Goal: Task Accomplishment & Management: Manage account settings

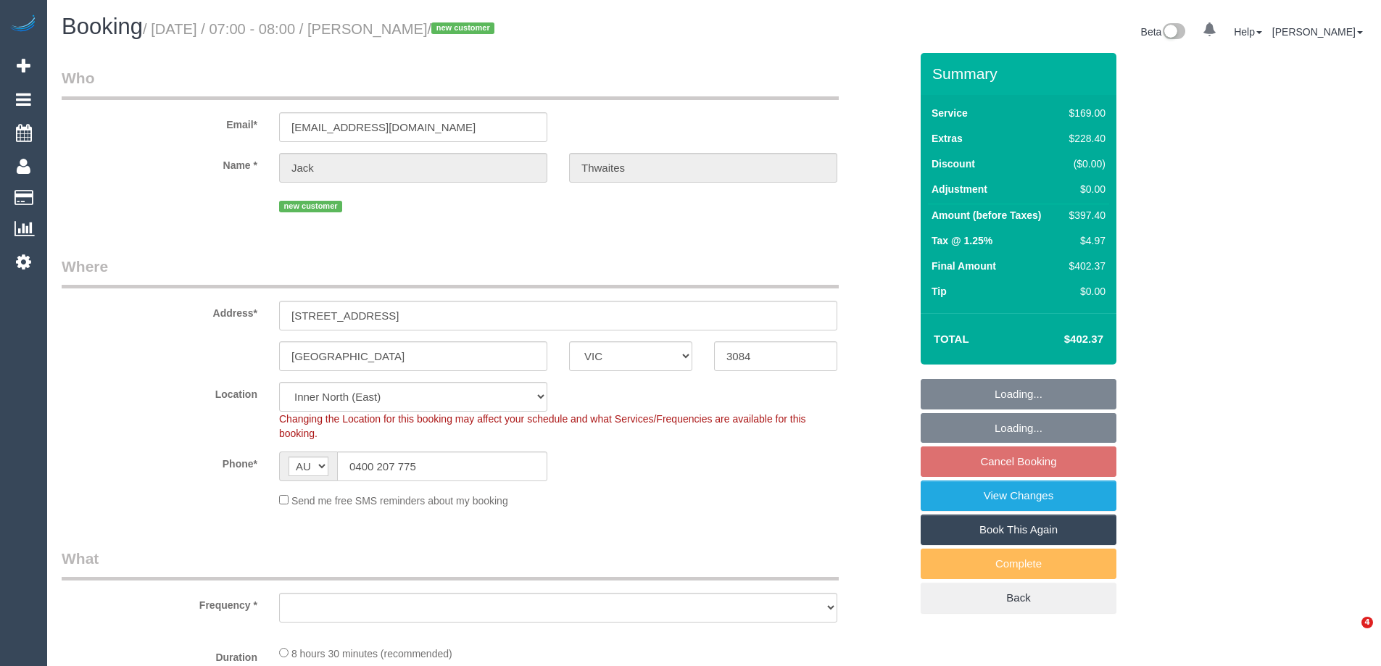
select select "VIC"
select select "string:stripe-pm_1S3mdV2GScqysDRVfCe8jw6Y"
drag, startPoint x: 408, startPoint y: 130, endPoint x: 178, endPoint y: 131, distance: 230.6
click at [189, 129] on div "Email* jckthwts@gmail.com" at bounding box center [486, 104] width 870 height 75
select select "object:659"
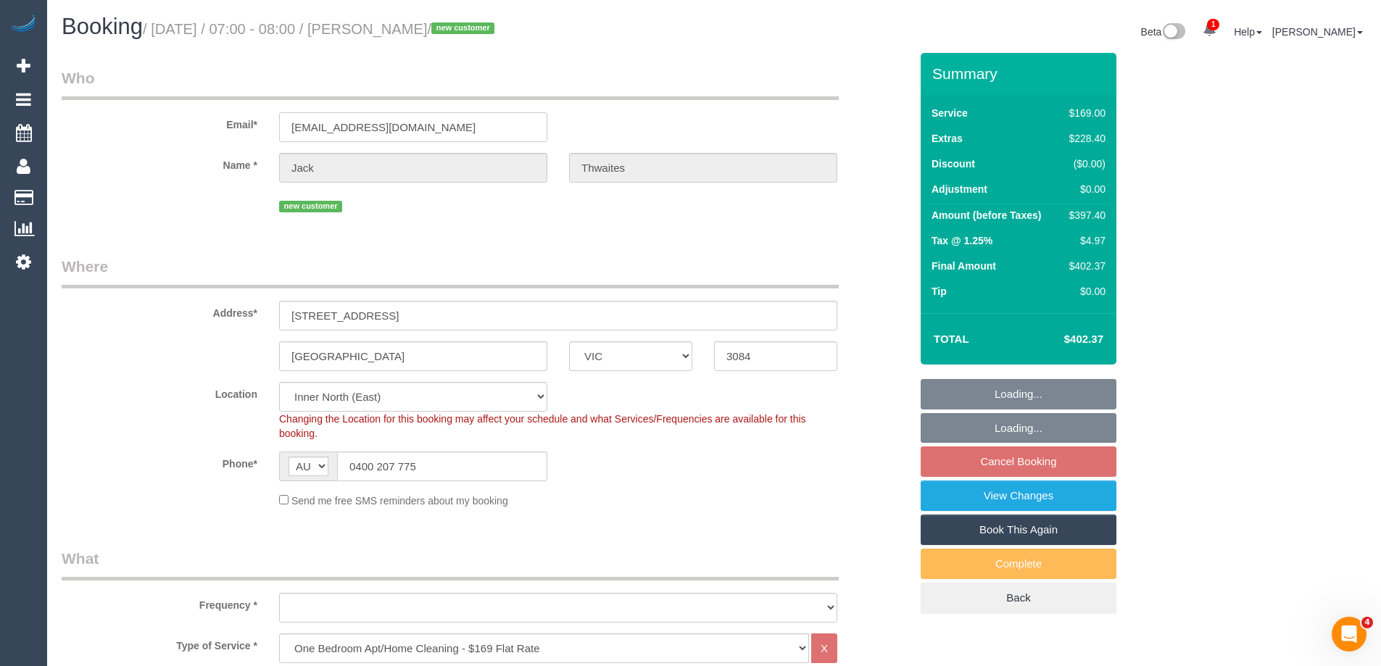
select select "number:28"
select select "number:14"
select select "number:19"
select select "number:24"
select select "number:13"
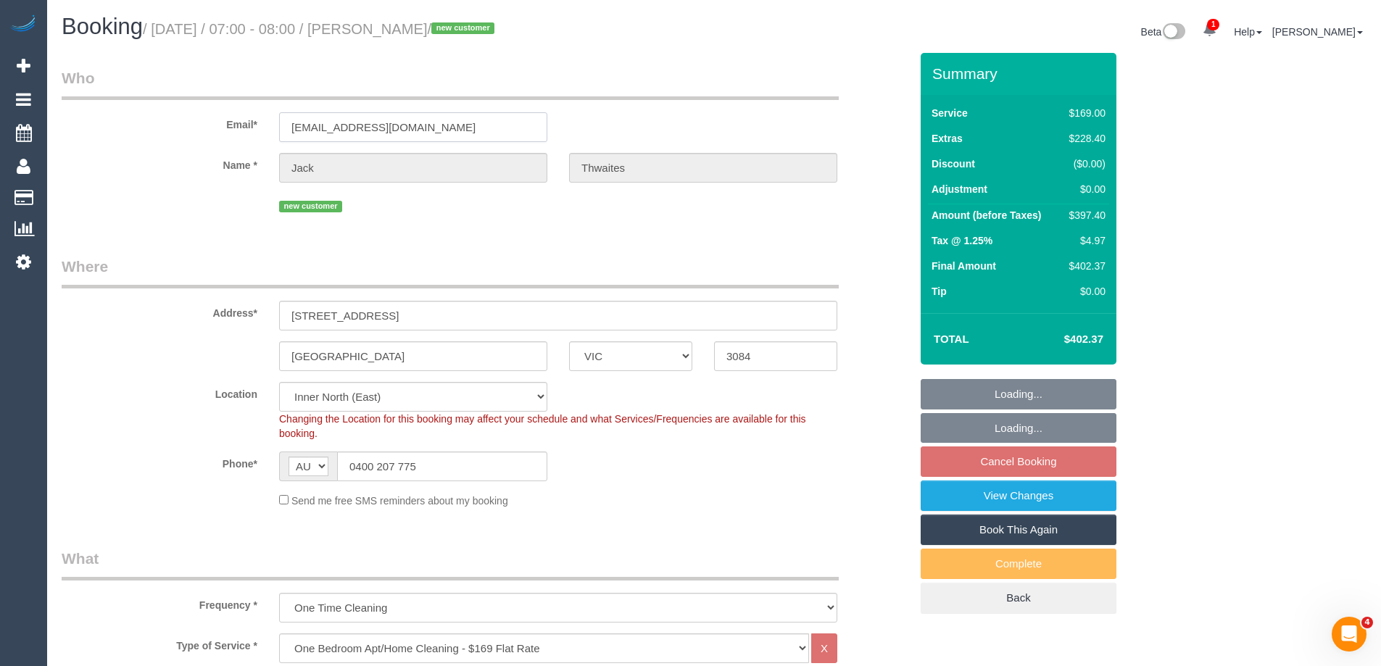
select select "object:1630"
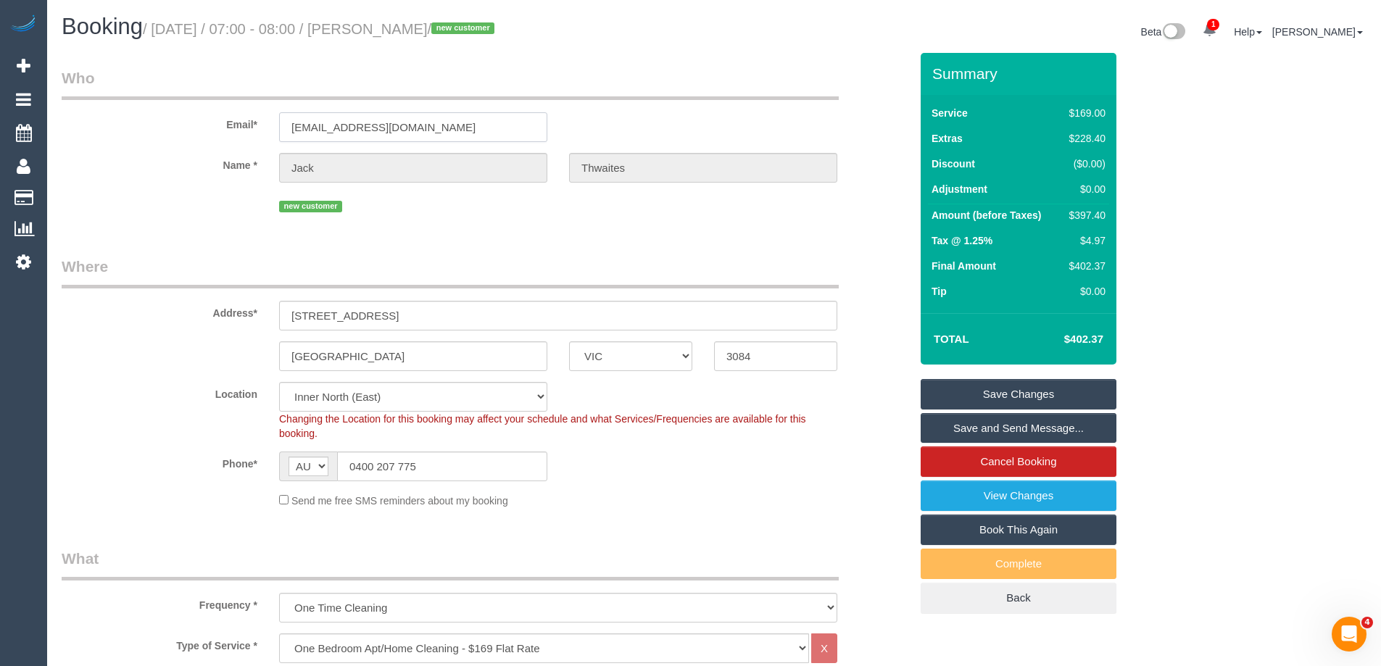
click at [418, 123] on input "jckthwts@gmail.com" at bounding box center [413, 127] width 268 height 30
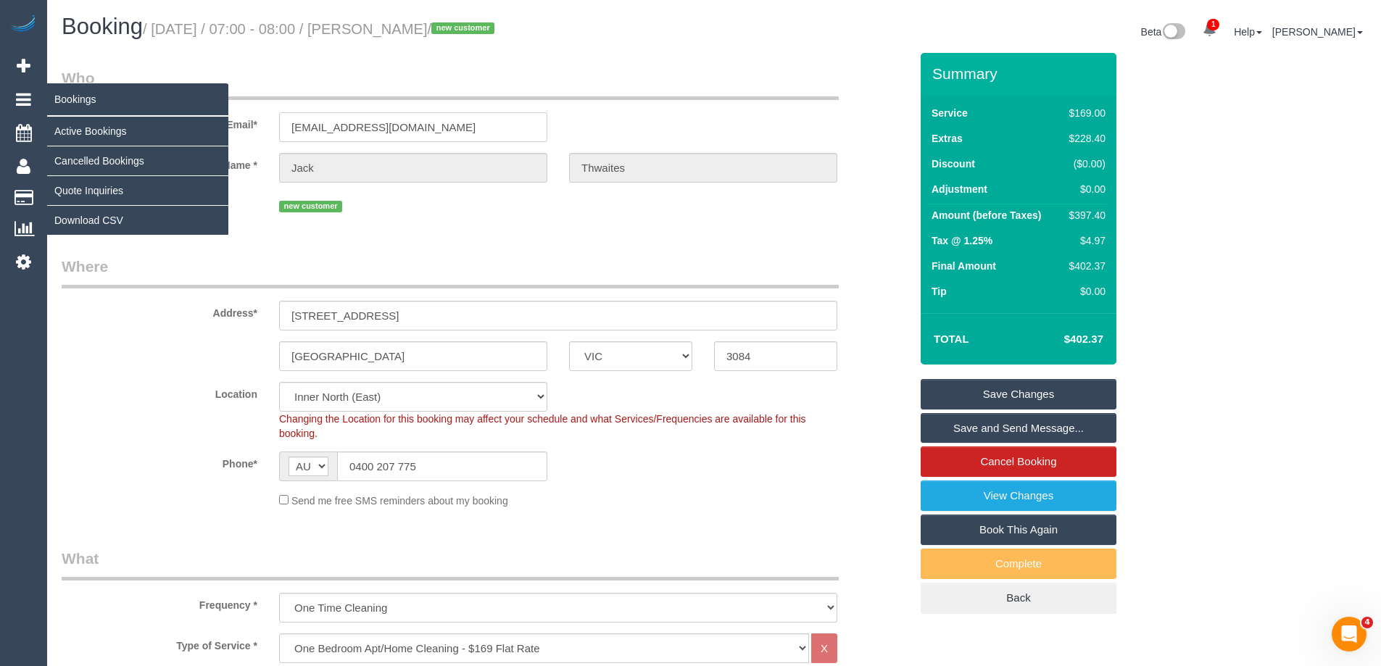
drag, startPoint x: 436, startPoint y: 128, endPoint x: 1, endPoint y: 92, distance: 437.2
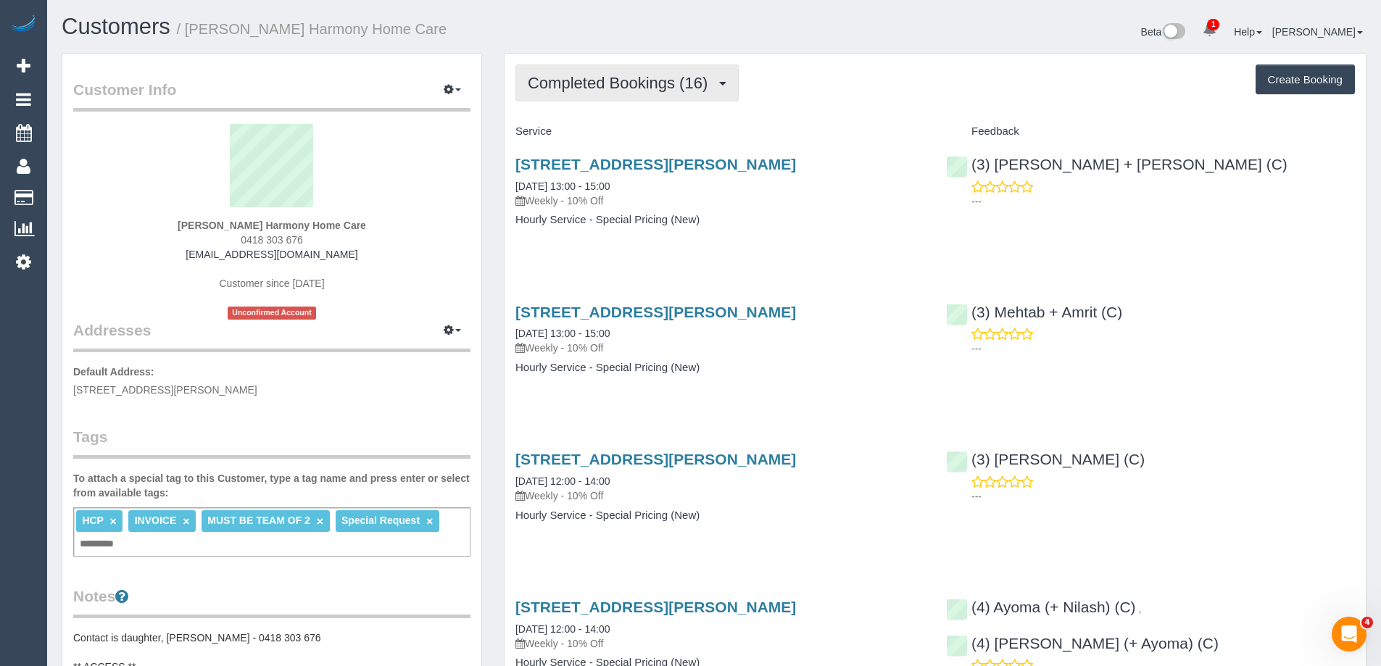
click at [618, 93] on button "Completed Bookings (16)" at bounding box center [626, 83] width 223 height 37
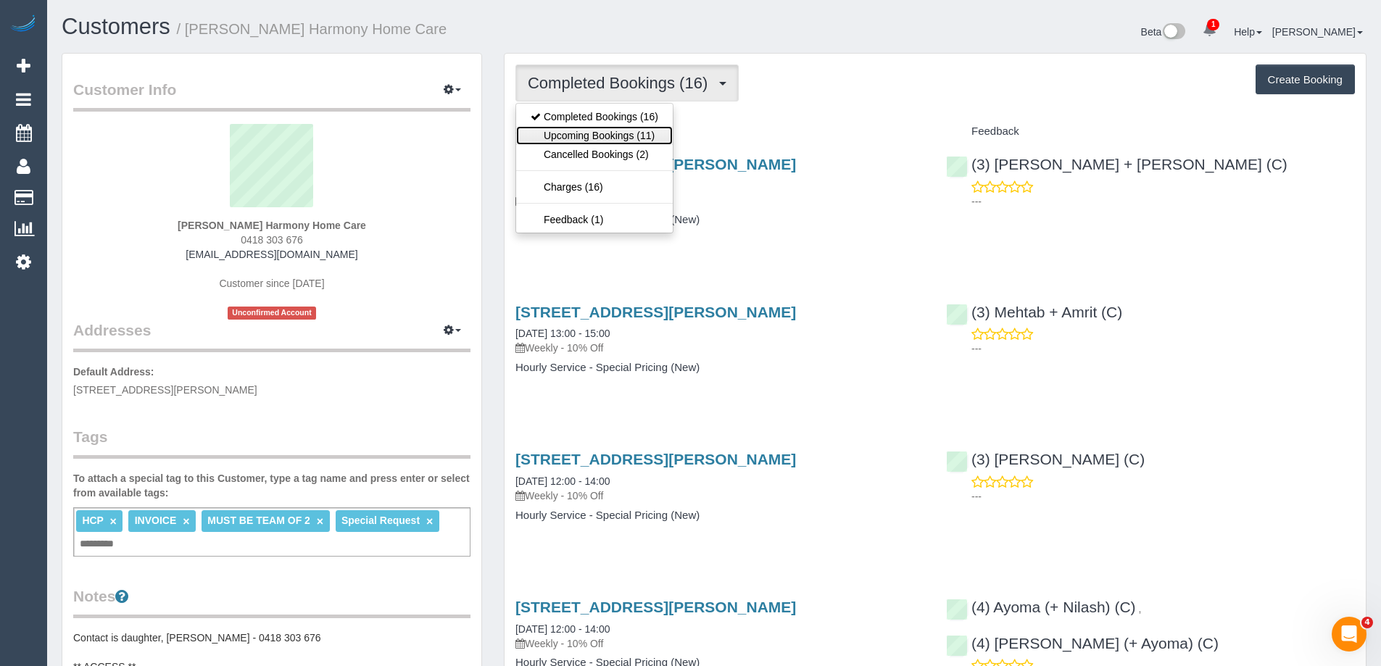
click at [613, 132] on link "Upcoming Bookings (11)" at bounding box center [594, 135] width 157 height 19
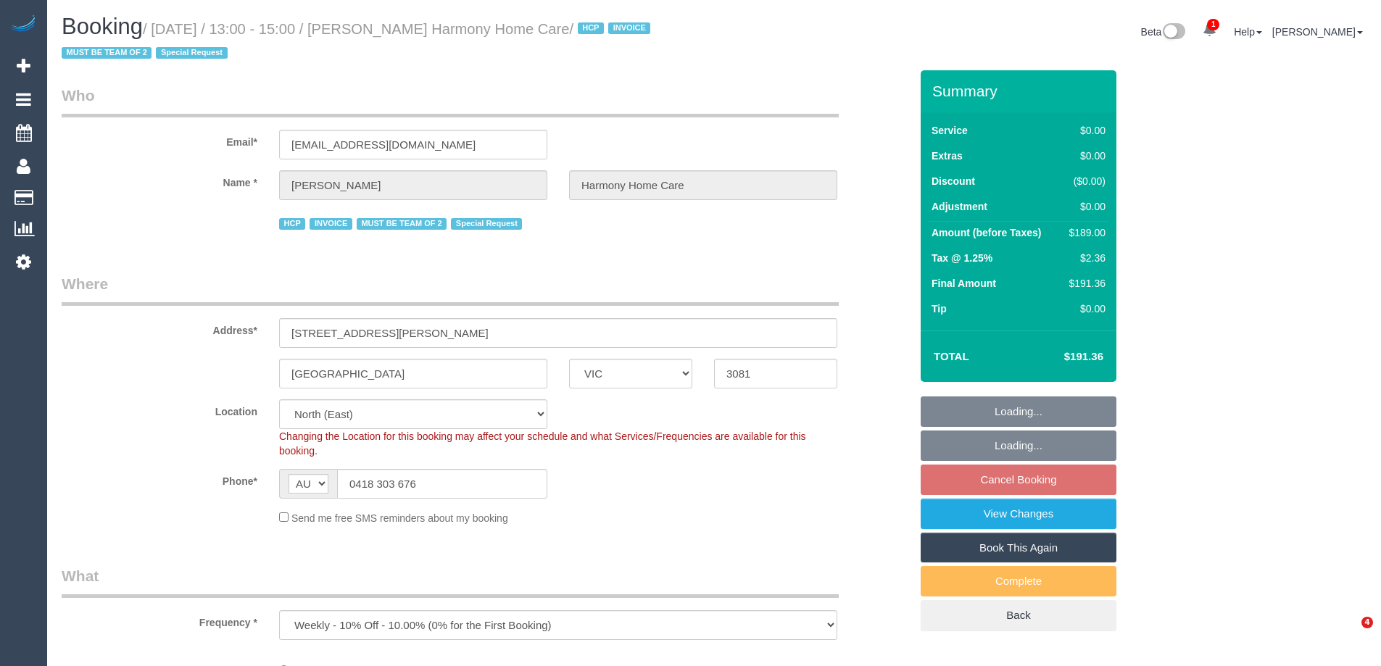
select select "VIC"
select select "object:1172"
select select "number:28"
select select "number:14"
select select "number:19"
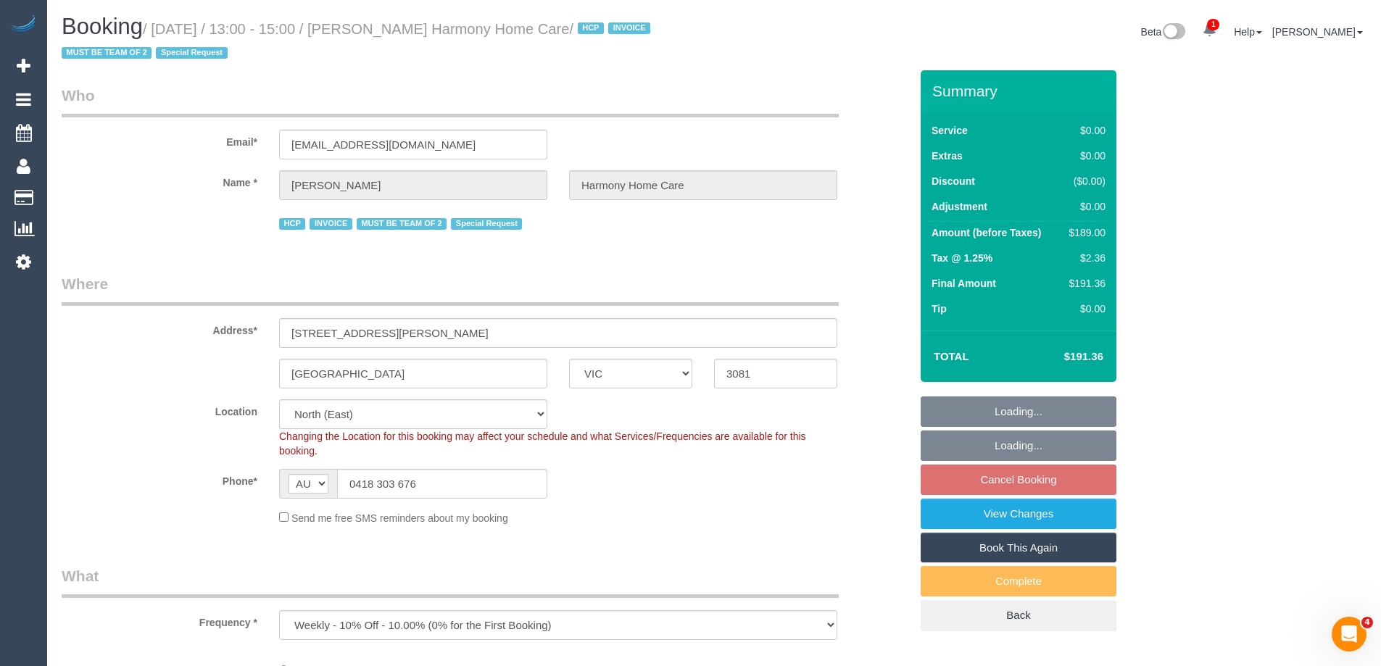
select select "number:36"
select select "number:35"
select select "180"
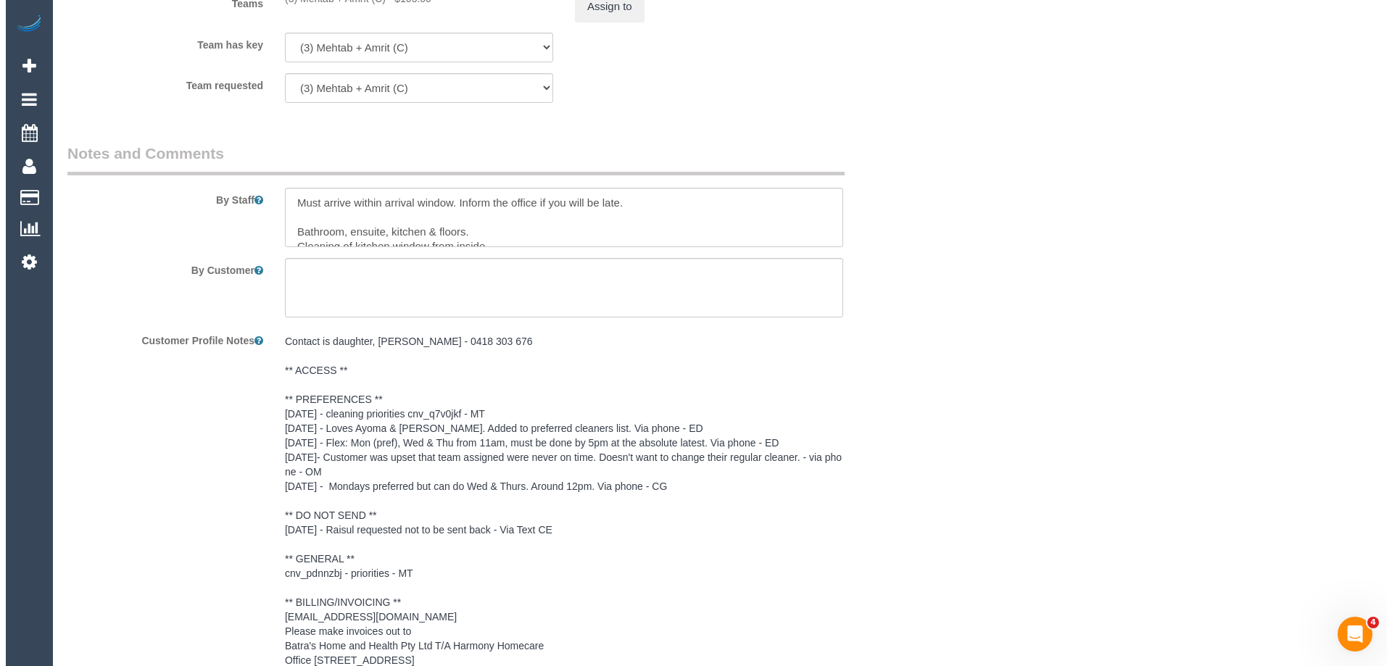
scroll to position [1813, 0]
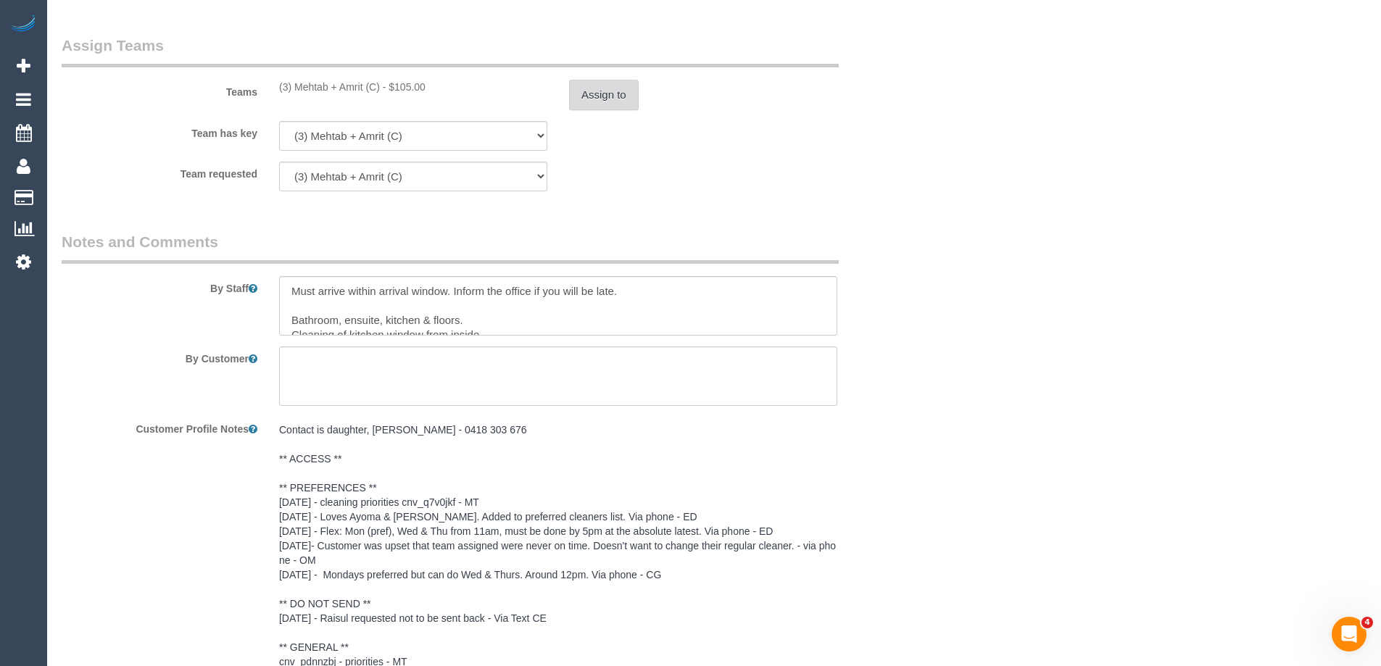
click at [611, 91] on button "Assign to" at bounding box center [604, 95] width 70 height 30
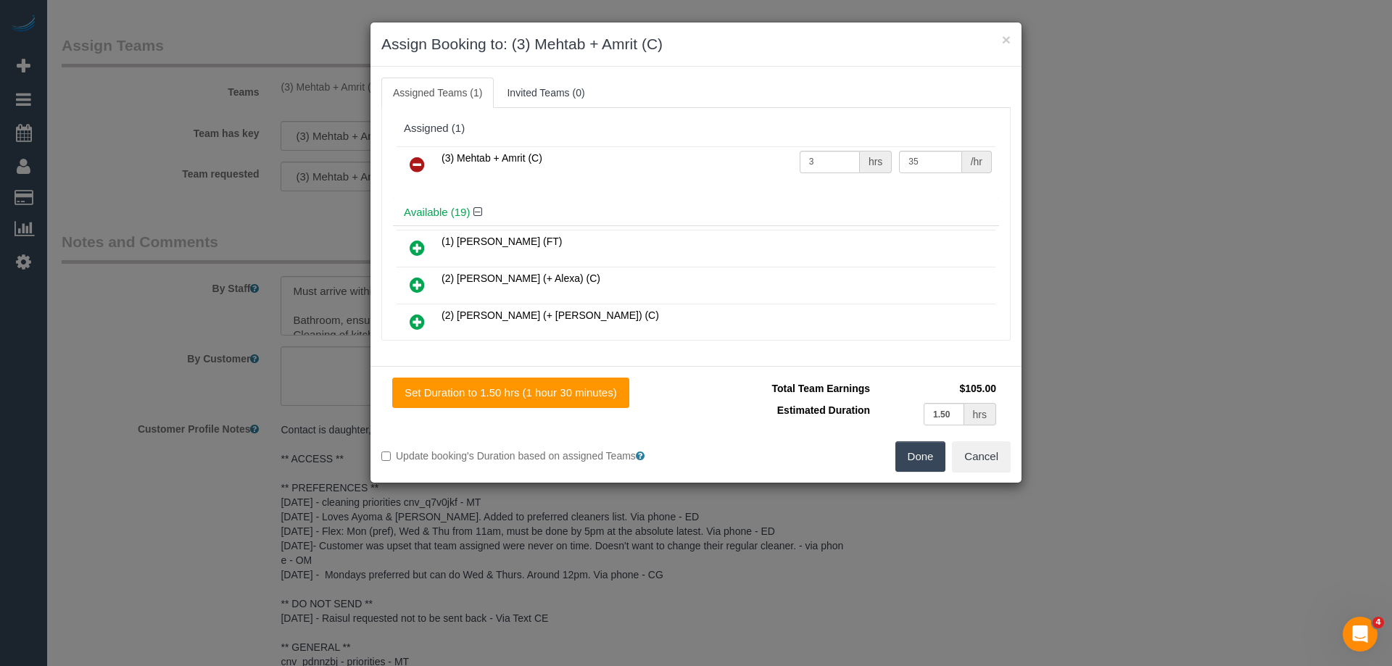
click at [411, 166] on icon at bounding box center [417, 164] width 15 height 17
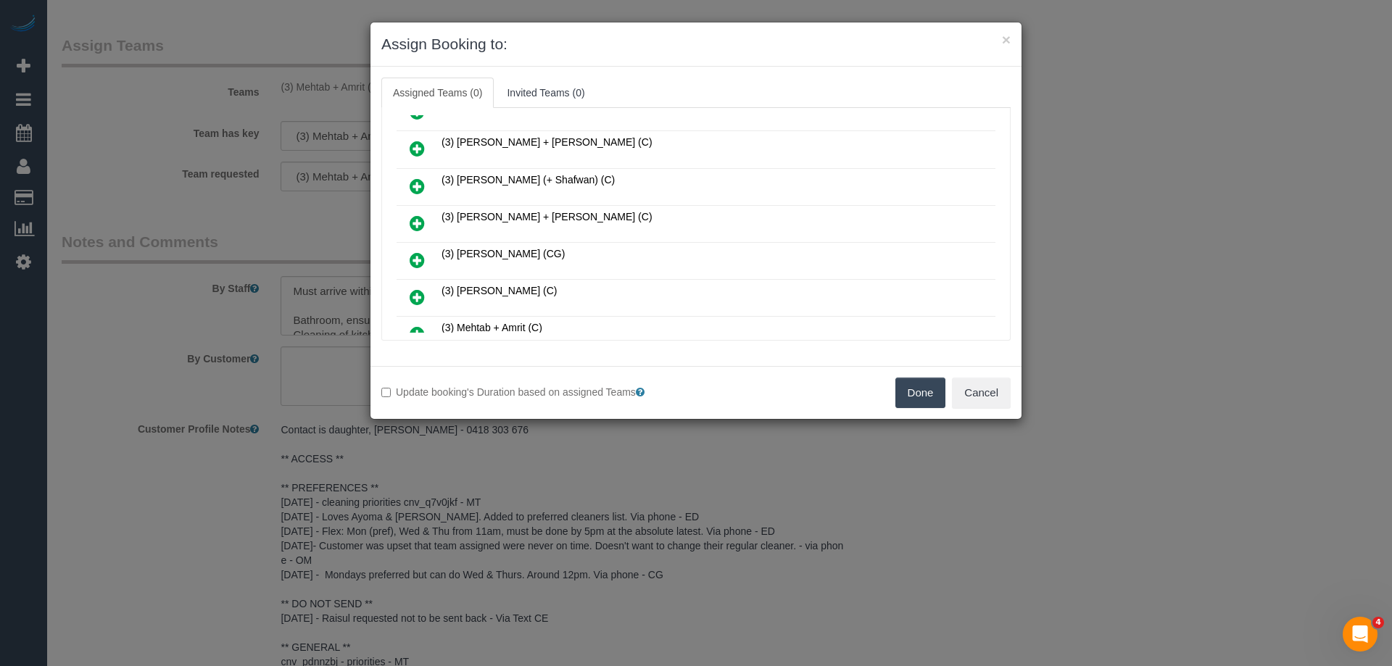
click at [421, 146] on icon at bounding box center [417, 148] width 15 height 17
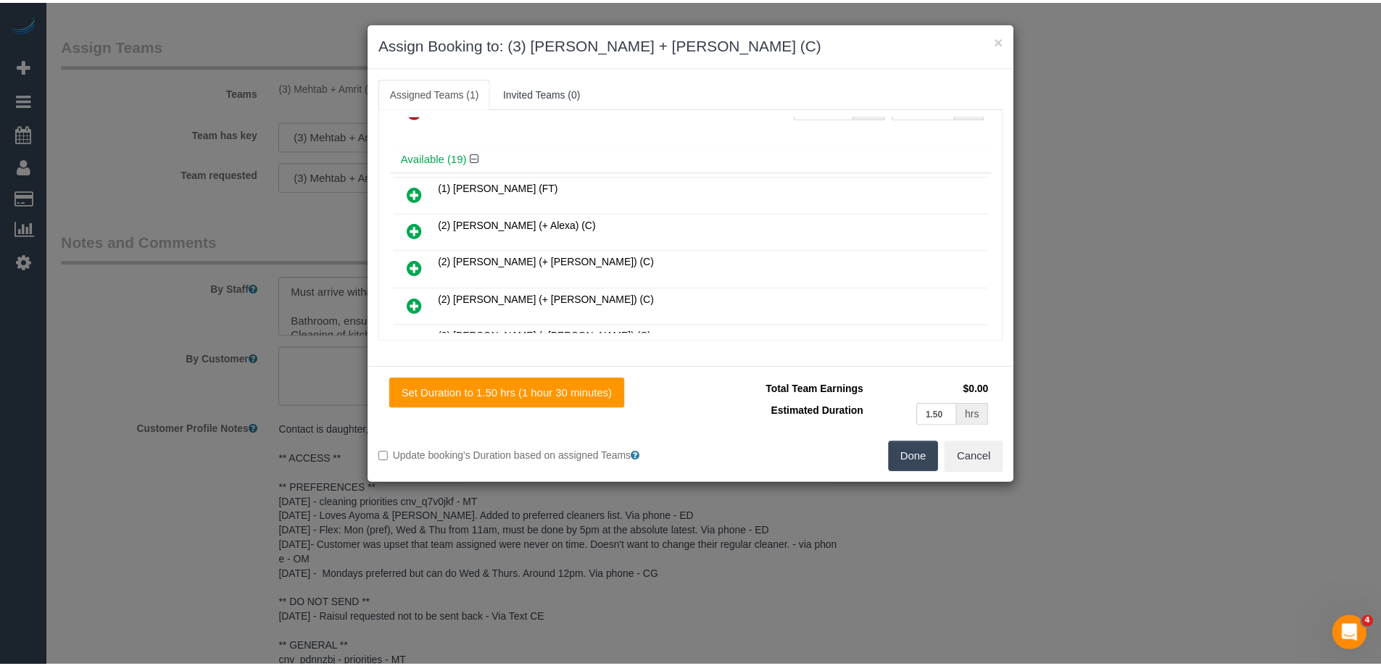
scroll to position [0, 0]
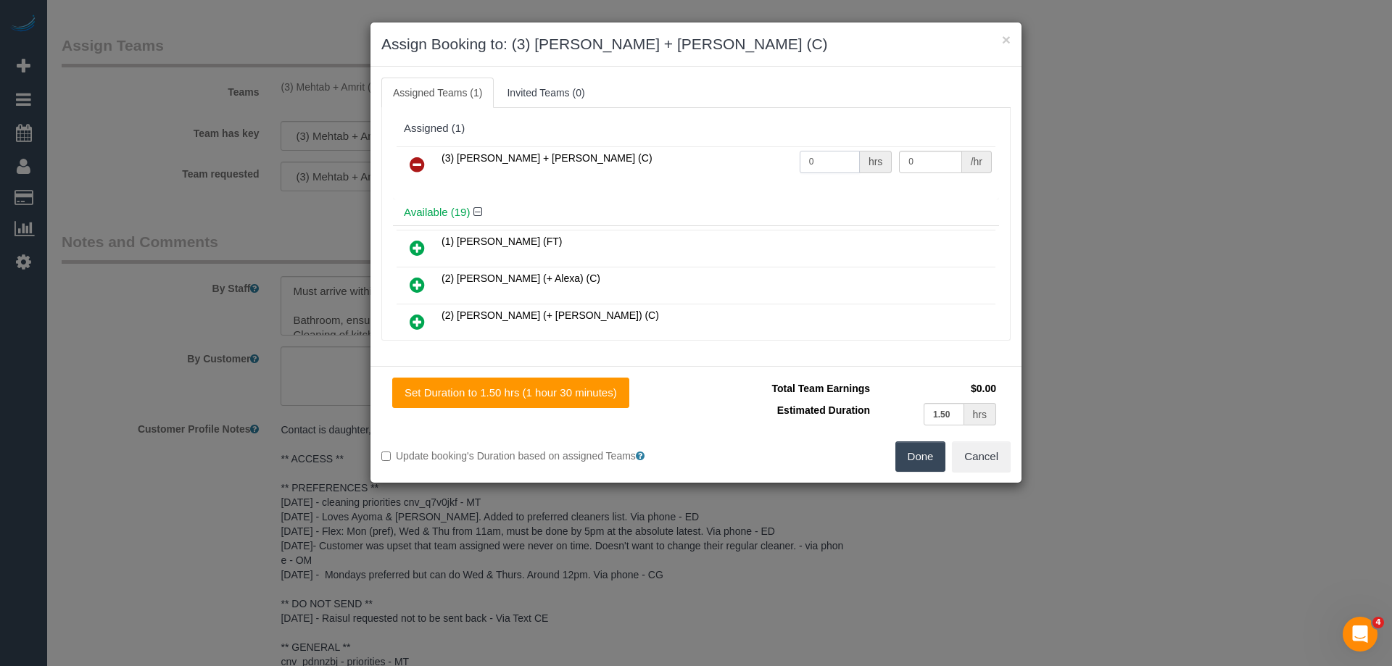
drag, startPoint x: 808, startPoint y: 160, endPoint x: 700, endPoint y: 157, distance: 108.8
click at [700, 157] on tr "(3) Denis + Kaira (C) 0 hrs 0 /hr" at bounding box center [696, 164] width 599 height 37
type input "3"
drag, startPoint x: 905, startPoint y: 155, endPoint x: 803, endPoint y: 160, distance: 101.6
click at [807, 155] on tr "(3) Denis + Kaira (C) 3 hrs 0 /hr" at bounding box center [696, 164] width 599 height 37
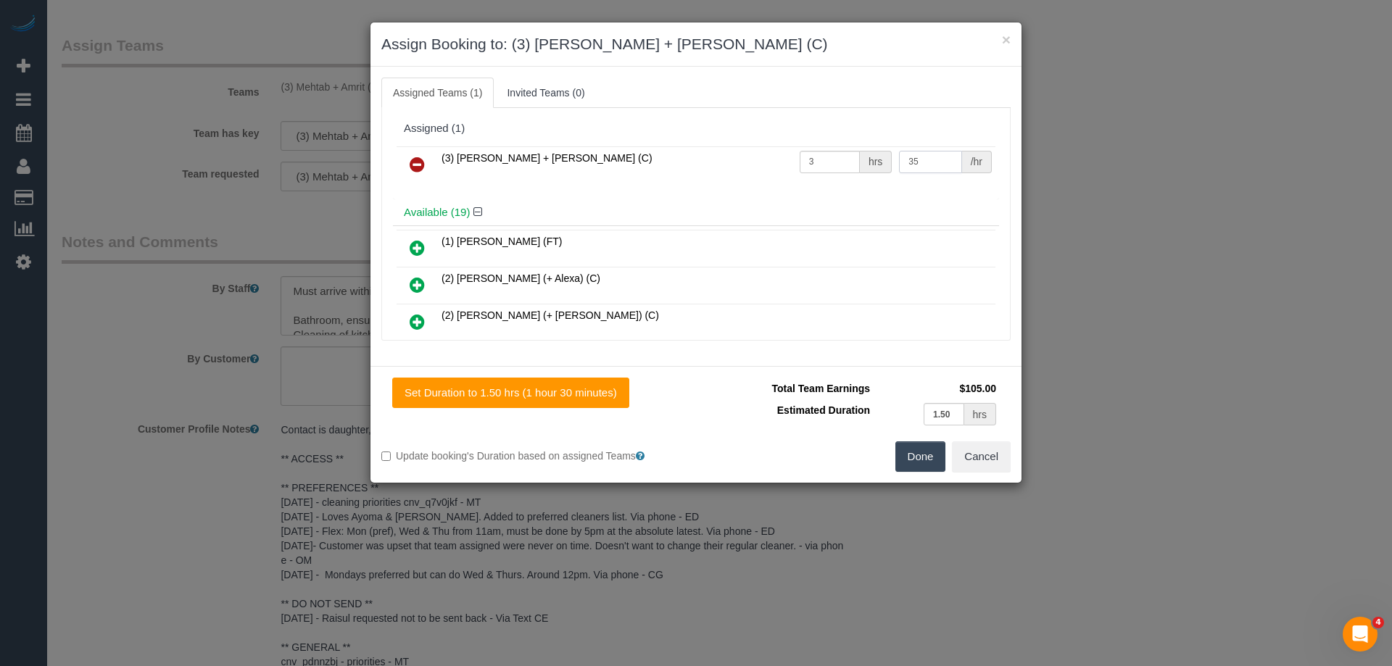
type input "35"
click at [904, 450] on button "Done" at bounding box center [920, 457] width 51 height 30
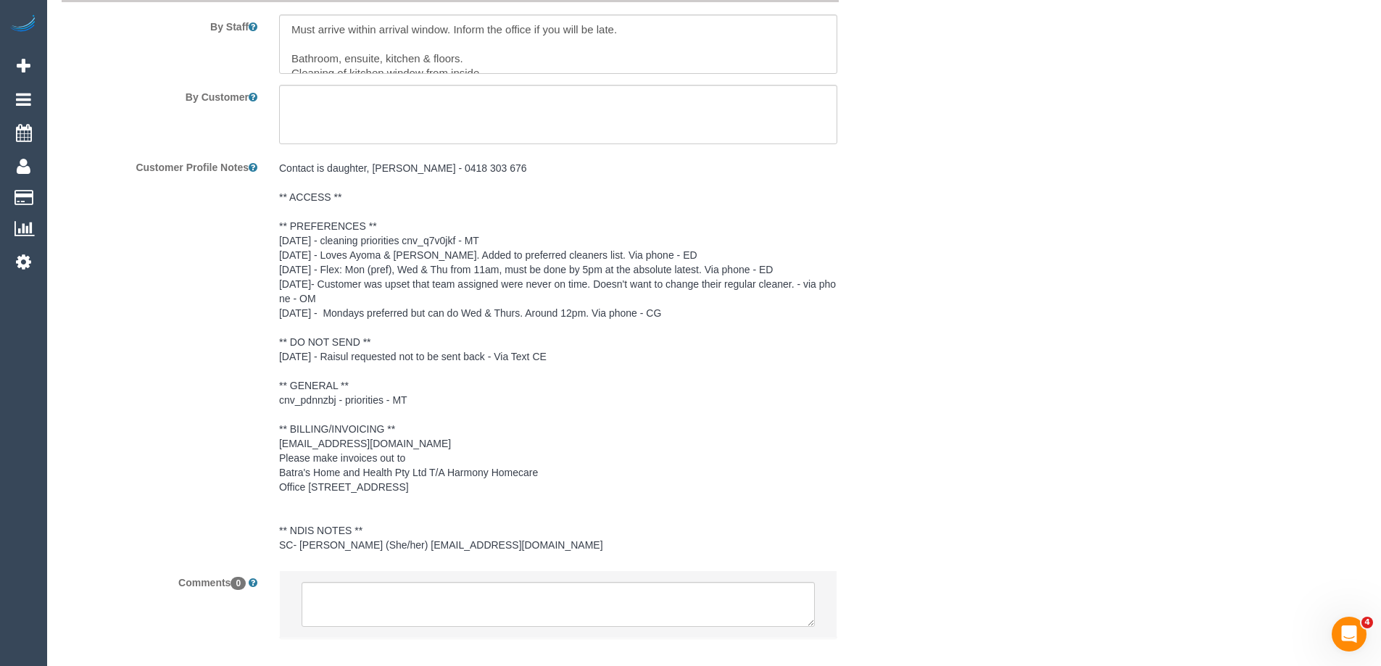
scroll to position [2166, 0]
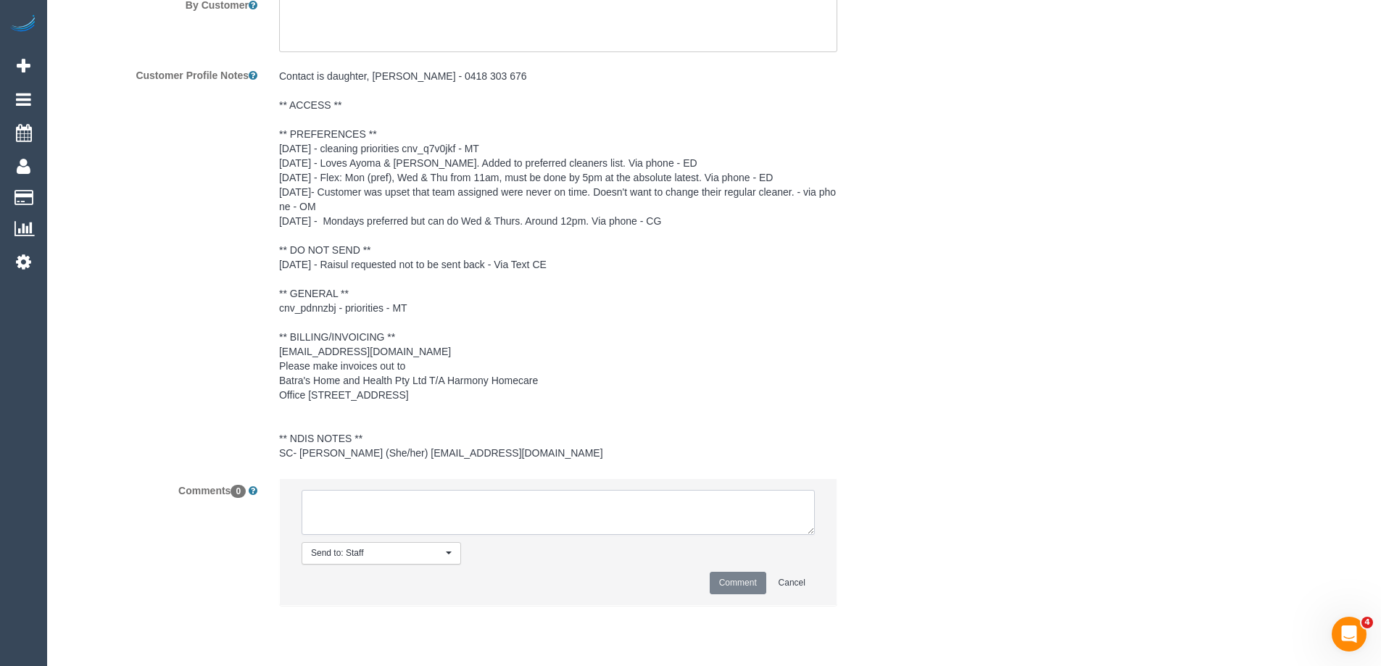
click at [326, 527] on textarea at bounding box center [558, 512] width 513 height 45
type textarea "U/A from M+A as per SR. Notified via email"
click at [716, 595] on button "Comment" at bounding box center [738, 583] width 57 height 22
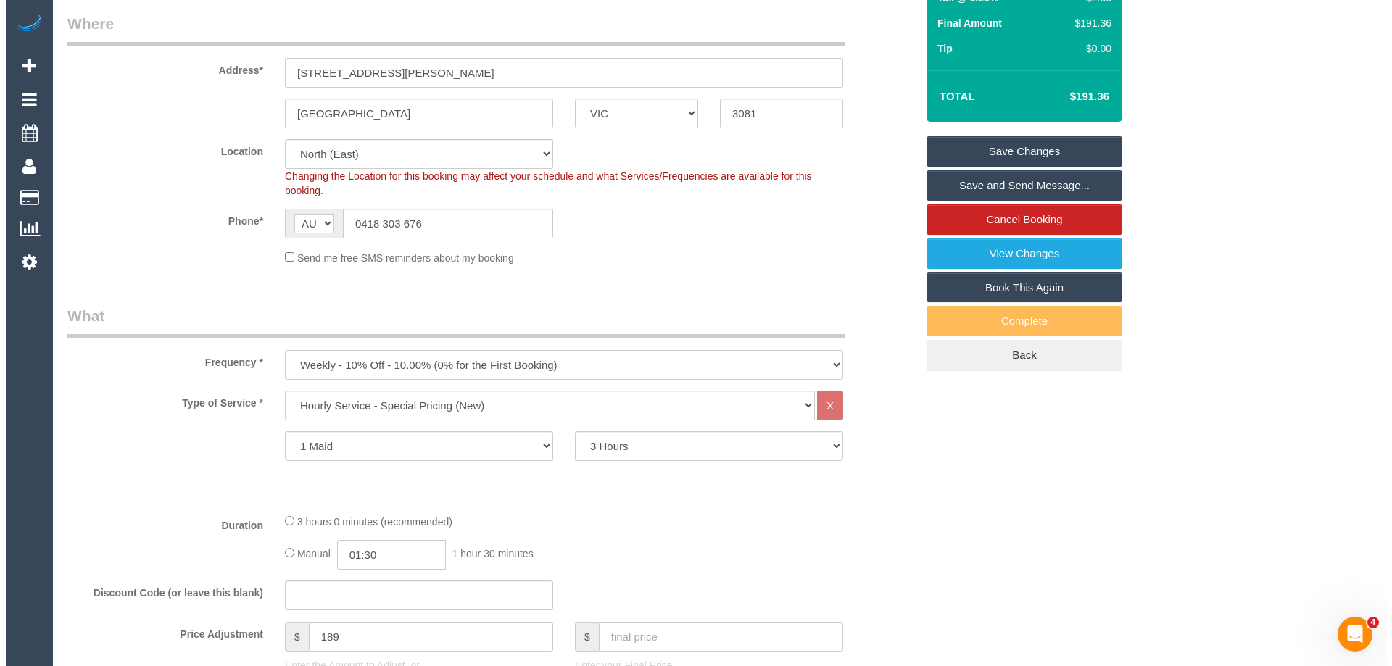
scroll to position [0, 0]
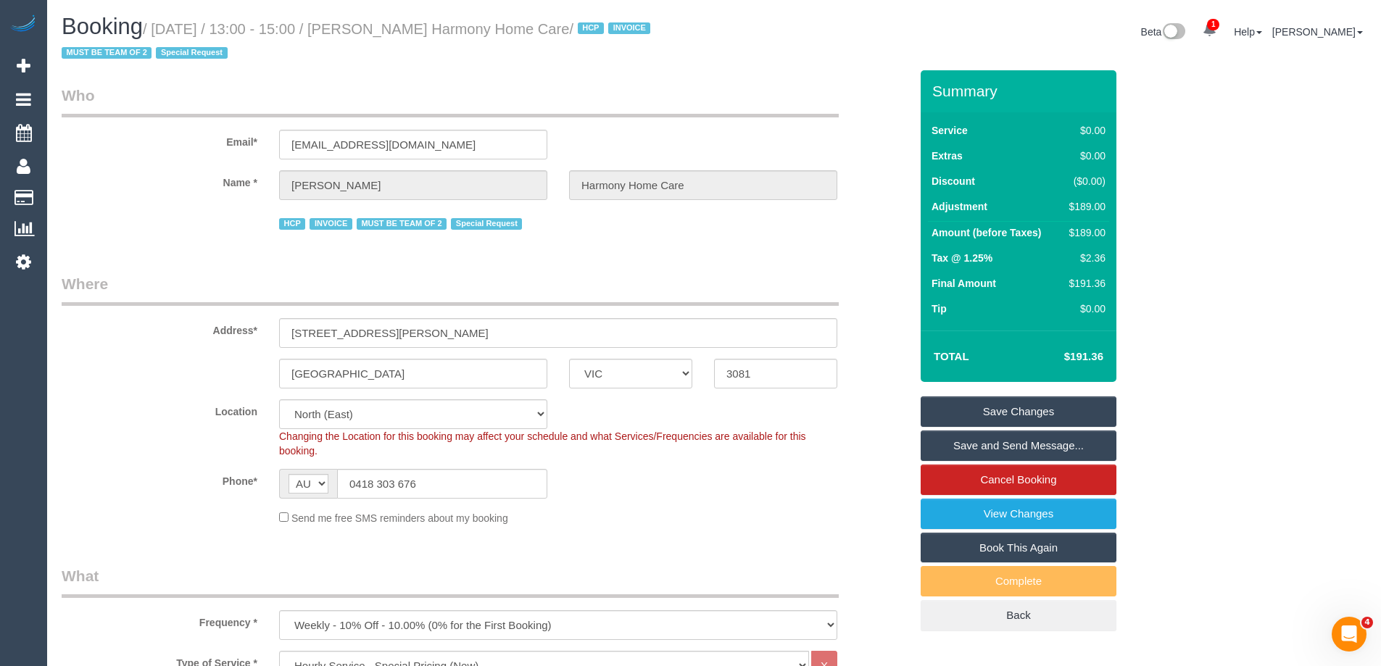
drag, startPoint x: 671, startPoint y: 27, endPoint x: 399, endPoint y: 36, distance: 272.0
click at [399, 36] on small "/ September 11, 2025 / 13:00 - 15:00 / Guiseppe Lombardo Harmony Home Care / HC…" at bounding box center [358, 41] width 593 height 41
copy small "Guiseppe Lombardo Harmony Home Care"
click at [938, 405] on link "Save Changes" at bounding box center [1019, 412] width 196 height 30
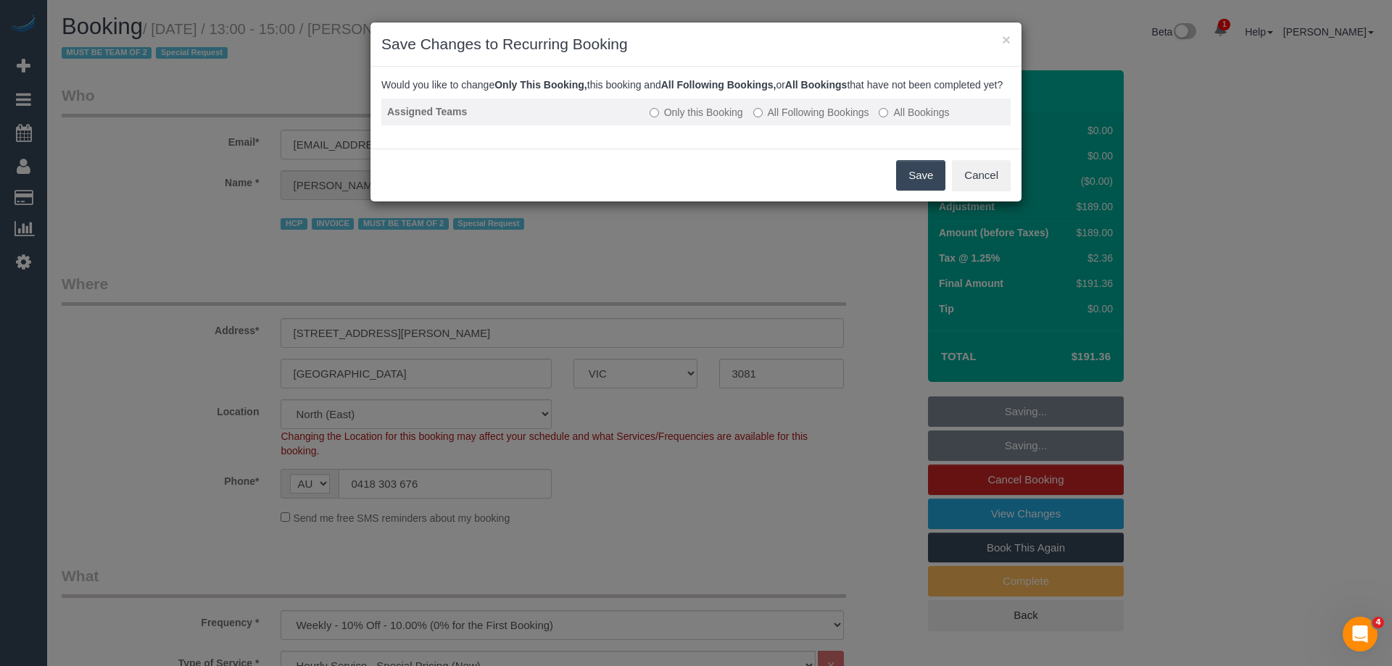
click at [784, 120] on label "All Following Bookings" at bounding box center [811, 112] width 116 height 15
click at [929, 191] on button "Save" at bounding box center [920, 175] width 49 height 30
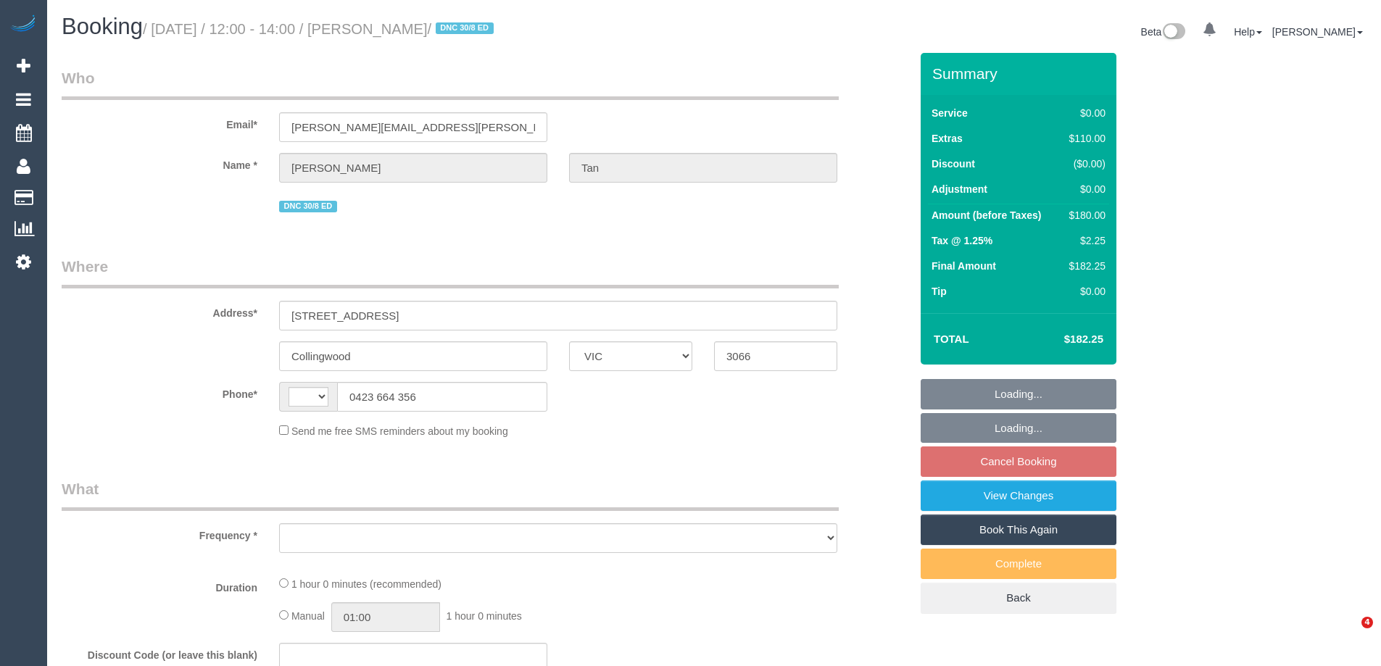
select select "VIC"
select select "string:AU"
select select "string:stripe-pm_1S0ia42GScqysDRVZ3nslzXQ"
select select "number:28"
select select "number:14"
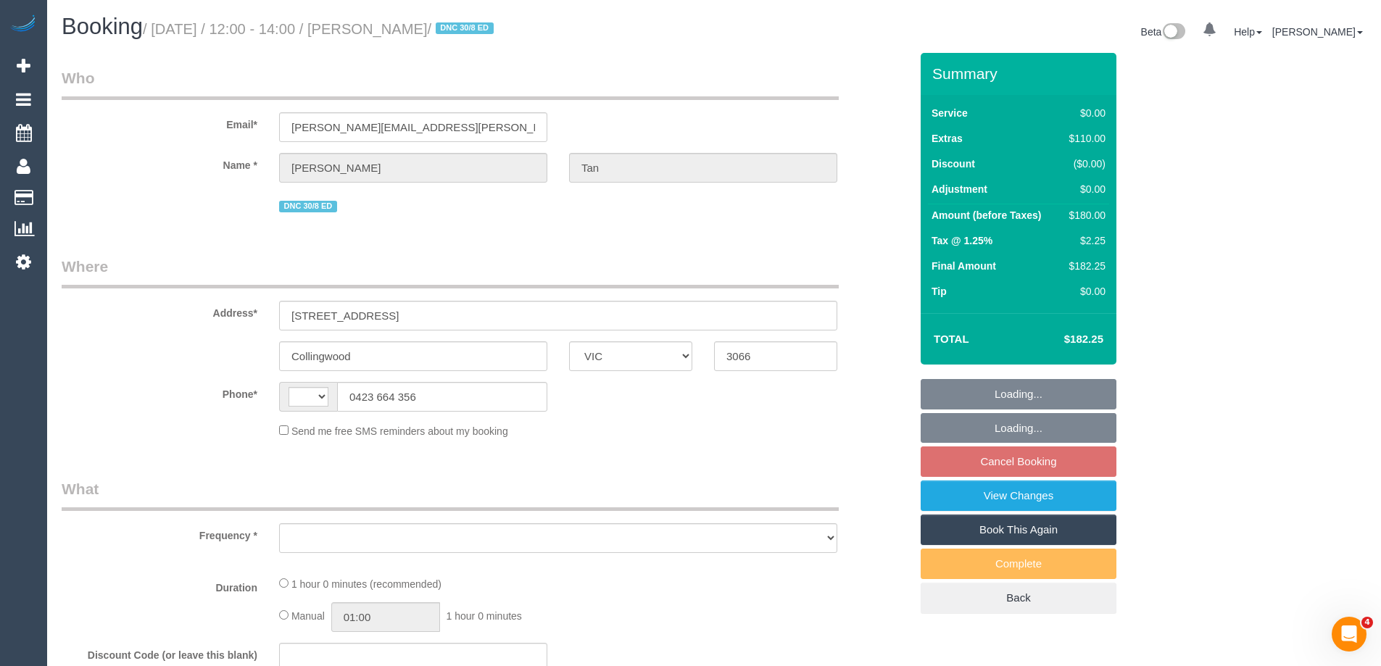
select select "number:20"
select select "number:24"
select select "number:26"
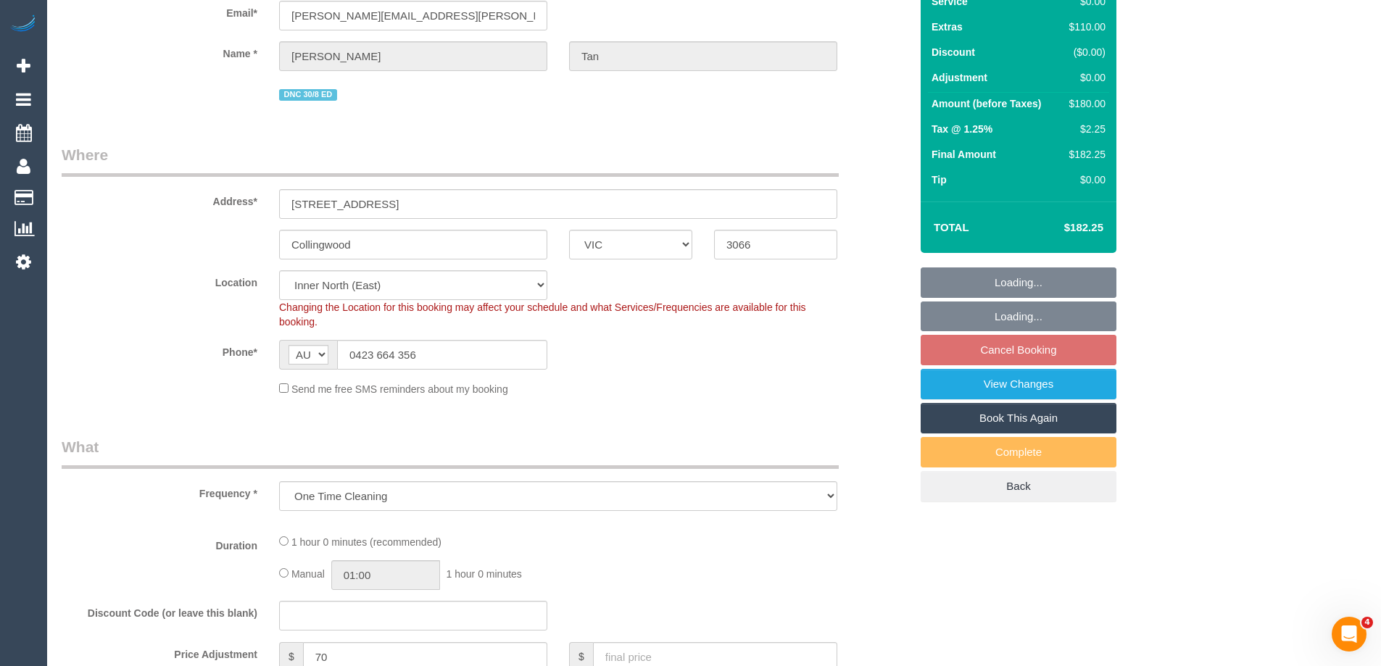
select select "object:754"
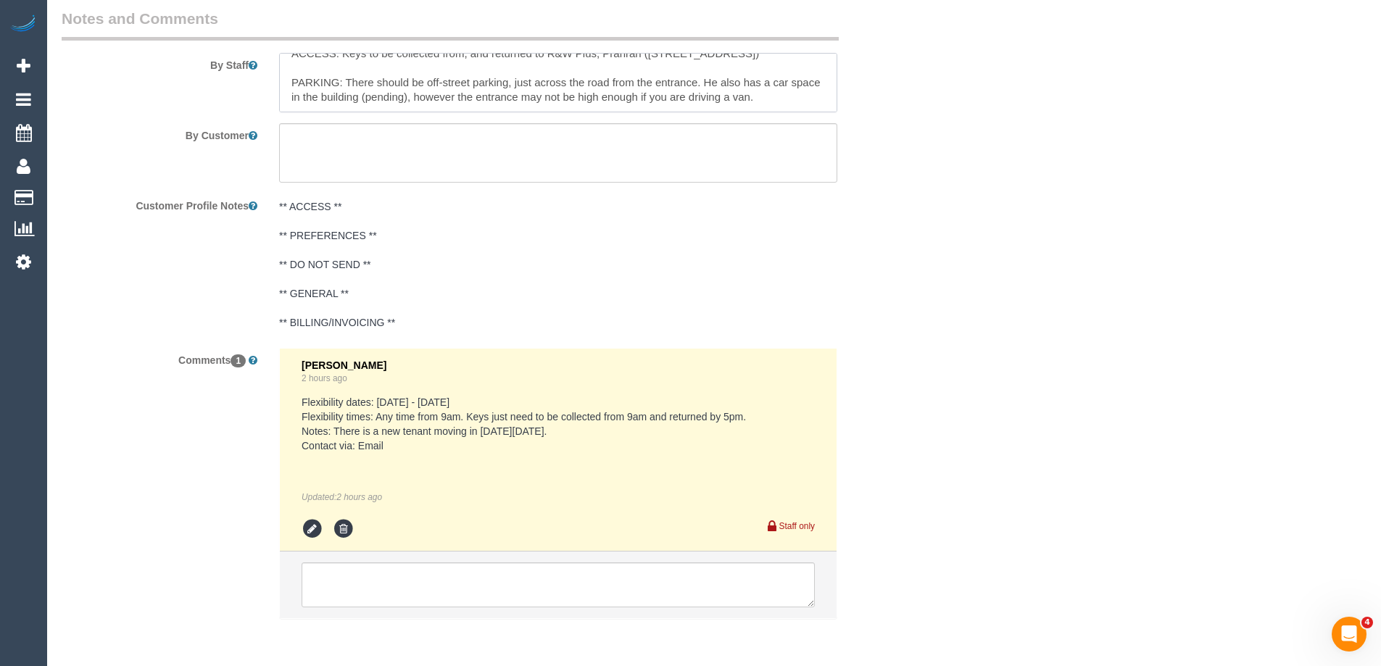
scroll to position [2030, 0]
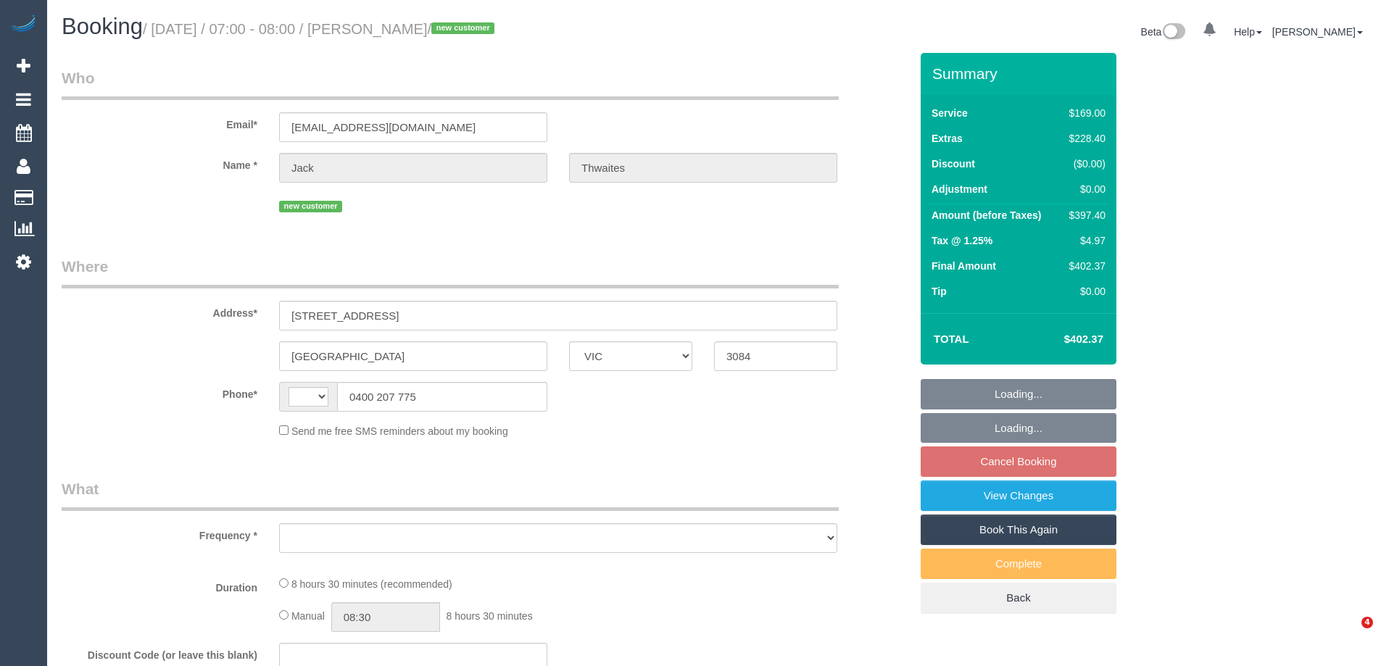
select select "VIC"
select select "string:AU"
select select "object:561"
select select "string:stripe-pm_1S3mdV2GScqysDRVfCe8jw6Y"
select select "number:28"
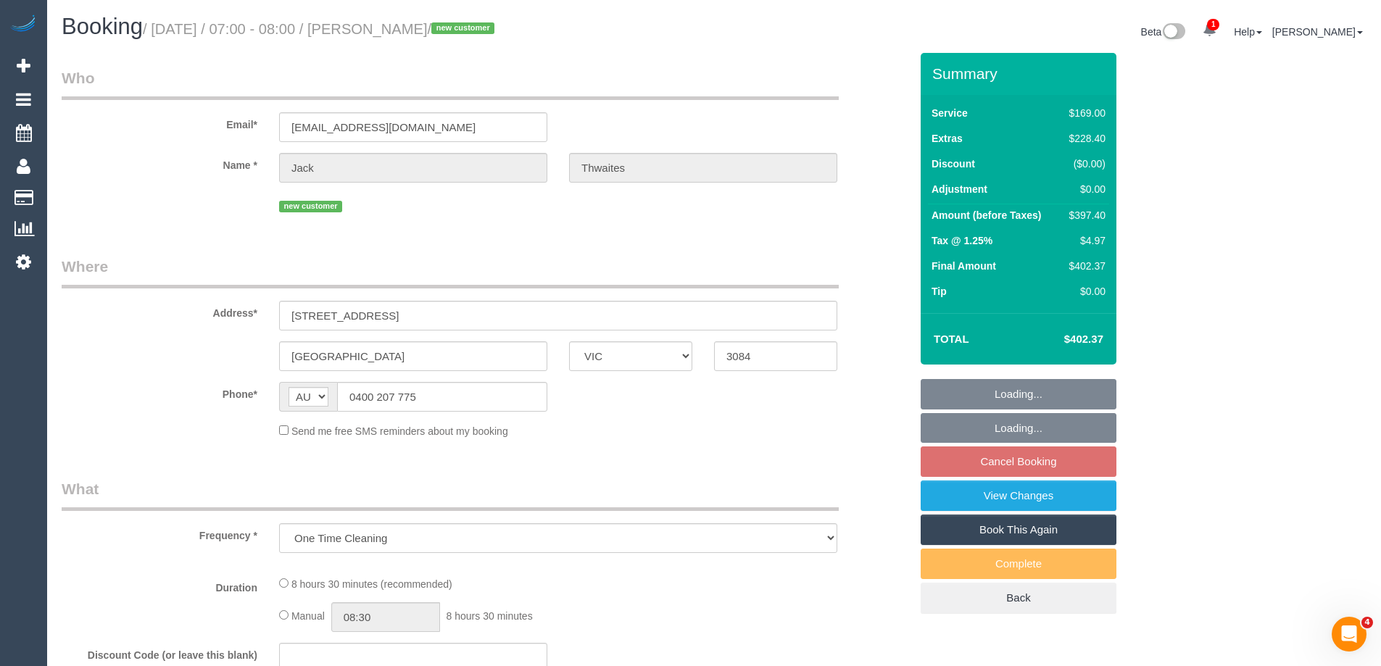
select select "number:14"
select select "number:19"
select select "number:24"
select select "number:13"
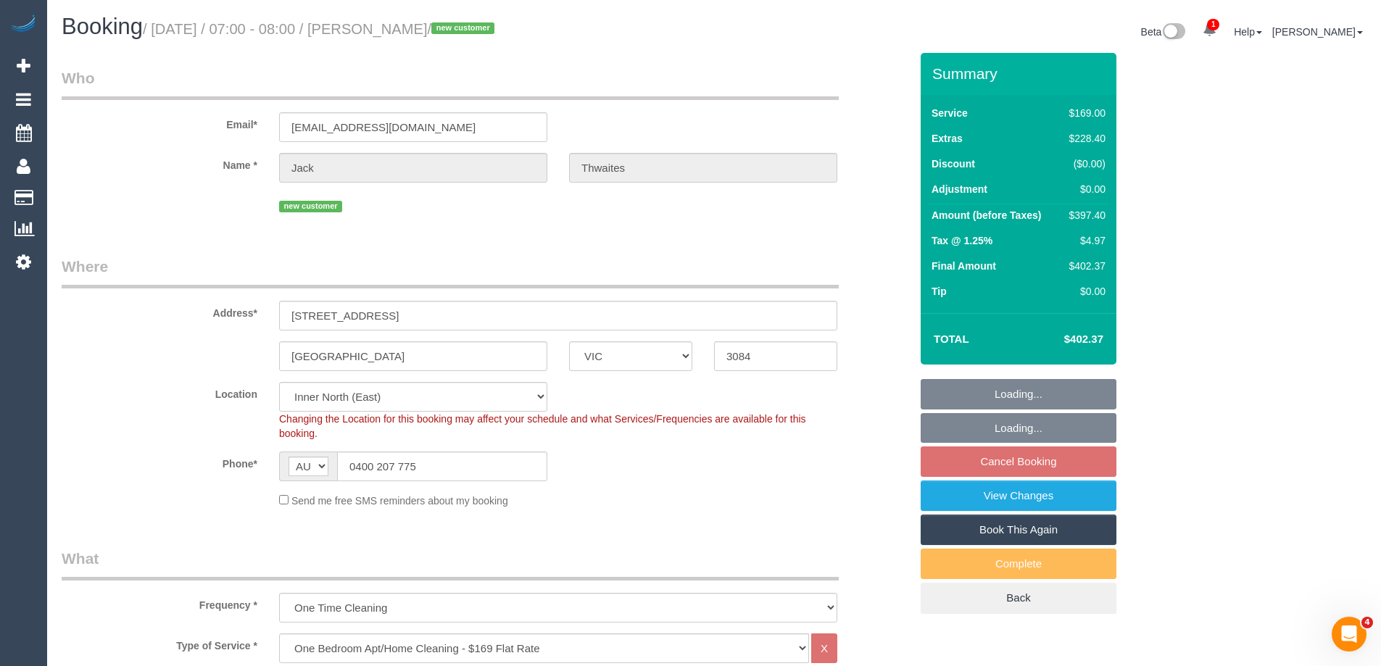
select select "object:1616"
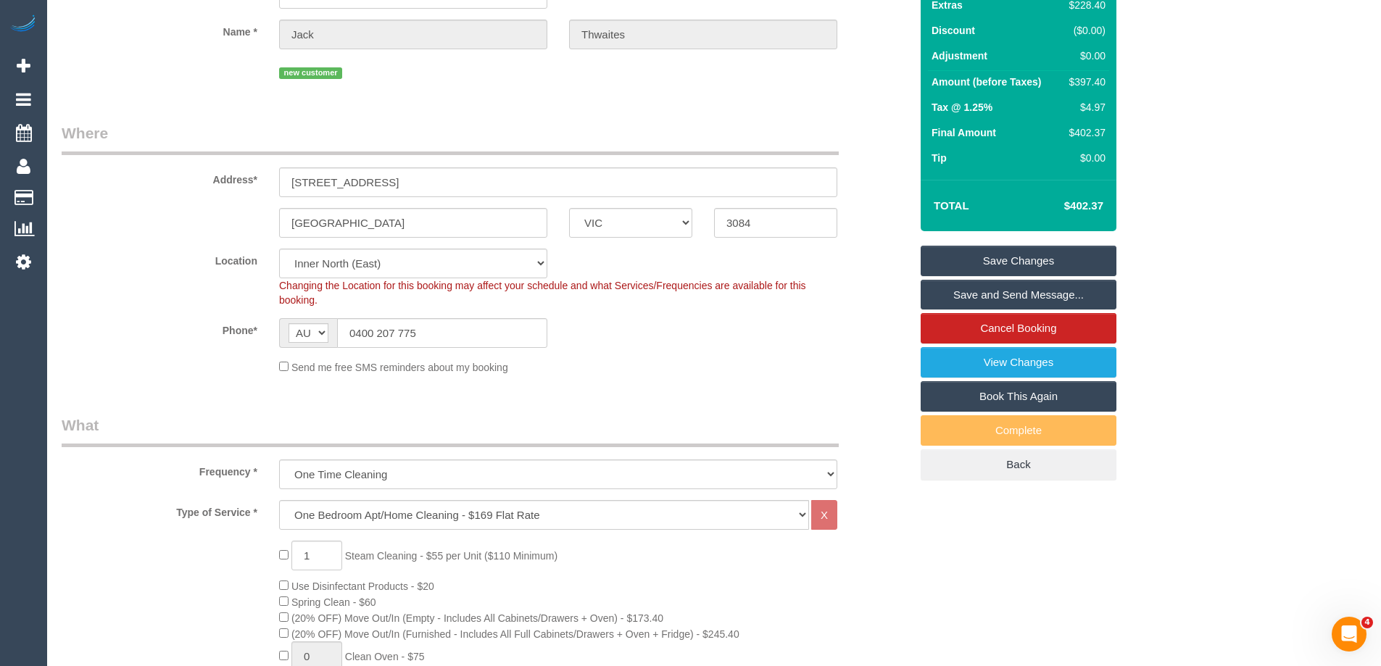
scroll to position [290, 0]
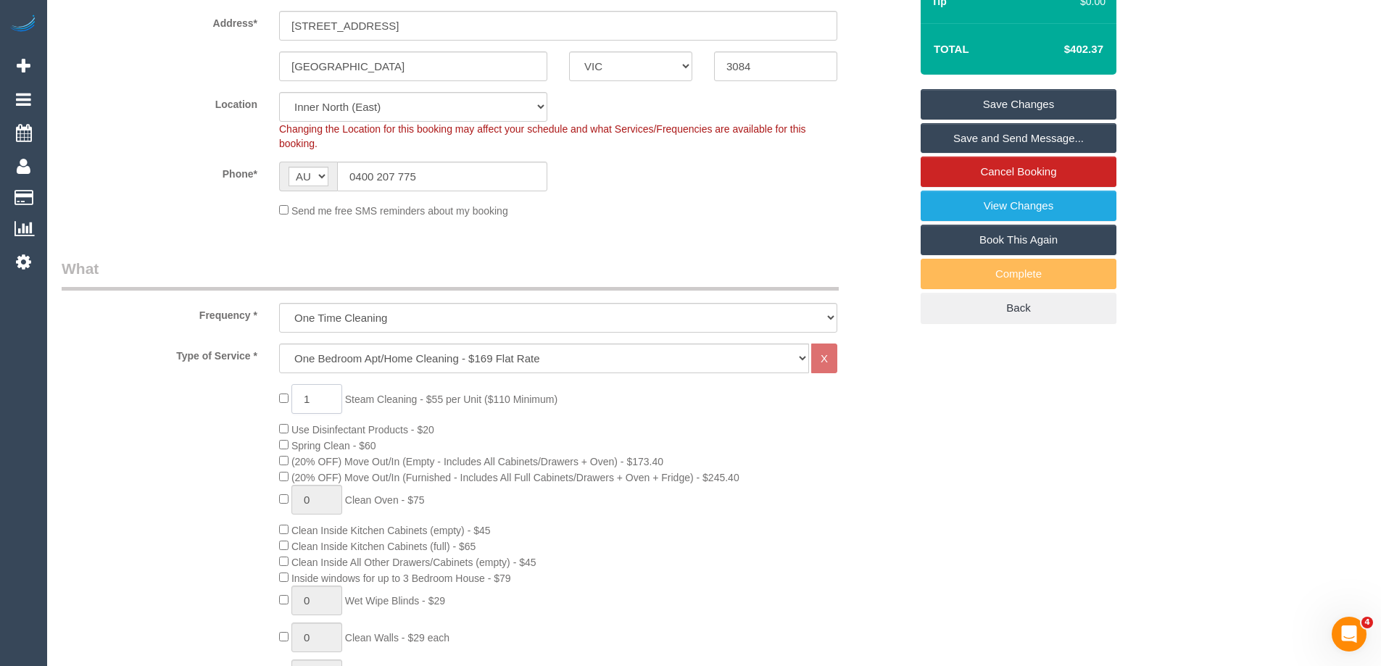
drag, startPoint x: 312, startPoint y: 398, endPoint x: 254, endPoint y: 397, distance: 58.0
click at [254, 397] on div "1 Steam Cleaning - $55 per Unit ($110 Minimum) Use Disinfectant Products - $20 …" at bounding box center [486, 638] width 870 height 508
type input "2"
click at [190, 367] on div "Type of Service * Hourly Service - $70/h Hourly Service - $65/h Hourly Service …" at bounding box center [486, 359] width 870 height 30
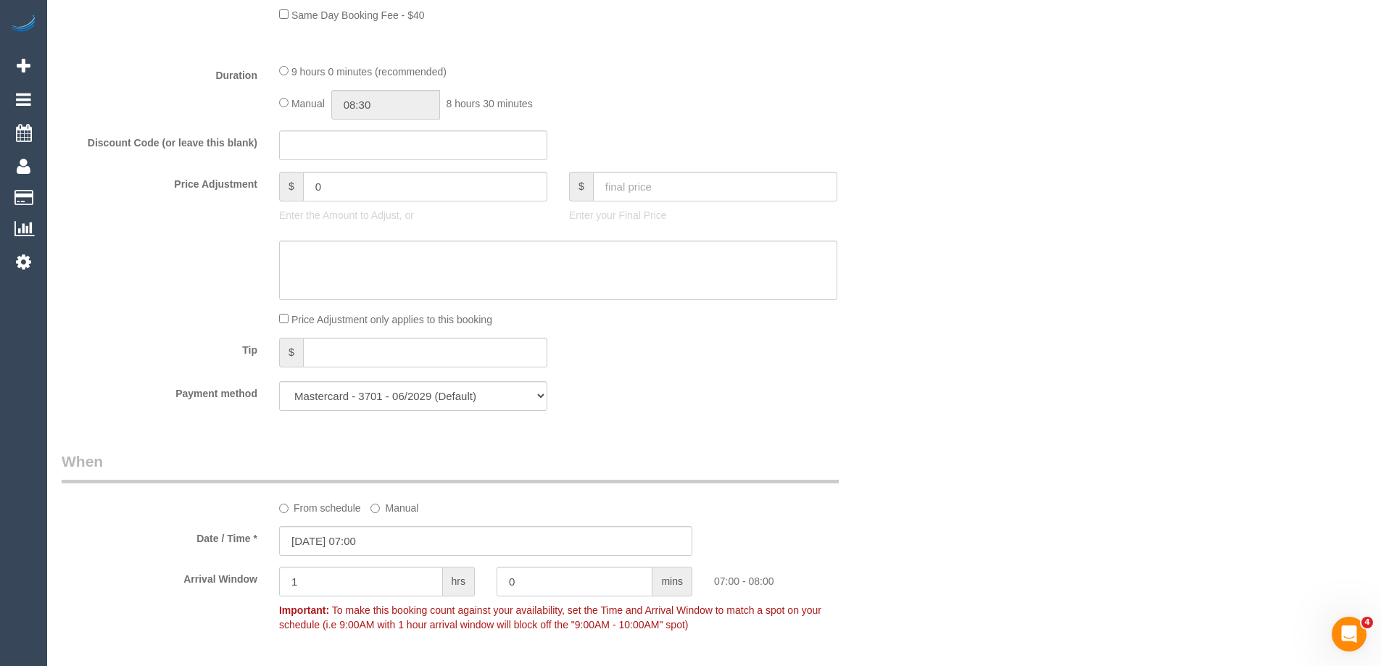
scroll to position [1450, 0]
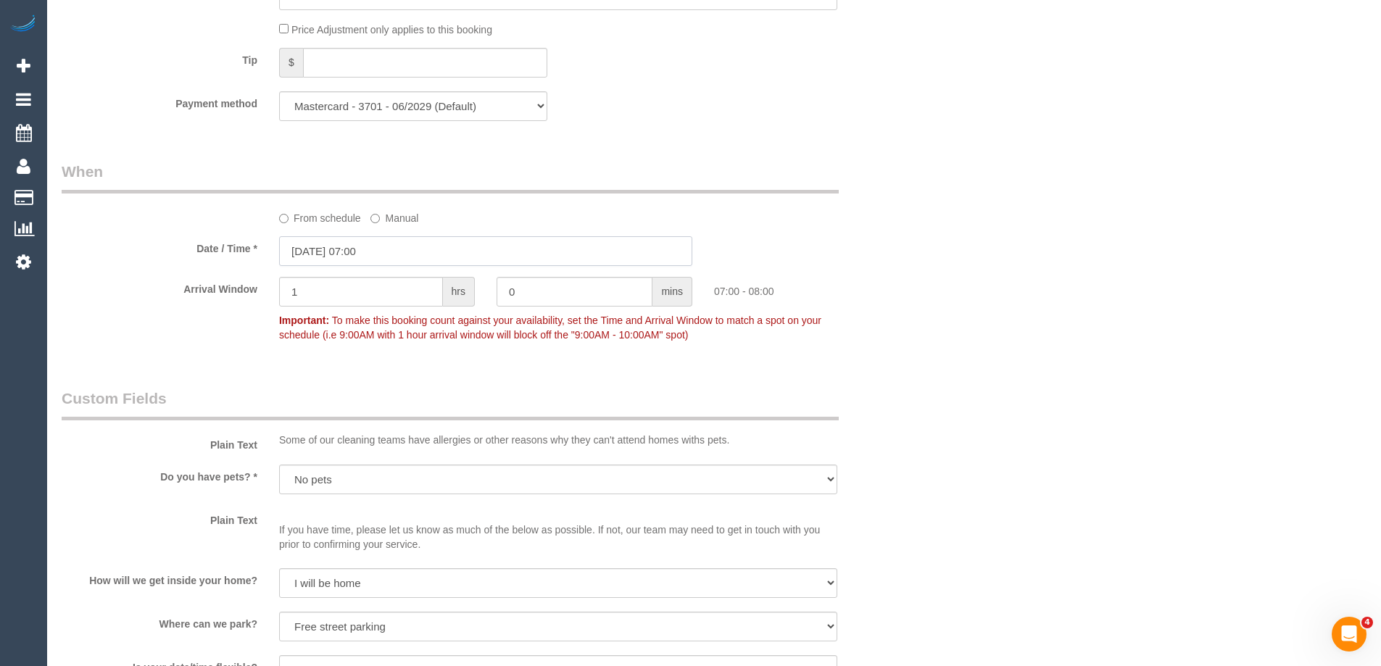
click at [342, 247] on input "11/09/2025 07:00" at bounding box center [485, 251] width 413 height 30
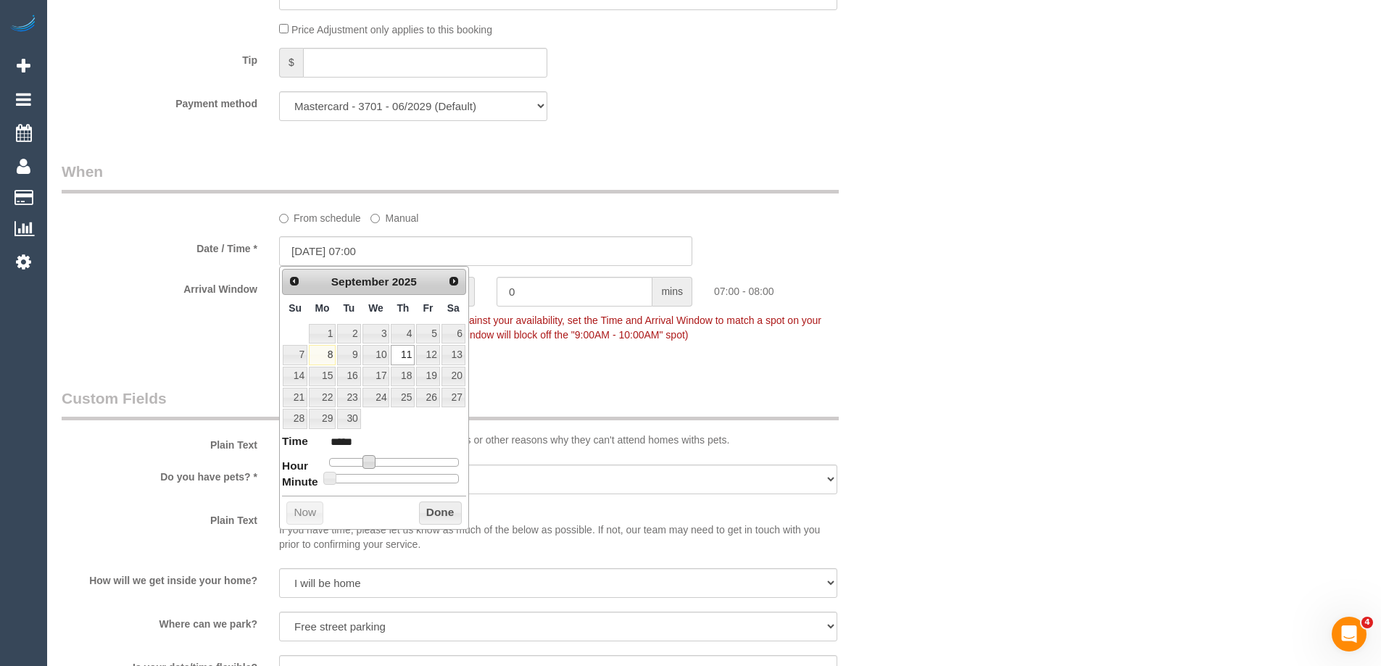
type input "11/09/2025 08:00"
type input "*****"
type input "11/09/2025 09:00"
type input "*****"
type input "[DATE] 10:00"
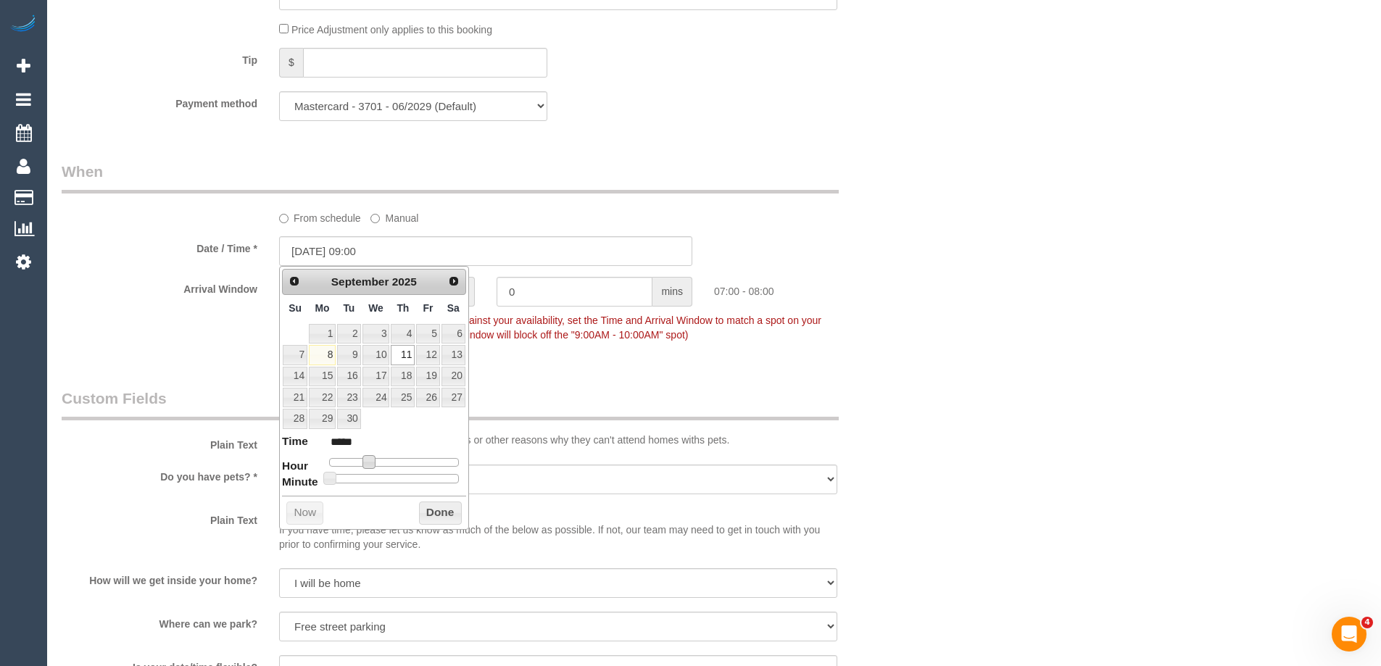
type input "*****"
type input "11/09/2025 11:00"
type input "*****"
type input "11/09/2025 12:00"
type input "*****"
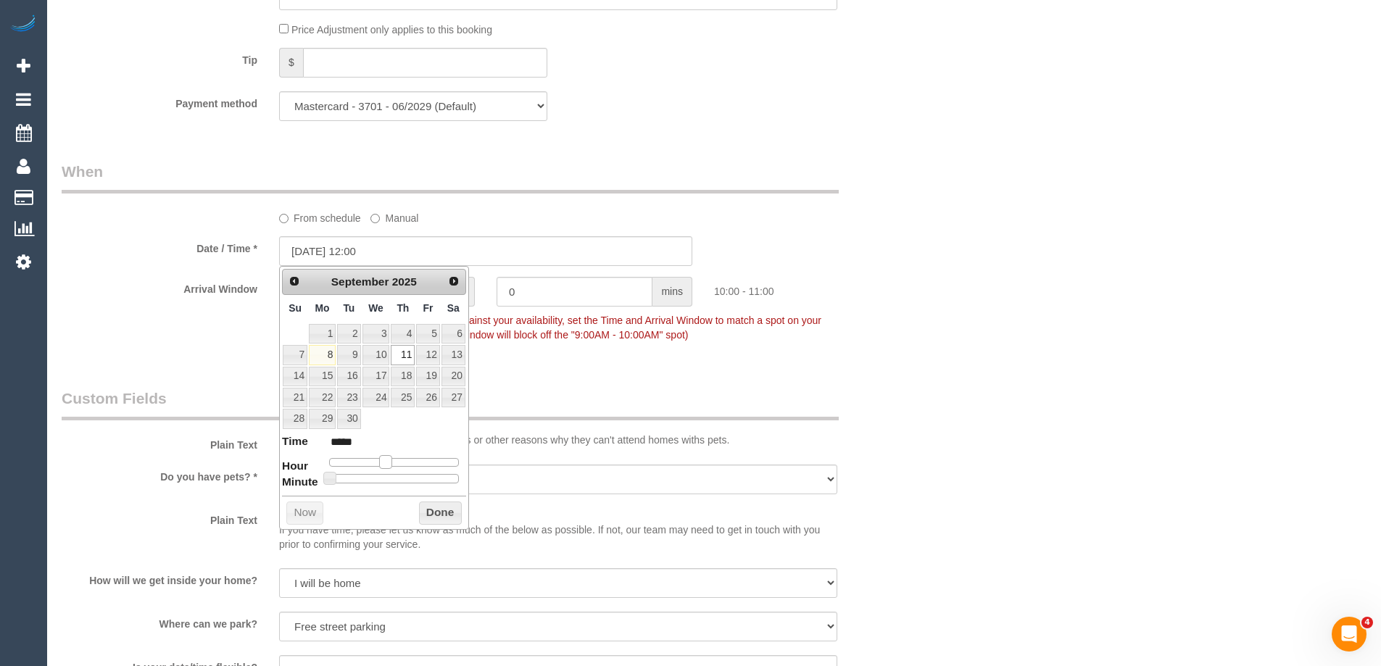
type input "11/09/2025 13:00"
type input "*****"
type input "11/09/2025 12:00"
type input "*****"
drag, startPoint x: 363, startPoint y: 460, endPoint x: 401, endPoint y: 473, distance: 39.9
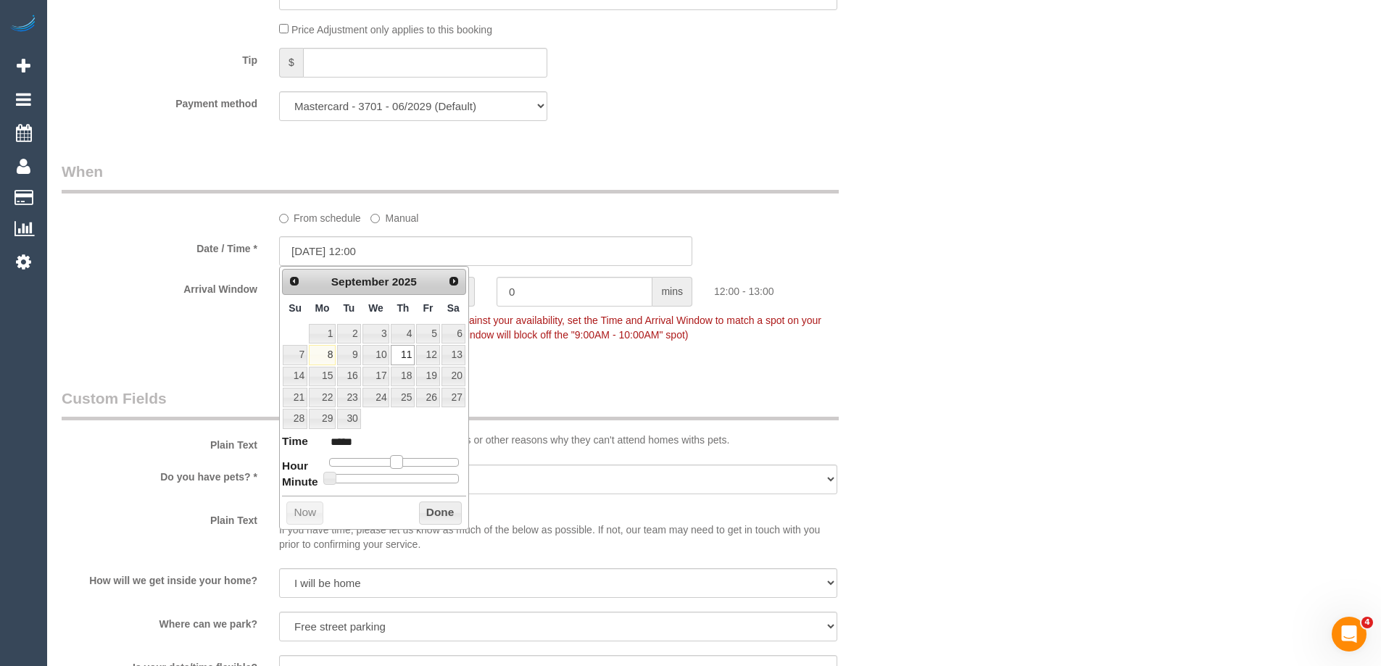
click at [391, 463] on span at bounding box center [396, 461] width 13 height 13
click at [433, 521] on button "Done" at bounding box center [440, 513] width 43 height 23
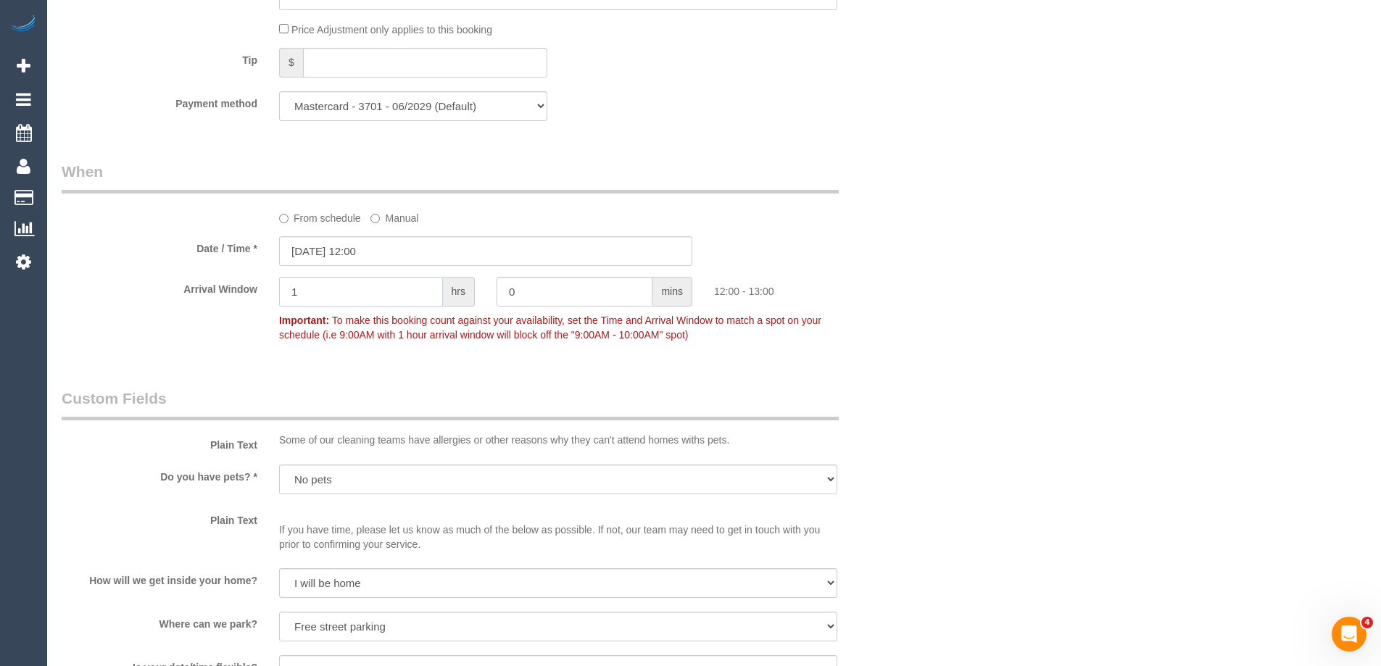
click at [255, 283] on div "Arrival Window 1 hrs 0 mins 12:00 - 13:00 Important: To make this booking count…" at bounding box center [486, 313] width 870 height 72
type input "2"
click at [653, 156] on div "Who Email* jckthwts@gmail.com Name * Jack Thwaites new customer Where Address* …" at bounding box center [486, 47] width 870 height 2889
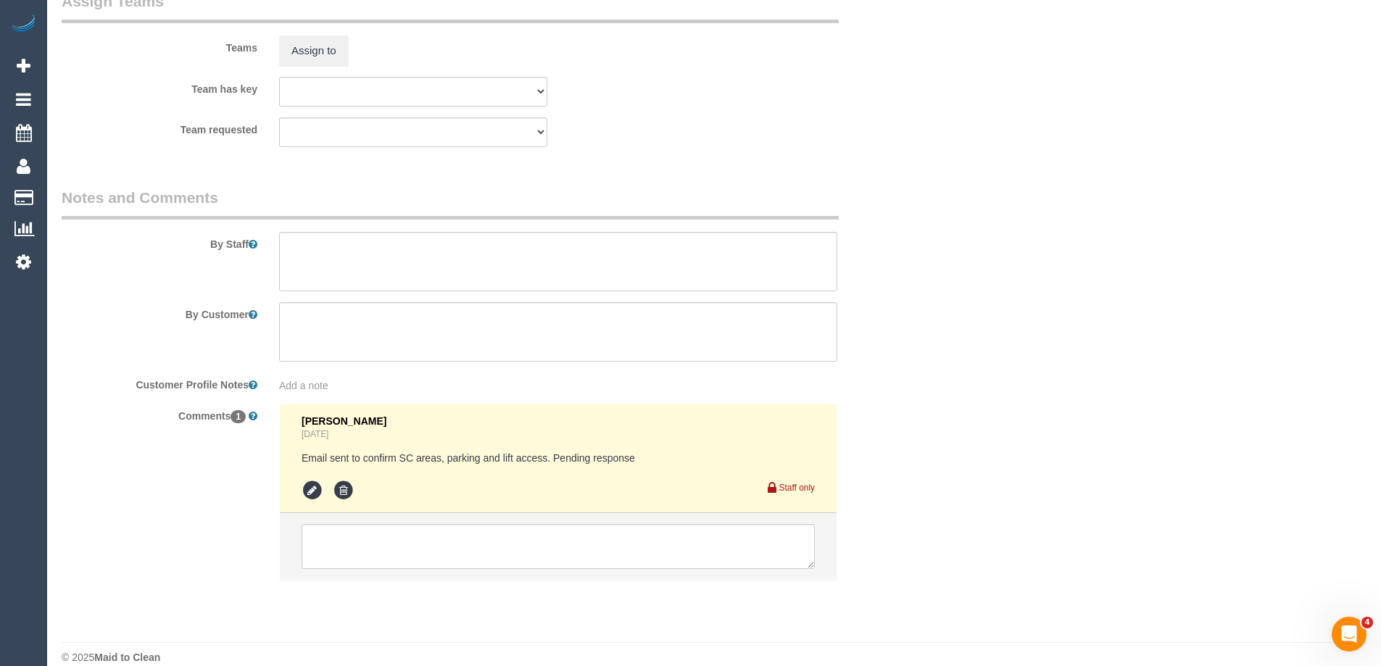
scroll to position [2320, 0]
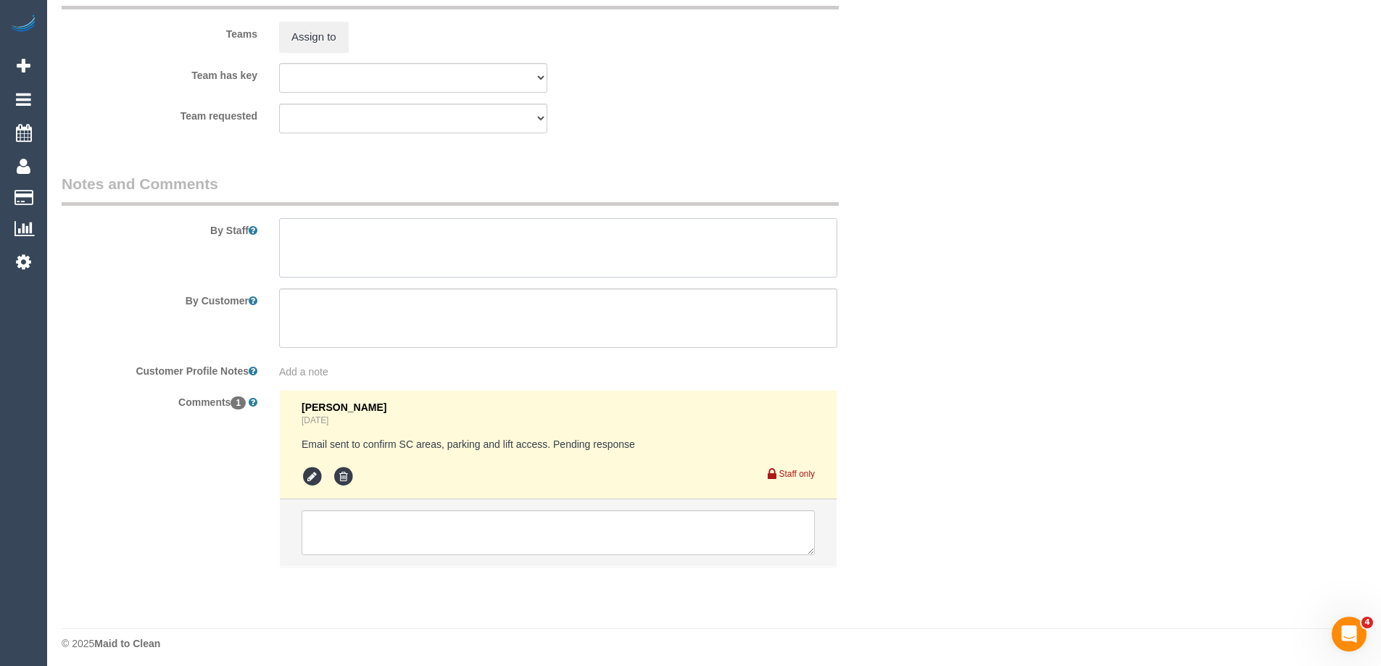
click at [326, 251] on textarea at bounding box center [558, 247] width 558 height 59
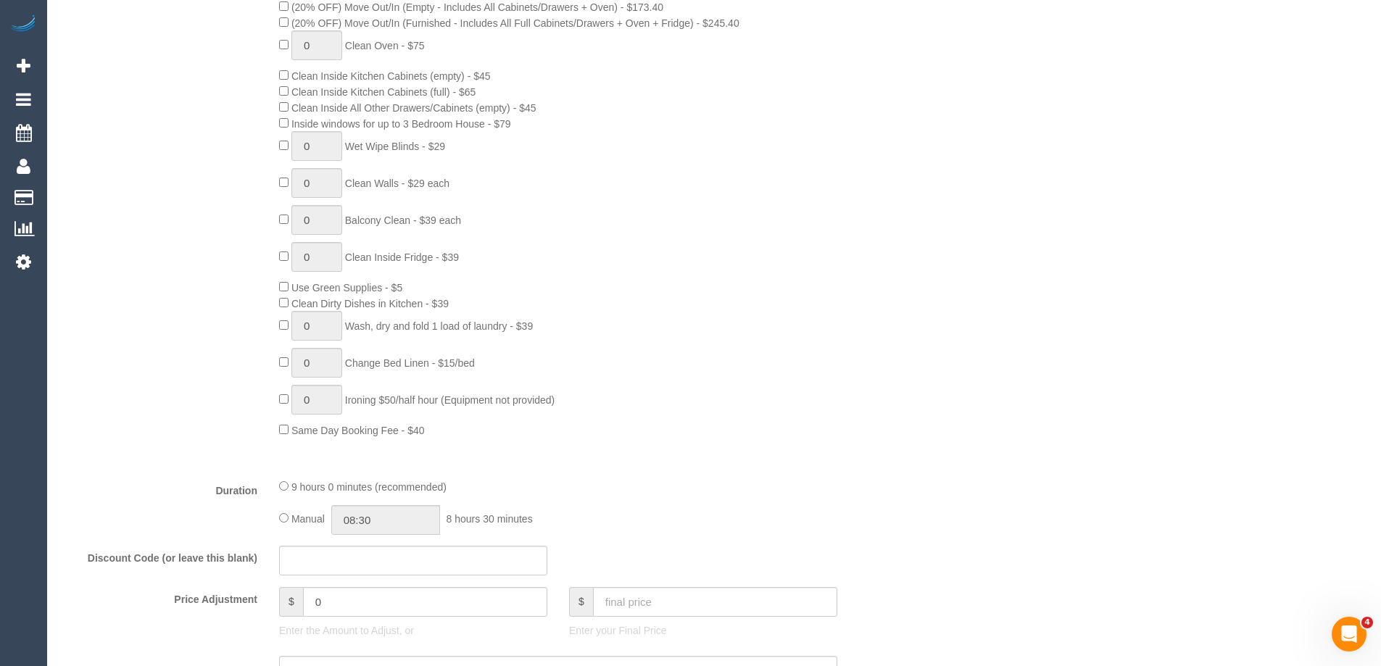
scroll to position [870, 0]
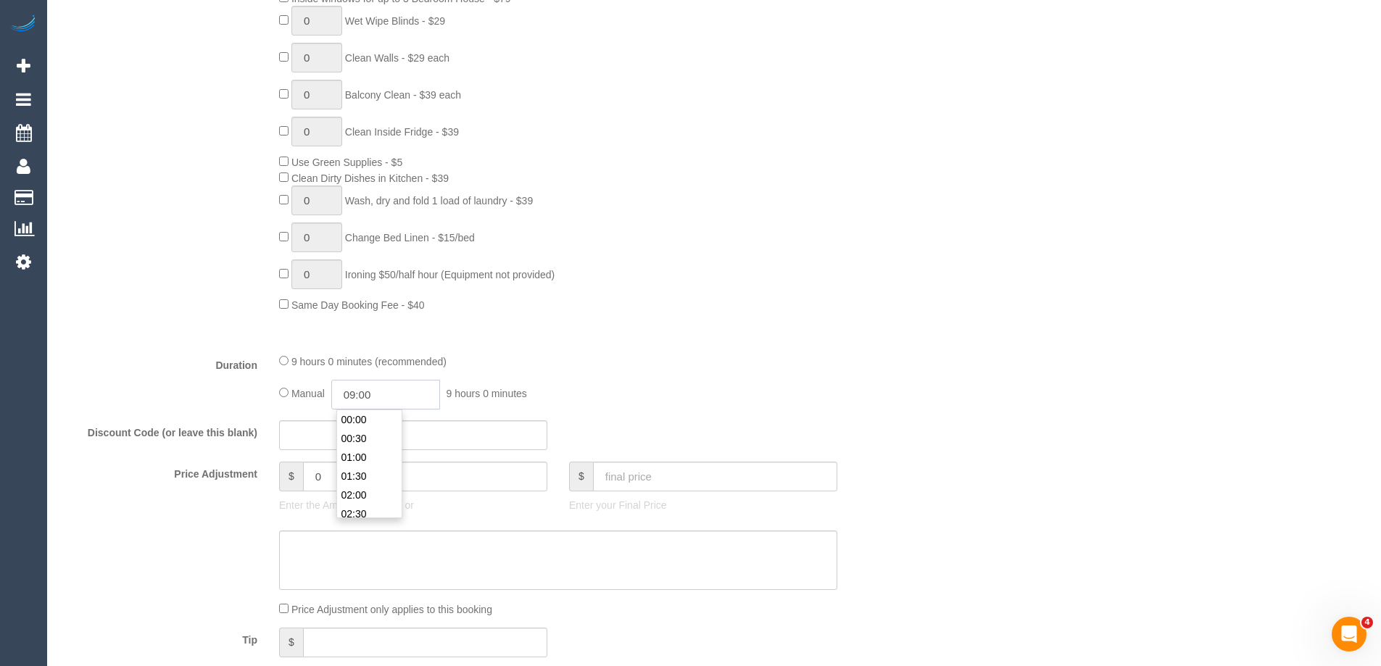
click at [392, 395] on input "09:00" at bounding box center [385, 395] width 109 height 30
click at [368, 421] on li "03:00" at bounding box center [369, 415] width 65 height 19
drag, startPoint x: 383, startPoint y: 397, endPoint x: 366, endPoint y: 399, distance: 16.8
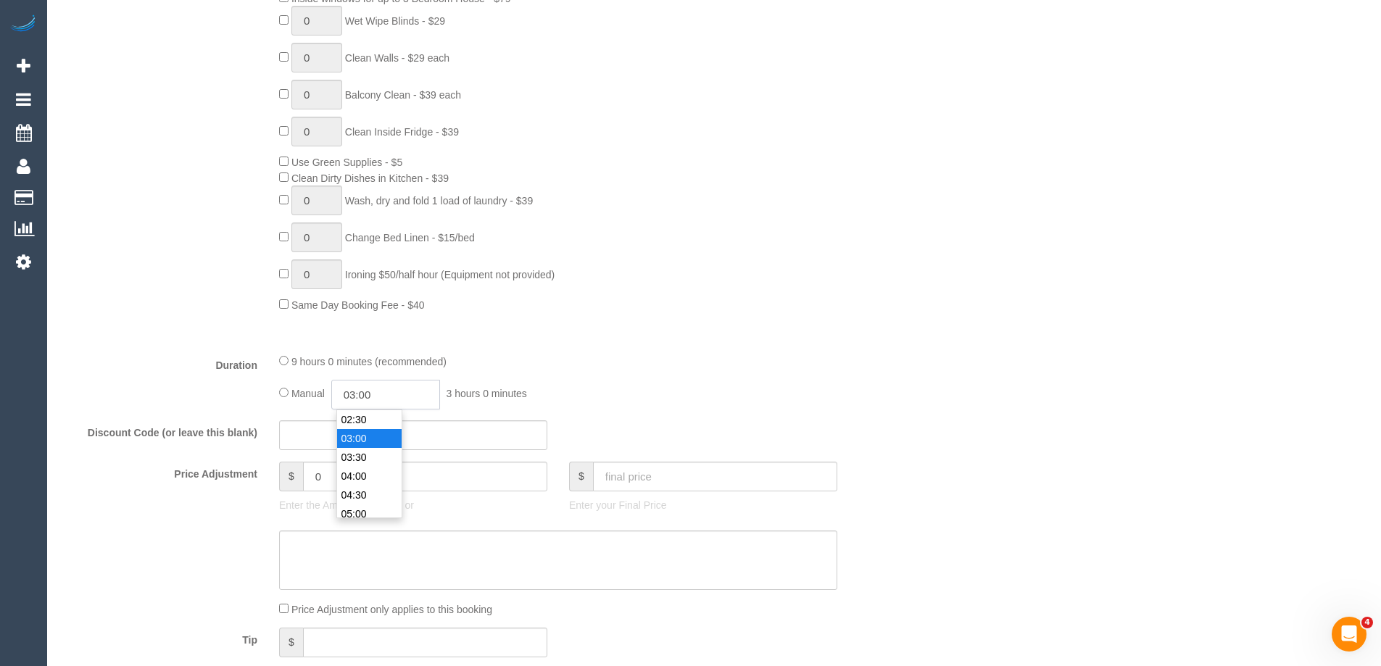
click at [366, 399] on input "03:00" at bounding box center [385, 395] width 109 height 30
type input "03:15"
click at [558, 344] on fieldset "What Frequency * One Time Cleaning Weekly - 10% Off - 10.00% (0% for the First …" at bounding box center [486, 195] width 848 height 1034
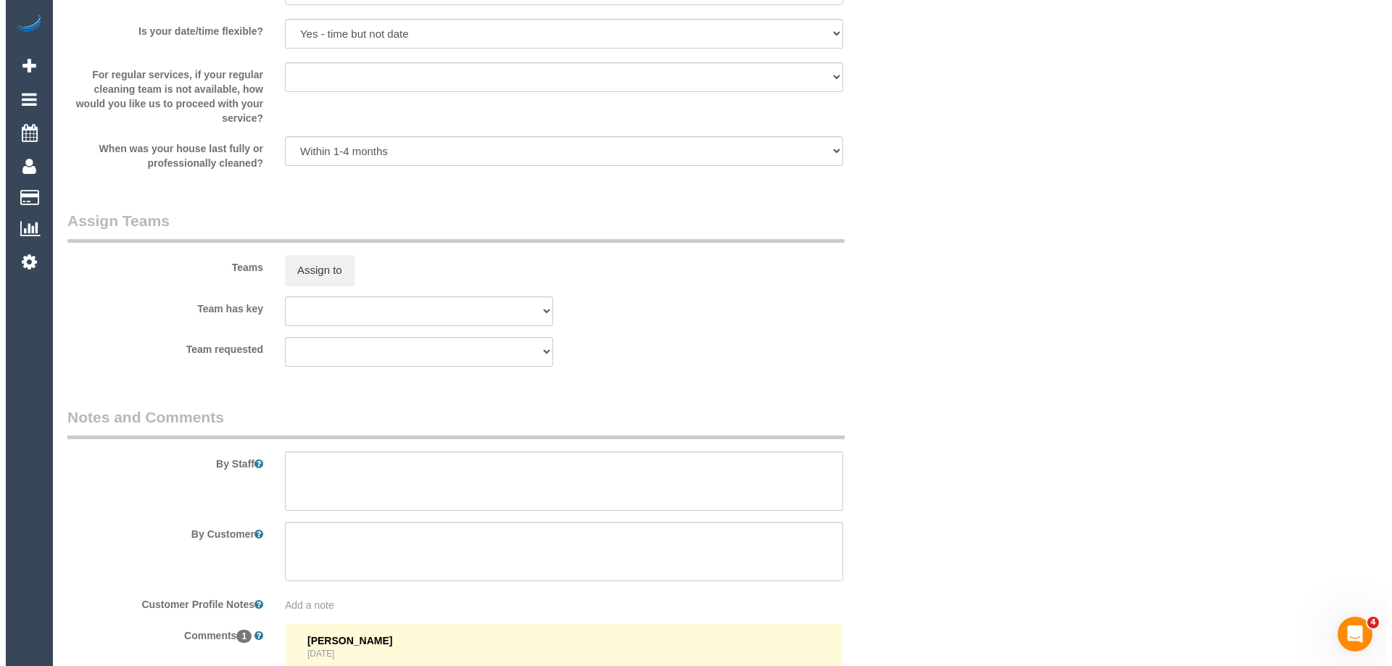
scroll to position [2326, 0]
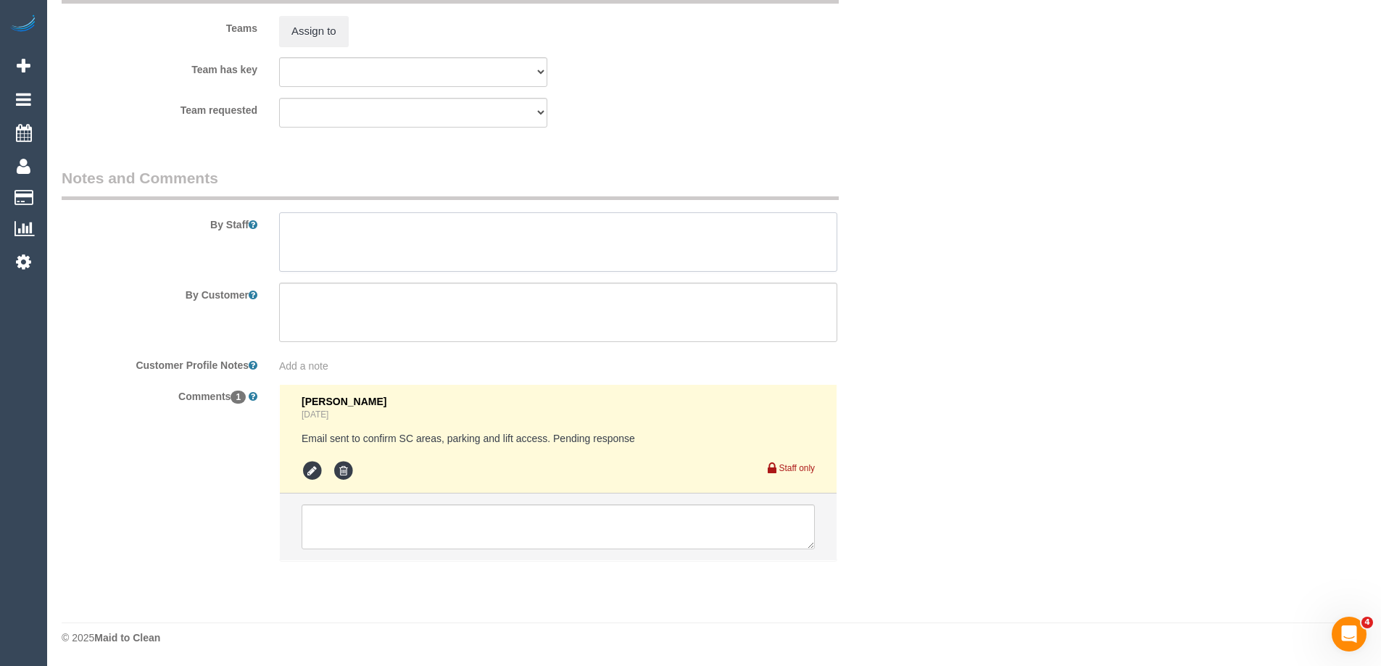
click at [341, 241] on textarea at bounding box center [558, 241] width 558 height 59
type textarea "Estimated time of 5.5-6.5 hrs + SC"
click at [296, 41] on button "Assign to" at bounding box center [314, 31] width 70 height 30
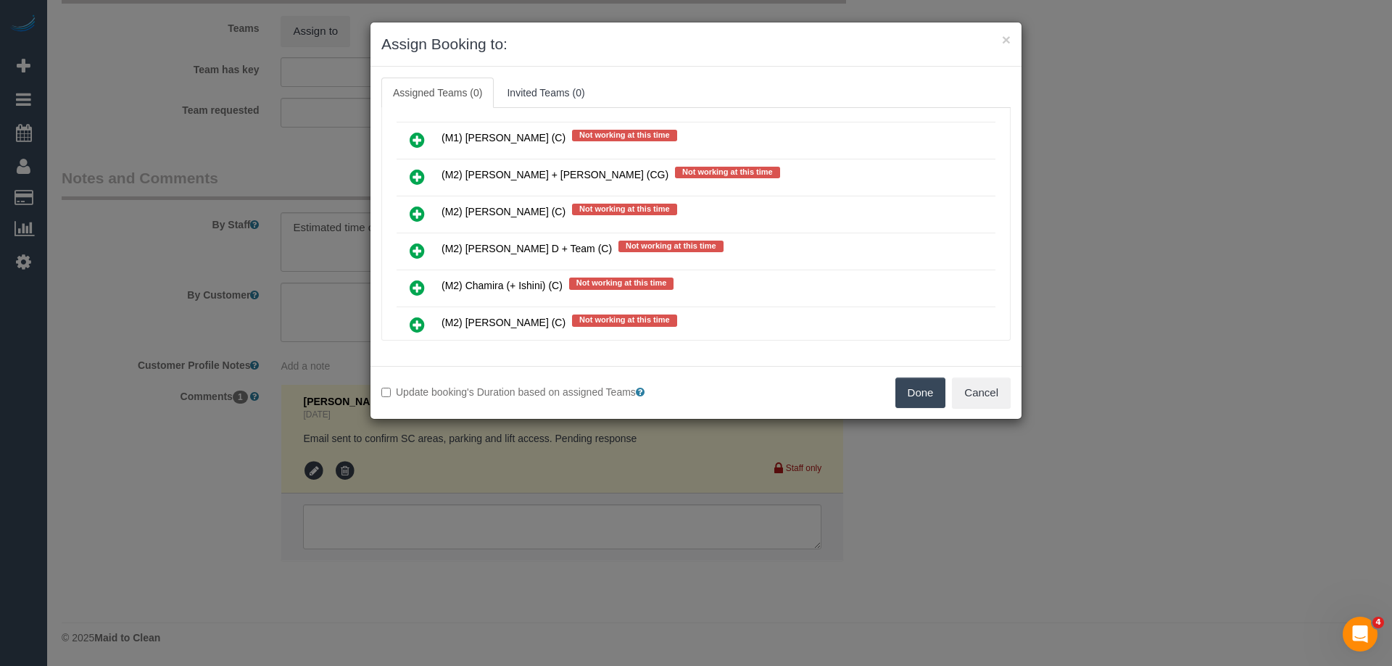
scroll to position [3770, 0]
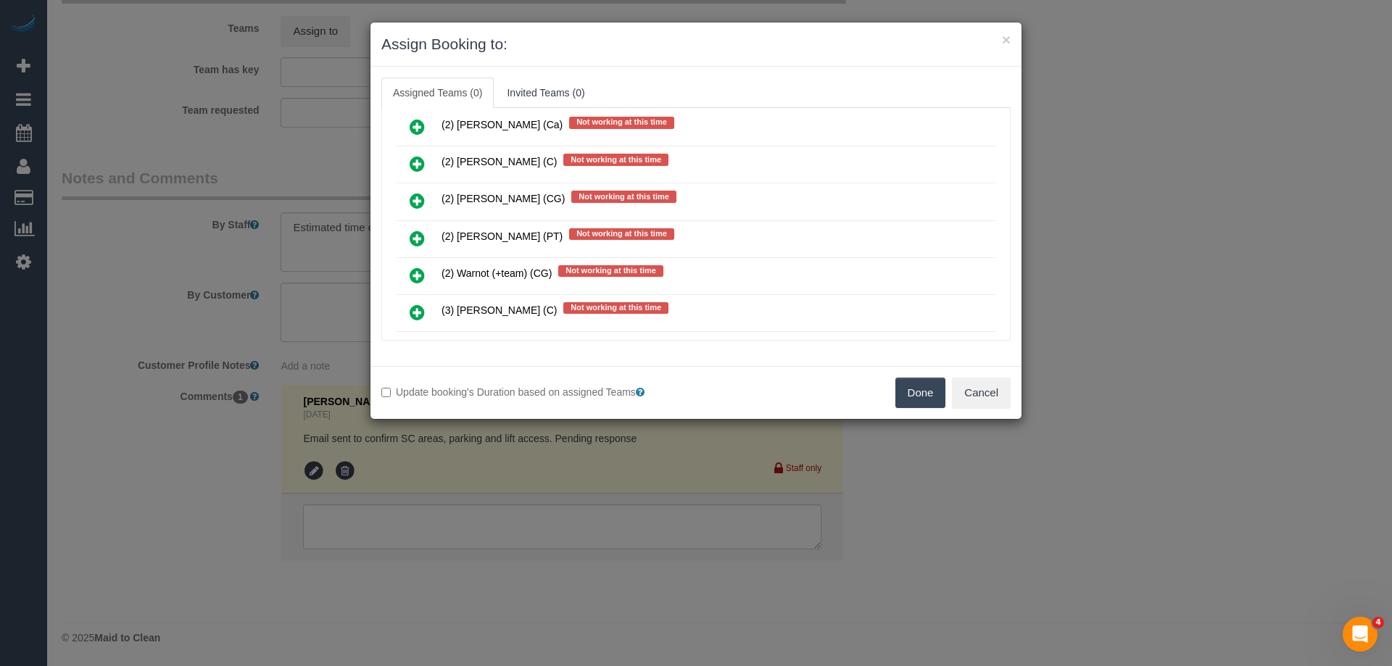
click at [418, 270] on icon at bounding box center [417, 275] width 15 height 17
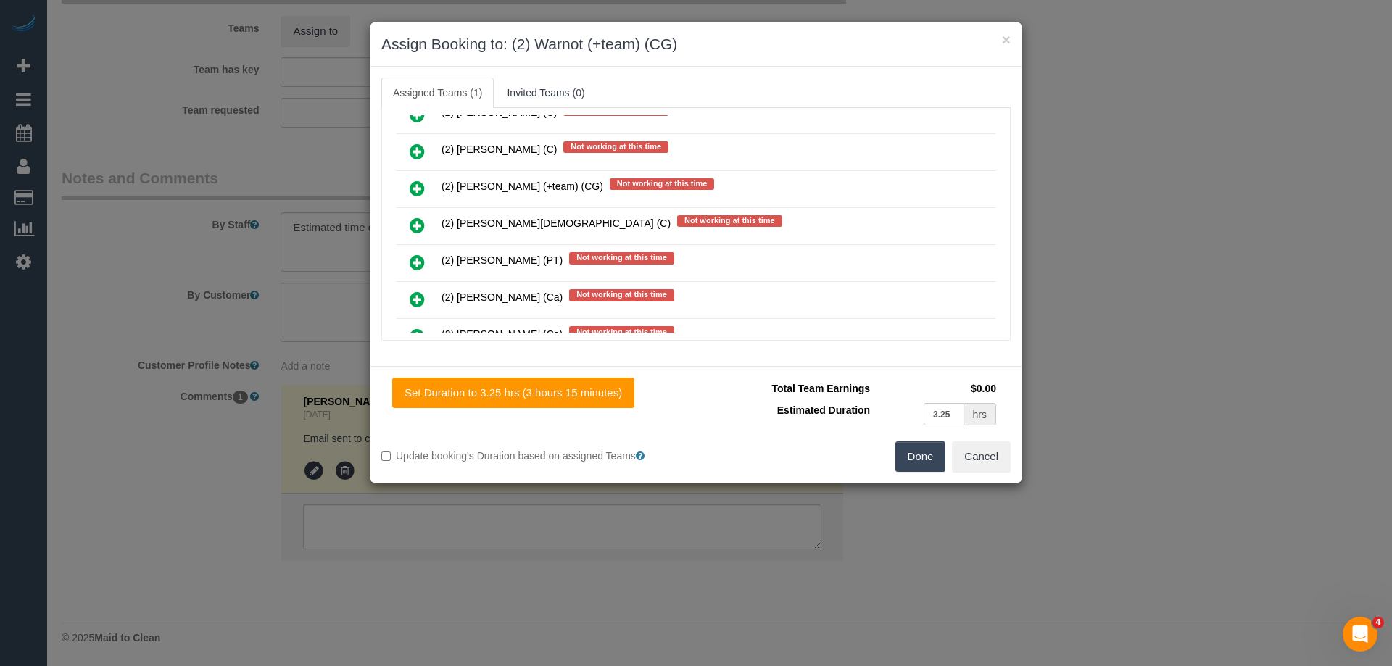
scroll to position [1340, 0]
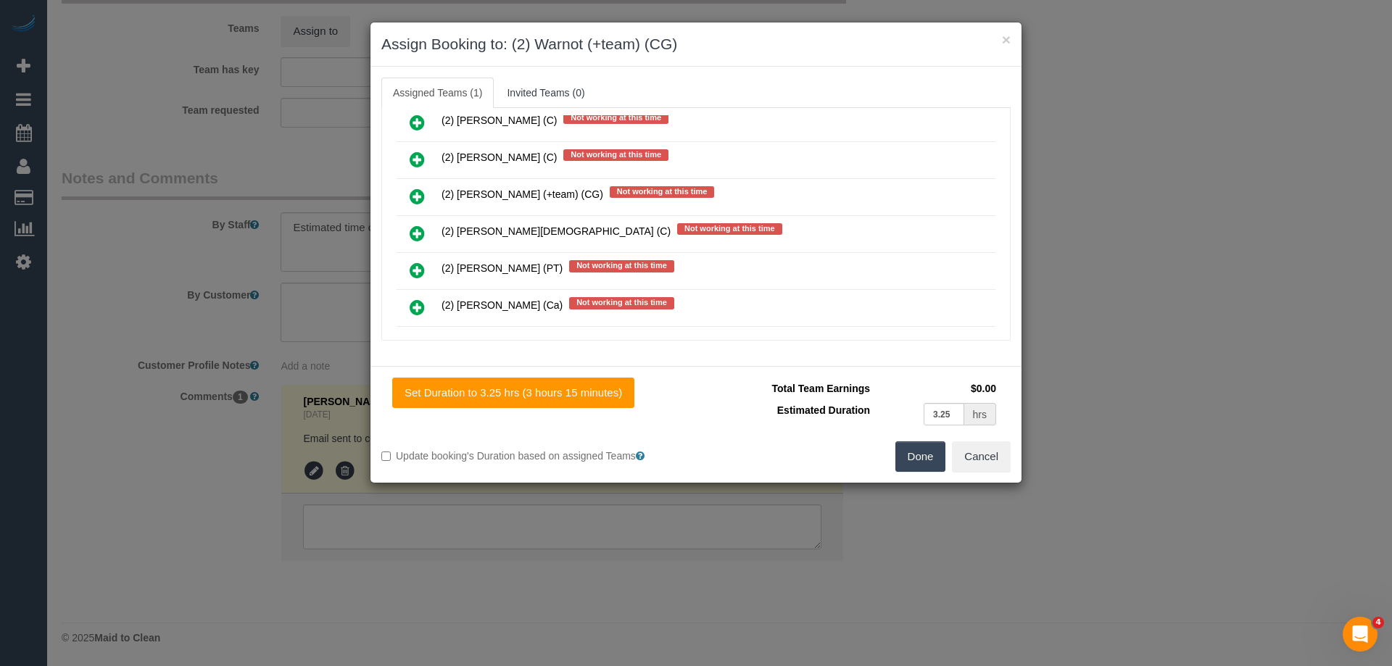
click at [411, 191] on icon at bounding box center [417, 196] width 15 height 17
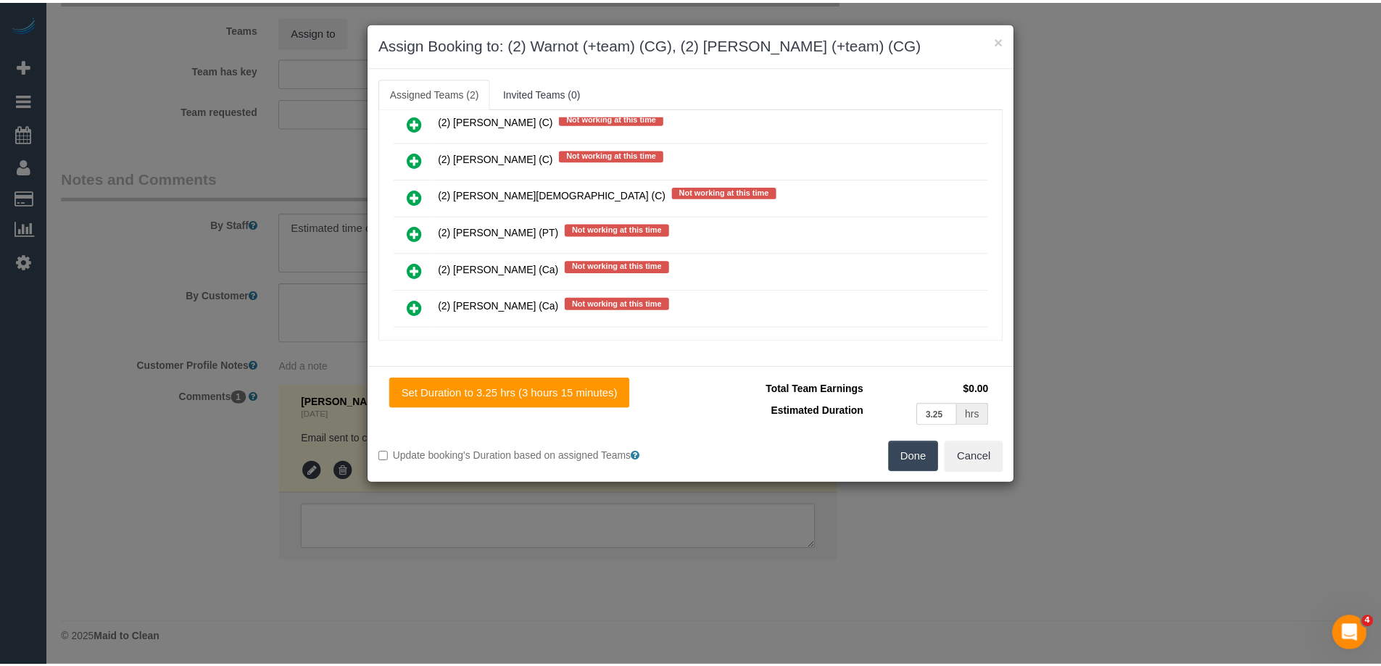
scroll to position [0, 0]
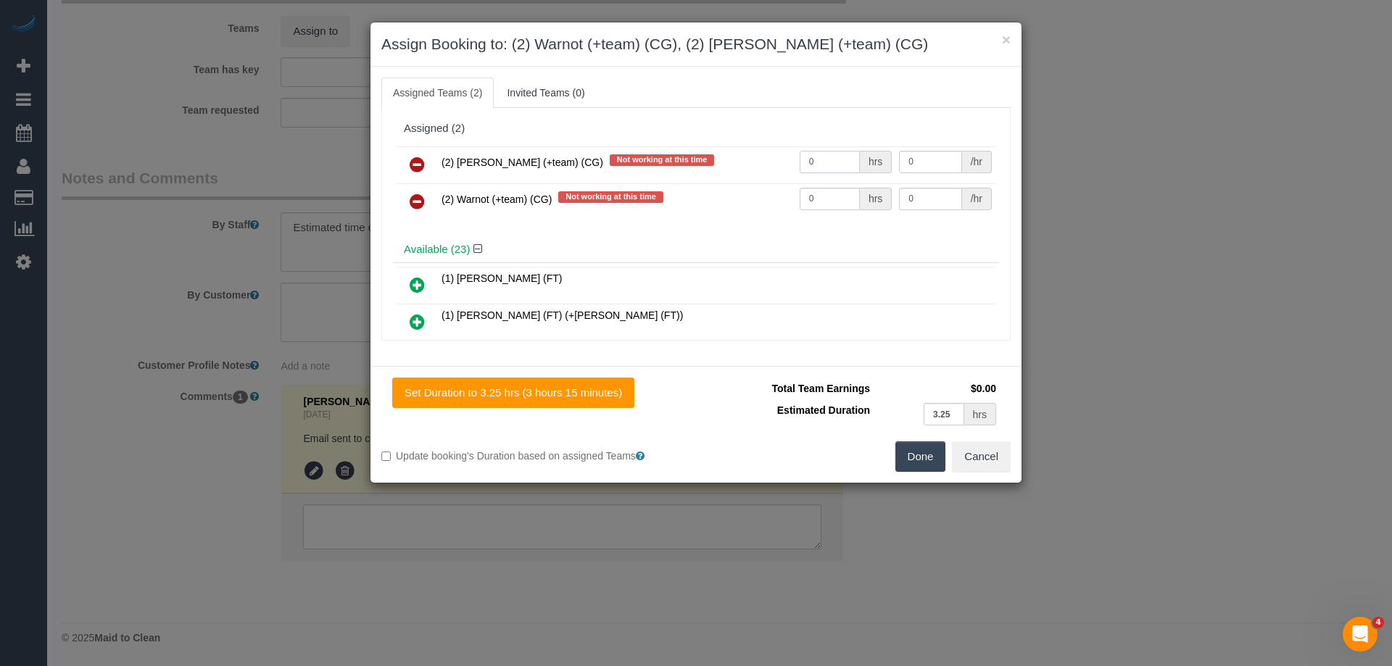
drag, startPoint x: 820, startPoint y: 158, endPoint x: 767, endPoint y: 161, distance: 53.0
click at [753, 161] on tr "(2) Maria (+team) (CG) Not working at this time 0 hrs 0 /hr" at bounding box center [696, 164] width 599 height 37
type input "1"
drag, startPoint x: 809, startPoint y: 196, endPoint x: 26, endPoint y: 189, distance: 783.0
click at [602, 194] on tr "(2) Warnot (+team) (CG) Not working at this time 0 hrs 0 /hr" at bounding box center [696, 201] width 599 height 37
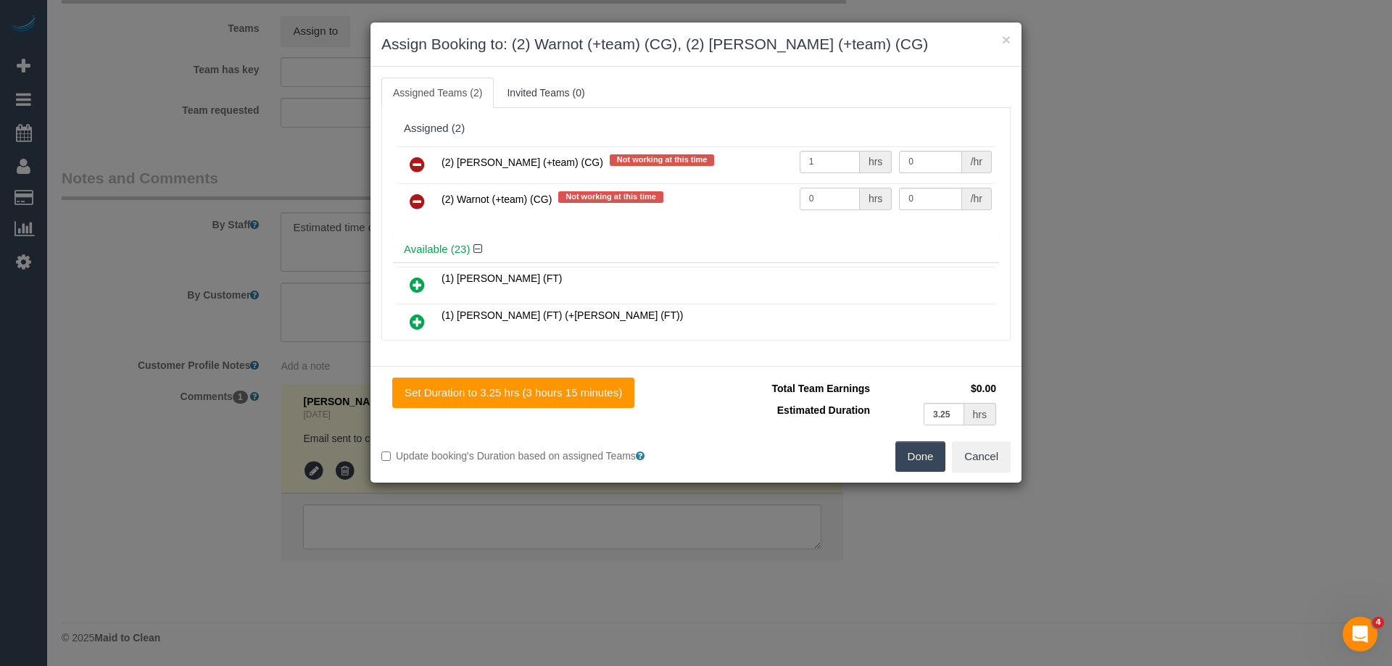
click at [832, 204] on input "0" at bounding box center [830, 199] width 60 height 22
type input "1"
drag, startPoint x: 842, startPoint y: 202, endPoint x: 827, endPoint y: 202, distance: 14.5
click at [827, 202] on tr "(2) Warnot (+team) (CG) Not working at this time 1 hrs 0 /hr" at bounding box center [696, 201] width 599 height 37
drag, startPoint x: 899, startPoint y: 233, endPoint x: 929, endPoint y: 203, distance: 43.1
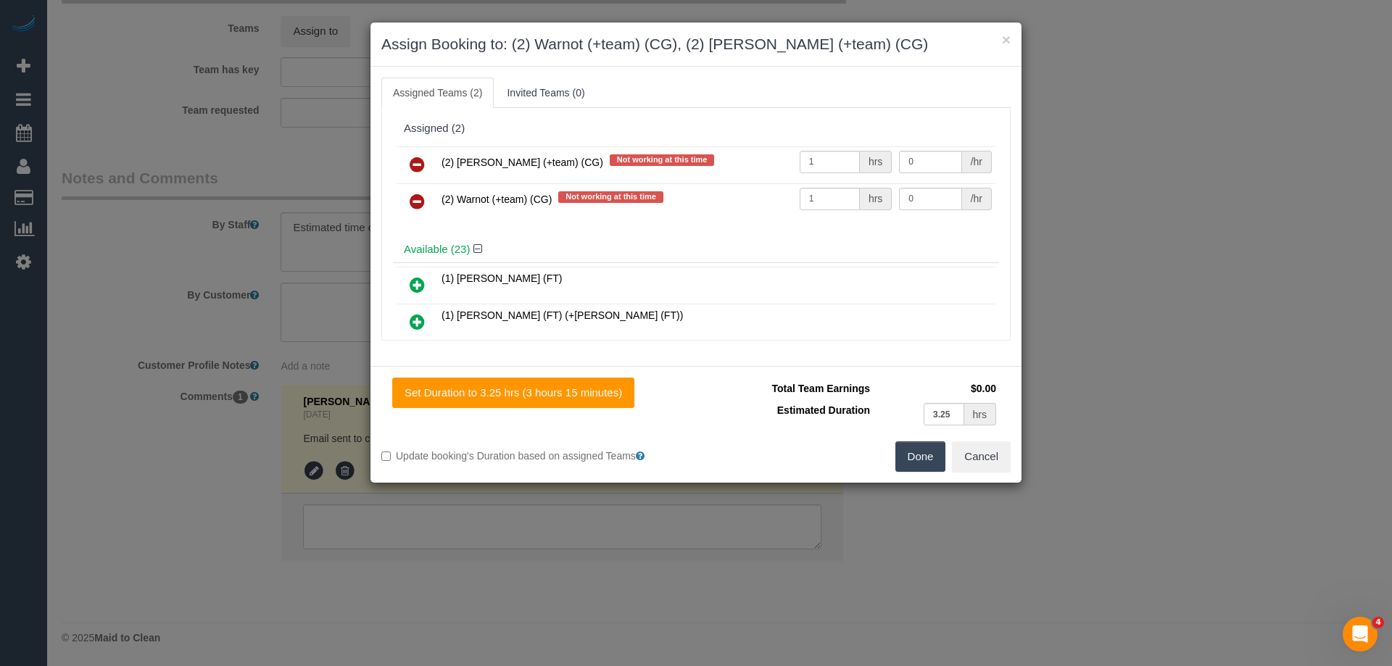
click at [904, 233] on div "(2) Maria (+team) (CG) Not working at this time 1 hrs 0 /hr (2) Warnot (+team) …" at bounding box center [696, 190] width 606 height 94
drag, startPoint x: 931, startPoint y: 200, endPoint x: 797, endPoint y: 198, distance: 134.1
click at [798, 198] on tr "(2) Warnot (+team) (CG) Not working at this time 1 hrs 0 /hr" at bounding box center [696, 201] width 599 height 37
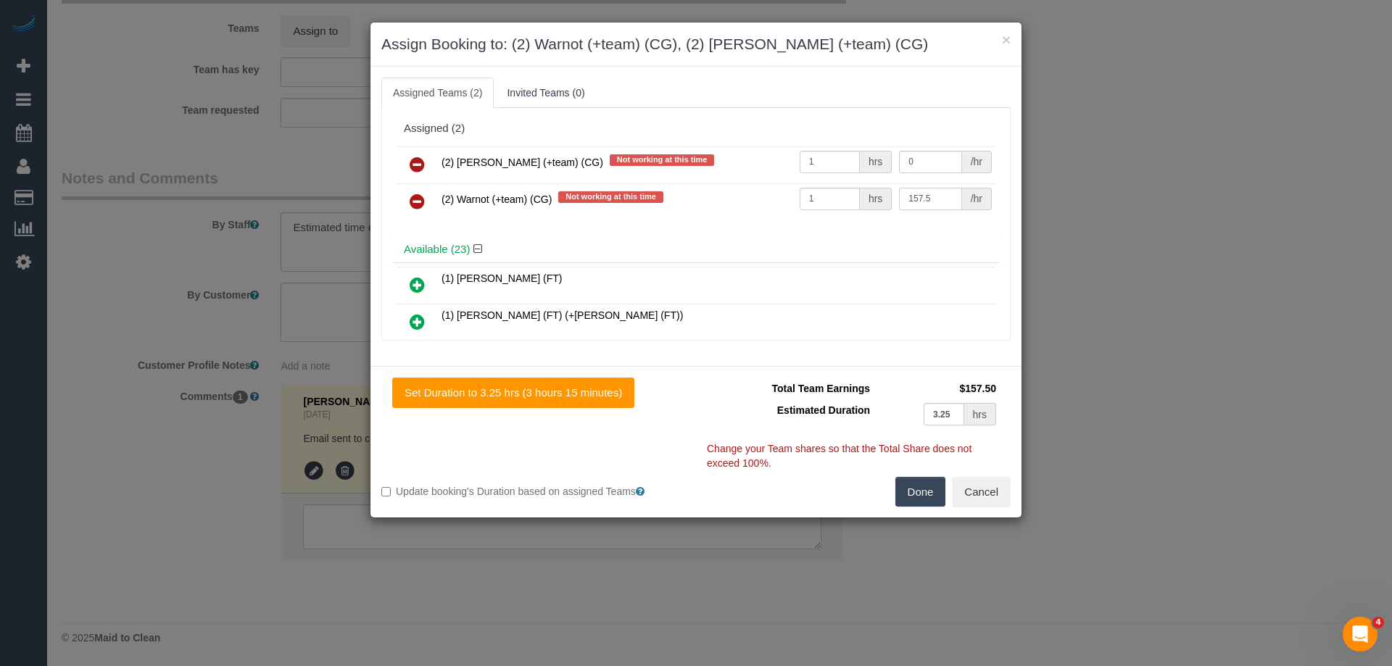
type input "157.5"
drag, startPoint x: 915, startPoint y: 160, endPoint x: 762, endPoint y: 160, distance: 153.0
click at [762, 160] on tr "(2) Maria (+team) (CG) Not working at this time 1 hrs 0 /hr" at bounding box center [696, 164] width 599 height 37
type input "157.5"
click at [919, 494] on button "Done" at bounding box center [920, 492] width 51 height 30
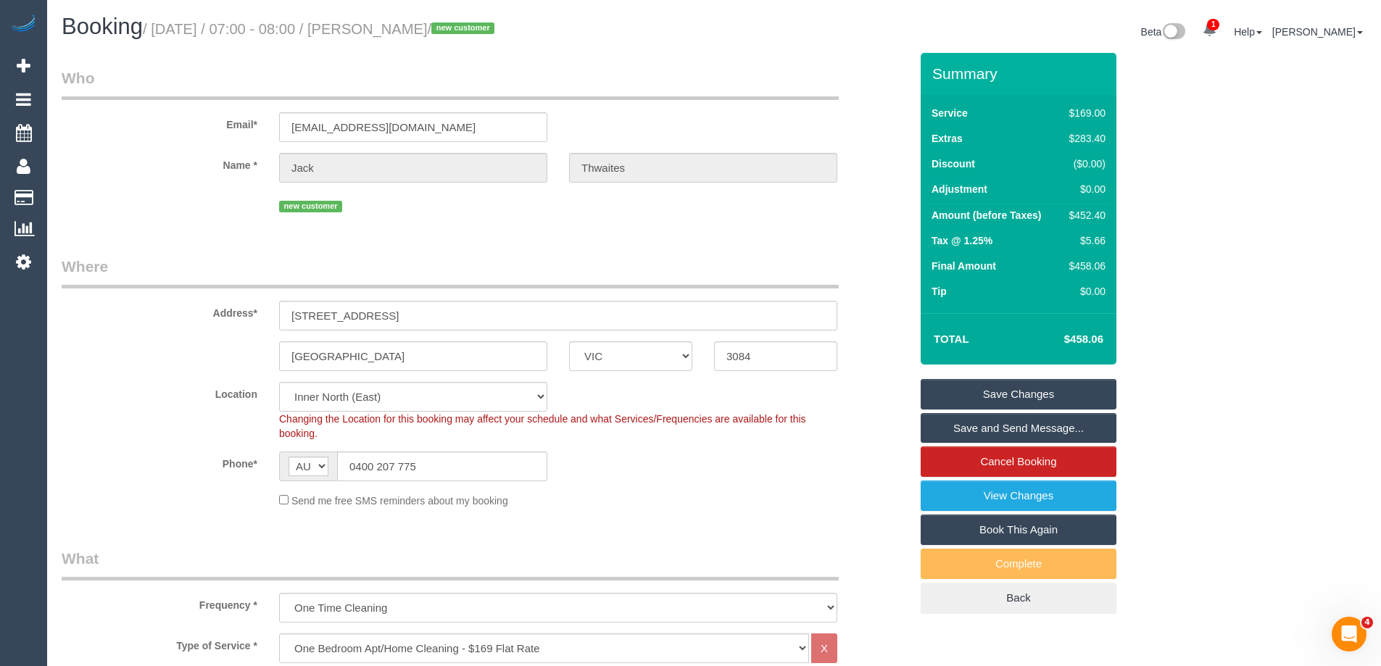
drag, startPoint x: 491, startPoint y: 33, endPoint x: 401, endPoint y: 25, distance: 90.3
click at [401, 25] on small "/ September 11, 2025 / 07:00 - 08:00 / Jack Thwaites / new customer" at bounding box center [321, 29] width 356 height 16
copy small "Jack Thwaites"
click at [940, 393] on link "Save Changes" at bounding box center [1019, 394] width 196 height 30
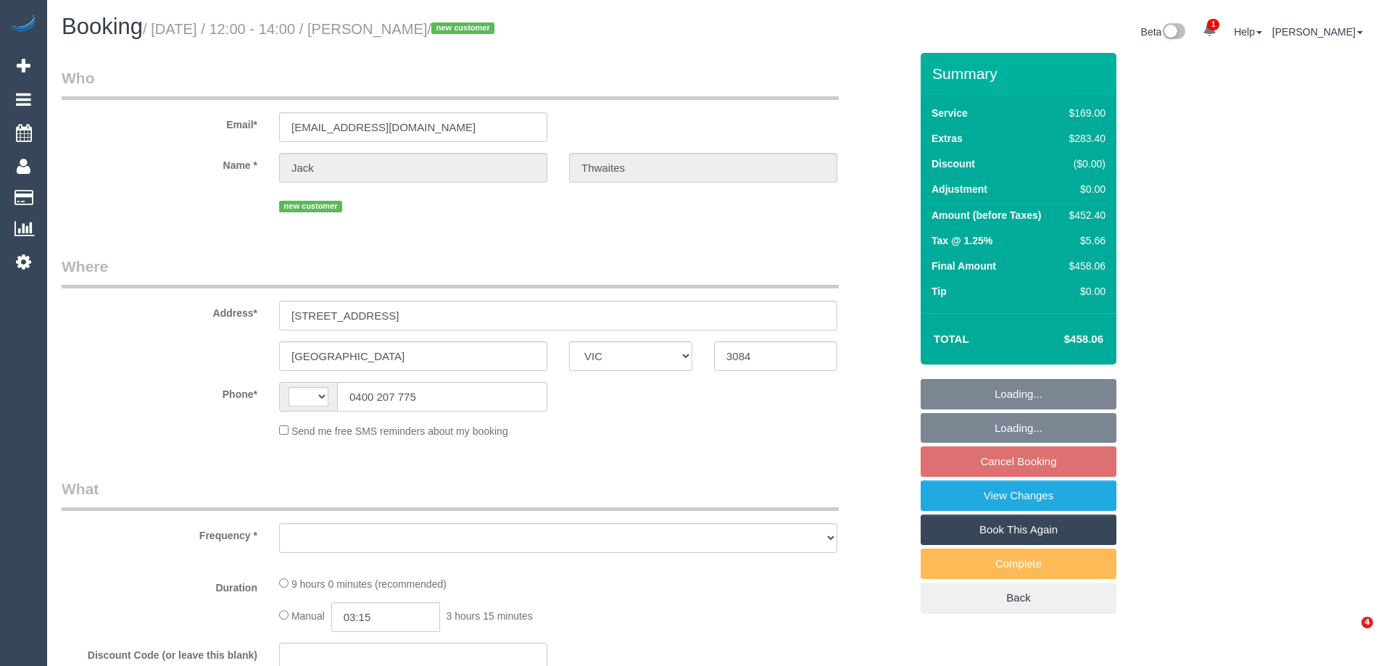
select select "VIC"
select select "object:303"
select select "string:stripe-pm_1S3mdV2GScqysDRVfCe8jw6Y"
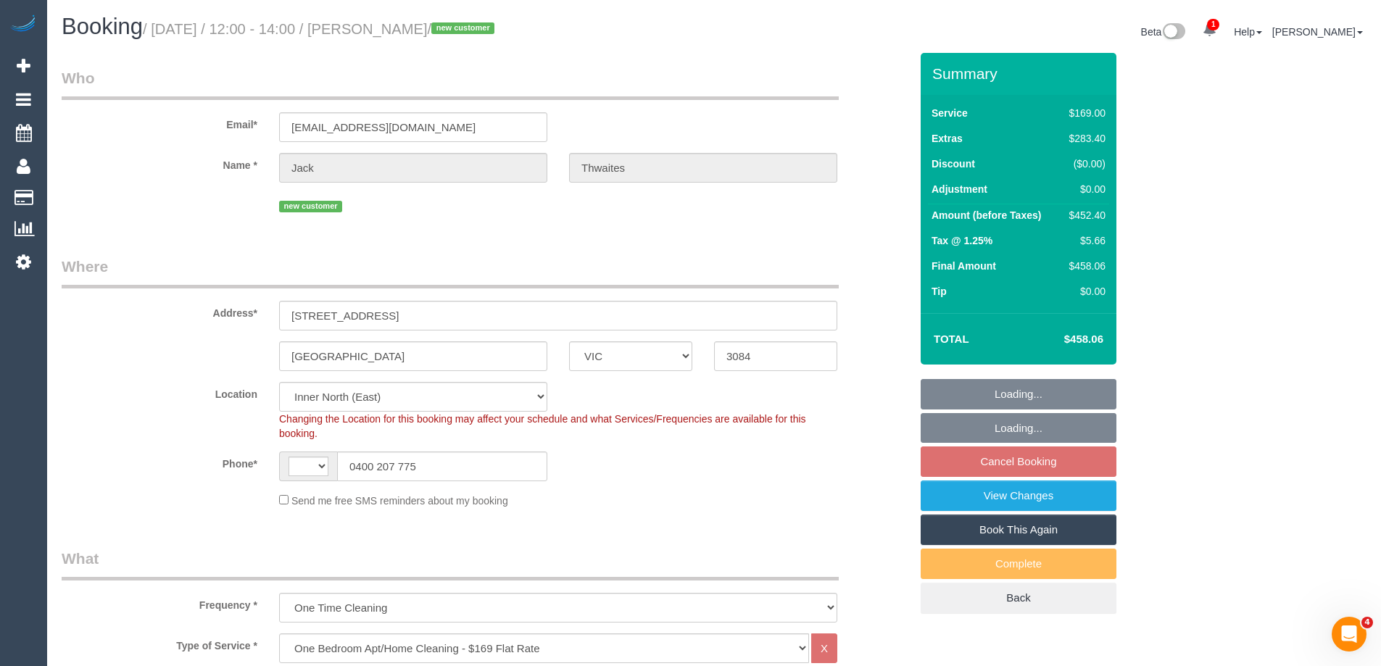
select select "string:AU"
select select "object:1484"
select select "number:28"
select select "number:14"
select select "number:19"
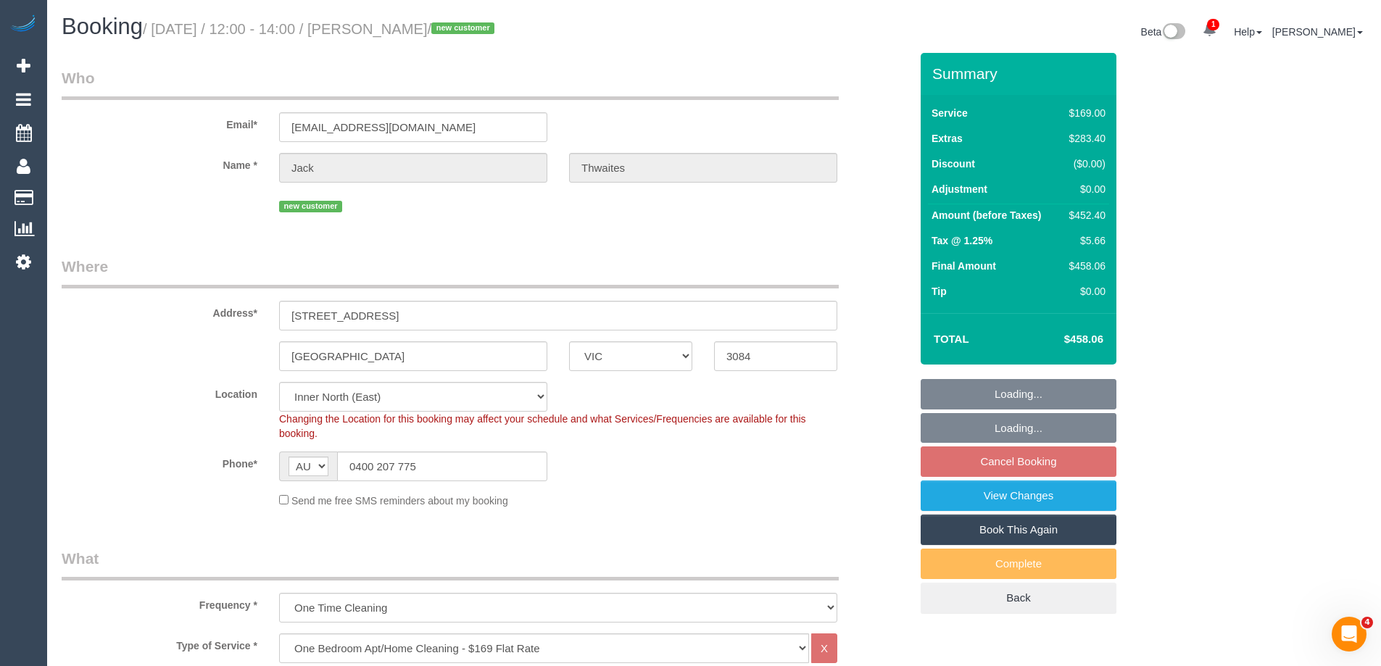
select select "number:24"
select select "number:13"
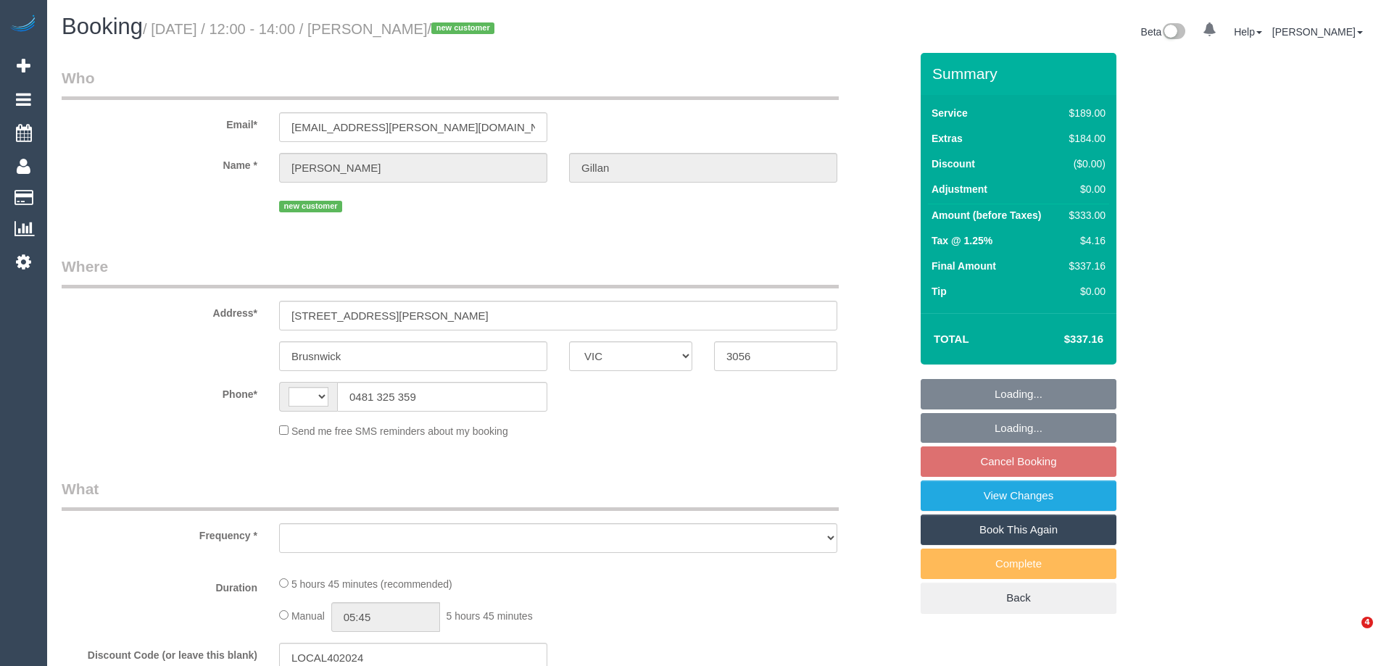
select select "VIC"
select select "string:AU"
select select "object:293"
select select "string:stripe-pm_1S4bqn2GScqysDRVzMpaZfKa"
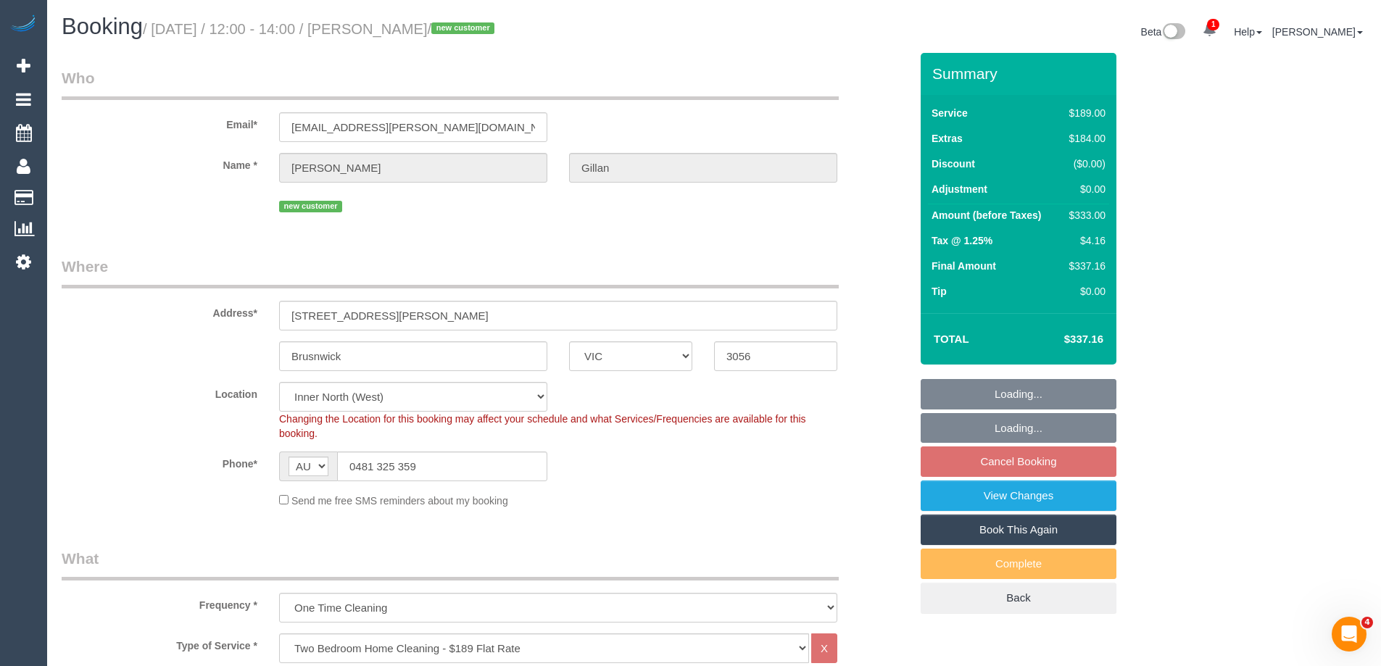
select select "number:29"
select select "number:15"
select select "number:19"
select select "number:24"
select select "number:33"
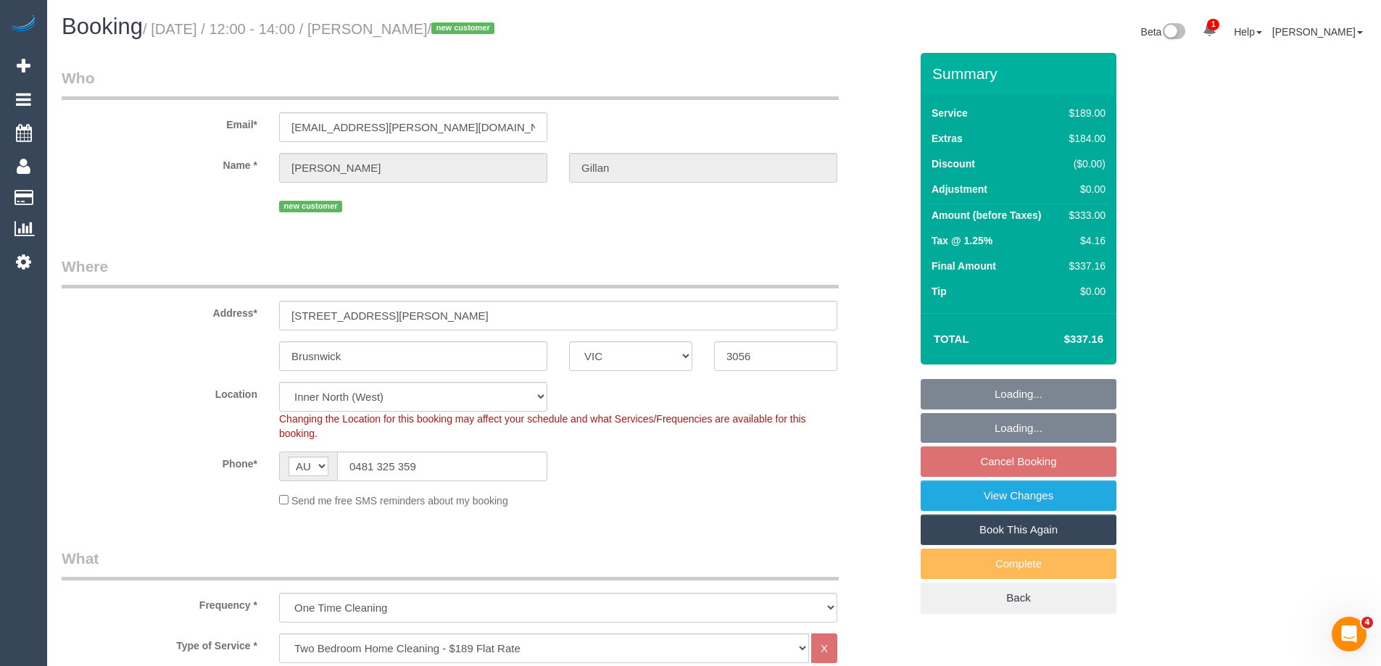
select select "number:26"
select select "object:789"
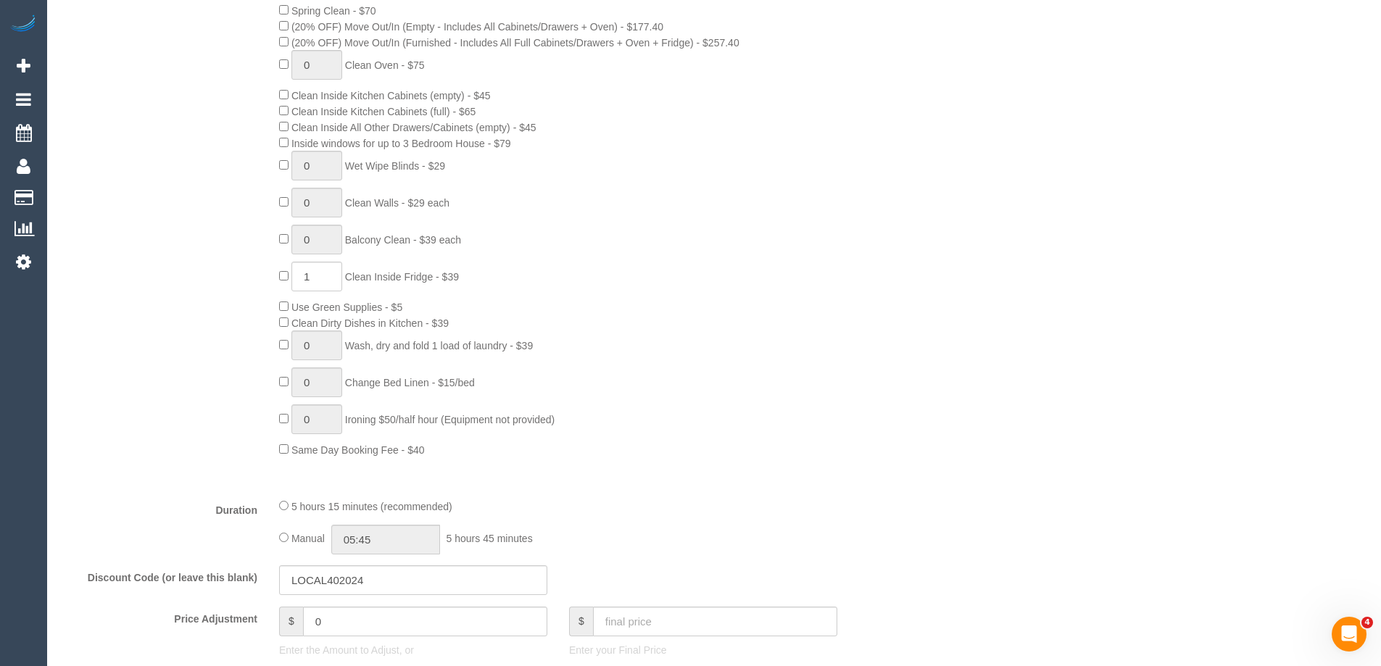
scroll to position [508, 0]
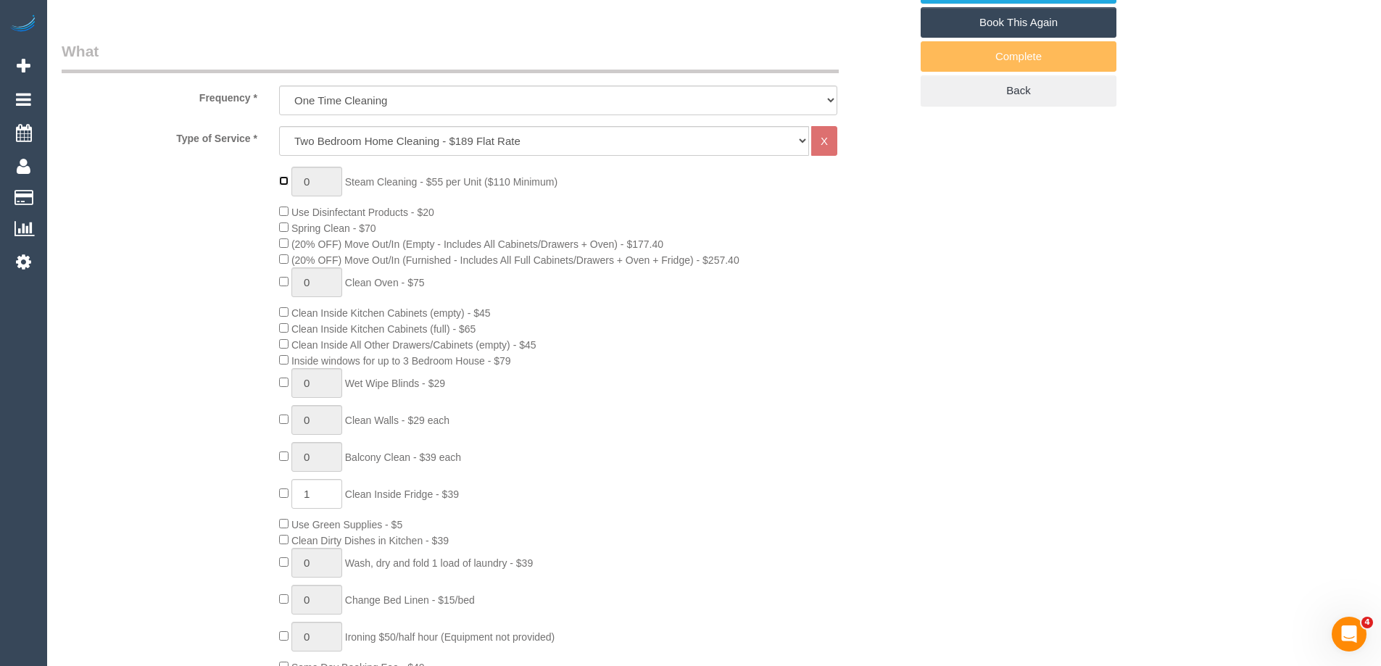
type input "1"
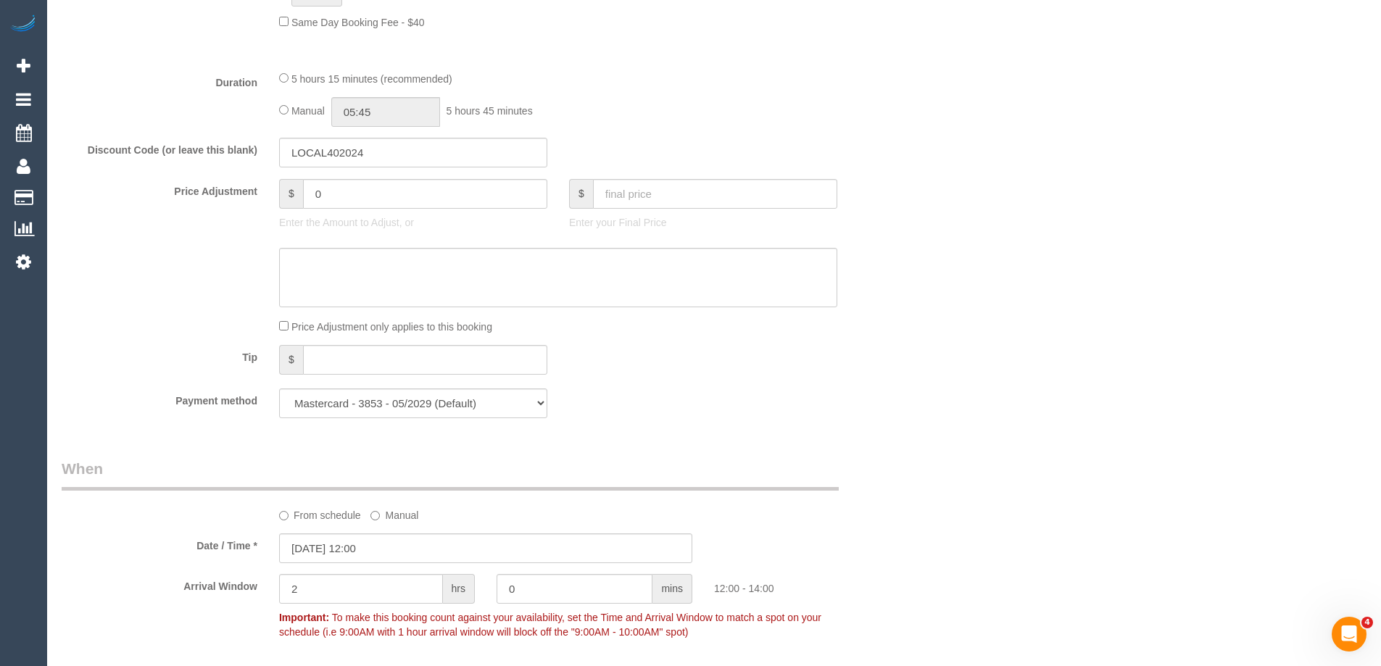
scroll to position [1160, 0]
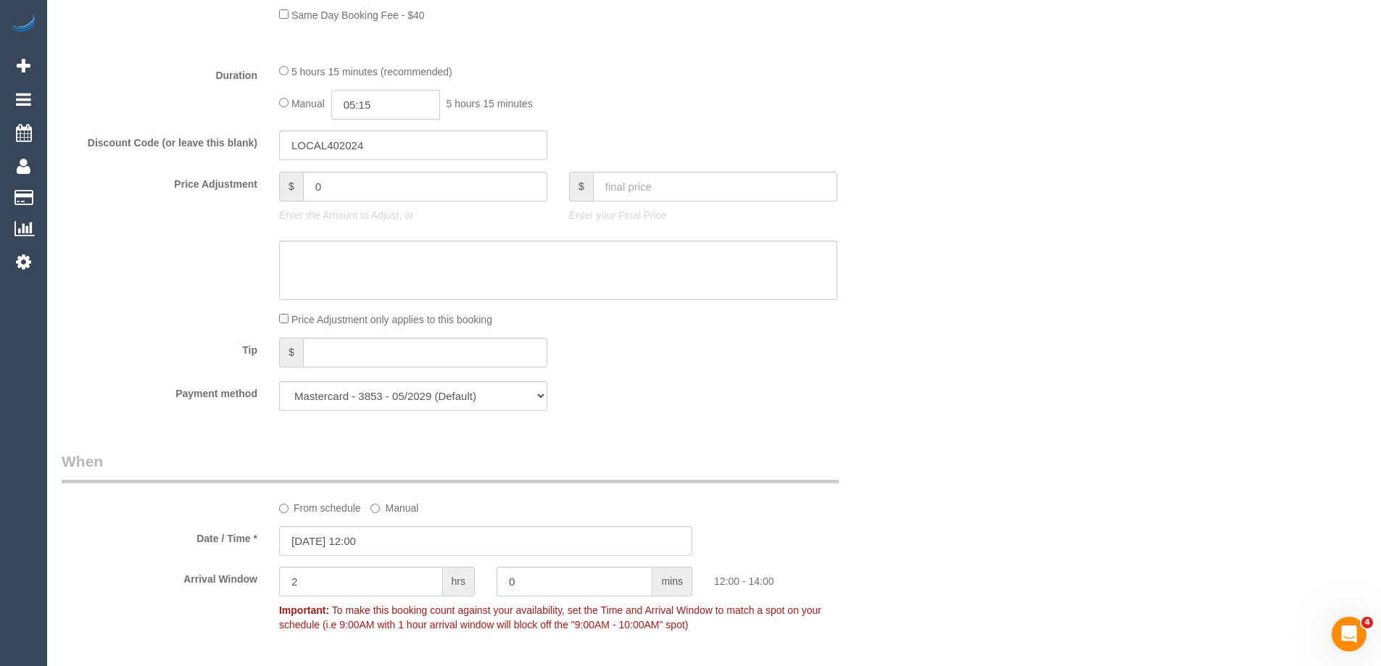
click at [395, 106] on input "05:15" at bounding box center [385, 105] width 109 height 30
type input "03:00"
click at [359, 217] on li "03:00" at bounding box center [369, 213] width 65 height 19
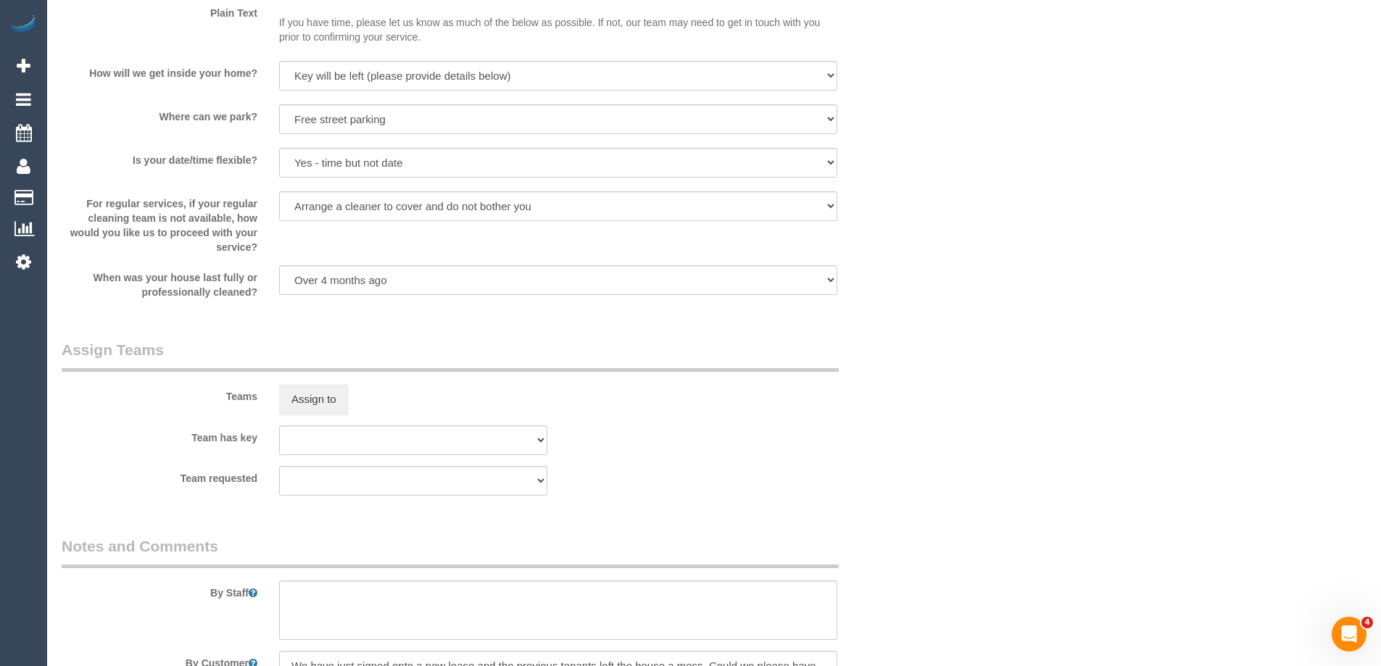
scroll to position [2217, 0]
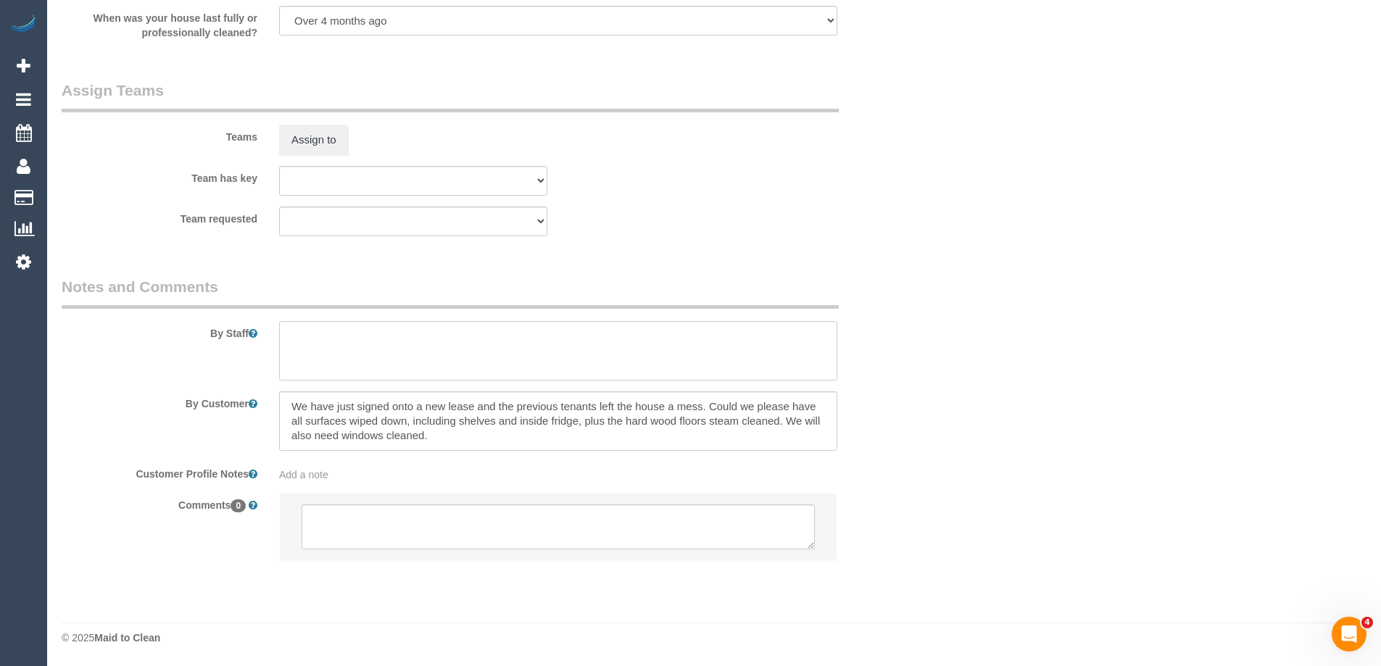
click at [305, 347] on textarea at bounding box center [558, 350] width 558 height 59
type textarea "Estimated time of 5-6 hrs + SC"
click at [311, 143] on button "Assign to" at bounding box center [314, 140] width 70 height 30
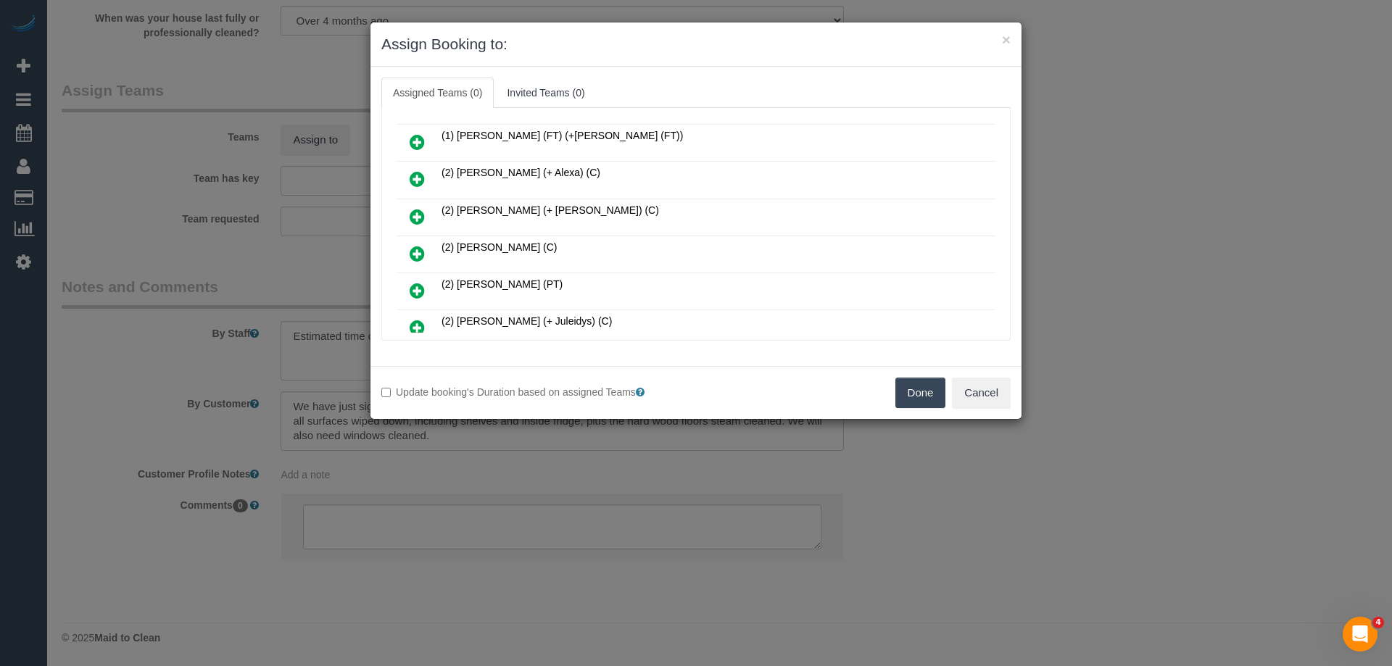
scroll to position [73, 0]
click at [426, 178] on link at bounding box center [417, 178] width 34 height 29
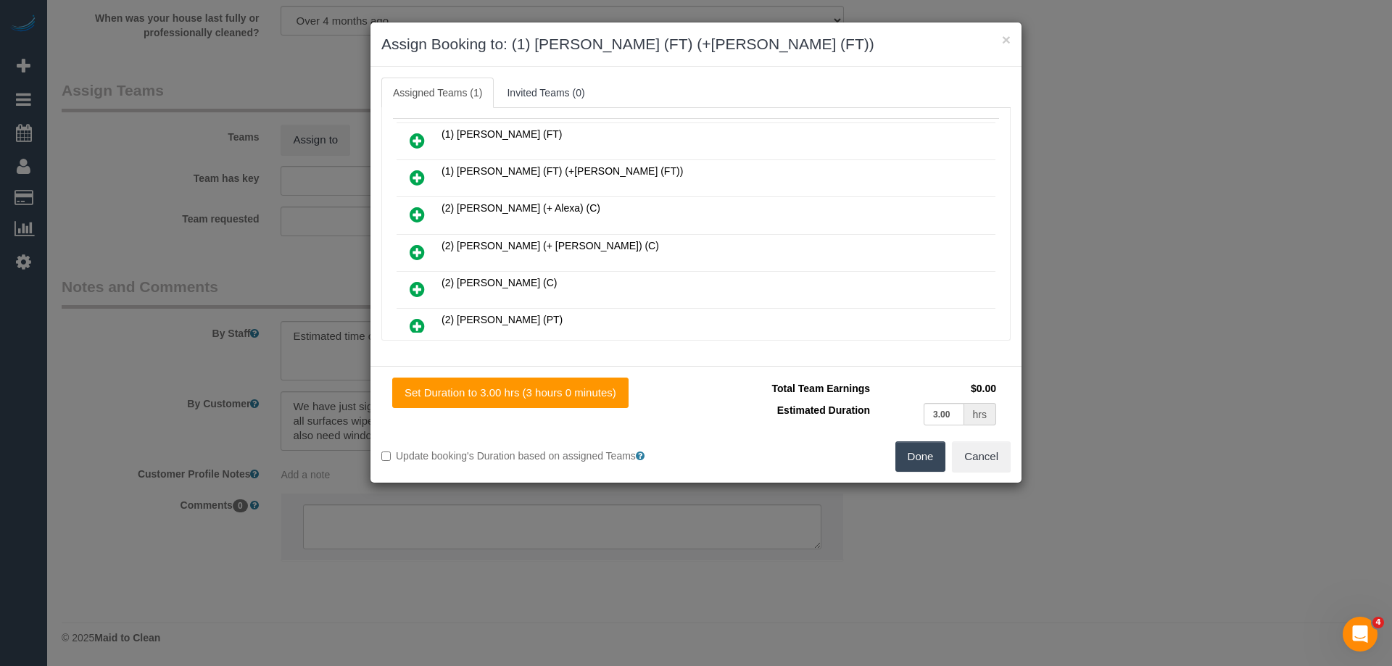
click at [413, 178] on icon at bounding box center [417, 177] width 15 height 17
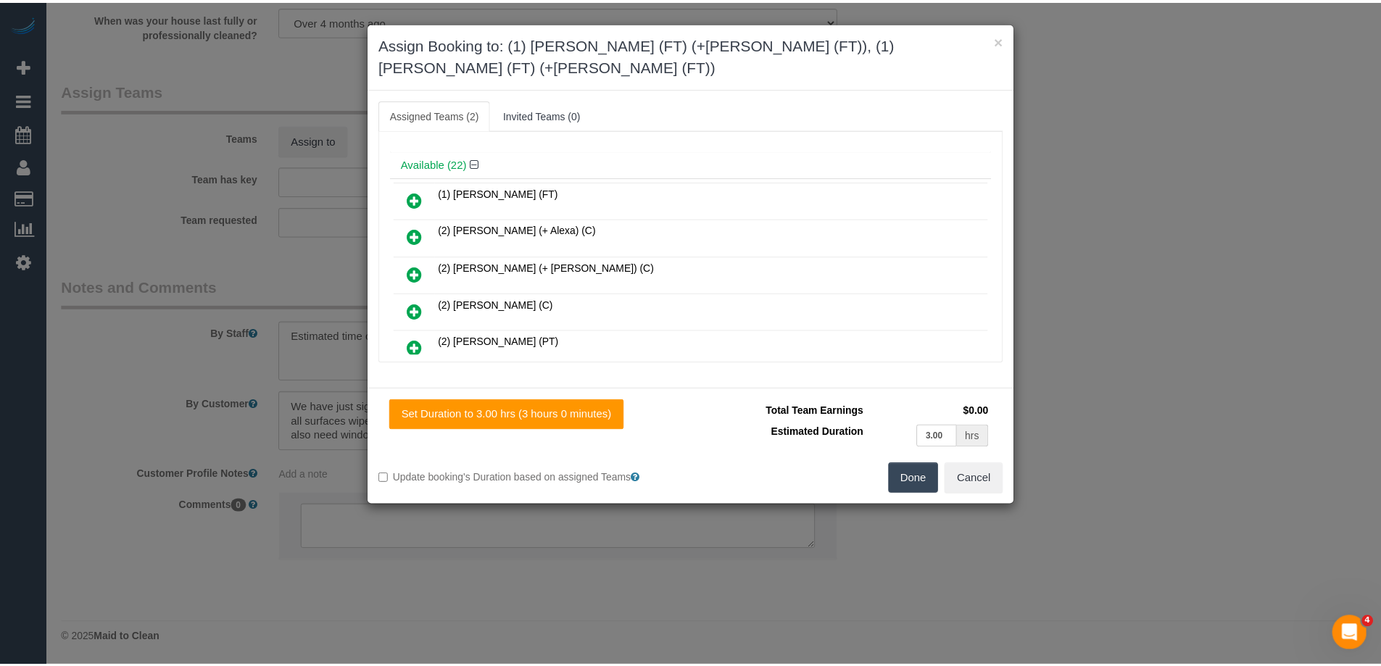
scroll to position [144, 0]
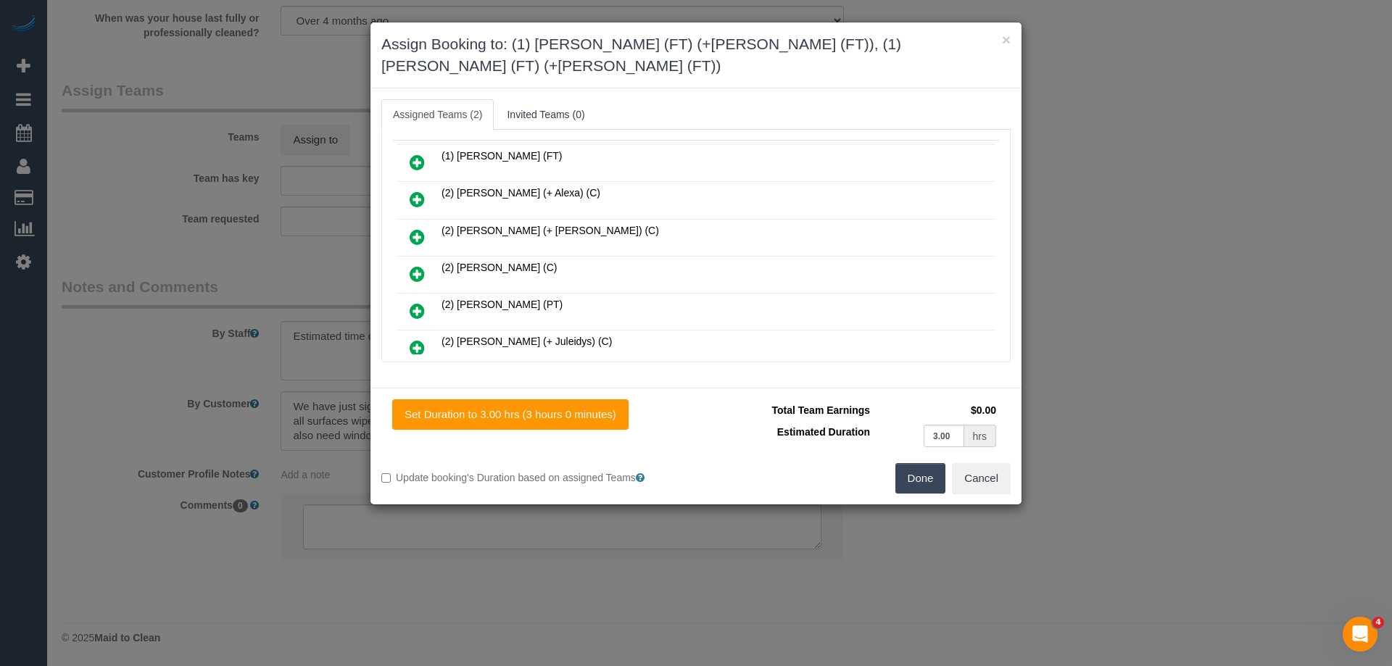
click at [910, 463] on button "Done" at bounding box center [920, 478] width 51 height 30
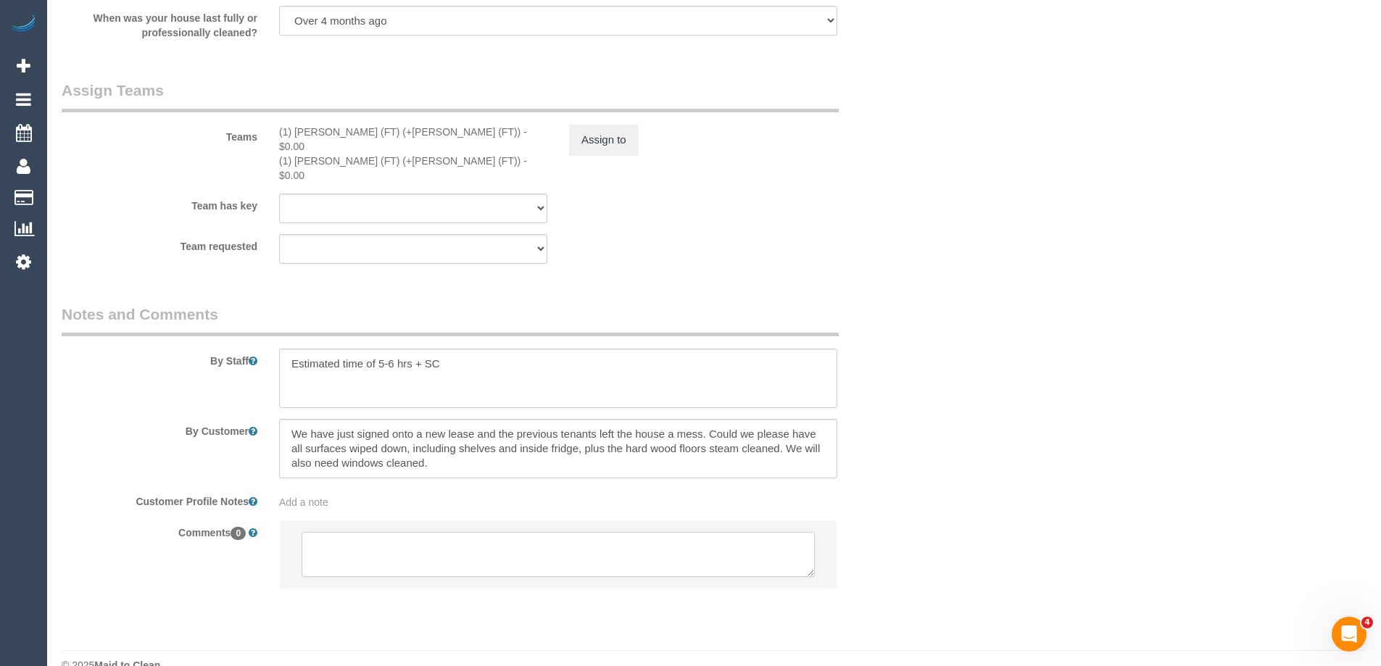
click at [347, 541] on textarea at bounding box center [558, 554] width 513 height 45
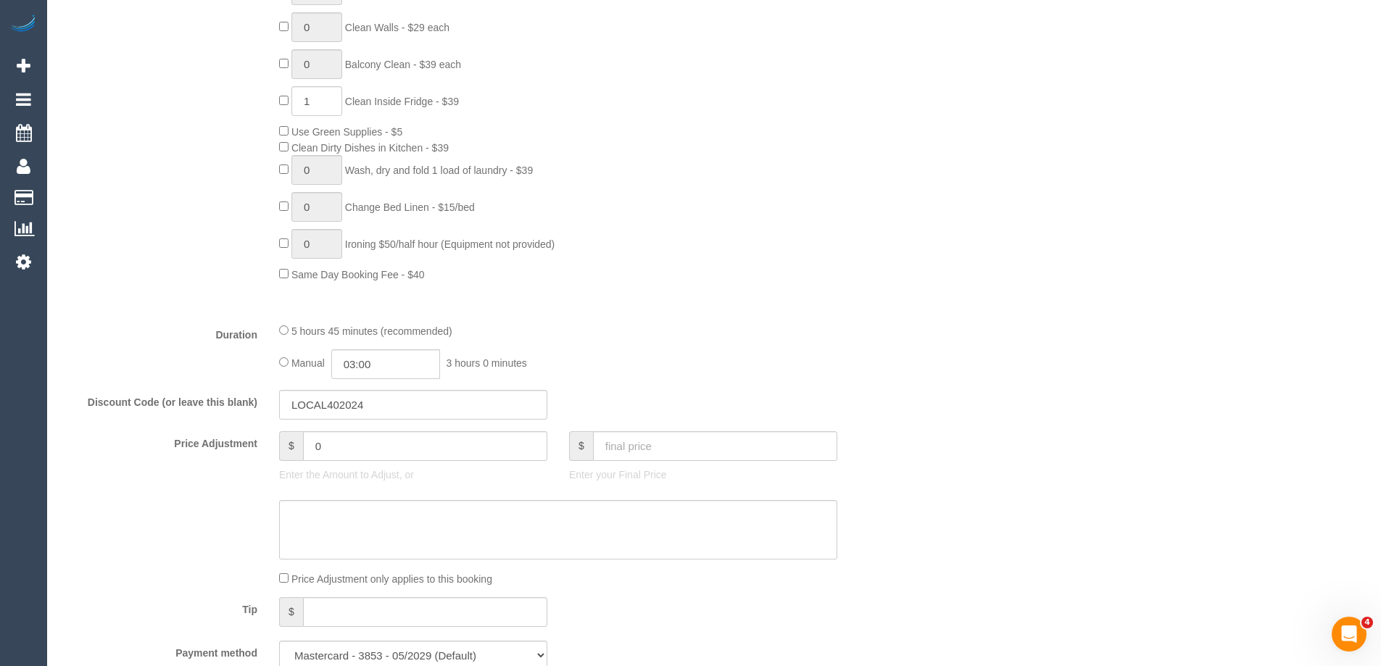
scroll to position [0, 0]
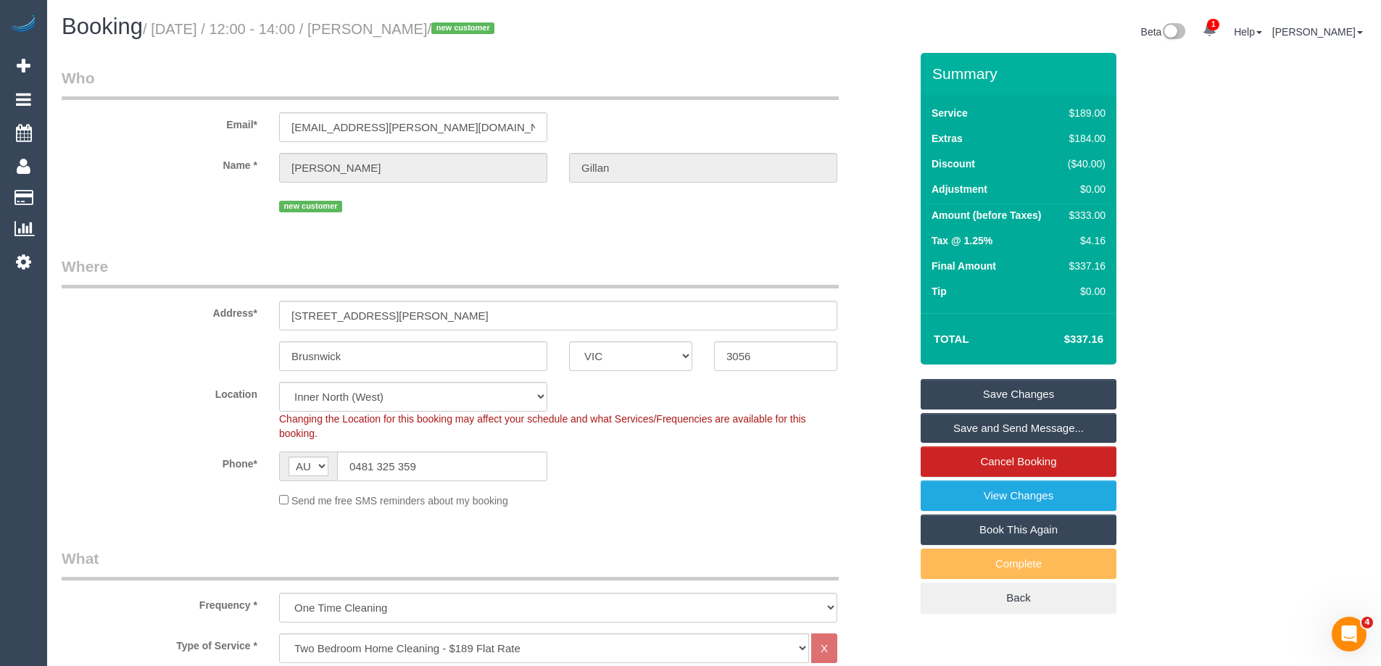
type textarea "Email"
drag, startPoint x: 419, startPoint y: 319, endPoint x: 78, endPoint y: 307, distance: 340.9
click at [78, 307] on div "Address* 10 Millward St, 4" at bounding box center [486, 293] width 870 height 75
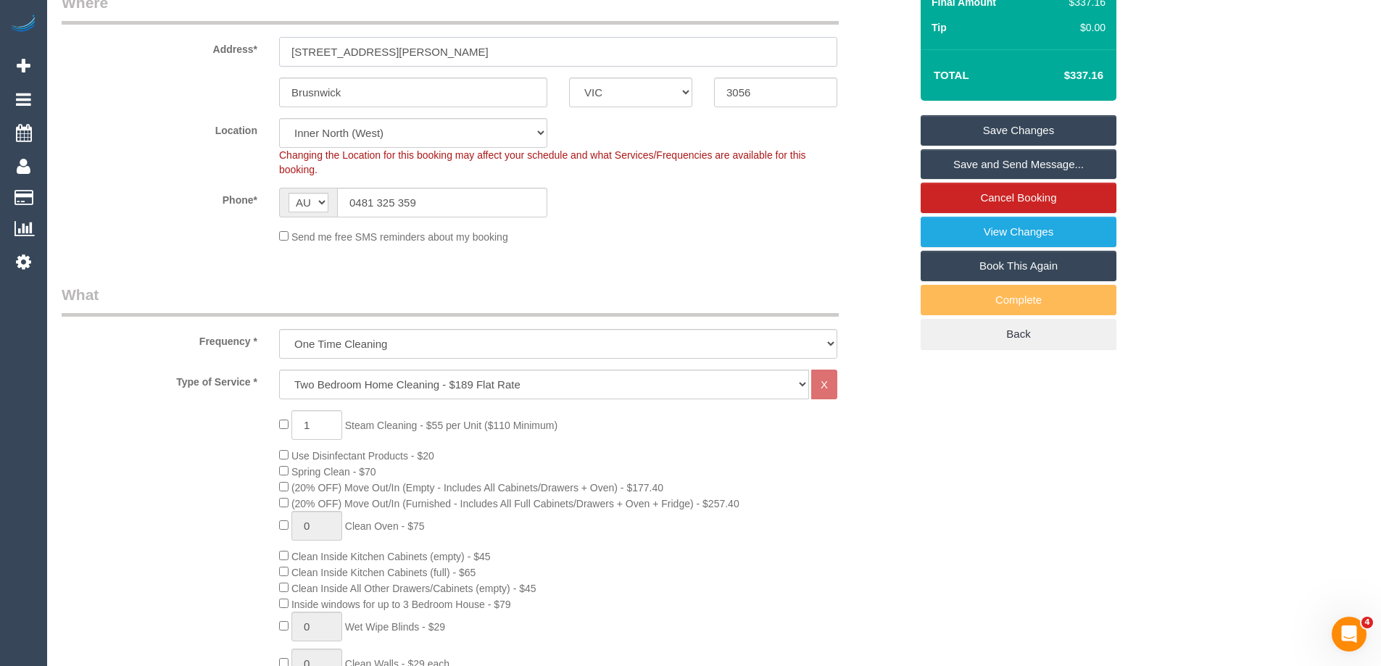
scroll to position [290, 0]
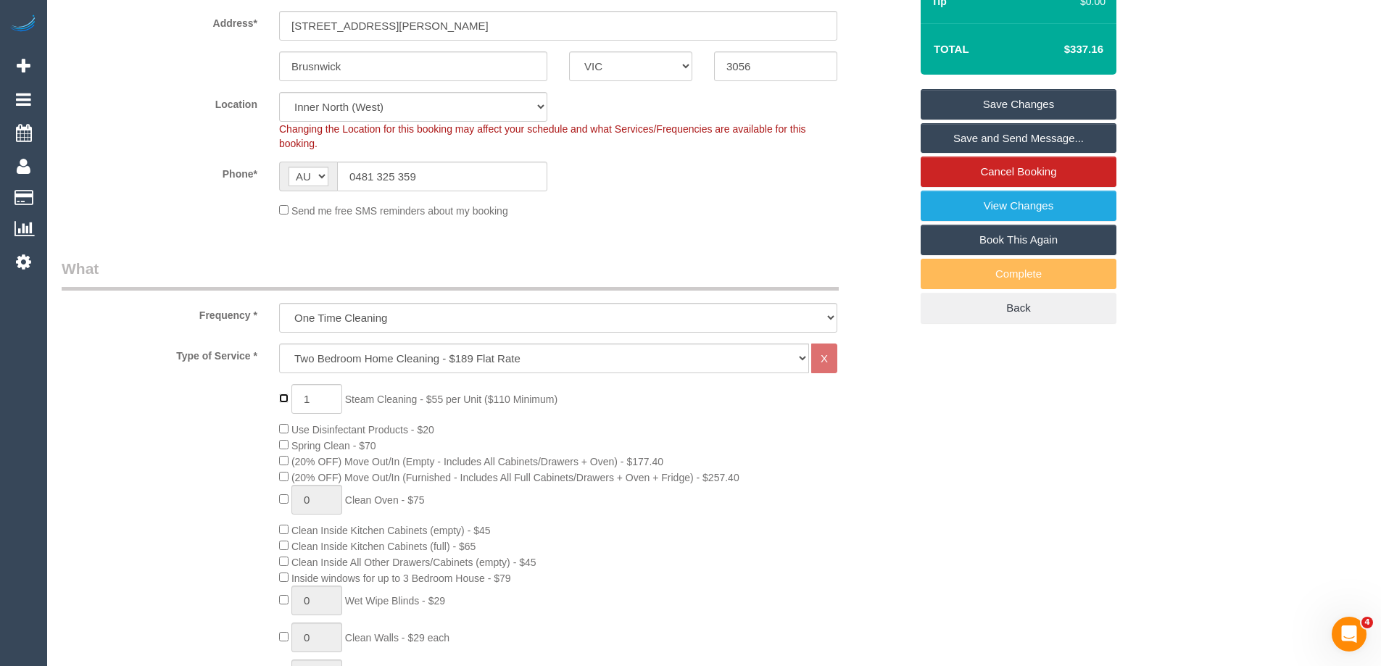
type input "0"
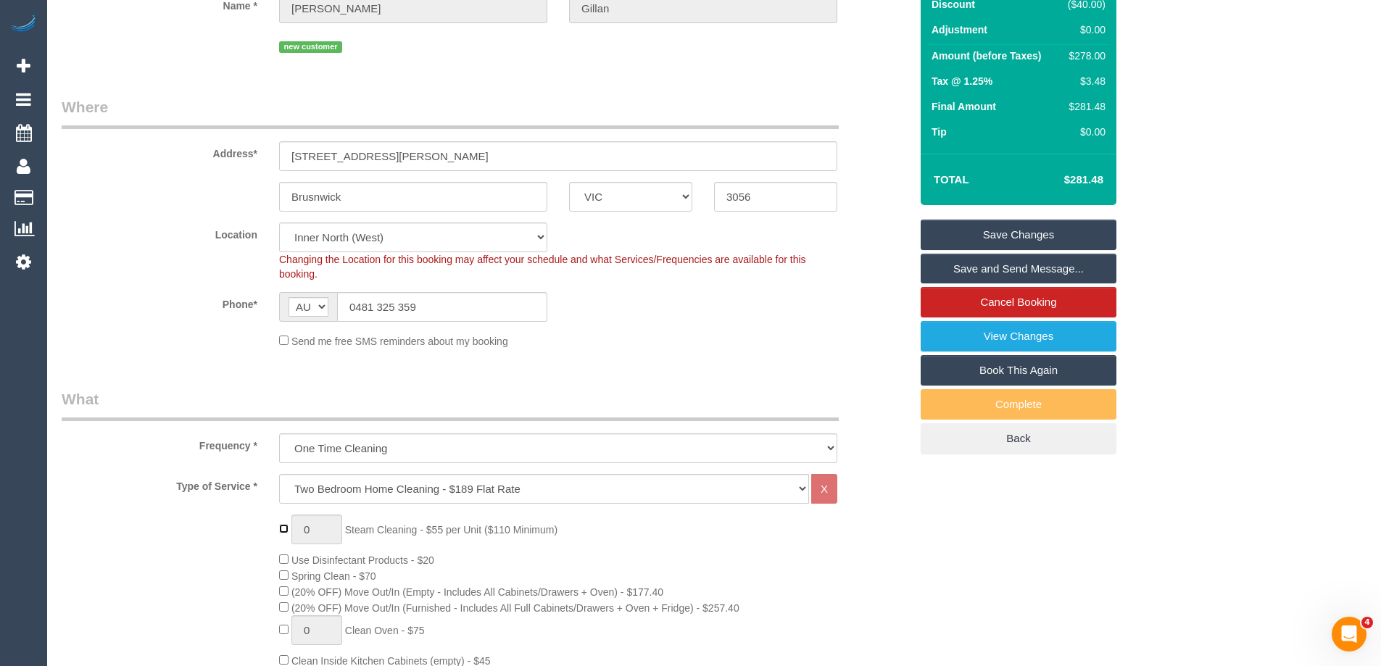
scroll to position [0, 0]
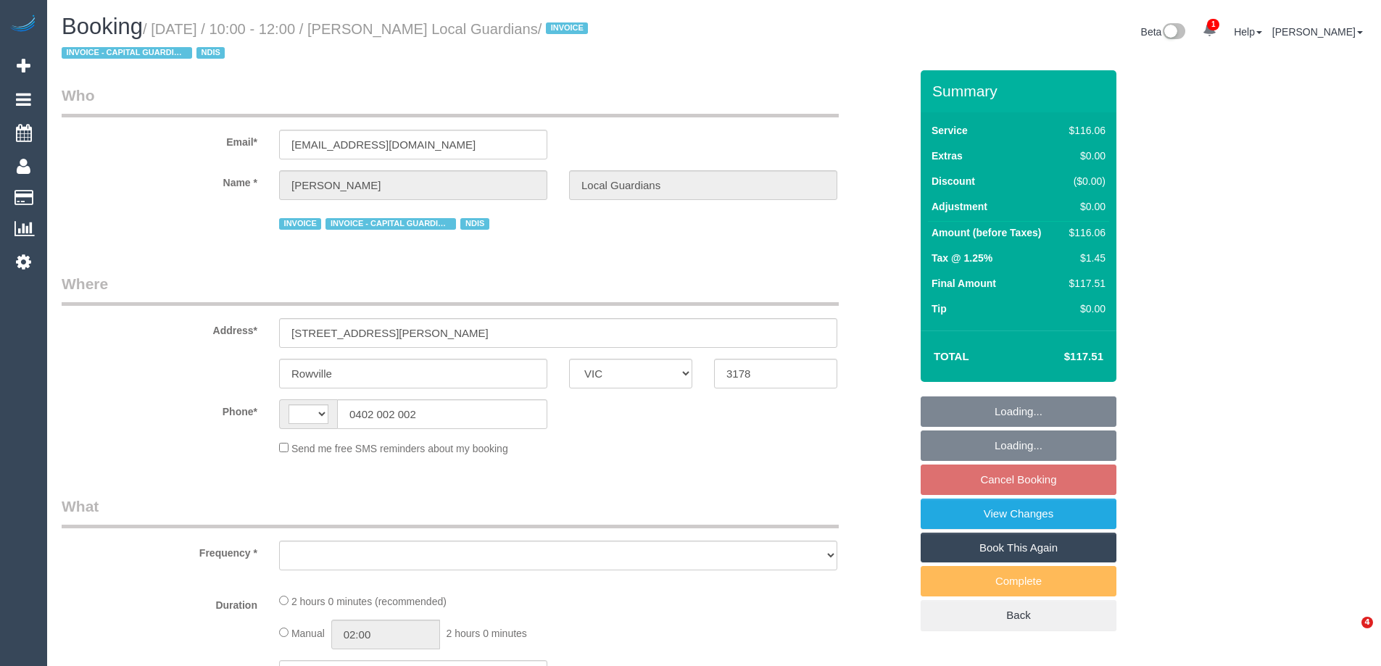
select select "VIC"
select select "number:28"
select select "number:14"
select select "number:19"
select select "number:25"
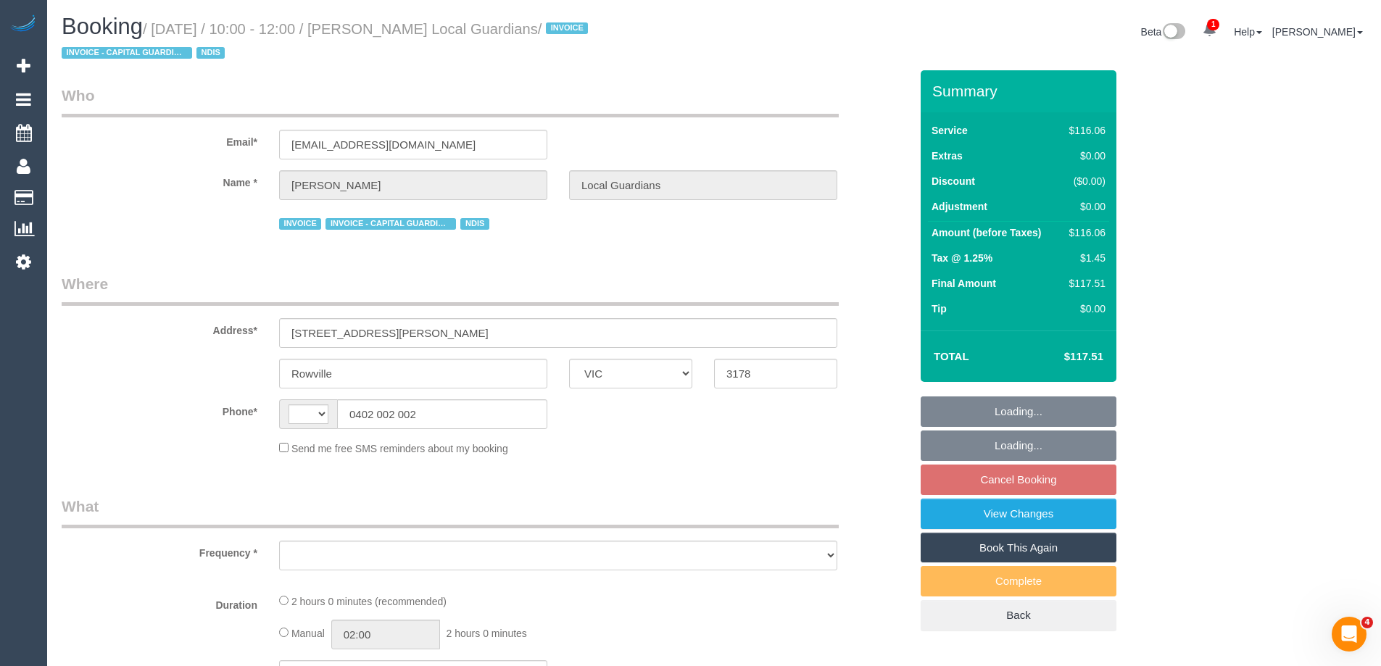
select select "number:34"
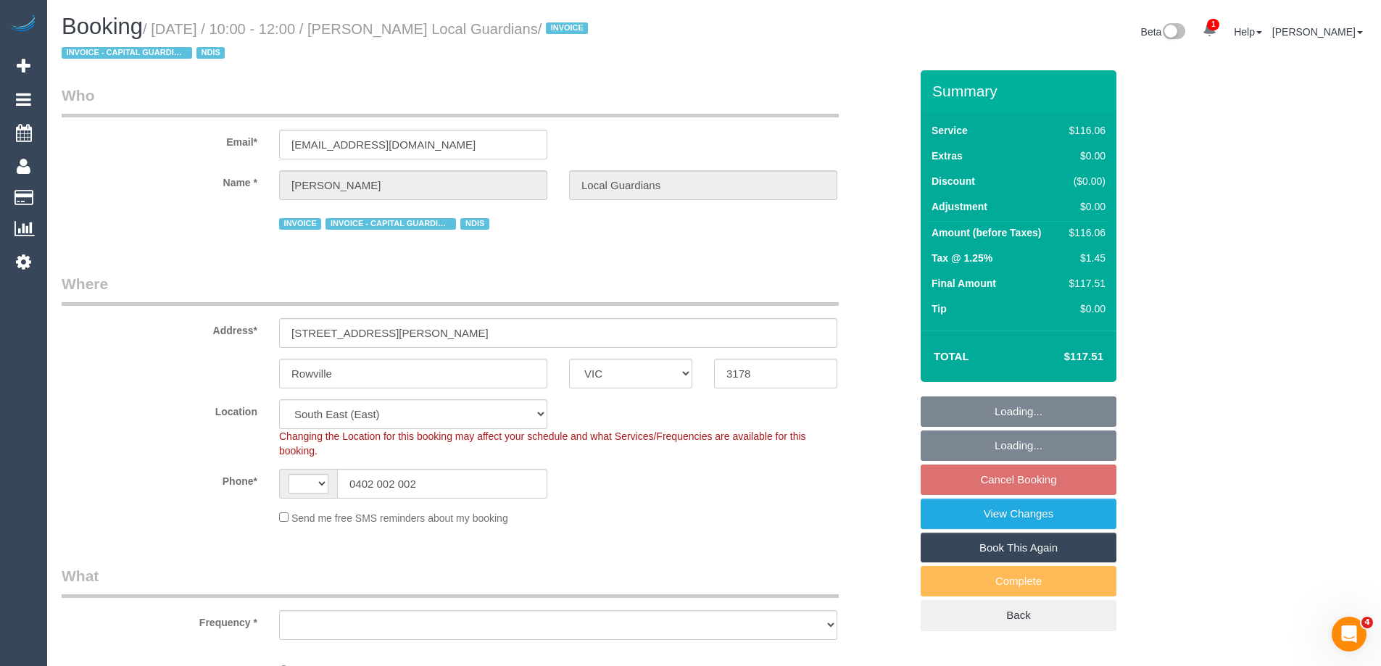
select select "string:AU"
select select "object:779"
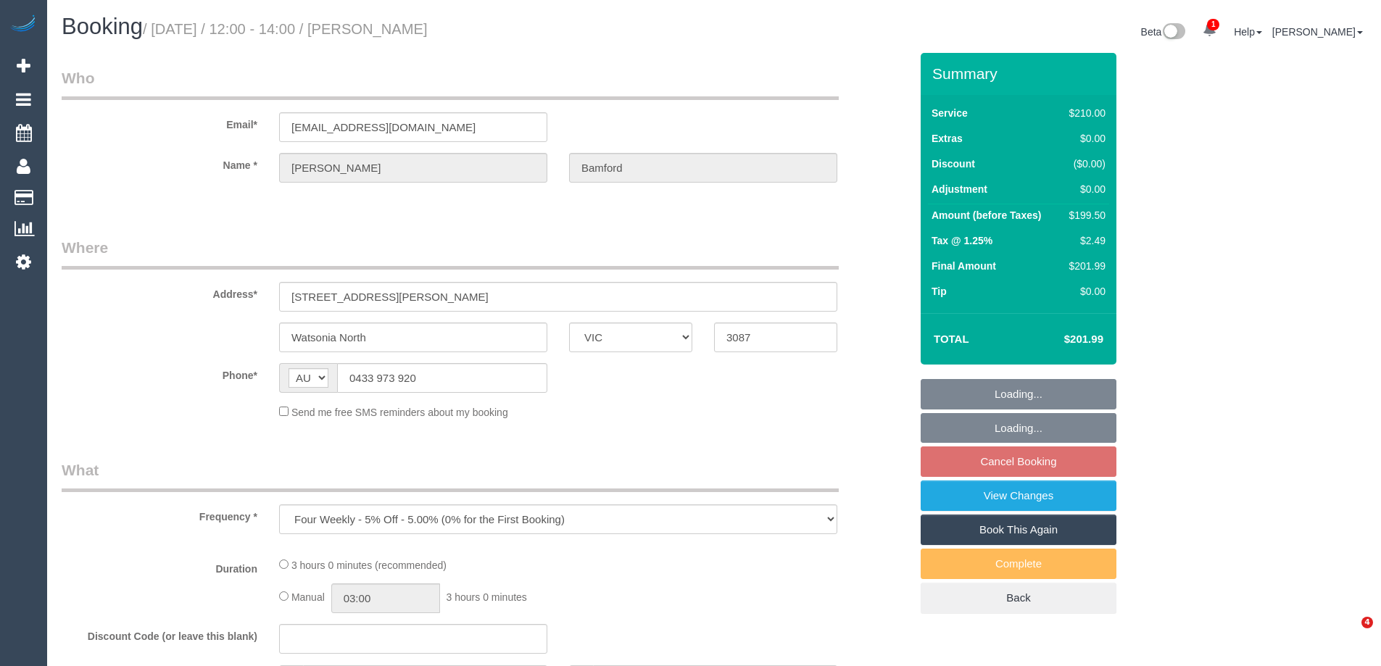
select select "VIC"
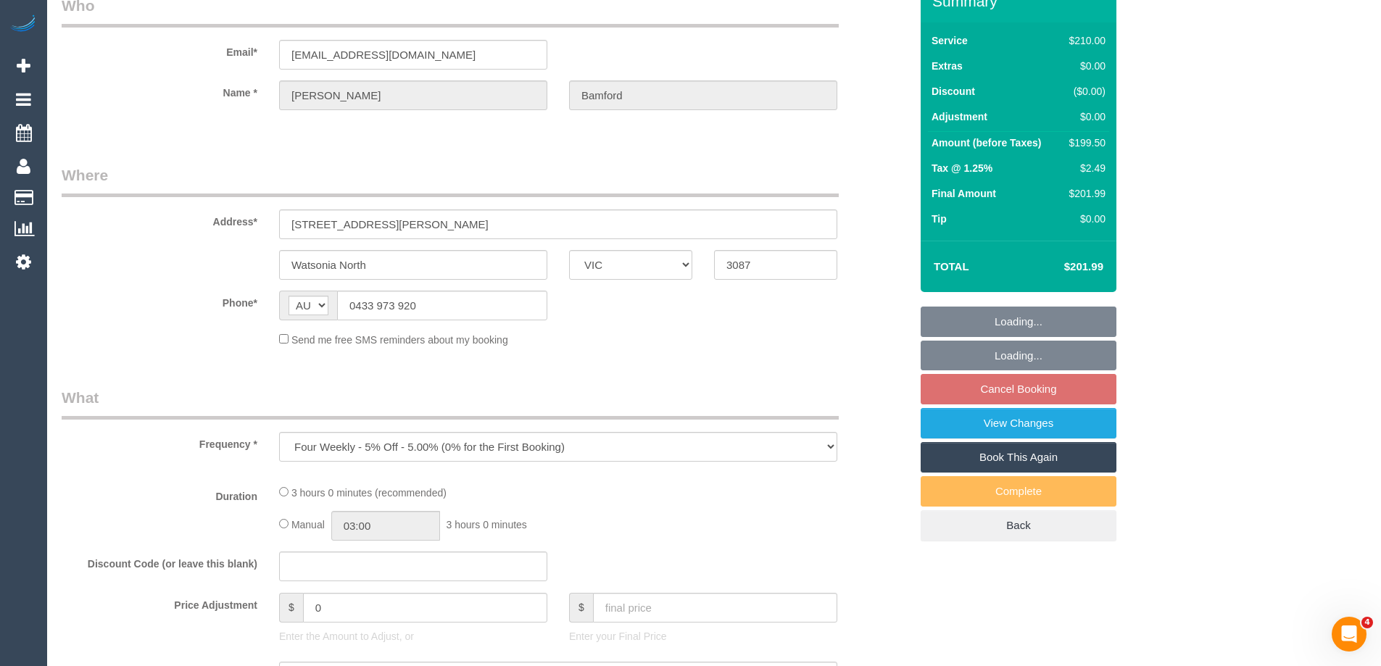
select select "180"
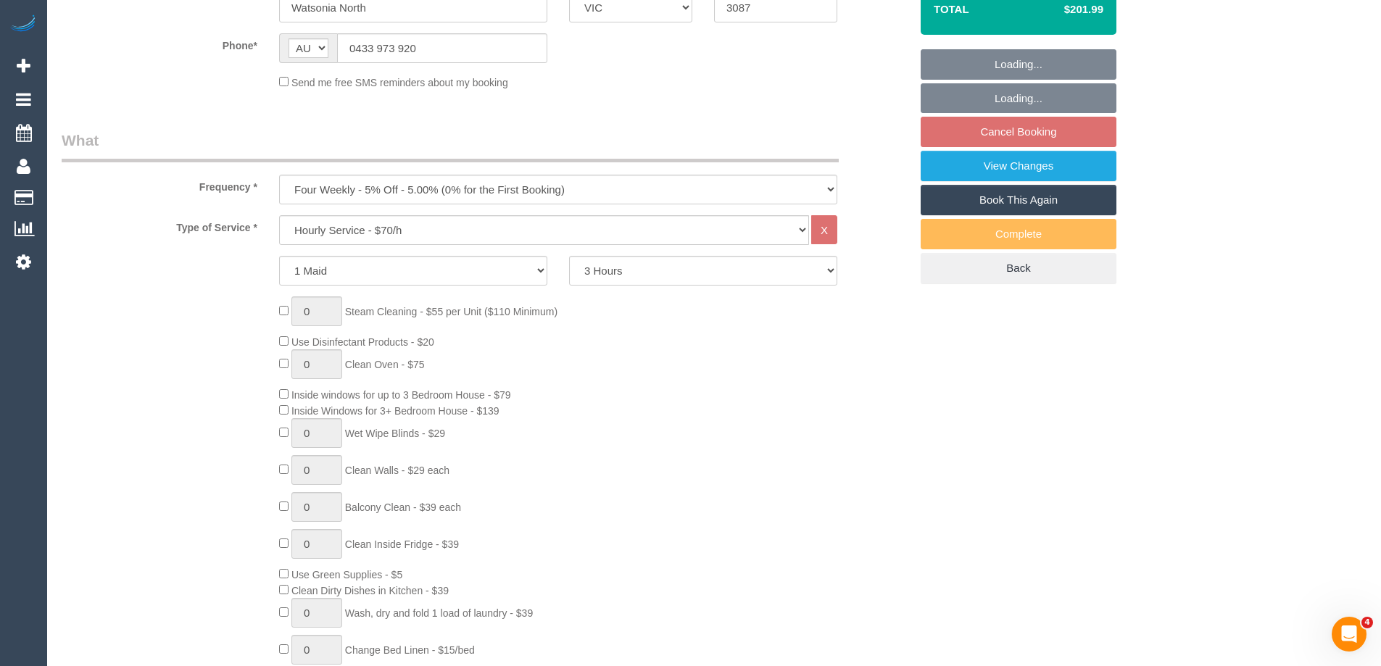
select select "string:stripe-pm_1QN4ET2GScqysDRV3QSwj3Gx"
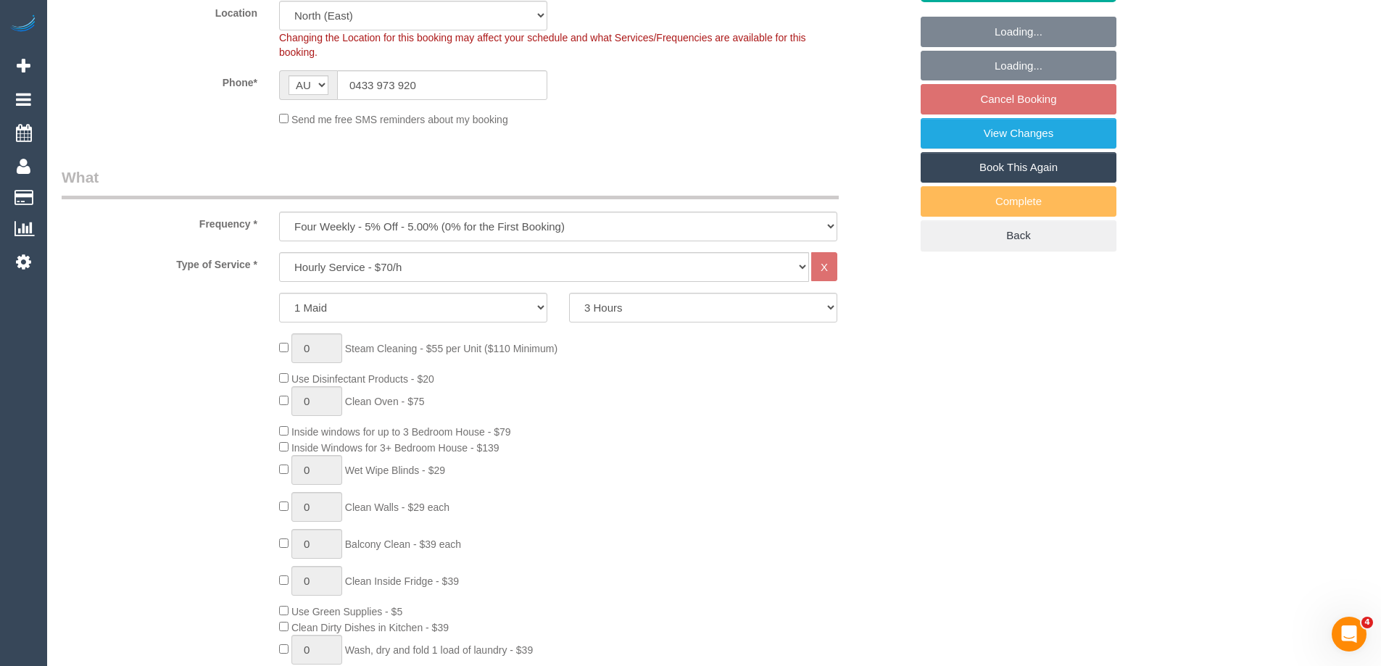
select select "number:28"
select select "number:14"
select select "number:19"
select select "number:36"
select select "number:33"
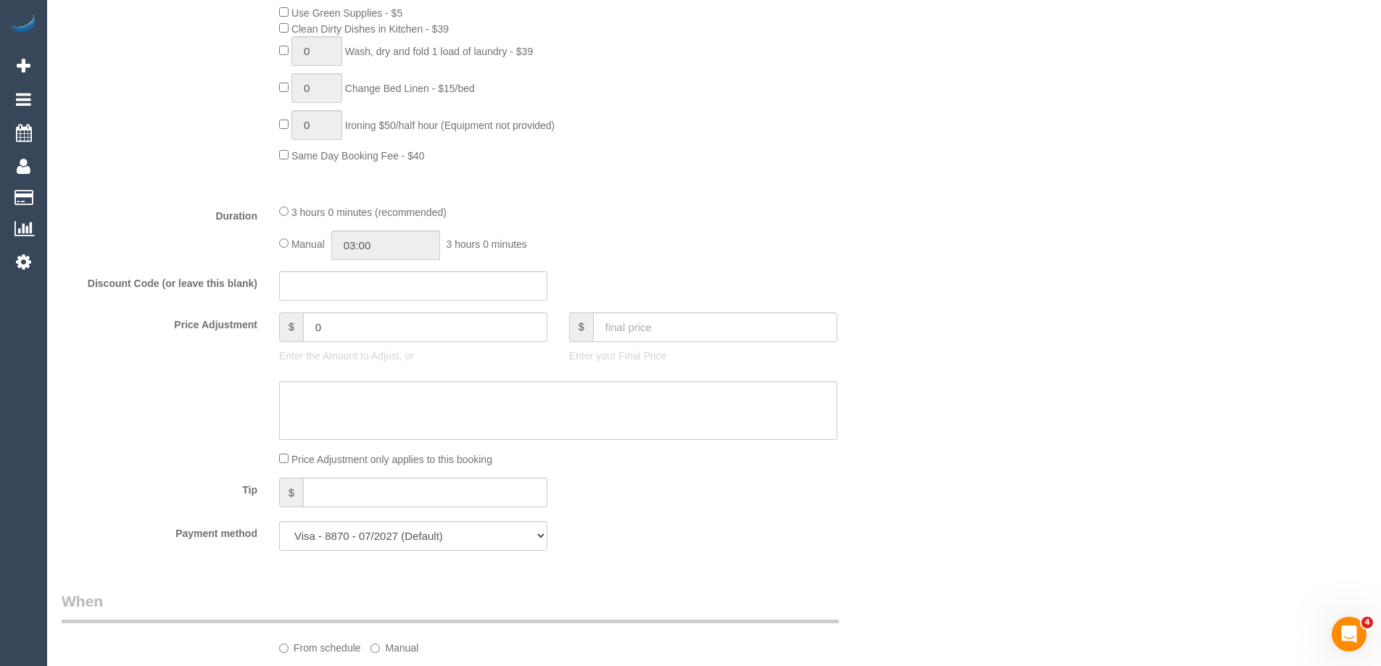
select select "spot4"
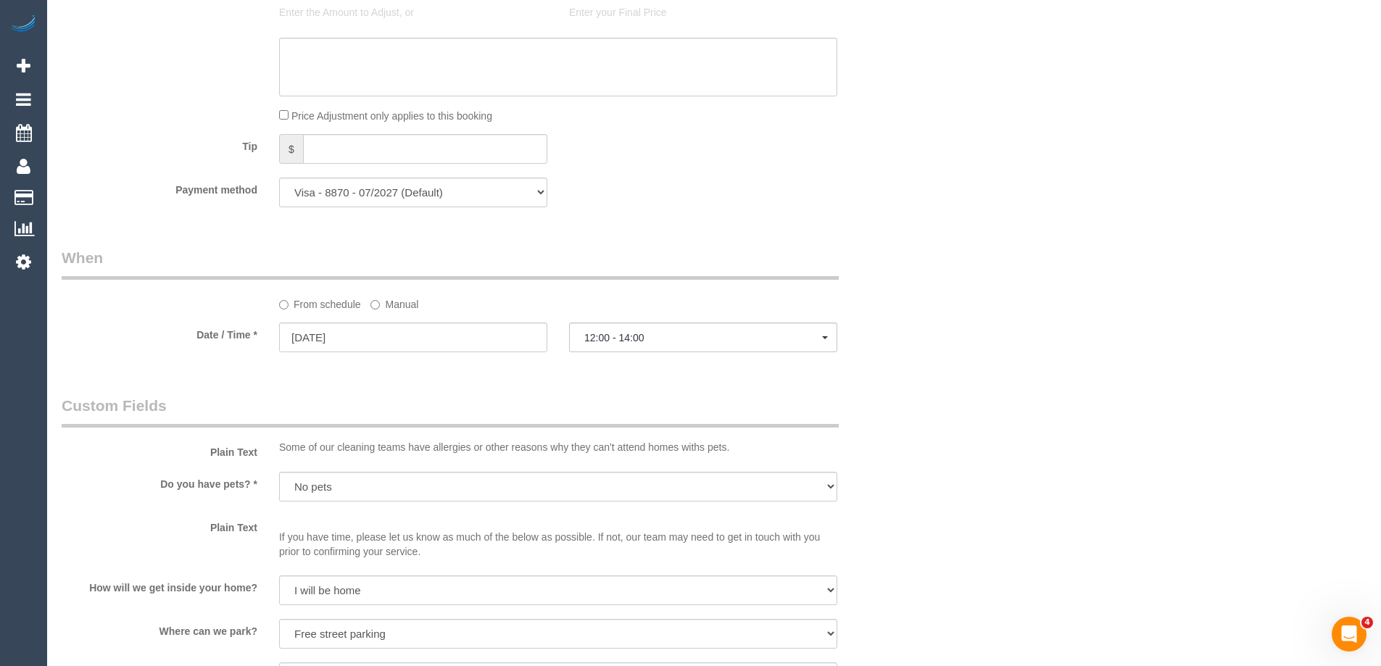
select select "object:1541"
click at [405, 302] on label "Manual" at bounding box center [394, 302] width 48 height 20
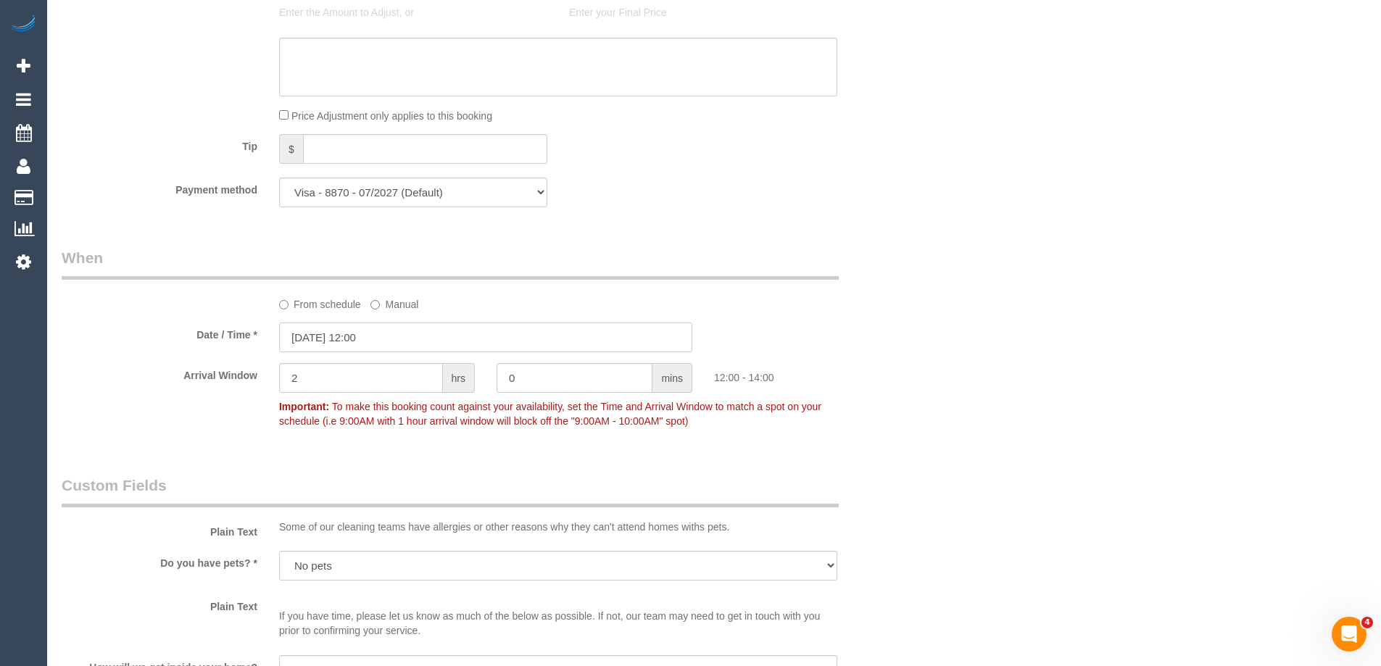
click at [335, 328] on input "[DATE] 12:00" at bounding box center [485, 338] width 413 height 30
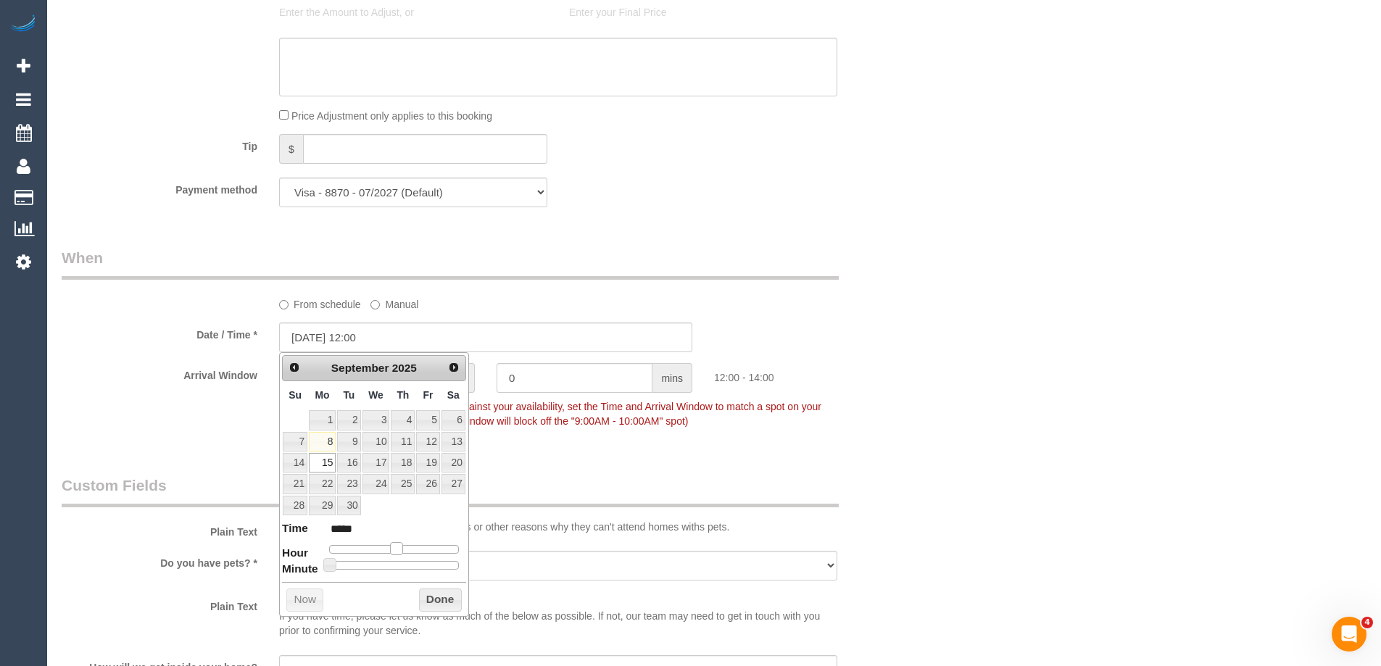
type input "15/09/2025 11:00"
type input "*****"
type input "15/09/2025 10:00"
type input "*****"
type input "15/09/2025 09:00"
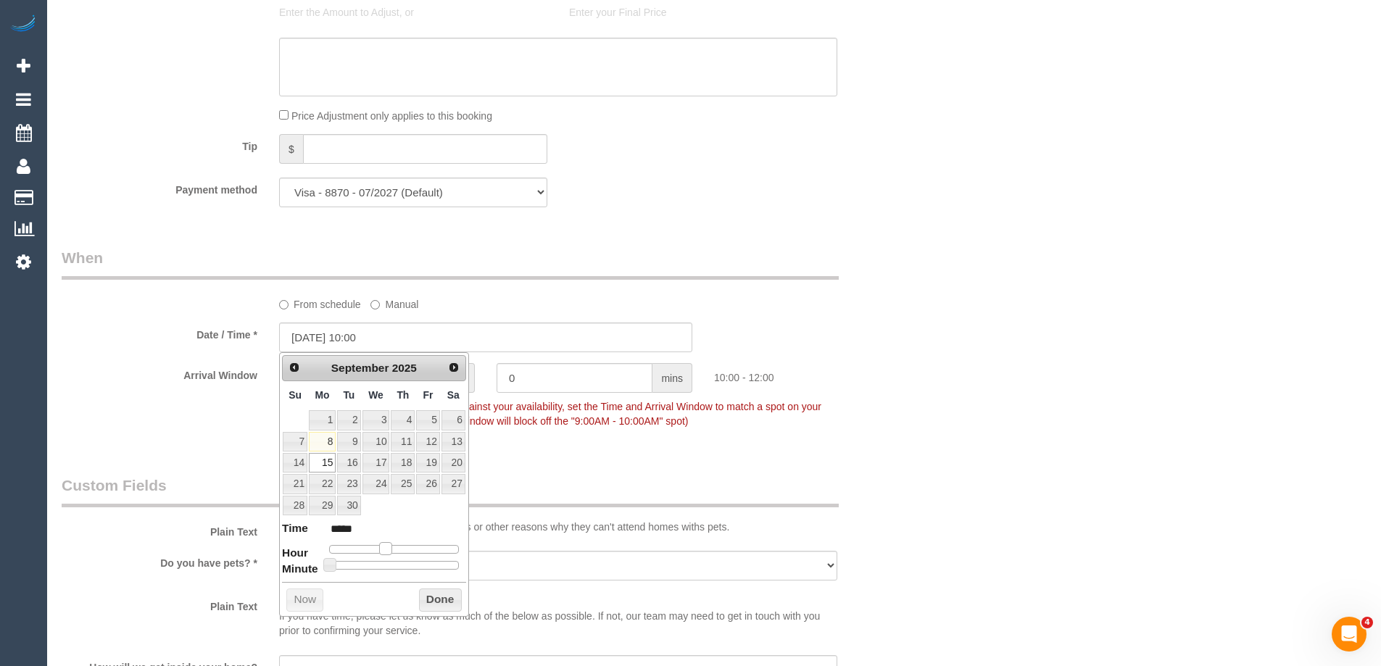
type input "*****"
drag, startPoint x: 397, startPoint y: 549, endPoint x: 384, endPoint y: 549, distance: 13.8
click at [384, 549] on span at bounding box center [379, 548] width 13 height 13
click at [451, 597] on button "Done" at bounding box center [440, 600] width 43 height 23
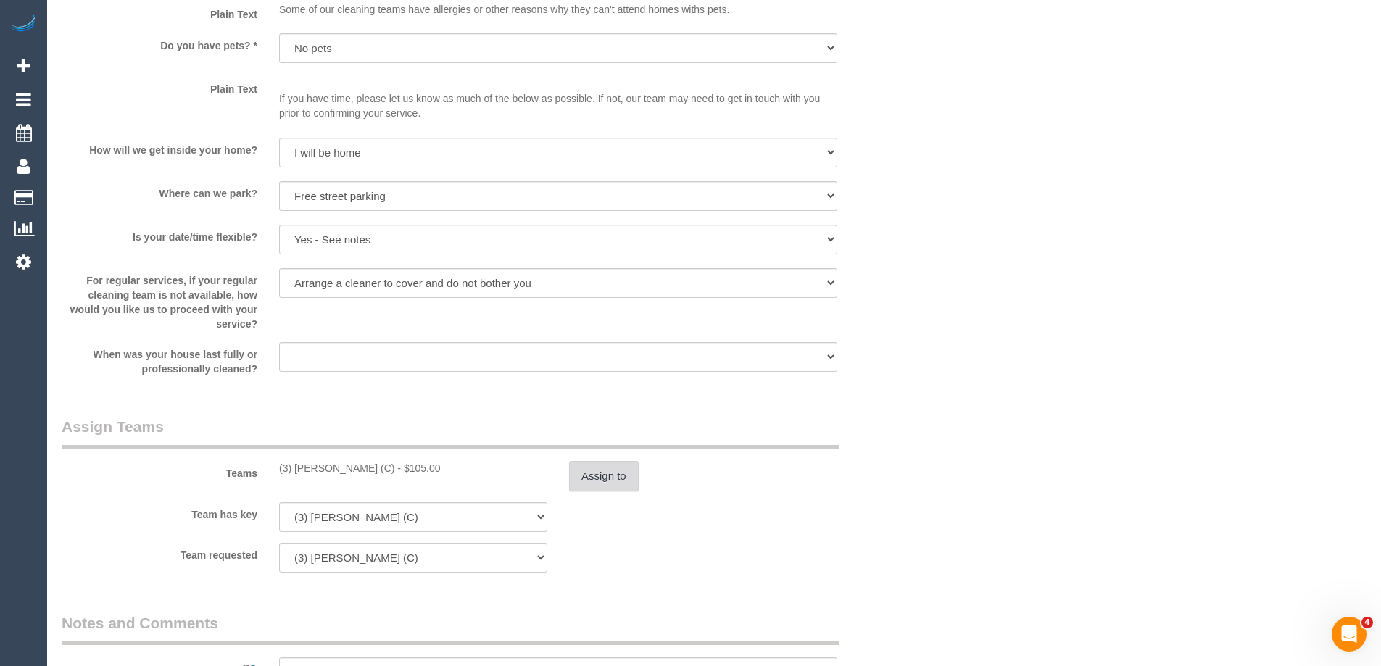
scroll to position [2030, 0]
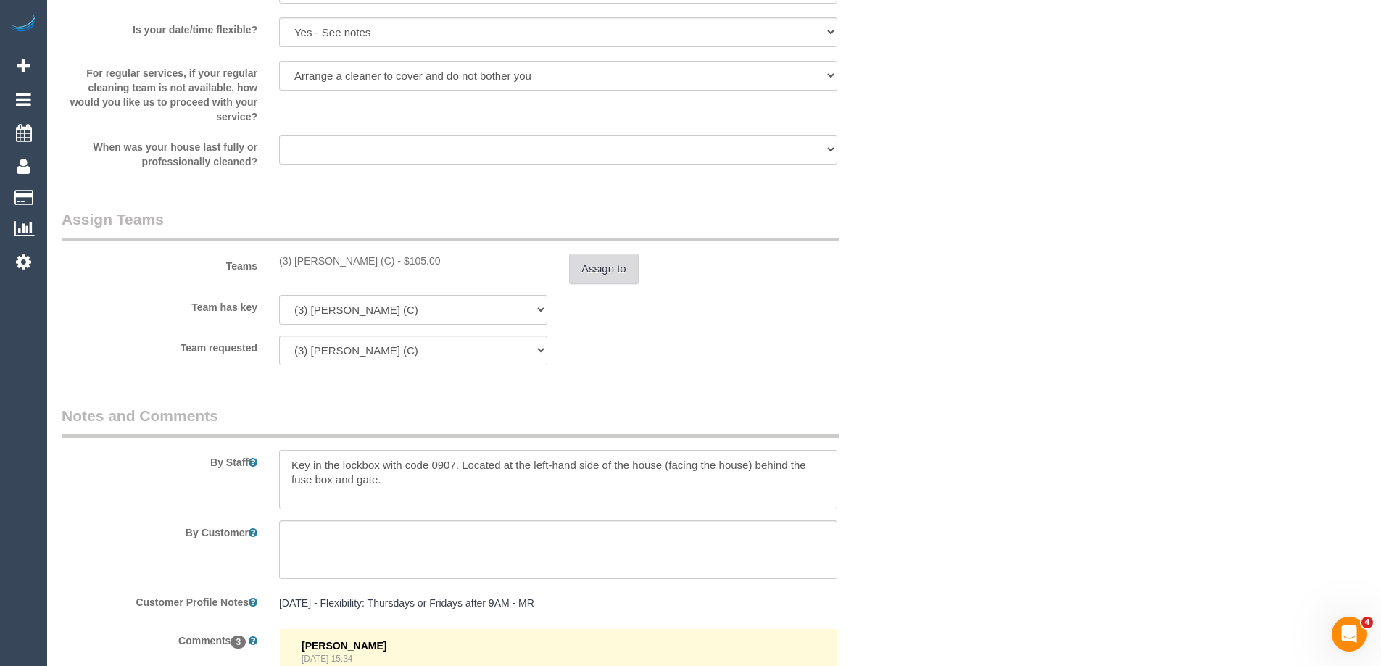
click at [615, 270] on button "Assign to" at bounding box center [604, 269] width 70 height 30
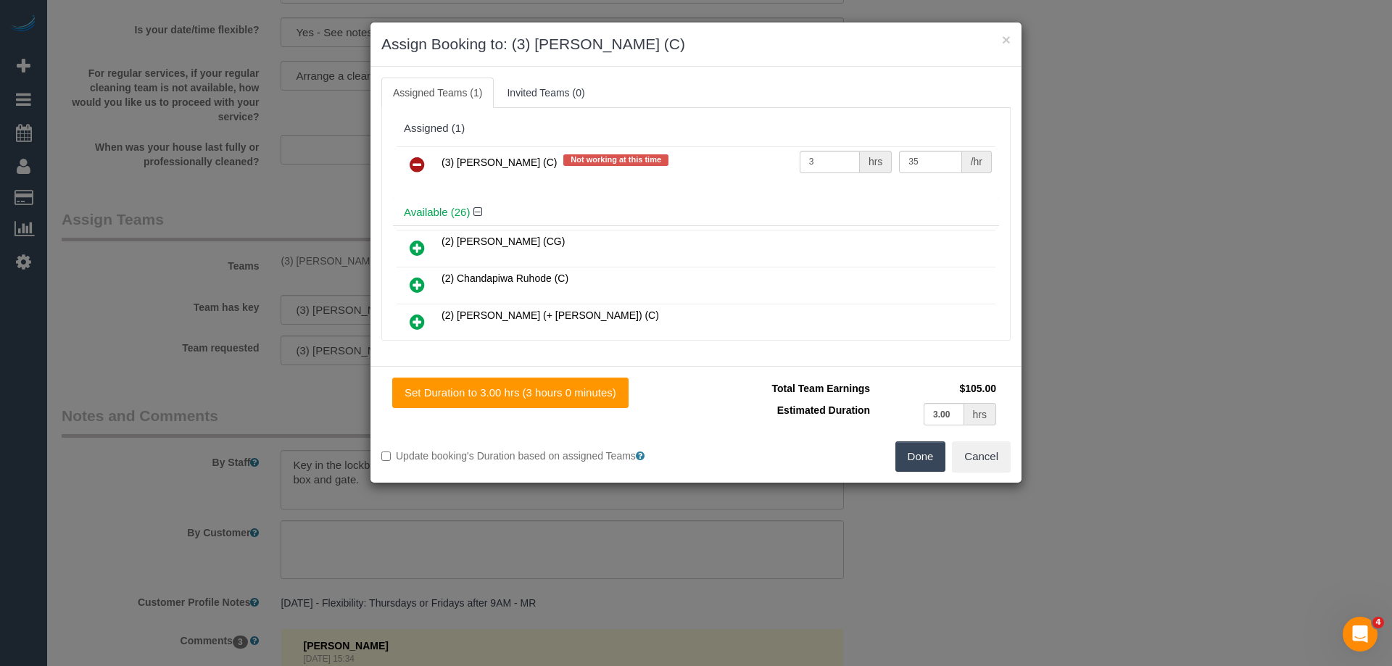
click at [415, 163] on icon at bounding box center [417, 164] width 15 height 17
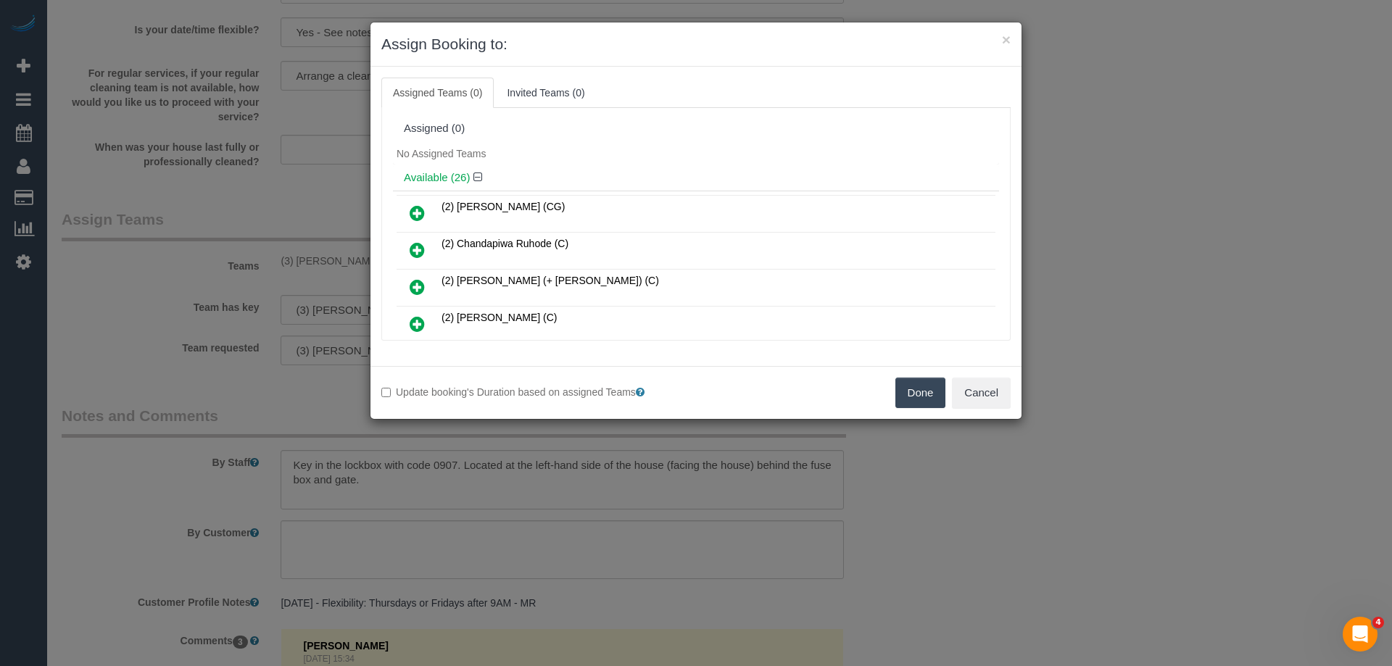
click at [915, 388] on button "Done" at bounding box center [920, 393] width 51 height 30
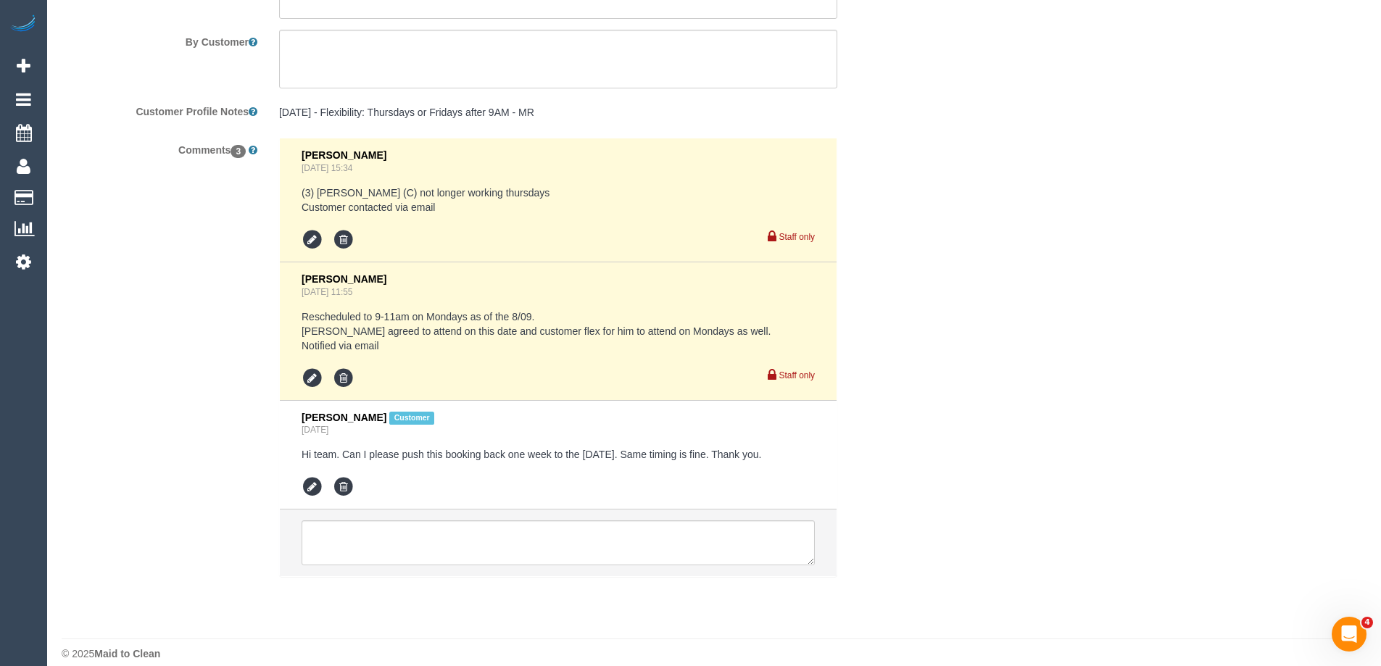
scroll to position [2537, 0]
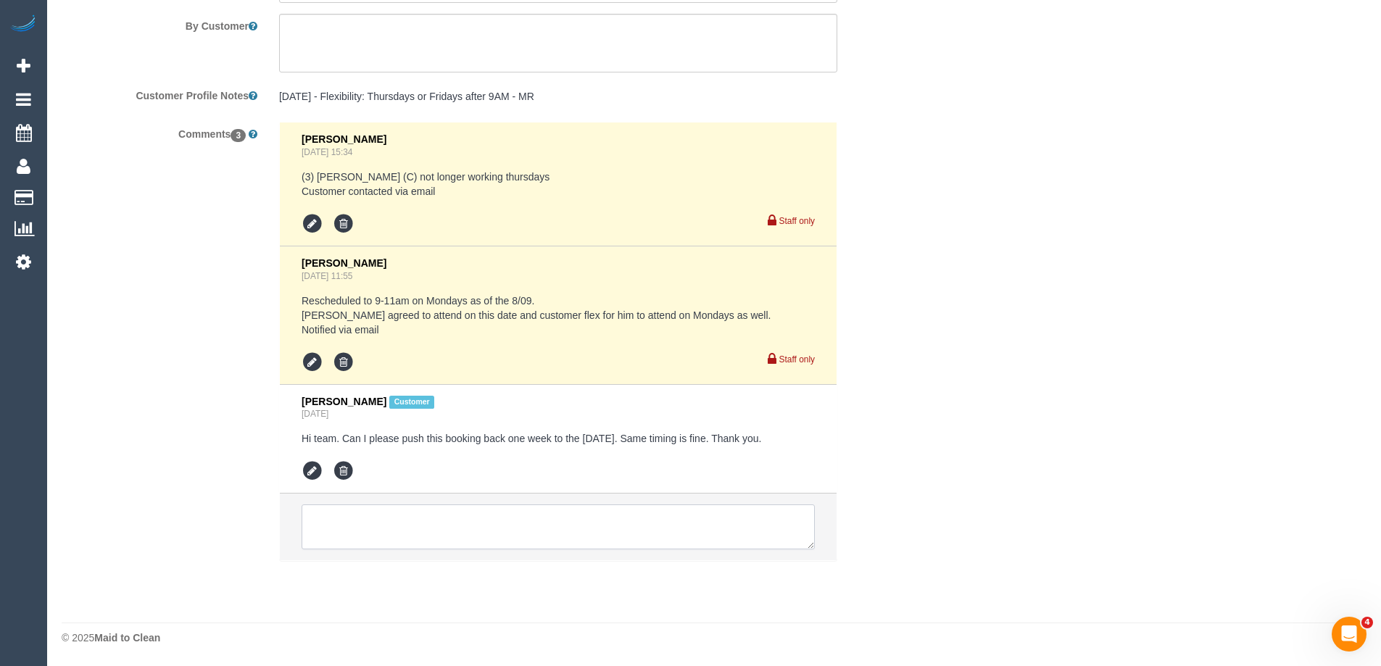
click at [361, 529] on textarea at bounding box center [558, 527] width 513 height 45
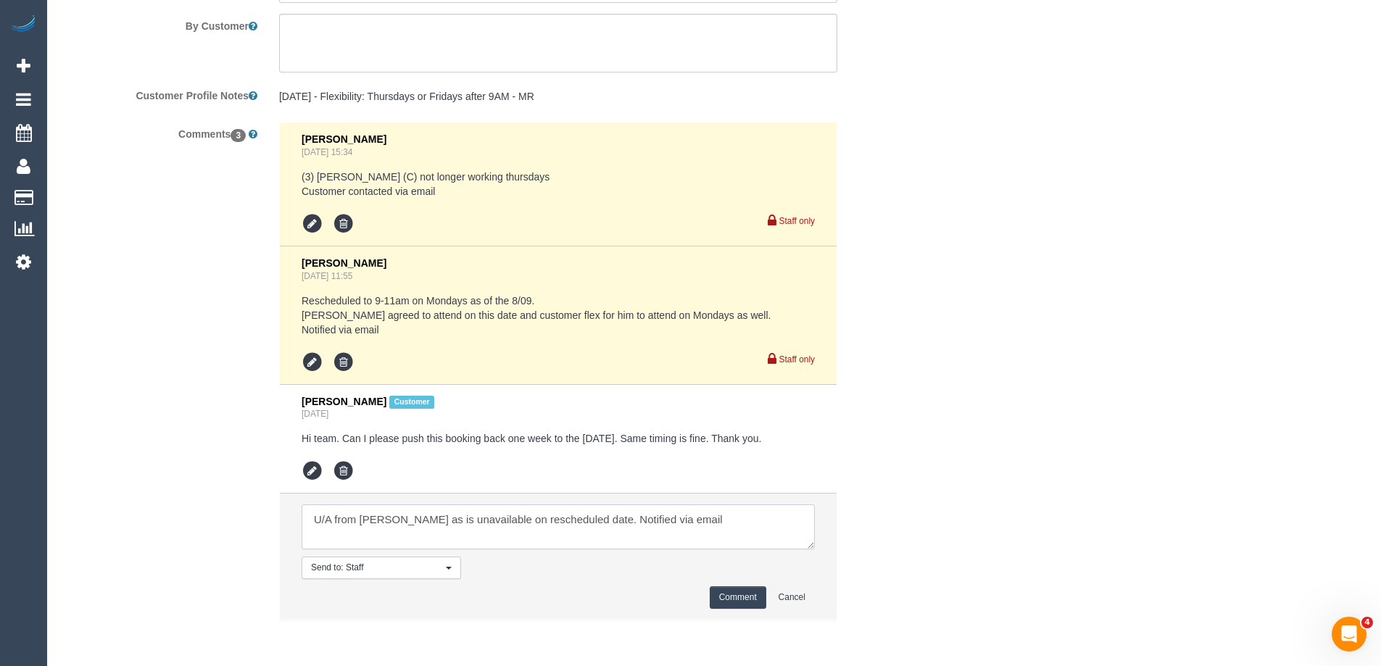
type textarea "U/A from Anthony as is unavailable on rescheduled date. Notified via email"
click at [729, 593] on button "Comment" at bounding box center [738, 598] width 57 height 22
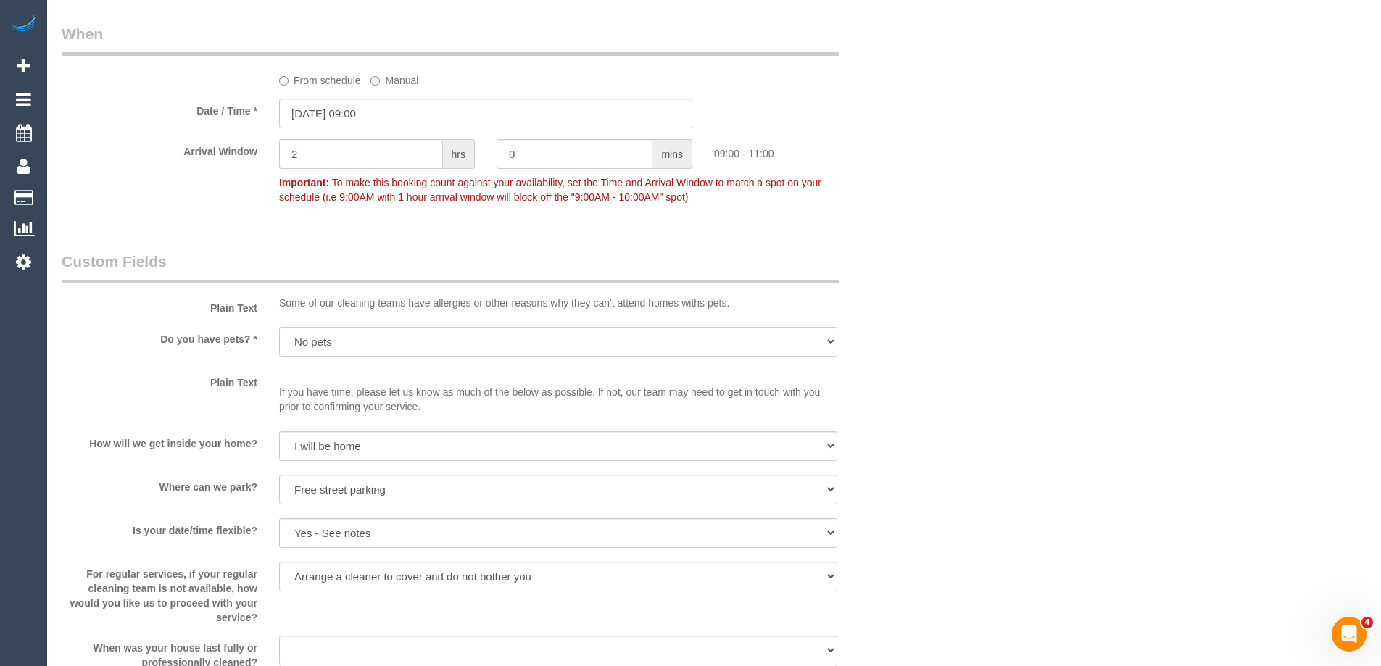
scroll to position [1812, 0]
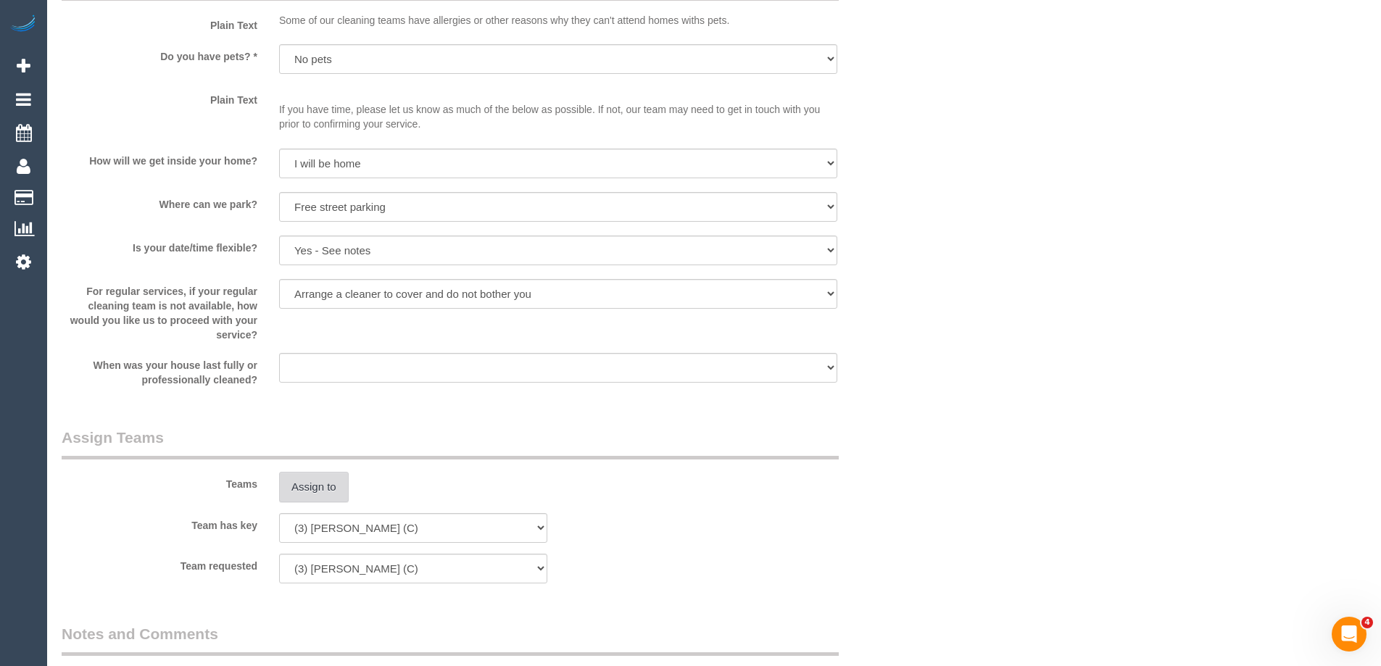
click at [308, 492] on button "Assign to" at bounding box center [314, 487] width 70 height 30
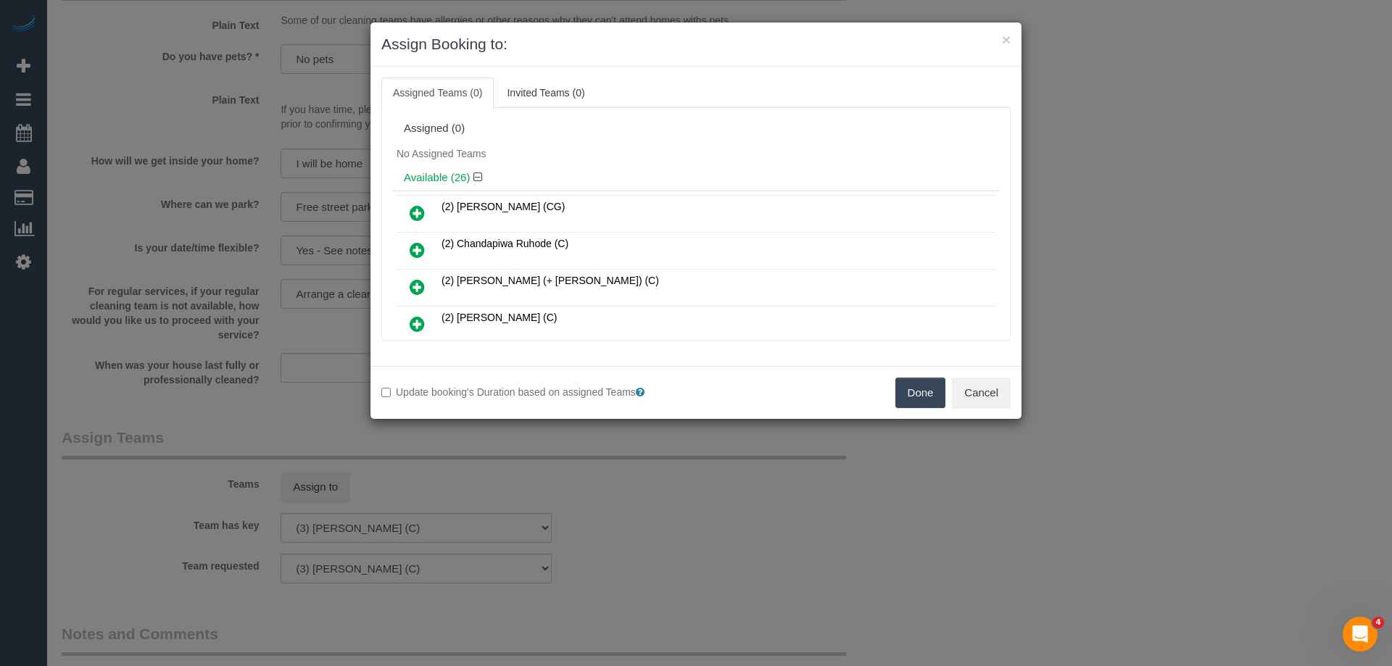
click at [415, 249] on icon at bounding box center [417, 249] width 15 height 17
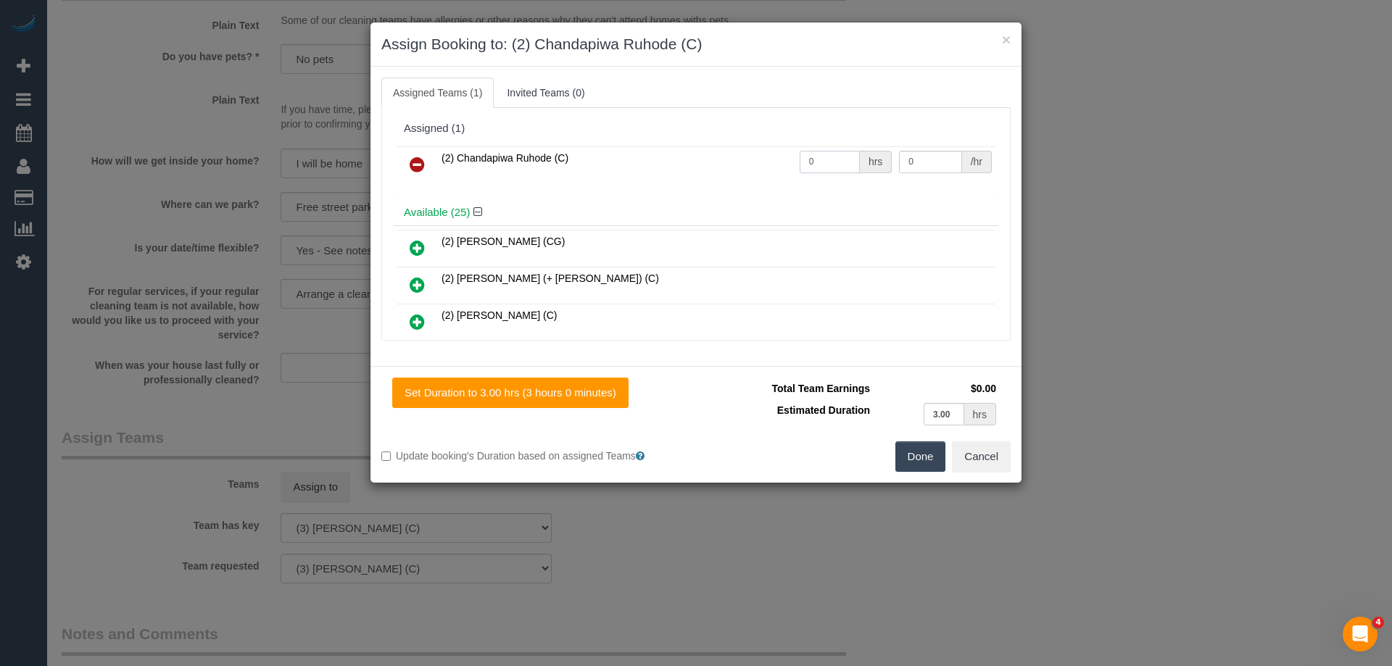
drag, startPoint x: 815, startPoint y: 162, endPoint x: 749, endPoint y: 159, distance: 66.0
click at [750, 159] on tr "(2) Chandapiwa Ruhode (C) 0 hrs 0 /hr" at bounding box center [696, 164] width 599 height 37
type input "3"
click at [816, 160] on tr "(2) Chandapiwa Ruhode (C) 3 hrs 0 /hr" at bounding box center [696, 164] width 599 height 37
type input "37.5"
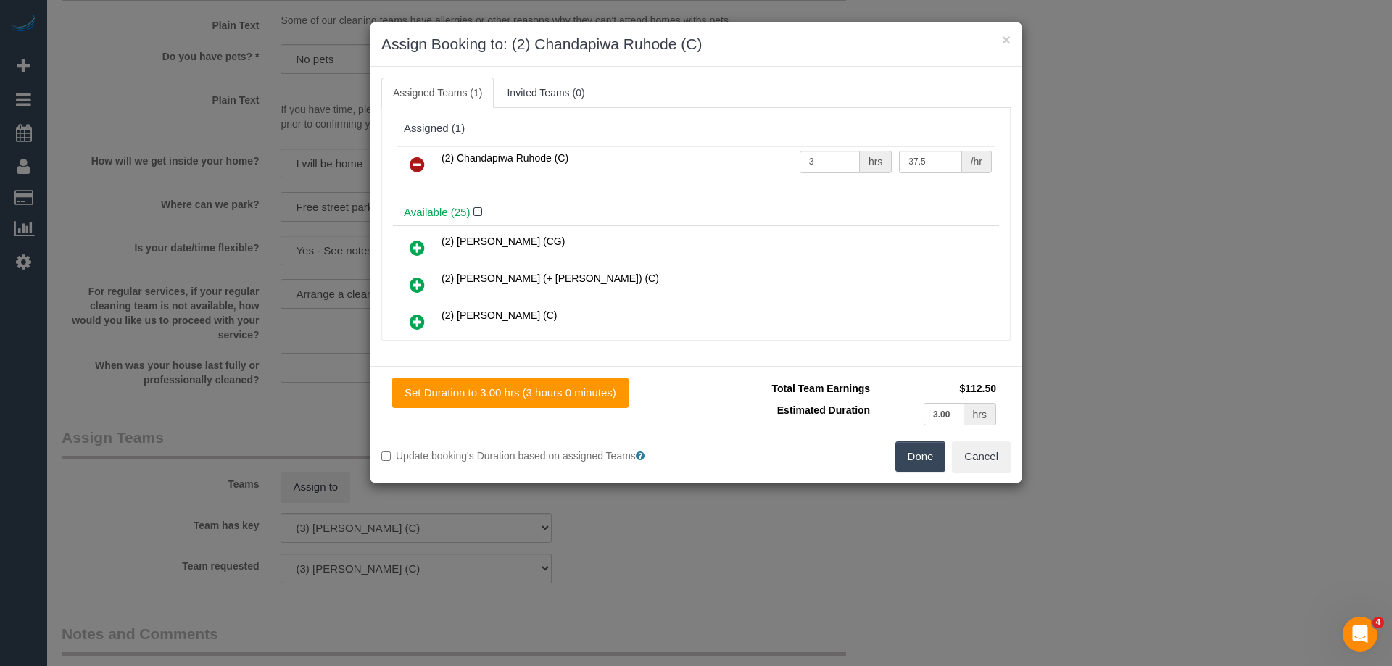
click at [914, 447] on button "Done" at bounding box center [920, 457] width 51 height 30
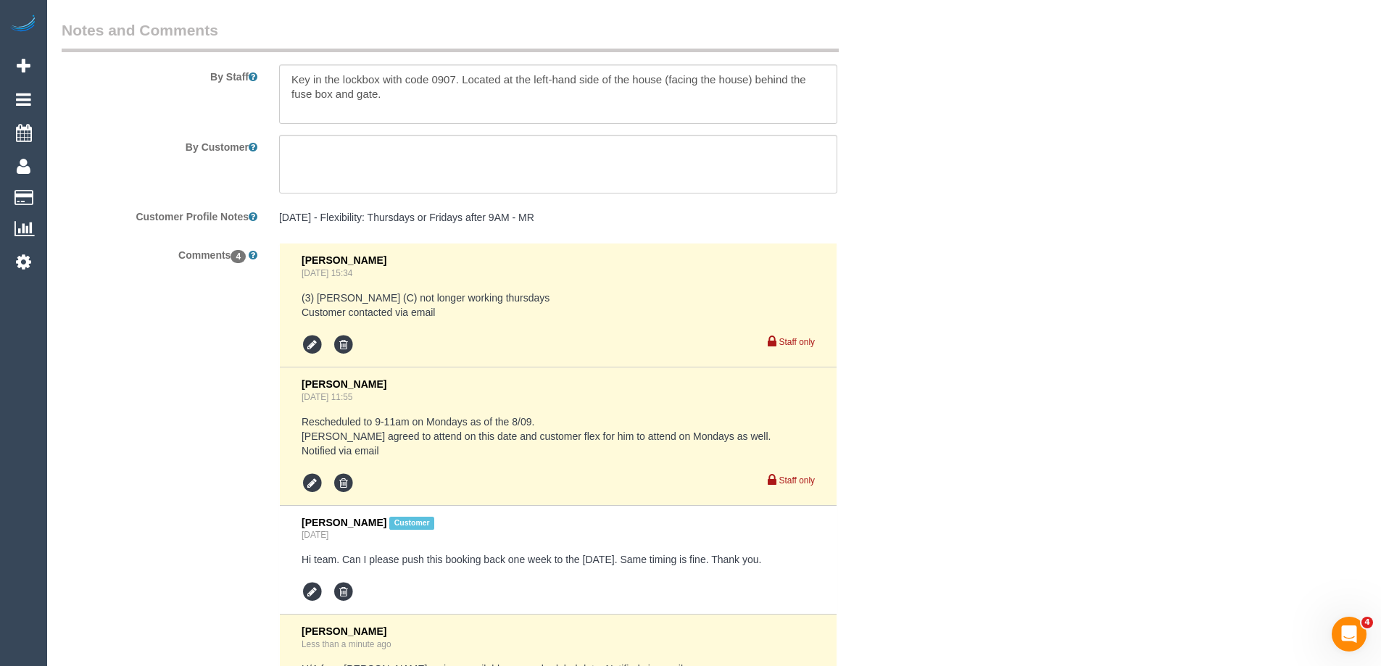
scroll to position [2174, 0]
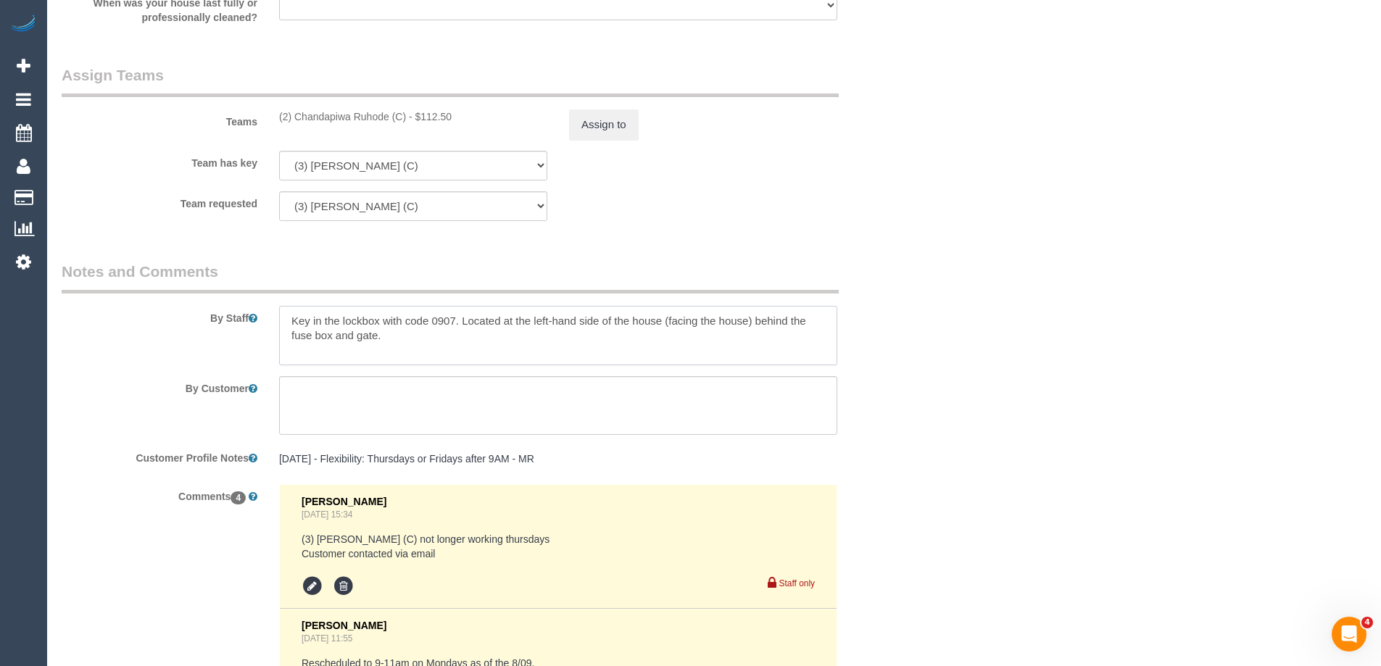
click at [280, 324] on textarea at bounding box center [558, 335] width 558 height 59
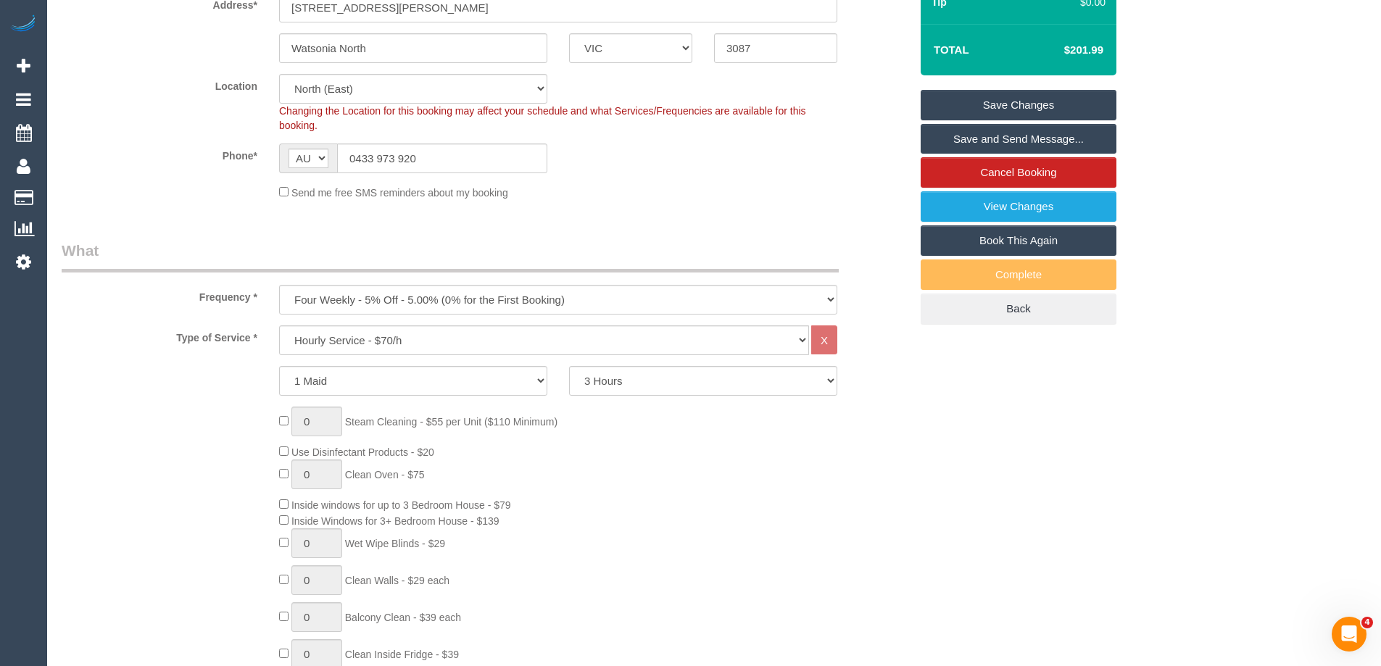
scroll to position [0, 0]
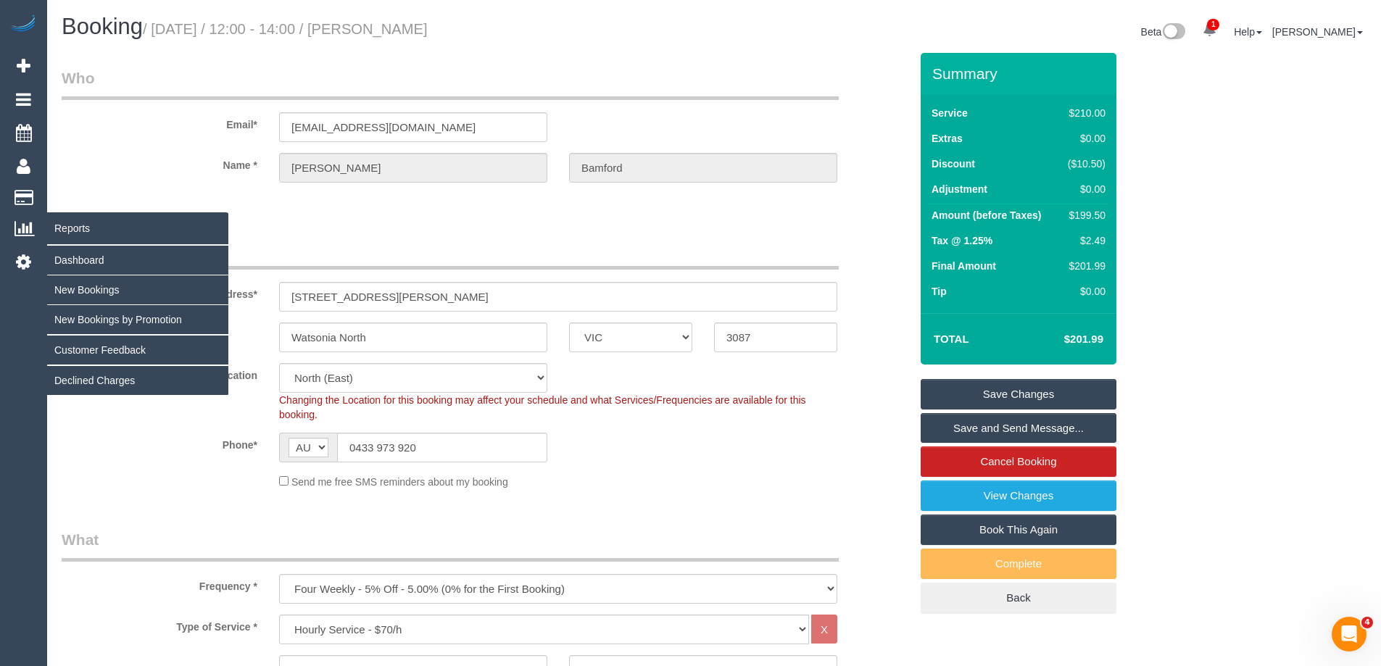
type textarea "*Cover* Key in the lockbox with code 0907. Located at the left-hand side of the…"
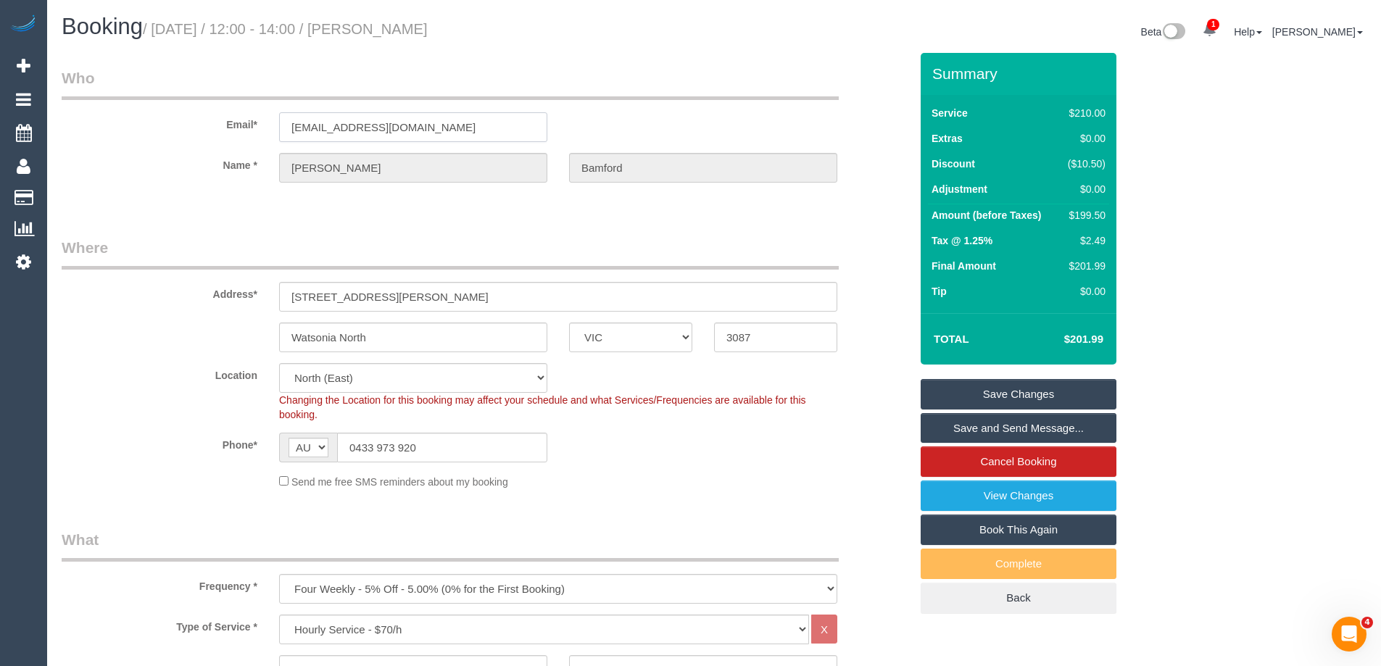
drag, startPoint x: 300, startPoint y: 133, endPoint x: -6, endPoint y: 133, distance: 306.0
click at [0, 133] on html "1 Beta Your Notifications You have 0 alerts × You have 7 to charge for 08/09/20…" at bounding box center [690, 333] width 1381 height 666
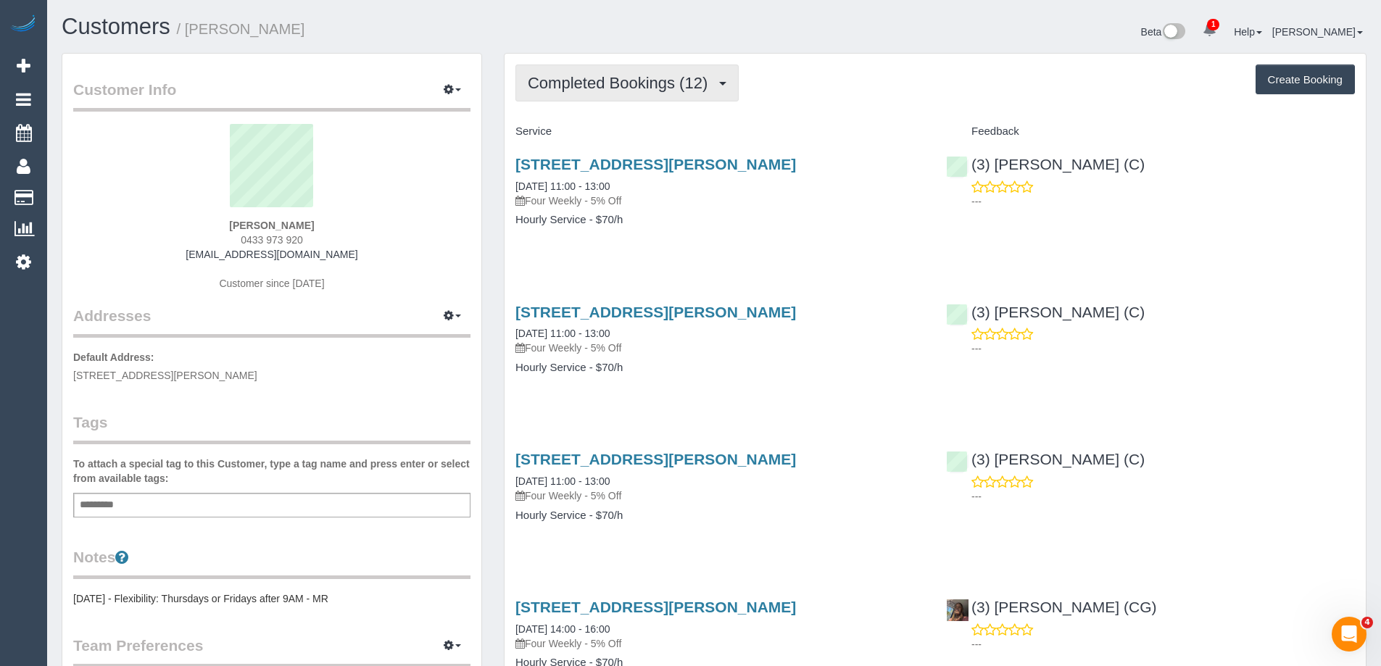
click at [595, 92] on button "Completed Bookings (12)" at bounding box center [626, 83] width 223 height 37
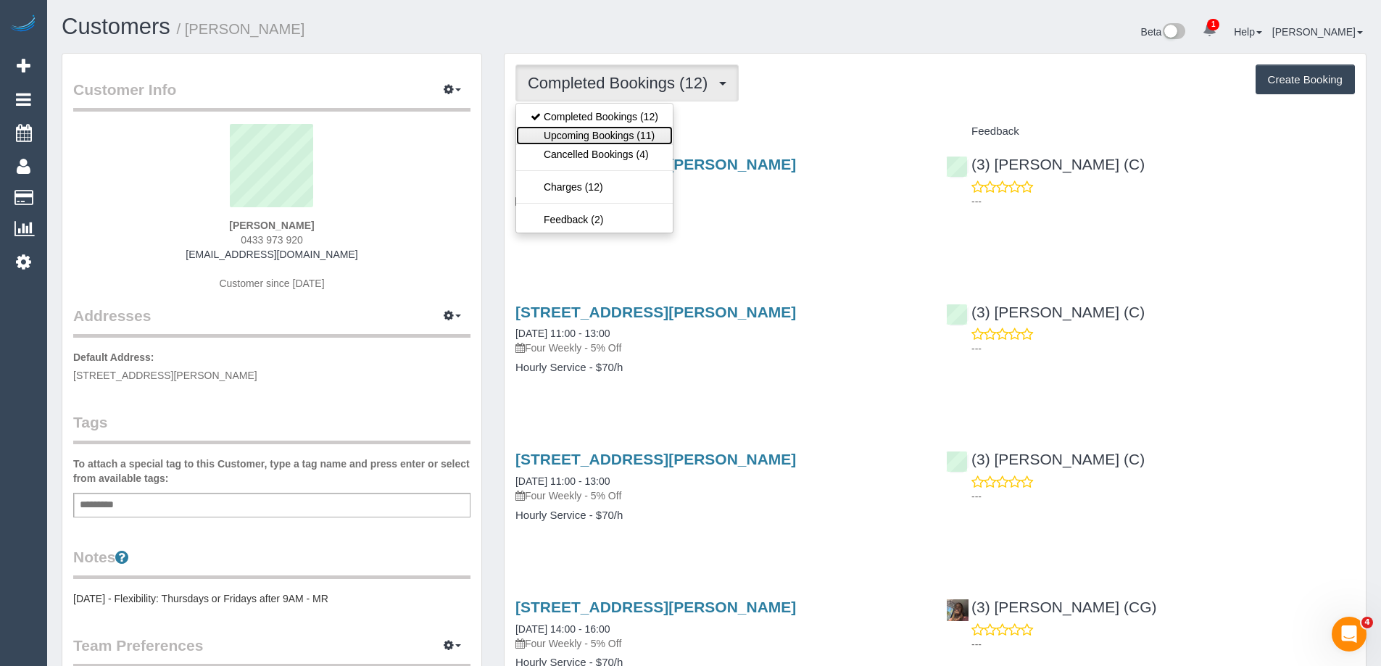
click at [614, 136] on link "Upcoming Bookings (11)" at bounding box center [594, 135] width 157 height 19
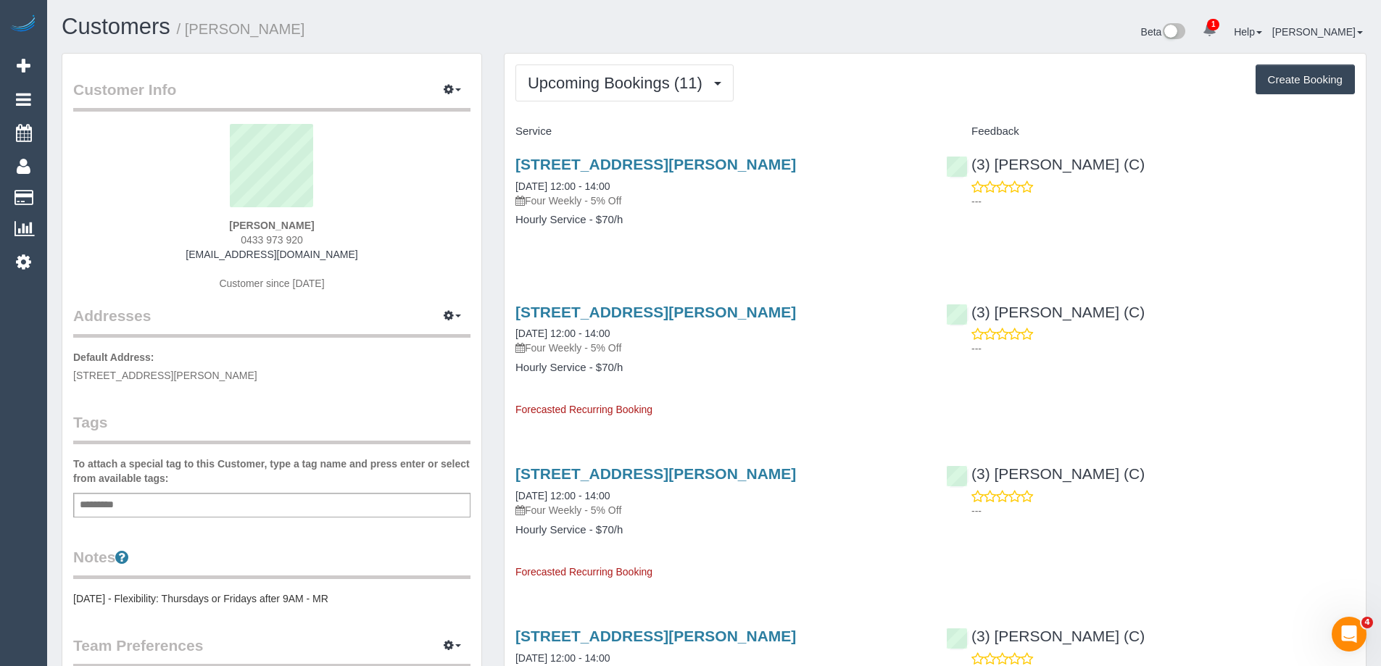
click at [726, 240] on div "[STREET_ADDRESS][PERSON_NAME] [DATE] 12:00 - 14:00 Four Weekly - 5% Off Hourly …" at bounding box center [720, 200] width 431 height 112
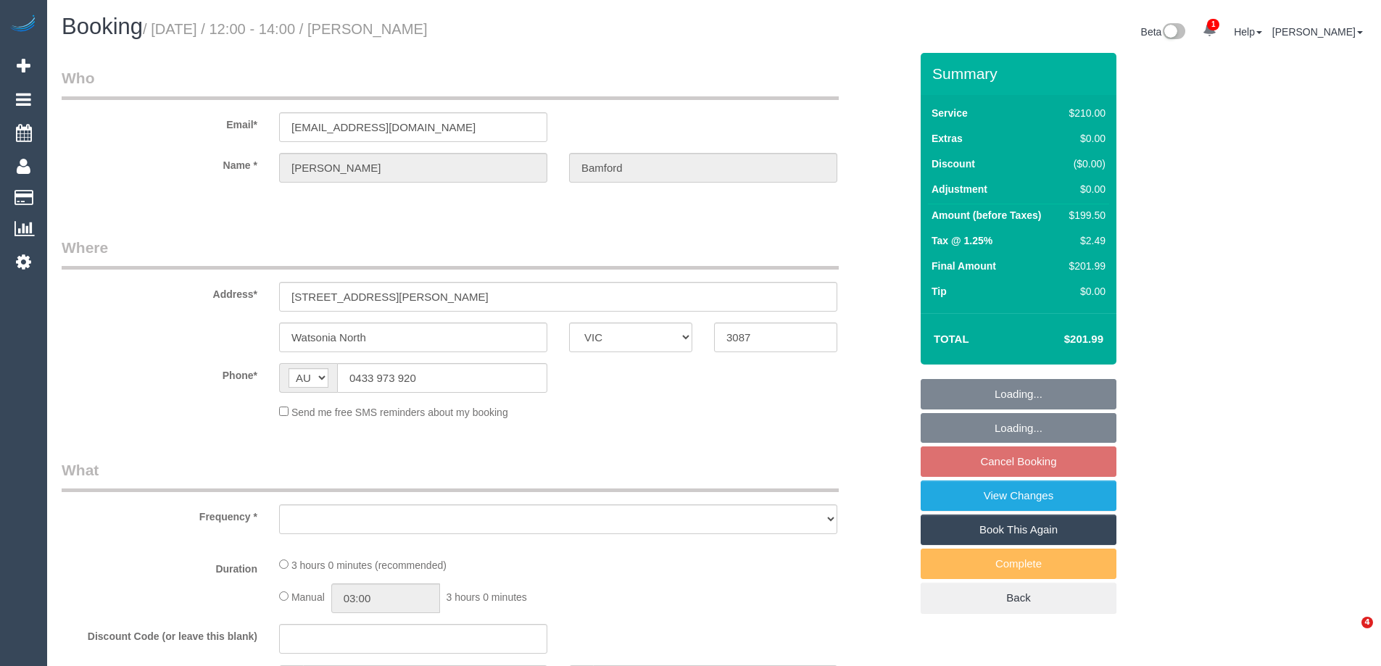
select select "VIC"
select select "string:stripe-pm_1QN4ET2GScqysDRV3QSwj3Gx"
select select "number:28"
select select "number:14"
select select "number:19"
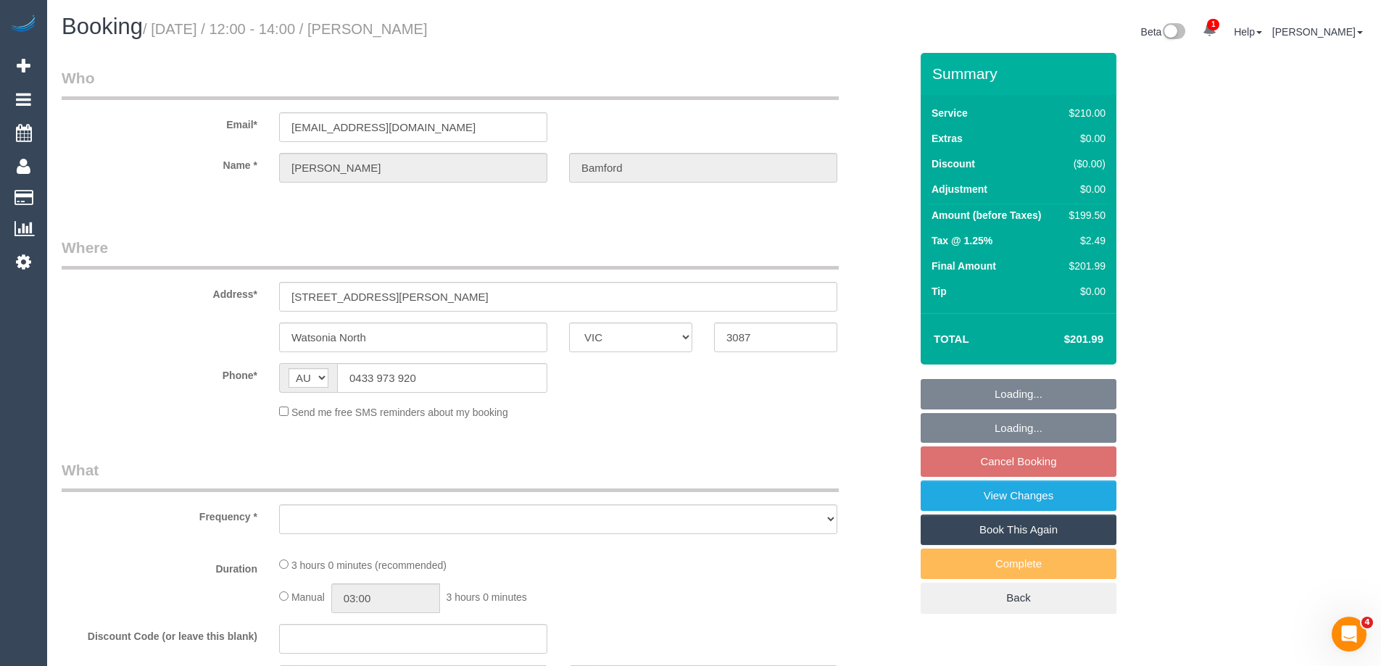
select select "number:36"
select select "number:33"
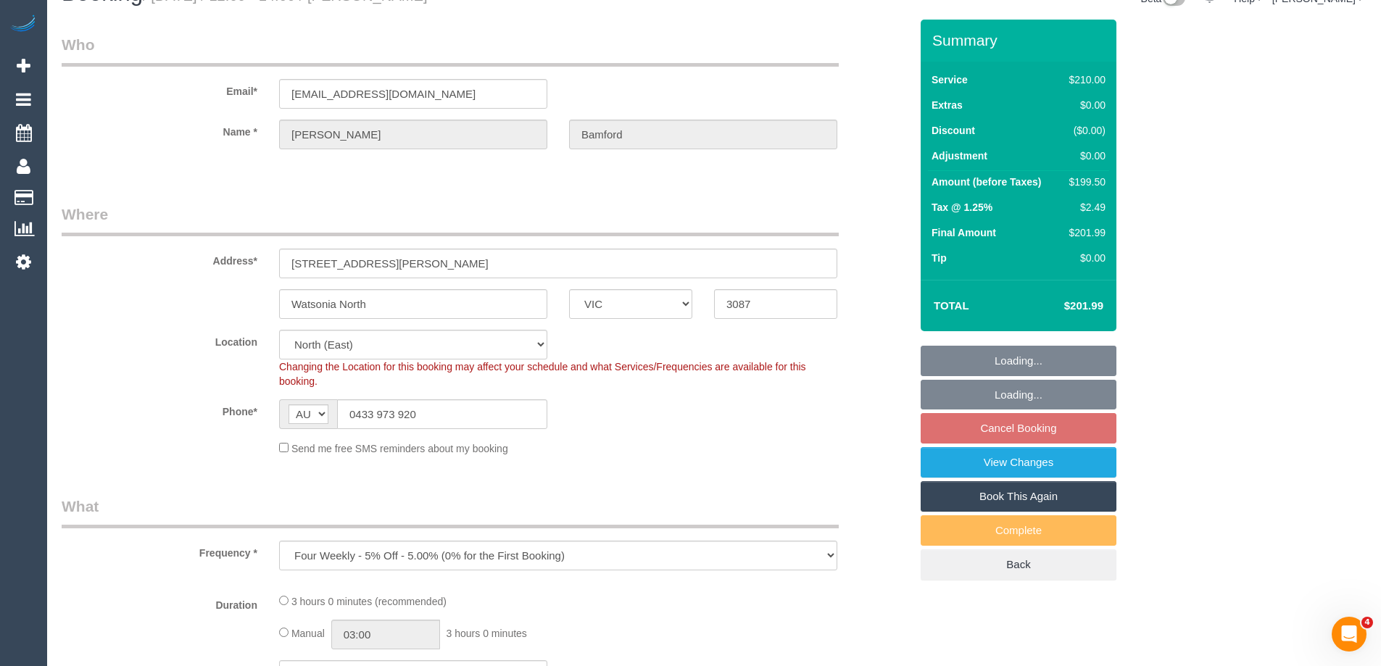
select select "object:772"
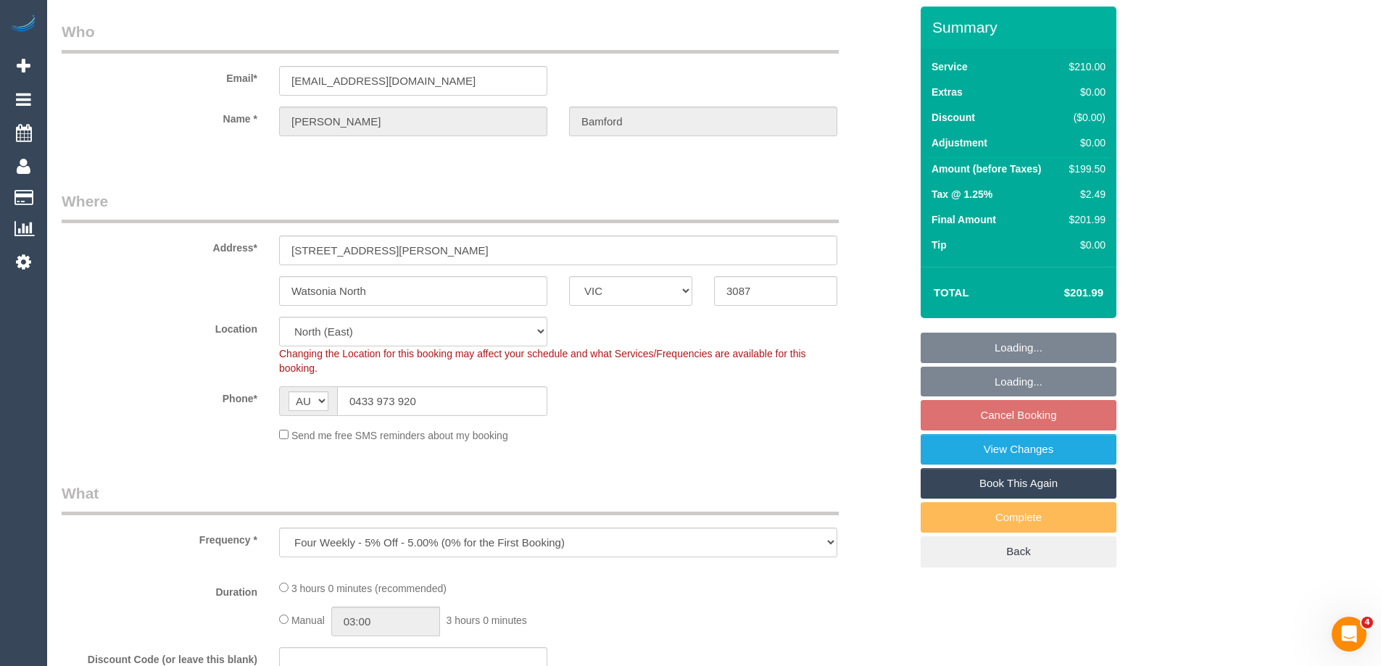
select select "180"
select select "spot4"
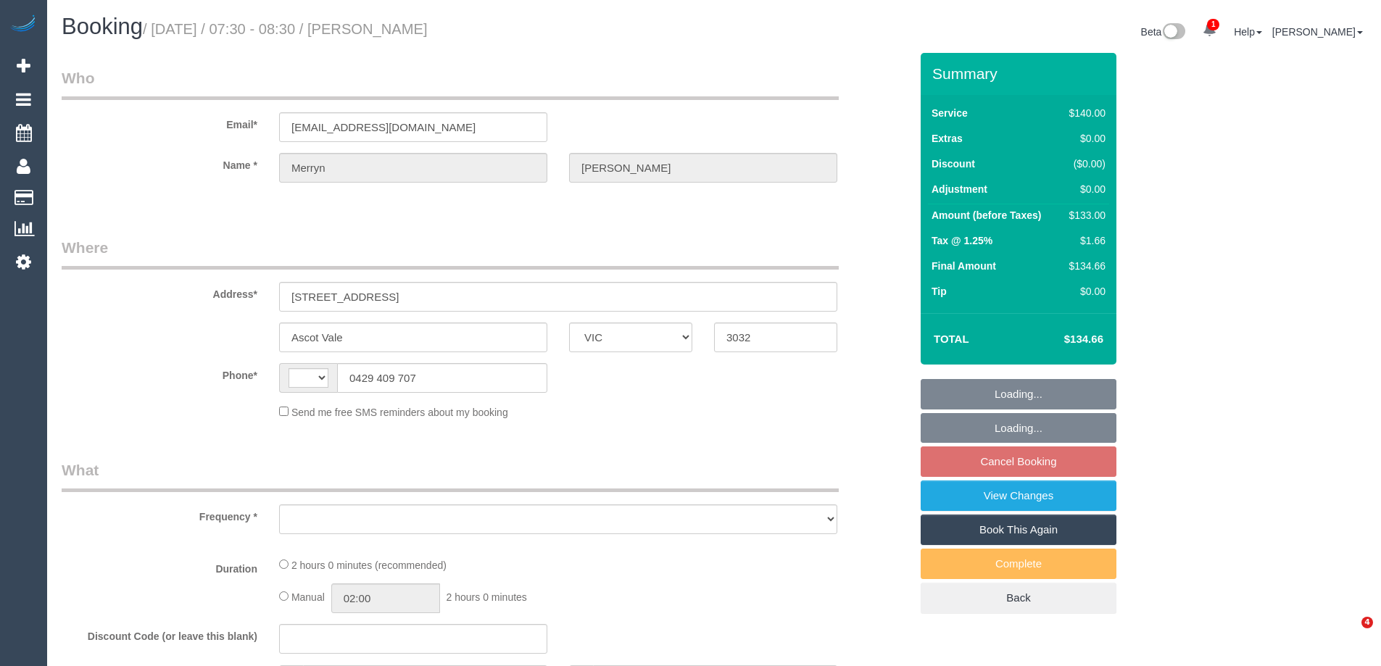
select select "VIC"
select select "object:347"
select select "number:27"
select select "number:14"
select select "number:19"
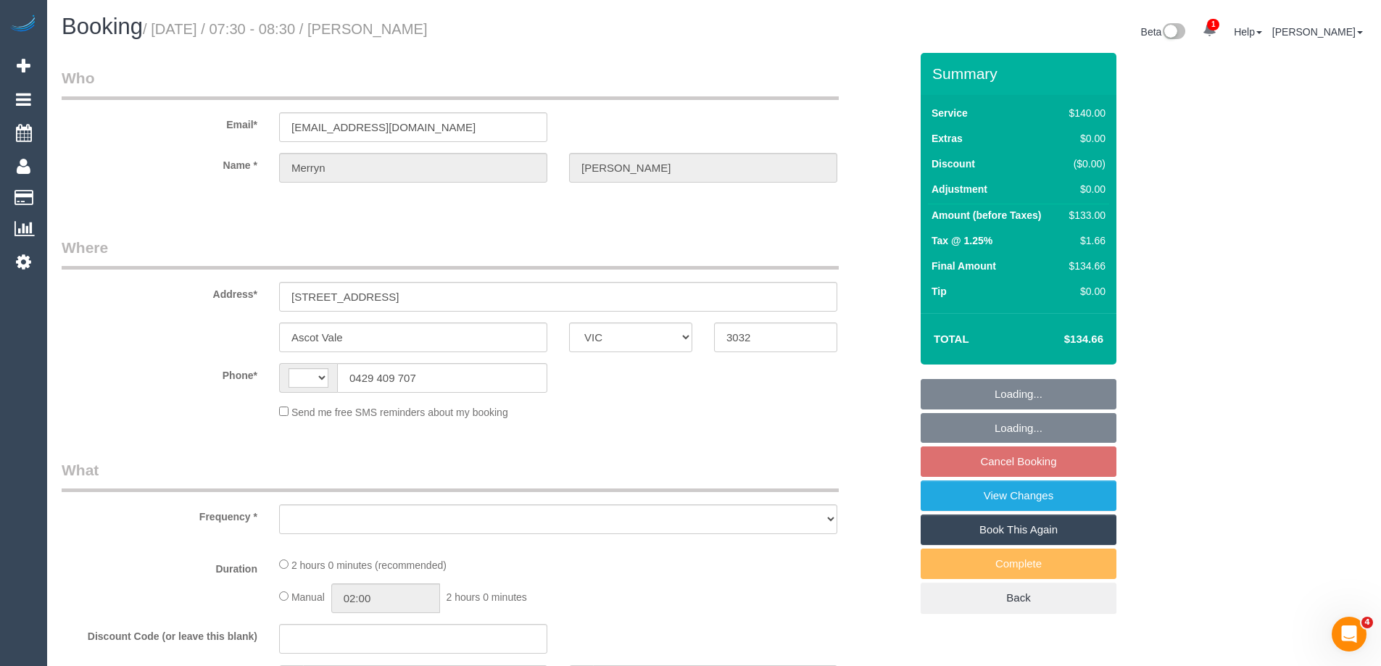
select select "number:22"
select select "number:33"
select select "number:26"
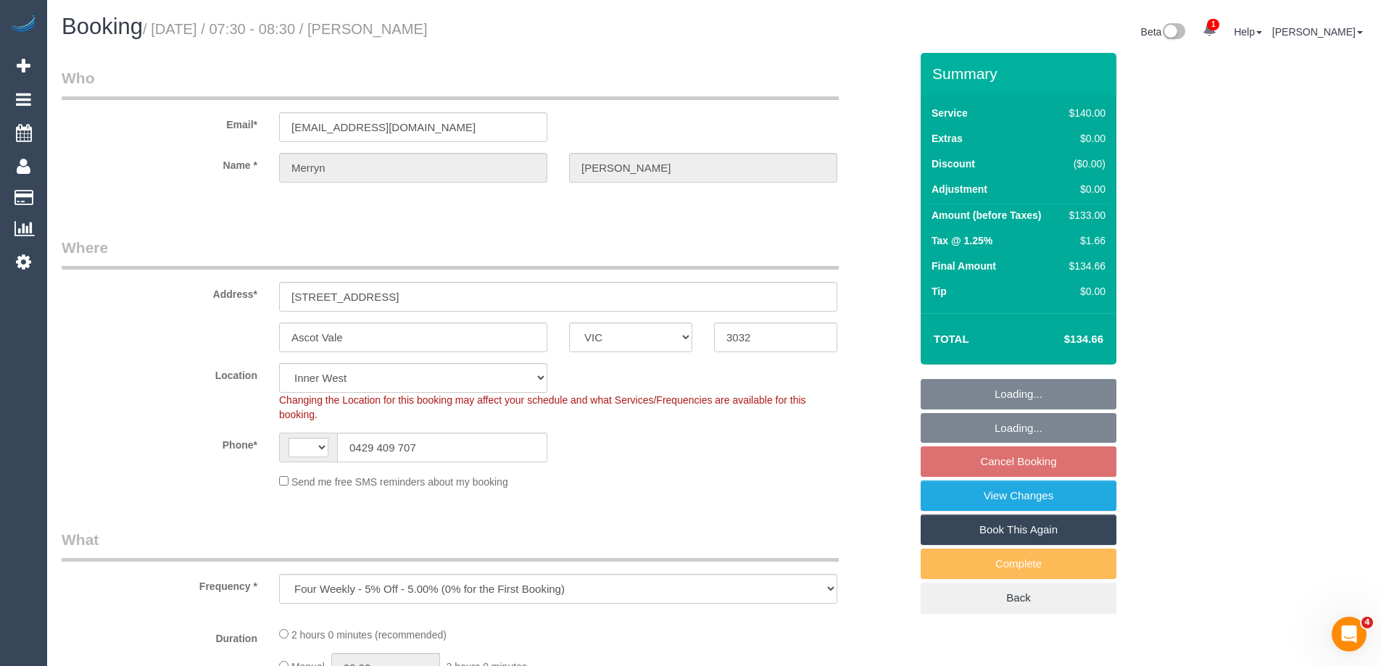
select select "object:747"
select select "string:AU"
select select "string:stripe-card_1EOFL62GScqysDRVRJRfyJ1P"
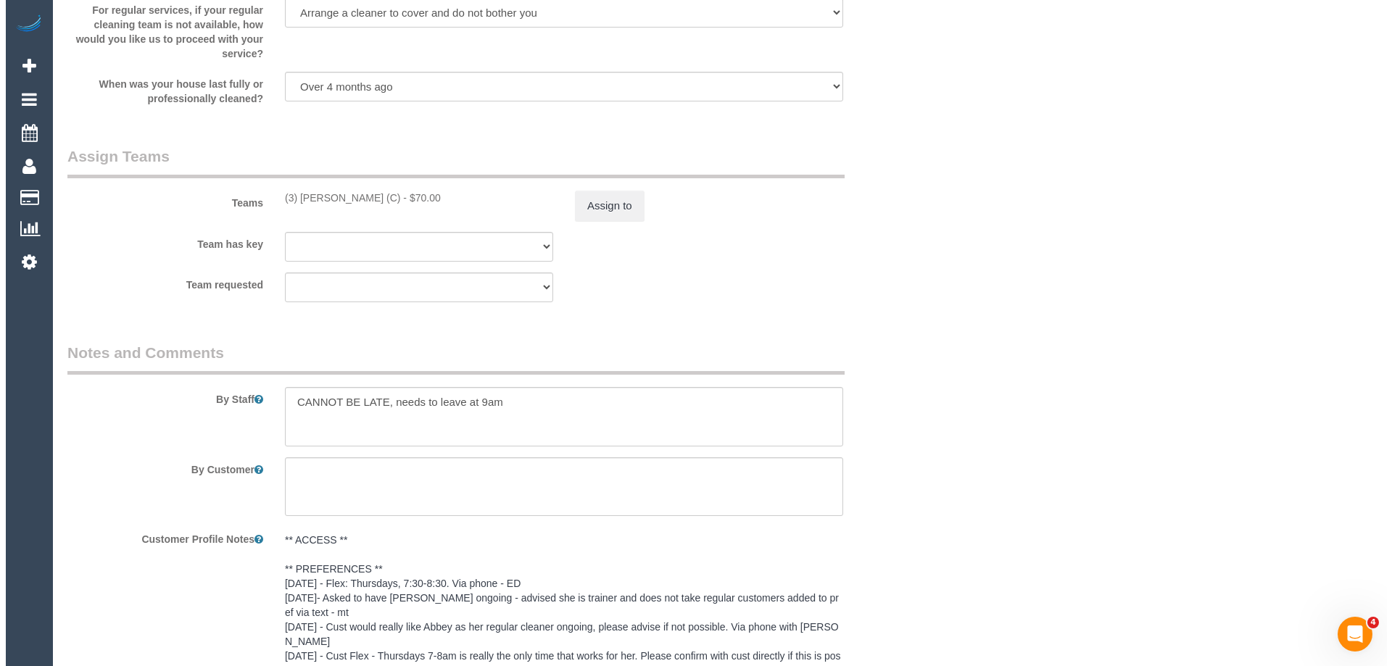
scroll to position [2248, 0]
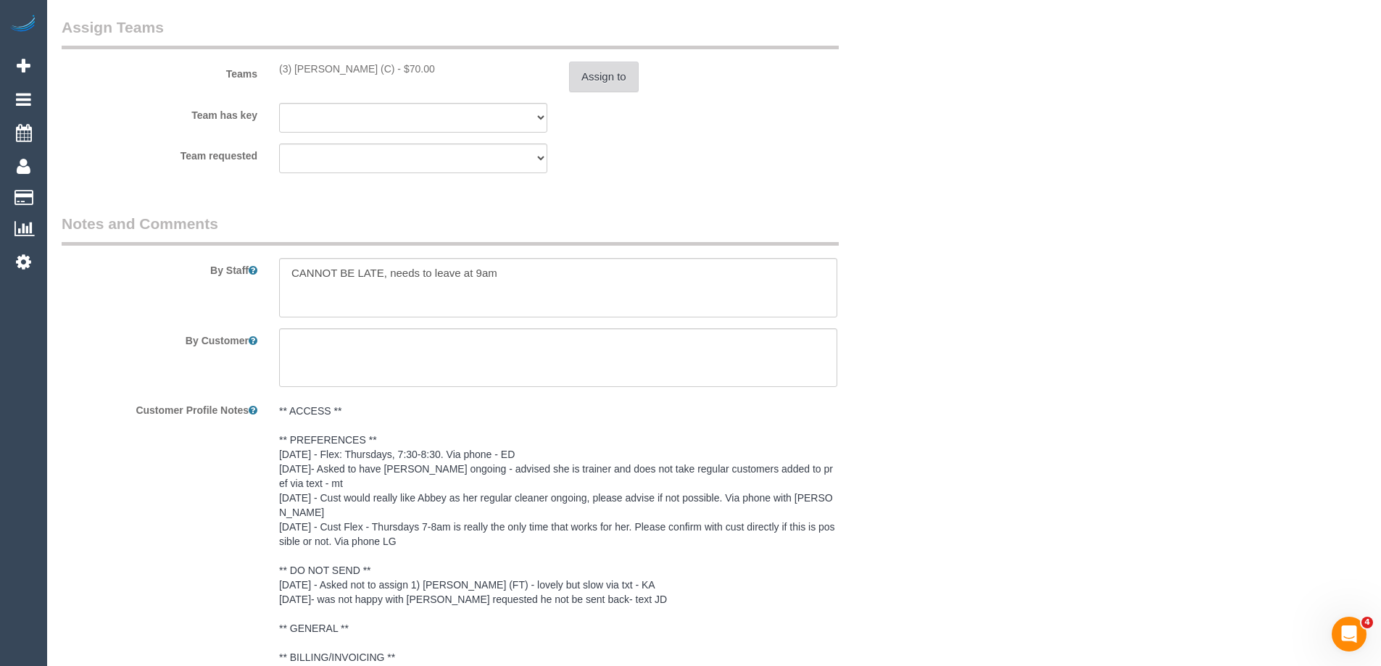
click at [587, 73] on button "Assign to" at bounding box center [604, 77] width 70 height 30
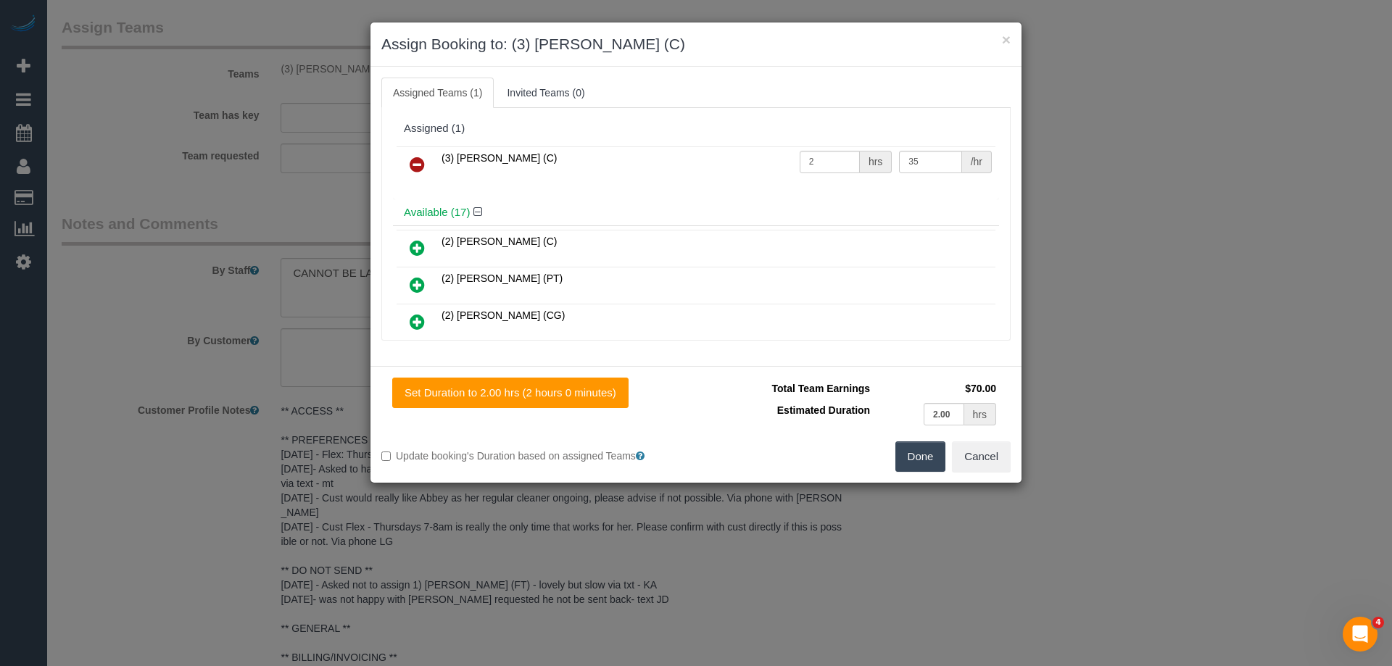
click at [420, 166] on icon at bounding box center [417, 164] width 15 height 17
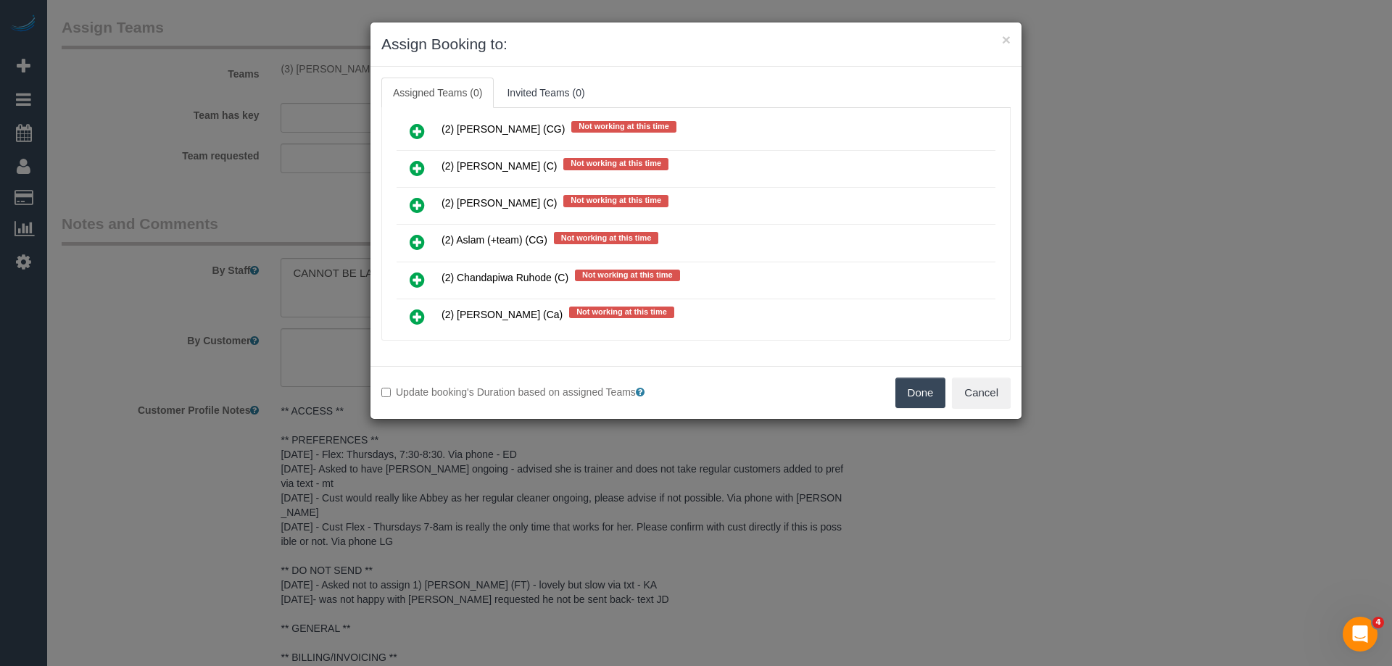
scroll to position [780, 0]
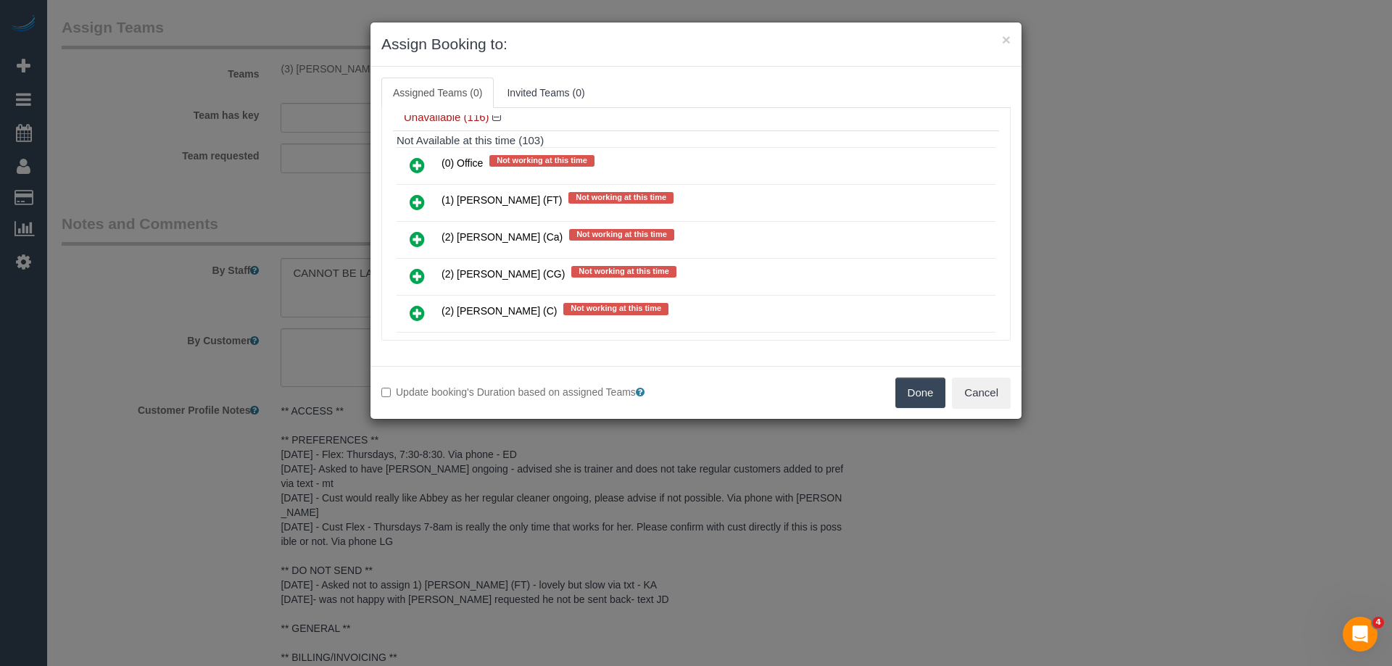
click at [407, 236] on link at bounding box center [417, 239] width 34 height 29
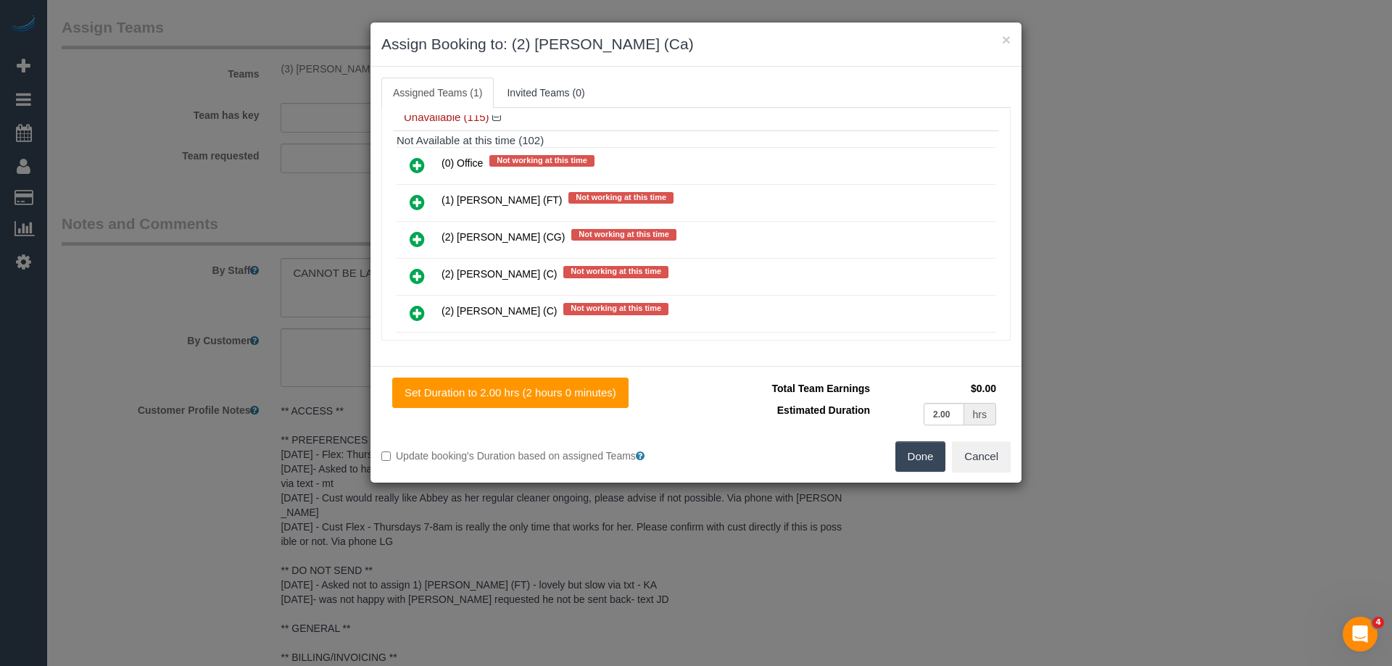
scroll to position [0, 0]
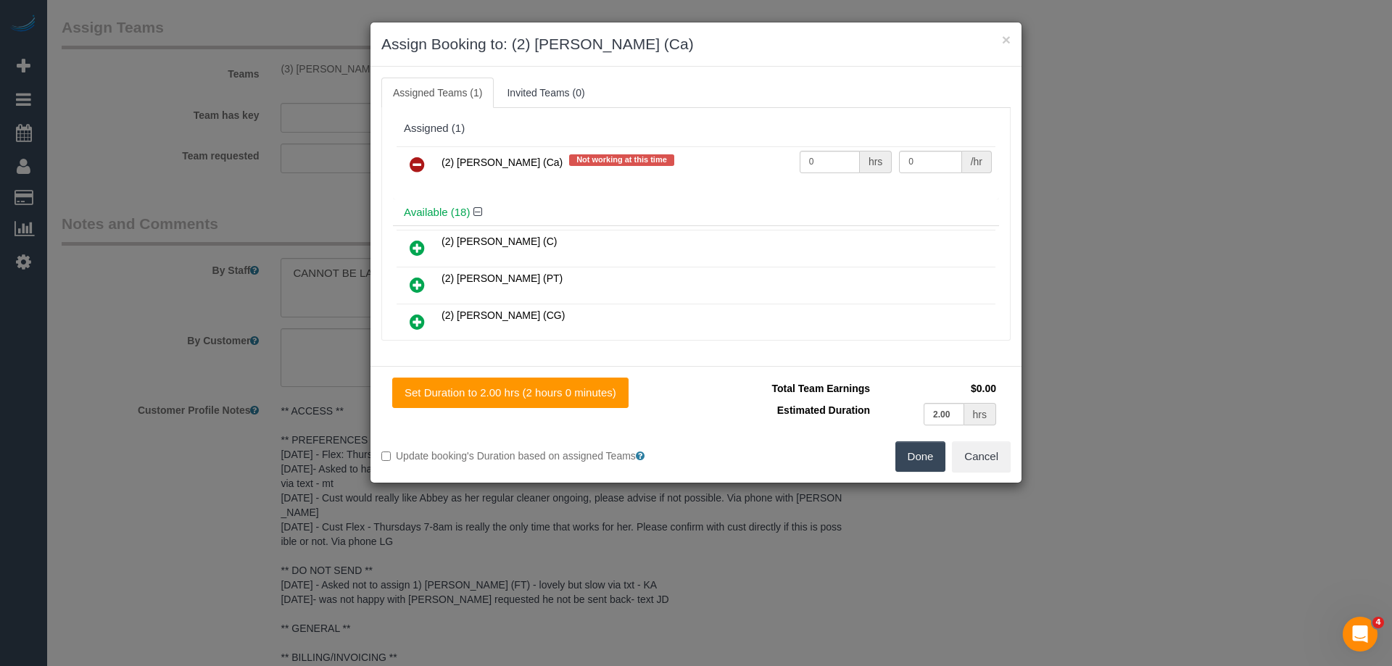
click at [908, 457] on button "Done" at bounding box center [920, 457] width 51 height 30
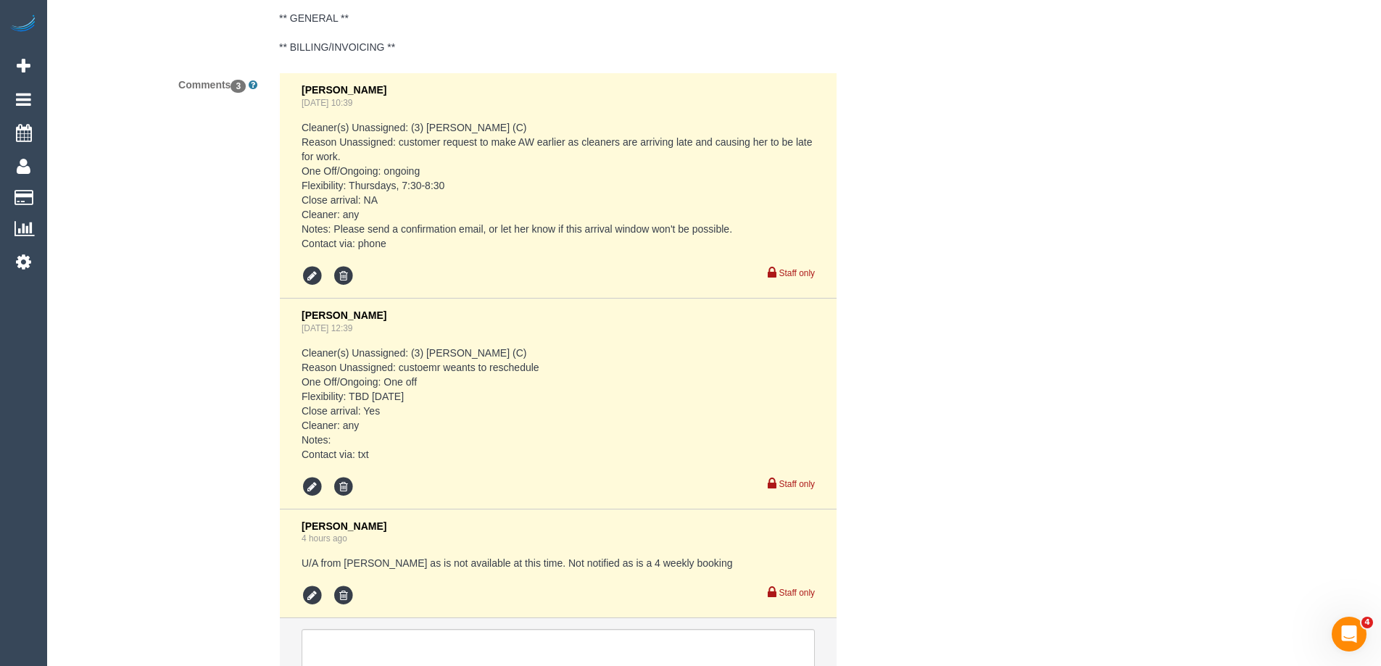
scroll to position [2968, 0]
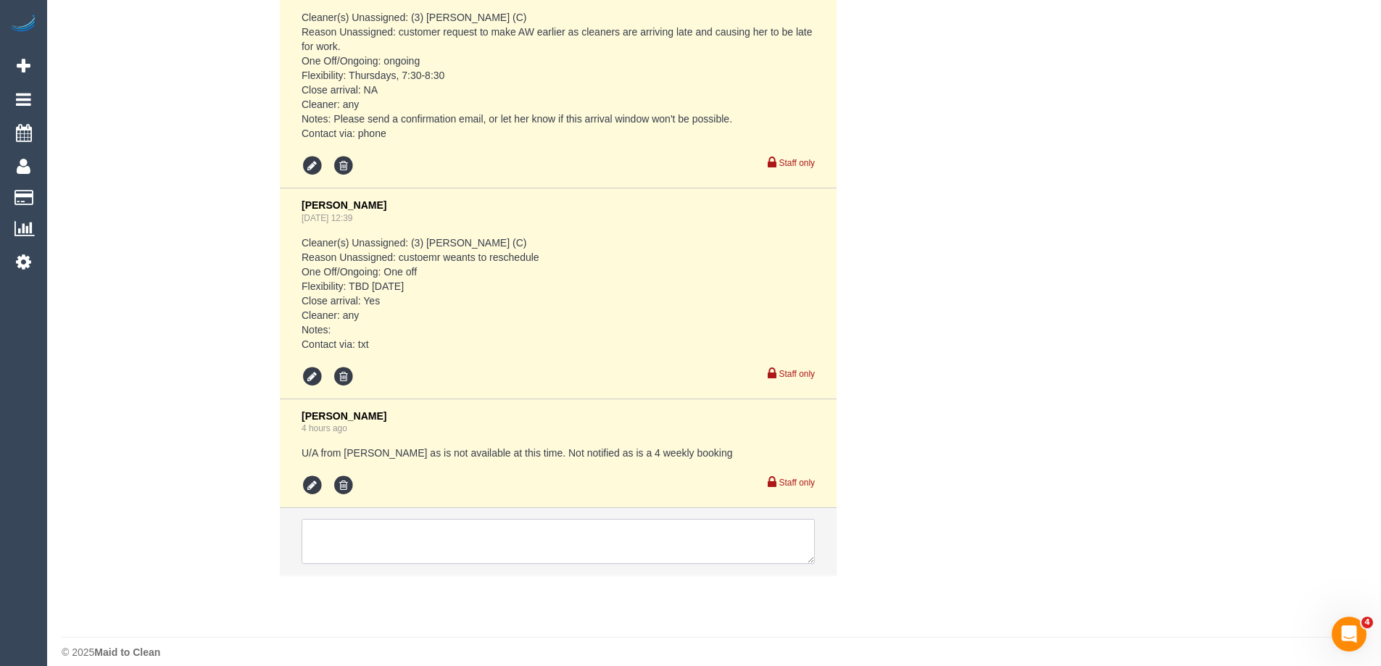
click at [325, 519] on textarea at bounding box center [558, 541] width 513 height 45
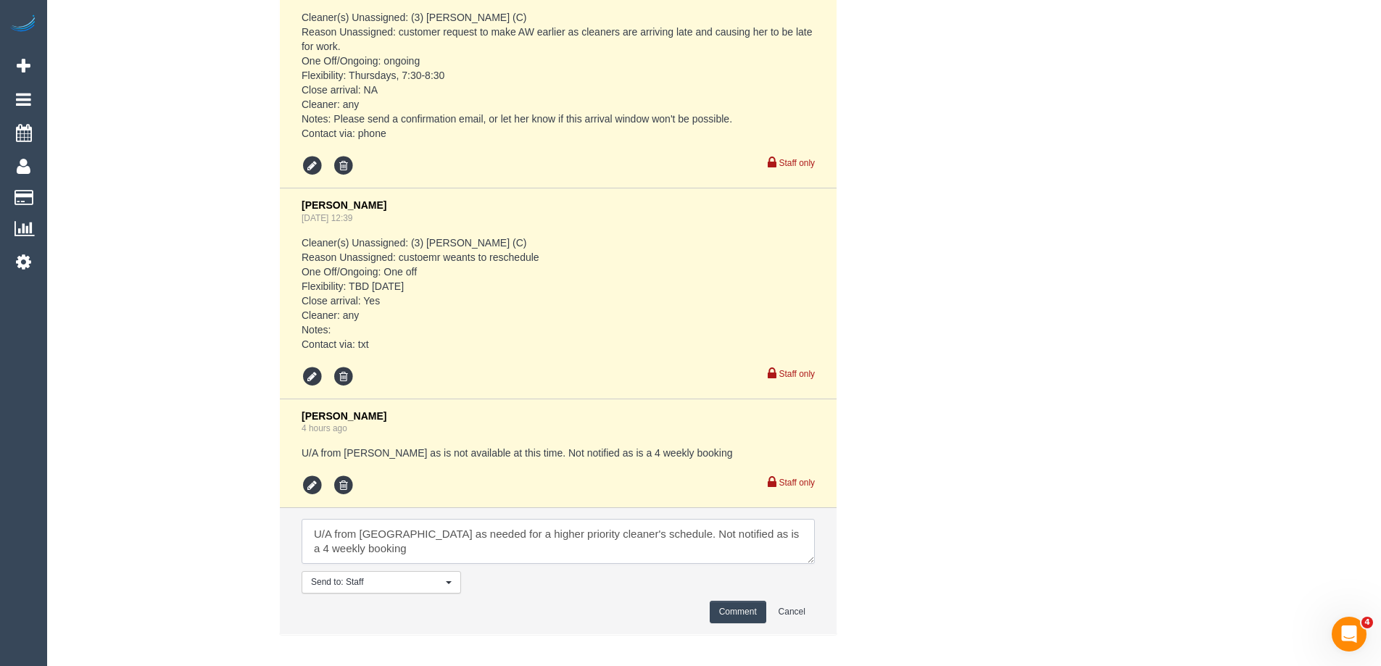
type textarea "U/A from Vishal as needed for a higher priority cleaner's schedule. Not notifie…"
click at [750, 601] on button "Comment" at bounding box center [738, 612] width 57 height 22
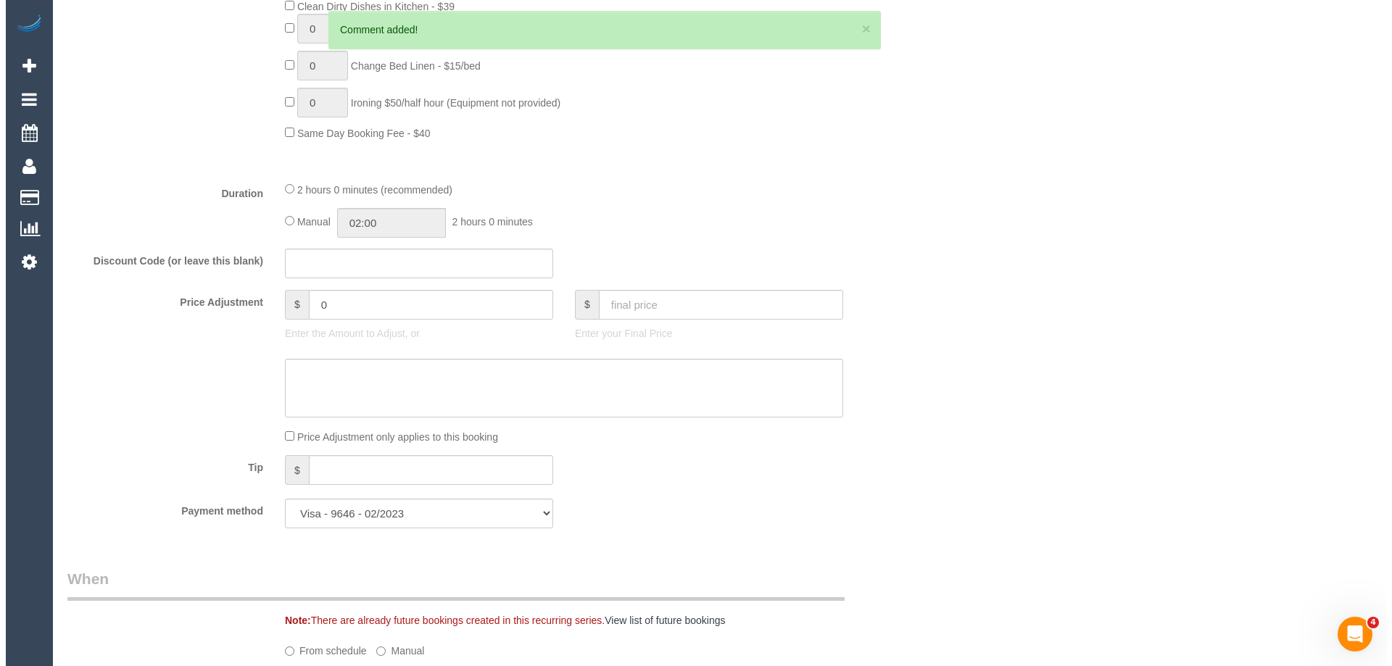
scroll to position [0, 0]
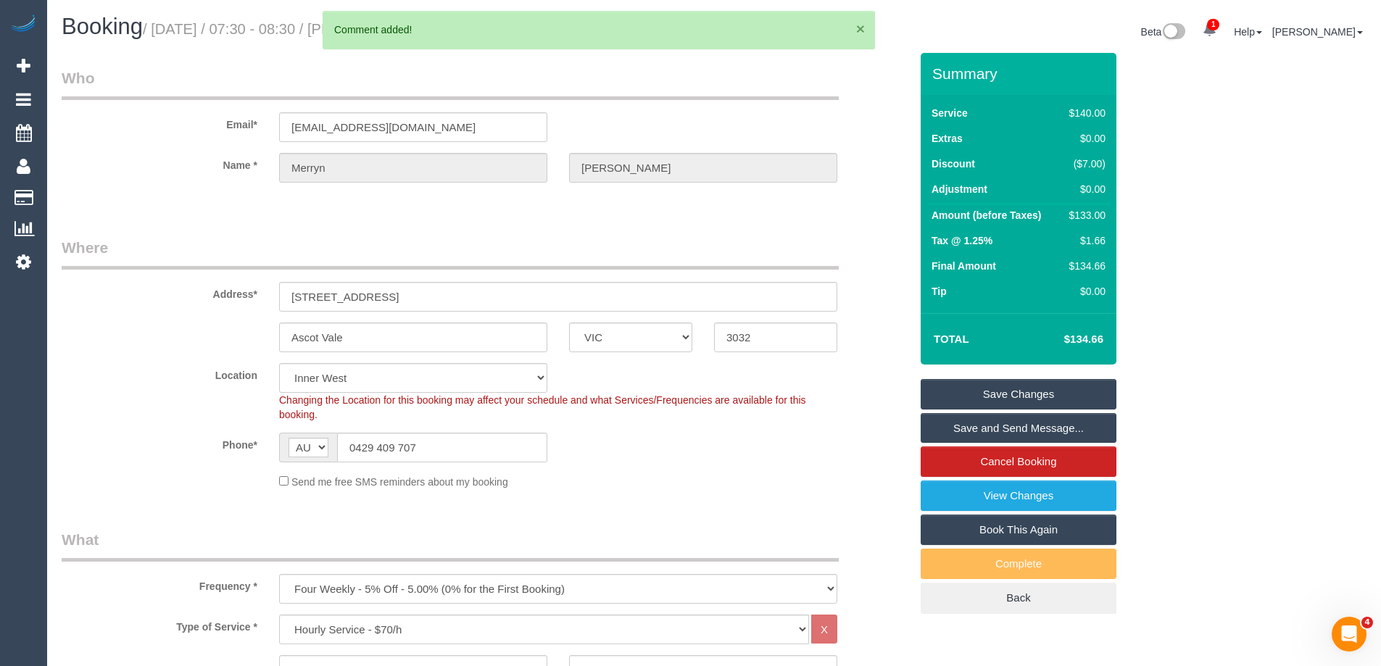
click at [861, 27] on button "×" at bounding box center [860, 28] width 9 height 15
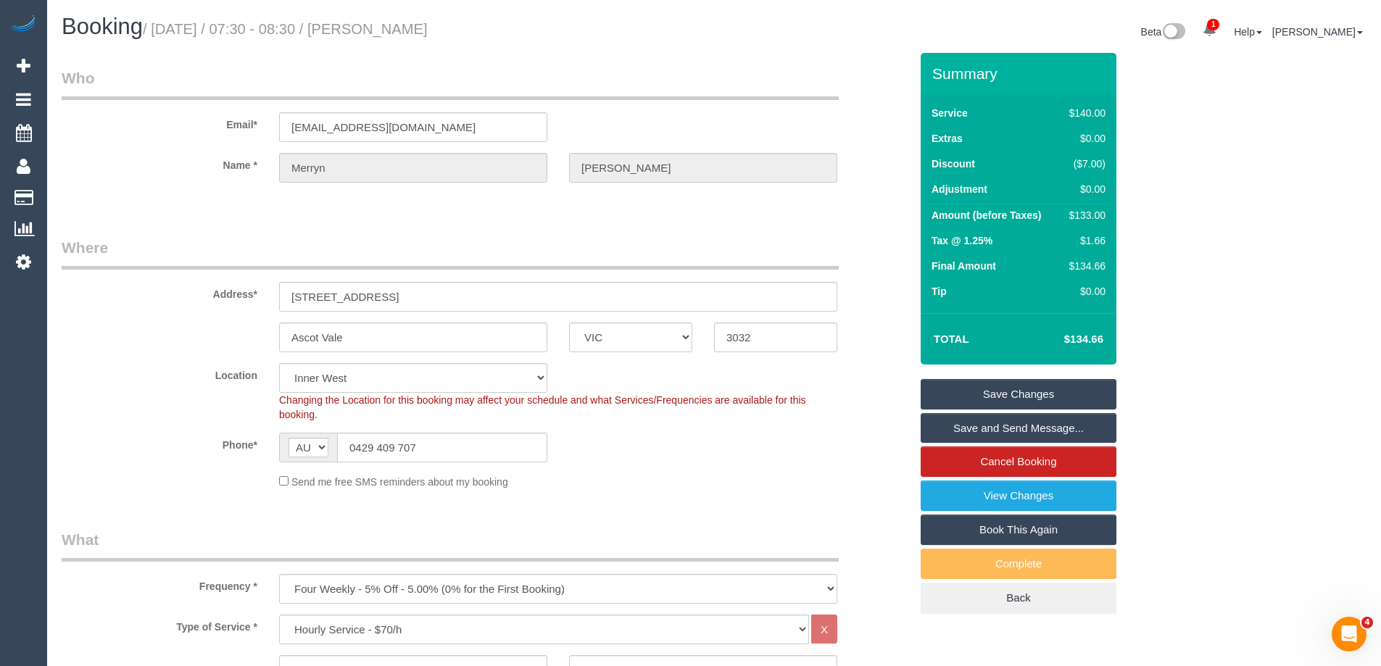
drag, startPoint x: 511, startPoint y: 20, endPoint x: 402, endPoint y: 26, distance: 108.9
click at [402, 26] on h1 "Booking / September 11, 2025 / 07:30 - 08:30 / Merryn Skehan" at bounding box center [383, 27] width 642 height 25
copy small "Merryn Skehan"
click at [956, 394] on link "Save Changes" at bounding box center [1019, 394] width 196 height 30
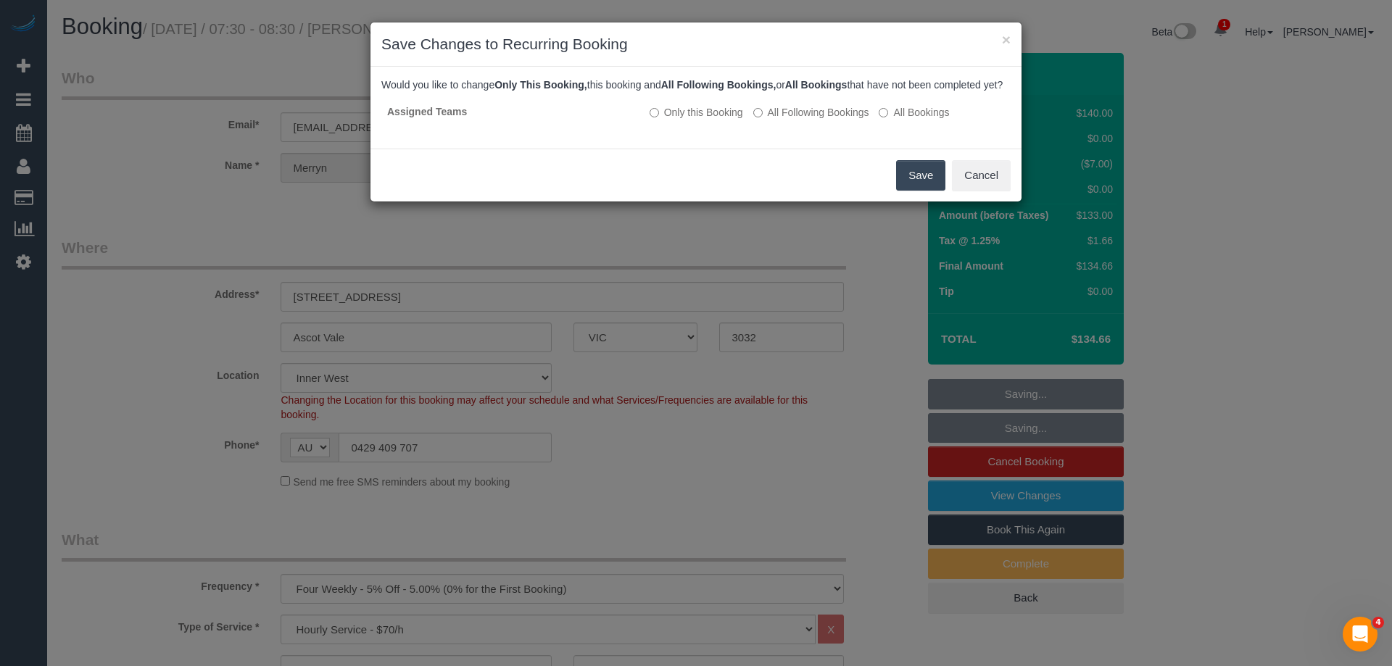
click at [915, 189] on button "Save" at bounding box center [920, 175] width 49 height 30
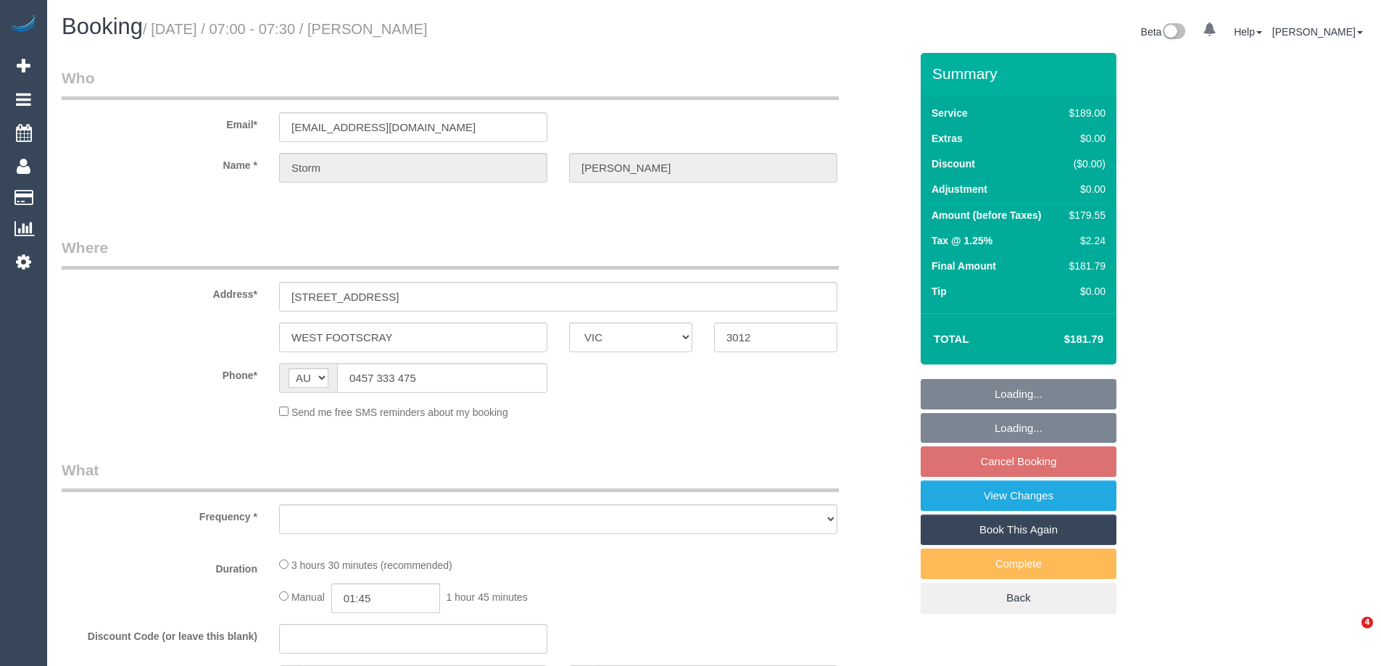
select select "VIC"
select select "object:537"
select select "string:stripe-pm_1P1zXo2GScqysDRVaKm2tPVX"
select select "number:29"
select select "number:14"
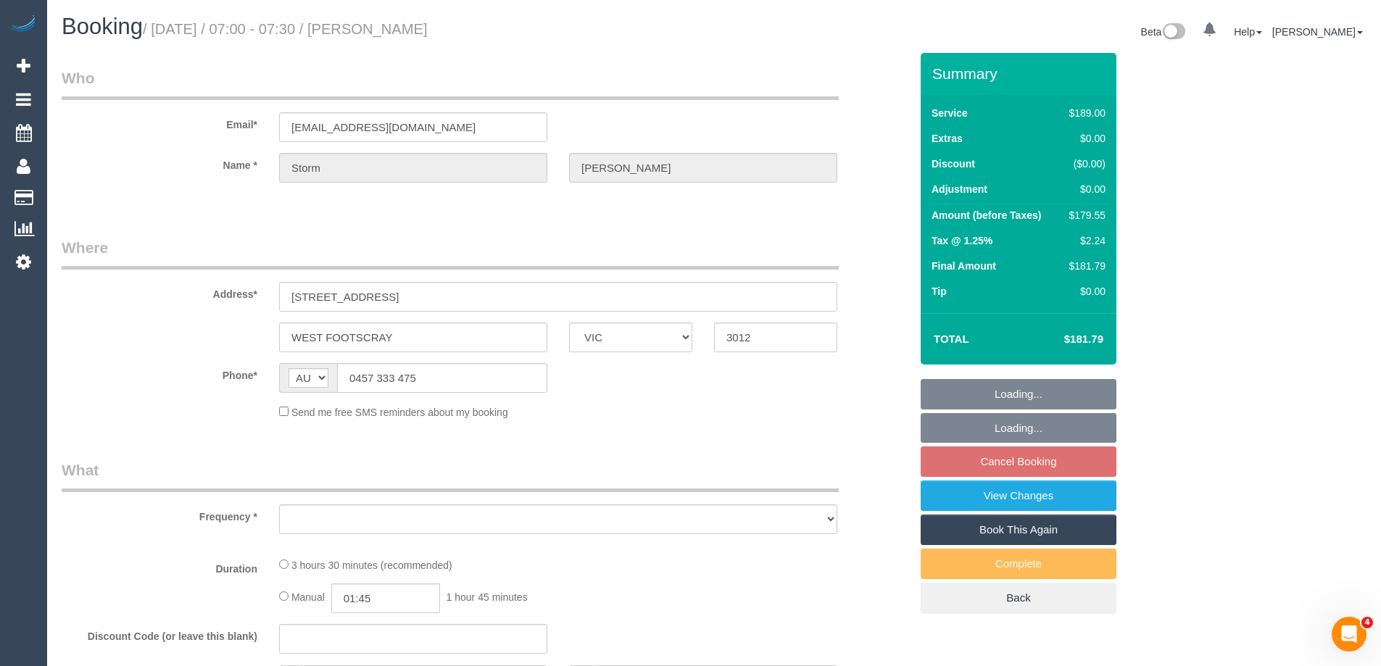
select select "number:19"
select select "number:36"
select select "number:34"
select select "number:11"
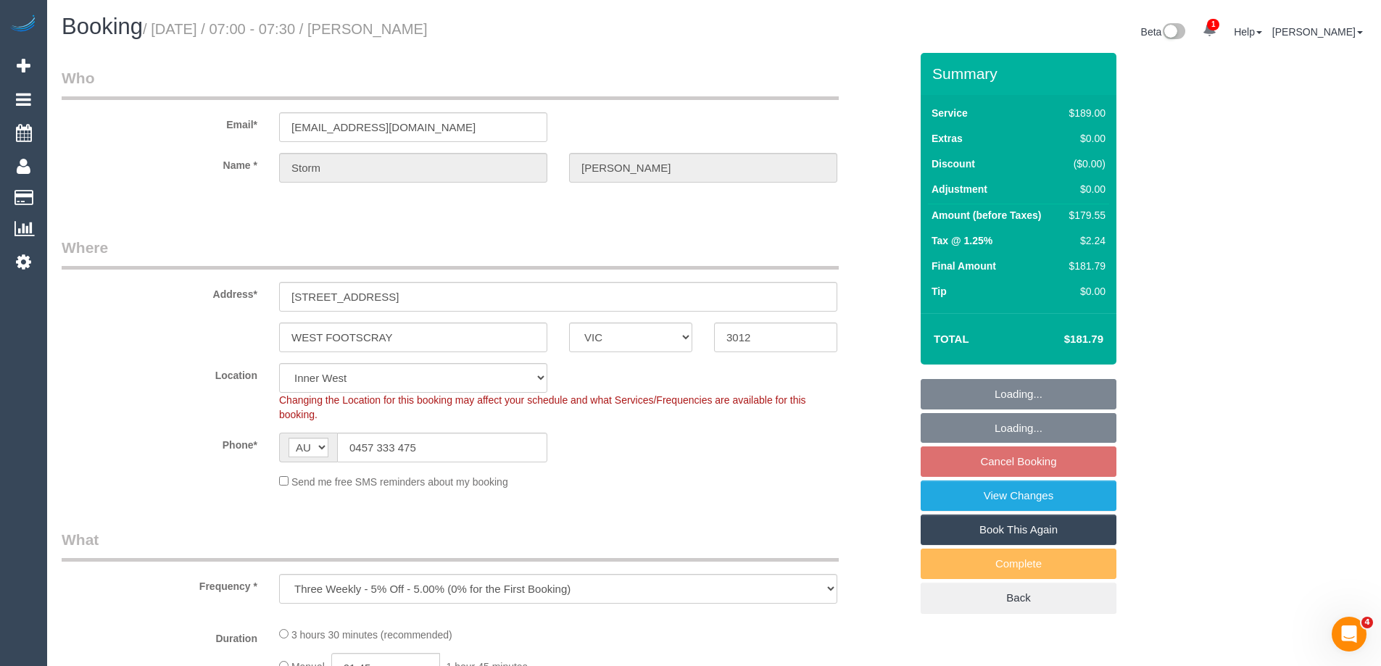
select select "object:690"
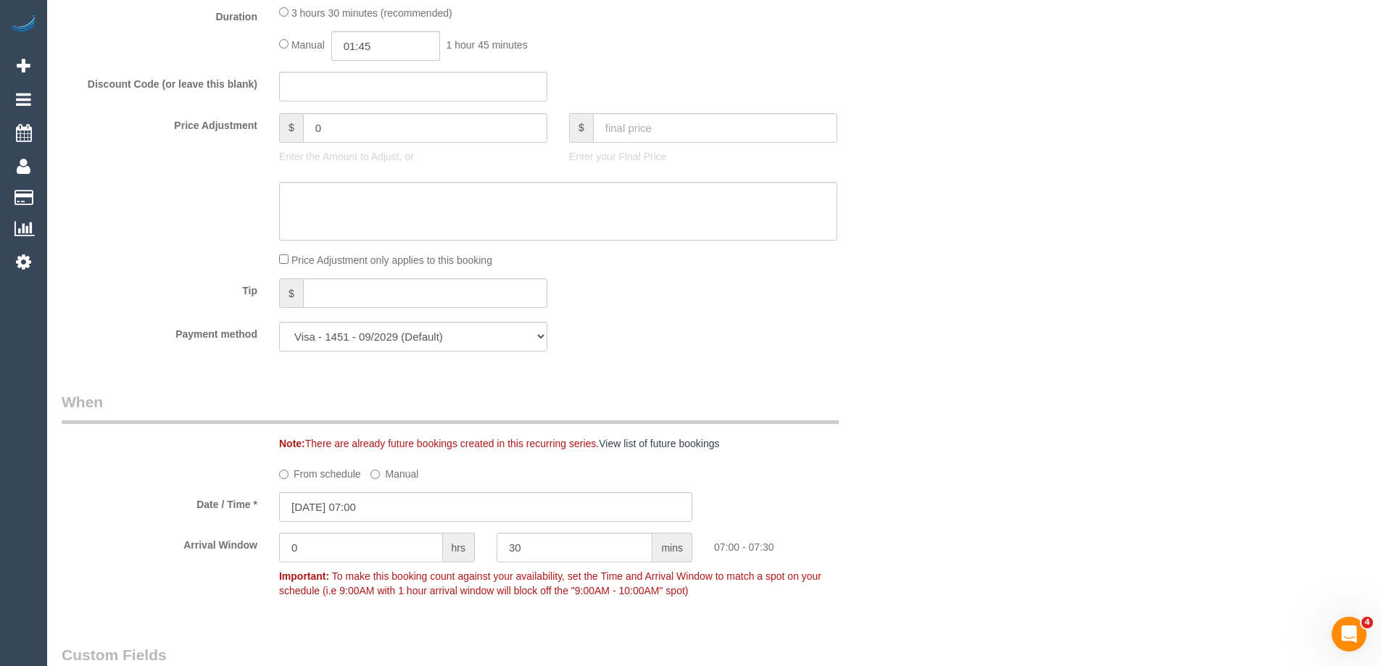
scroll to position [1450, 0]
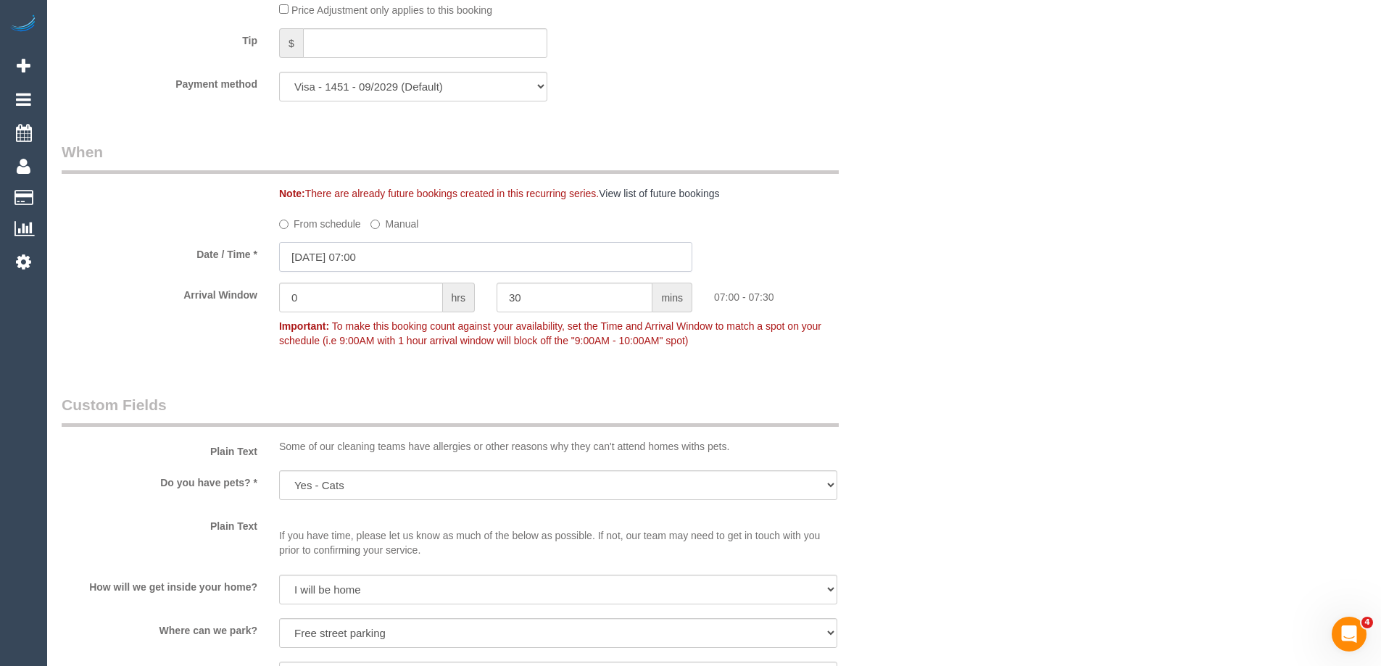
click at [307, 263] on input "[DATE] 07:00" at bounding box center [485, 257] width 413 height 30
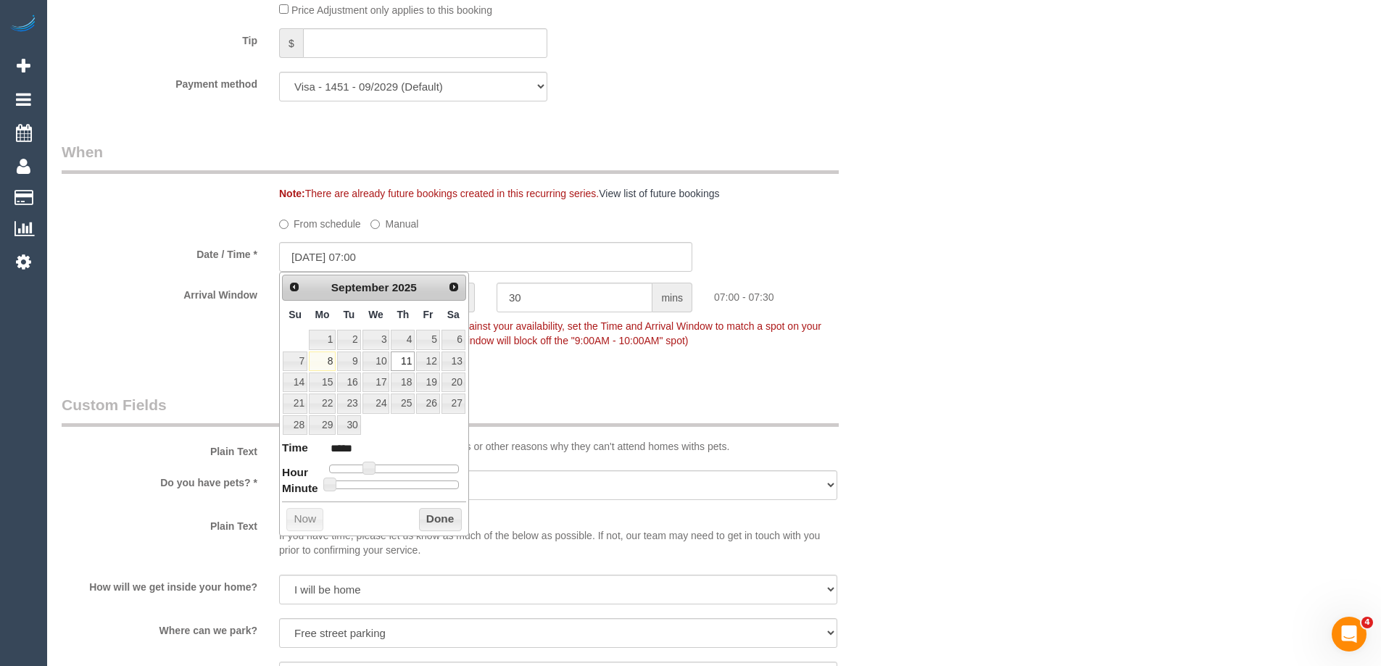
click at [234, 301] on label "Arrival Window" at bounding box center [160, 293] width 218 height 20
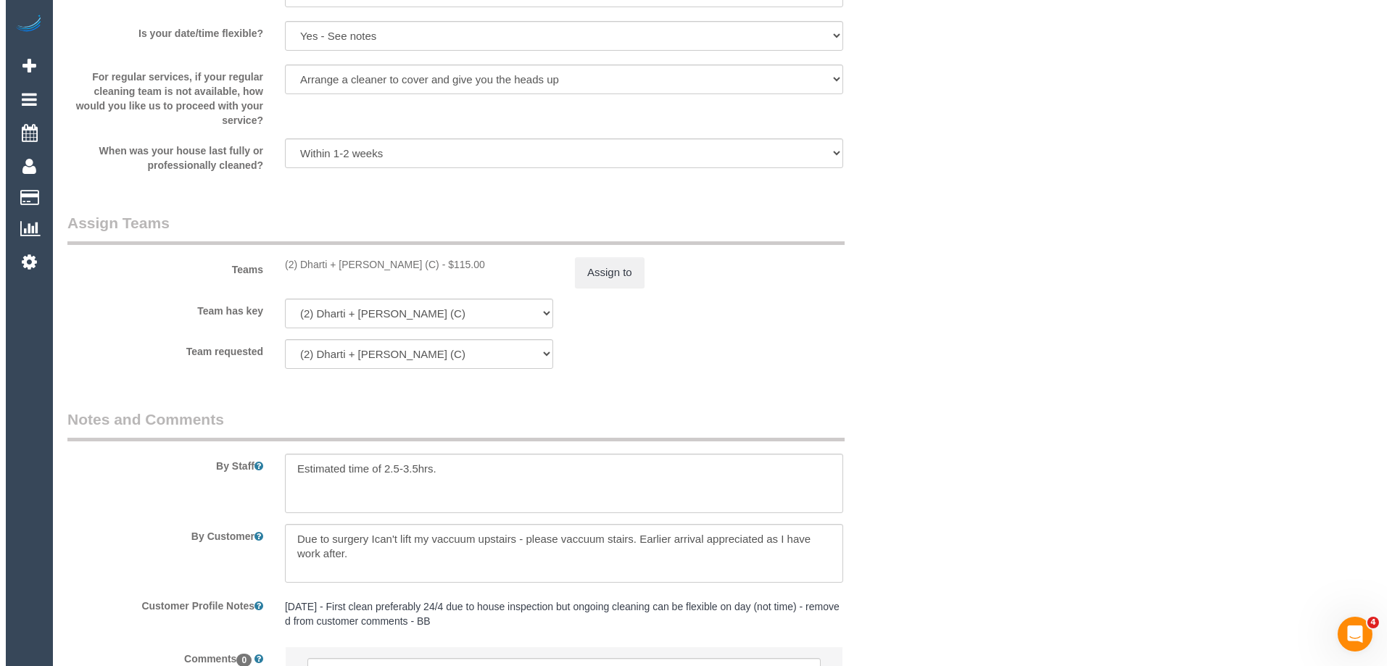
scroll to position [2103, 0]
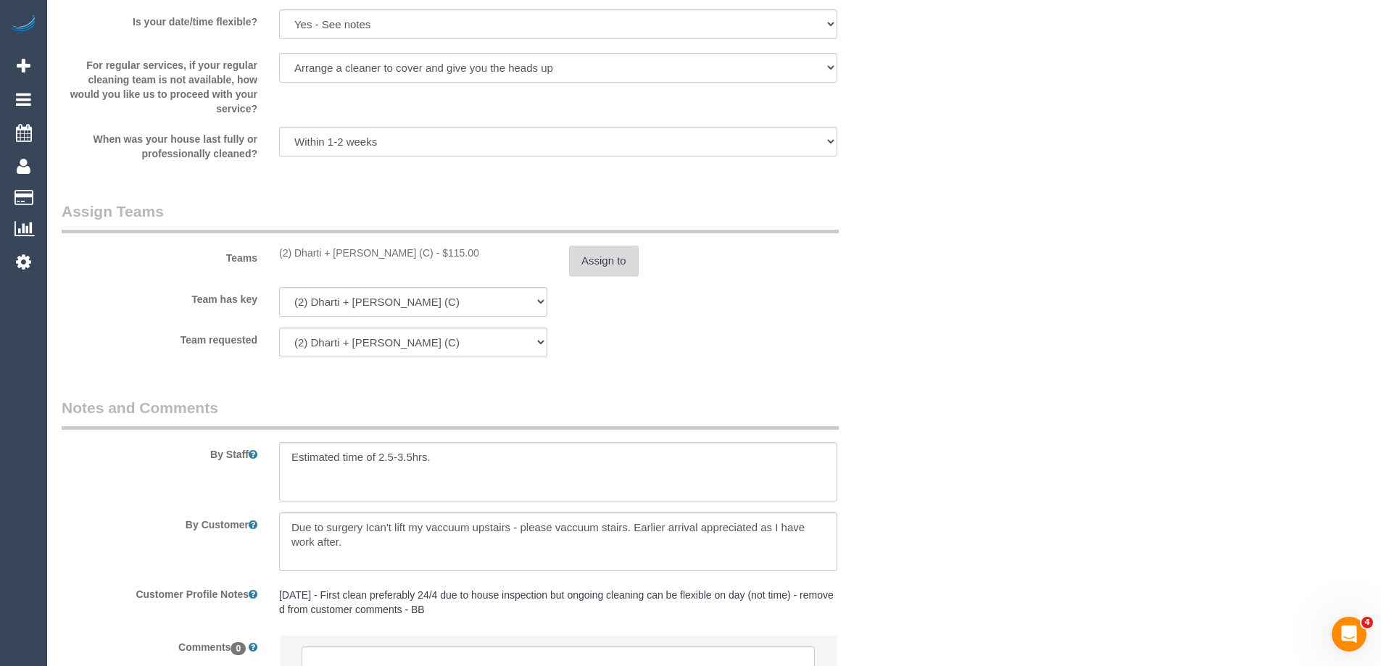
click at [619, 262] on button "Assign to" at bounding box center [604, 261] width 70 height 30
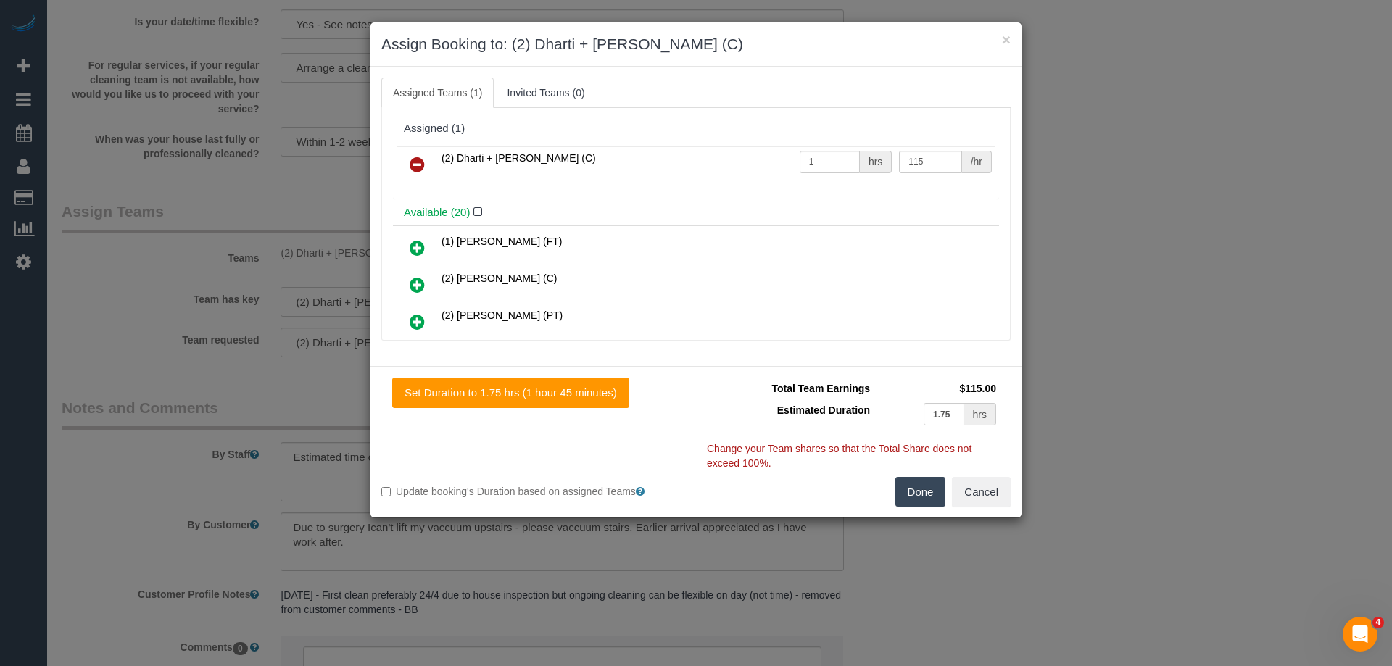
click at [420, 159] on icon at bounding box center [417, 164] width 15 height 17
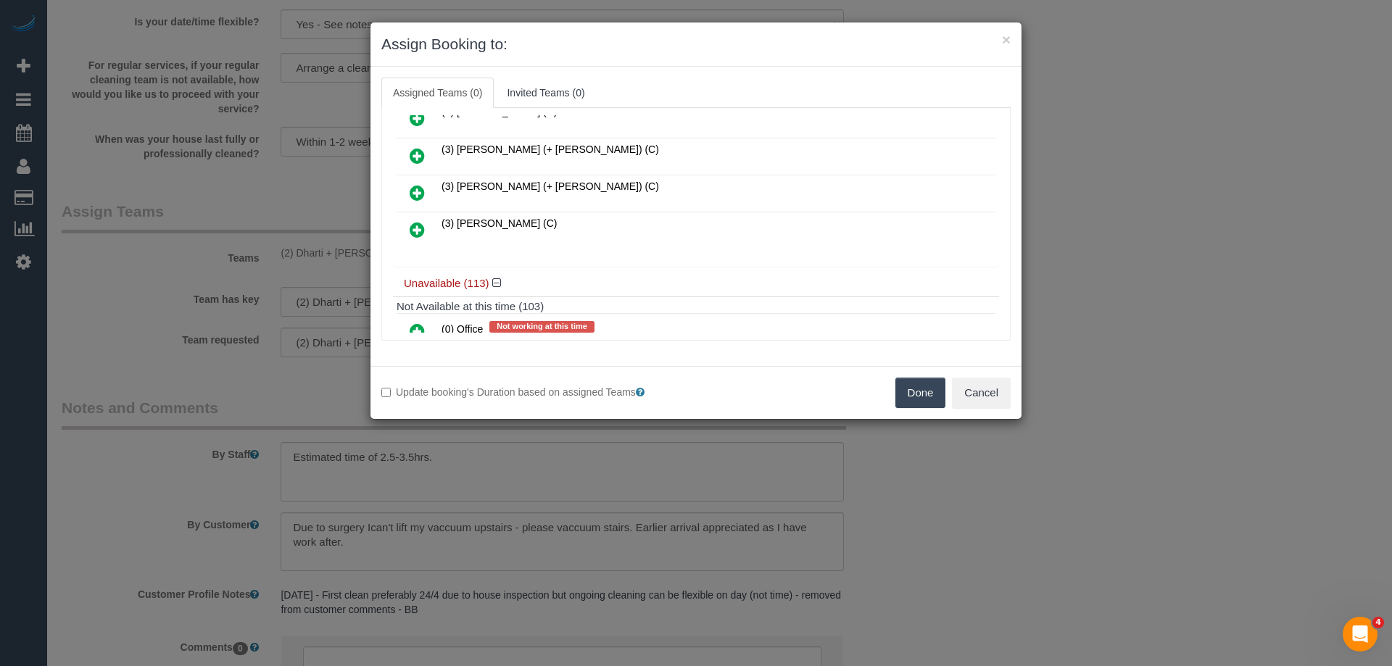
click at [417, 231] on icon at bounding box center [417, 229] width 15 height 17
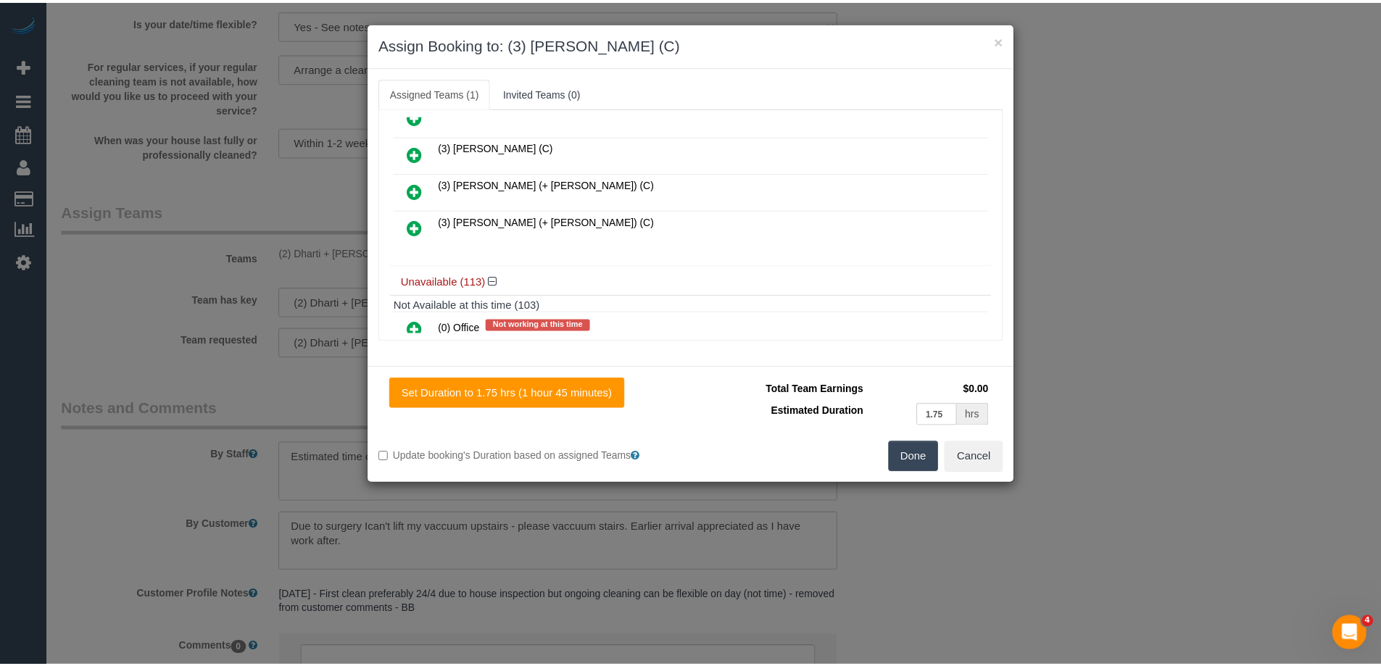
scroll to position [761, 0]
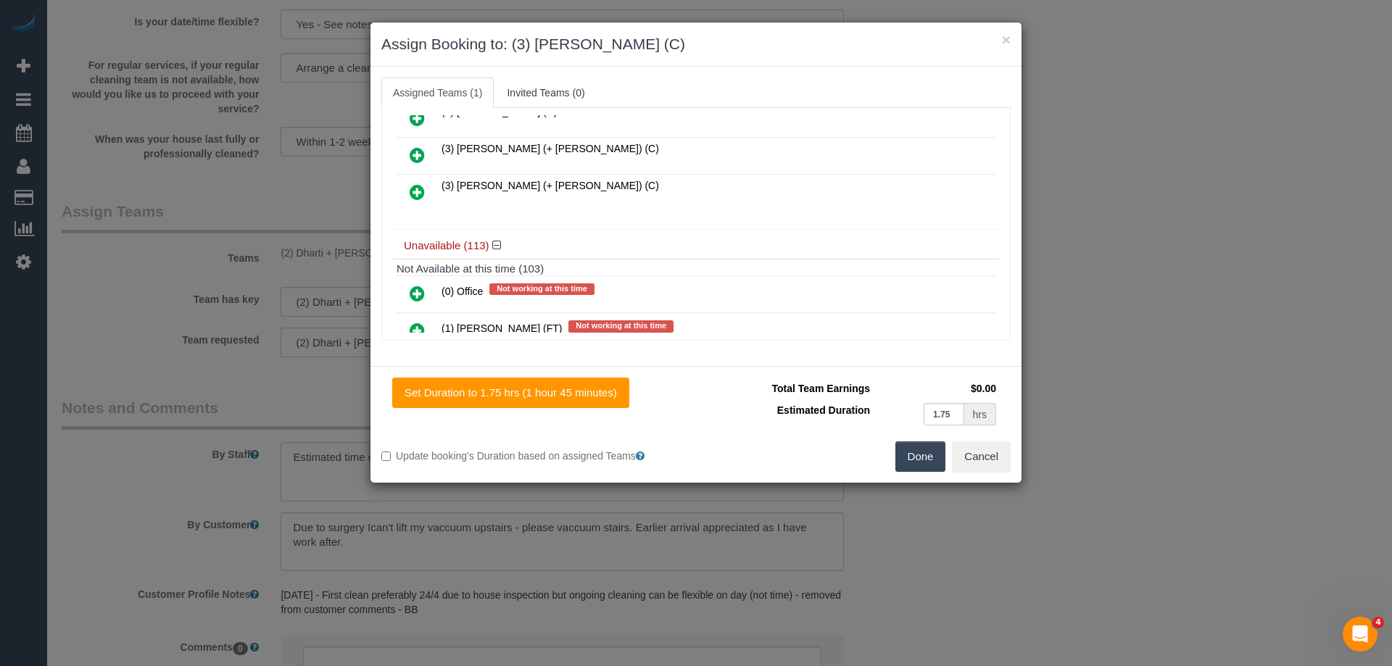
click at [918, 452] on button "Done" at bounding box center [920, 457] width 51 height 30
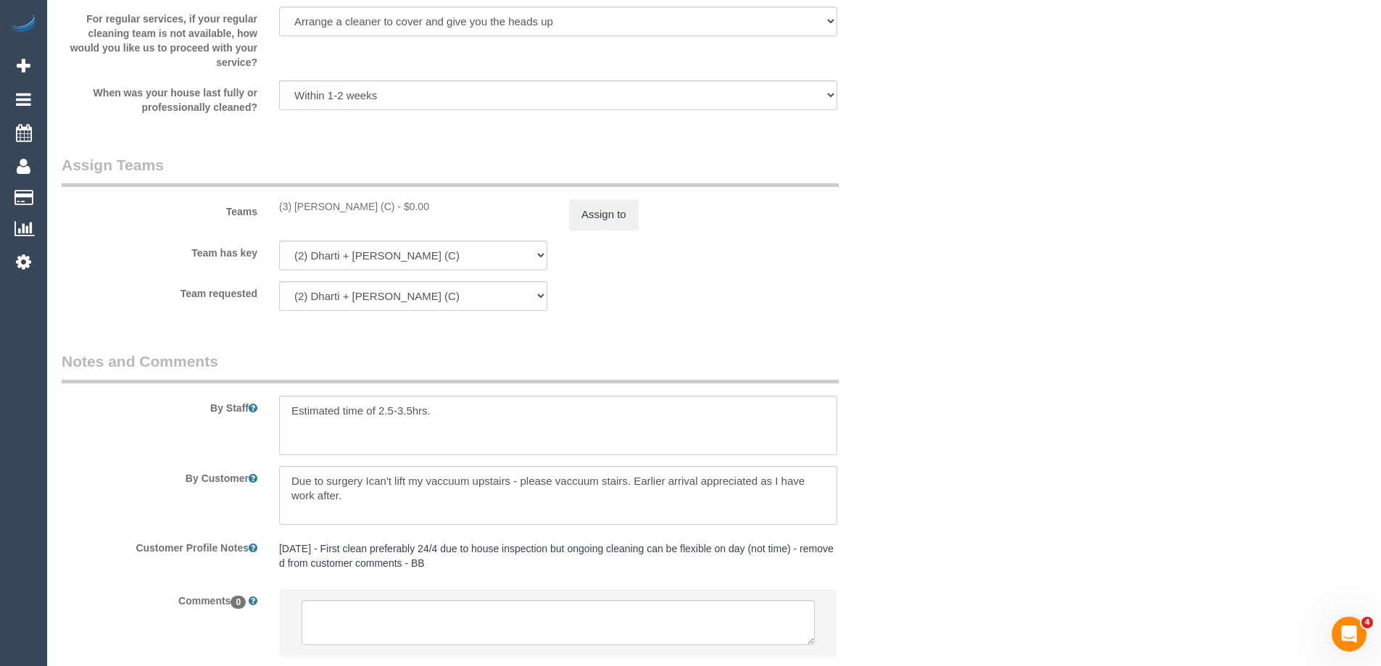
scroll to position [2175, 0]
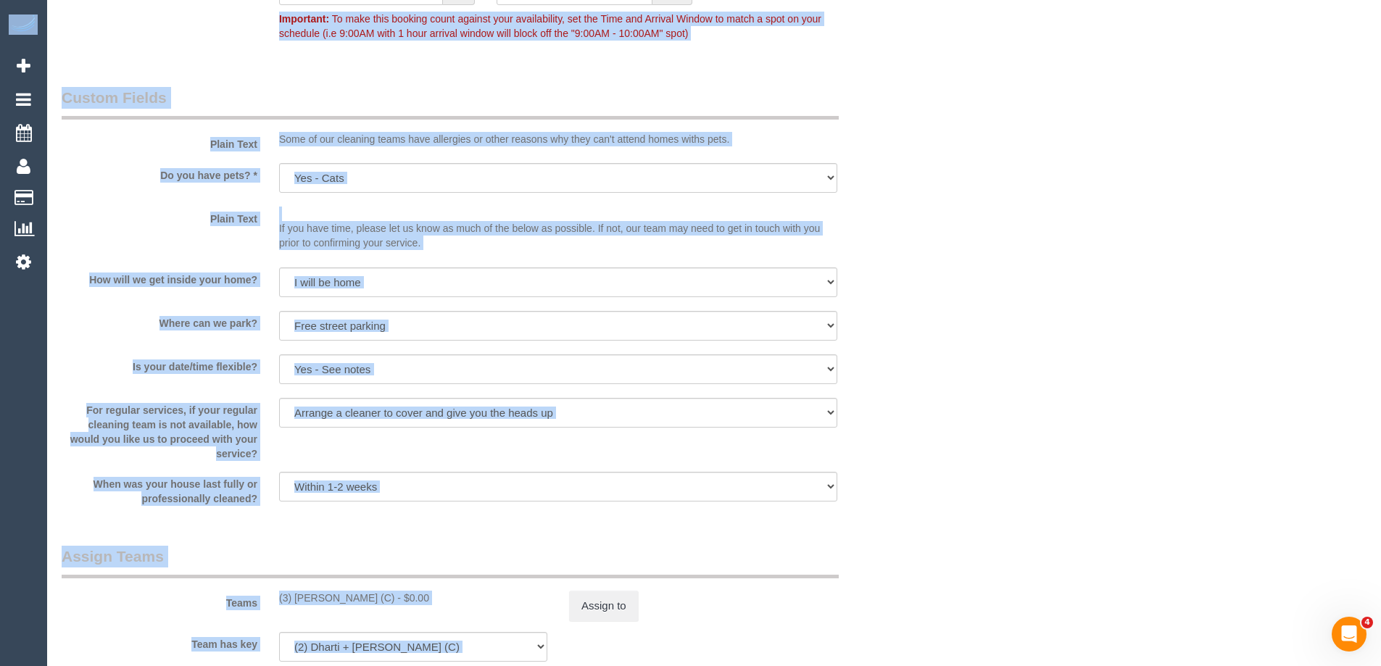
drag, startPoint x: 1376, startPoint y: 522, endPoint x: 1375, endPoint y: -75, distance: 596.7
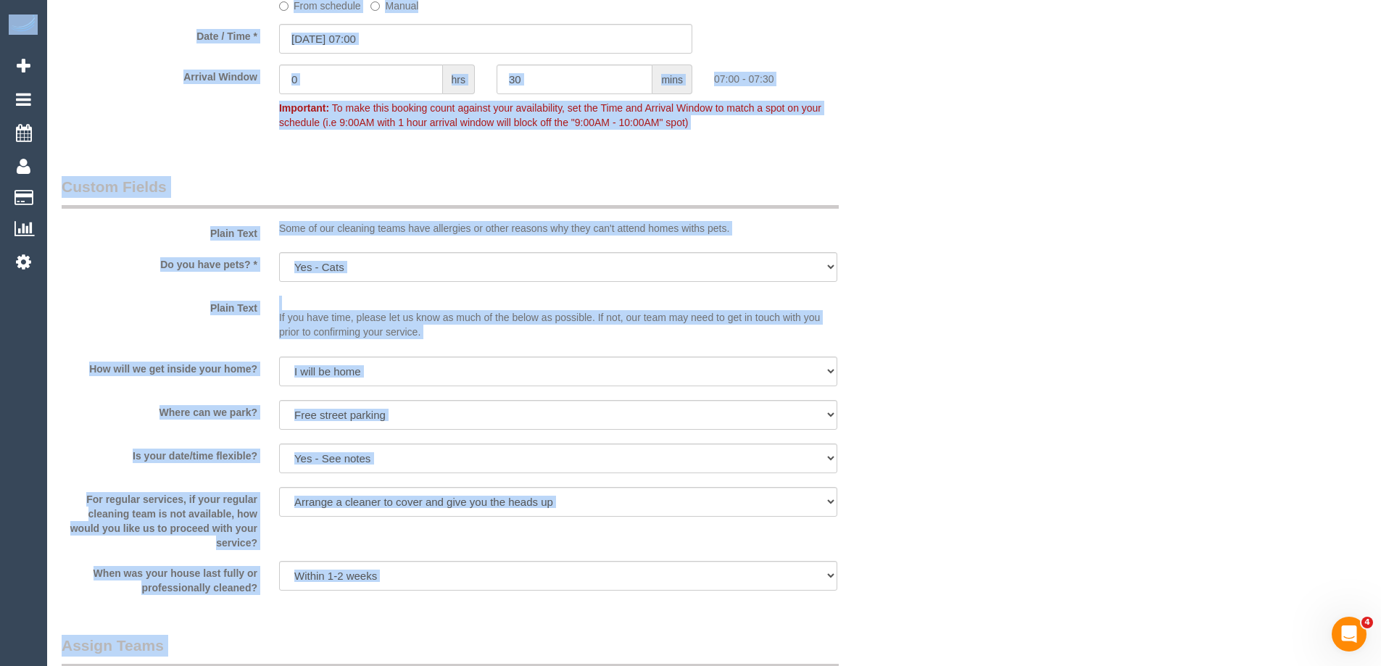
scroll to position [0, 0]
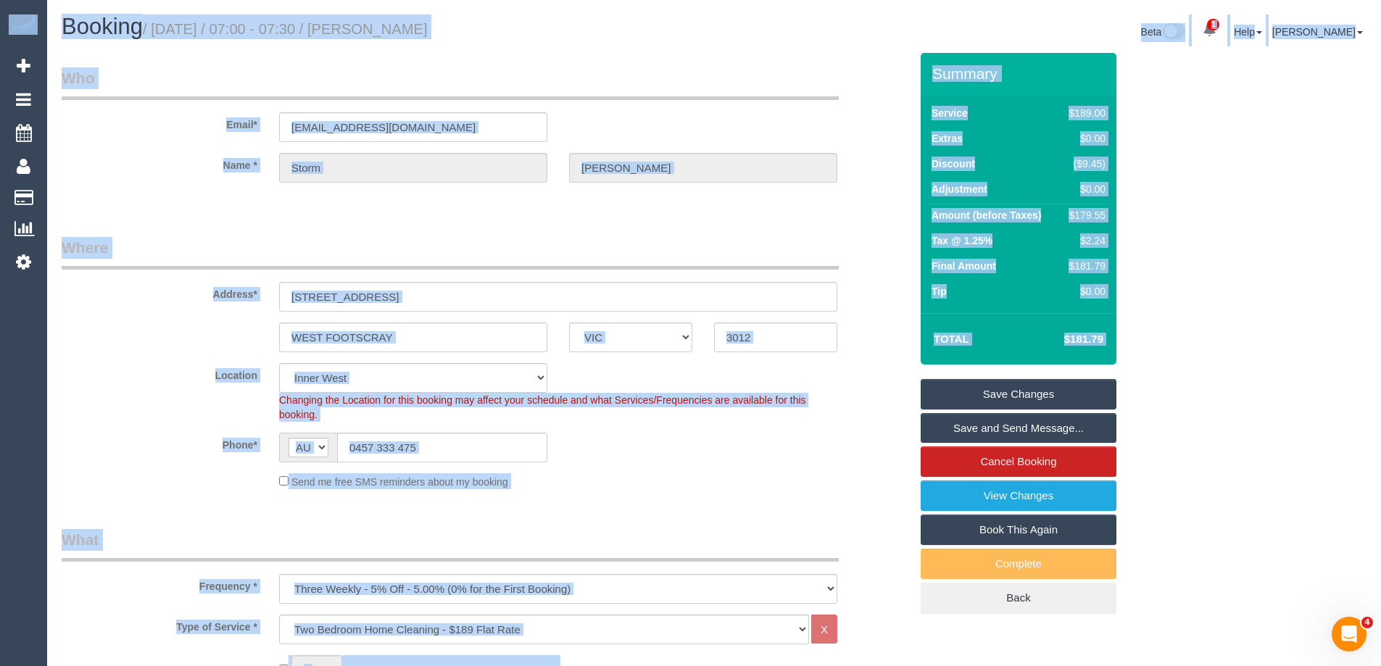
click at [669, 245] on legend "Where" at bounding box center [450, 253] width 777 height 33
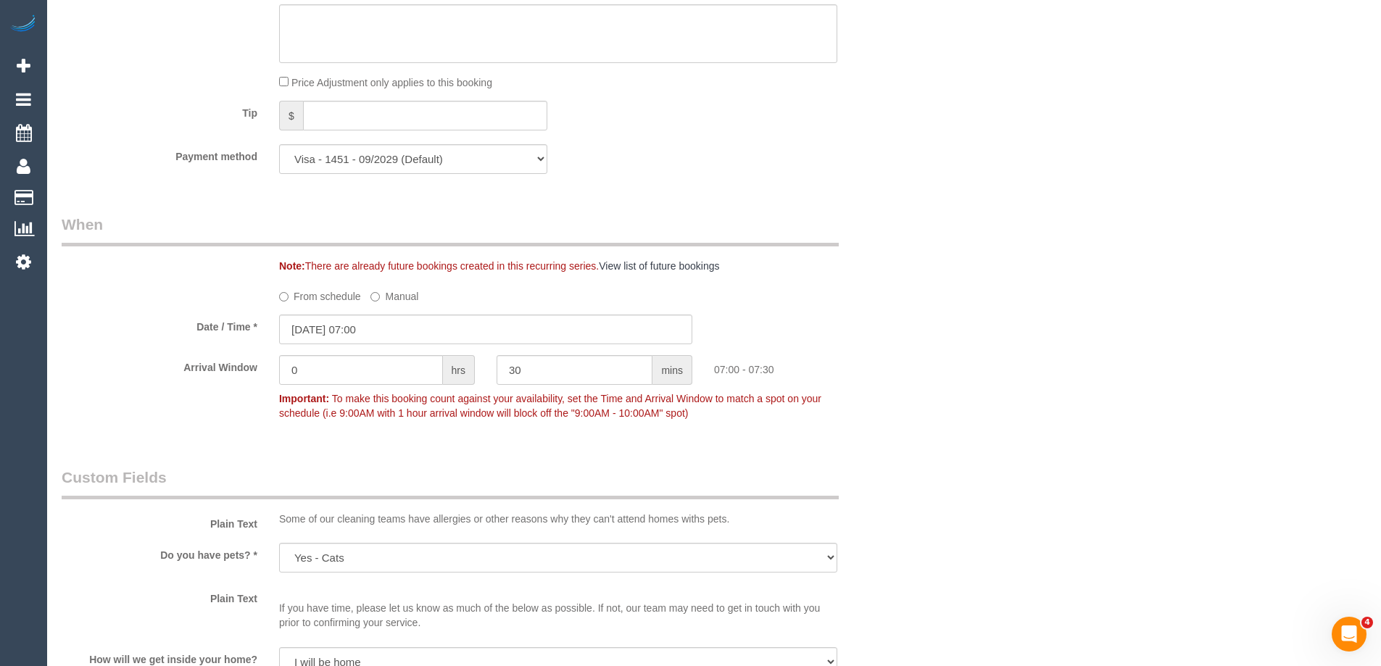
scroll to position [1958, 0]
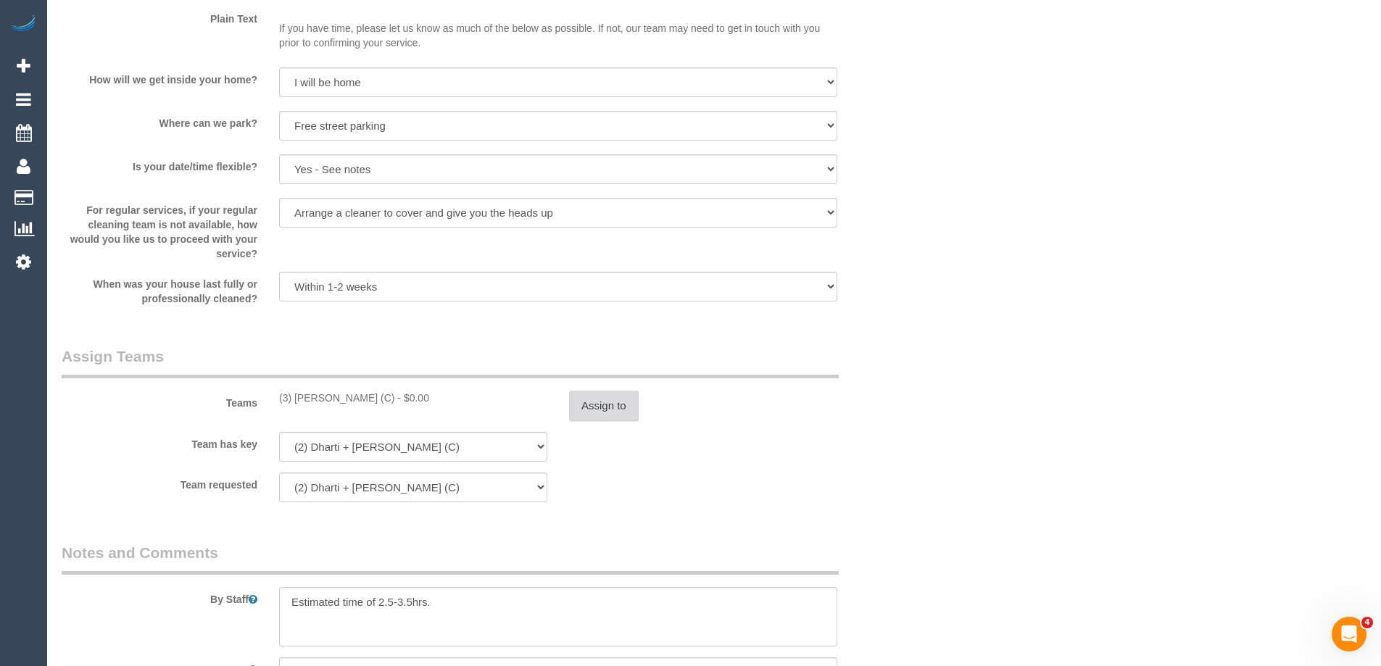
click at [601, 410] on button "Assign to" at bounding box center [604, 406] width 70 height 30
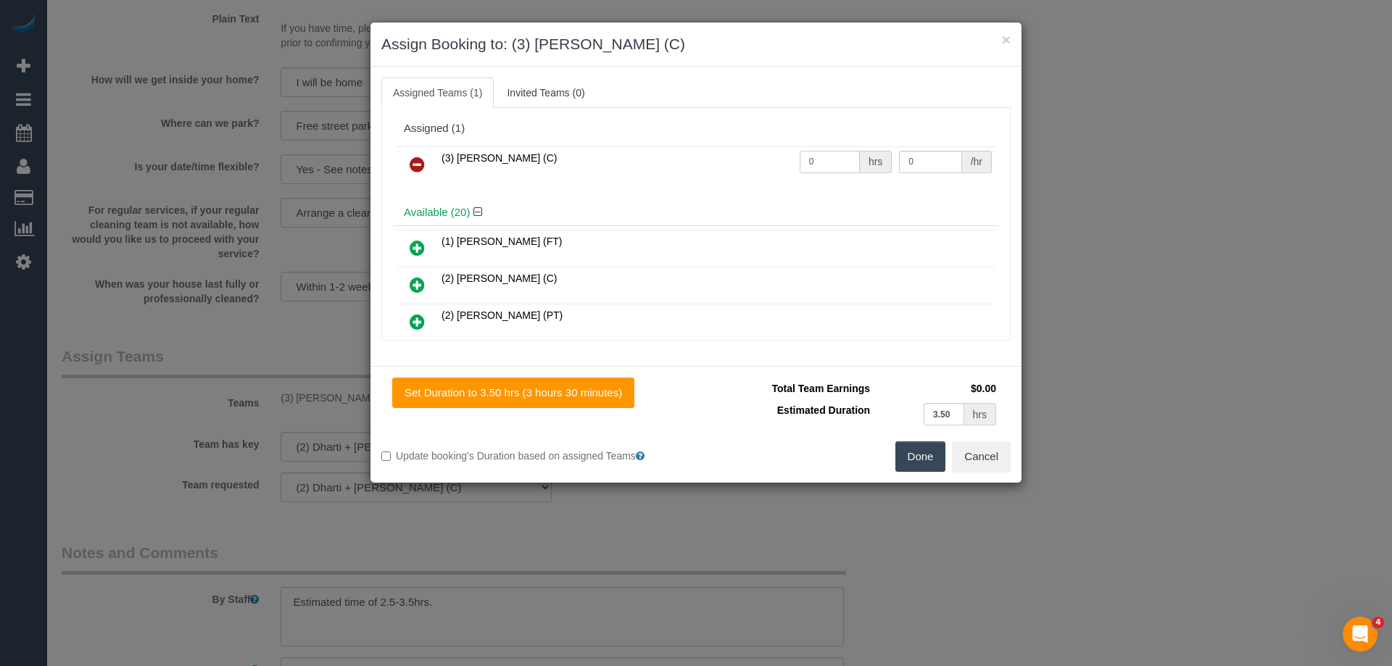
drag, startPoint x: 808, startPoint y: 161, endPoint x: 721, endPoint y: 161, distance: 87.0
click at [746, 161] on tr "(3) Vishal Kumar (C) 0 hrs 0 /hr" at bounding box center [696, 164] width 599 height 37
type input "1"
drag, startPoint x: 929, startPoint y: 164, endPoint x: 791, endPoint y: 152, distance: 138.2
click at [819, 159] on tr "(3) Vishal Kumar (C) 1 hrs 0 /hr" at bounding box center [696, 164] width 599 height 37
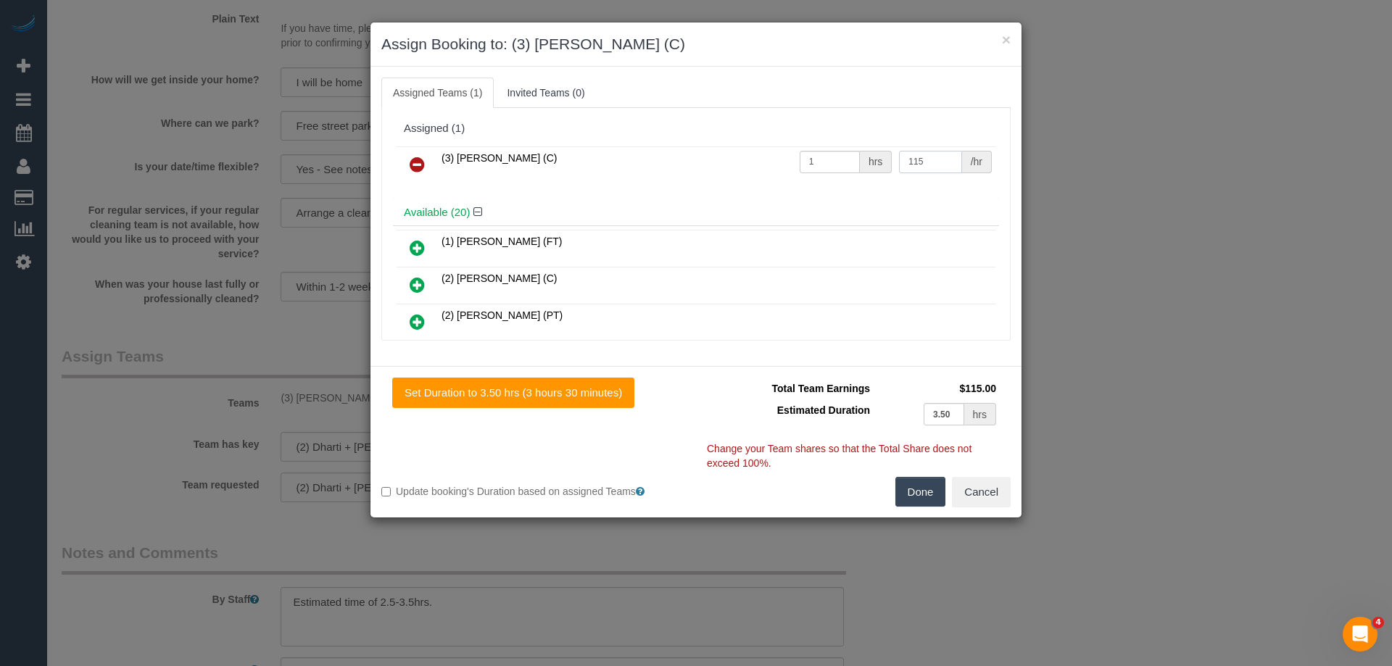
type input "115"
click at [919, 495] on button "Done" at bounding box center [920, 492] width 51 height 30
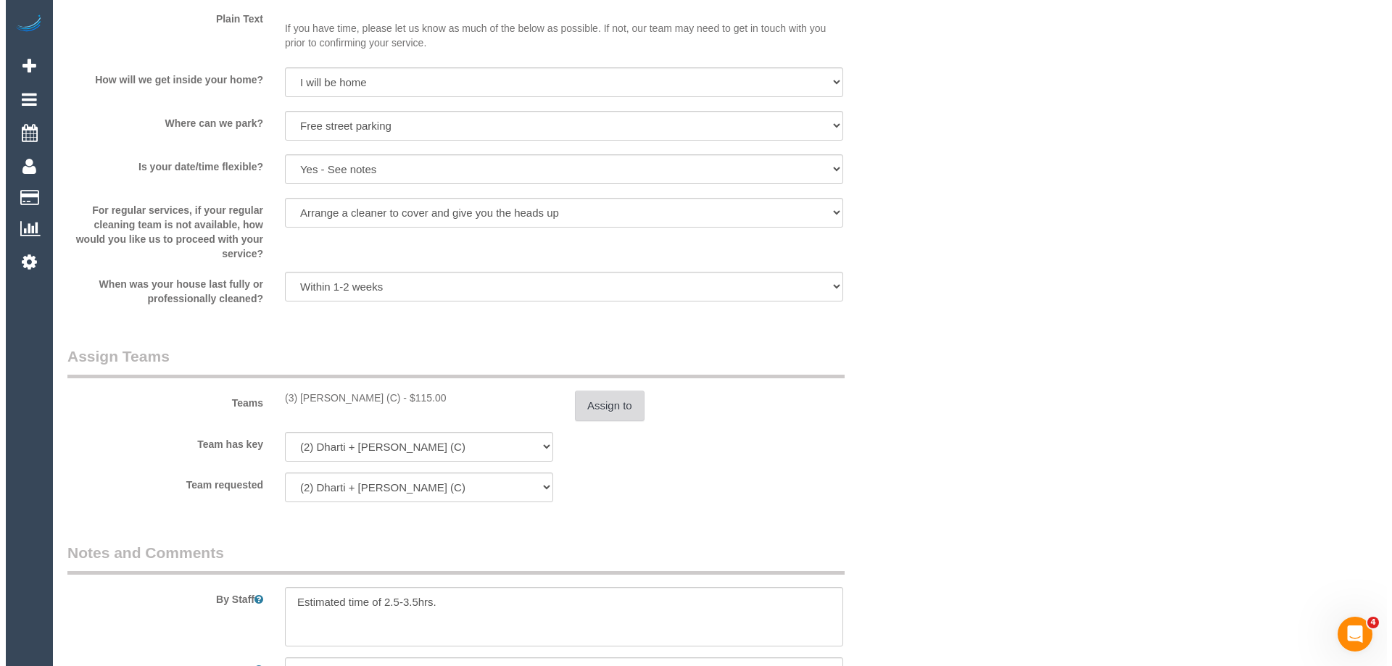
scroll to position [0, 0]
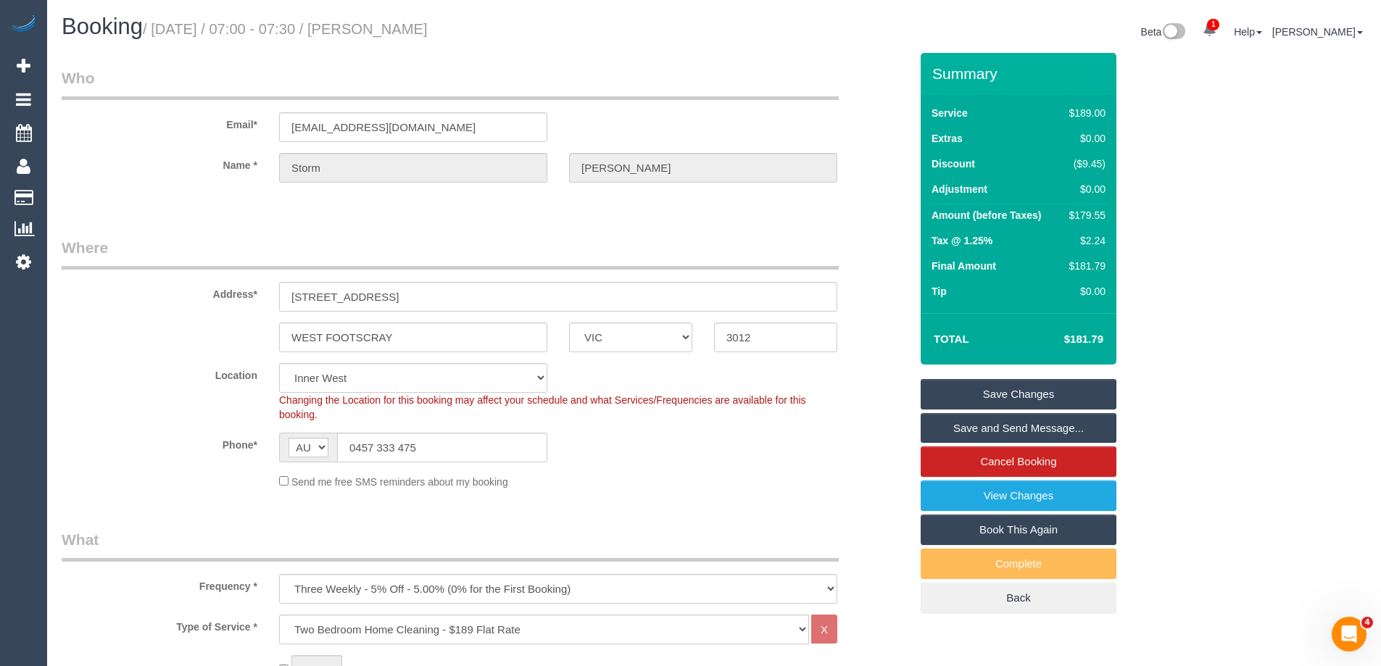
drag, startPoint x: 501, startPoint y: 24, endPoint x: 399, endPoint y: 33, distance: 102.6
click at [399, 33] on h1 "Booking / September 11, 2025 / 07:00 - 07:30 / Storm Henry" at bounding box center [383, 27] width 642 height 25
copy small "Storm Henry"
click at [945, 397] on link "Save Changes" at bounding box center [1019, 394] width 196 height 30
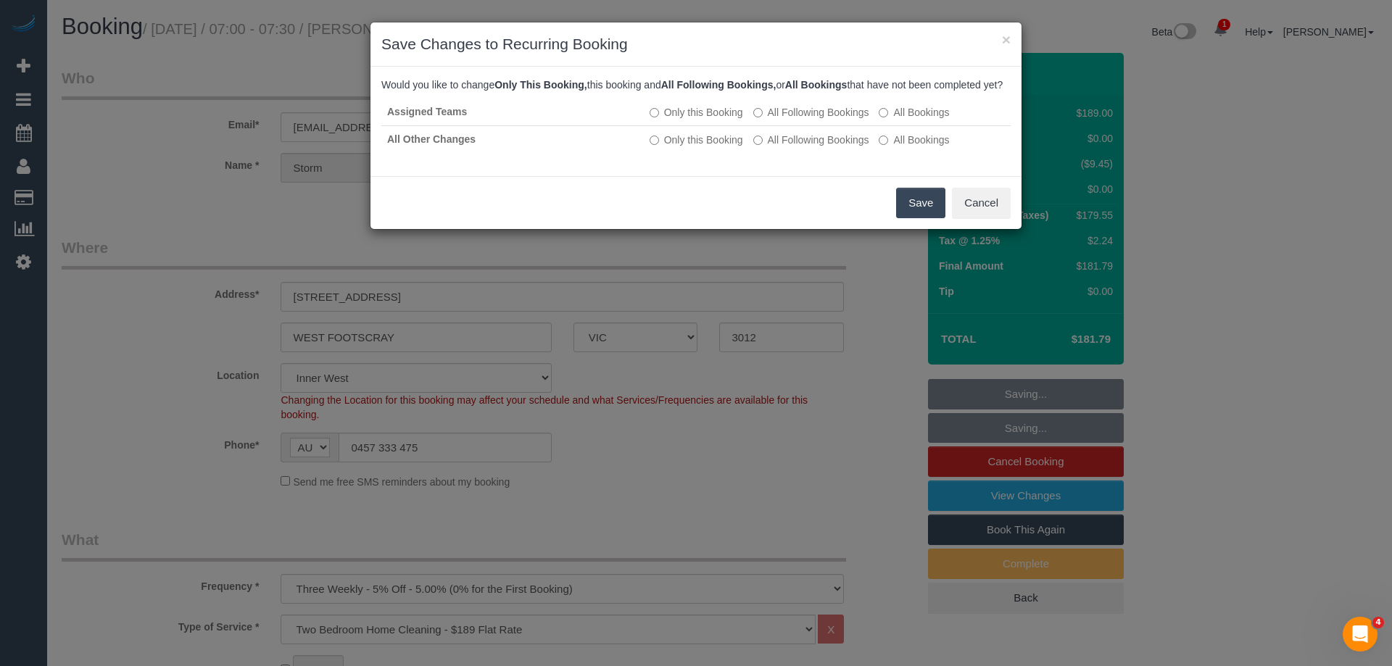
click at [921, 218] on button "Save" at bounding box center [920, 203] width 49 height 30
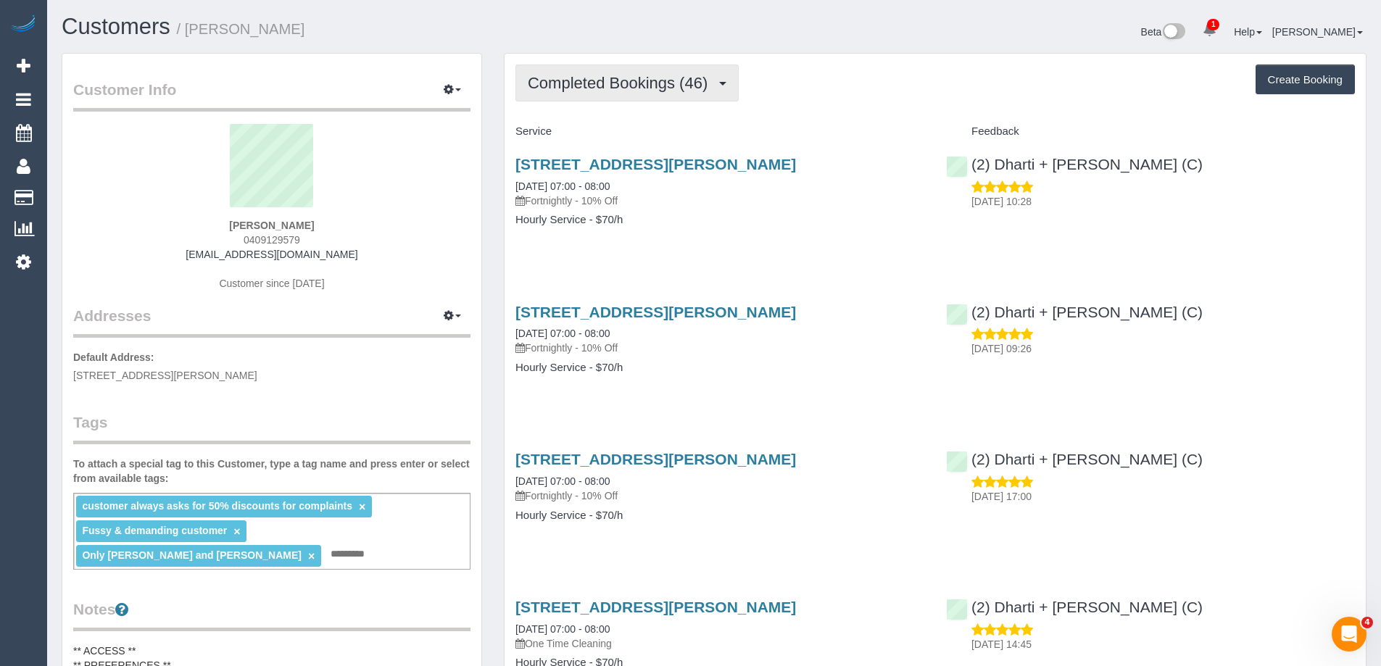
click at [595, 78] on span "Completed Bookings (46)" at bounding box center [621, 83] width 187 height 18
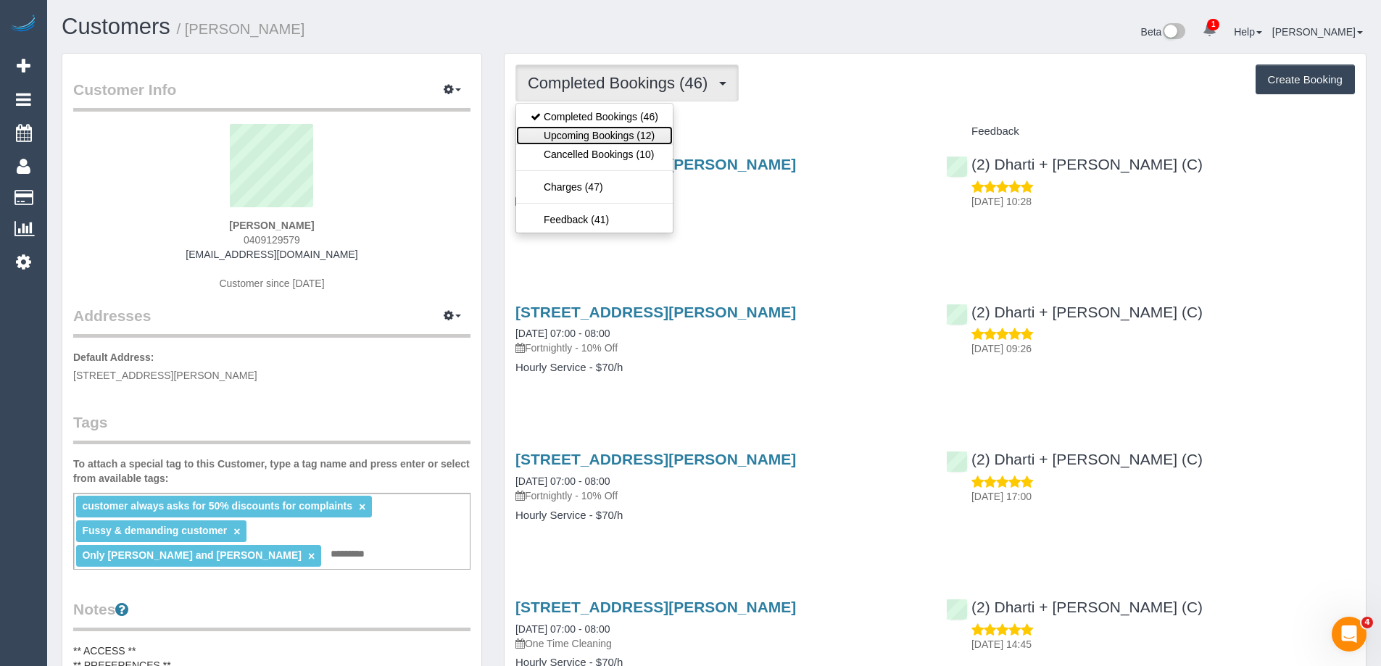
click at [631, 141] on link "Upcoming Bookings (12)" at bounding box center [594, 135] width 157 height 19
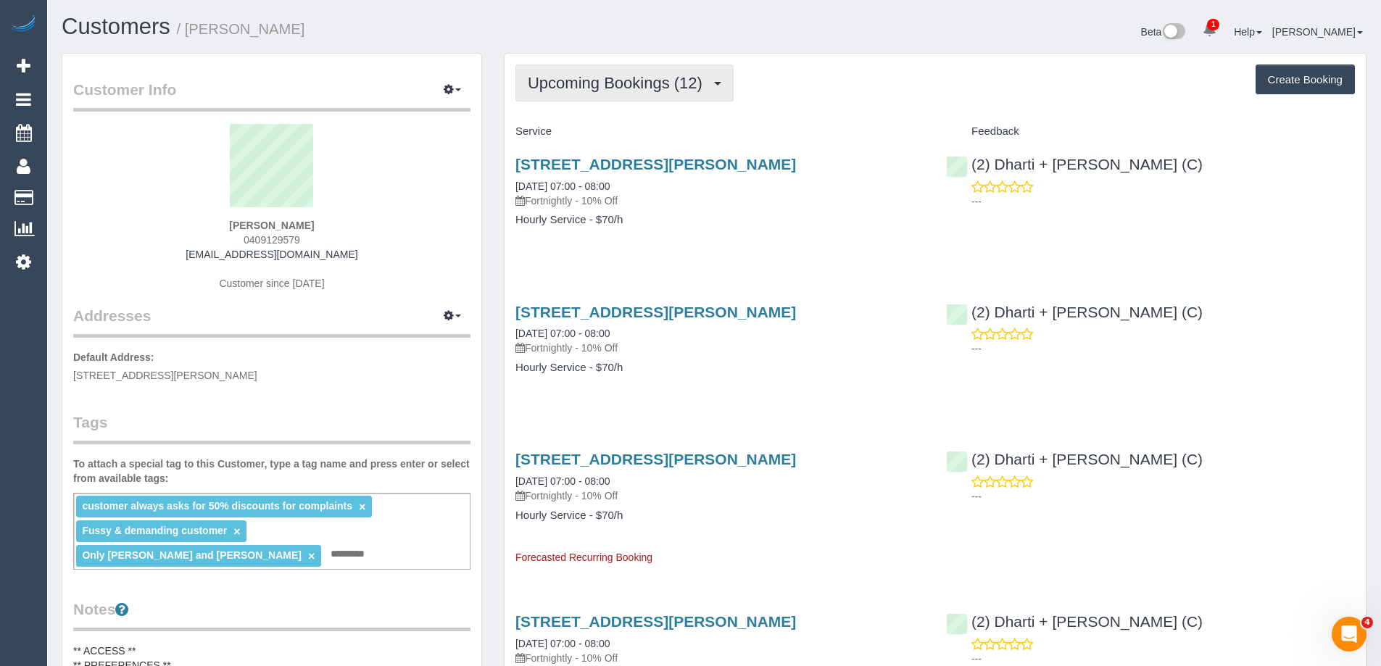
click at [568, 88] on span "Upcoming Bookings (12)" at bounding box center [619, 83] width 182 height 18
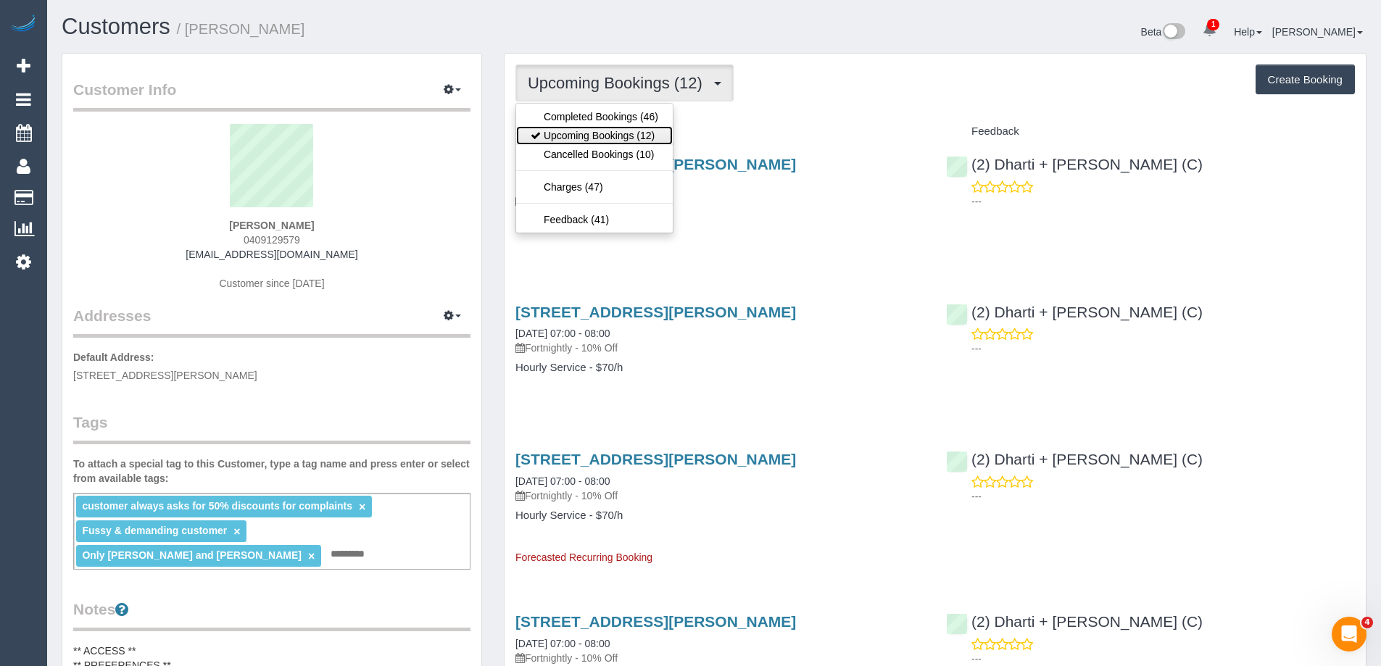
click at [581, 136] on link "Upcoming Bookings (12)" at bounding box center [594, 135] width 157 height 19
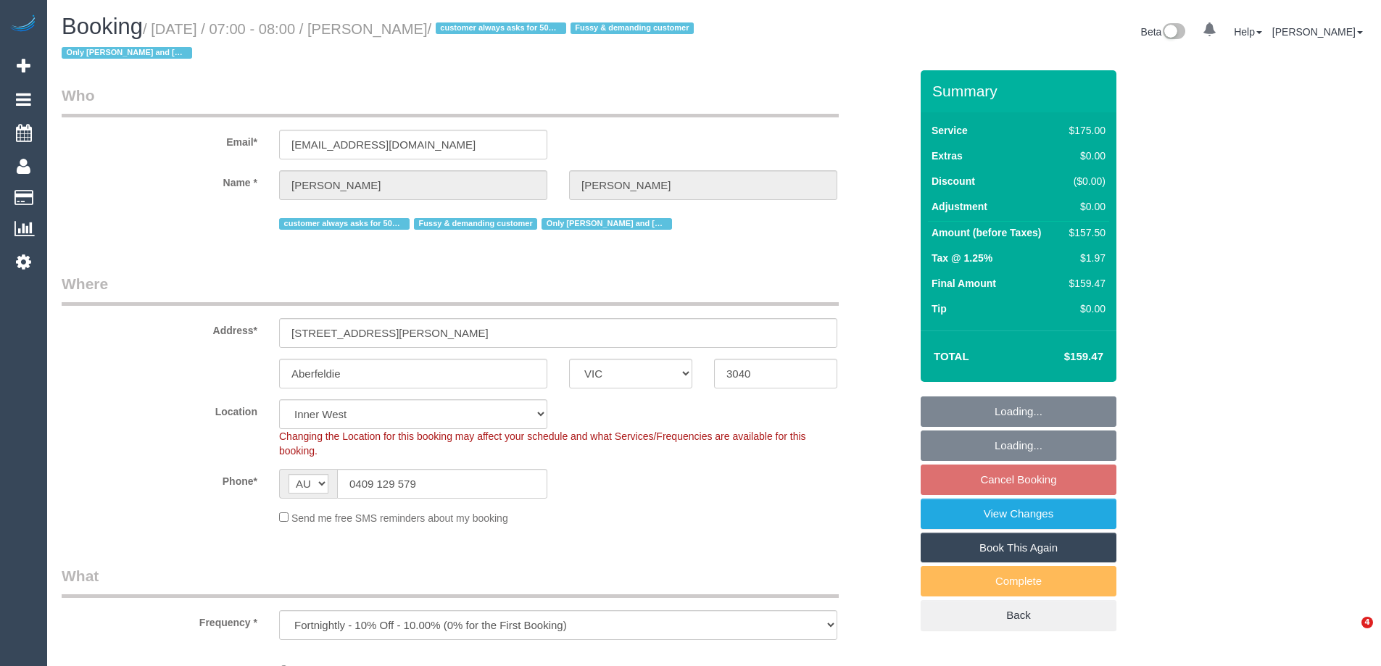
select select "VIC"
select select "object:871"
select select "string:stripe-pm_1PEhPk2GScqysDRVbJkjG1lK"
select select "150"
select select "number:27"
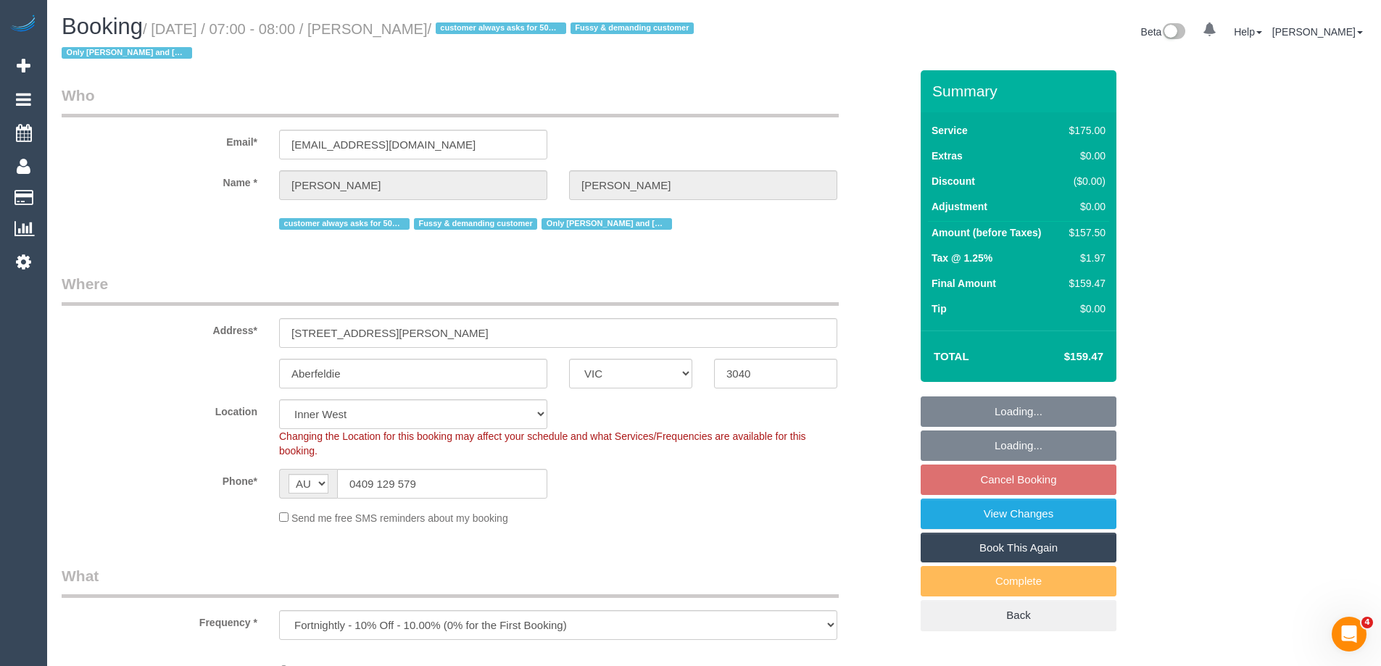
select select "number:14"
select select "number:19"
select select "number:22"
select select "number:35"
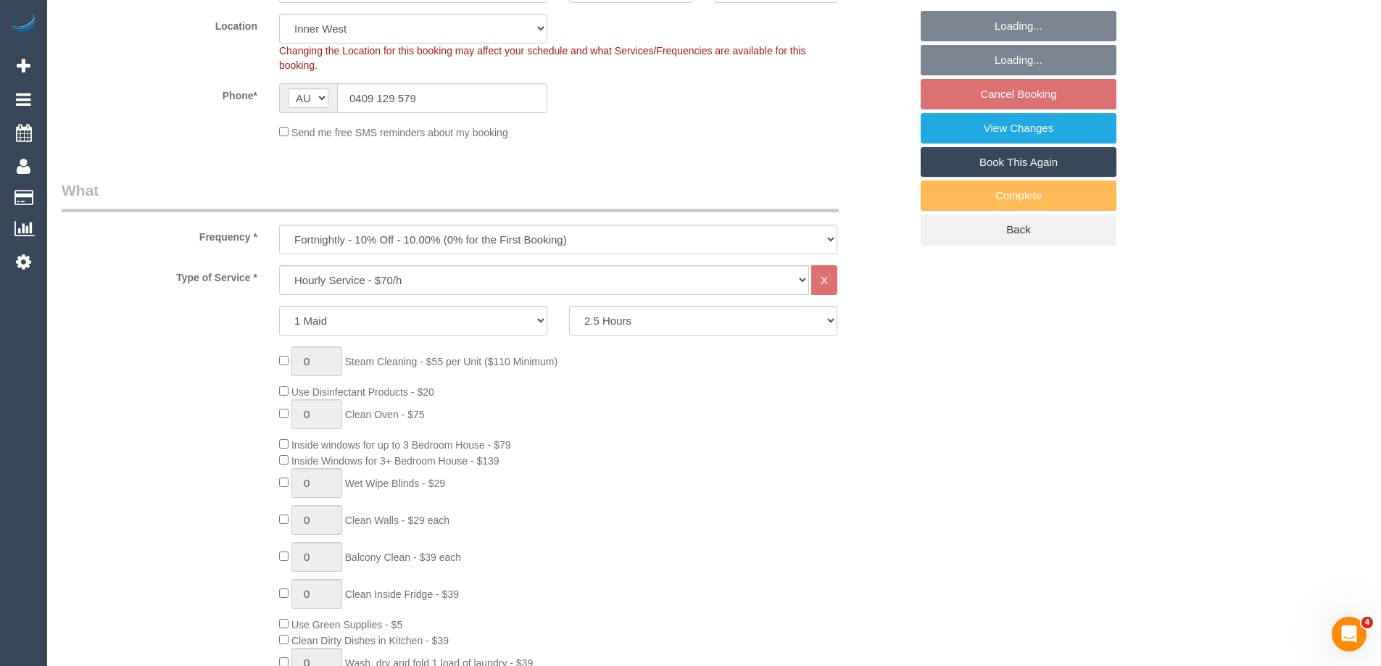
select select "spot1"
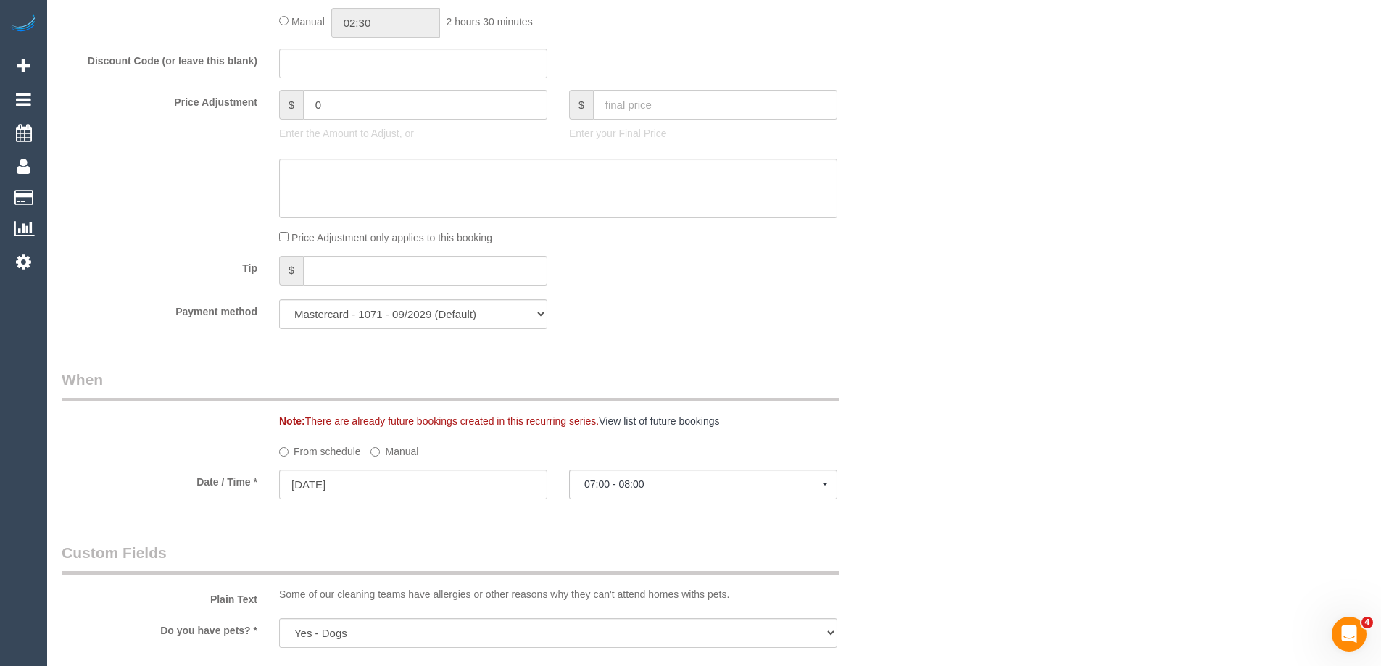
scroll to position [1378, 0]
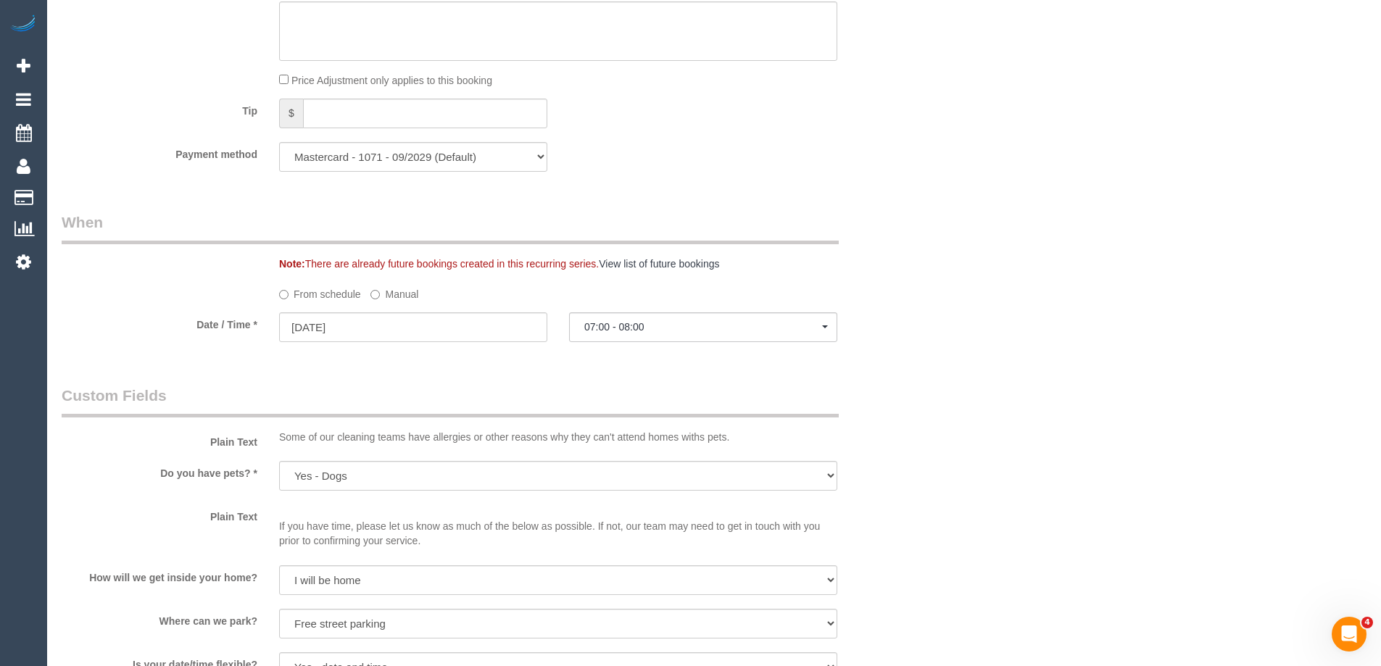
click at [386, 294] on label "Manual" at bounding box center [394, 292] width 48 height 20
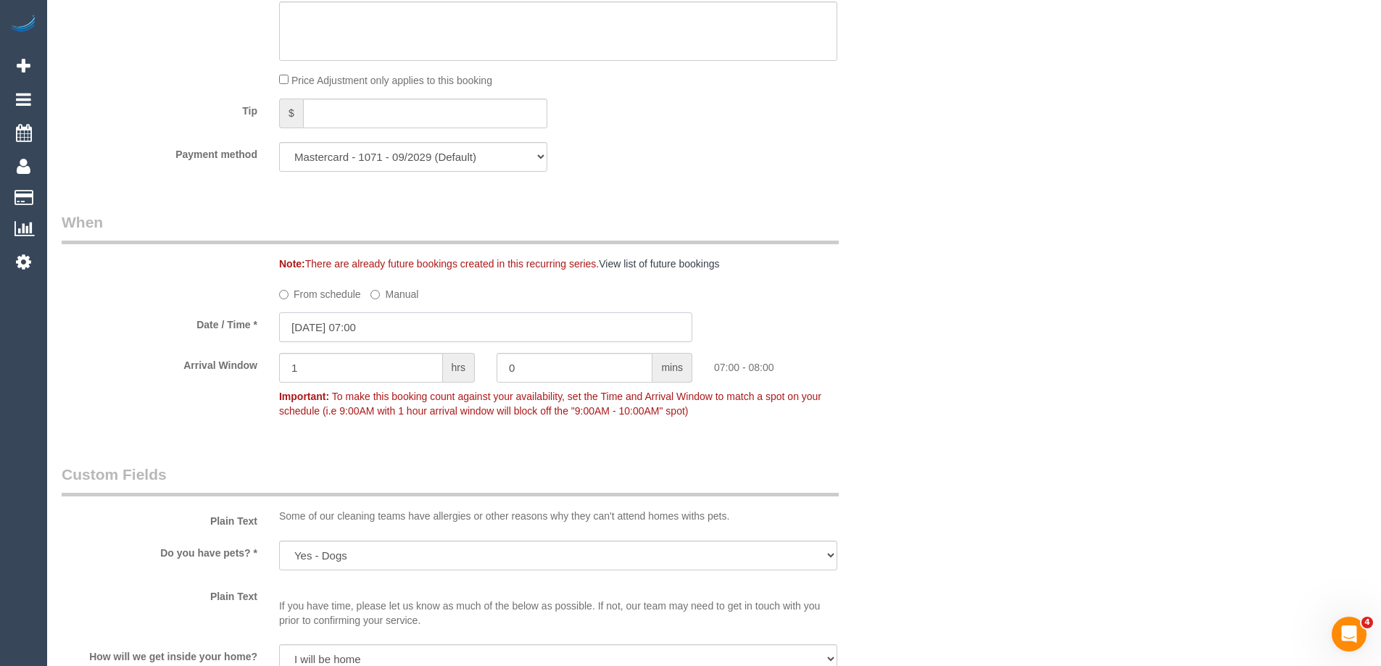
click at [337, 329] on input "[DATE] 07:00" at bounding box center [485, 327] width 413 height 30
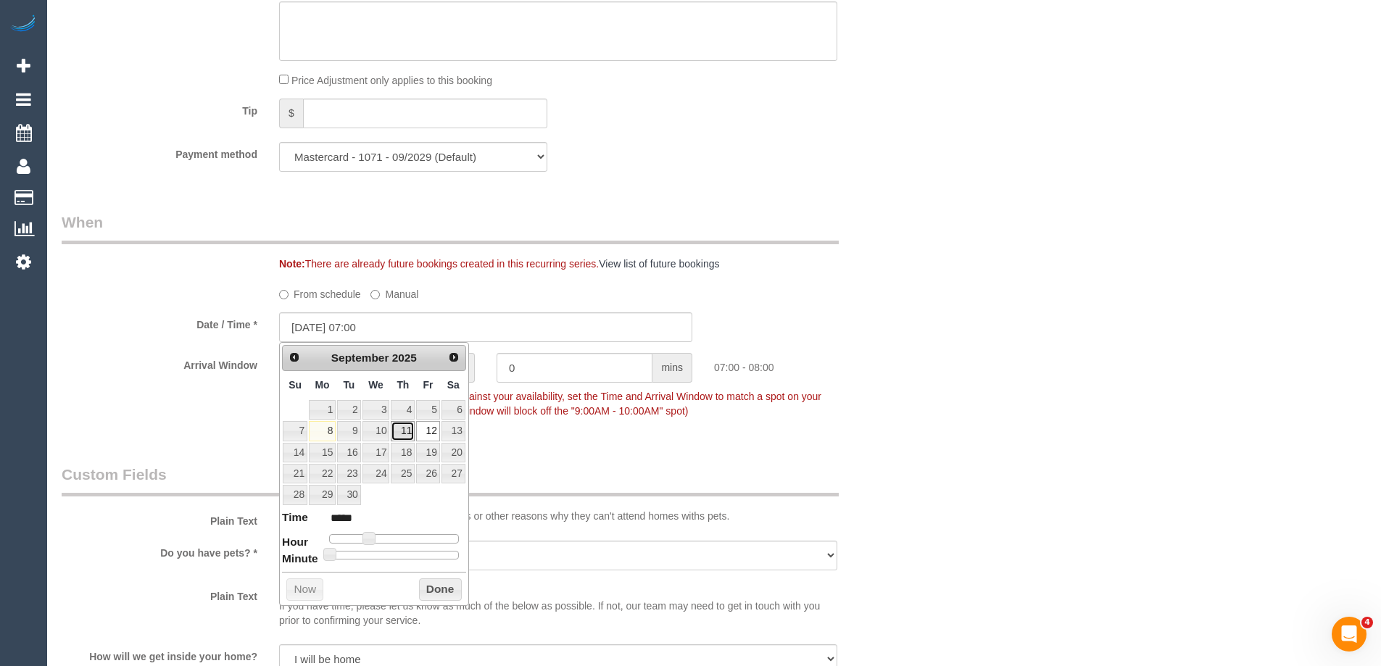
click at [399, 433] on link "11" at bounding box center [403, 431] width 24 height 20
type input "[DATE] 07:00"
click at [445, 592] on button "Done" at bounding box center [440, 590] width 43 height 23
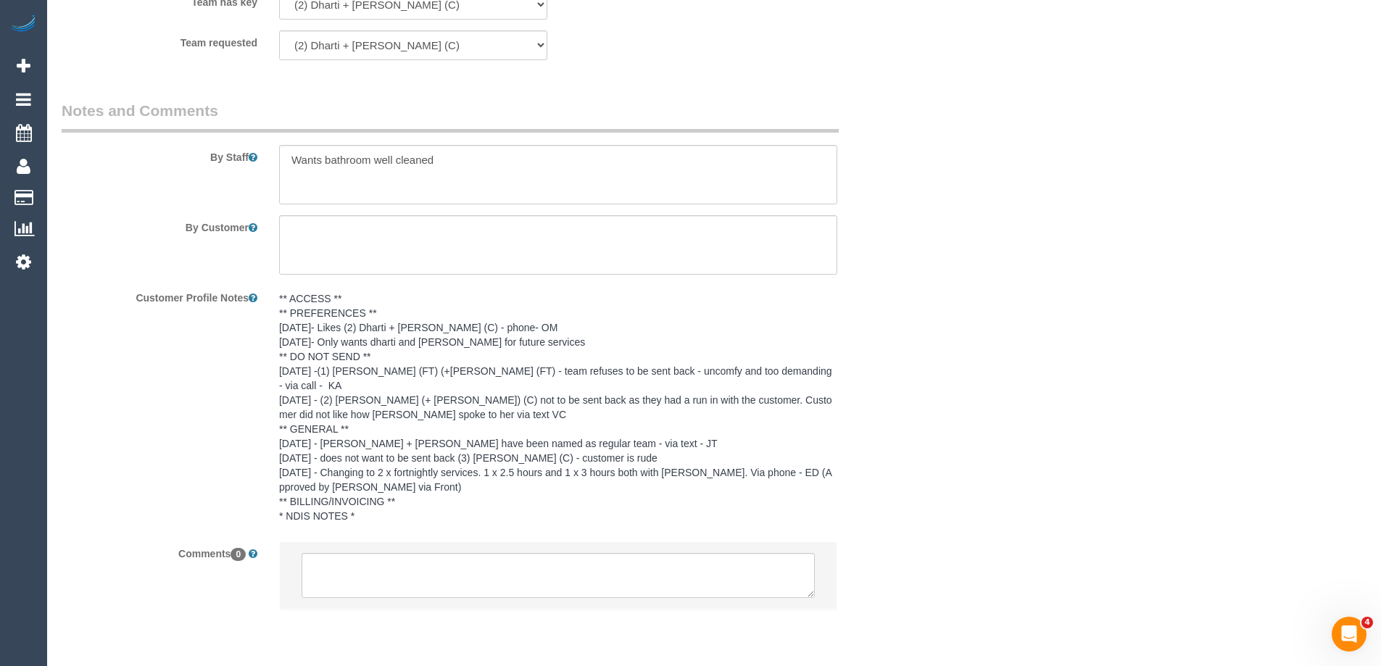
scroll to position [2431, 0]
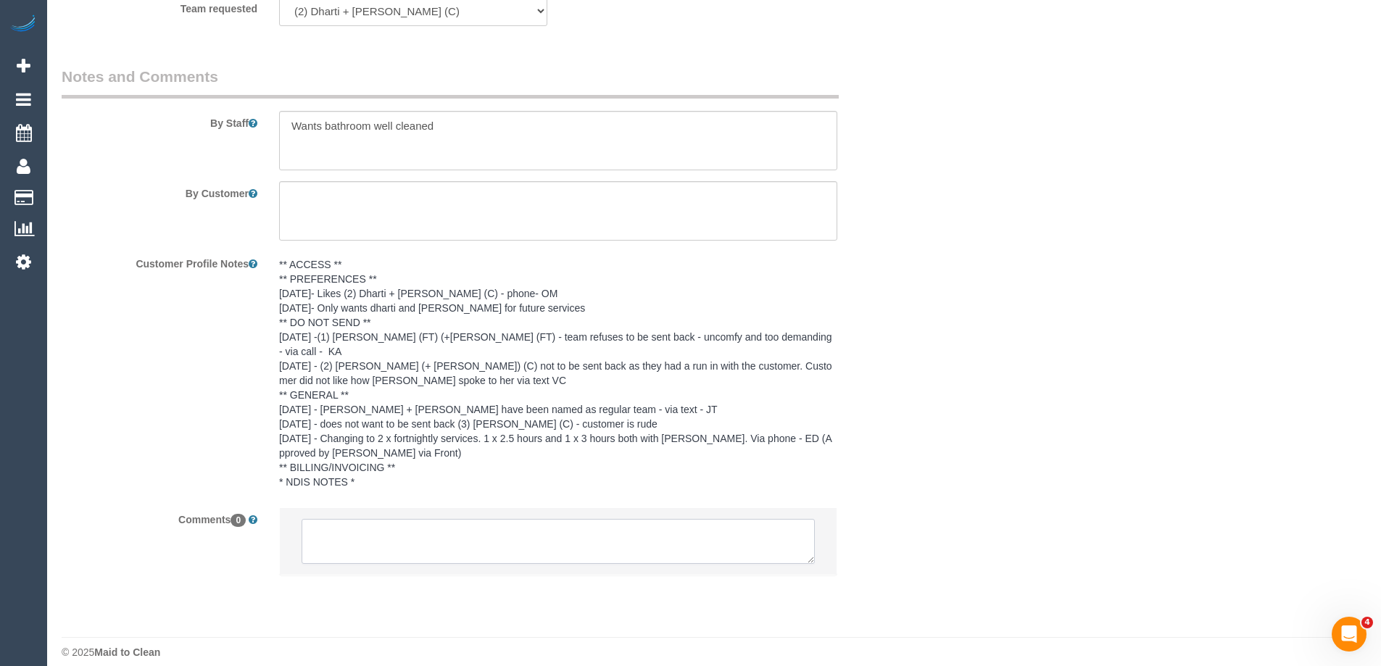
click at [331, 529] on textarea at bounding box center [558, 541] width 513 height 45
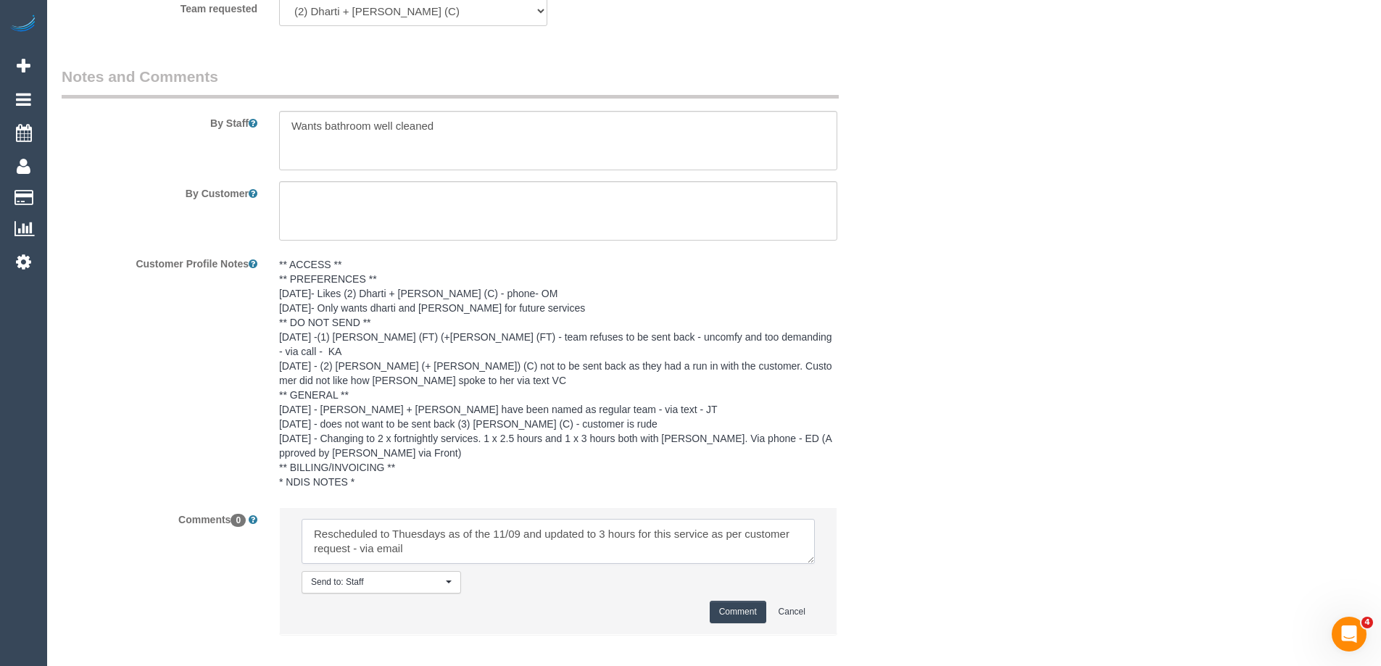
drag, startPoint x: 409, startPoint y: 516, endPoint x: 429, endPoint y: 523, distance: 21.6
click at [410, 519] on textarea at bounding box center [558, 541] width 513 height 45
type textarea "Rescheduled to Thursdays as of the 11/09 and updated to 3 hours for this servic…"
click at [721, 601] on button "Comment" at bounding box center [738, 612] width 57 height 22
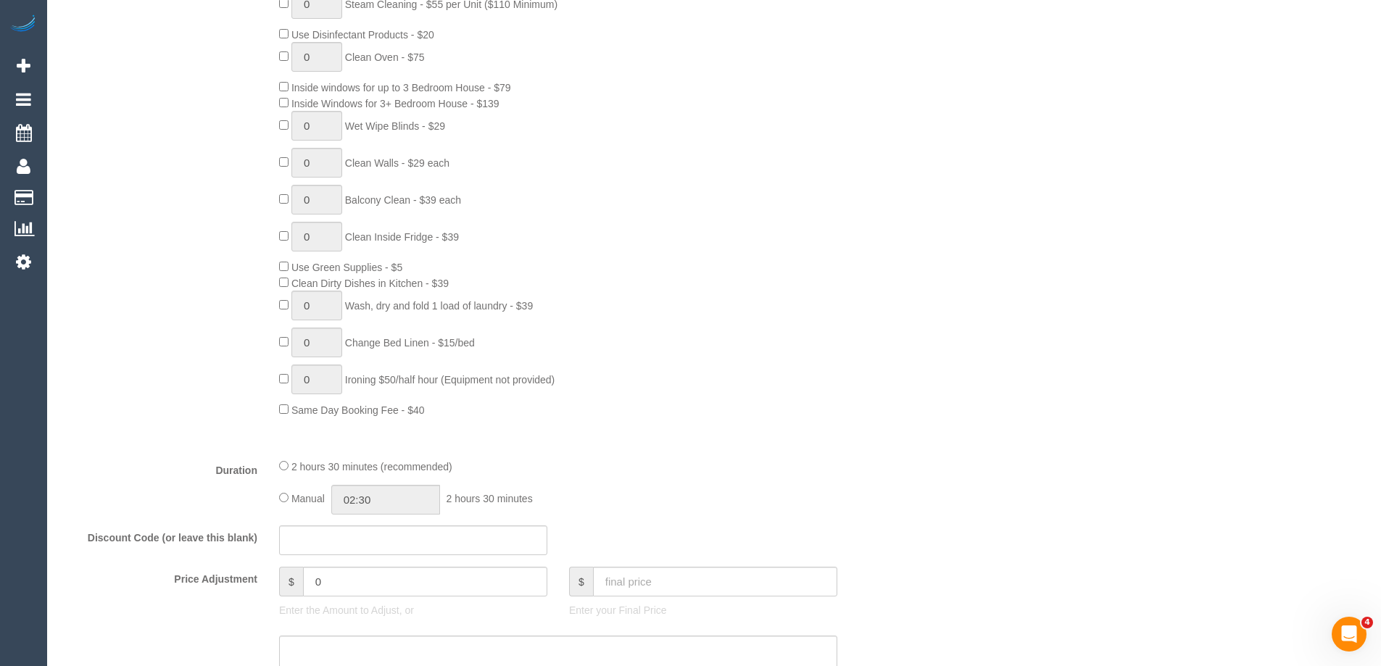
scroll to position [981, 0]
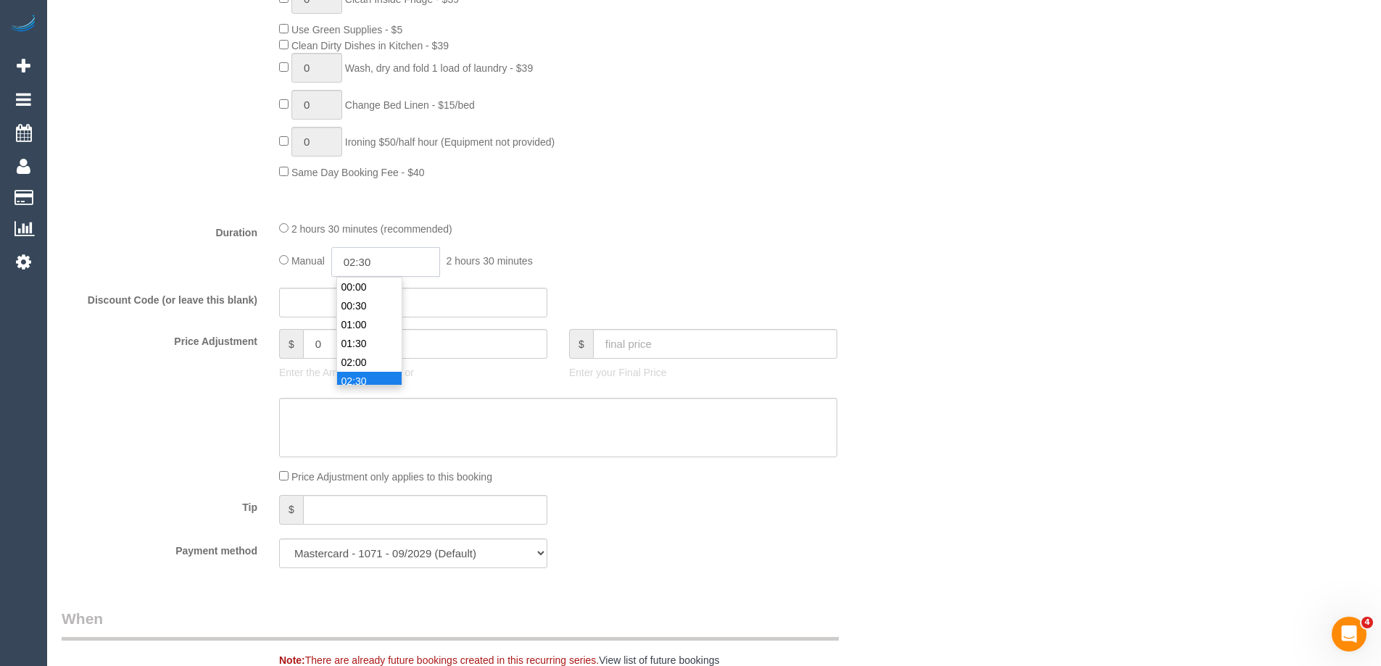
click at [368, 259] on input "02:30" at bounding box center [385, 262] width 109 height 30
click at [360, 310] on li "01:00" at bounding box center [369, 307] width 65 height 19
drag, startPoint x: 376, startPoint y: 268, endPoint x: 365, endPoint y: 262, distance: 12.7
click at [365, 262] on input "01:00" at bounding box center [385, 262] width 109 height 30
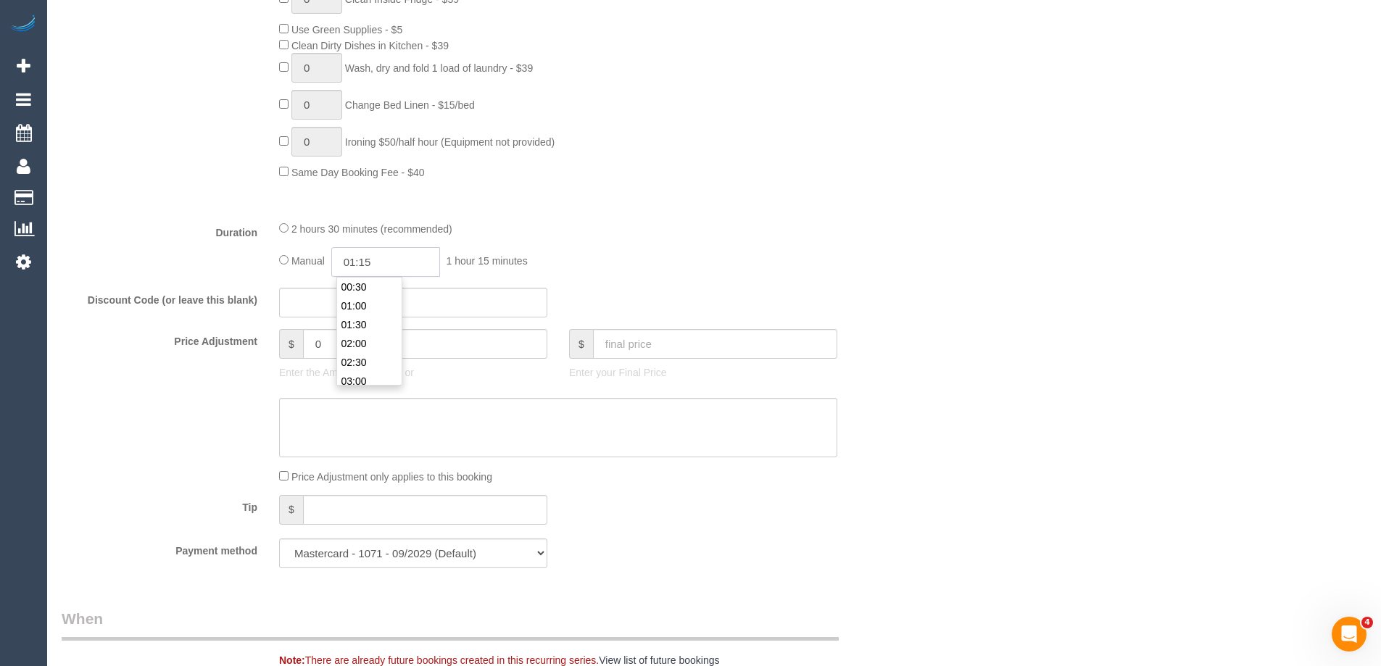
type input "01:15"
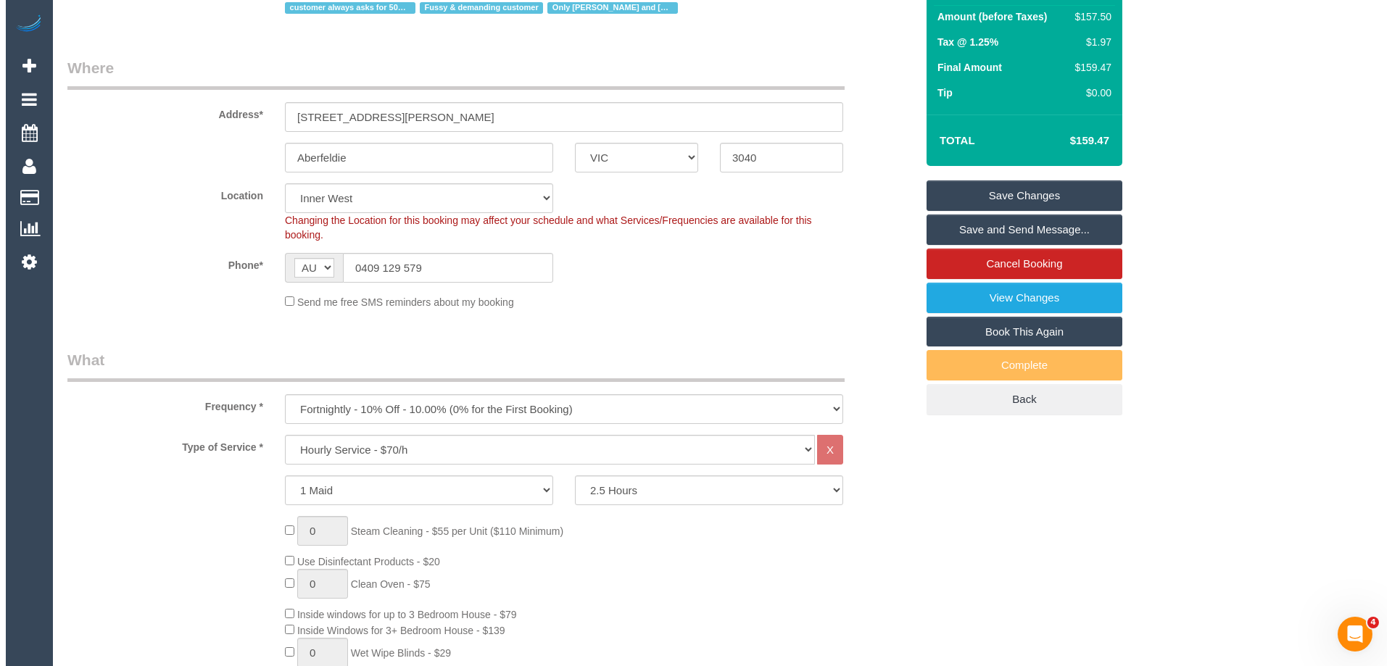
scroll to position [0, 0]
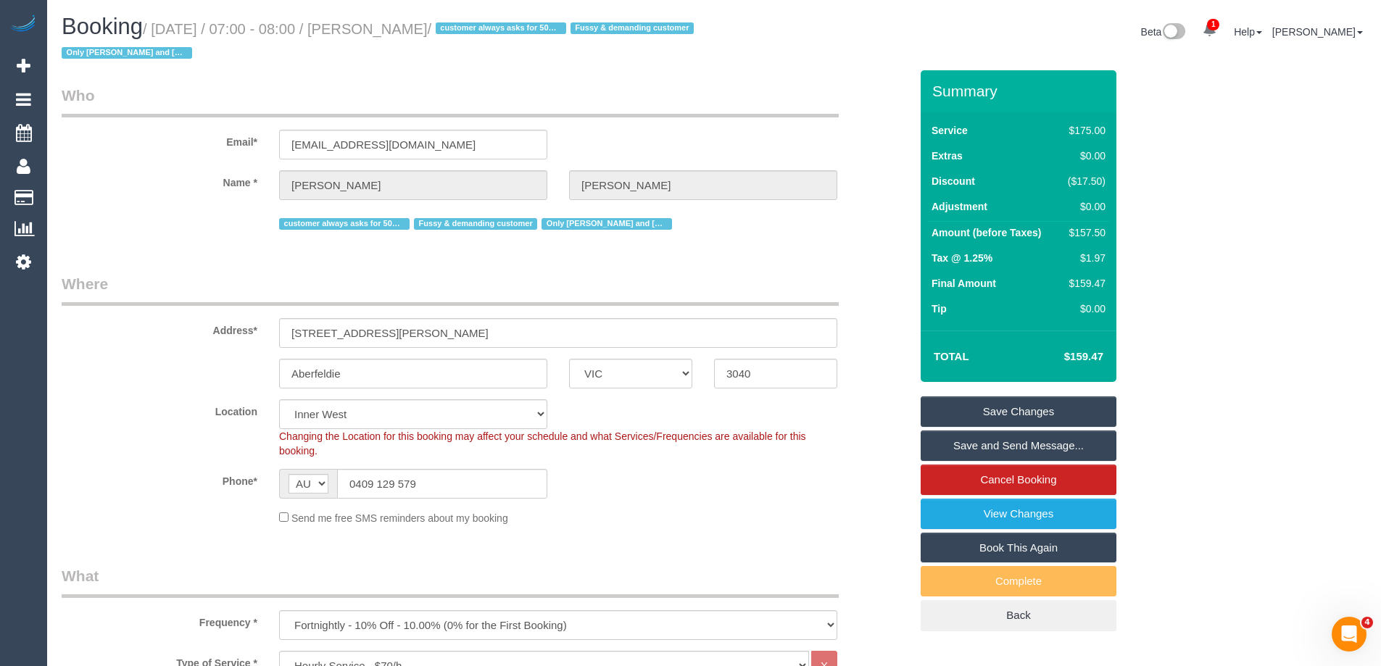
click at [999, 417] on link "Save Changes" at bounding box center [1019, 412] width 196 height 30
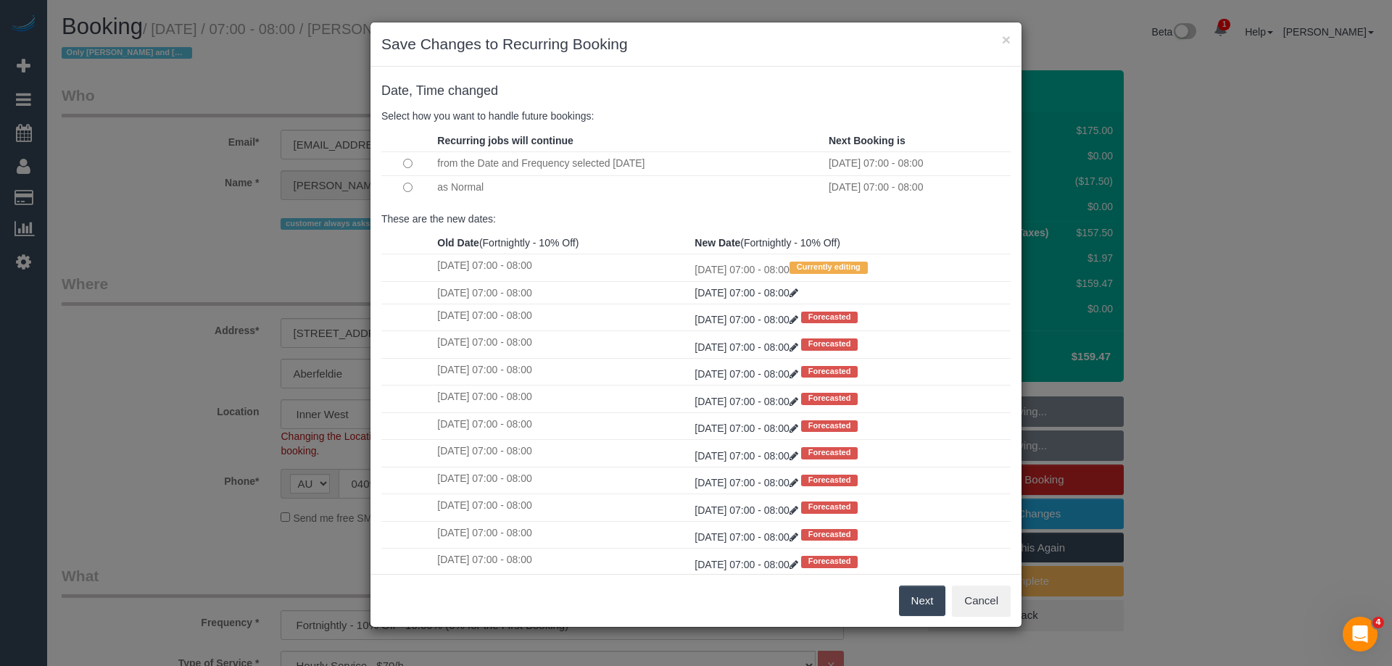
click at [923, 605] on button "Next" at bounding box center [922, 601] width 47 height 30
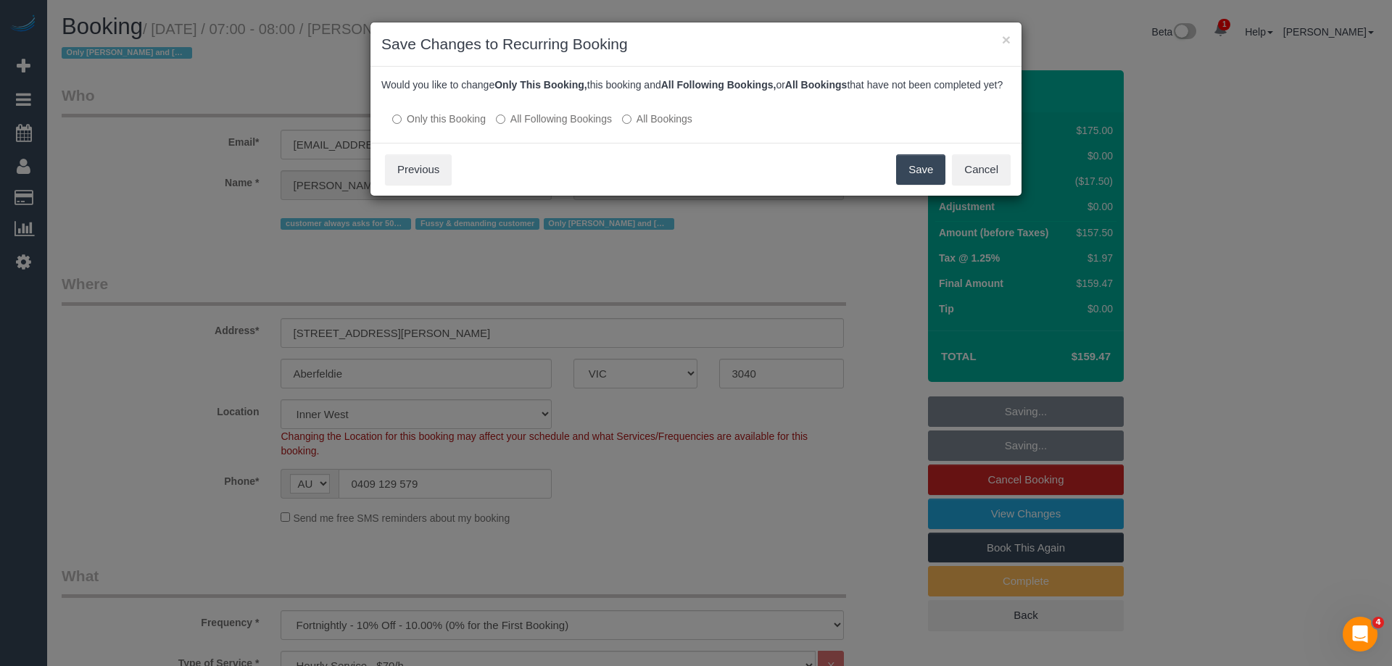
click at [564, 126] on label "All Following Bookings" at bounding box center [554, 119] width 116 height 15
click at [933, 183] on button "Save" at bounding box center [920, 169] width 49 height 30
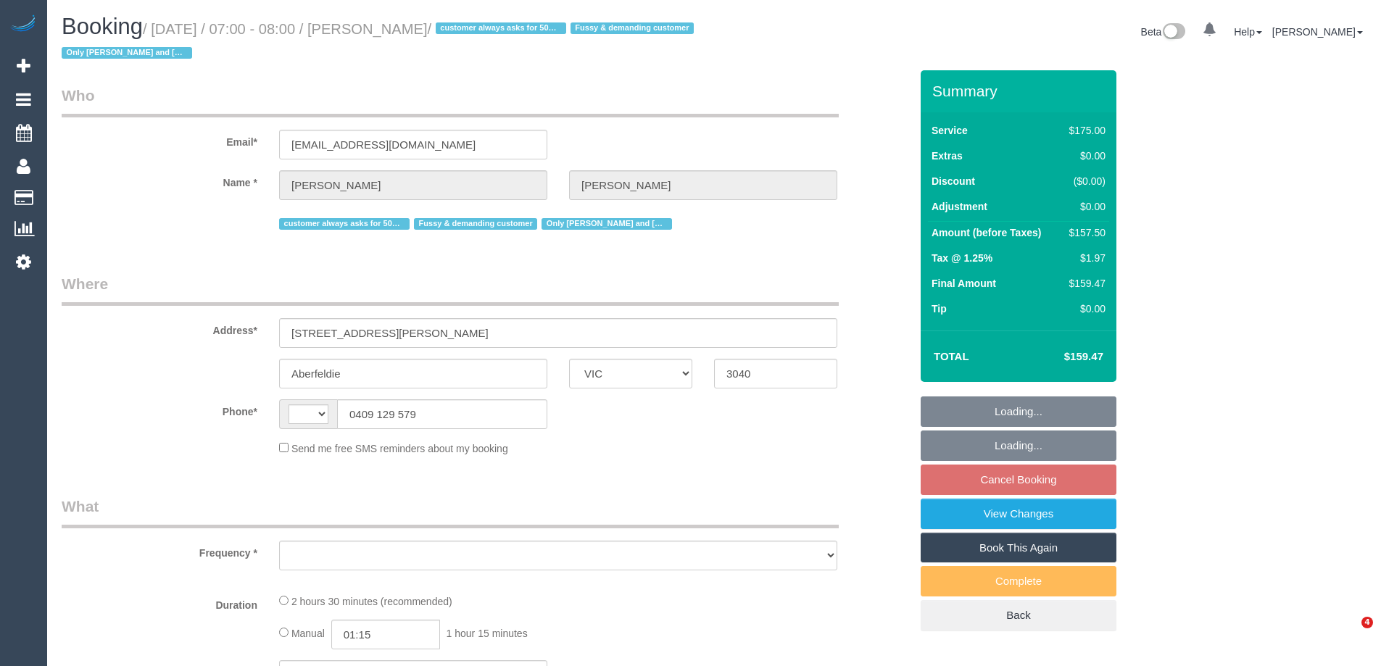
select select "VIC"
select select "string:AU"
select select "object:554"
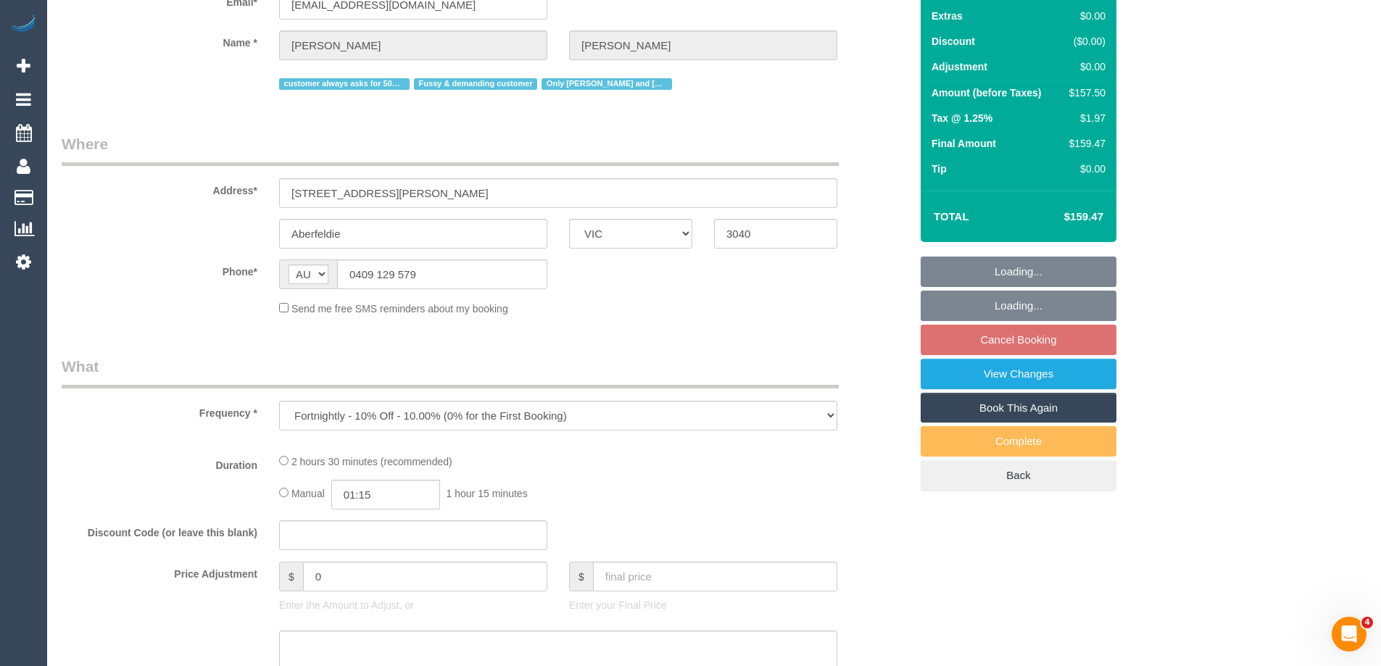
select select "string:stripe-pm_1PEhPk2GScqysDRVbJkjG1lK"
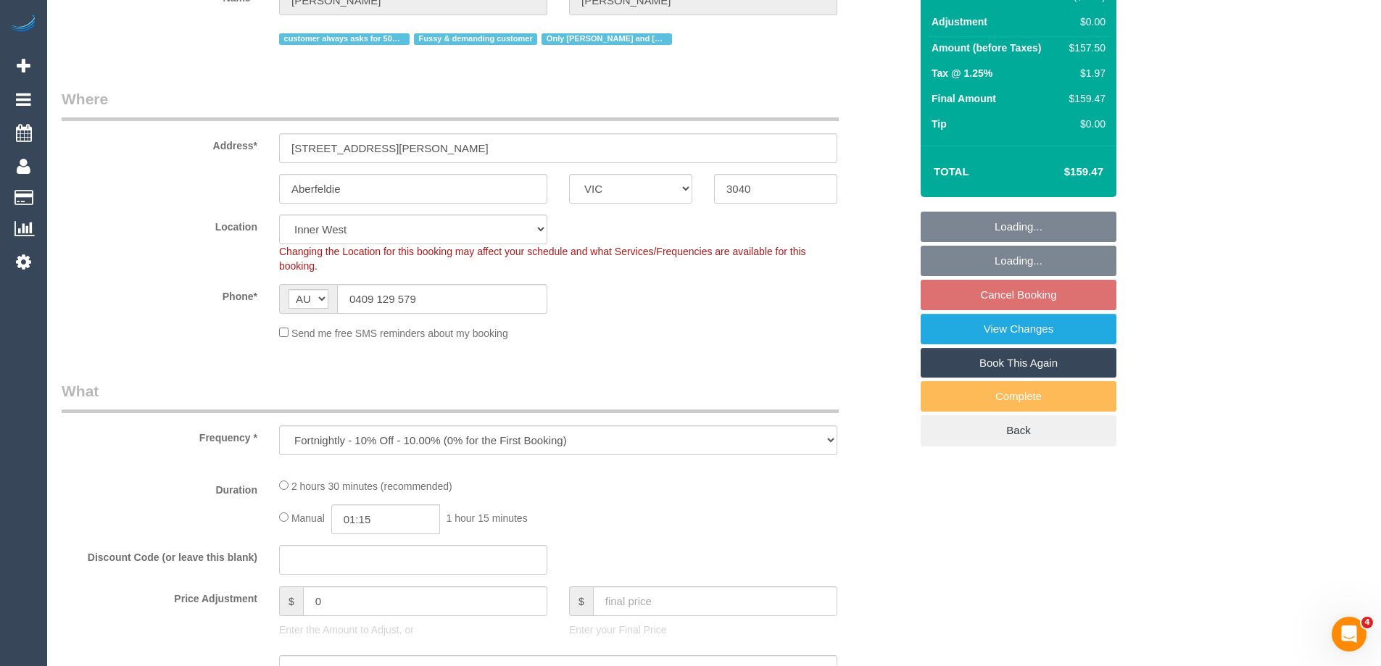
select select "150"
select select "number:27"
select select "number:14"
select select "number:19"
select select "number:22"
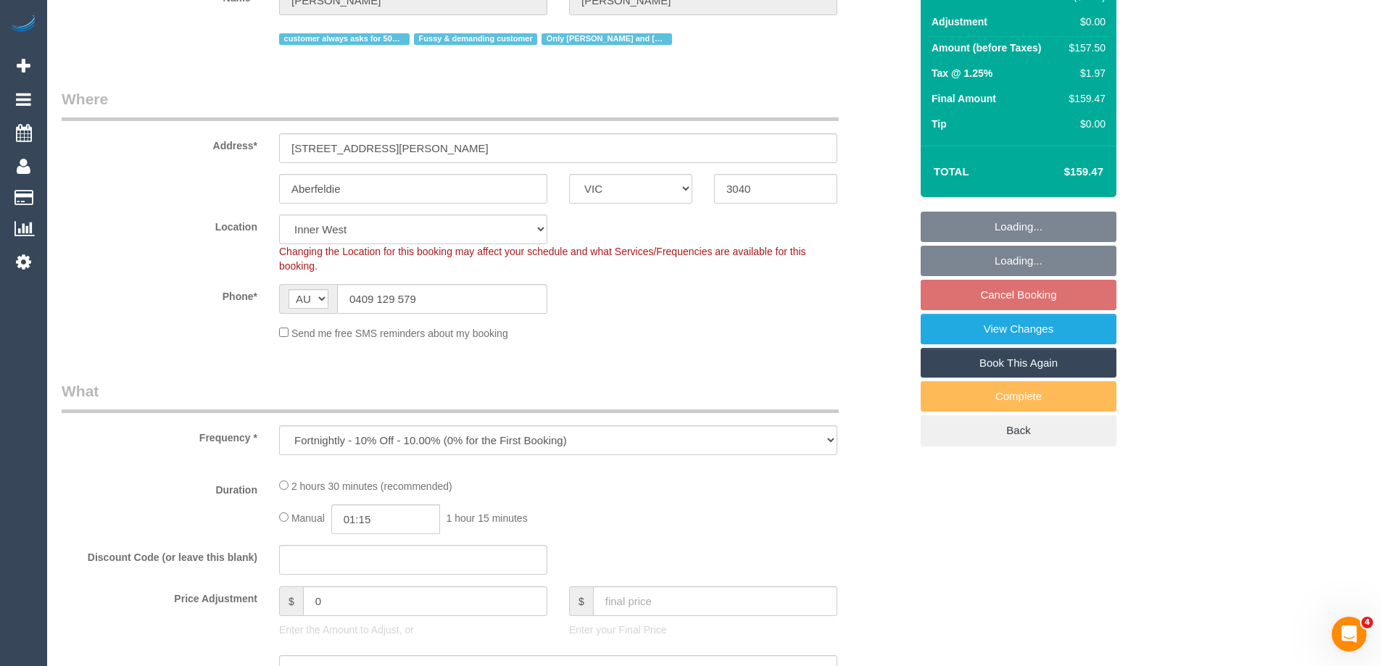
select select "number:35"
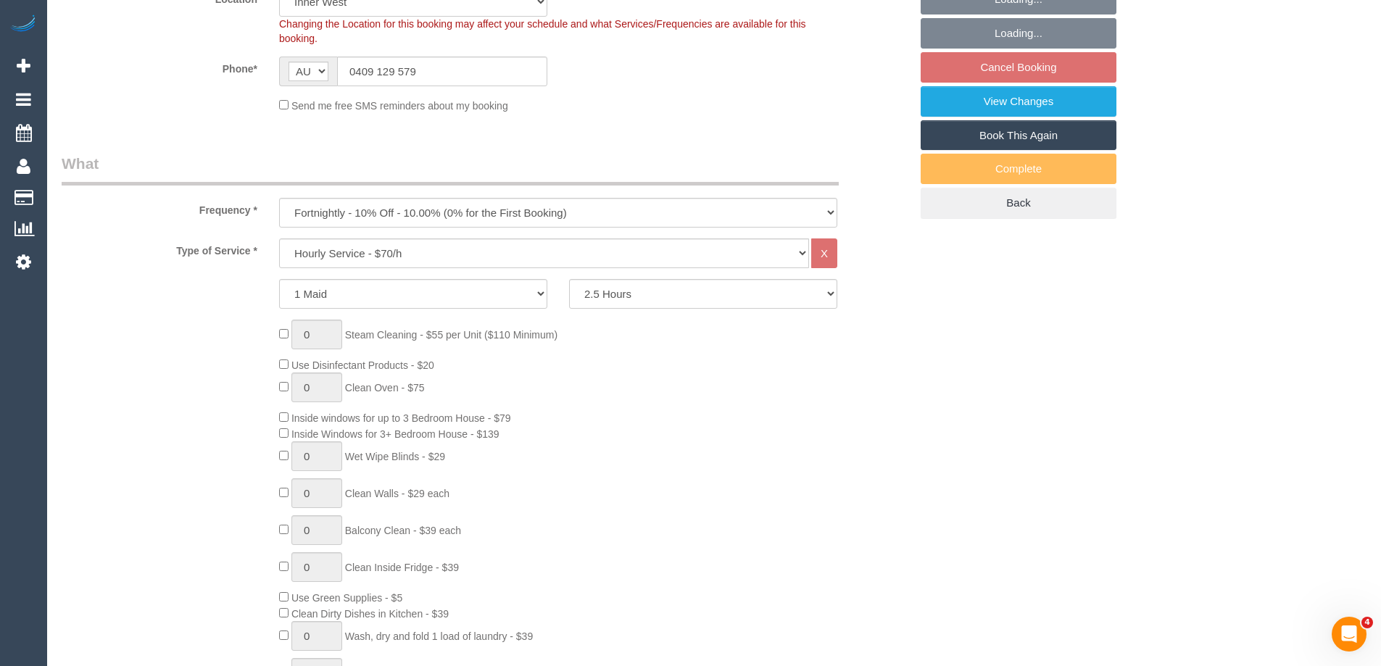
select select "object:1570"
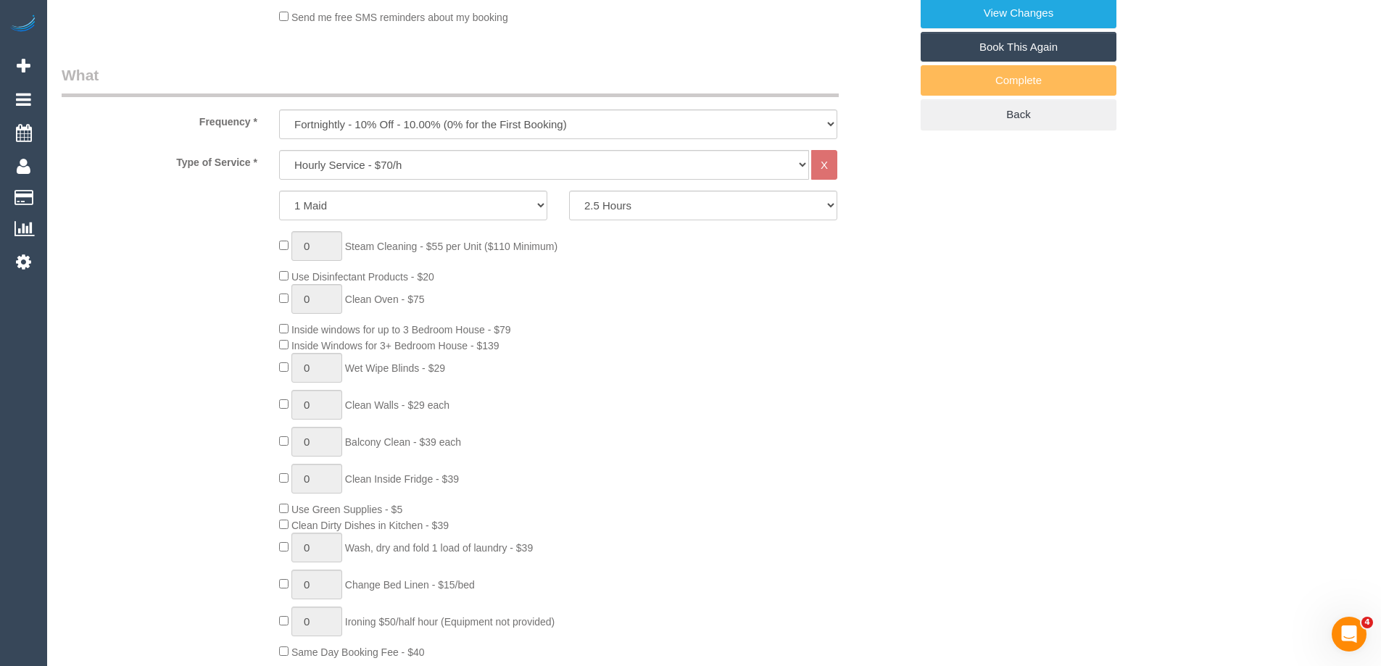
scroll to position [508, 0]
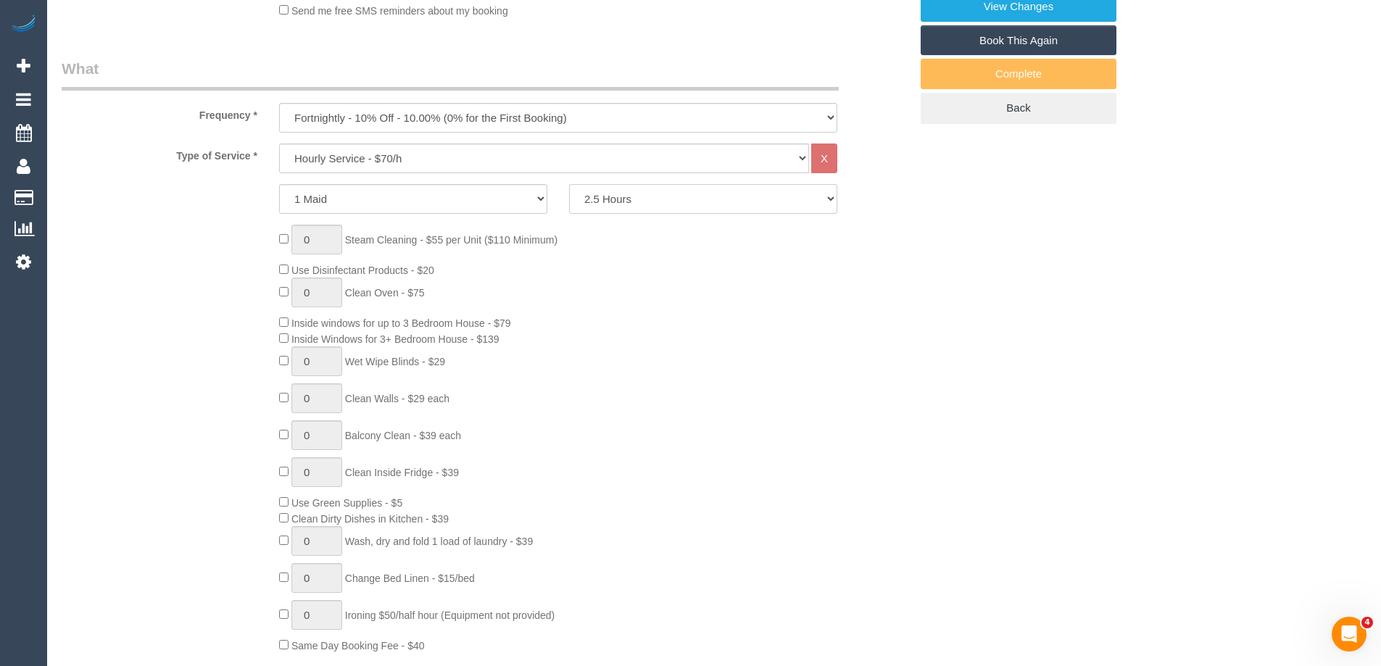
click at [612, 192] on select "2 Hours 2.5 Hours 3 Hours 3.5 Hours 4 Hours 4.5 Hours 5 Hours 5.5 Hours 6 Hours…" at bounding box center [703, 199] width 268 height 30
select select "180"
click at [569, 184] on select "2 Hours 2.5 Hours 3 Hours 3.5 Hours 4 Hours 4.5 Hours 5 Hours 5.5 Hours 6 Hours…" at bounding box center [703, 199] width 268 height 30
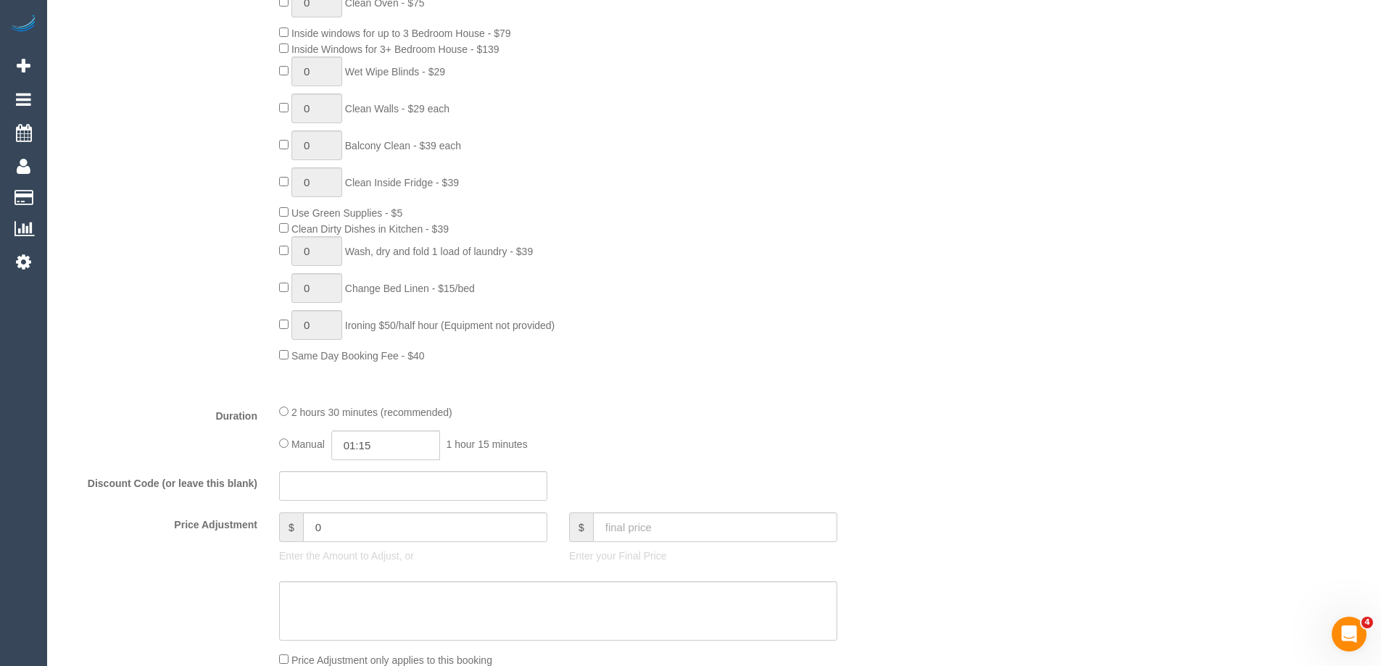
scroll to position [943, 0]
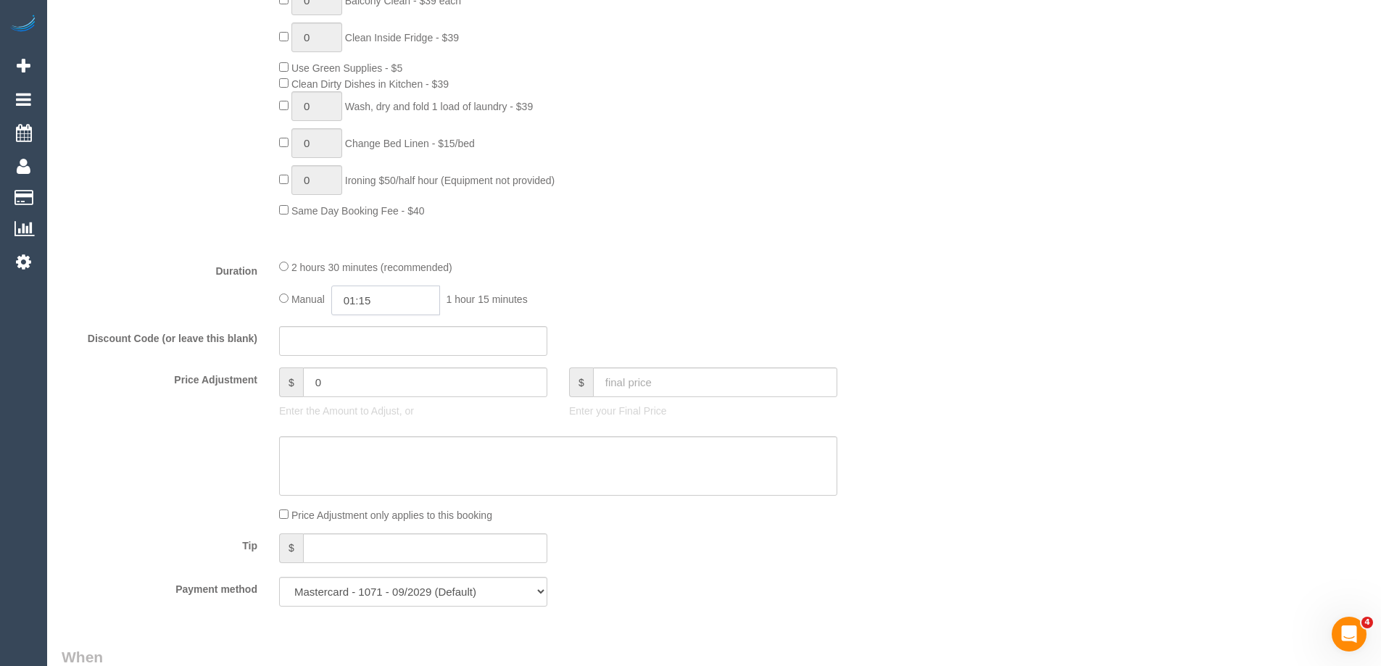
click at [379, 305] on input "01:15" at bounding box center [385, 301] width 109 height 30
type input "01:30"
click at [360, 380] on li "01:30" at bounding box center [369, 382] width 65 height 19
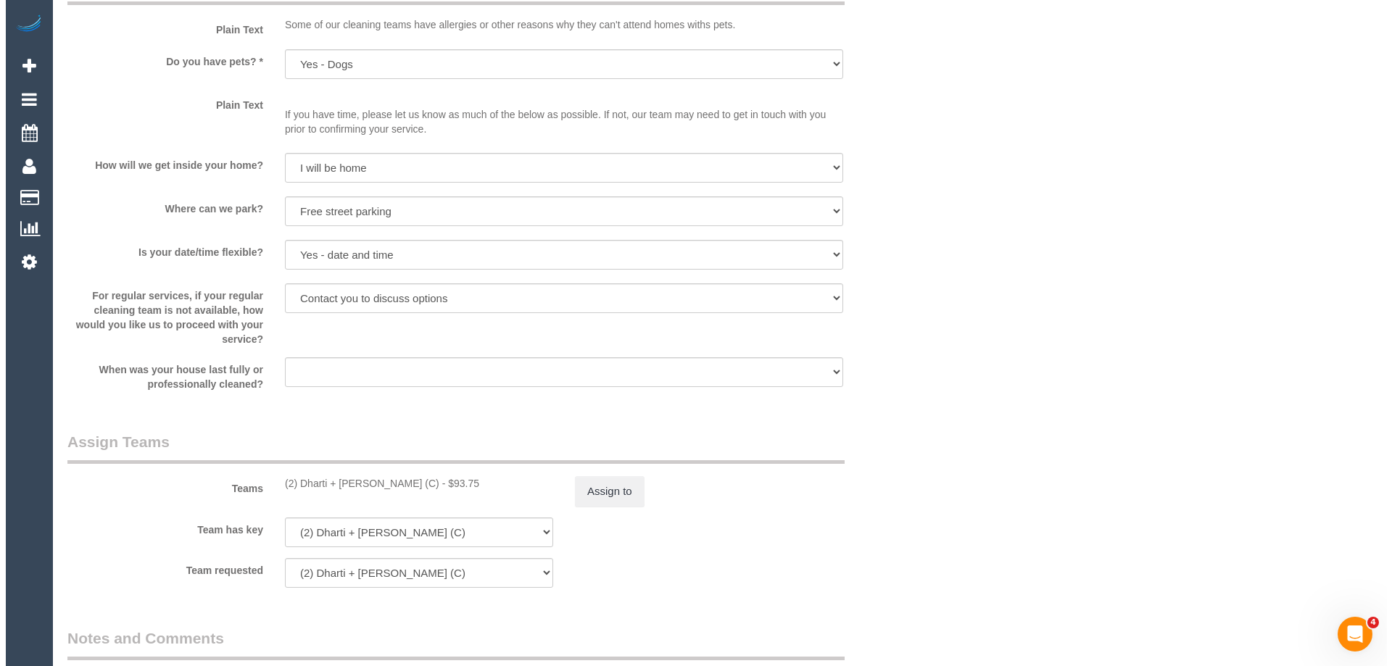
scroll to position [1885, 0]
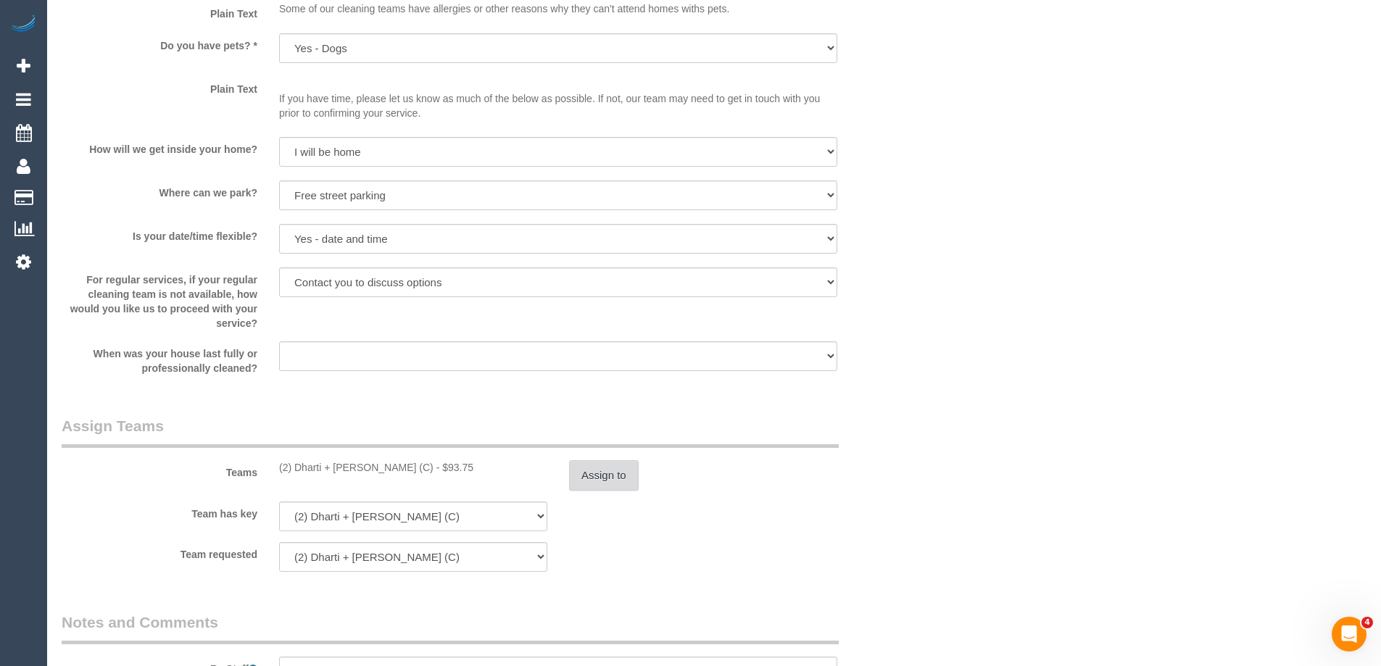
click at [606, 481] on button "Assign to" at bounding box center [604, 475] width 70 height 30
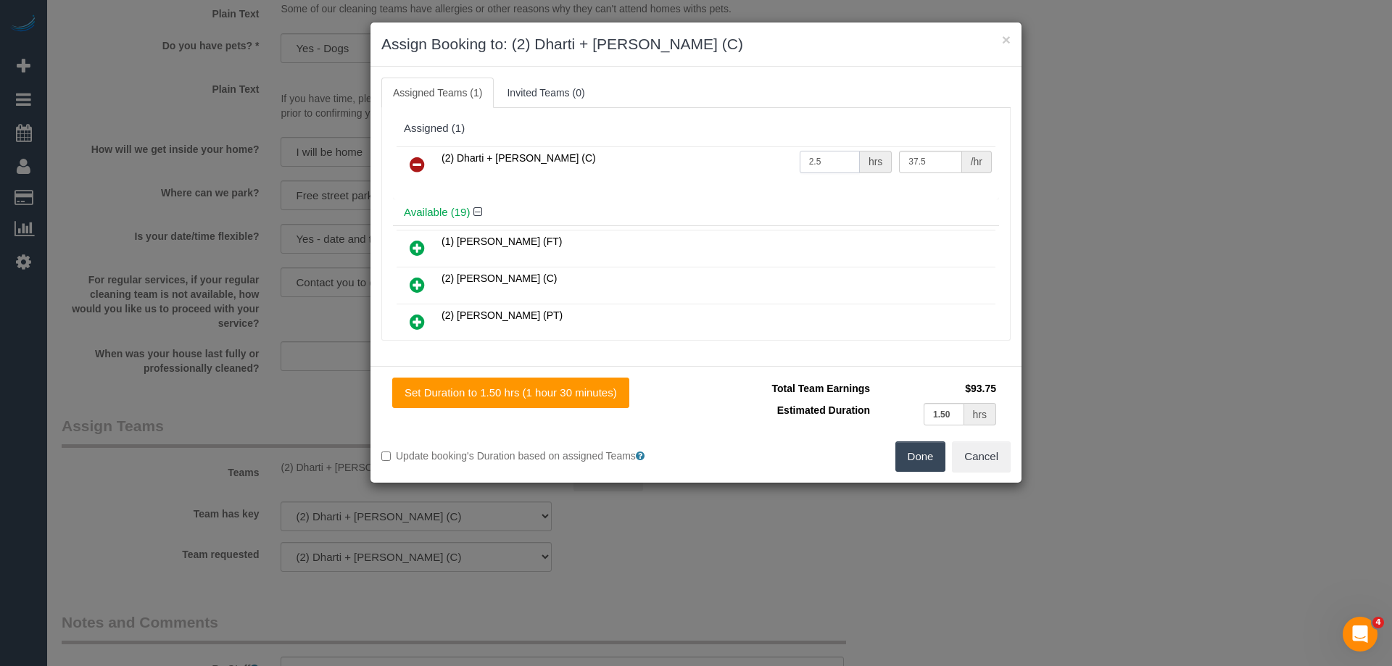
drag, startPoint x: 824, startPoint y: 157, endPoint x: 725, endPoint y: 156, distance: 99.3
click at [725, 156] on tr "(2) Dharti + Kishan (C) 2.5 hrs 37.5 /hr" at bounding box center [696, 164] width 599 height 37
type input "3"
click at [920, 450] on button "Done" at bounding box center [920, 457] width 51 height 30
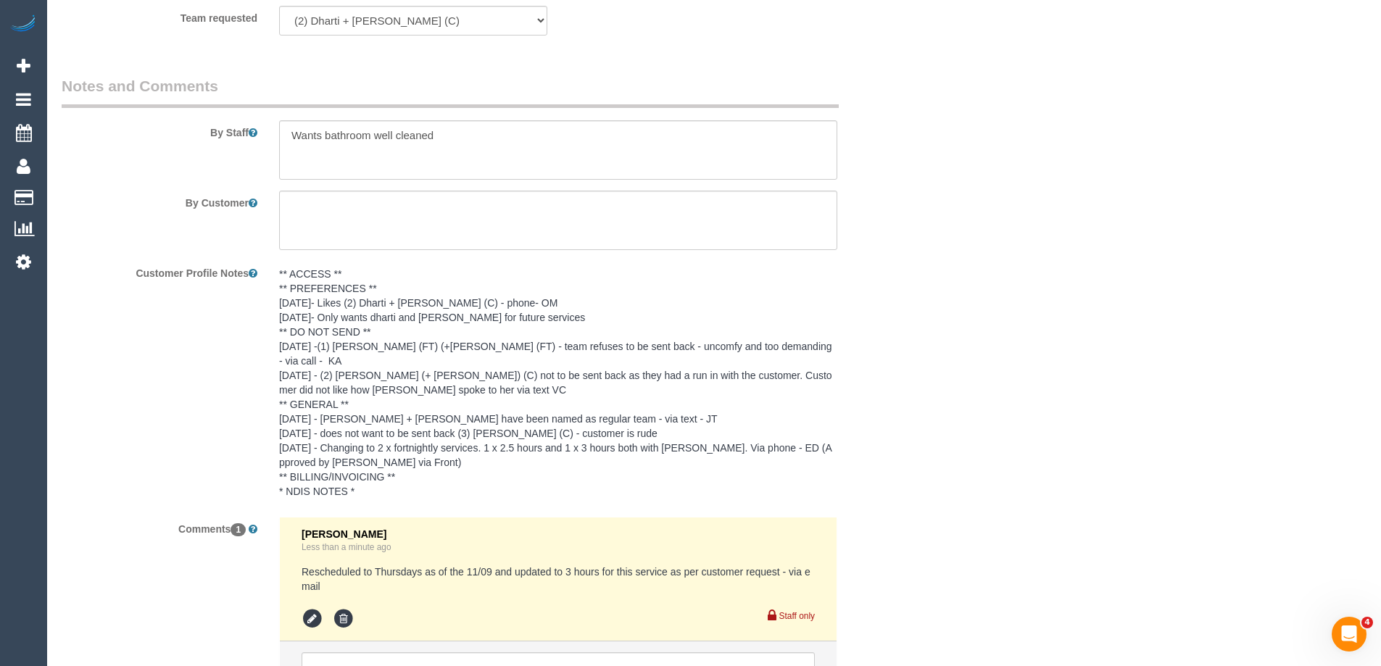
scroll to position [2555, 0]
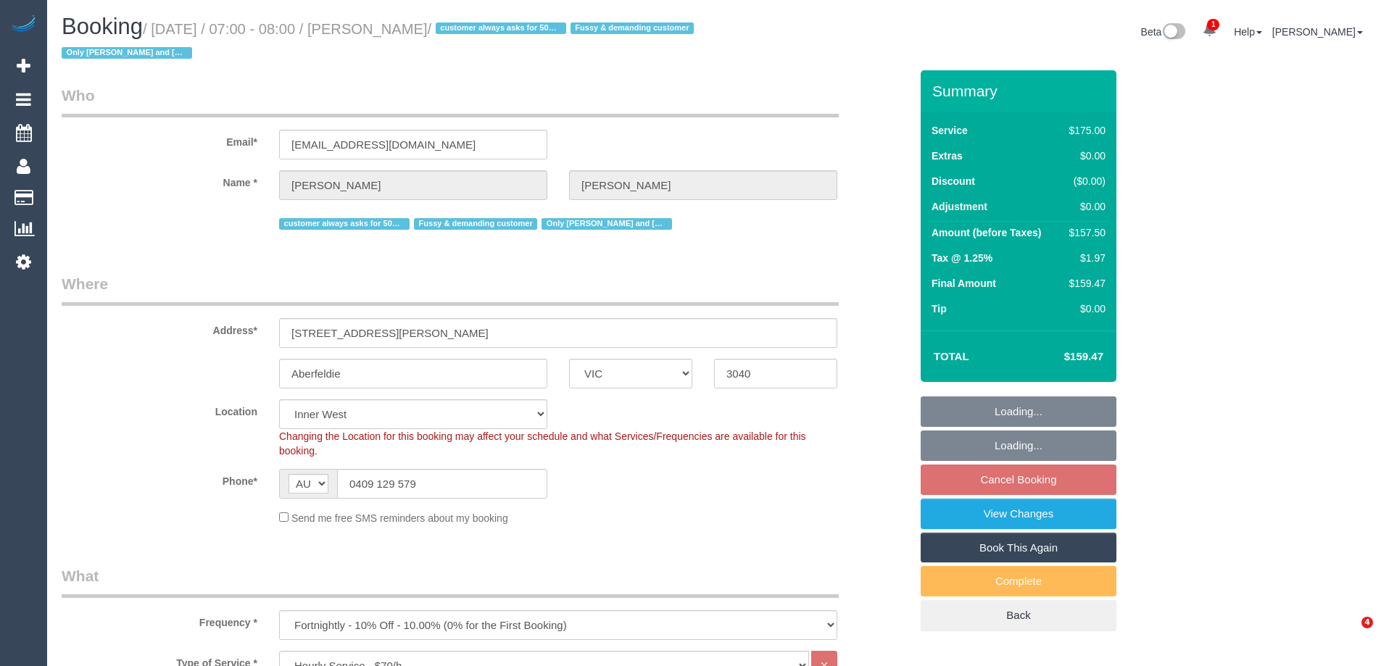
select select "VIC"
select select "150"
select select "number:27"
select select "number:14"
select select "number:19"
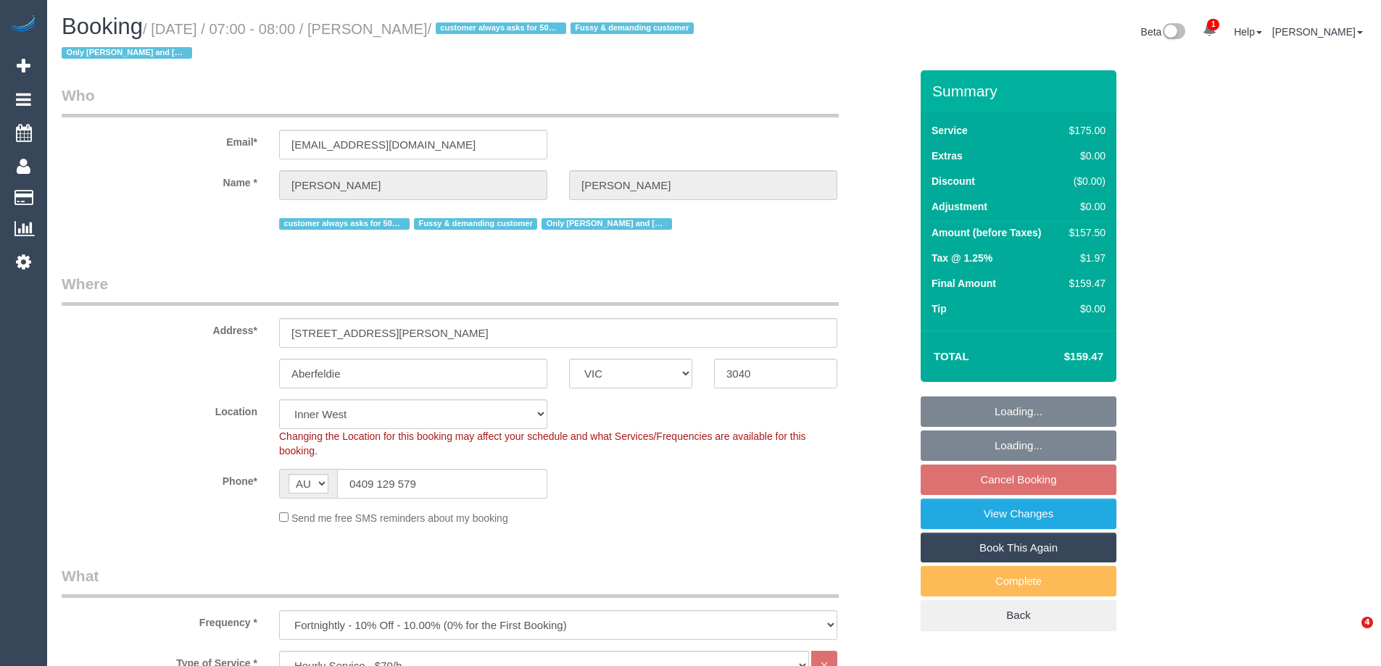
select select "number:22"
select select "number:35"
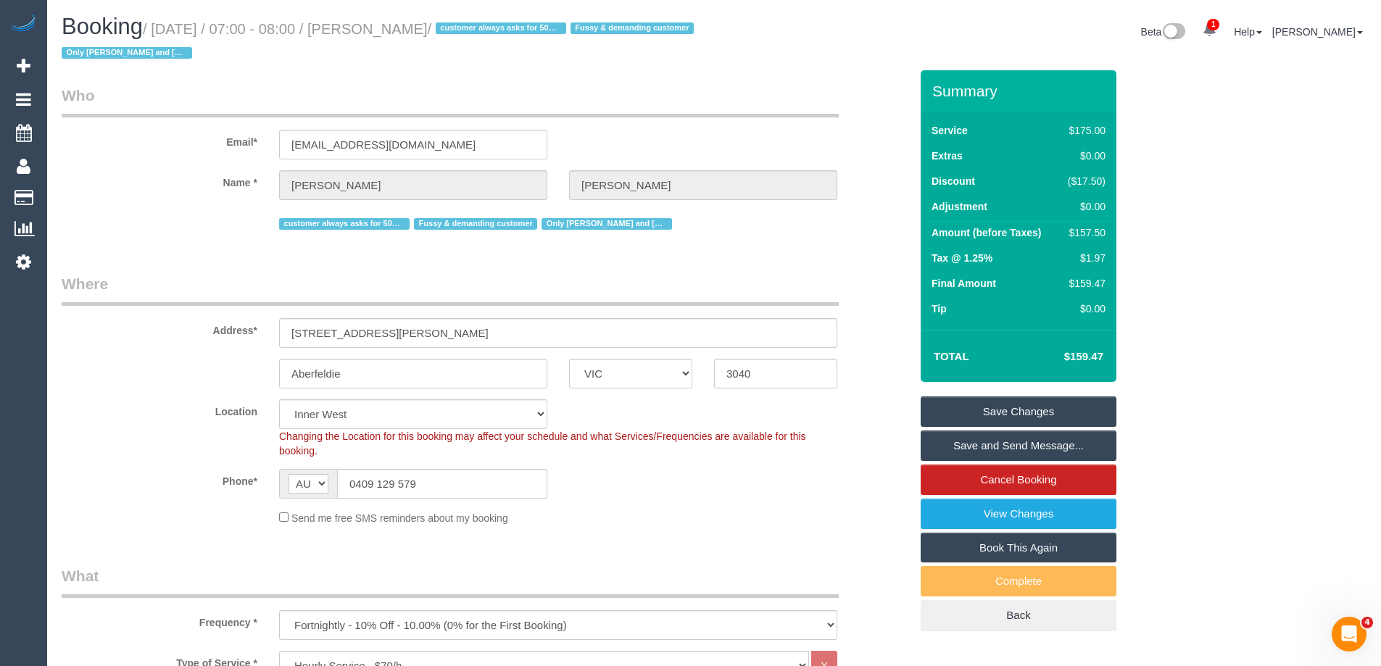
click at [963, 442] on link "Save and Send Message..." at bounding box center [1019, 446] width 196 height 30
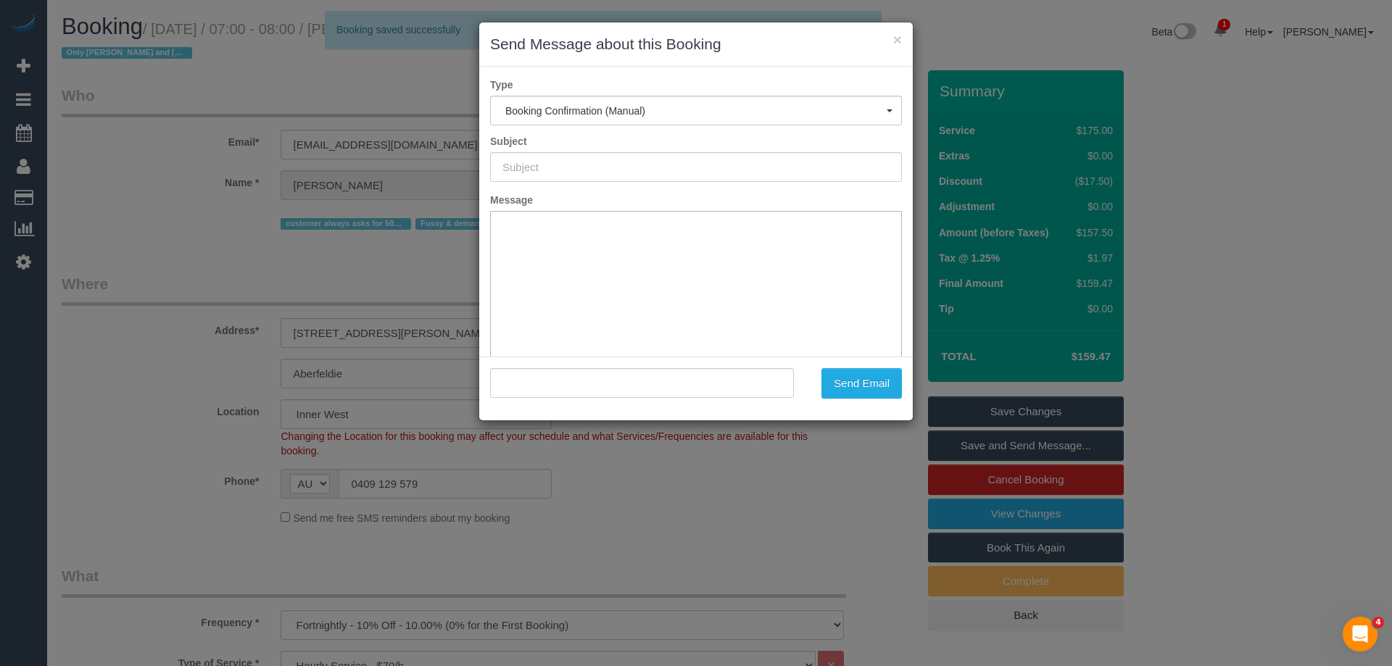
type input "Booking Confirmed"
type input ""Heidi Wilson" <heidiwilson@live.com.au>"
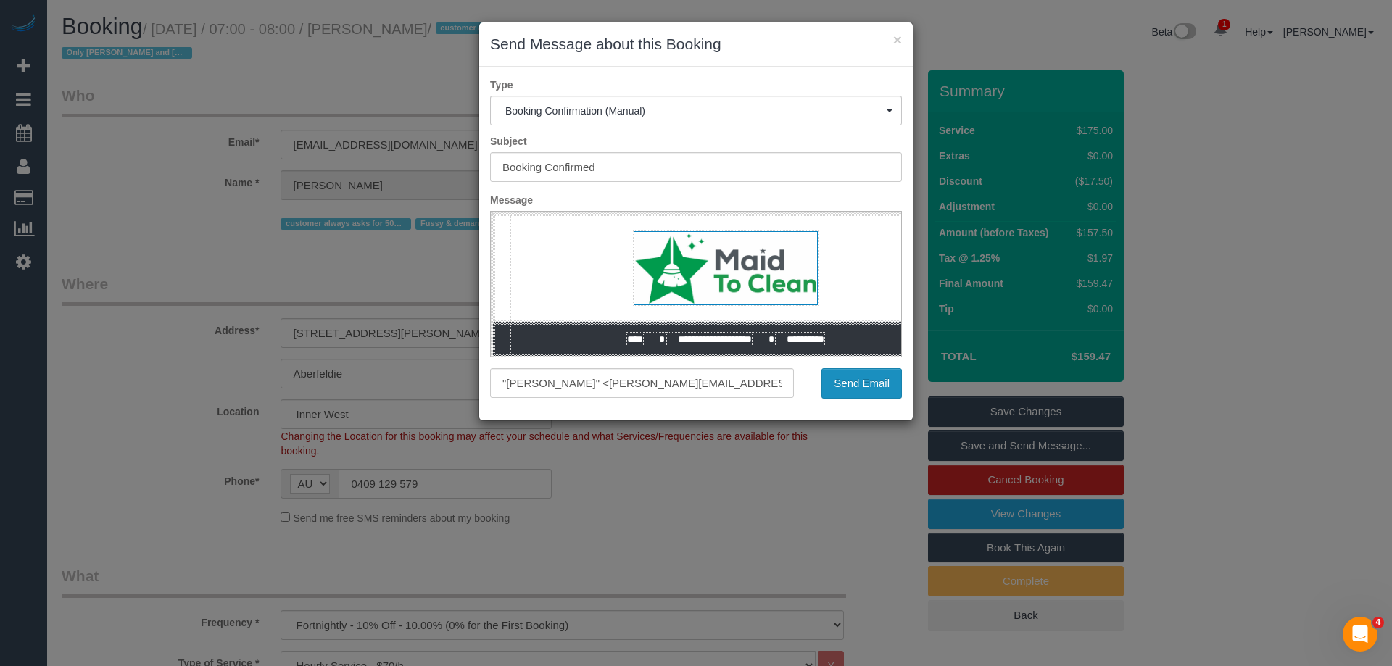
click at [853, 386] on button "Send Email" at bounding box center [861, 383] width 80 height 30
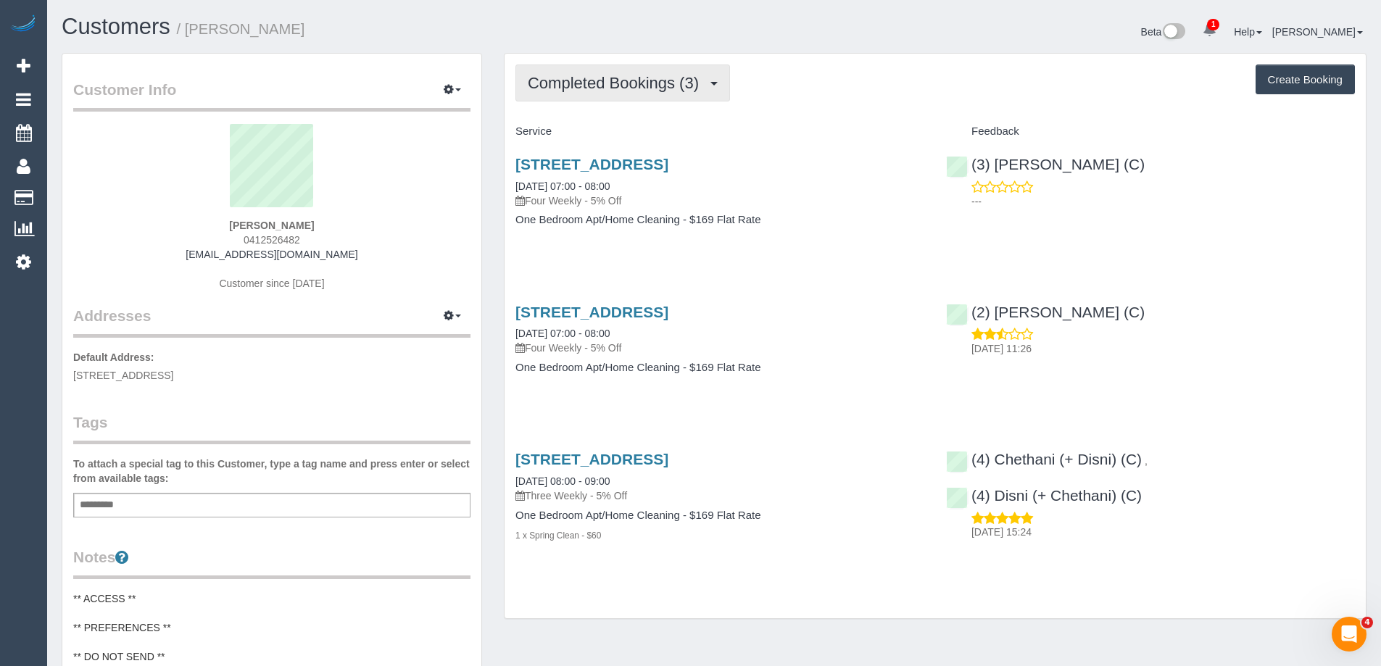
click at [616, 83] on span "Completed Bookings (3)" at bounding box center [617, 83] width 178 height 18
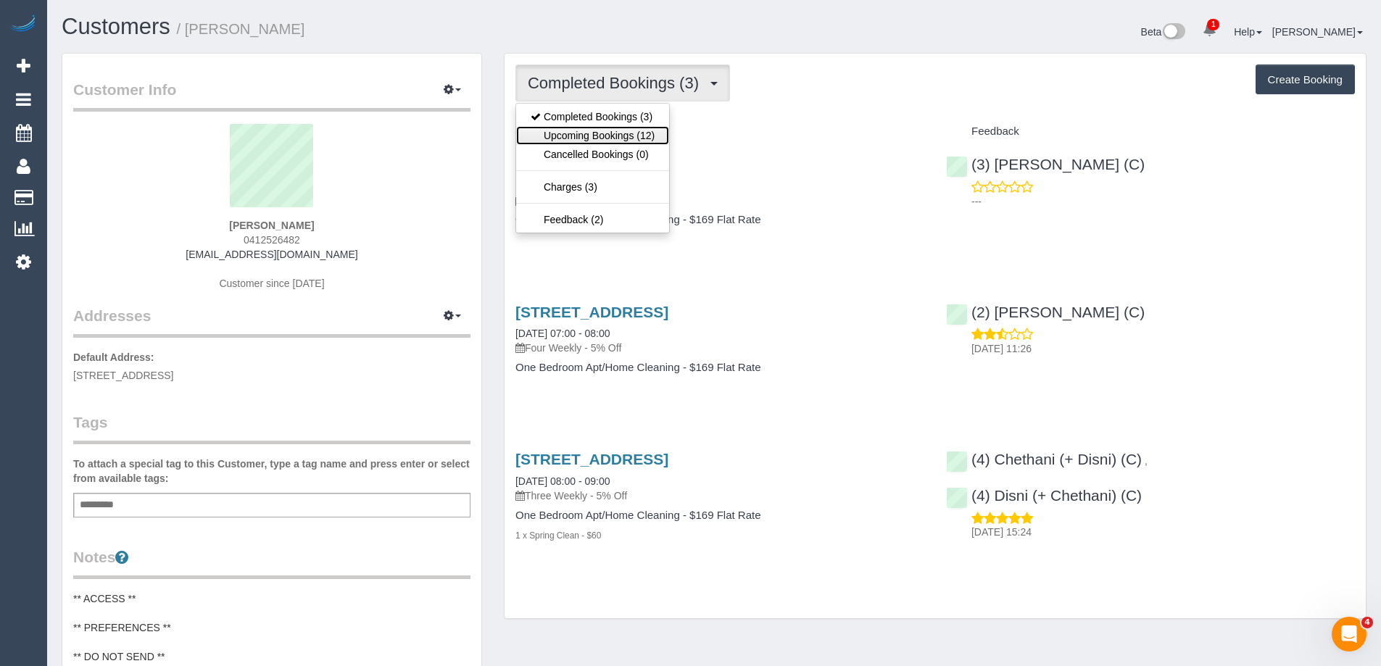
click at [624, 138] on link "Upcoming Bookings (12)" at bounding box center [592, 135] width 153 height 19
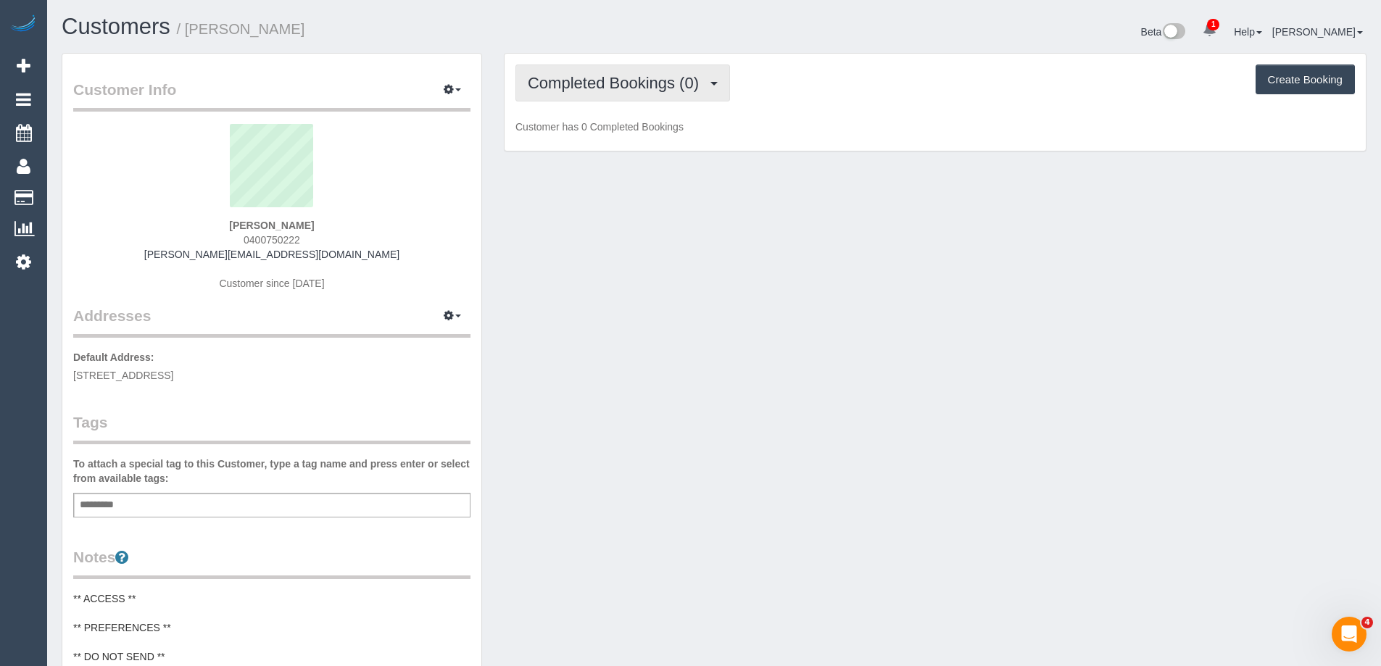
click at [590, 90] on span "Completed Bookings (0)" at bounding box center [617, 83] width 178 height 18
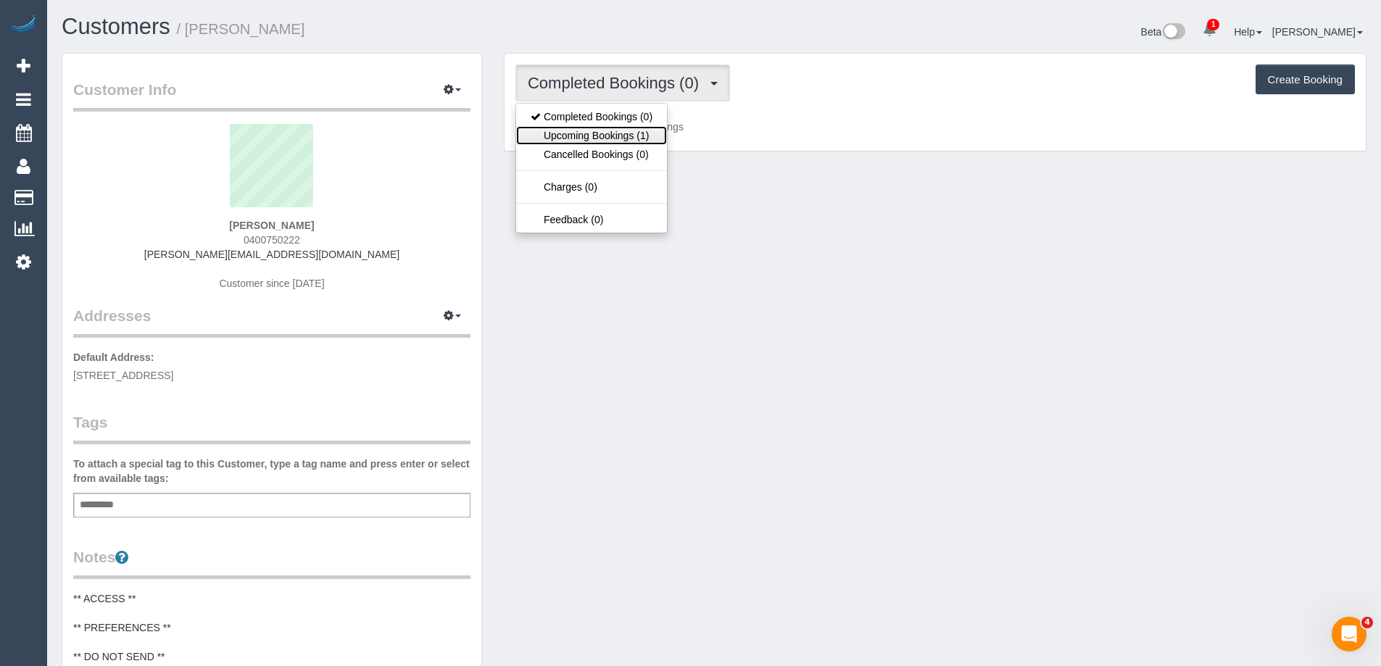
click at [610, 136] on link "Upcoming Bookings (1)" at bounding box center [591, 135] width 151 height 19
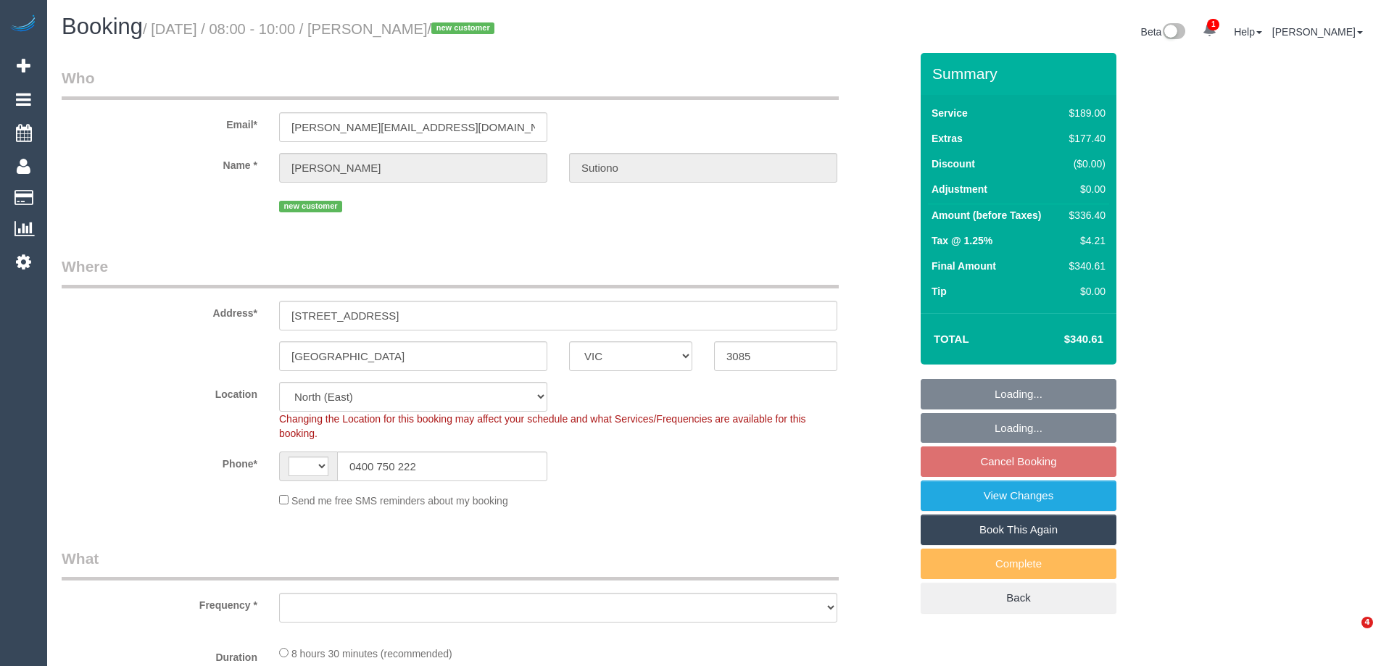
select select "VIC"
select select "number:28"
select select "number:14"
select select "number:19"
select select "number:22"
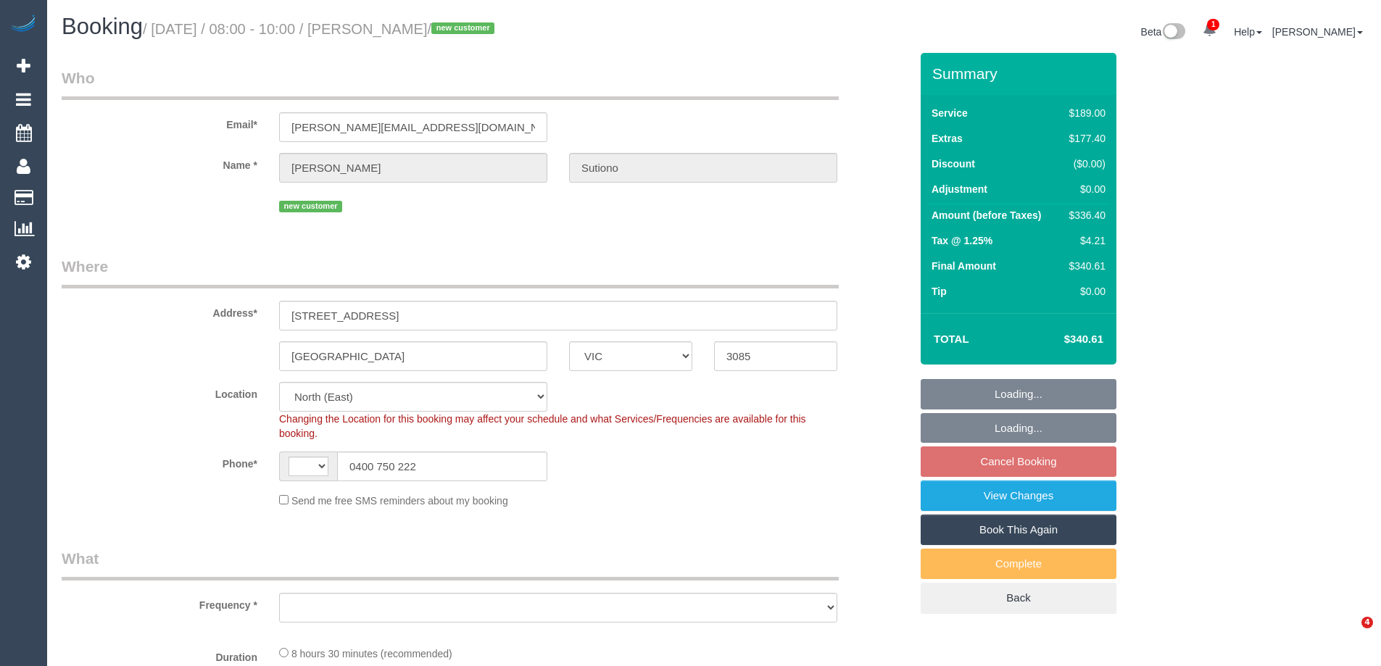
select select "number:26"
select select "string:AU"
select select "object:830"
select select "string:stripe-pm_1S1I722GScqysDRVukiTioaK"
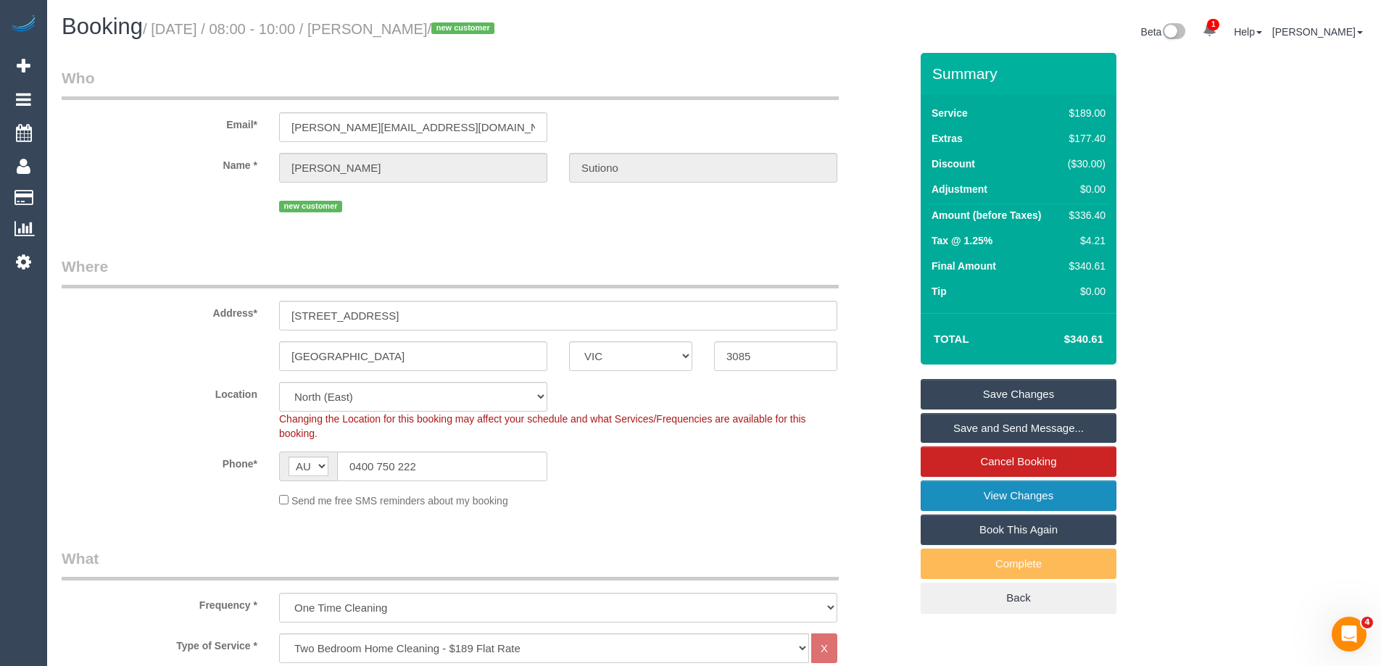
click at [953, 497] on link "View Changes" at bounding box center [1019, 496] width 196 height 30
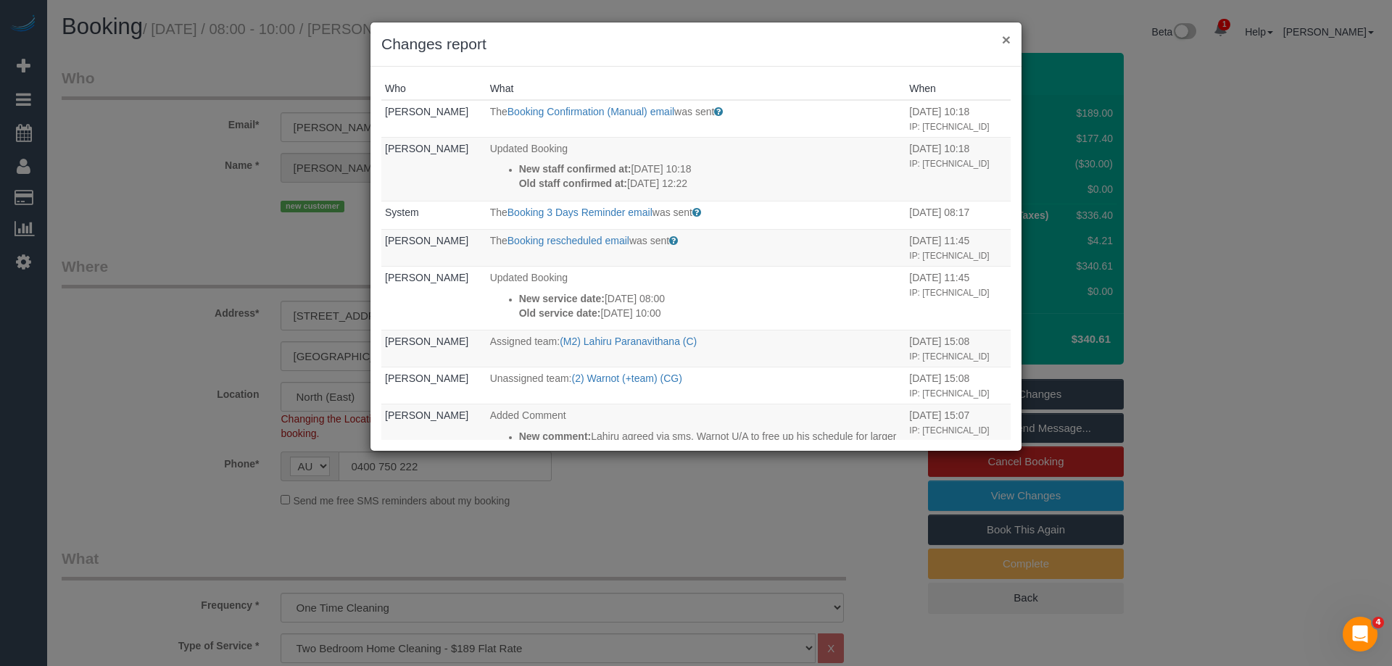
click at [1003, 42] on button "×" at bounding box center [1006, 39] width 9 height 15
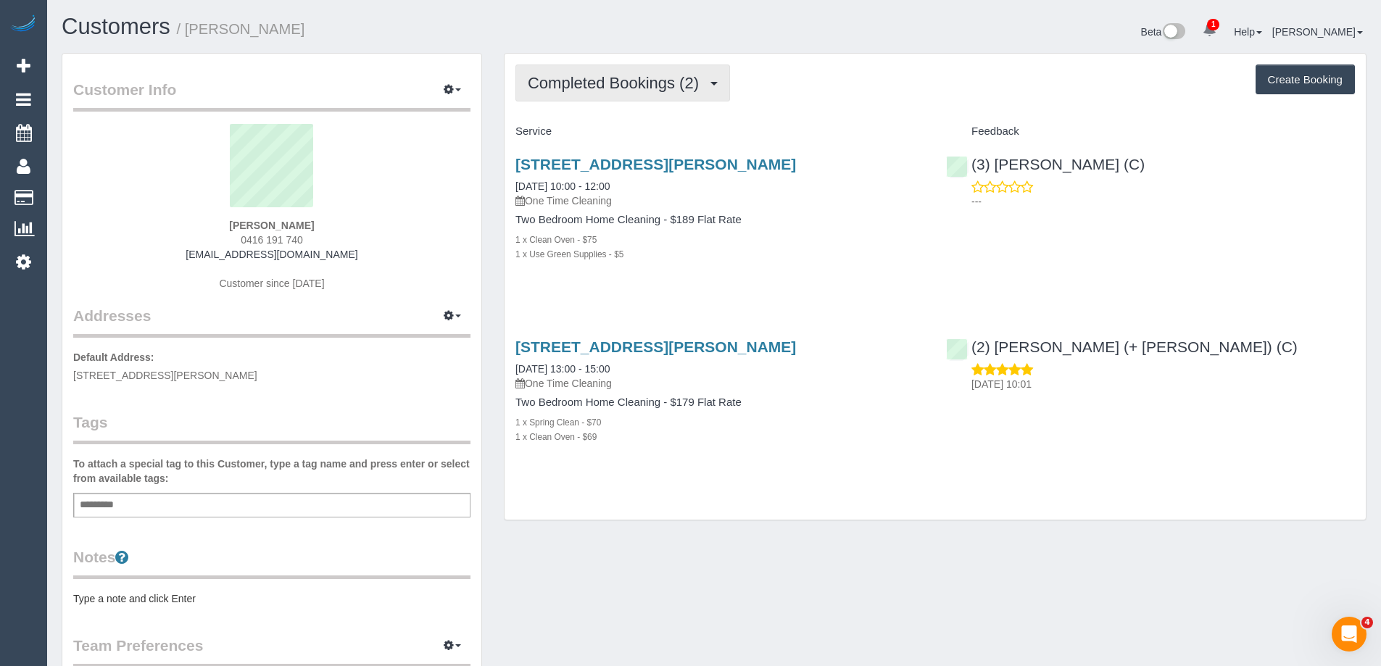
click at [625, 84] on span "Completed Bookings (2)" at bounding box center [617, 83] width 178 height 18
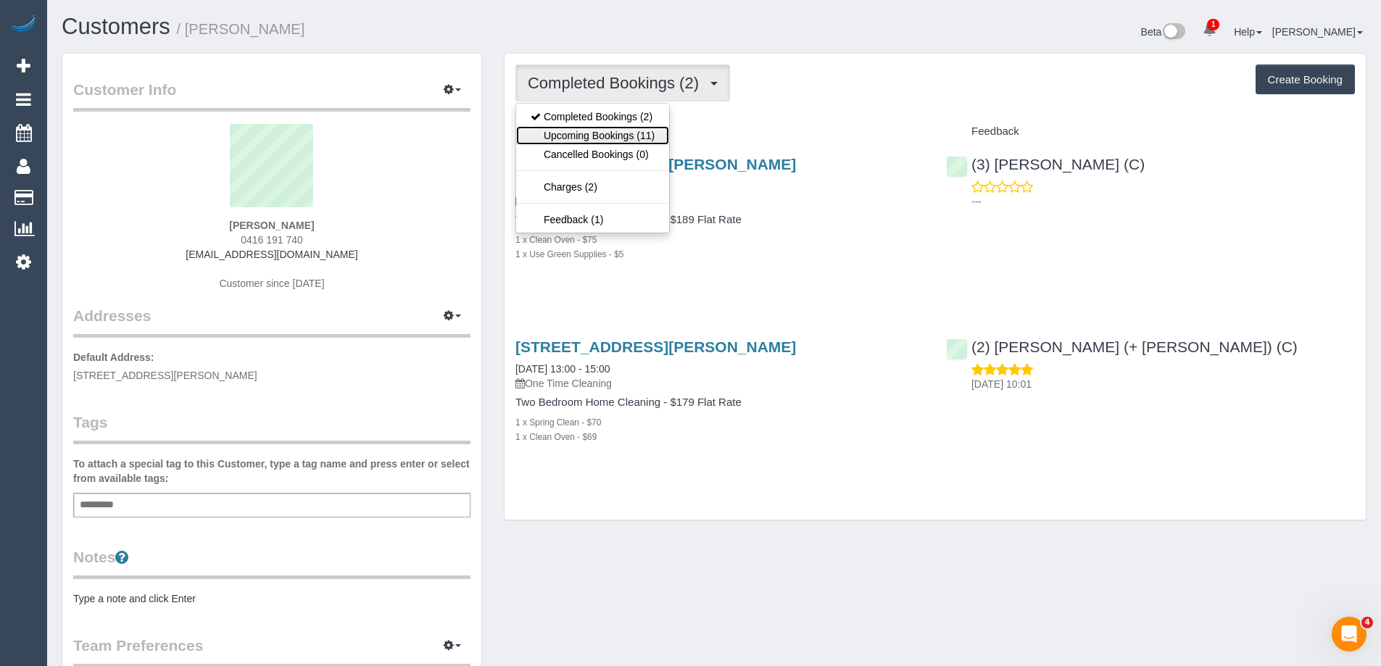
click at [623, 132] on link "Upcoming Bookings (11)" at bounding box center [592, 135] width 153 height 19
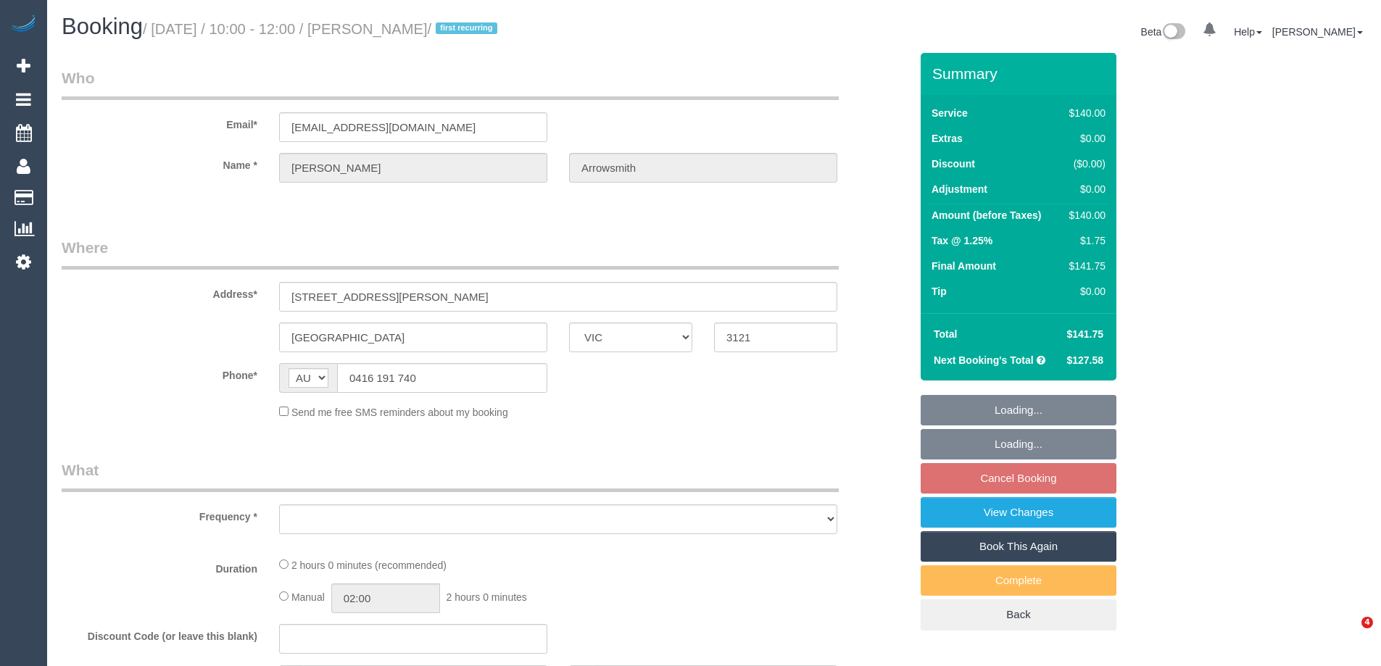
select select "VIC"
select select "object:743"
select select "string:stripe-pm_1P9euK2GScqysDRV1jfhdYhY"
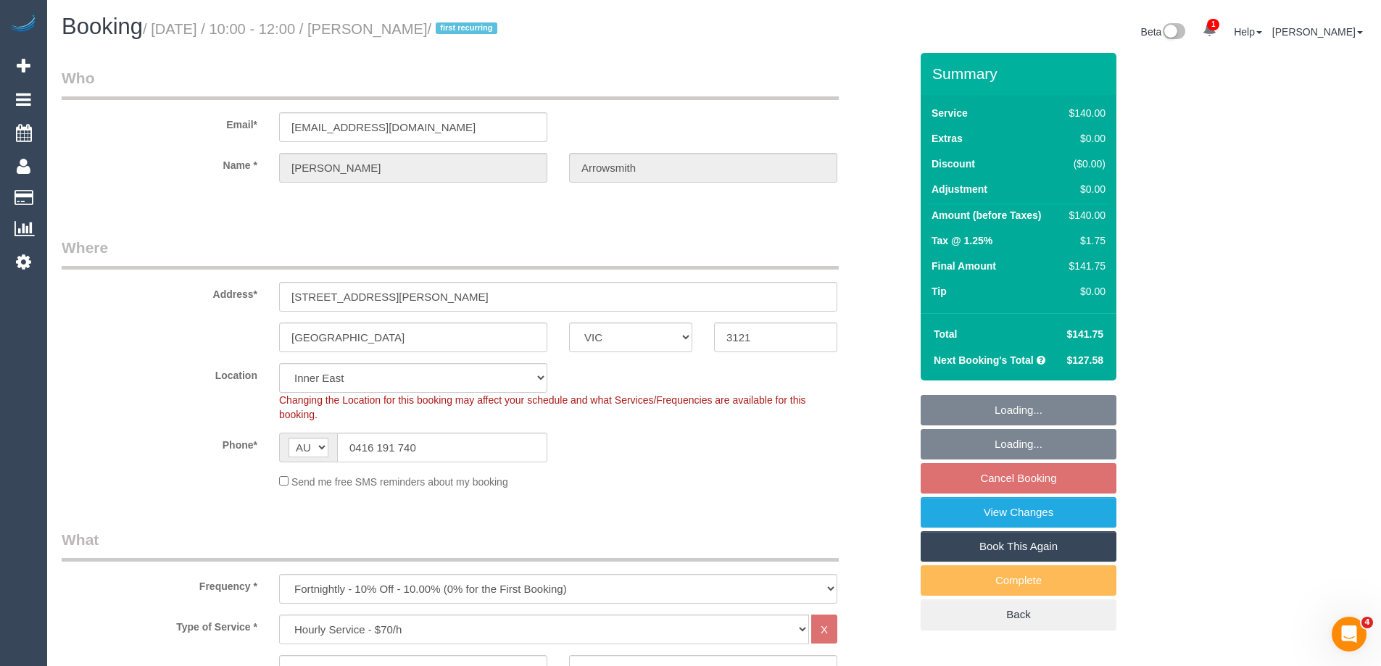
select select "spot3"
select select "number:27"
select select "number:14"
select select "number:19"
select select "number:24"
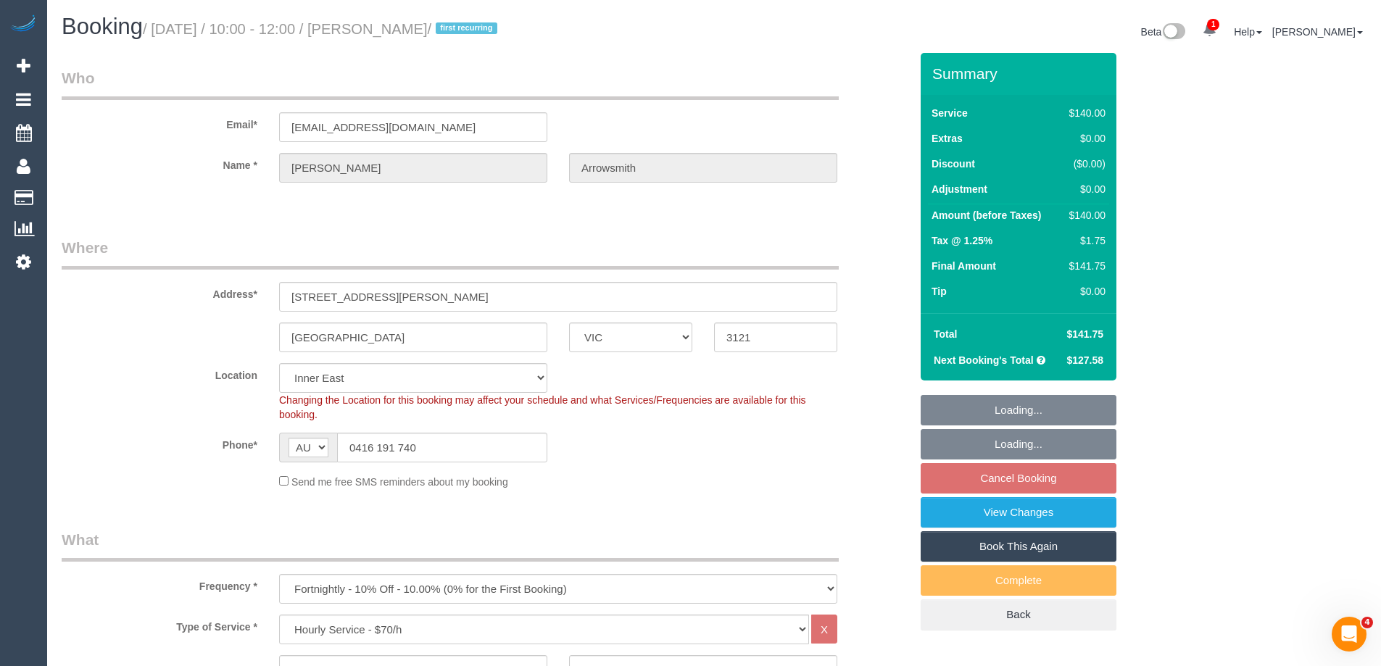
select select "number:35"
select select "number:12"
select select "object:1515"
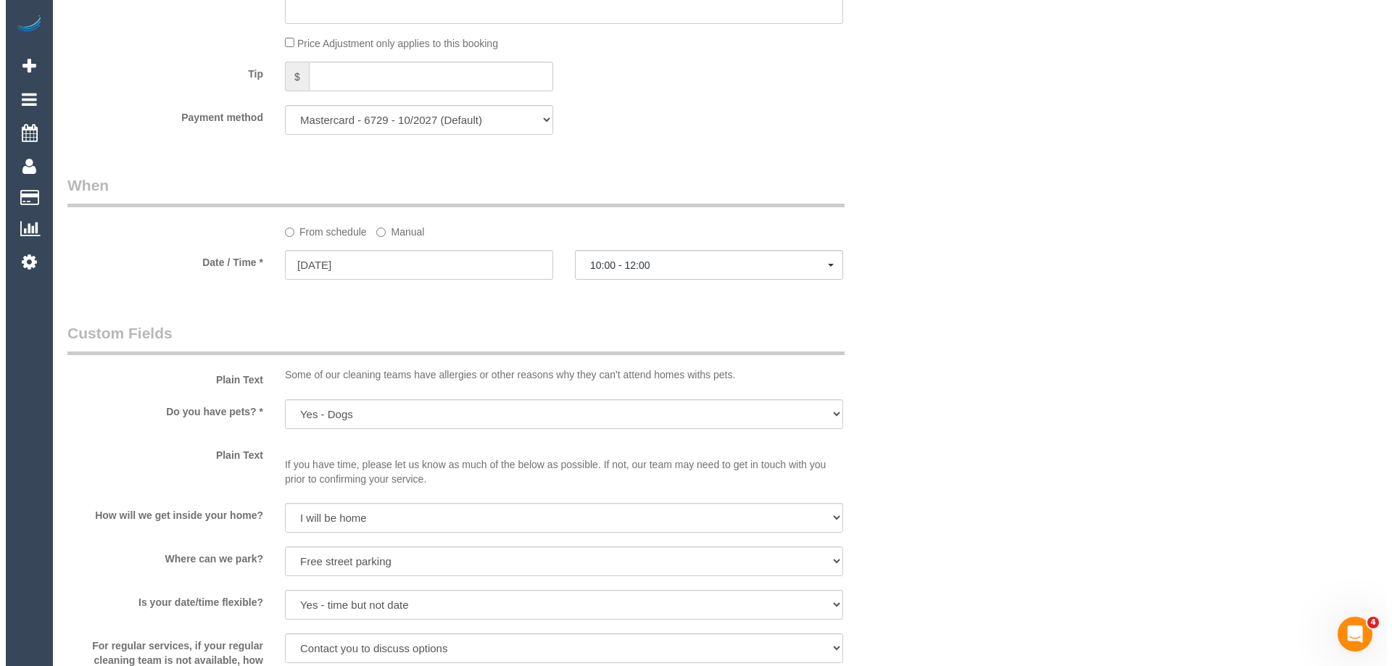
scroll to position [1813, 0]
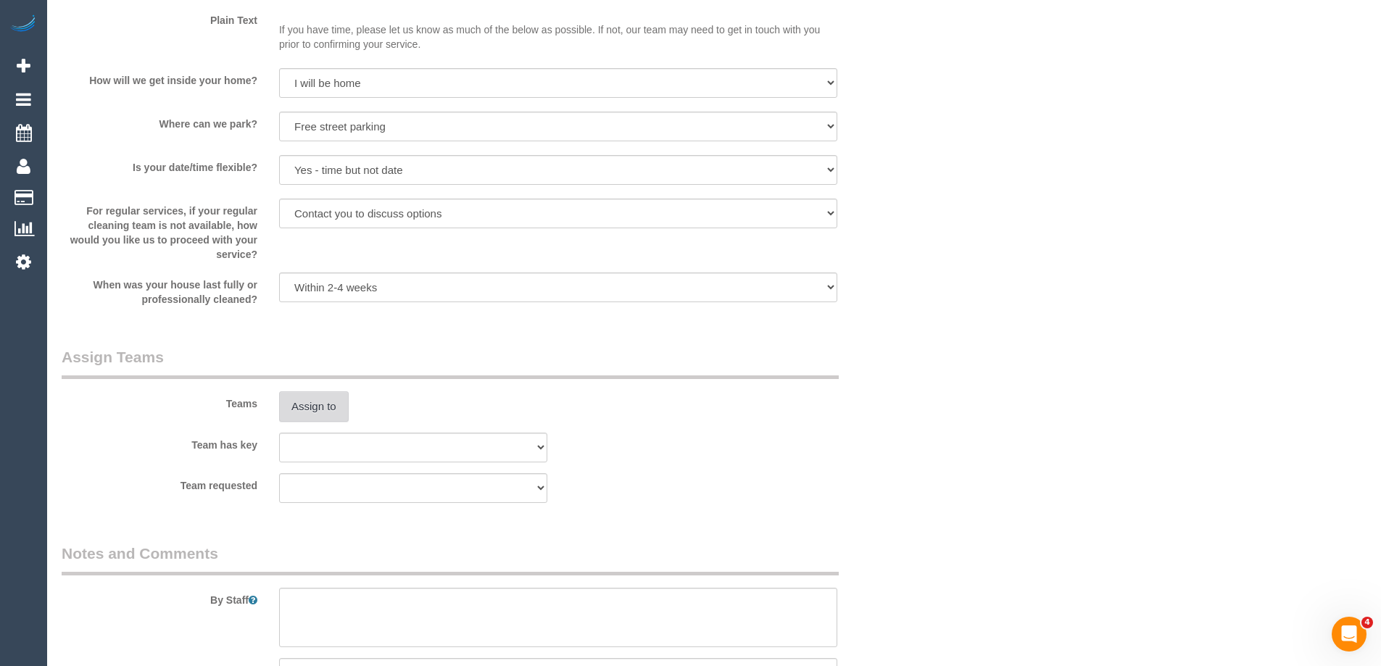
click at [289, 419] on button "Assign to" at bounding box center [314, 407] width 70 height 30
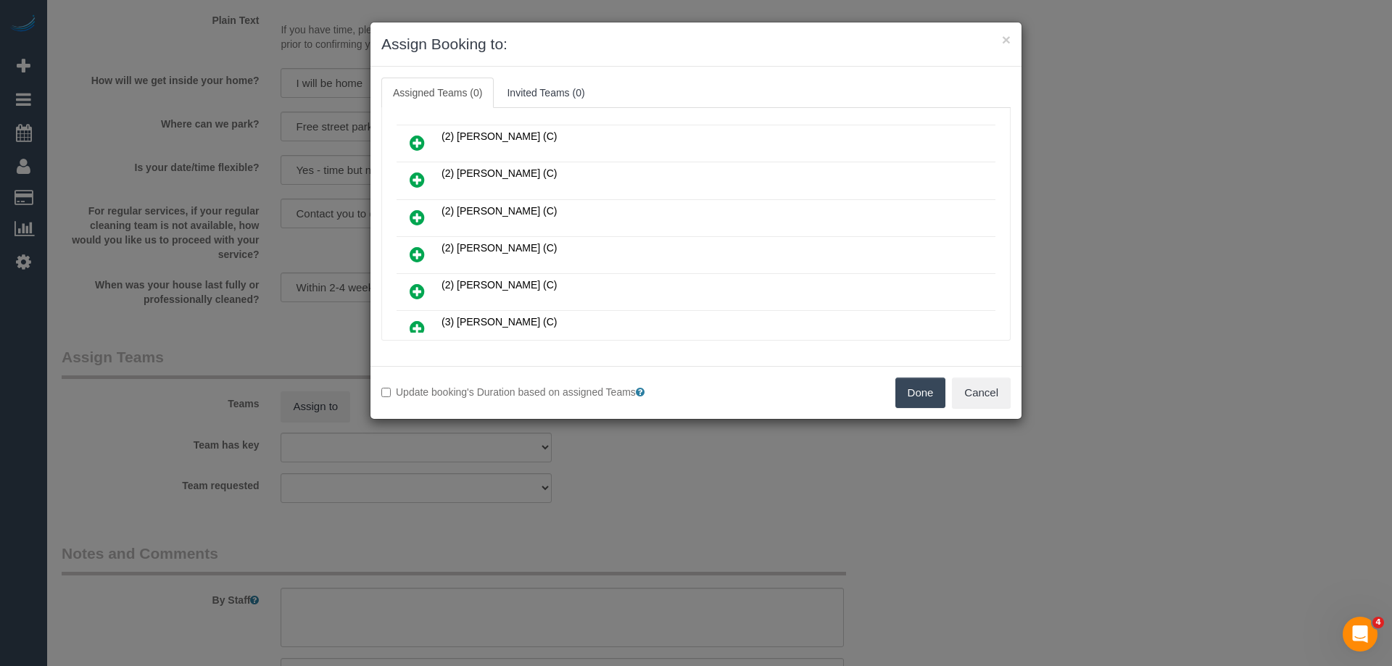
scroll to position [145, 0]
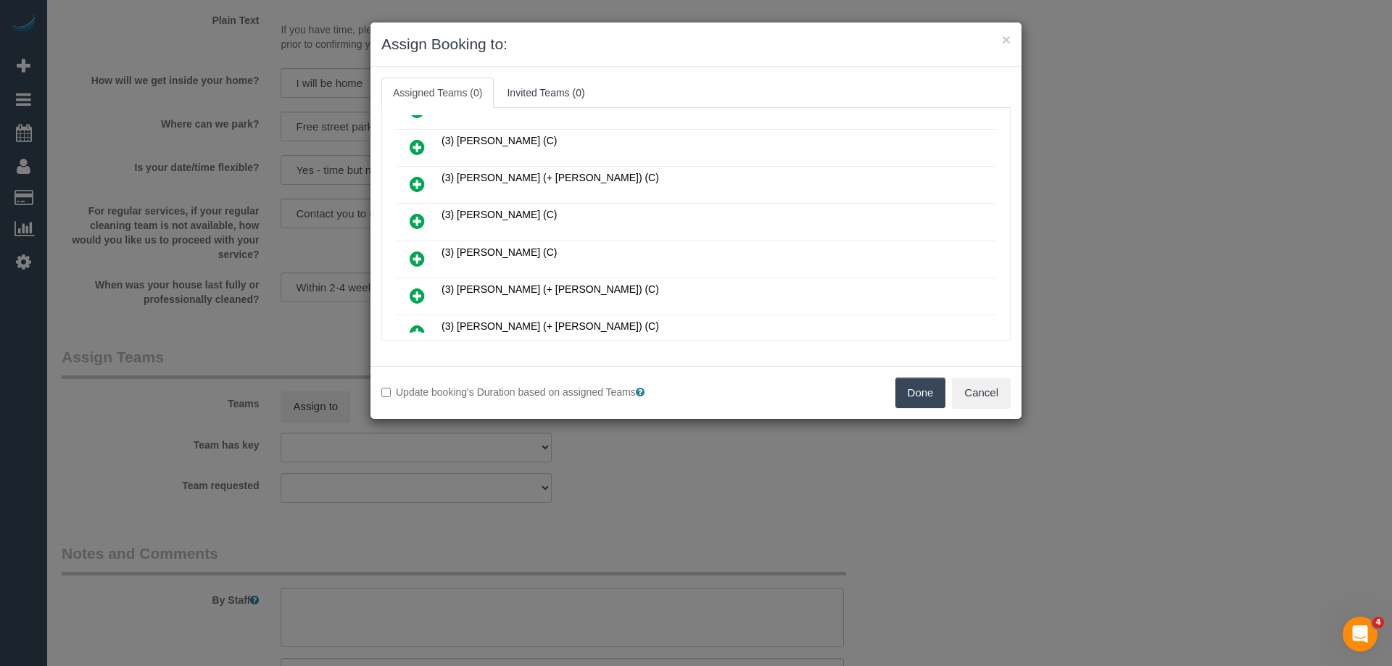
click at [419, 218] on icon at bounding box center [417, 220] width 15 height 17
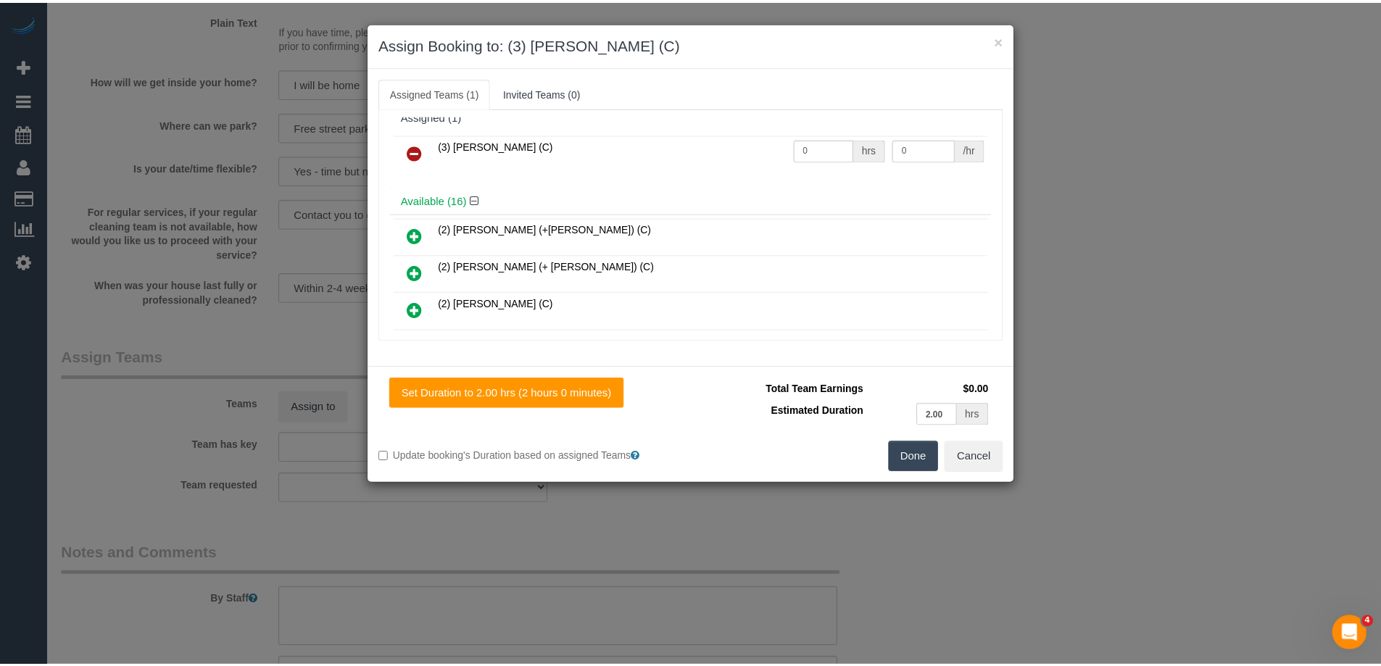
scroll to position [0, 0]
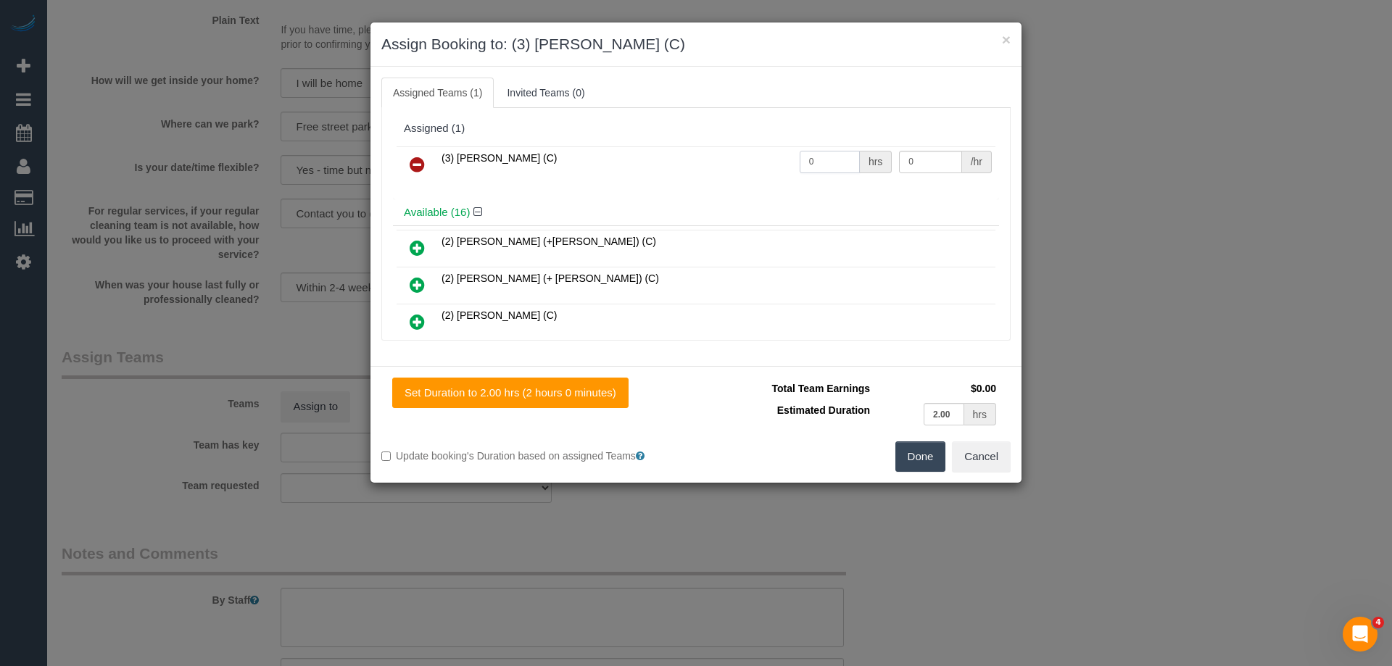
drag, startPoint x: 830, startPoint y: 164, endPoint x: 718, endPoint y: 170, distance: 112.5
click at [721, 167] on tr "(3) Himasha Amarasinghe (C) 0 hrs 0 /hr" at bounding box center [696, 164] width 599 height 37
type input "2"
drag, startPoint x: 812, startPoint y: 169, endPoint x: 734, endPoint y: 165, distance: 78.4
click at [739, 165] on tr "(3) Himasha Amarasinghe (C) 2 hrs 0 /hr" at bounding box center [696, 164] width 599 height 37
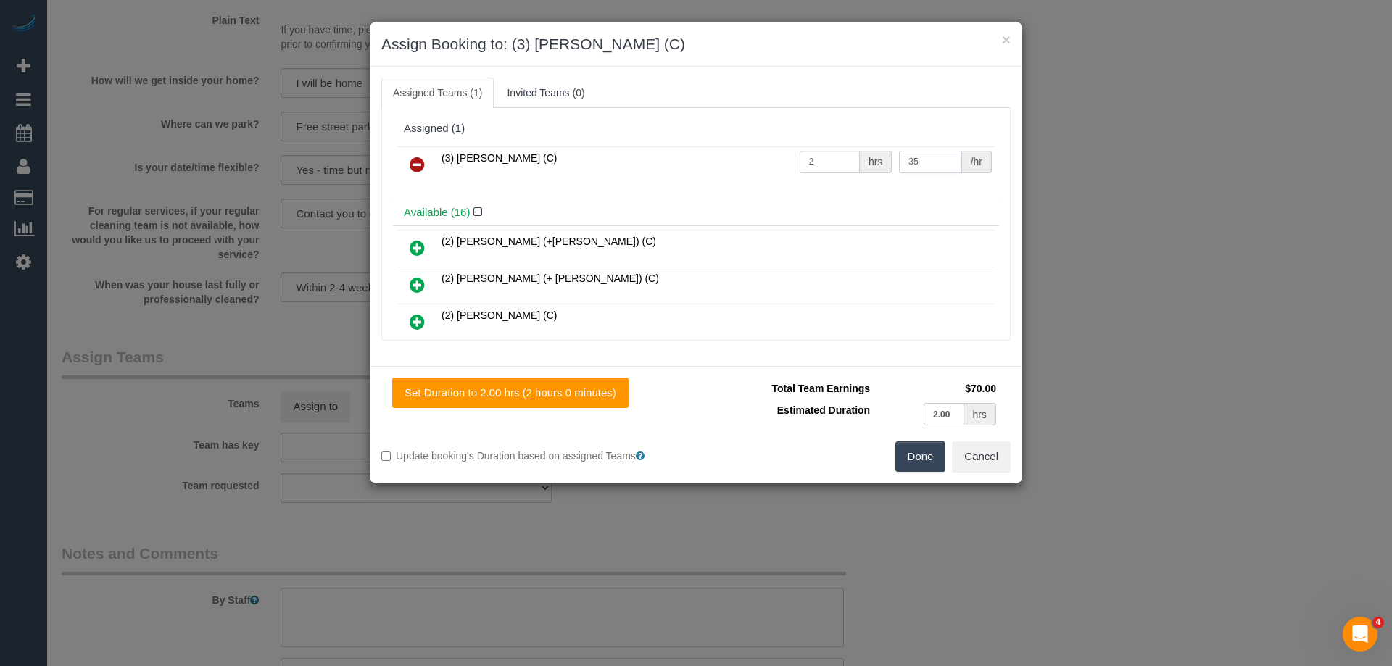
type input "35"
click at [914, 464] on button "Done" at bounding box center [920, 457] width 51 height 30
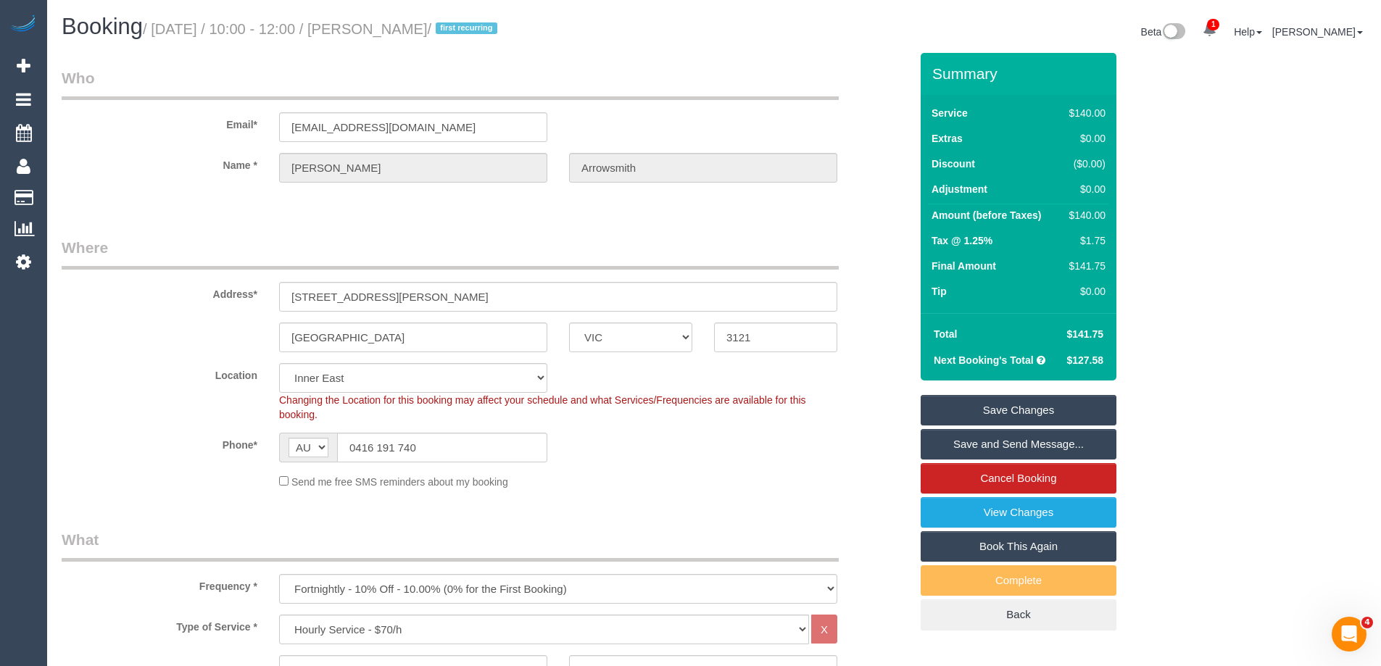
drag, startPoint x: 515, startPoint y: 25, endPoint x: 401, endPoint y: 32, distance: 114.1
click at [401, 32] on small "/ September 18, 2025 / 10:00 - 12:00 / Alexis Arrowsmith / first recurring" at bounding box center [322, 29] width 359 height 16
copy small "Alexis Arrowsmith"
click at [985, 439] on link "Save and Send Message..." at bounding box center [1019, 444] width 196 height 30
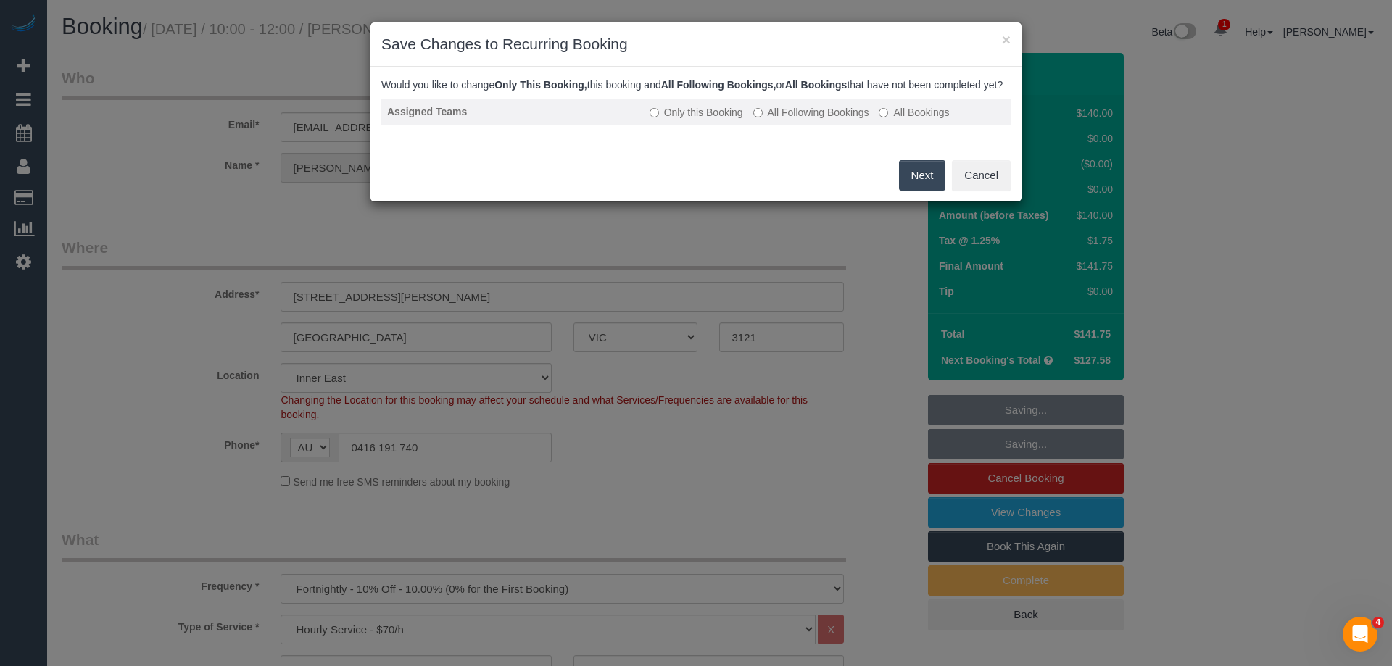
click at [785, 120] on label "All Following Bookings" at bounding box center [811, 112] width 116 height 15
click at [932, 191] on button "Save" at bounding box center [920, 175] width 49 height 30
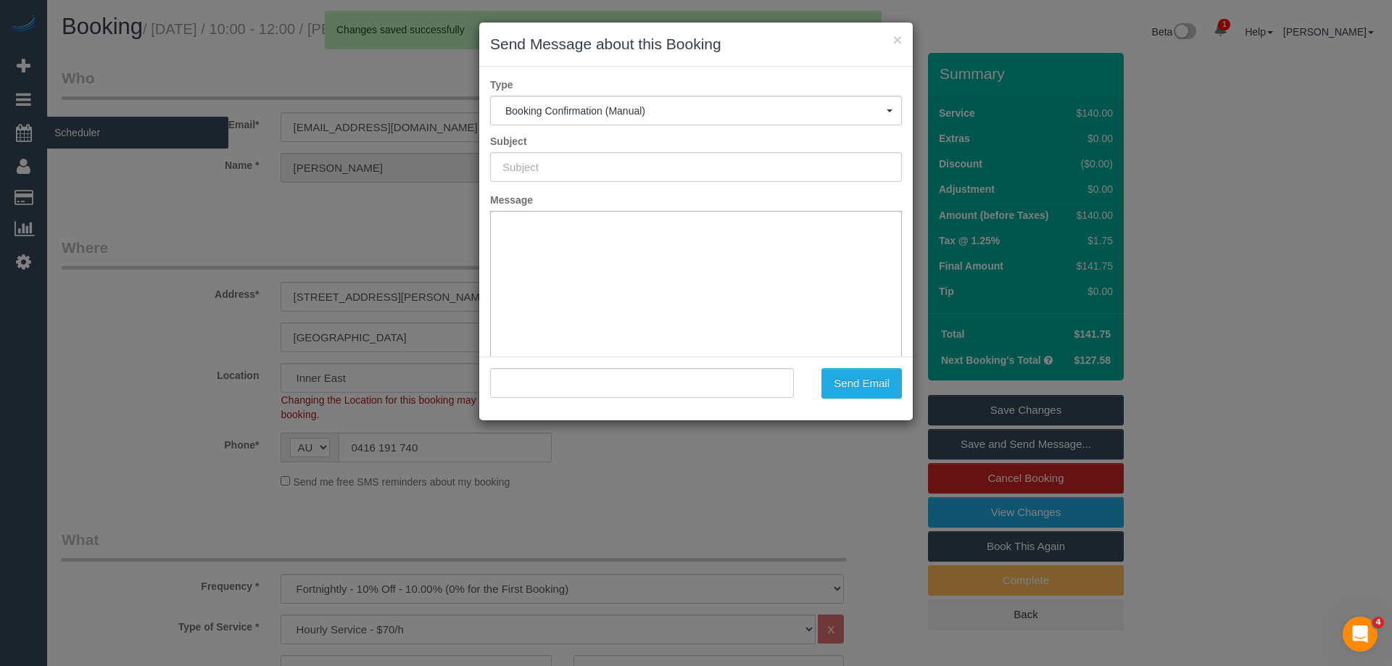
type input "Booking Confirmed"
type input ""Alexis Arrowsmith" <alexisgarrowsmith@gmail.com>"
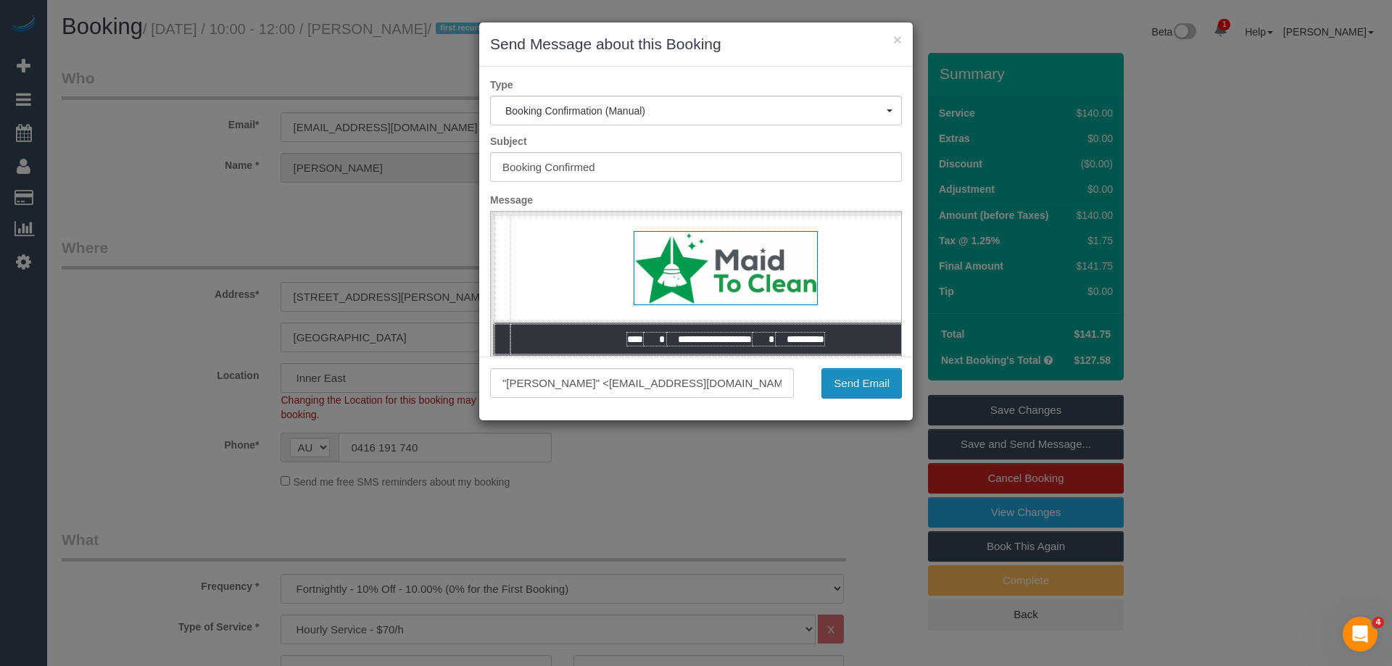
drag, startPoint x: 861, startPoint y: 370, endPoint x: 833, endPoint y: 393, distance: 36.6
click at [854, 381] on button "Send Email" at bounding box center [861, 383] width 80 height 30
click at [853, 384] on div "Send Email" at bounding box center [859, 383] width 109 height 30
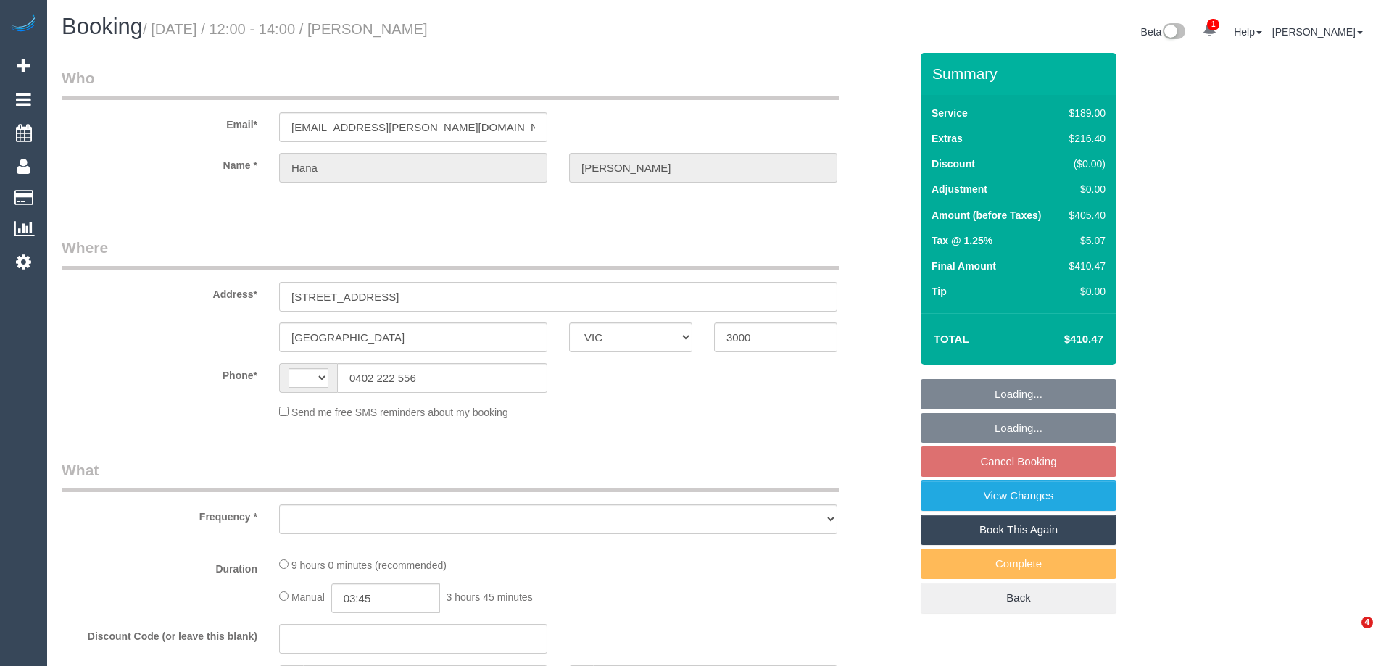
select select "VIC"
select select "string:stripe-pm_1QsrmX2GScqysDRV5M0agtFe"
select select "number:28"
select select "number:15"
select select "number:21"
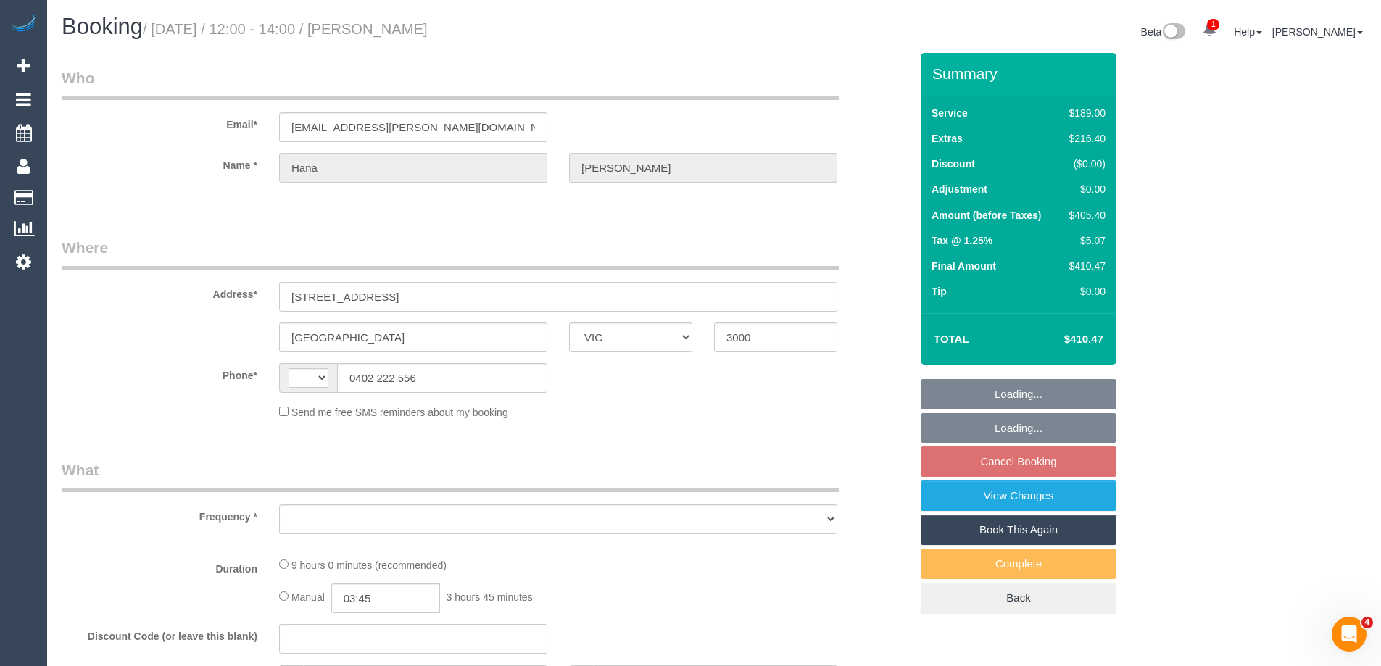
select select "number:25"
select select "number:33"
select select "number:12"
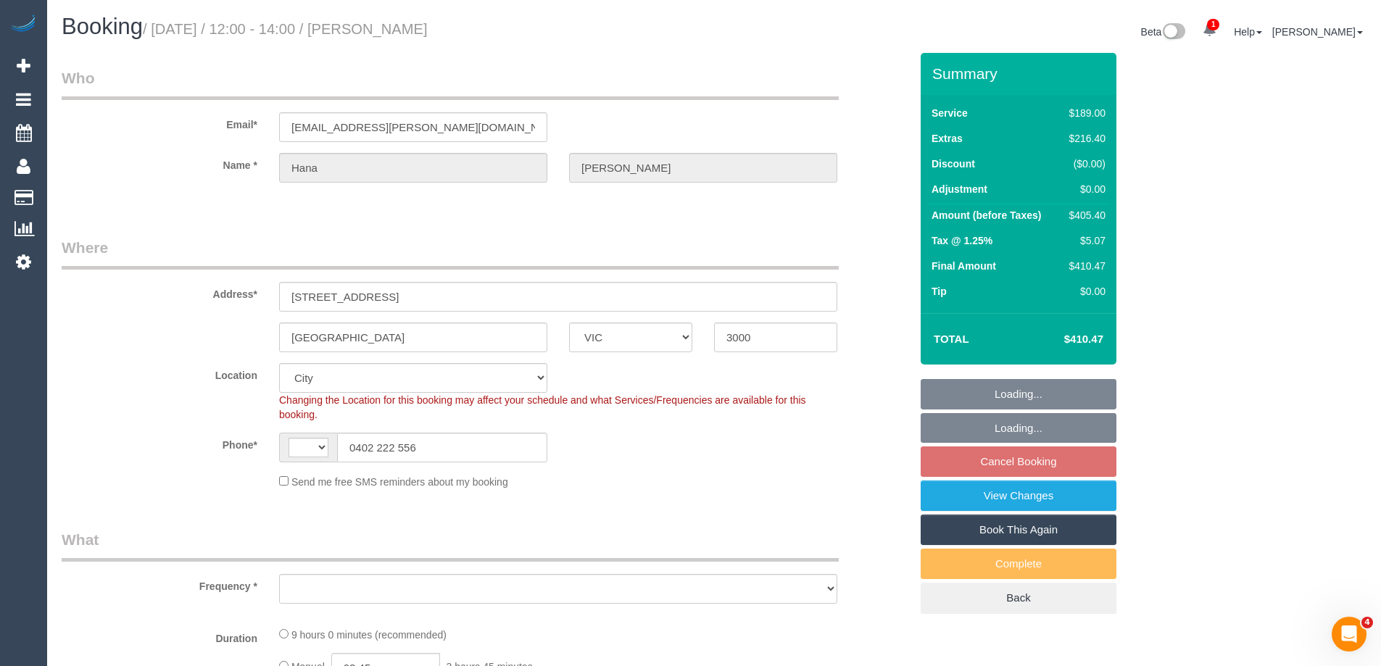
select select "string:AU"
select select "object:825"
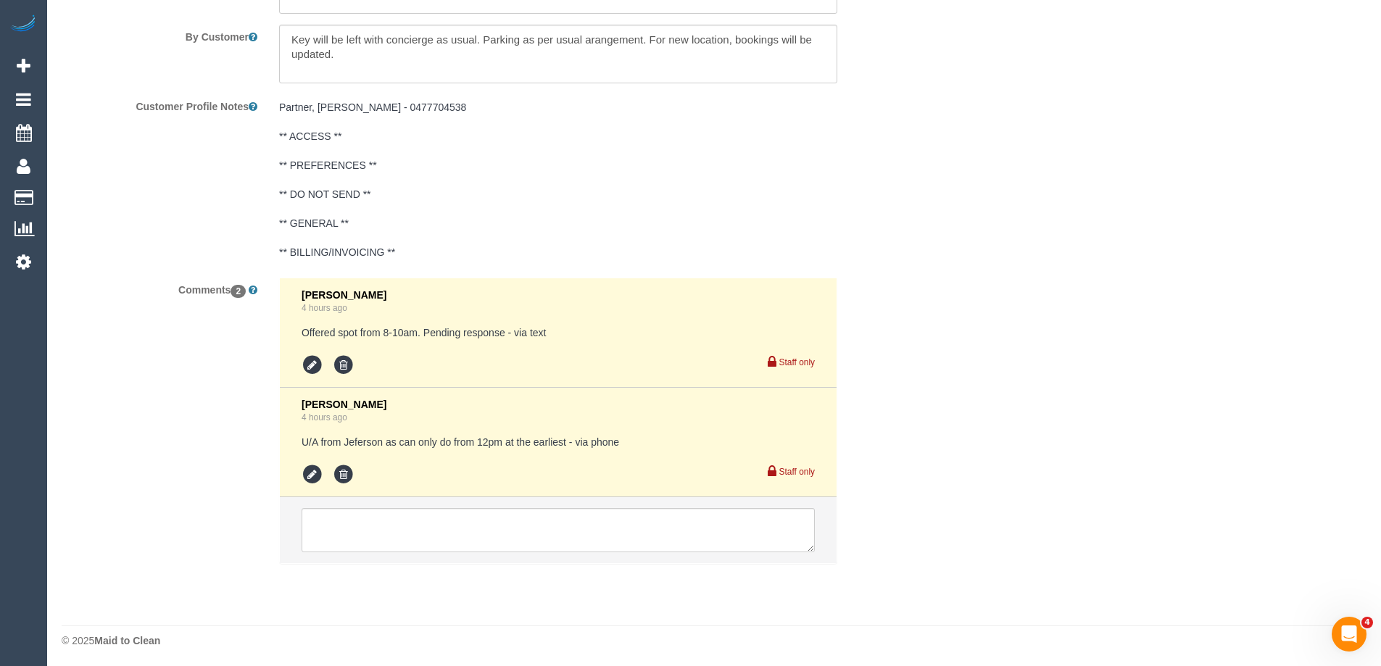
scroll to position [2568, 0]
click at [341, 523] on textarea at bounding box center [558, 527] width 513 height 45
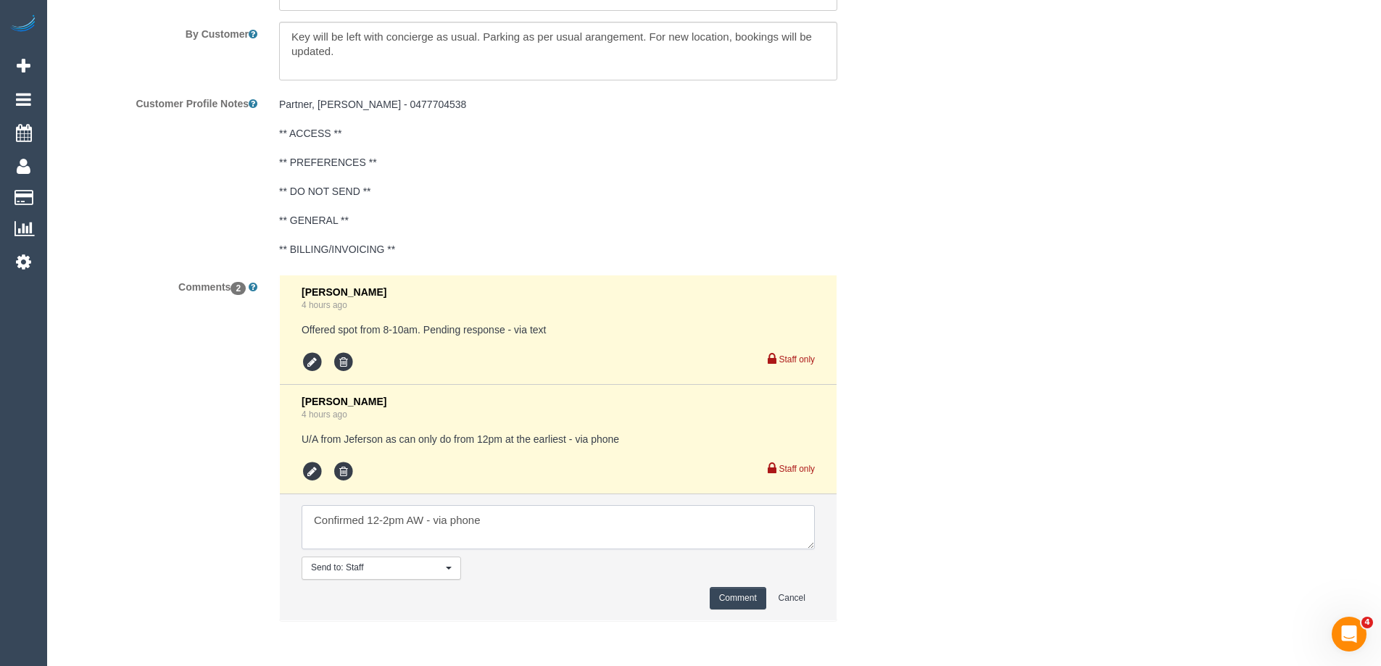
type textarea "Confirmed 12-2pm AW - via phone"
click at [740, 597] on button "Comment" at bounding box center [738, 598] width 57 height 22
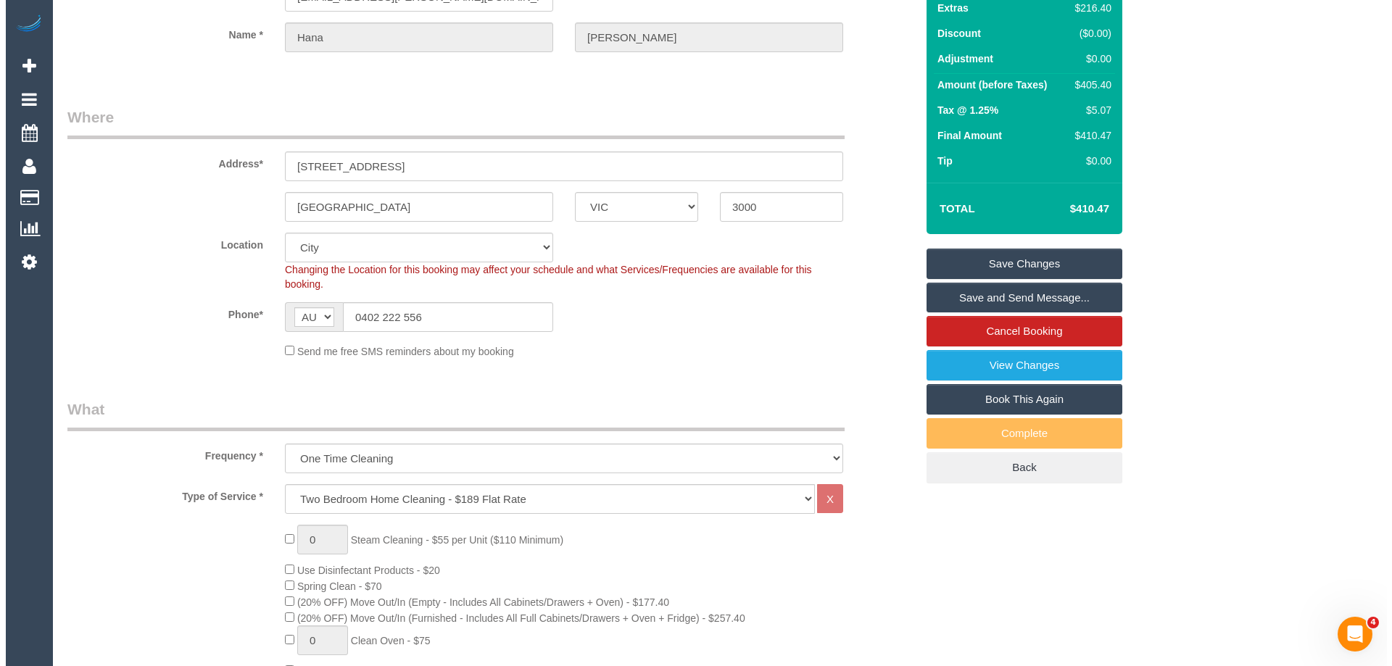
scroll to position [0, 0]
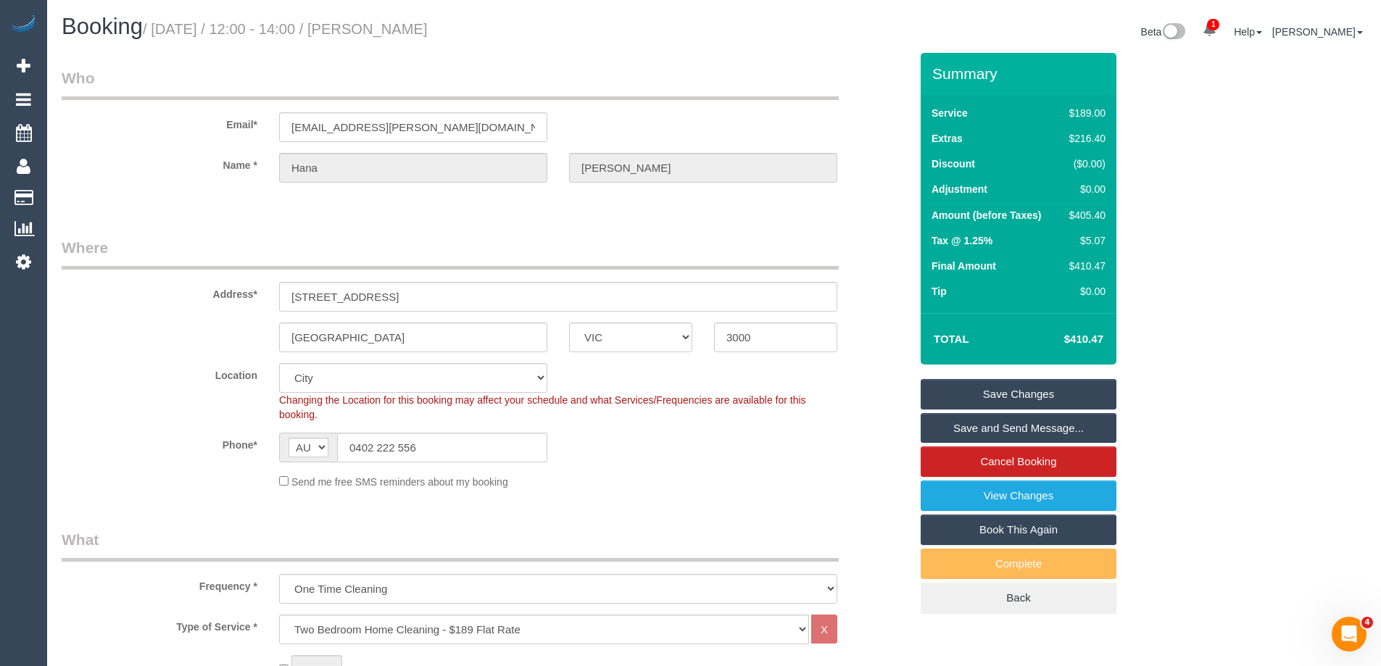
click at [961, 427] on link "Save and Send Message..." at bounding box center [1019, 428] width 196 height 30
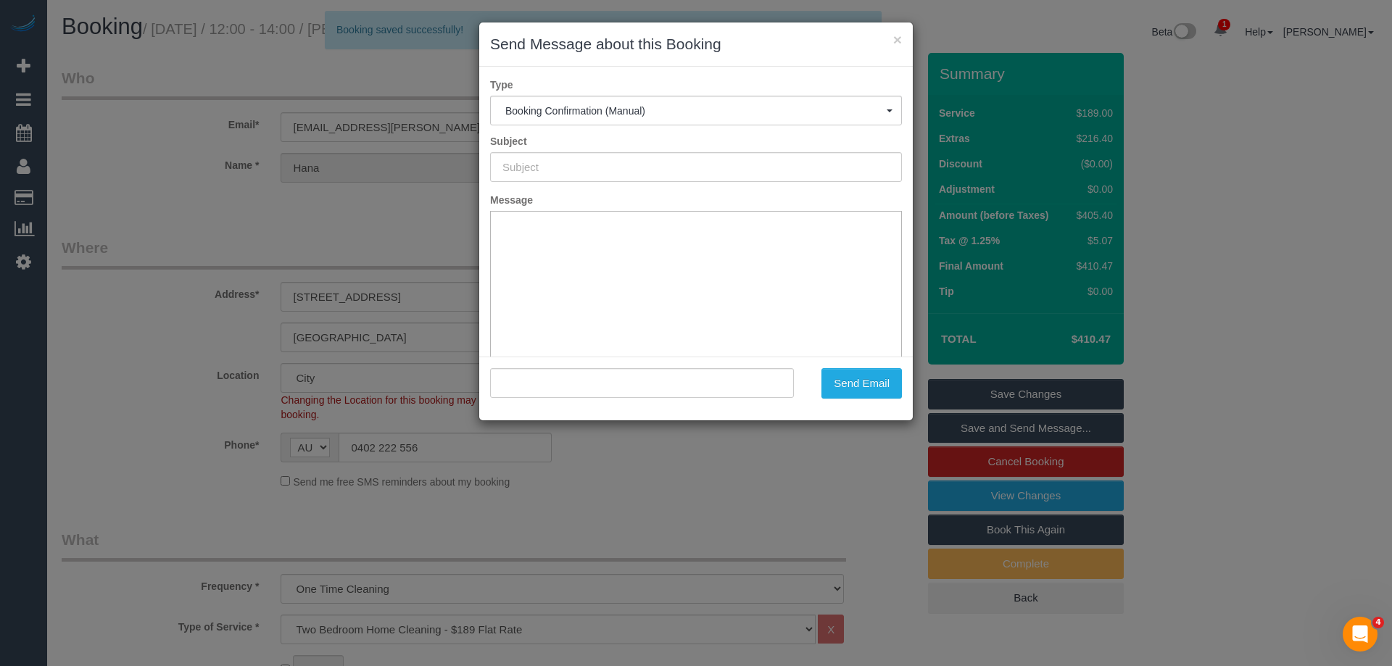
type input "Booking Confirmed"
type input ""Hana Visscher" <hl.visscher@gmail.com>"
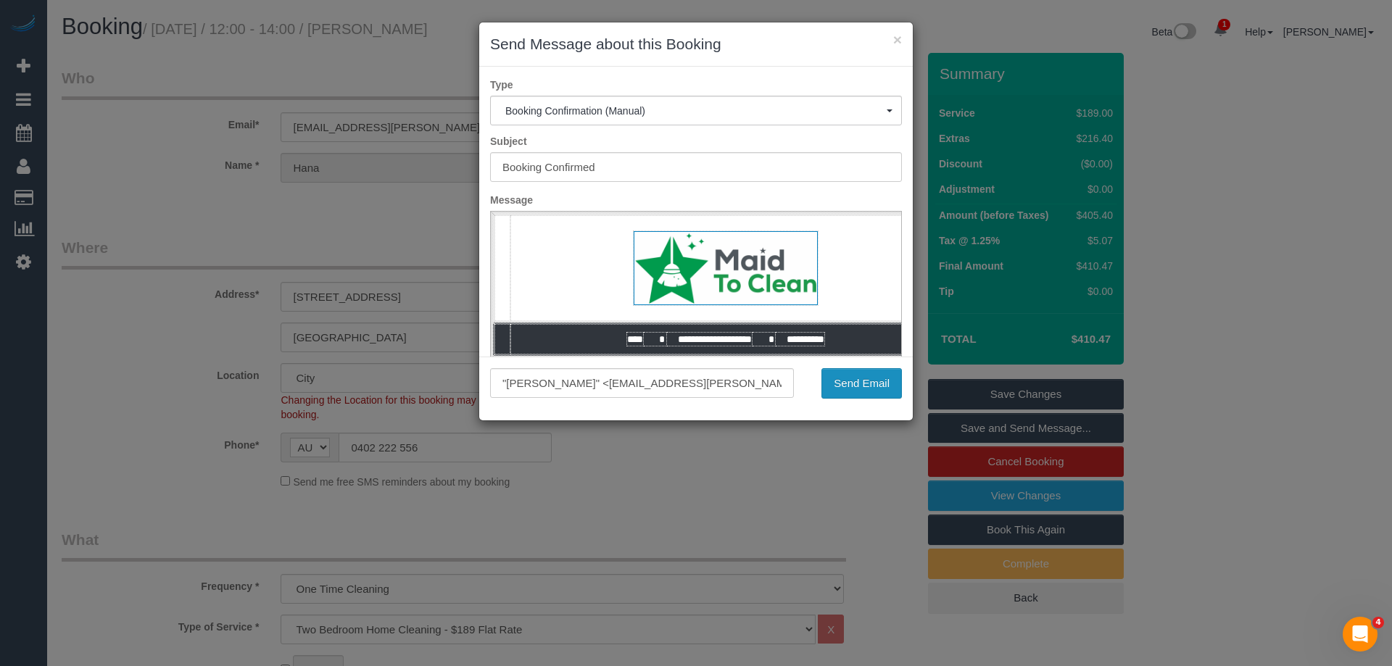
click at [851, 389] on button "Send Email" at bounding box center [861, 383] width 80 height 30
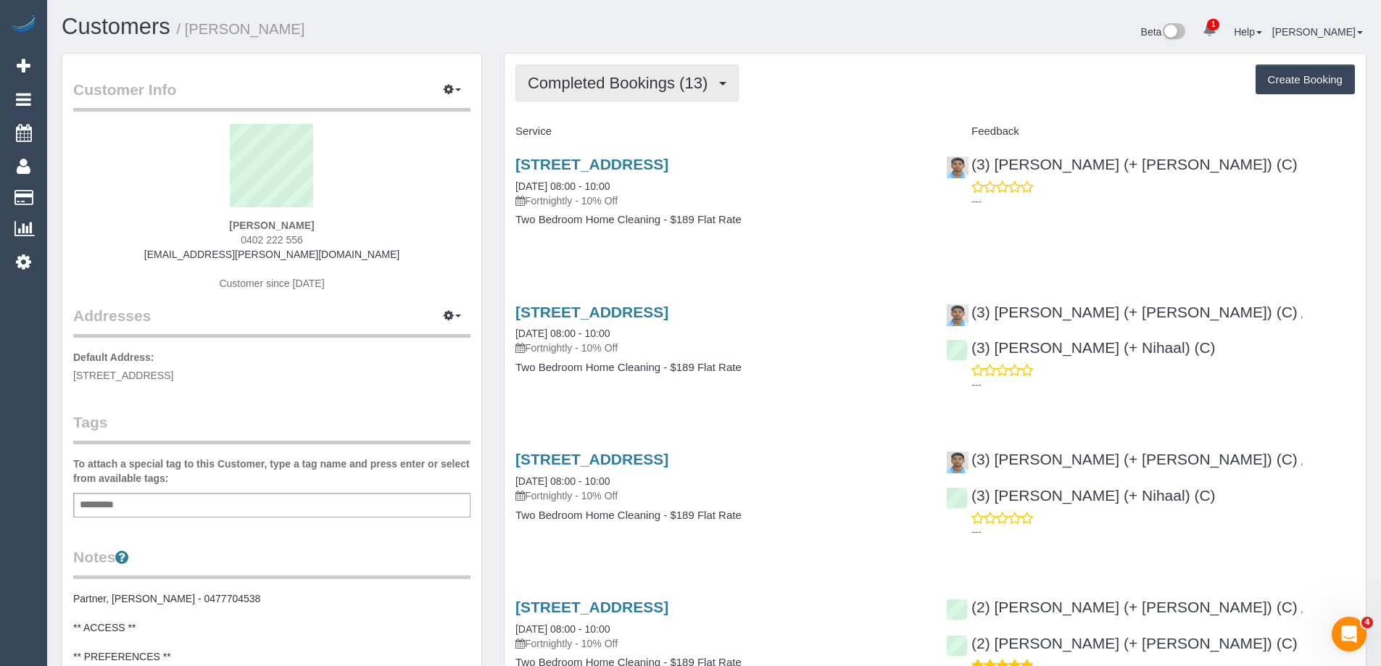
click at [605, 81] on span "Completed Bookings (13)" at bounding box center [621, 83] width 187 height 18
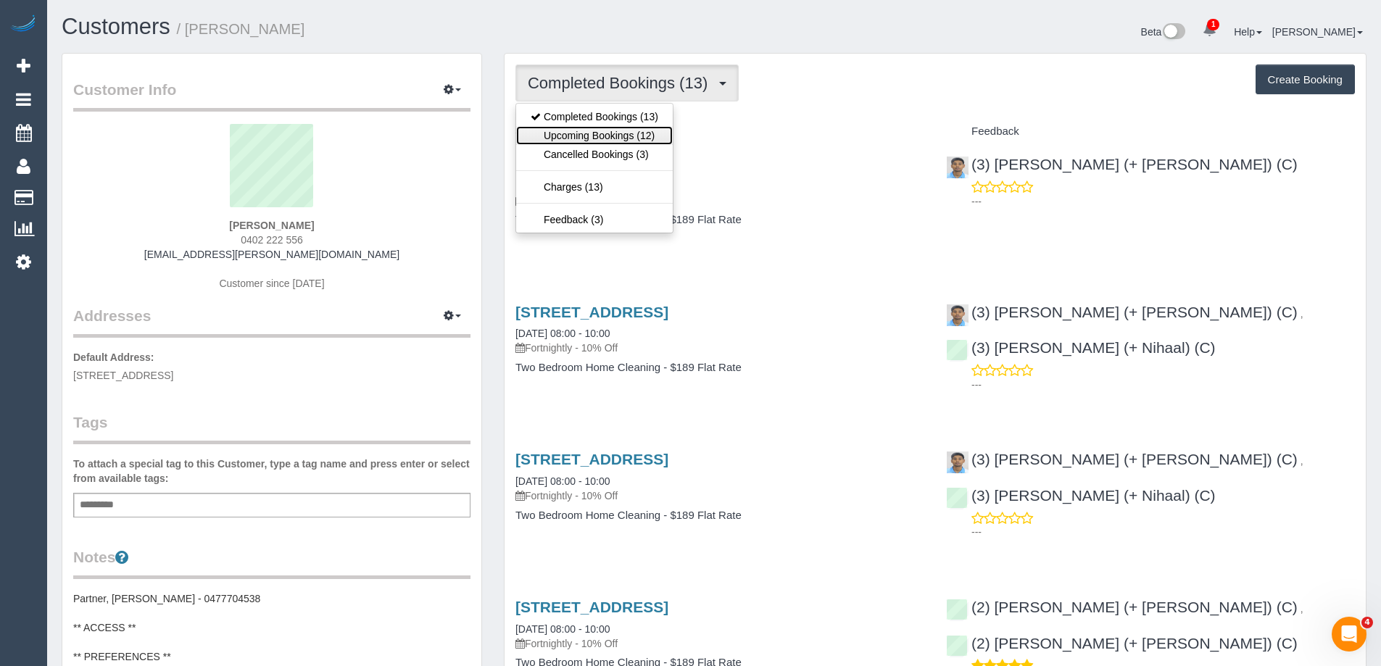
click at [618, 141] on link "Upcoming Bookings (12)" at bounding box center [594, 135] width 157 height 19
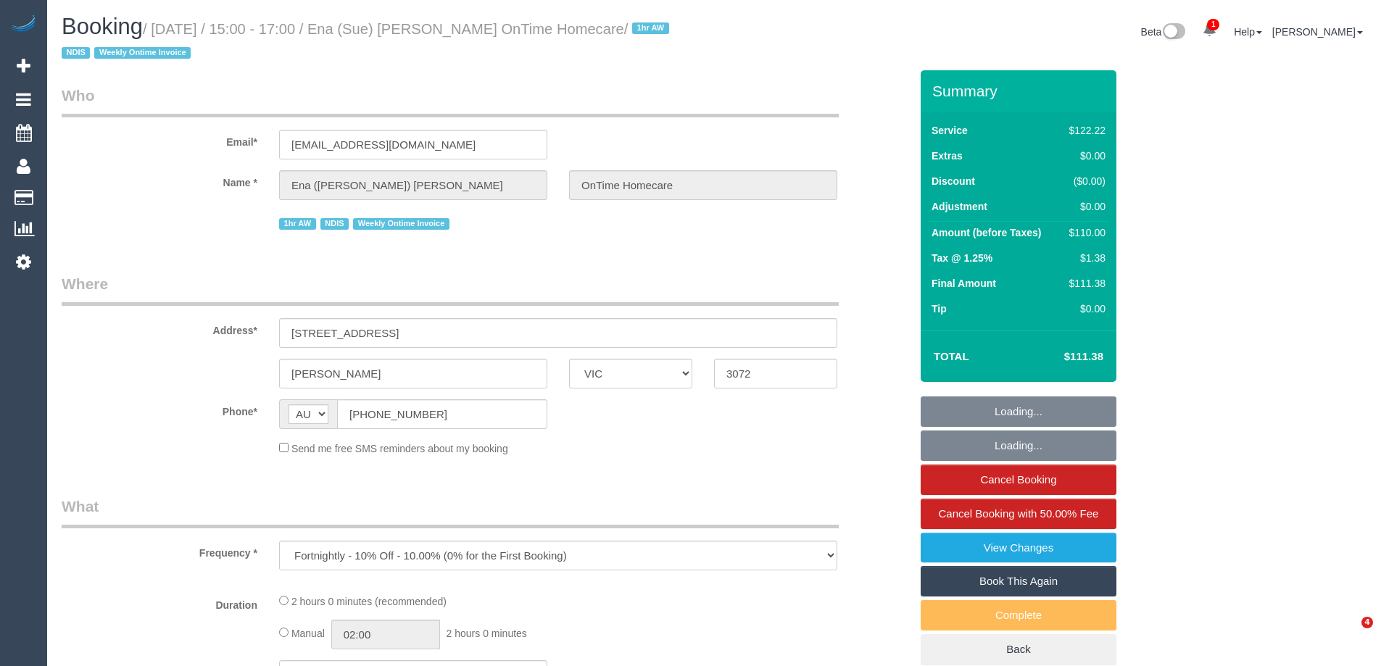
select select "VIC"
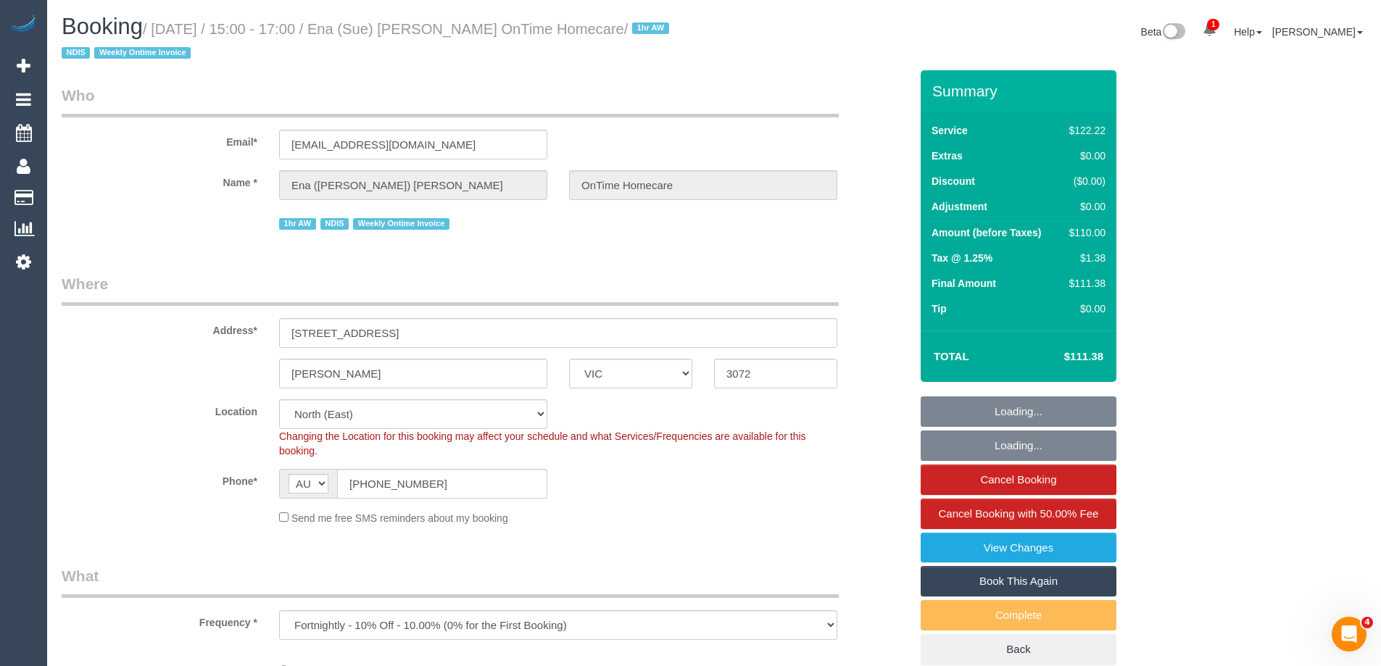
select select "object:1185"
select select "number:32"
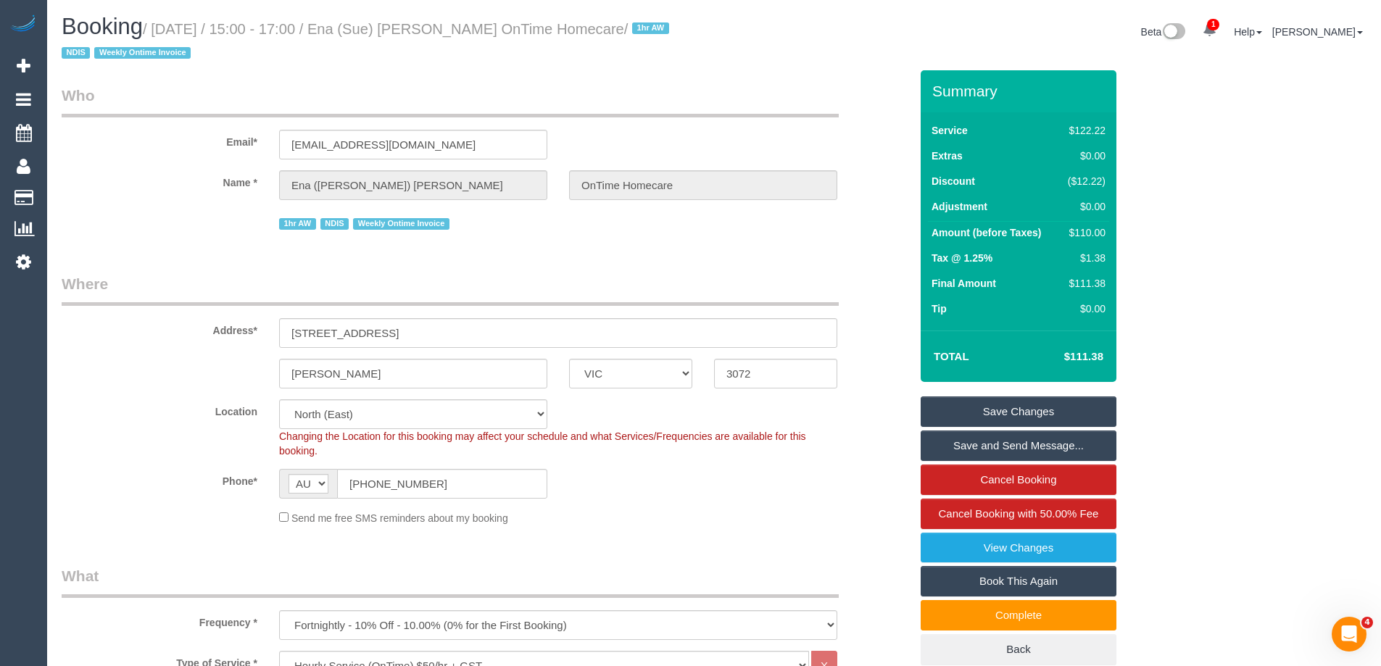
drag, startPoint x: 643, startPoint y: 30, endPoint x: 399, endPoint y: 30, distance: 244.3
click at [399, 30] on small "/ [DATE] / 15:00 - 17:00 / Ena (Sue) [PERSON_NAME] OnTime Homecare / 1hr AW NDI…" at bounding box center [368, 41] width 612 height 41
copy small "Ena ([PERSON_NAME]) [PERSON_NAME] OnTime Homecare"
drag, startPoint x: 441, startPoint y: 484, endPoint x: 149, endPoint y: 484, distance: 291.5
click at [149, 484] on div "Phone* AF AL DZ AD AO AI AQ AG AR AM AW AU AT AZ BS BH BD BB BY BE BZ BJ BM BT …" at bounding box center [486, 484] width 870 height 30
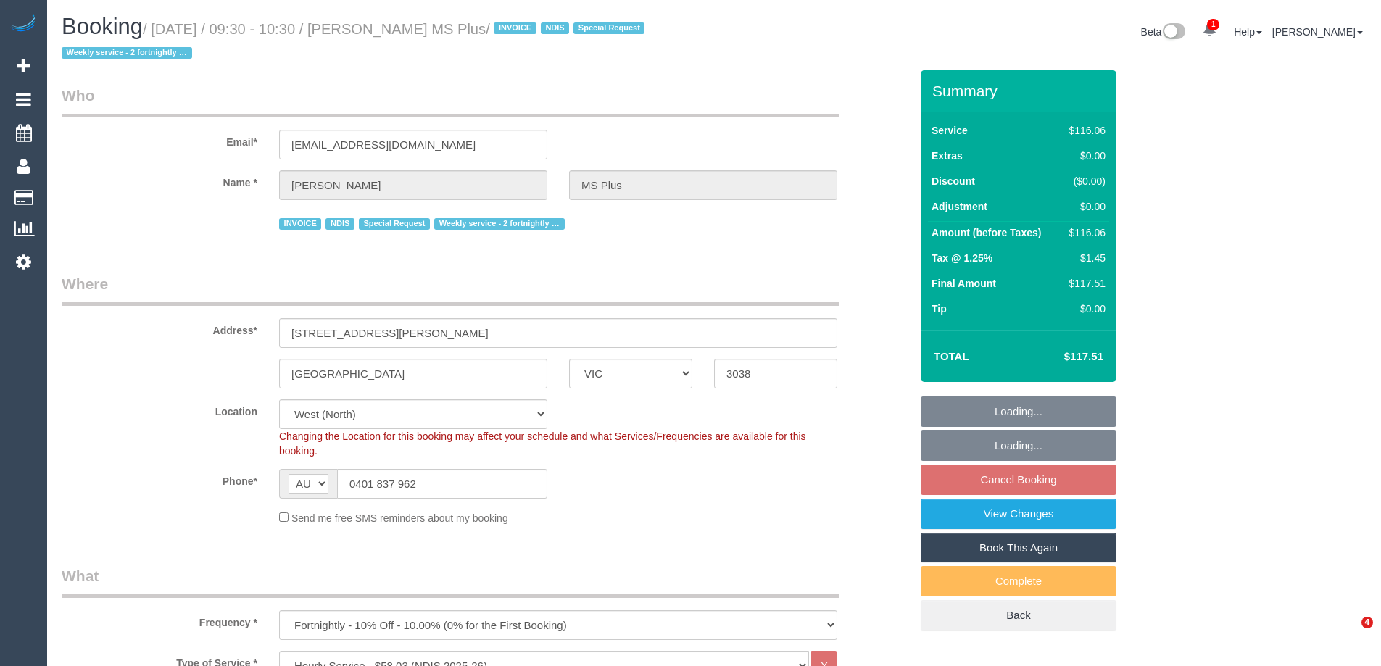
select select "VIC"
select select "number:28"
select select "number:14"
select select "number:19"
select select "number:22"
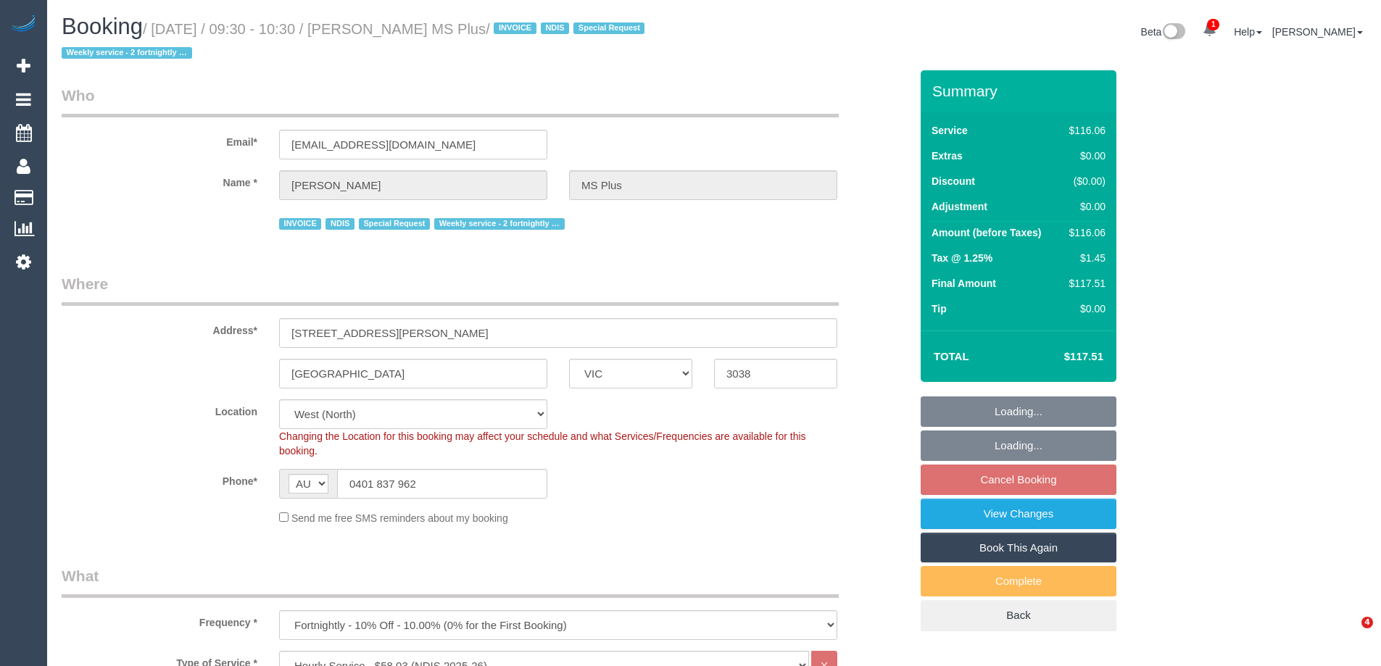
select select "number:35"
select select "object:1307"
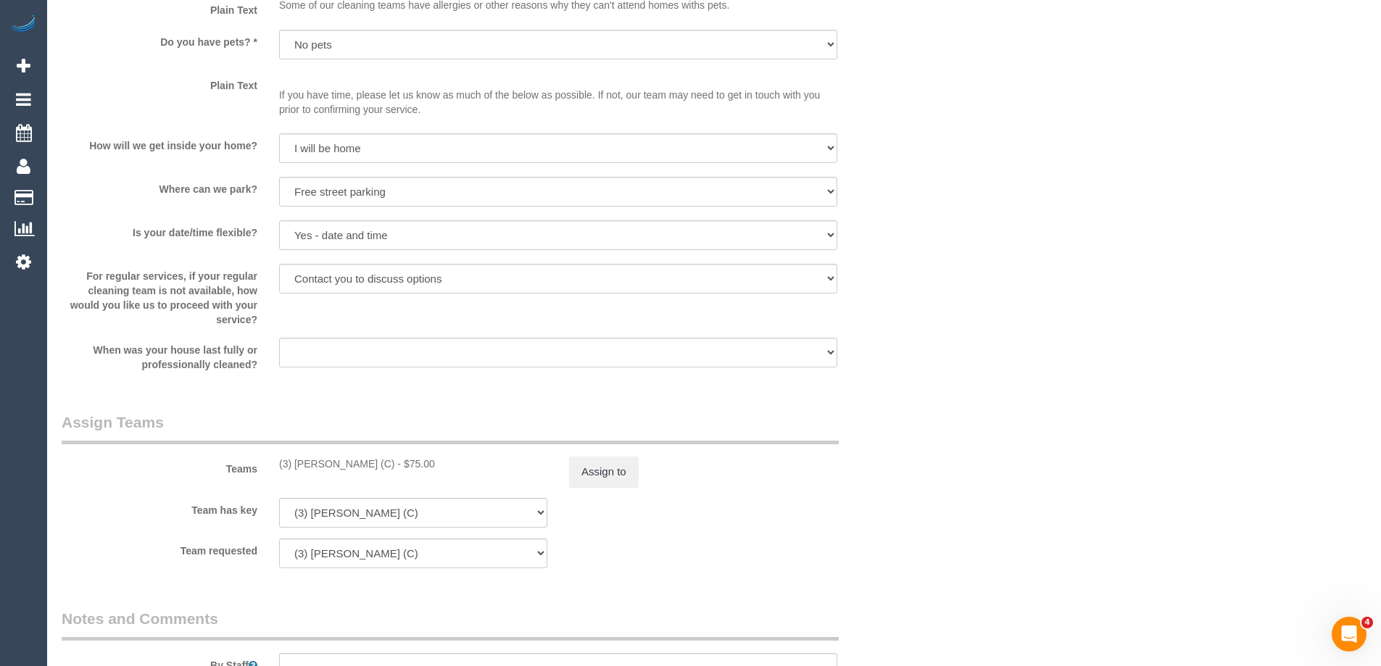
scroll to position [1595, 0]
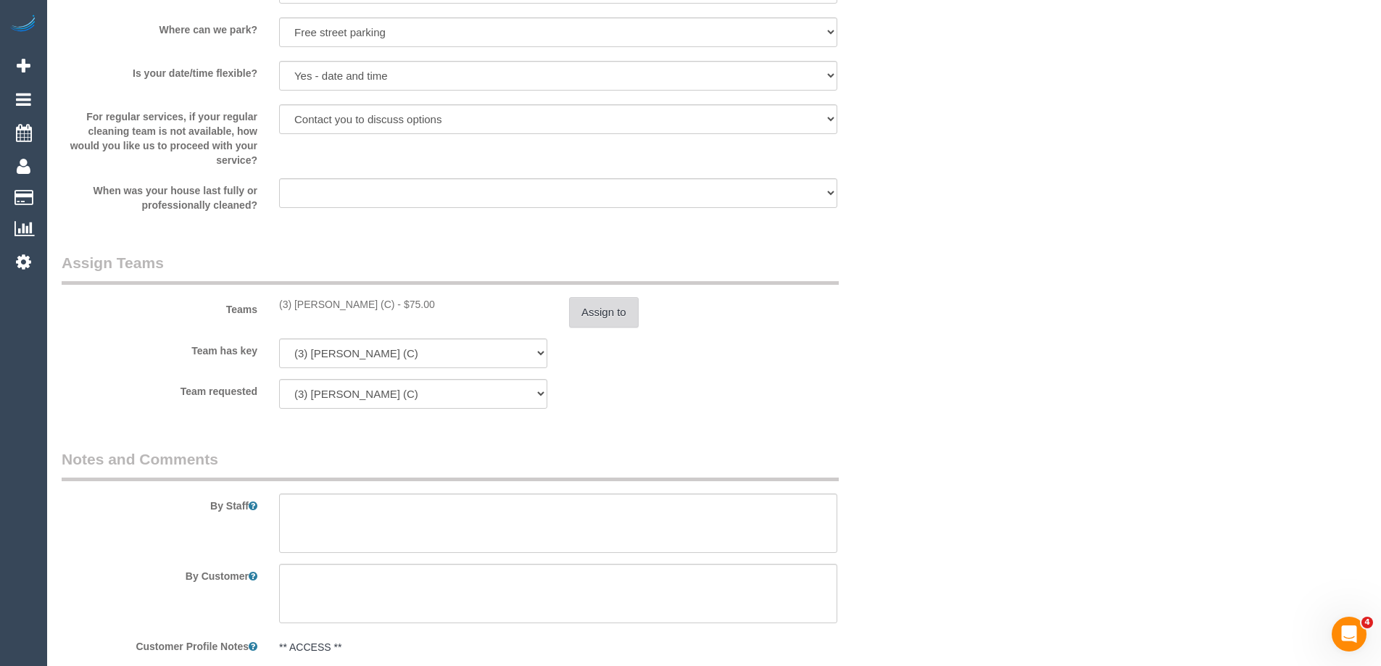
click at [619, 303] on button "Assign to" at bounding box center [604, 312] width 70 height 30
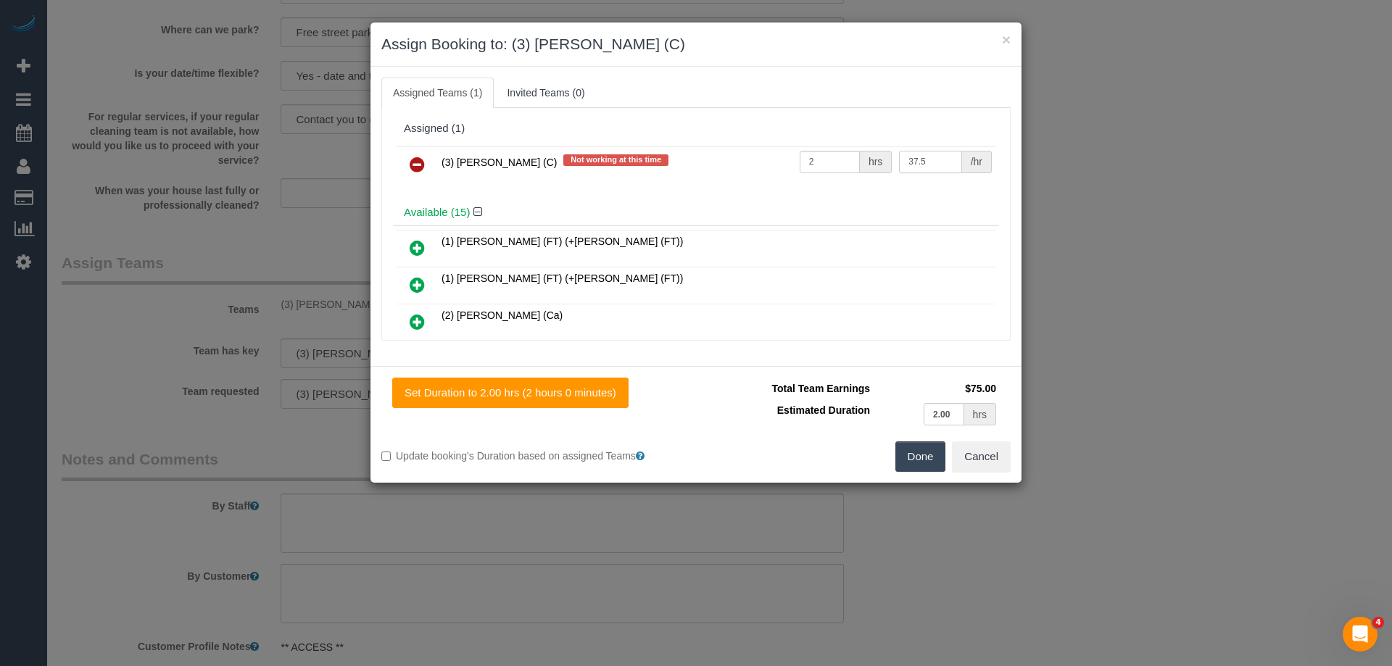
drag, startPoint x: 938, startPoint y: 162, endPoint x: 717, endPoint y: 165, distance: 221.1
click at [703, 162] on tr "(3) [PERSON_NAME] (C) Not working at this time 2 hrs 37.5 /hr" at bounding box center [696, 164] width 599 height 37
type input "35"
click at [914, 456] on button "Done" at bounding box center [920, 457] width 51 height 30
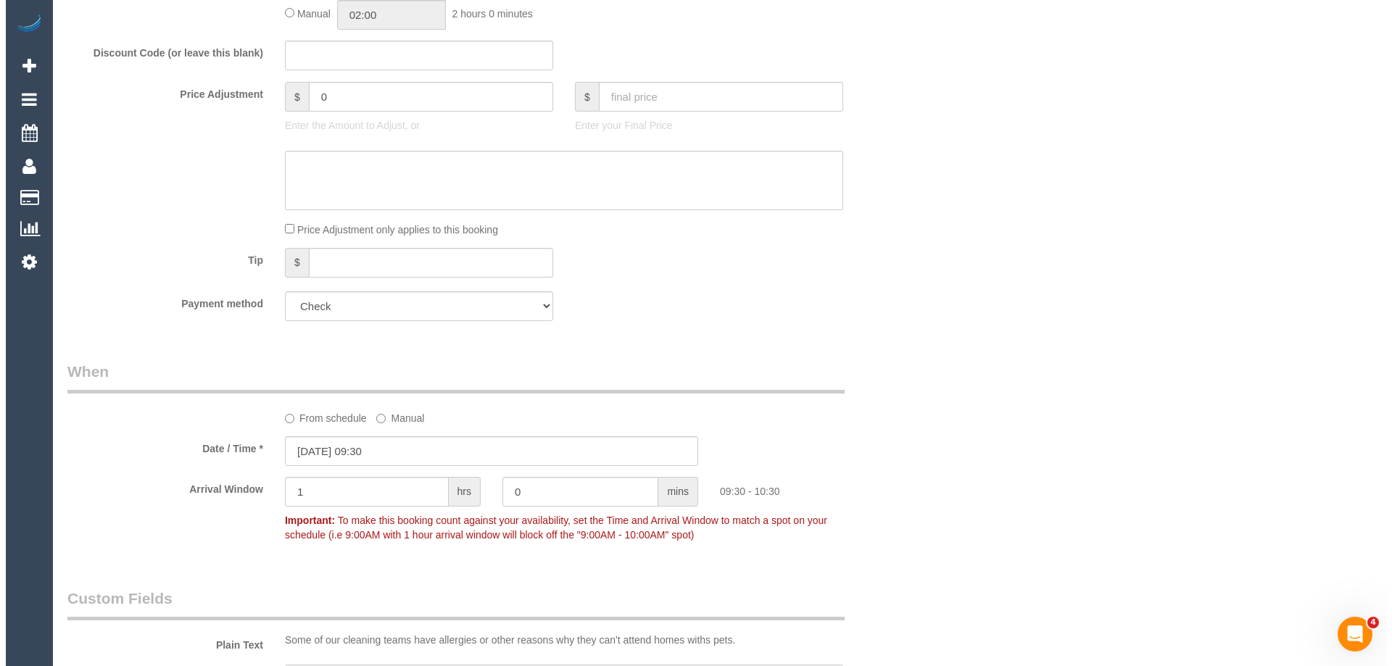
scroll to position [0, 0]
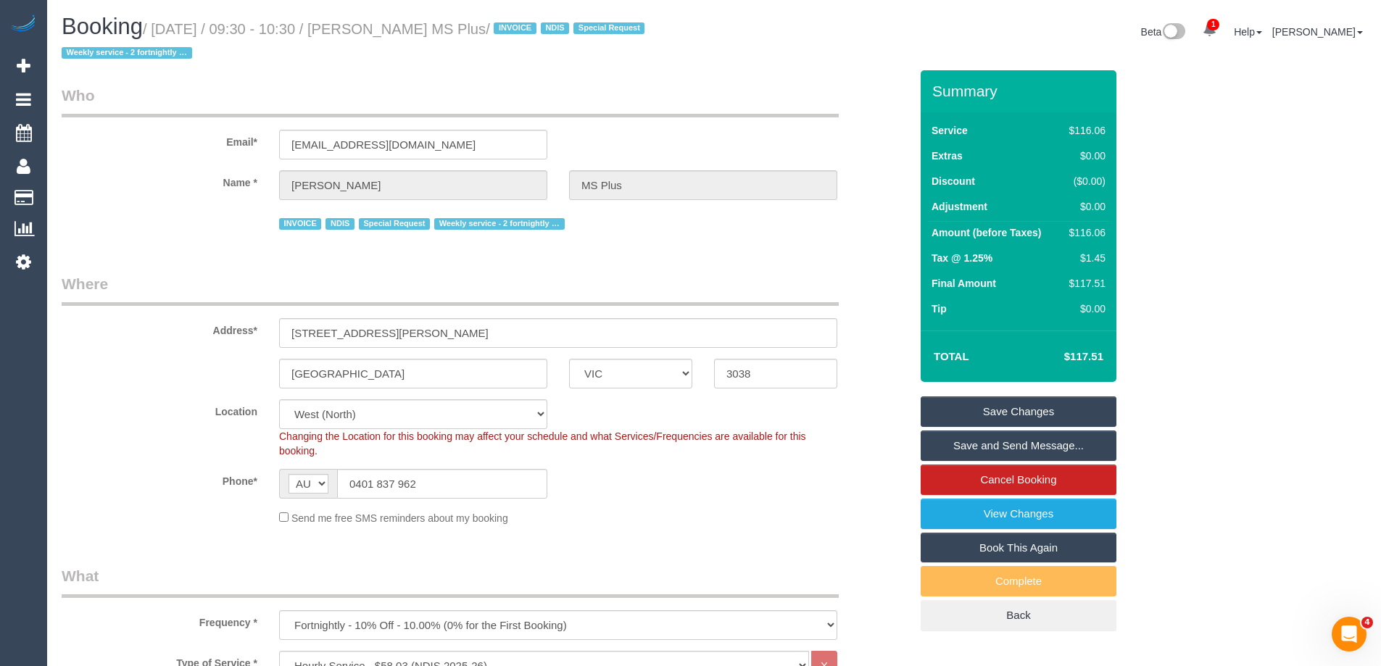
click at [990, 407] on link "Save Changes" at bounding box center [1019, 412] width 196 height 30
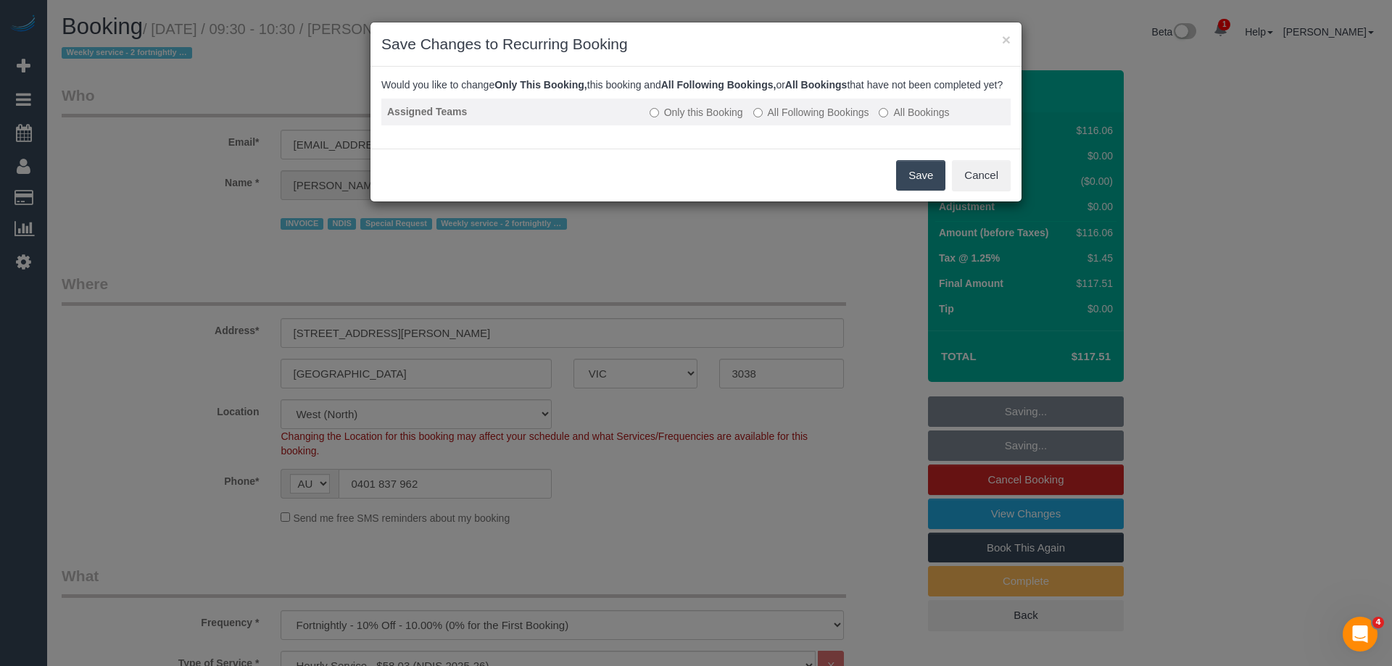
click at [822, 120] on label "All Following Bookings" at bounding box center [811, 112] width 116 height 15
click at [913, 186] on button "Save" at bounding box center [920, 175] width 49 height 30
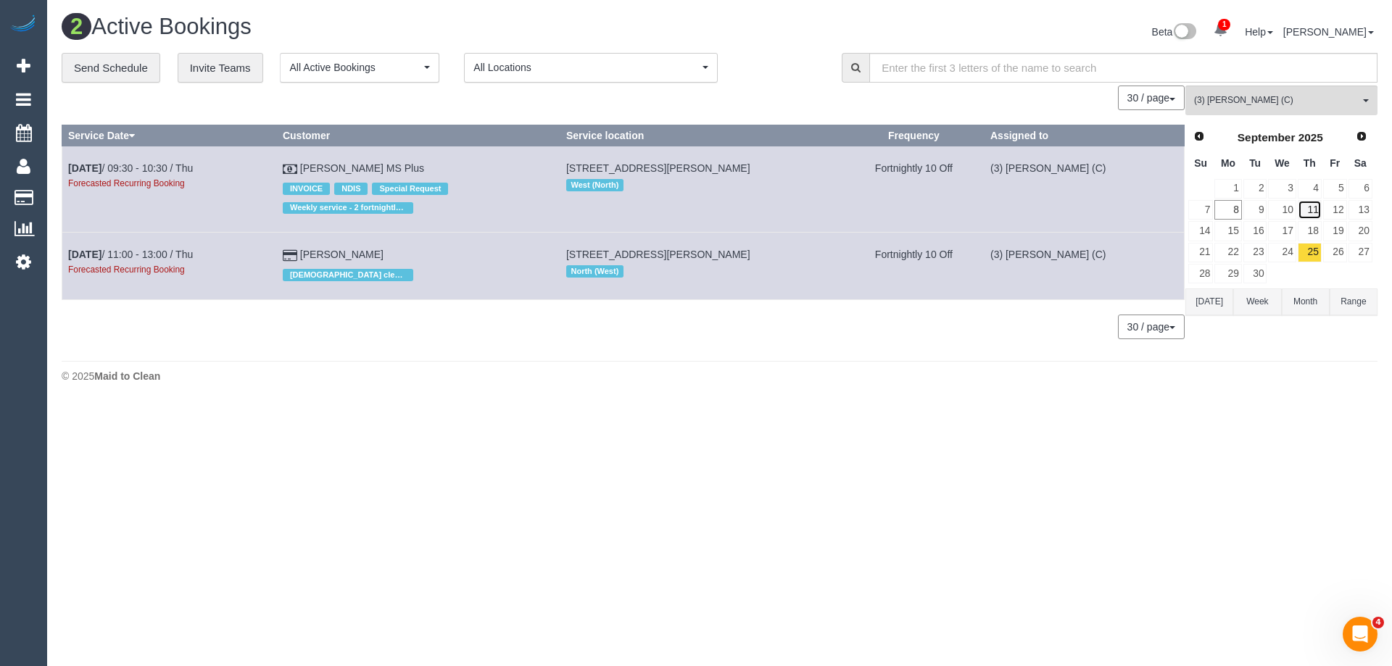
click at [1310, 205] on link "11" at bounding box center [1310, 210] width 24 height 20
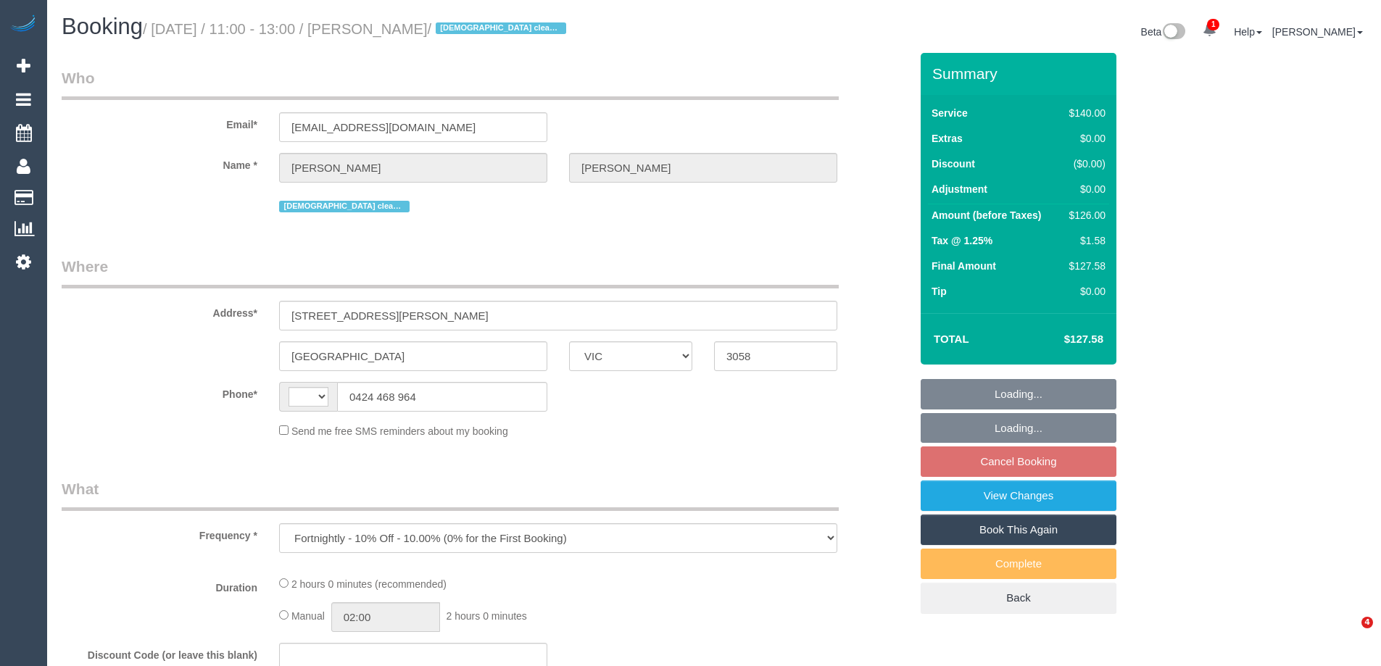
select select "VIC"
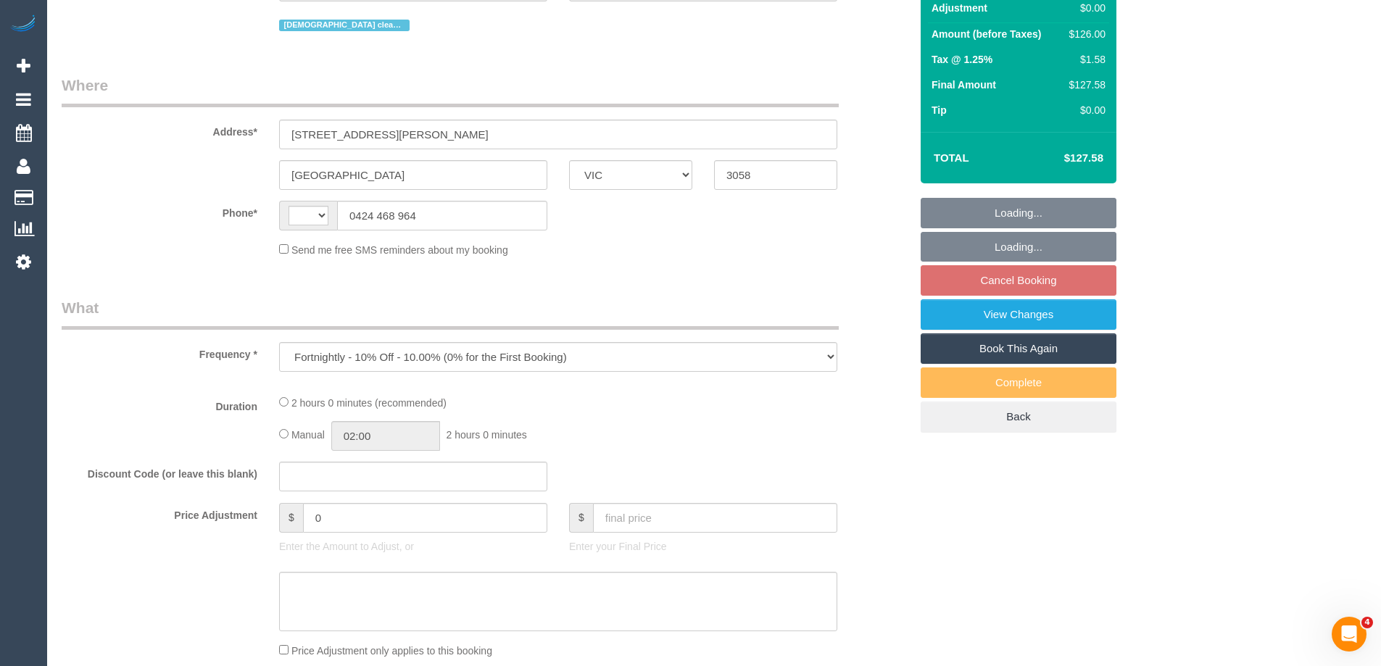
select select "string:stripe-pm_1R3q8H2GScqysDRV69tERAwB"
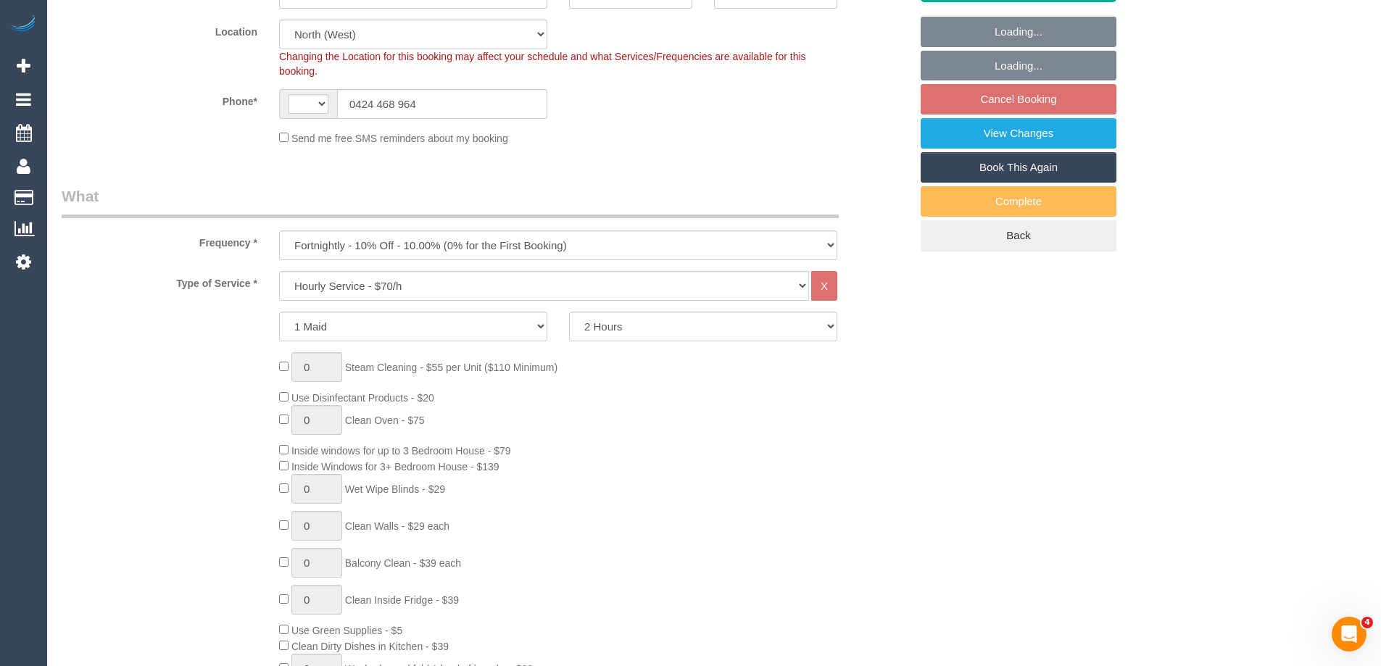
select select "object:717"
select select "string:AU"
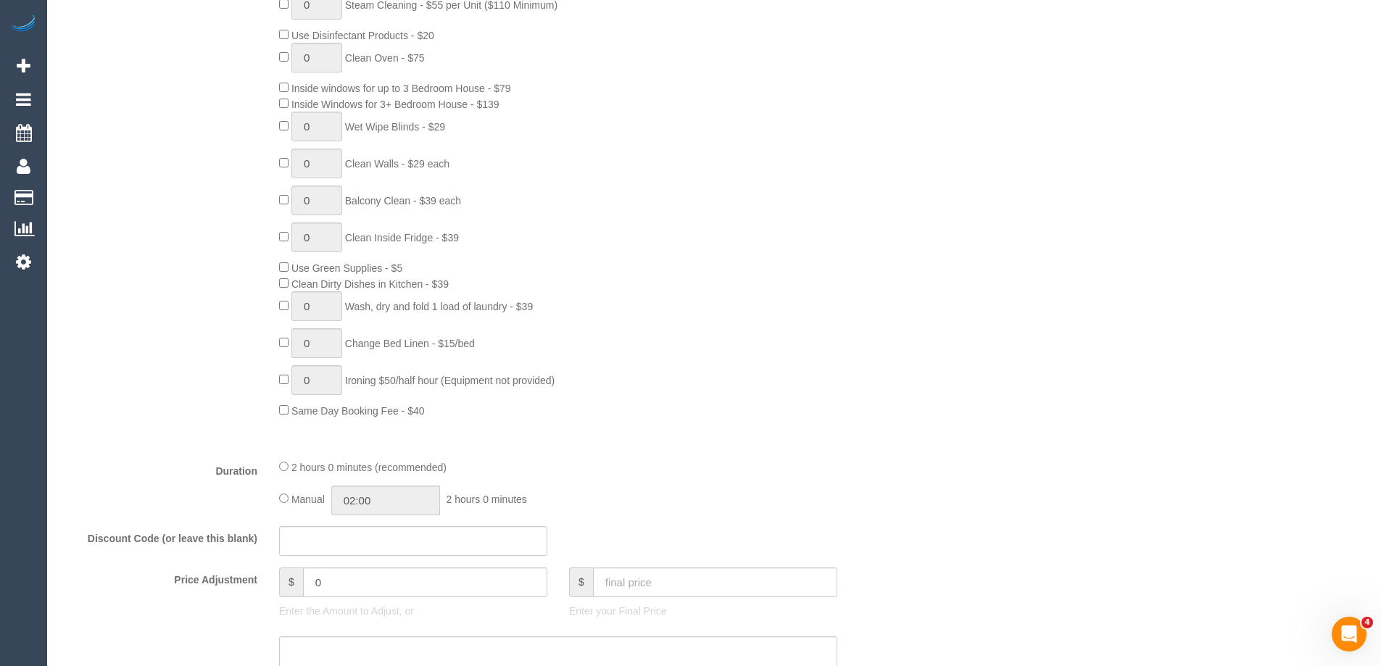
select select "number:30"
select select "number:14"
select select "number:19"
select select "number:24"
select select "number:35"
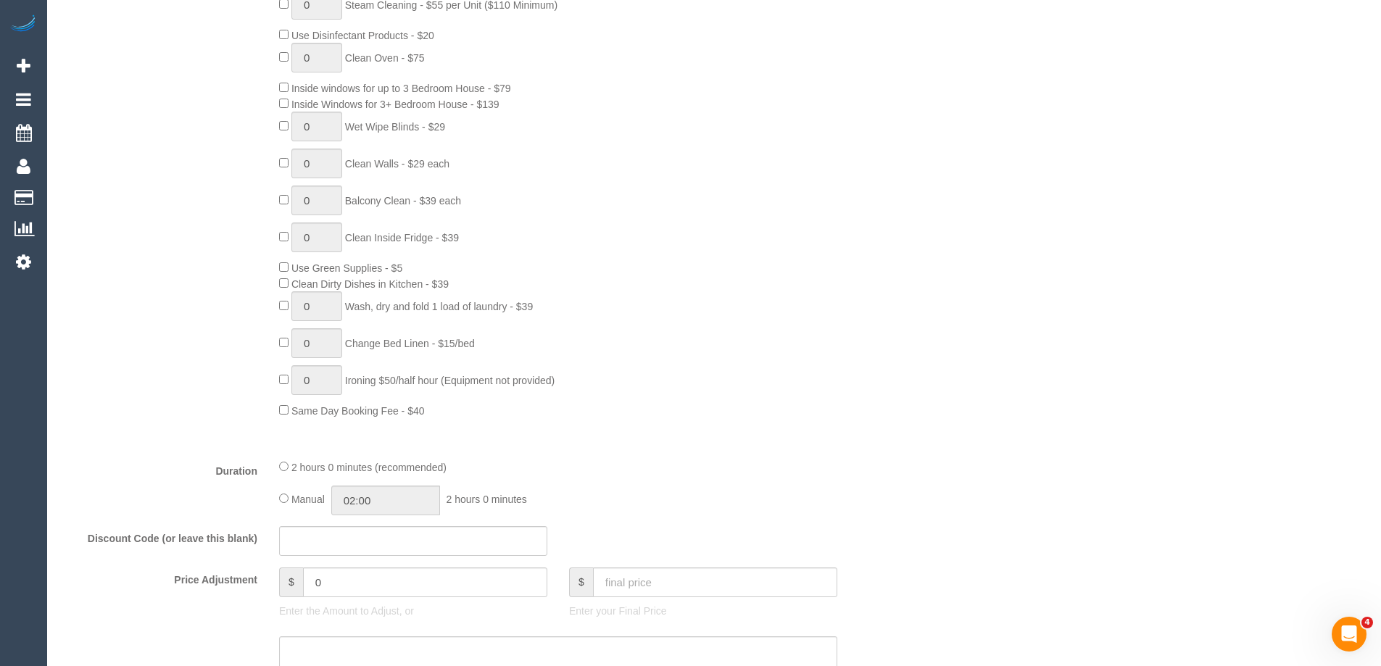
select select "number:13"
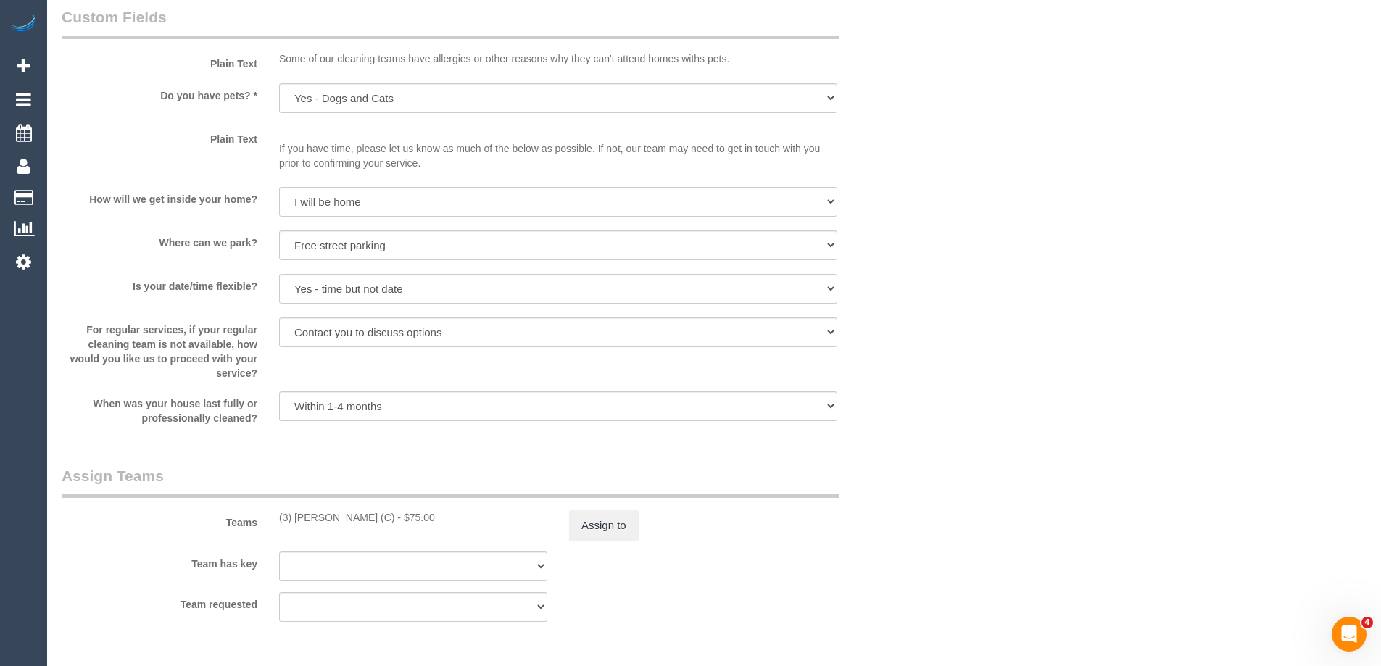
scroll to position [2030, 0]
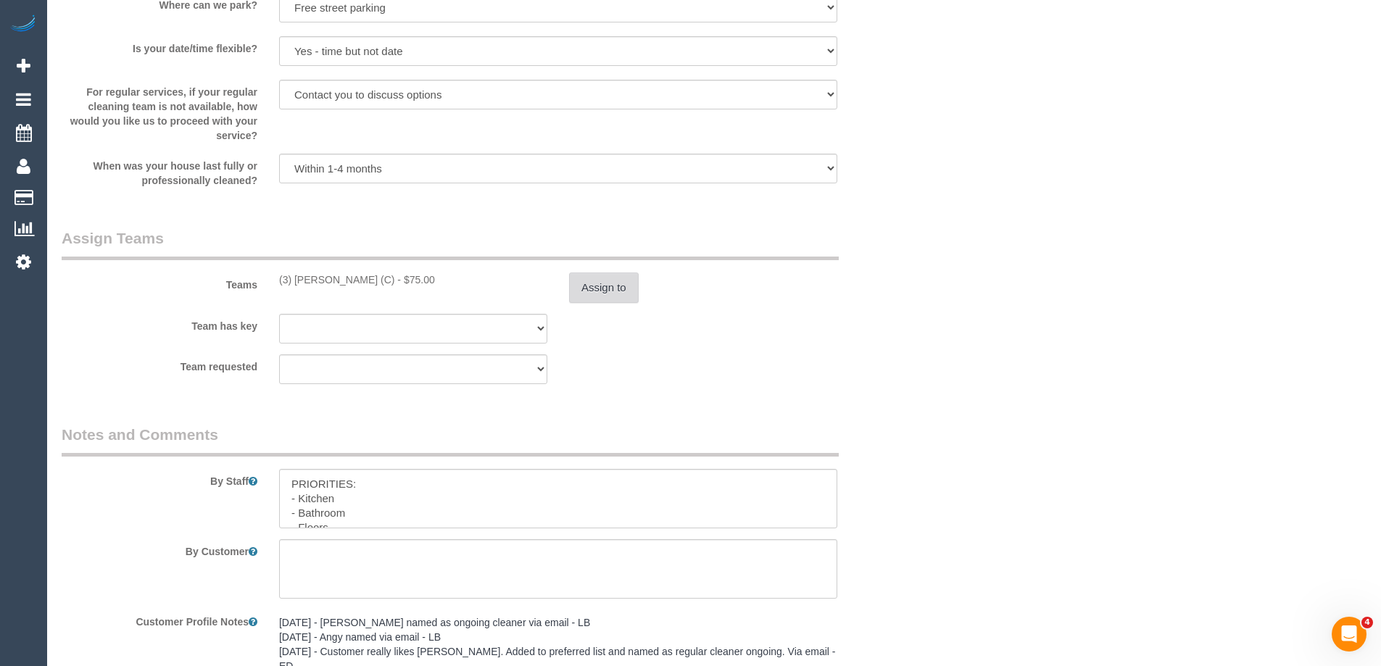
click at [590, 286] on button "Assign to" at bounding box center [604, 288] width 70 height 30
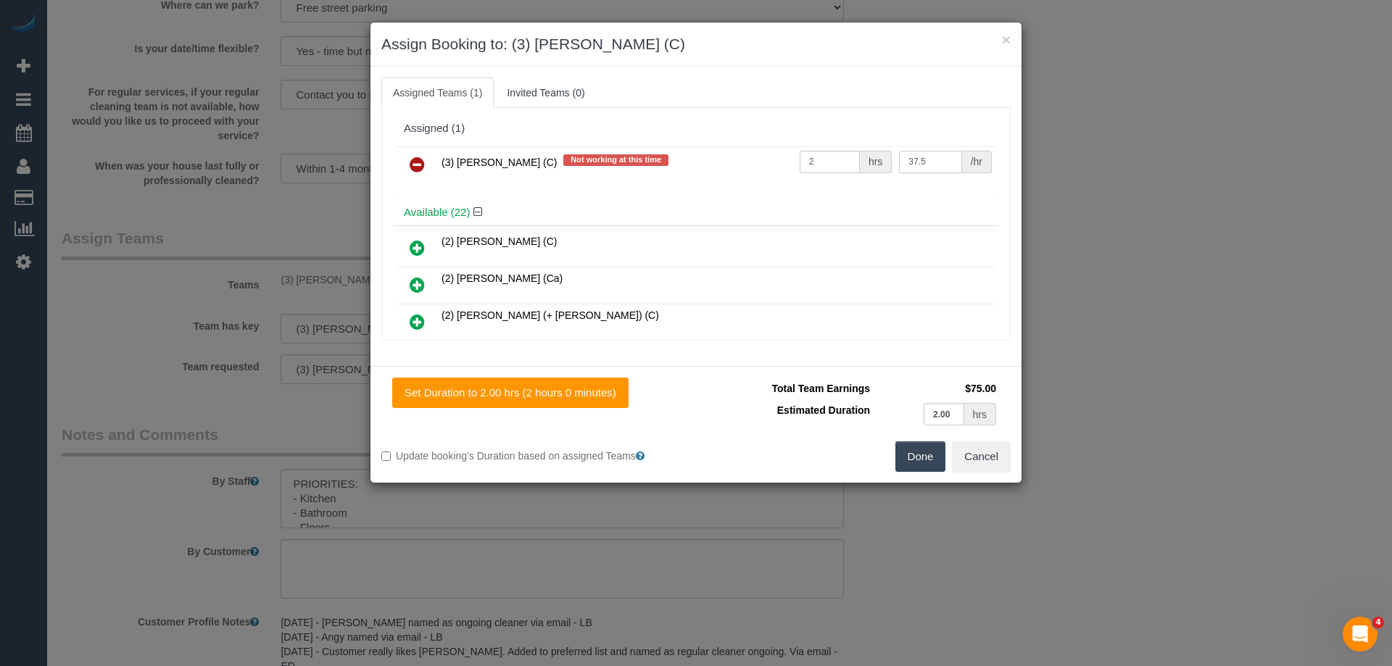
drag, startPoint x: 937, startPoint y: 158, endPoint x: 737, endPoint y: 158, distance: 199.4
click at [737, 158] on tr "(3) Katie Eichorn (C) Not working at this time 2 hrs 37.5 /hr" at bounding box center [696, 164] width 599 height 37
type input "35"
click at [916, 460] on button "Done" at bounding box center [920, 457] width 51 height 30
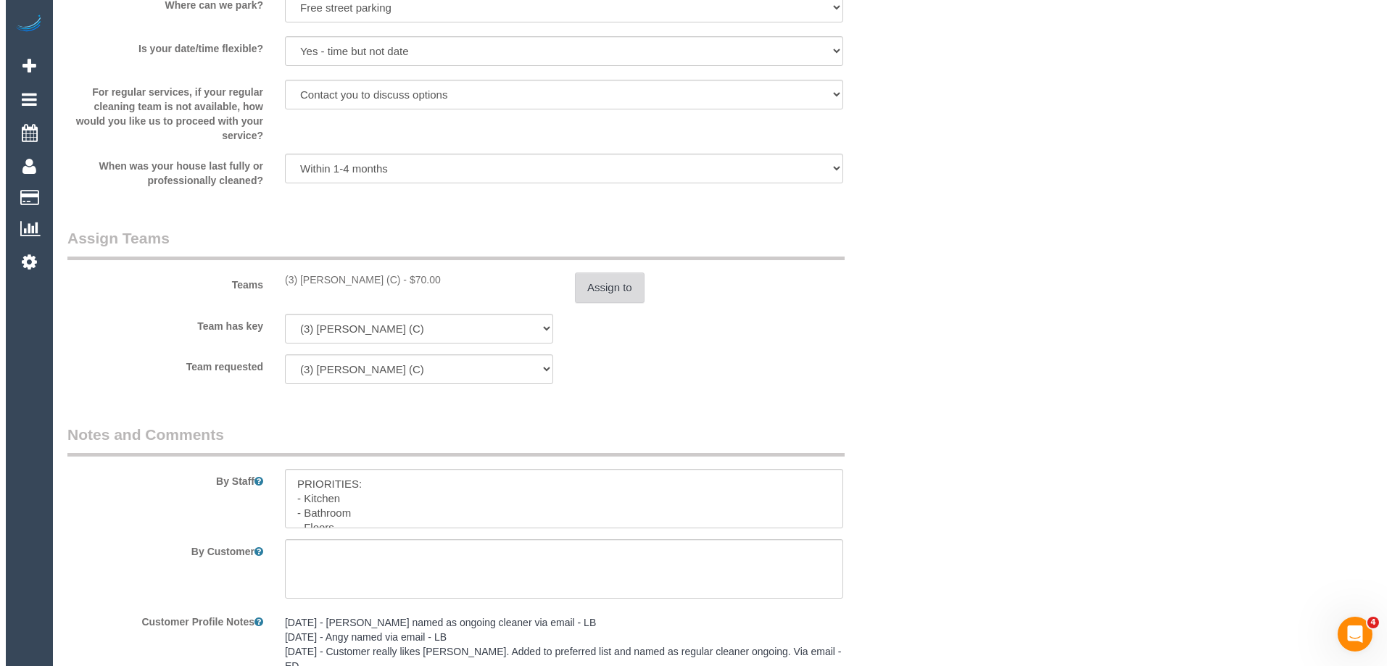
scroll to position [0, 0]
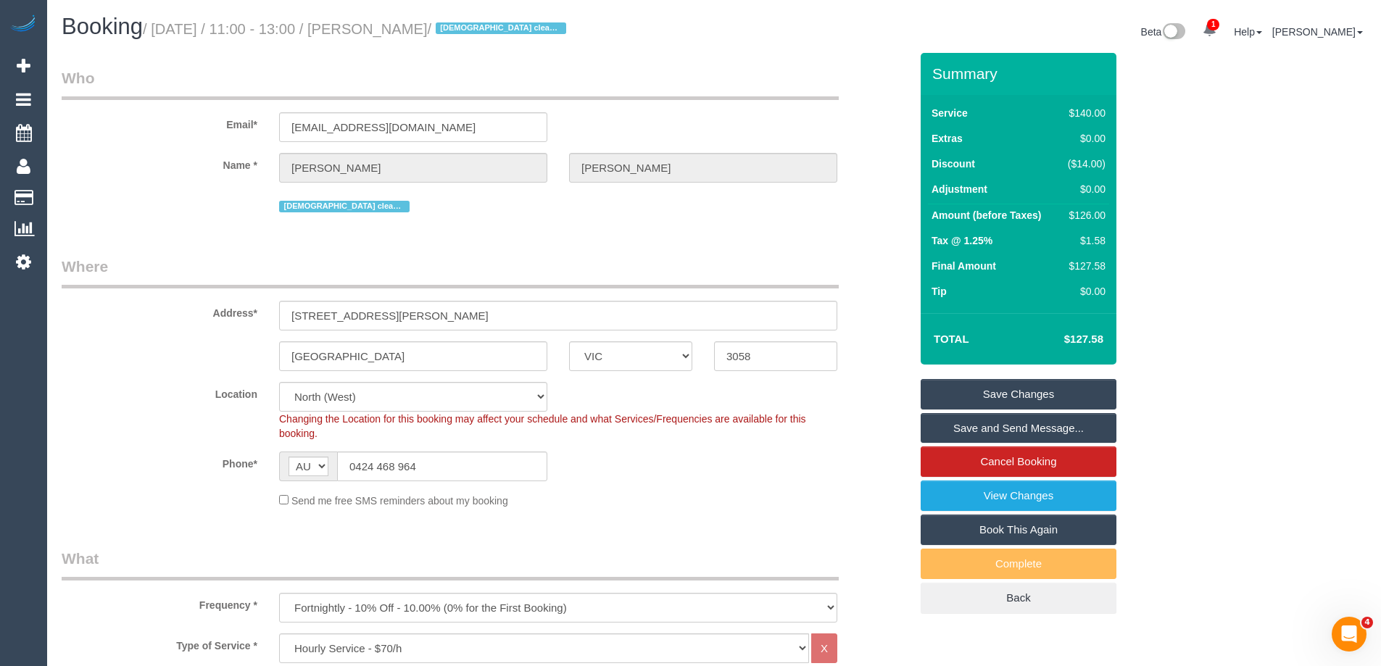
click at [977, 393] on link "Save Changes" at bounding box center [1019, 394] width 196 height 30
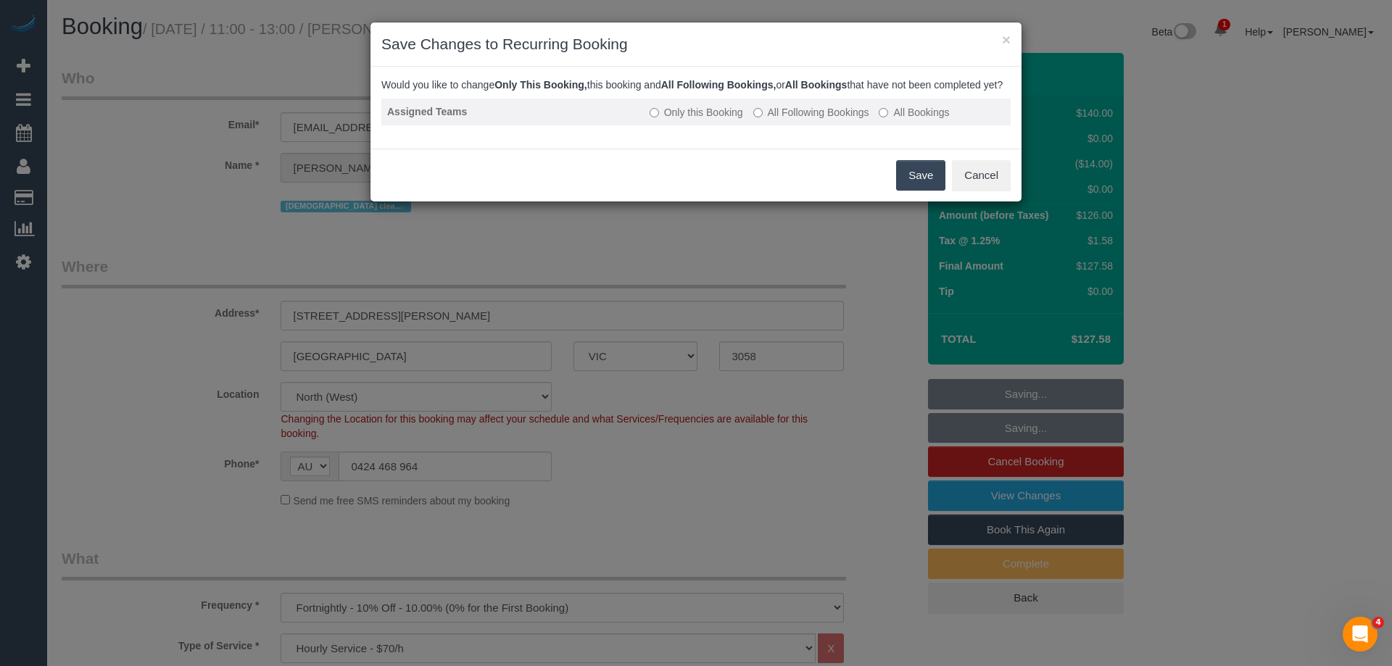
click at [769, 120] on label "All Following Bookings" at bounding box center [811, 112] width 116 height 15
click at [908, 191] on button "Save" at bounding box center [920, 175] width 49 height 30
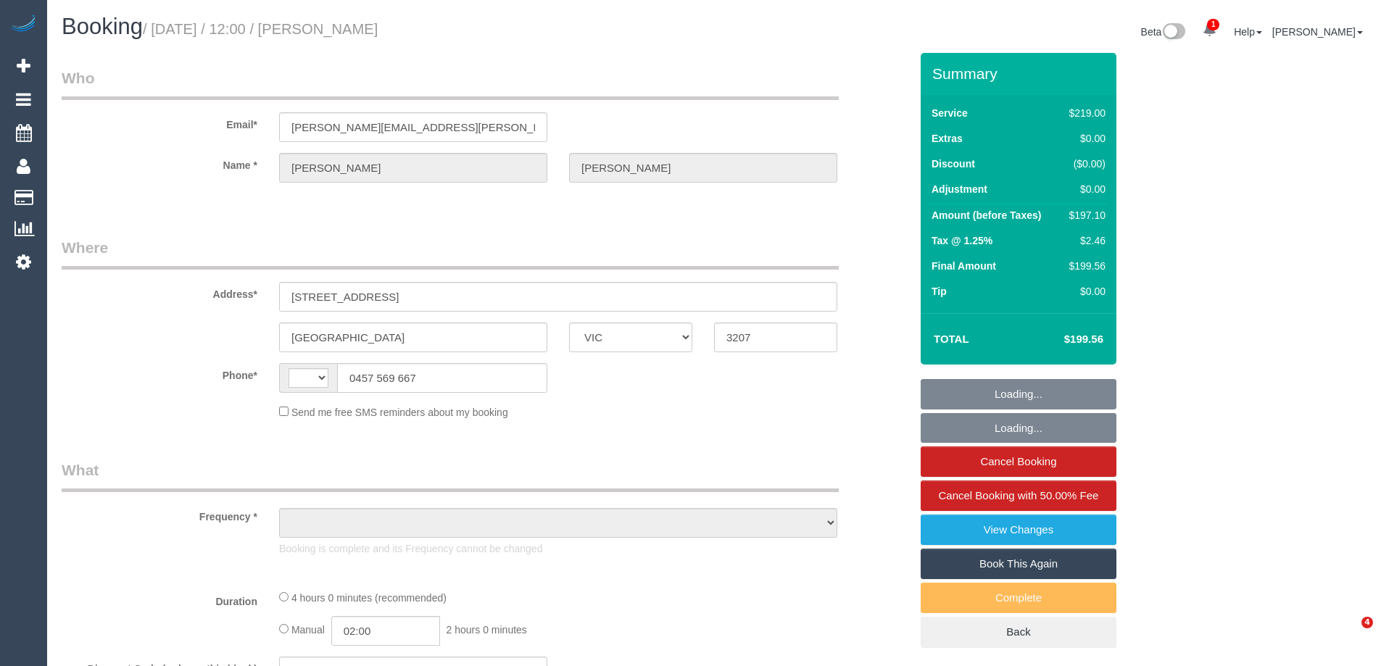
select select "VIC"
select select "string:AU"
select select "object:380"
select select "string:stripe-pm_1ROZF72GScqysDRVhubdnpA2"
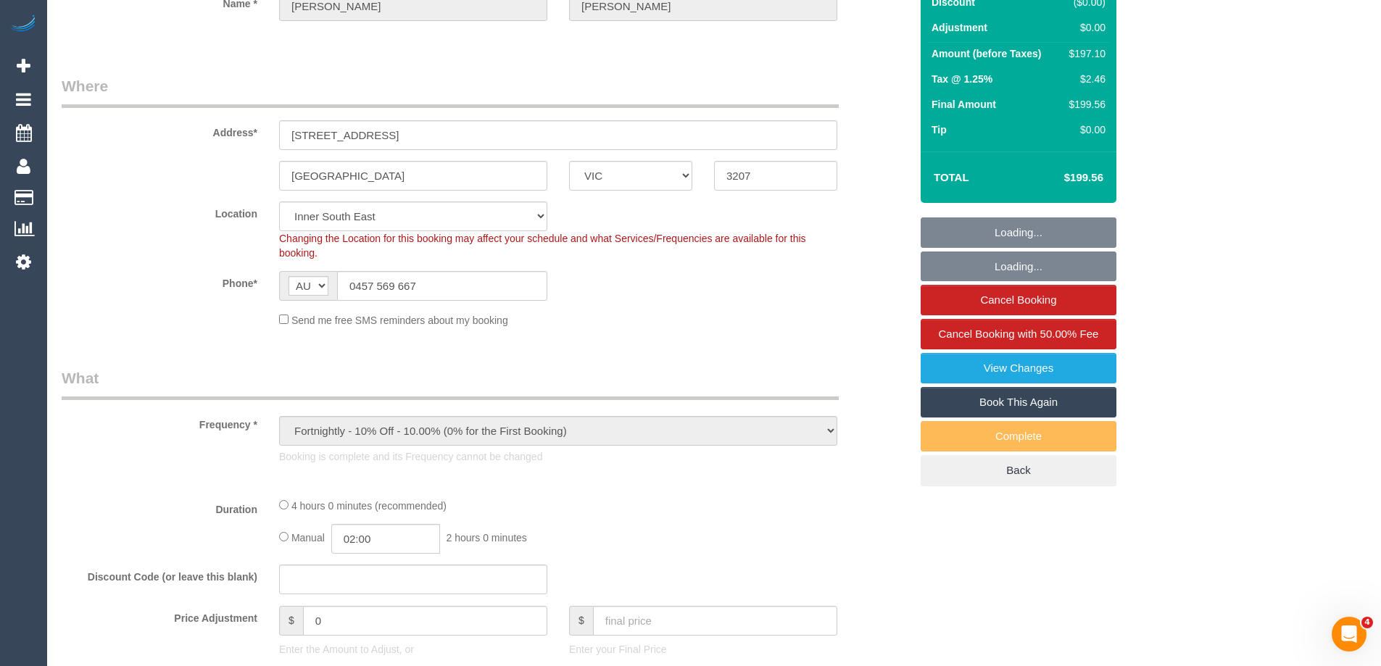
select select "number:27"
select select "number:14"
select select "number:18"
select select "number:24"
select select "number:35"
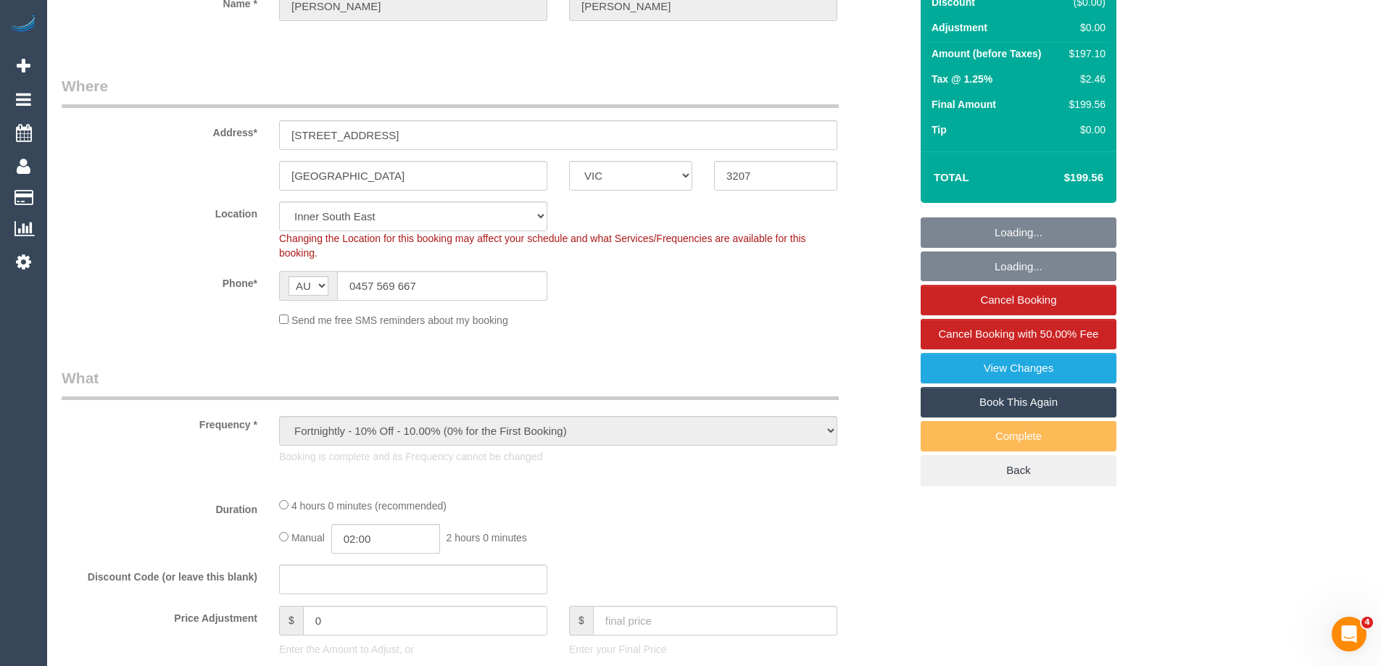
select select "number:26"
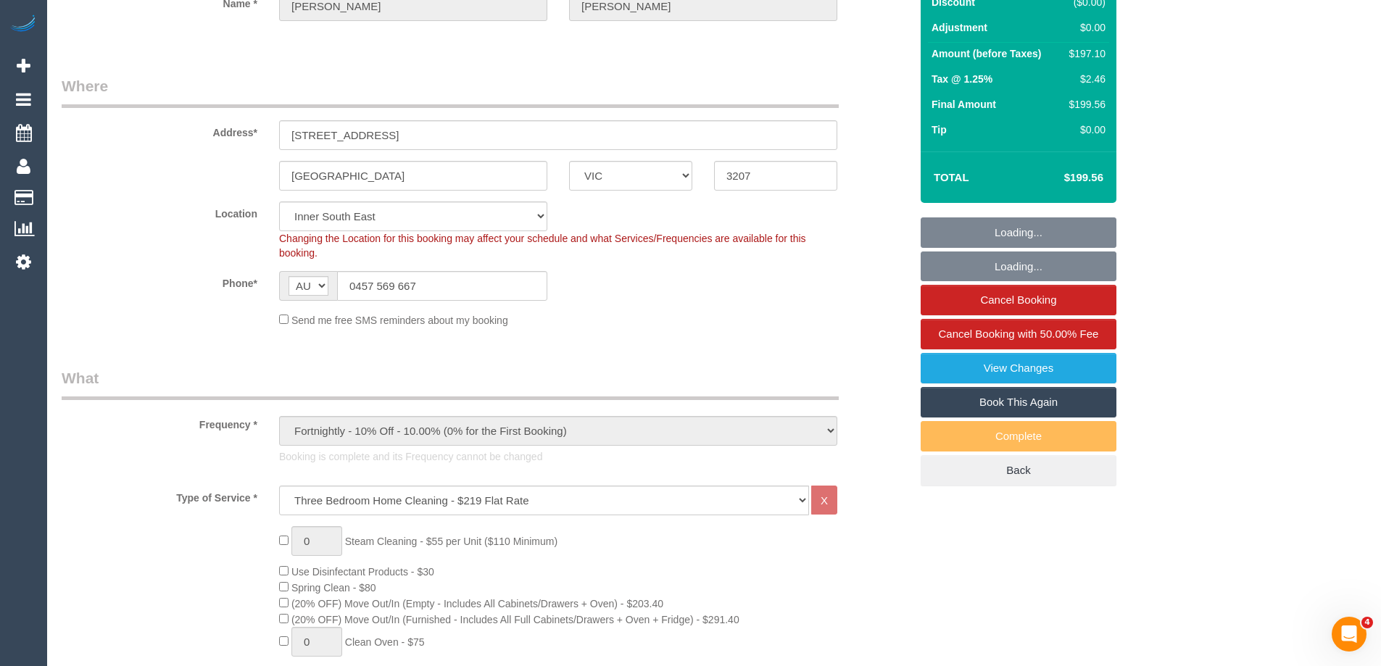
select select "object:1461"
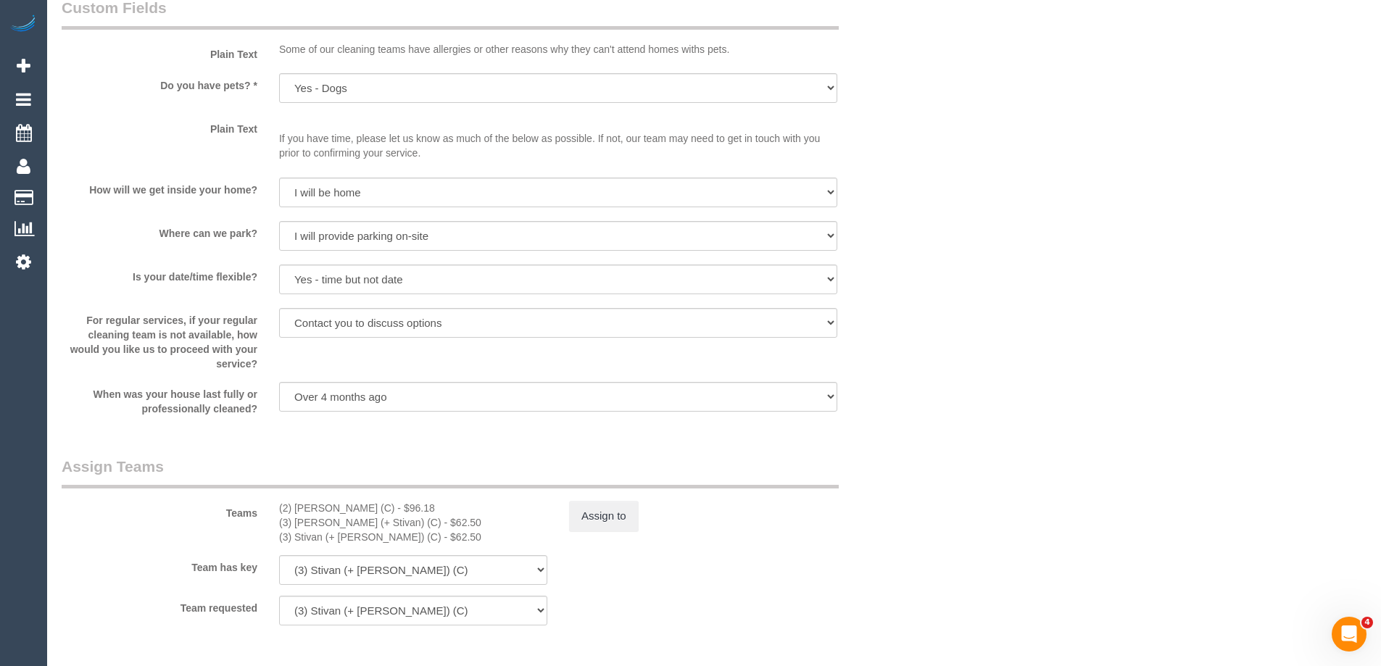
scroll to position [2248, 0]
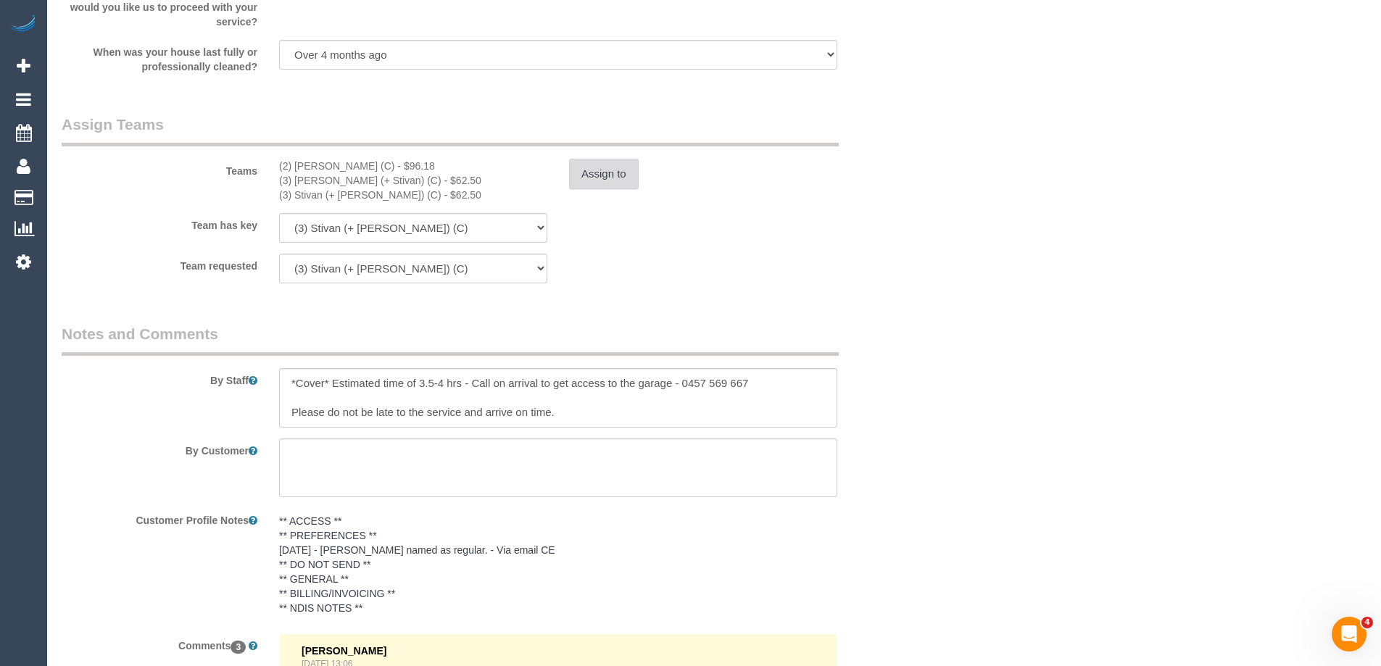
click at [615, 172] on button "Assign to" at bounding box center [604, 174] width 70 height 30
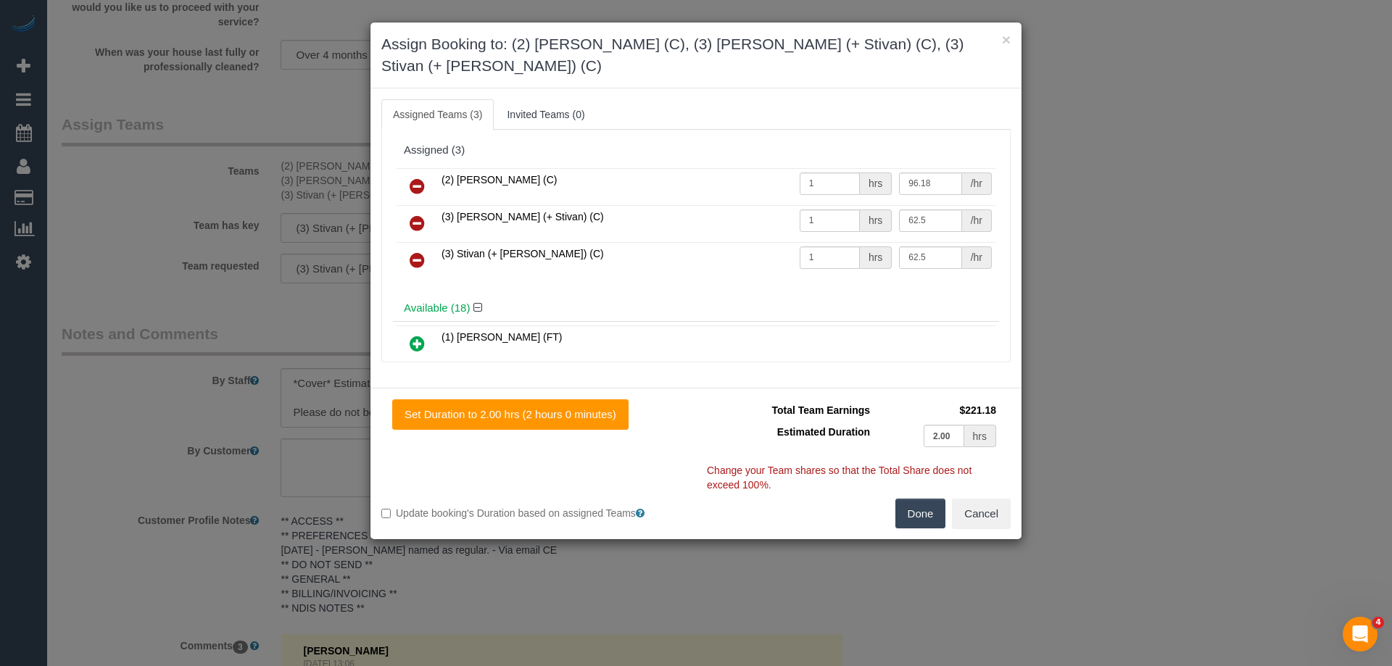
click at [902, 500] on button "Done" at bounding box center [920, 514] width 51 height 30
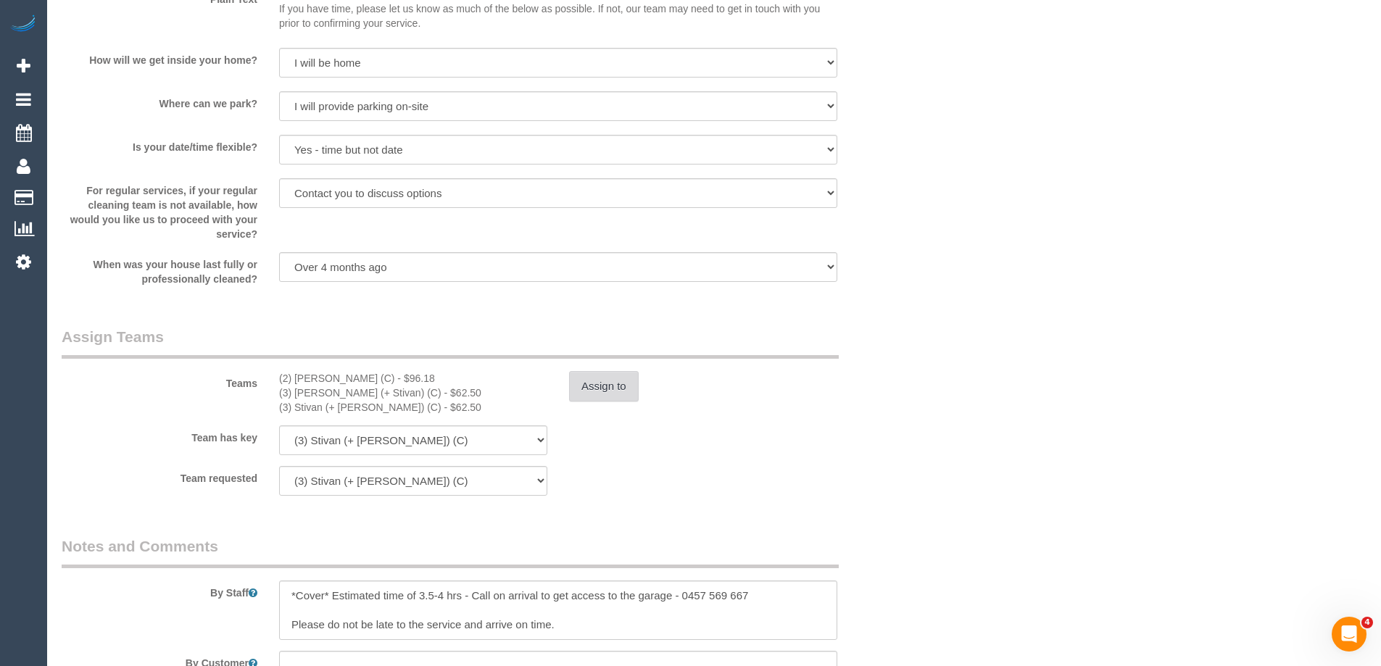
scroll to position [2030, 0]
click at [588, 389] on button "Assign to" at bounding box center [604, 391] width 70 height 30
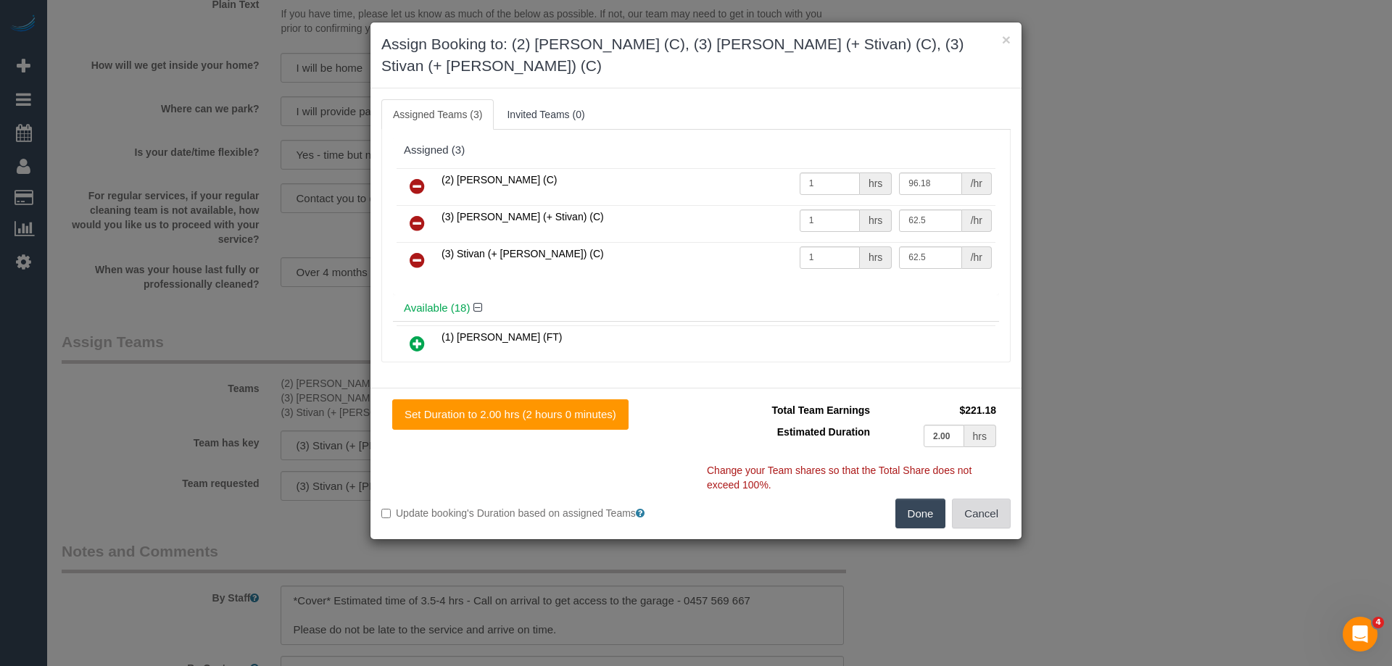
click at [991, 499] on button "Cancel" at bounding box center [981, 514] width 59 height 30
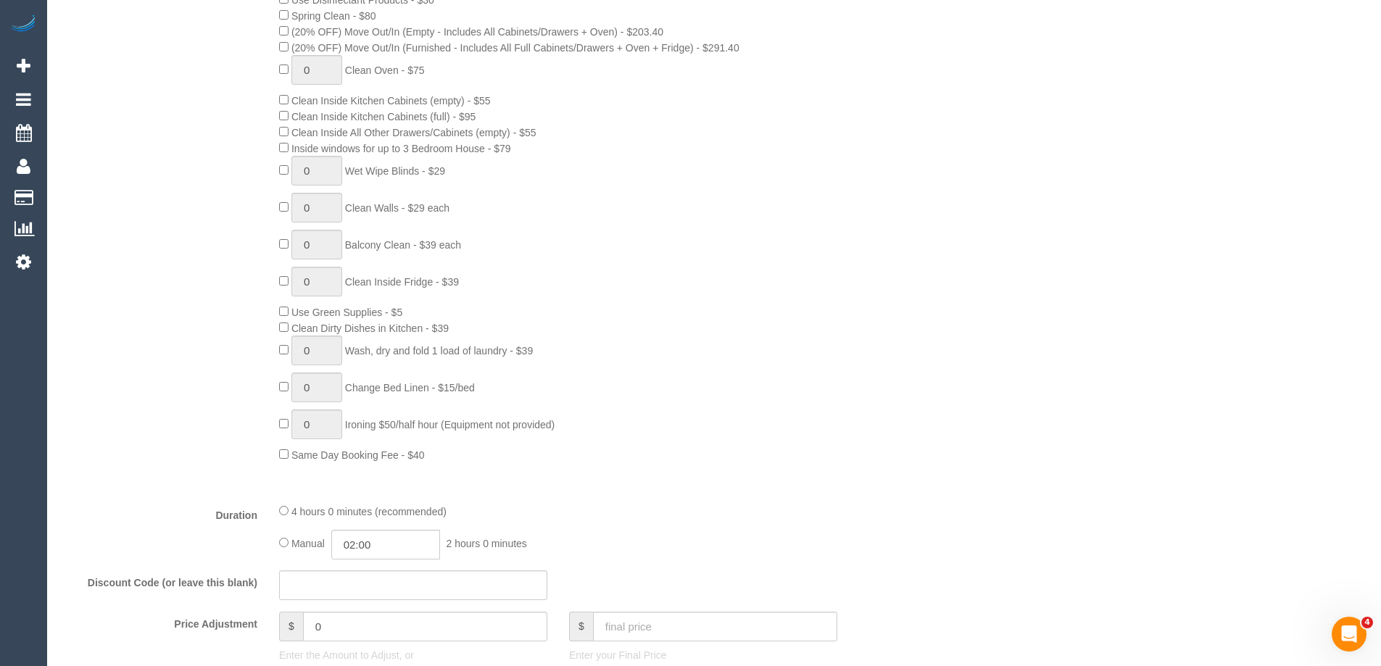
scroll to position [580, 0]
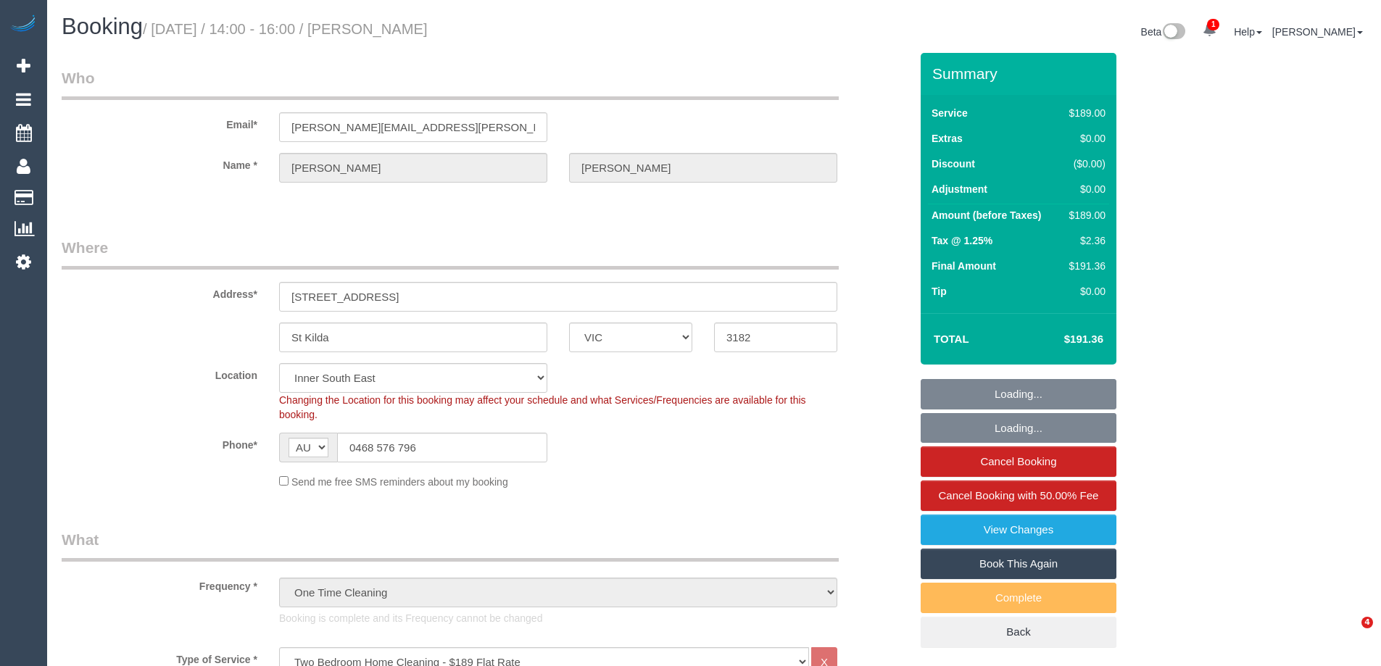
select select "VIC"
select select "number:28"
select select "number:14"
select select "number:18"
select select "number:24"
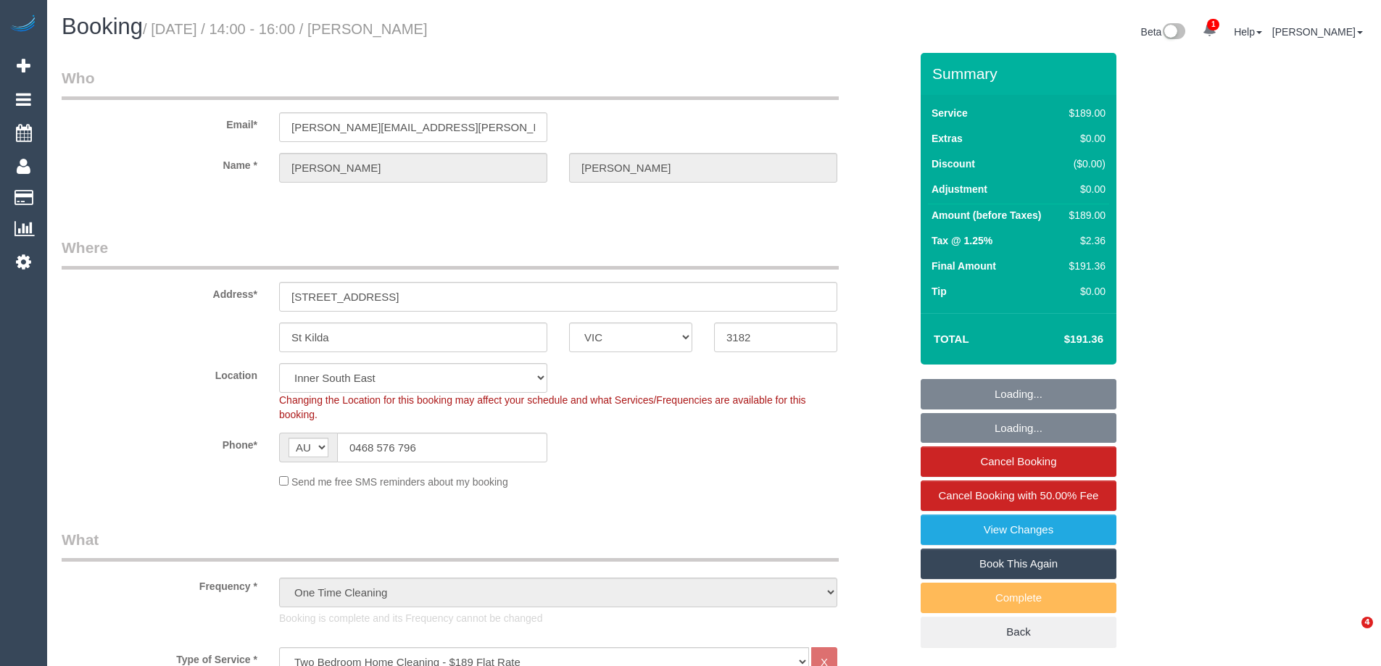
select select "number:26"
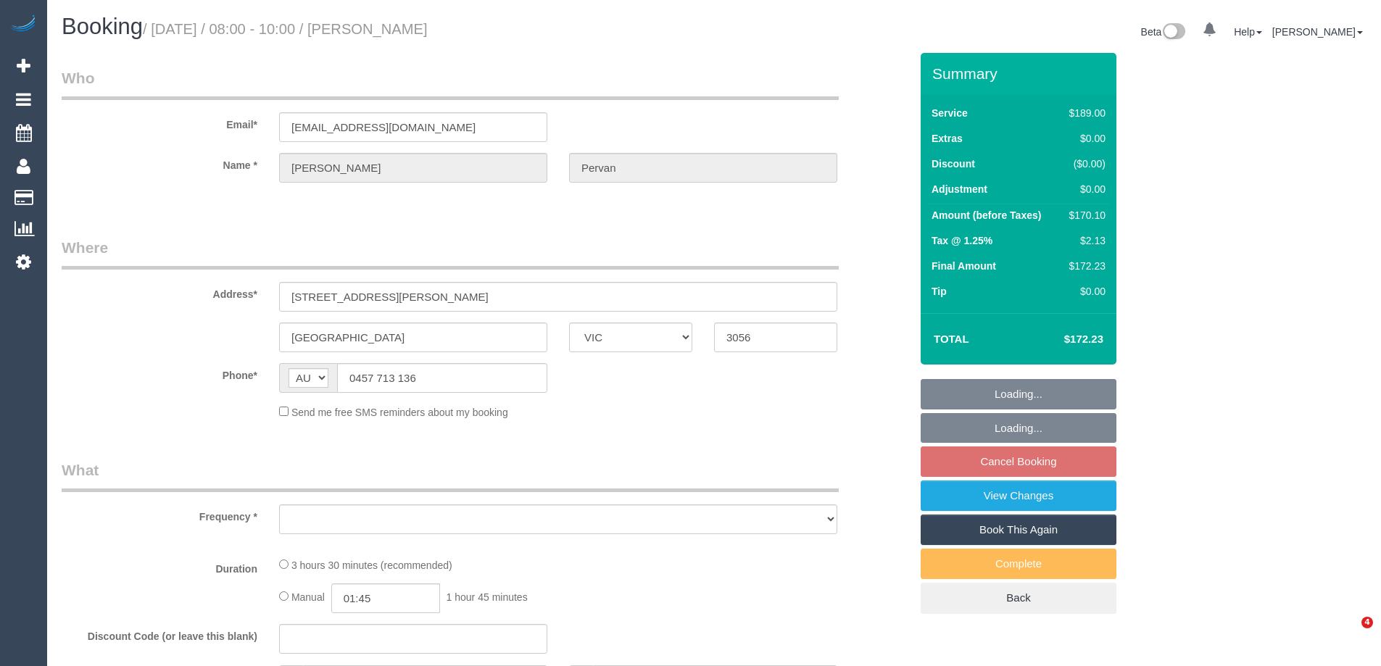
select select "VIC"
select select "string:stripe-pm_1Rx2Al2GScqysDRV7vfbj7Ac"
select select "number:27"
select select "number:16"
select select "number:19"
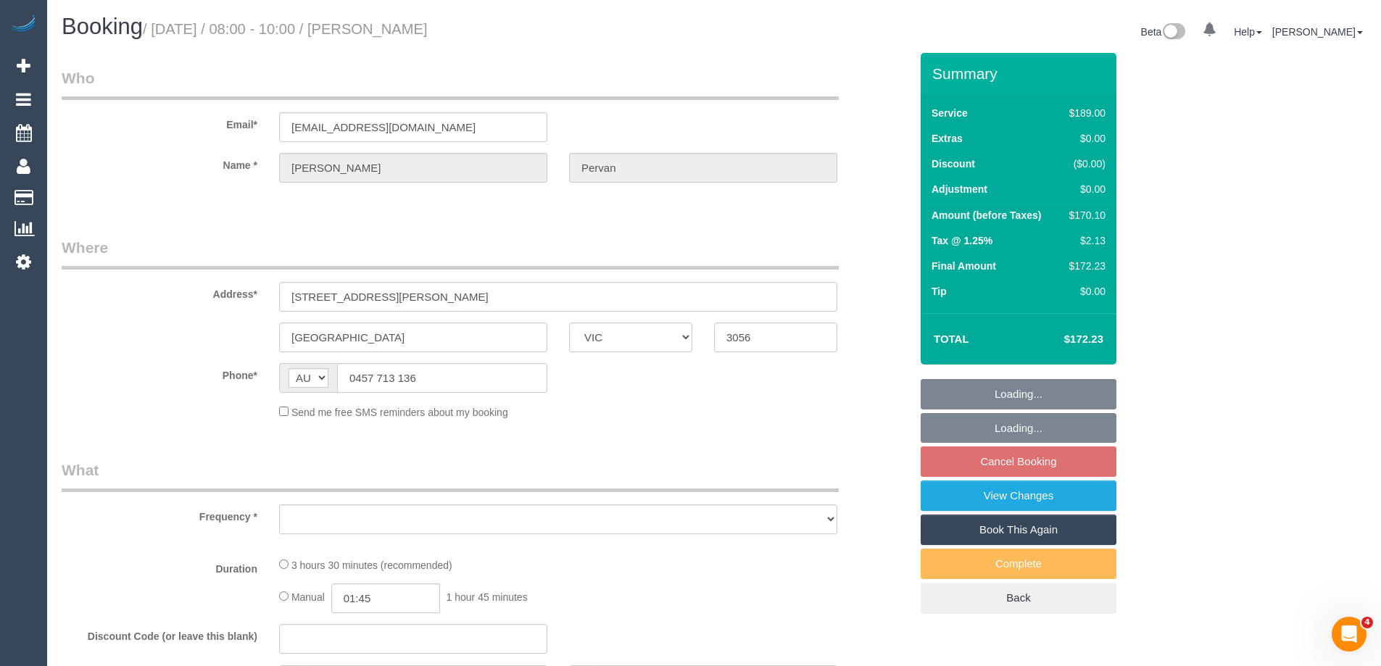
select select "number:24"
select select "number:34"
select select "number:26"
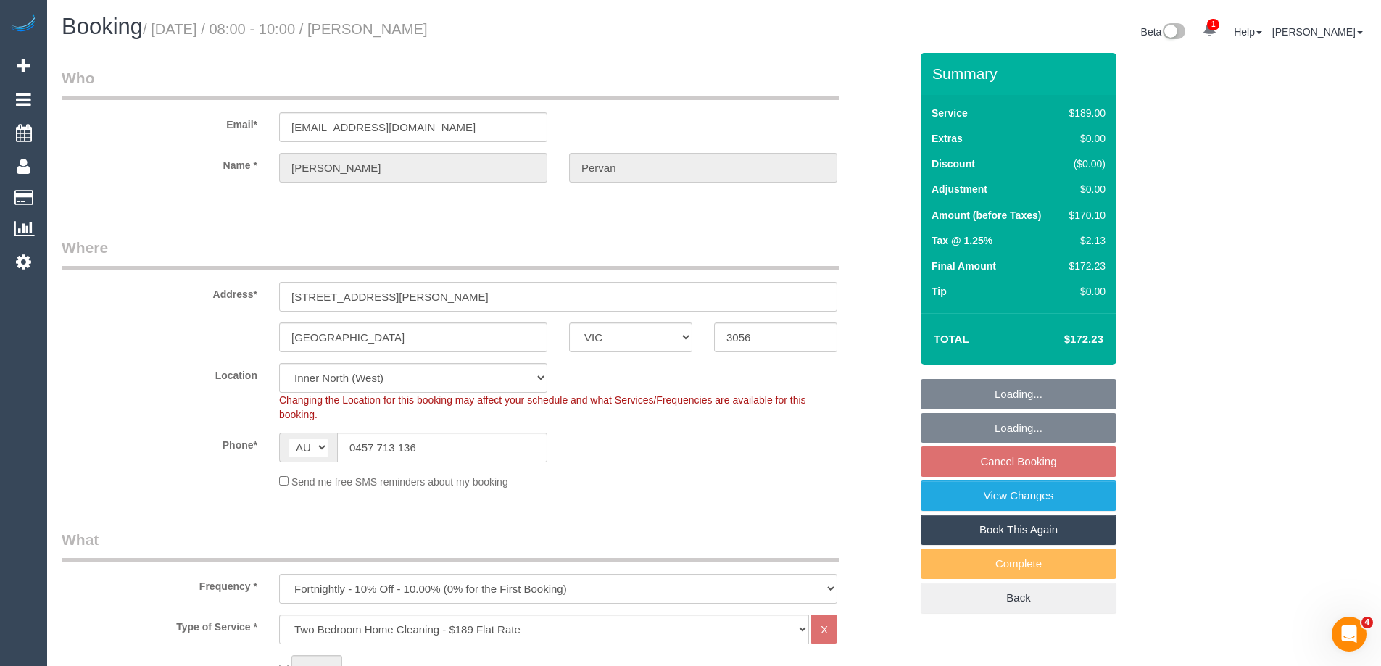
select select "object:1669"
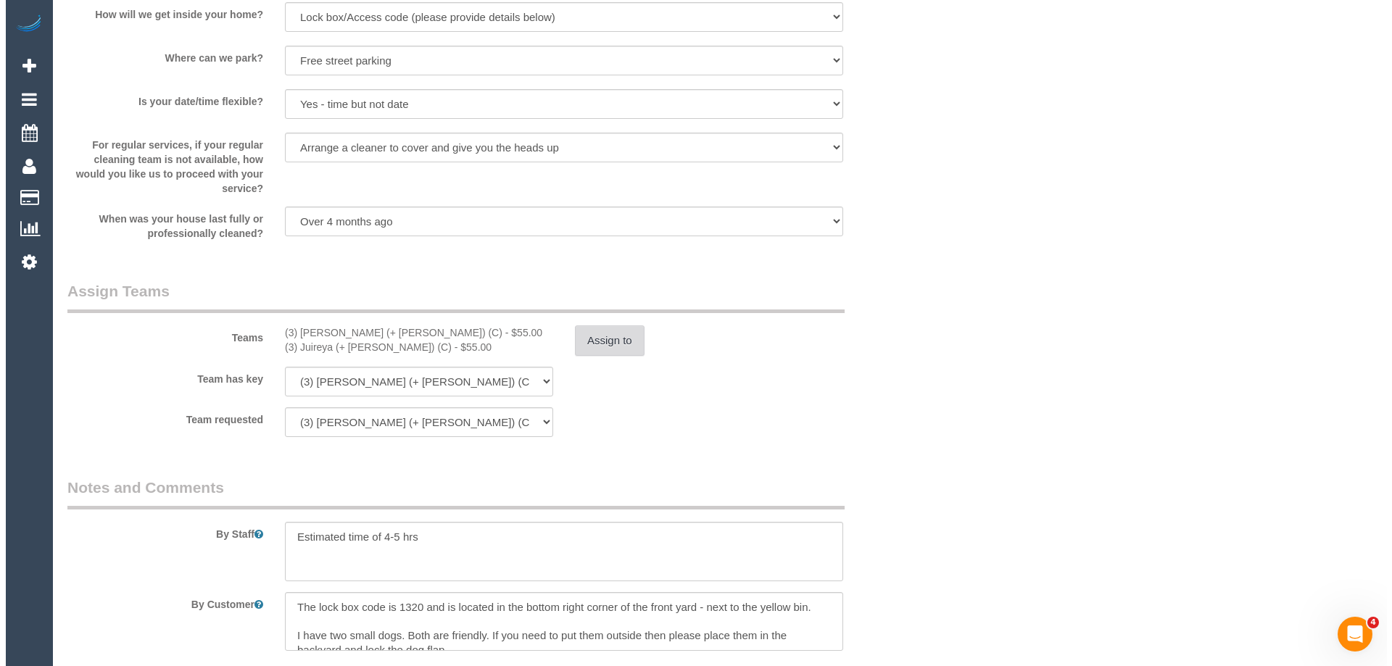
scroll to position [2175, 0]
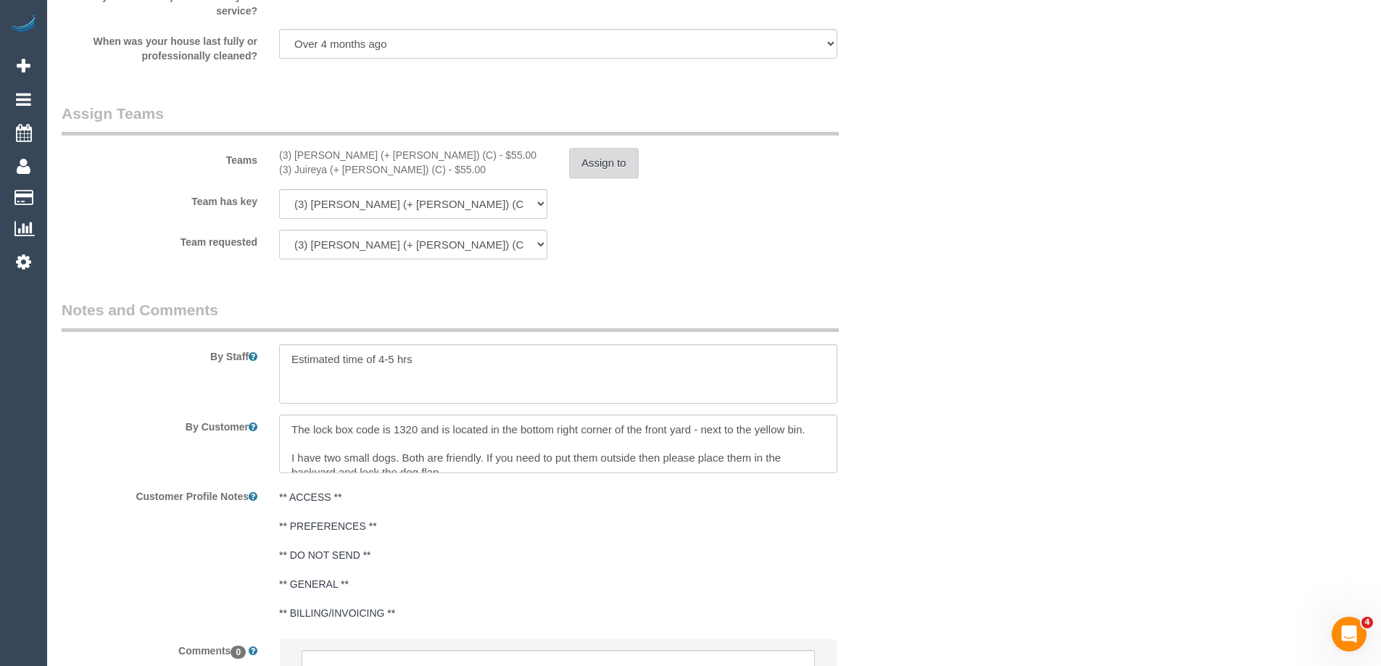
click at [599, 162] on button "Assign to" at bounding box center [604, 163] width 70 height 30
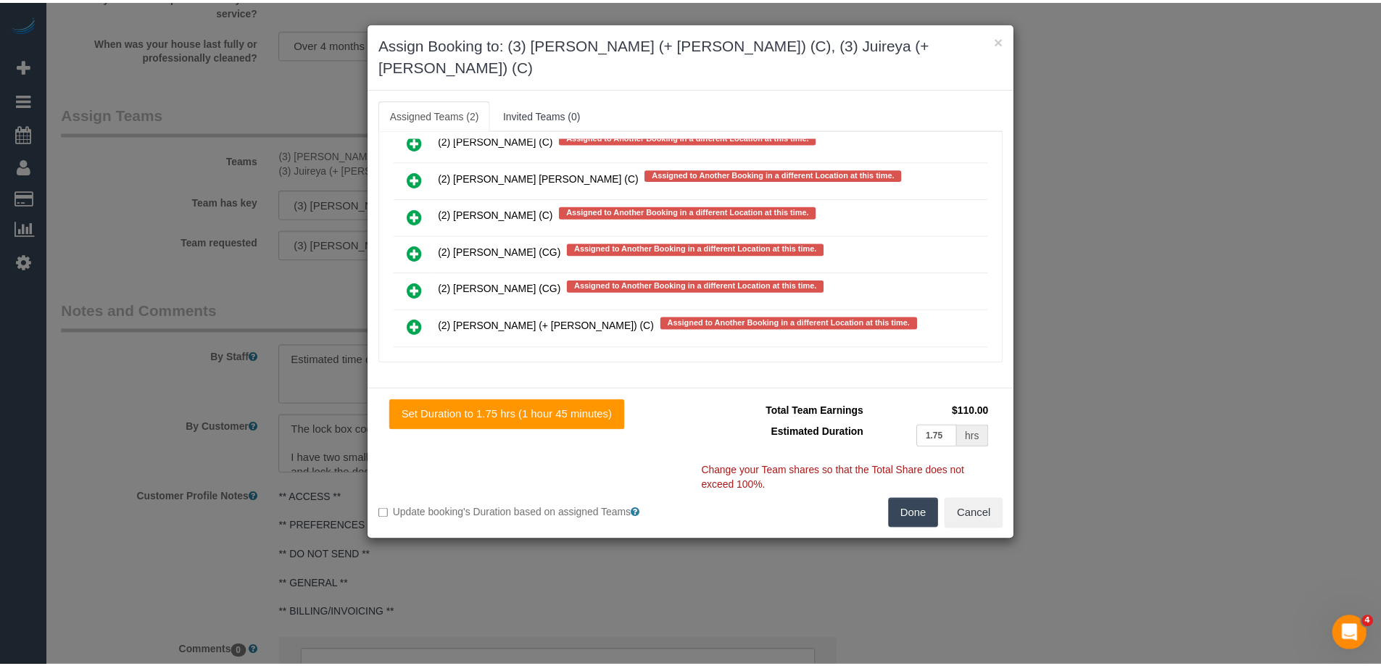
scroll to position [5804, 0]
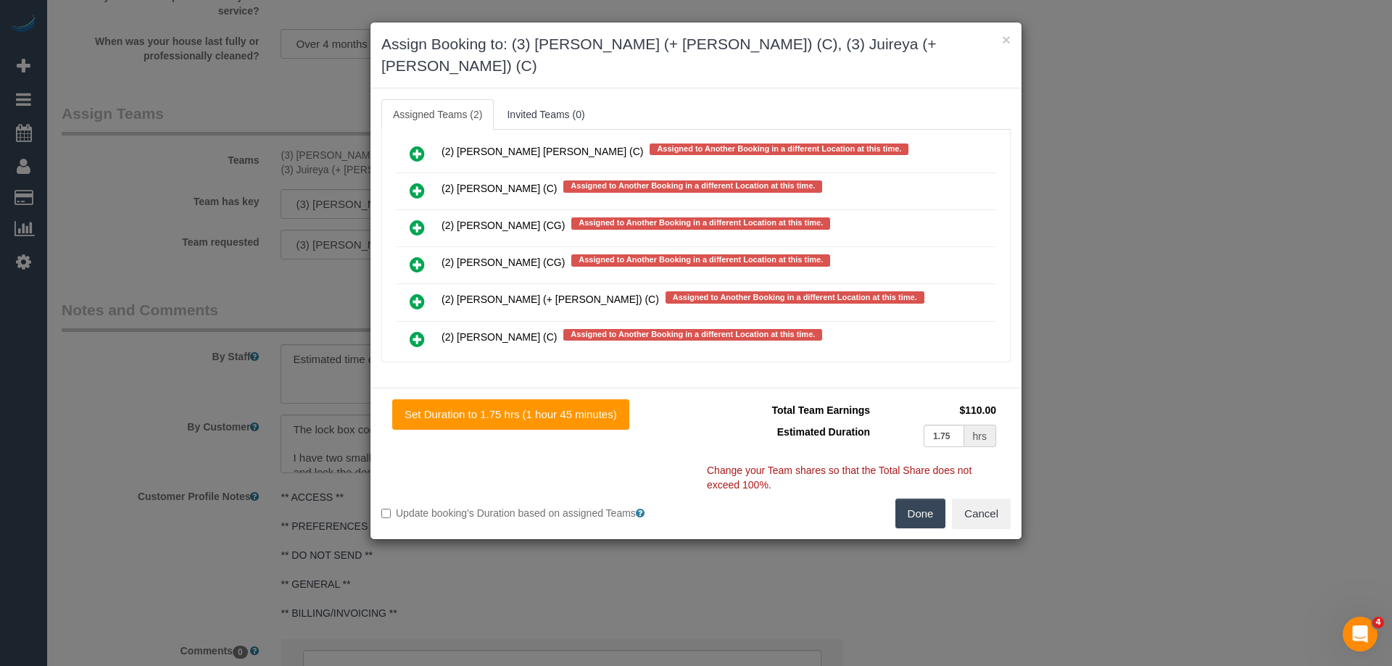
click at [919, 499] on button "Done" at bounding box center [920, 514] width 51 height 30
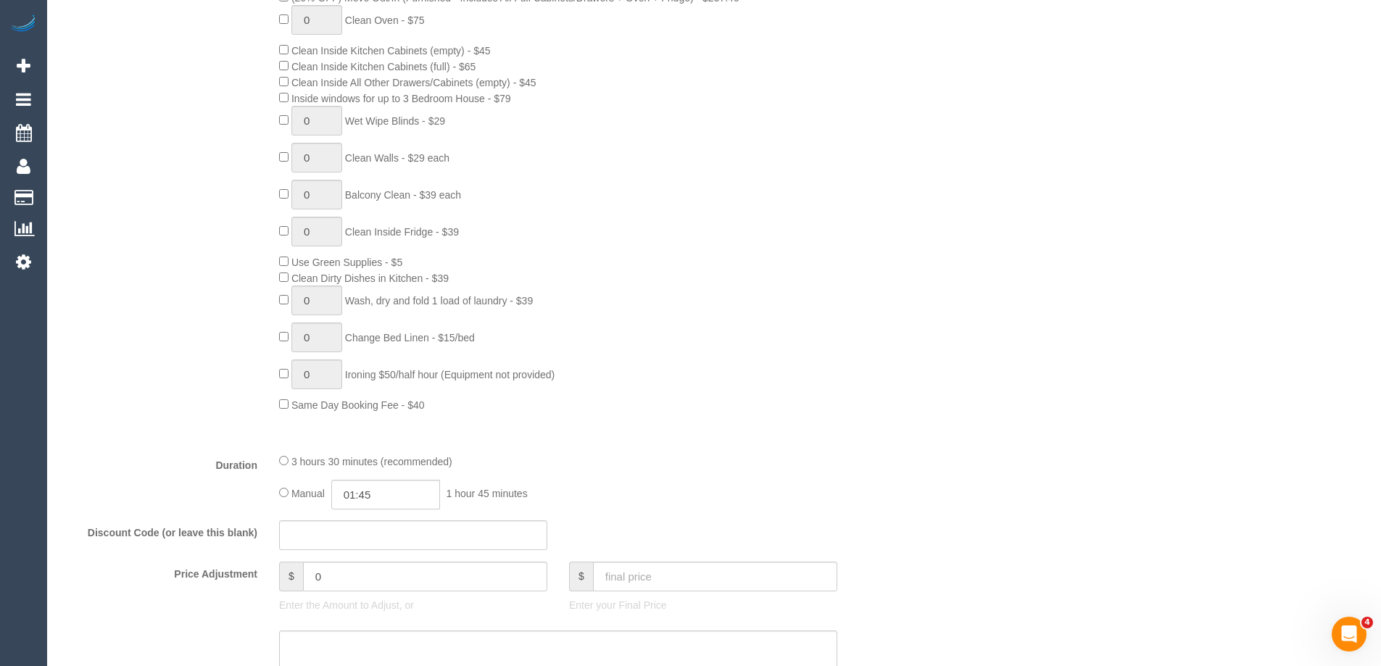
scroll to position [0, 0]
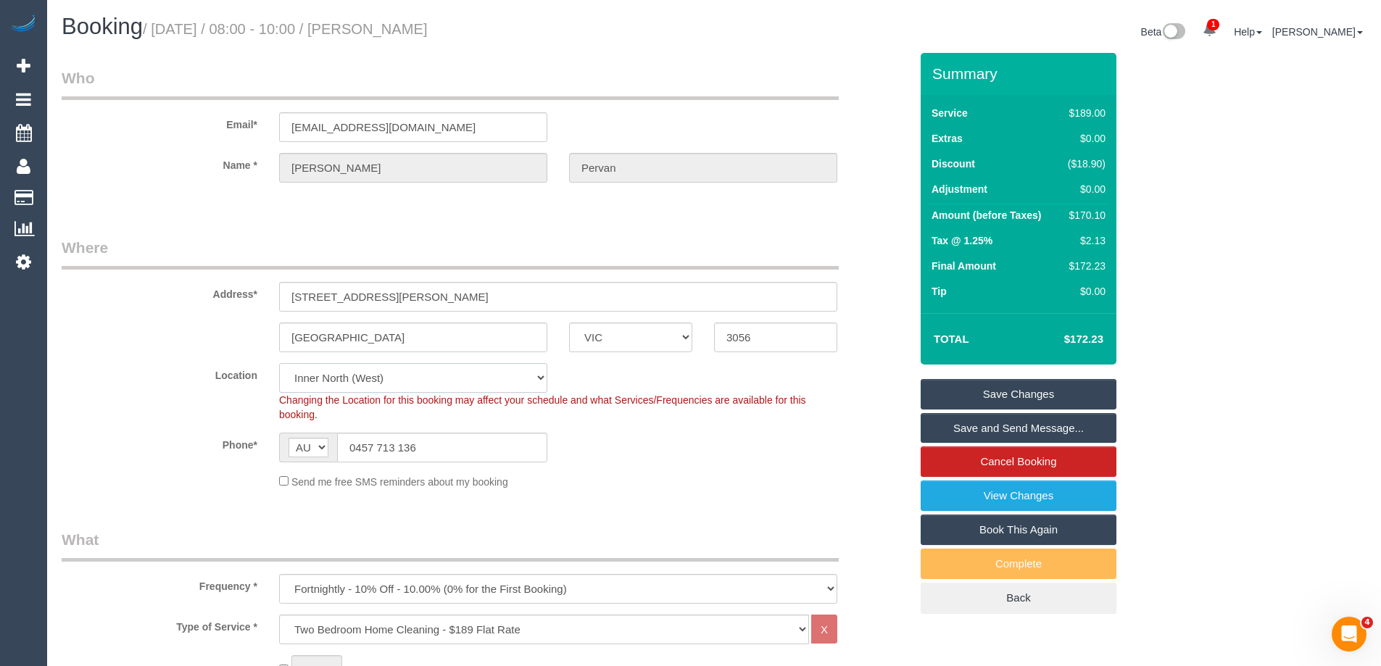
click at [307, 378] on select "Office City East (North) East (South) Inner East Inner North (East) Inner North…" at bounding box center [413, 378] width 268 height 30
select select "50"
click at [279, 363] on select "Office City East (North) East (South) Inner East Inner North (East) Inner North…" at bounding box center [413, 378] width 268 height 30
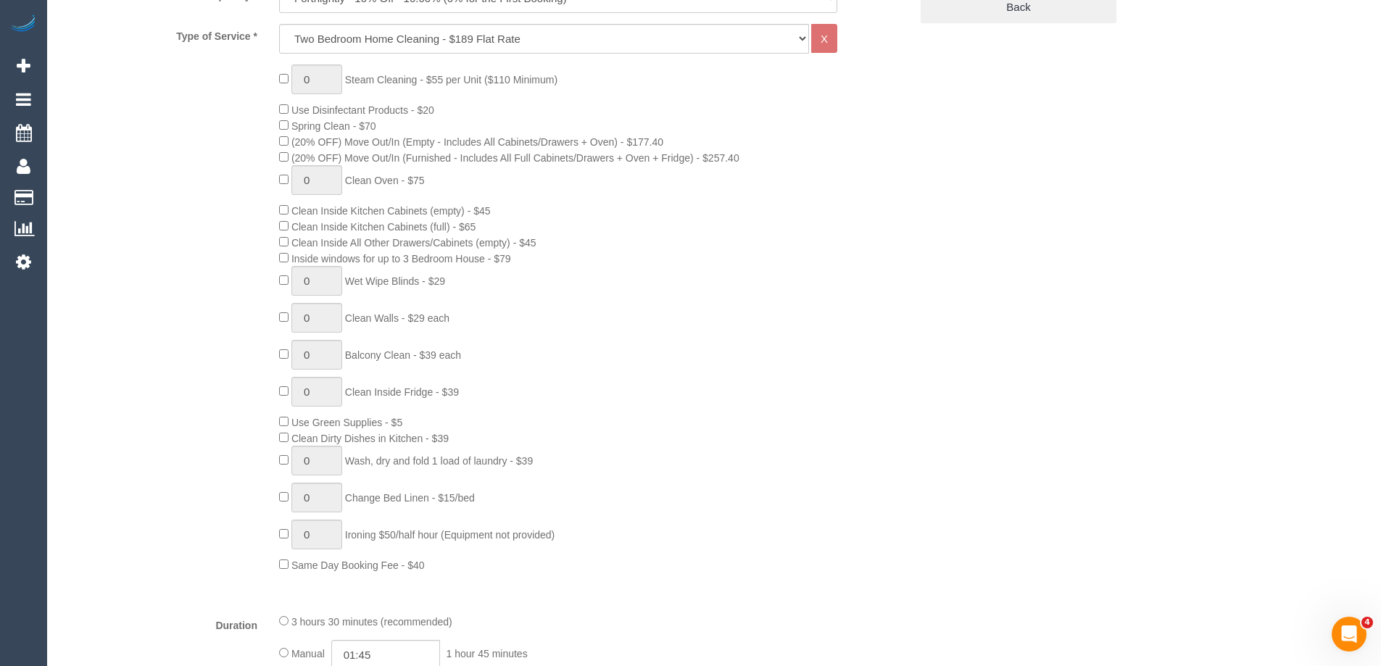
select select "object:5598"
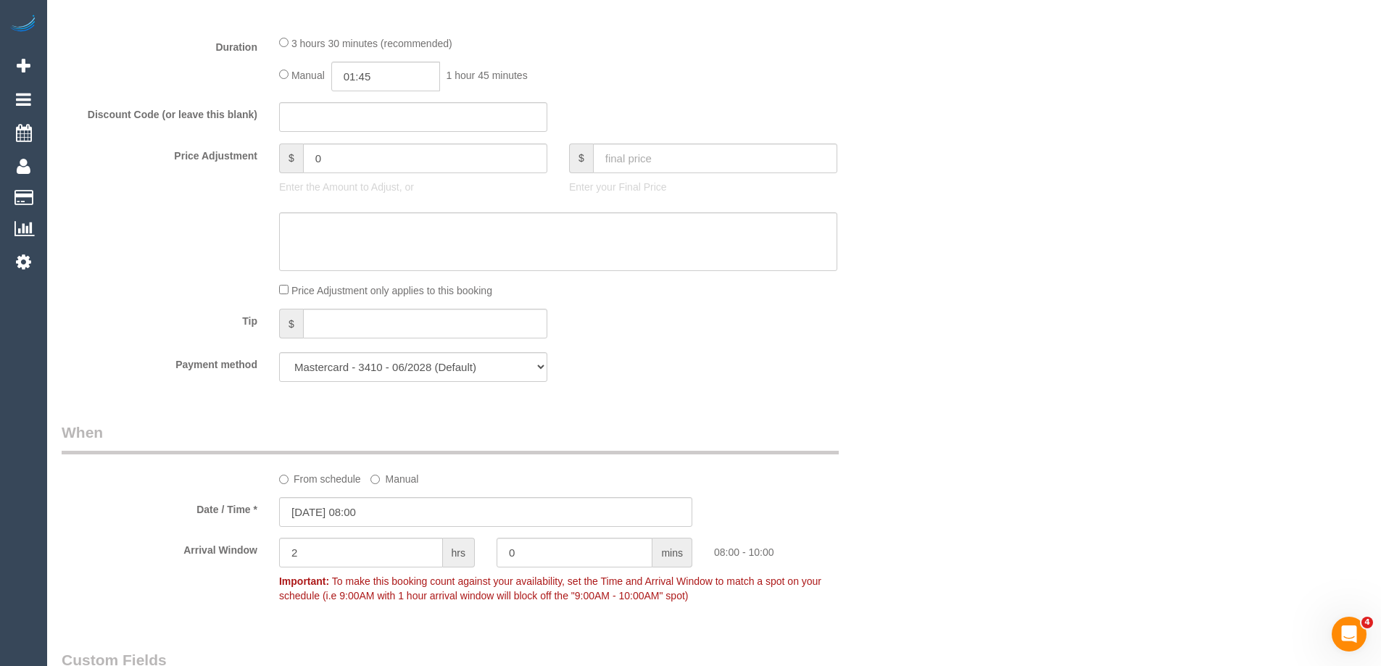
scroll to position [1378, 0]
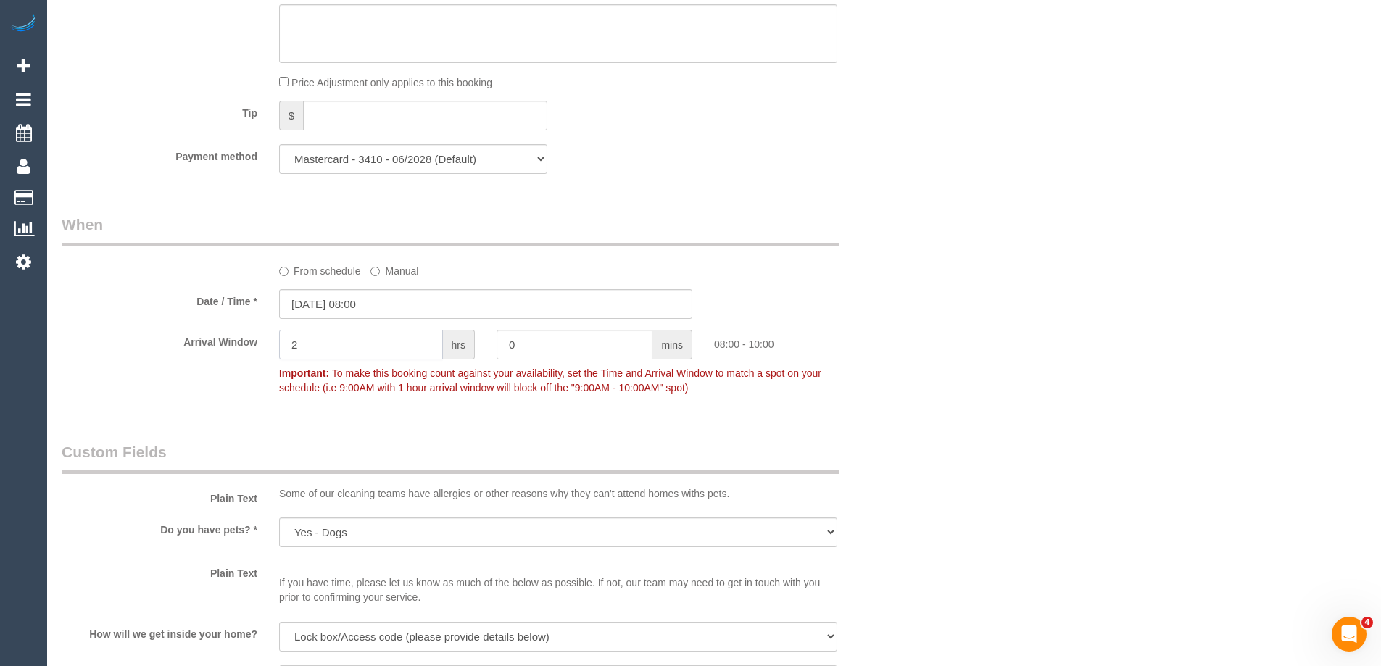
click at [210, 341] on div "Arrival Window 2 hrs 0 mins 08:00 - 10:00 Important: To make this booking count…" at bounding box center [486, 366] width 870 height 72
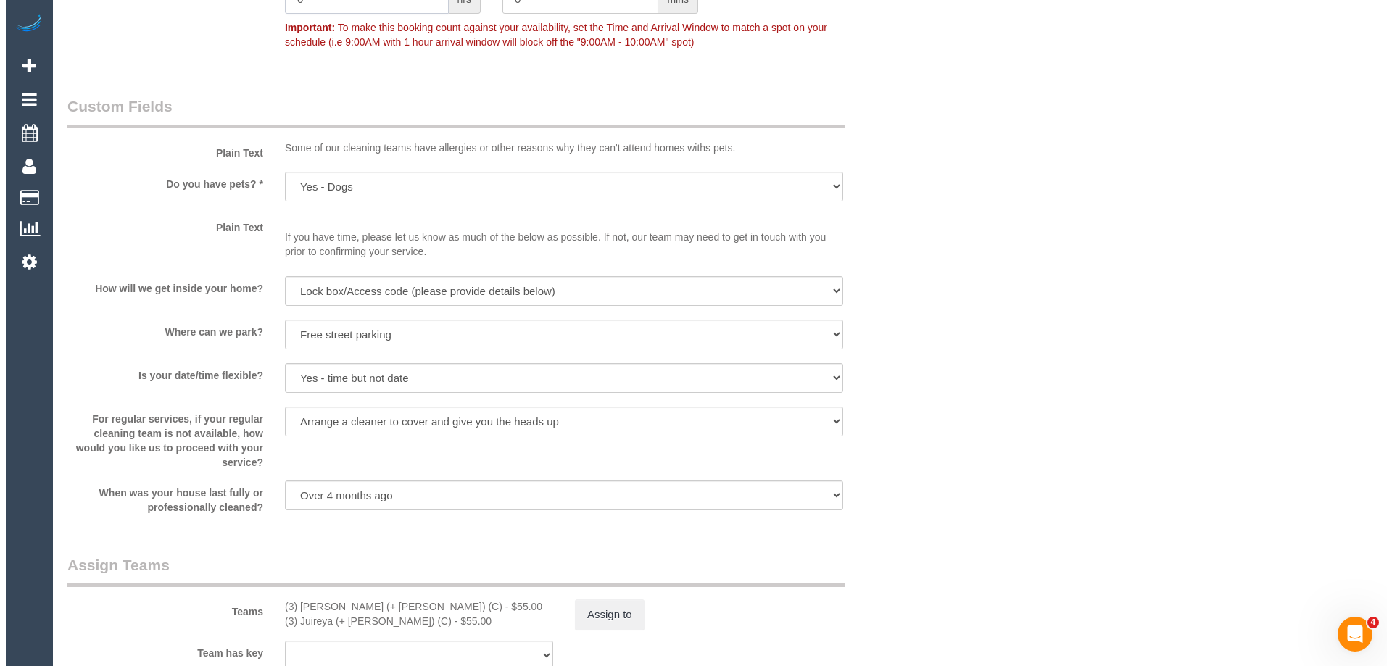
scroll to position [2030, 0]
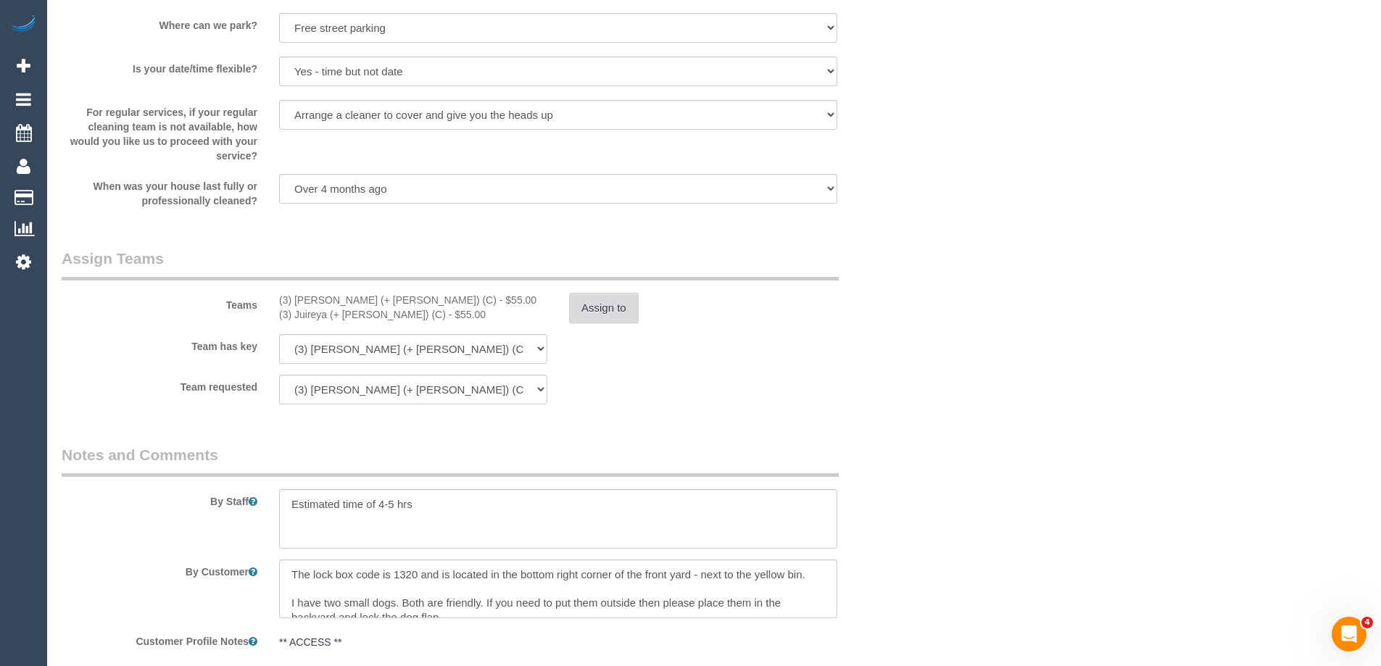
type input "0"
click at [599, 312] on button "Assign to" at bounding box center [604, 308] width 70 height 30
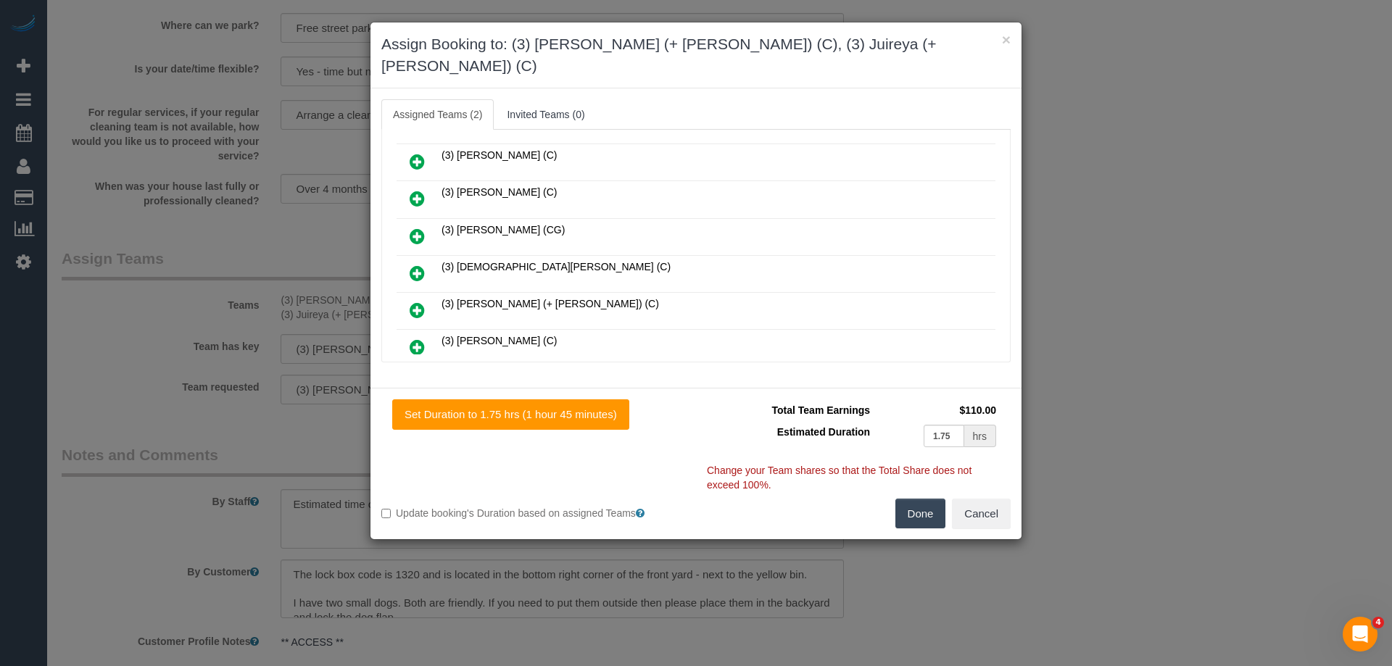
scroll to position [798, 0]
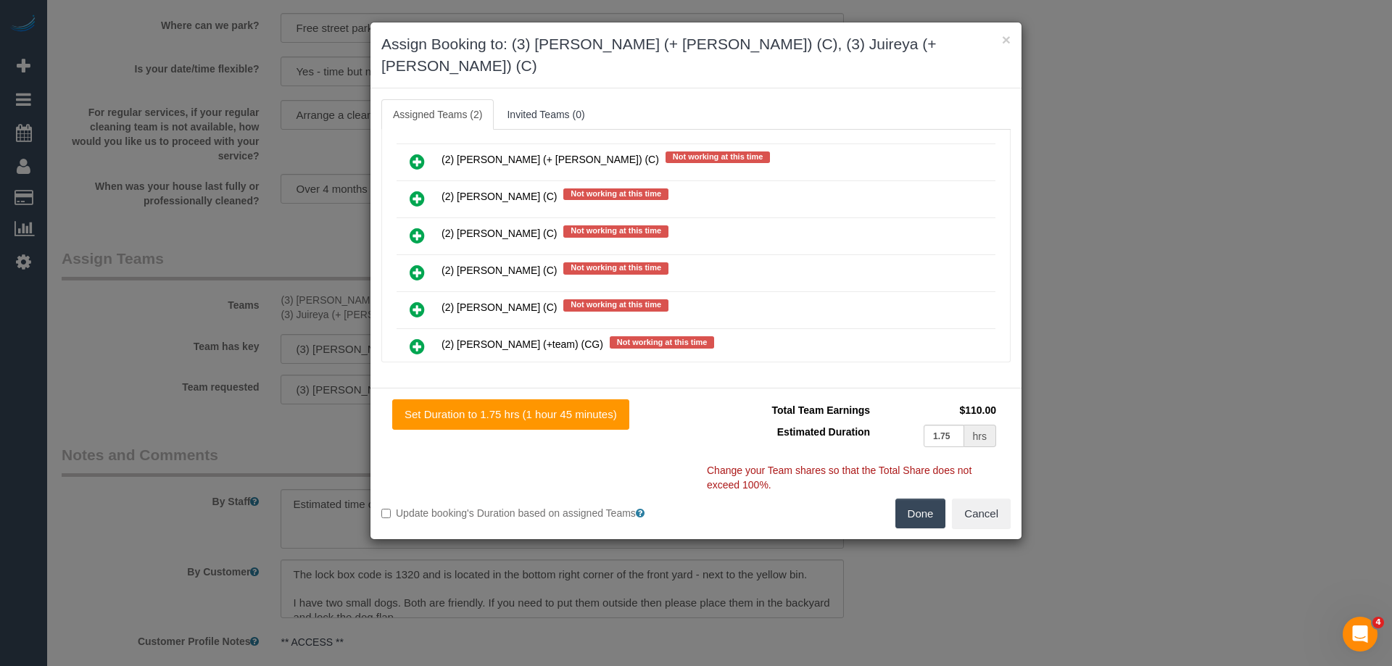
click at [413, 227] on icon at bounding box center [417, 235] width 15 height 17
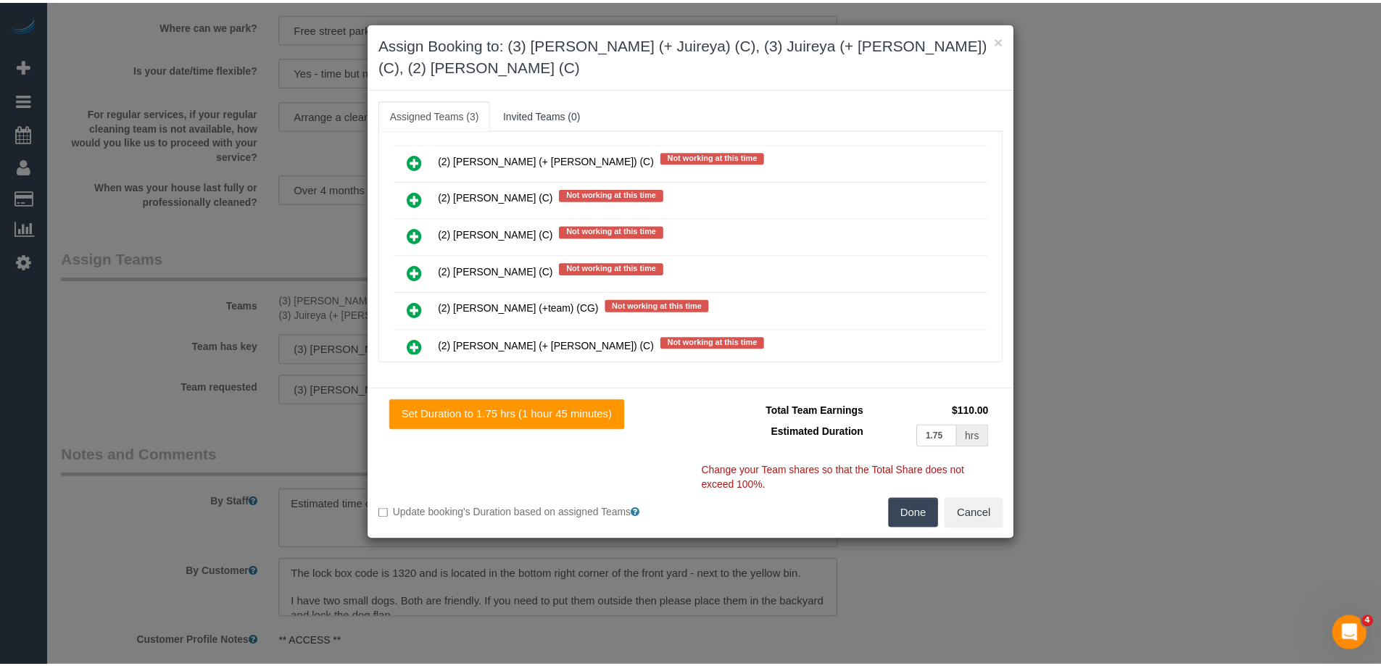
scroll to position [0, 0]
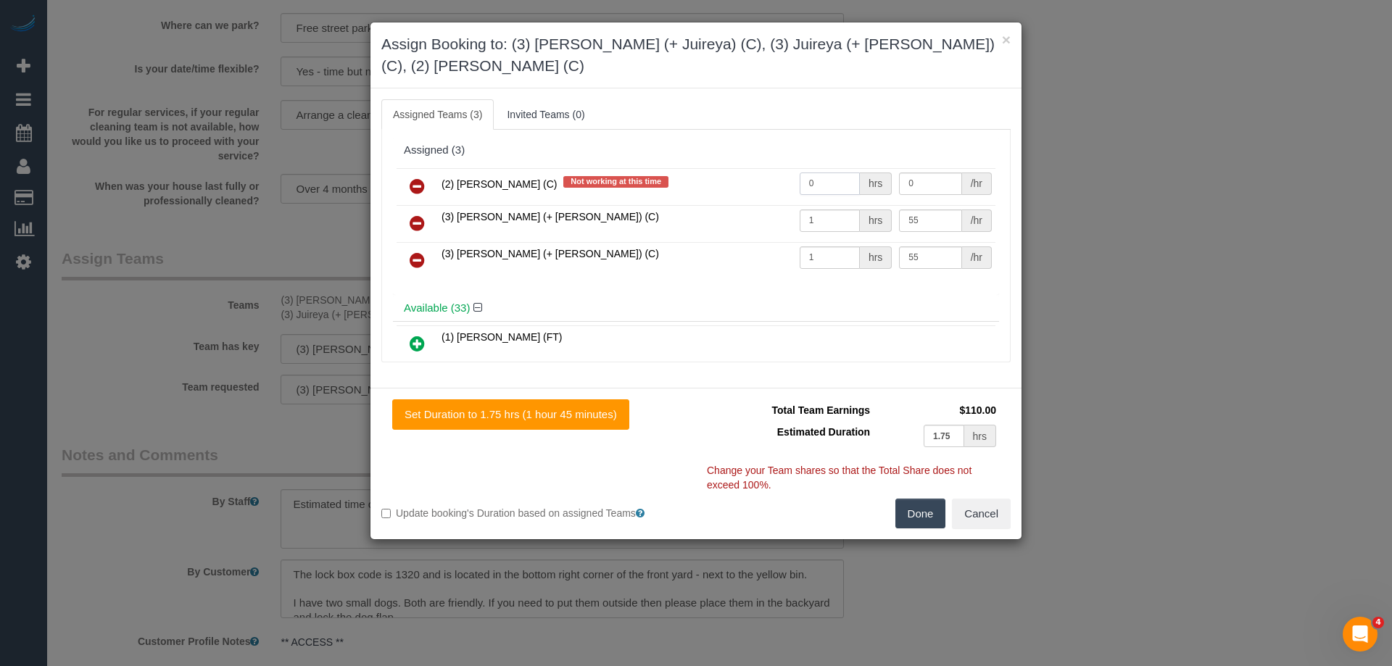
drag, startPoint x: 831, startPoint y: 163, endPoint x: 795, endPoint y: 161, distance: 36.3
click at [800, 173] on input "0" at bounding box center [830, 184] width 60 height 22
type input "1"
drag, startPoint x: 912, startPoint y: 158, endPoint x: 856, endPoint y: 157, distance: 56.6
click at [856, 168] on tr "(2) Kerry Welfare (C) Not working at this time 1 hrs 0 /hr" at bounding box center [696, 186] width 599 height 37
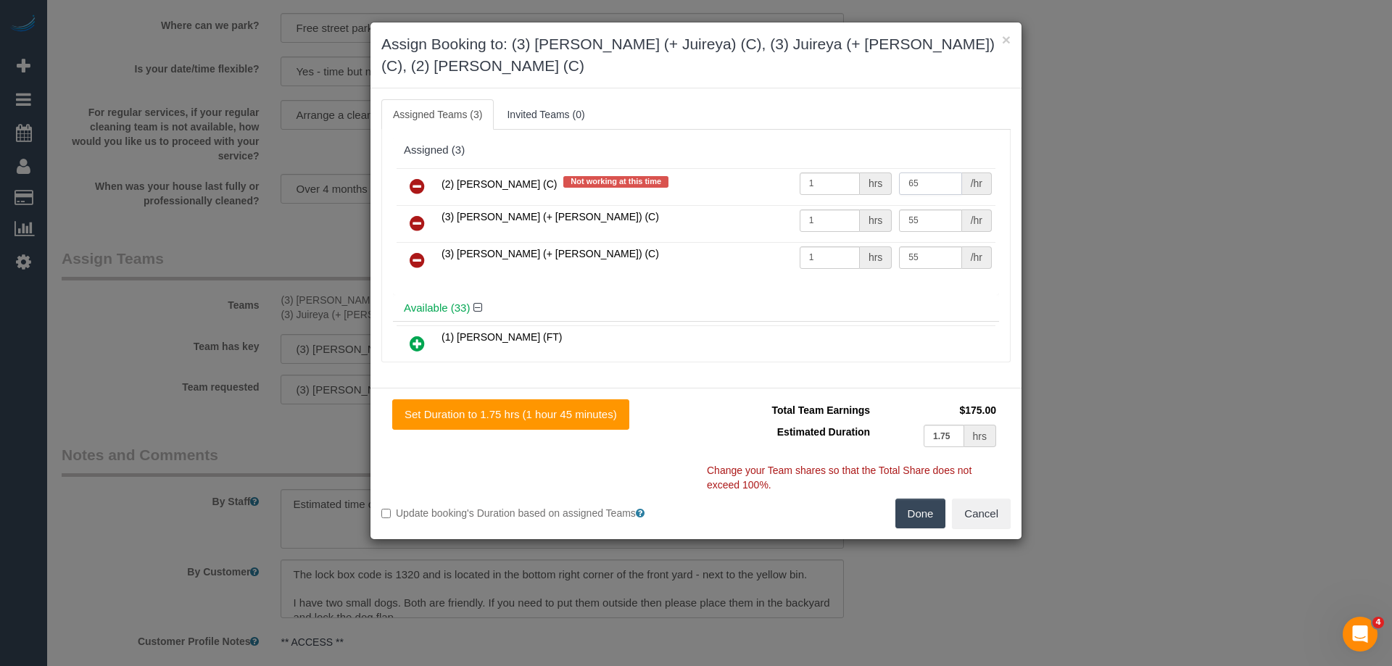
type input "65"
drag, startPoint x: 935, startPoint y: 489, endPoint x: 913, endPoint y: 484, distance: 22.2
click at [934, 499] on button "Done" at bounding box center [920, 514] width 51 height 30
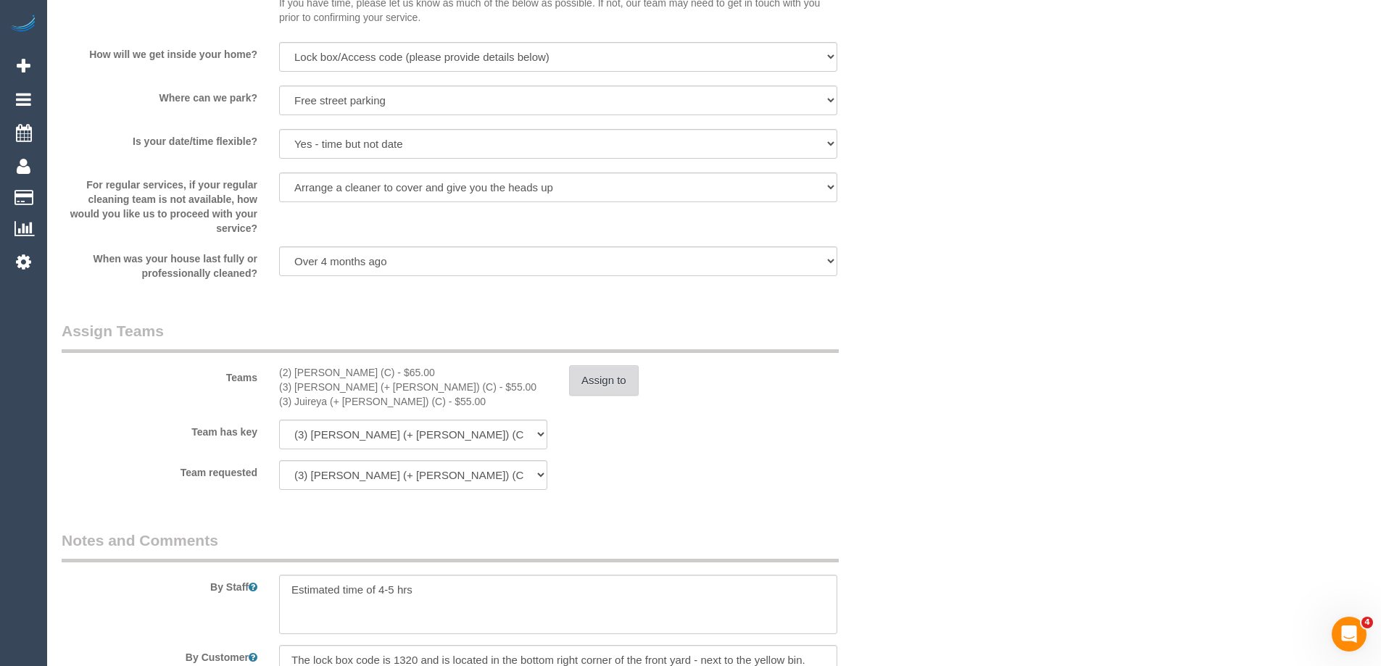
scroll to position [2248, 0]
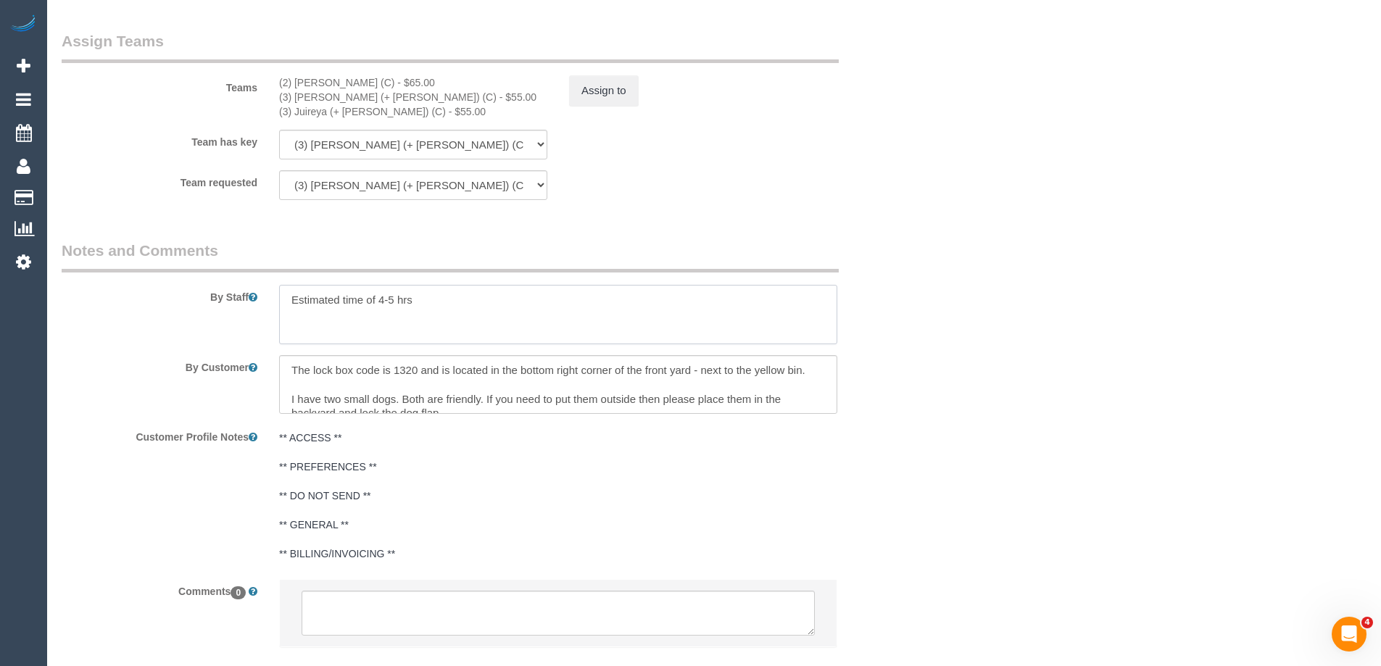
drag, startPoint x: 393, startPoint y: 296, endPoint x: 378, endPoint y: 297, distance: 14.5
click at [378, 297] on textarea at bounding box center [558, 314] width 558 height 59
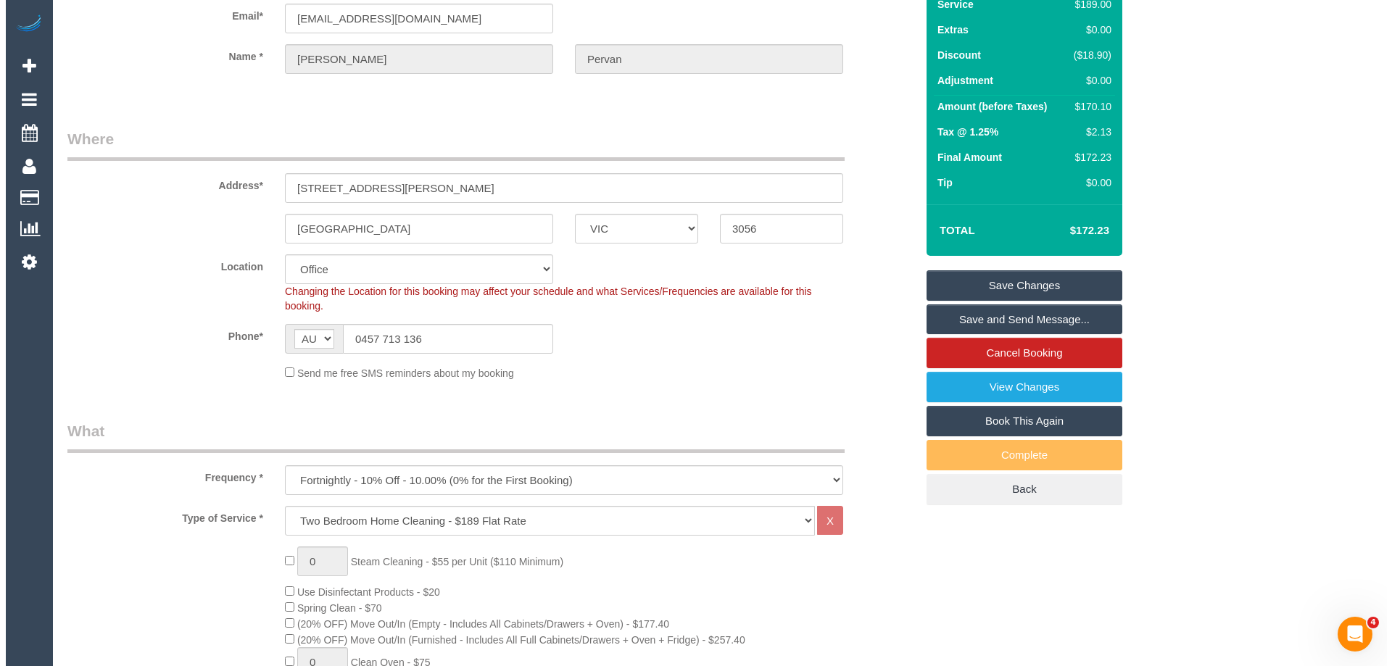
scroll to position [0, 0]
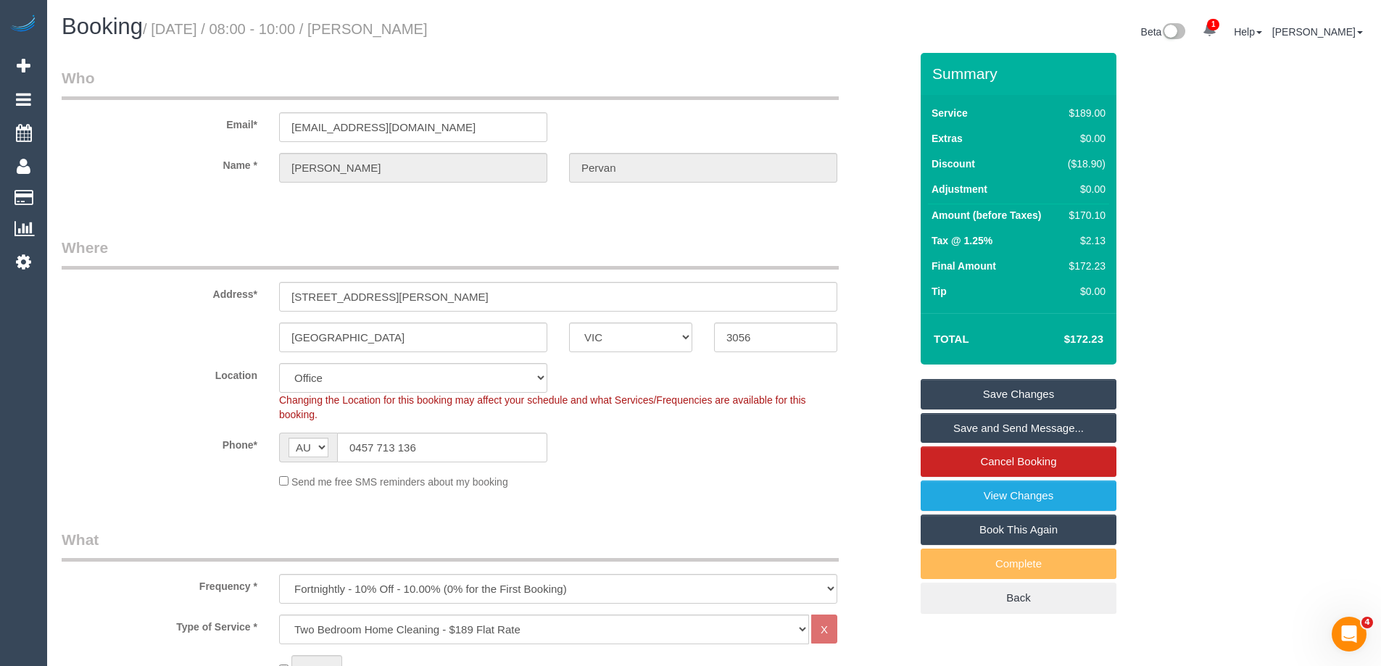
type textarea "Estimated time of 3-3.5 hrs"
drag, startPoint x: 448, startPoint y: 27, endPoint x: 404, endPoint y: 26, distance: 44.2
click at [404, 26] on h1 "Booking / September 11, 2025 / 08:00 - 10:00 / Simon Pervan" at bounding box center [383, 27] width 642 height 25
copy small "Simon Pervan"
click at [966, 389] on link "Save Changes" at bounding box center [1019, 394] width 196 height 30
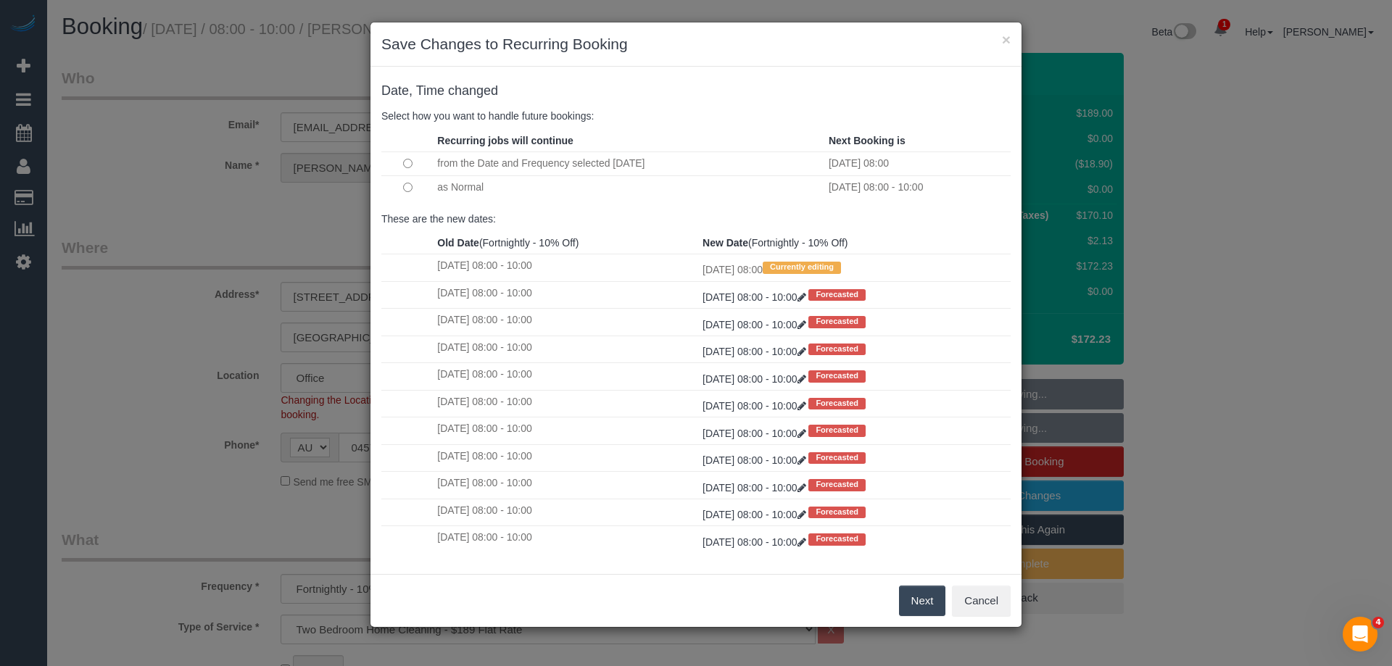
click at [915, 605] on button "Next" at bounding box center [922, 601] width 47 height 30
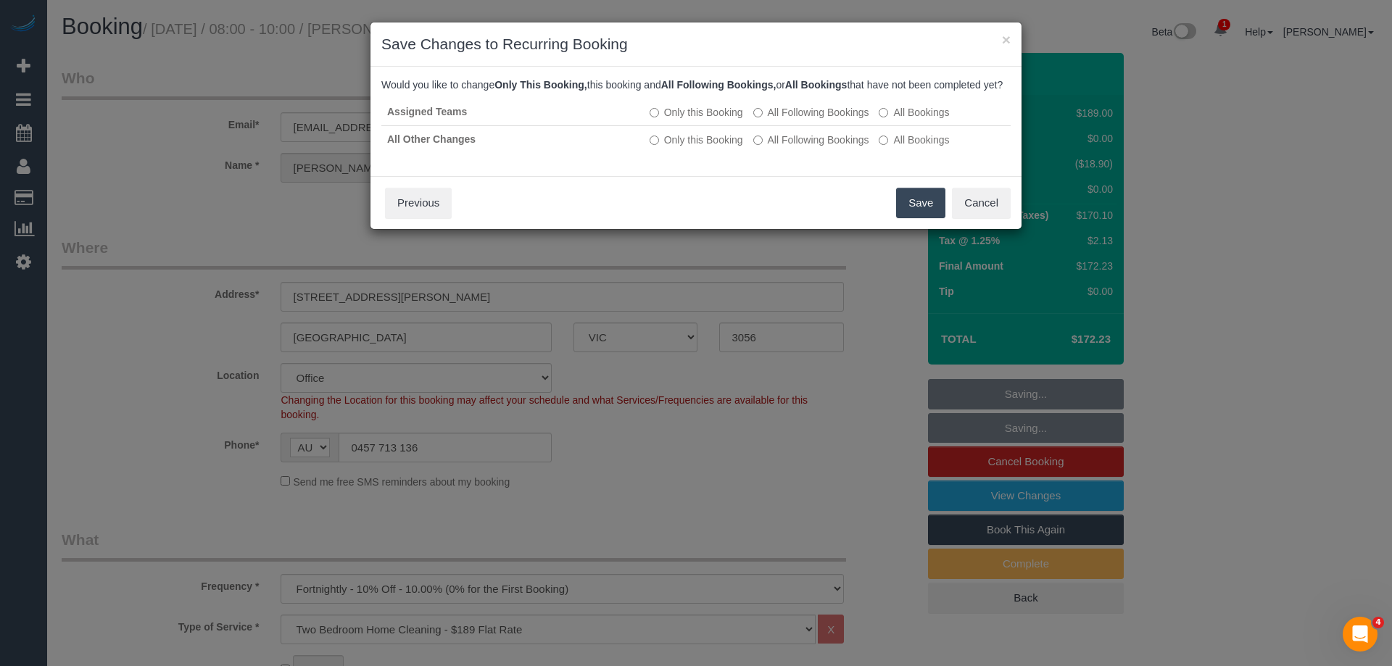
click at [924, 214] on button "Save" at bounding box center [920, 203] width 49 height 30
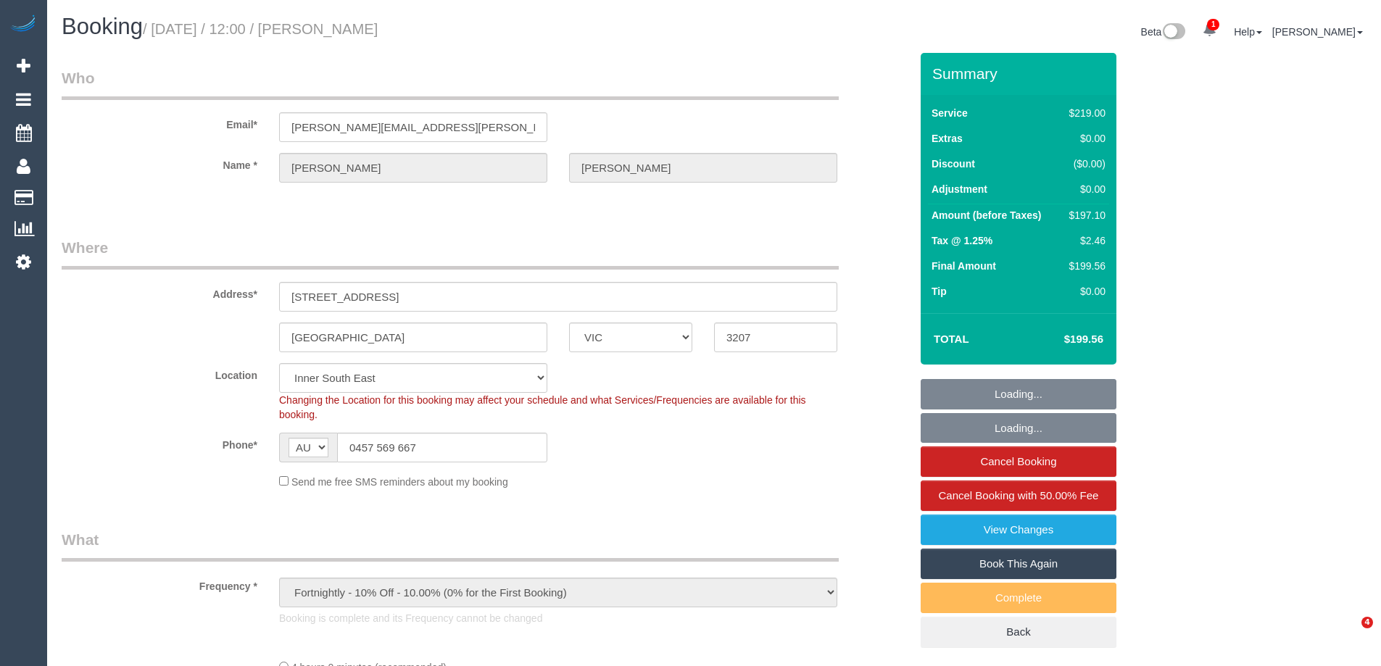
select select "VIC"
select select "object:714"
select select "string:stripe-pm_1ROZF72GScqysDRVhubdnpA2"
select select "number:27"
select select "number:14"
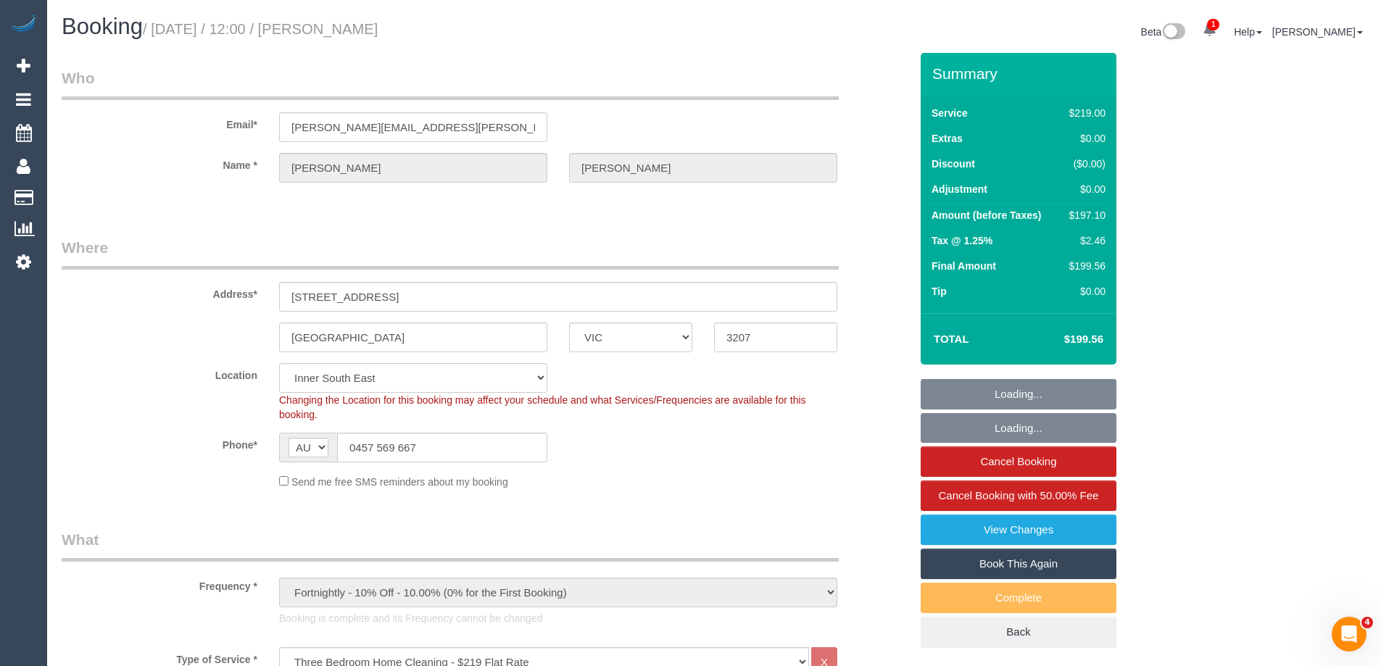
select select "number:18"
select select "number:24"
select select "number:35"
select select "number:26"
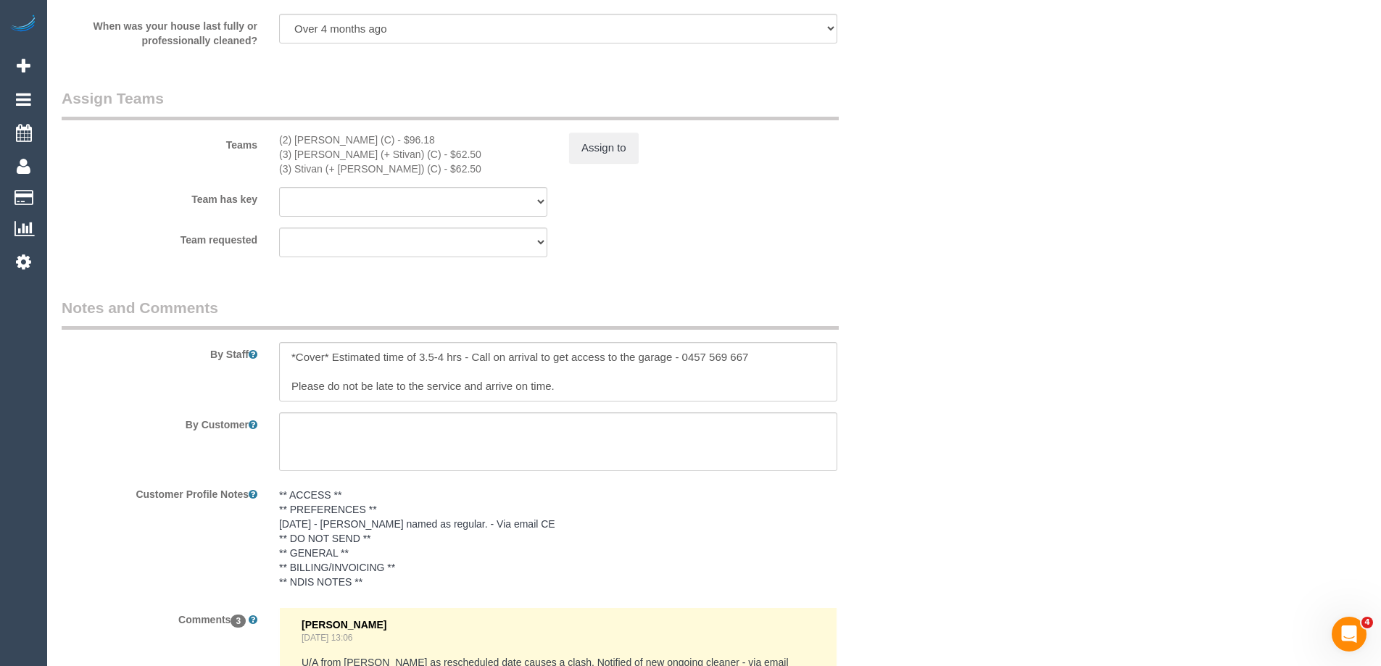
scroll to position [2248, 0]
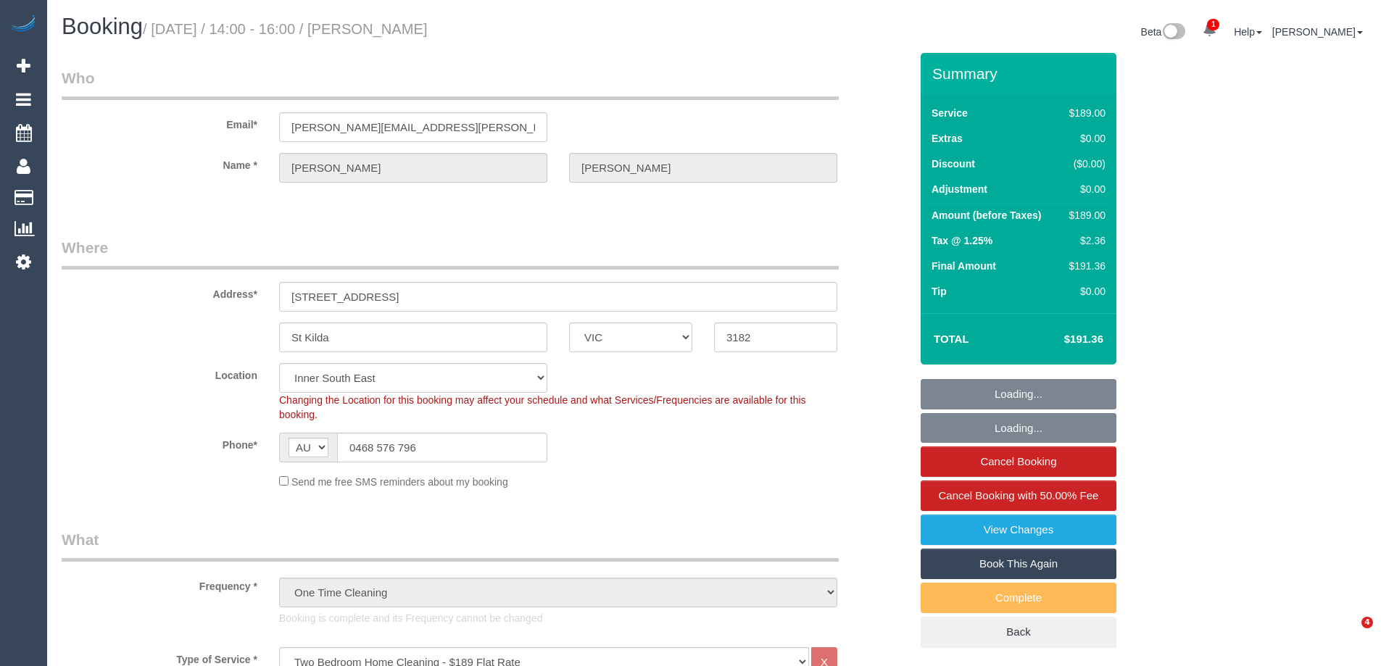
select select "VIC"
select select "object:824"
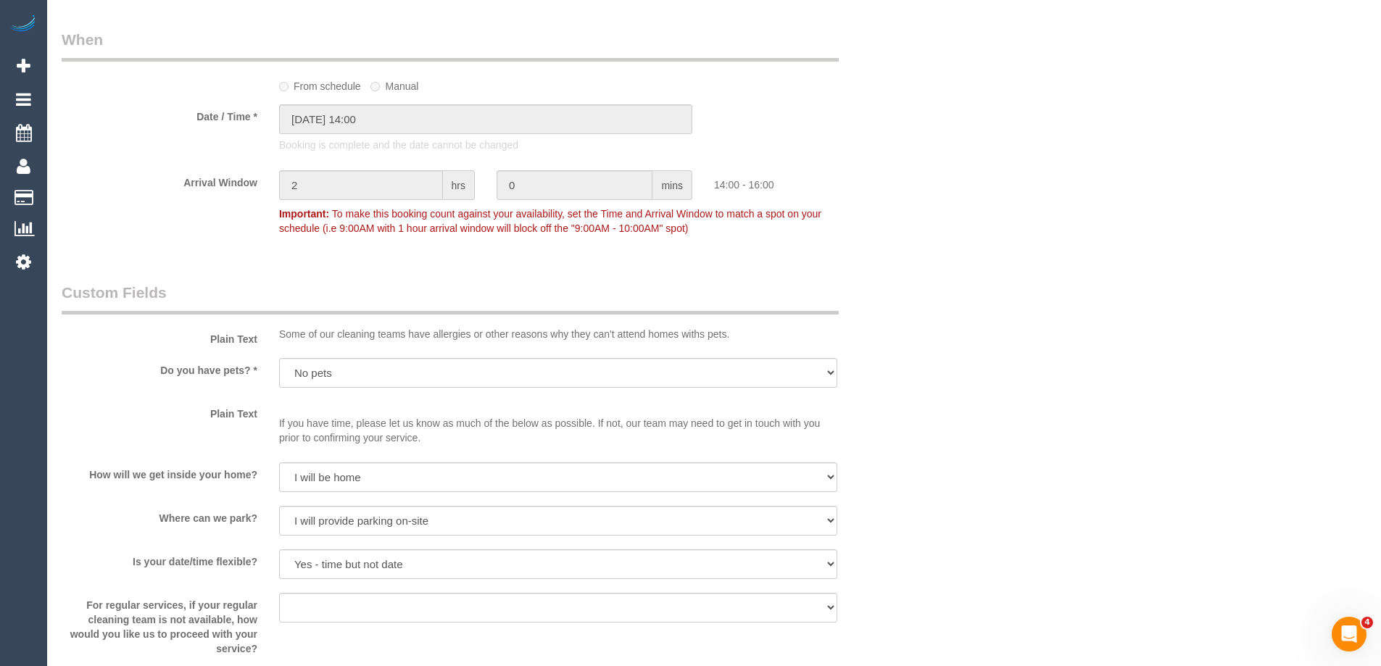
scroll to position [2030, 0]
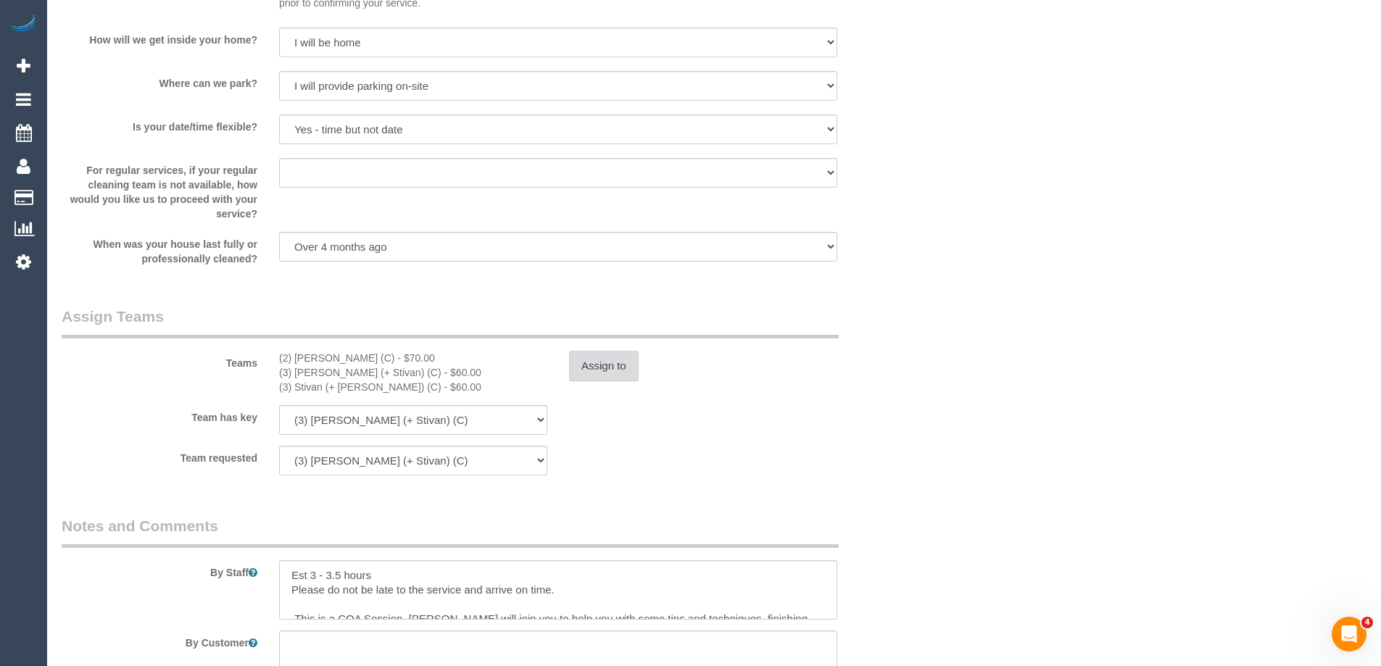
click at [607, 363] on button "Assign to" at bounding box center [604, 366] width 70 height 30
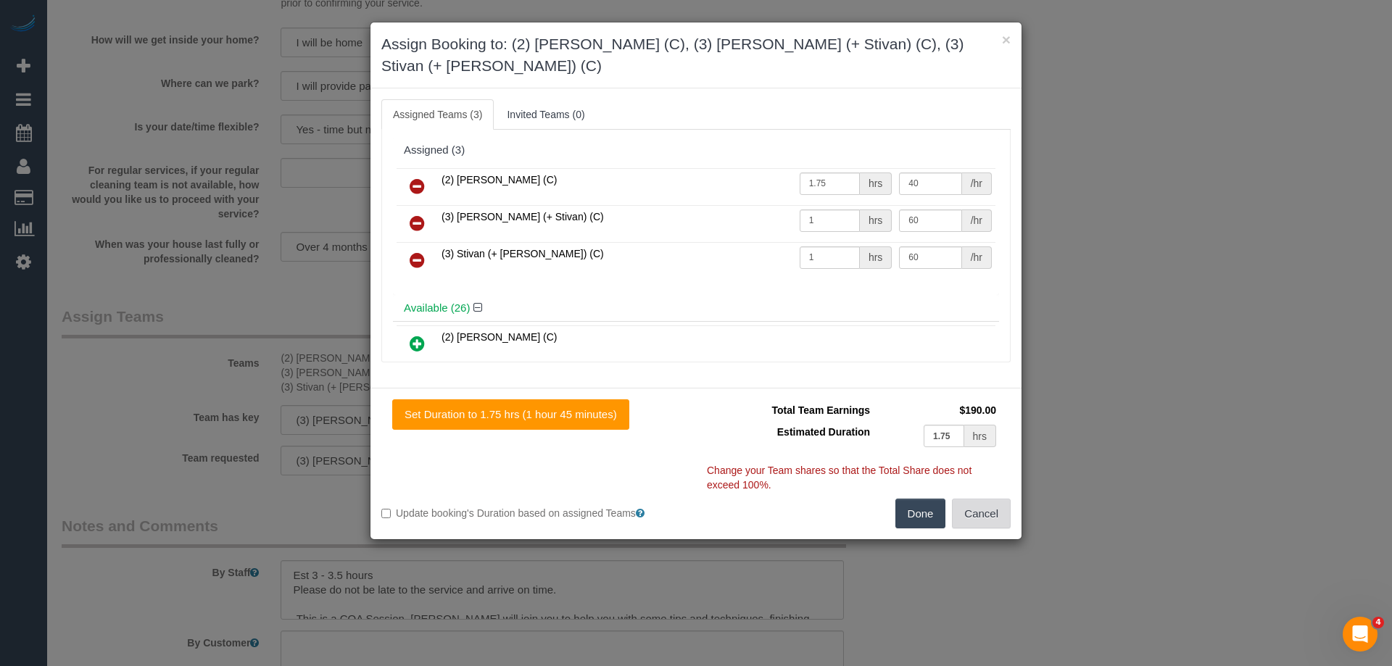
click at [971, 499] on button "Cancel" at bounding box center [981, 514] width 59 height 30
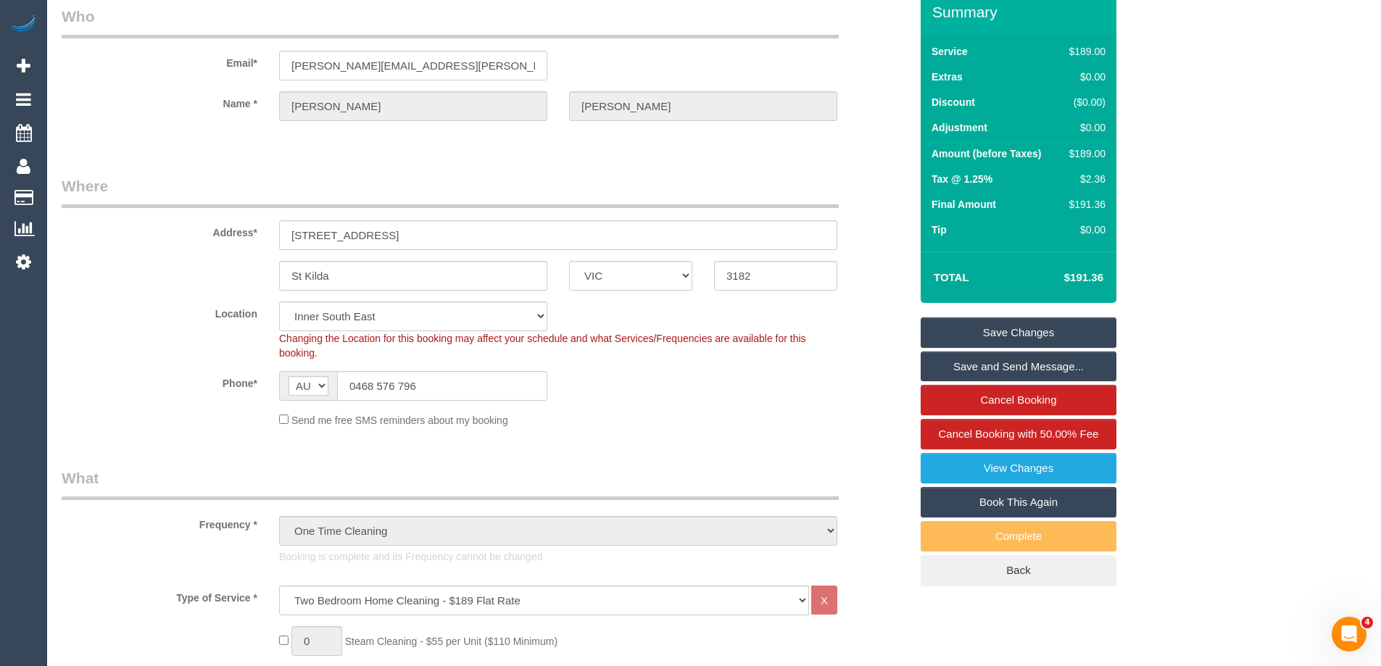
scroll to position [0, 0]
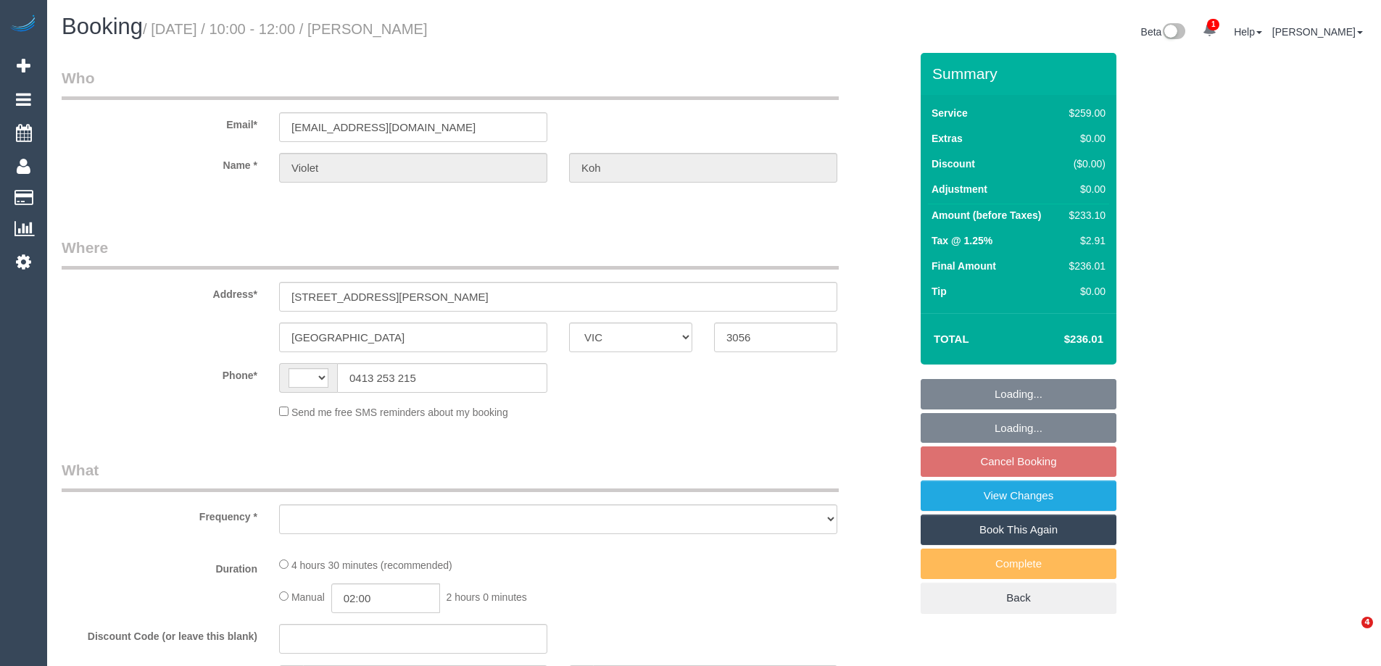
select select "VIC"
select select "string:AU"
select select "object:541"
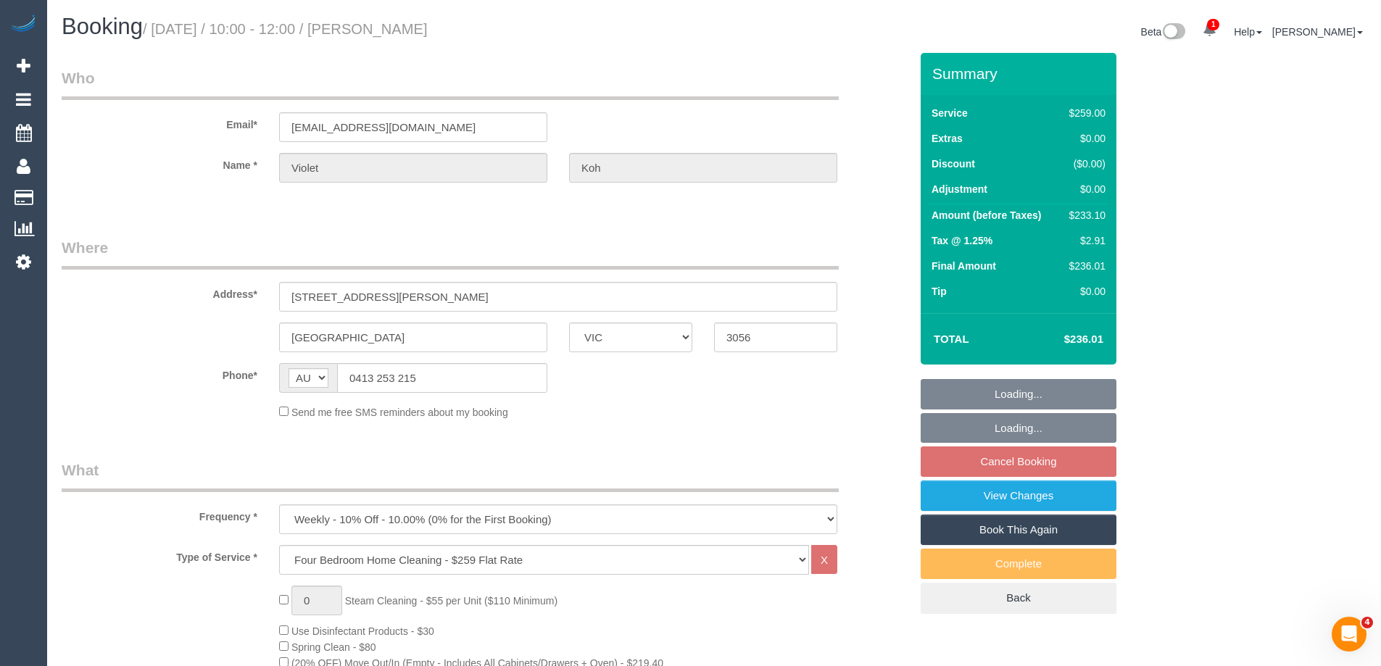
select select "string:stripe-pm_1RaRmF2GScqysDRVFH6bz4rJ"
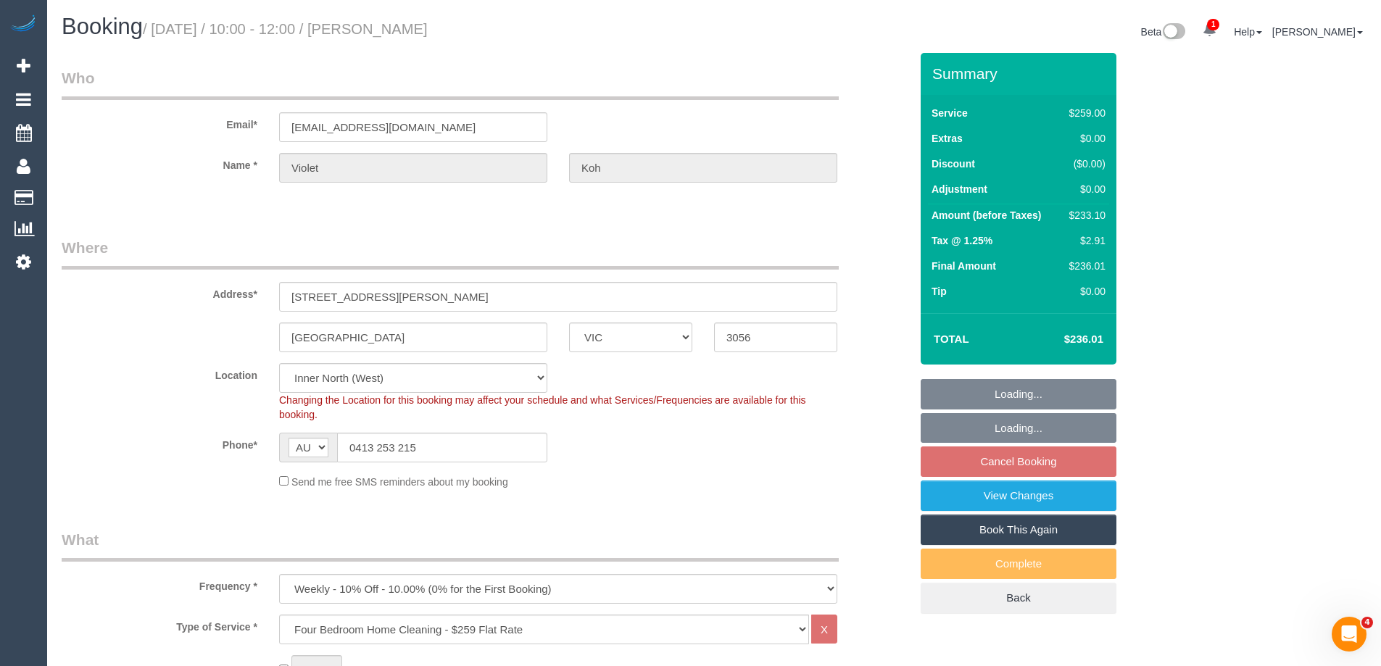
select select "number:28"
select select "number:14"
select select "number:19"
select select "number:22"
select select "number:33"
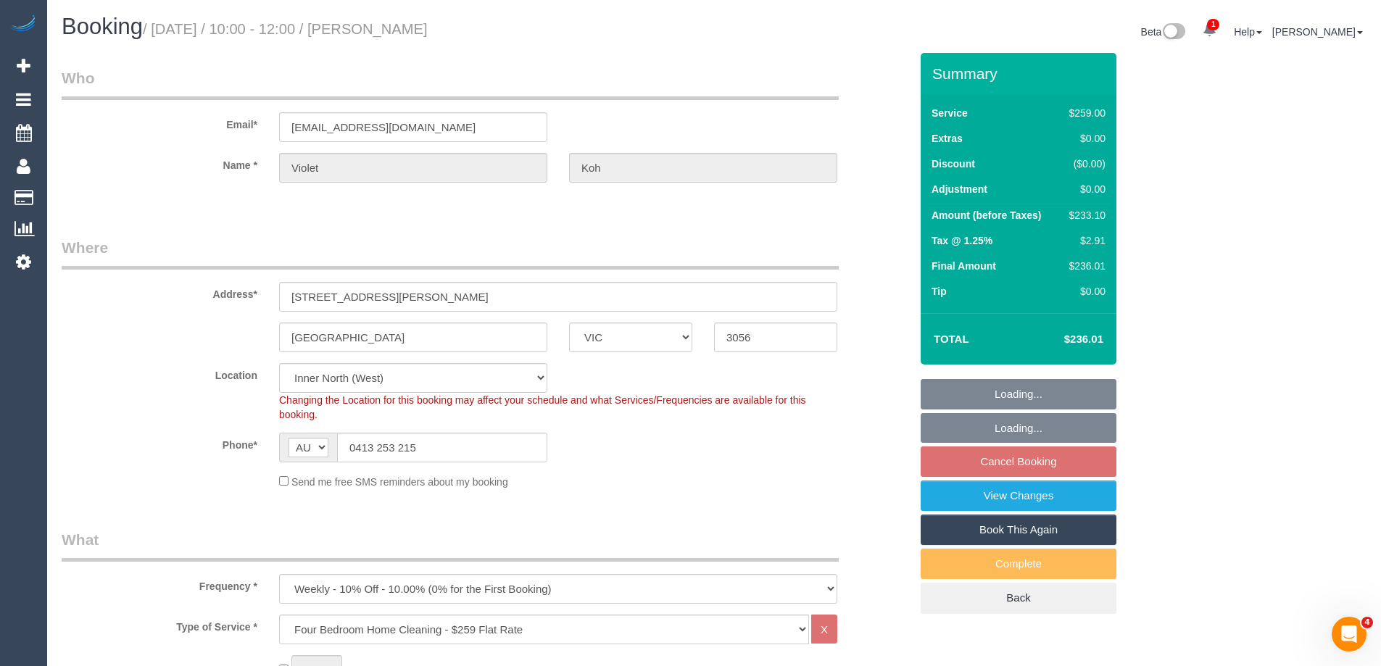
select select "number:11"
select select "object:1655"
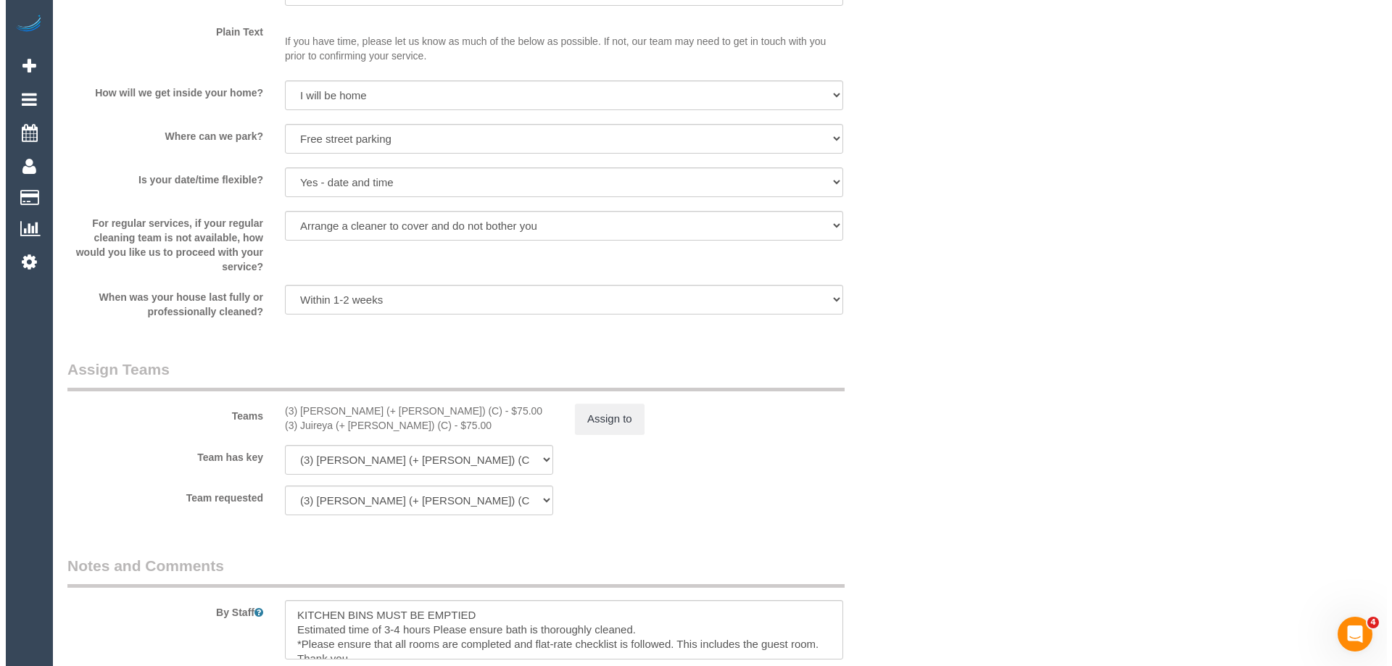
scroll to position [2103, 0]
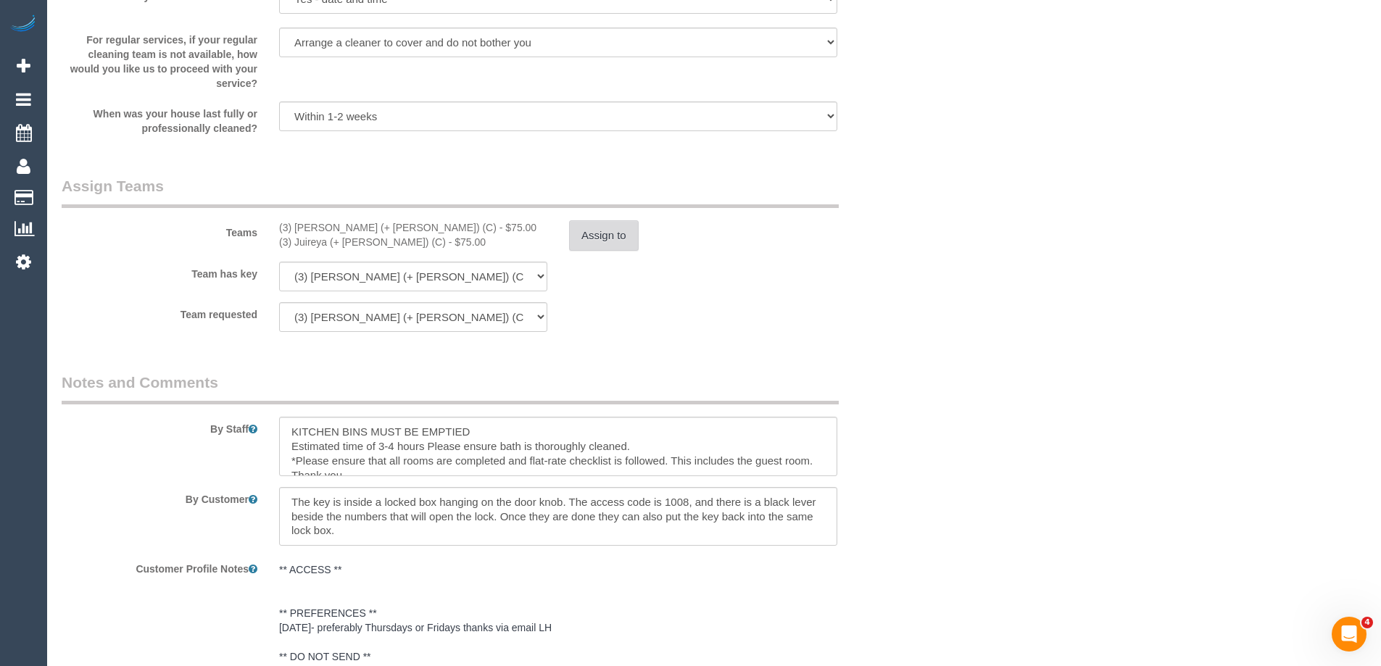
click at [626, 231] on button "Assign to" at bounding box center [604, 235] width 70 height 30
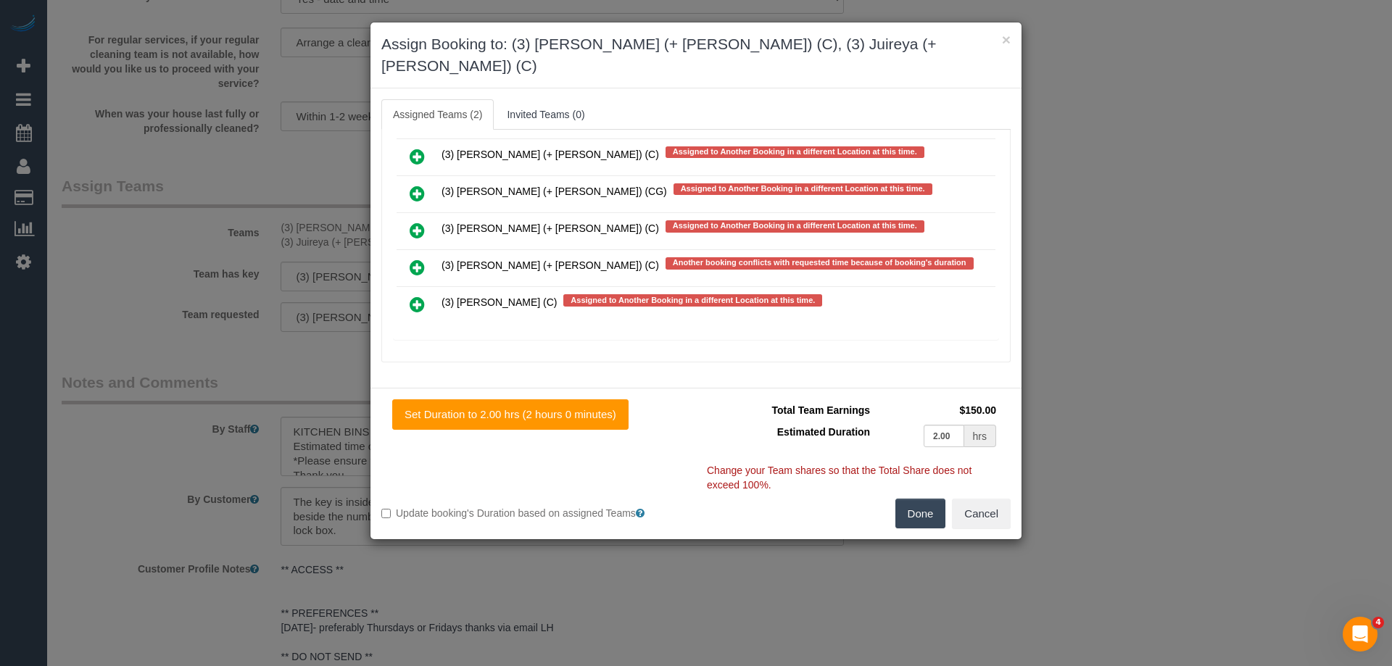
scroll to position [0, 0]
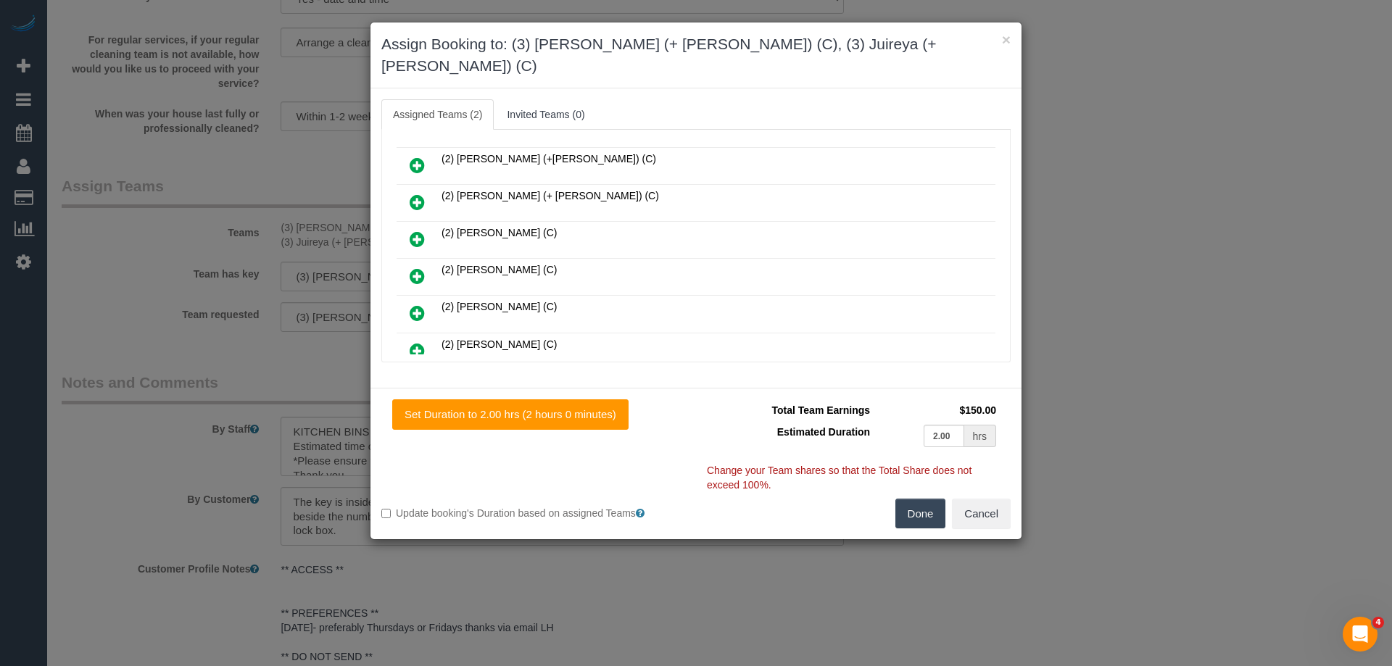
drag, startPoint x: 402, startPoint y: 255, endPoint x: 410, endPoint y: 249, distance: 9.9
click at [402, 262] on link at bounding box center [417, 276] width 34 height 29
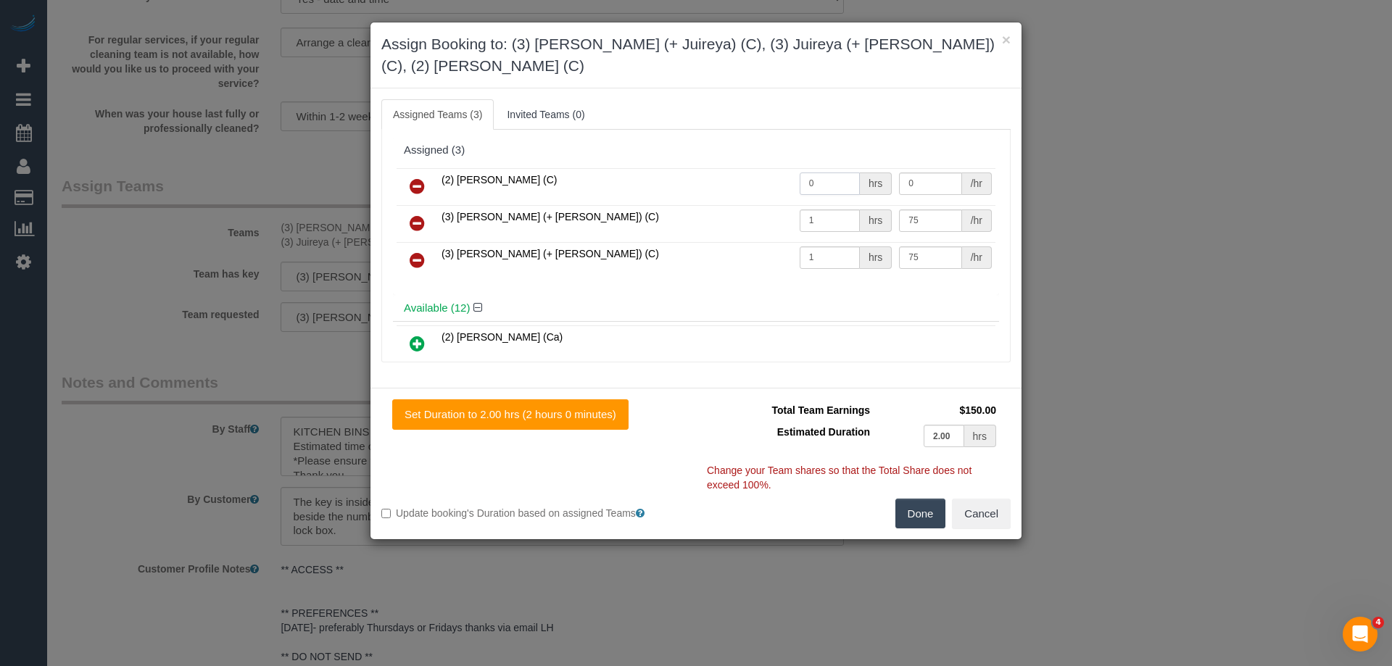
drag, startPoint x: 832, startPoint y: 160, endPoint x: 728, endPoint y: 154, distance: 104.6
click at [728, 168] on tr "(2) Kerry Welfare (C) 0 hrs 0 /hr" at bounding box center [696, 186] width 599 height 37
type input "1"
drag, startPoint x: 924, startPoint y: 162, endPoint x: 863, endPoint y: 158, distance: 61.1
click at [863, 168] on tr "(2) Kerry Welfare (C) 1 hrs 0 /hr" at bounding box center [696, 186] width 599 height 37
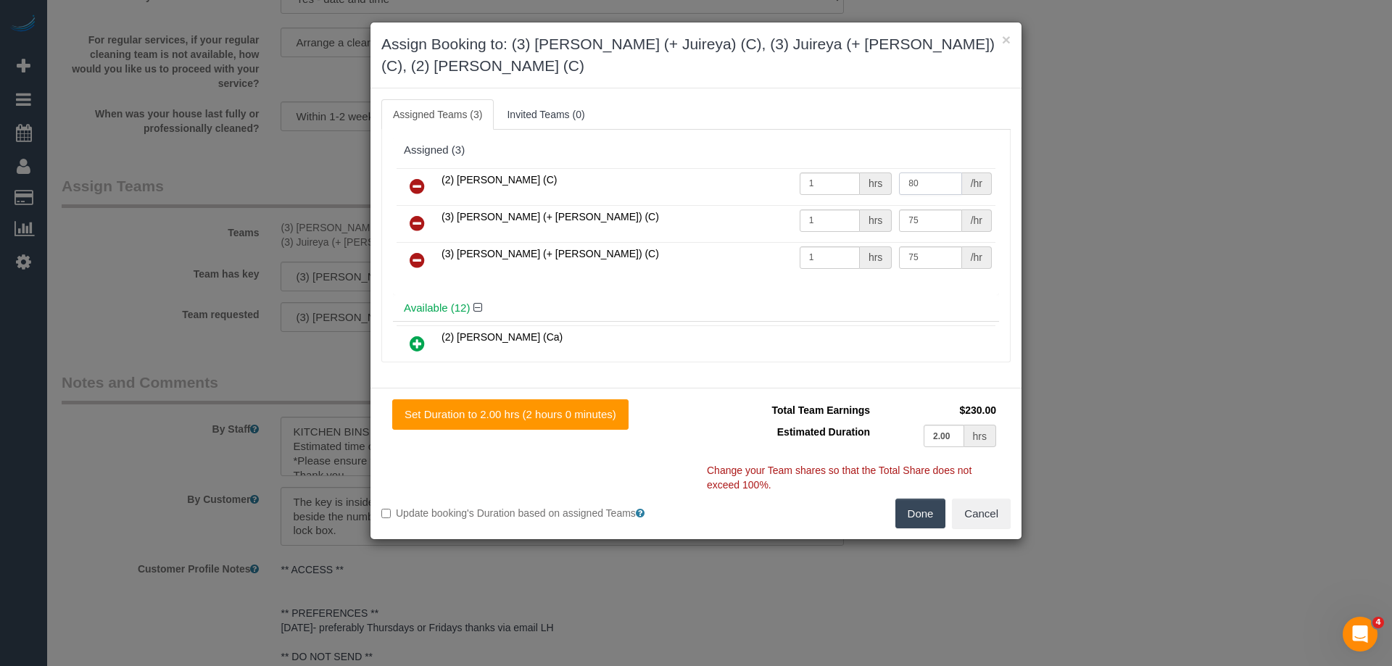
type input "80"
click at [930, 499] on button "Done" at bounding box center [920, 514] width 51 height 30
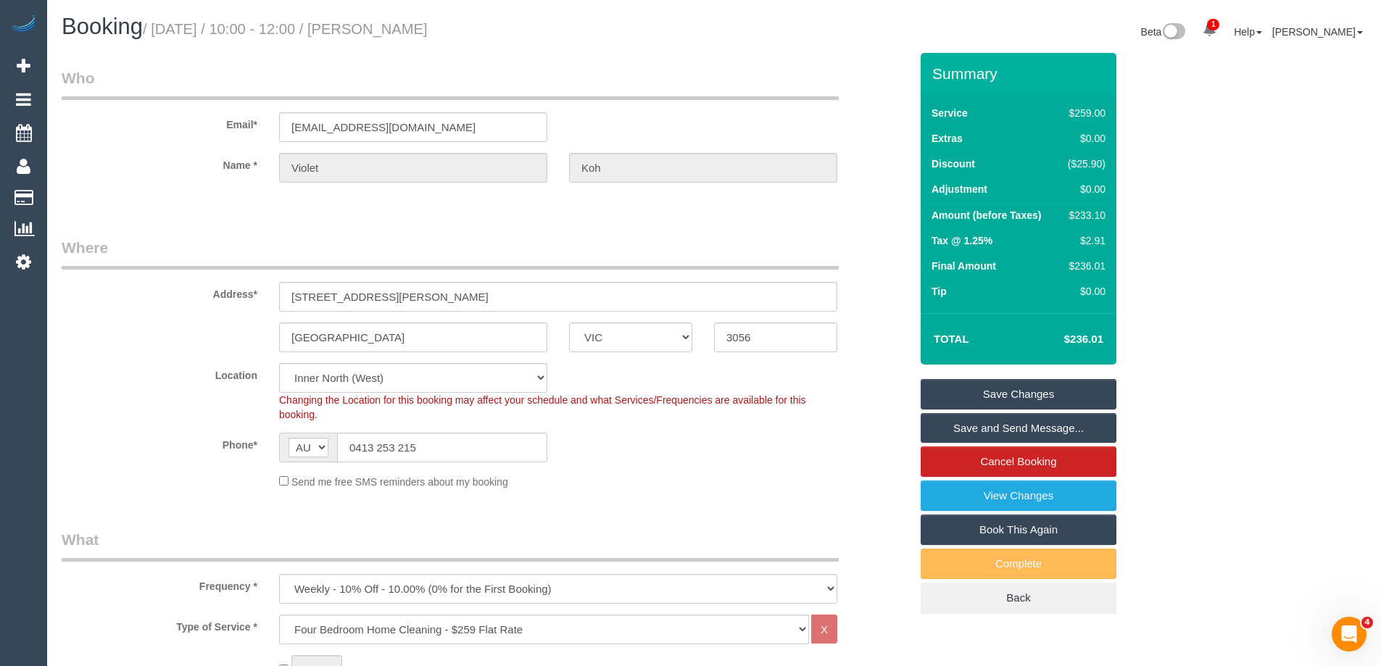
drag, startPoint x: 460, startPoint y: 26, endPoint x: 402, endPoint y: 25, distance: 58.7
click at [402, 25] on h1 "Booking / September 11, 2025 / 10:00 - 12:00 / Violet Koh" at bounding box center [383, 27] width 642 height 25
copy small "Violet Koh"
click at [961, 399] on link "Save Changes" at bounding box center [1019, 394] width 196 height 30
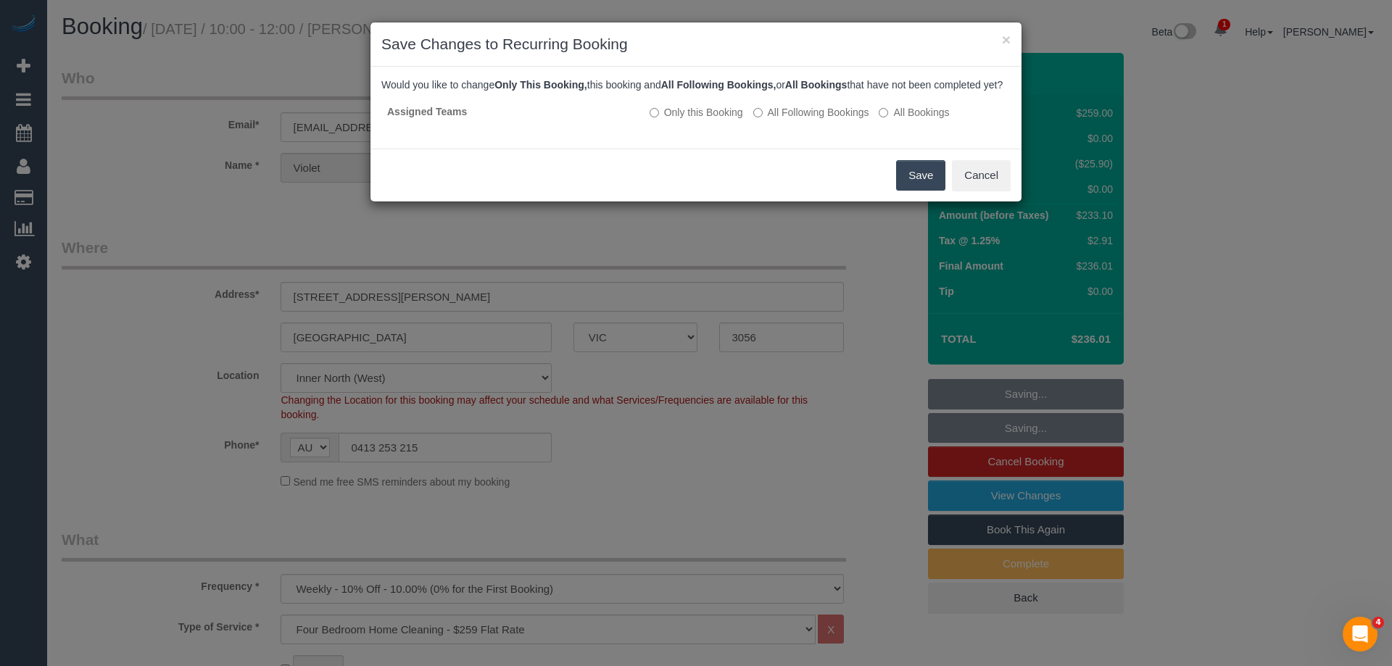
click at [931, 189] on button "Save" at bounding box center [920, 175] width 49 height 30
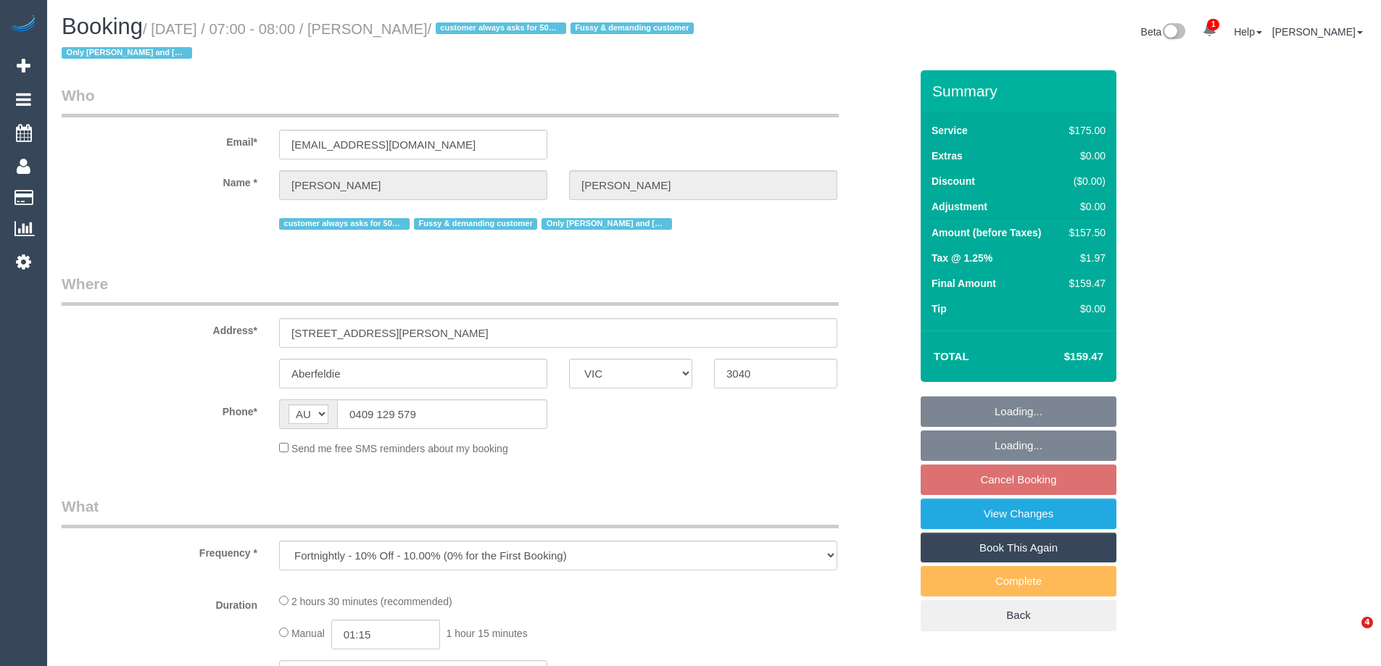
select select "VIC"
select select "string:stripe-pm_1PEhPk2GScqysDRVbJkjG1lK"
select select "150"
select select "number:27"
select select "number:14"
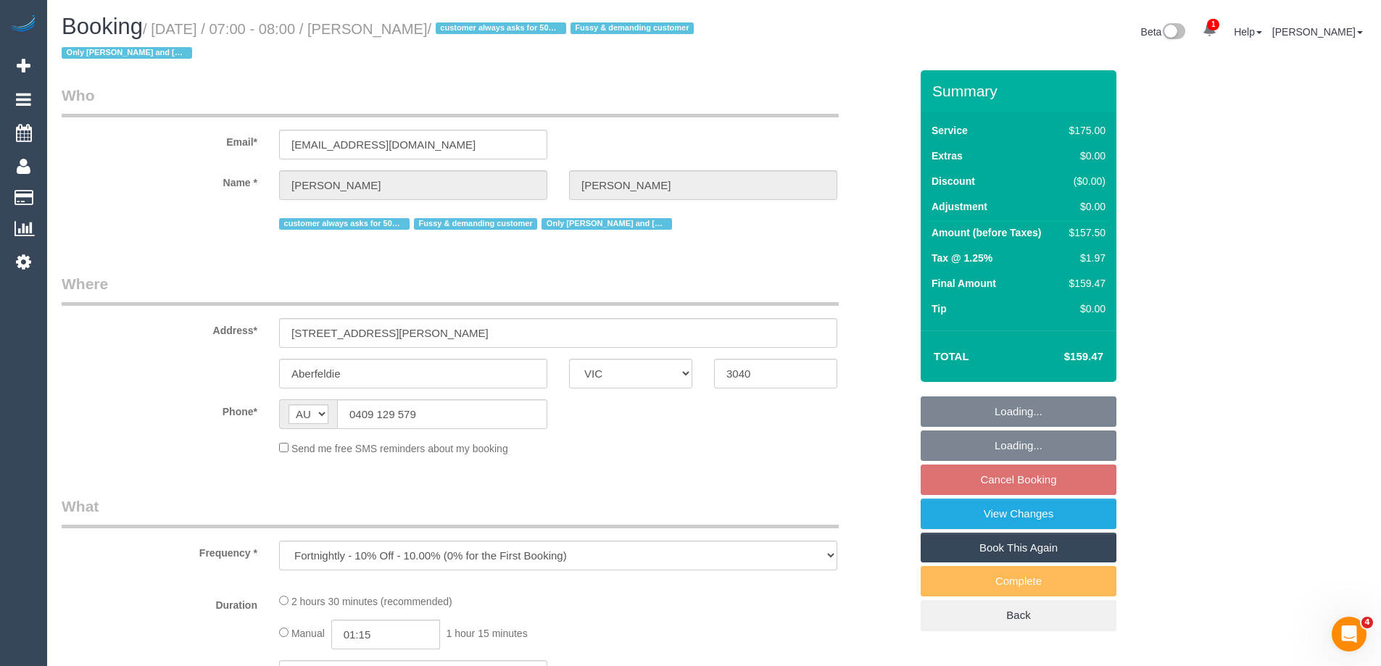
select select "number:19"
select select "number:22"
select select "number:35"
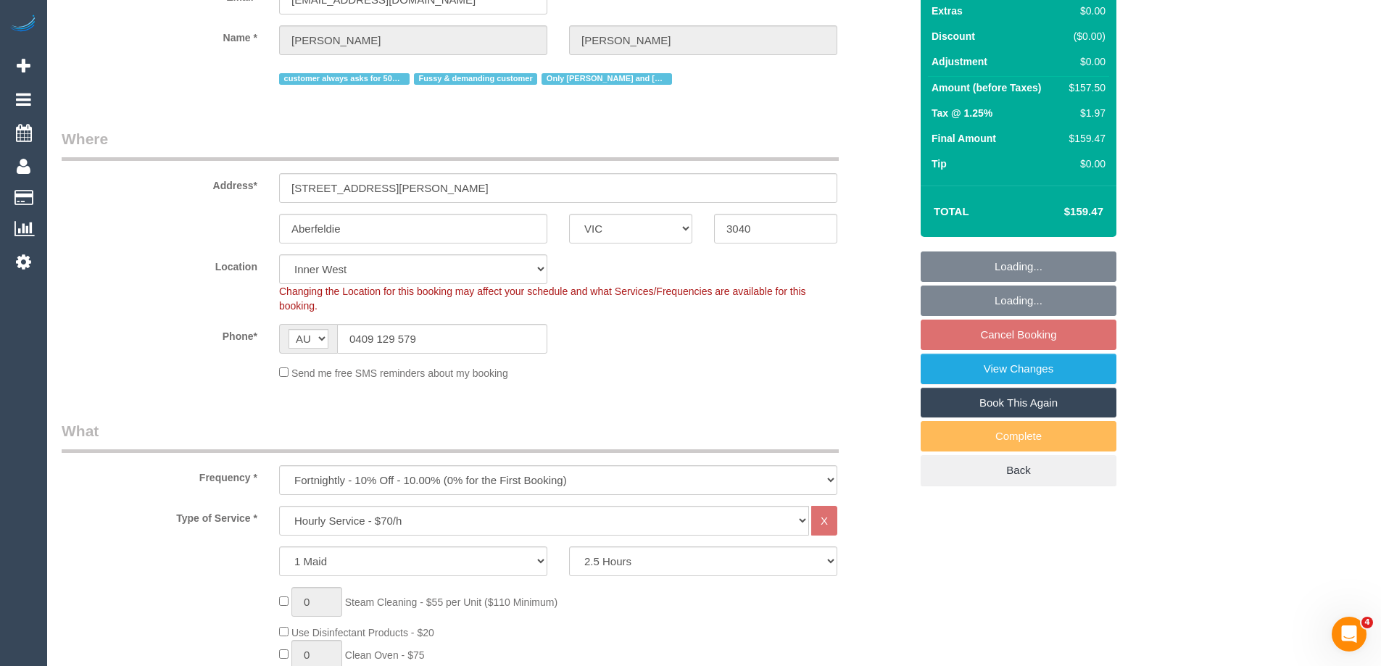
select select "object:1587"
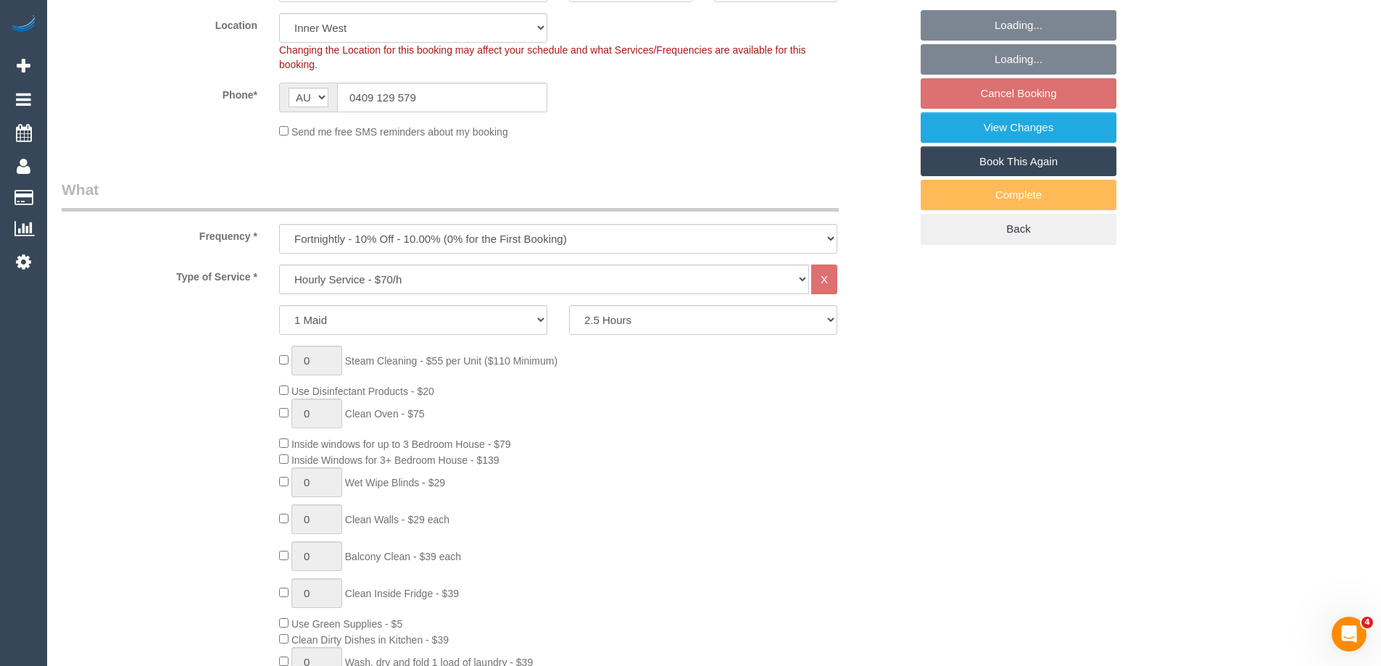
scroll to position [435, 0]
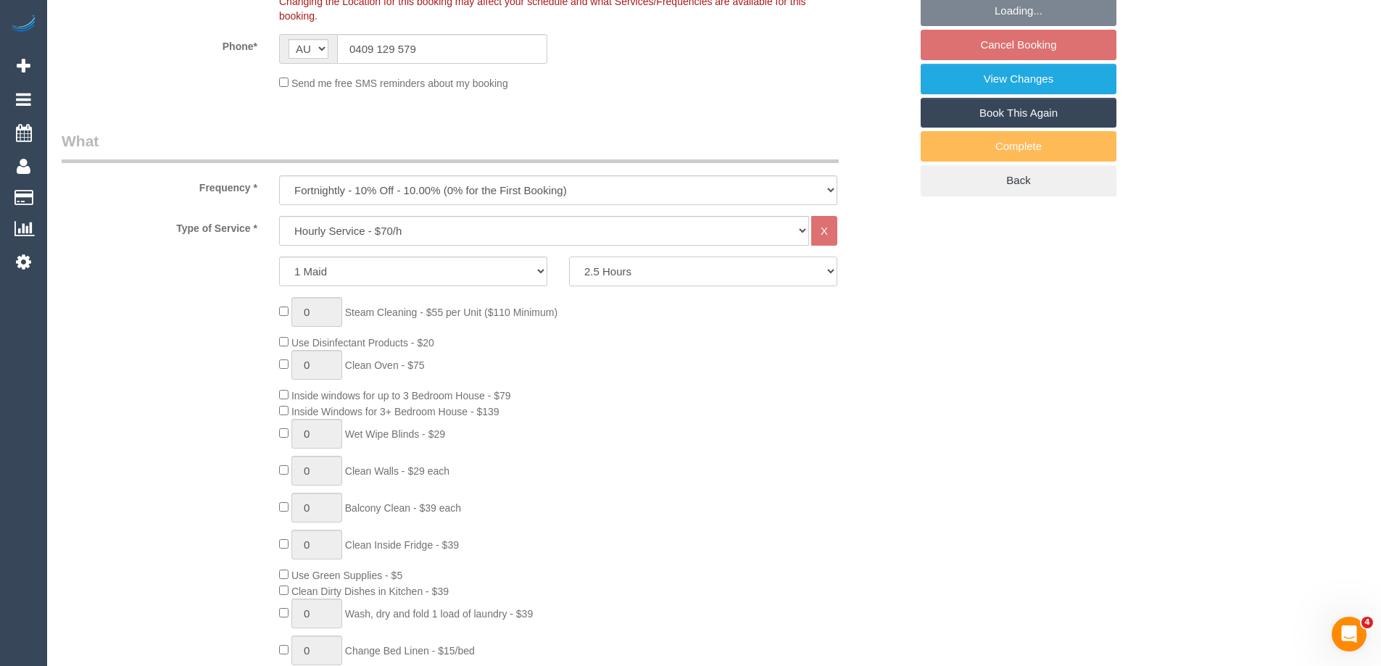
click at [590, 279] on select "2 Hours 2.5 Hours 3 Hours 3.5 Hours 4 Hours 4.5 Hours 5 Hours 5.5 Hours 6 Hours…" at bounding box center [703, 272] width 268 height 30
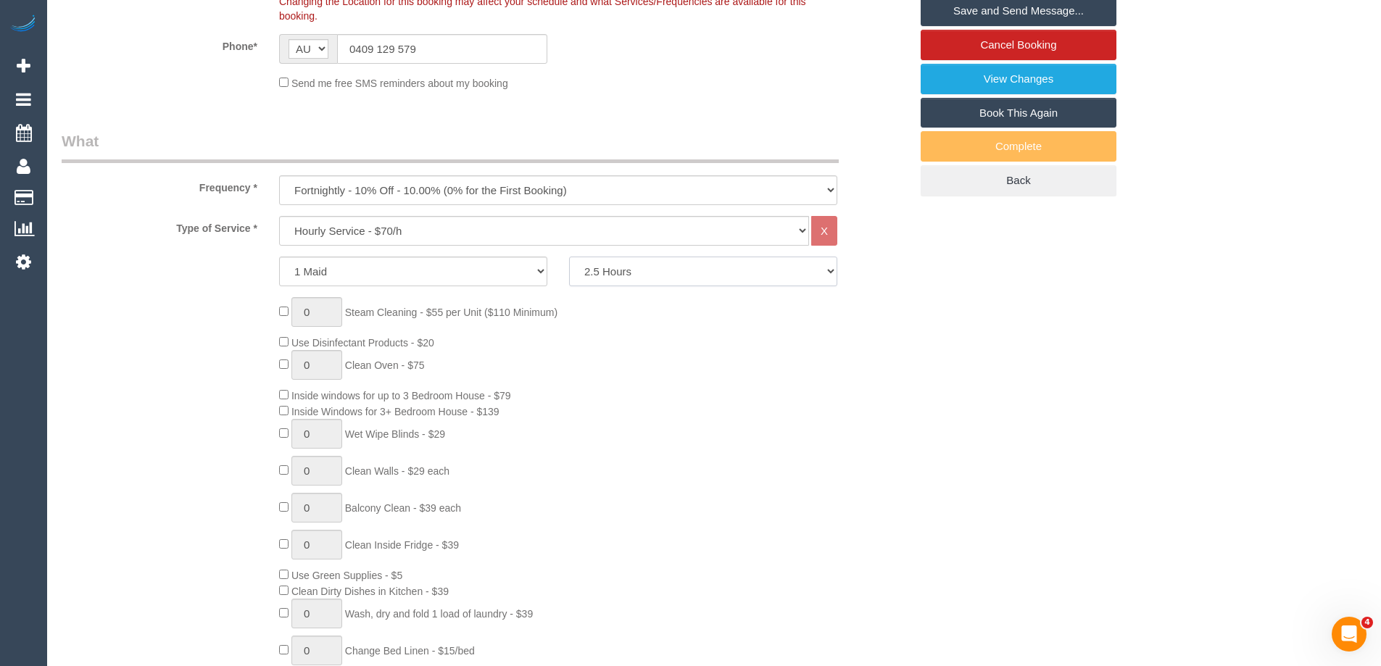
select select "180"
click at [569, 257] on select "2 Hours 2.5 Hours 3 Hours 3.5 Hours 4 Hours 4.5 Hours 5 Hours 5.5 Hours 6 Hours…" at bounding box center [703, 272] width 268 height 30
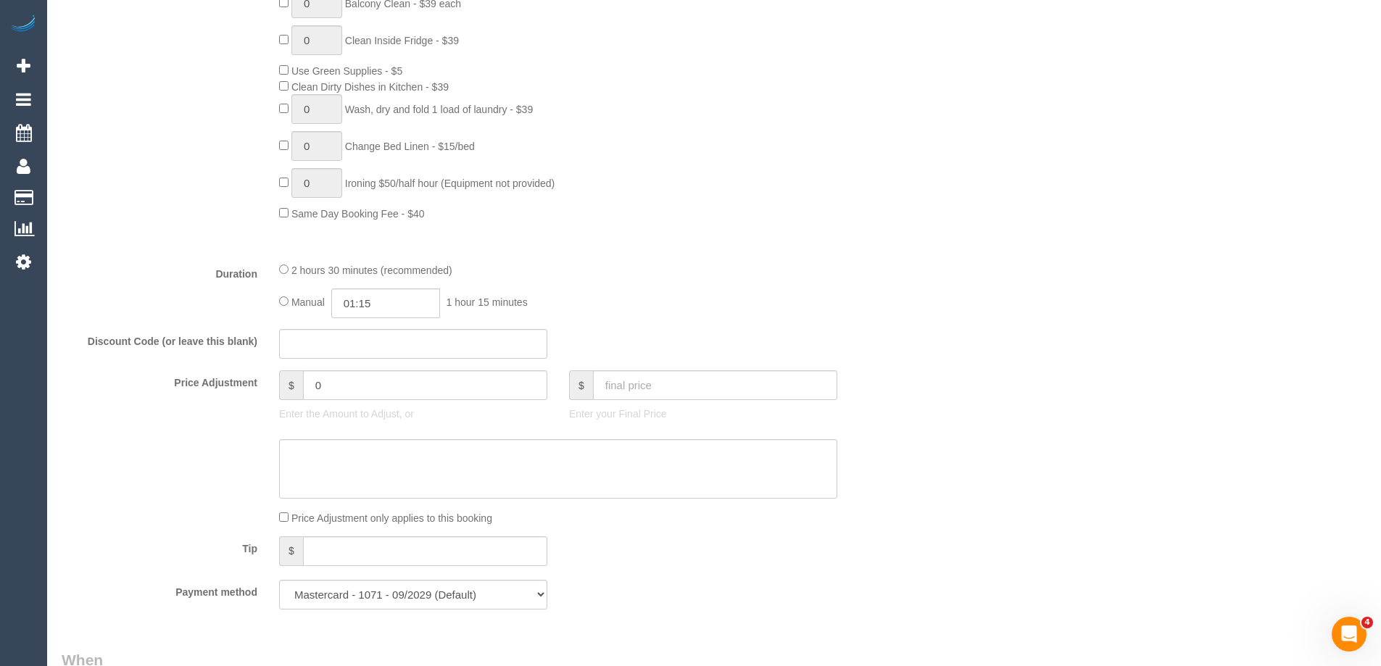
scroll to position [943, 0]
click at [376, 302] on input "01:15" at bounding box center [385, 301] width 109 height 30
type input "01:30"
click at [357, 381] on li "01:30" at bounding box center [369, 382] width 65 height 19
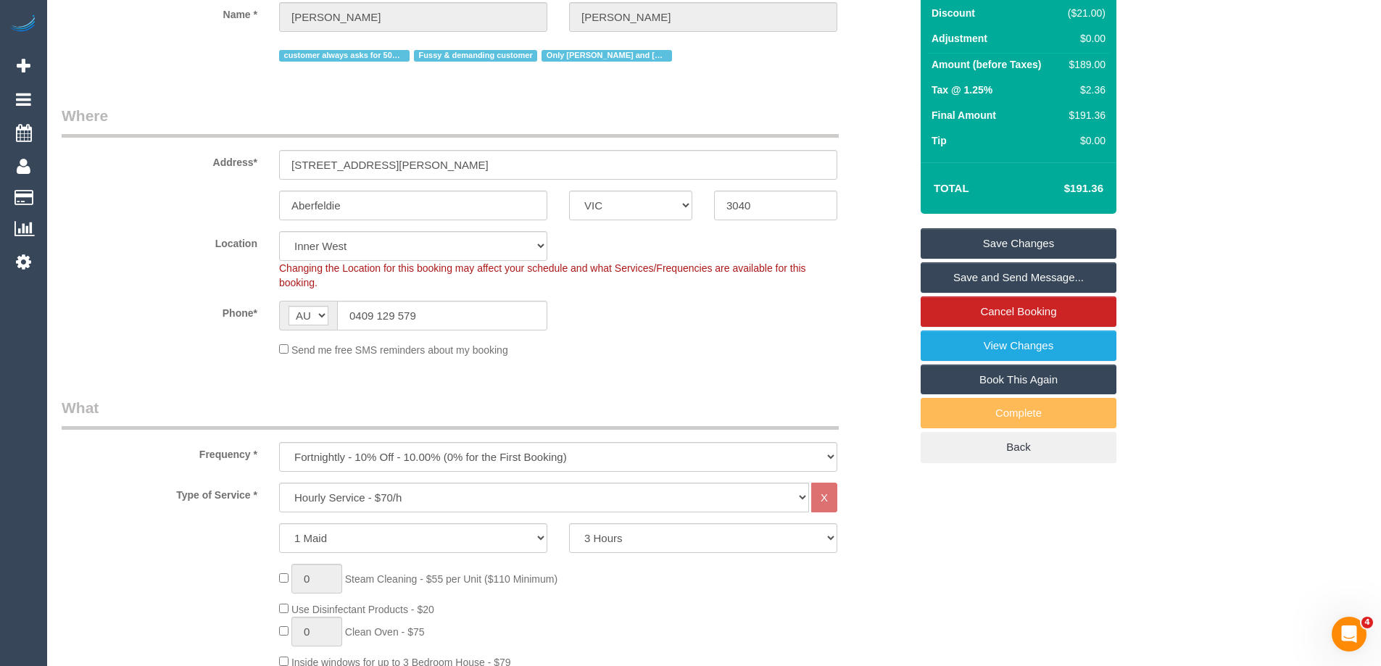
scroll to position [73, 0]
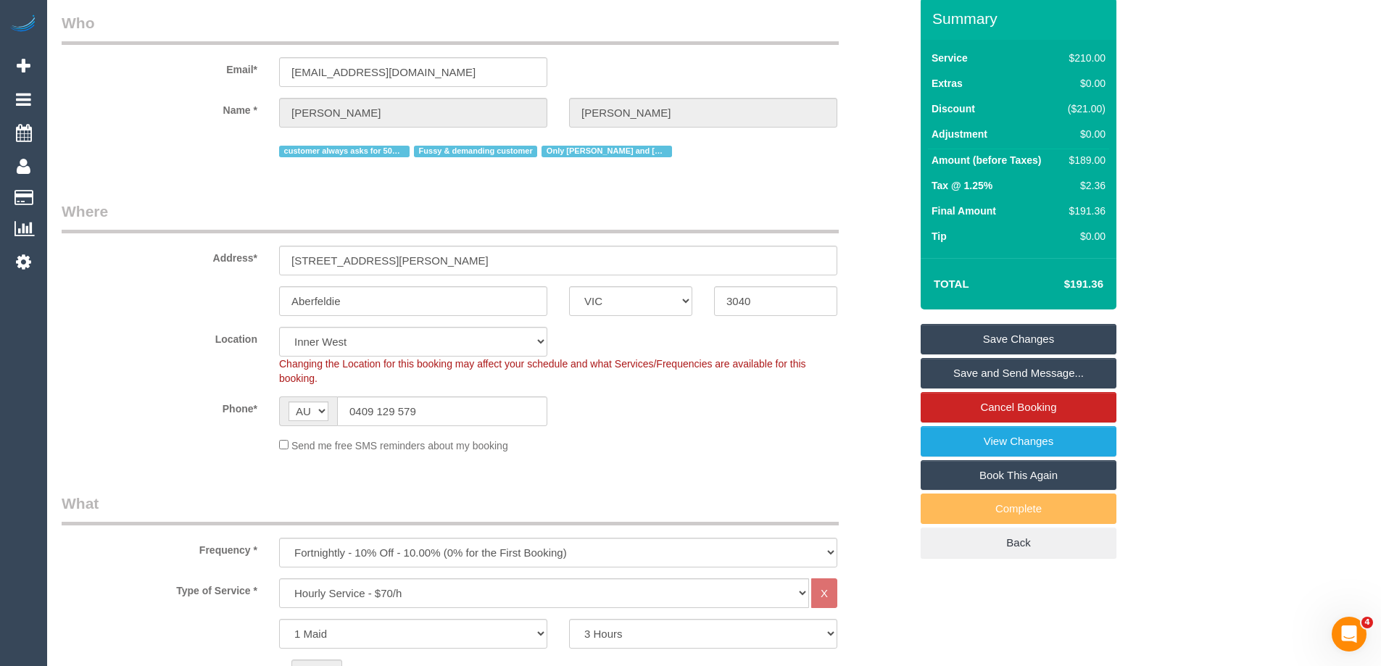
click at [959, 373] on link "Save and Send Message..." at bounding box center [1019, 373] width 196 height 30
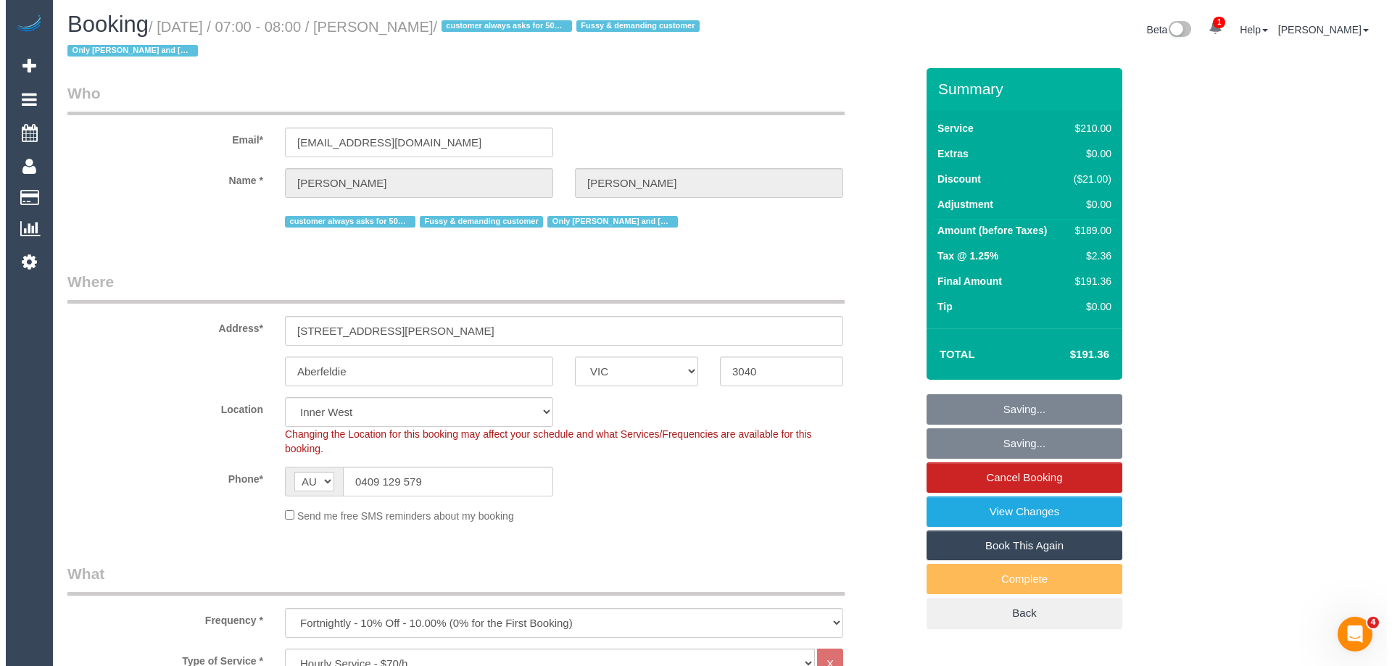
scroll to position [0, 0]
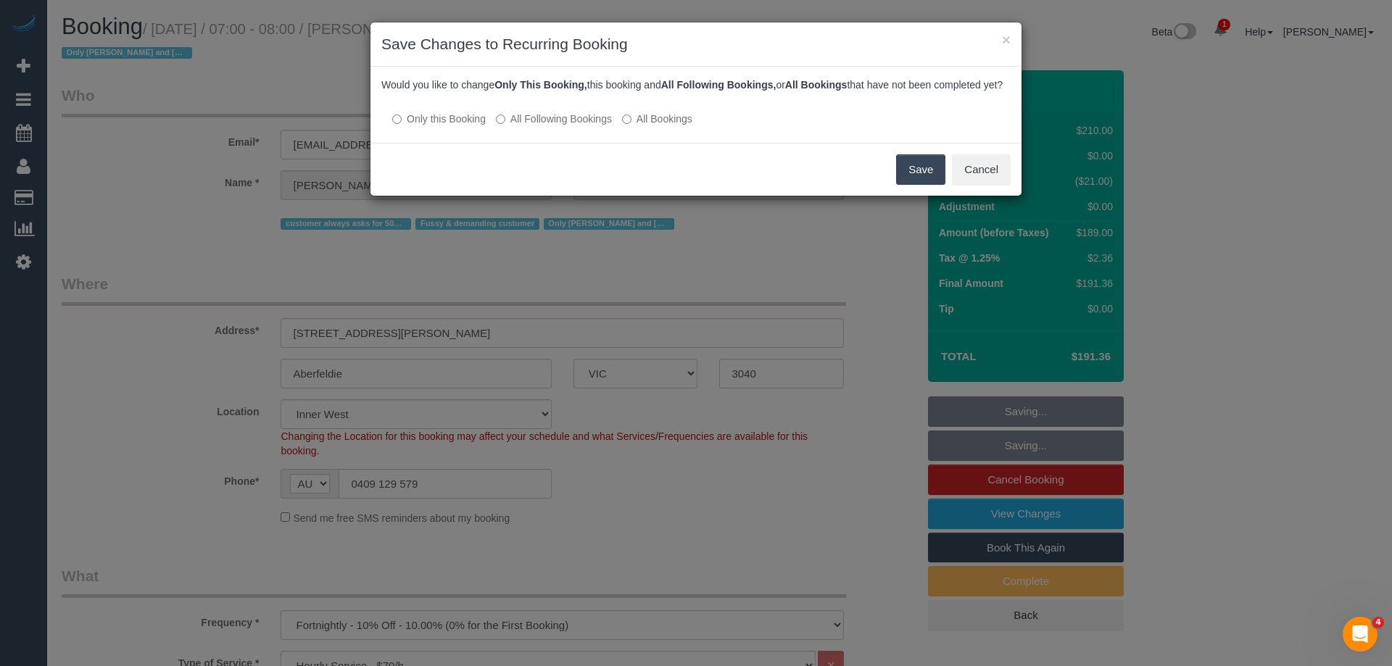
click at [900, 185] on button "Save" at bounding box center [920, 169] width 49 height 30
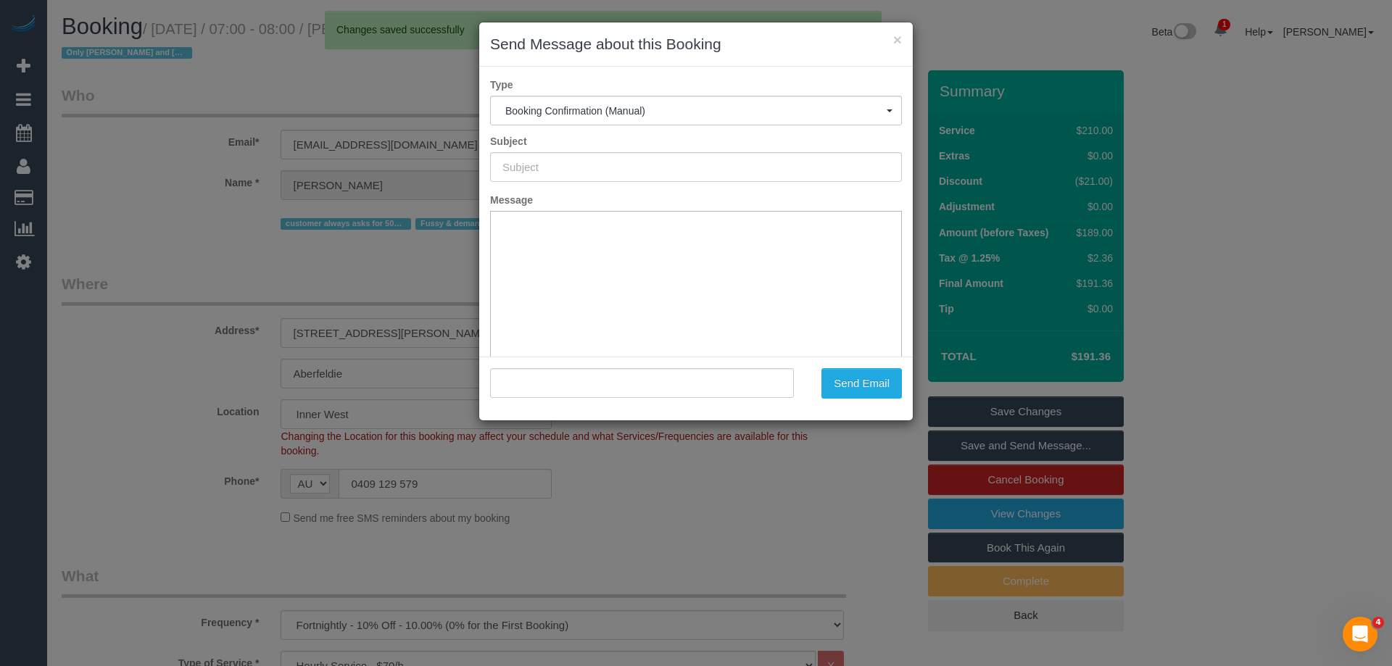
type input "Booking Confirmed"
type input ""Heidi Wilson" <heidiwilson@live.com.au>"
click at [856, 381] on button "Send Email" at bounding box center [861, 383] width 80 height 30
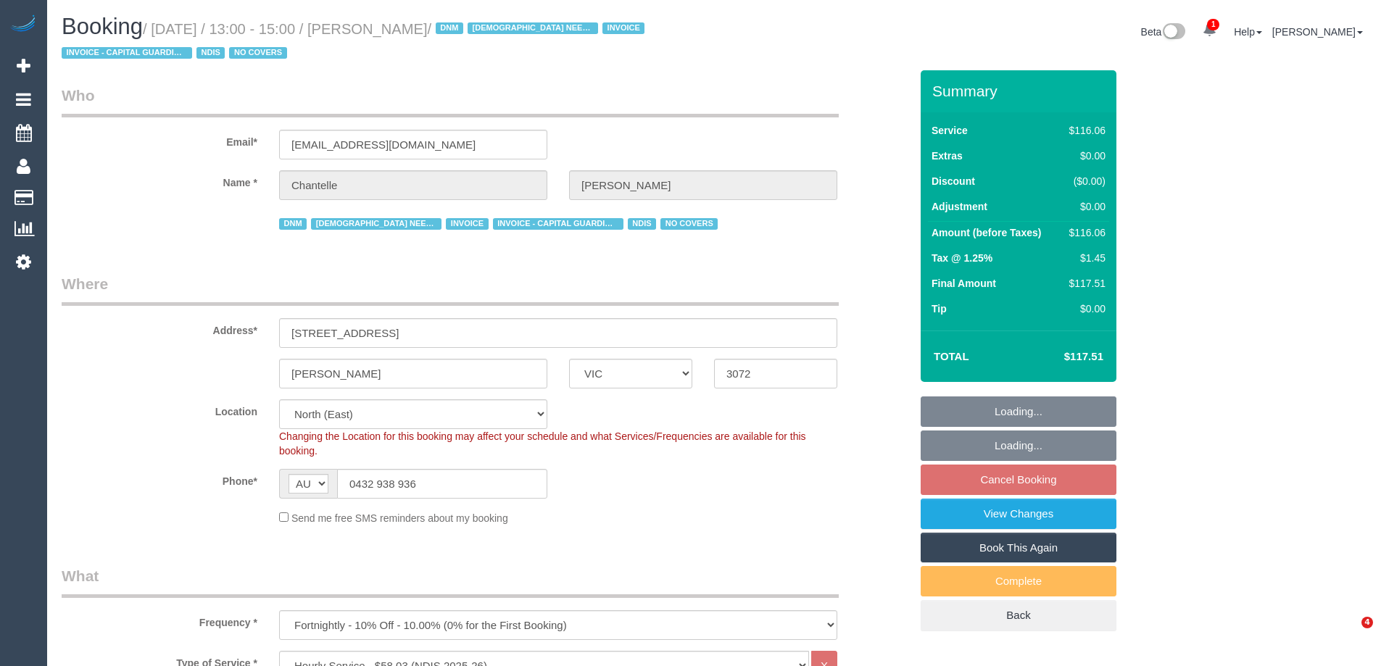
select select "VIC"
select select "number:29"
select select "number:14"
select select "number:19"
select select "number:25"
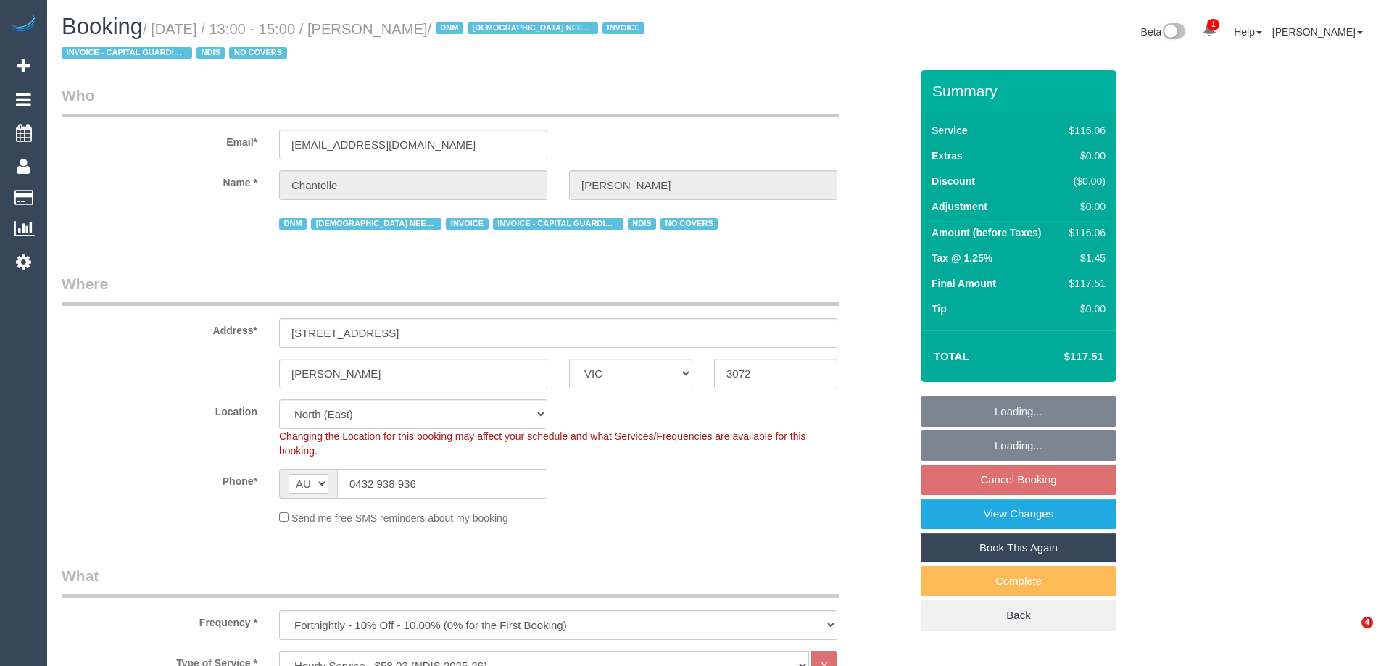
select select "number:35"
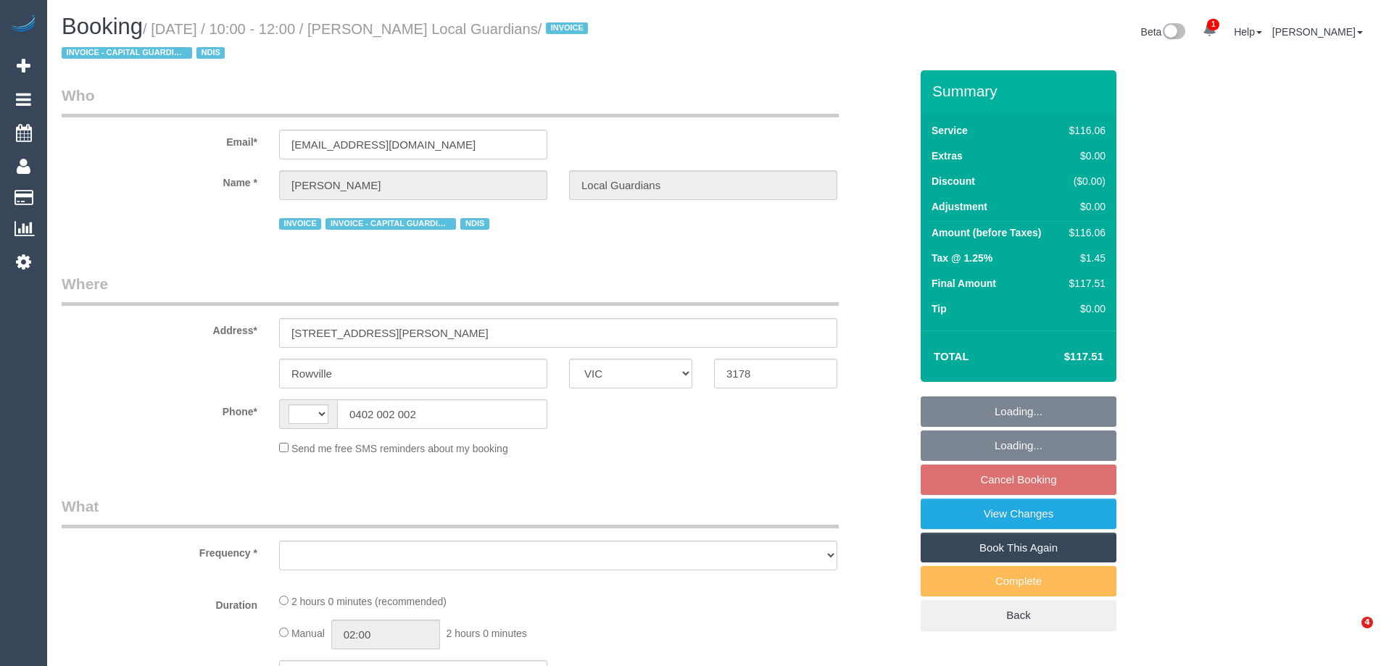
select select "VIC"
select select "string:AU"
select select "object:553"
select select "number:28"
select select "number:14"
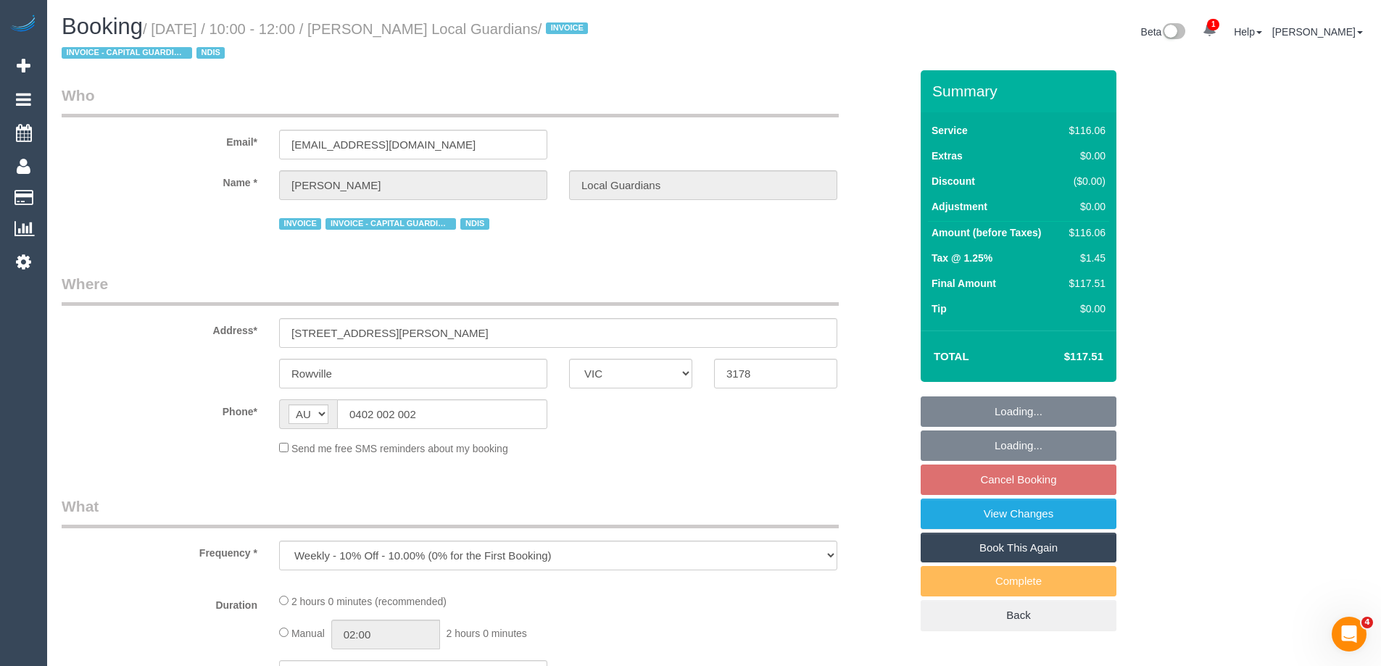
select select "number:19"
select select "number:25"
select select "number:34"
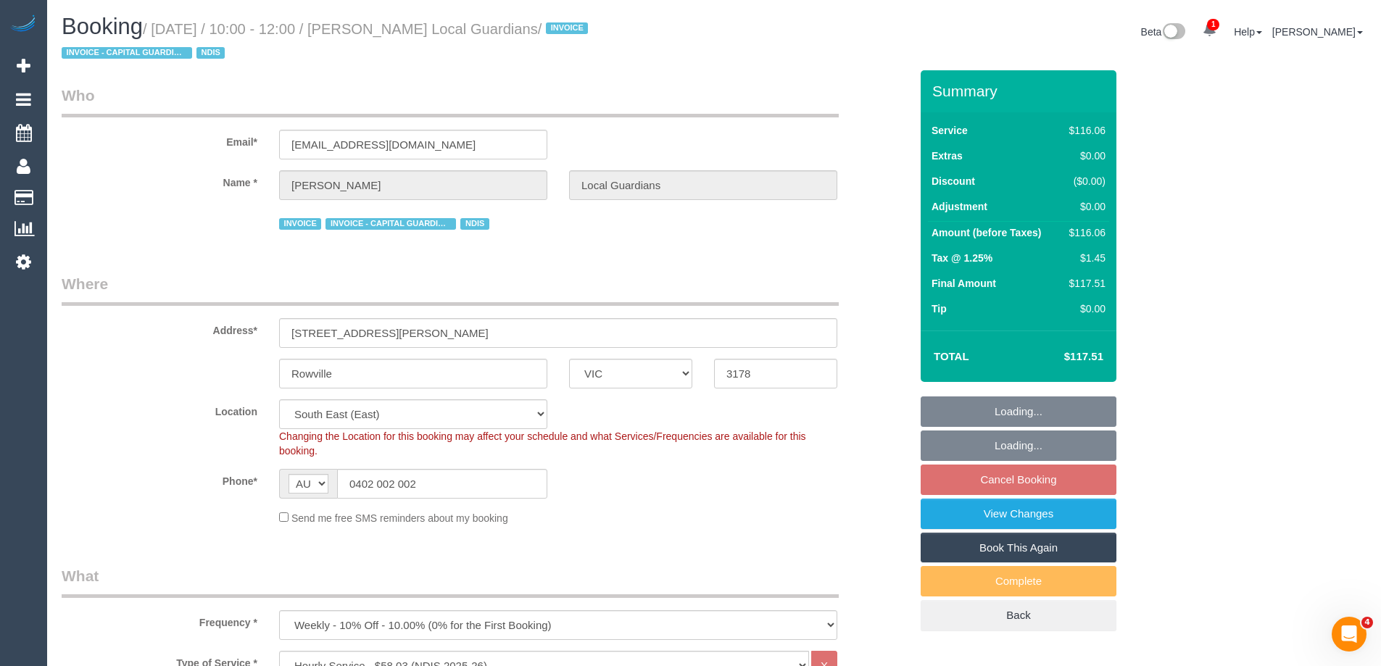
select select "object:1276"
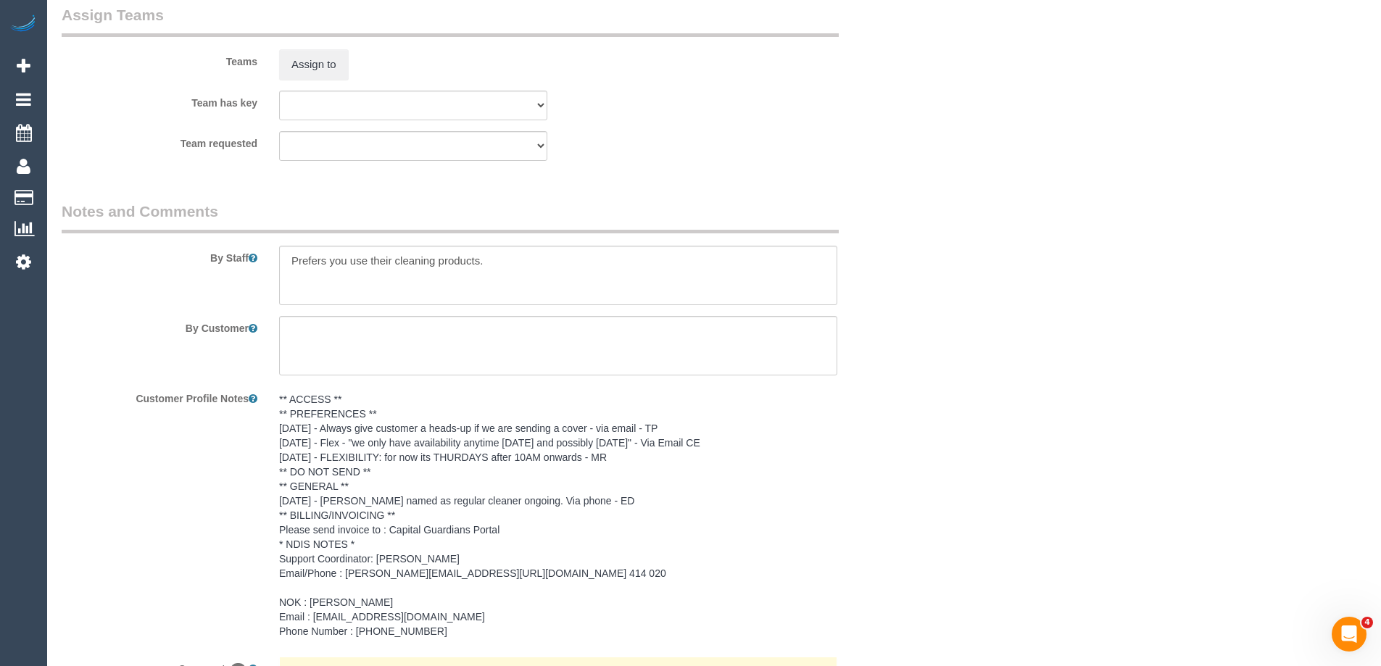
scroll to position [1841, 0]
click at [310, 72] on button "Assign to" at bounding box center [314, 66] width 70 height 30
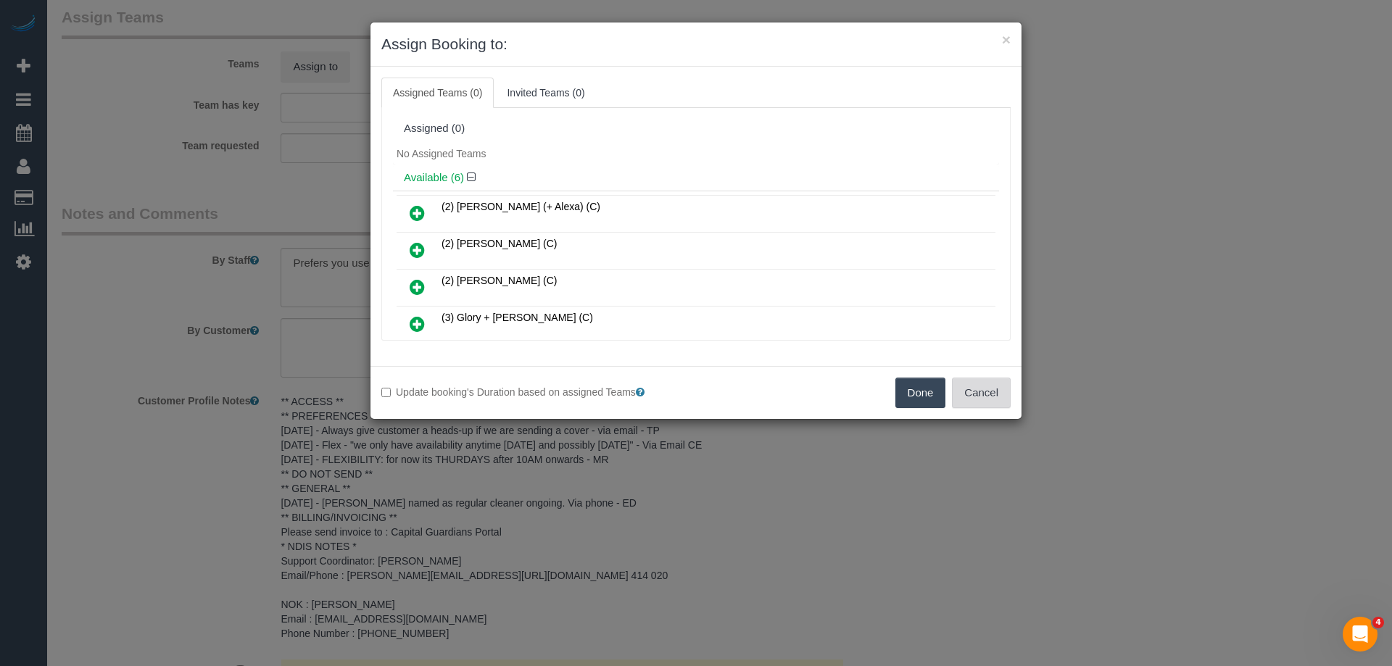
click at [970, 402] on button "Cancel" at bounding box center [981, 393] width 59 height 30
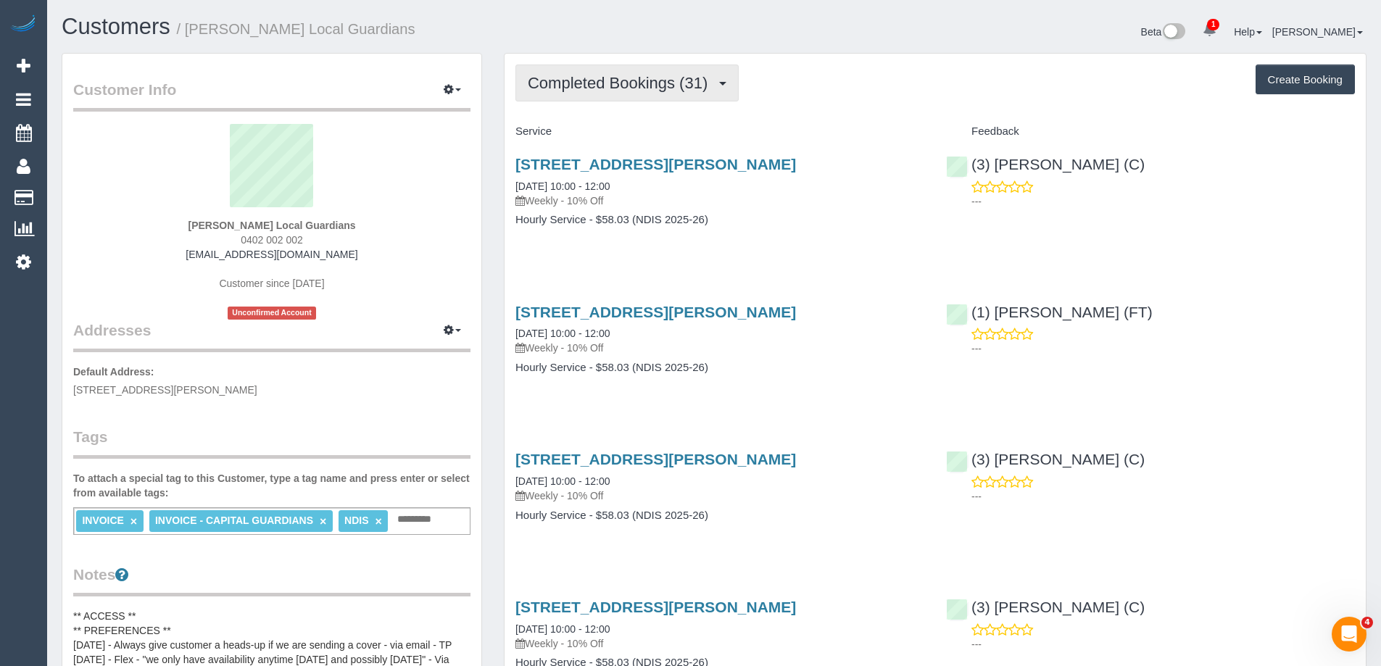
click at [647, 88] on span "Completed Bookings (31)" at bounding box center [621, 83] width 187 height 18
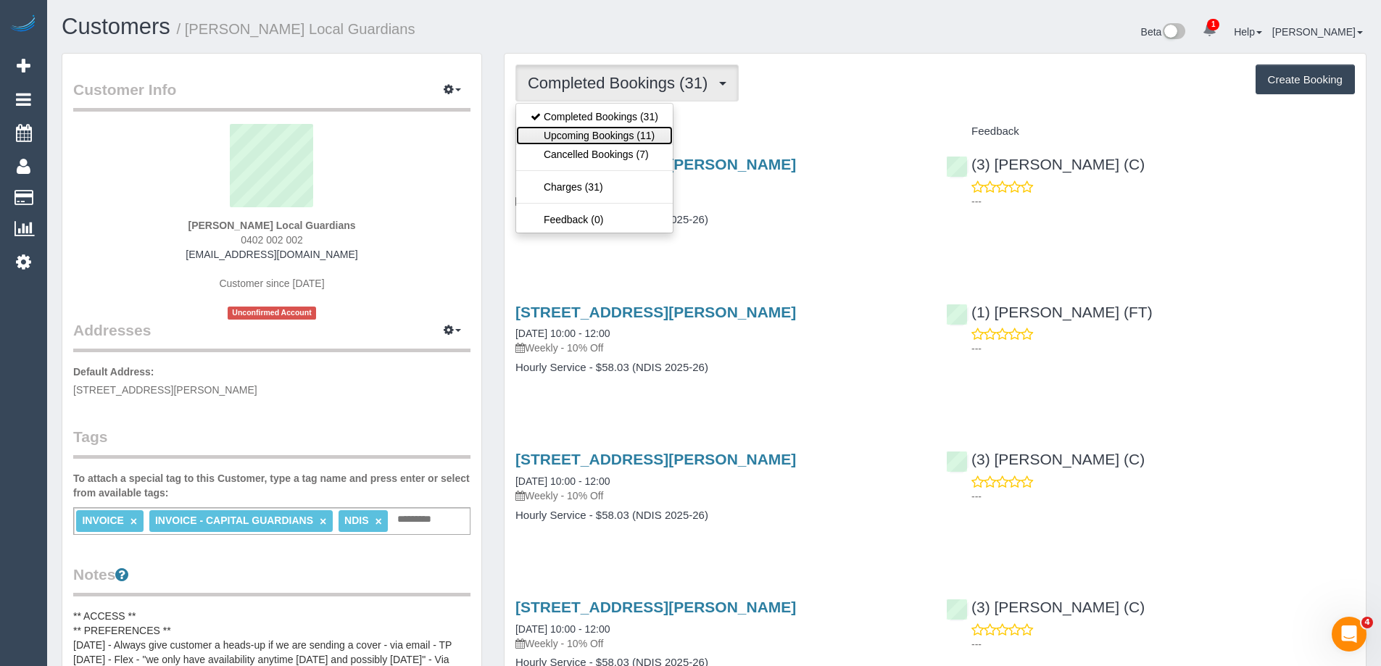
click at [653, 133] on link "Upcoming Bookings (11)" at bounding box center [594, 135] width 157 height 19
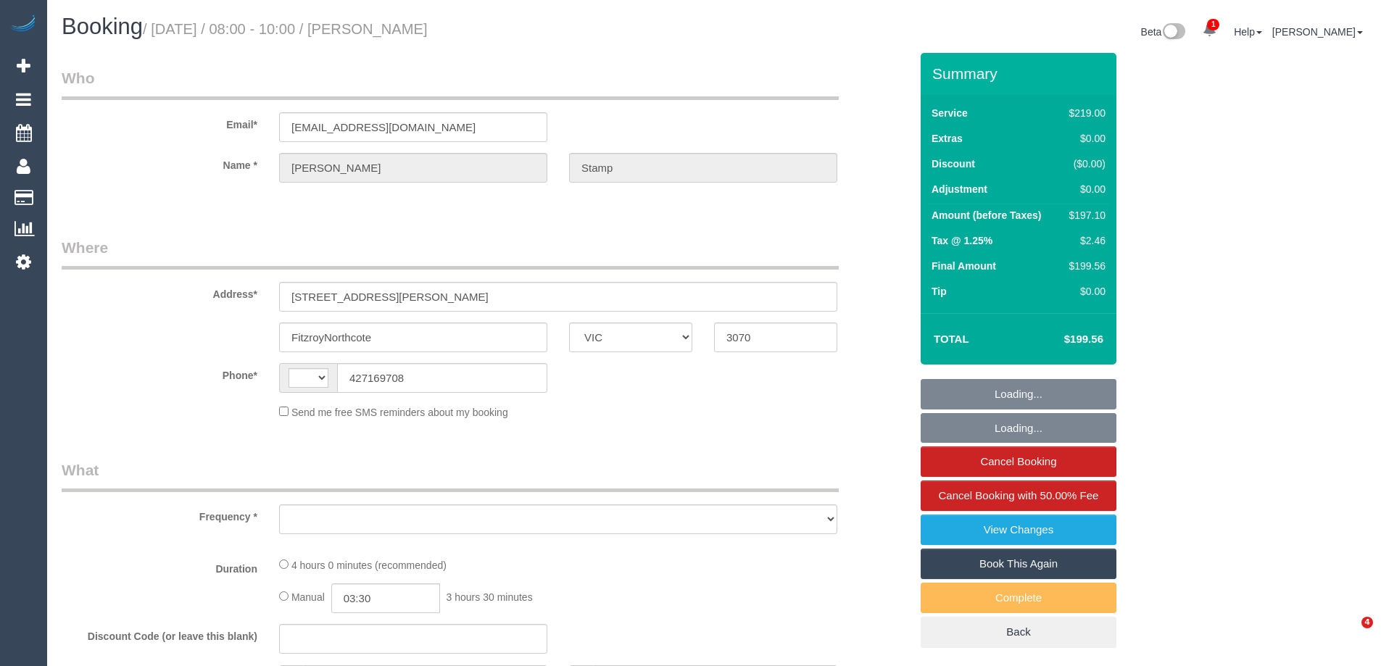
select select "VIC"
select select "string:AU"
select select "object:541"
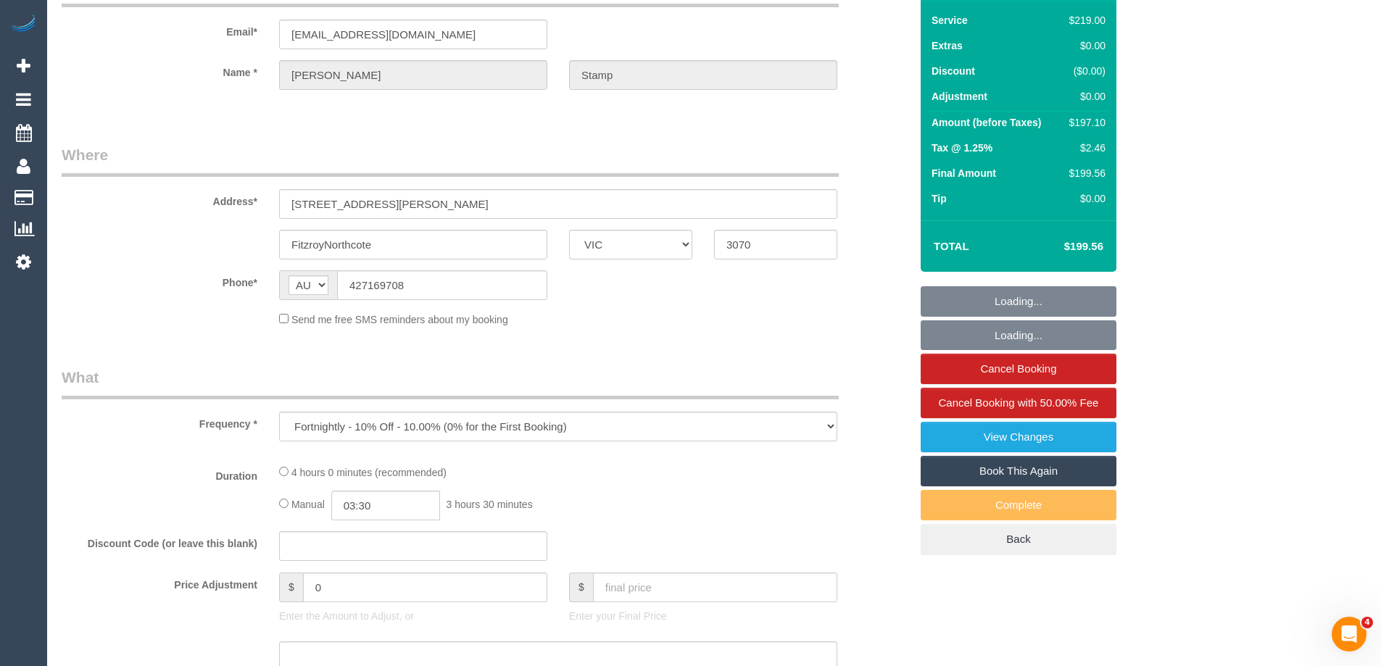
scroll to position [218, 0]
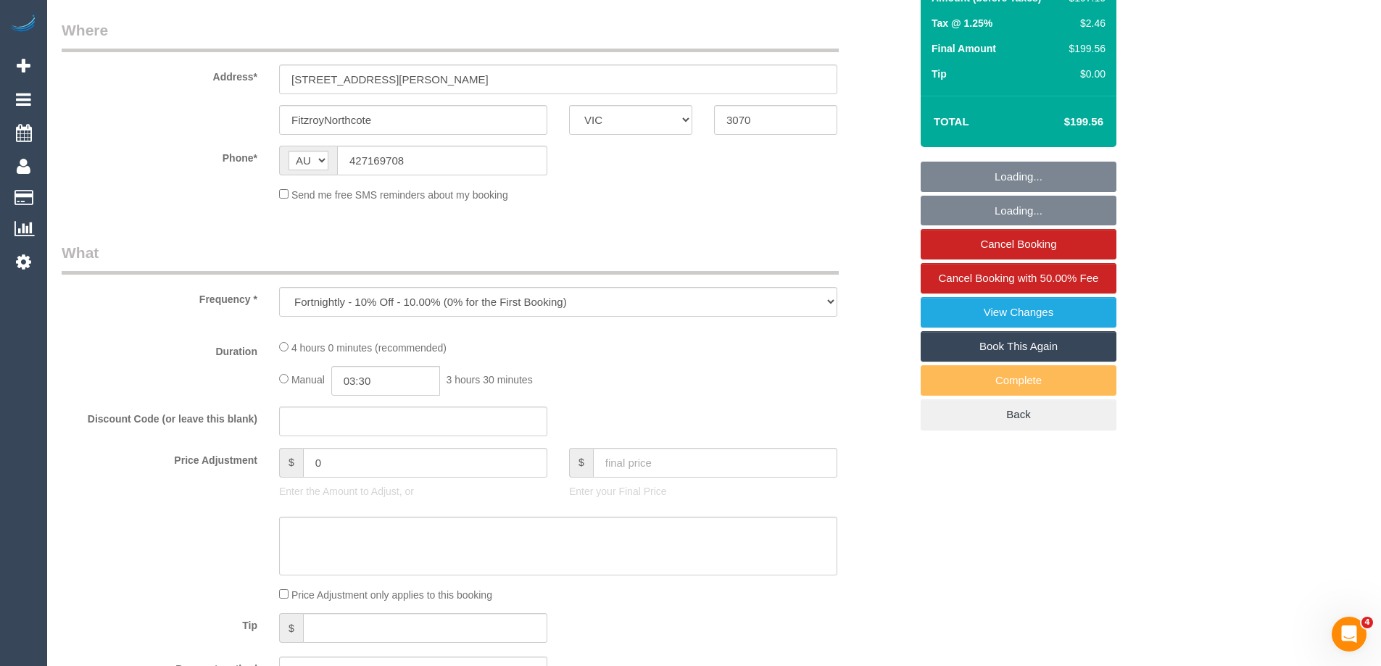
select select "string:stripe-pm_1QkPQL2GScqysDRVgr0NS2Sd"
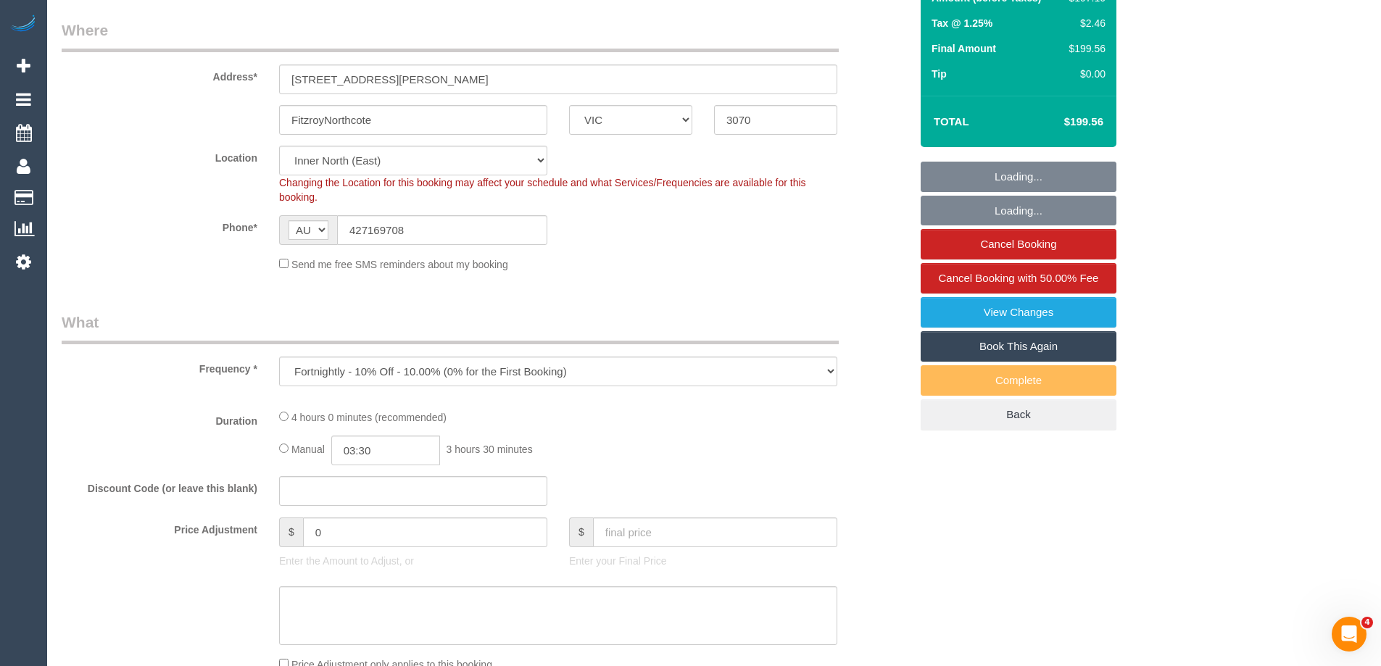
select select "object:644"
select select "number:27"
select select "number:14"
select select "number:18"
select select "number:24"
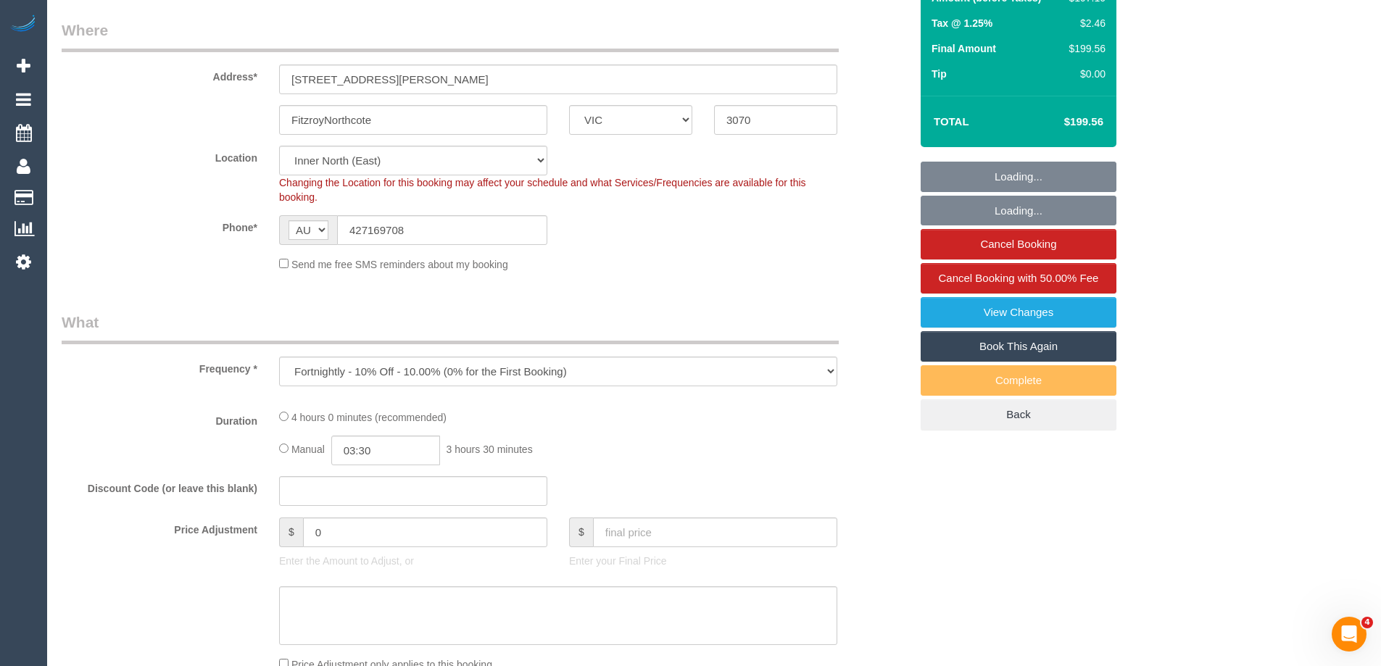
select select "number:34"
select select "number:13"
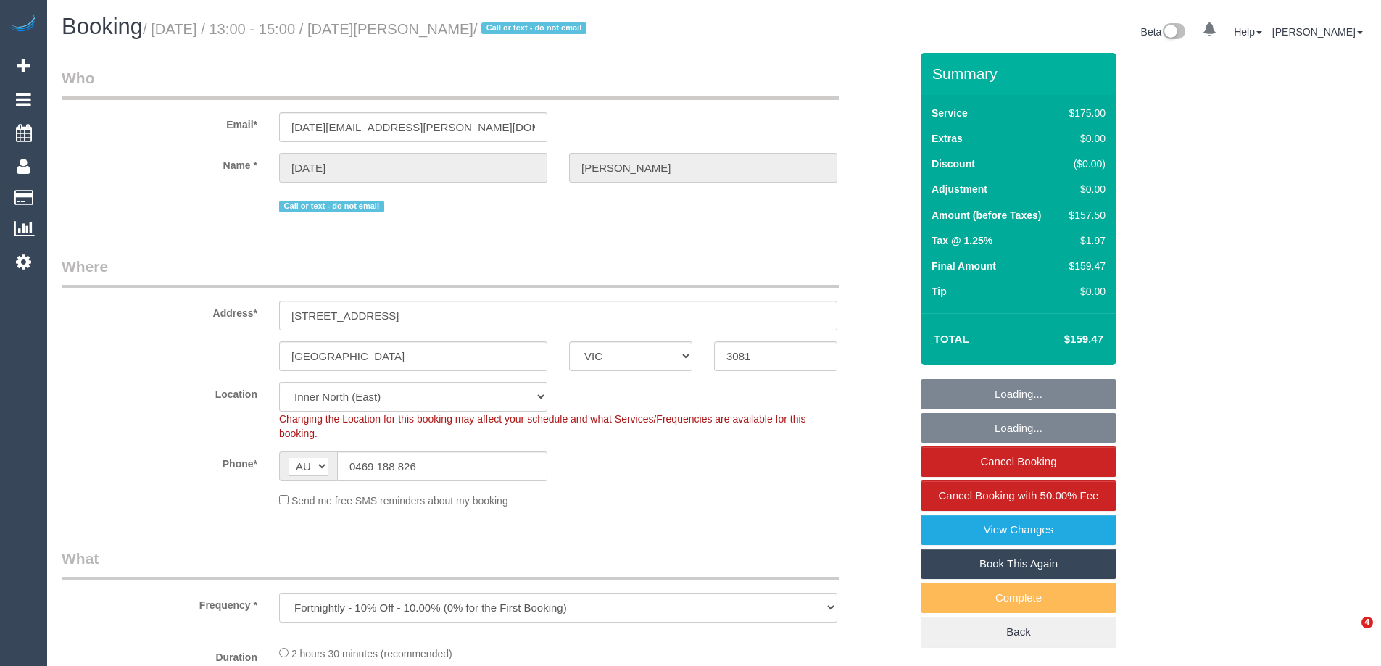
select select "VIC"
select select "string:stripe-pm_1PDeKT2GScqysDRVYRXYf5OP"
select select "object:906"
select select "150"
select select "number:27"
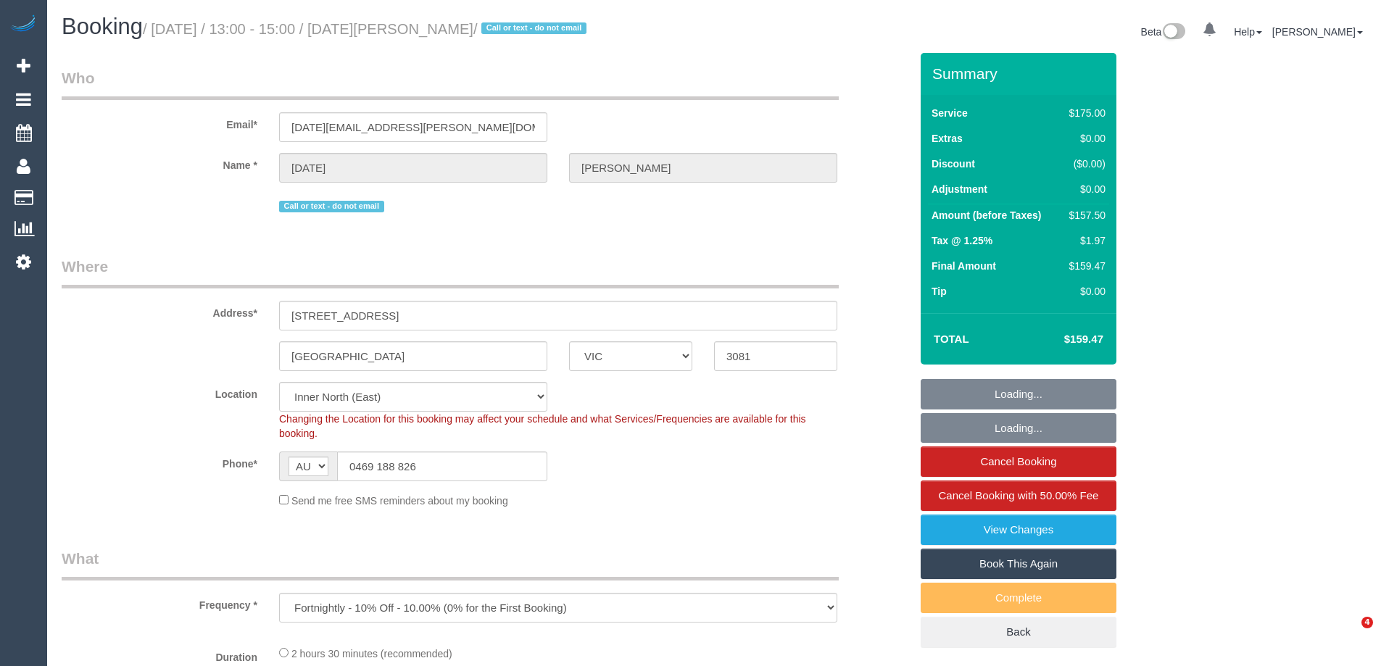
select select "number:14"
select select "number:19"
select select "number:22"
select select "number:35"
select select "number:11"
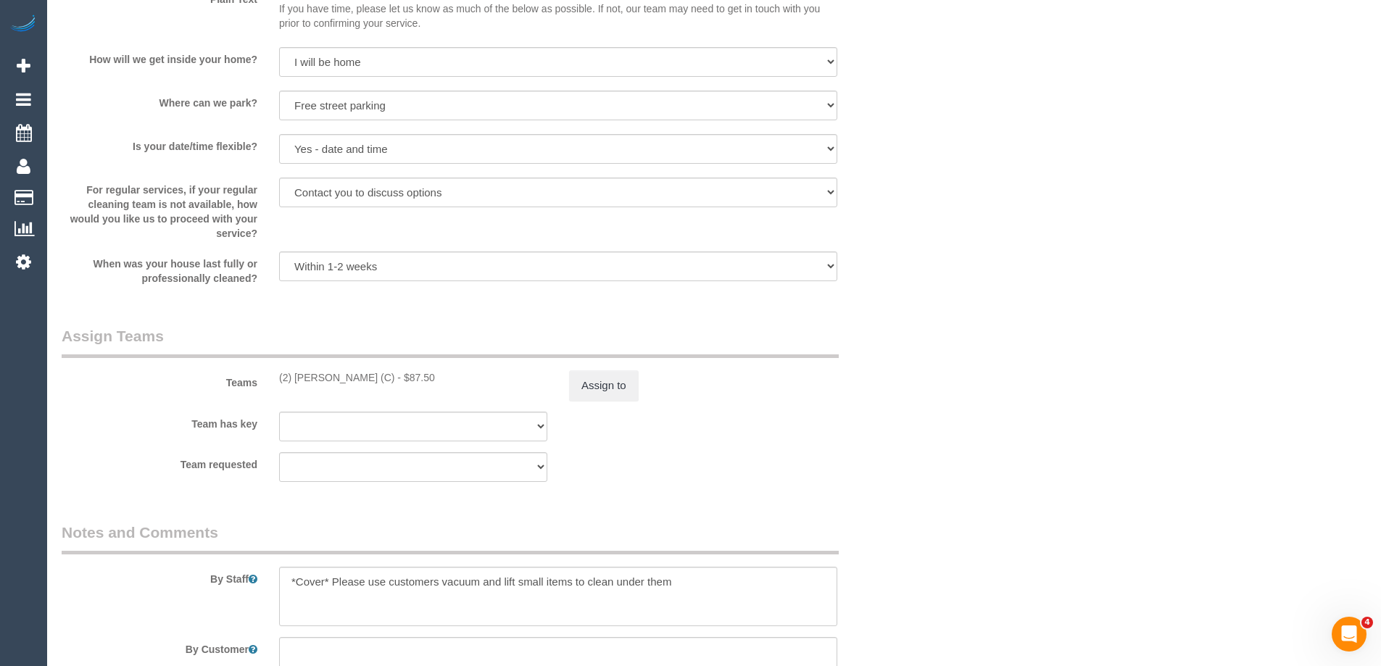
scroll to position [2103, 0]
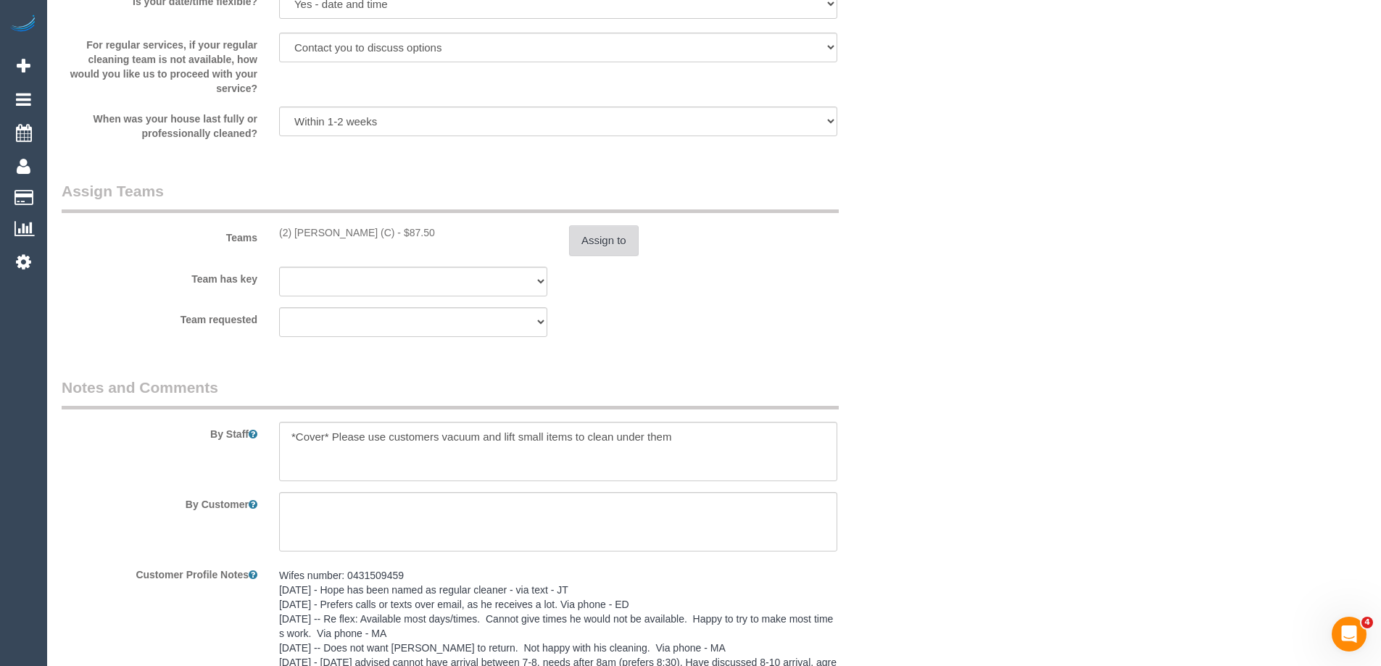
click at [606, 228] on button "Assign to" at bounding box center [604, 240] width 70 height 30
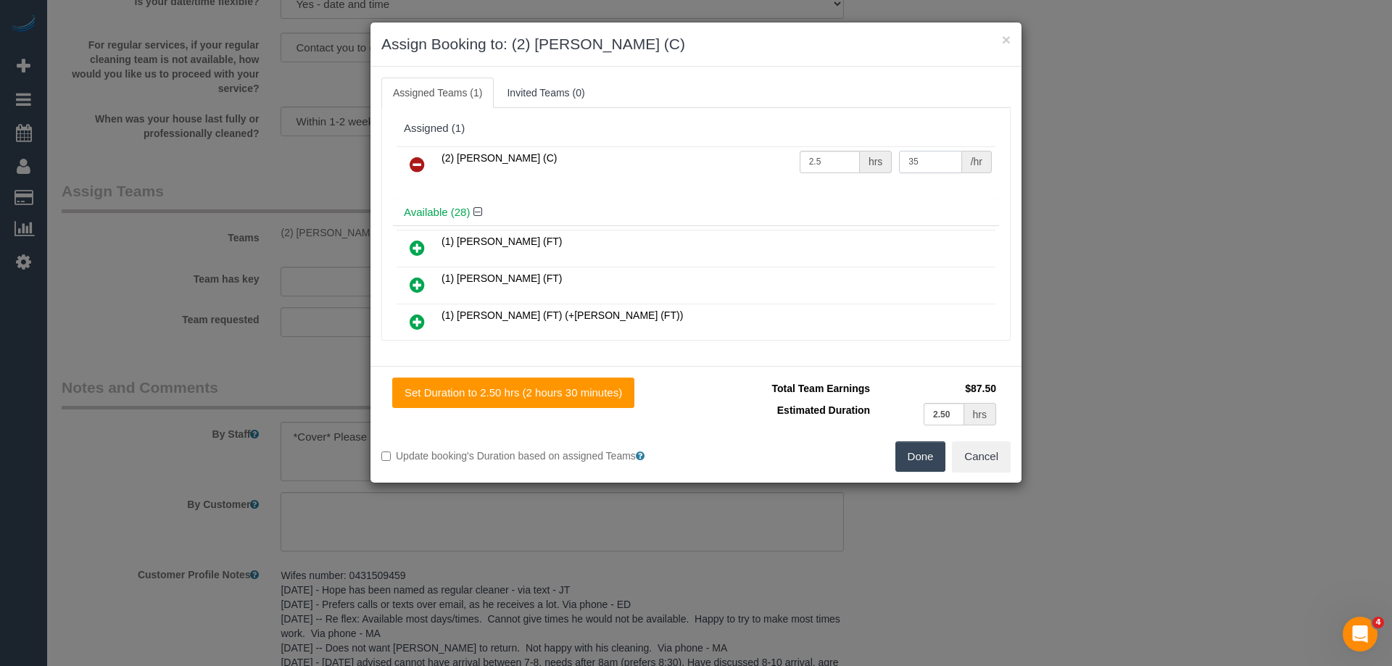
drag, startPoint x: 927, startPoint y: 165, endPoint x: 785, endPoint y: 158, distance: 141.5
click at [785, 158] on tr "(2) Harry Dhasmana (C) 2.5 hrs 35 /hr" at bounding box center [696, 164] width 599 height 37
type input "37.5"
click at [916, 460] on button "Done" at bounding box center [920, 457] width 51 height 30
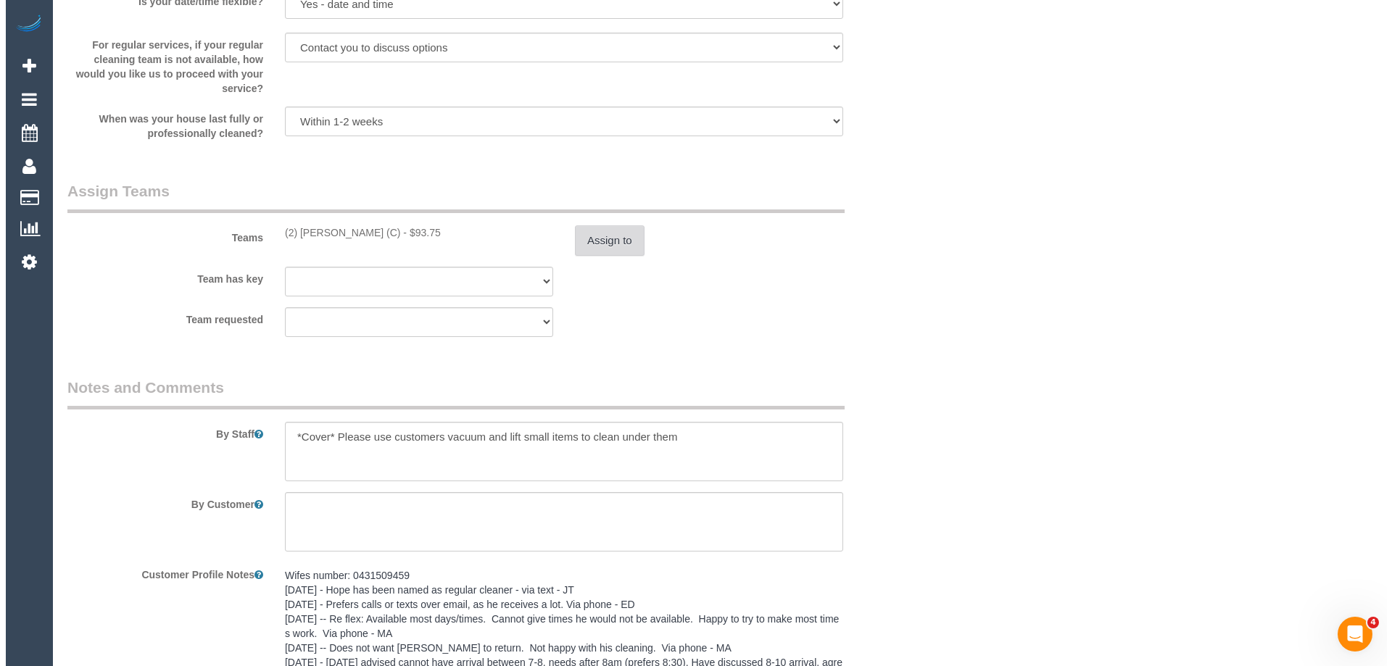
scroll to position [0, 0]
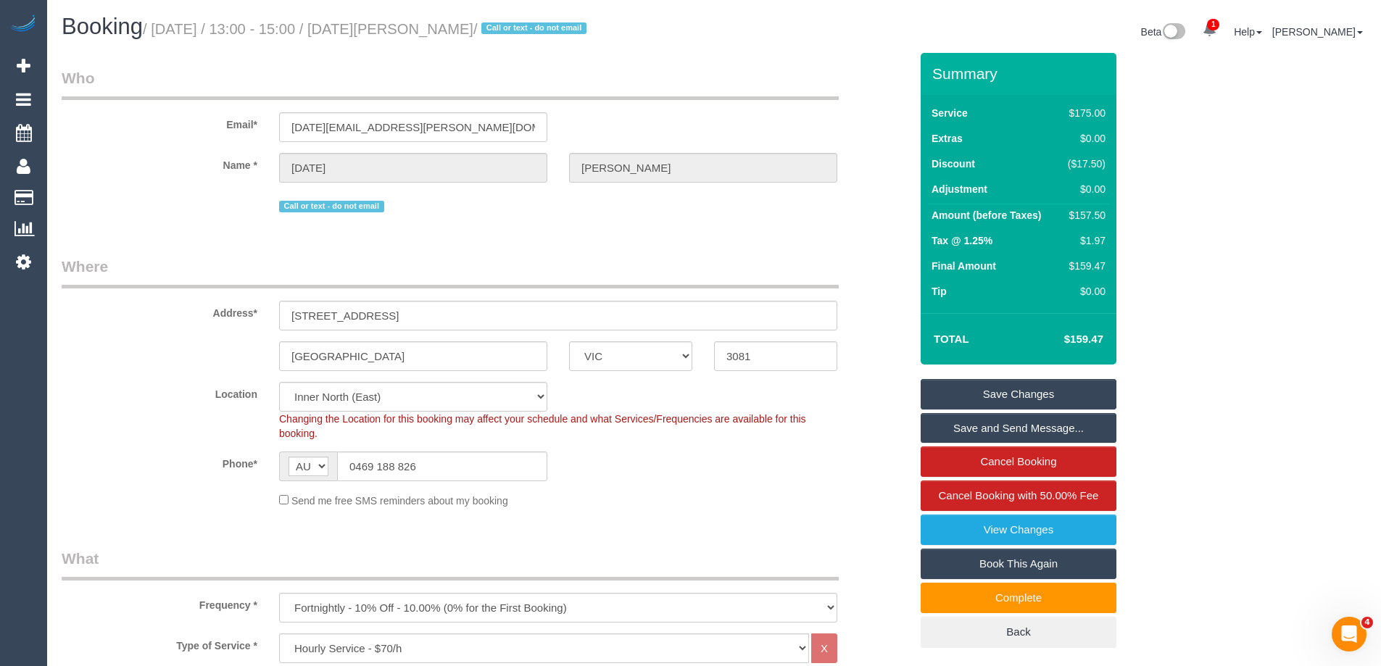
click at [951, 395] on link "Save Changes" at bounding box center [1019, 394] width 196 height 30
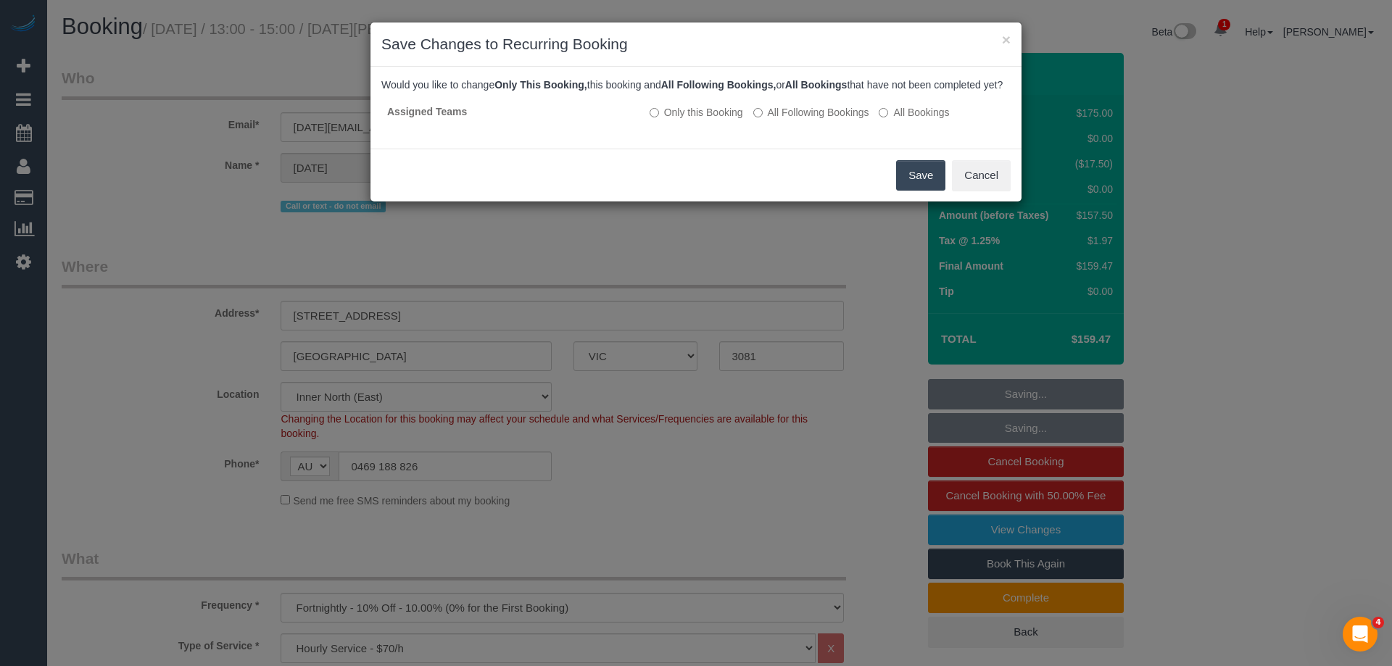
click at [932, 185] on button "Save" at bounding box center [920, 175] width 49 height 30
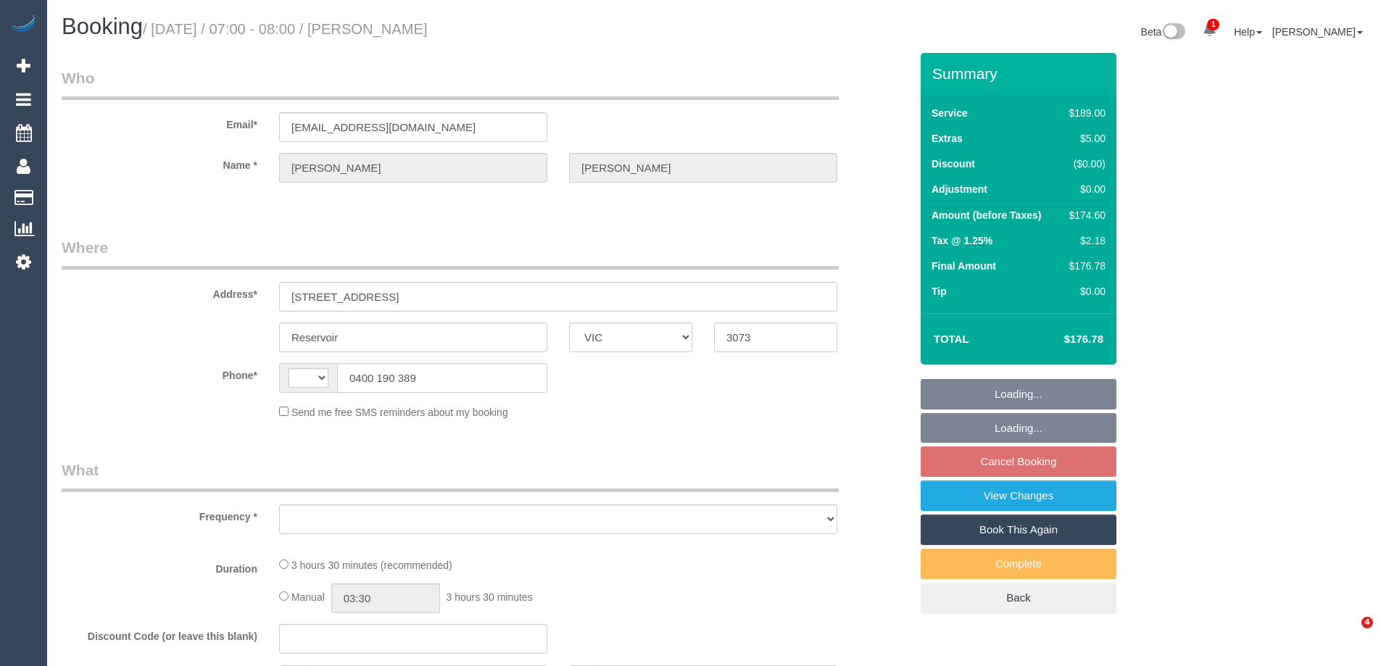
select select "VIC"
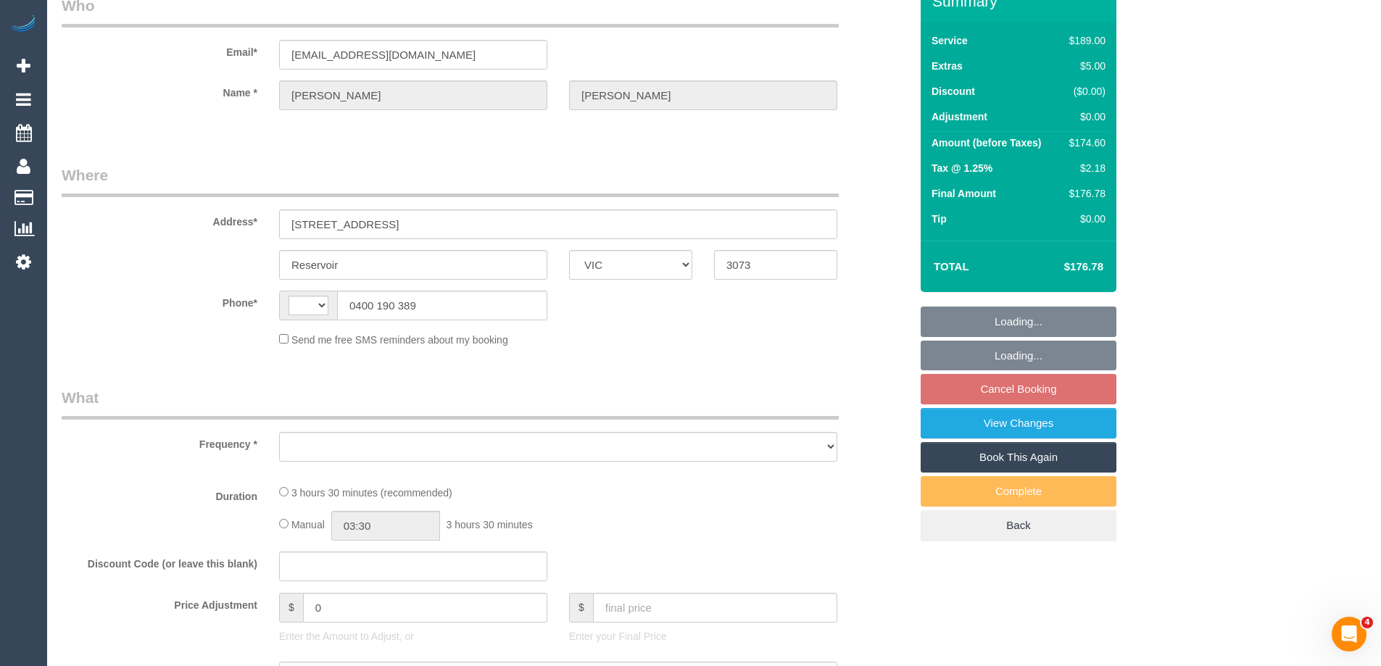
select select "string:AU"
select select "object:537"
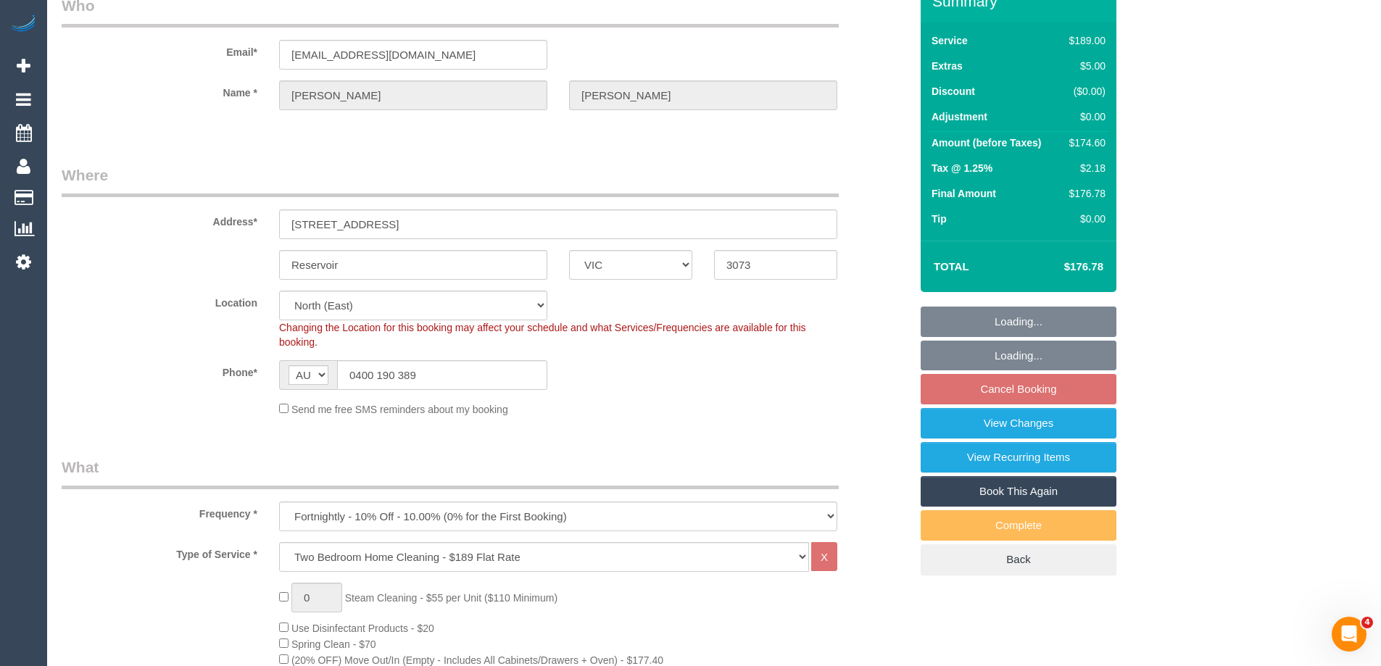
select select "string:stripe-pm_1PatTL2GScqysDRV0dGSX7G5"
select select "number:29"
select select "number:14"
select select "number:19"
select select "number:22"
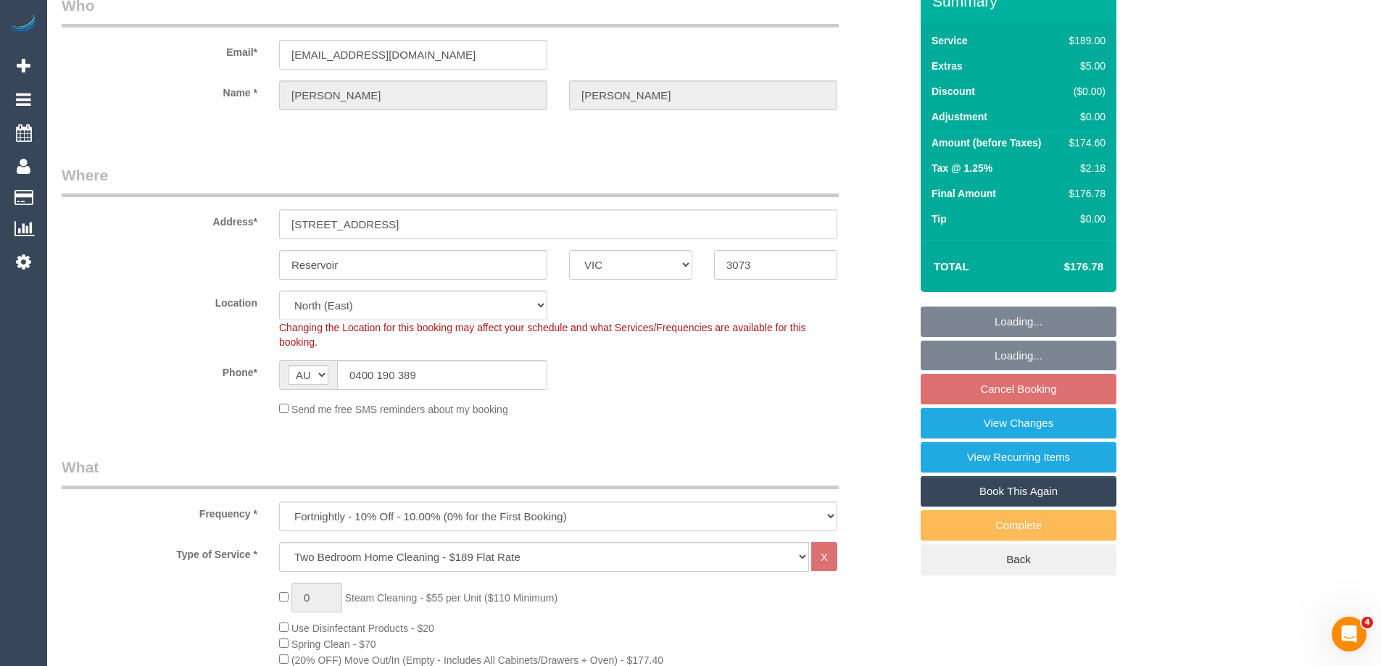
select select "number:34"
select select "number:26"
select select "object:1411"
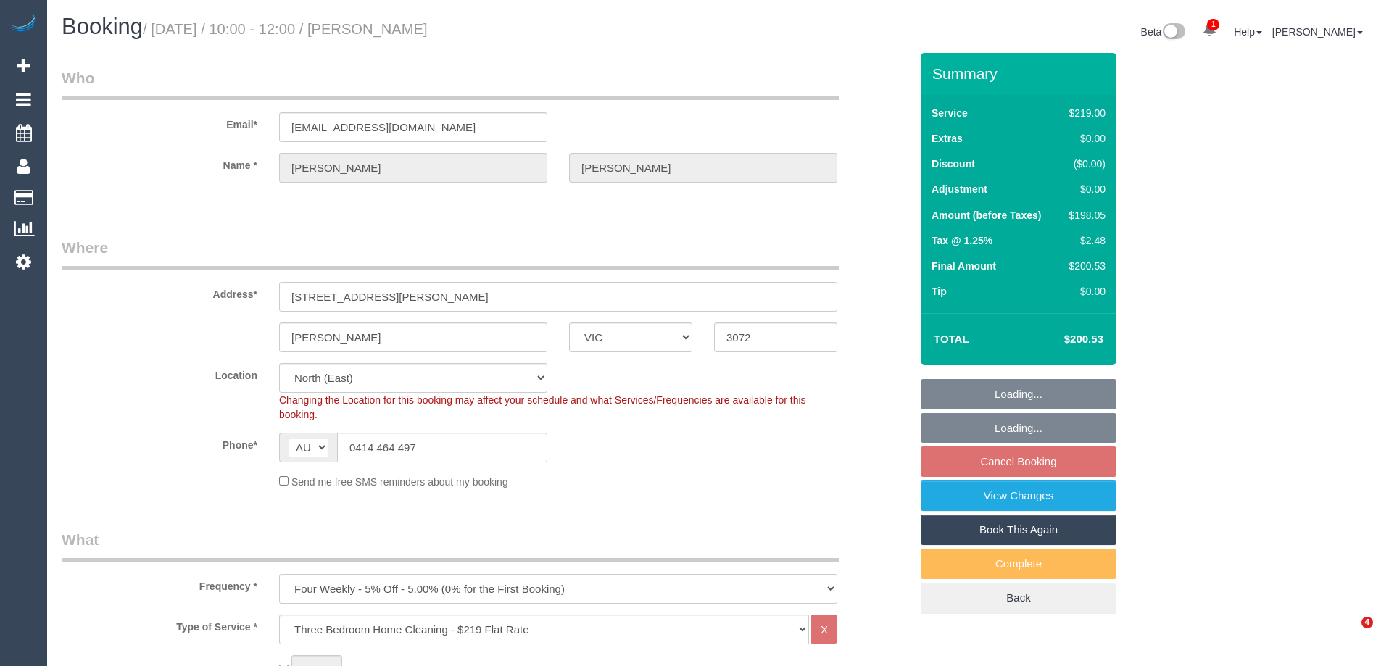
select select "VIC"
select select "number:28"
select select "number:17"
select select "number:18"
select select "number:22"
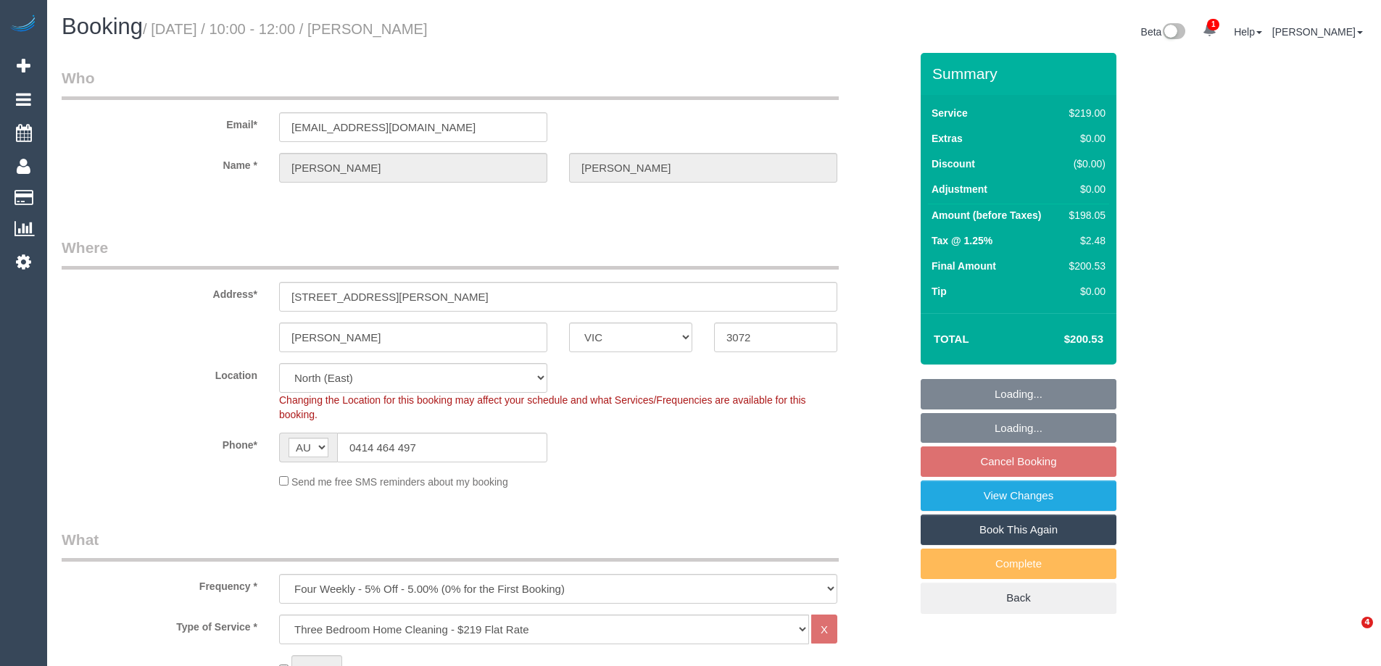
select select "number:34"
select select "number:12"
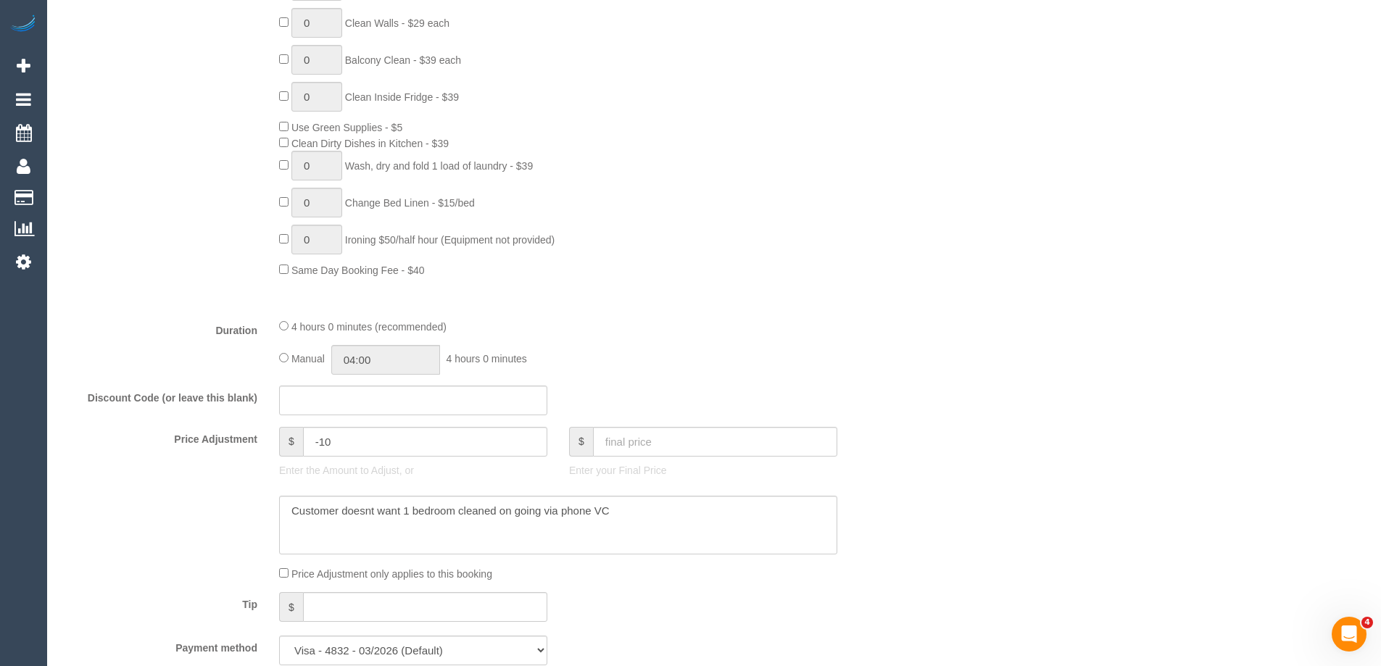
scroll to position [1015, 0]
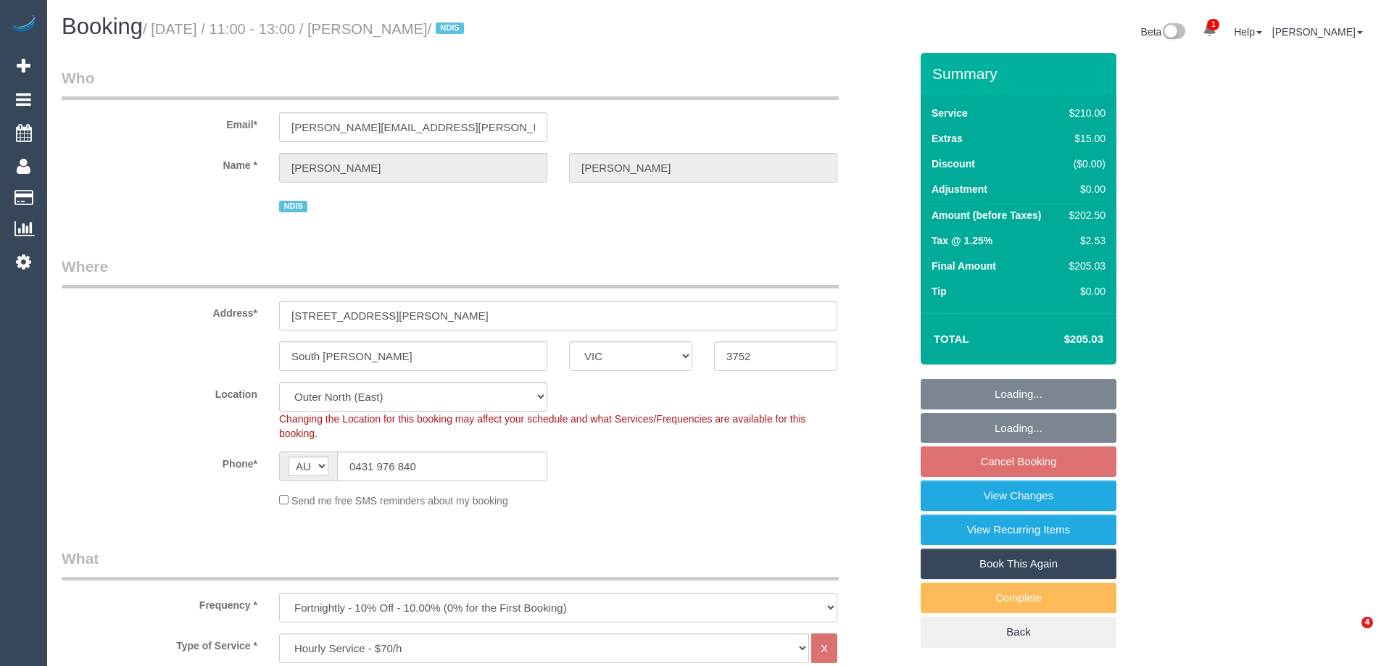
select select "VIC"
select select "180"
select select "string:stripe-pm_1Q6OrL2GScqysDRVDIdcpHDw"
select select "number:28"
select select "number:14"
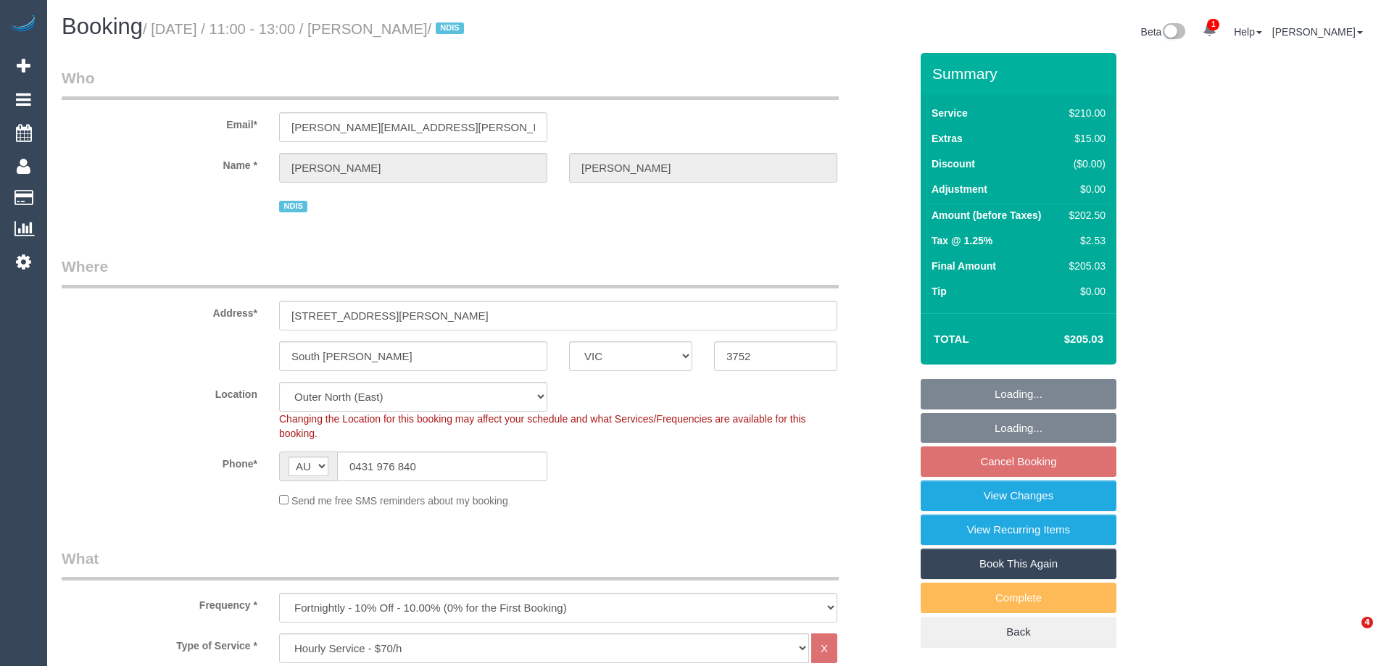
select select "number:18"
select select "number:24"
select select "number:34"
select select "number:13"
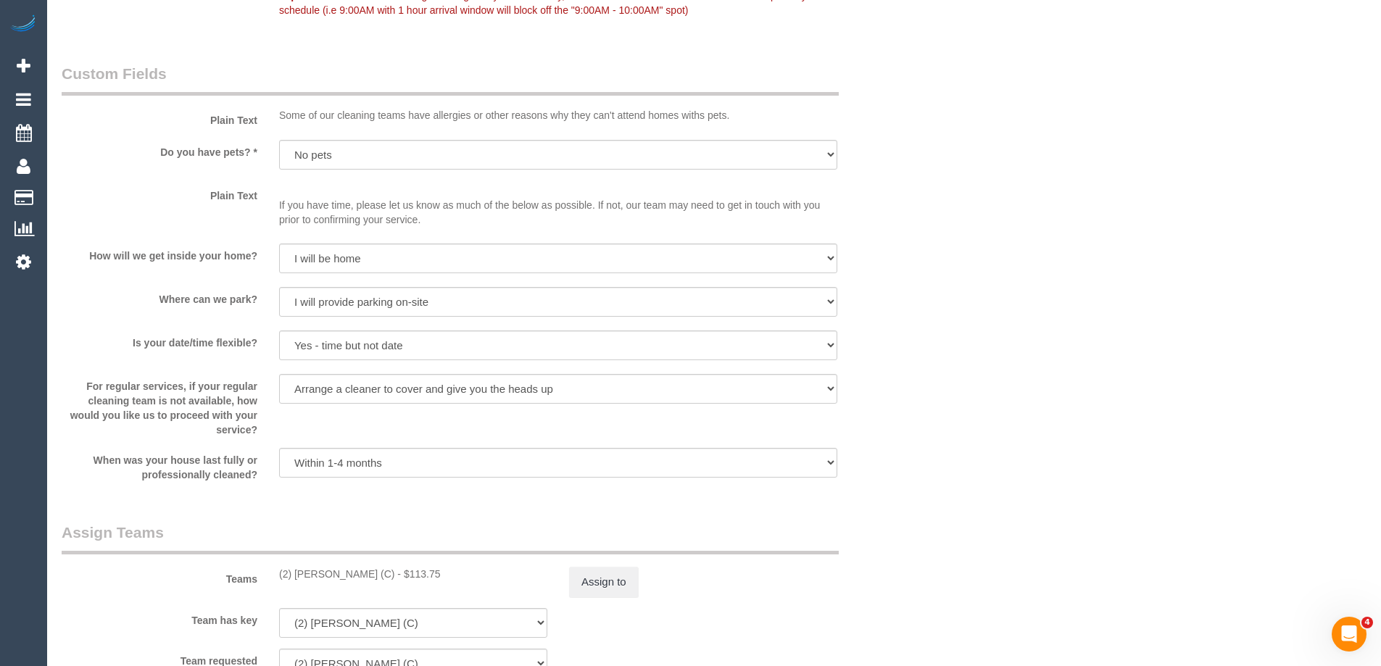
scroll to position [1958, 0]
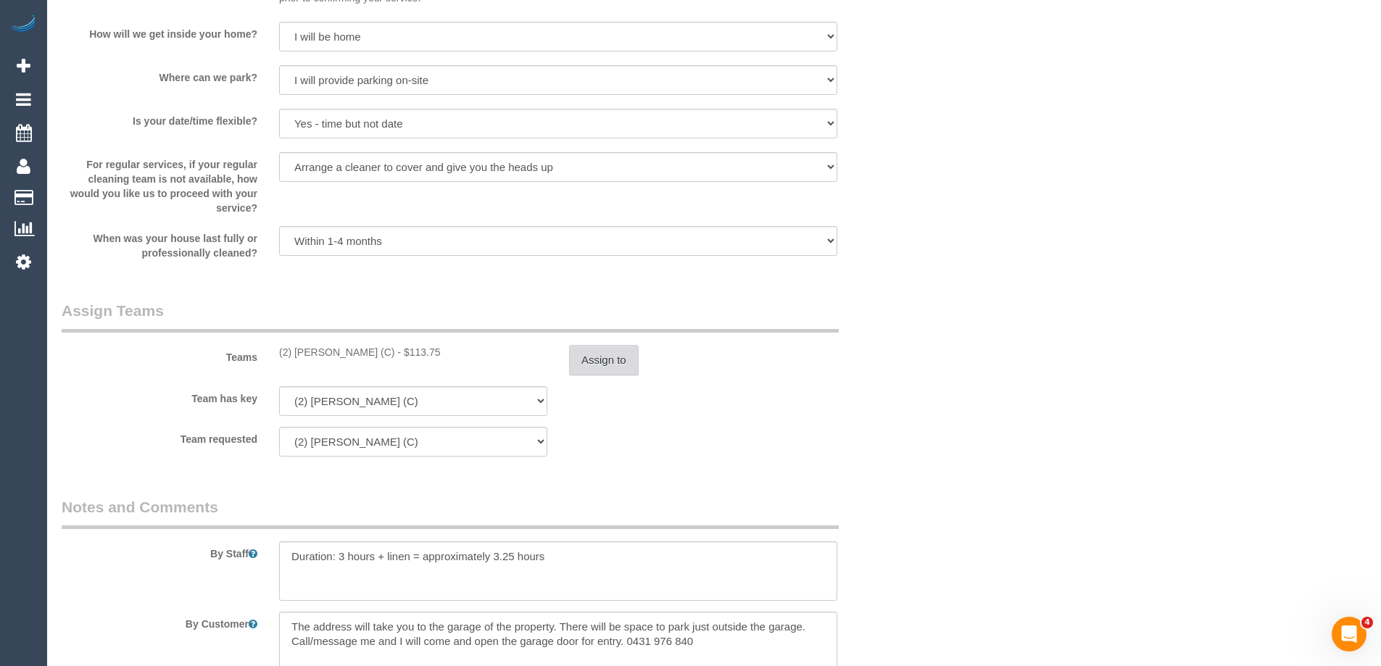
click at [569, 359] on button "Assign to" at bounding box center [604, 360] width 70 height 30
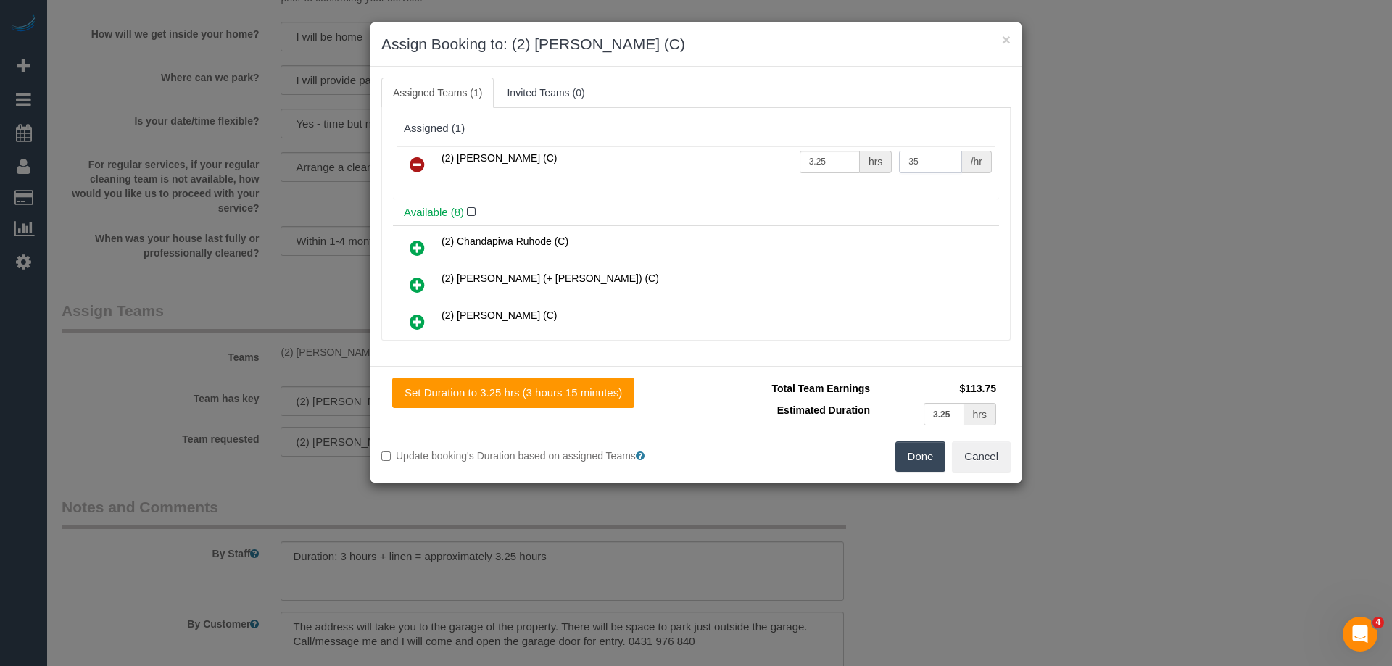
drag, startPoint x: 919, startPoint y: 163, endPoint x: 861, endPoint y: 161, distance: 58.8
click at [861, 161] on tr "(2) Harry Dhasmana (C) 3.25 hrs 35 /hr" at bounding box center [696, 164] width 599 height 37
type input "37.5"
drag, startPoint x: 917, startPoint y: 468, endPoint x: 919, endPoint y: 451, distance: 17.5
click at [916, 466] on button "Done" at bounding box center [920, 457] width 51 height 30
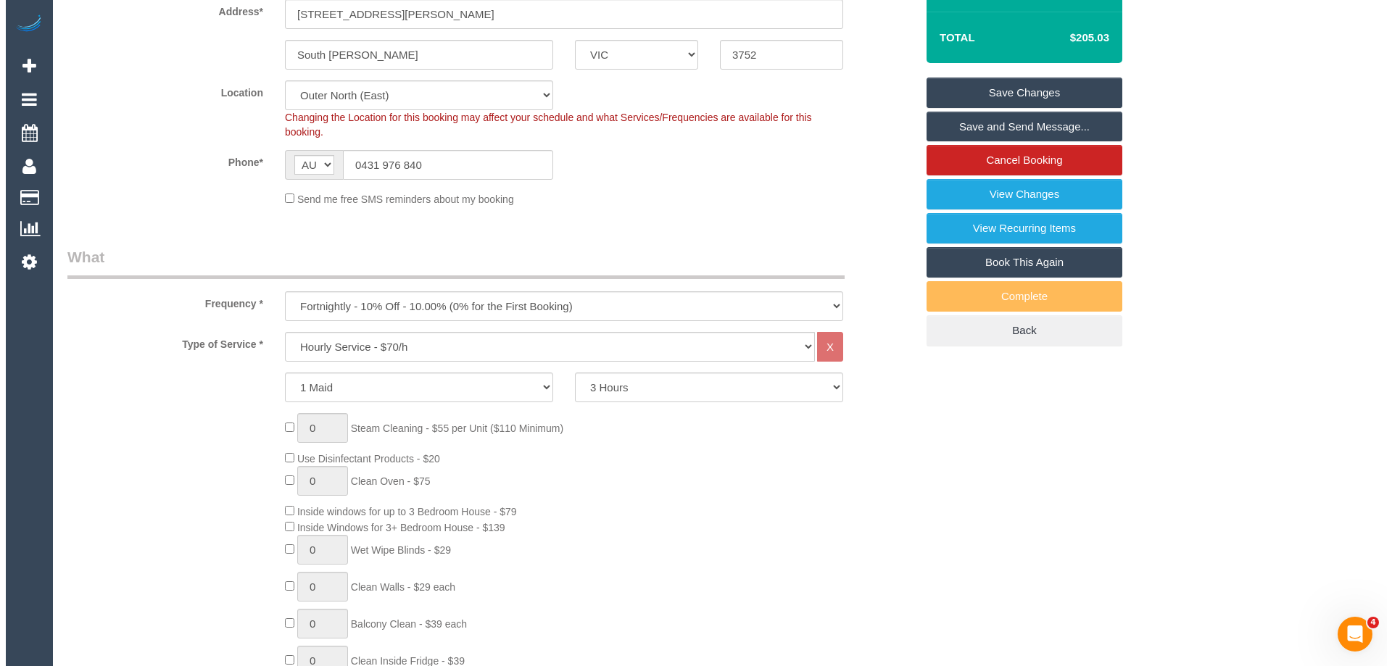
scroll to position [0, 0]
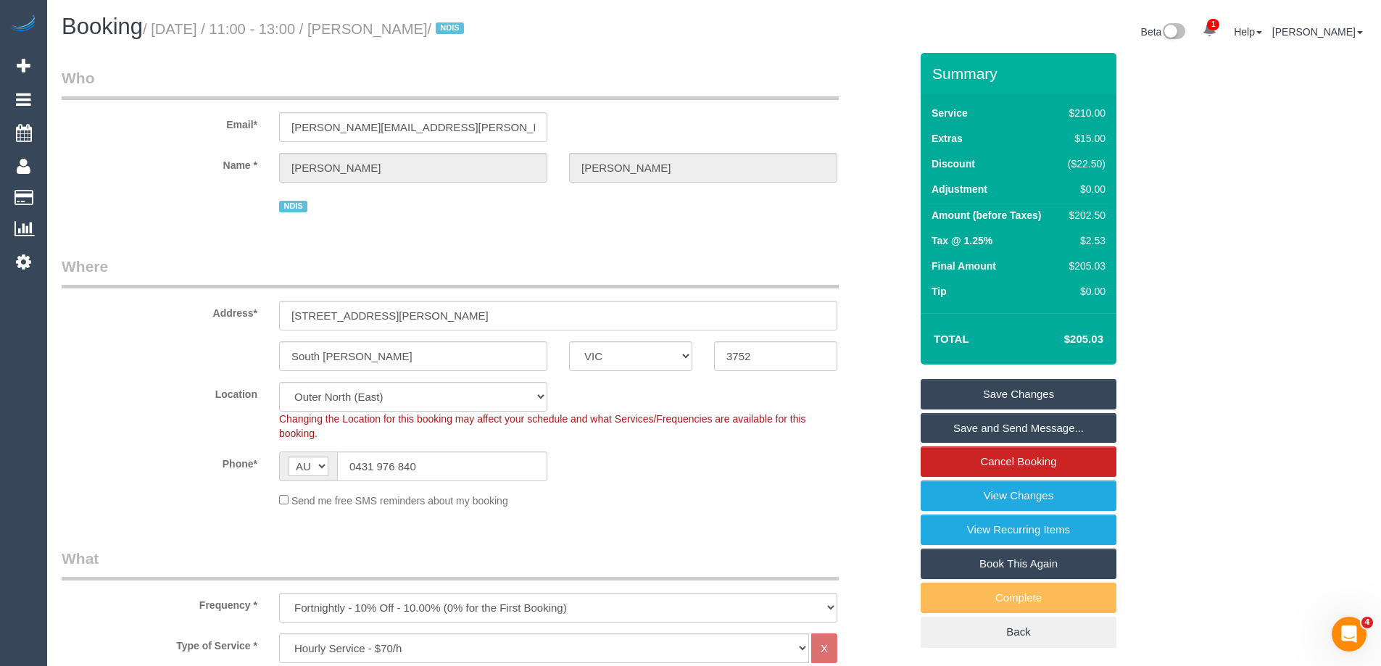
click at [974, 398] on link "Save Changes" at bounding box center [1019, 394] width 196 height 30
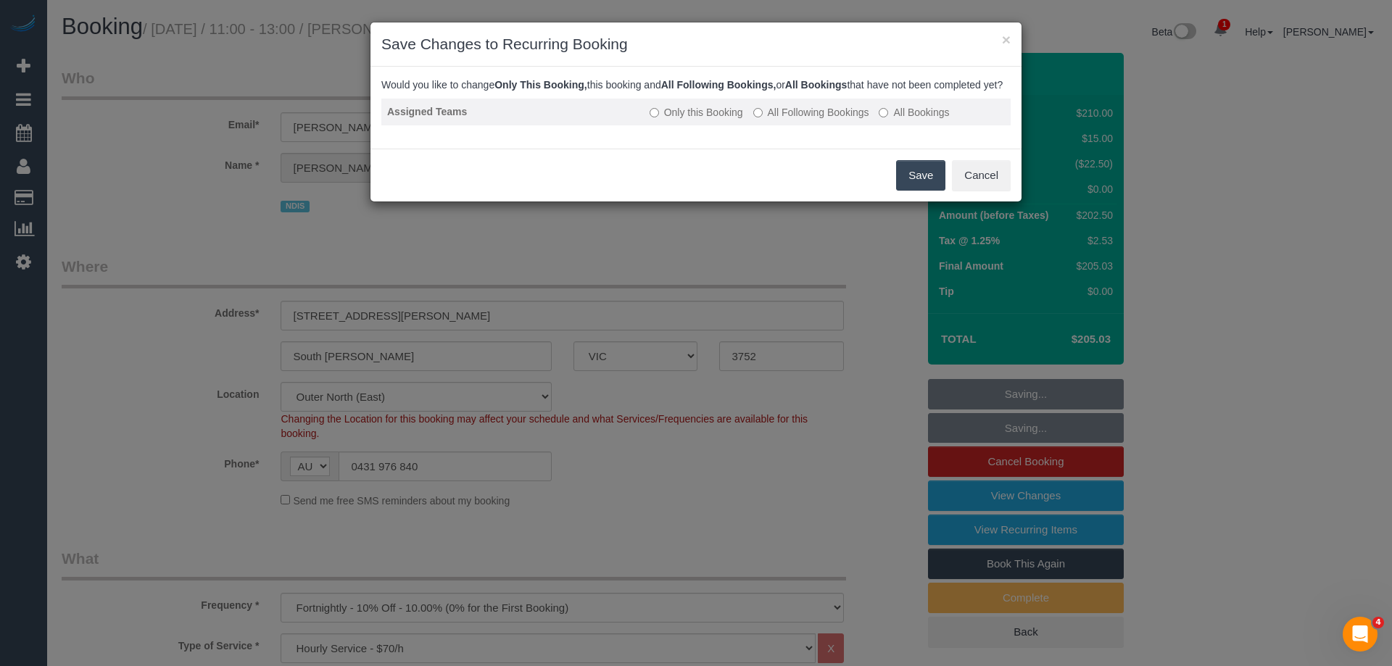
click at [775, 120] on label "All Following Bookings" at bounding box center [811, 112] width 116 height 15
click at [933, 190] on button "Save" at bounding box center [920, 175] width 49 height 30
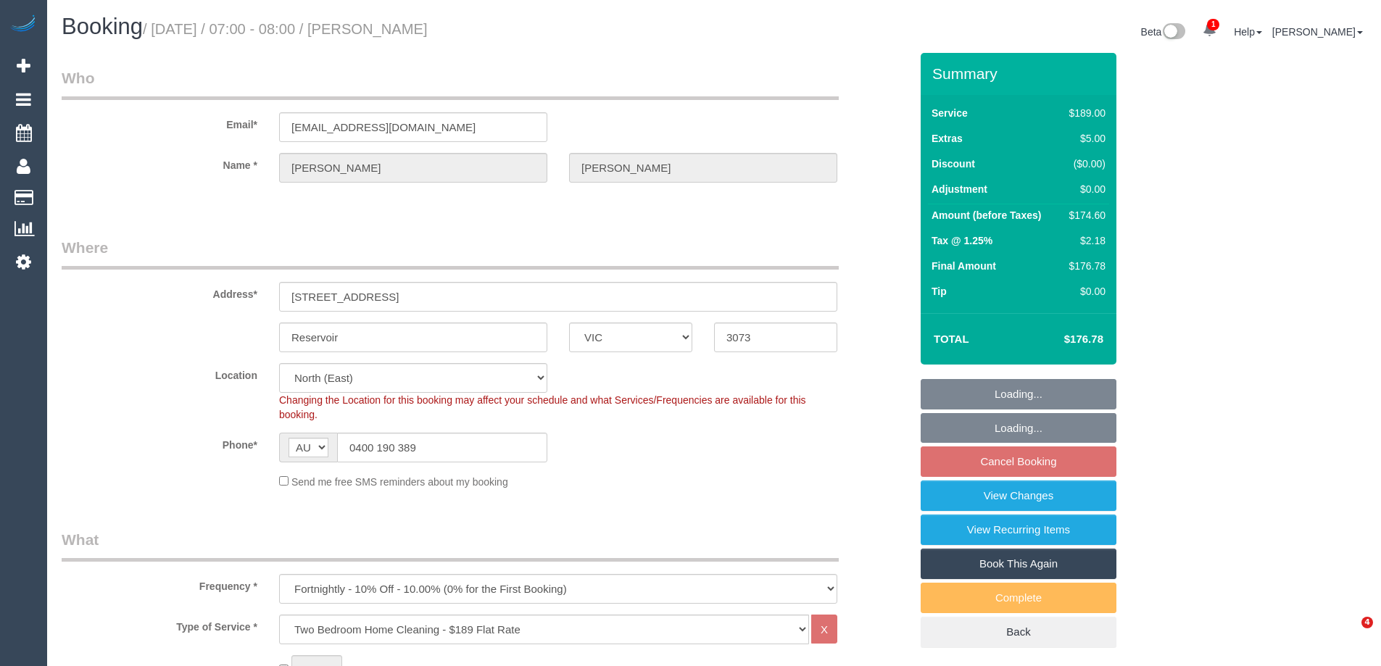
select select "VIC"
select select "number:29"
select select "number:14"
select select "number:19"
select select "number:22"
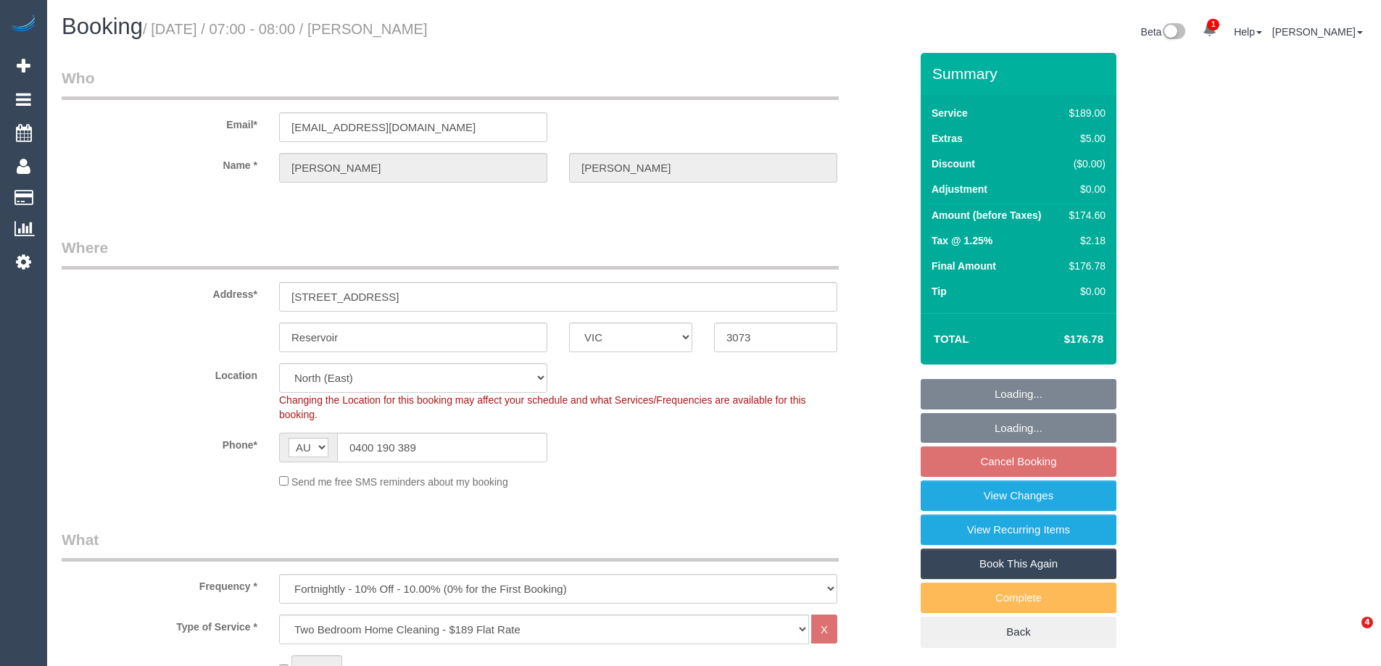
select select "number:34"
select select "number:26"
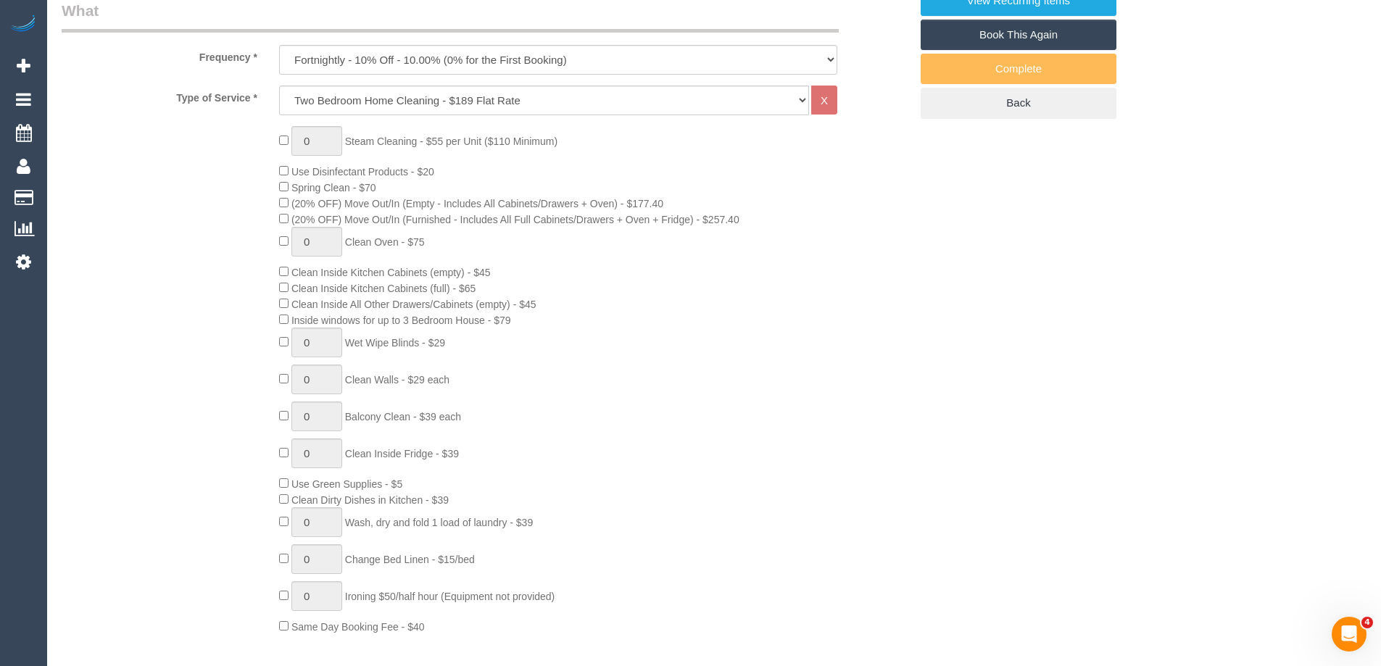
scroll to position [725, 0]
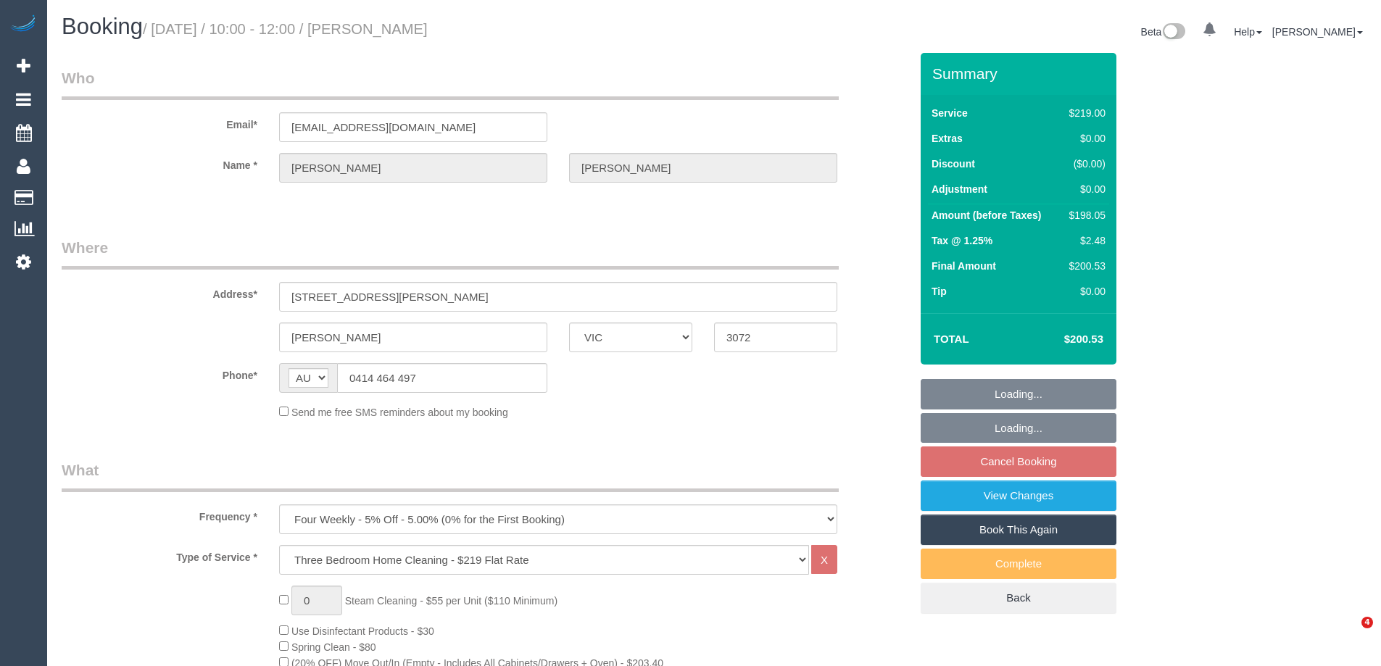
select select "VIC"
select select "object:1433"
select select "string:stripe-pm_1N16132GScqysDRVC5qsLylX"
select select "number:28"
select select "number:17"
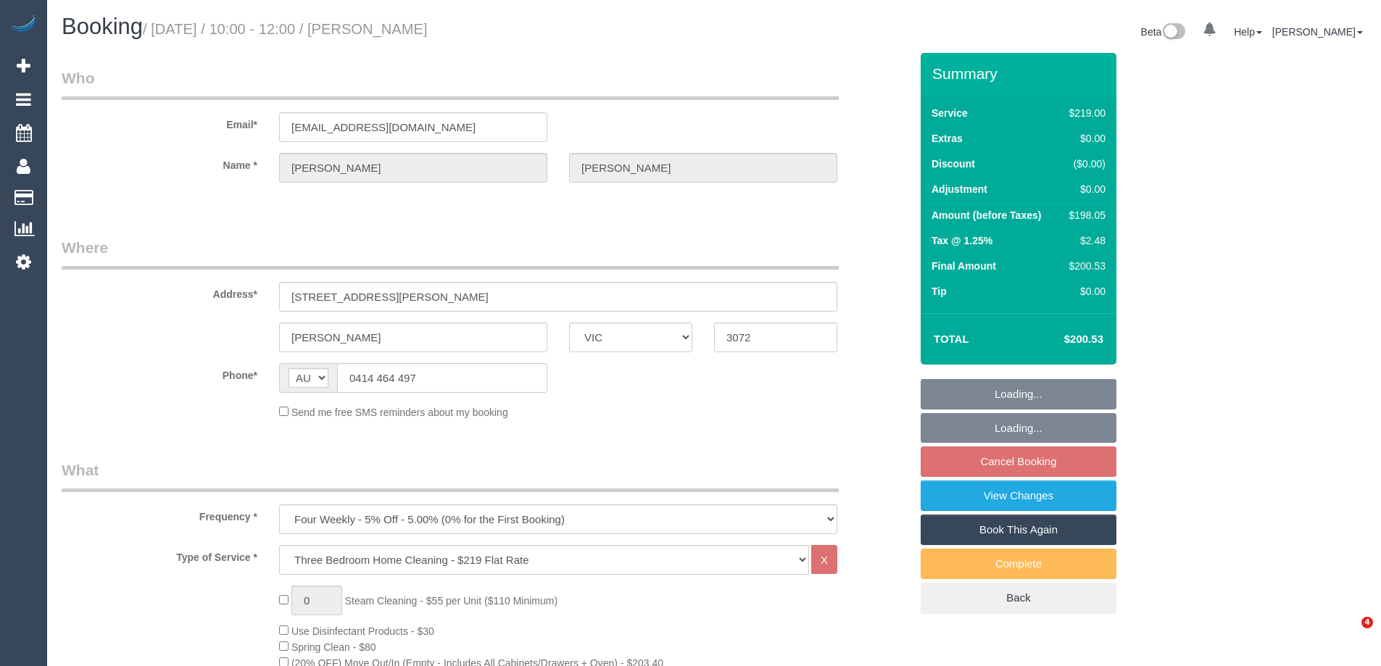
select select "number:18"
select select "number:22"
select select "number:34"
select select "number:12"
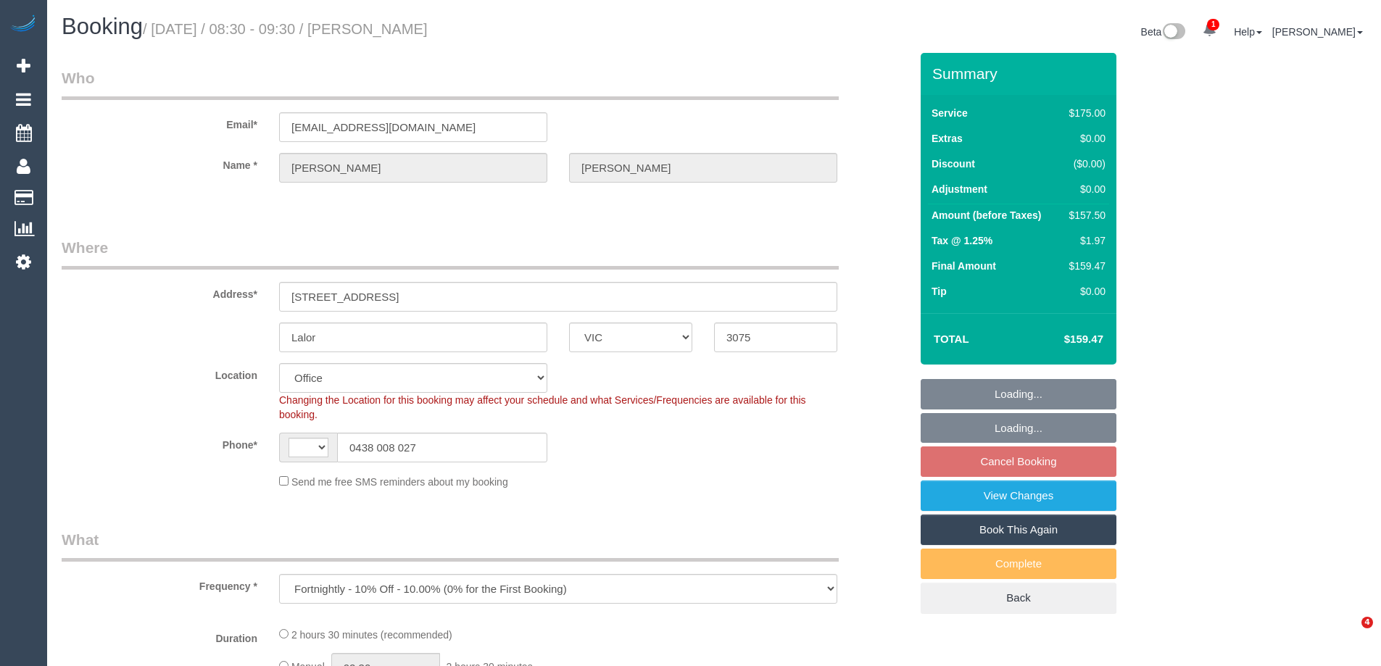
select select "VIC"
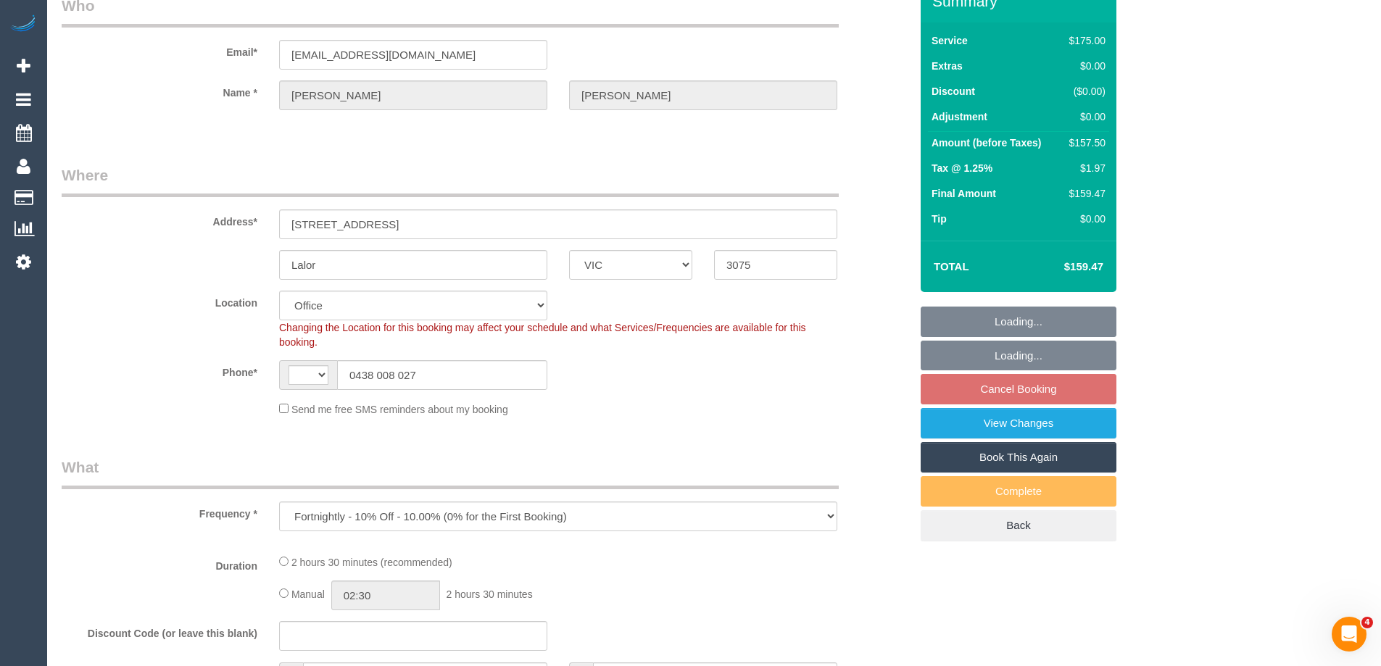
select select "object:544"
select select "string:AU"
select select "string:stripe-pm_1GmXlF2GScqysDRVTP1koXTn"
select select "150"
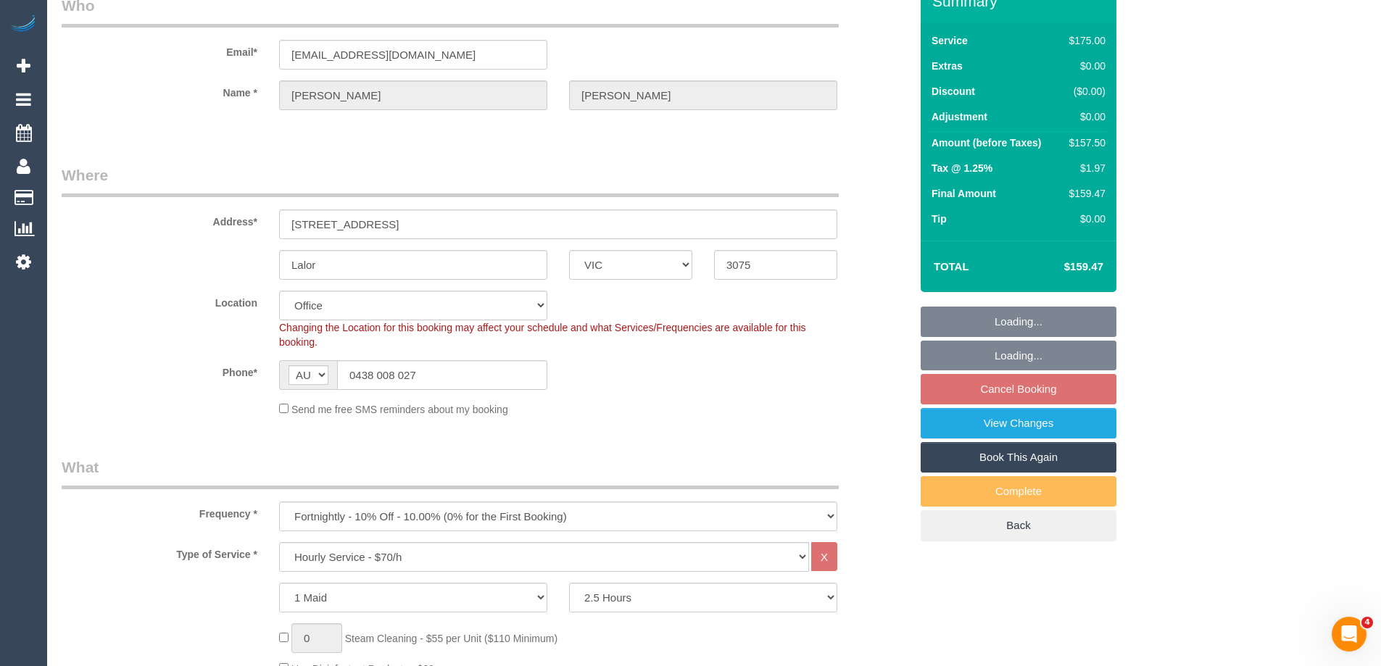
select select "number:27"
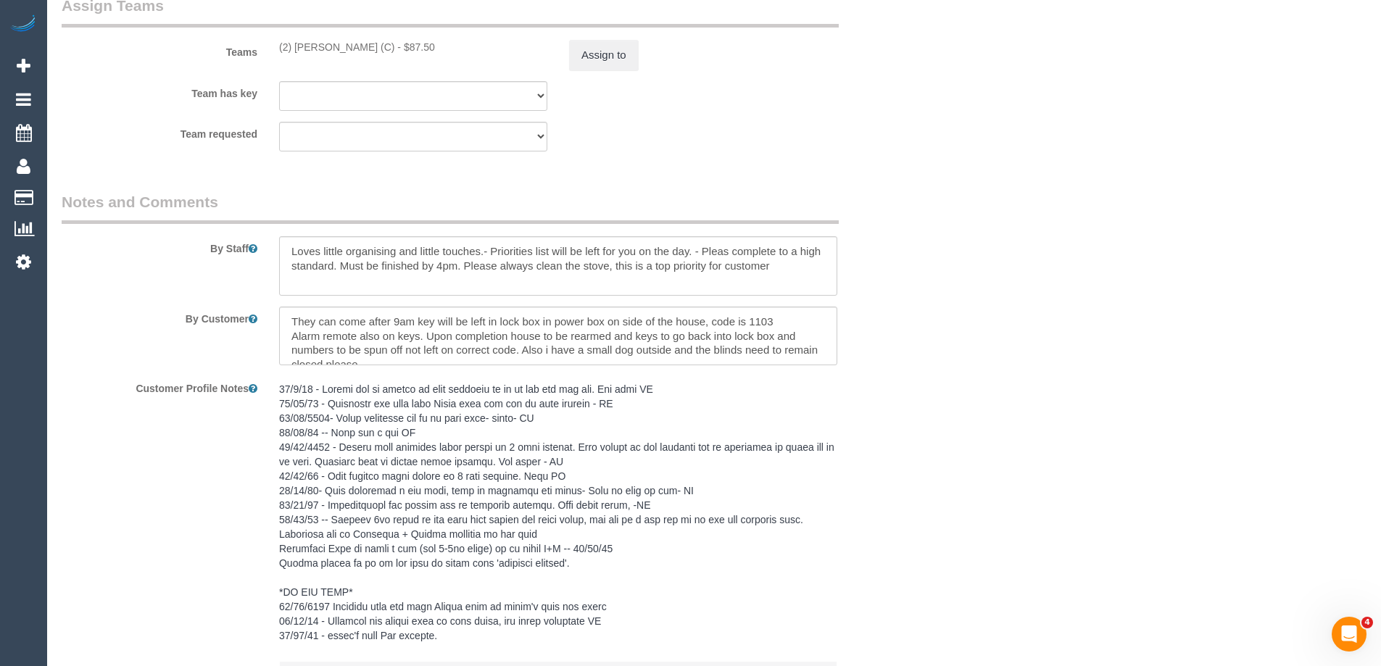
scroll to position [2248, 0]
click at [584, 62] on button "Assign to" at bounding box center [604, 51] width 70 height 30
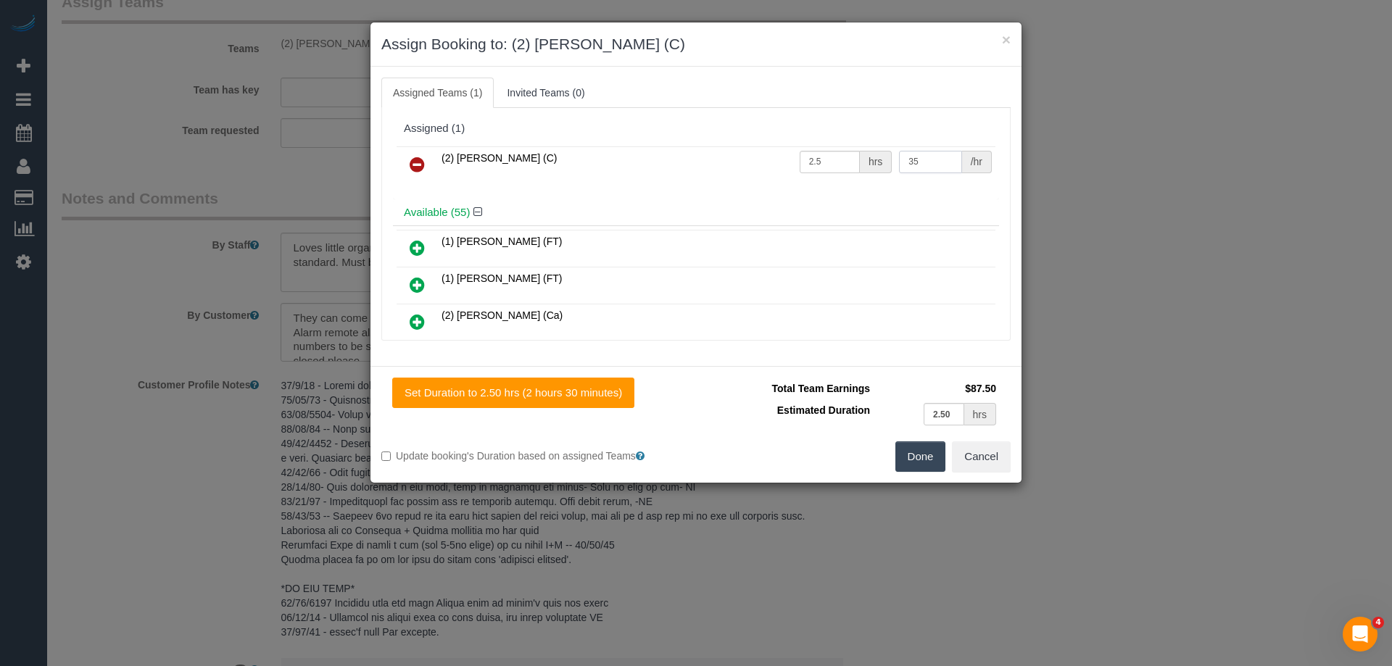
click at [755, 160] on tr "(2) Harry Dhasmana (C) 2.5 hrs 35 /hr" at bounding box center [696, 164] width 599 height 37
type input "37.5"
click at [917, 452] on button "Done" at bounding box center [920, 457] width 51 height 30
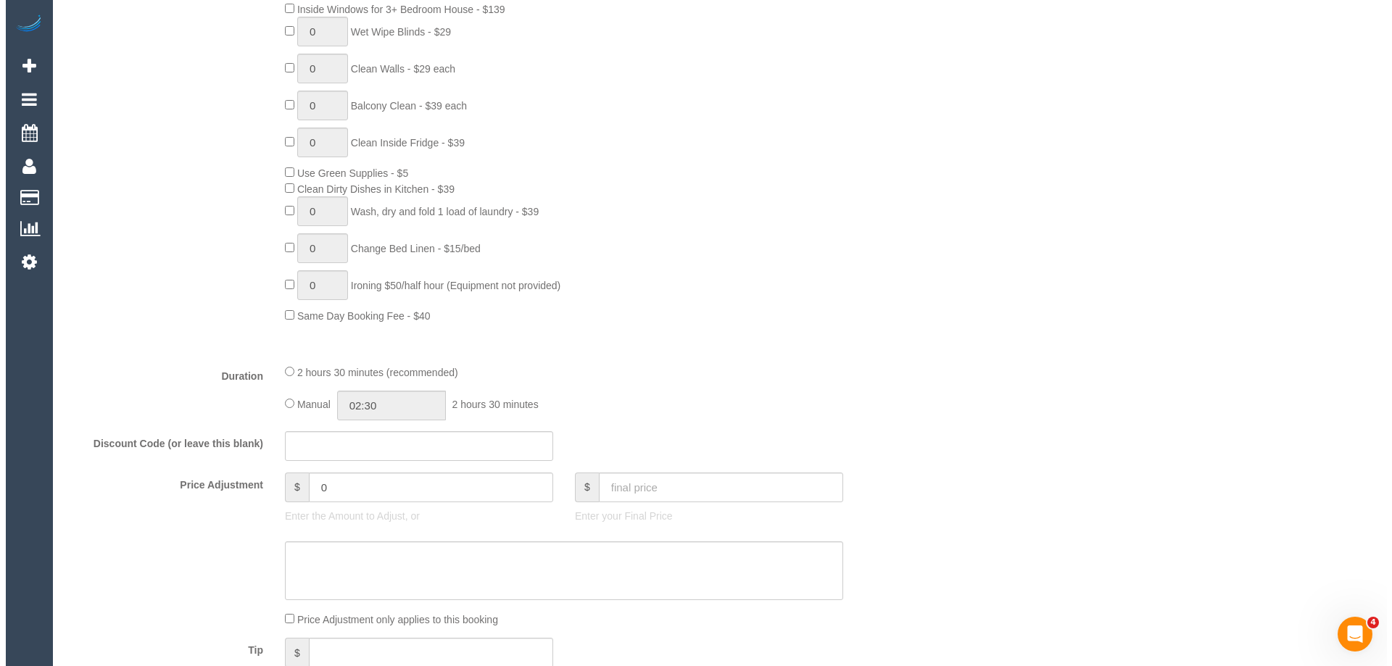
scroll to position [0, 0]
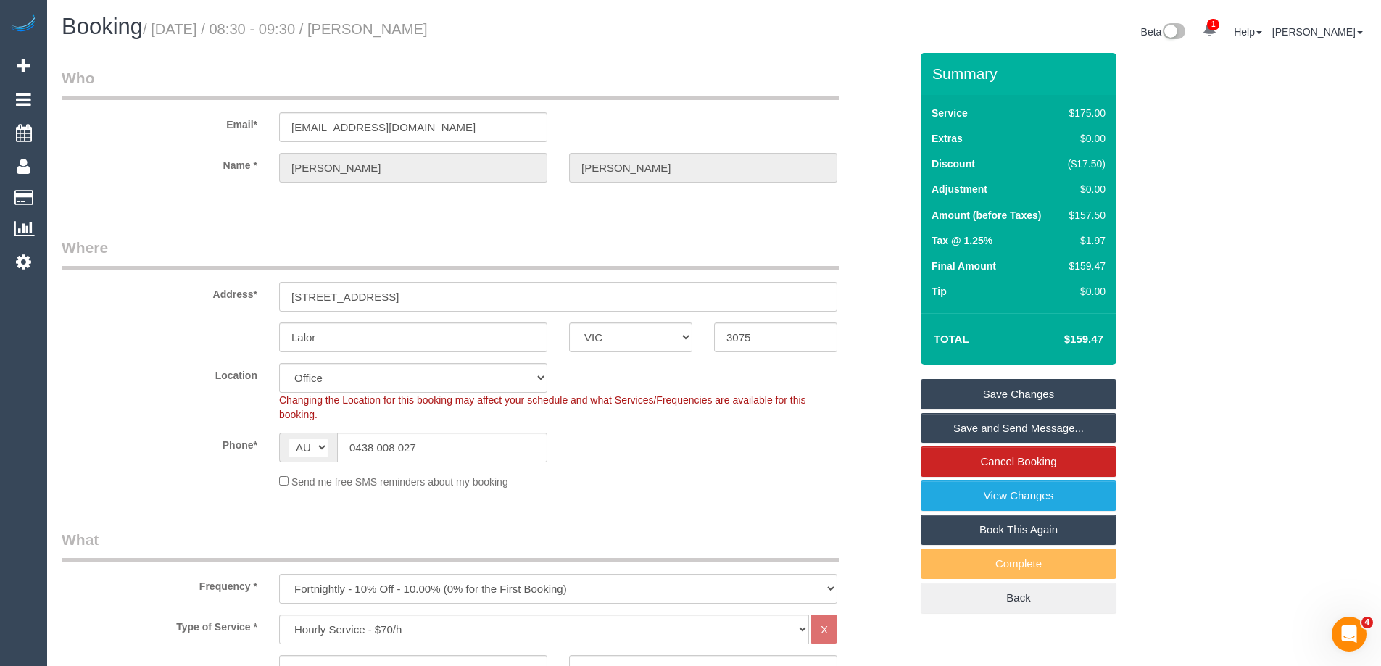
click at [959, 394] on link "Save Changes" at bounding box center [1019, 394] width 196 height 30
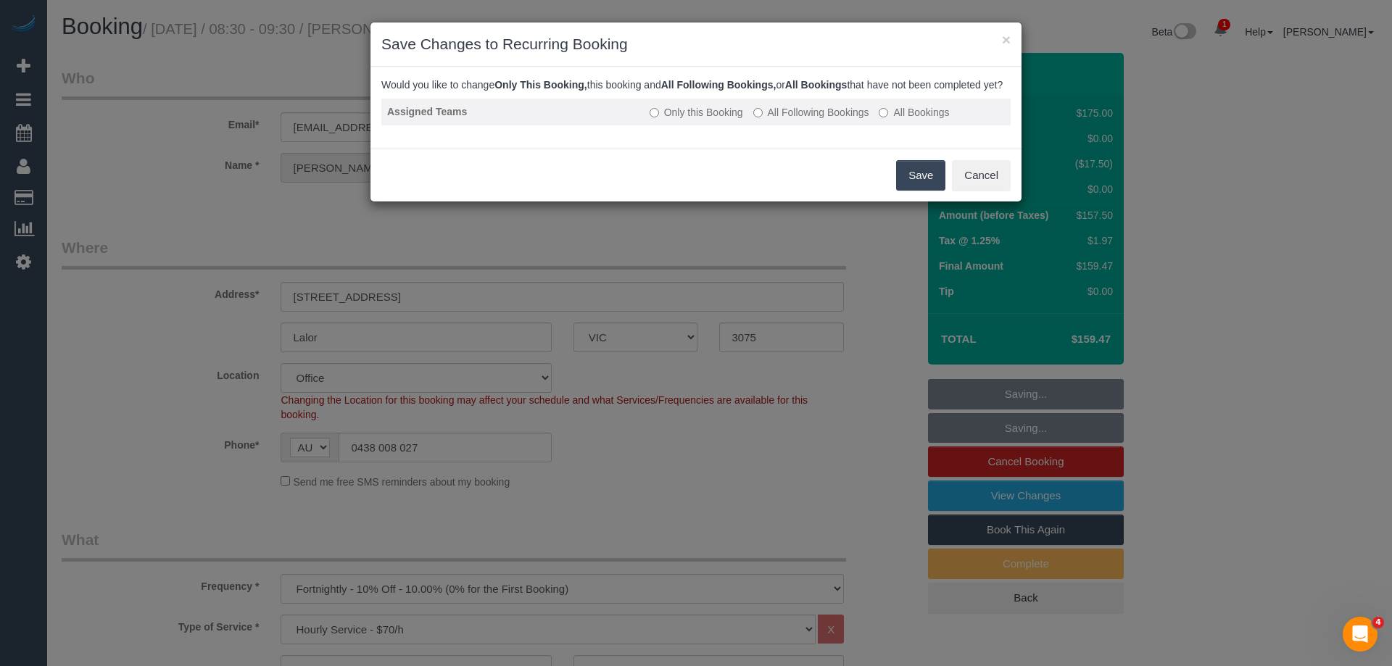
click at [768, 120] on label "All Following Bookings" at bounding box center [811, 112] width 116 height 15
click at [922, 191] on button "Save" at bounding box center [920, 175] width 49 height 30
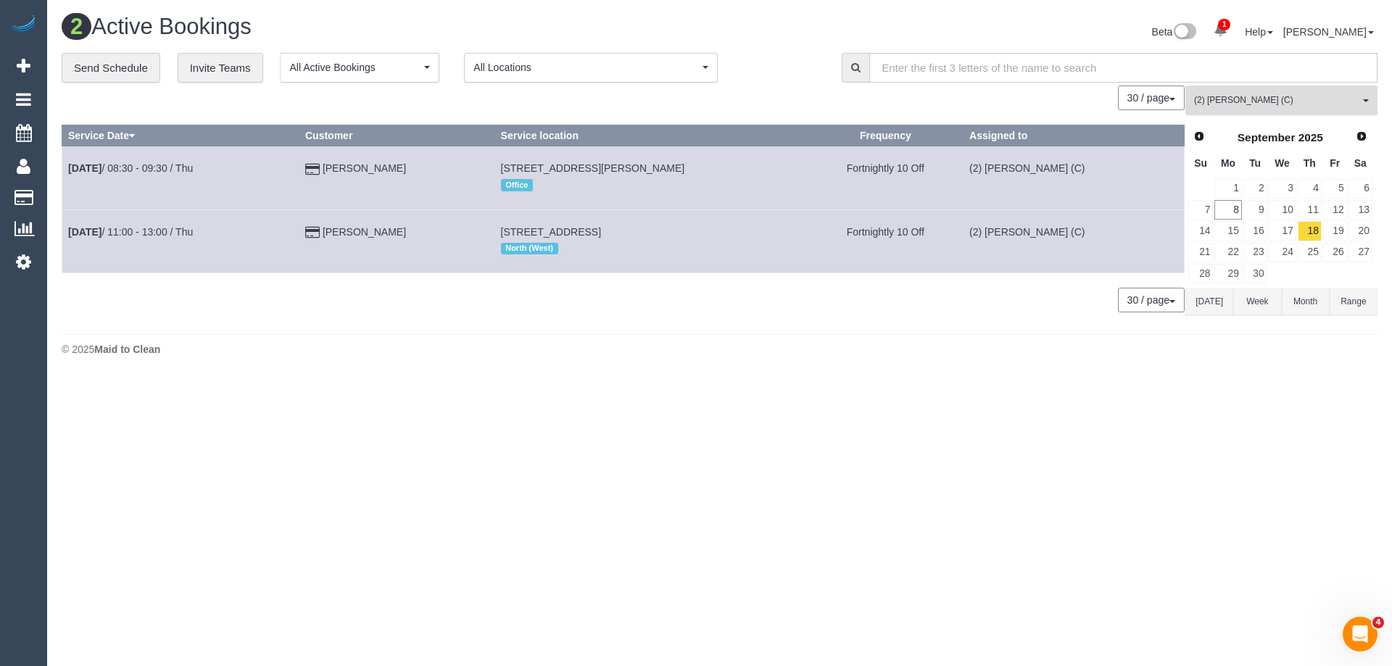
click at [1244, 101] on span "(2) [PERSON_NAME] (C)" at bounding box center [1276, 100] width 165 height 12
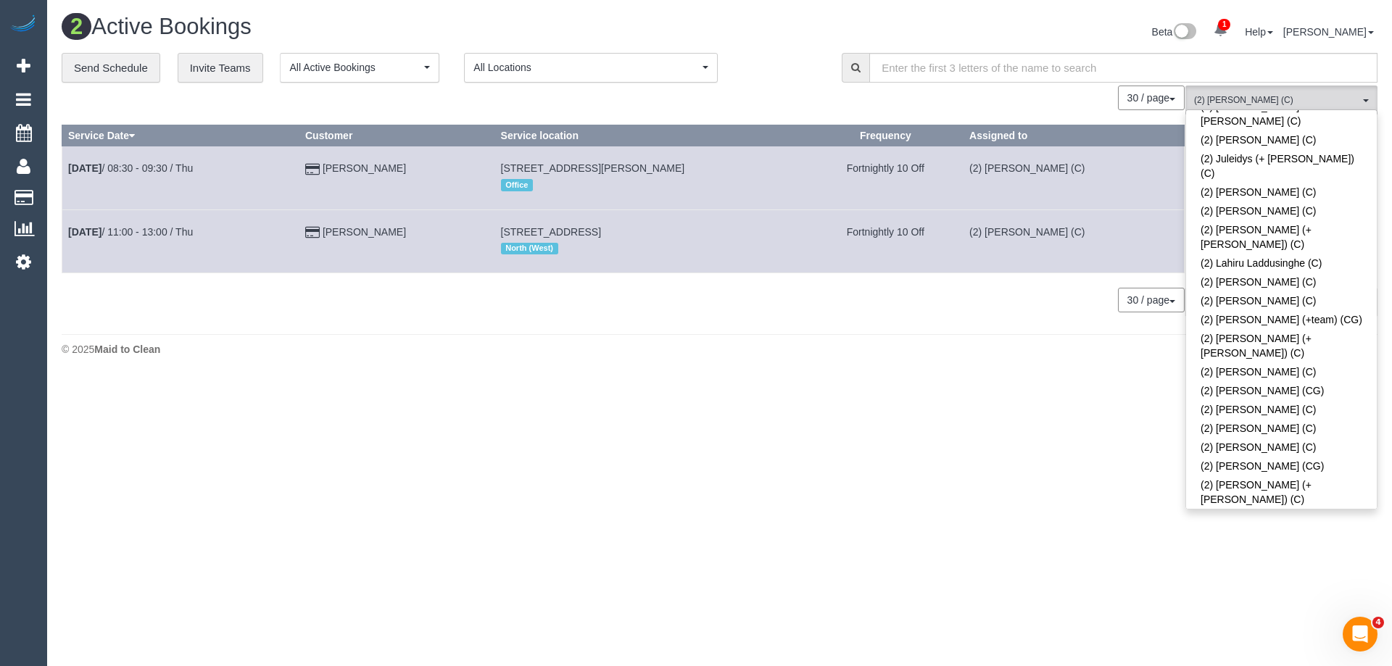
scroll to position [1164, 0]
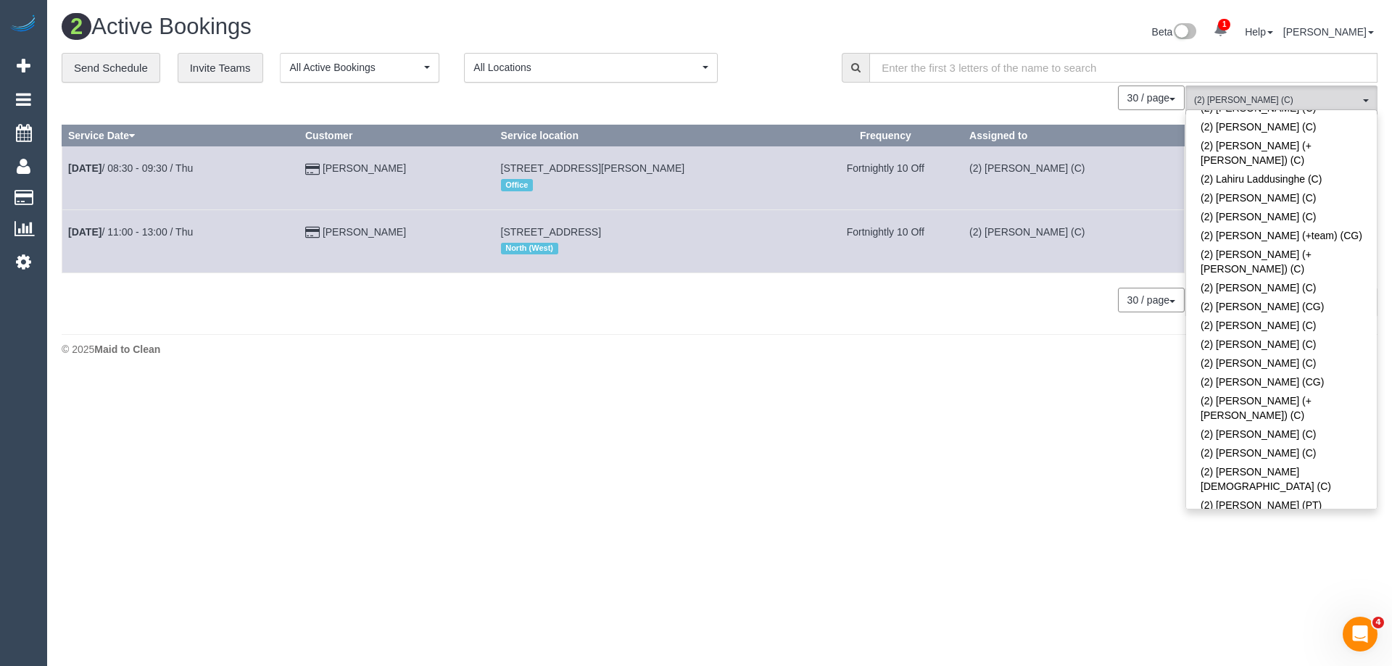
click at [1233, 590] on link "(2) [PERSON_NAME] (C)" at bounding box center [1281, 599] width 191 height 19
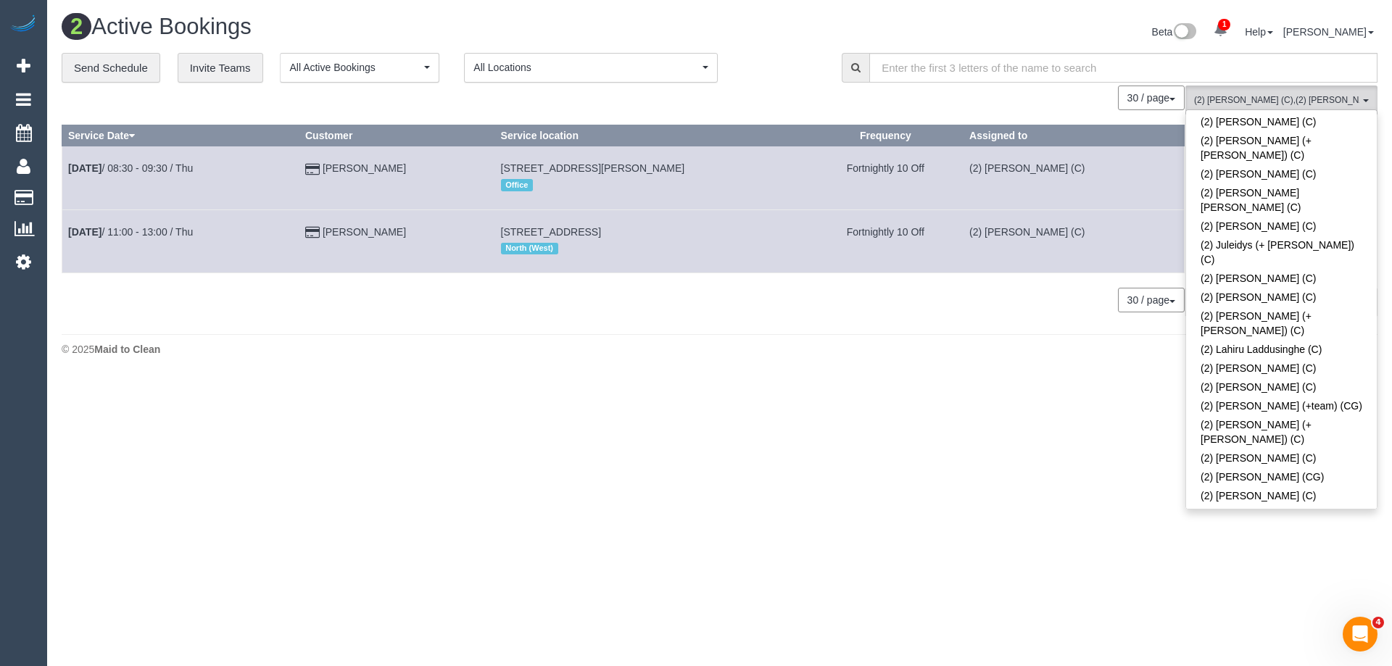
scroll to position [802, 0]
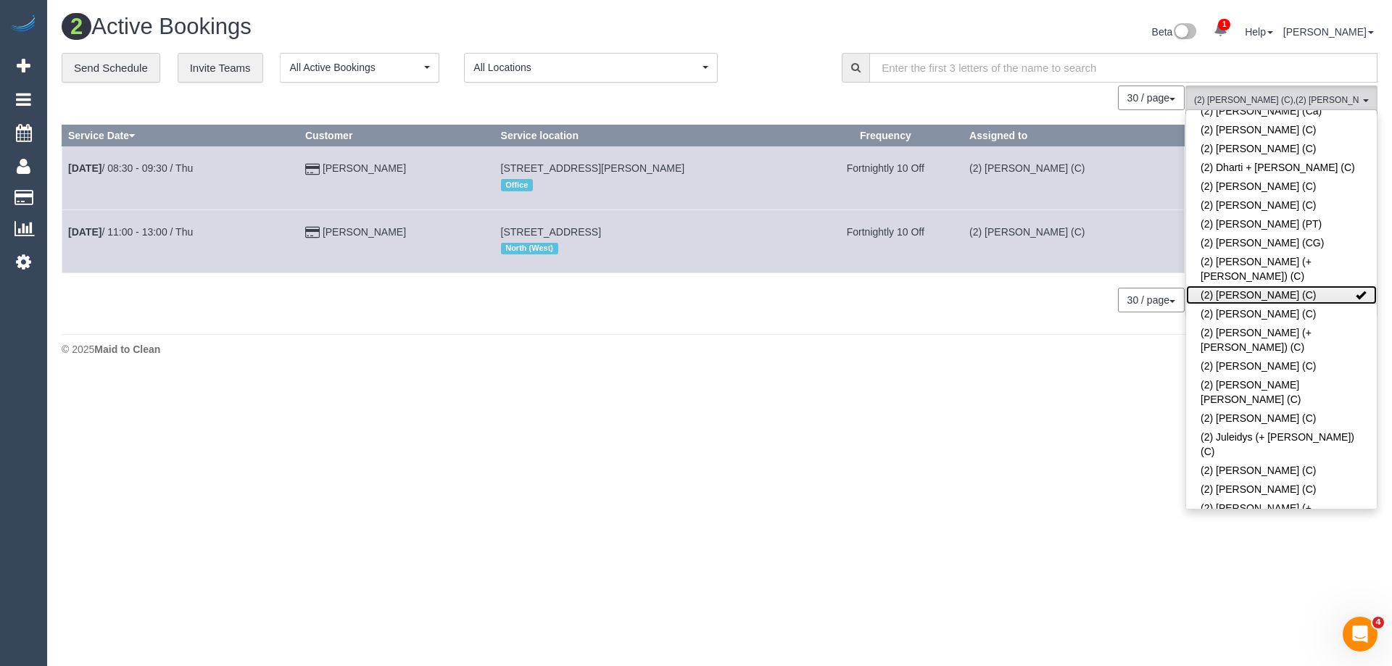
click at [1234, 286] on link "(2) [PERSON_NAME] (C)" at bounding box center [1281, 295] width 191 height 19
click at [983, 331] on div "2 Active Bookings Beta 1 Your Notifications You have 0 alerts × You have 7 to c…" at bounding box center [719, 189] width 1345 height 378
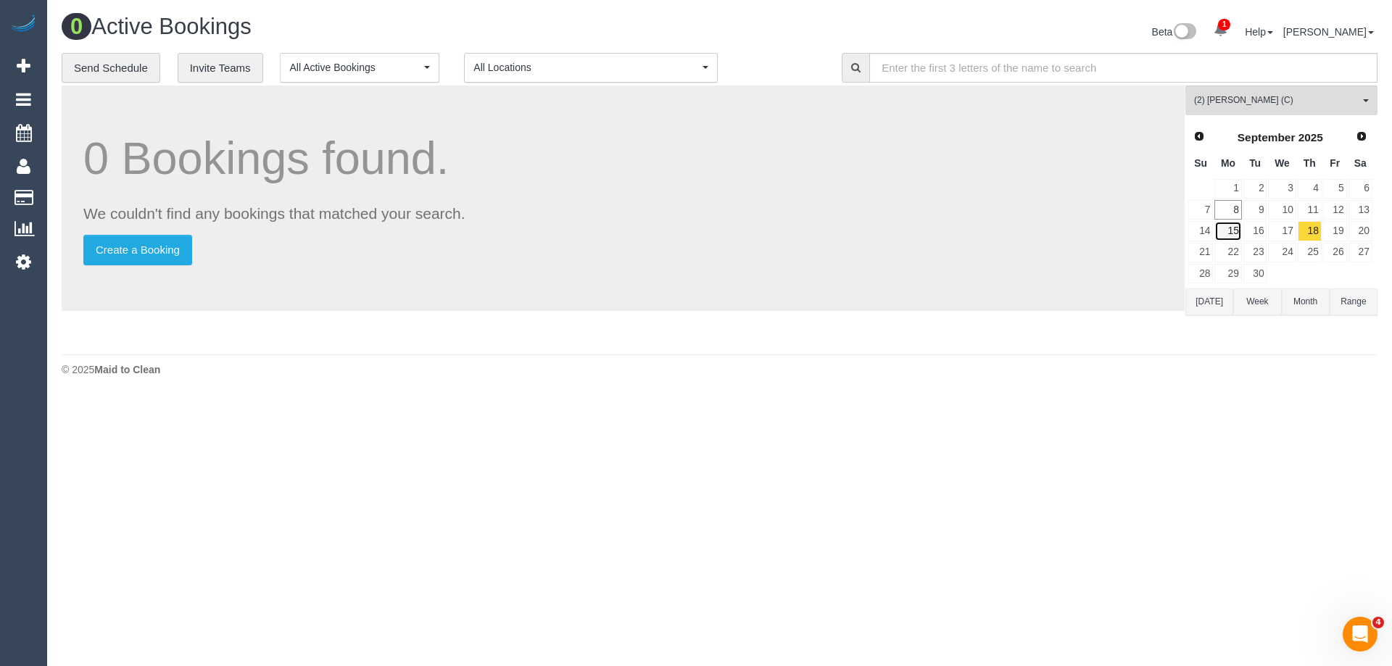
click at [1231, 223] on link "15" at bounding box center [1227, 231] width 27 height 20
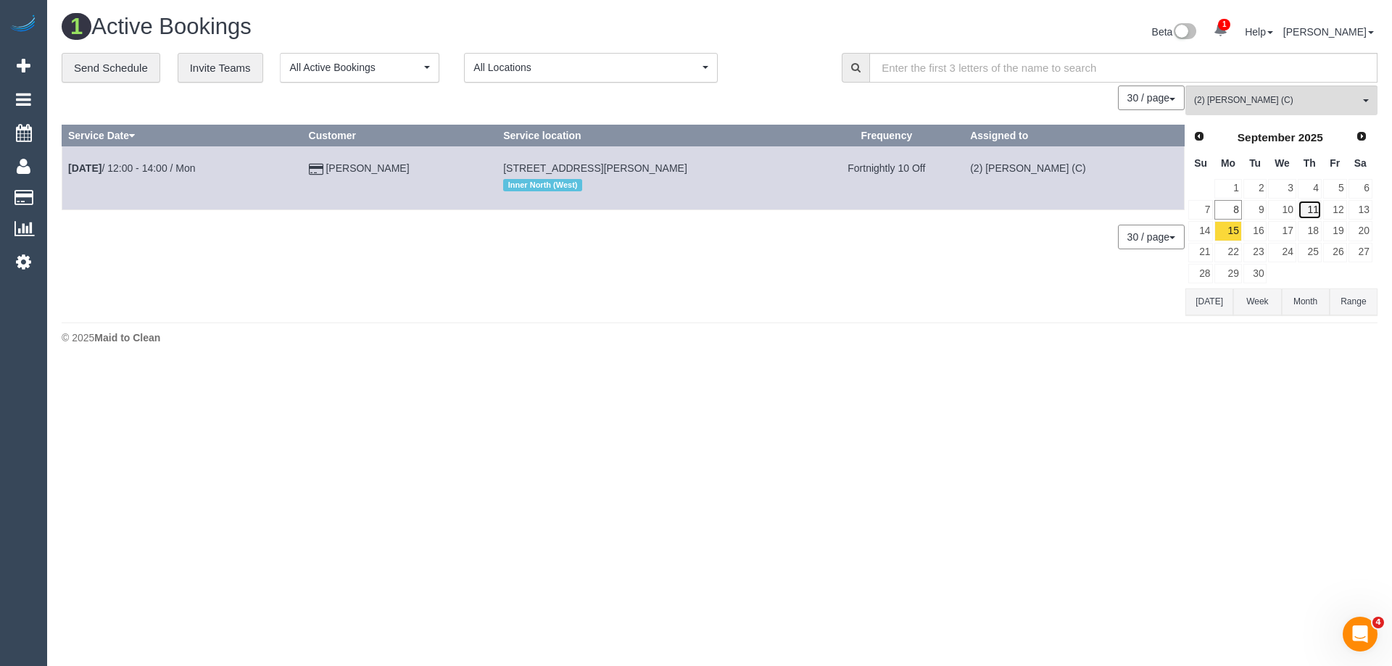
click at [1311, 206] on link "11" at bounding box center [1310, 210] width 24 height 20
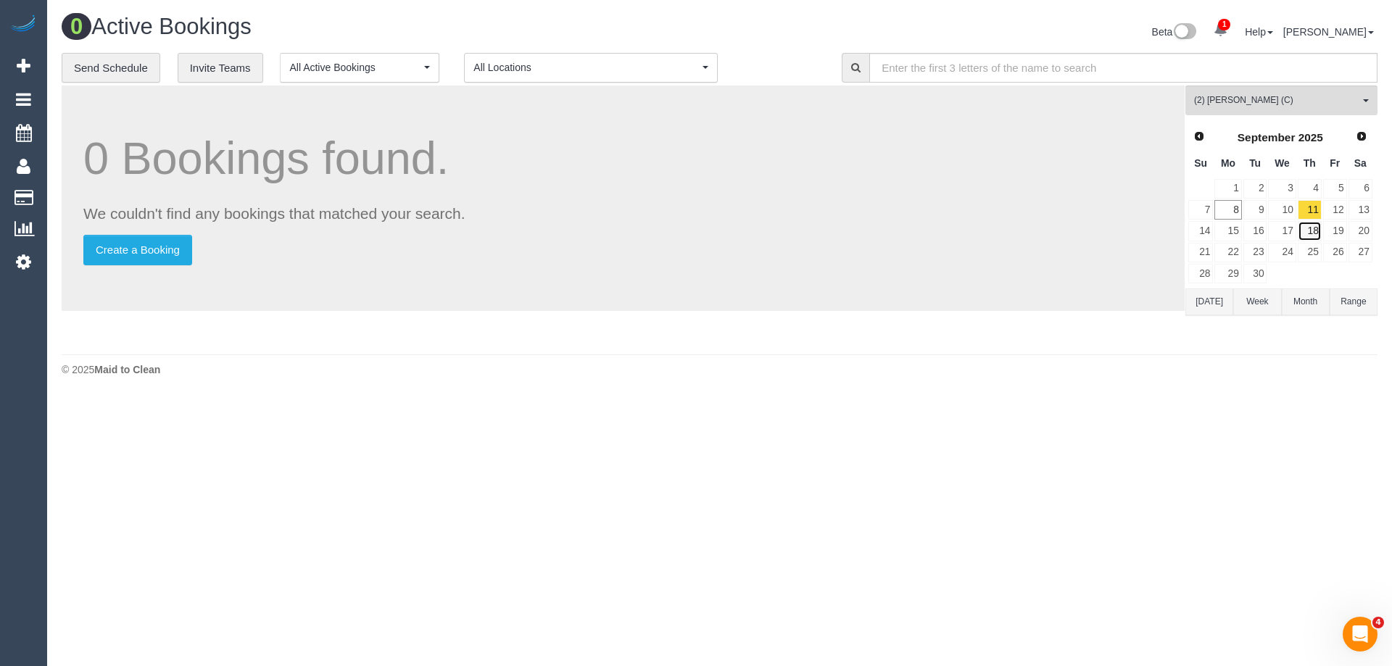
click at [1307, 229] on link "18" at bounding box center [1310, 231] width 24 height 20
click at [1310, 252] on link "25" at bounding box center [1310, 253] width 24 height 20
click at [1236, 228] on link "15" at bounding box center [1227, 231] width 27 height 20
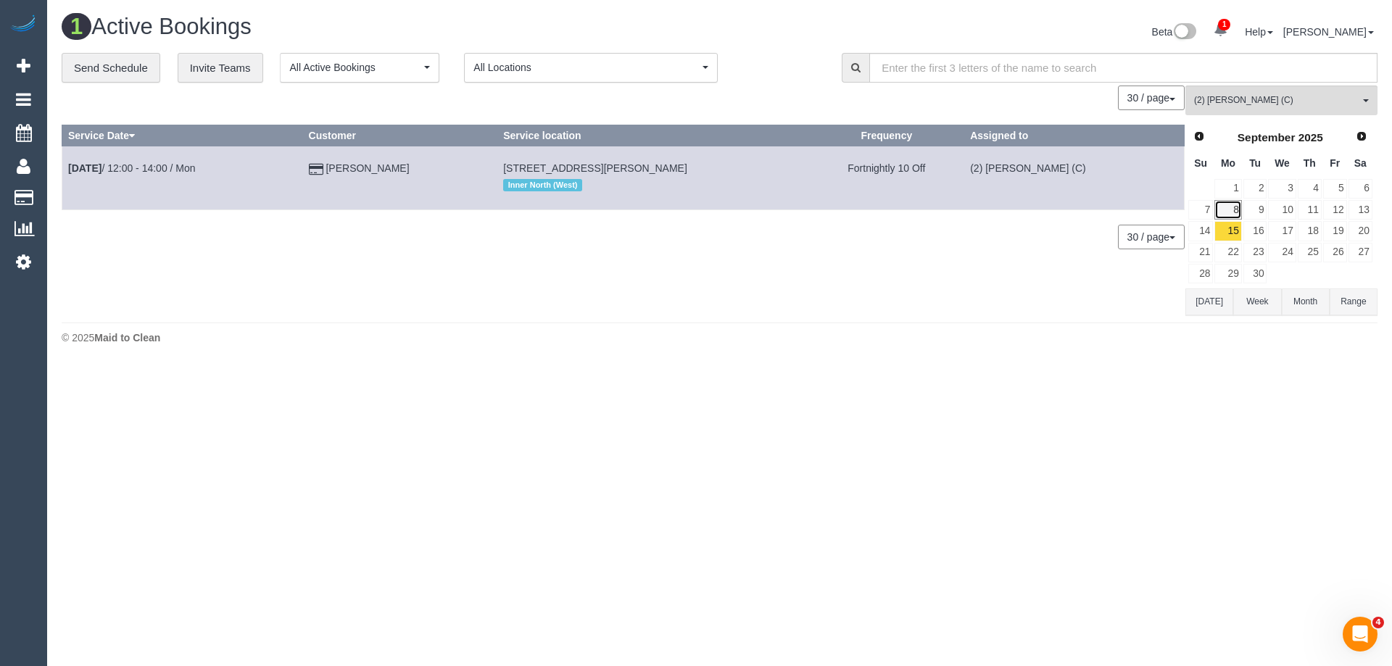
click at [1227, 210] on link "8" at bounding box center [1227, 210] width 27 height 20
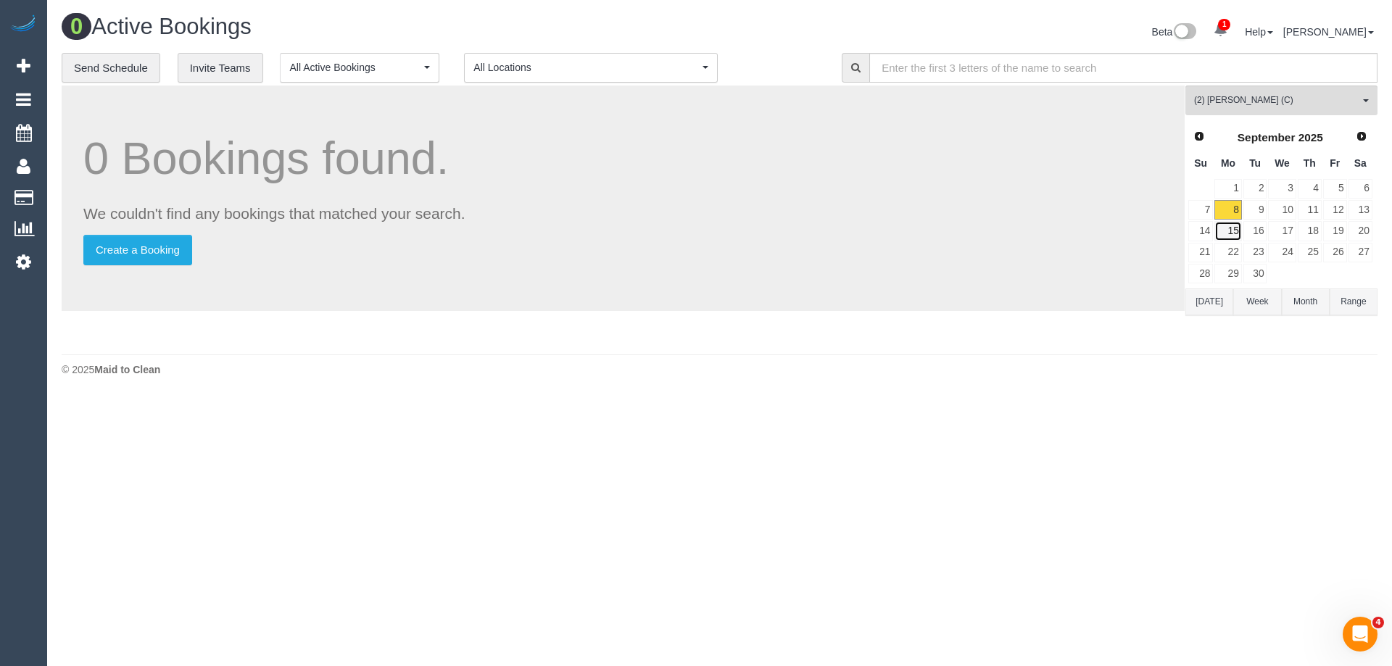
click at [1223, 233] on link "15" at bounding box center [1227, 231] width 27 height 20
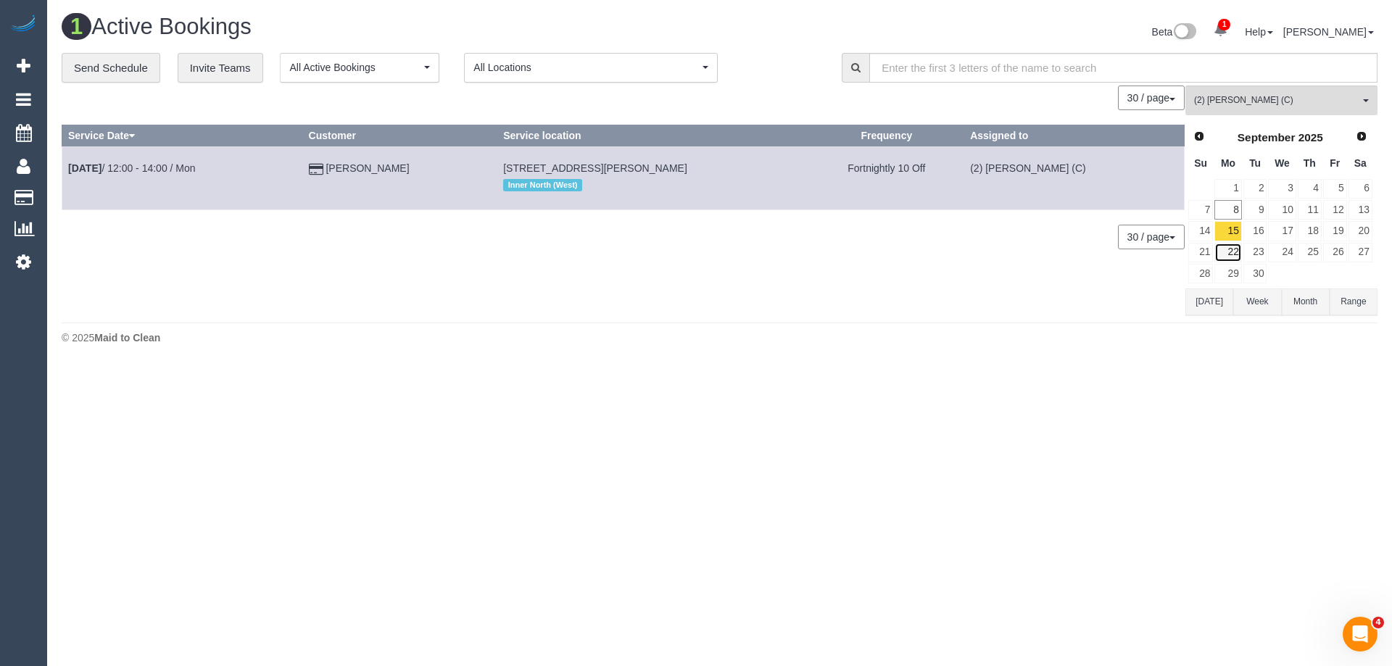
click at [1231, 249] on link "22" at bounding box center [1227, 253] width 27 height 20
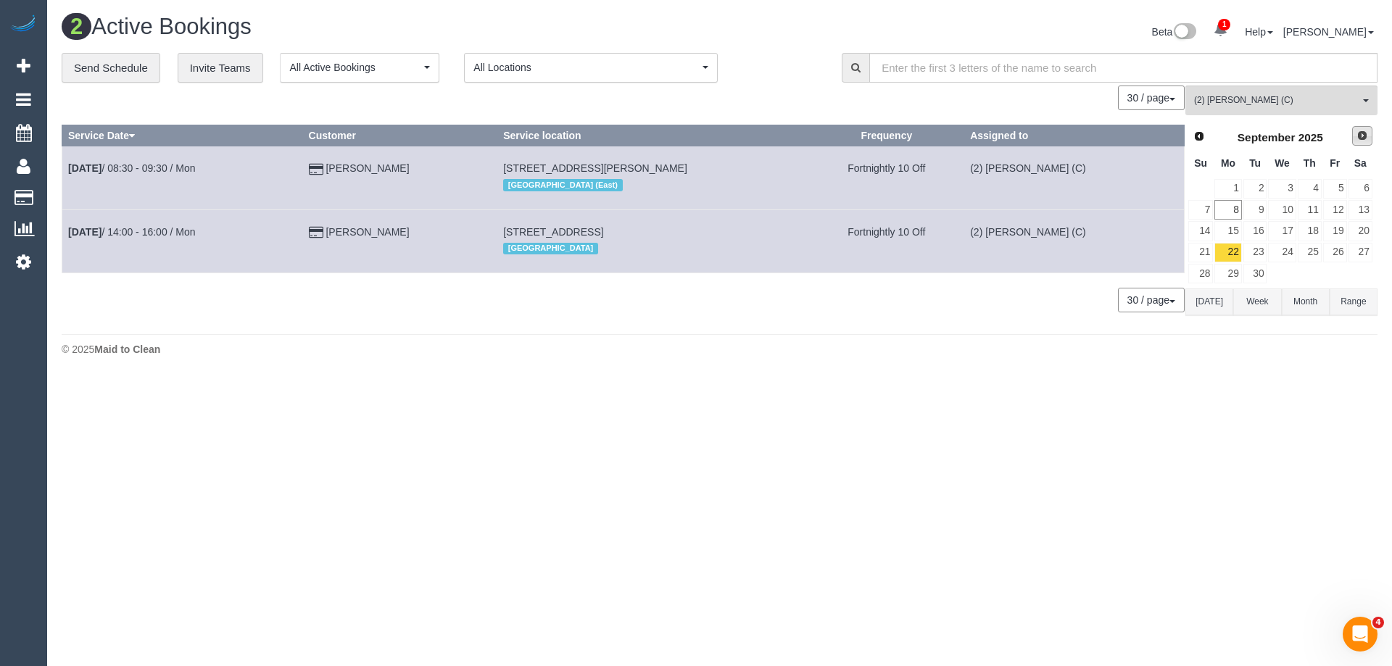
click at [1359, 133] on span "Next" at bounding box center [1362, 136] width 12 height 12
click at [1233, 208] on link "6" at bounding box center [1227, 210] width 27 height 20
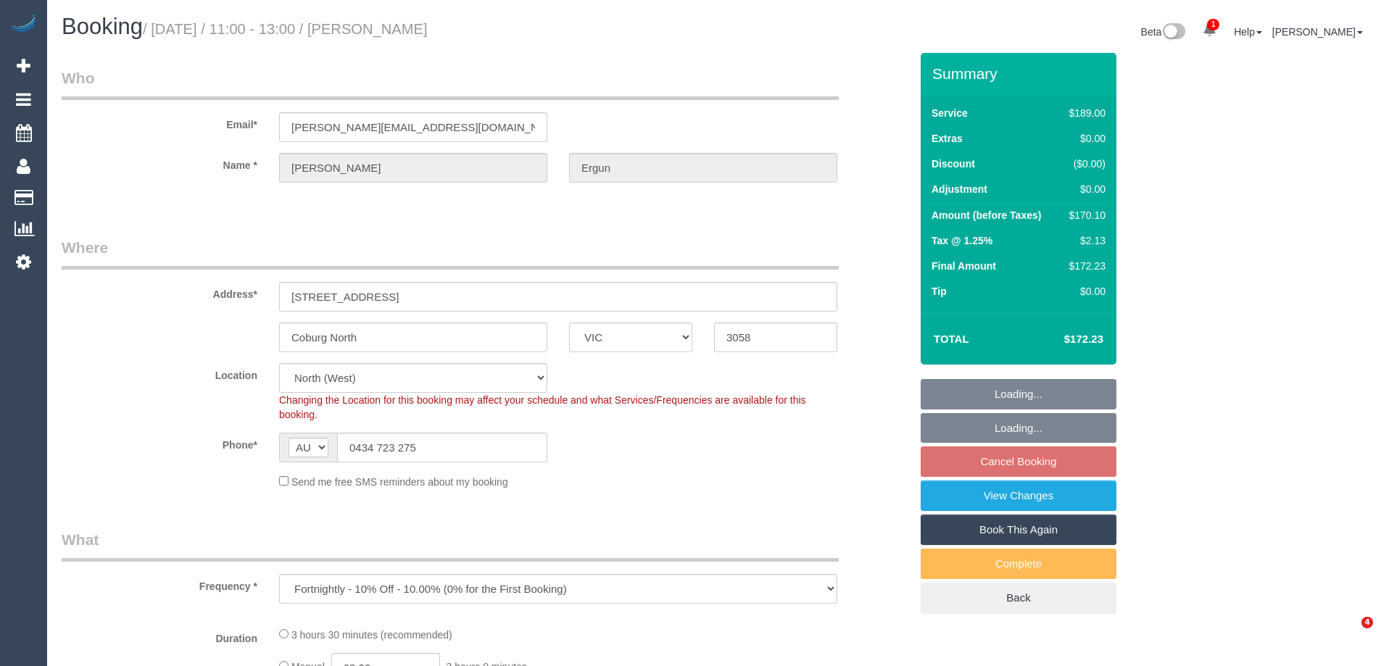
select select "VIC"
select select "string:stripe-pm_1RUFtE2GScqysDRVtYGwXJA0"
select select "number:28"
select select "number:14"
select select "number:19"
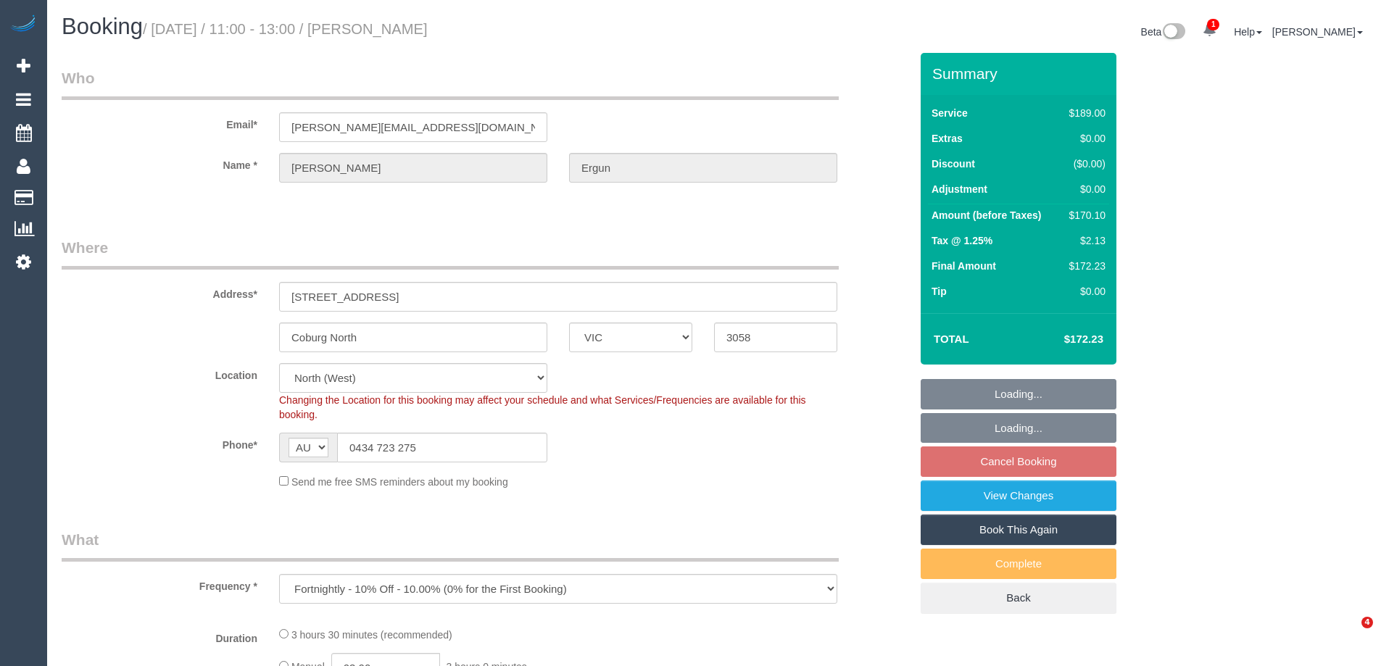
select select "number:25"
select select "number:33"
select select "number:13"
select select "object:704"
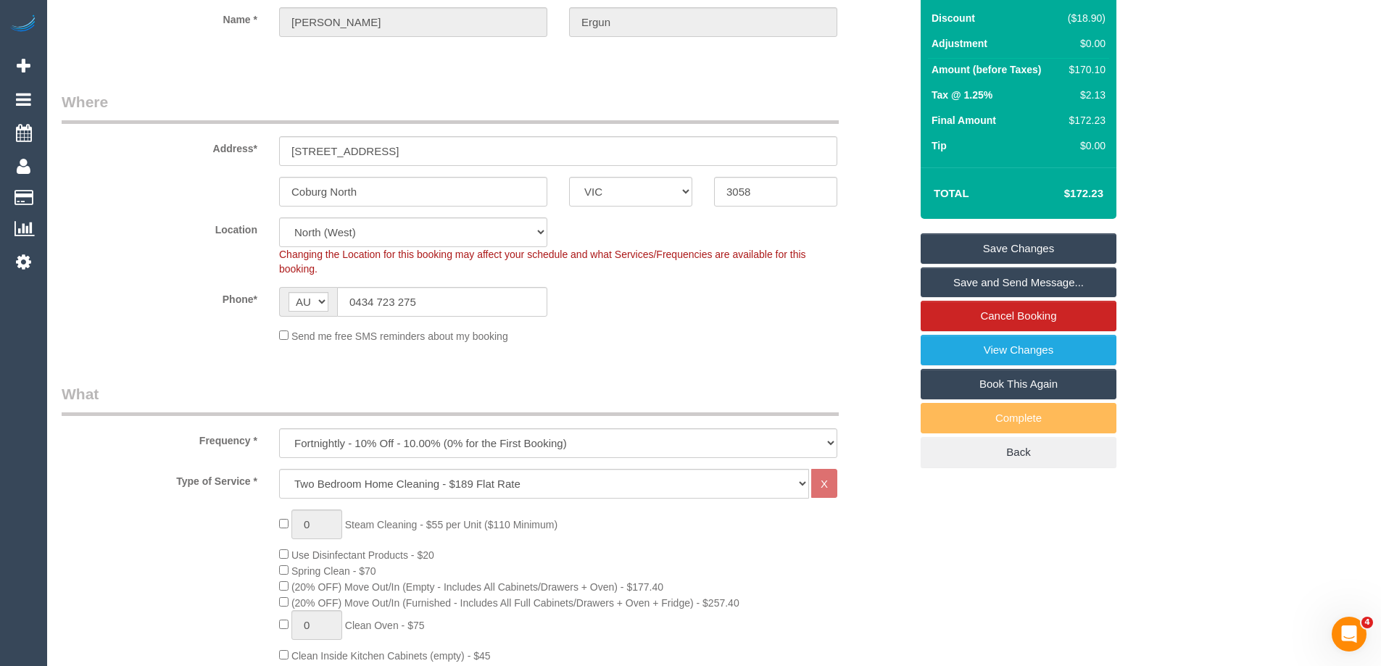
scroll to position [145, 0]
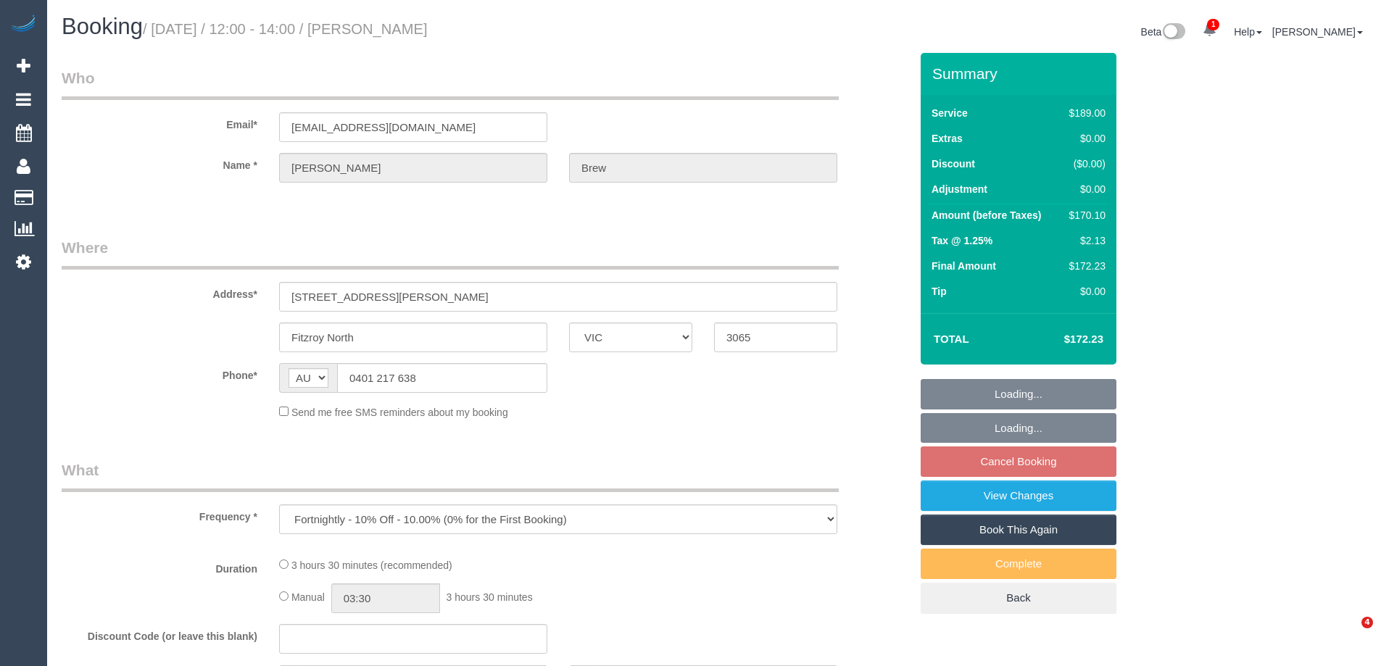
select select "VIC"
select select "string:stripe-pm_1RjrKs2GScqysDRVccxirMCT"
select select "number:28"
select select "number:14"
select select "number:19"
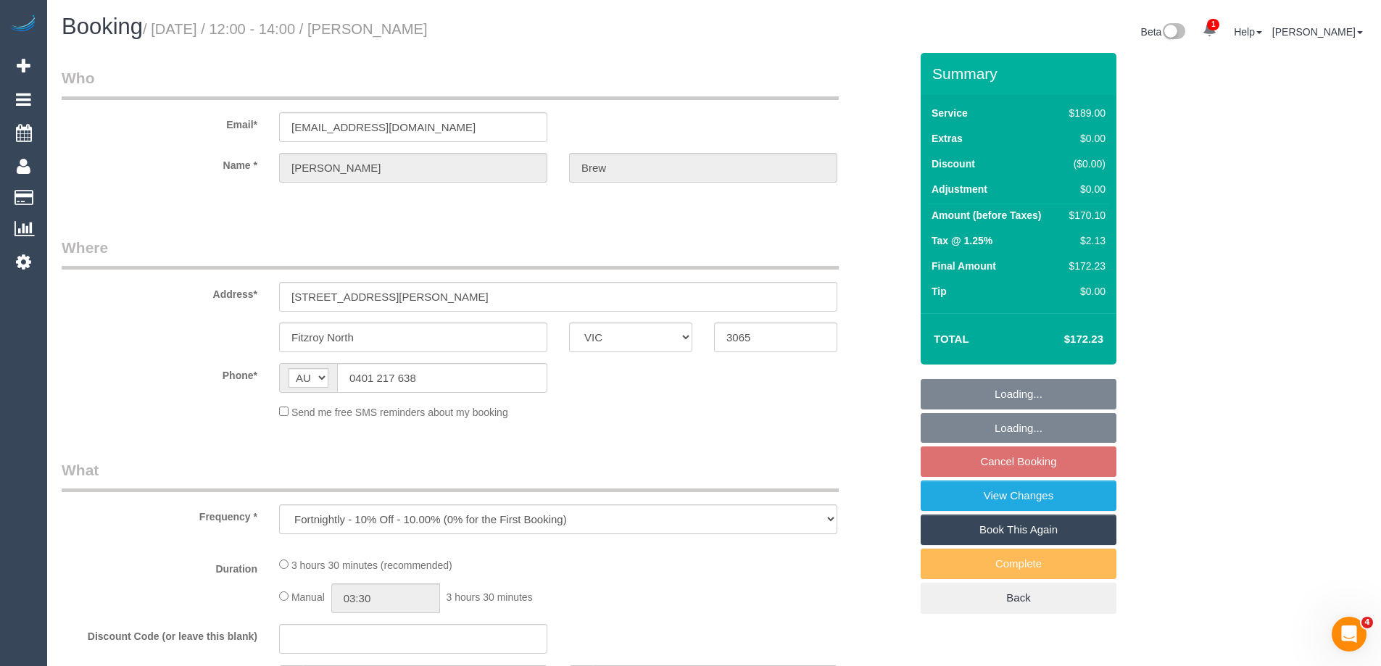
select select "number:22"
select select "number:33"
select select "number:13"
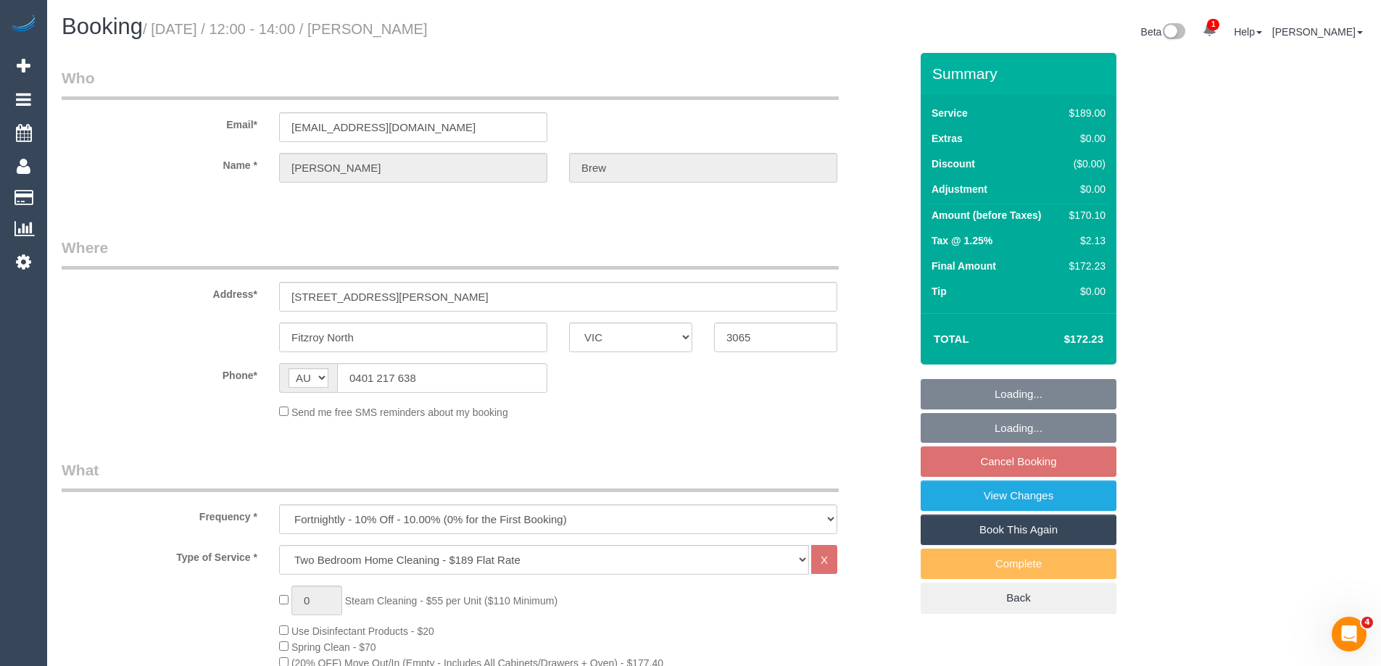
select select "spot6"
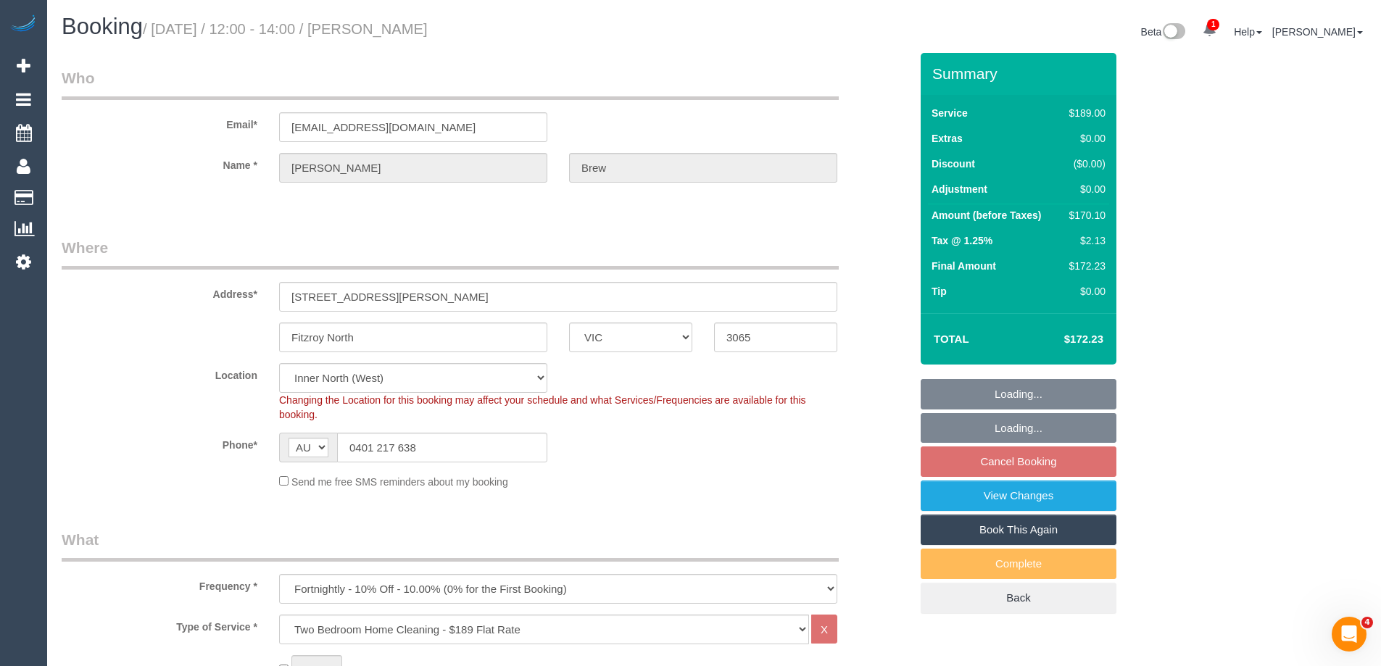
select select "object:791"
select select "VIC"
select select "number:32"
select select "object:1699"
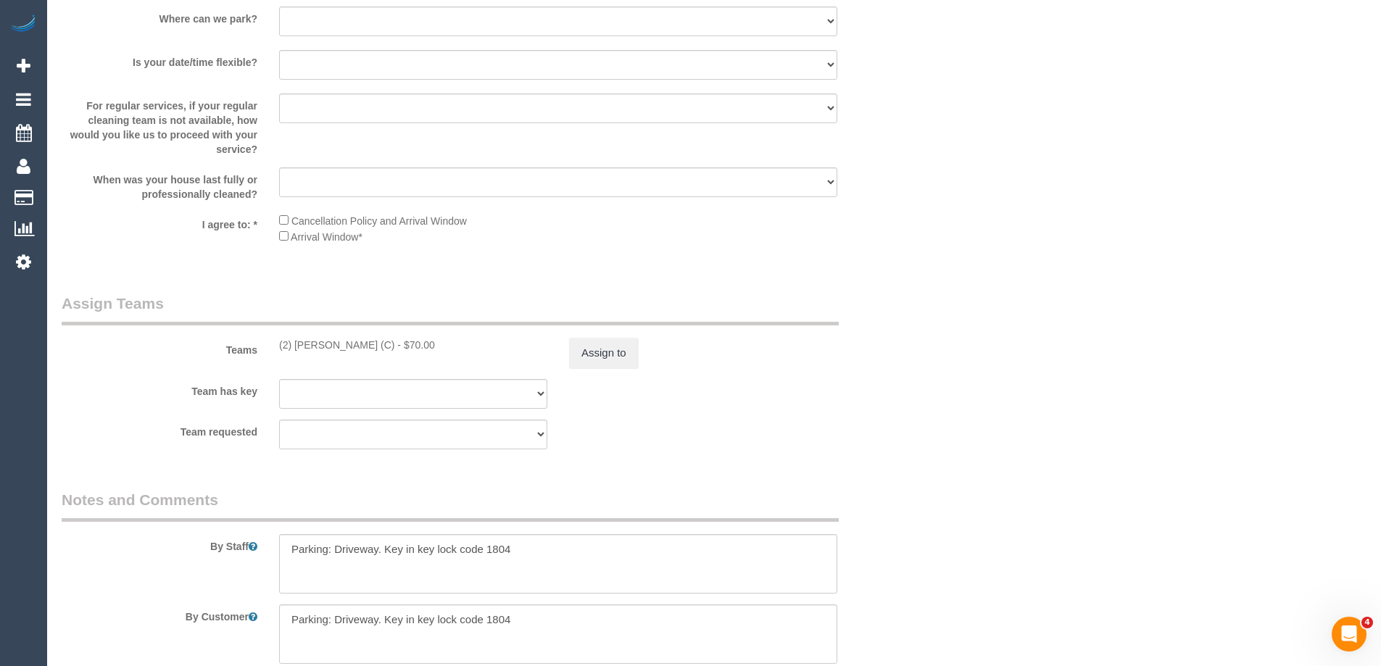
scroll to position [2103, 0]
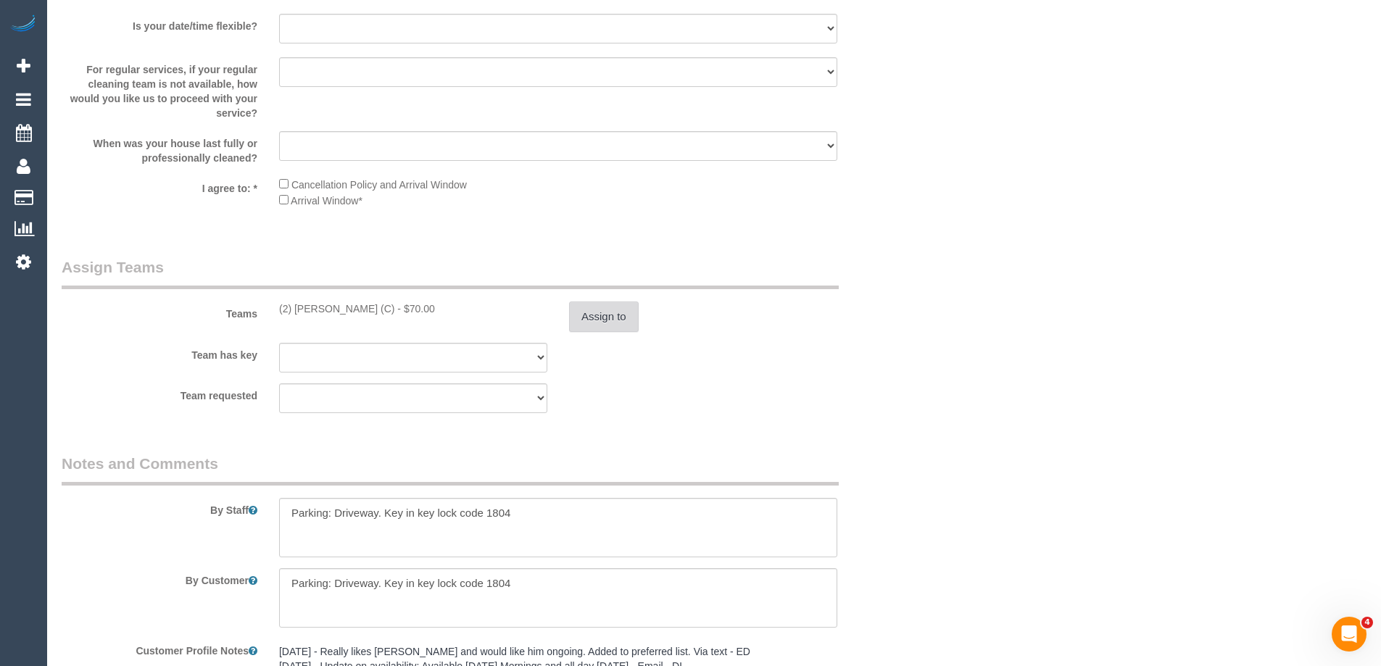
click at [608, 306] on button "Assign to" at bounding box center [604, 317] width 70 height 30
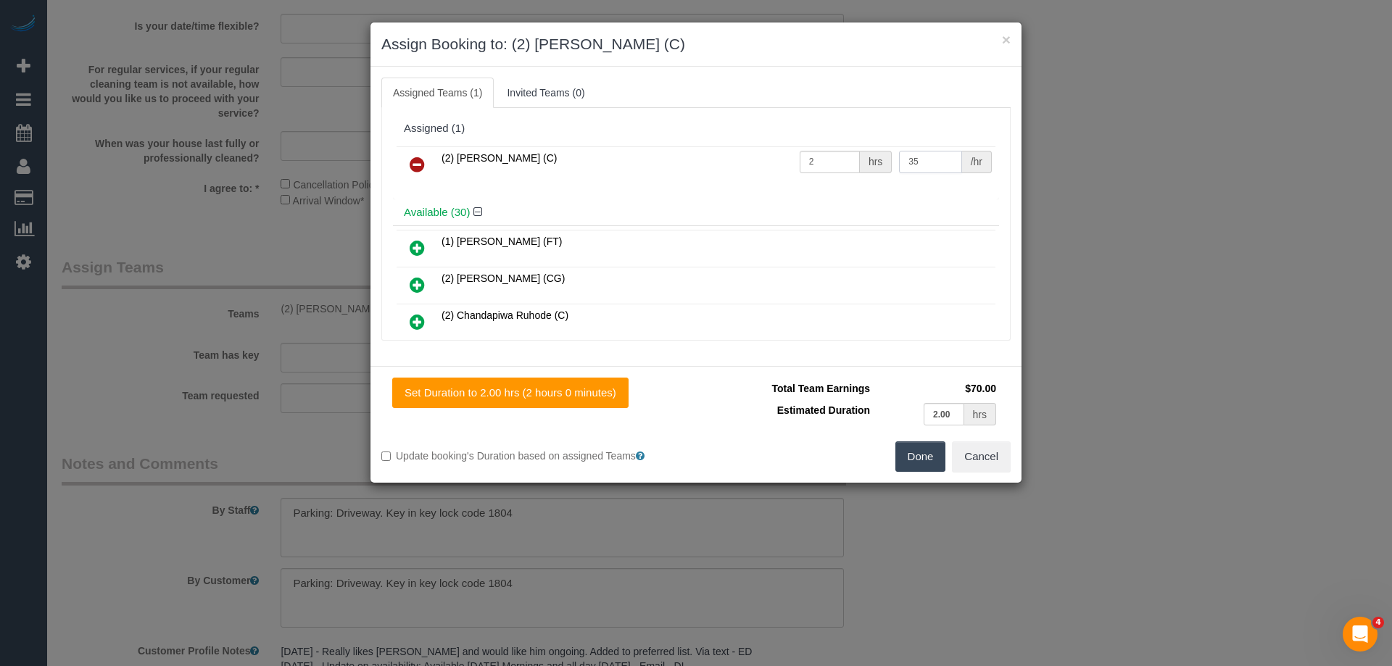
drag, startPoint x: 932, startPoint y: 161, endPoint x: 733, endPoint y: 158, distance: 198.7
click at [733, 158] on tr "(2) [PERSON_NAME] (C) 2 hrs 35 /hr" at bounding box center [696, 164] width 599 height 37
type input "37.5"
click at [918, 461] on button "Done" at bounding box center [920, 457] width 51 height 30
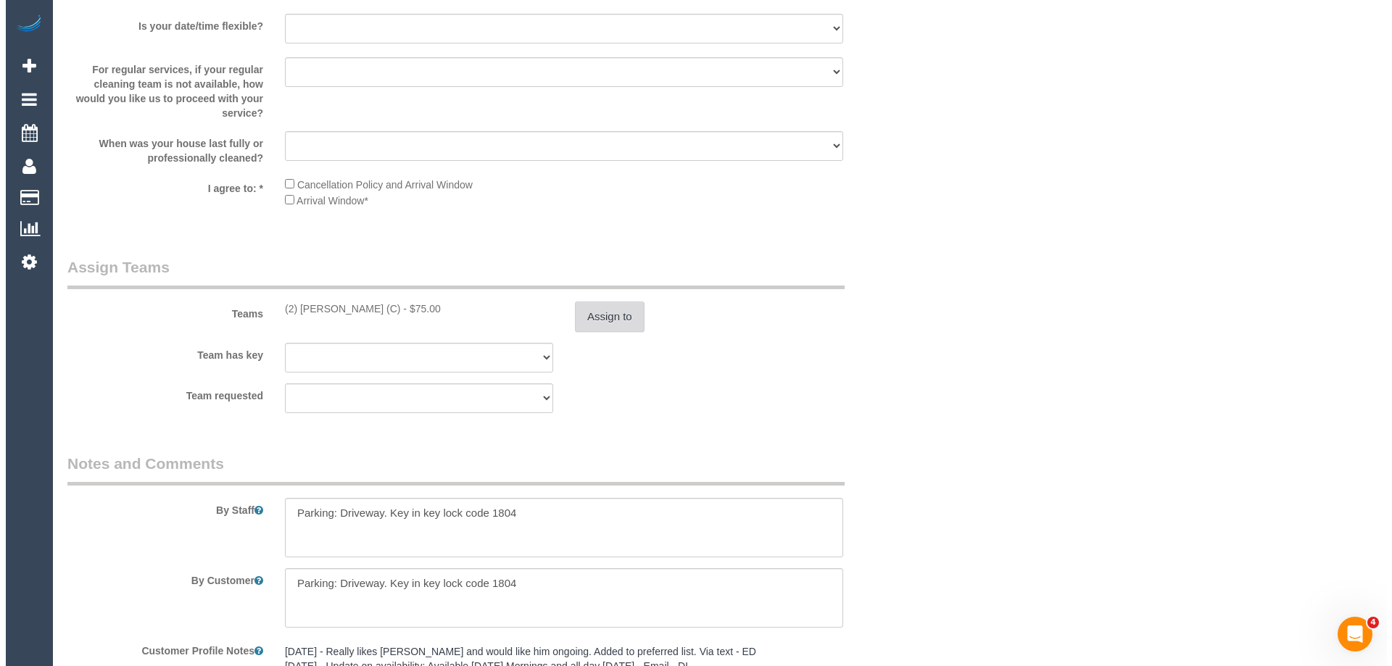
scroll to position [0, 0]
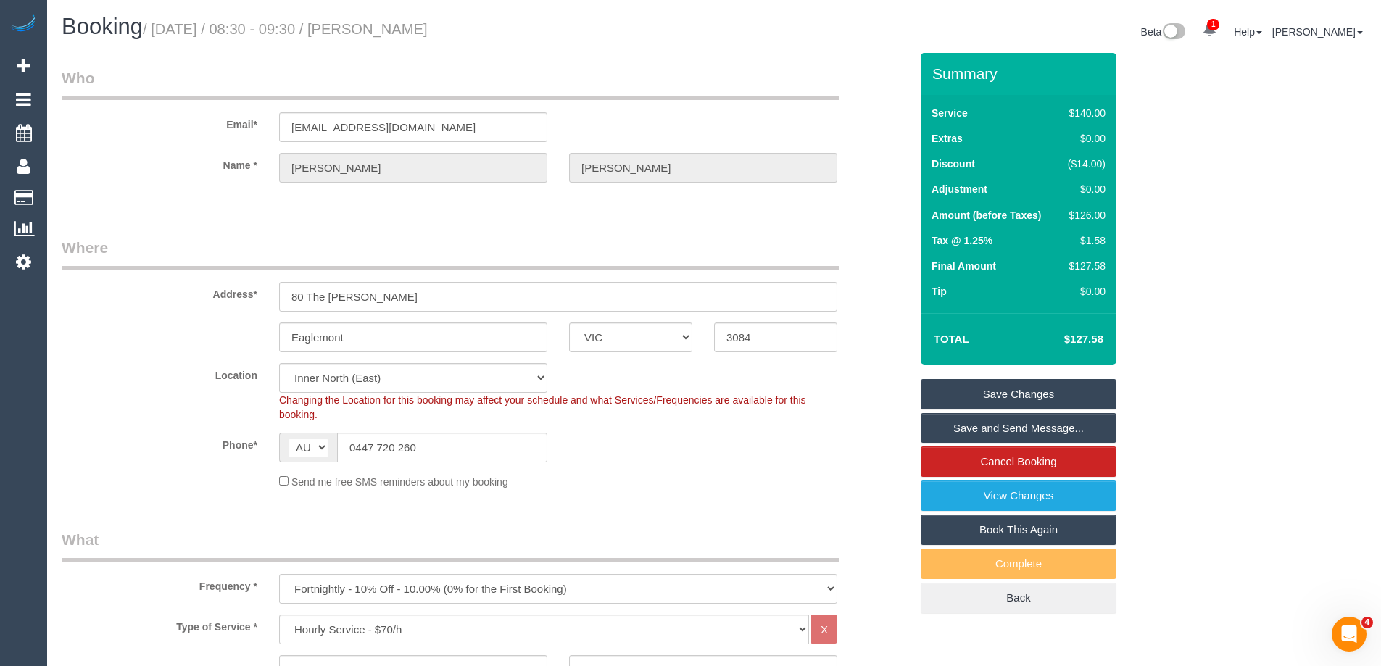
click at [961, 397] on link "Save Changes" at bounding box center [1019, 394] width 196 height 30
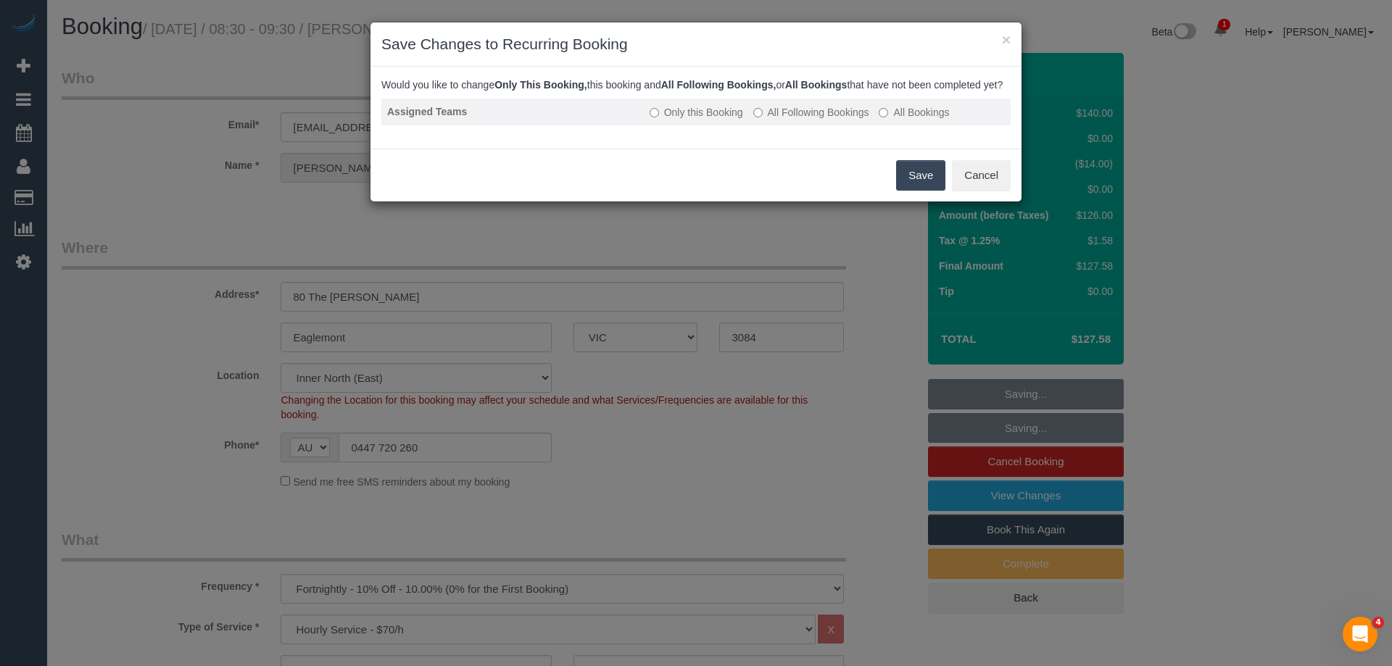
click at [791, 120] on label "All Following Bookings" at bounding box center [811, 112] width 116 height 15
click at [916, 191] on button "Save" at bounding box center [920, 175] width 49 height 30
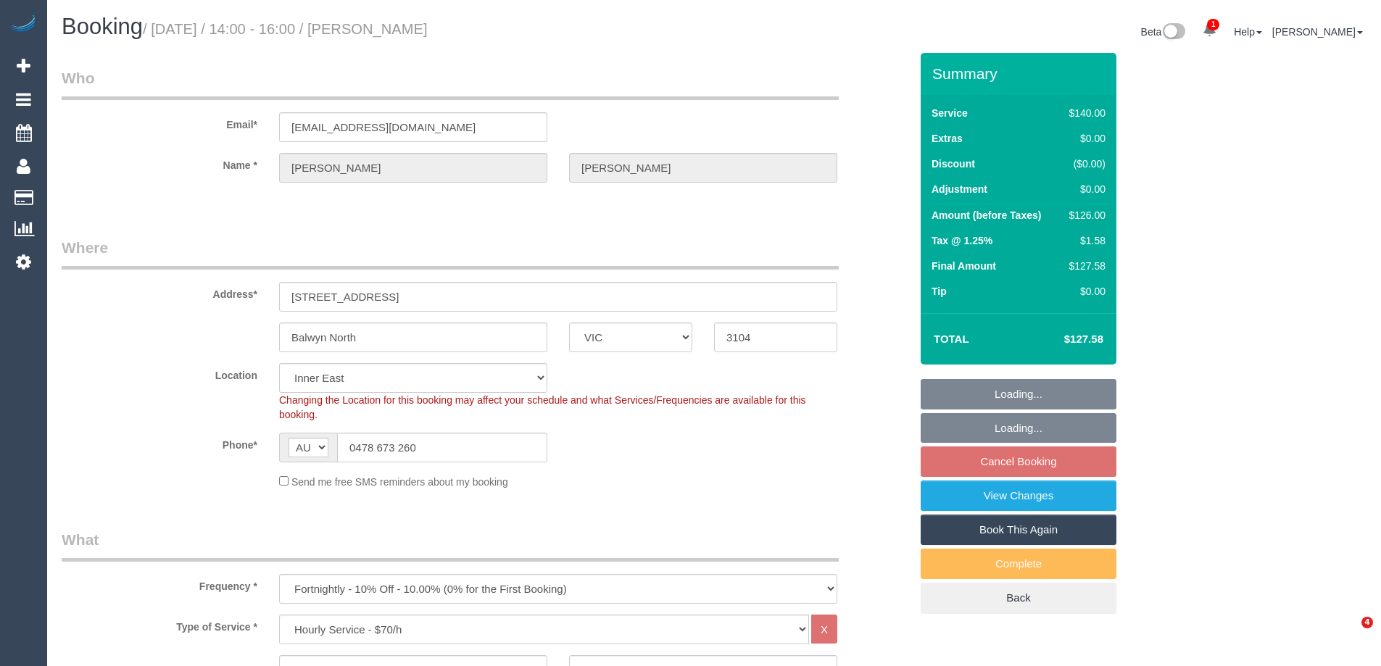
select select "VIC"
select select "string:stripe-pm_1S09PG2GScqysDRVJoTIWvlS"
select select "number:27"
select select "number:14"
select select "number:19"
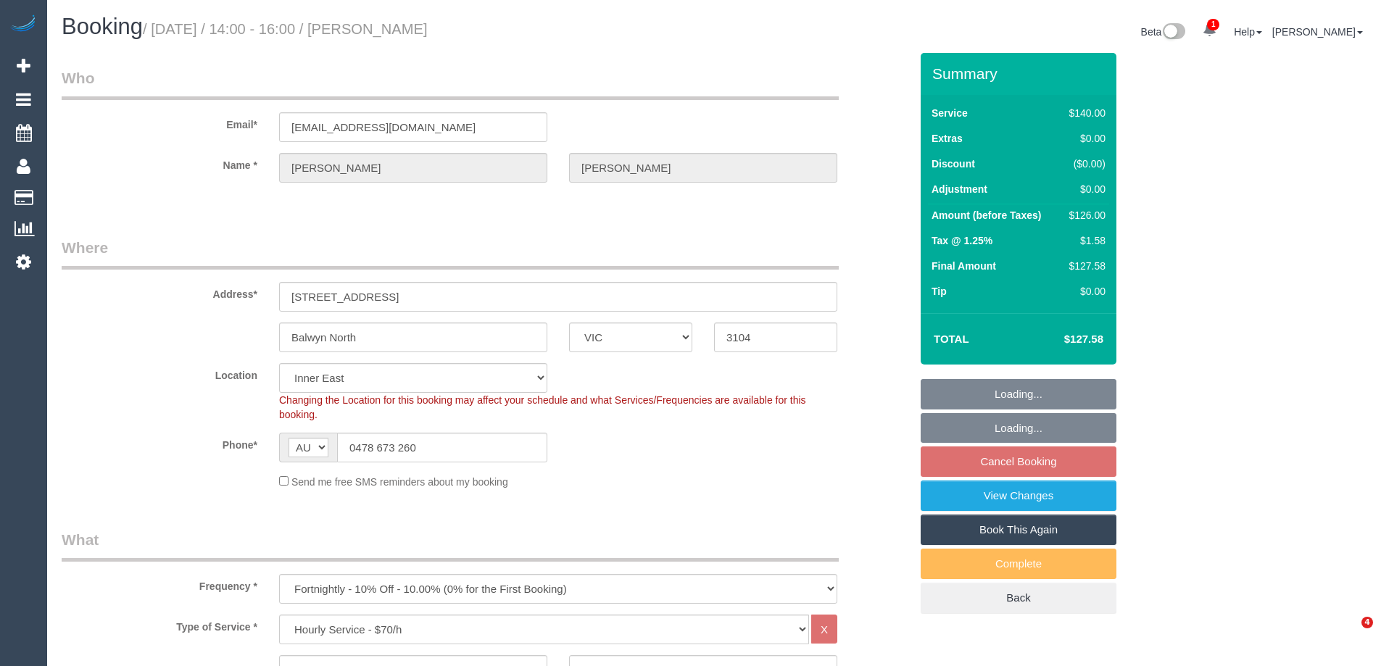
select select "number:36"
select select "number:33"
select select "spot5"
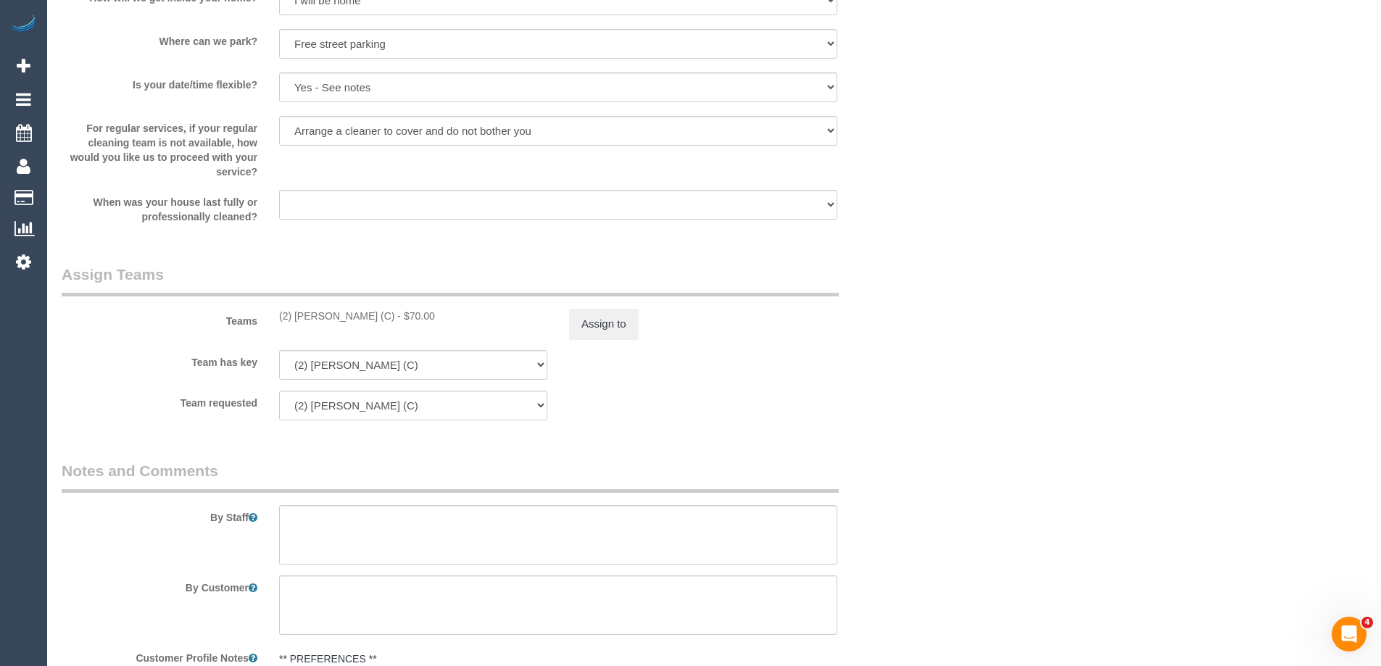
scroll to position [1958, 0]
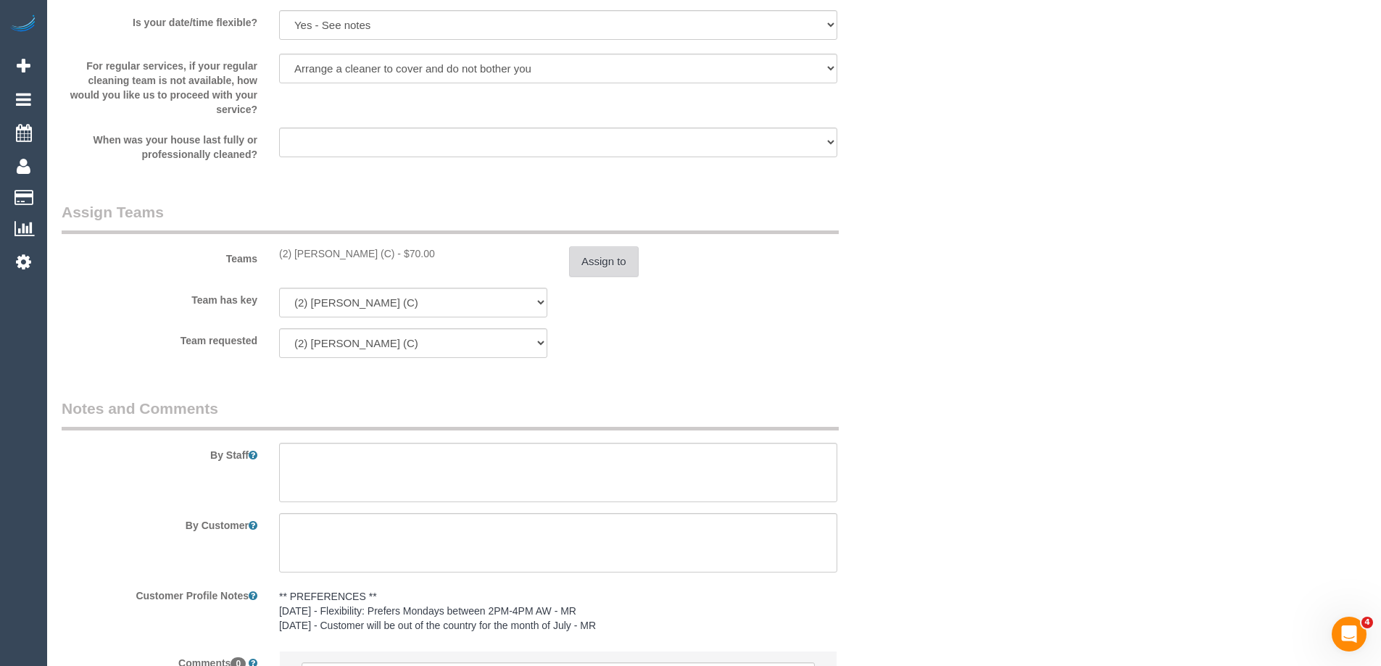
click at [601, 267] on button "Assign to" at bounding box center [604, 262] width 70 height 30
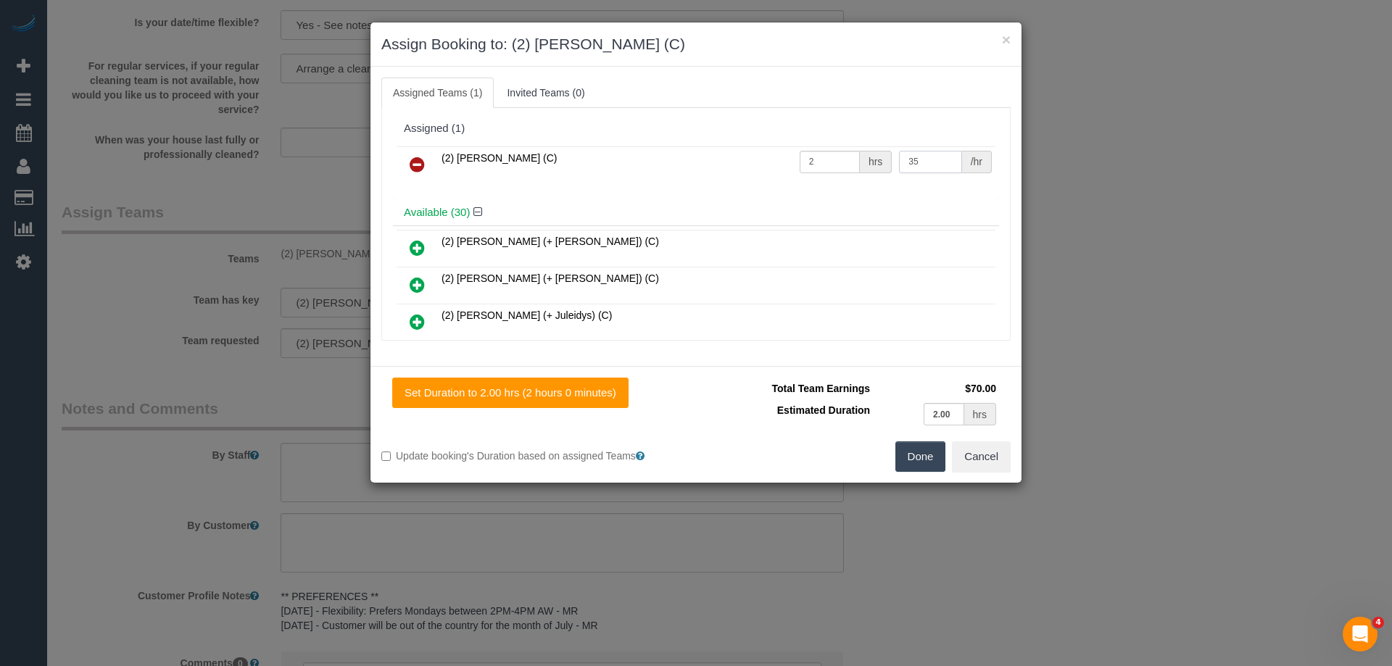
drag, startPoint x: 922, startPoint y: 153, endPoint x: 808, endPoint y: 154, distance: 114.6
click at [809, 154] on tr "(2) Sewmina De Silva (C) 2 hrs 35 /hr" at bounding box center [696, 164] width 599 height 37
type input "37.5"
click at [912, 454] on button "Done" at bounding box center [920, 457] width 51 height 30
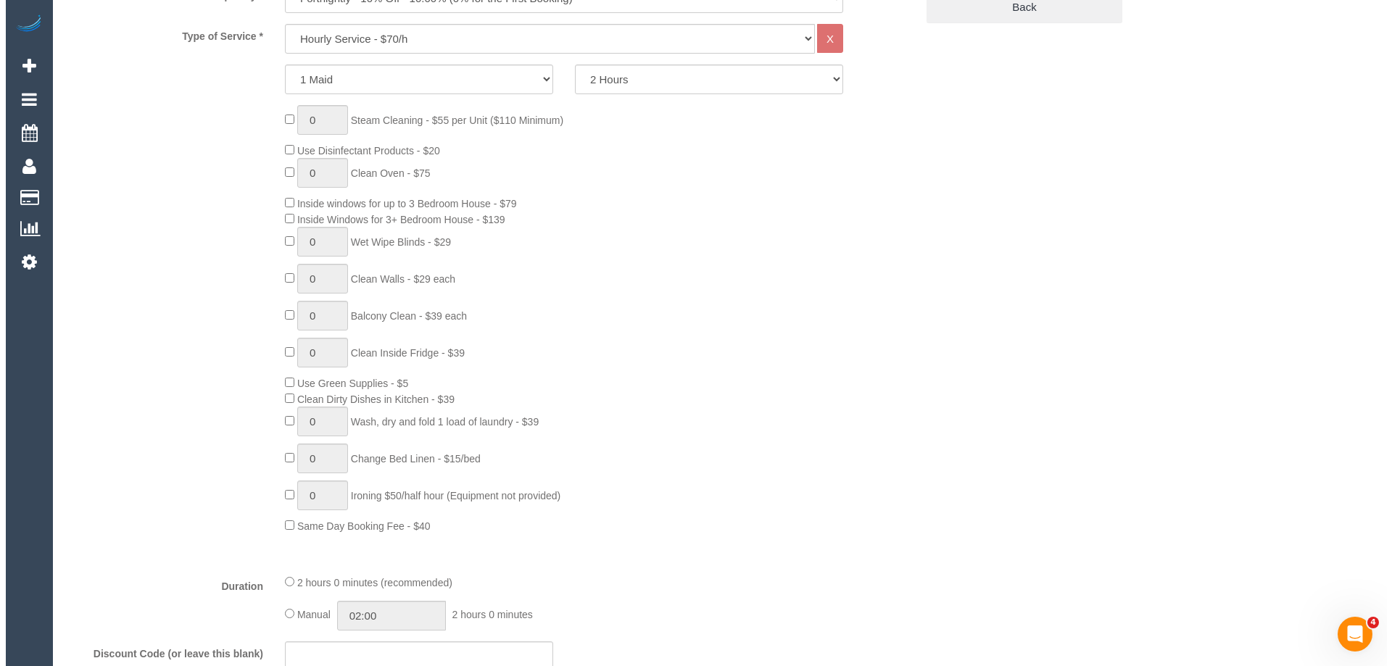
scroll to position [0, 0]
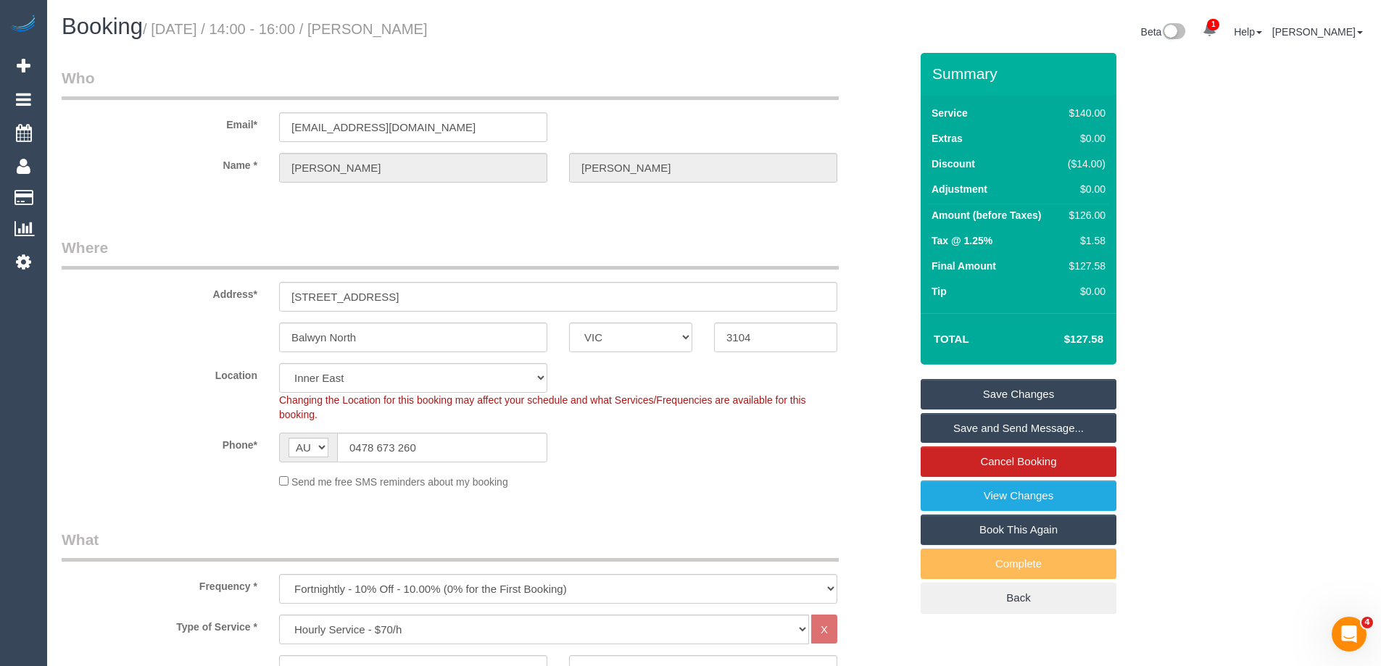
click at [986, 392] on link "Save Changes" at bounding box center [1019, 394] width 196 height 30
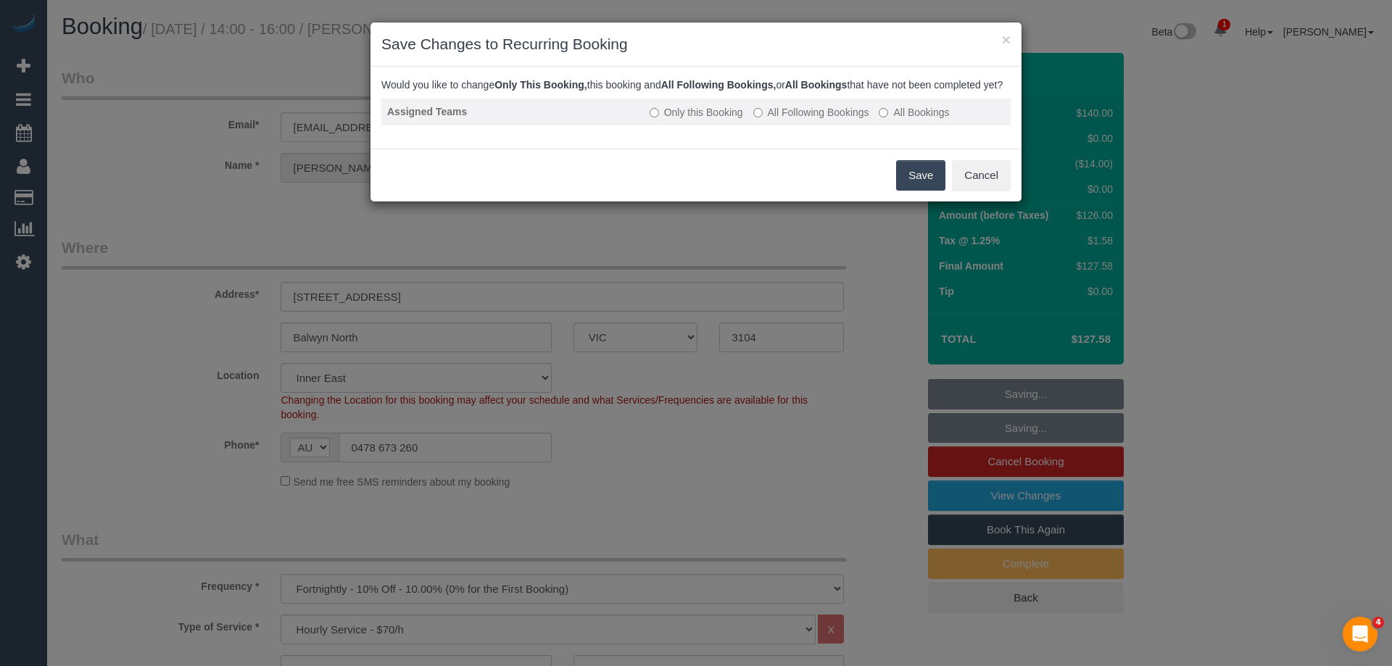
click at [786, 120] on label "All Following Bookings" at bounding box center [811, 112] width 116 height 15
click at [930, 191] on button "Save" at bounding box center [920, 175] width 49 height 30
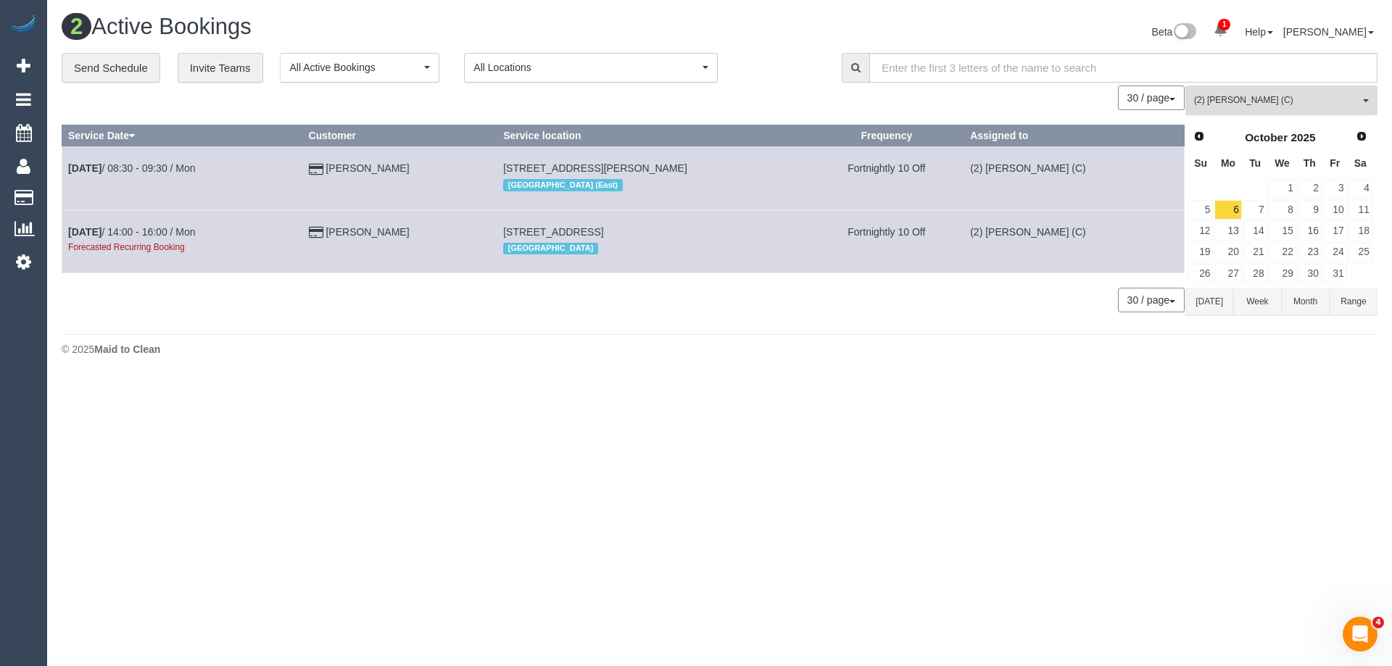
click at [1239, 97] on span "(2) [PERSON_NAME] (C)" at bounding box center [1276, 100] width 165 height 12
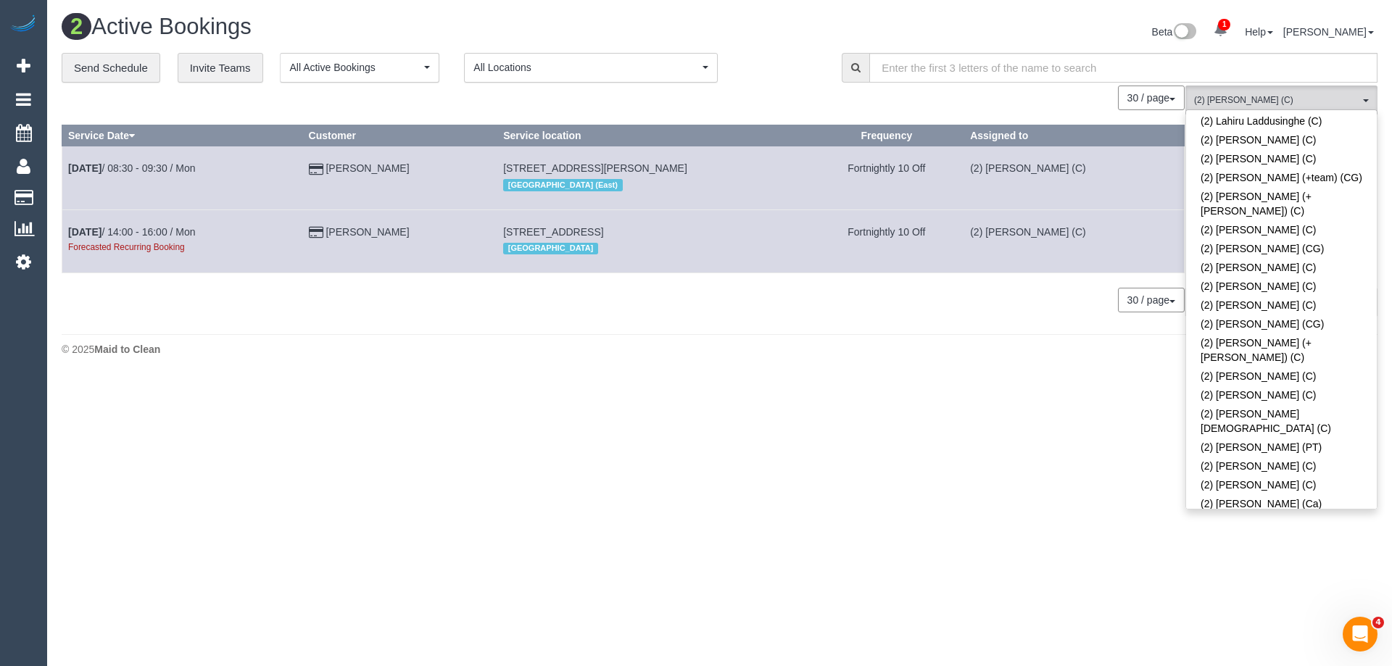
click at [1254, 532] on link "(2) [PERSON_NAME] (C)" at bounding box center [1281, 541] width 191 height 19
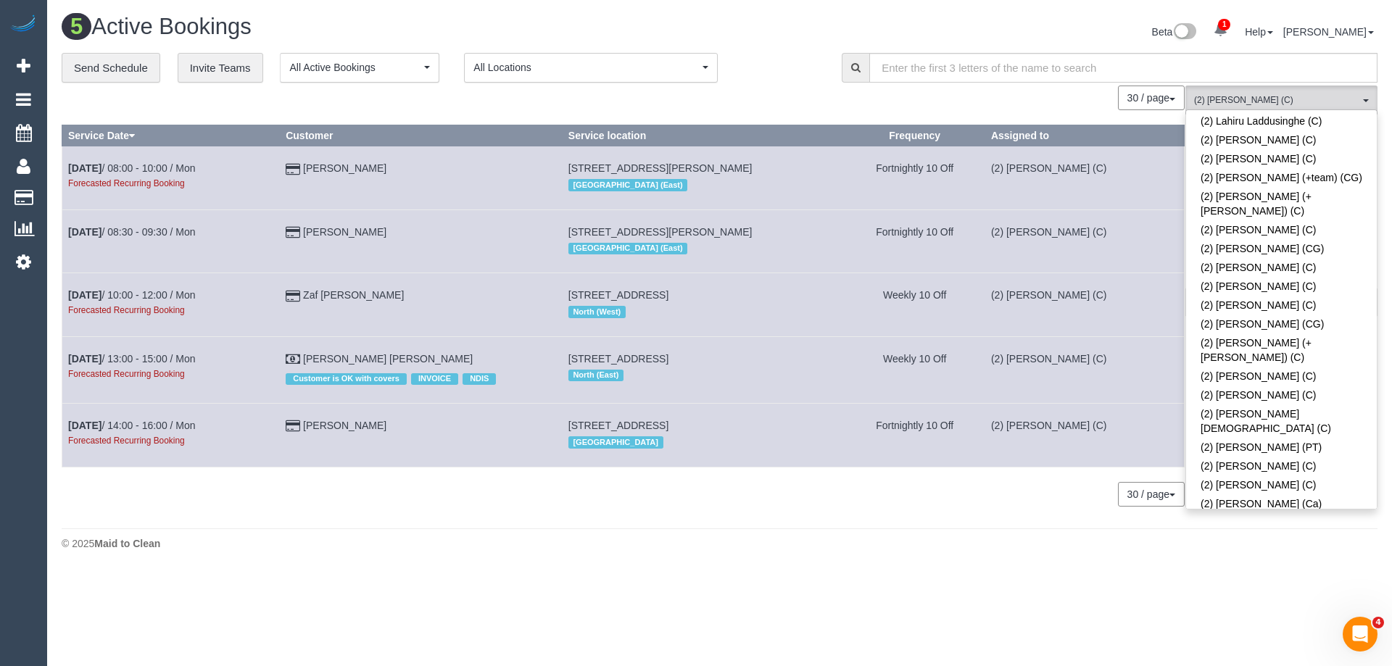
click at [928, 438] on td "Fortnightly 10 Off" at bounding box center [915, 435] width 140 height 63
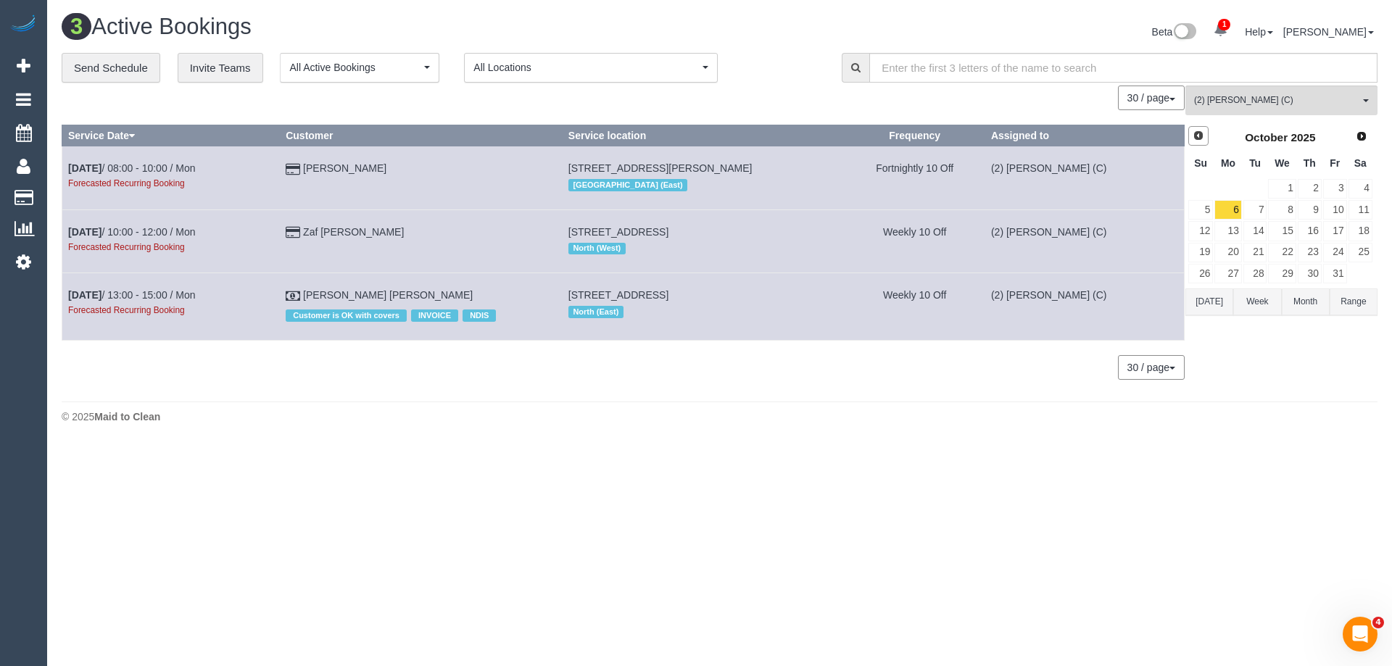
click at [1203, 130] on link "Prev" at bounding box center [1198, 136] width 20 height 20
click at [1232, 207] on link "8" at bounding box center [1227, 210] width 27 height 20
click at [1233, 249] on link "22" at bounding box center [1227, 253] width 27 height 20
click at [1229, 206] on link "8" at bounding box center [1227, 210] width 27 height 20
click at [1225, 230] on link "15" at bounding box center [1227, 231] width 27 height 20
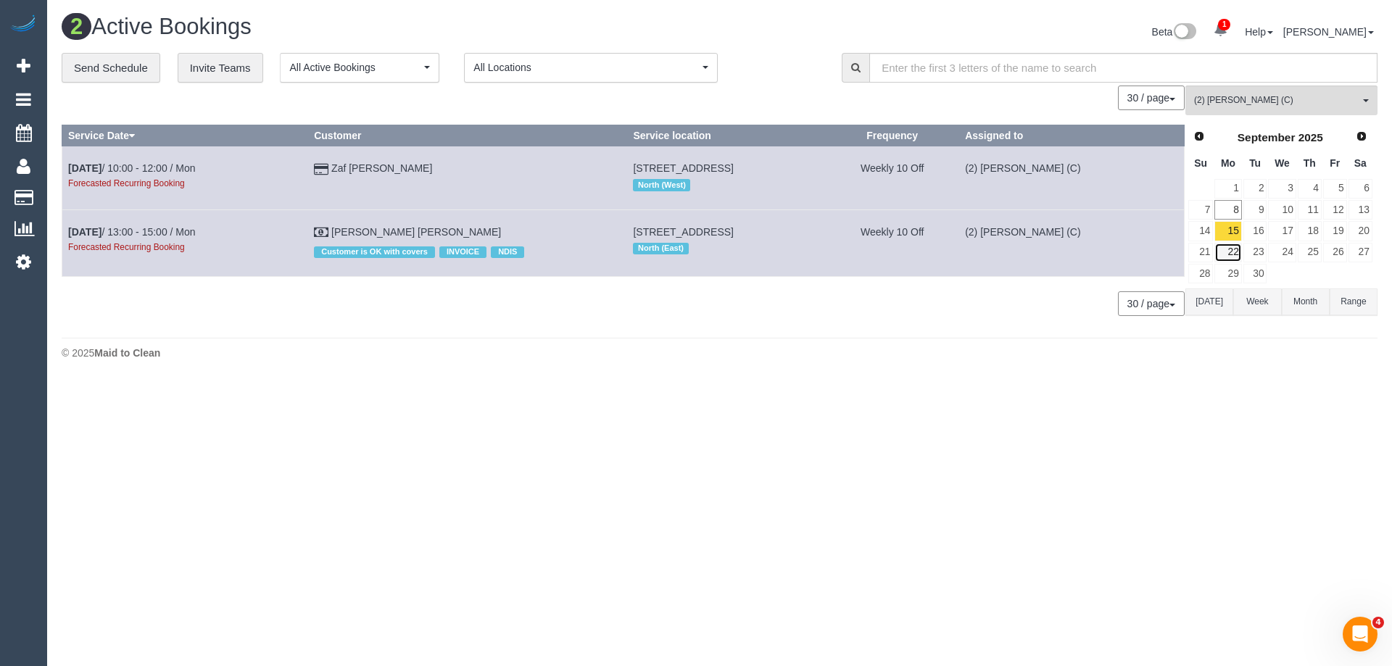
click at [1227, 251] on link "22" at bounding box center [1227, 253] width 27 height 20
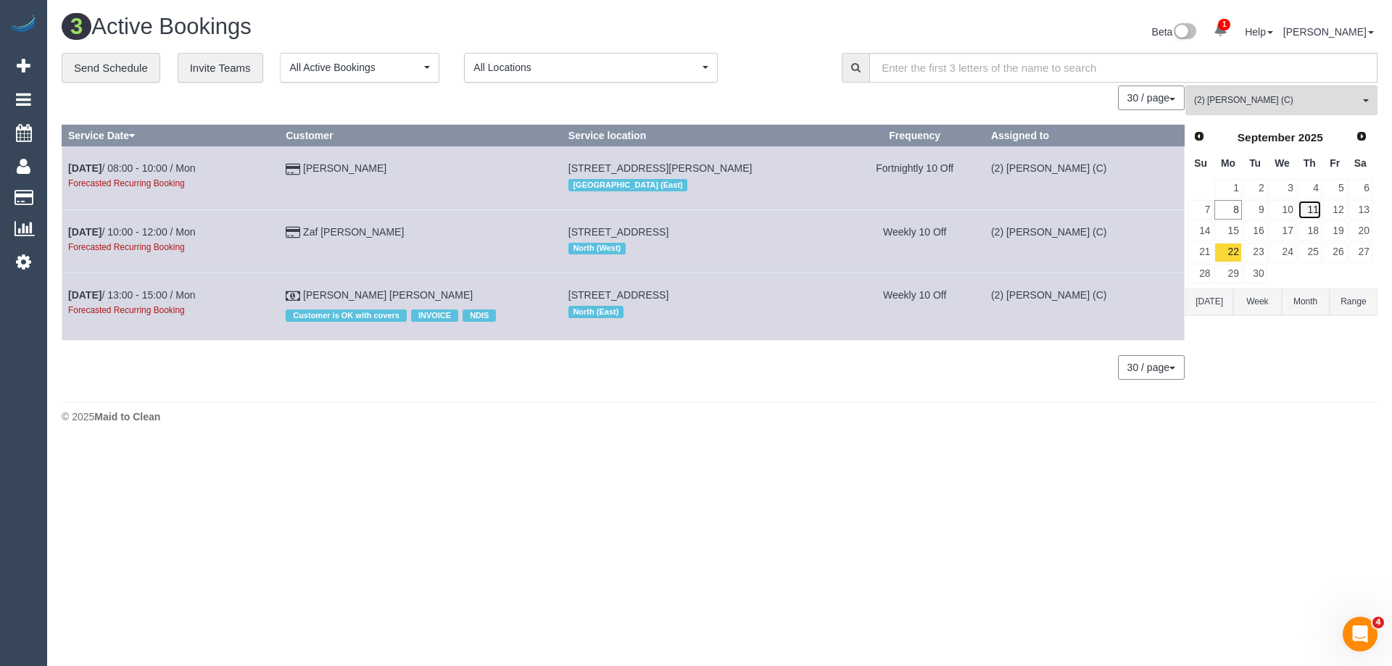
click at [1309, 209] on link "11" at bounding box center [1310, 210] width 24 height 20
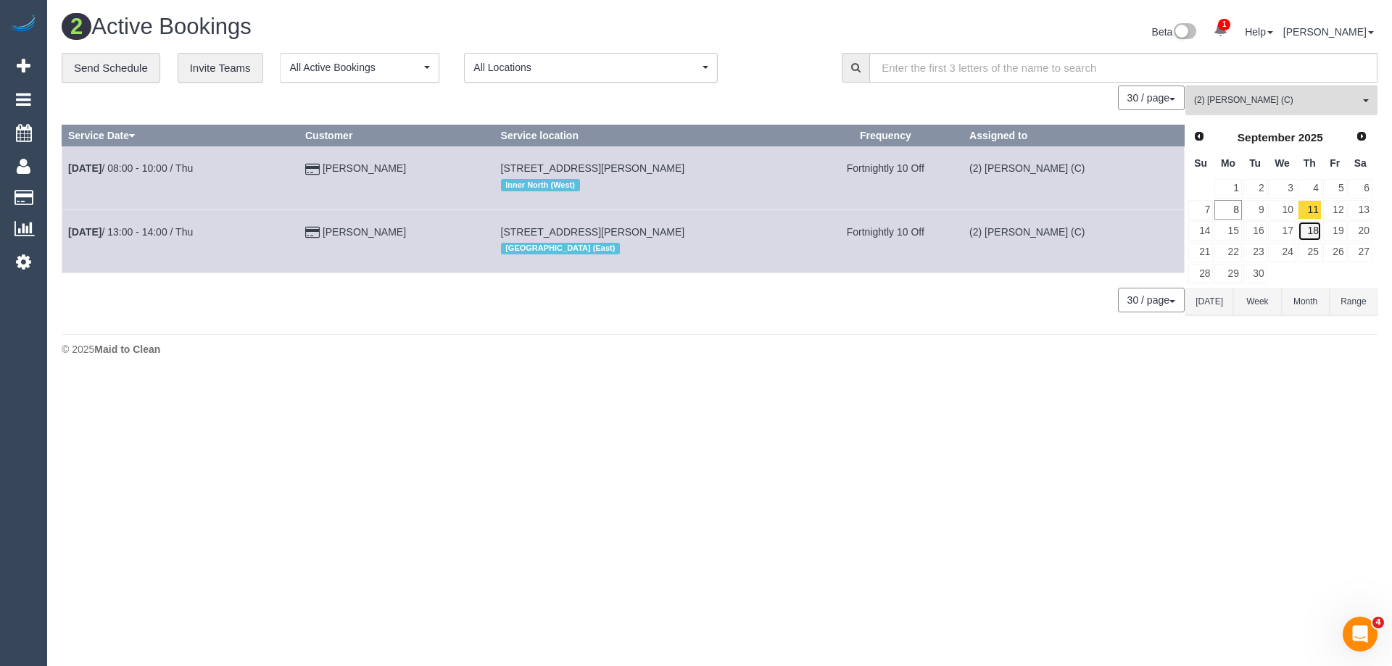
click at [1312, 225] on link "18" at bounding box center [1310, 231] width 24 height 20
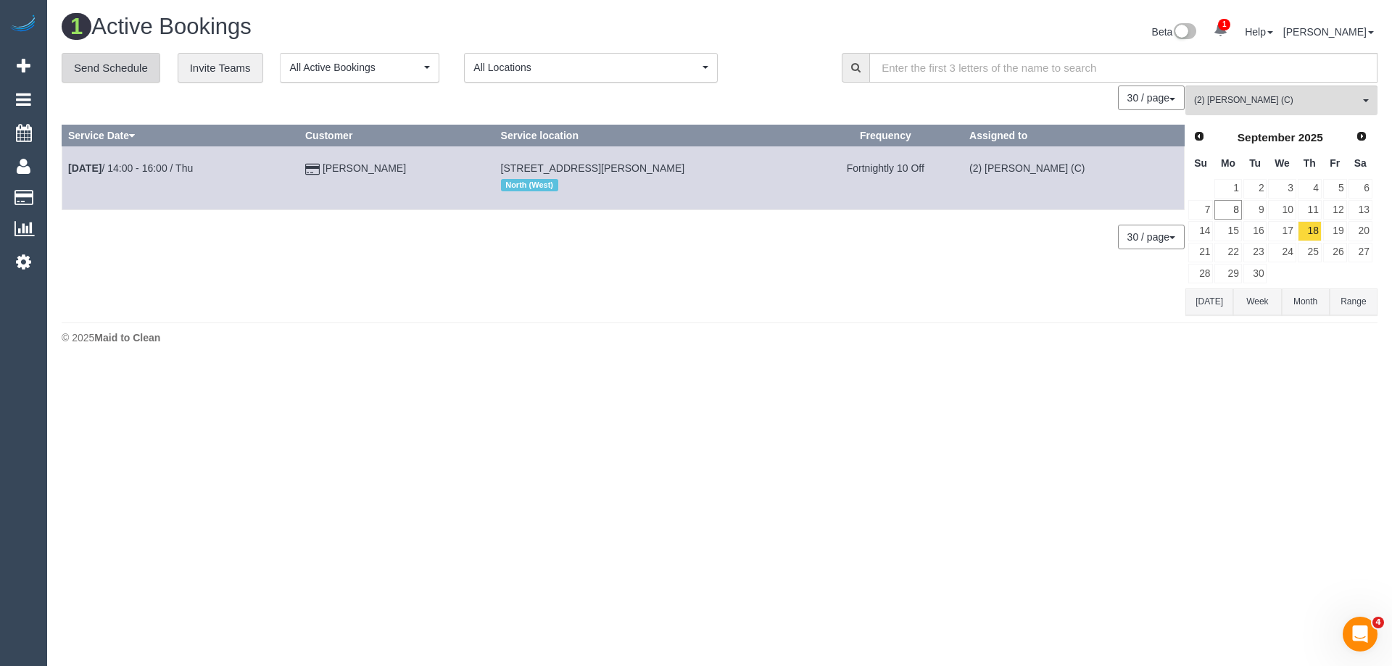
click at [107, 68] on link "Send Schedule" at bounding box center [111, 68] width 99 height 30
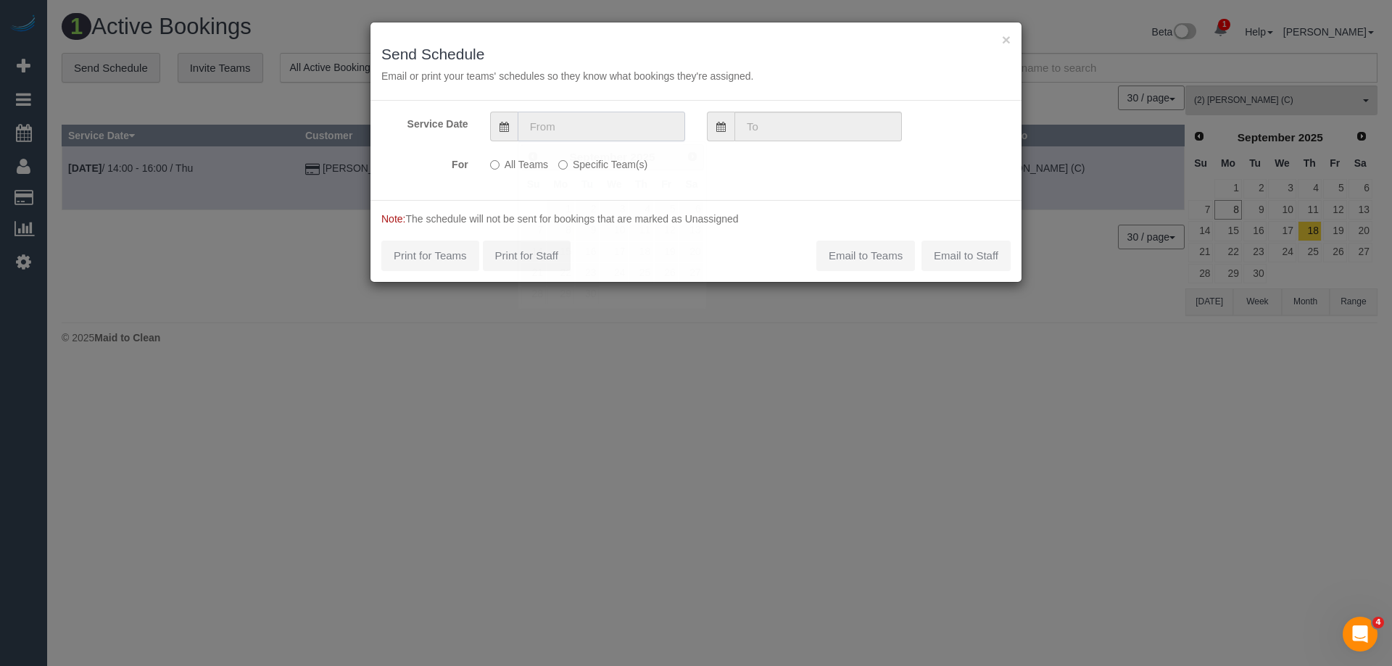
click at [571, 131] on input "text" at bounding box center [601, 127] width 167 height 30
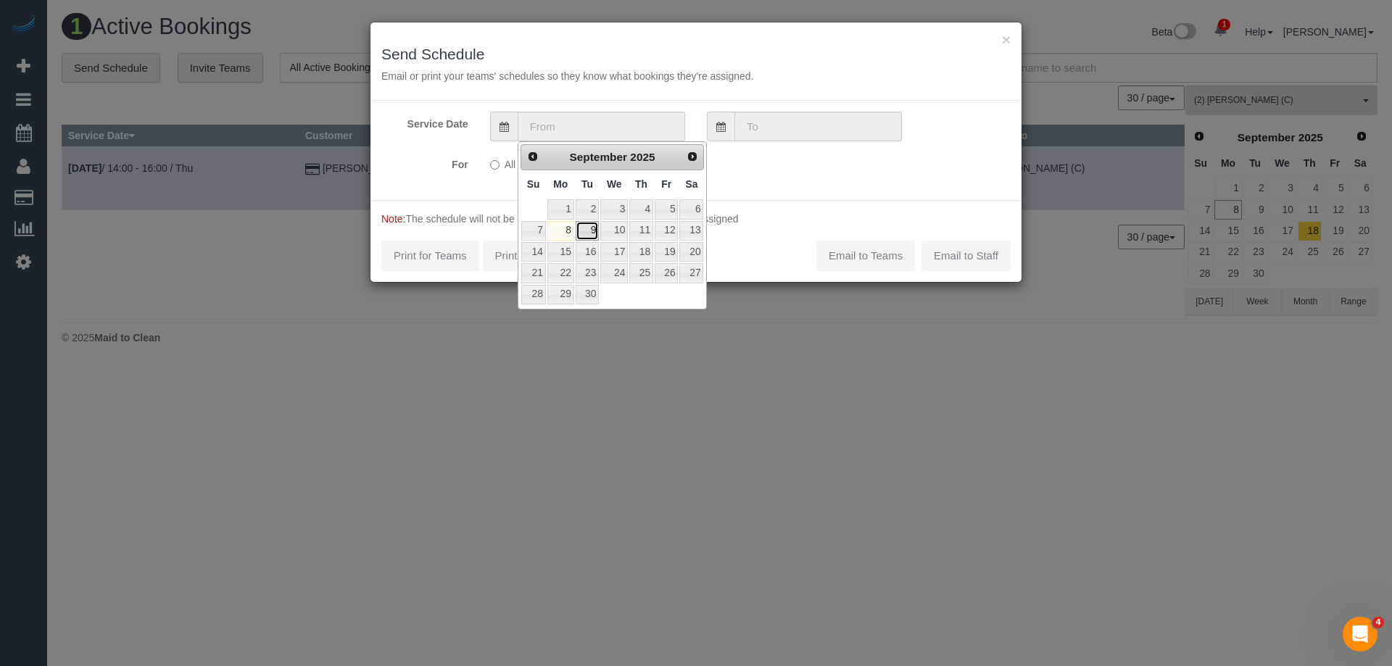
click at [587, 231] on link "9" at bounding box center [587, 231] width 23 height 20
type input "09/09/2025"
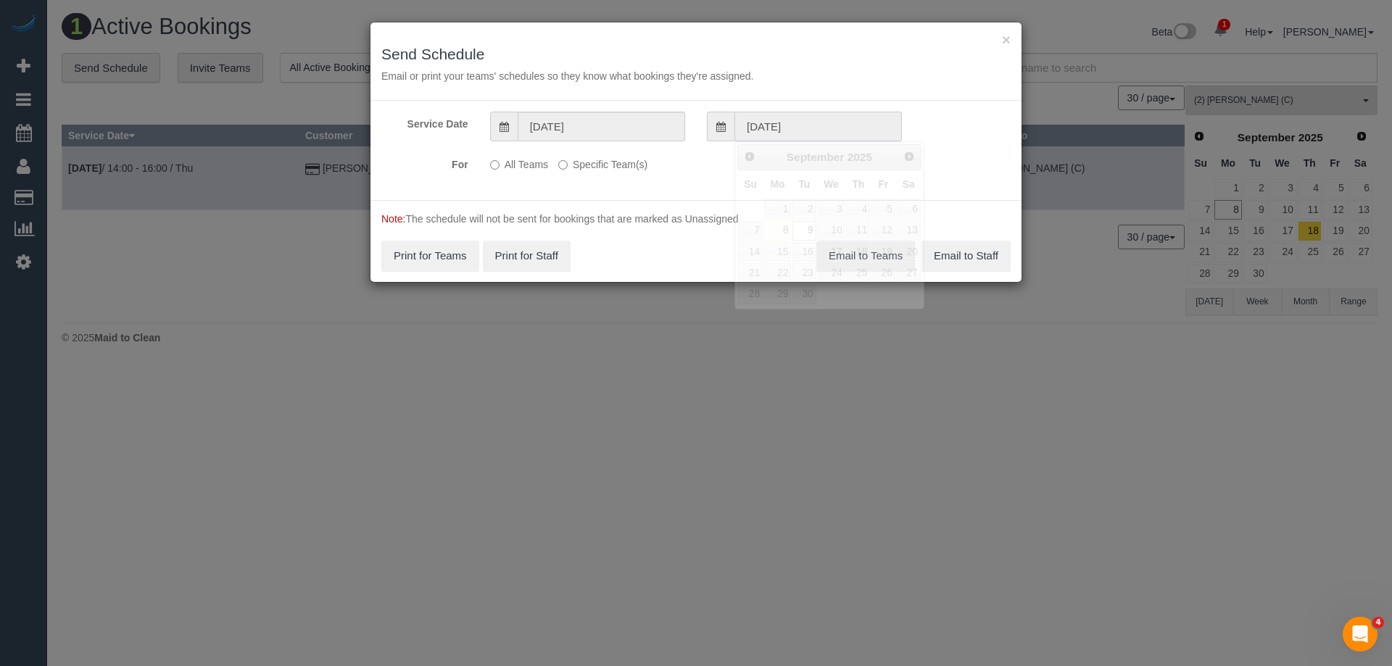
click at [790, 122] on input "09/09/2025" at bounding box center [817, 127] width 167 height 30
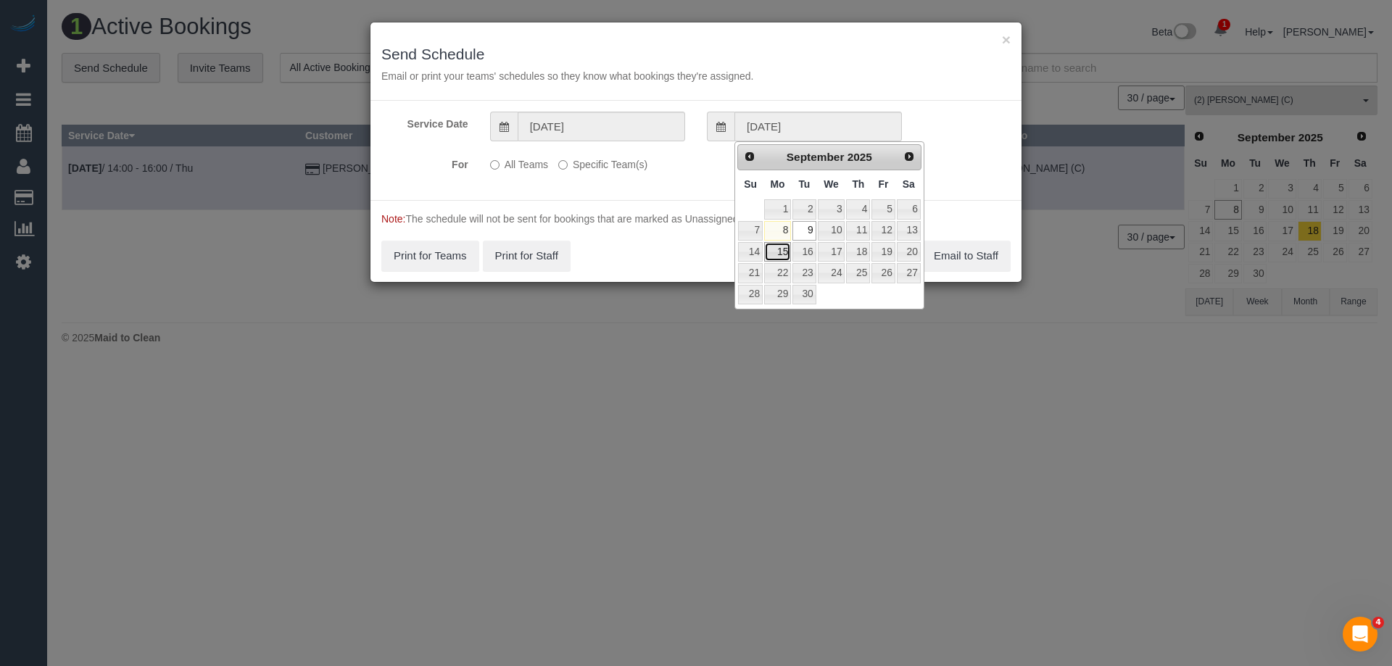
click at [777, 246] on link "15" at bounding box center [777, 252] width 27 height 20
type input "15/09/2025"
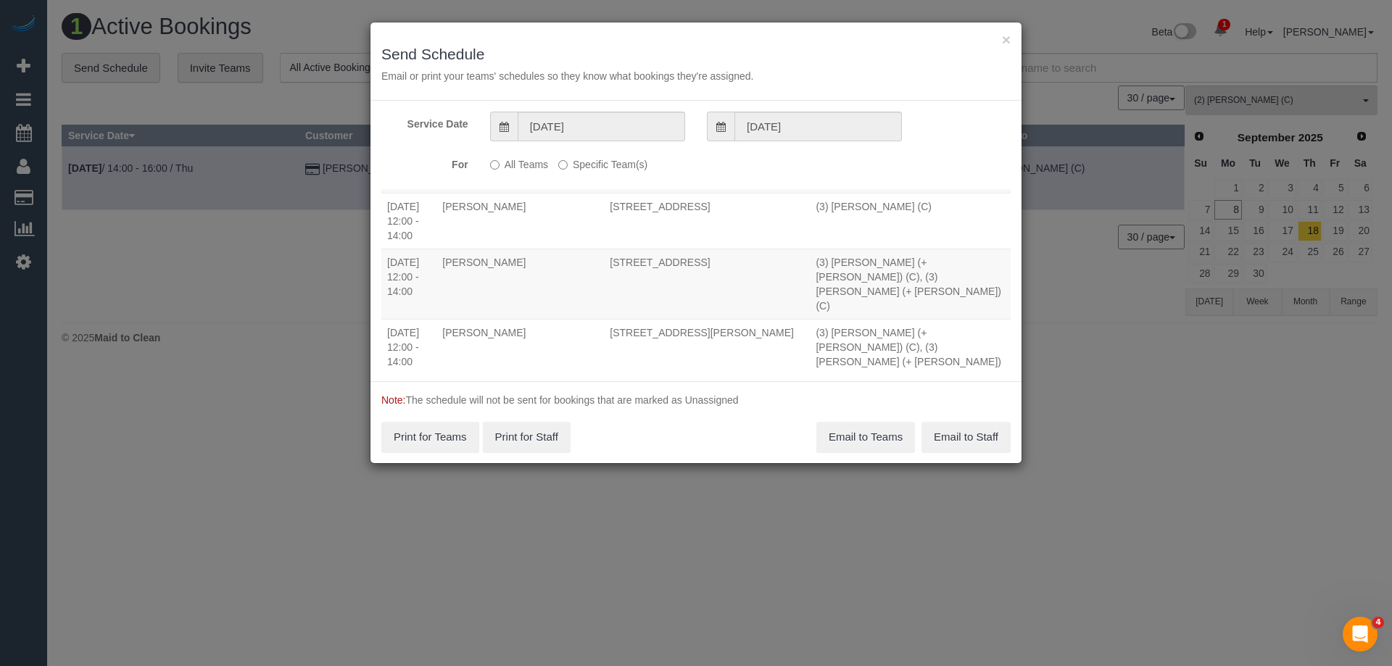
scroll to position [50031, 0]
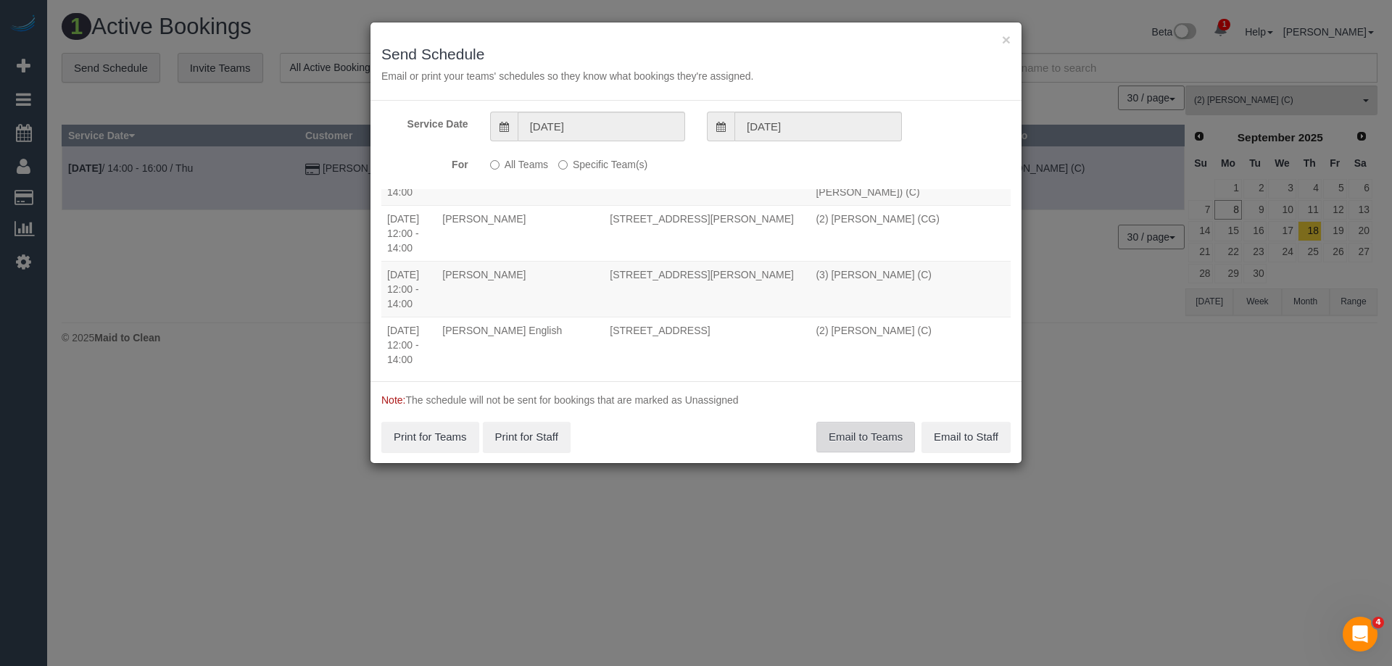
click at [866, 439] on button "Email to Teams" at bounding box center [865, 437] width 99 height 30
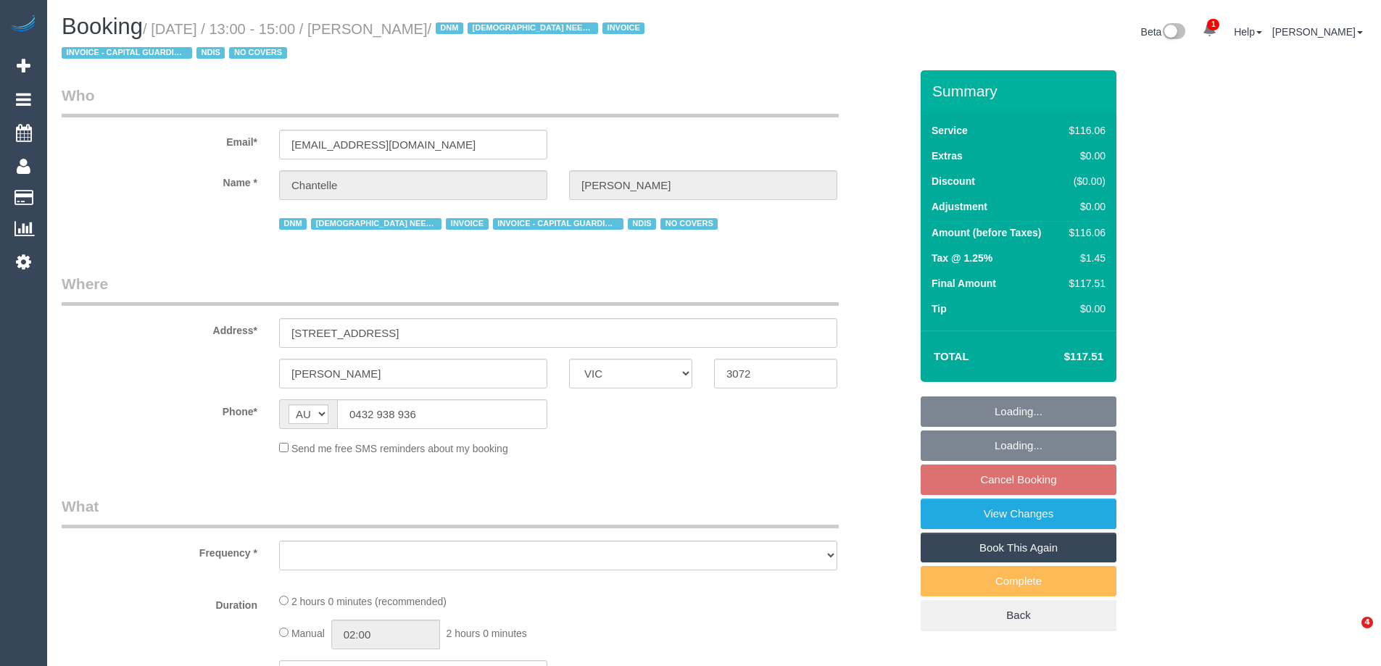
select select "VIC"
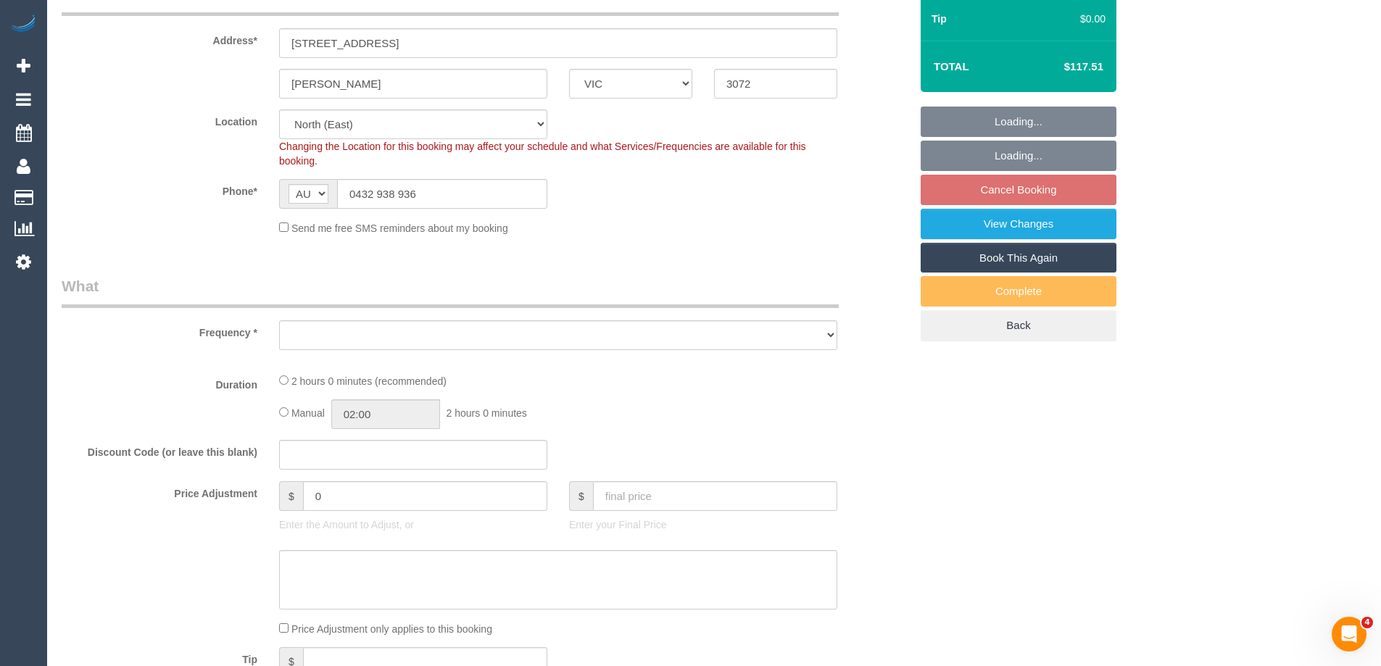
select select "object:1393"
select select "number:29"
select select "number:14"
select select "number:19"
select select "number:25"
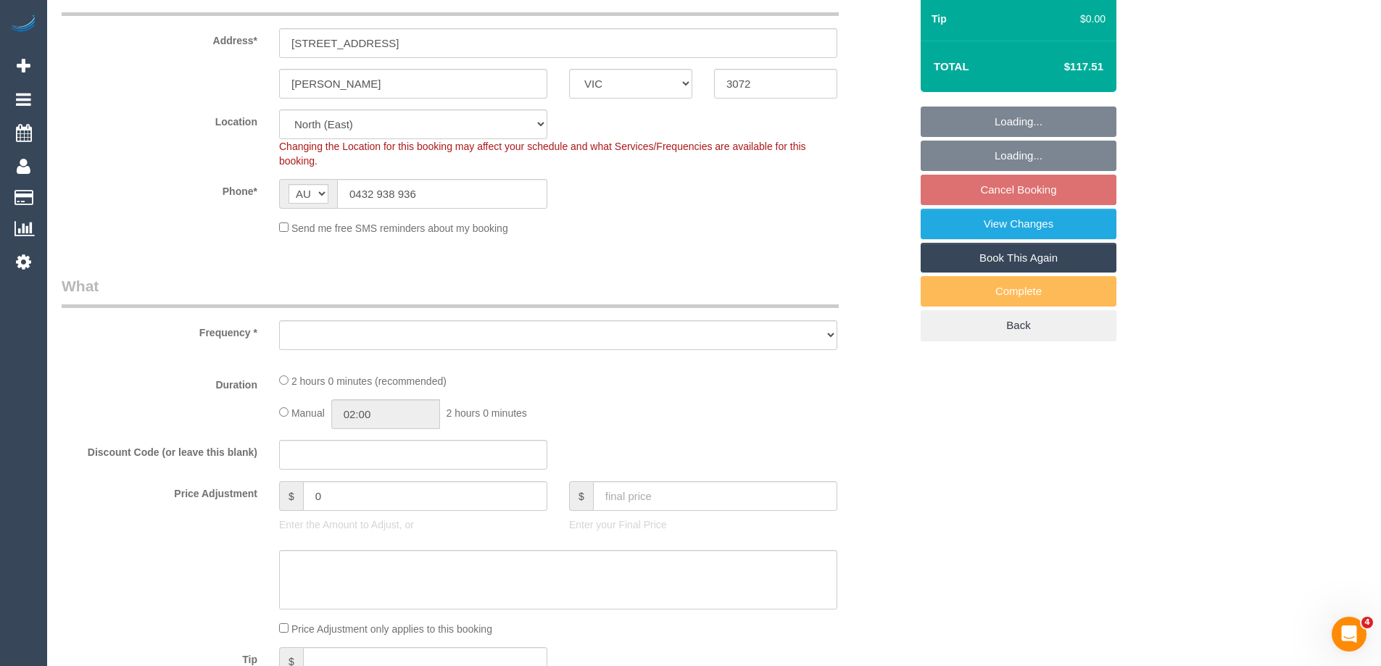
select select "number:35"
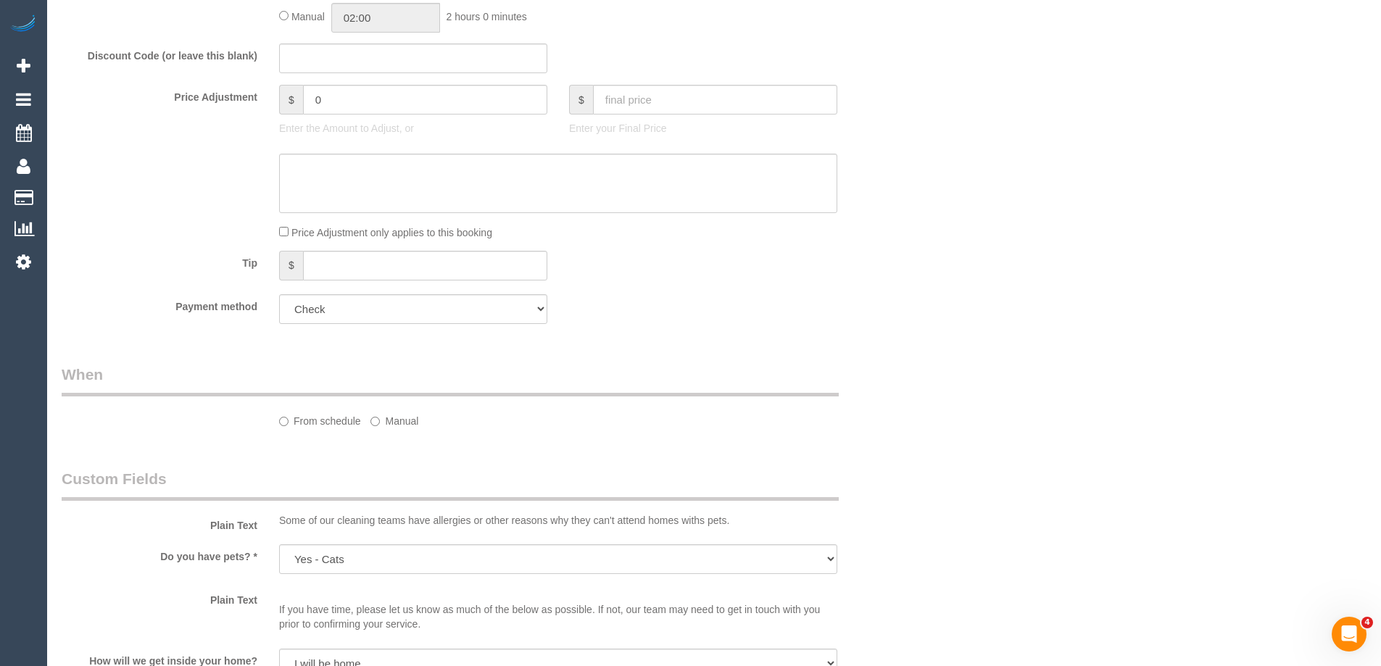
select select "object:1398"
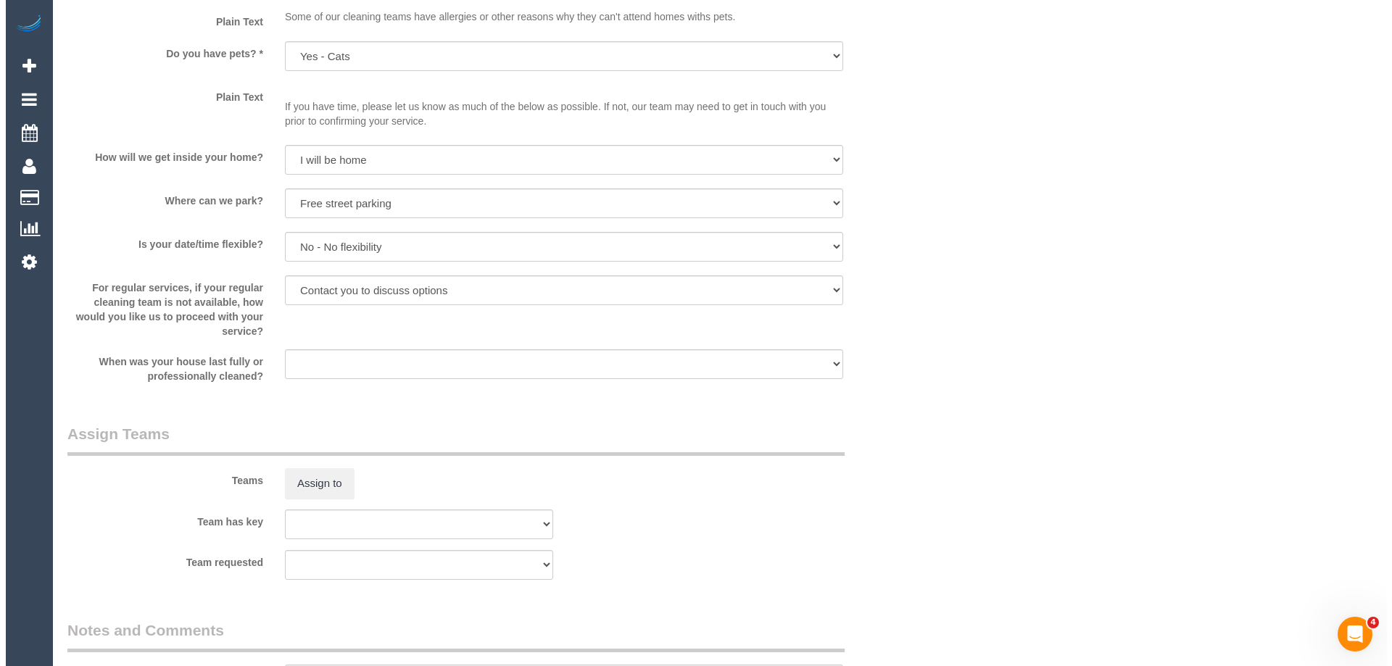
scroll to position [1813, 0]
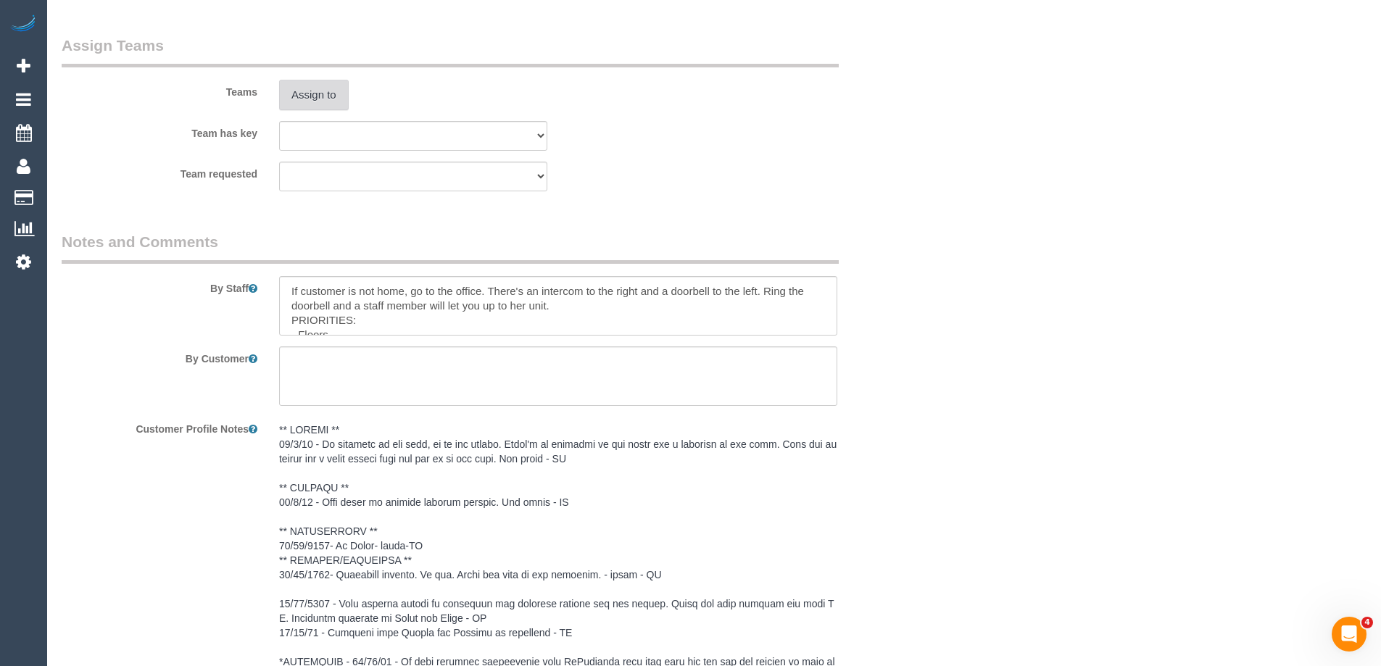
click at [295, 80] on button "Assign to" at bounding box center [314, 95] width 70 height 30
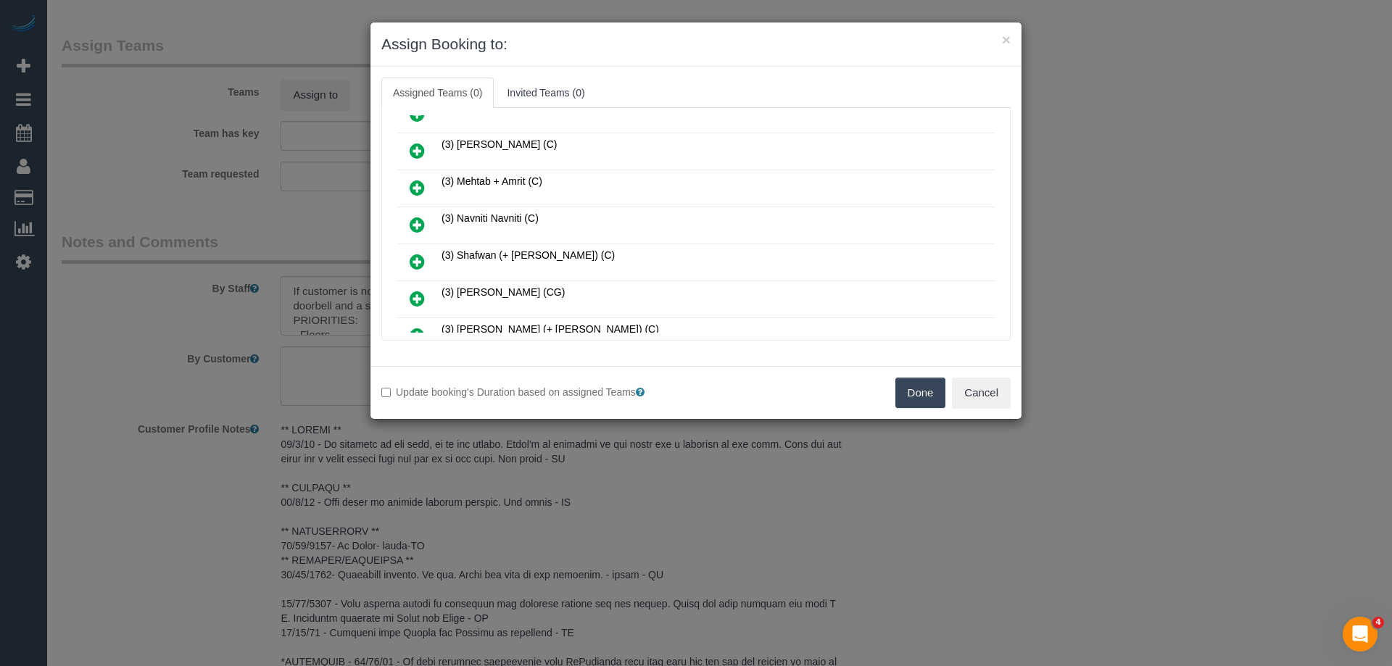
click at [425, 221] on link at bounding box center [417, 225] width 34 height 29
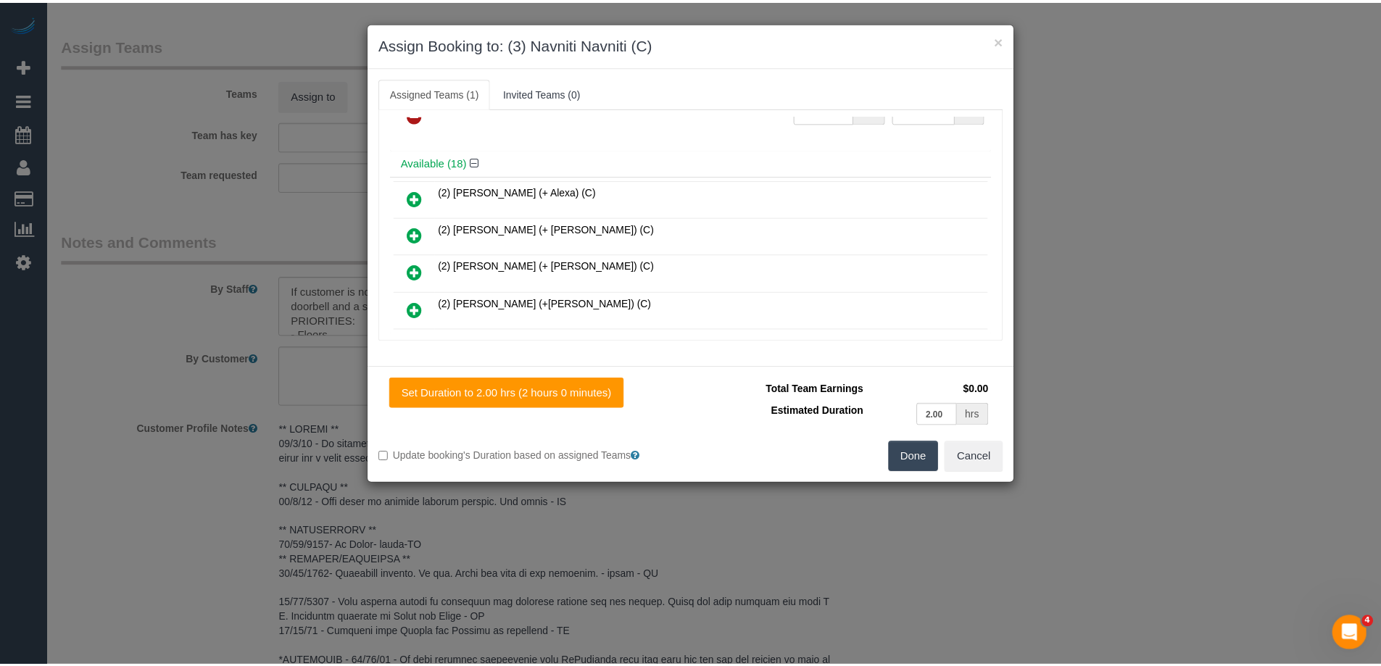
scroll to position [0, 0]
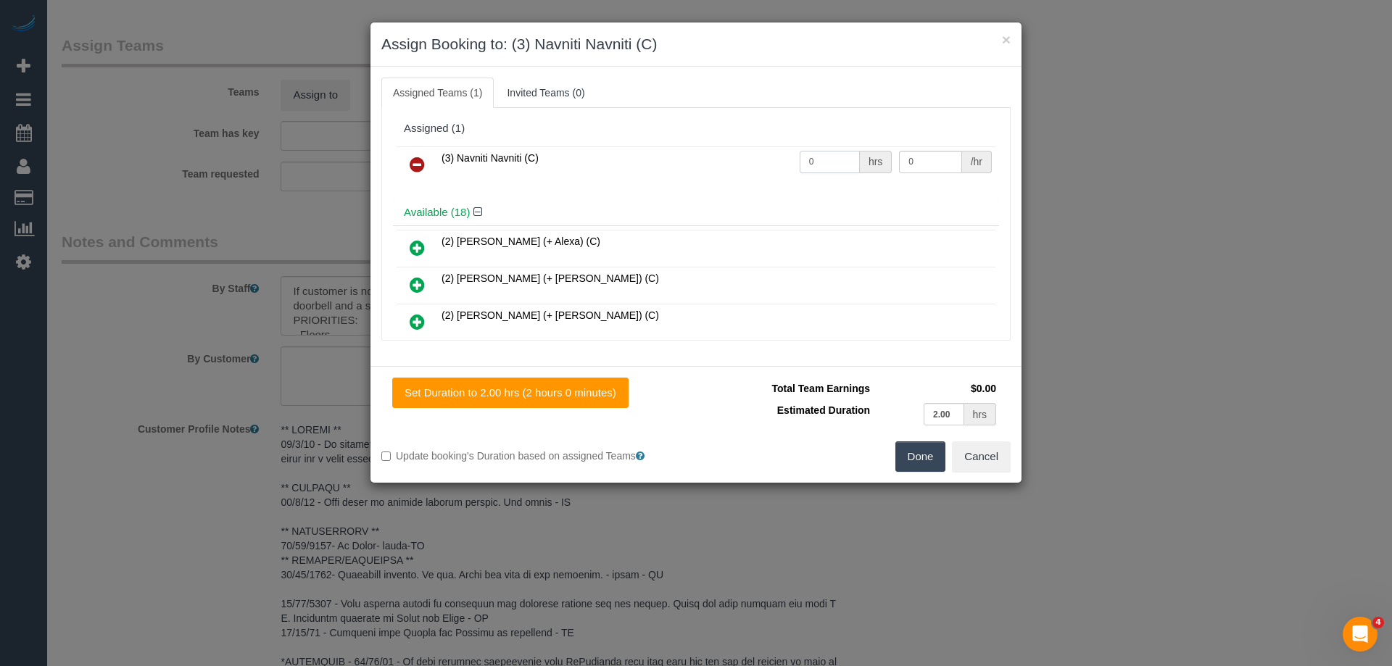
drag, startPoint x: 831, startPoint y: 159, endPoint x: 745, endPoint y: 153, distance: 86.5
click at [745, 153] on tr "(3) Navniti Navniti (C) 0 hrs 0 /hr" at bounding box center [696, 164] width 599 height 37
type input "2"
click at [798, 155] on tr "(3) Navniti Navniti (C) 2 hrs 0 /hr" at bounding box center [696, 164] width 599 height 37
type input "35"
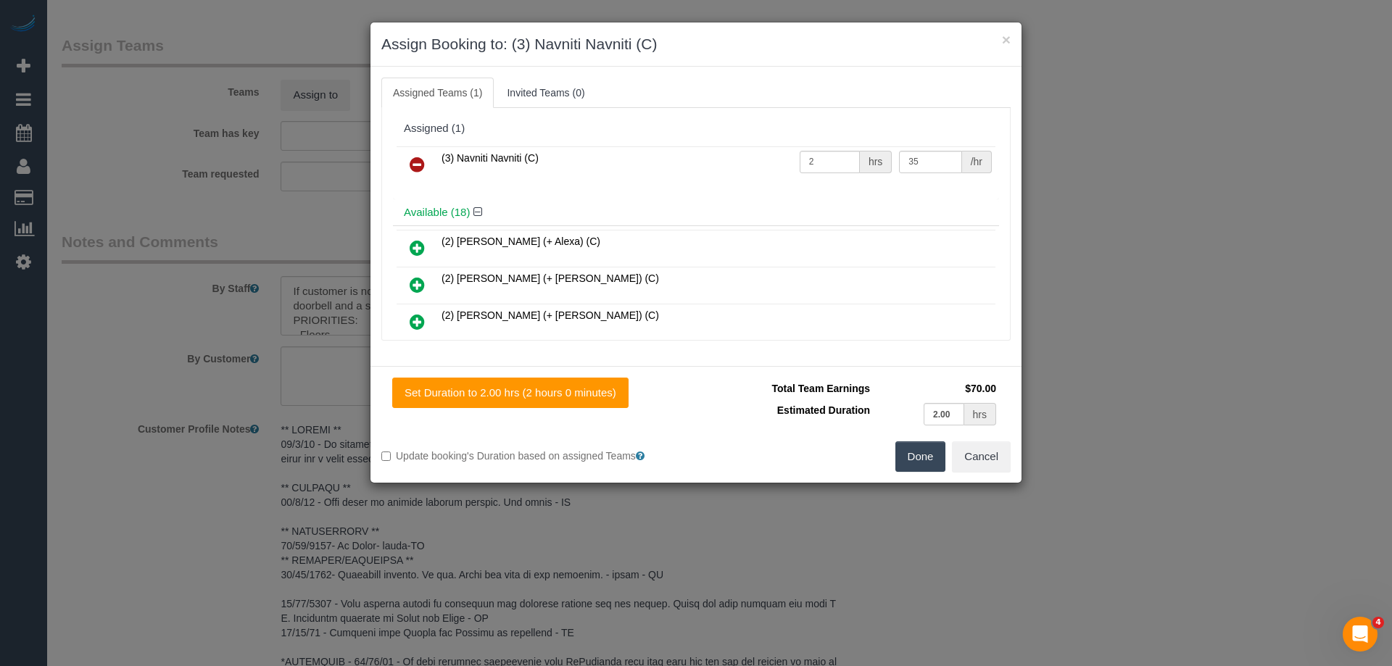
click at [916, 444] on button "Done" at bounding box center [920, 457] width 51 height 30
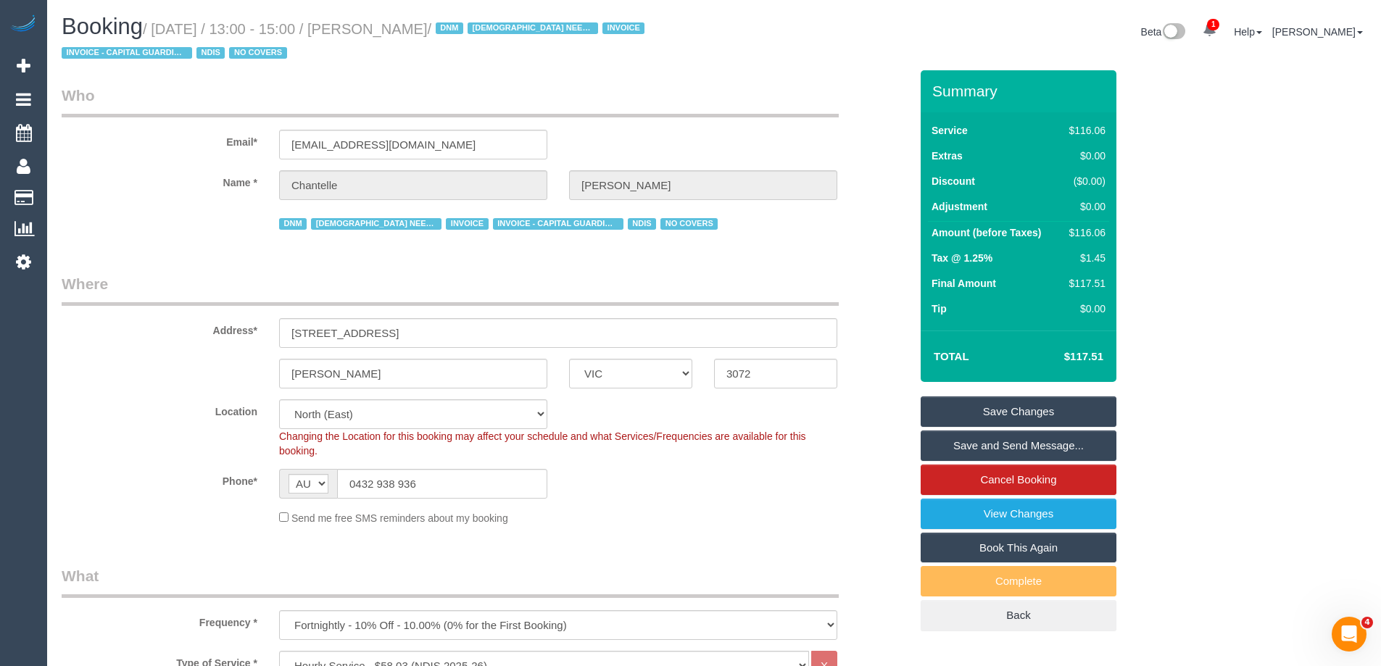
drag, startPoint x: 513, startPoint y: 30, endPoint x: 399, endPoint y: 30, distance: 113.8
click at [399, 30] on small "/ [DATE] / 13:00 - 15:00 / [PERSON_NAME] / DNM [DEMOGRAPHIC_DATA] NEEDED INVOIC…" at bounding box center [355, 41] width 587 height 41
copy small "[PERSON_NAME]"
click at [969, 414] on link "Save Changes" at bounding box center [1019, 412] width 196 height 30
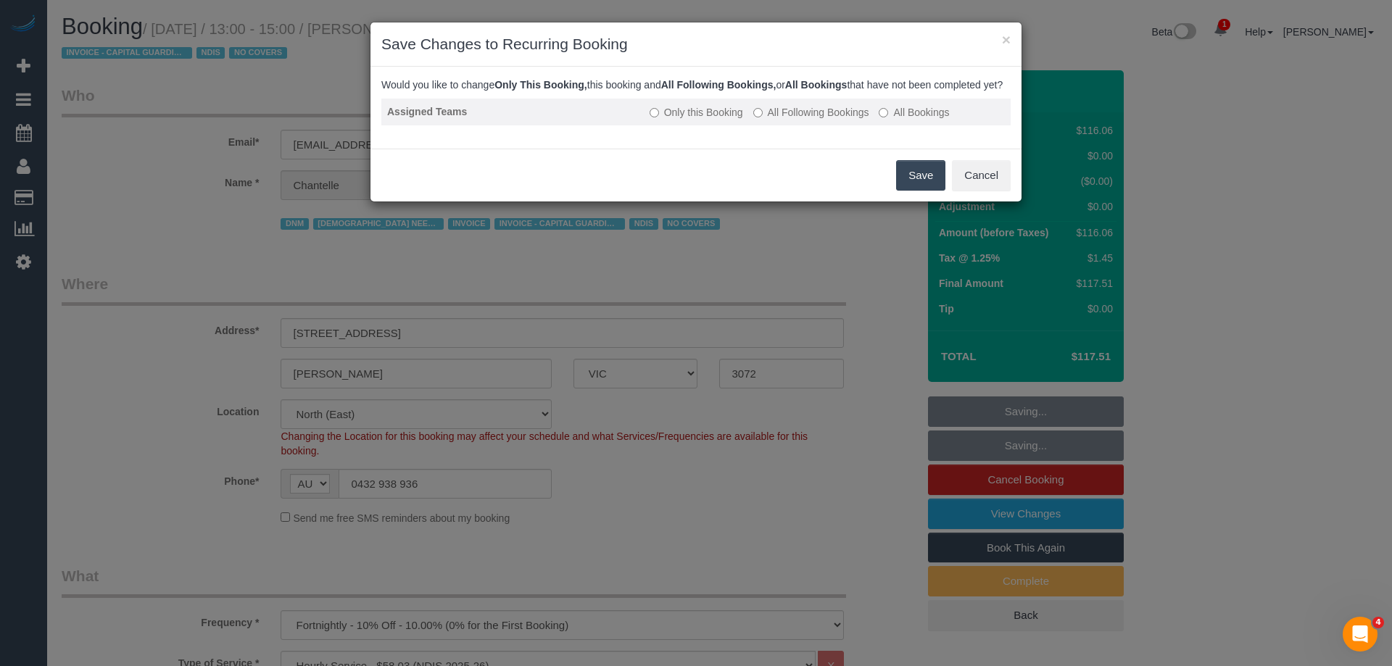
click at [806, 120] on label "All Following Bookings" at bounding box center [811, 112] width 116 height 15
click at [911, 189] on button "Save" at bounding box center [920, 175] width 49 height 30
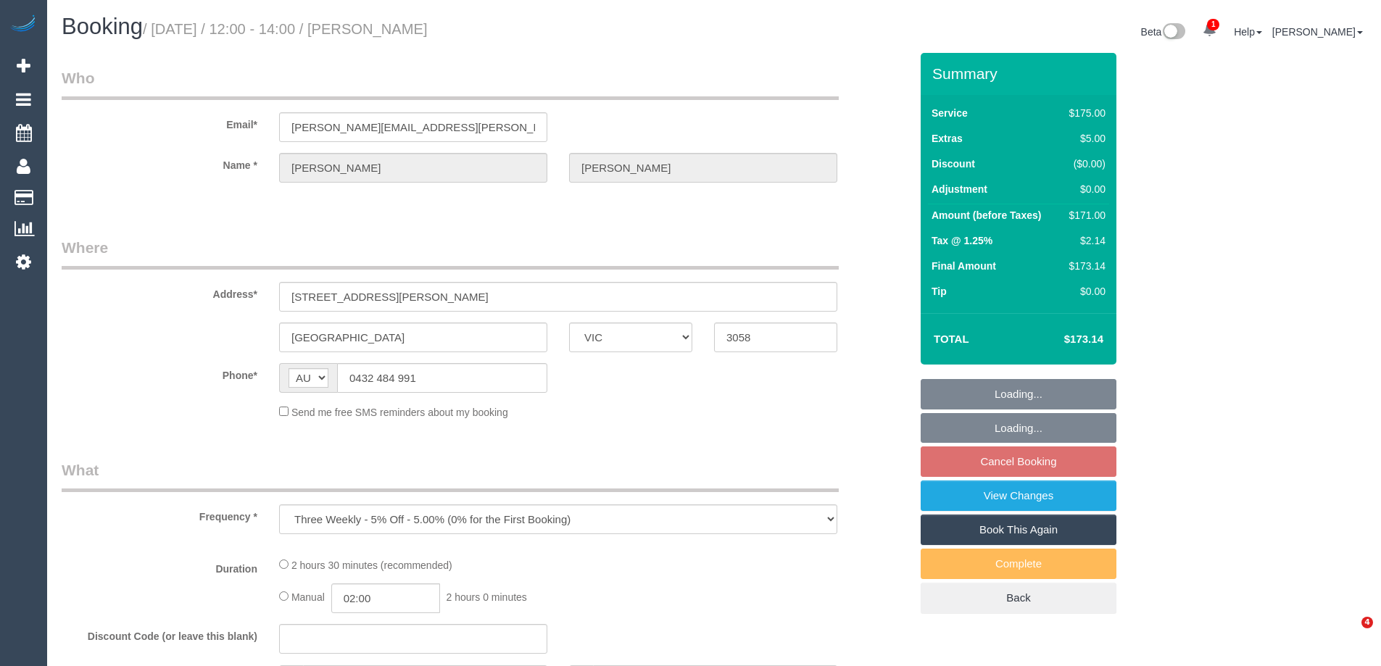
select select "VIC"
select select "string:stripe-pm_1P6PEt2GScqysDRVq3veKEhF"
select select "150"
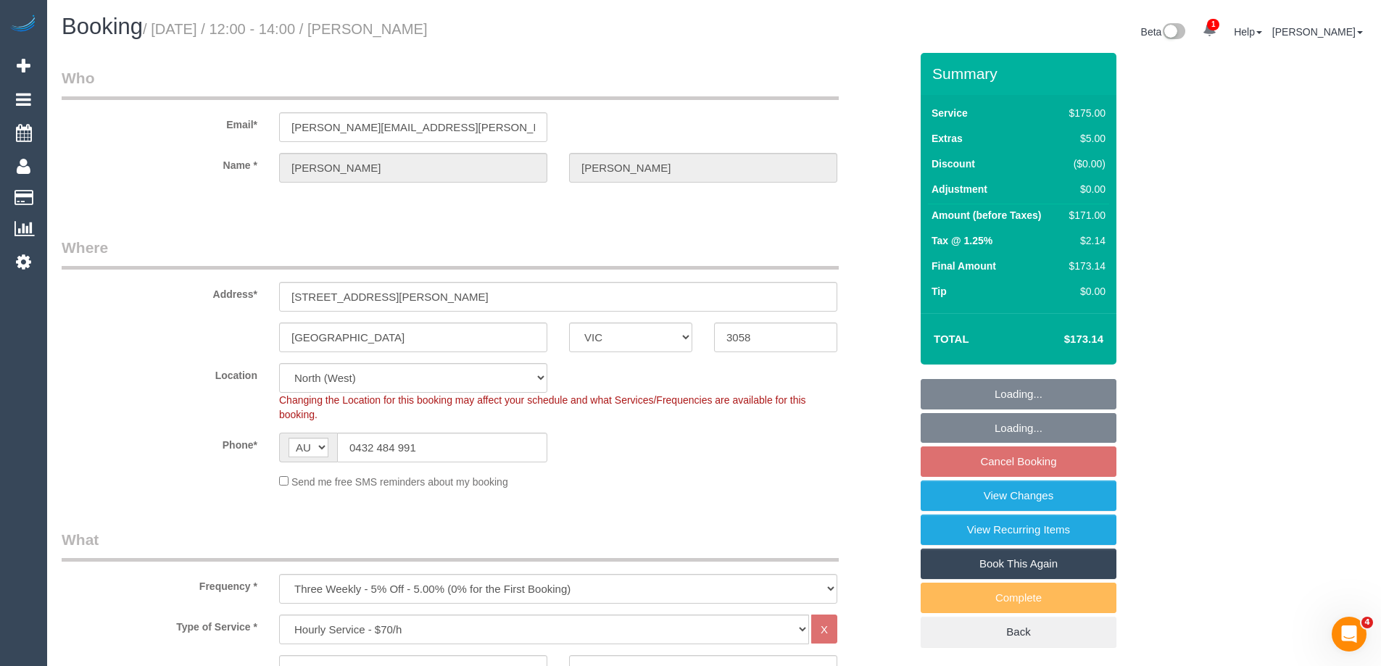
select select "number:27"
select select "number:14"
select select "number:19"
select select "number:22"
select select "number:34"
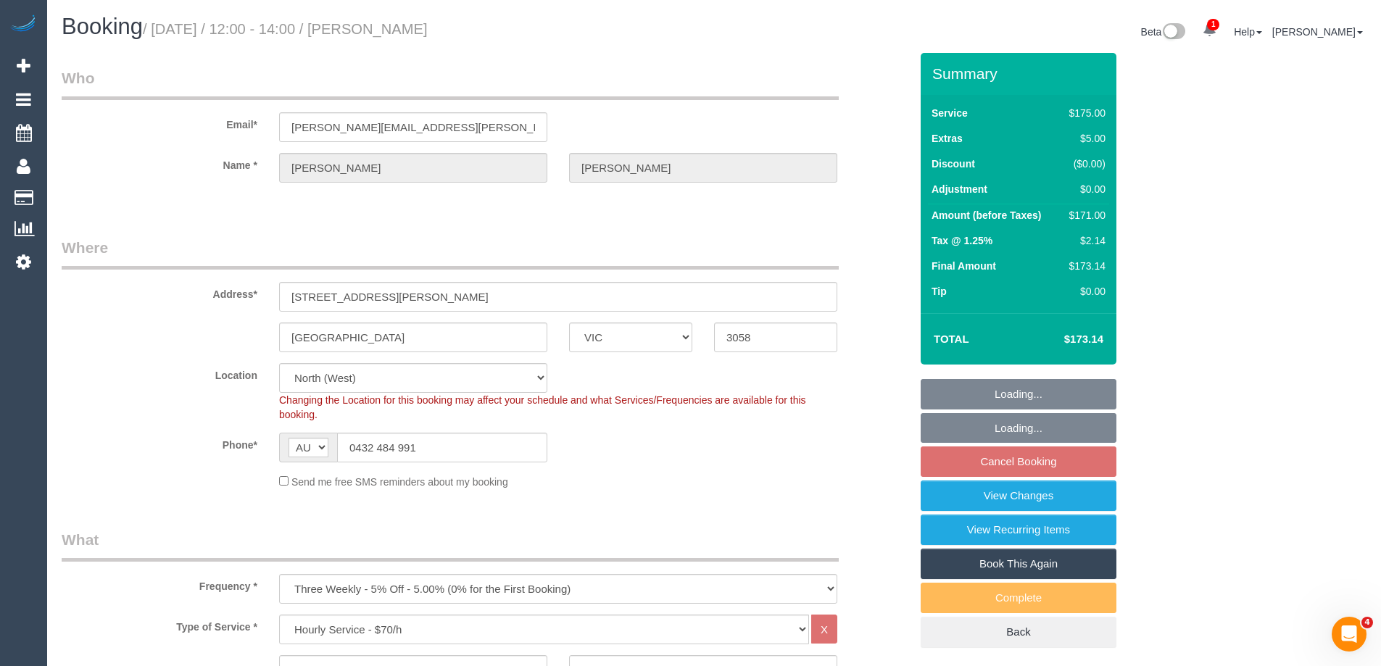
select select "number:11"
select select "object:1601"
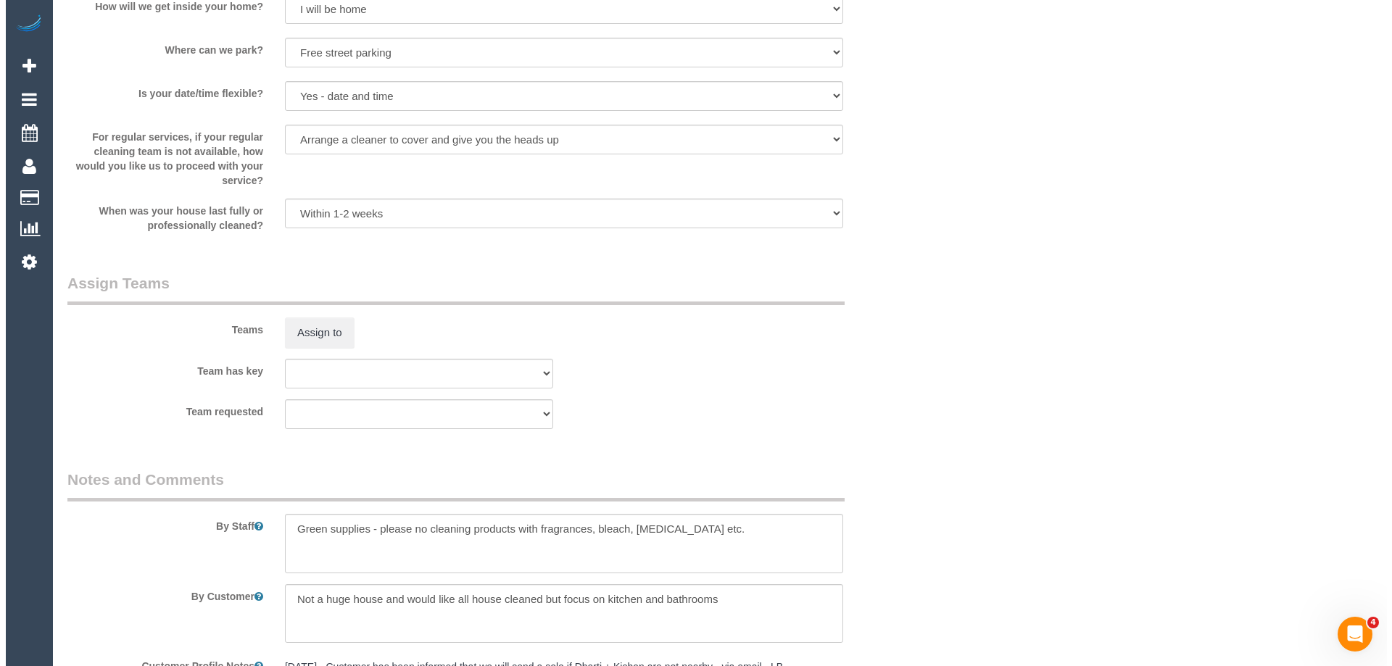
scroll to position [2175, 0]
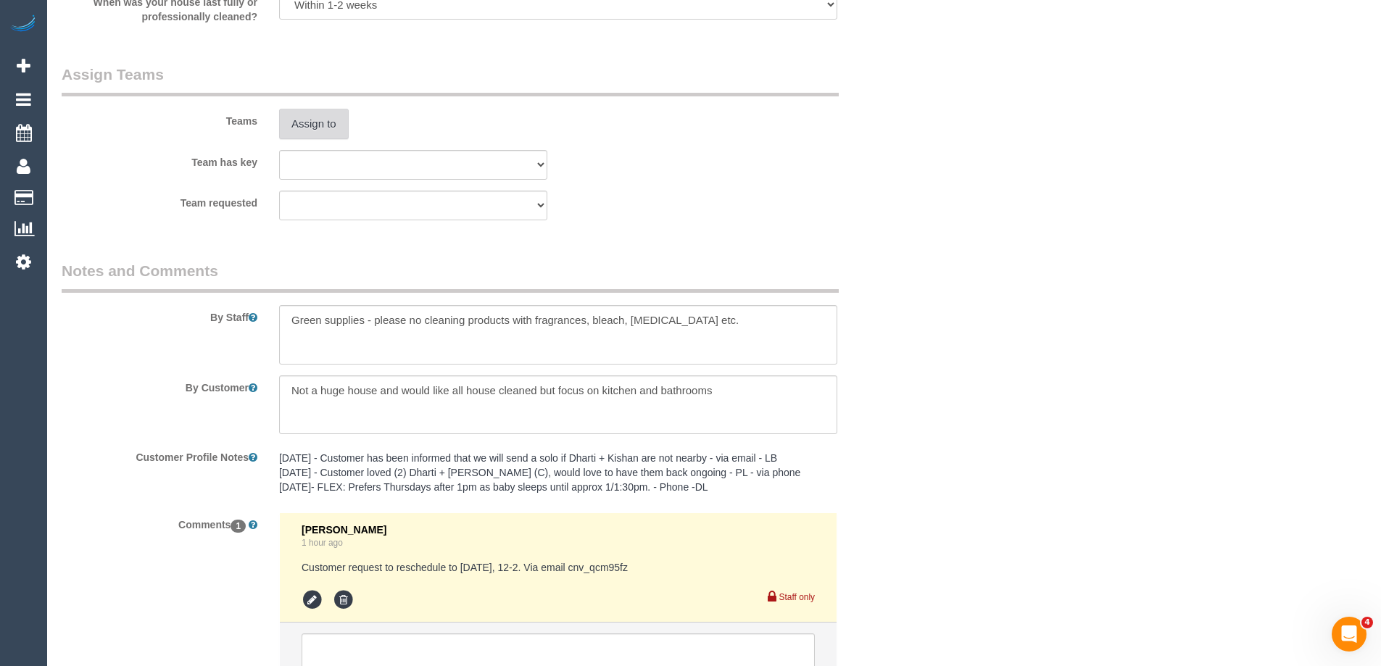
click at [308, 121] on button "Assign to" at bounding box center [314, 124] width 70 height 30
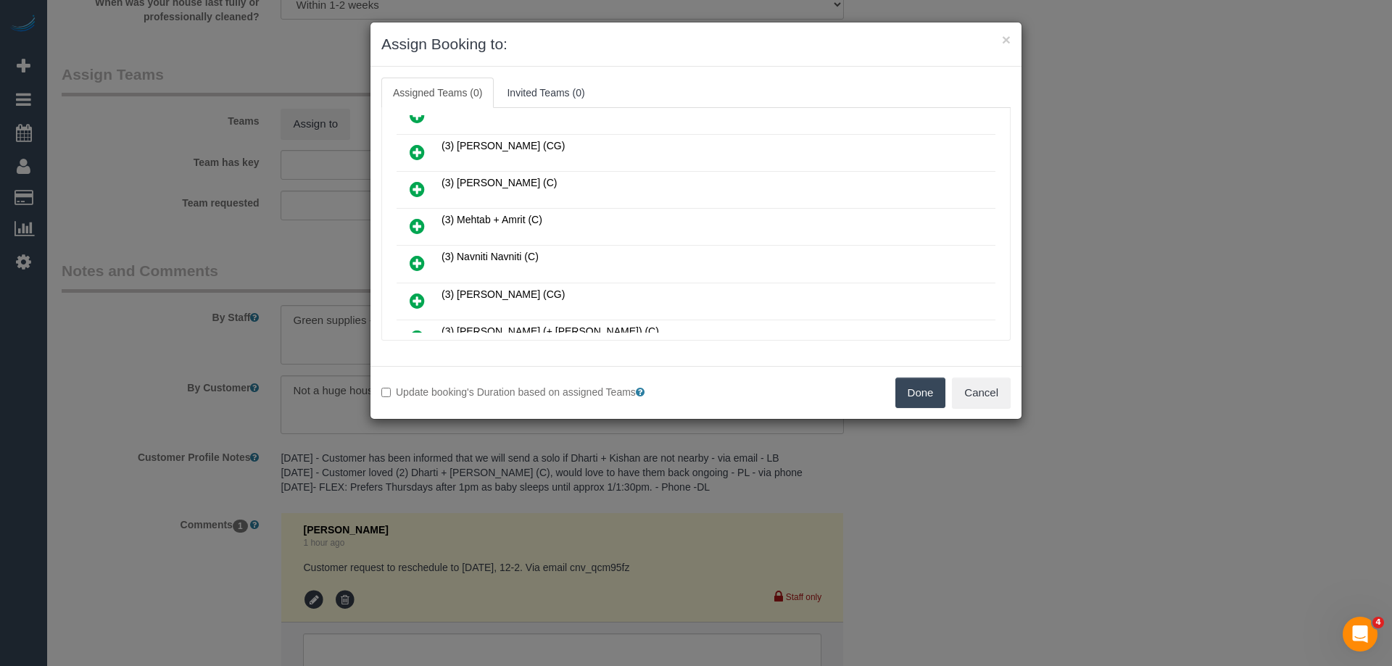
click at [418, 256] on icon at bounding box center [417, 262] width 15 height 17
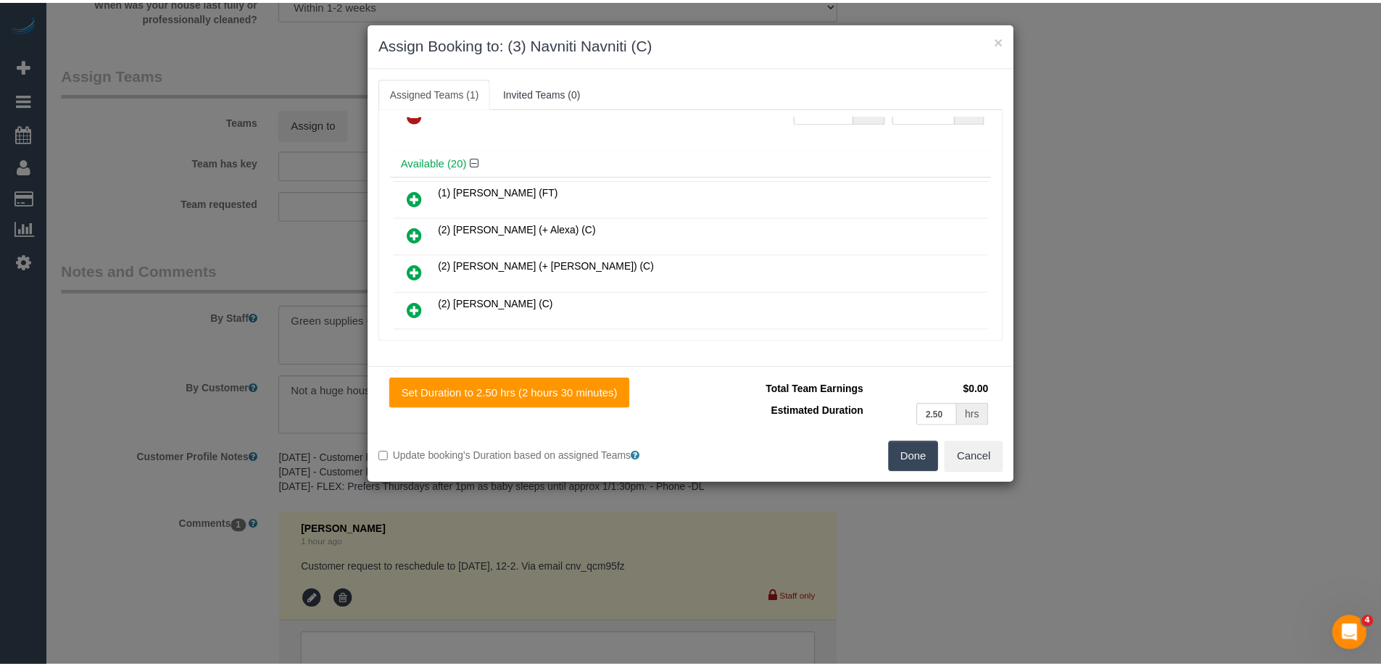
scroll to position [0, 0]
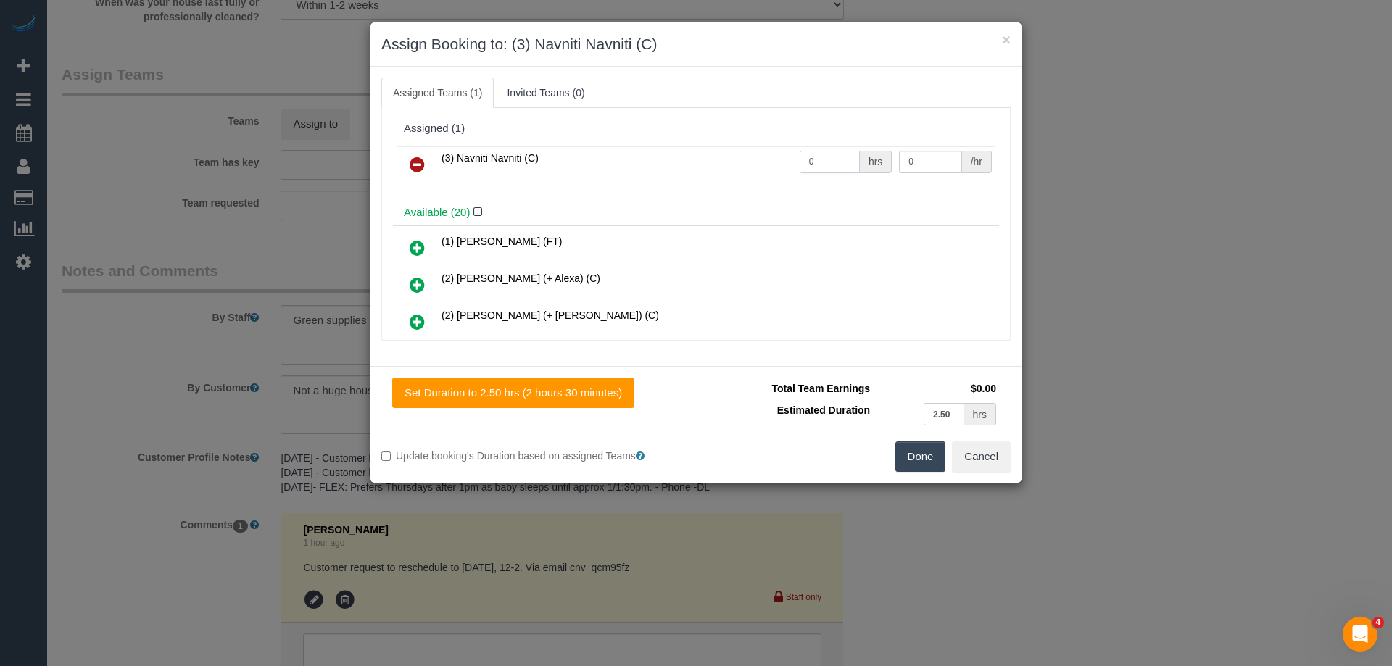
drag, startPoint x: 823, startPoint y: 161, endPoint x: 760, endPoint y: 157, distance: 63.2
click at [760, 157] on tr "(3) Navniti Navniti (C) 0 hrs 0 /hr" at bounding box center [696, 164] width 599 height 37
type input "2.5"
drag, startPoint x: 914, startPoint y: 153, endPoint x: 813, endPoint y: 153, distance: 100.8
click at [819, 153] on tr "(3) Navniti Navniti (C) 2.5 hrs 0 /hr" at bounding box center [696, 164] width 599 height 37
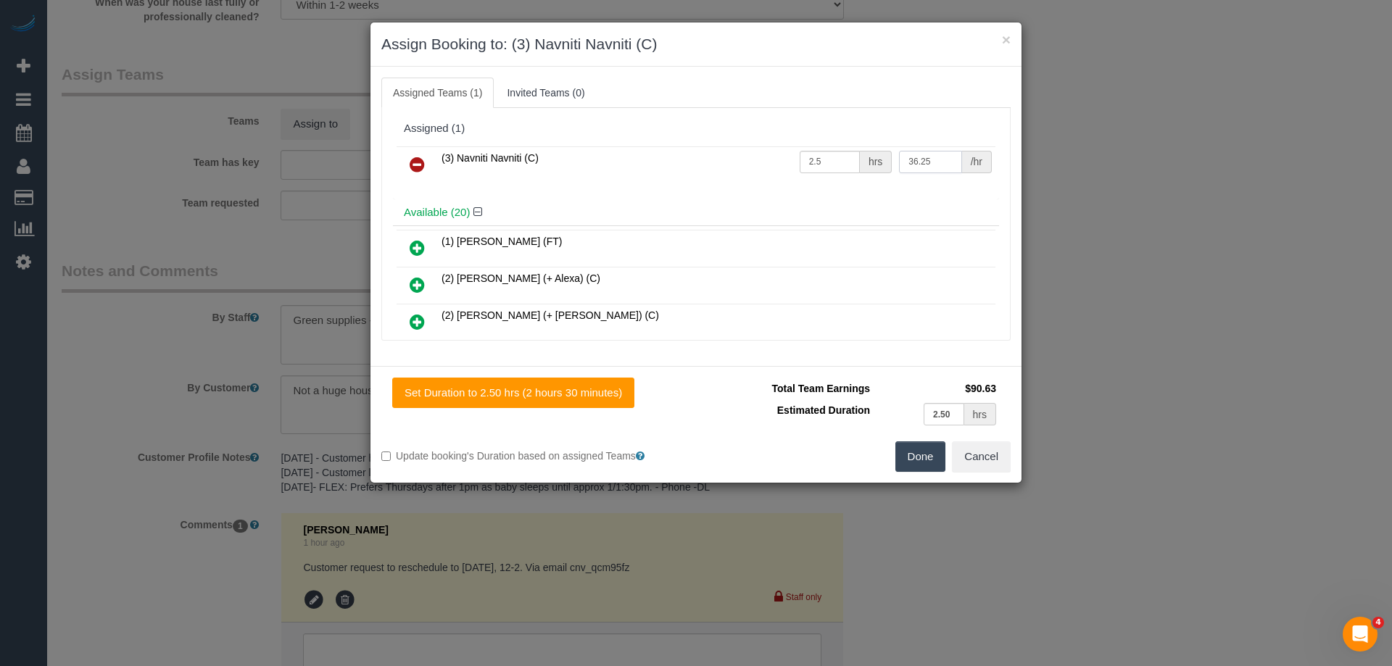
type input "36.25"
click at [920, 460] on button "Done" at bounding box center [920, 457] width 51 height 30
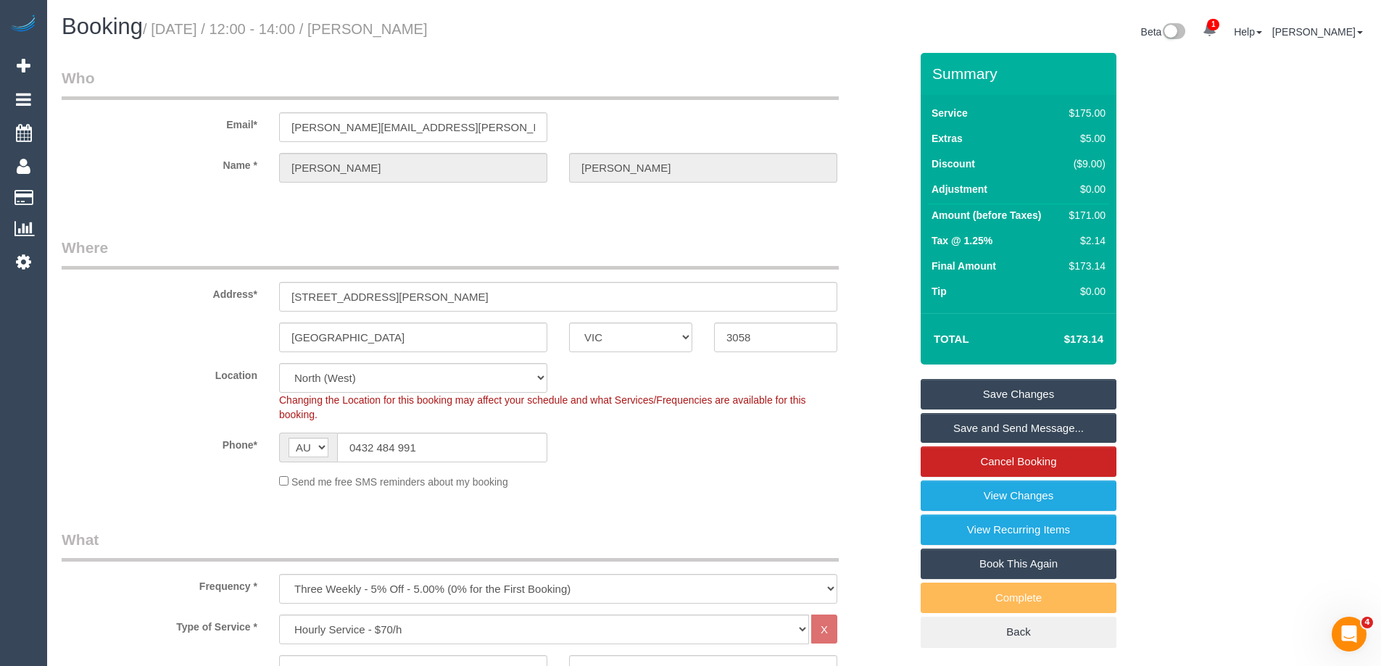
drag, startPoint x: 510, startPoint y: 32, endPoint x: 402, endPoint y: 28, distance: 108.1
click at [402, 28] on h1 "Booking / September 11, 2025 / 12:00 - 14:00 / Gabriel Janover" at bounding box center [383, 27] width 642 height 25
copy small "Gabriel Janover"
click at [934, 428] on link "Save and Send Message..." at bounding box center [1019, 428] width 196 height 30
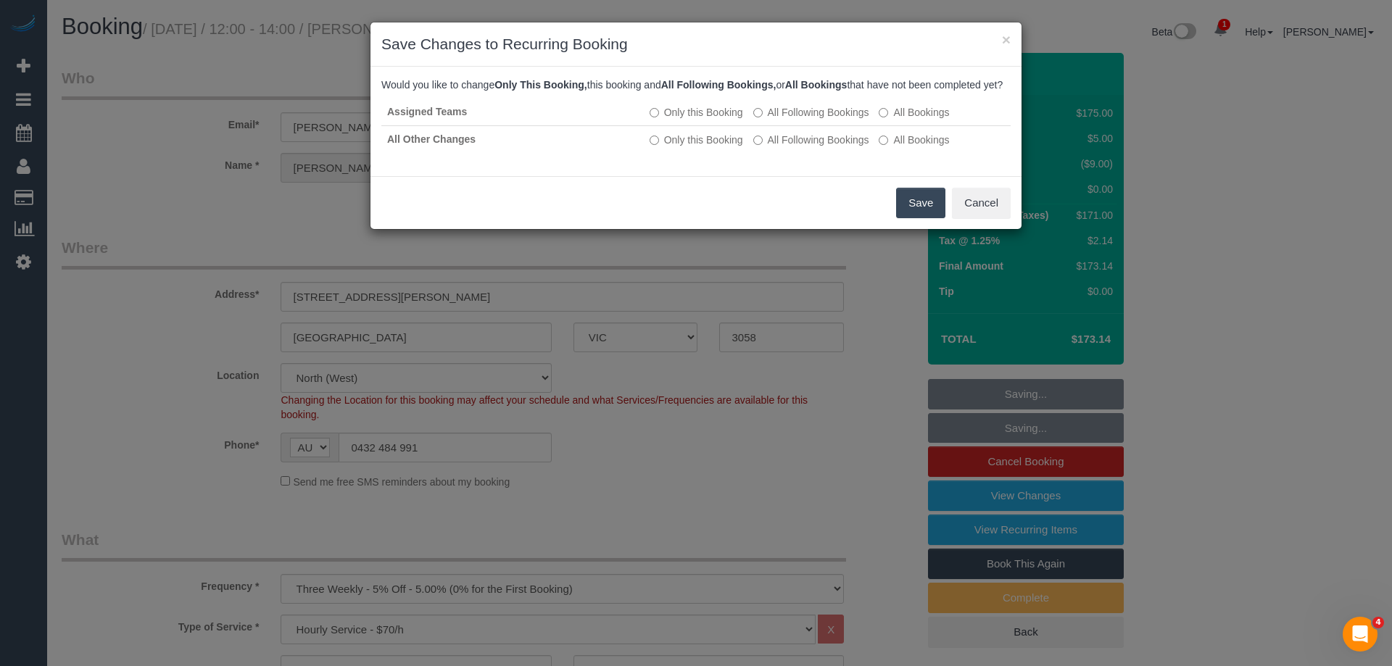
click at [910, 218] on button "Save" at bounding box center [920, 203] width 49 height 30
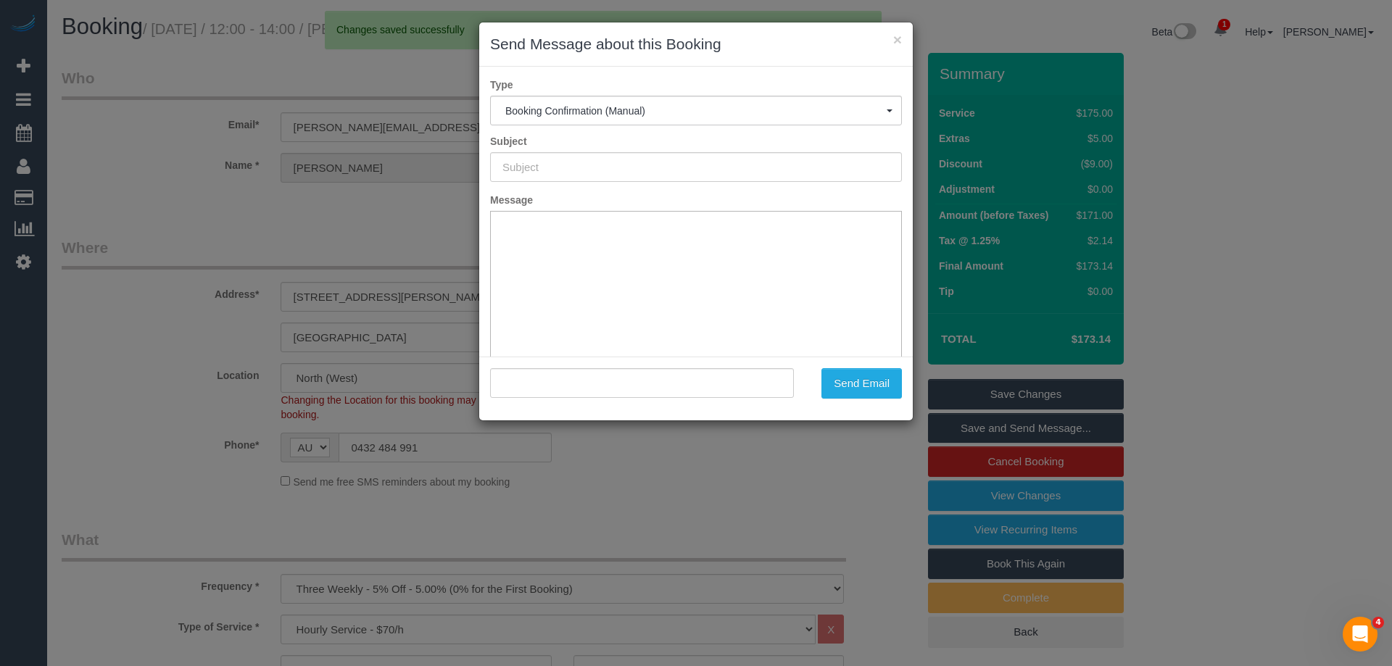
type input "Booking Confirmed"
type input ""Gabriel Janover" <gabriel.janover@gmail.com>"
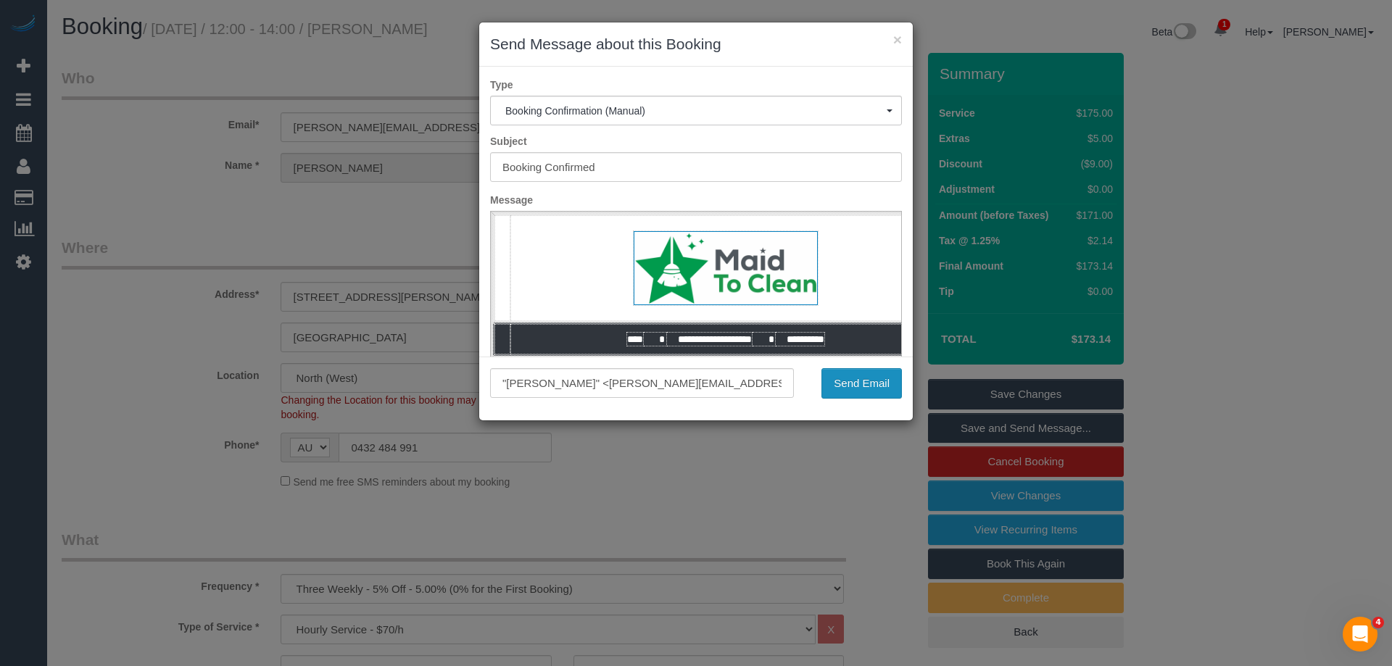
click at [881, 390] on button "Send Email" at bounding box center [861, 383] width 80 height 30
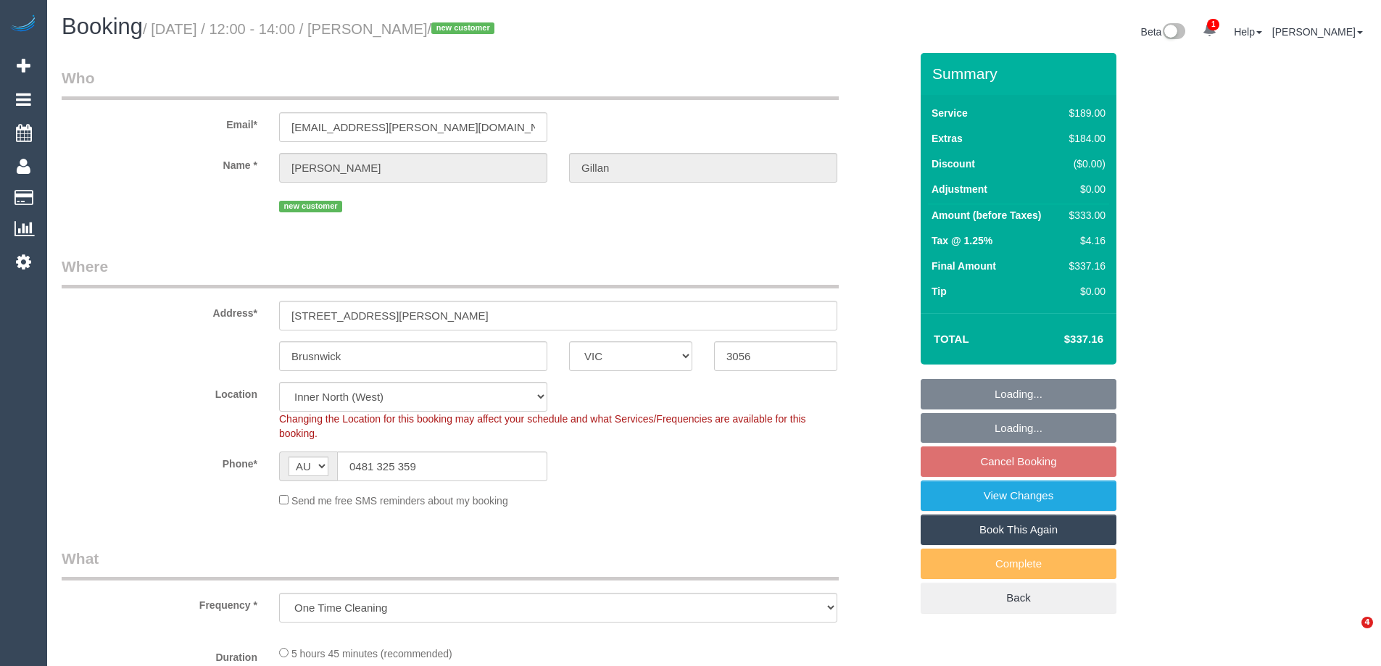
select select "VIC"
select select "object:789"
select select "string:stripe-pm_1S4bqn2GScqysDRVzMpaZfKa"
select select "number:29"
select select "number:15"
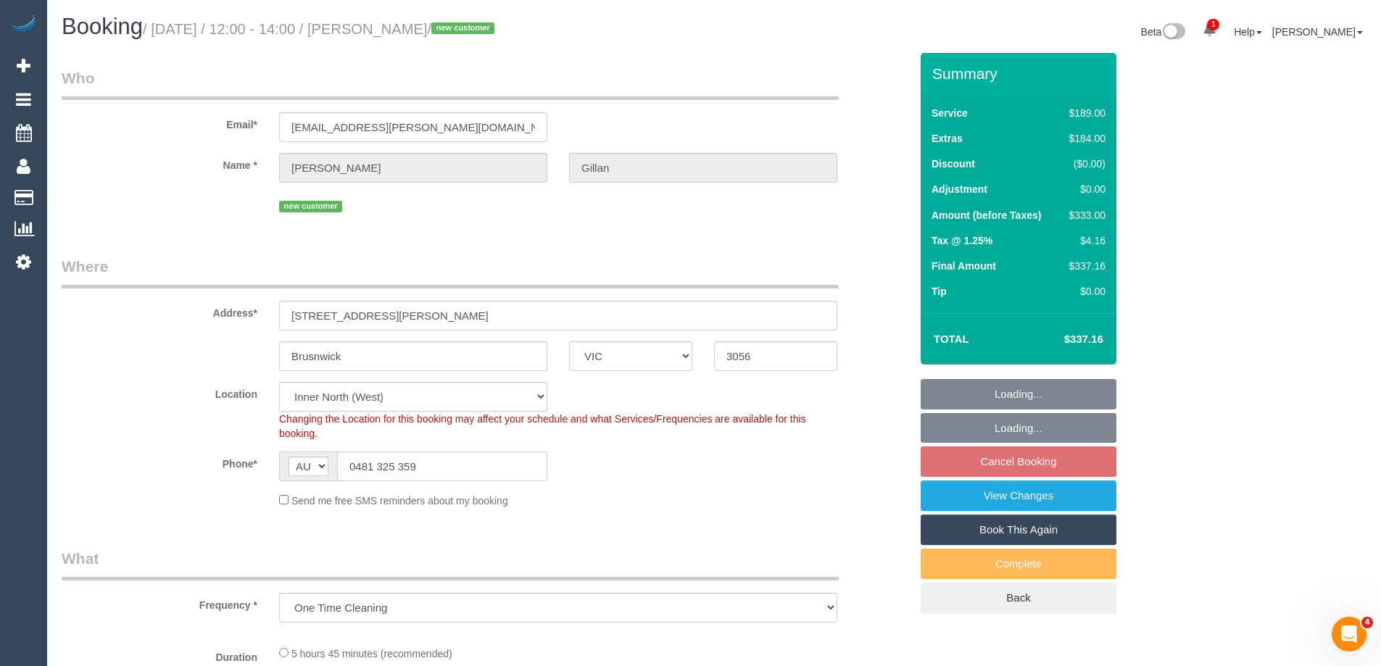
select select "number:19"
select select "number:24"
select select "number:33"
select select "number:26"
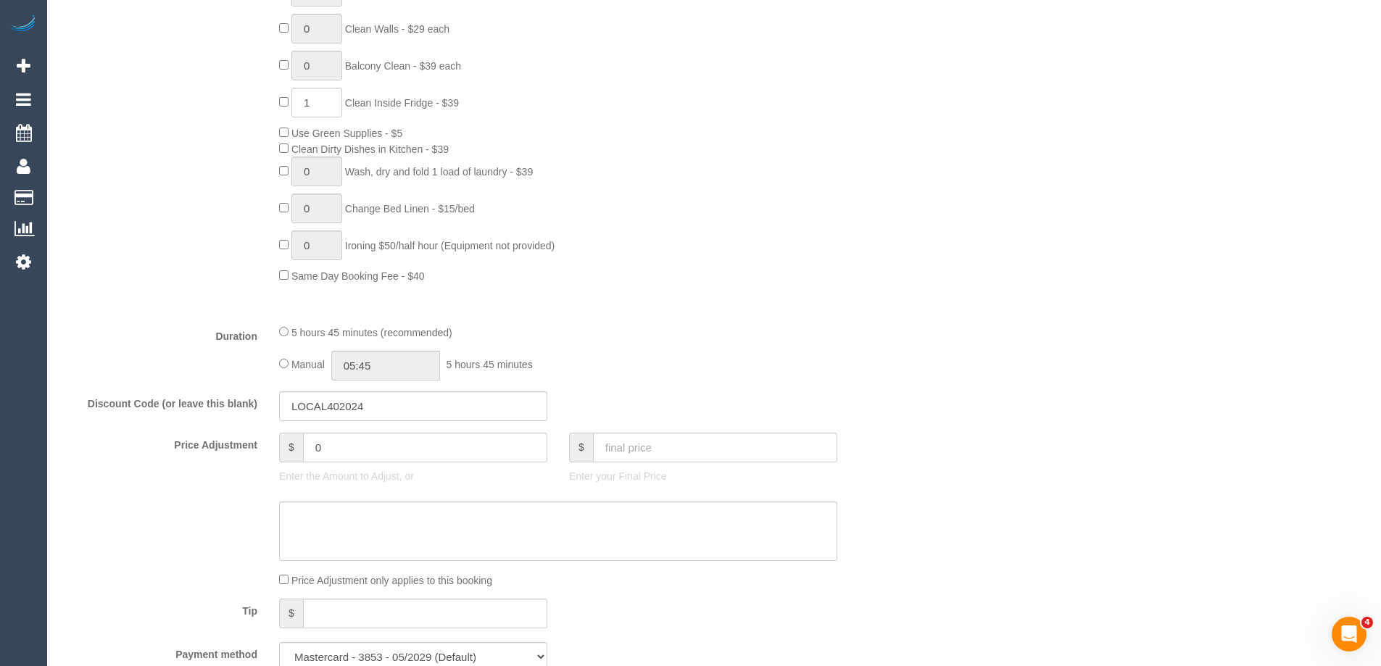
scroll to position [1160, 0]
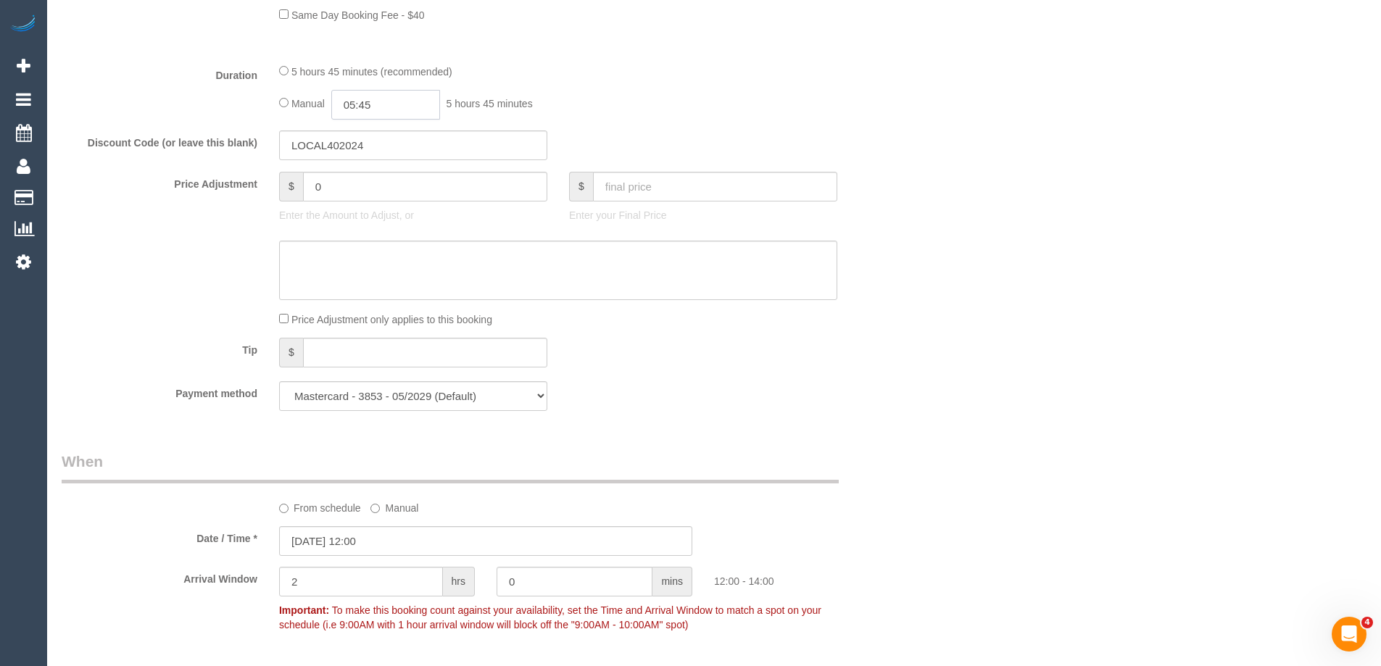
click at [389, 109] on input "05:45" at bounding box center [385, 105] width 109 height 30
type input "03:00"
click at [359, 186] on li "03:00" at bounding box center [369, 184] width 65 height 19
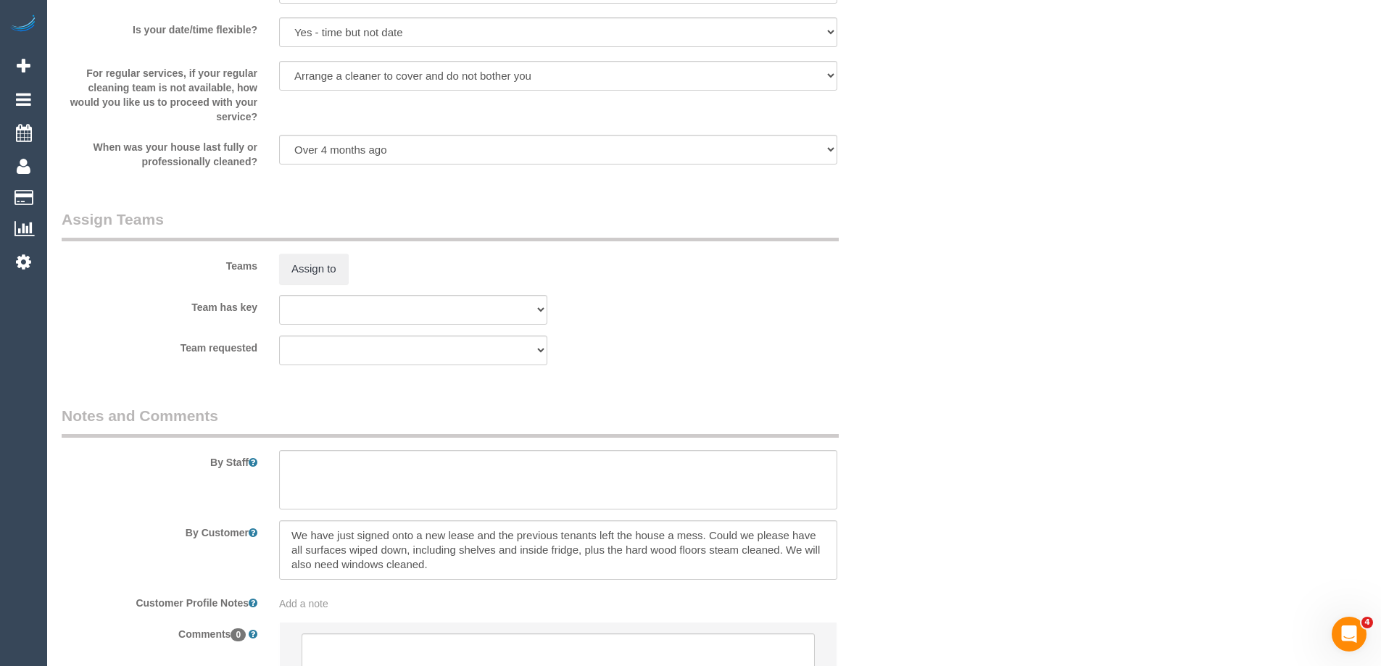
scroll to position [2175, 0]
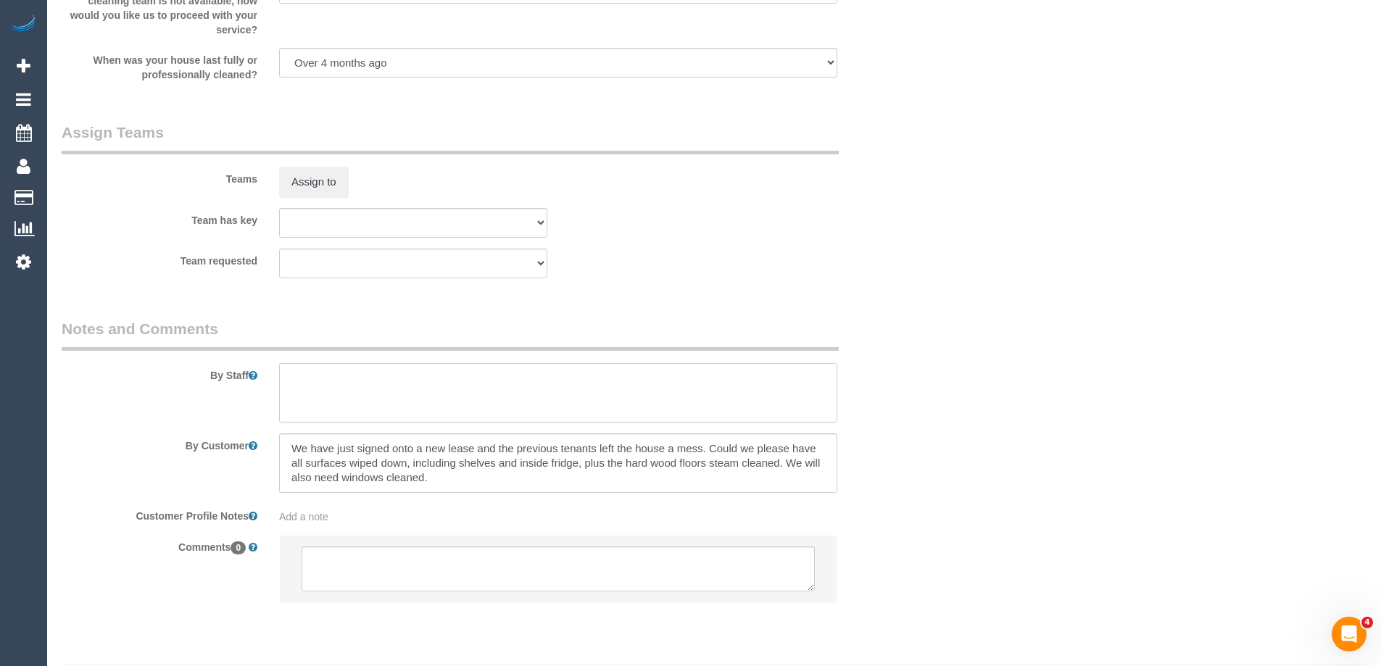
click at [328, 385] on textarea at bounding box center [558, 392] width 558 height 59
type textarea "Estimated time of 5-6 hrs"
click at [331, 191] on button "Assign to" at bounding box center [314, 182] width 70 height 30
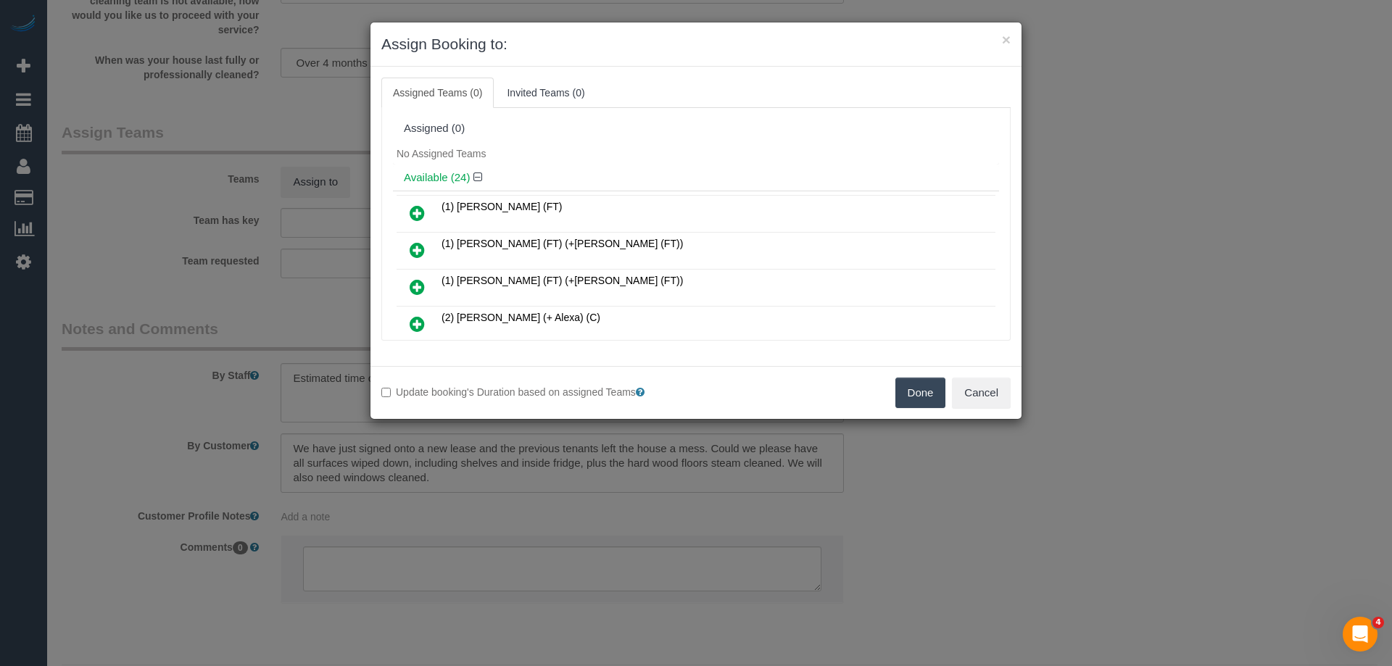
click at [423, 243] on icon at bounding box center [417, 249] width 15 height 17
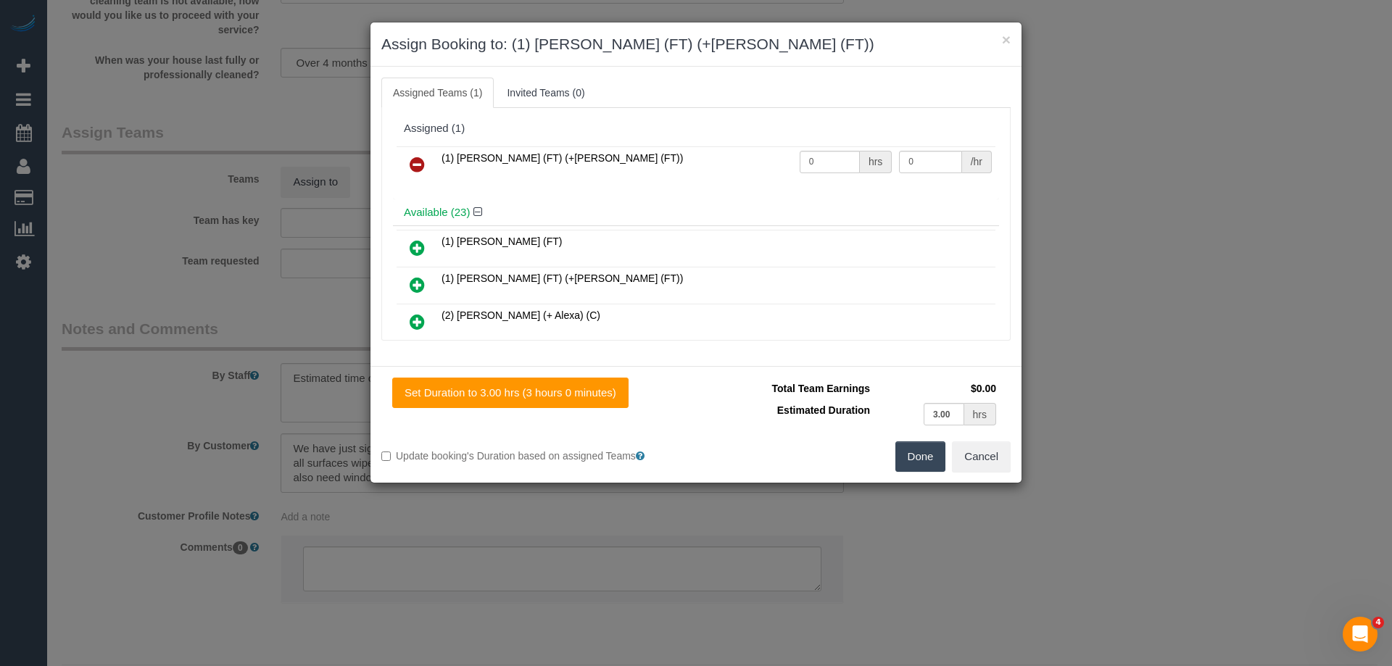
drag, startPoint x: 413, startPoint y: 277, endPoint x: 421, endPoint y: 272, distance: 10.1
click at [414, 278] on icon at bounding box center [417, 284] width 15 height 17
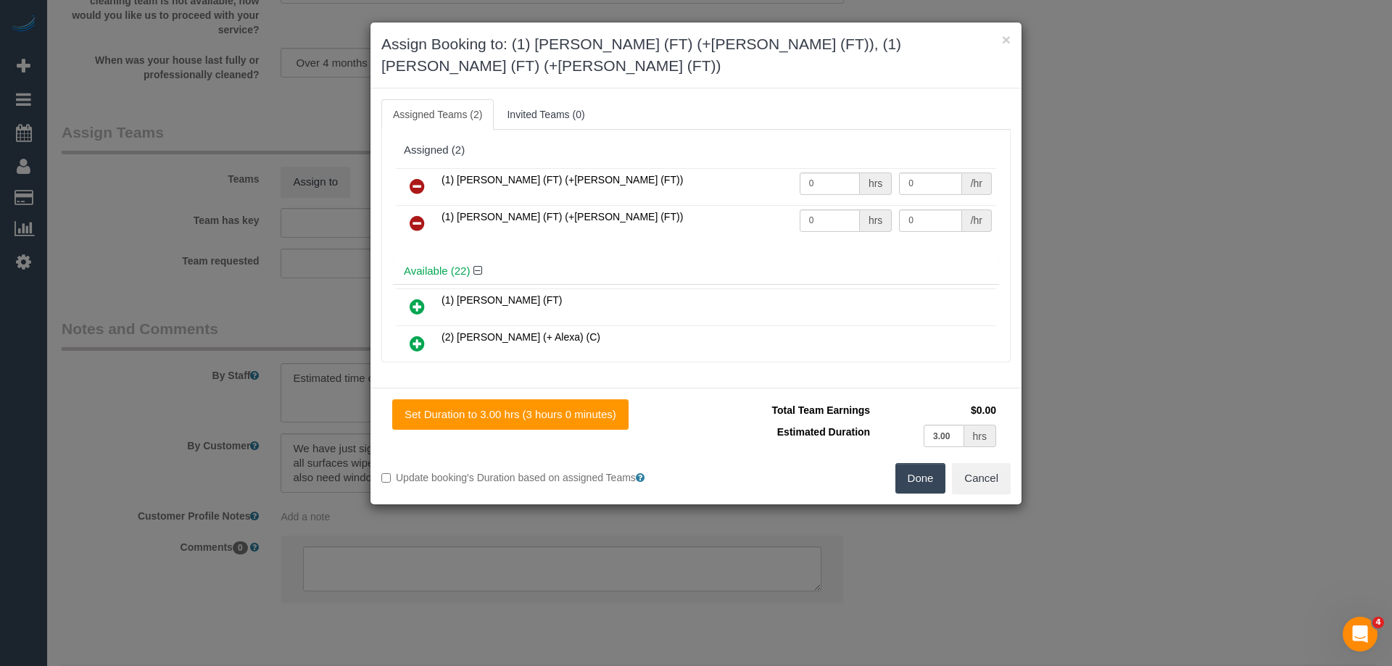
click at [924, 463] on button "Done" at bounding box center [920, 478] width 51 height 30
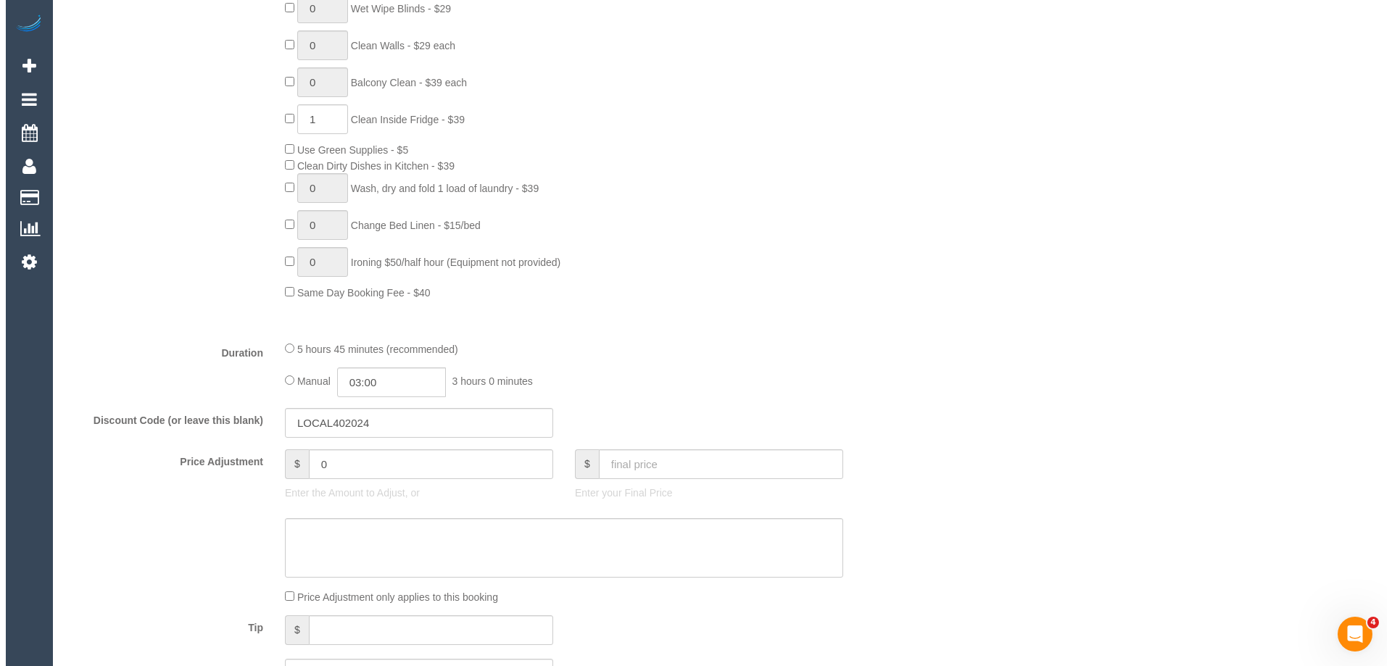
scroll to position [0, 0]
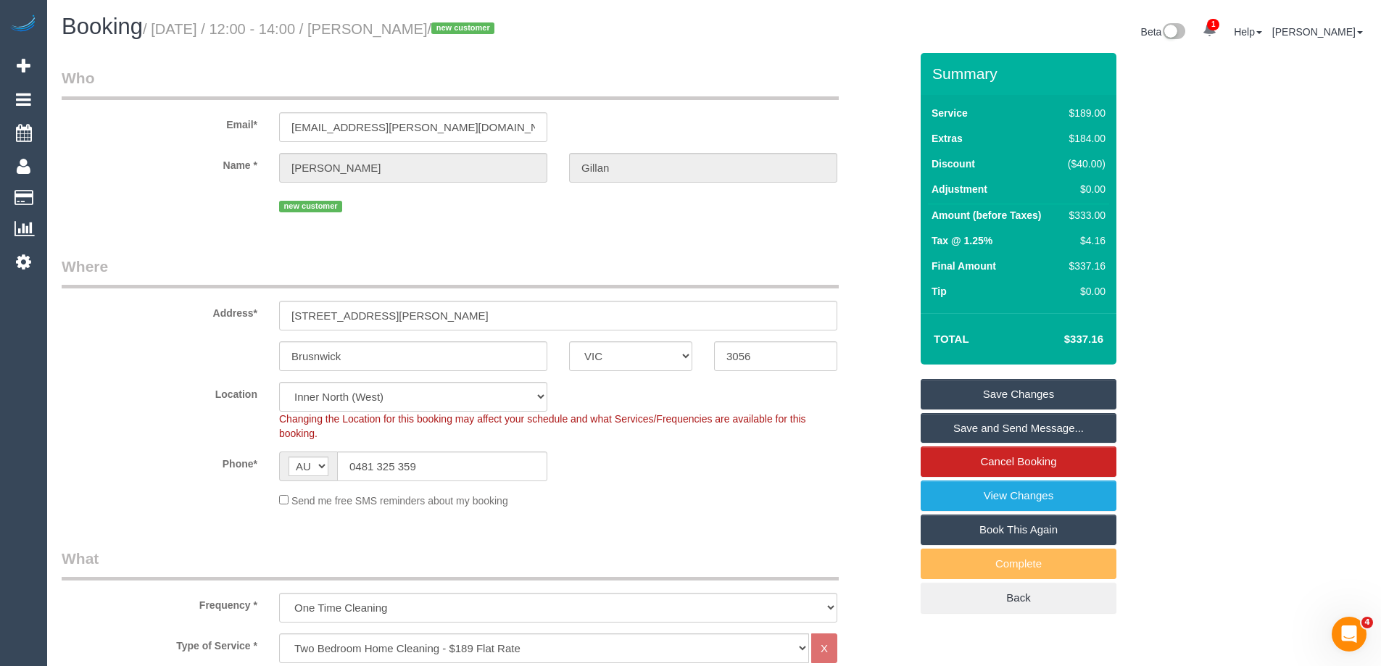
drag, startPoint x: 474, startPoint y: 30, endPoint x: 403, endPoint y: 29, distance: 71.1
click at [403, 29] on small "/ September 11, 2025 / 12:00 - 14:00 / Holly Gillan / new customer" at bounding box center [321, 29] width 356 height 16
copy small "Holly Gillan"
click at [957, 400] on link "Save Changes" at bounding box center [1019, 394] width 196 height 30
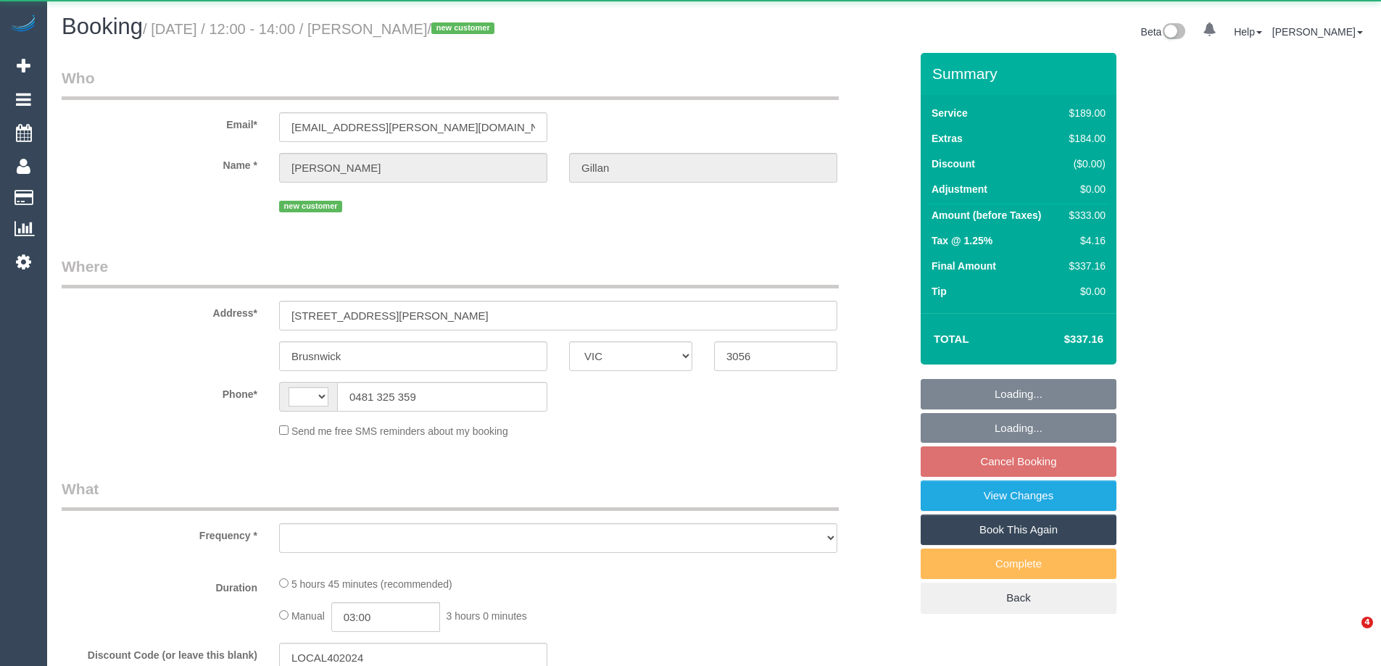
select select "VIC"
select select "object:303"
select select "string:stripe-pm_1S4bqn2GScqysDRVzMpaZfKa"
select select "number:29"
select select "number:15"
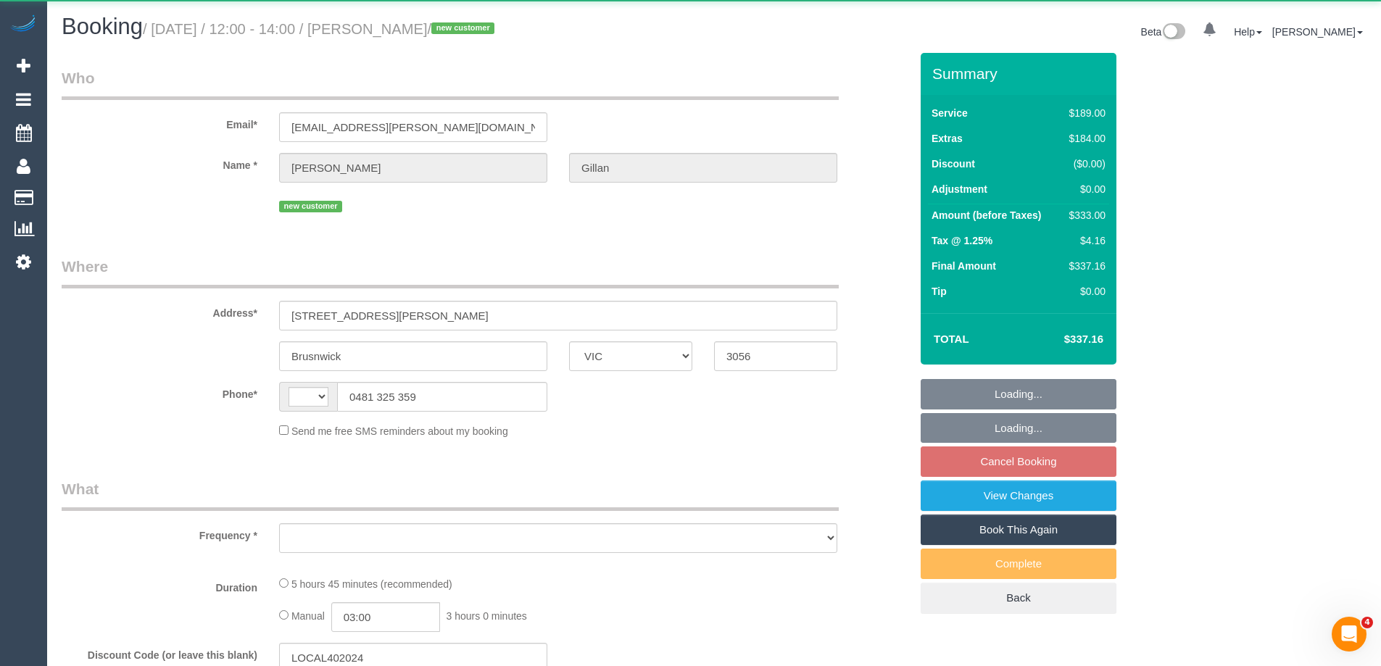
select select "number:19"
select select "number:24"
select select "number:33"
select select "number:26"
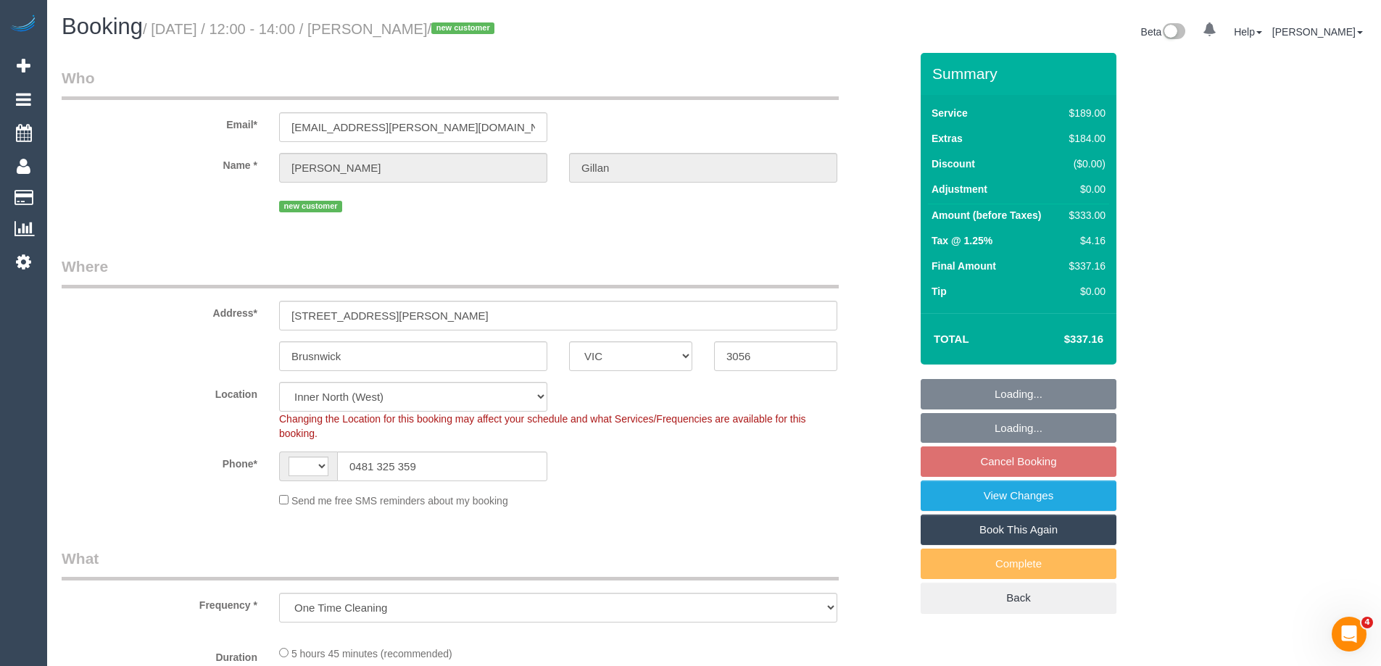
select select "object:456"
select select "string:AU"
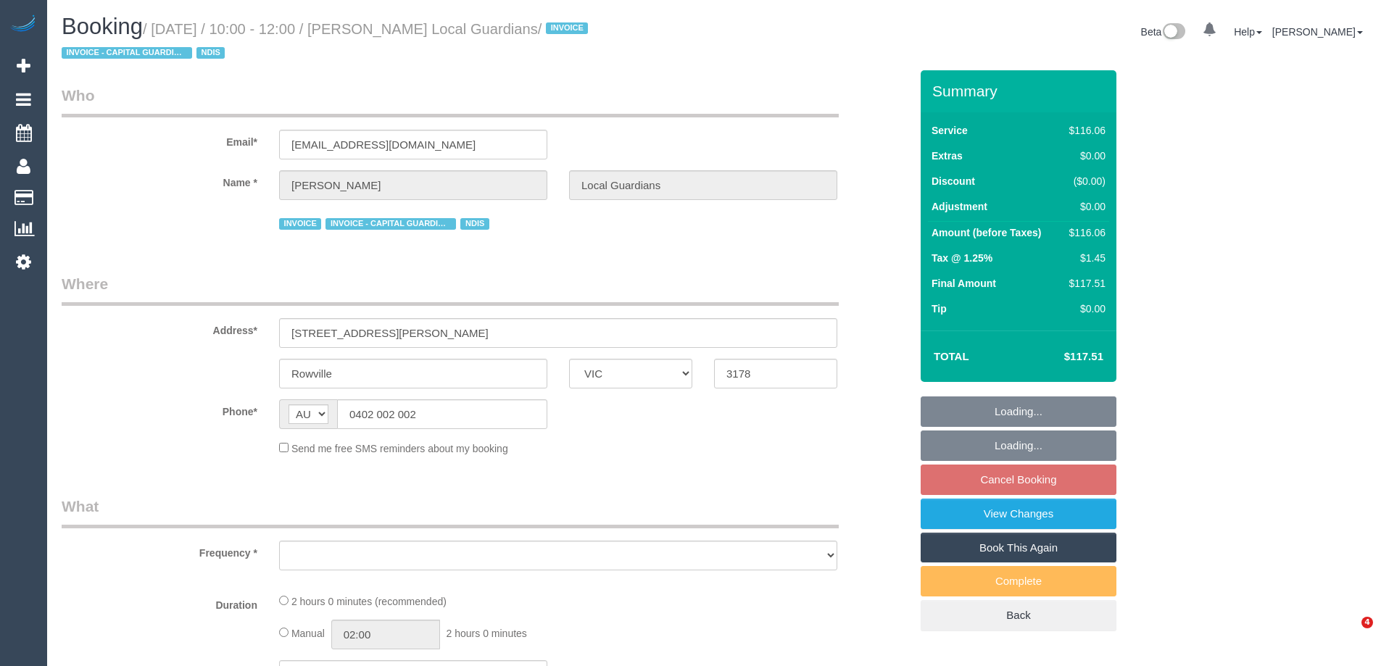
select select "VIC"
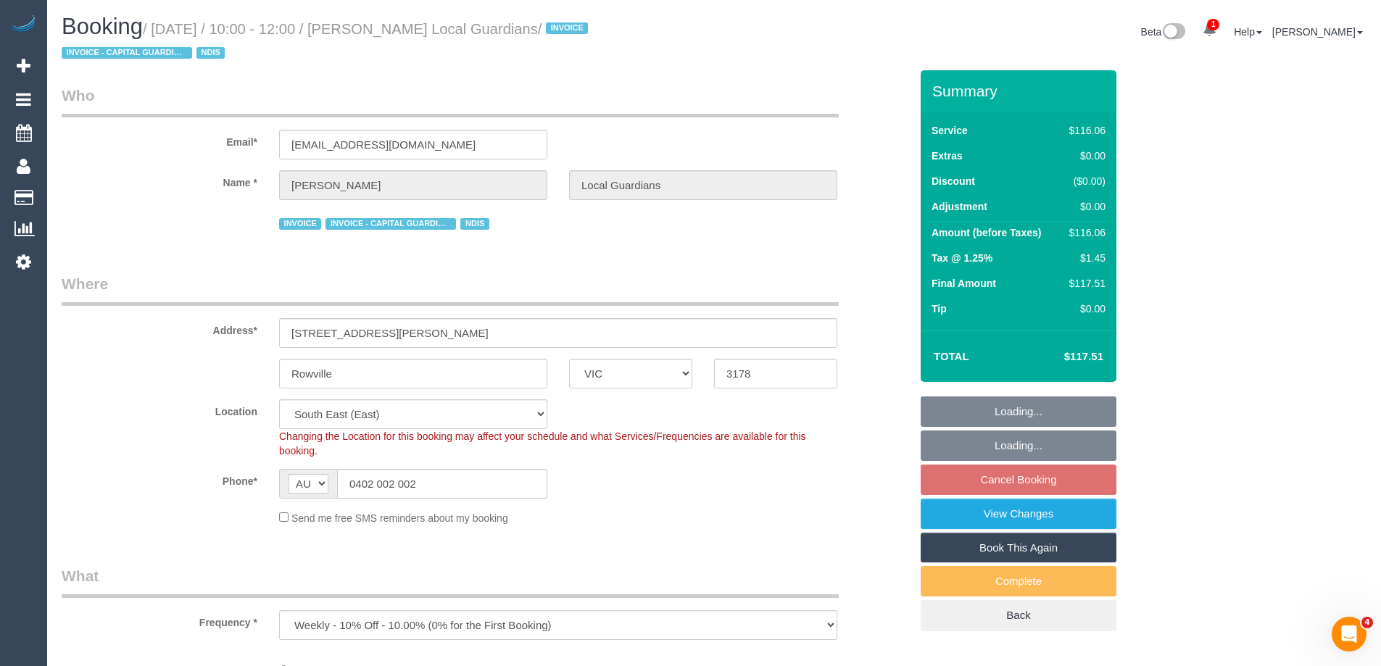
select select "object:1071"
select select "number:28"
select select "number:14"
select select "number:19"
select select "number:25"
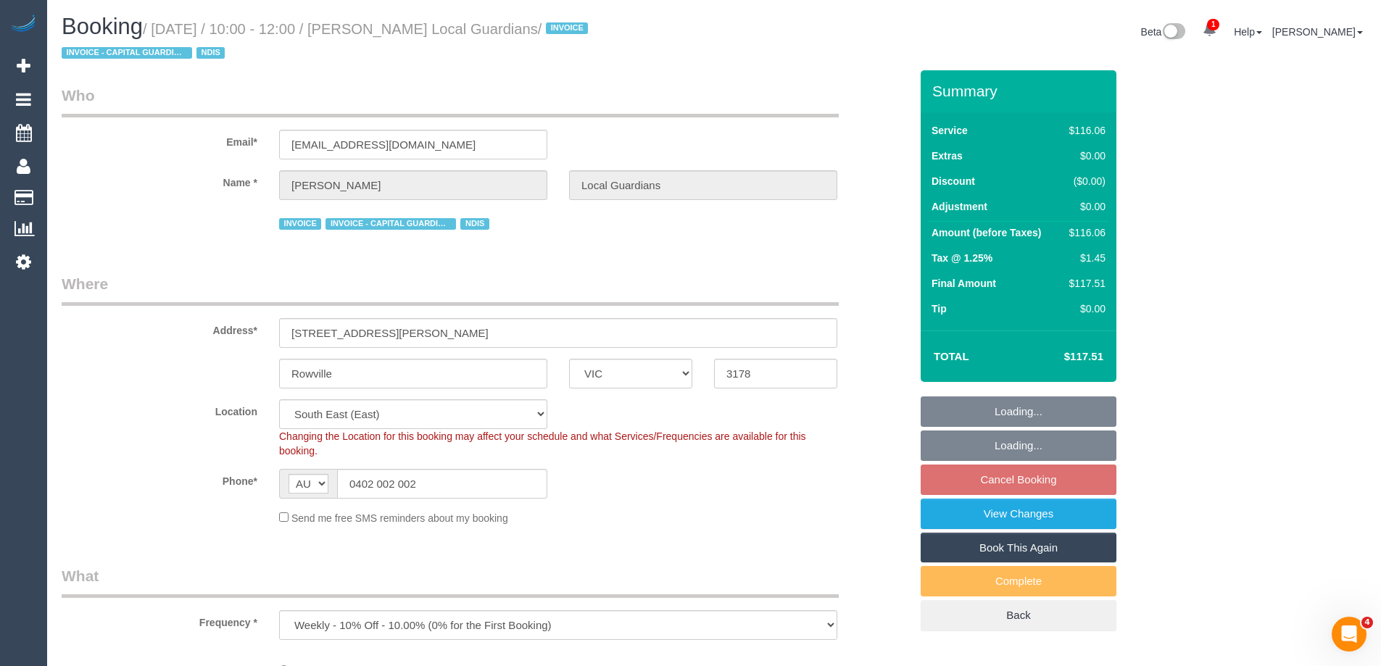
select select "number:34"
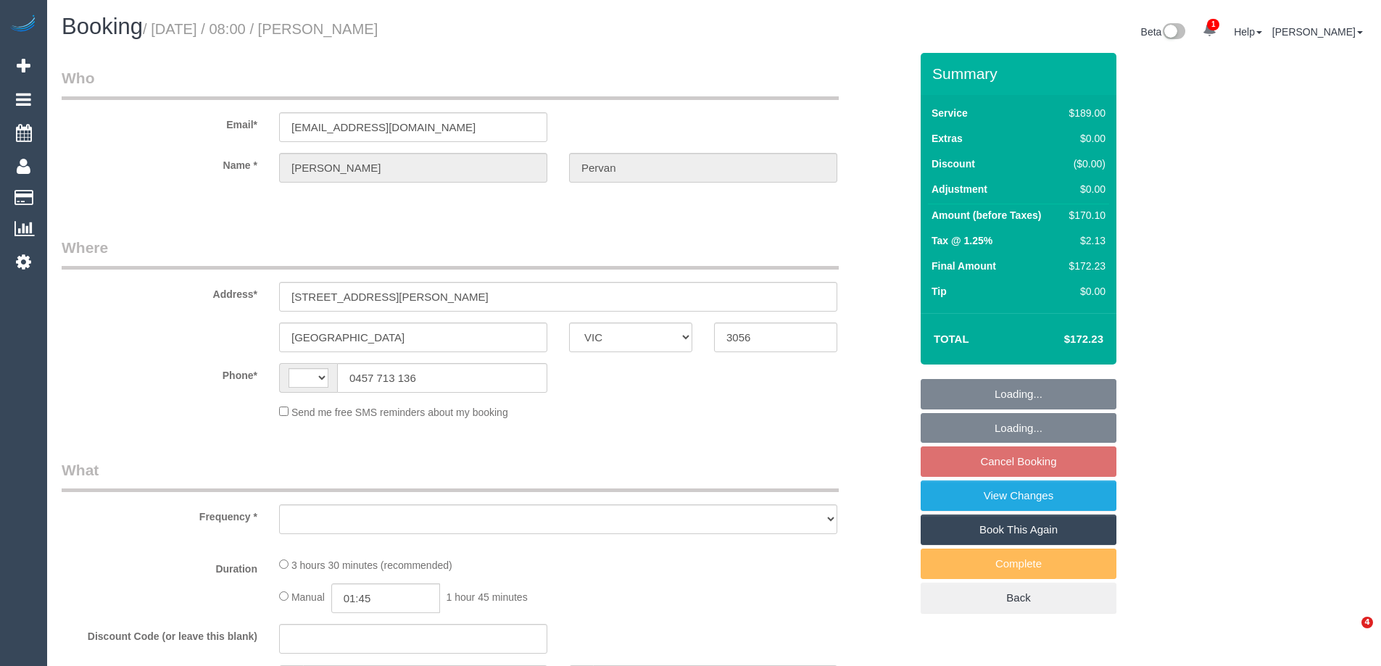
select select "VIC"
select select "string:AU"
select select "object:545"
select select "string:stripe-pm_1Rx2Al2GScqysDRV7vfbj7Ac"
select select "number:27"
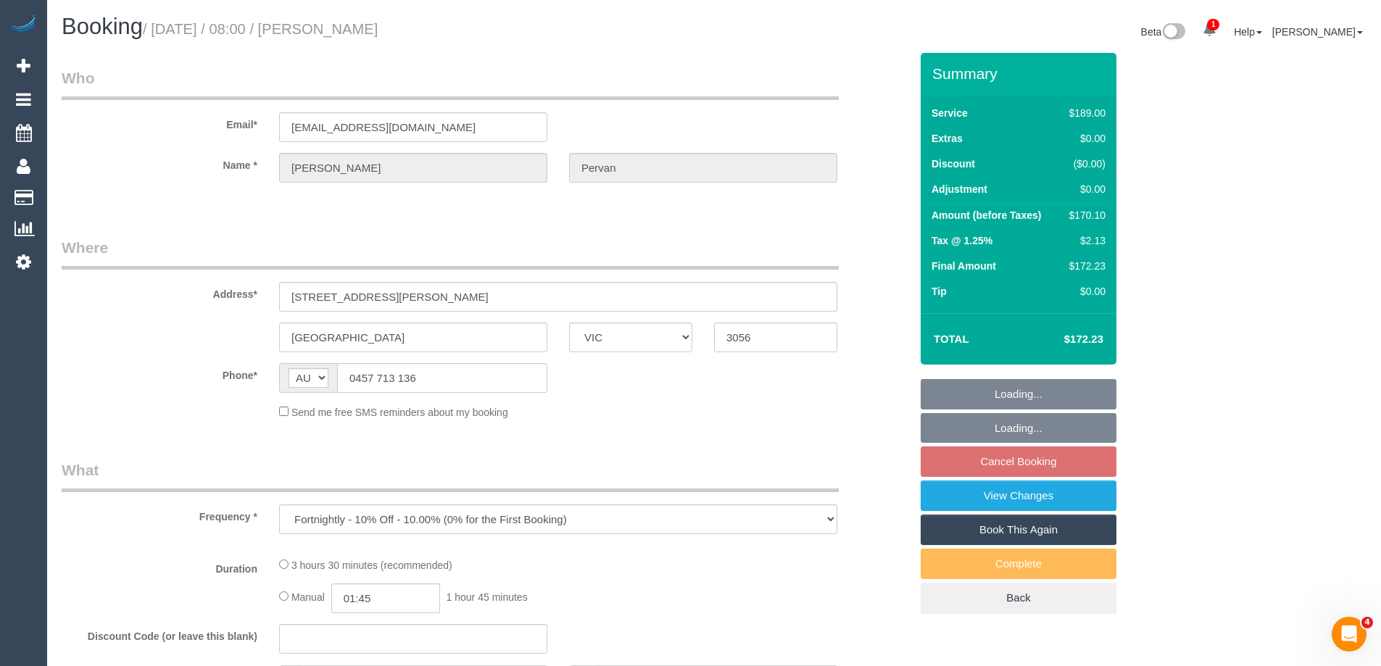
select select "number:16"
select select "number:19"
select select "number:24"
select select "number:34"
select select "number:26"
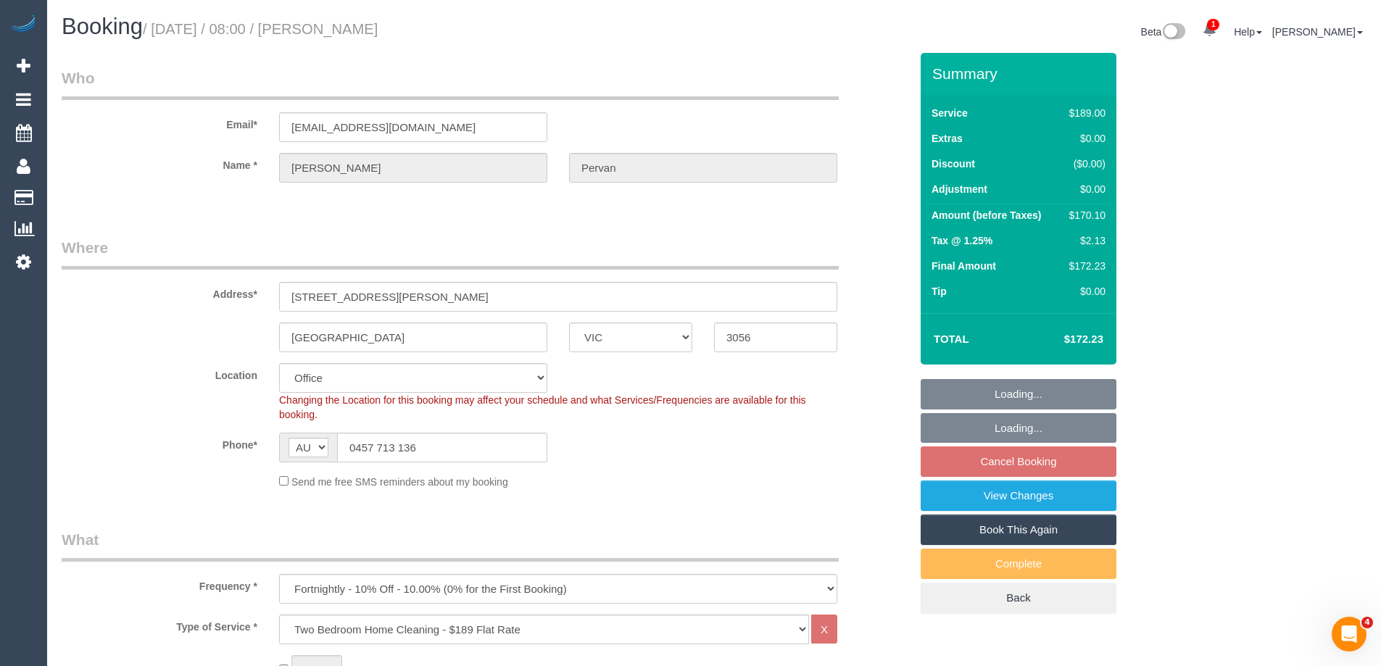
select select "object:794"
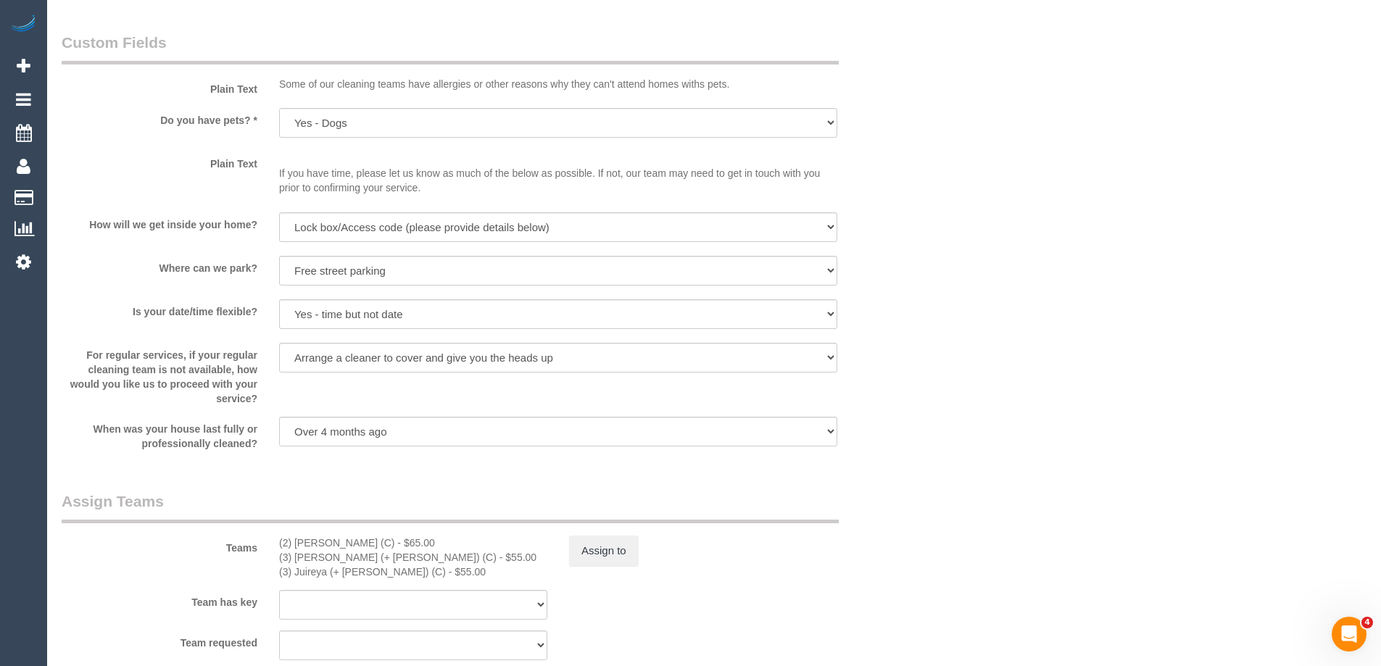
scroll to position [2248, 0]
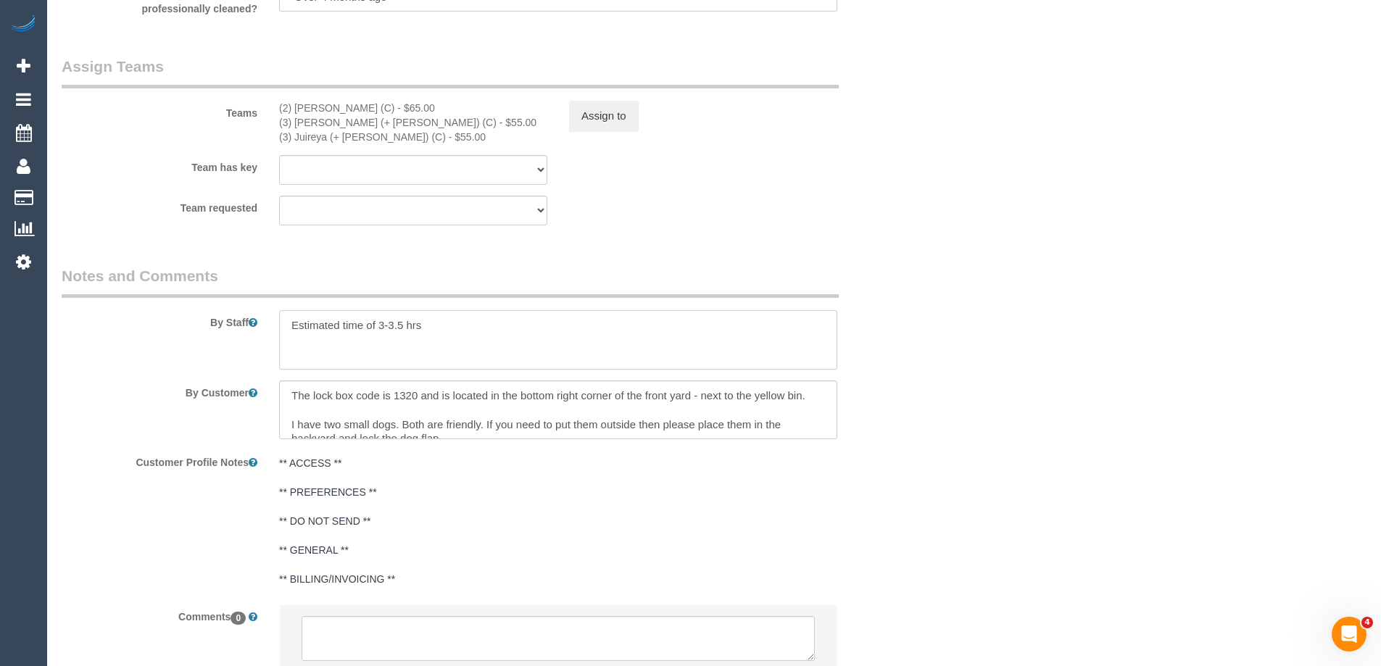
click at [441, 331] on textarea at bounding box center [558, 339] width 558 height 59
paste textarea "Please do not be late to the service and arrive on time. (Candidate): This is a…"
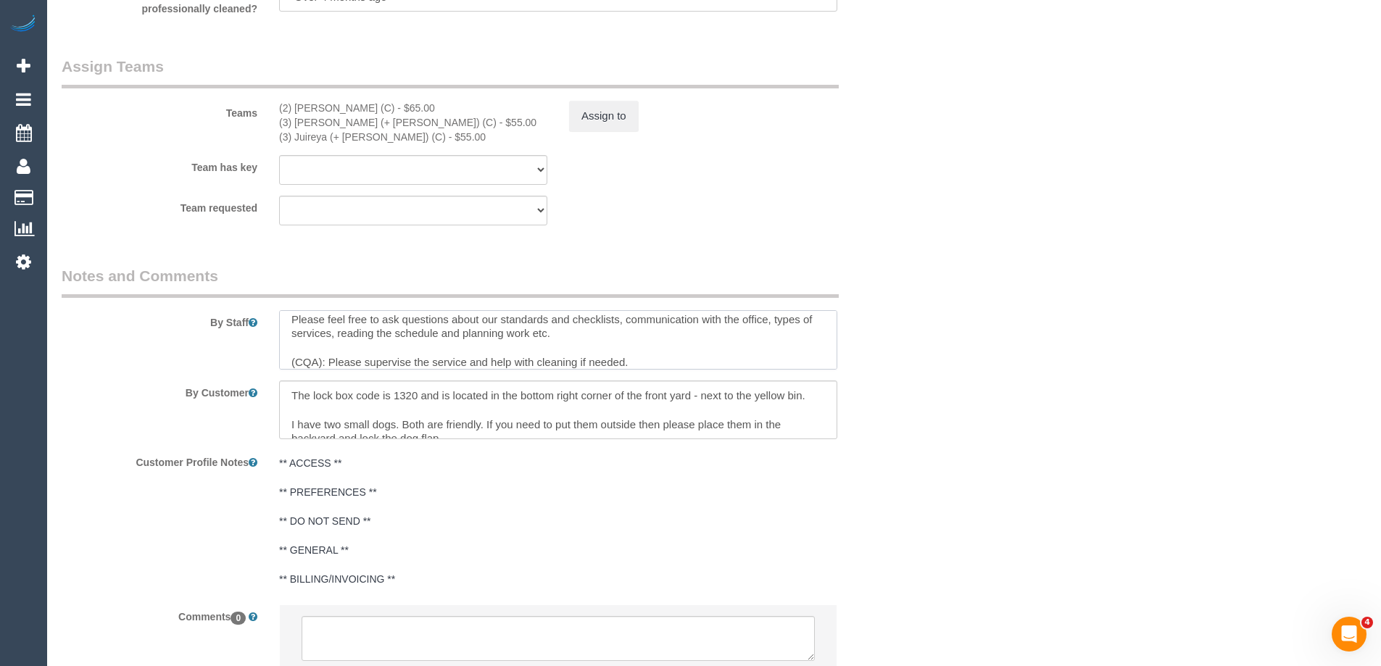
type textarea "Estimated time of 3-3.5 hrs. Please do not be late to the service and arrive on…"
click at [587, 133] on div "Teams (2) Kerry Welfare (C) - $65.00 (3) Gazi (+ Juireya) (C) - $55.00 (3) Juir…" at bounding box center [486, 100] width 870 height 88
click at [599, 115] on button "Assign to" at bounding box center [604, 116] width 70 height 30
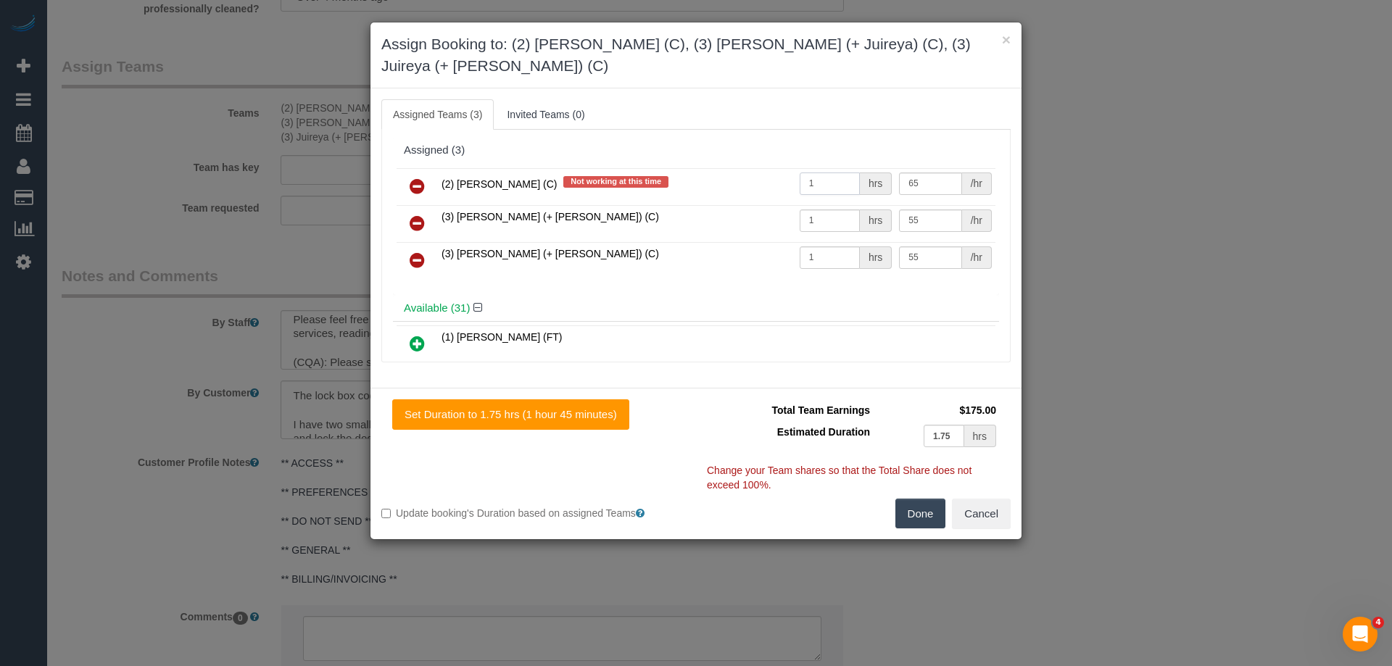
drag, startPoint x: 827, startPoint y: 162, endPoint x: 762, endPoint y: 156, distance: 65.5
click at [762, 168] on tr "(2) Kerry Welfare (C) Not working at this time 1 hrs 65 /hr" at bounding box center [696, 186] width 599 height 37
type input "1.75"
drag, startPoint x: 936, startPoint y: 156, endPoint x: 783, endPoint y: 156, distance: 153.0
click at [783, 168] on tr "(2) Kerry Welfare (C) Not working at this time 1.75 hrs 65 /hr" at bounding box center [696, 186] width 599 height 37
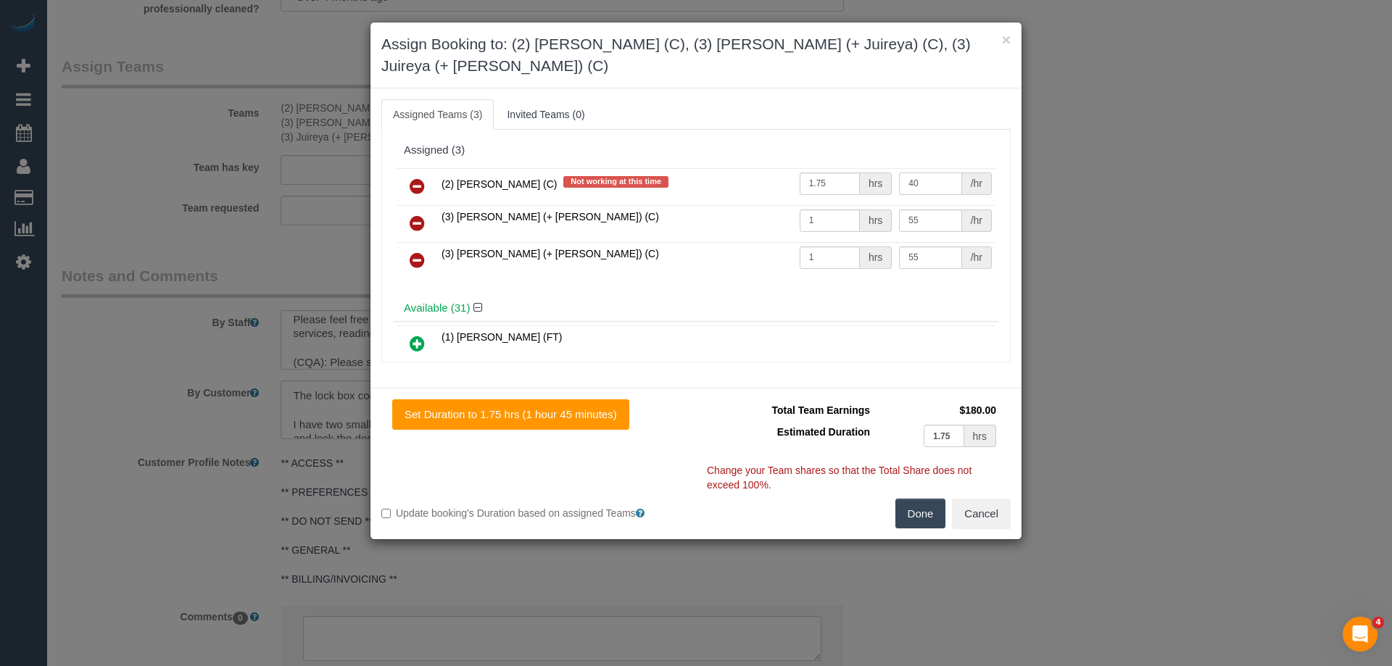
type input "40"
click at [920, 499] on button "Done" at bounding box center [920, 514] width 51 height 30
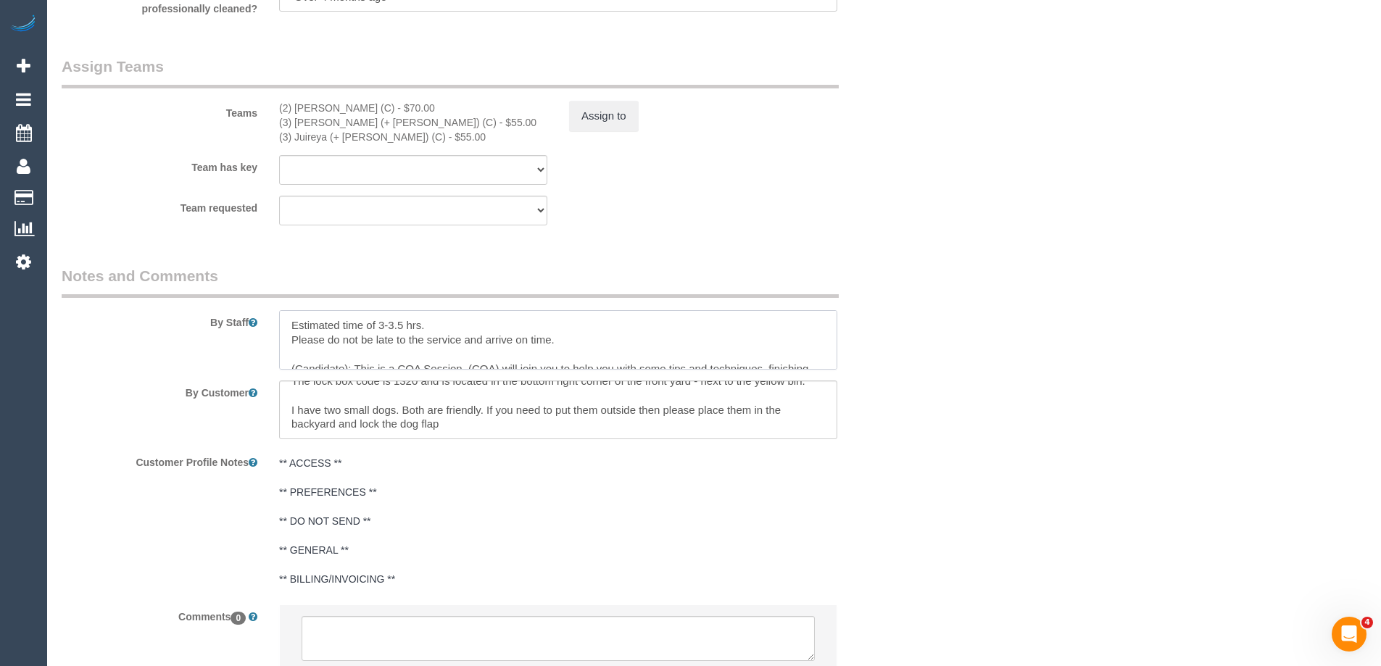
scroll to position [29, 0]
drag, startPoint x: 348, startPoint y: 339, endPoint x: 269, endPoint y: 336, distance: 79.1
click at [269, 336] on div at bounding box center [558, 339] width 580 height 59
drag, startPoint x: 512, startPoint y: 336, endPoint x: 481, endPoint y: 333, distance: 31.4
click at [481, 333] on textarea at bounding box center [558, 339] width 558 height 59
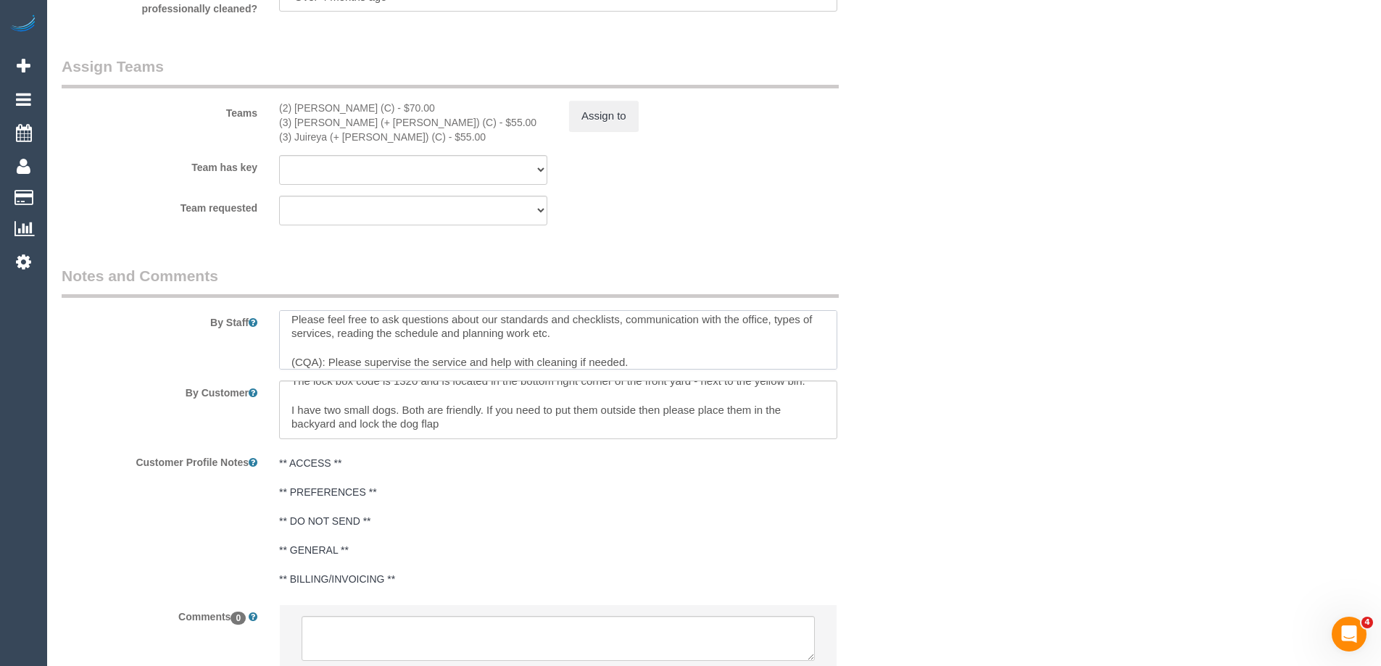
scroll to position [86, 0]
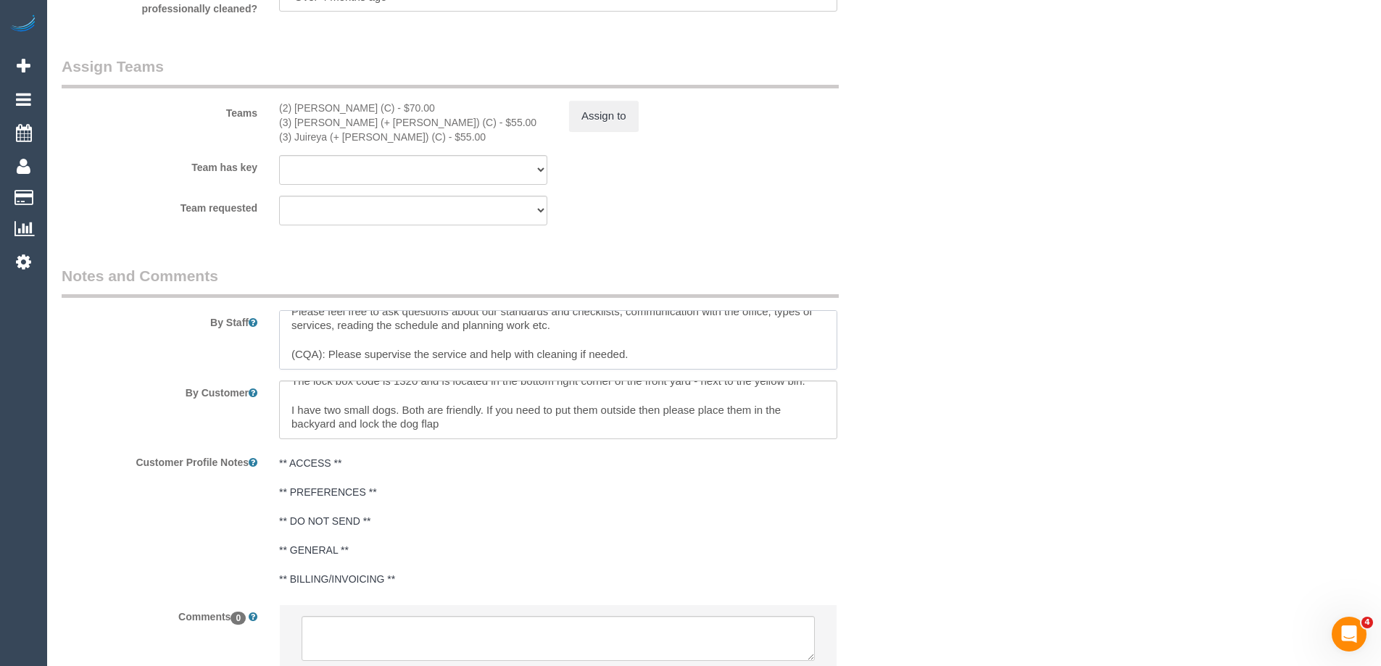
drag, startPoint x: 321, startPoint y: 363, endPoint x: 284, endPoint y: 358, distance: 37.2
click at [284, 358] on textarea at bounding box center [558, 339] width 558 height 59
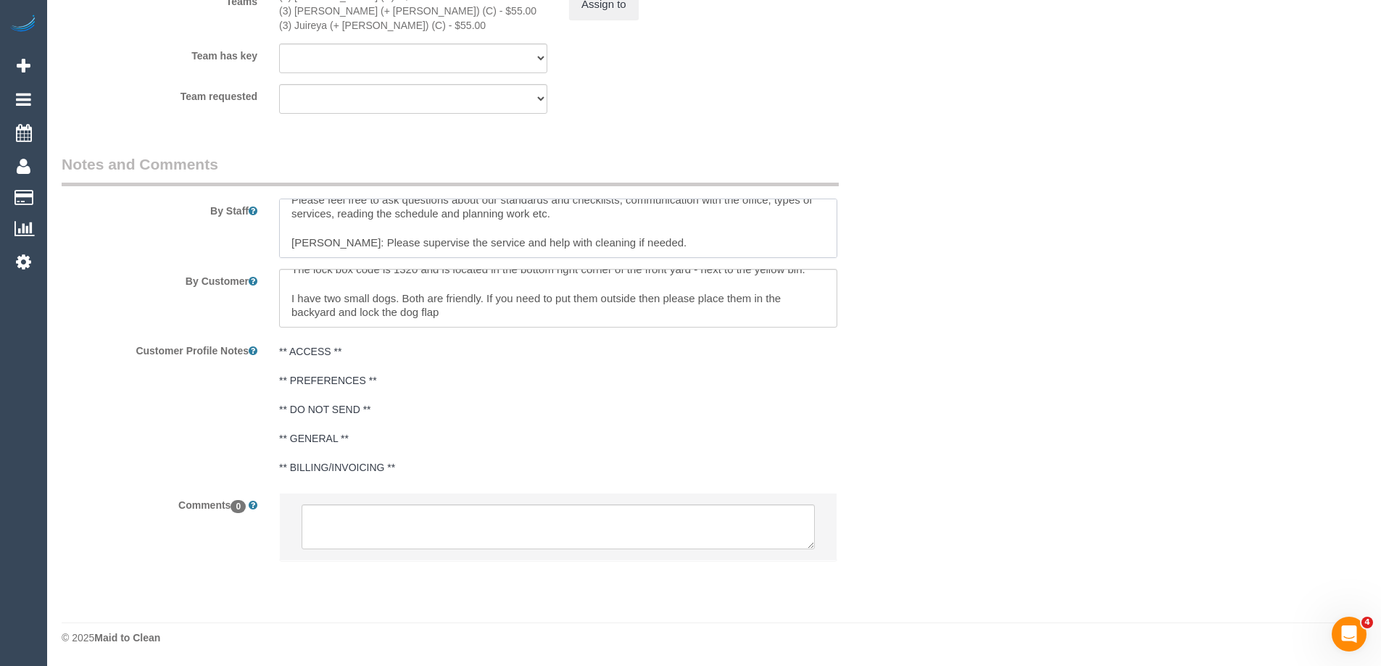
scroll to position [0, 0]
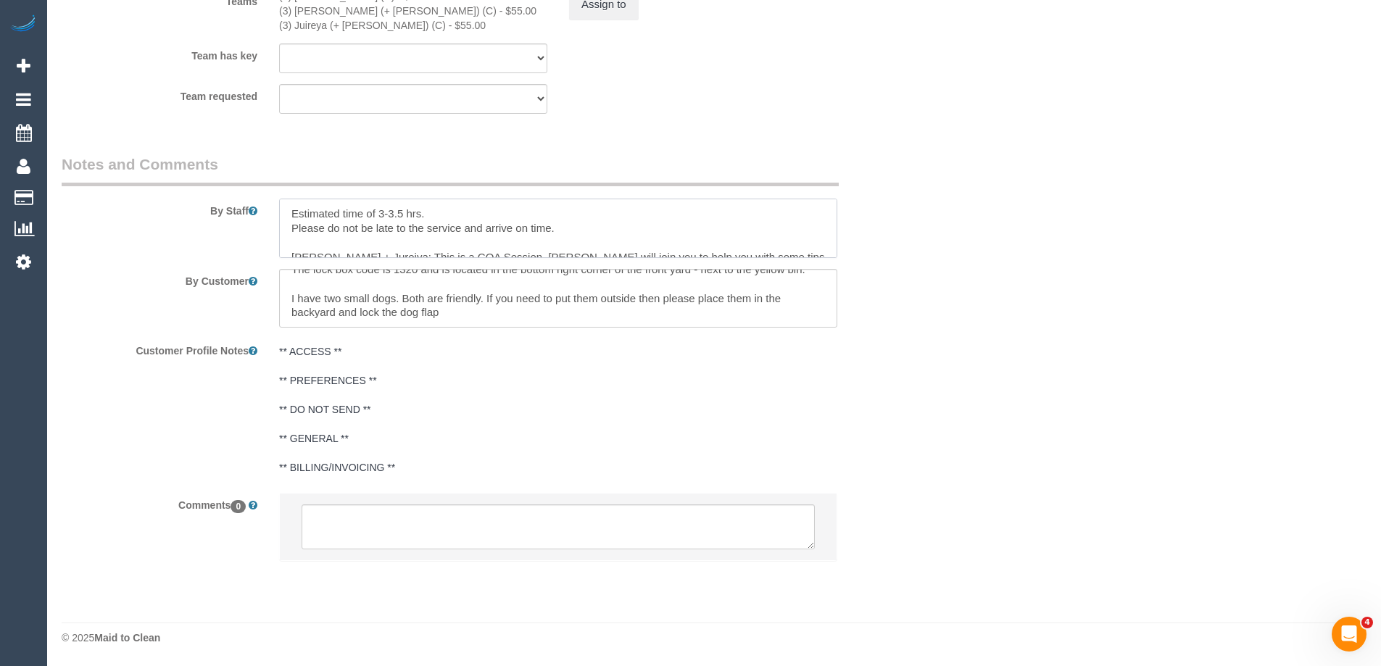
drag, startPoint x: 614, startPoint y: 229, endPoint x: 189, endPoint y: 74, distance: 453.0
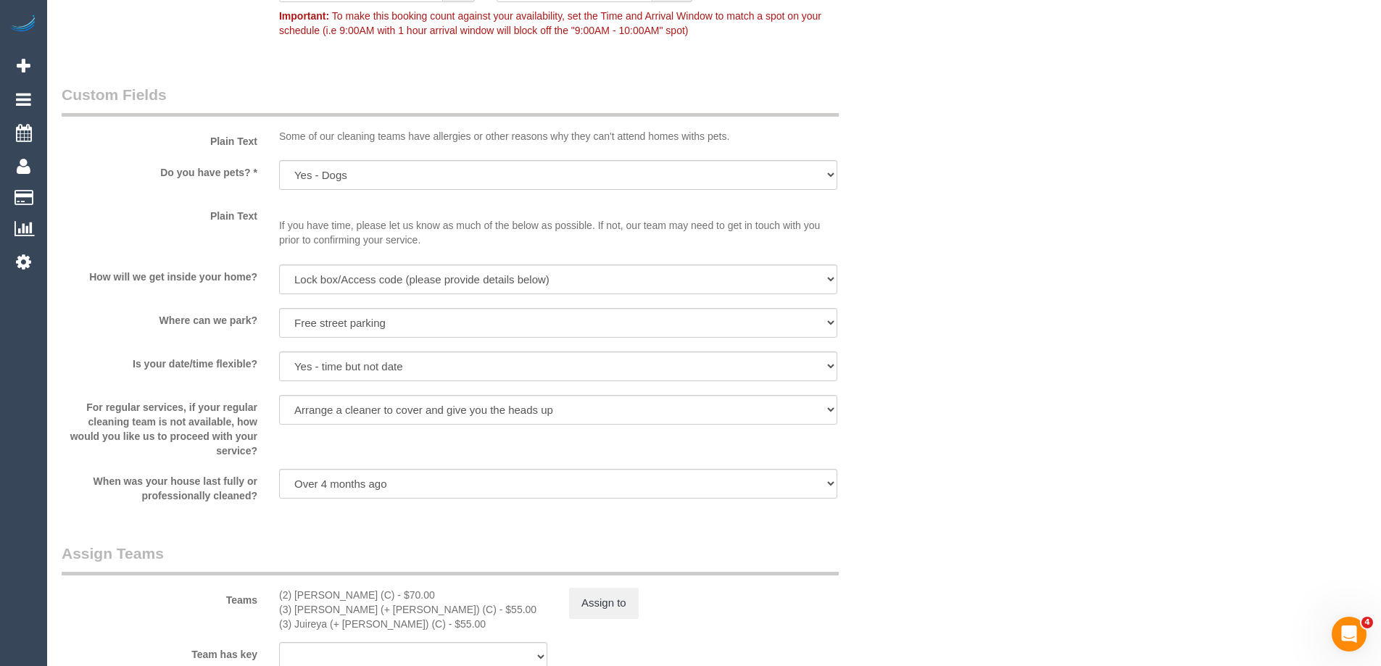
scroll to position [1924, 0]
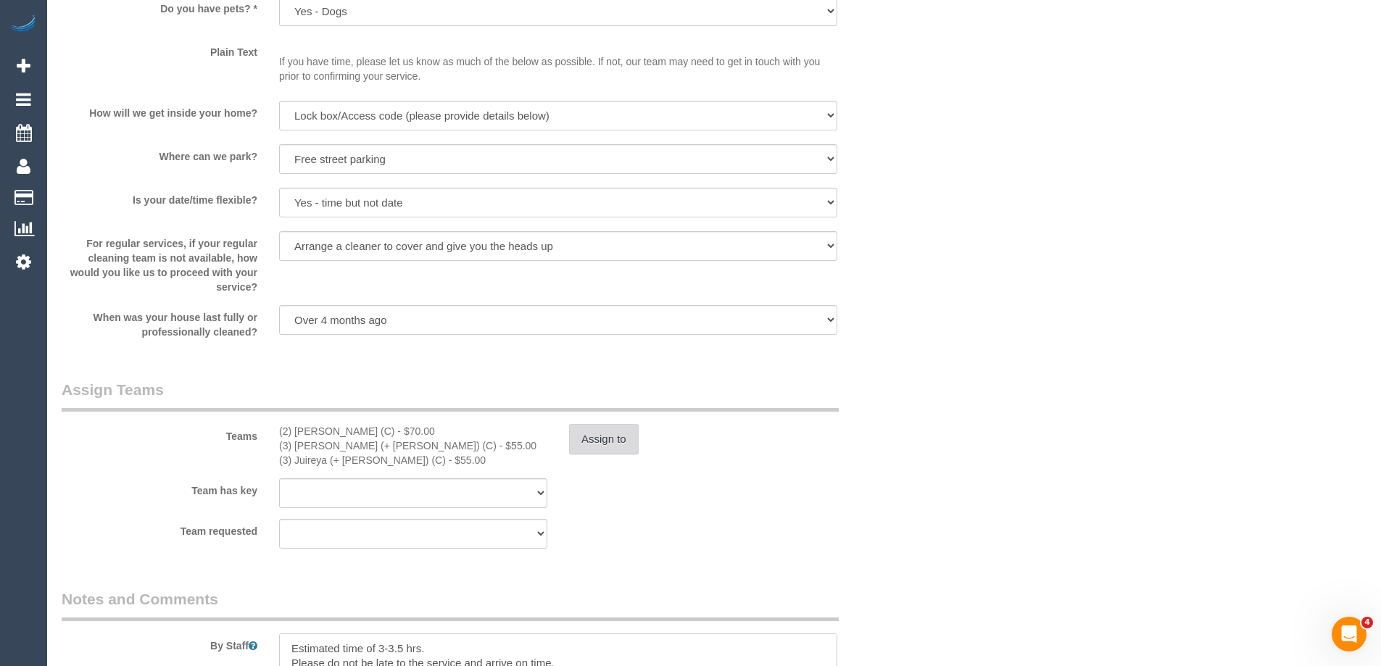
type textarea "Estimated time of 3-3.5 hrs. Please do not be late to the service and arrive on…"
click at [595, 439] on button "Assign to" at bounding box center [604, 439] width 70 height 30
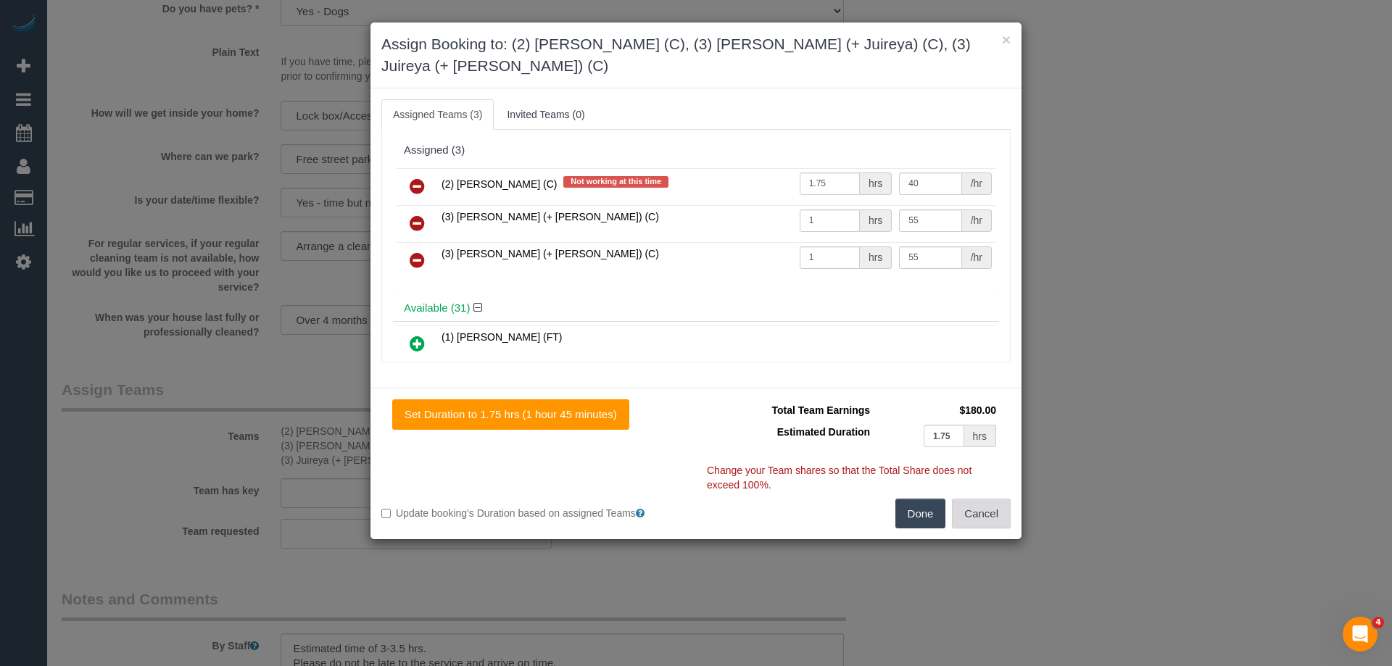
click at [987, 499] on button "Cancel" at bounding box center [981, 514] width 59 height 30
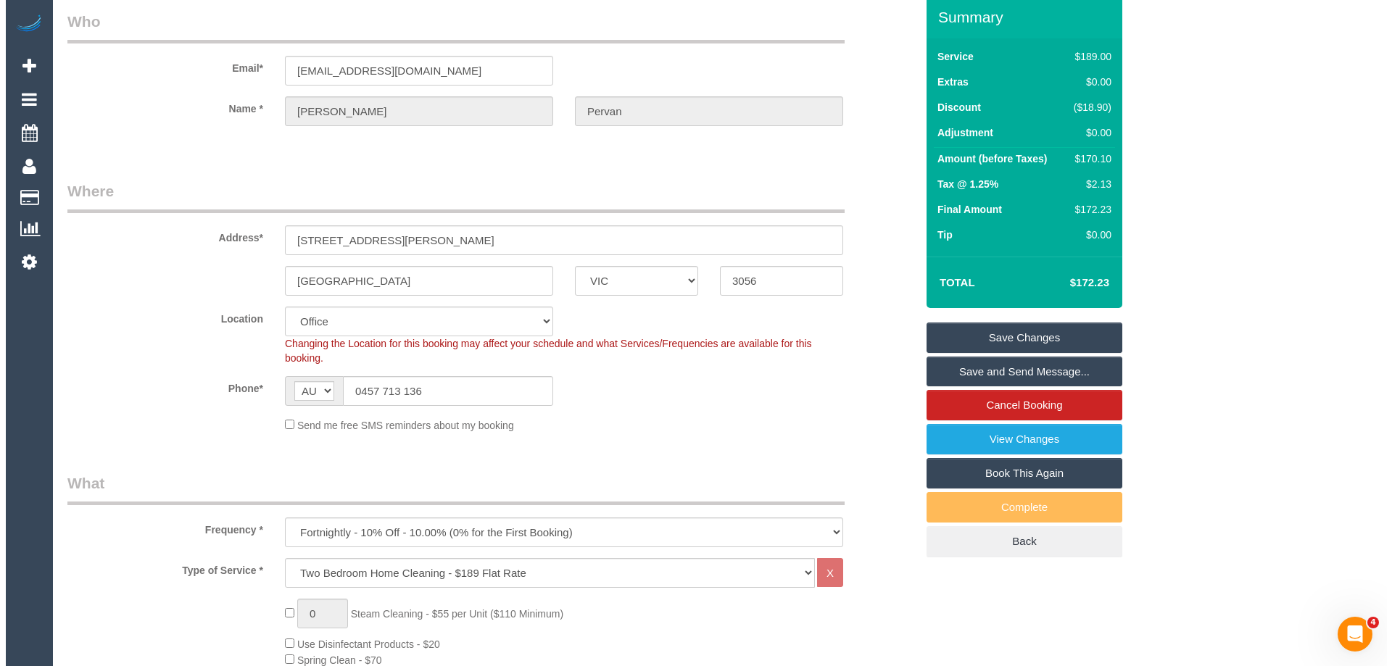
scroll to position [0, 0]
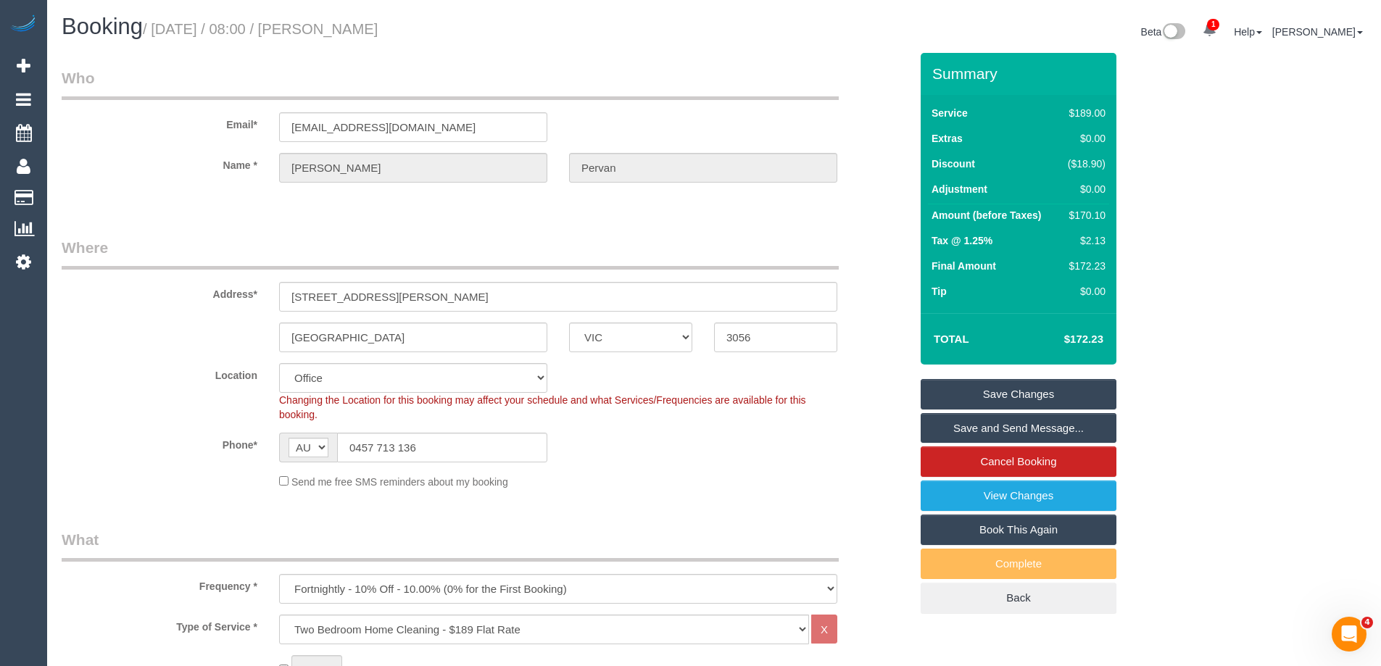
click at [957, 393] on link "Save Changes" at bounding box center [1019, 394] width 196 height 30
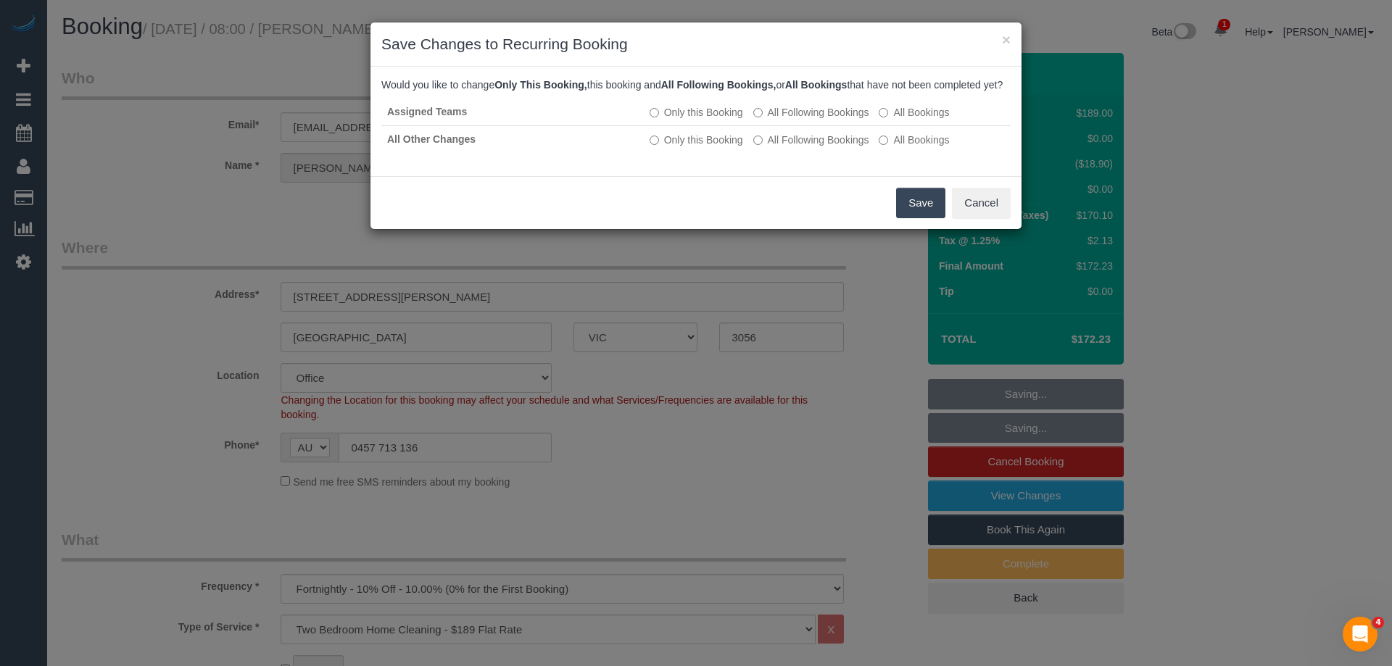
click at [911, 215] on button "Save" at bounding box center [920, 203] width 49 height 30
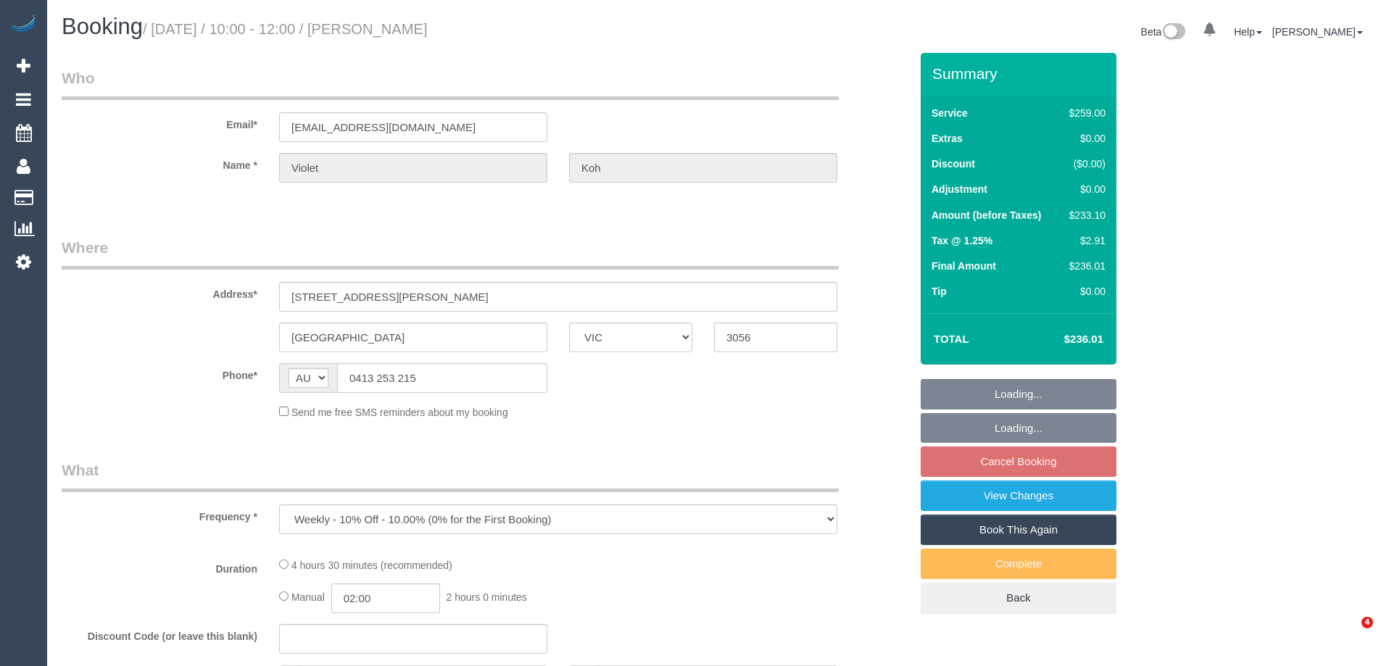
select select "VIC"
select select "string:stripe-pm_1RaRmF2GScqysDRVFH6bz4rJ"
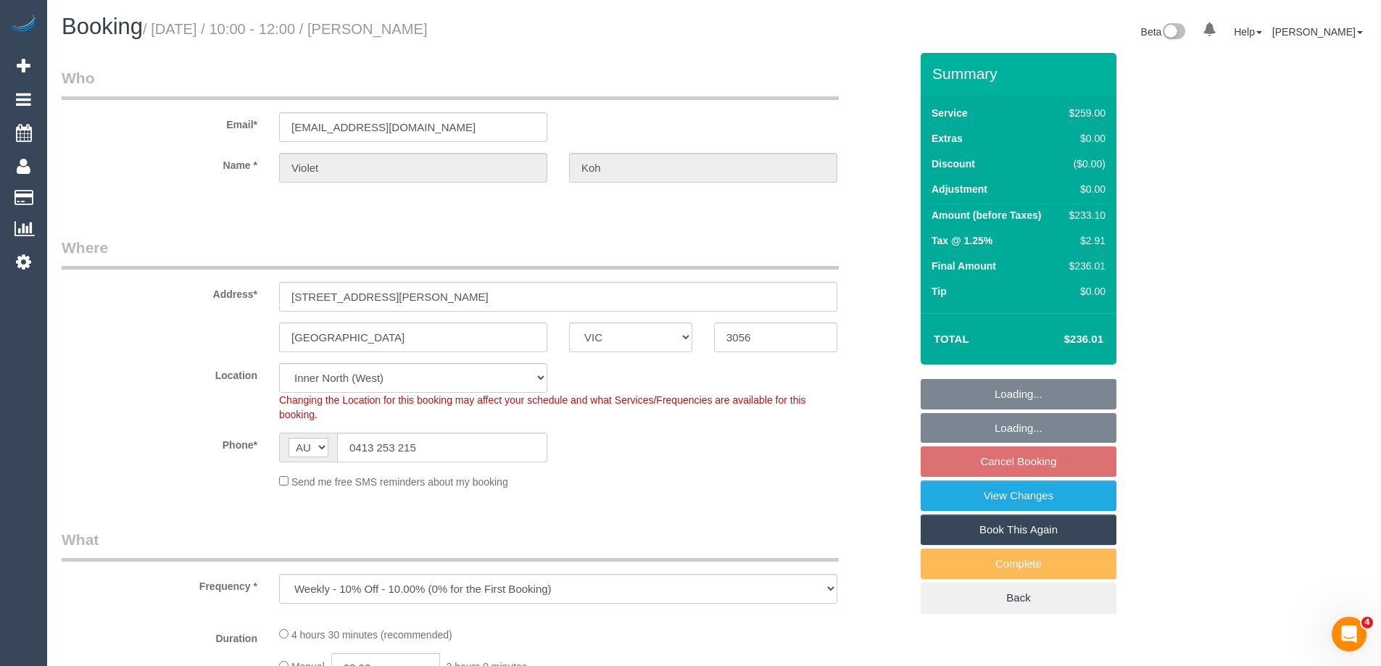
select select "object:566"
select select "number:28"
select select "number:14"
select select "number:19"
select select "number:22"
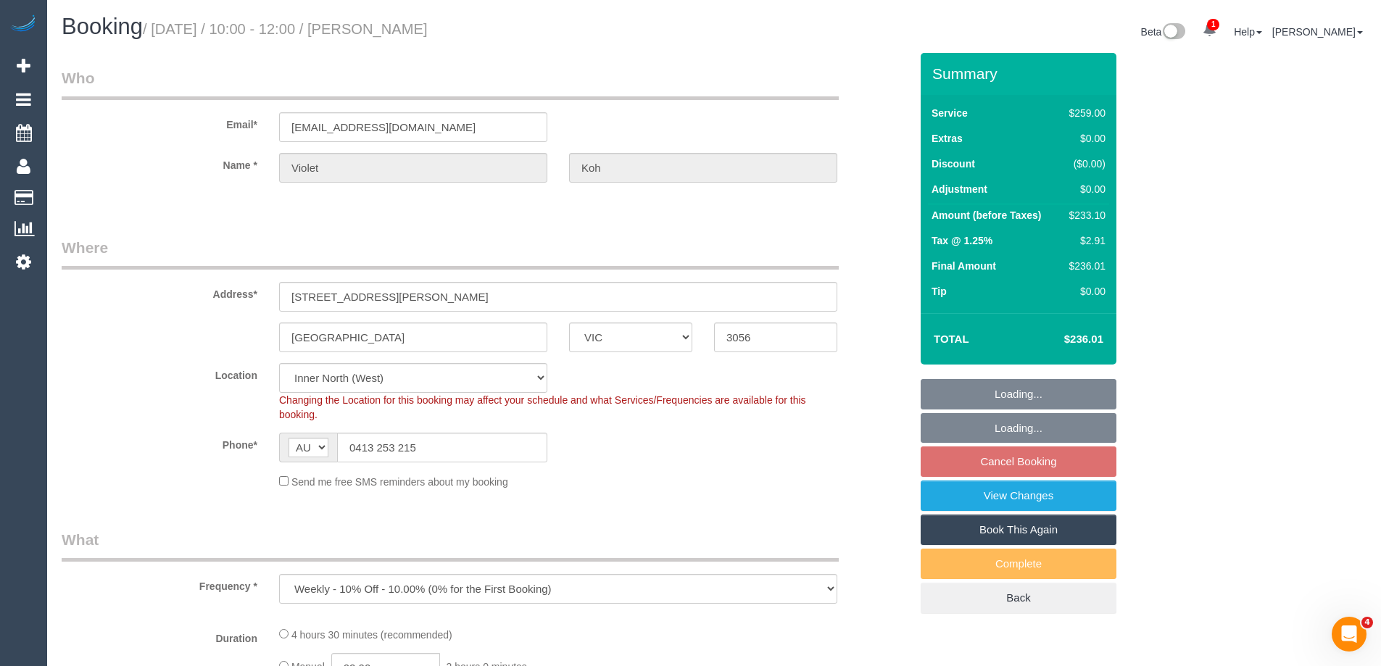
select select "number:33"
select select "number:11"
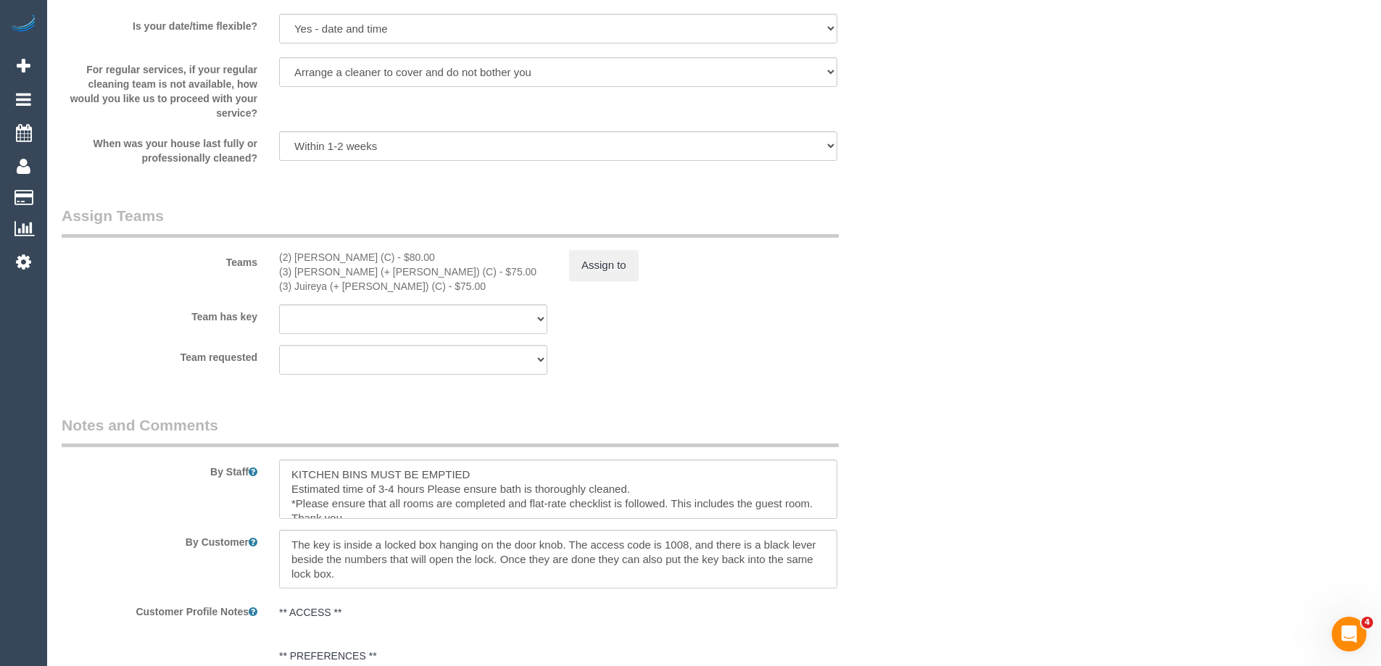
scroll to position [2103, 0]
click at [600, 256] on button "Assign to" at bounding box center [604, 261] width 70 height 30
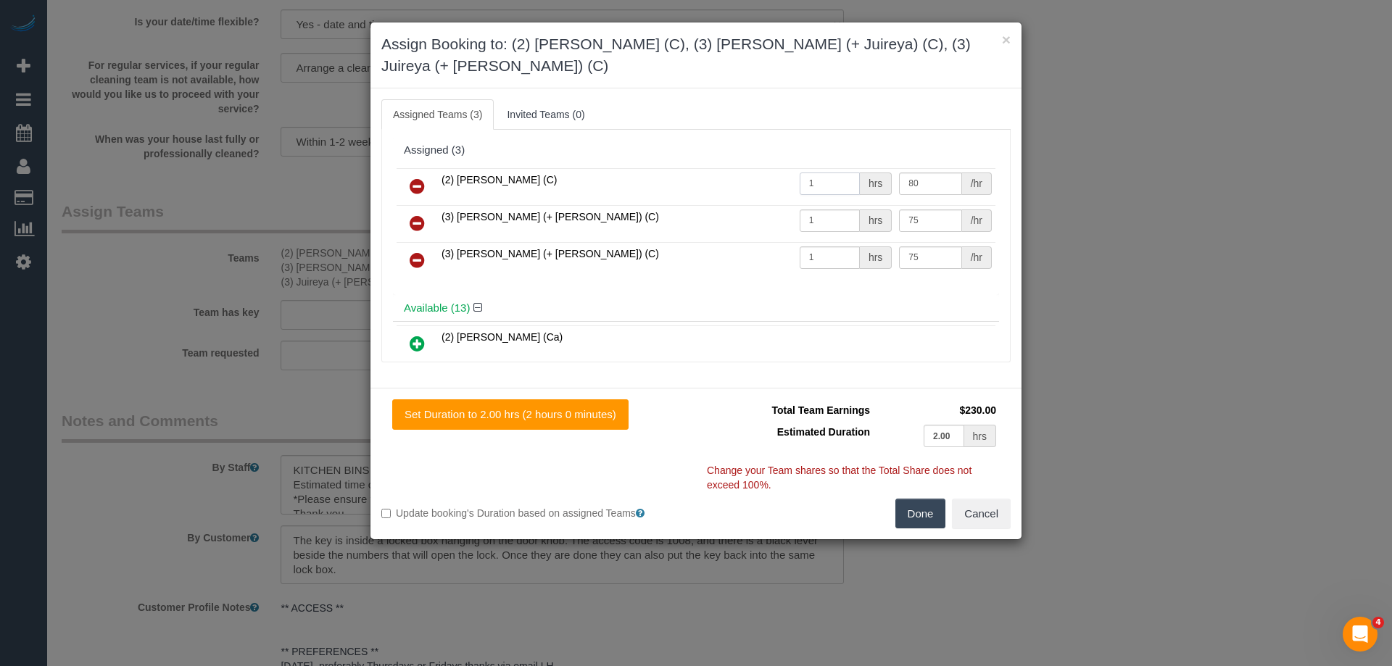
drag, startPoint x: 833, startPoint y: 159, endPoint x: 709, endPoint y: 158, distance: 124.0
click at [710, 168] on tr "(2) Kerry Welfare (C) 1 hrs 80 /hr" at bounding box center [696, 186] width 599 height 37
type input "2"
drag, startPoint x: 803, startPoint y: 161, endPoint x: 777, endPoint y: 161, distance: 26.1
click at [777, 168] on tr "(2) Kerry Welfare (C) 2 hrs 80 /hr" at bounding box center [696, 186] width 599 height 37
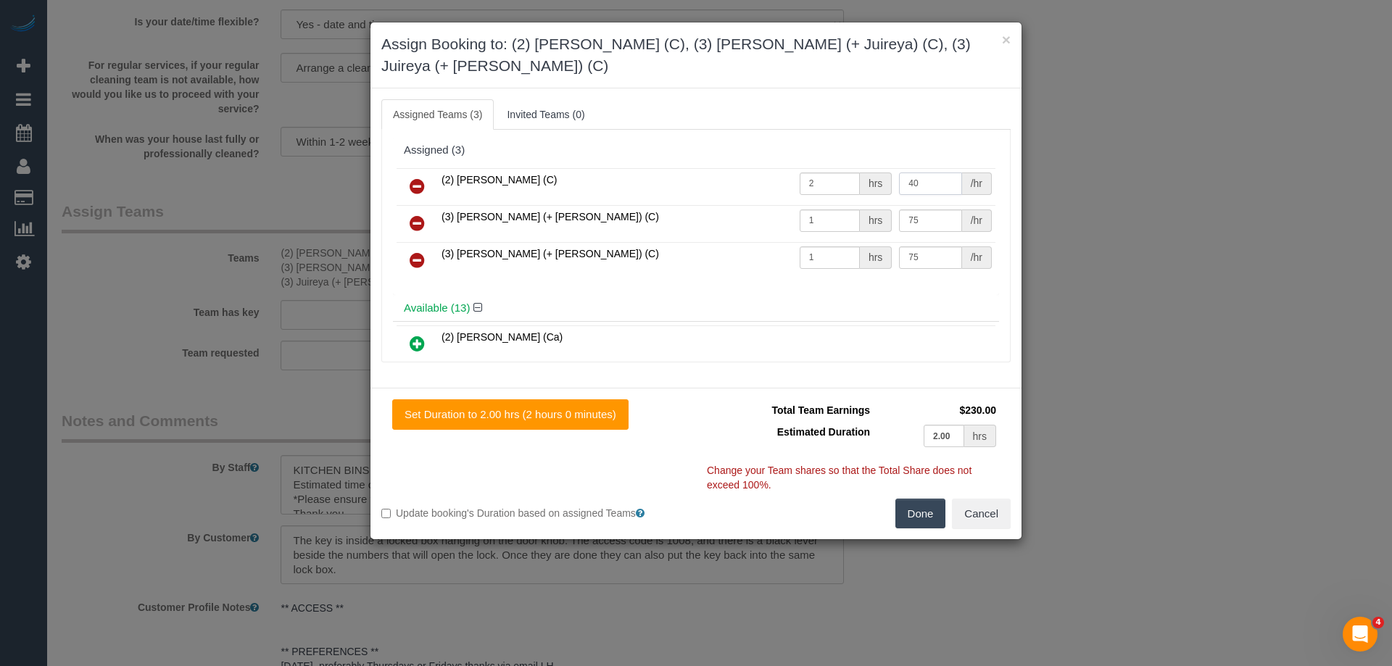
type input "40"
click at [923, 499] on button "Done" at bounding box center [920, 514] width 51 height 30
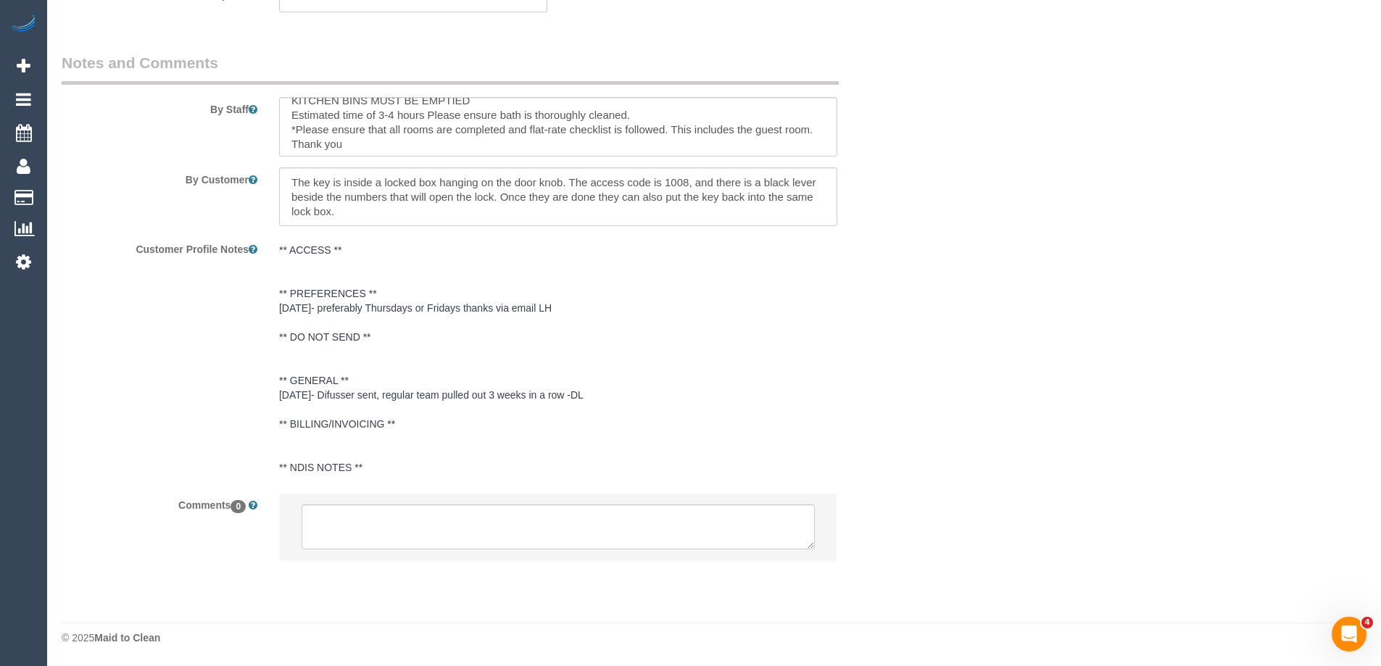
scroll to position [15, 0]
click at [359, 141] on textarea at bounding box center [558, 126] width 558 height 59
paste textarea "Estimated time of 3-3.5 hrs. Please do not be late to the service and arrive on…"
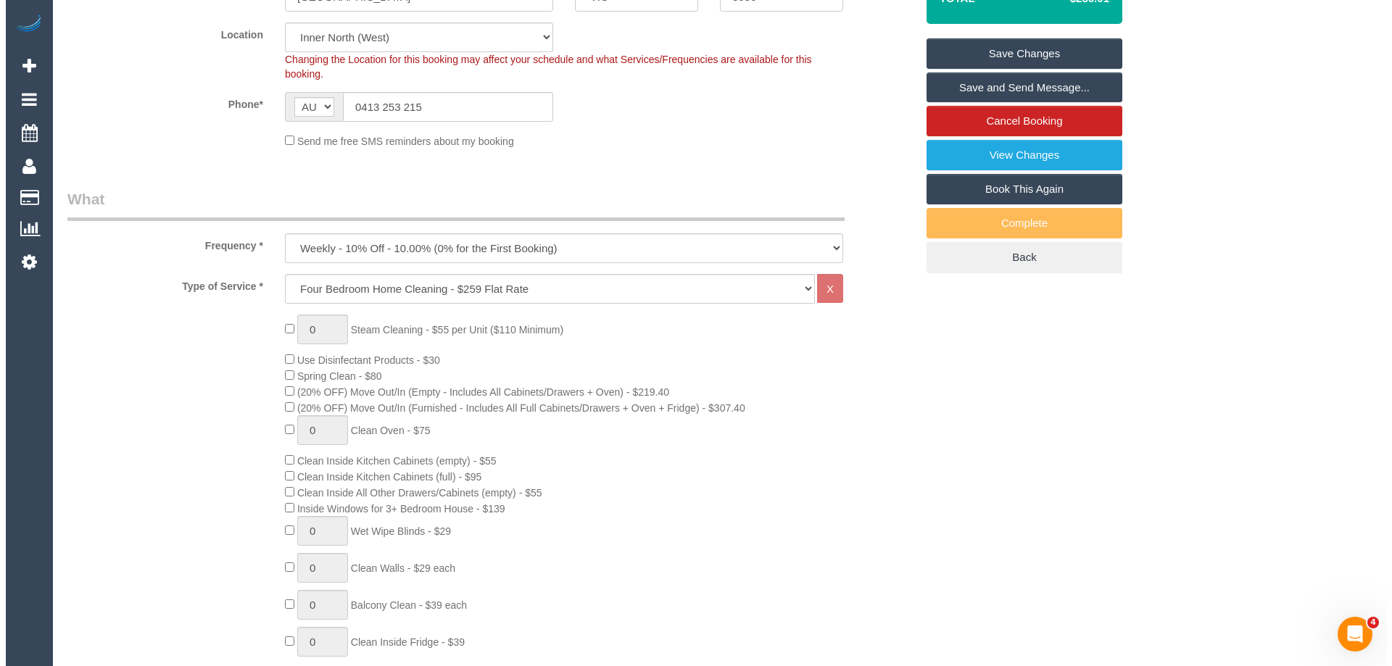
scroll to position [0, 0]
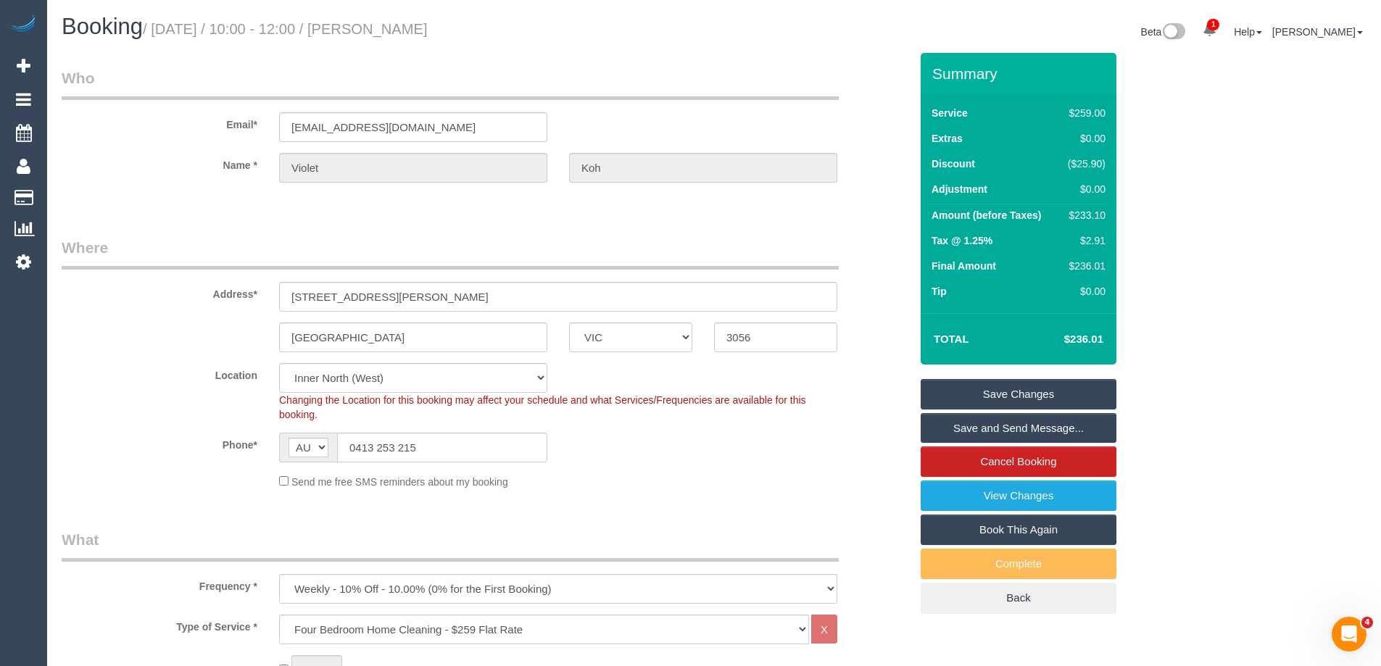
type textarea "KITCHEN BINS MUST BE EMPTIED Estimated time of 3-4 hours Please ensure bath is …"
click at [953, 385] on link "Save Changes" at bounding box center [1019, 394] width 196 height 30
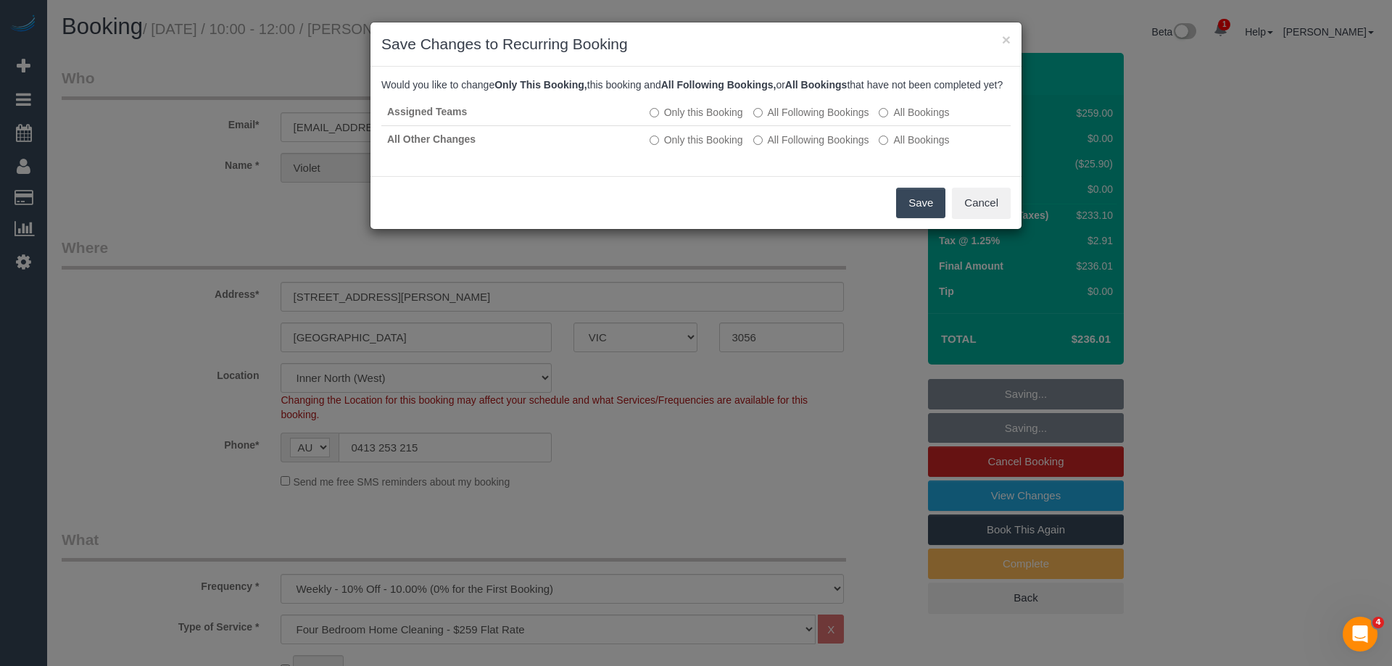
click at [914, 218] on button "Save" at bounding box center [920, 203] width 49 height 30
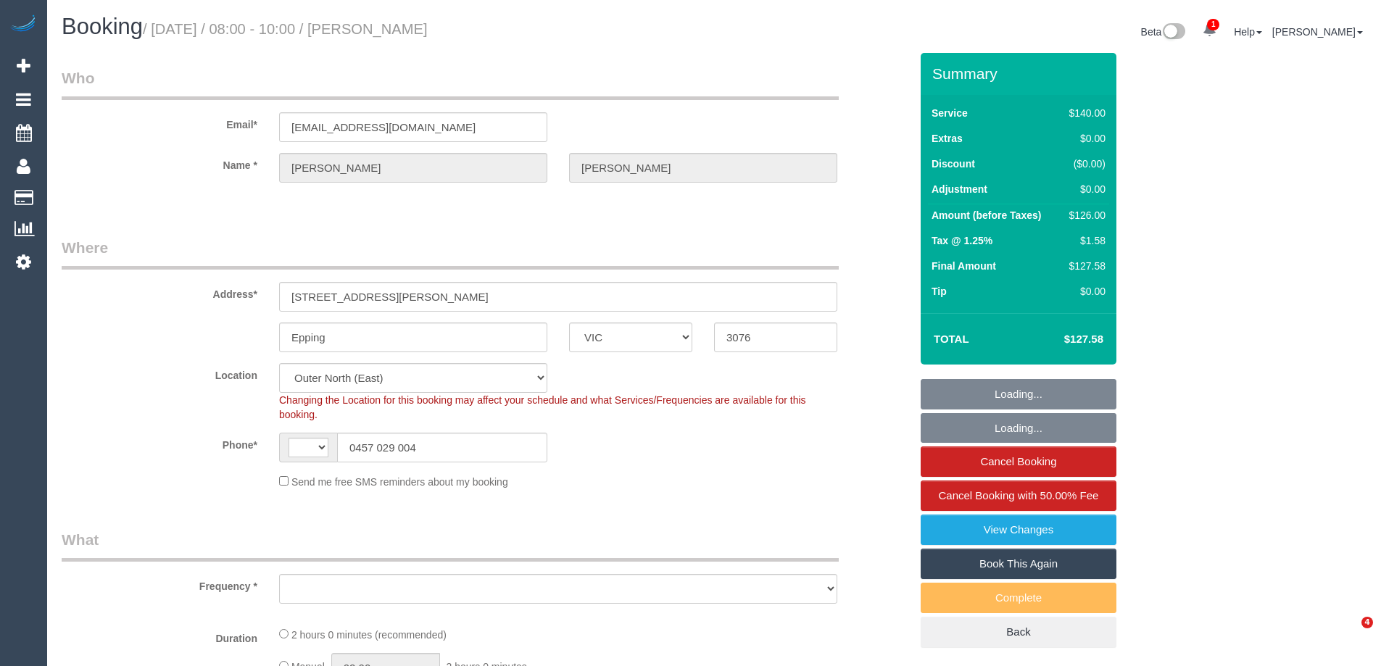
select select "VIC"
select select "number:29"
select select "number:14"
select select "number:18"
select select "number:22"
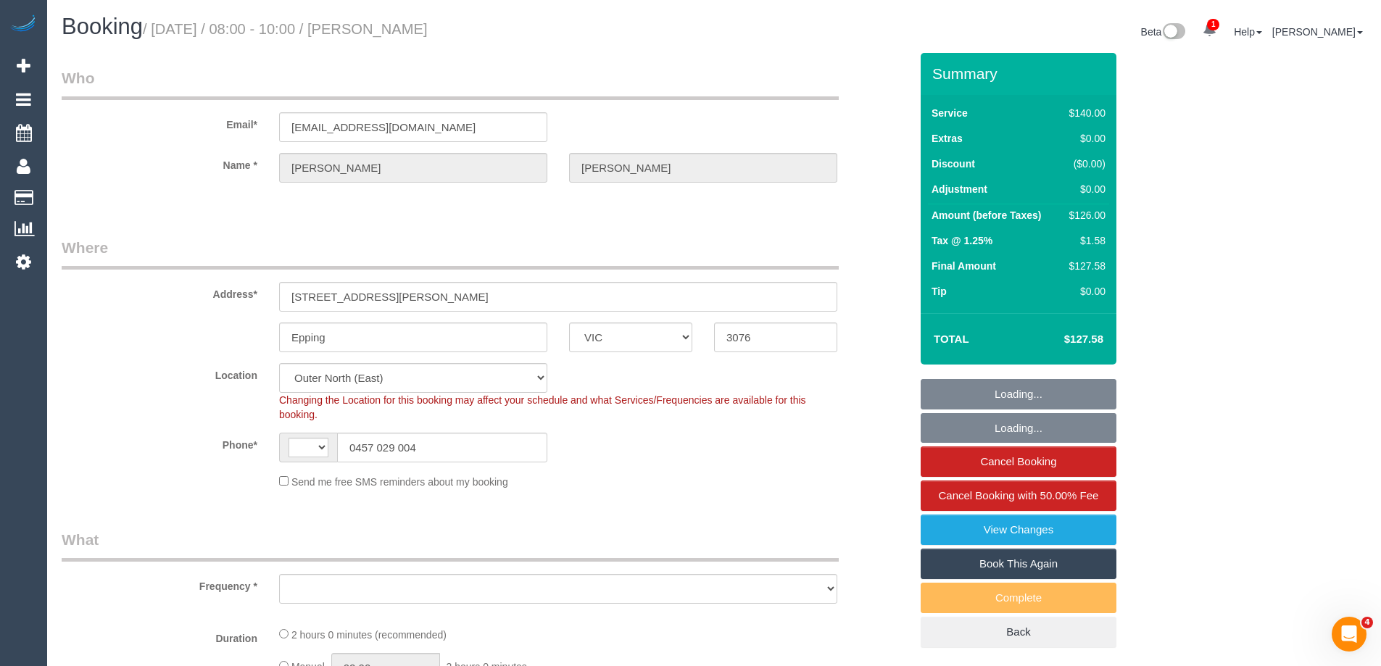
select select "number:34"
select select "number:26"
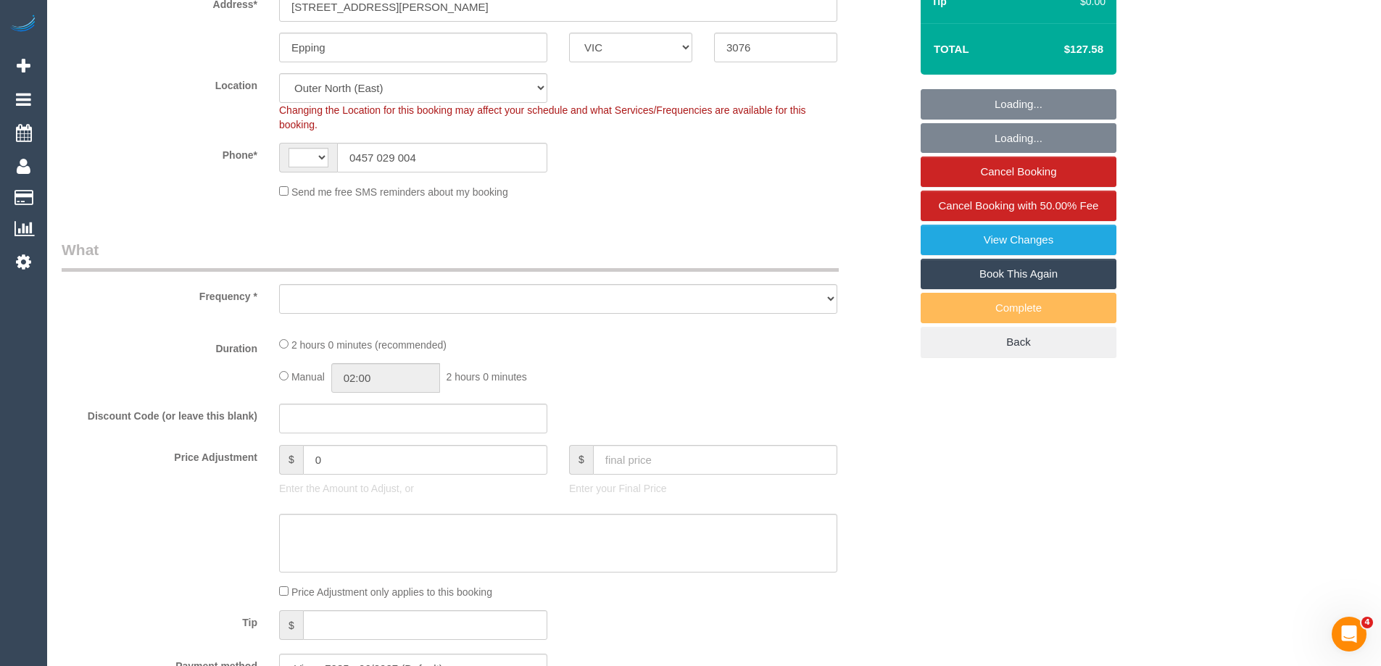
select select "string:AU"
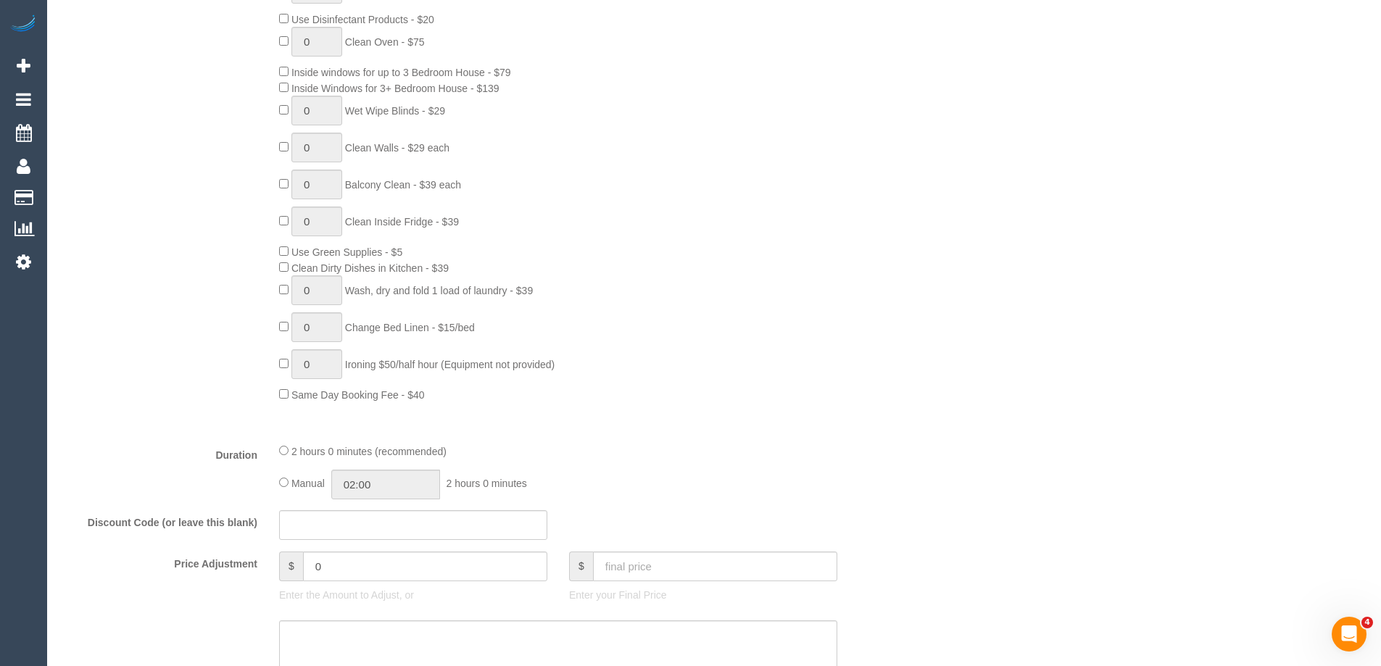
select select "object:1265"
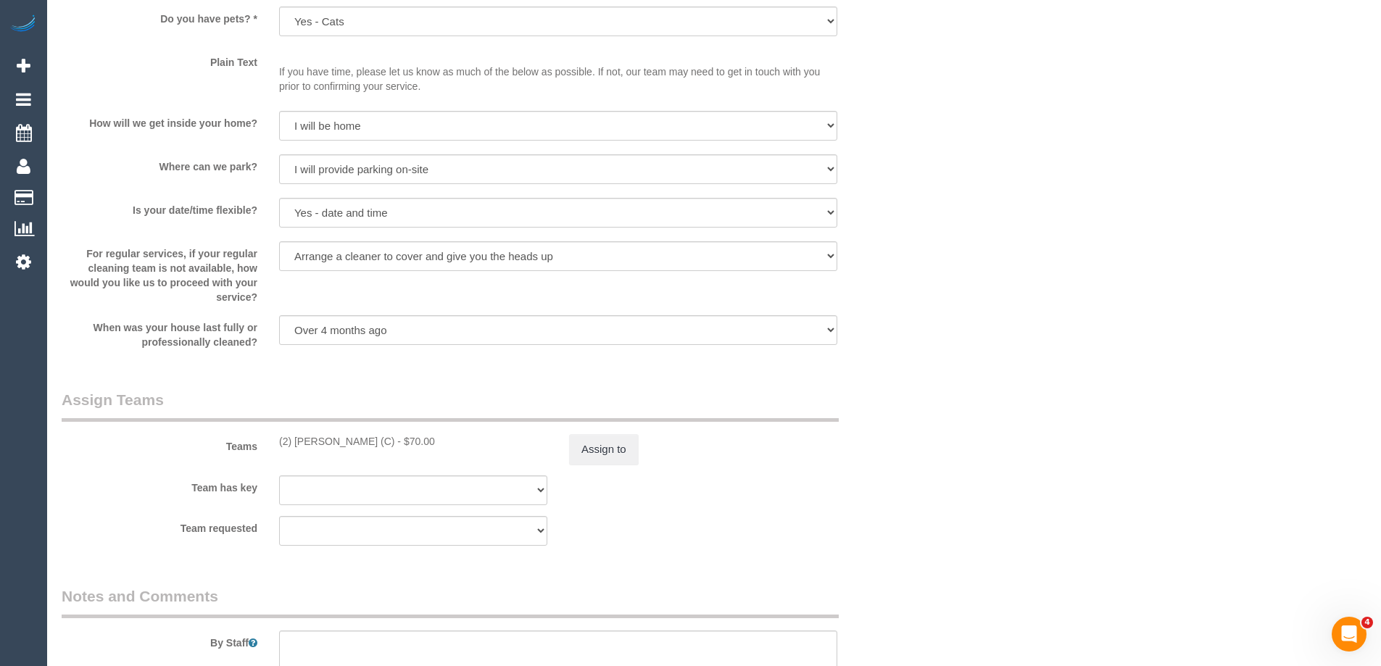
scroll to position [1958, 0]
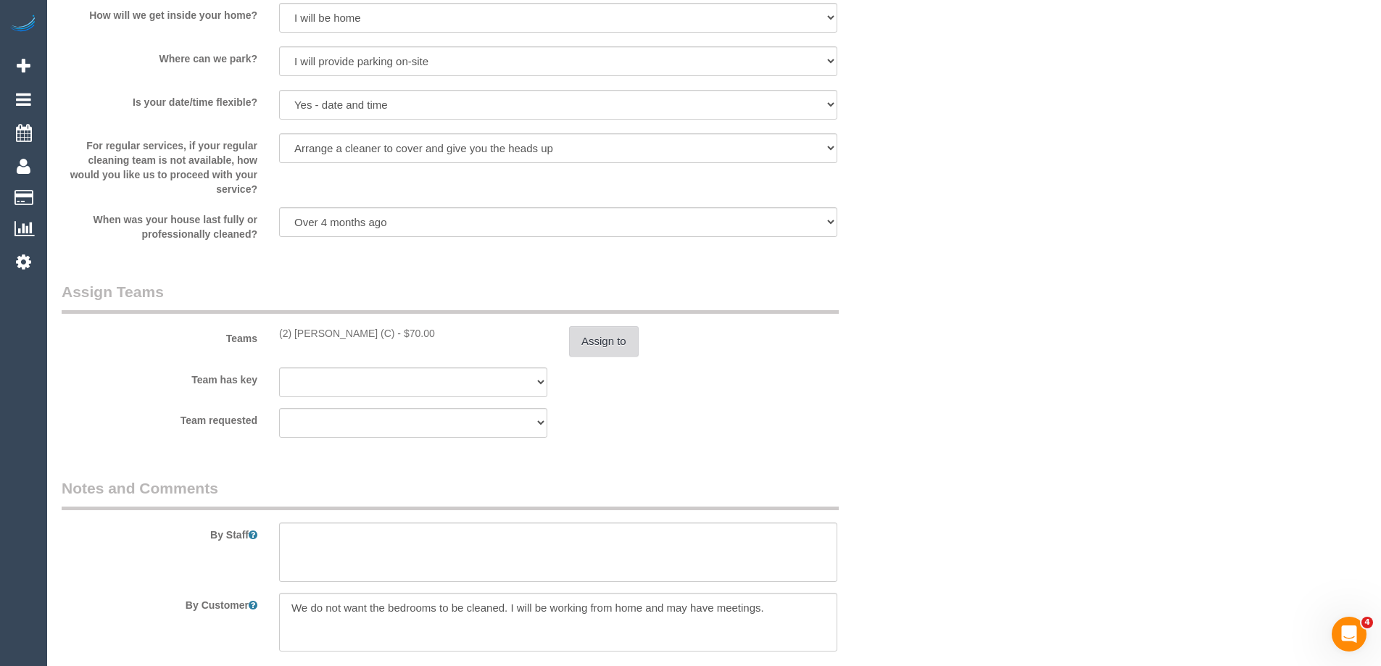
click at [597, 347] on button "Assign to" at bounding box center [604, 341] width 70 height 30
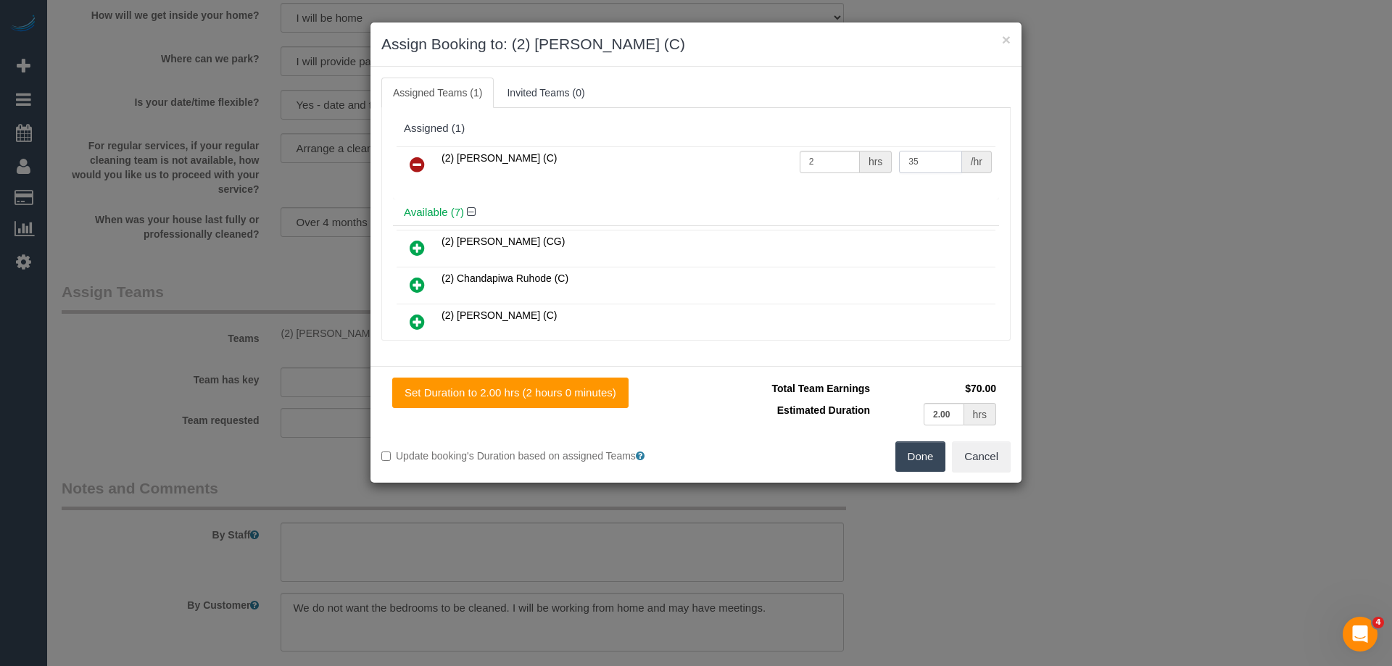
drag, startPoint x: 915, startPoint y: 157, endPoint x: 787, endPoint y: 153, distance: 127.7
click at [789, 154] on tr "(2) [PERSON_NAME] (C) 2 hrs 35 /hr" at bounding box center [696, 164] width 599 height 37
type input "37.5"
click at [916, 455] on button "Done" at bounding box center [920, 457] width 51 height 30
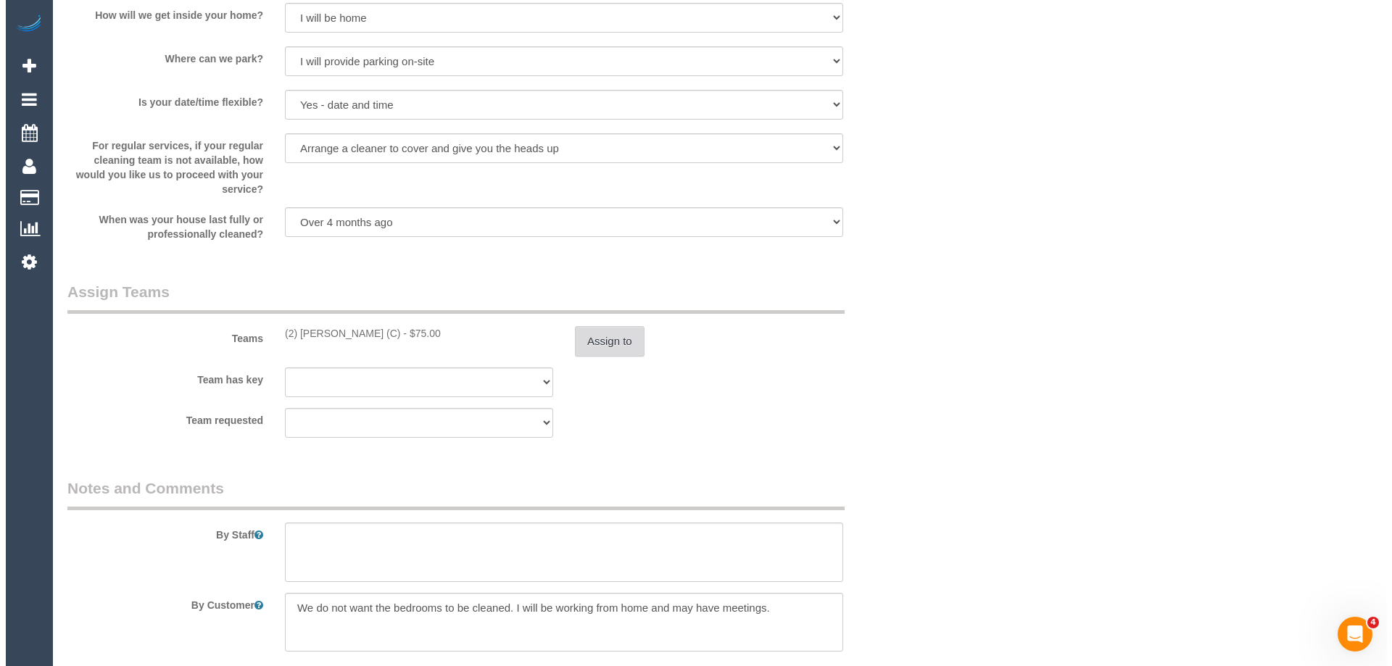
scroll to position [0, 0]
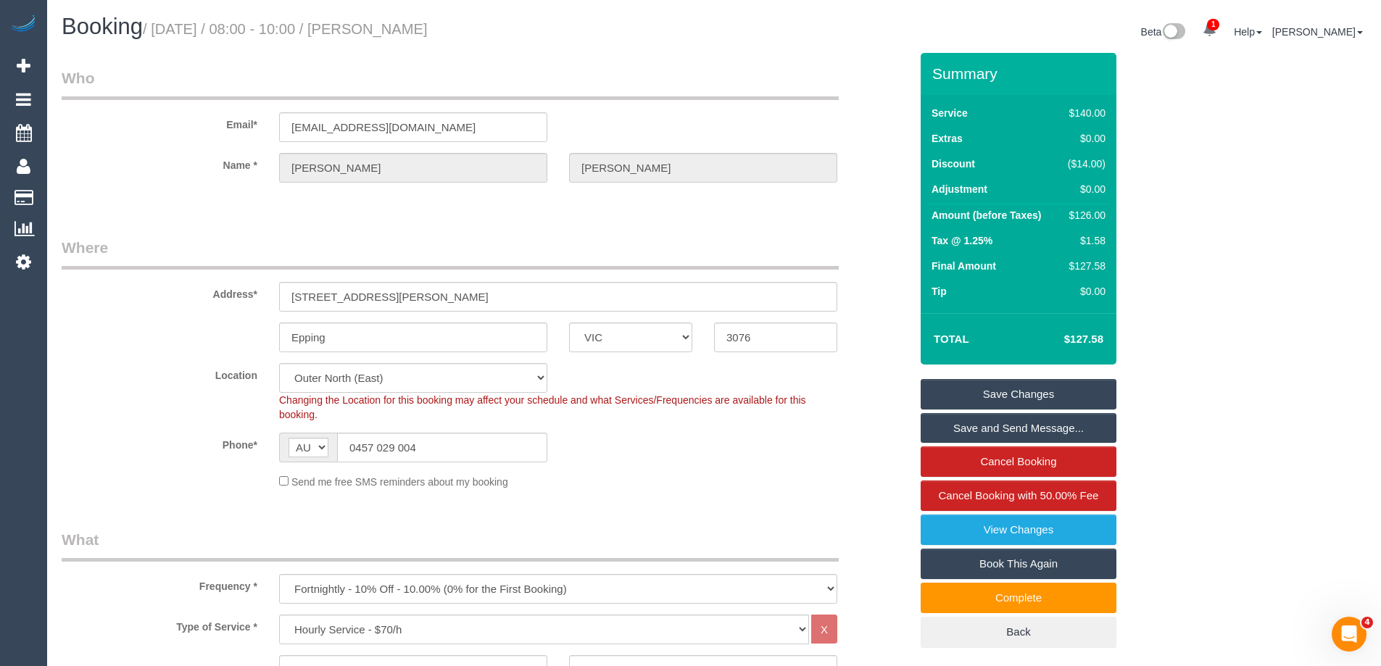
click at [956, 393] on link "Save Changes" at bounding box center [1019, 394] width 196 height 30
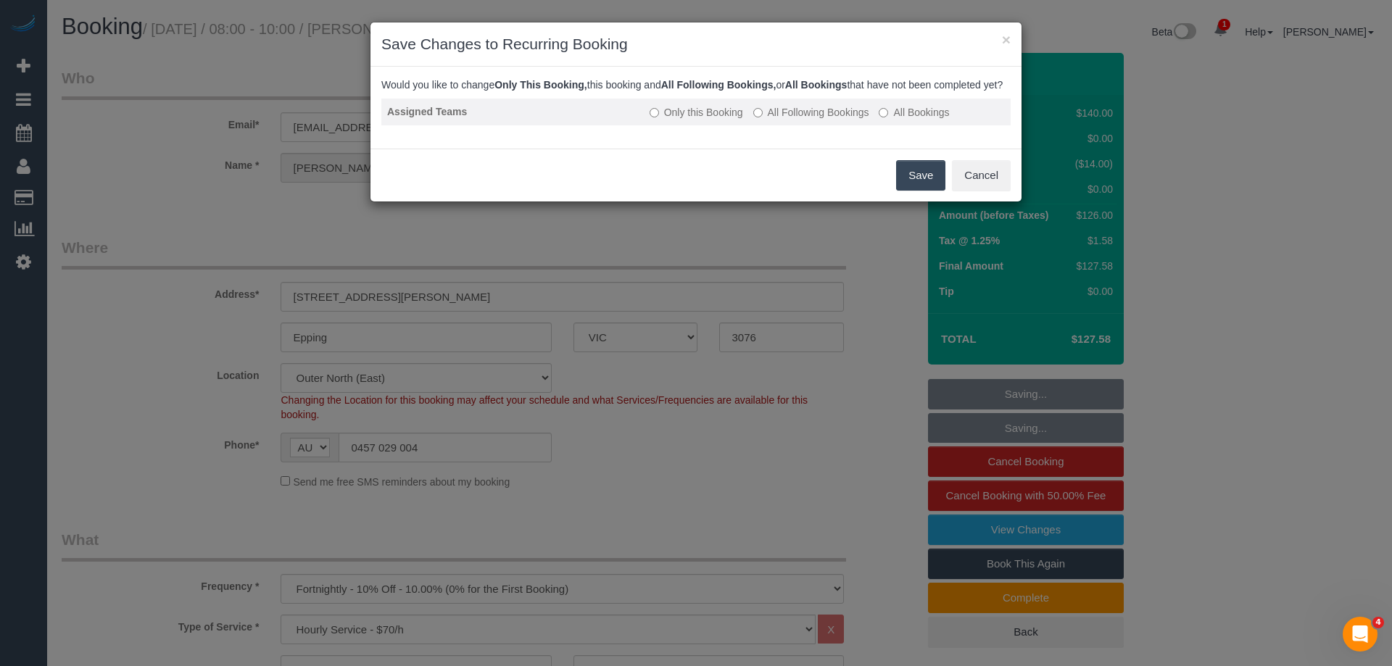
click at [776, 120] on label "All Following Bookings" at bounding box center [811, 112] width 116 height 15
click at [910, 189] on button "Save" at bounding box center [920, 175] width 49 height 30
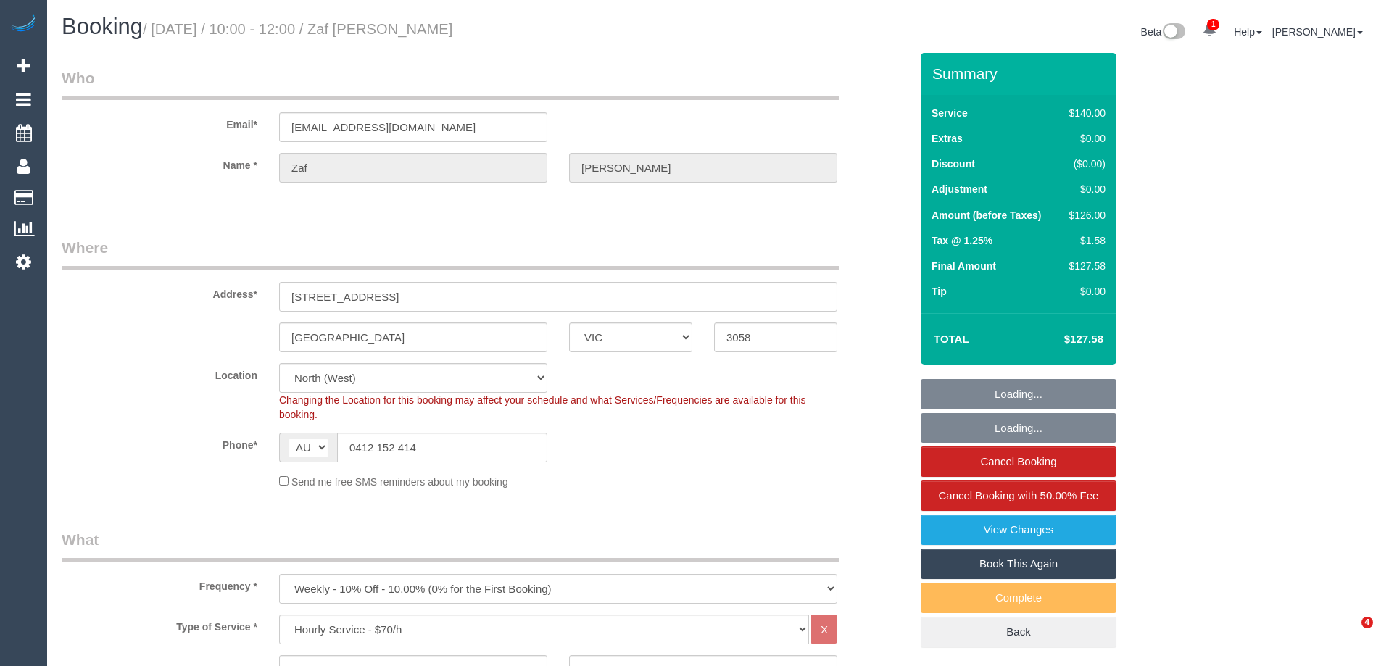
select select "VIC"
select select "number:27"
select select "number:14"
select select "number:18"
select select "number:36"
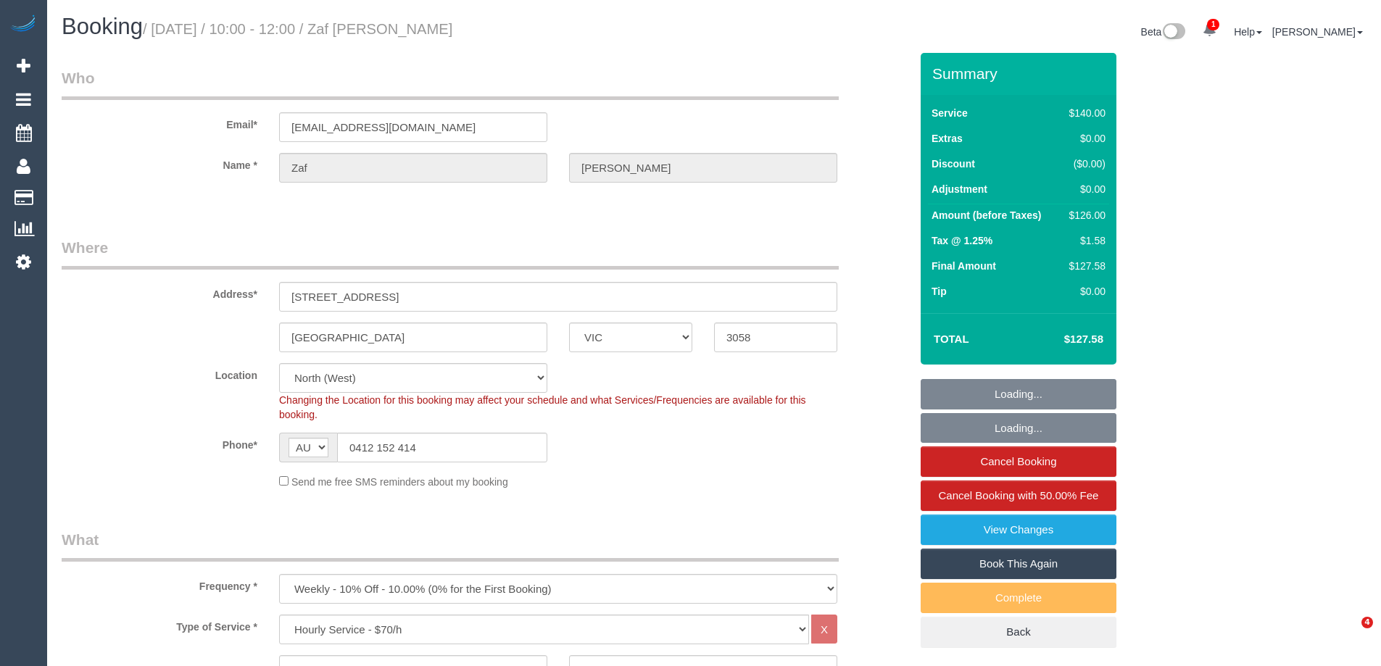
select select "object:872"
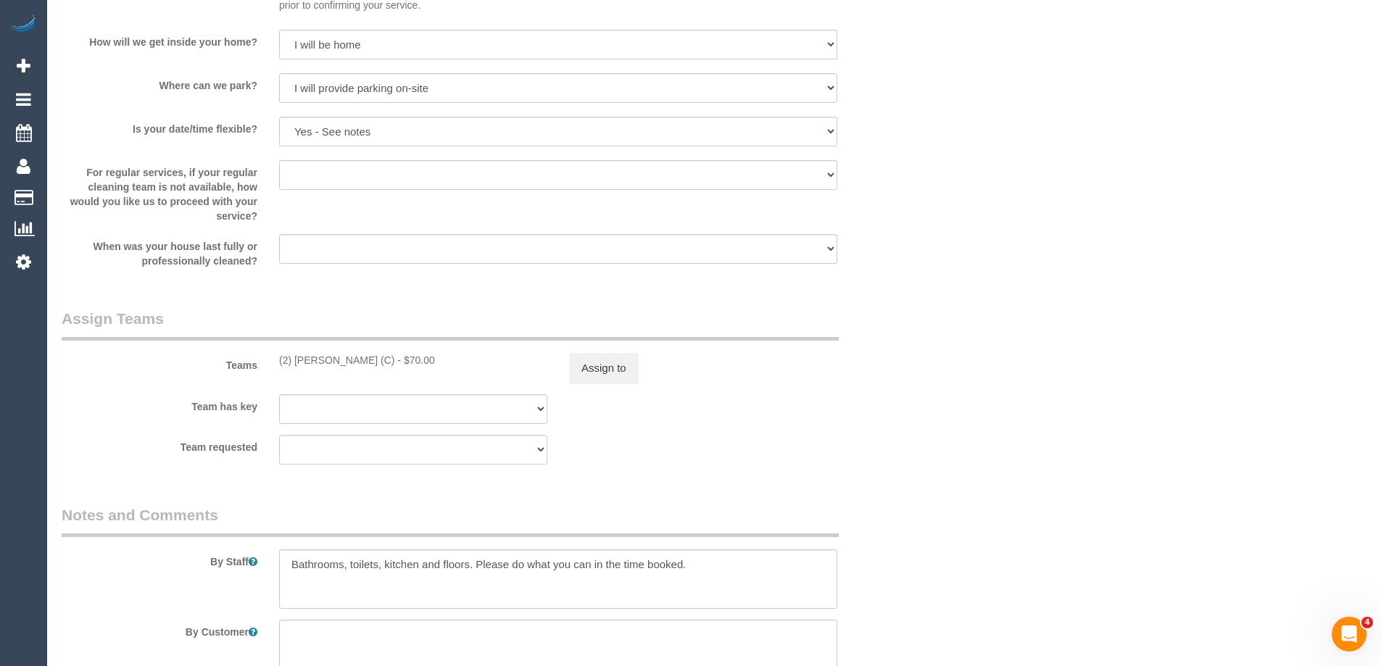
scroll to position [2103, 0]
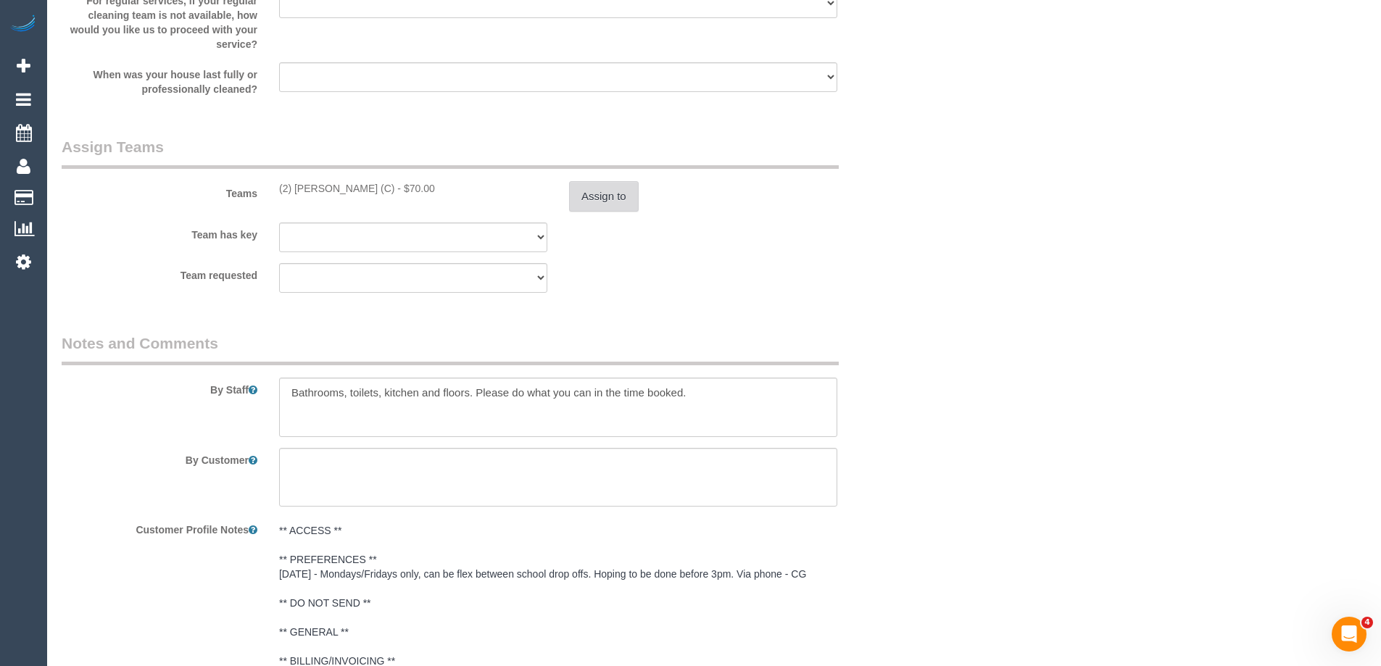
click at [605, 193] on button "Assign to" at bounding box center [604, 196] width 70 height 30
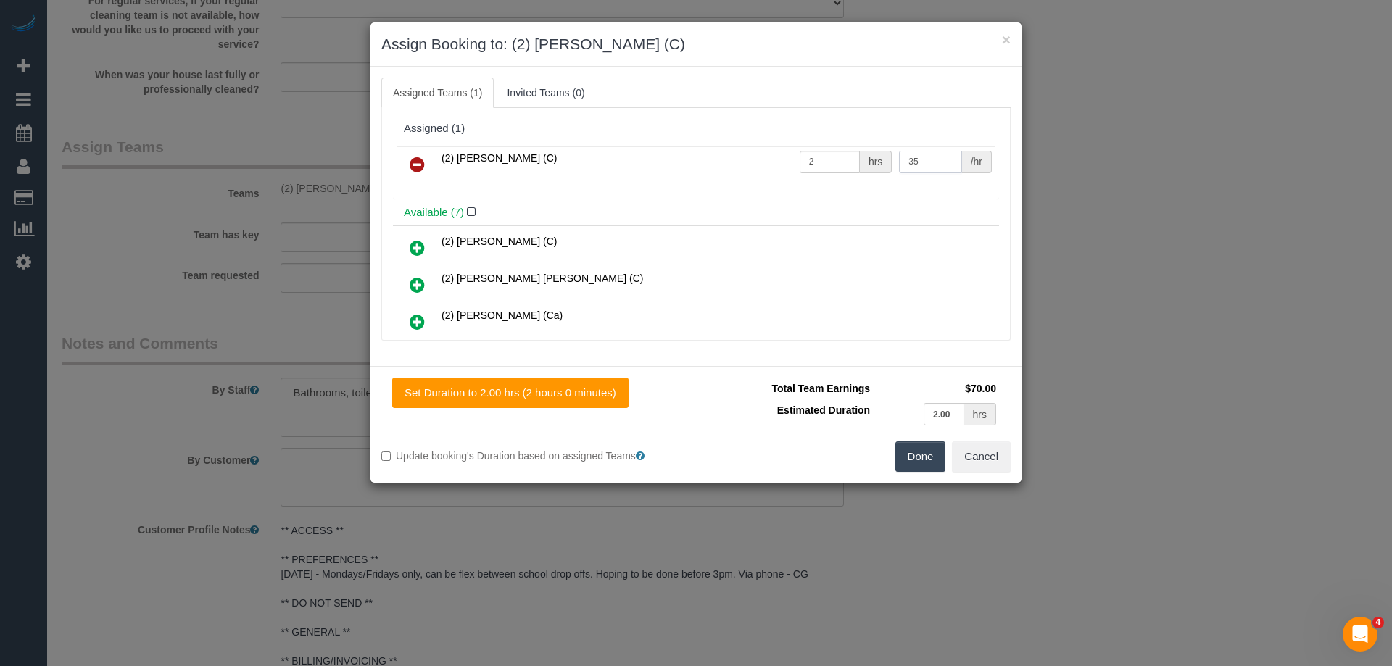
drag, startPoint x: 925, startPoint y: 161, endPoint x: 832, endPoint y: 160, distance: 92.8
click at [832, 160] on tr "(2) [PERSON_NAME] (C) 2 hrs 35 /hr" at bounding box center [696, 164] width 599 height 37
type input "37.5"
drag, startPoint x: 914, startPoint y: 452, endPoint x: 953, endPoint y: 453, distance: 38.4
click at [915, 453] on button "Done" at bounding box center [920, 457] width 51 height 30
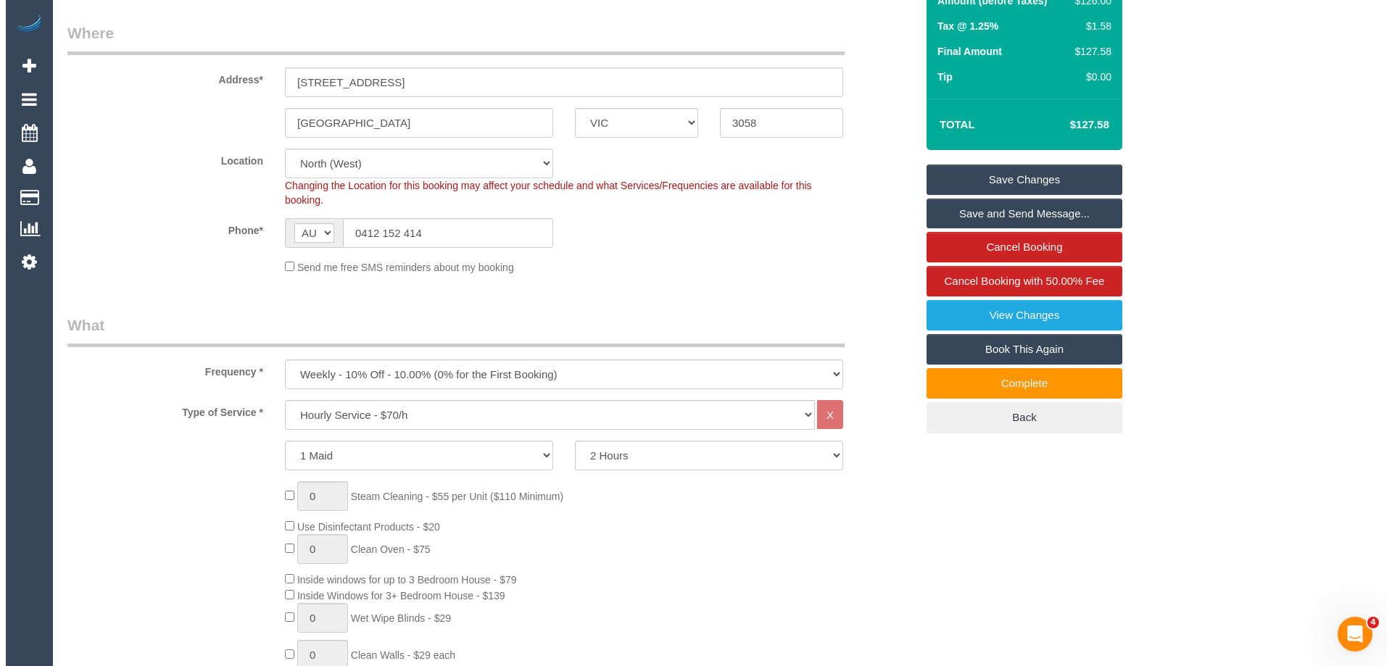
scroll to position [0, 0]
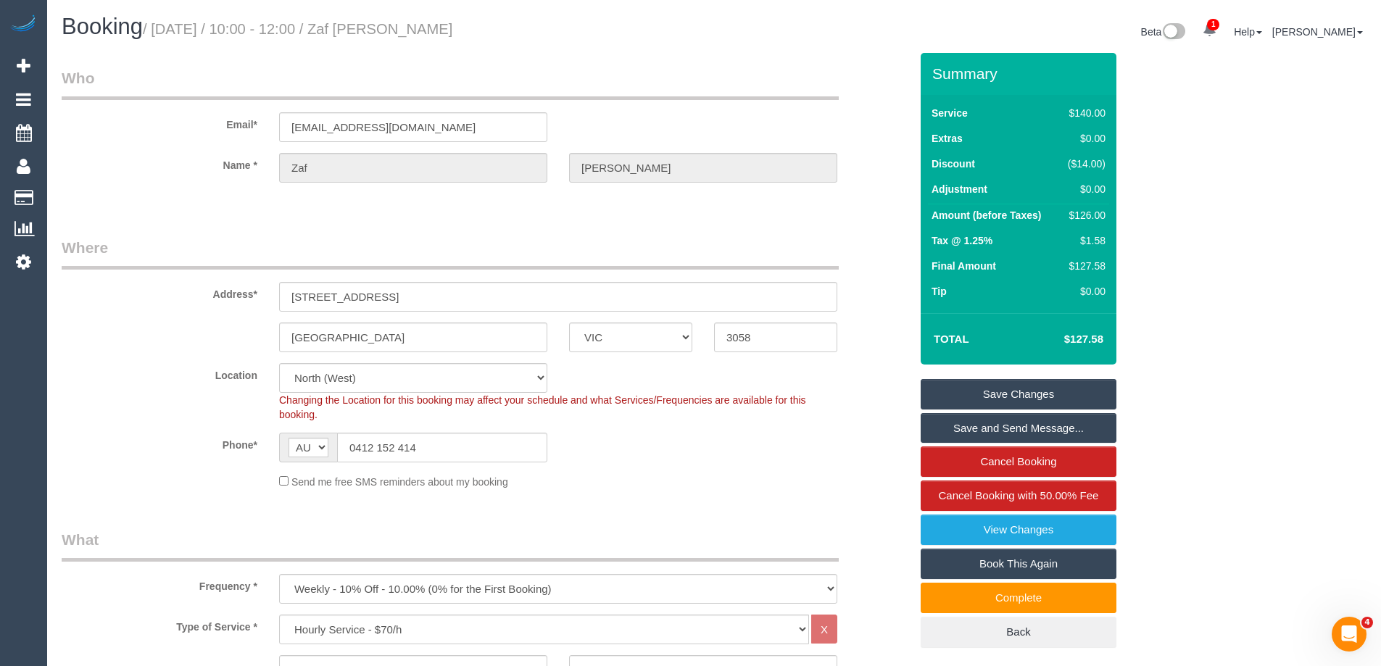
click at [967, 401] on link "Save Changes" at bounding box center [1019, 394] width 196 height 30
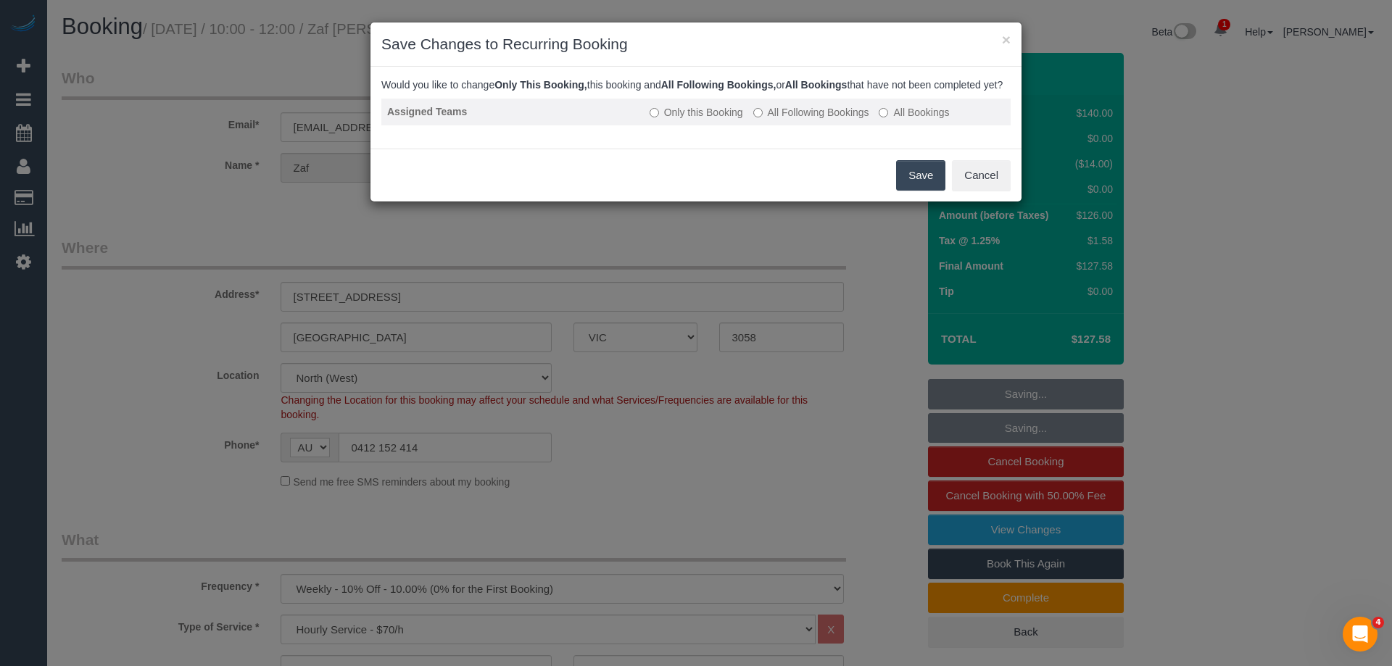
click at [766, 120] on label "All Following Bookings" at bounding box center [811, 112] width 116 height 15
click at [906, 183] on button "Save" at bounding box center [920, 175] width 49 height 30
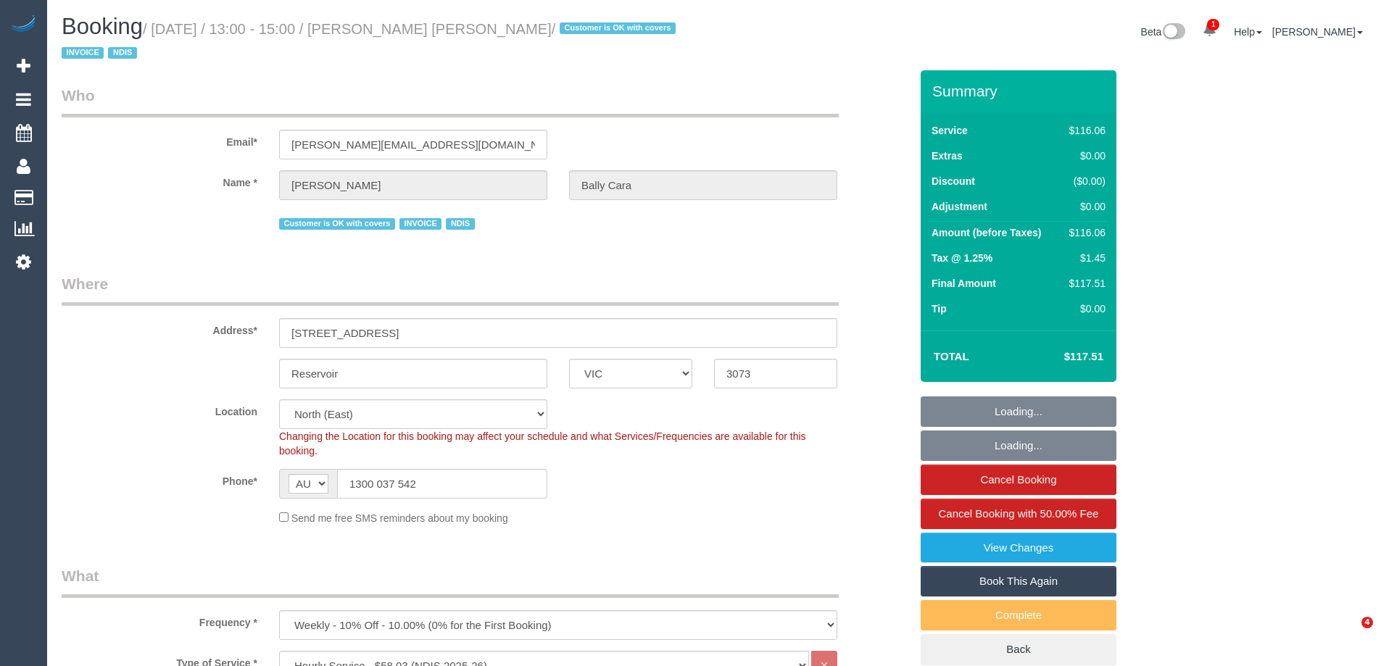
select select "VIC"
select select "number:27"
select select "number:14"
select select "number:19"
select select "number:22"
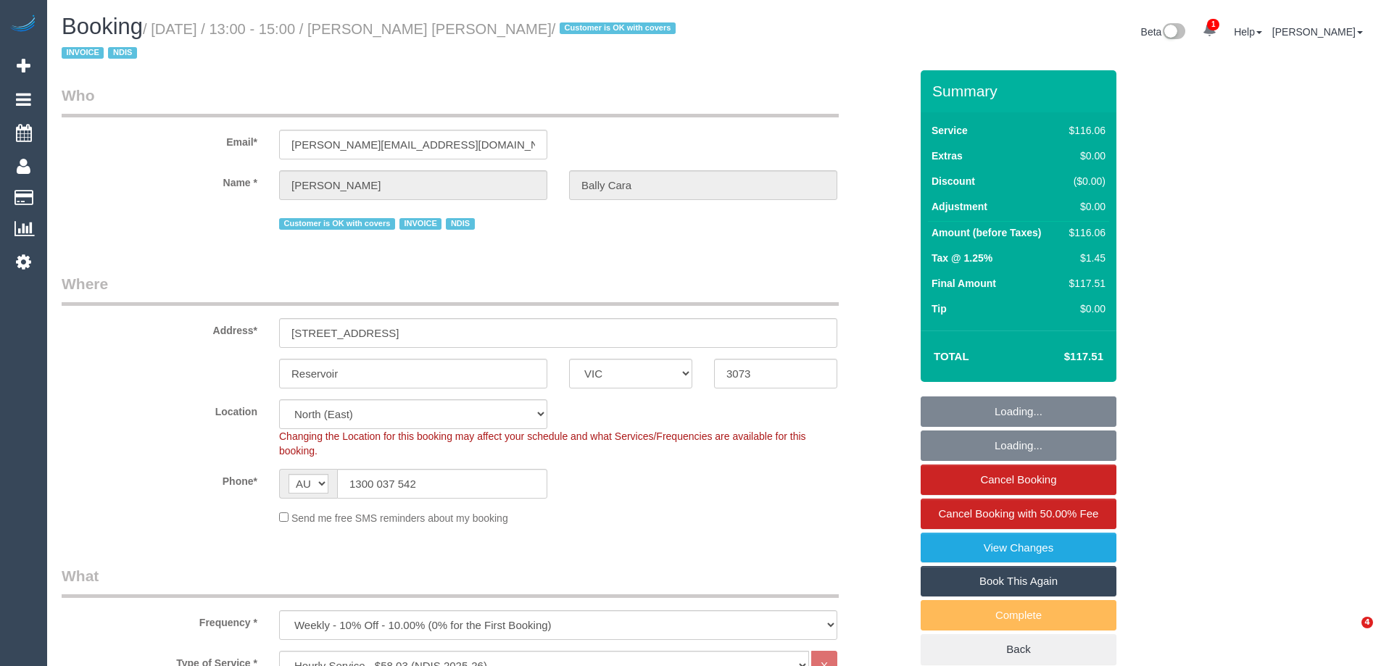
select select "number:35"
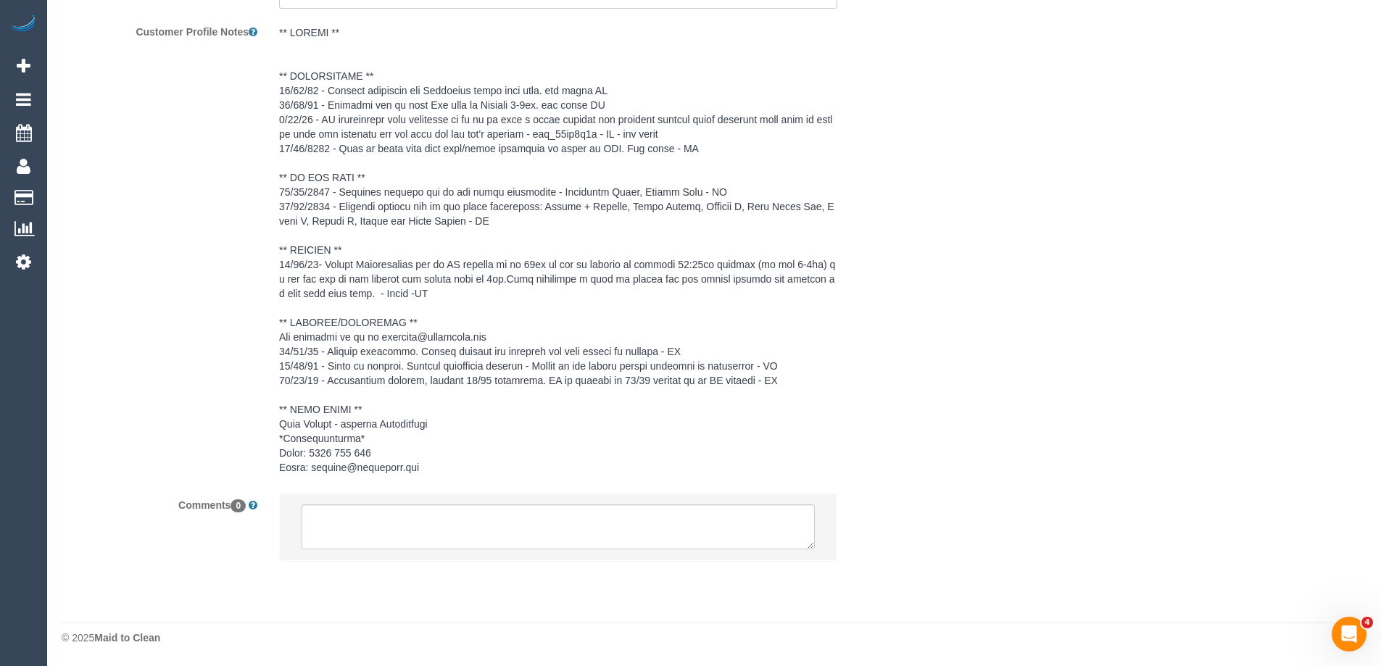
scroll to position [1775, 0]
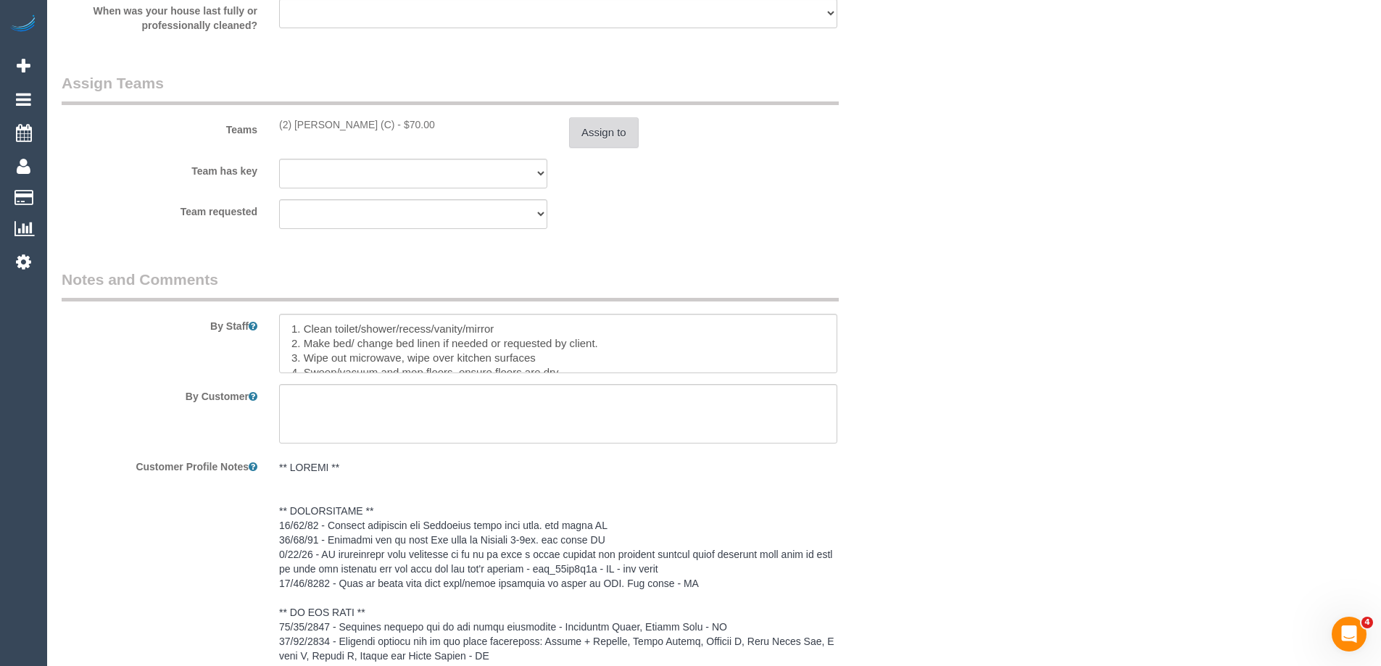
click at [589, 130] on button "Assign to" at bounding box center [604, 132] width 70 height 30
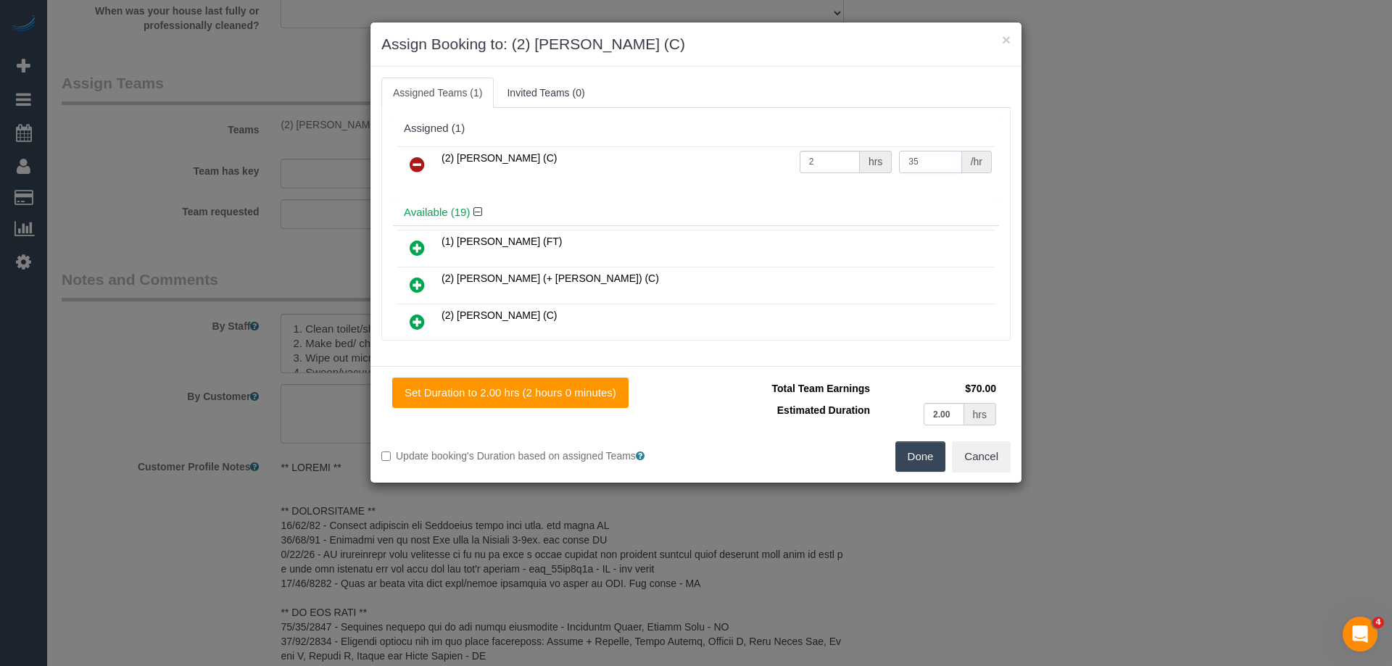
drag, startPoint x: 906, startPoint y: 154, endPoint x: 943, endPoint y: 152, distance: 37.0
click at [926, 154] on input "35" at bounding box center [930, 162] width 62 height 22
click at [927, 185] on div "(2) [PERSON_NAME] (C) 2 hrs 35 /hr" at bounding box center [696, 171] width 606 height 57
drag, startPoint x: 906, startPoint y: 162, endPoint x: 829, endPoint y: 162, distance: 76.9
click at [829, 162] on tr "(2) [PERSON_NAME] (C) 2 hrs 35 /hr" at bounding box center [696, 164] width 599 height 37
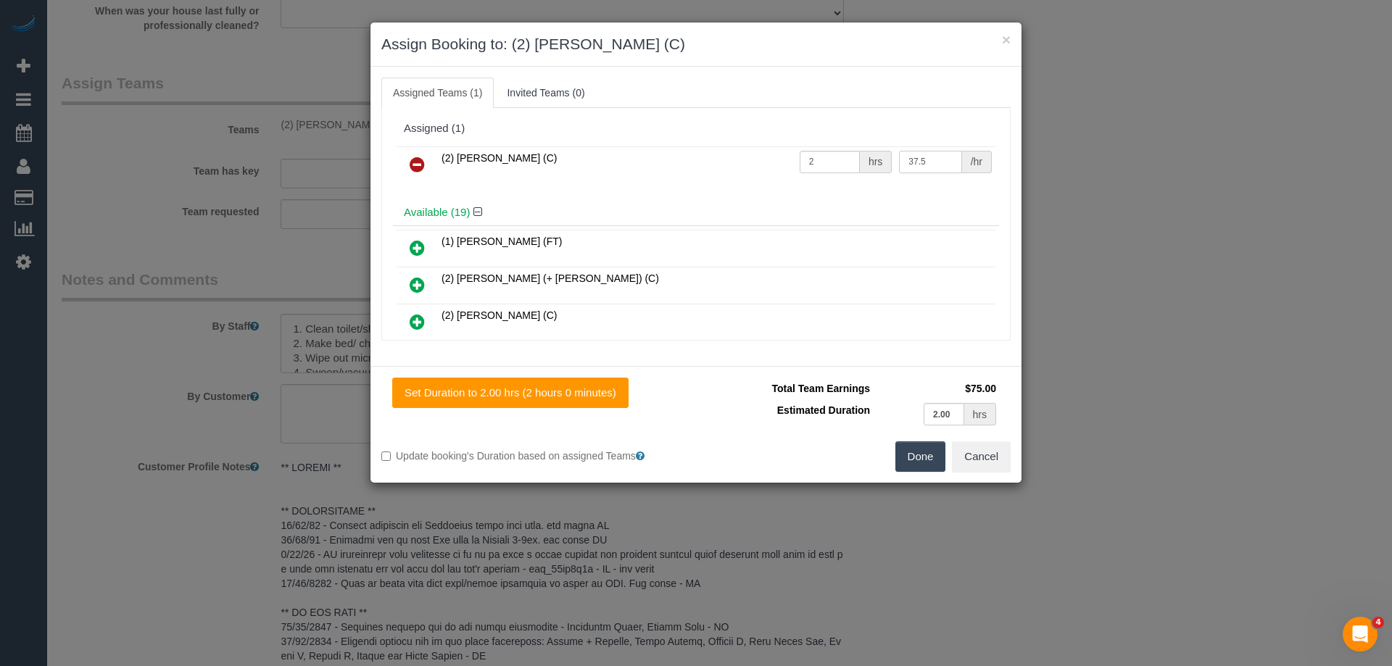
type input "37.5"
drag, startPoint x: 918, startPoint y: 460, endPoint x: 918, endPoint y: 447, distance: 13.1
click at [918, 457] on button "Done" at bounding box center [920, 457] width 51 height 30
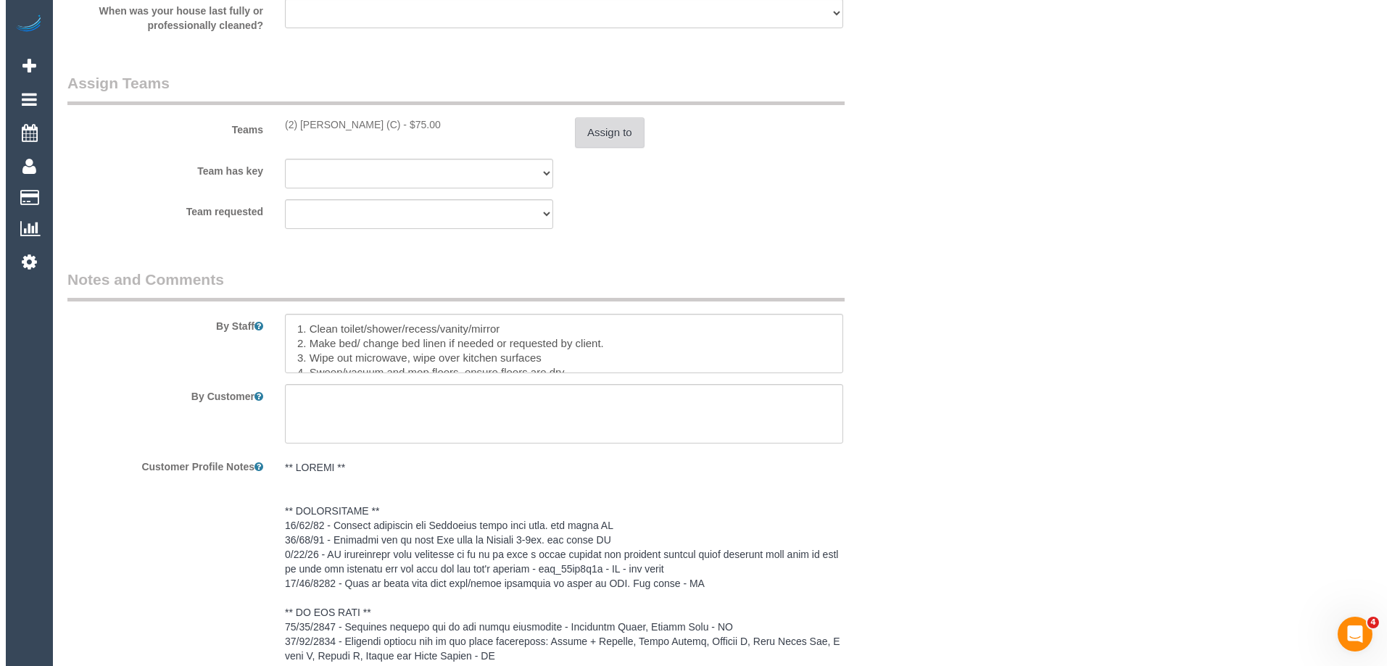
scroll to position [0, 0]
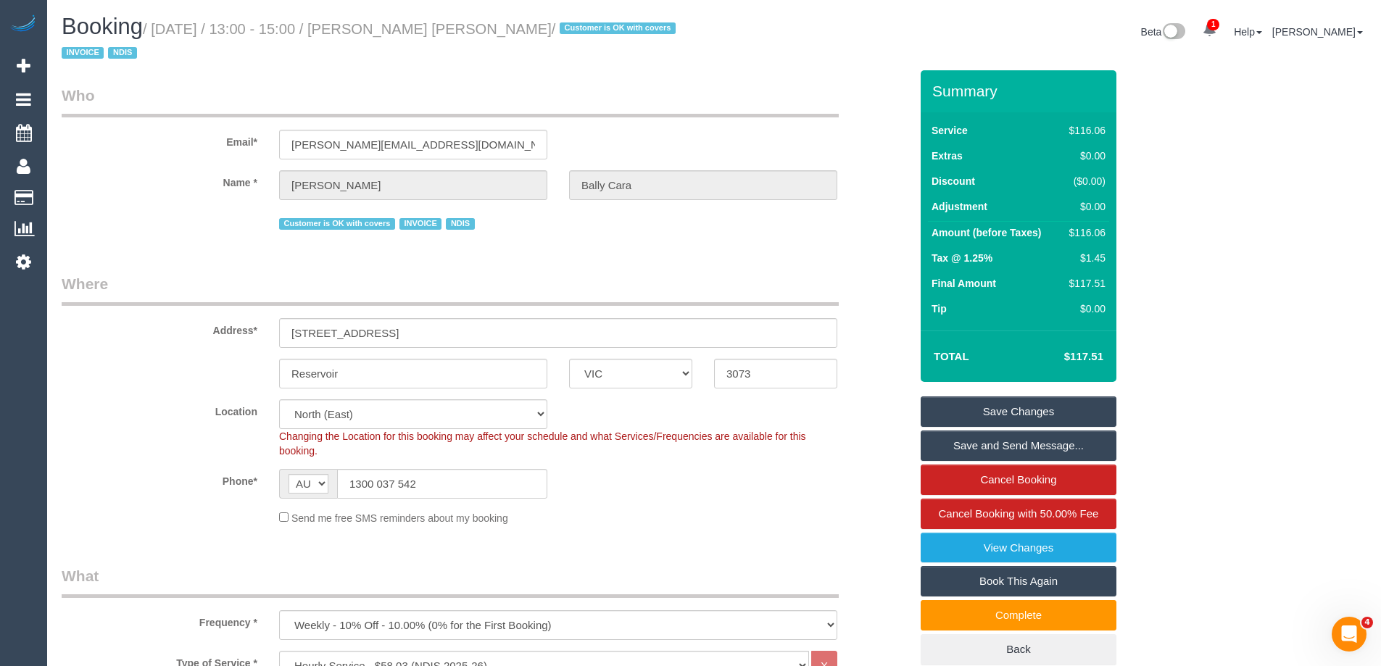
click at [1003, 427] on fieldset "Save Changes Save and Send Message... Cancel Booking Cancel Booking with 50.00%…" at bounding box center [1019, 531] width 196 height 269
click at [1002, 415] on link "Save Changes" at bounding box center [1019, 412] width 196 height 30
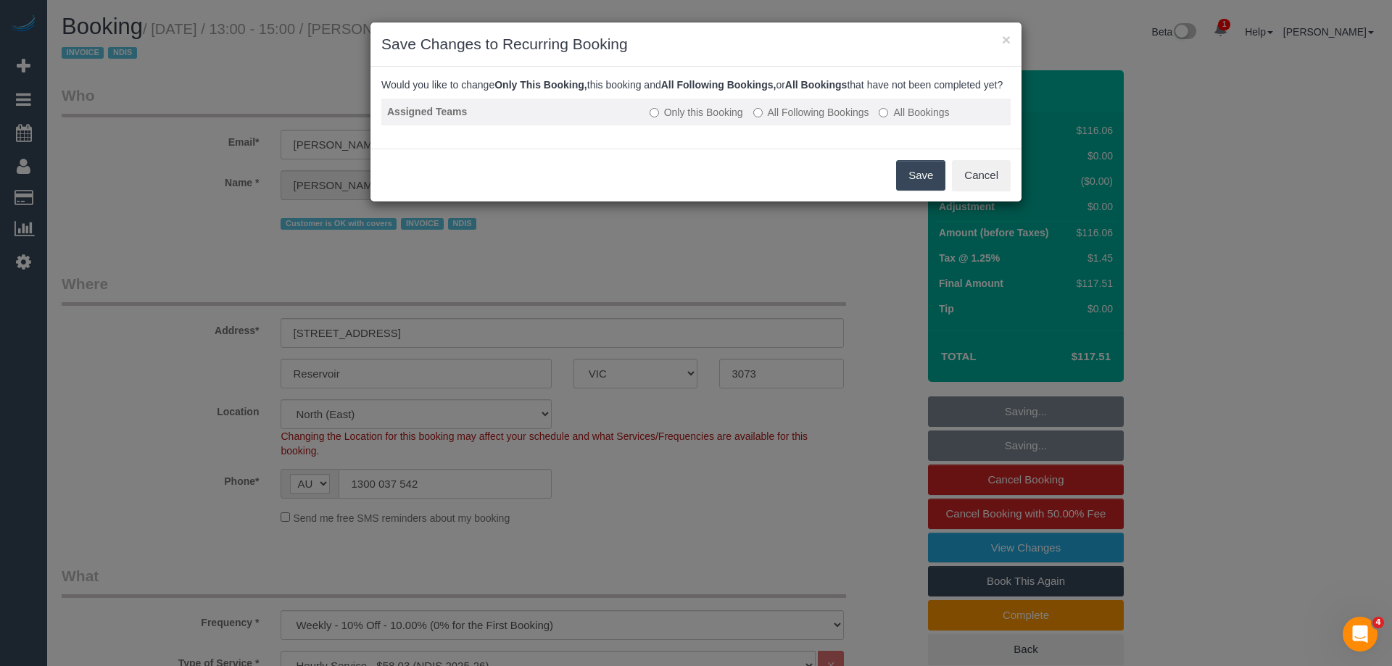
click at [814, 120] on label "All Following Bookings" at bounding box center [811, 112] width 116 height 15
drag, startPoint x: 893, startPoint y: 187, endPoint x: 908, endPoint y: 188, distance: 15.2
click at [895, 188] on div "Save Cancel" at bounding box center [695, 175] width 651 height 53
click at [908, 188] on button "Save" at bounding box center [920, 175] width 49 height 30
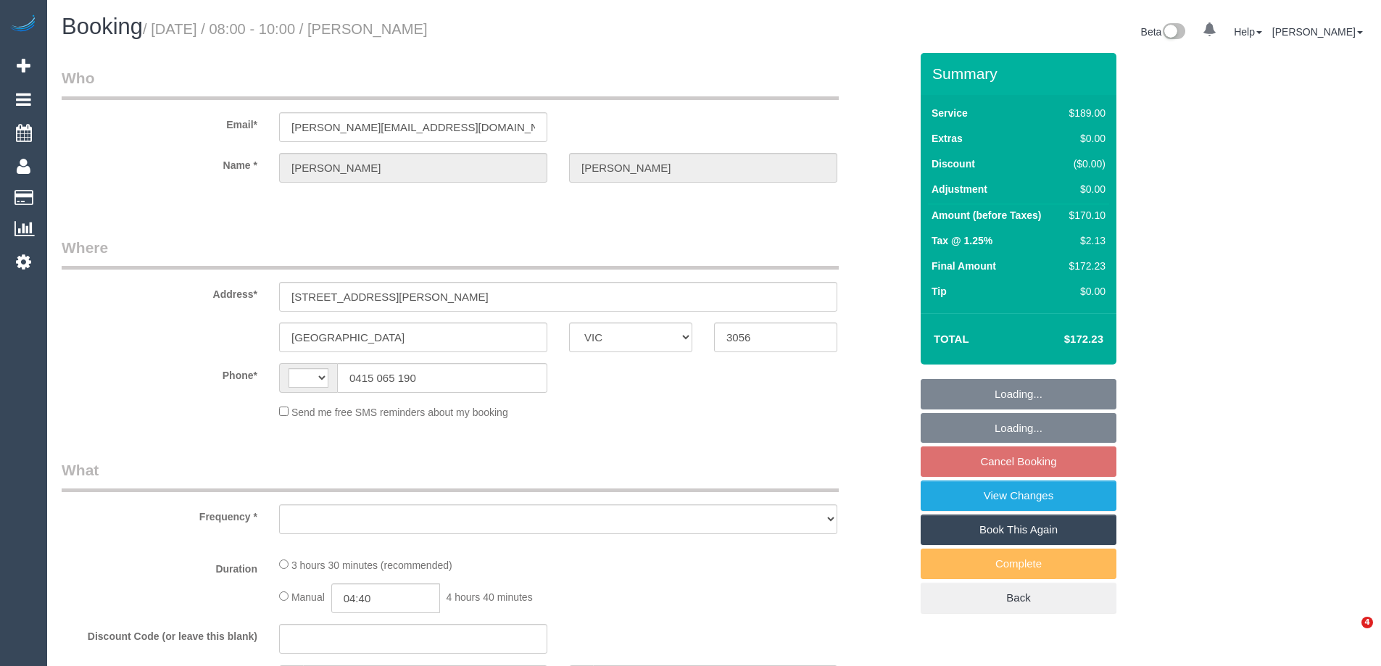
select select "VIC"
select select "string:AU"
select select "object:539"
select select "string:stripe-pm_1RaYYp2GScqysDRV6LcqHcp8"
select select "number:27"
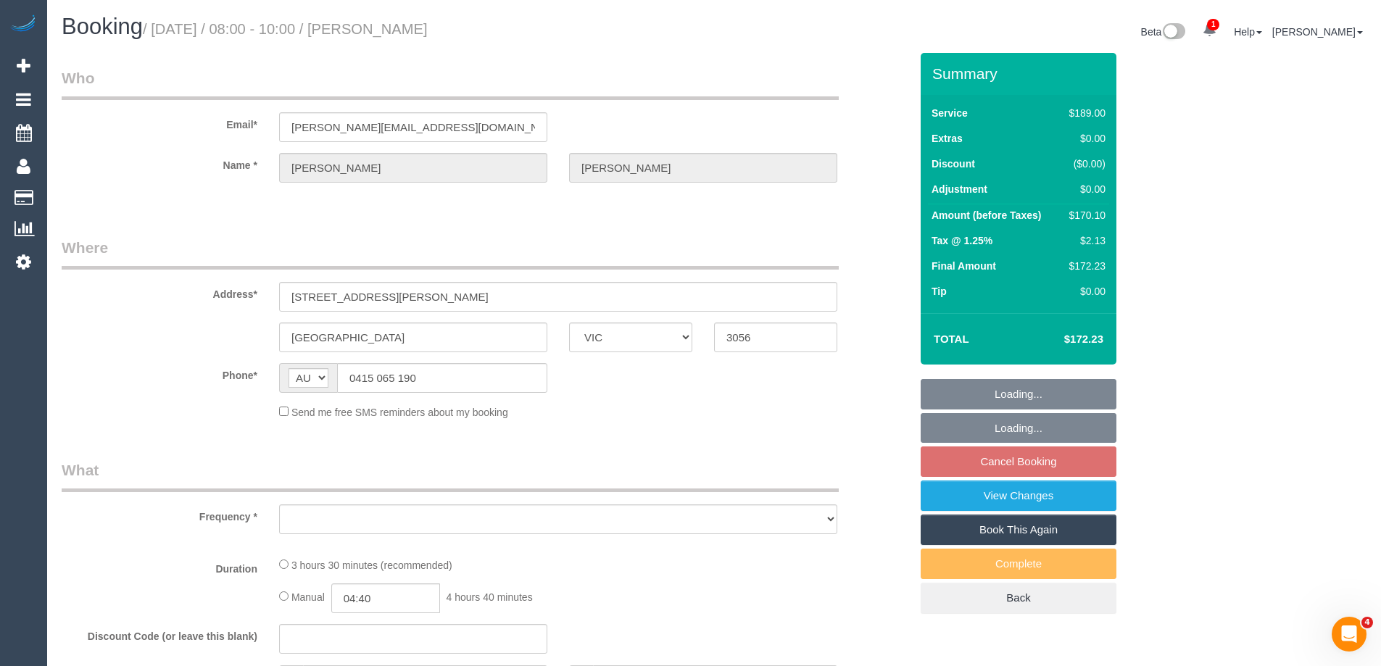
select select "number:16"
select select "number:19"
select select "number:24"
select select "number:34"
select select "number:13"
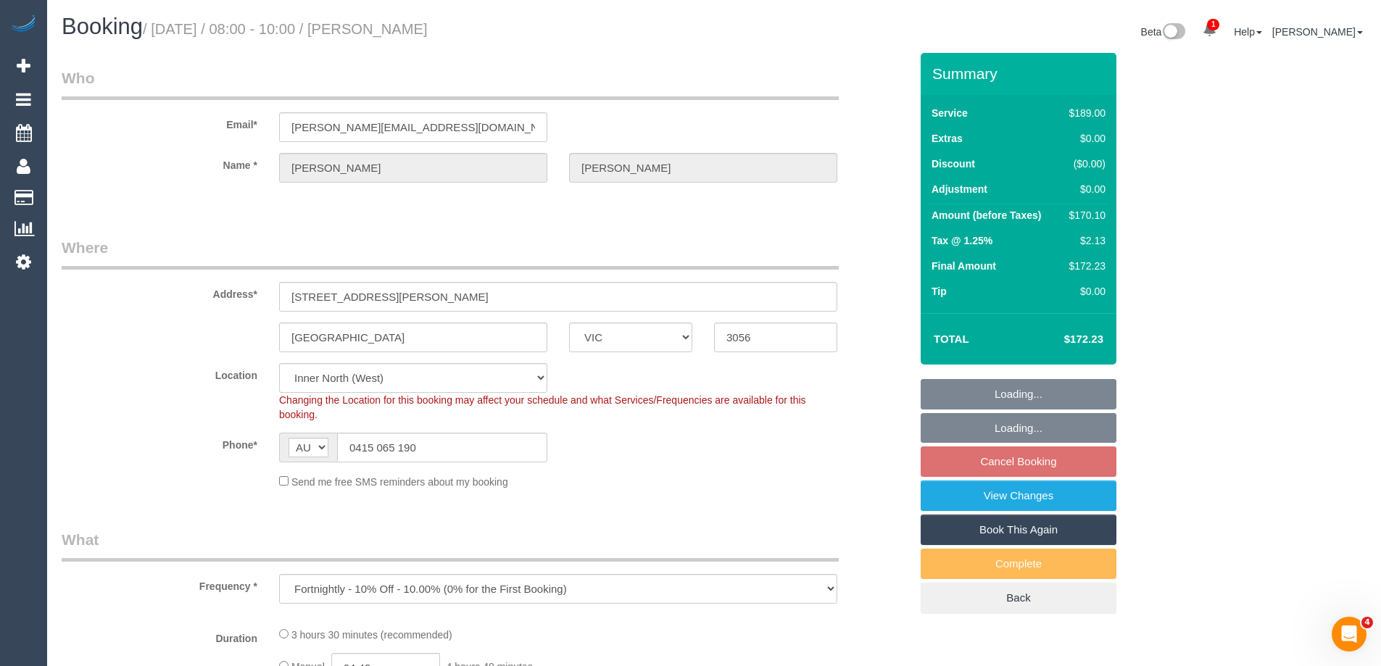
select select "object:690"
select select "VIC"
select select "number:28"
select select "number:14"
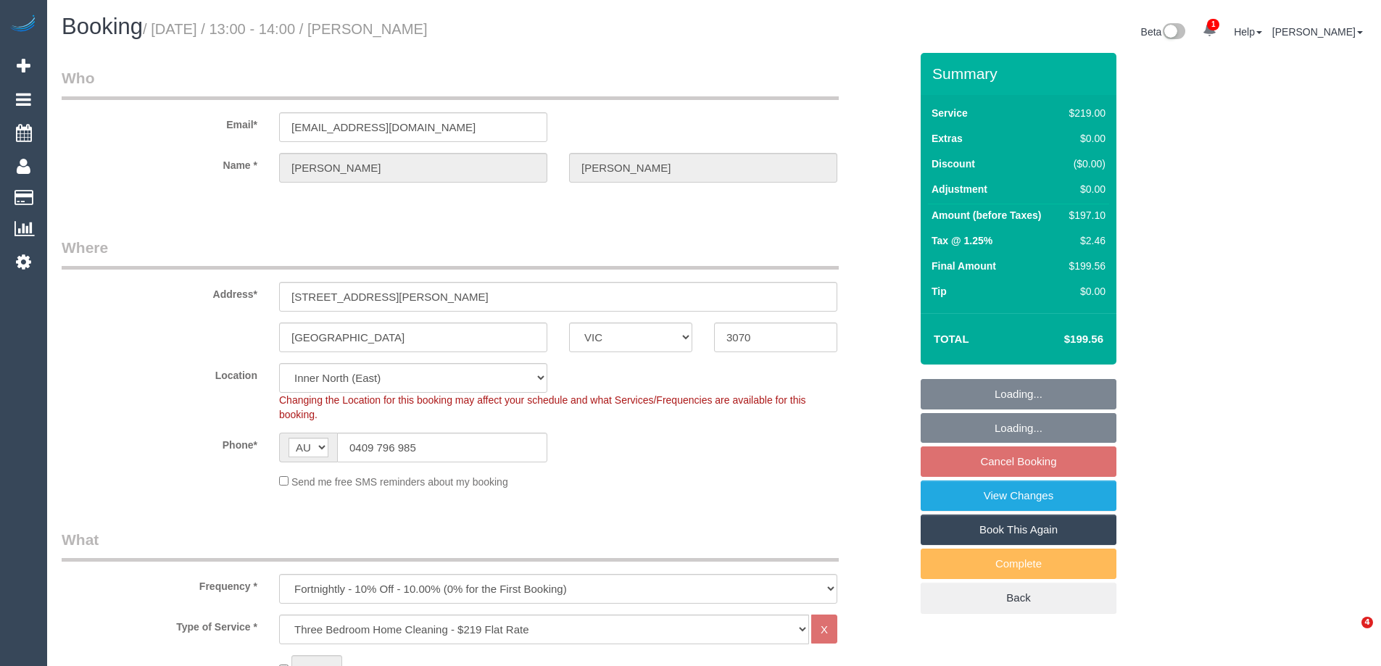
select select "number:18"
select select "number:22"
select select "number:34"
select select "number:12"
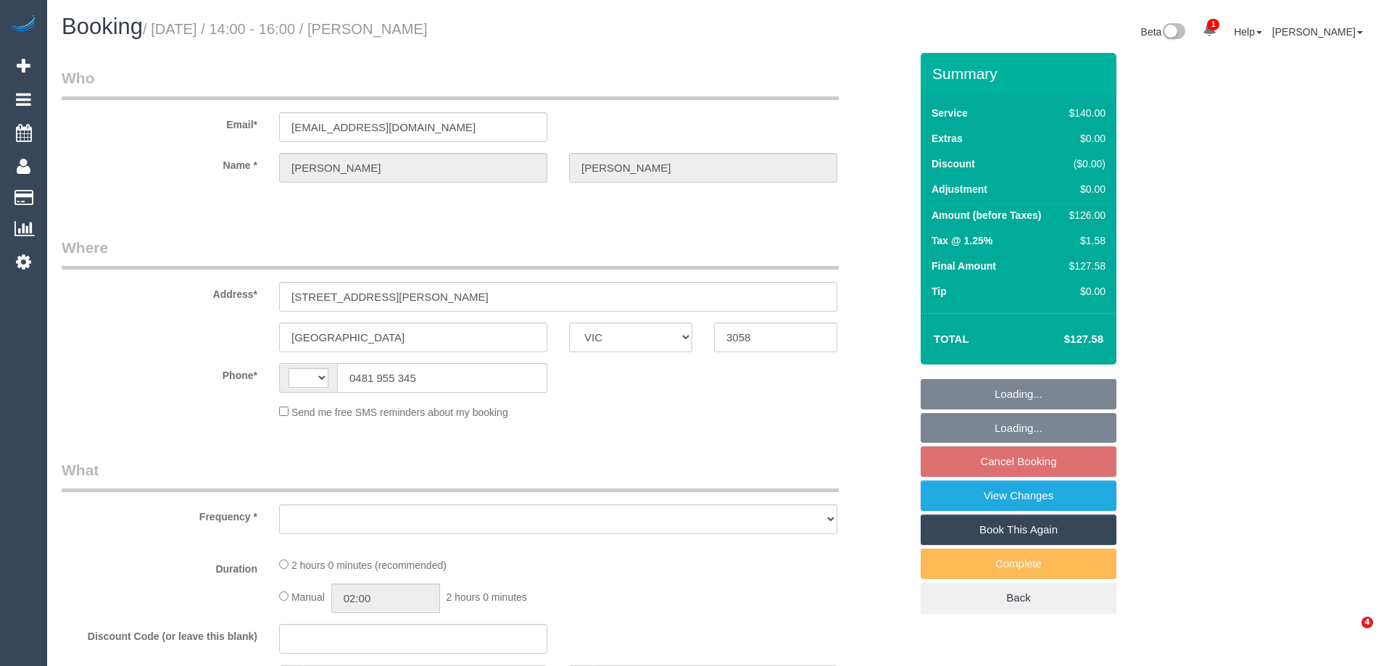
select select "VIC"
select select "object:290"
select select "number:27"
select select "number:14"
select select "number:19"
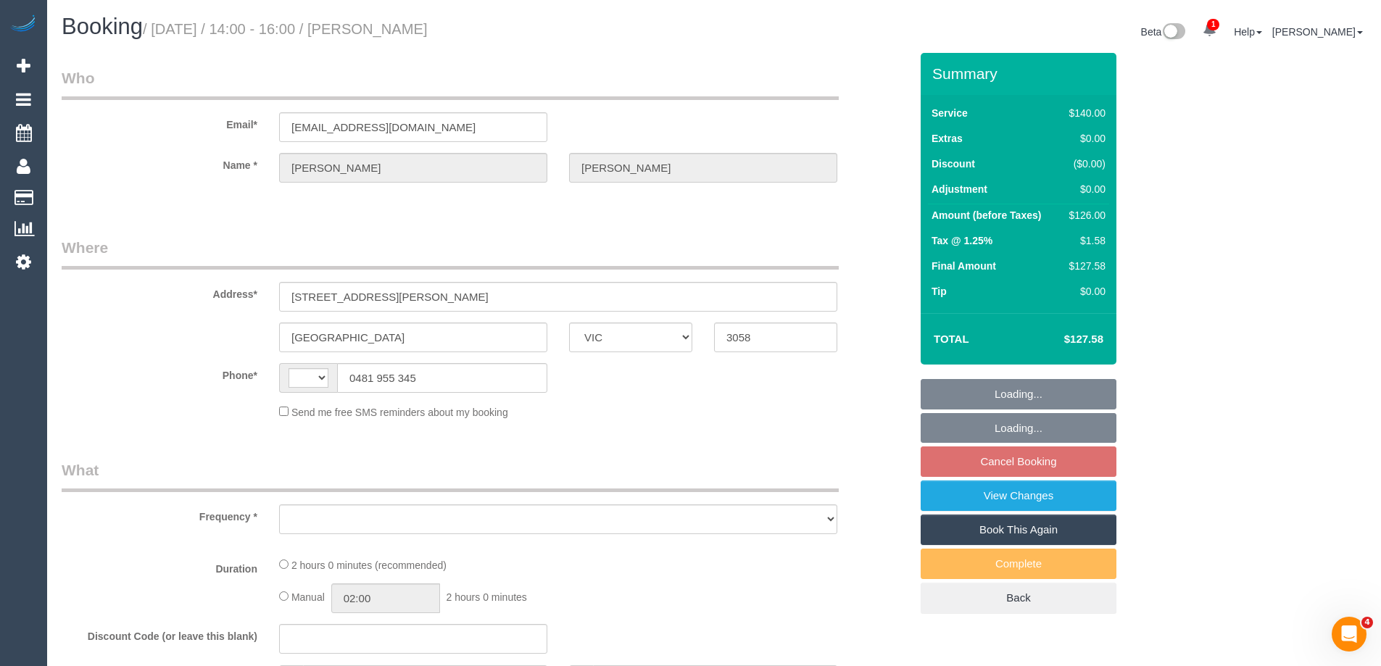
select select "number:25"
select select "number:34"
select select "number:12"
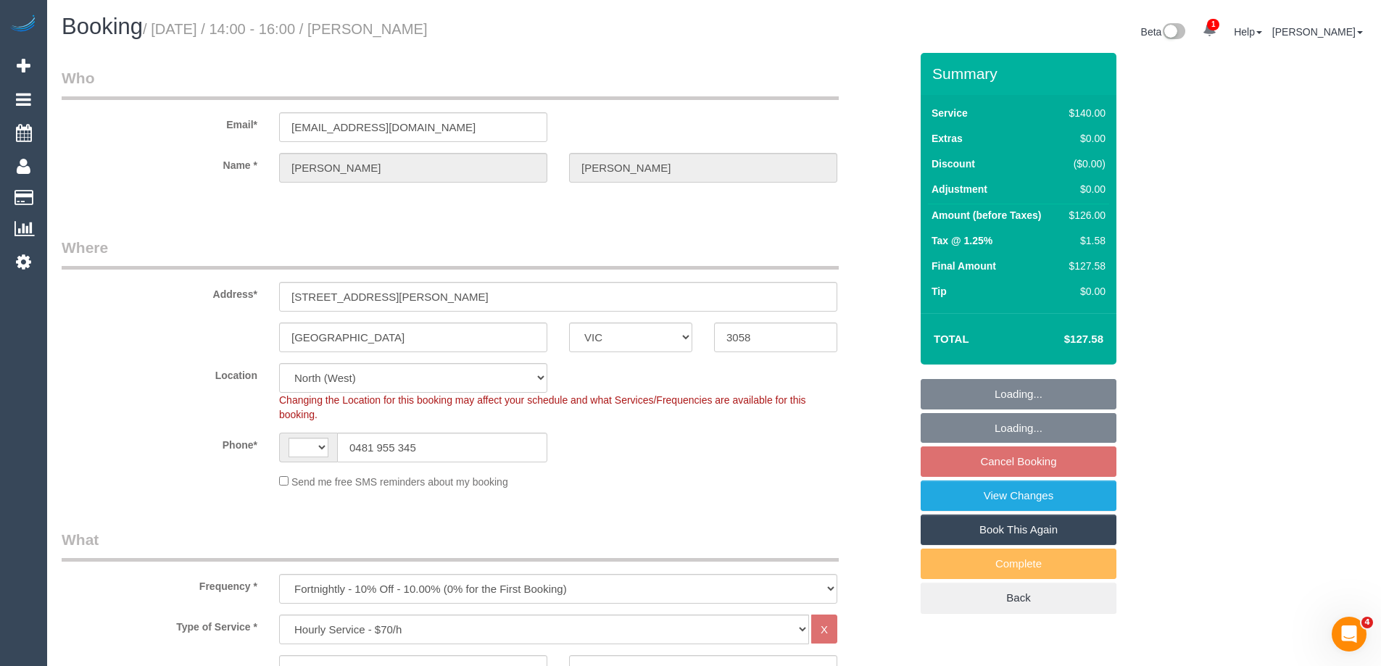
select select "string:stripe-pm_1Rsxsm2GScqysDRVROtJmY1L"
select select "object:607"
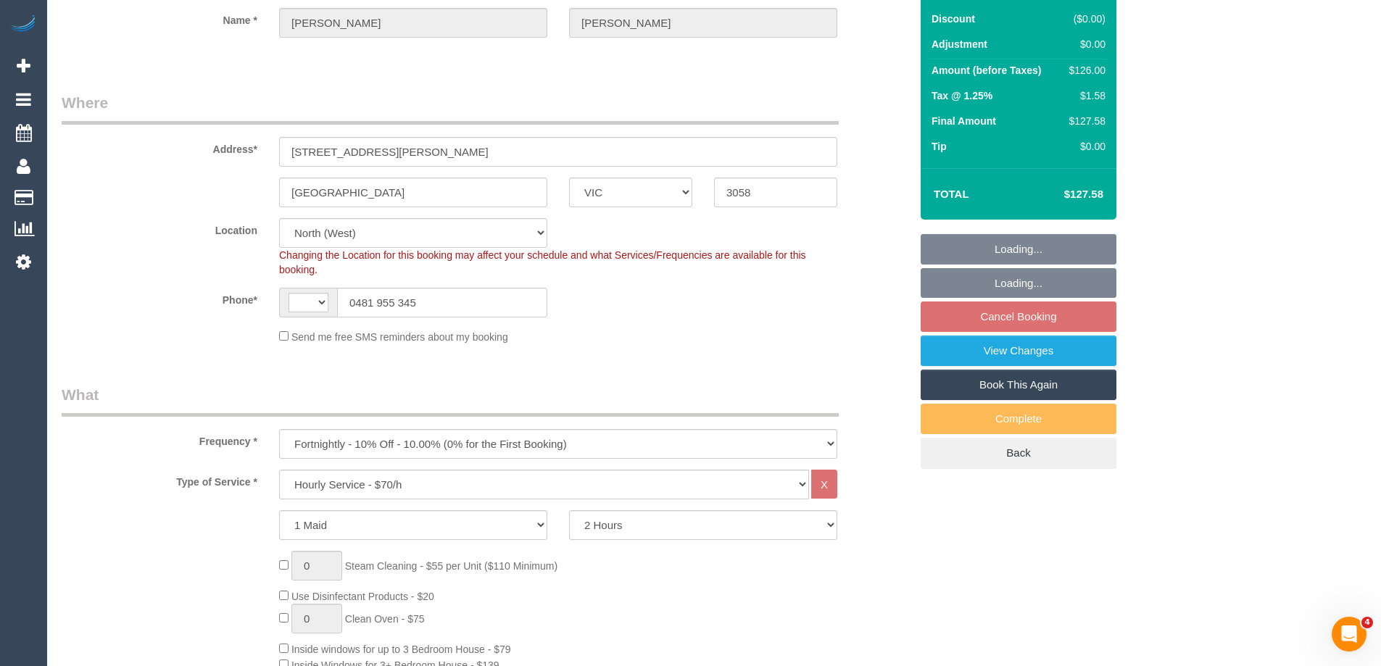
select select "string:AU"
select select "spot5"
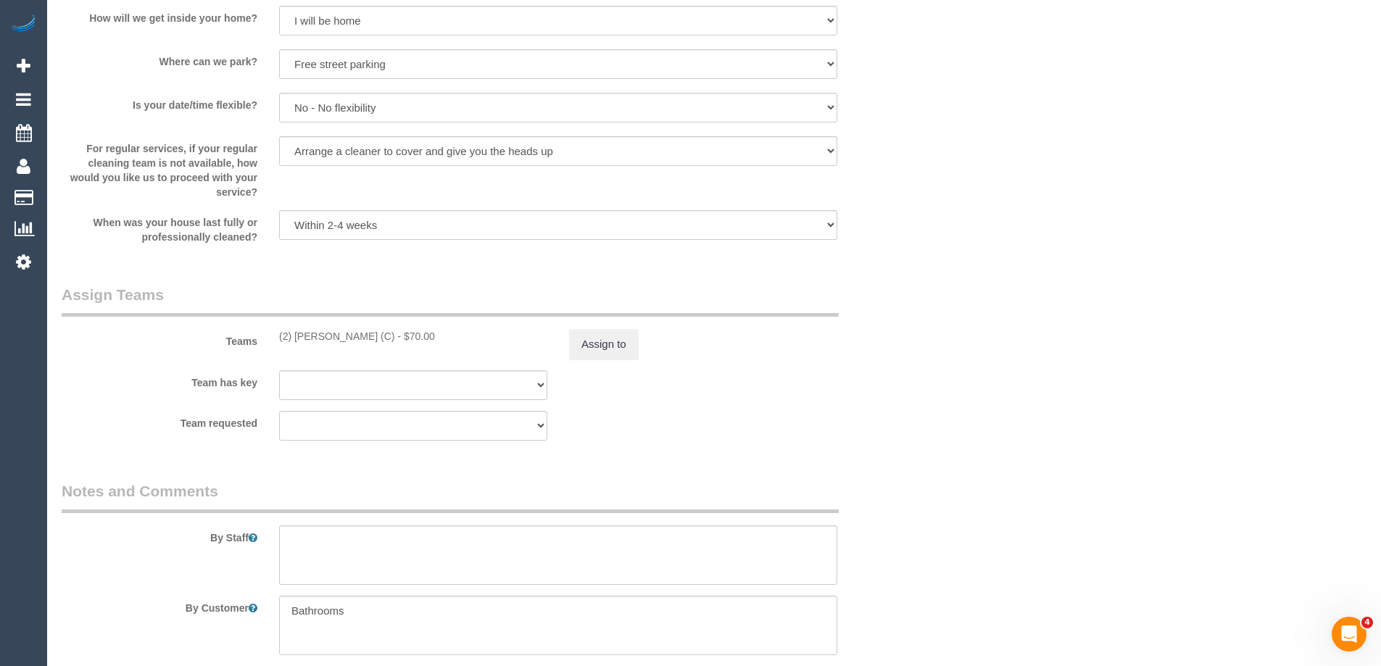
scroll to position [2079, 0]
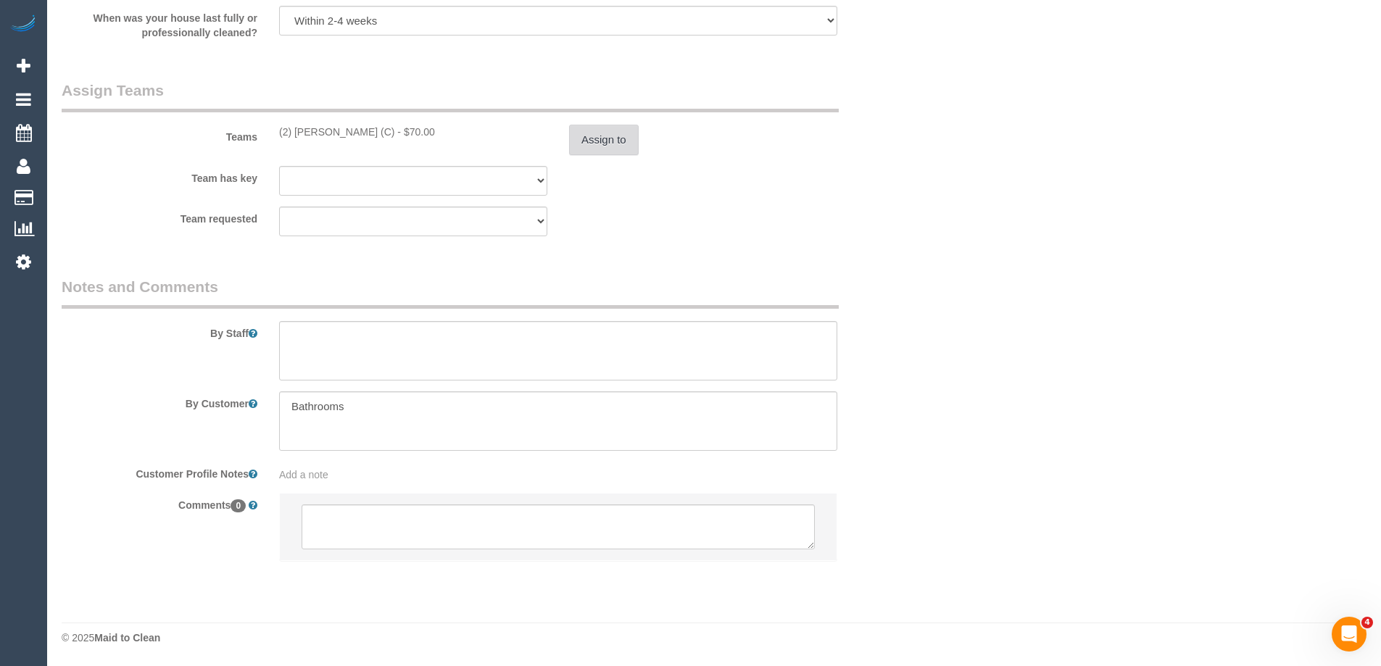
click at [615, 141] on button "Assign to" at bounding box center [604, 140] width 70 height 30
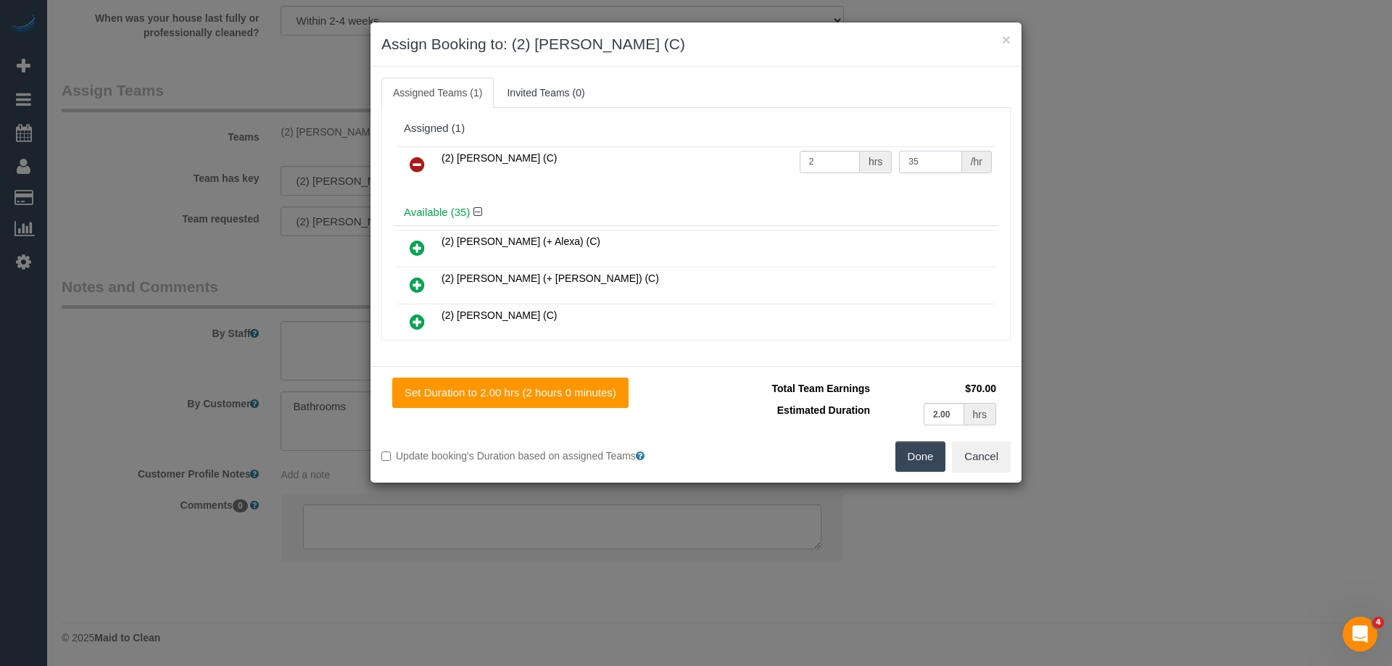
drag, startPoint x: 911, startPoint y: 165, endPoint x: 763, endPoint y: 154, distance: 148.2
click at [763, 154] on tr "(2) Uzair Saleem (C) 2 hrs 35 /hr" at bounding box center [696, 164] width 599 height 37
type input "37.5"
click at [930, 454] on button "Done" at bounding box center [920, 457] width 51 height 30
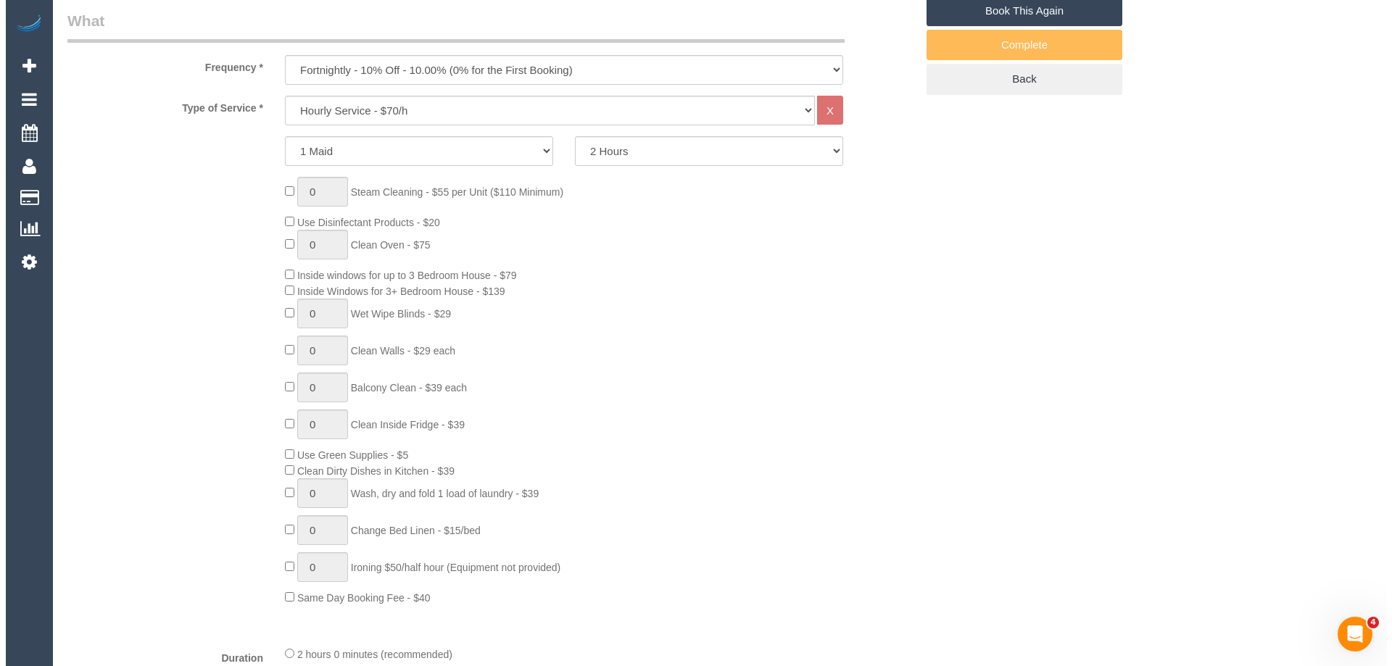
scroll to position [0, 0]
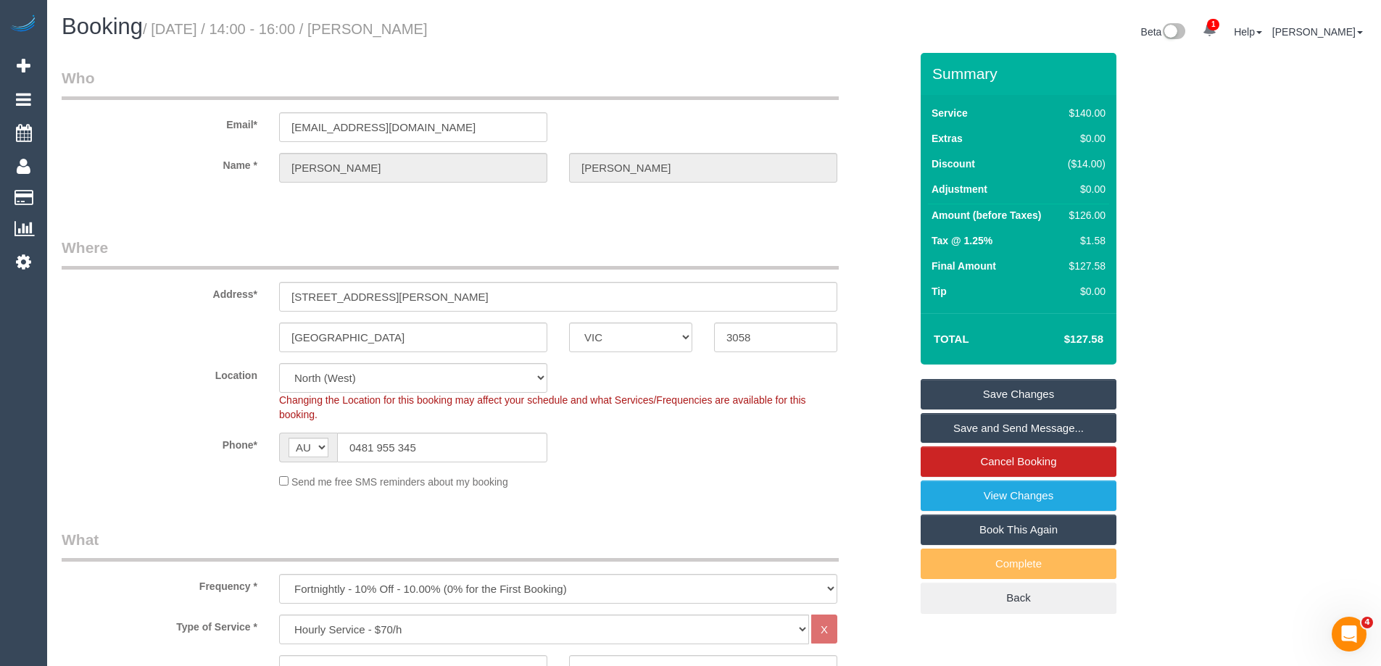
click at [931, 384] on link "Save Changes" at bounding box center [1019, 394] width 196 height 30
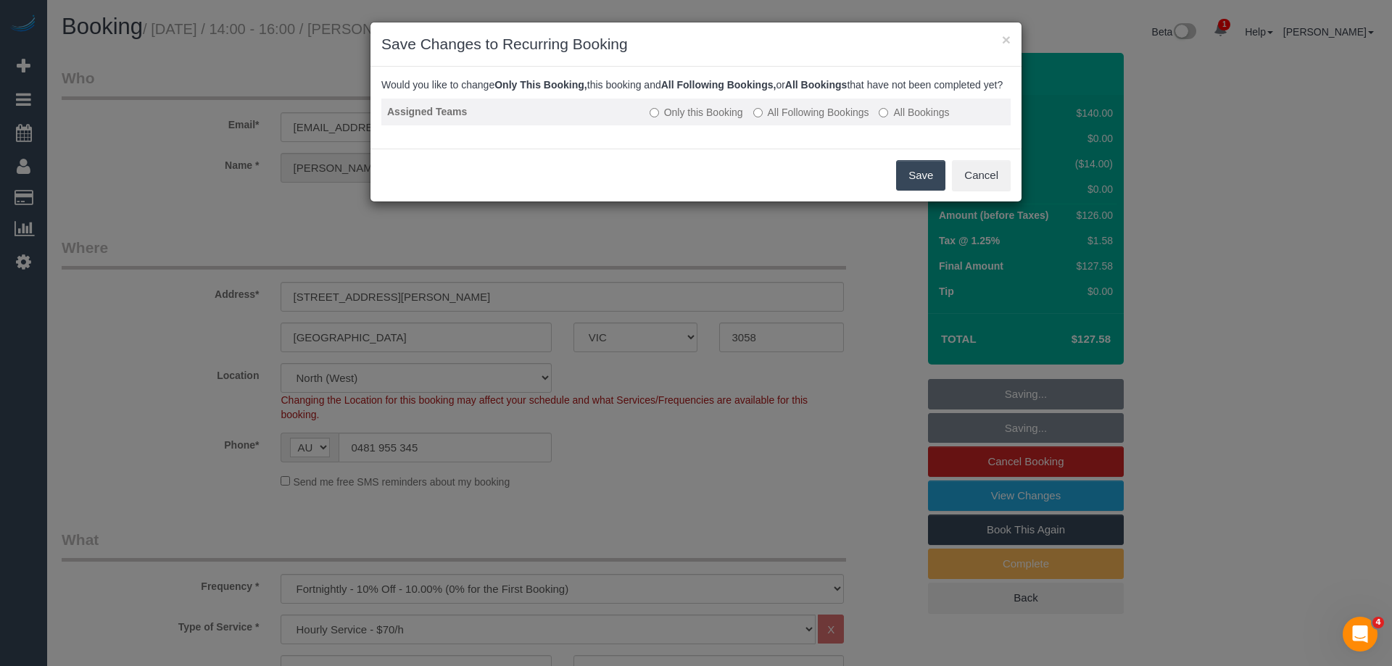
click at [803, 120] on label "All Following Bookings" at bounding box center [811, 112] width 116 height 15
click at [927, 188] on button "Save" at bounding box center [920, 175] width 49 height 30
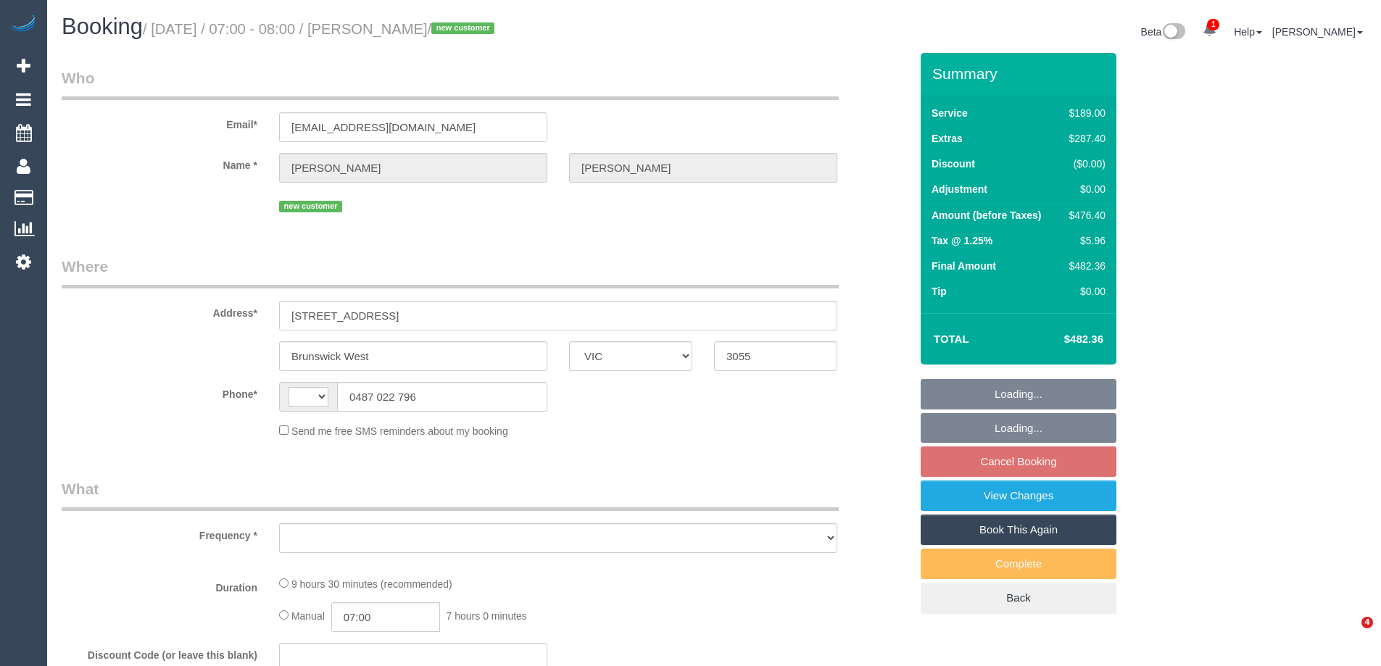
select select "VIC"
select select "string:AU"
select select "object:588"
select select "string:stripe-pm_1RvAH22GScqysDRVWlGtUO6d"
select select "number:28"
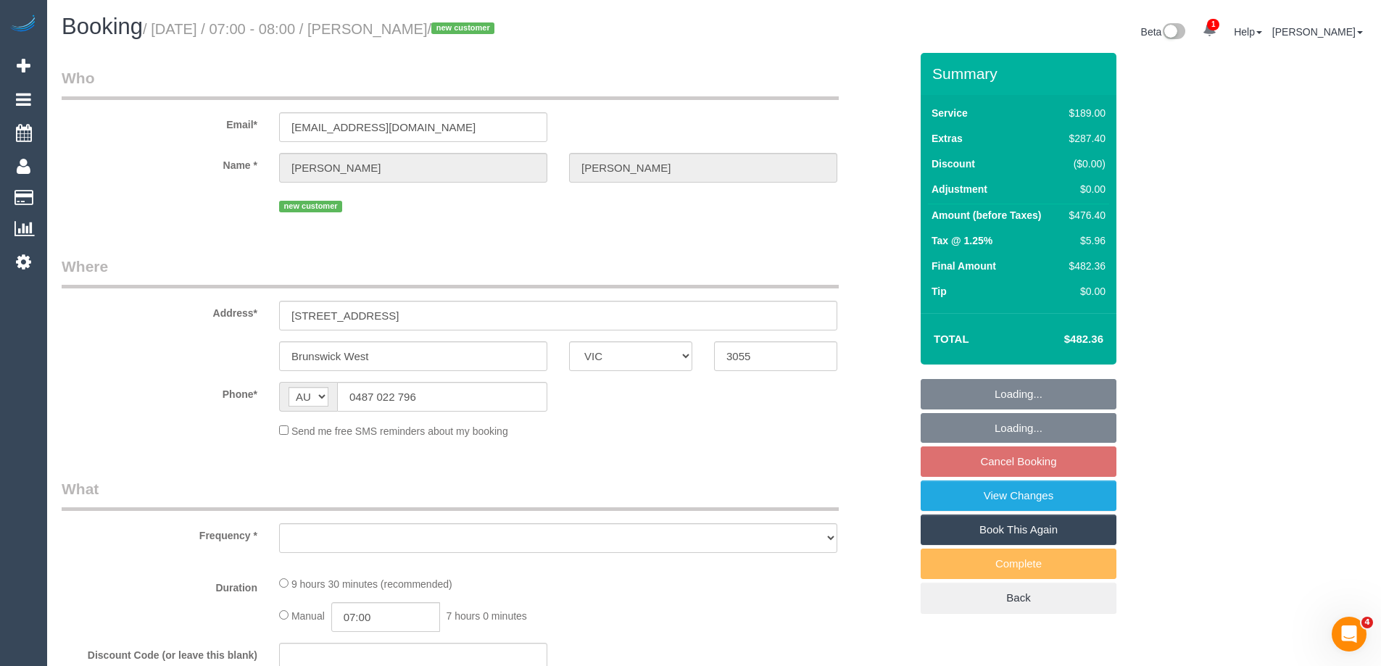
select select "number:15"
select select "number:18"
select select "number:24"
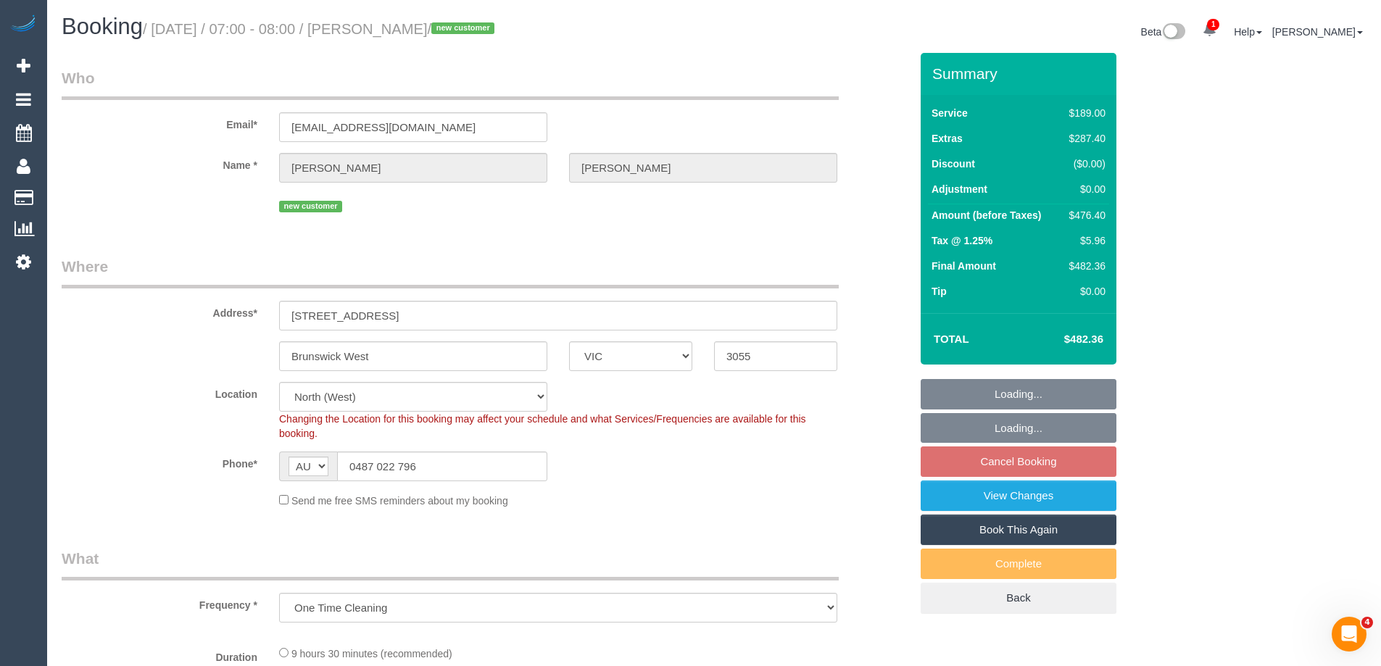
select select "object:741"
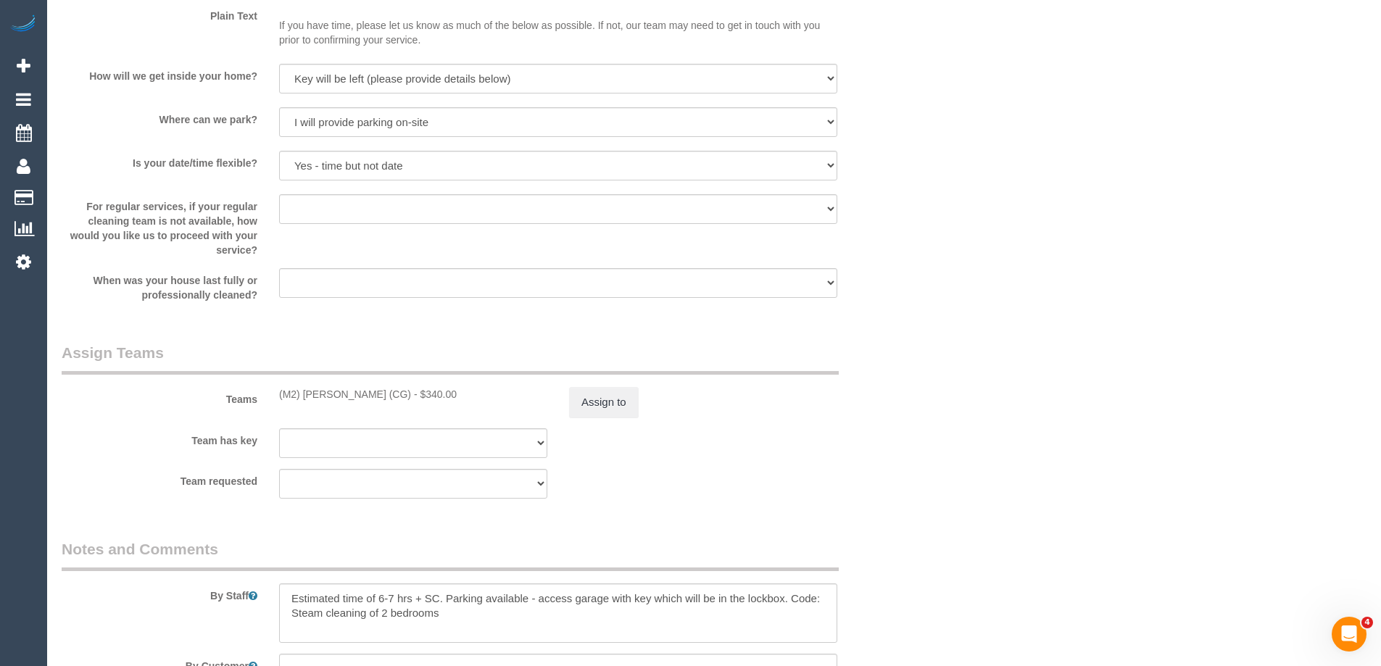
scroll to position [1740, 0]
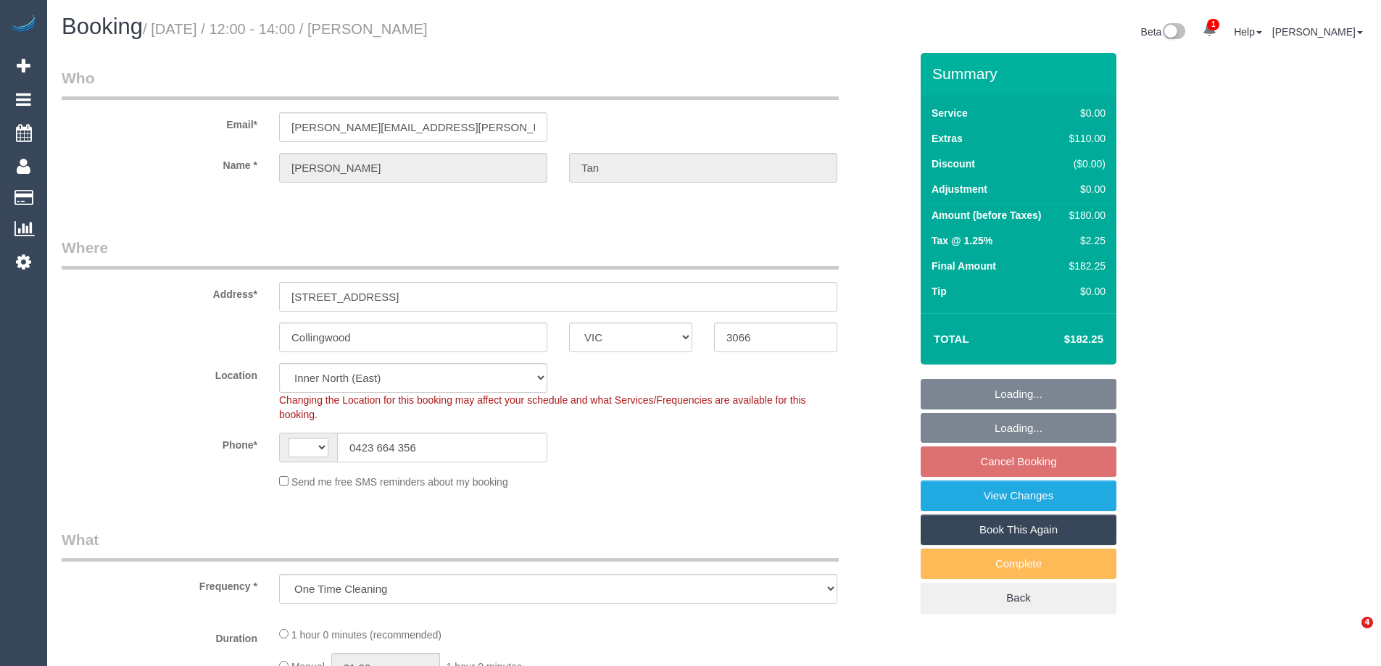
select select "VIC"
select select "object:708"
select select "string:AU"
select select "number:28"
select select "number:14"
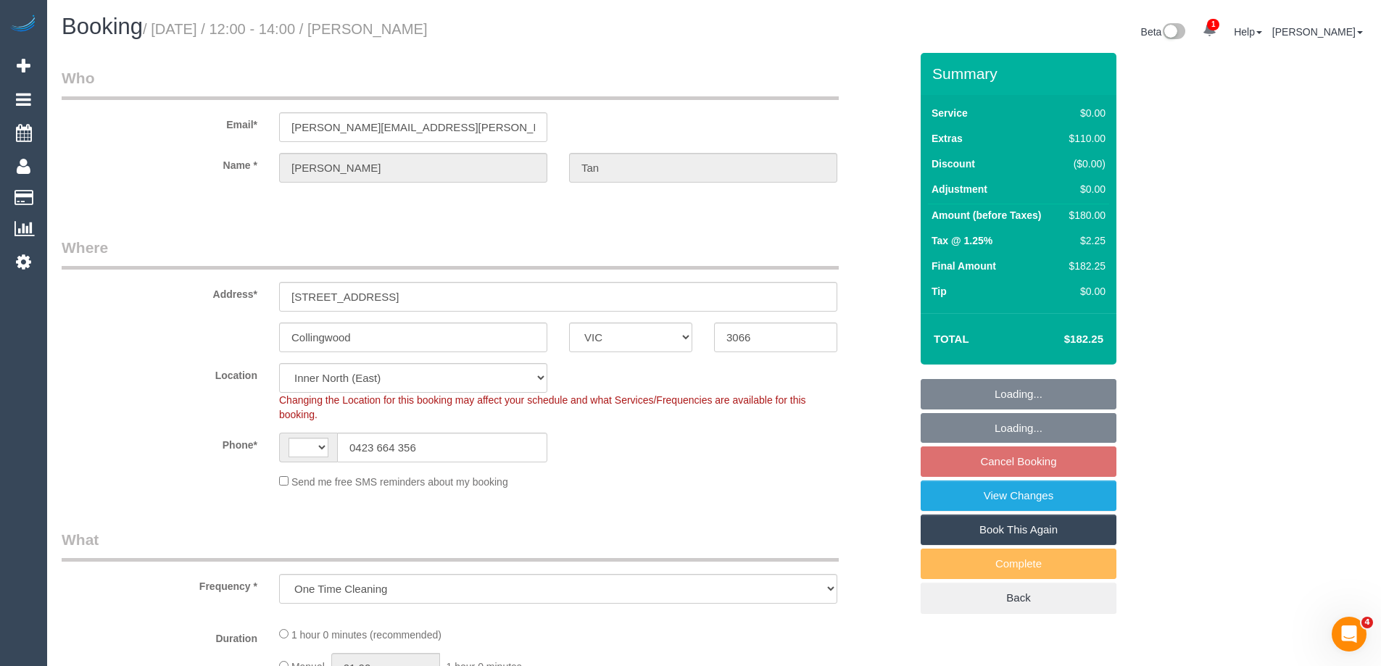
select select "number:20"
select select "number:24"
select select "number:26"
select select "string:stripe-pm_1S0ia42GScqysDRVZ3nslzXQ"
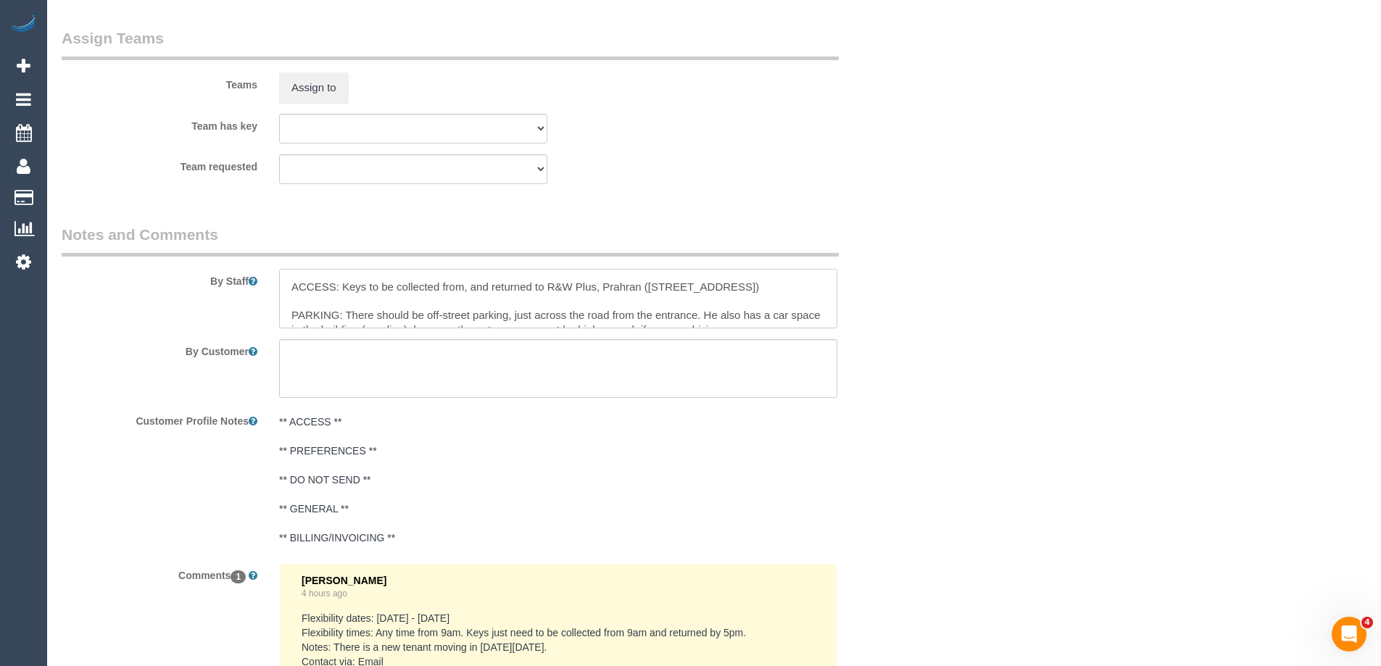
scroll to position [28, 0]
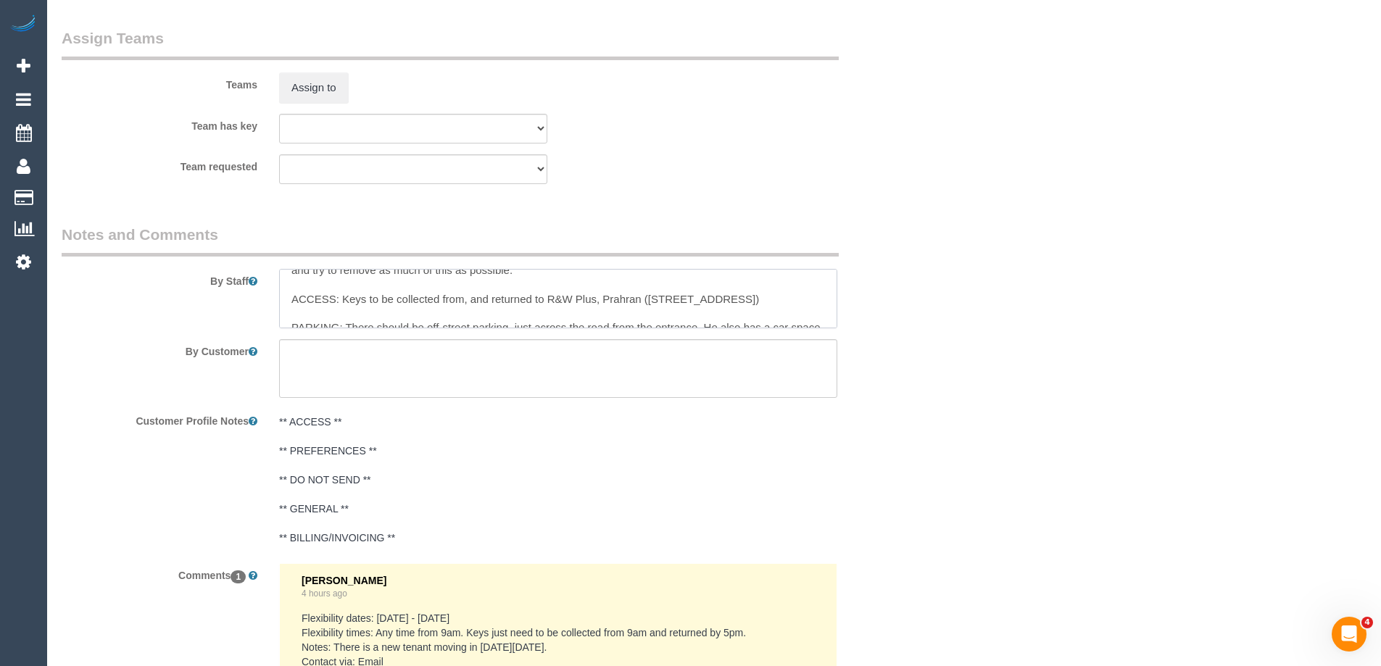
drag, startPoint x: 758, startPoint y: 297, endPoint x: 650, endPoint y: 293, distance: 108.1
click at [650, 293] on textarea at bounding box center [558, 298] width 558 height 59
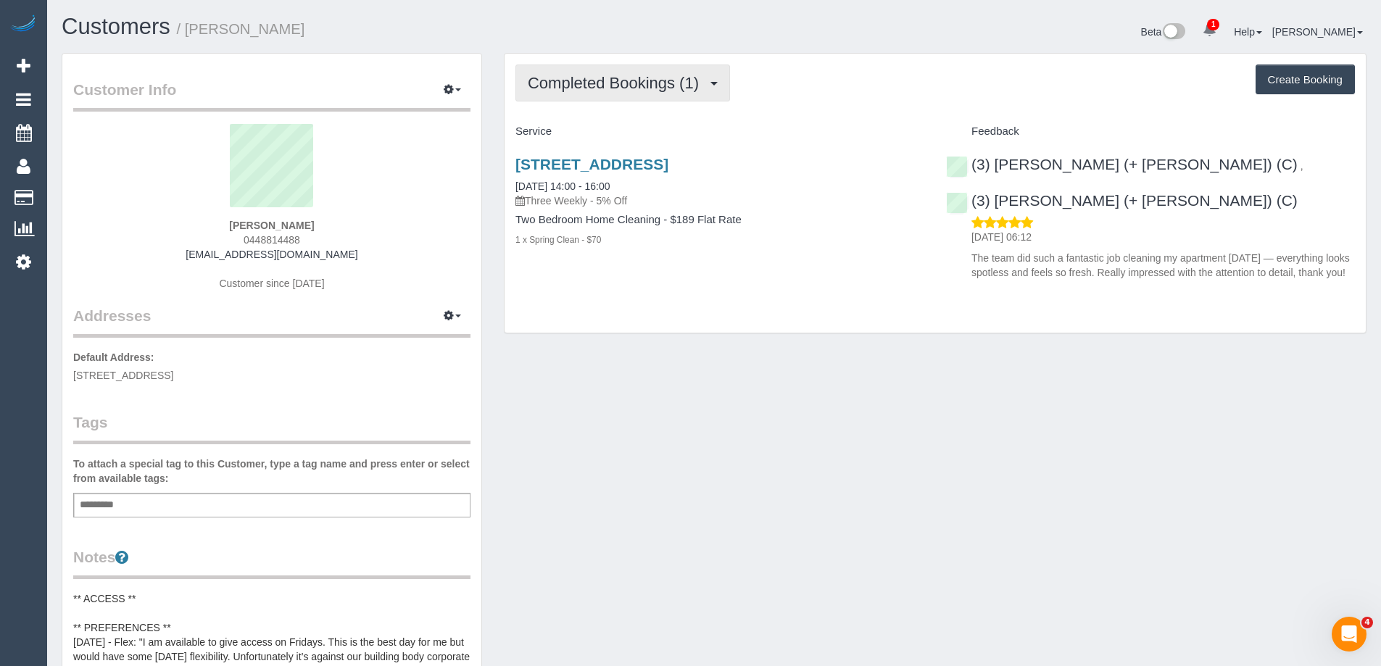
click at [584, 88] on span "Completed Bookings (1)" at bounding box center [617, 83] width 178 height 18
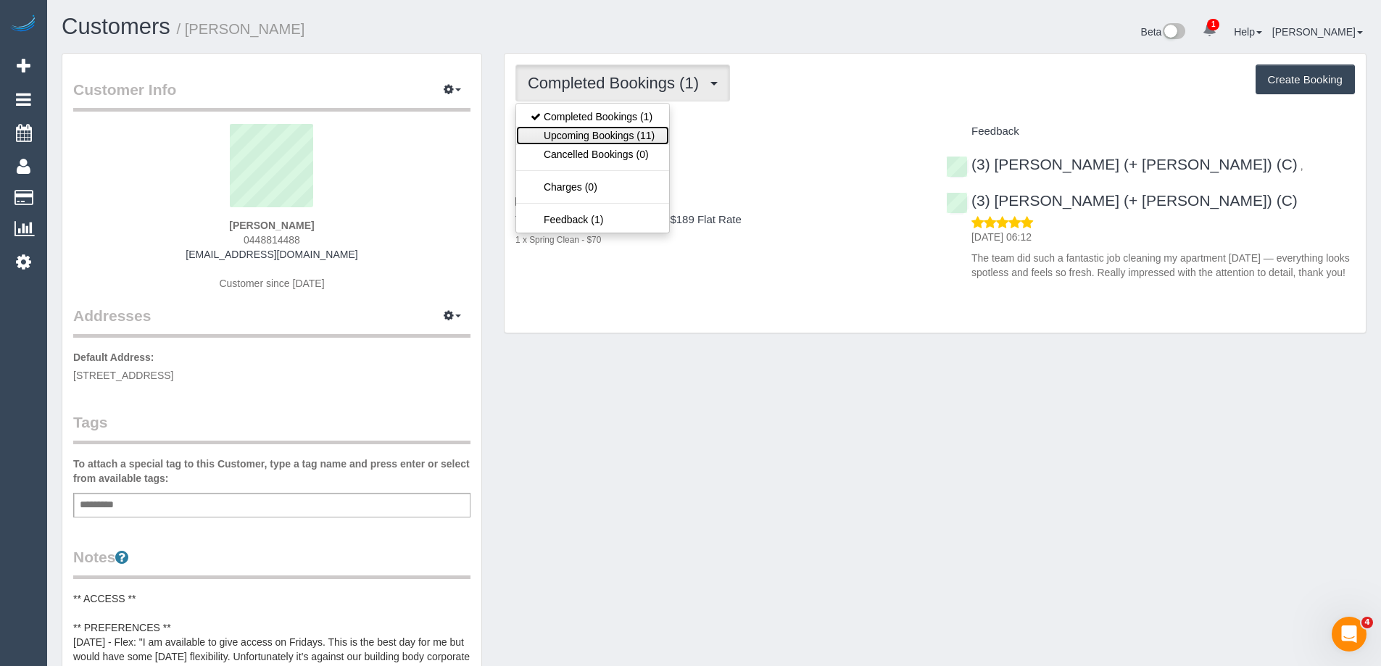
click at [618, 131] on link "Upcoming Bookings (11)" at bounding box center [592, 135] width 153 height 19
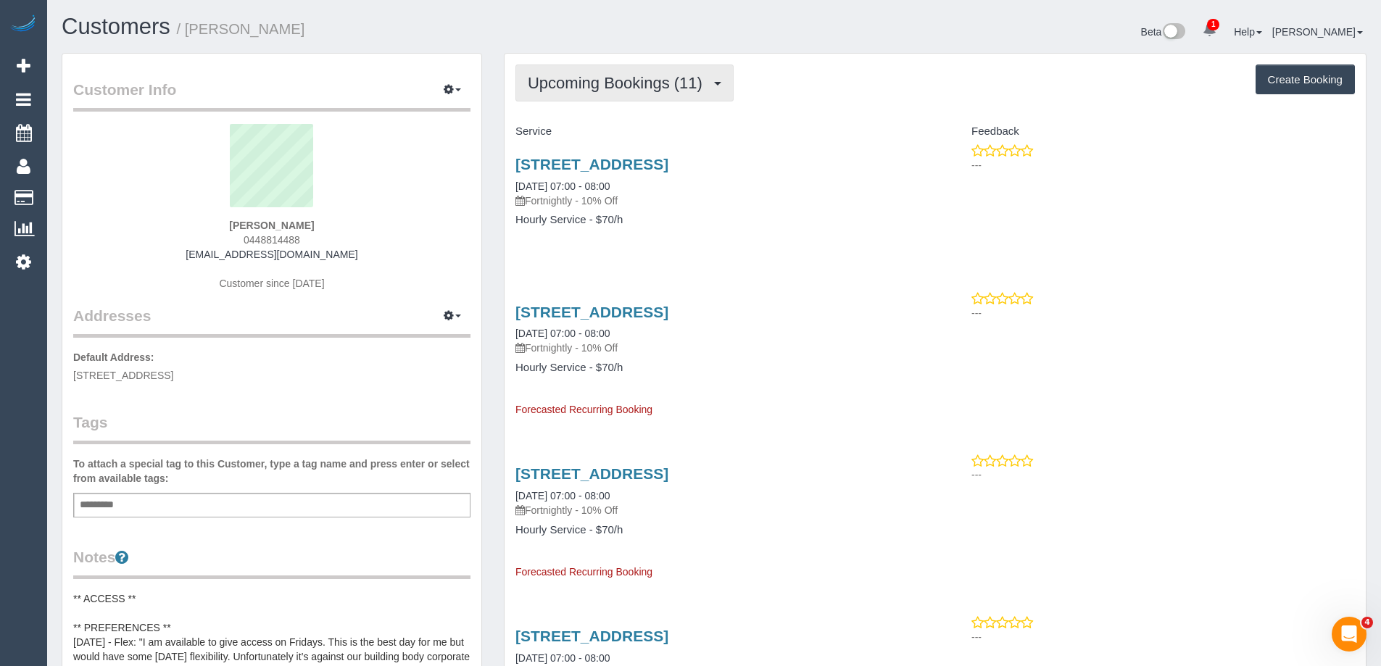
click at [589, 91] on span "Upcoming Bookings (11)" at bounding box center [619, 83] width 182 height 18
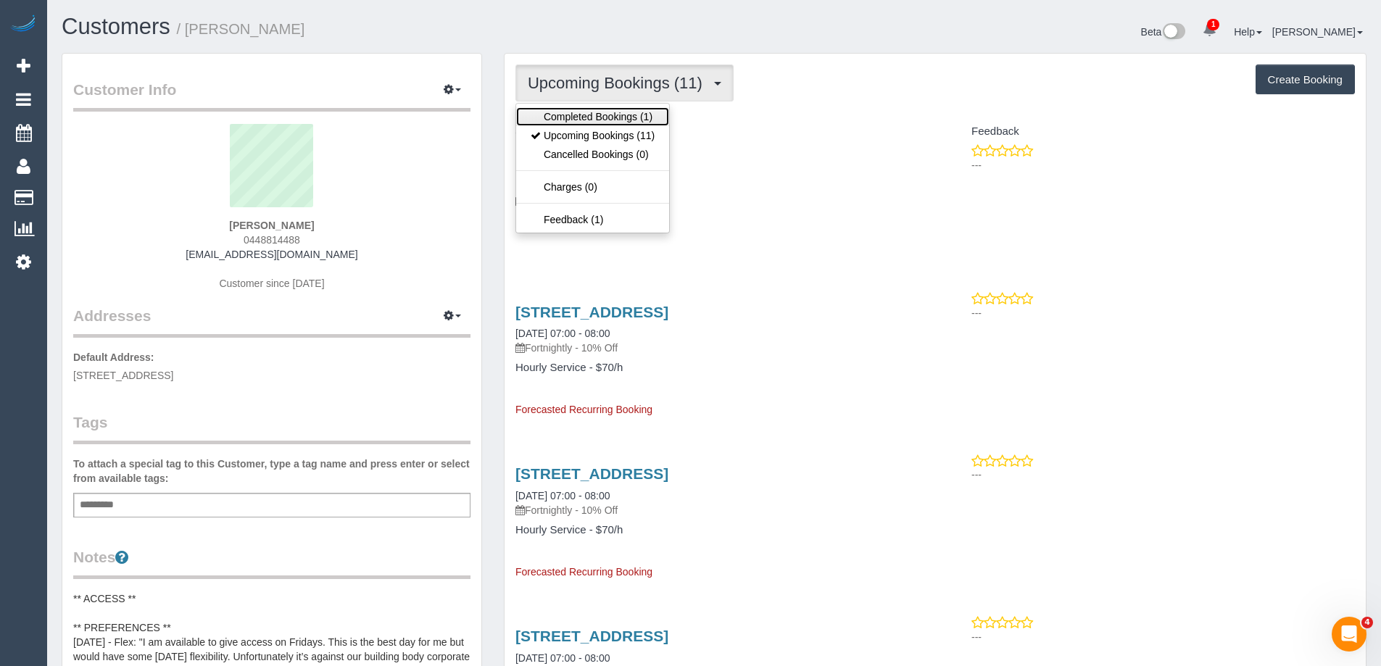
click at [580, 117] on link "Completed Bookings (1)" at bounding box center [592, 116] width 153 height 19
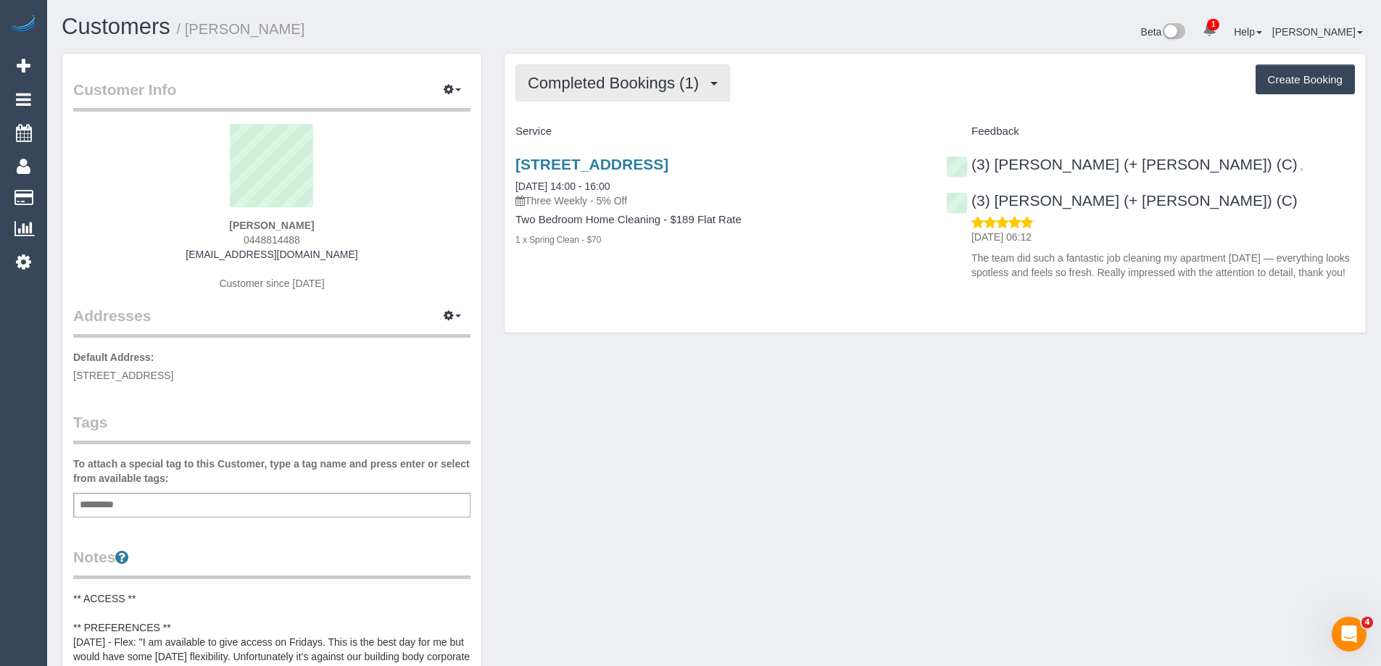
click at [585, 97] on button "Completed Bookings (1)" at bounding box center [622, 83] width 215 height 37
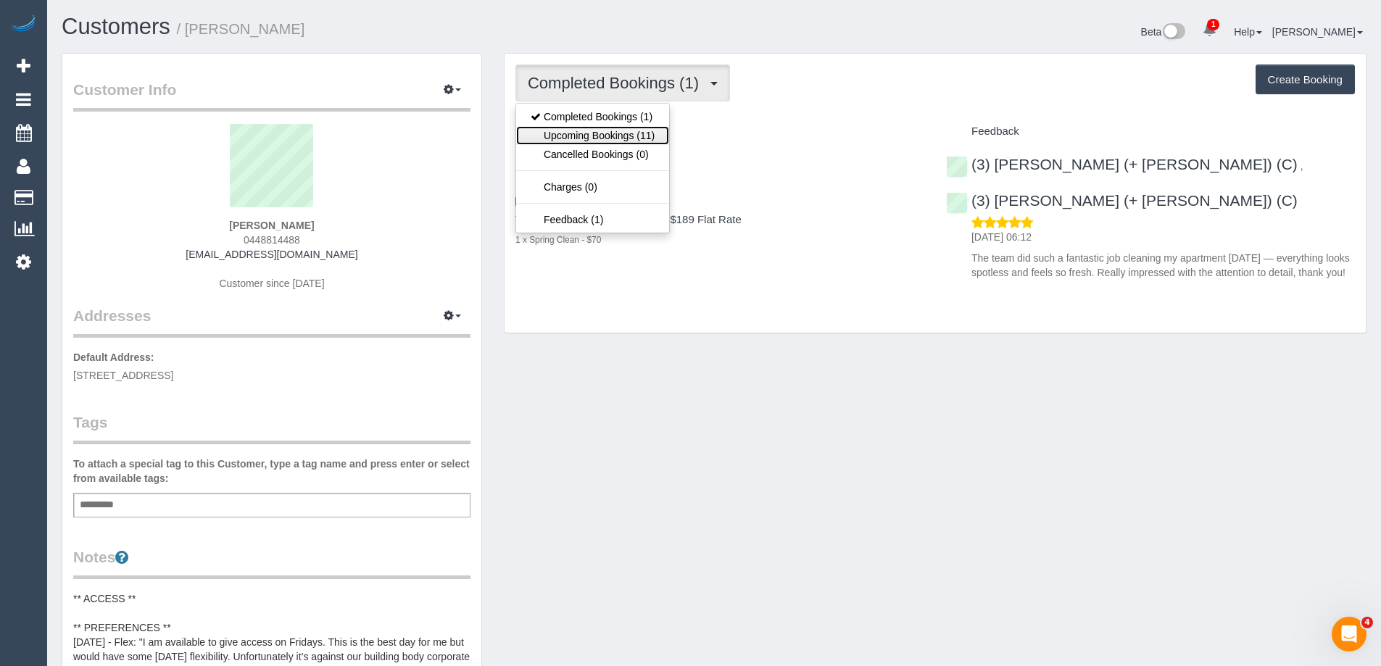
click at [581, 137] on link "Upcoming Bookings (11)" at bounding box center [592, 135] width 153 height 19
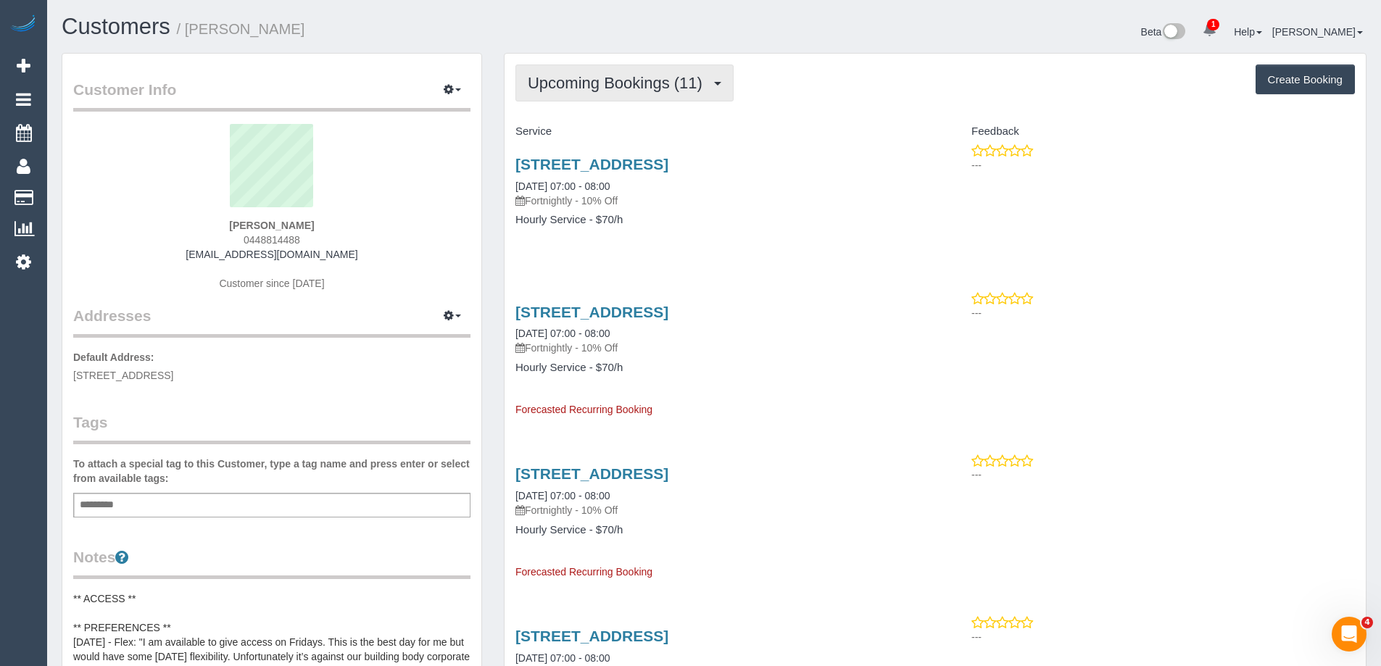
click at [574, 94] on button "Upcoming Bookings (11)" at bounding box center [624, 83] width 218 height 37
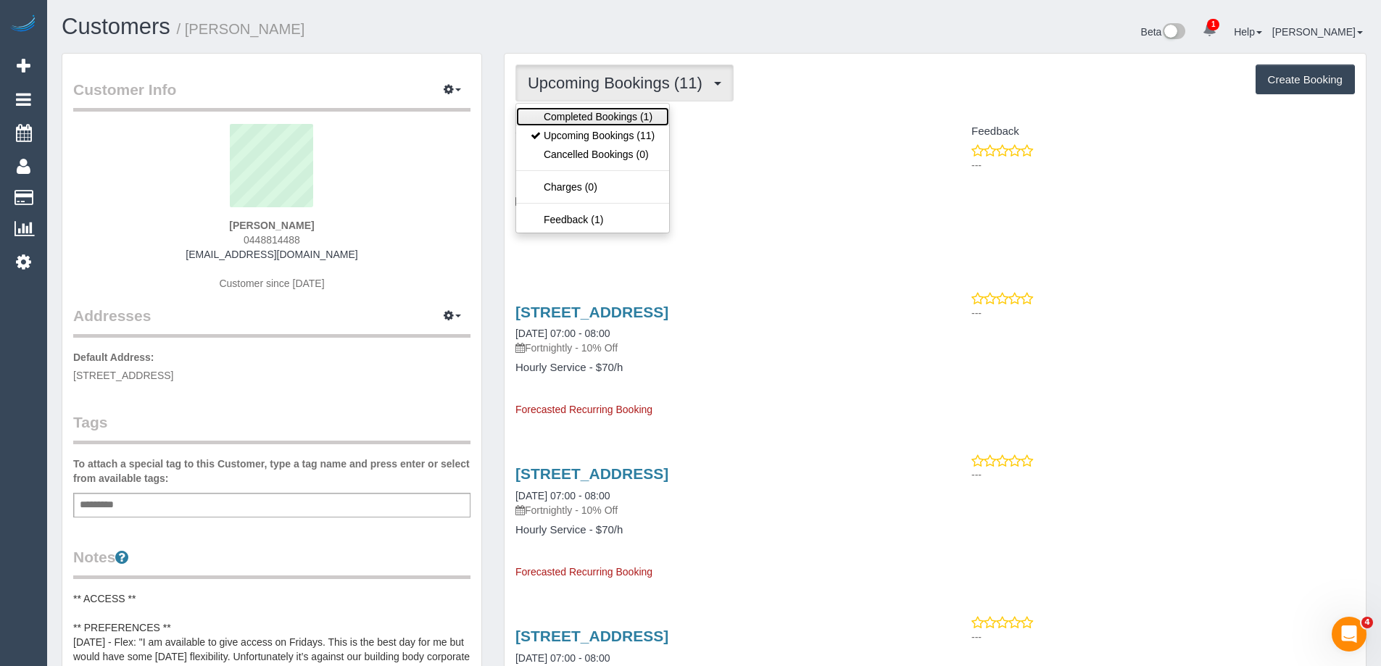
click at [573, 122] on link "Completed Bookings (1)" at bounding box center [592, 116] width 153 height 19
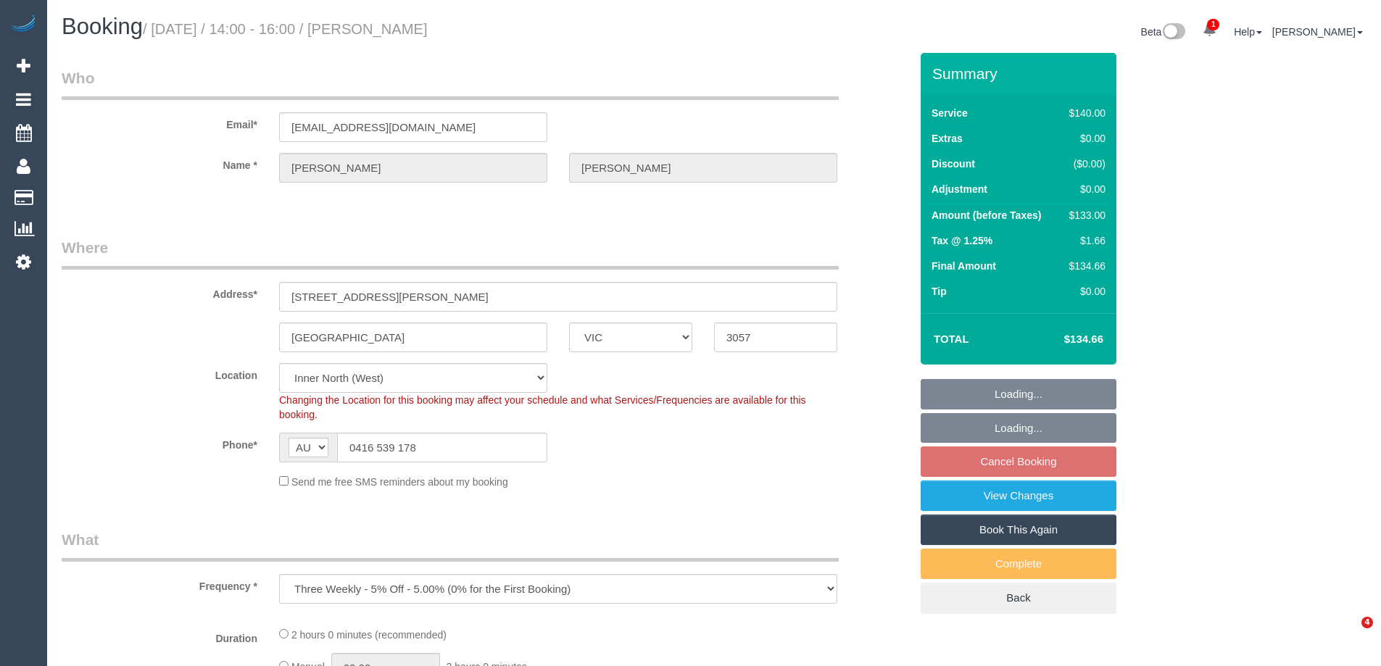
select select "VIC"
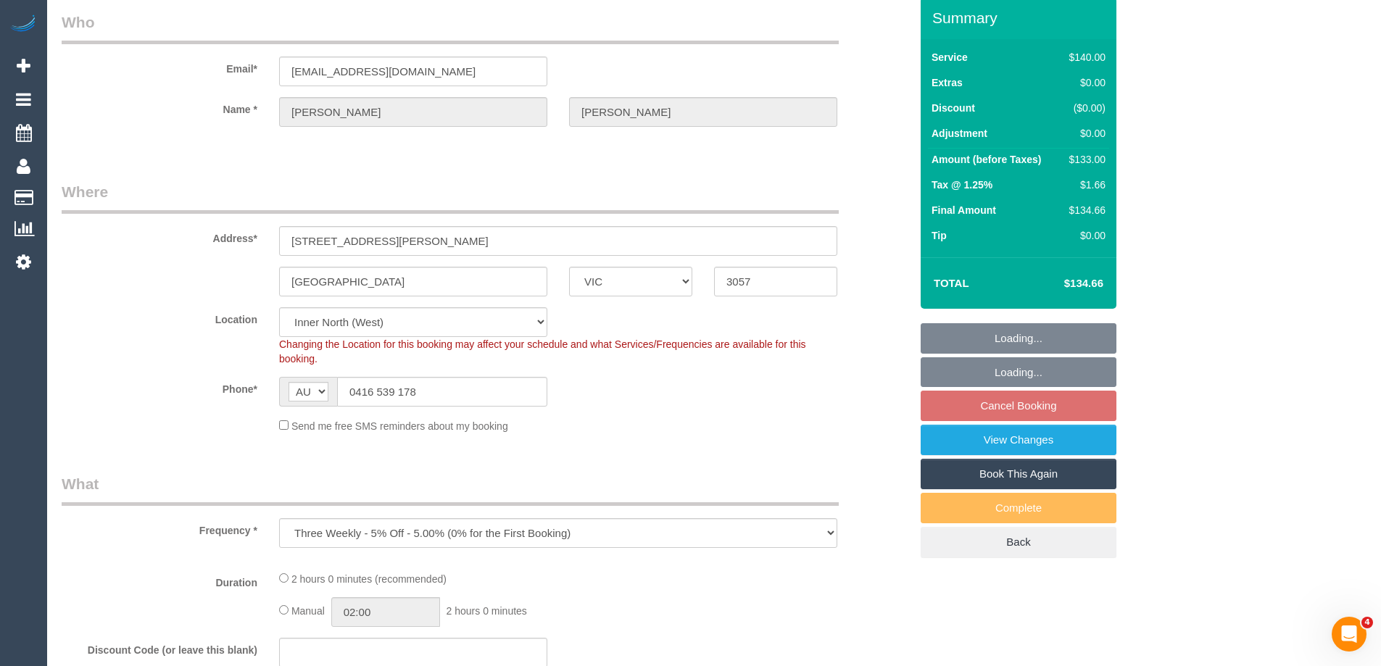
select select "object:573"
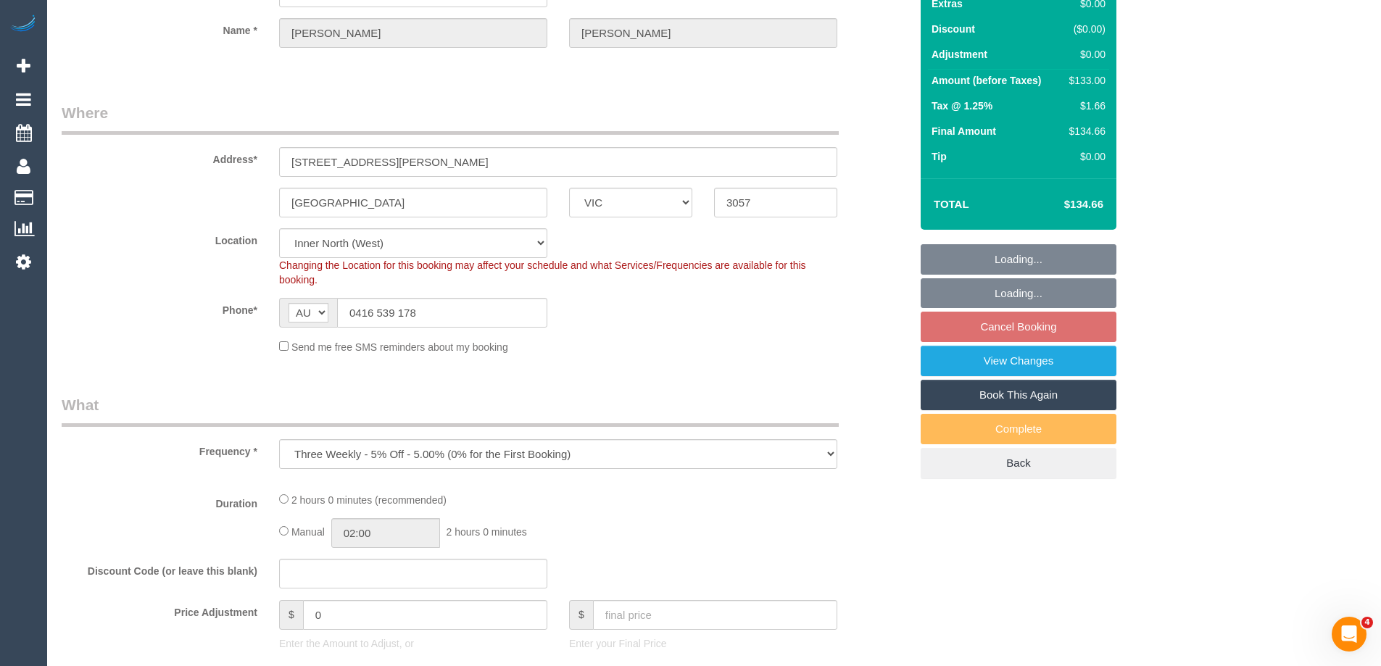
select select "string:stripe-pm_1QjTTD2GScqysDRV9DPZ16h7"
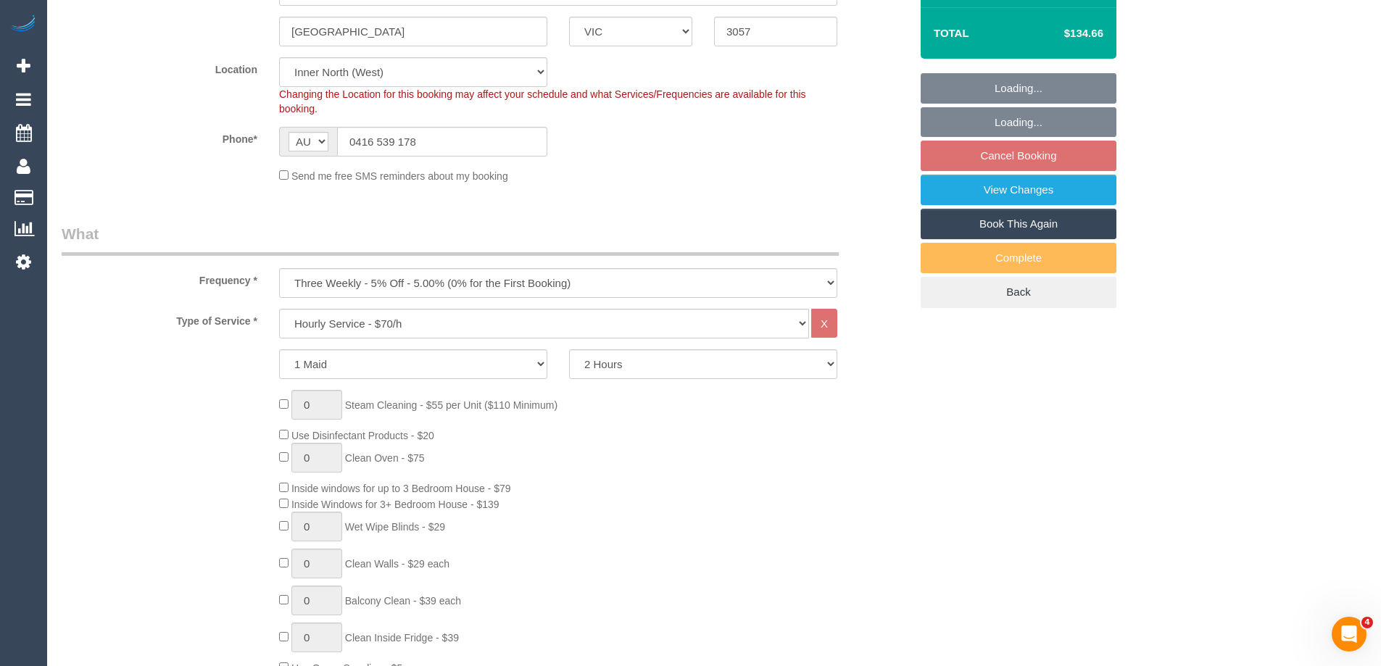
select select "number:27"
select select "number:14"
select select "number:18"
select select "number:25"
select select "number:33"
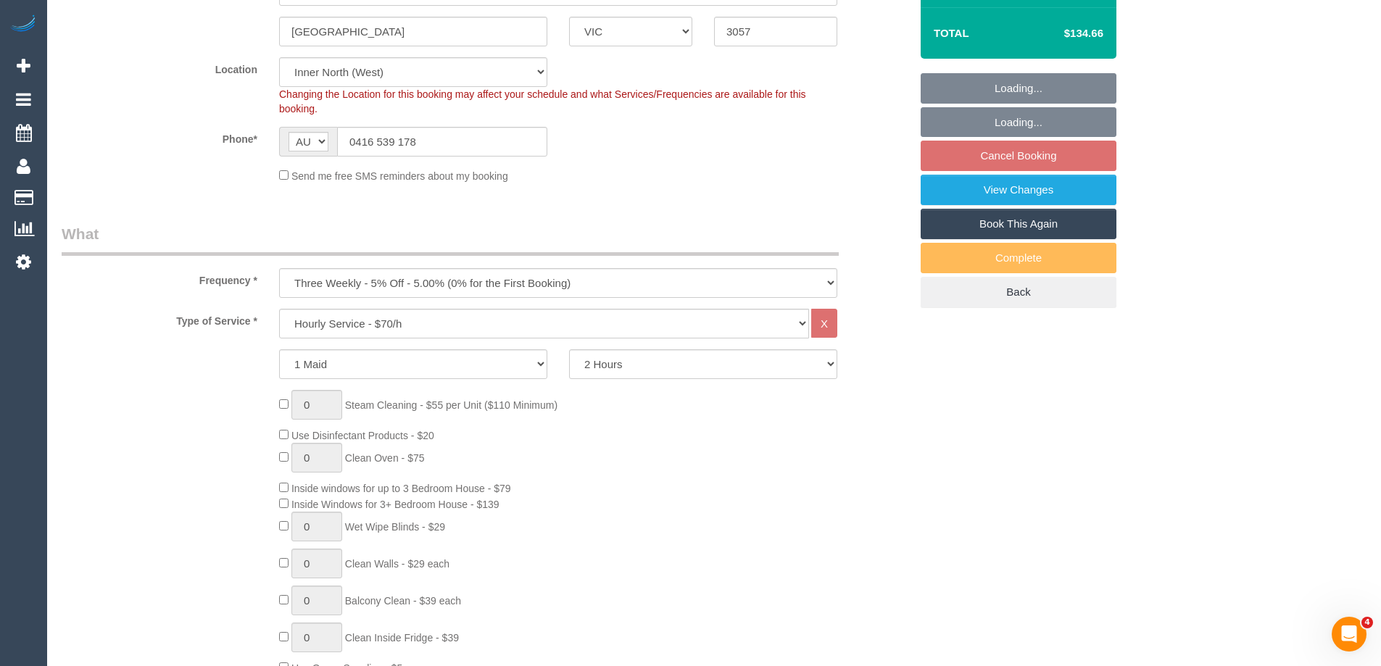
select select "number:12"
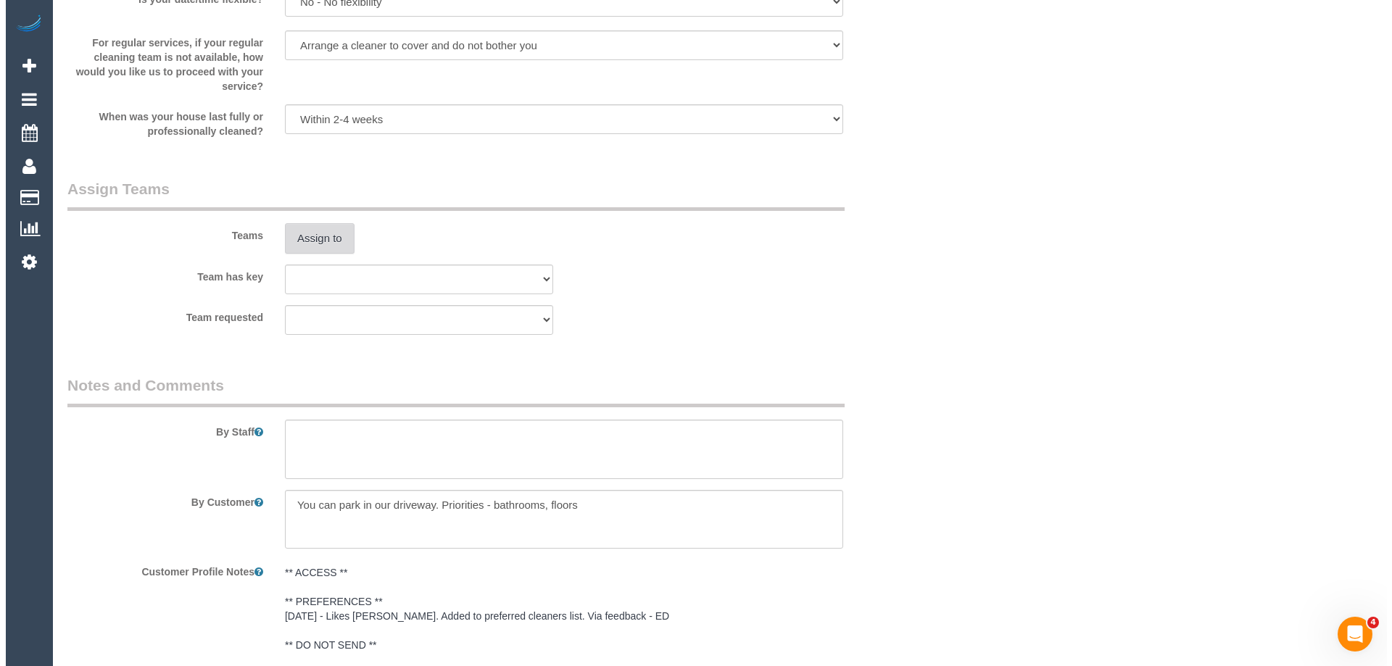
scroll to position [2083, 0]
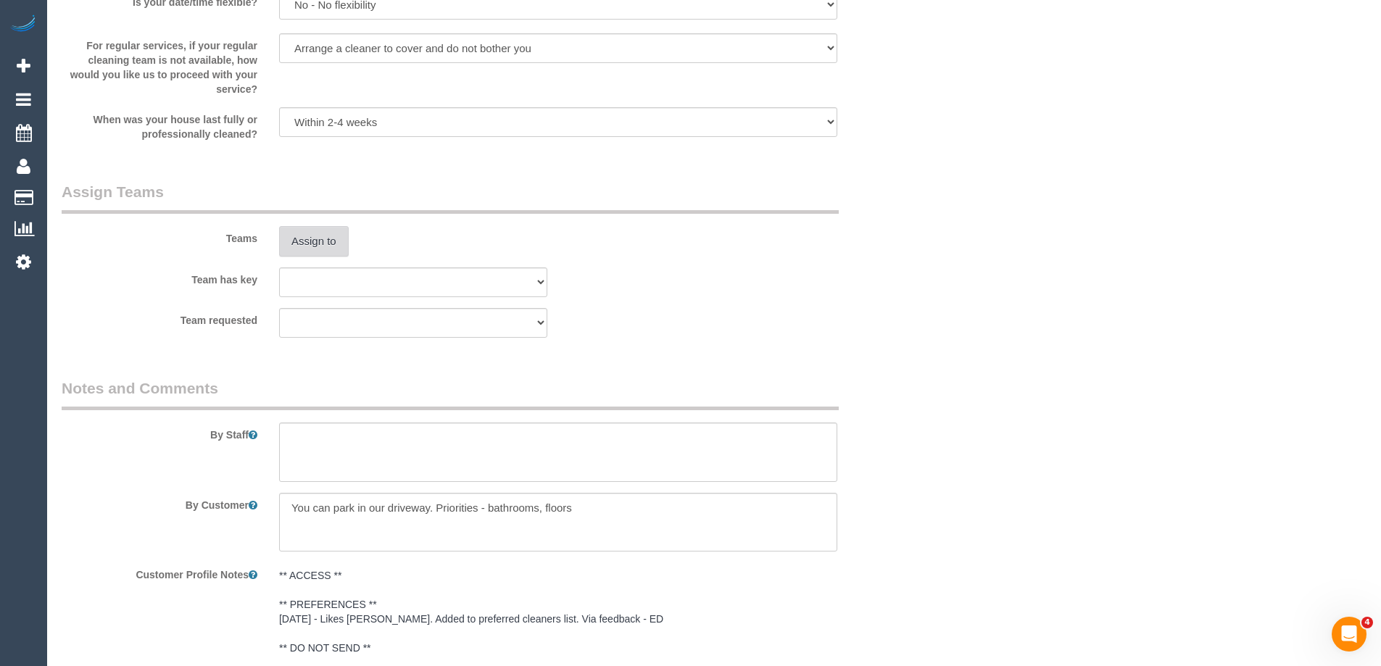
click at [307, 255] on button "Assign to" at bounding box center [314, 241] width 70 height 30
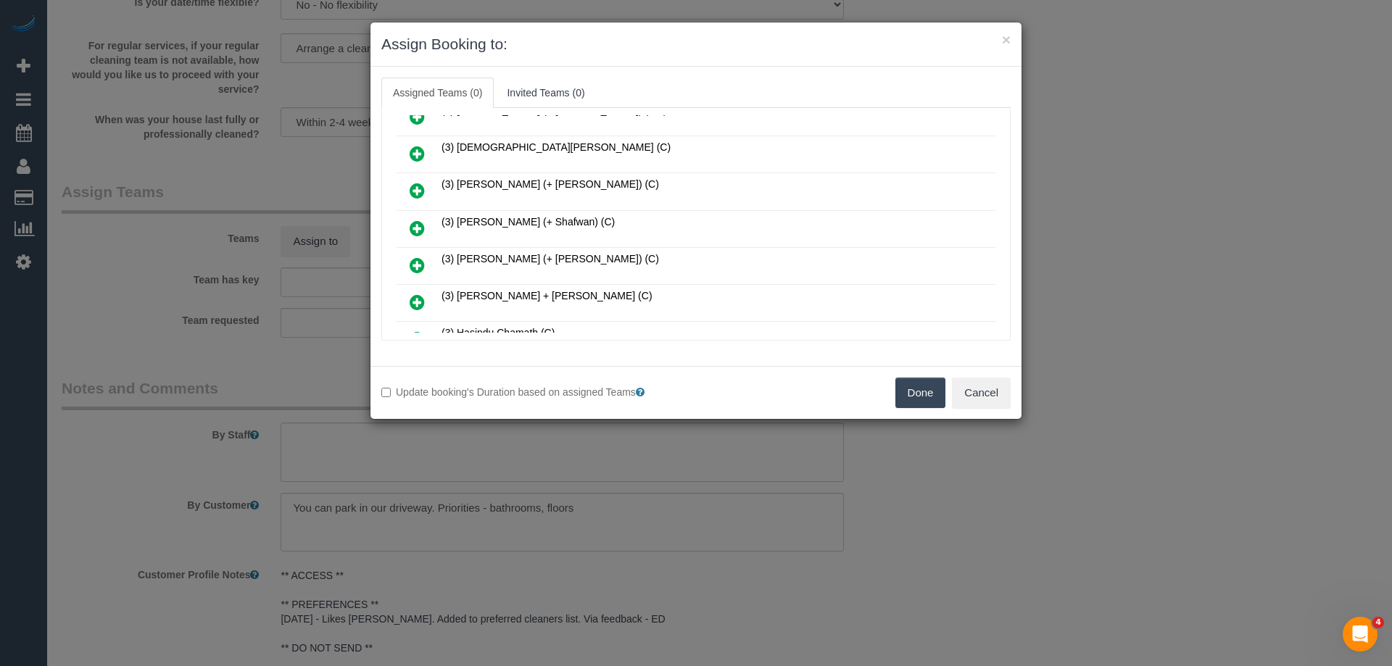
click at [413, 224] on icon at bounding box center [417, 228] width 15 height 17
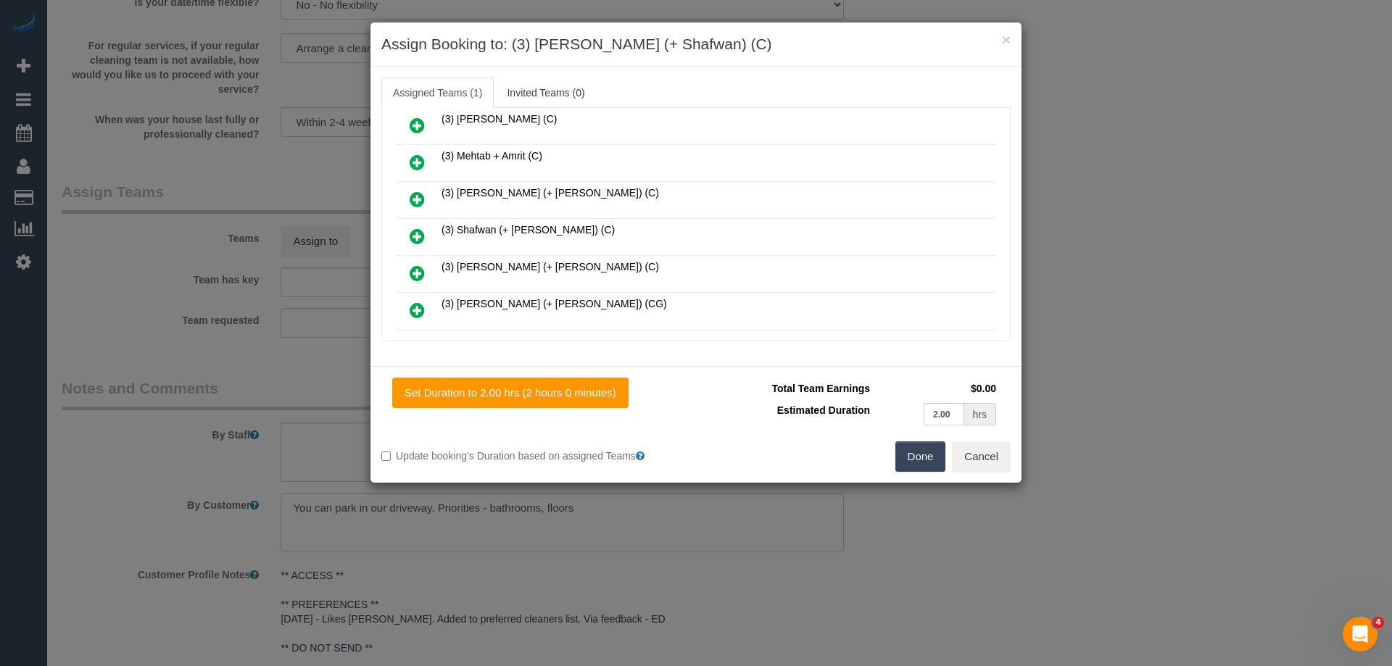
click at [410, 231] on icon at bounding box center [417, 236] width 15 height 17
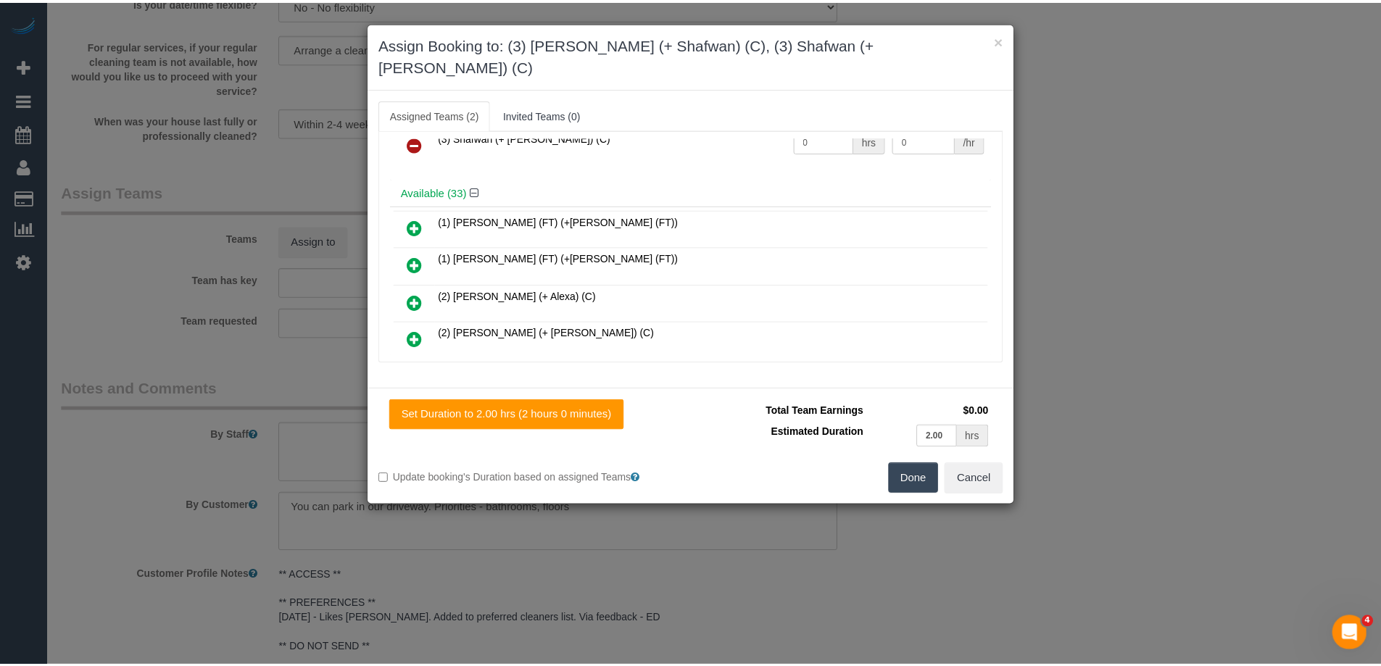
scroll to position [0, 0]
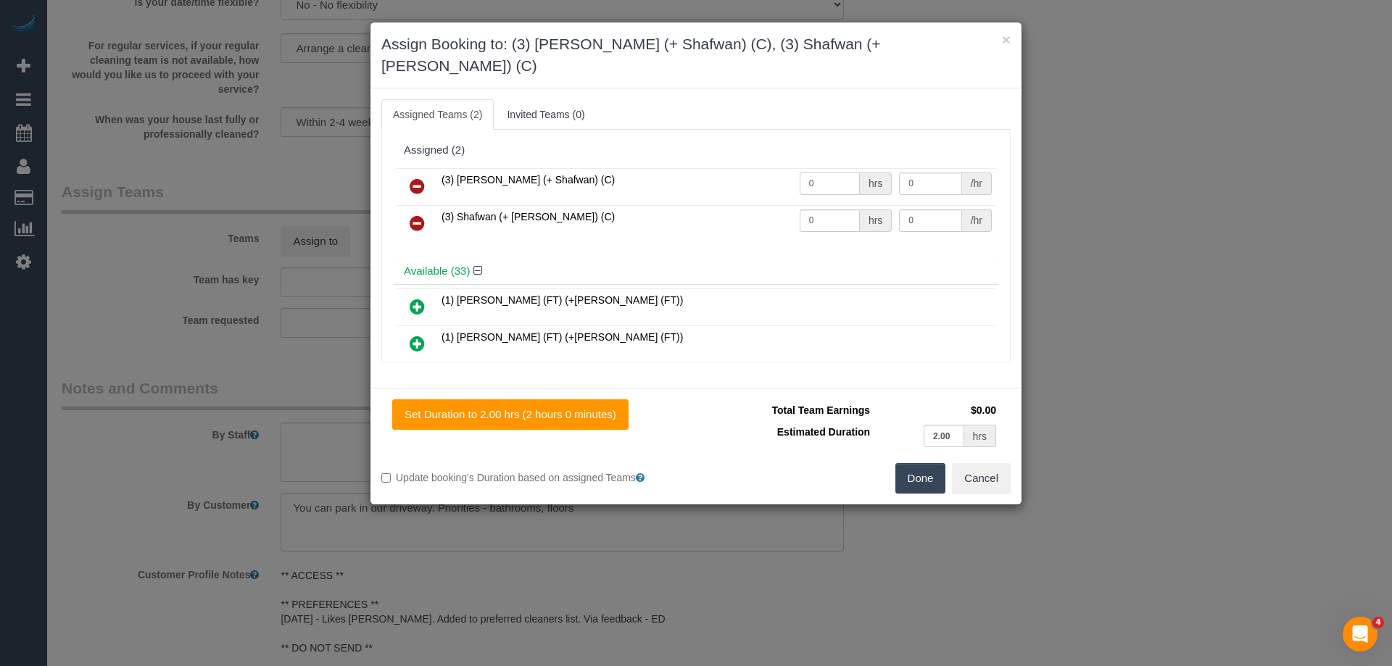
drag, startPoint x: 838, startPoint y: 154, endPoint x: 737, endPoint y: 157, distance: 100.8
click at [749, 168] on tr "(3) Farhan (+ Shafwan) (C) 0 hrs 0 /hr" at bounding box center [696, 186] width 599 height 37
type input "1"
click at [764, 205] on tr "(3) Shafwan (+ Farhan) (C) 0 hrs 0 /hr" at bounding box center [696, 223] width 599 height 37
drag, startPoint x: 836, startPoint y: 200, endPoint x: 742, endPoint y: 201, distance: 94.3
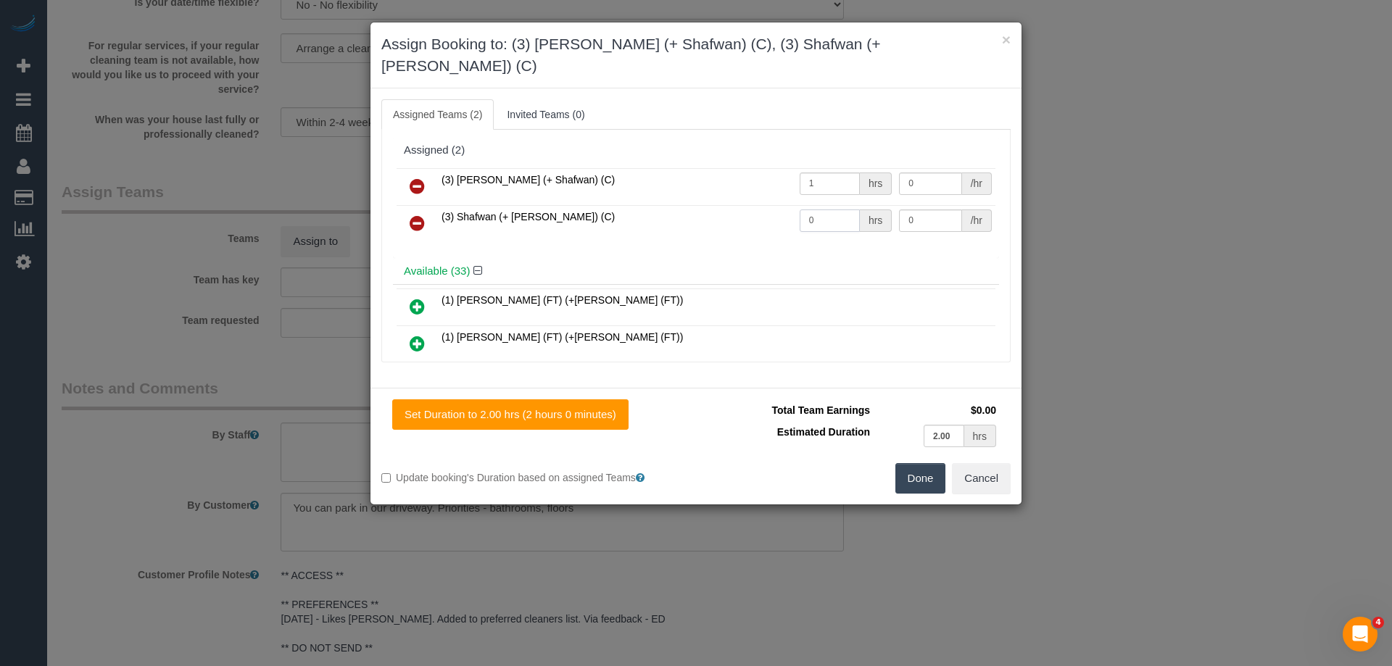
click at [738, 205] on tr "(3) Shafwan (+ Farhan) (C) 0 hrs 0 /hr" at bounding box center [696, 223] width 599 height 37
type input "1"
drag, startPoint x: 930, startPoint y: 199, endPoint x: 818, endPoint y: 198, distance: 112.4
click at [819, 205] on tr "(3) Shafwan (+ Farhan) (C) 1 hrs 0 /hr" at bounding box center [696, 223] width 599 height 37
type input "35"
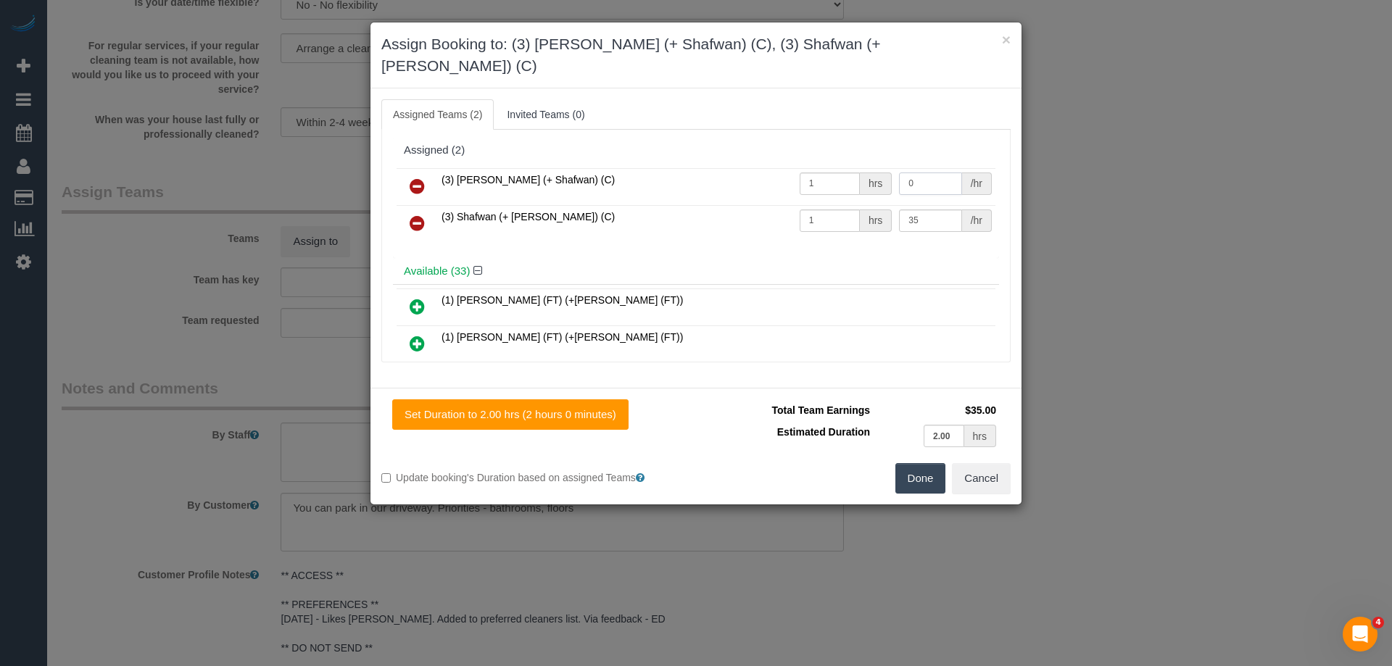
drag, startPoint x: 913, startPoint y: 162, endPoint x: 805, endPoint y: 160, distance: 107.3
click at [821, 168] on tr "(3) Farhan (+ Shafwan) (C) 1 hrs 0 /hr" at bounding box center [696, 186] width 599 height 37
type input "35"
click at [918, 464] on button "Done" at bounding box center [920, 478] width 51 height 30
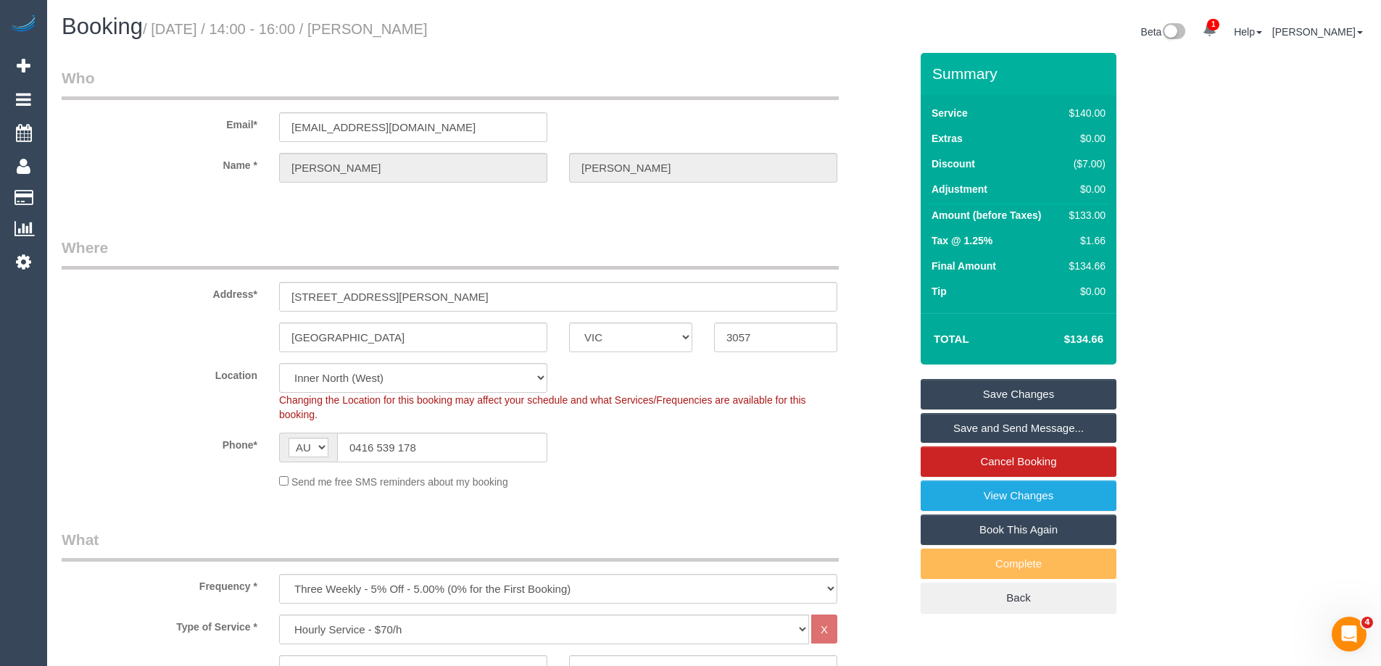
drag, startPoint x: 516, startPoint y: 28, endPoint x: 397, endPoint y: 25, distance: 118.9
click at [397, 25] on h1 "Booking / September 11, 2025 / 14:00 - 16:00 / Rebecca Wakeham" at bounding box center [383, 27] width 642 height 25
copy small "Rebecca Wakeham"
click at [962, 392] on link "Save Changes" at bounding box center [1019, 394] width 196 height 30
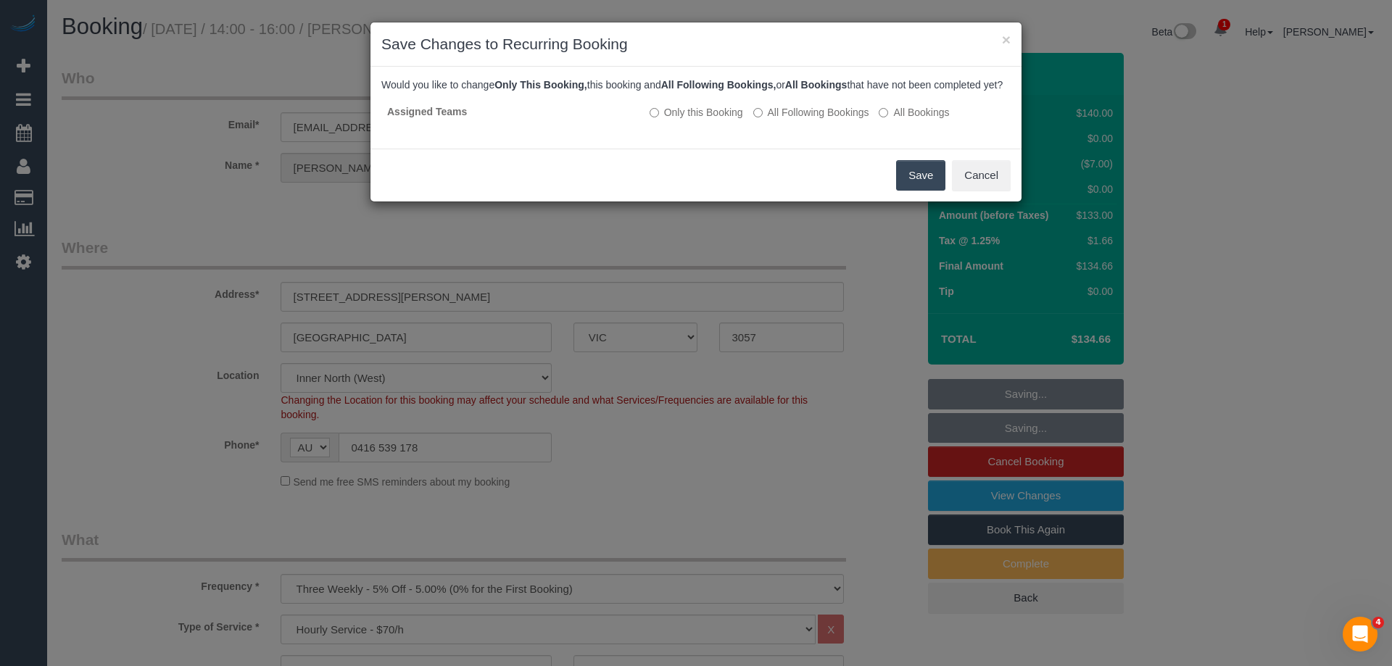
click at [908, 183] on button "Save" at bounding box center [920, 175] width 49 height 30
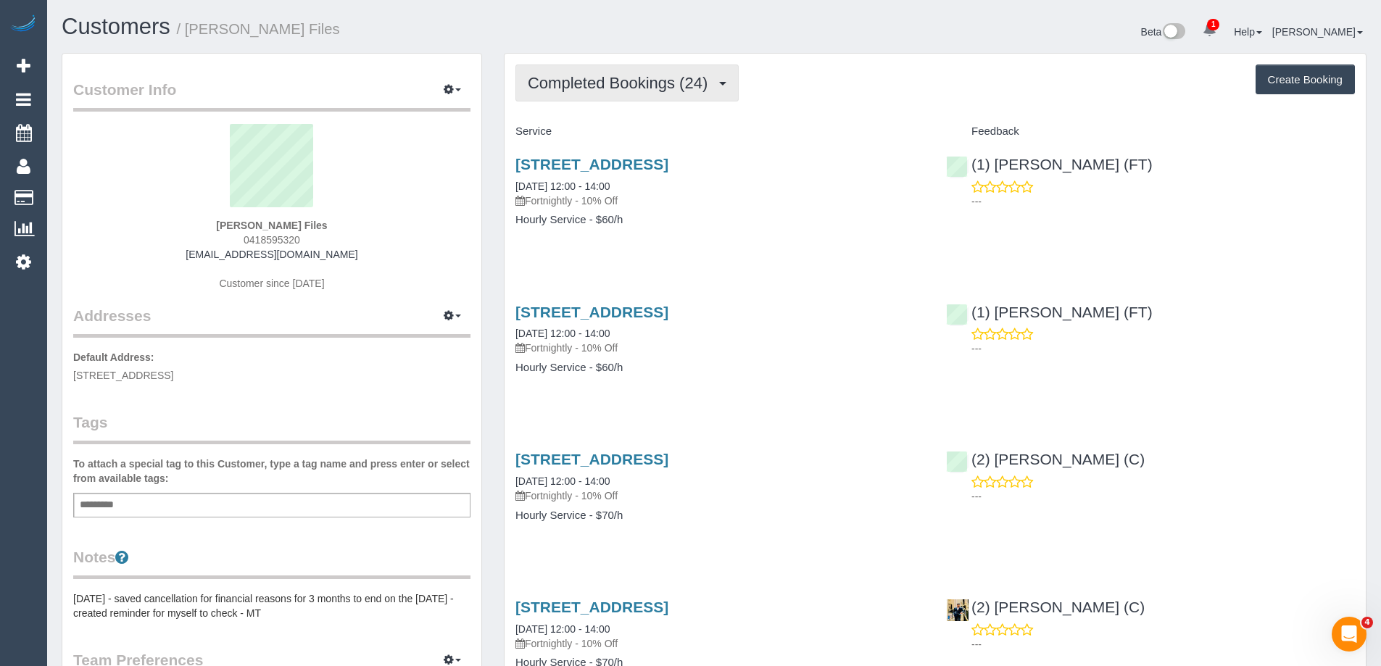
click at [617, 91] on span "Completed Bookings (24)" at bounding box center [621, 83] width 187 height 18
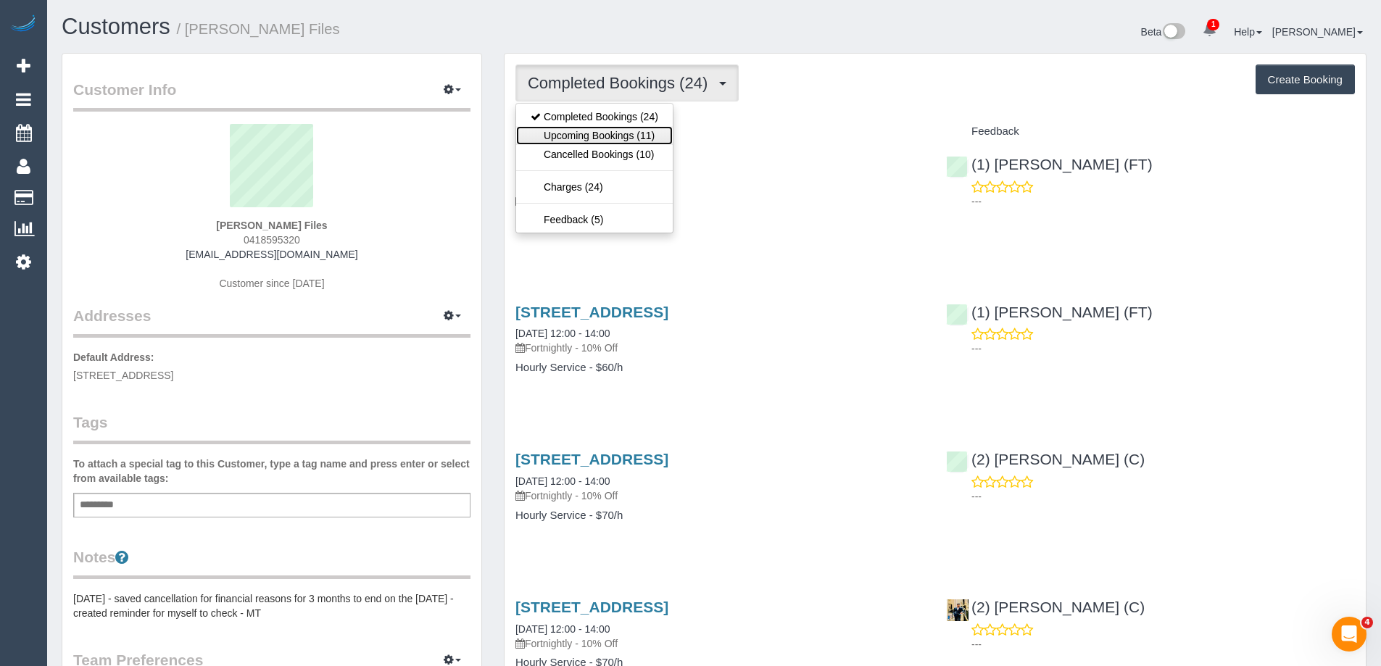
click at [653, 134] on link "Upcoming Bookings (11)" at bounding box center [594, 135] width 157 height 19
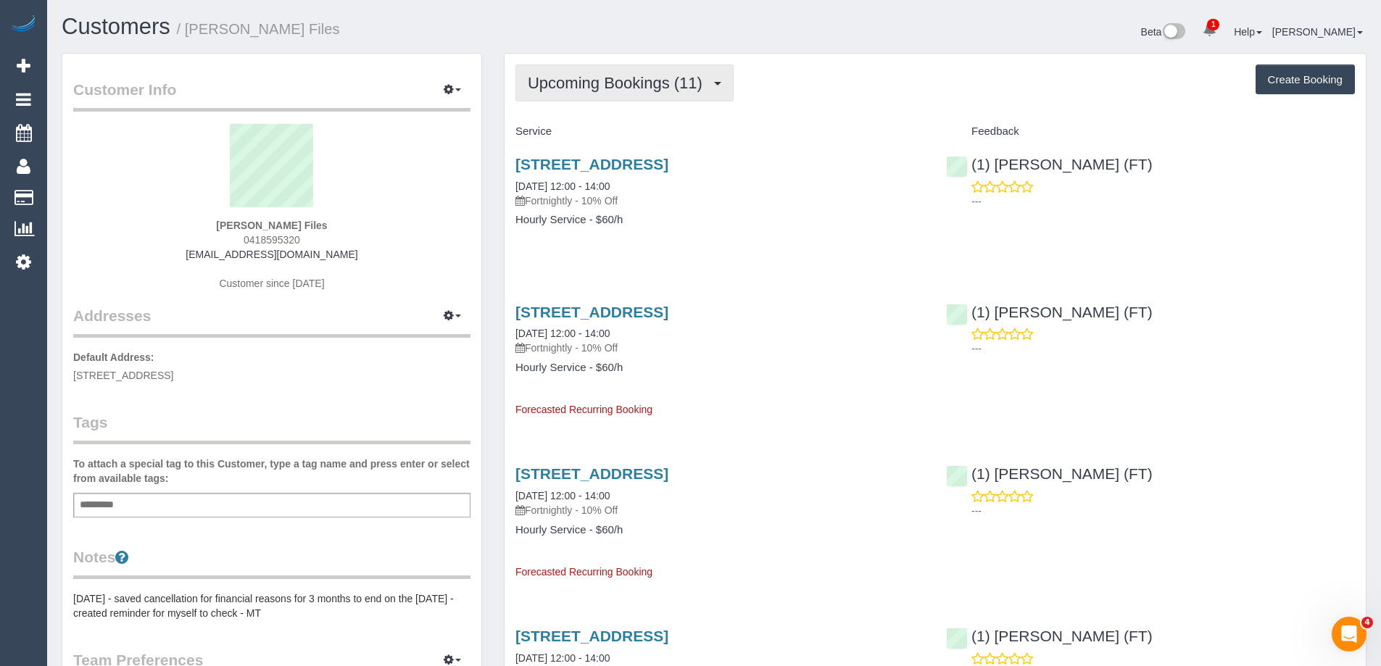
click at [592, 88] on span "Upcoming Bookings (11)" at bounding box center [619, 83] width 182 height 18
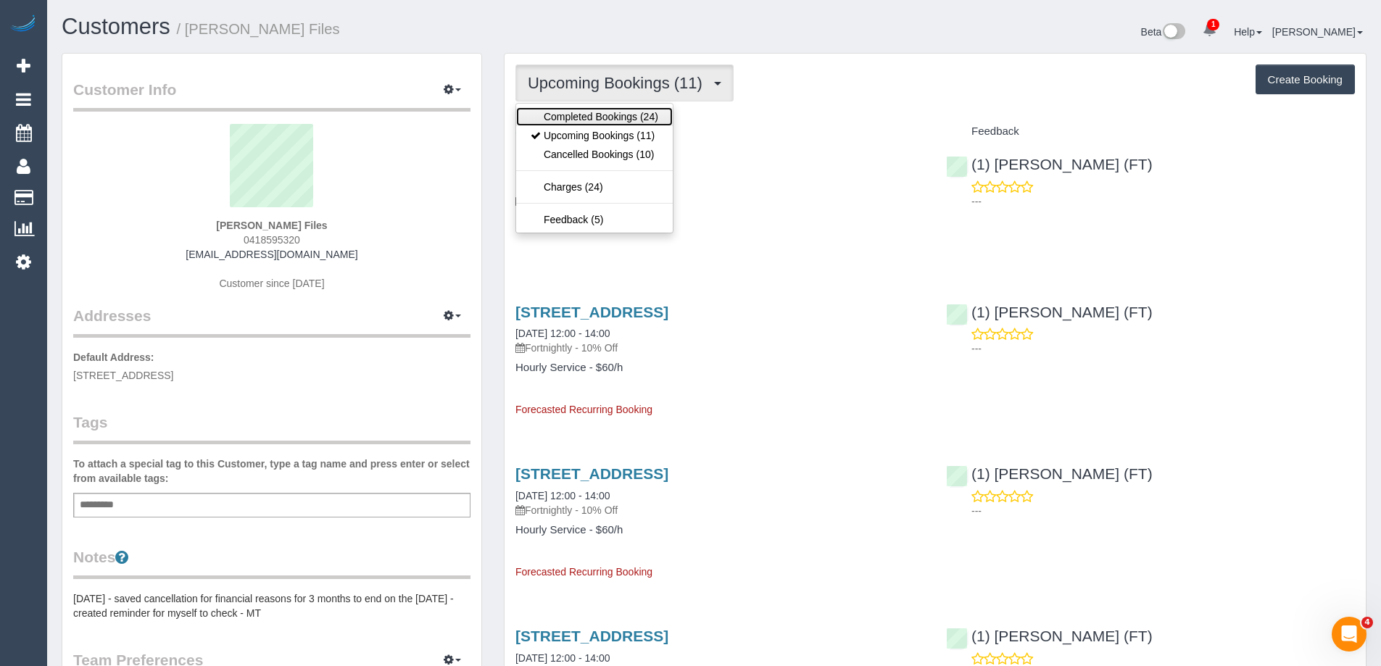
click at [589, 113] on link "Completed Bookings (24)" at bounding box center [594, 116] width 157 height 19
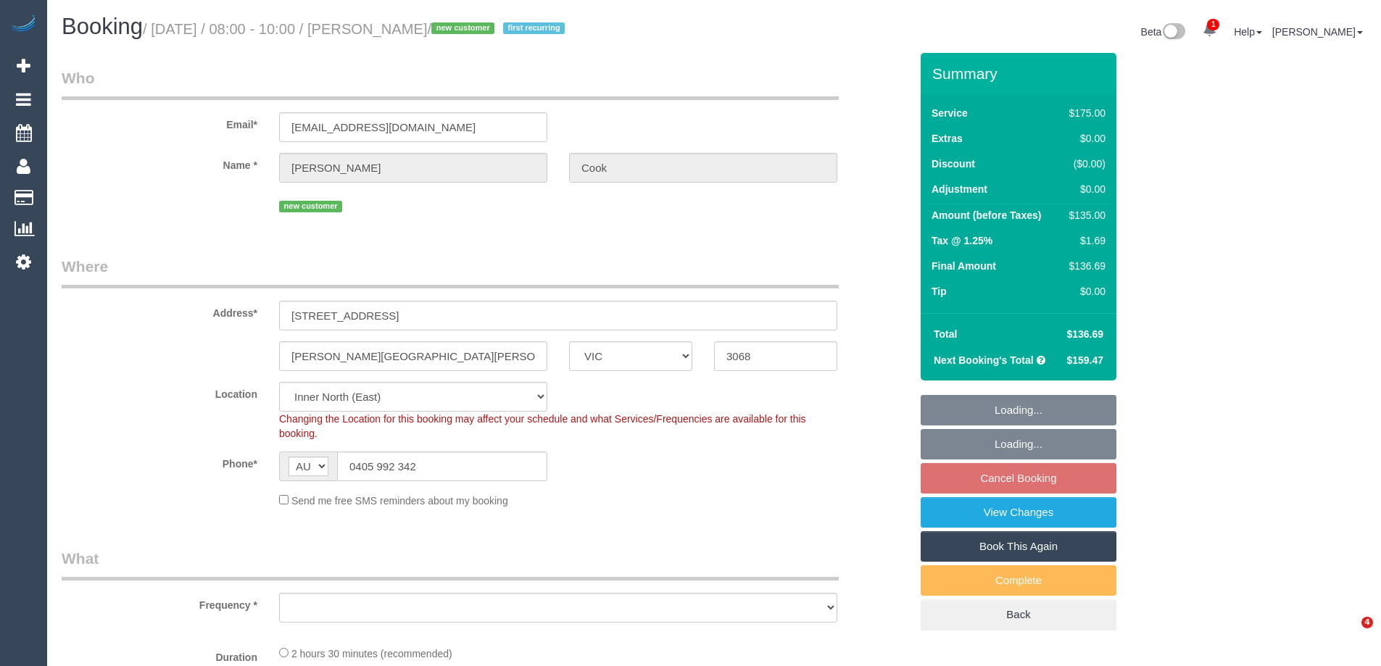
select select "VIC"
select select "object:725"
select select "150"
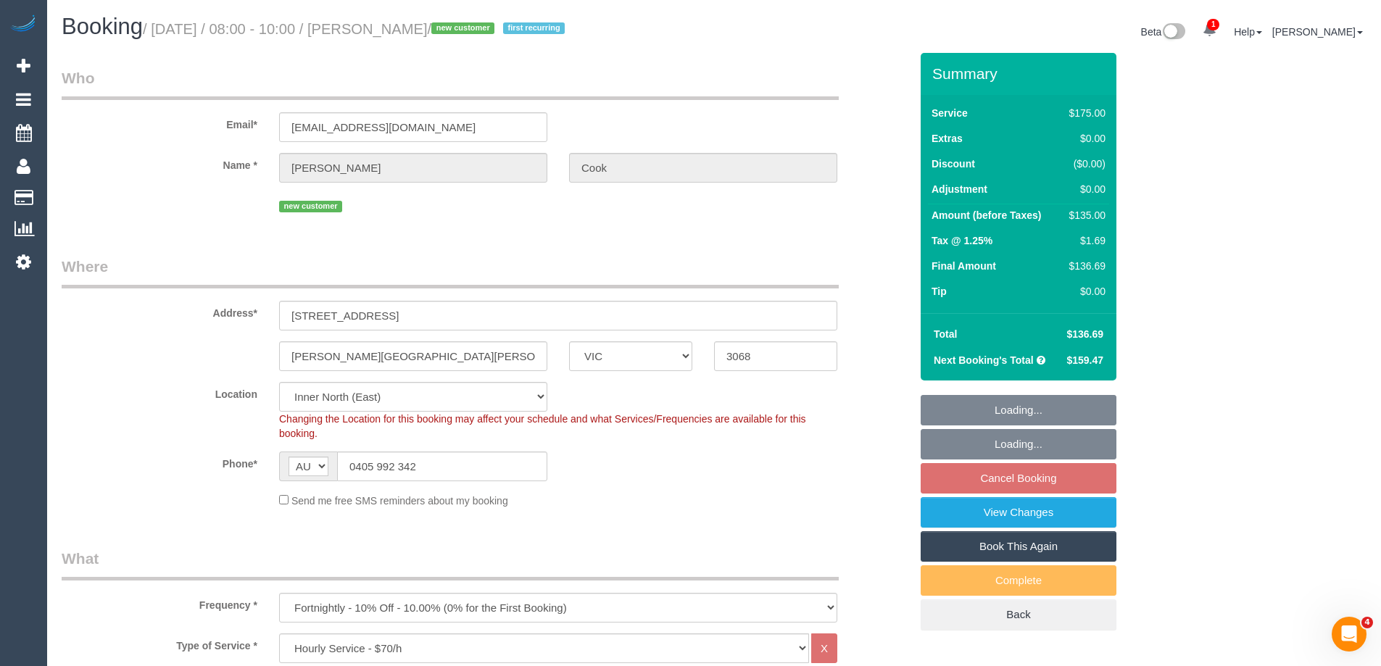
select select "object:730"
select select "string:stripe-pm_1S4shO2GScqysDRVIlFUhuG6"
select select "number:28"
select select "number:16"
select select "number:19"
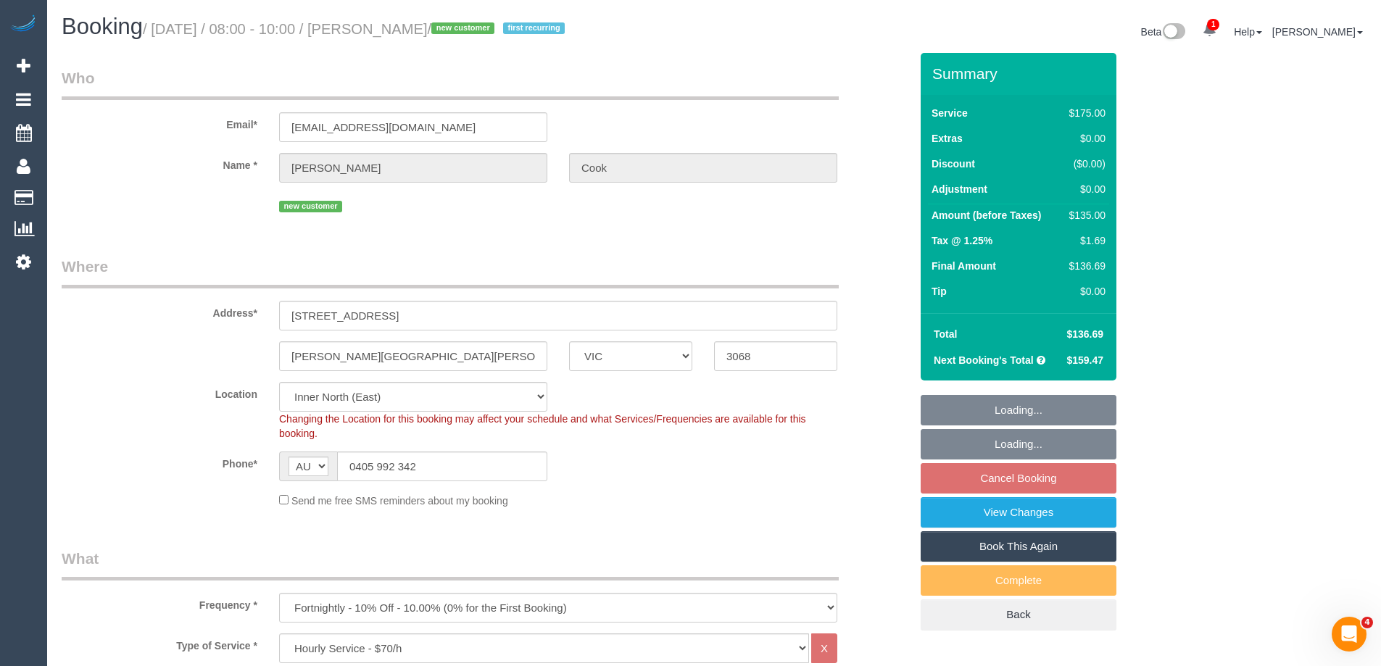
select select "number:22"
select select "number:33"
select select "number:12"
click at [305, 398] on select "Office [GEOGRAPHIC_DATA] (North) East (South) [GEOGRAPHIC_DATA] (East) [GEOGRAP…" at bounding box center [413, 397] width 268 height 30
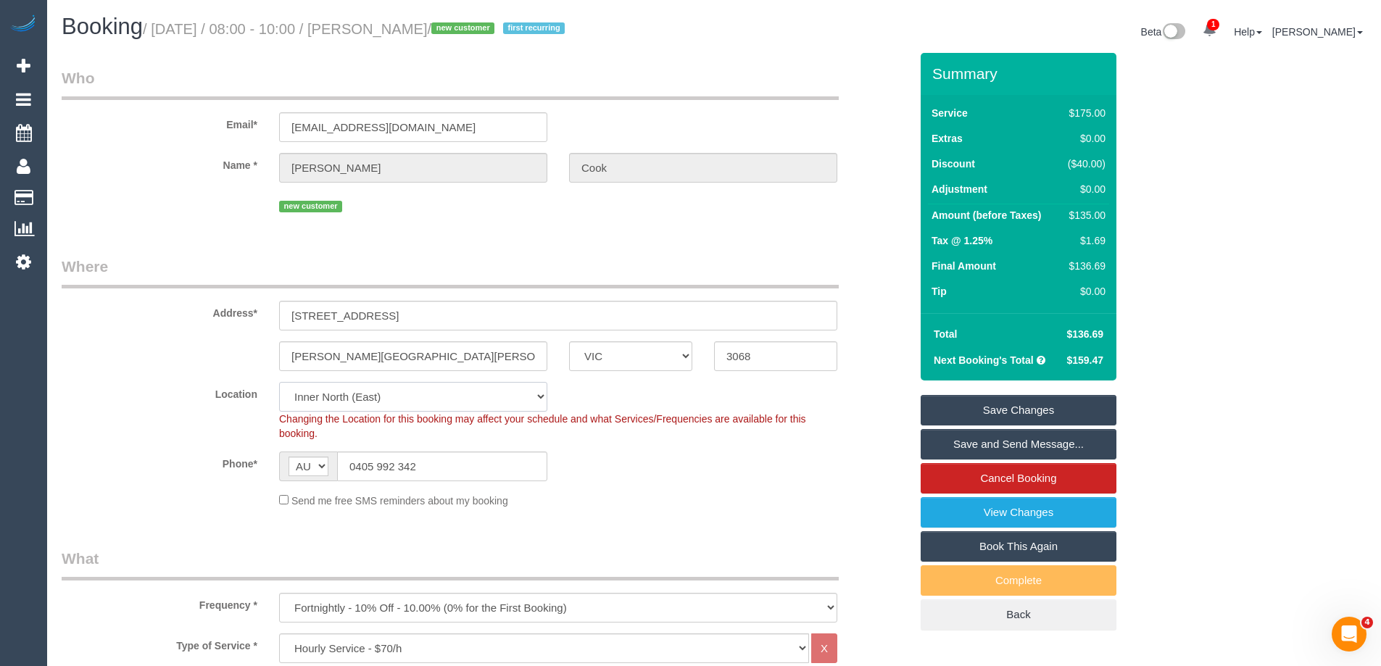
select select "58"
click at [279, 382] on select "Office [GEOGRAPHIC_DATA] (North) East (South) [GEOGRAPHIC_DATA] (East) [GEOGRAP…" at bounding box center [413, 397] width 268 height 30
select select "object:2491"
drag, startPoint x: 378, startPoint y: 312, endPoint x: 190, endPoint y: 314, distance: 188.5
click at [190, 314] on div "Address* [STREET_ADDRESS]" at bounding box center [486, 293] width 870 height 75
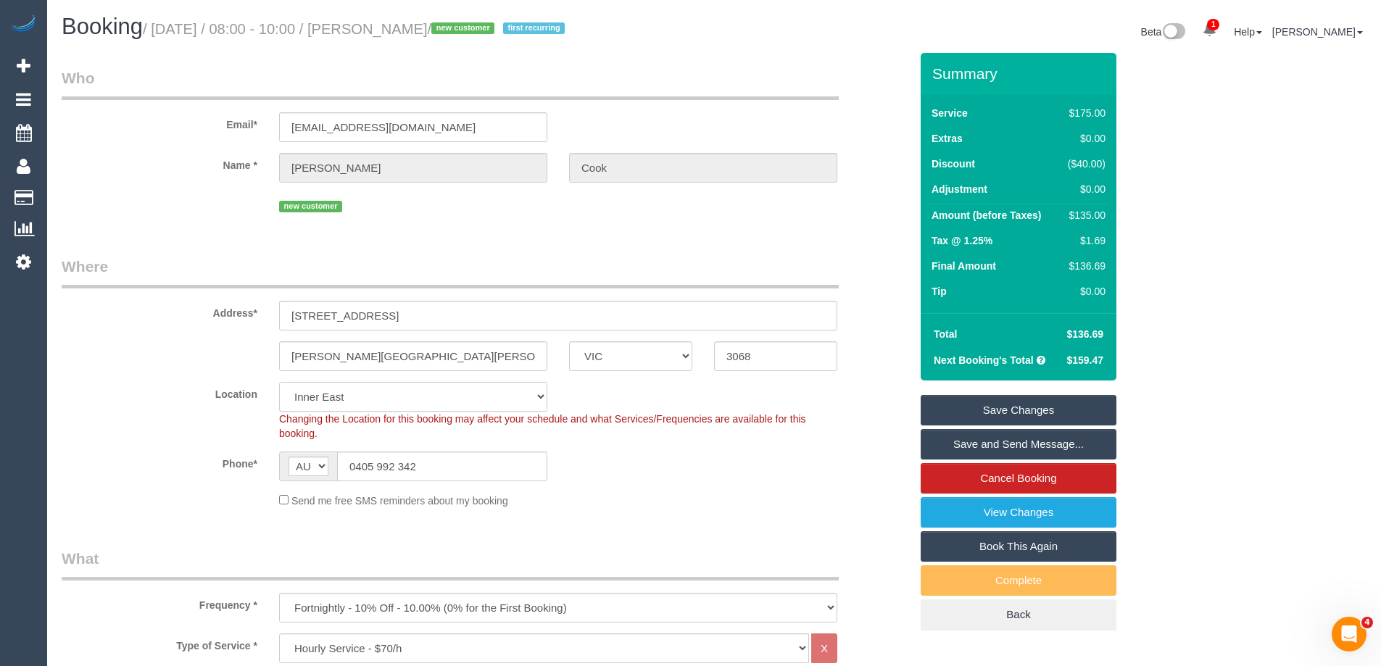
click at [326, 394] on select "Office City East (North) East (South) Inner East Inner North (East) Inner North…" at bounding box center [413, 397] width 268 height 30
select select "47"
click at [279, 382] on select "Office City East (North) East (South) Inner East Inner North (East) Inner North…" at bounding box center [413, 397] width 268 height 30
select select "object:3106"
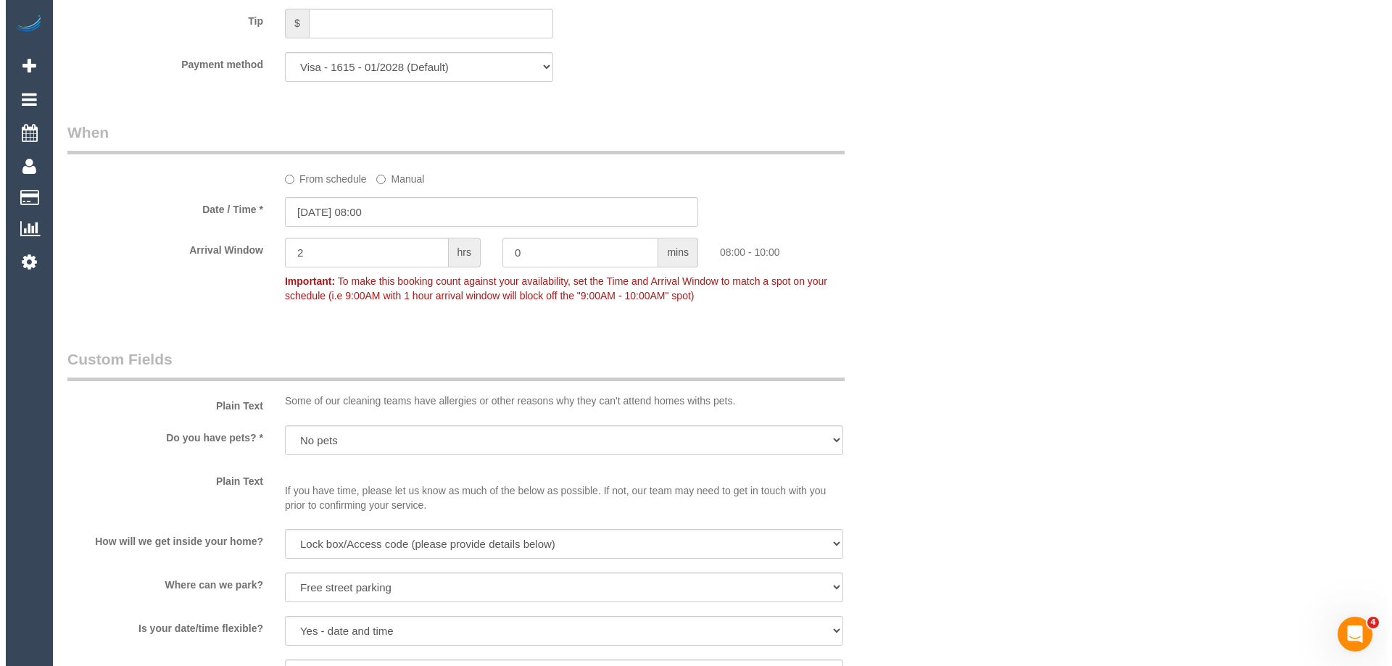
scroll to position [1813, 0]
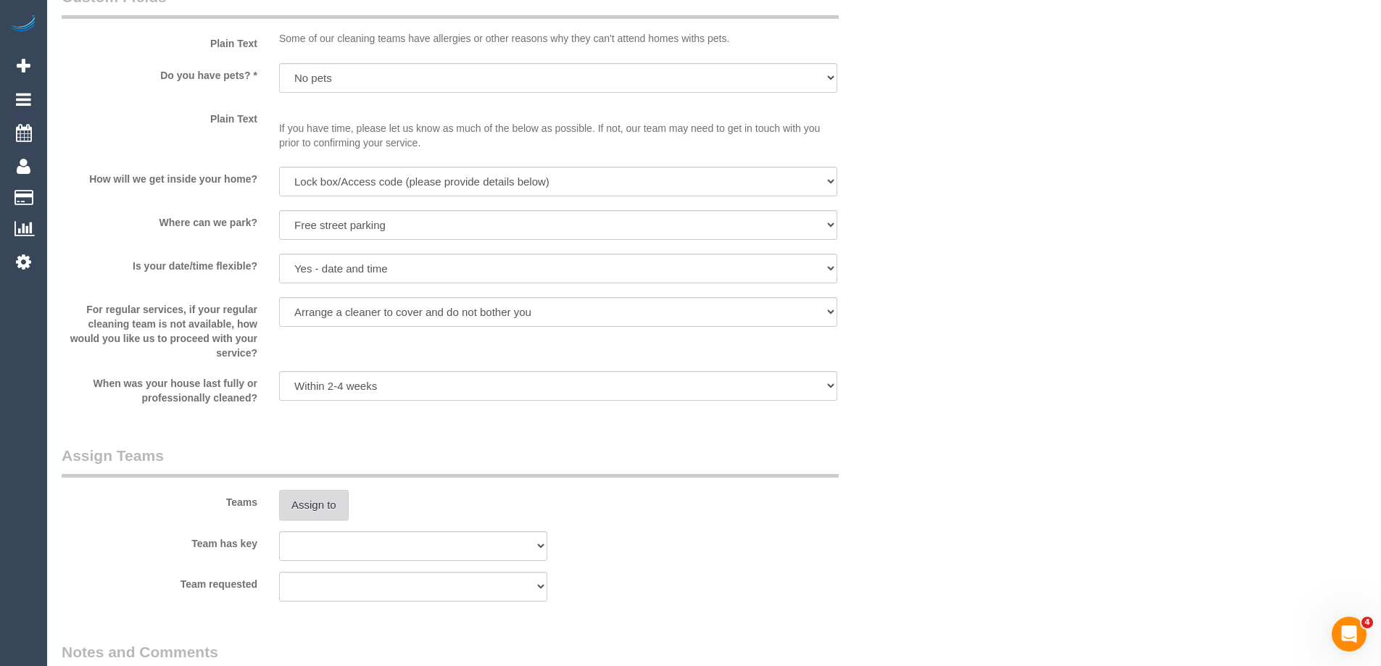
click at [322, 510] on button "Assign to" at bounding box center [314, 505] width 70 height 30
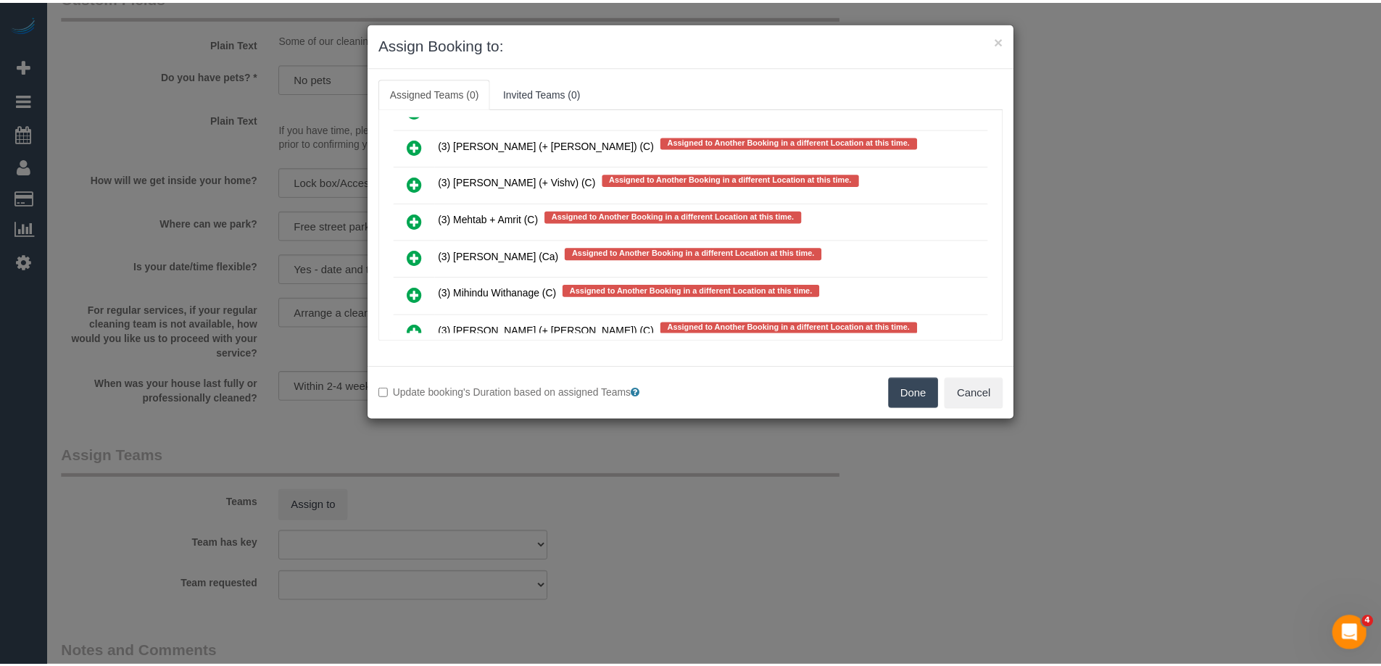
scroll to position [5769, 0]
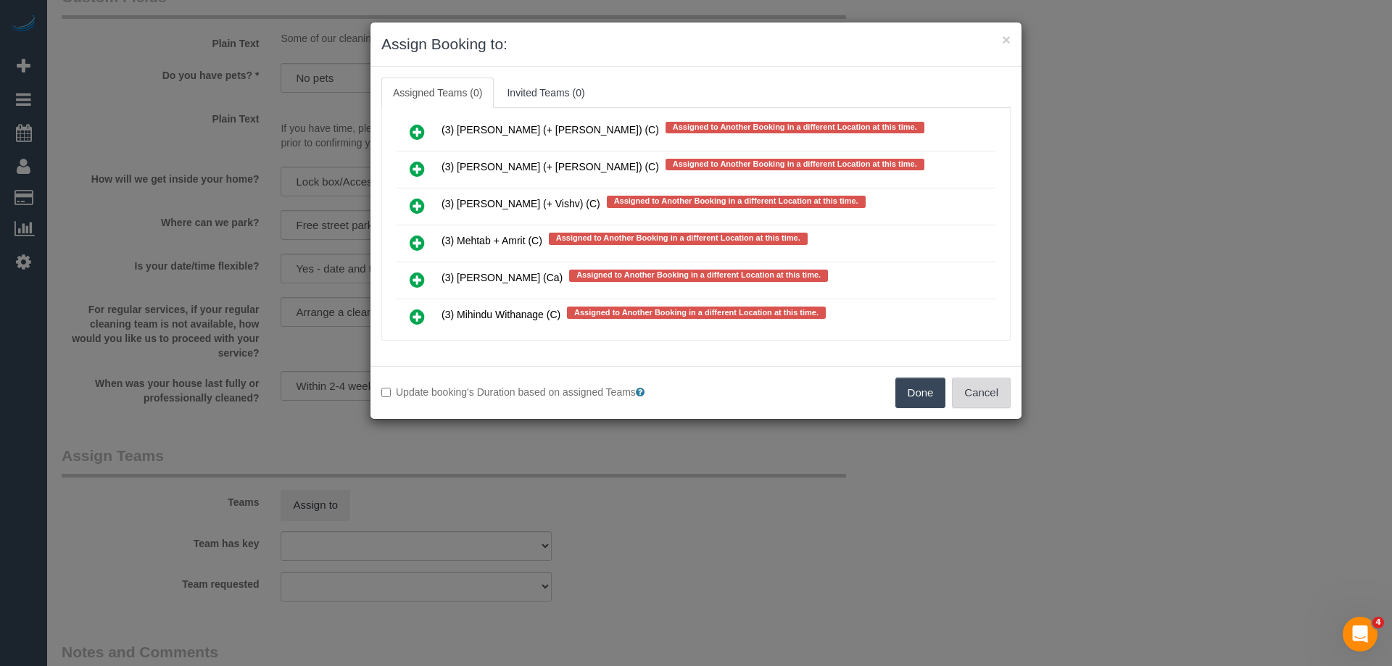
click at [958, 393] on button "Cancel" at bounding box center [981, 393] width 59 height 30
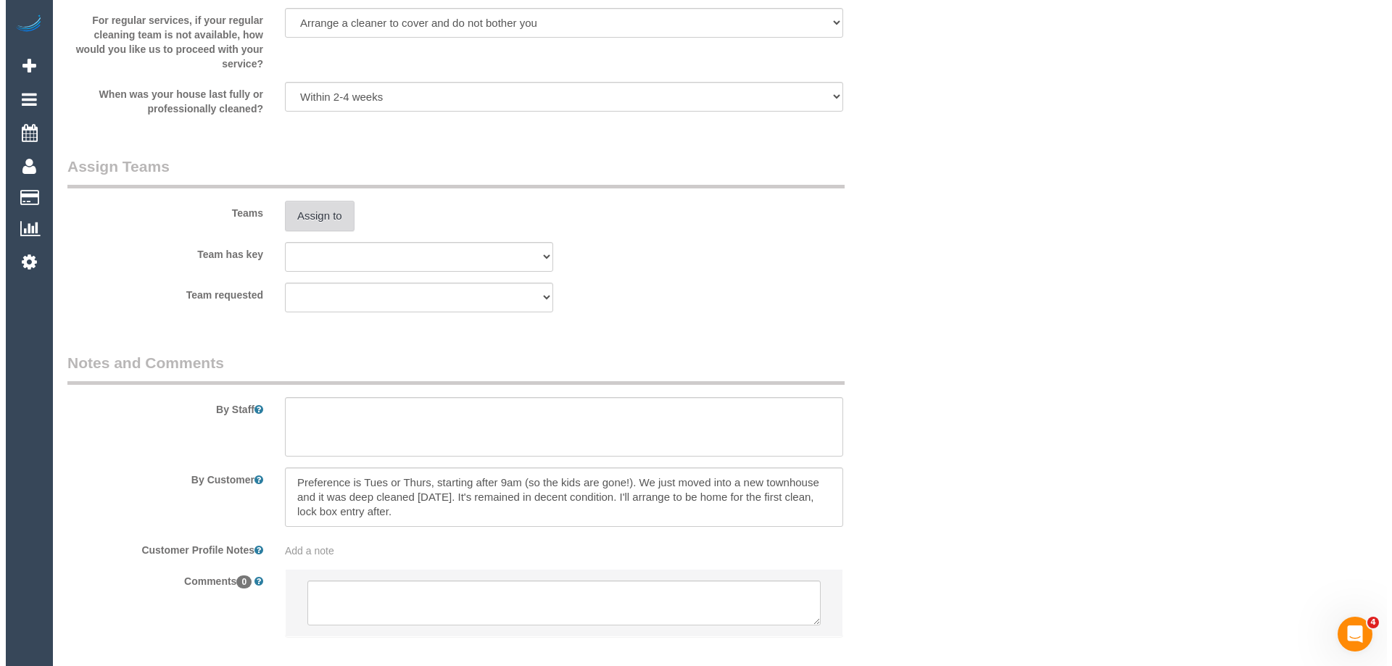
scroll to position [2103, 0]
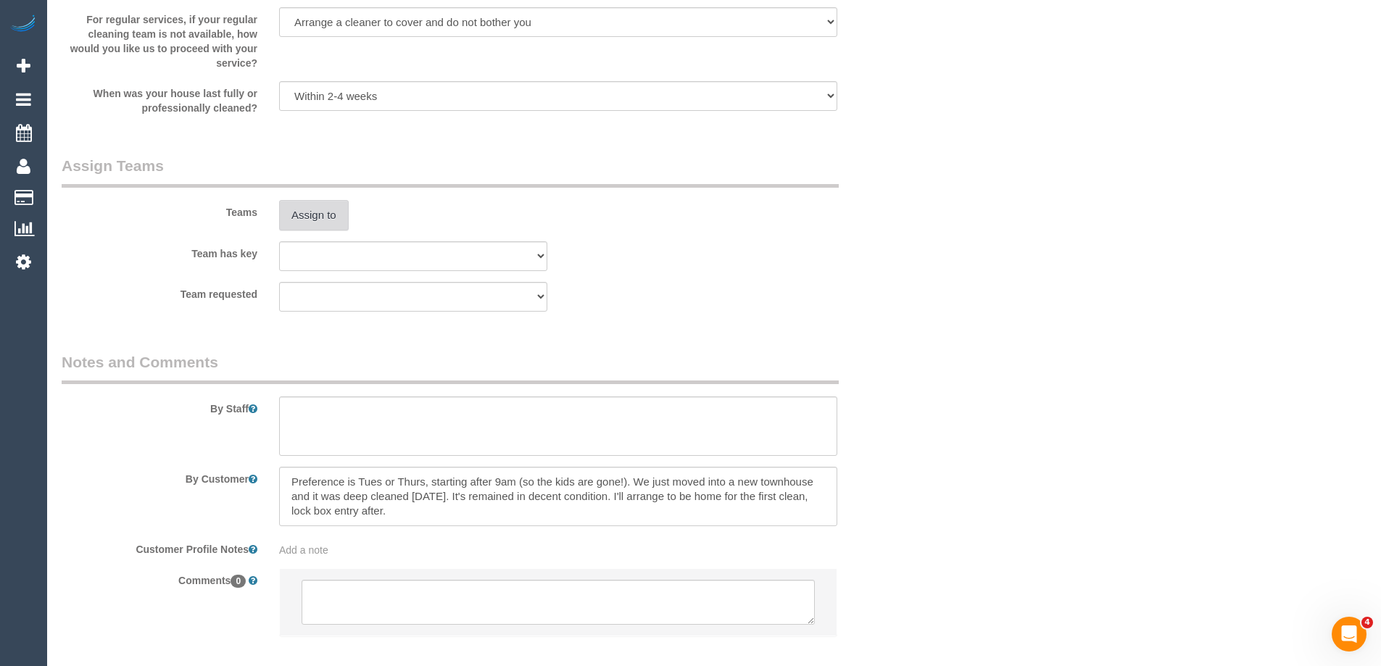
click at [326, 218] on button "Assign to" at bounding box center [314, 215] width 70 height 30
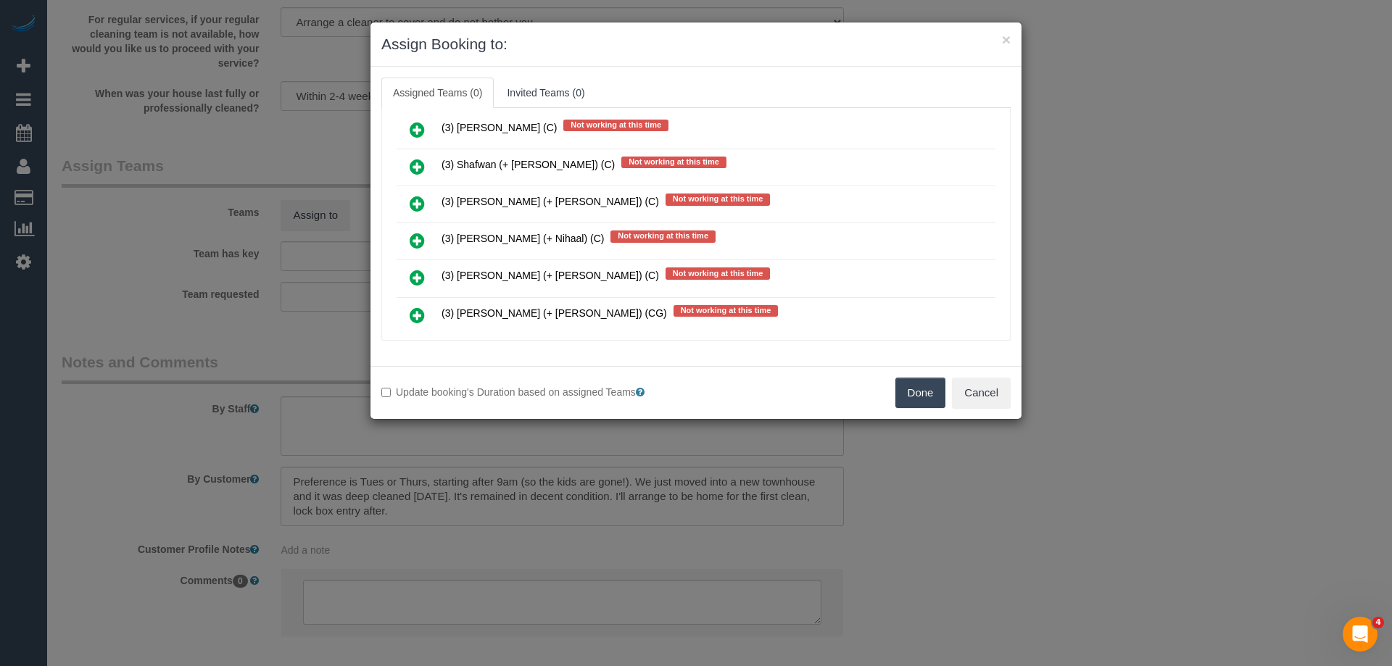
click at [411, 204] on icon at bounding box center [417, 203] width 15 height 17
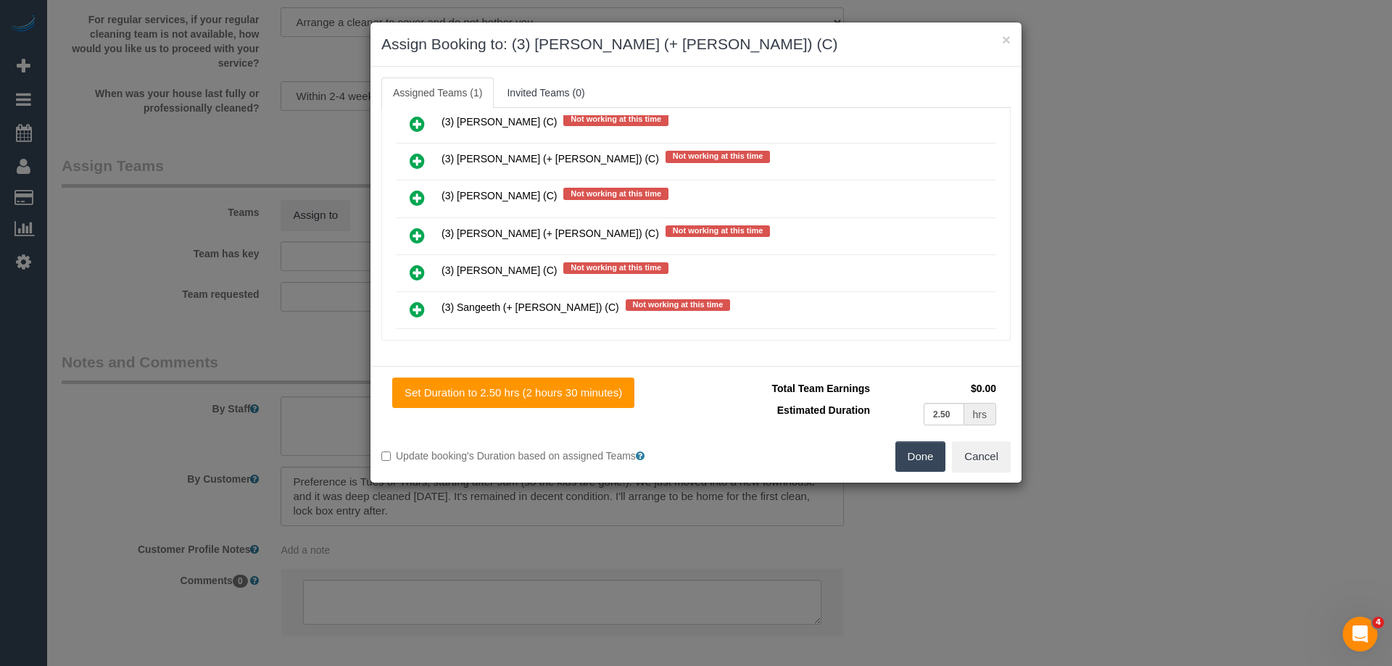
scroll to position [3080, 0]
click at [413, 157] on icon at bounding box center [417, 161] width 15 height 17
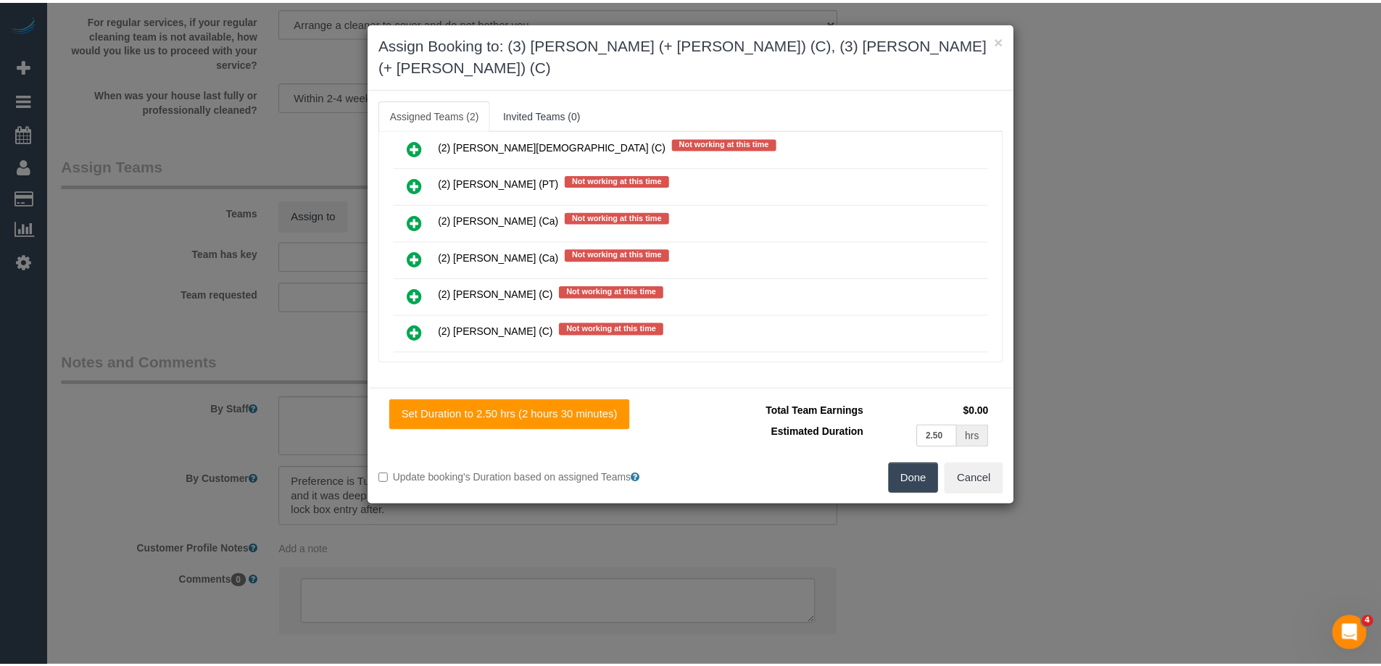
scroll to position [0, 0]
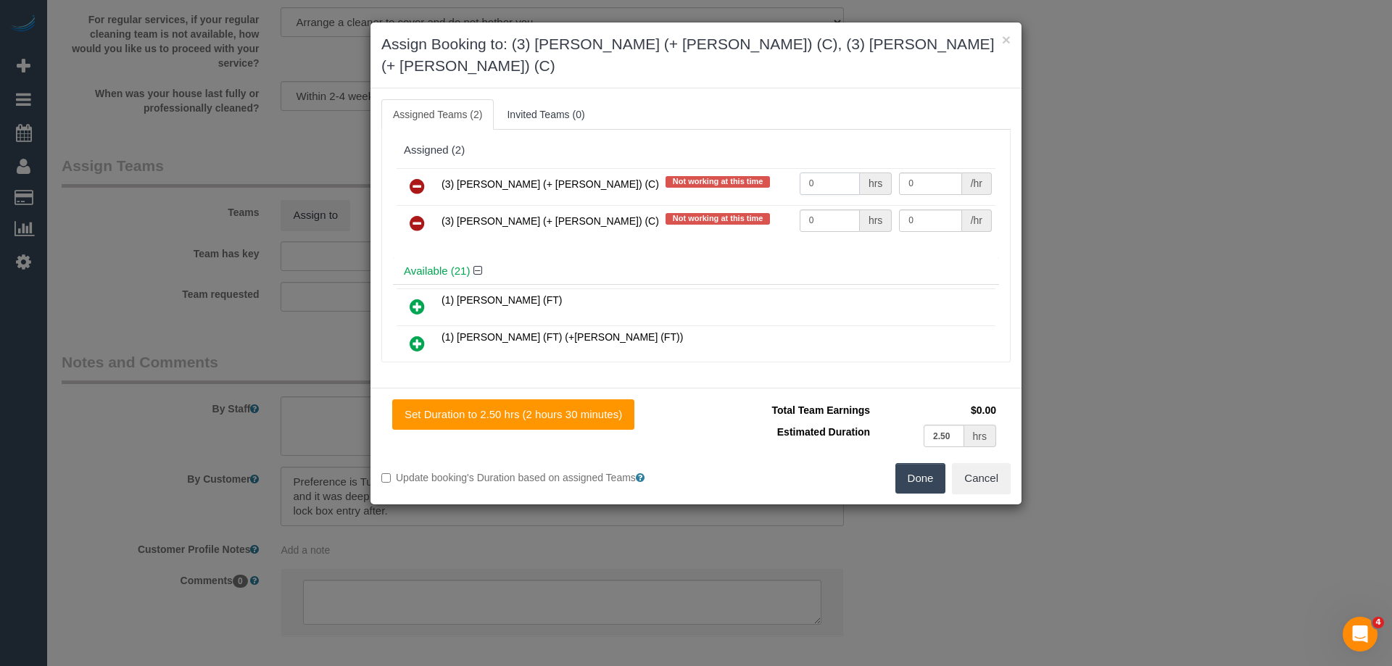
drag, startPoint x: 763, startPoint y: 158, endPoint x: 703, endPoint y: 158, distance: 60.9
click at [705, 168] on tr "(3) Rayhan (+ Shahida) (C) Not working at this time 0 hrs 0 /hr" at bounding box center [696, 186] width 599 height 37
type input "1.25"
drag, startPoint x: 832, startPoint y: 196, endPoint x: 683, endPoint y: 194, distance: 148.6
click at [684, 205] on tr "(3) Shahida (+ Rayhan) (C) Not working at this time 0 hrs 0 /hr" at bounding box center [696, 223] width 599 height 37
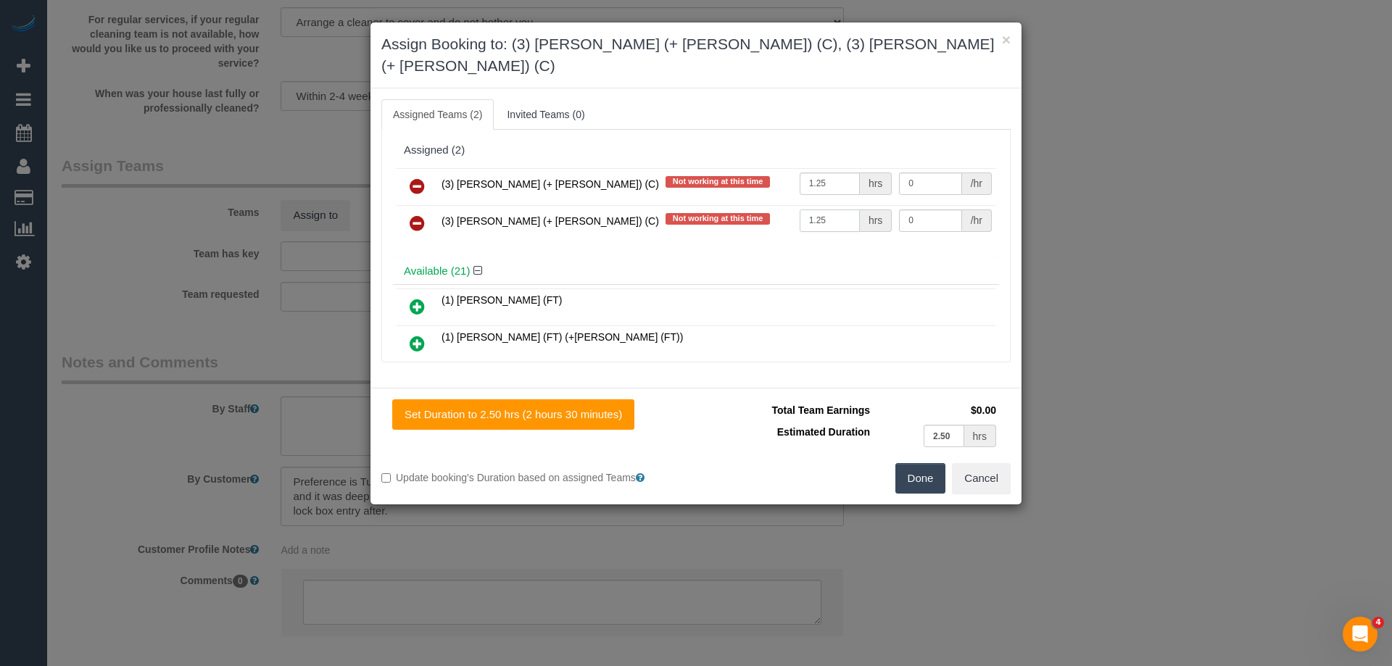
type input "1.25"
drag, startPoint x: 911, startPoint y: 196, endPoint x: 750, endPoint y: 181, distance: 161.7
click at [749, 182] on tbody "(3) Rayhan (+ Shahida) (C) Not working at this time 1.25 hrs 0 /hr (3) Shahida …" at bounding box center [696, 205] width 599 height 74
type input "35"
drag, startPoint x: 886, startPoint y: 161, endPoint x: 781, endPoint y: 171, distance: 105.6
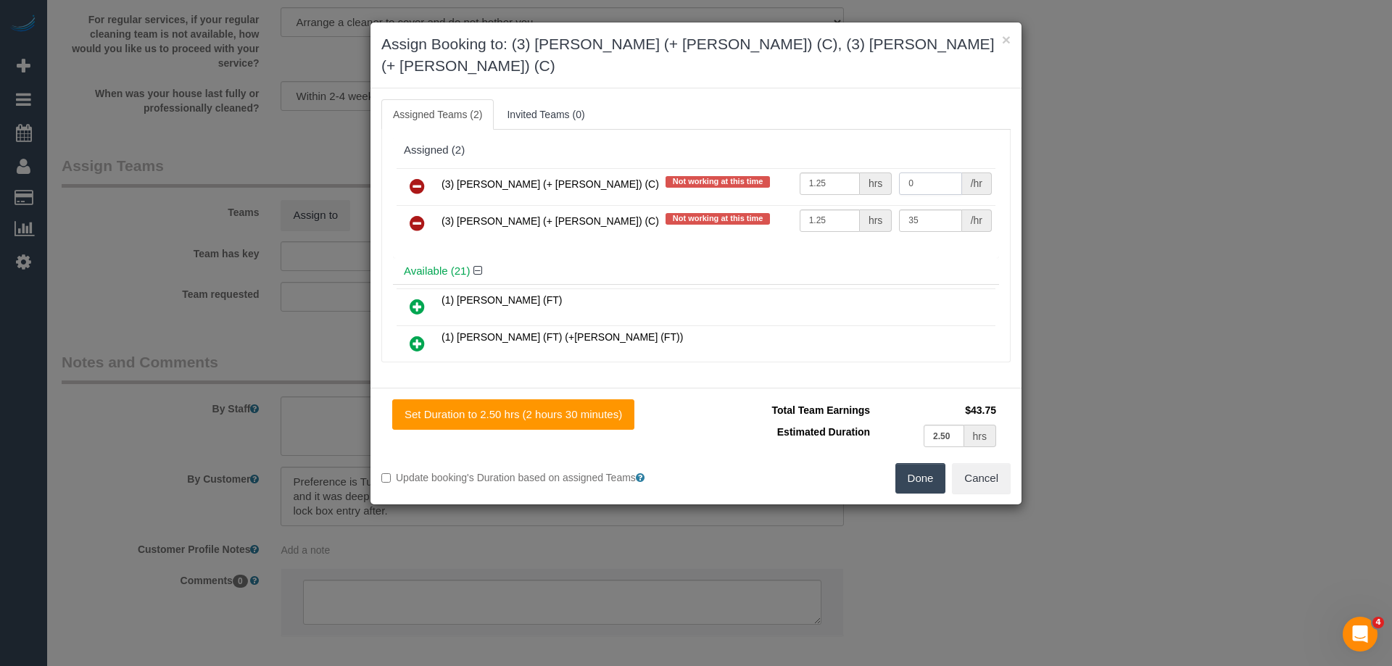
click at [794, 168] on tr "(3) Rayhan (+ Shahida) (C) Not working at this time 1.25 hrs 0 /hr" at bounding box center [696, 186] width 599 height 37
type input "35"
click at [921, 463] on button "Done" at bounding box center [920, 478] width 51 height 30
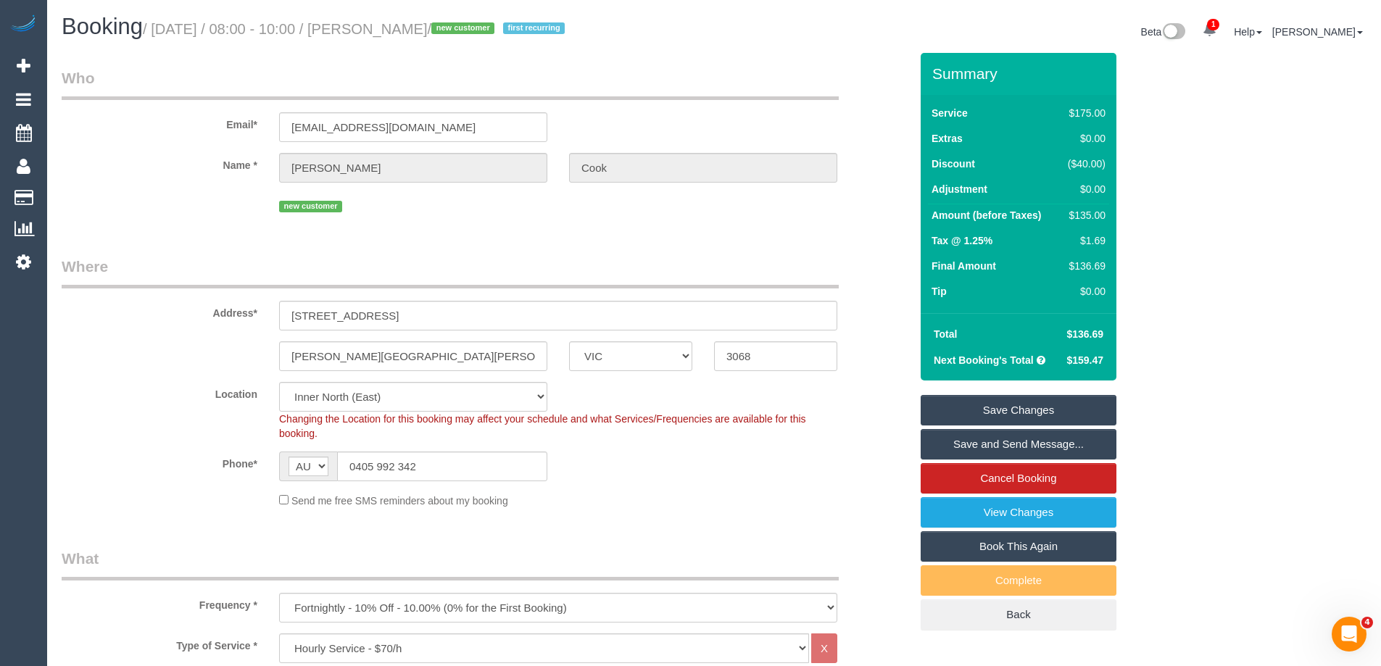
drag, startPoint x: 486, startPoint y: 28, endPoint x: 402, endPoint y: 28, distance: 83.4
click at [402, 28] on small "/ September 11, 2025 / 08:00 - 10:00 / Jessica Cook / new customer first recurr…" at bounding box center [356, 29] width 426 height 16
copy small "Jessica Cook"
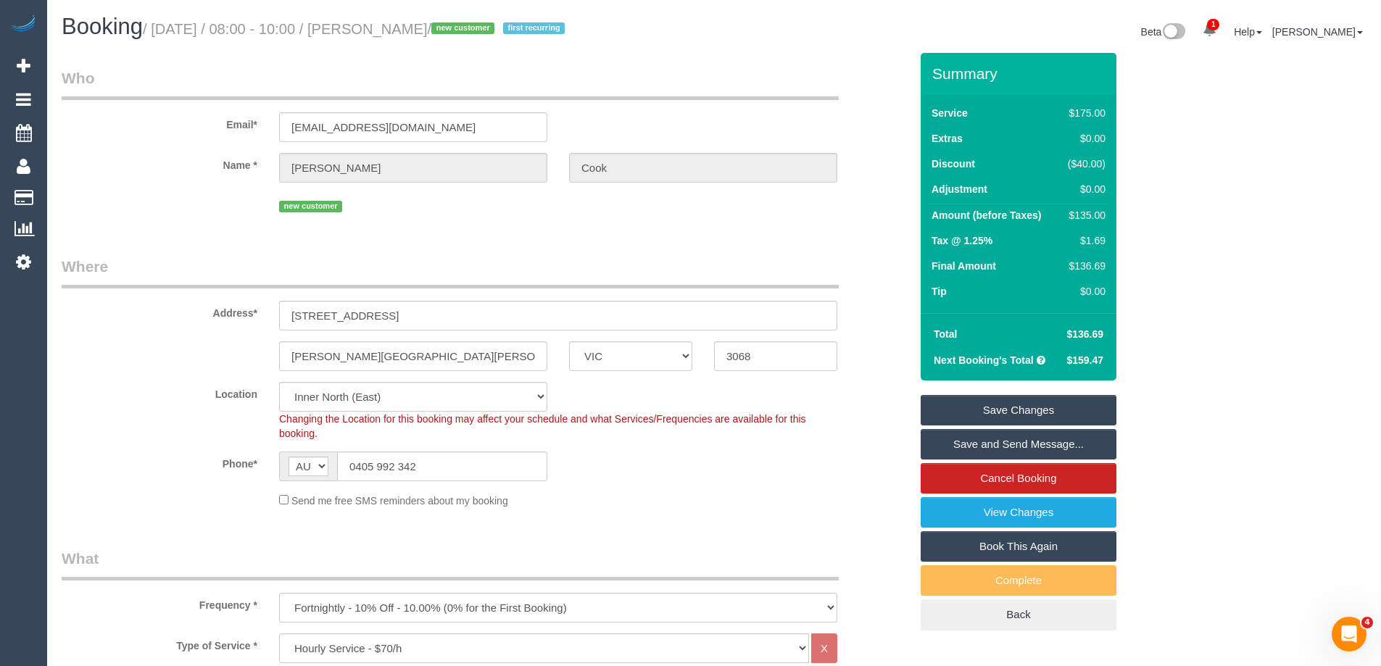
click at [973, 460] on fieldset "Save Changes Save and Send Message... Cancel Booking View Changes Book This Aga…" at bounding box center [1019, 512] width 196 height 235
click at [966, 442] on link "Save and Send Message..." at bounding box center [1019, 444] width 196 height 30
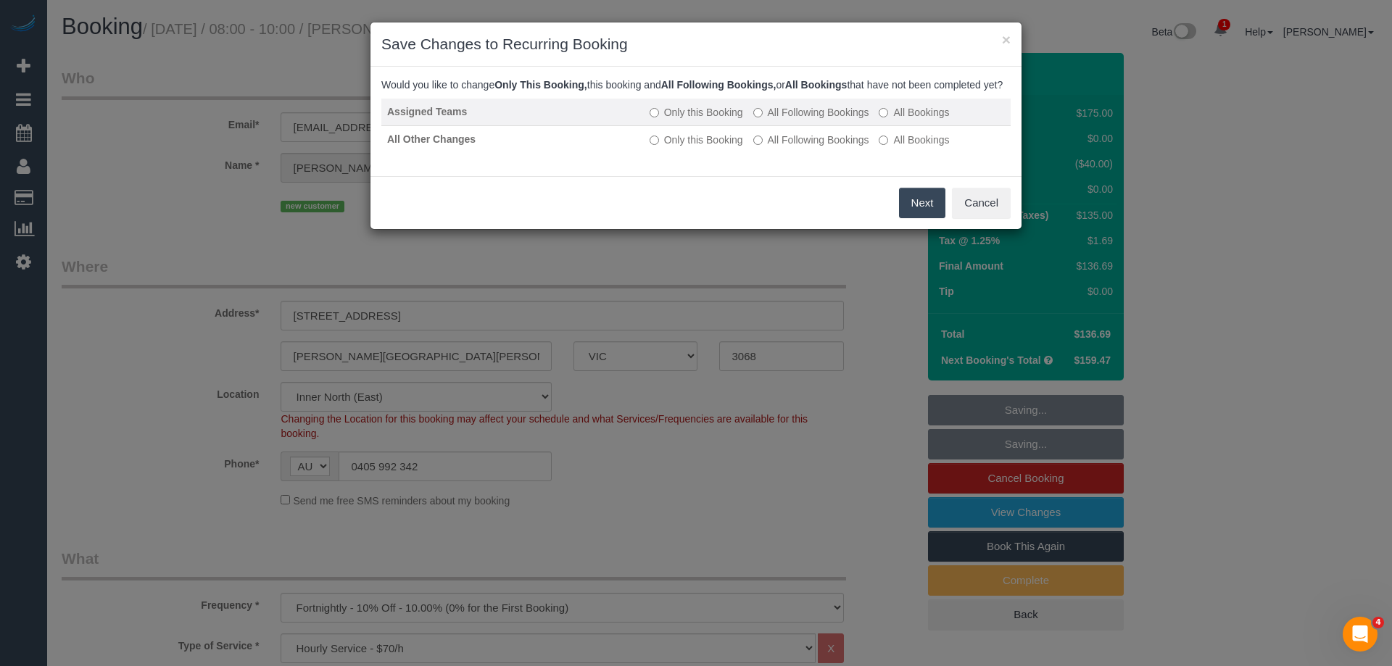
click at [805, 126] on td "Only this Booking All Following Bookings All Bookings" at bounding box center [827, 113] width 367 height 28
click at [785, 120] on label "All Following Bookings" at bounding box center [811, 112] width 116 height 15
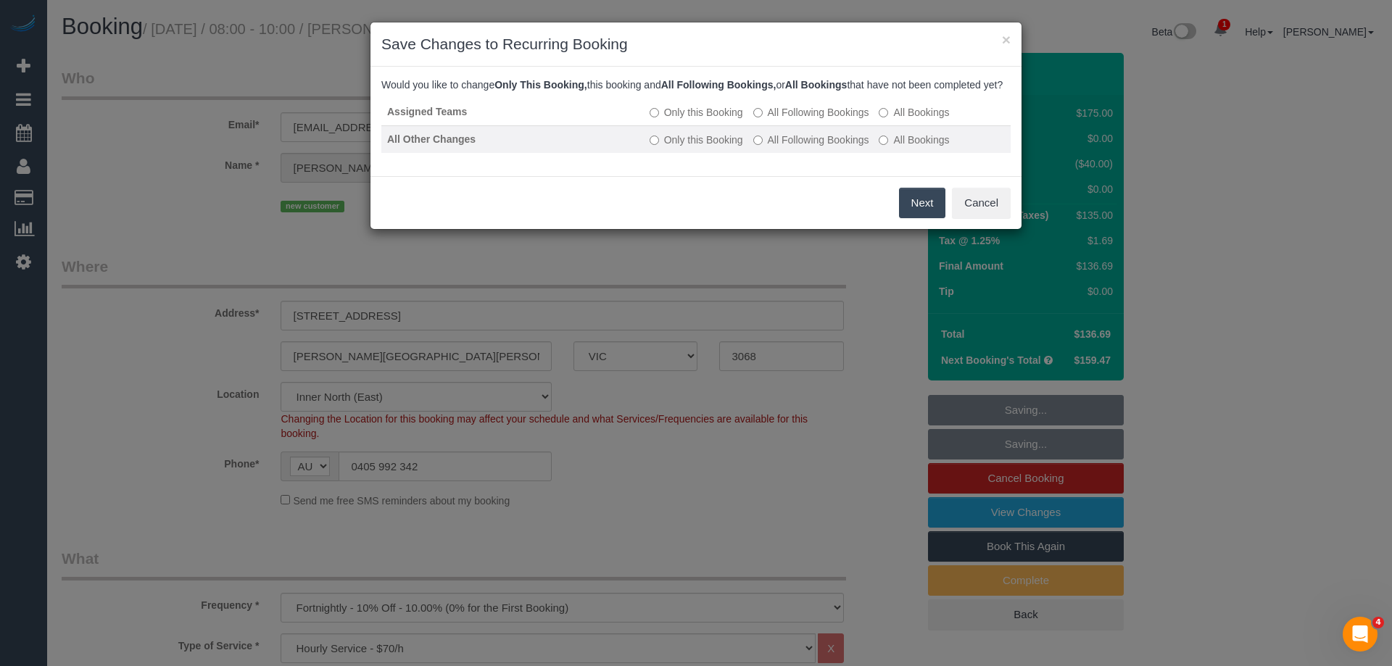
click at [779, 147] on label "All Following Bookings" at bounding box center [811, 140] width 116 height 15
click at [919, 218] on button "Save" at bounding box center [920, 203] width 49 height 30
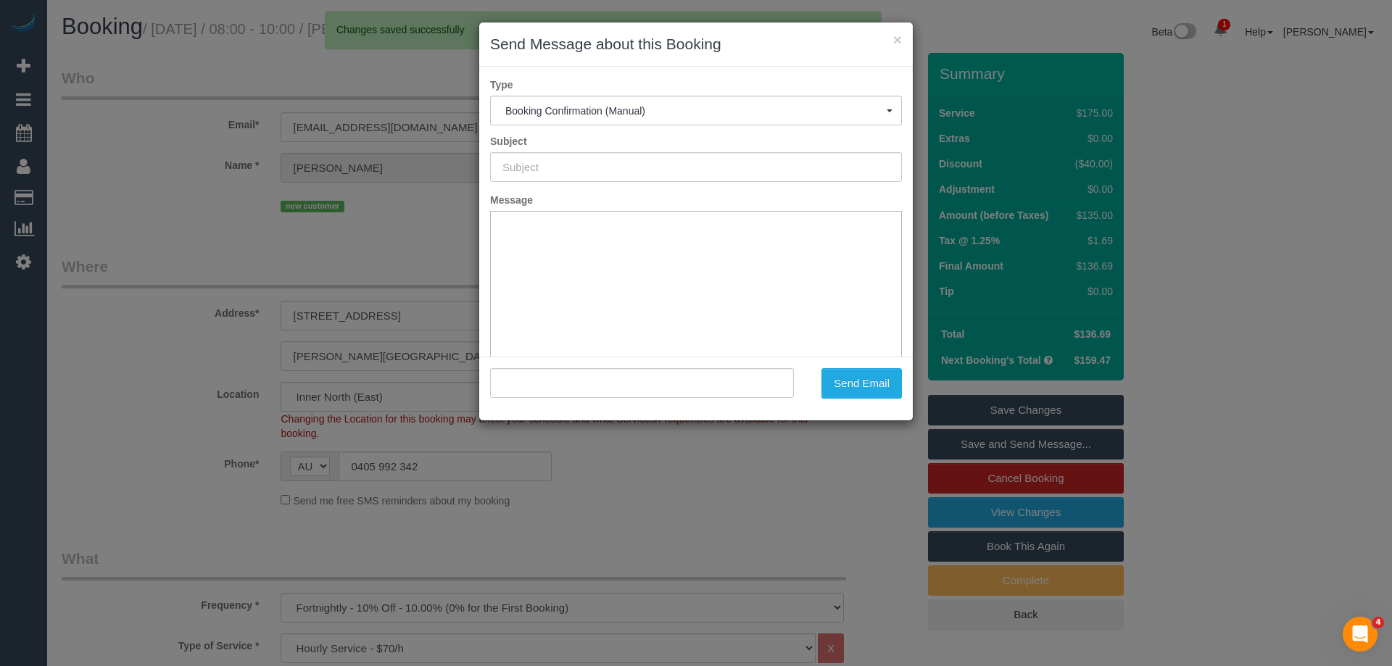
type input "Booking Confirmed"
type input ""Jessica Cook" <jesslcook@mac.com>"
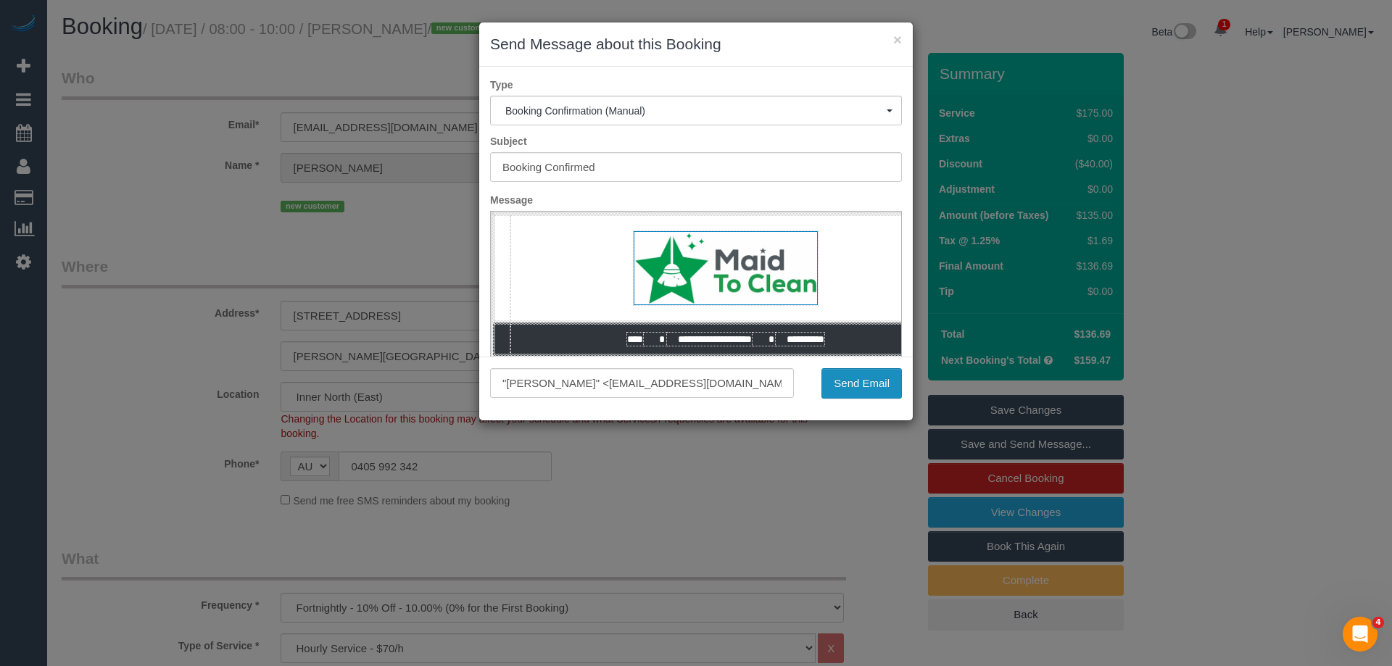
click at [853, 385] on button "Send Email" at bounding box center [861, 383] width 80 height 30
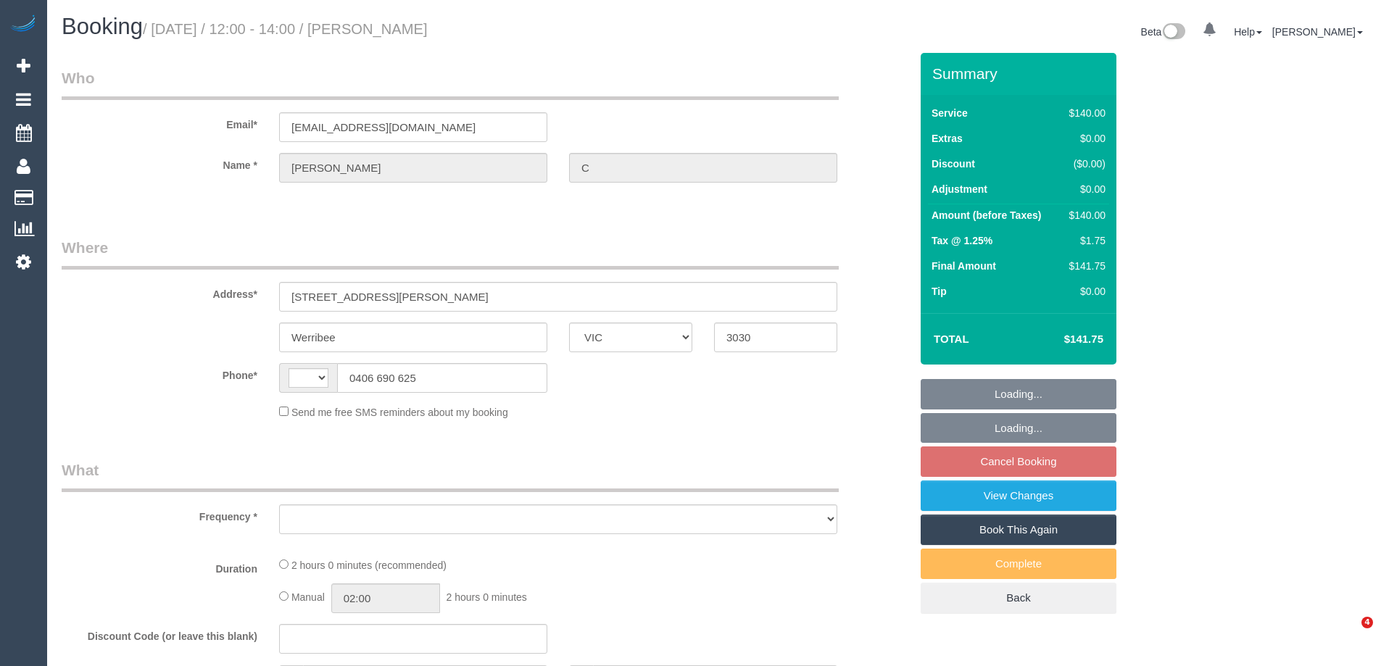
select select "VIC"
select select "object:284"
select select "number:28"
select select "number:14"
select select "number:19"
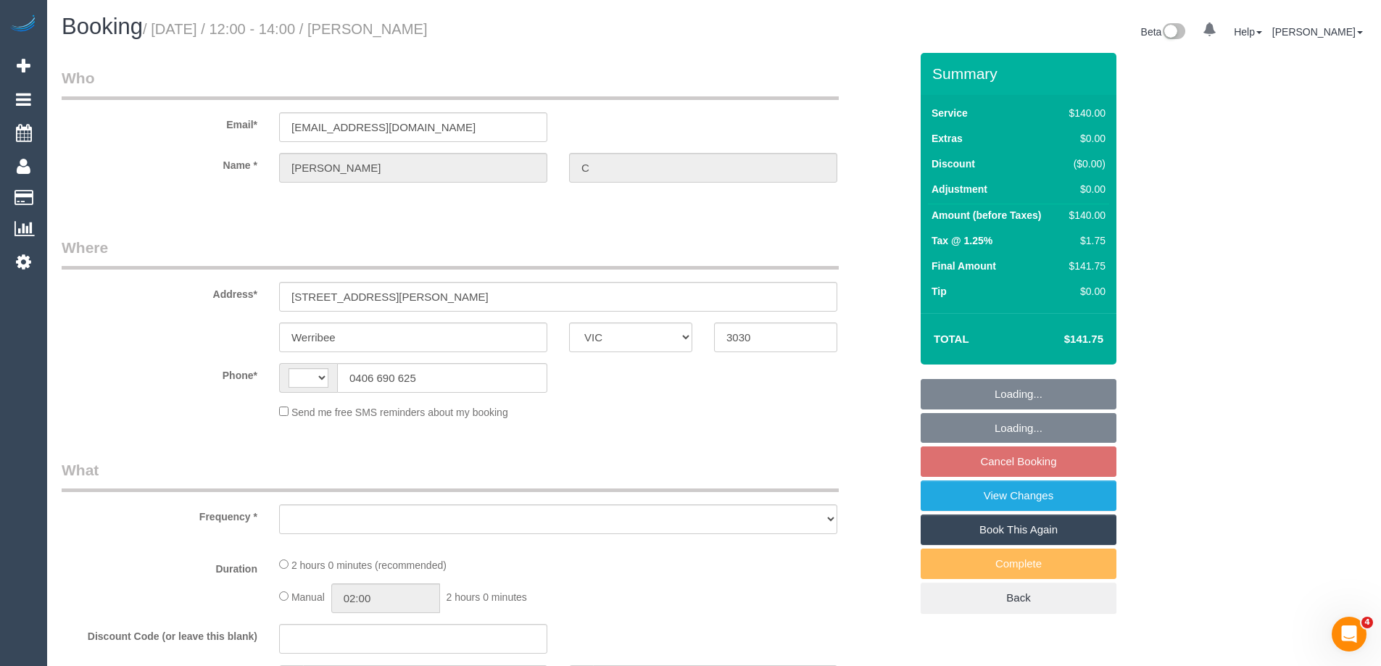
select select "number:25"
select select "number:34"
select select "number:13"
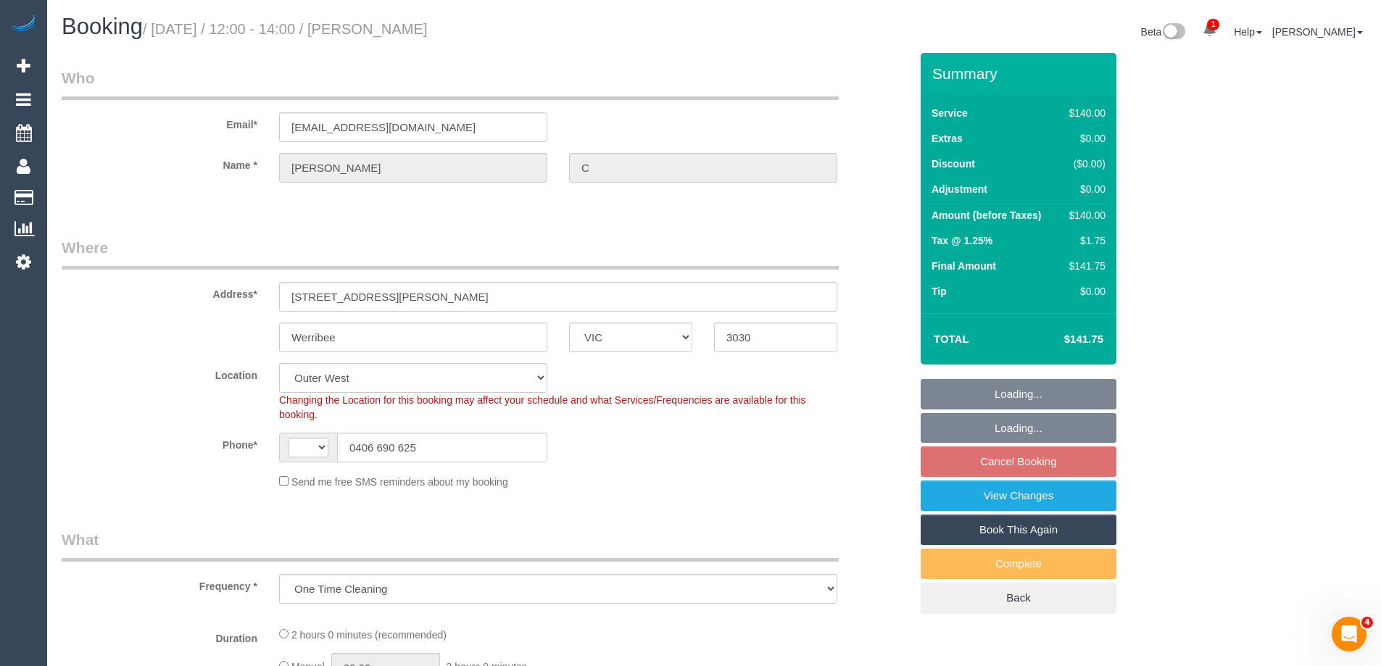
select select "object:1070"
select select "string:AU"
select select "spot1"
select select "string:stripe-pm_1OYd562GScqysDRV9SwYMuvn"
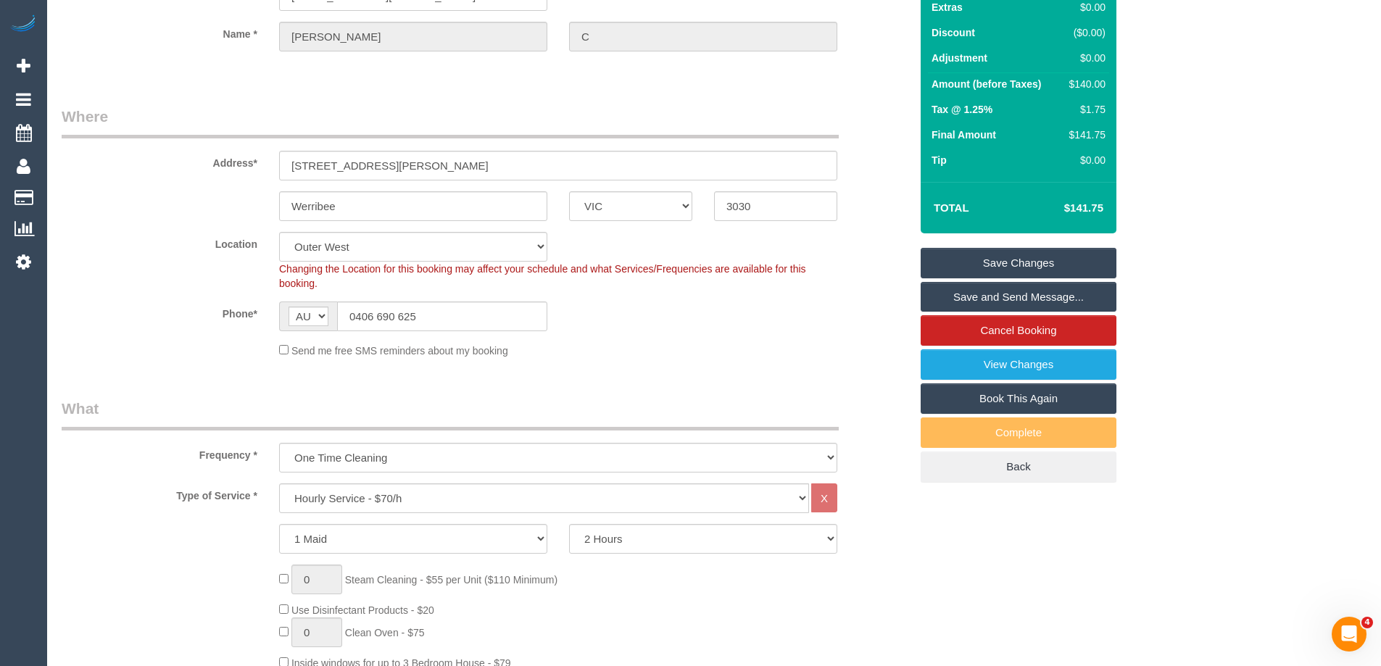
scroll to position [363, 0]
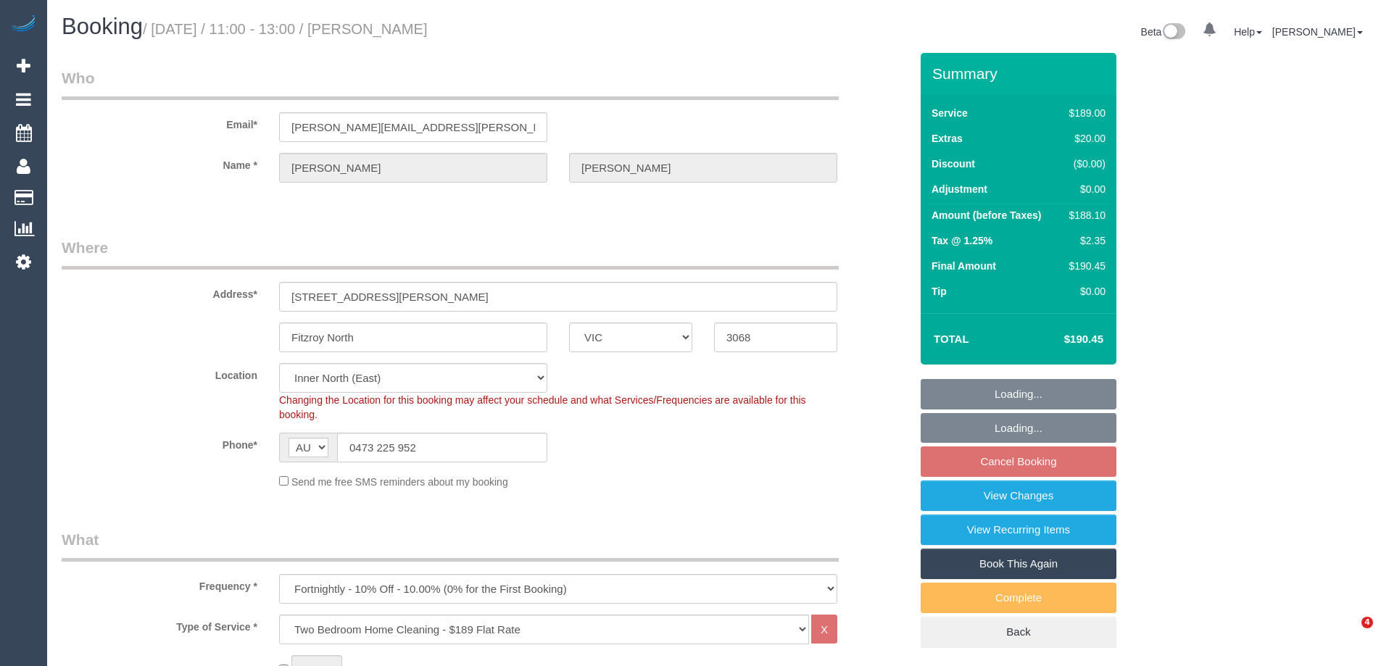
select select "VIC"
select select "string:stripe-pm_1RerMD2GScqysDRVJzzH2UlL"
select select "number:29"
select select "number:15"
select select "number:19"
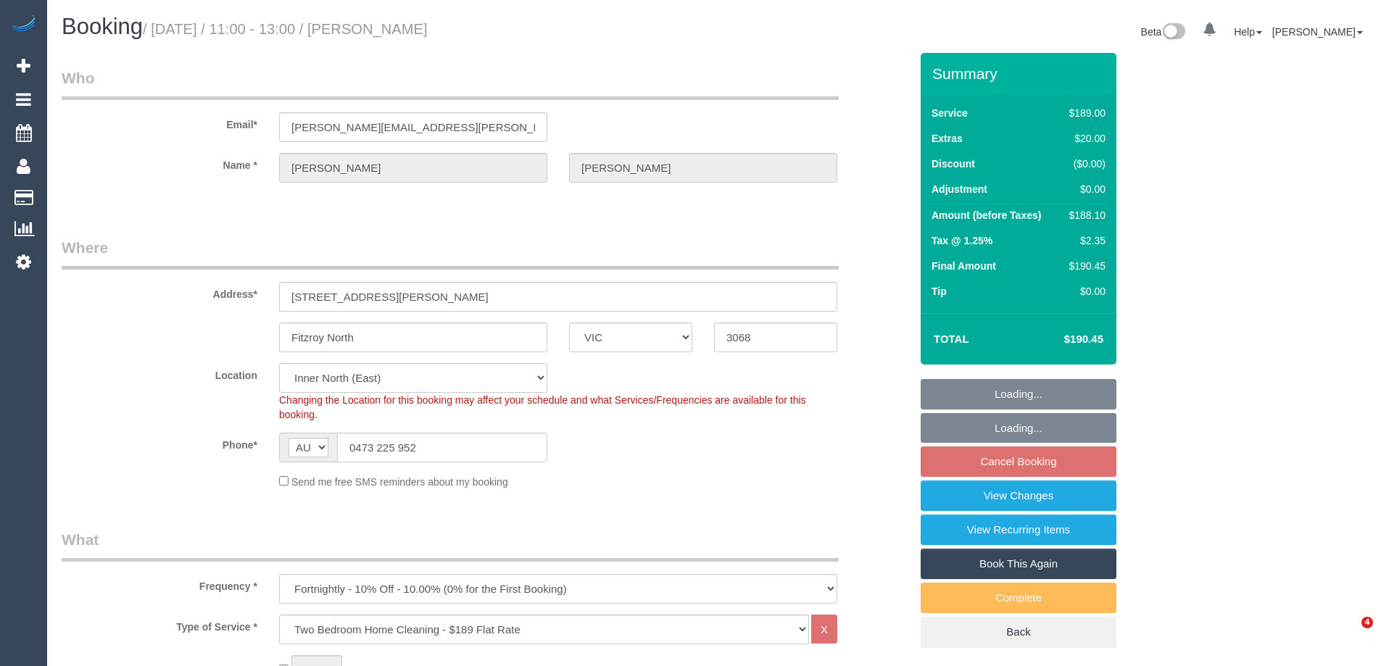
select select "number:22"
select select "number:33"
select select "number:11"
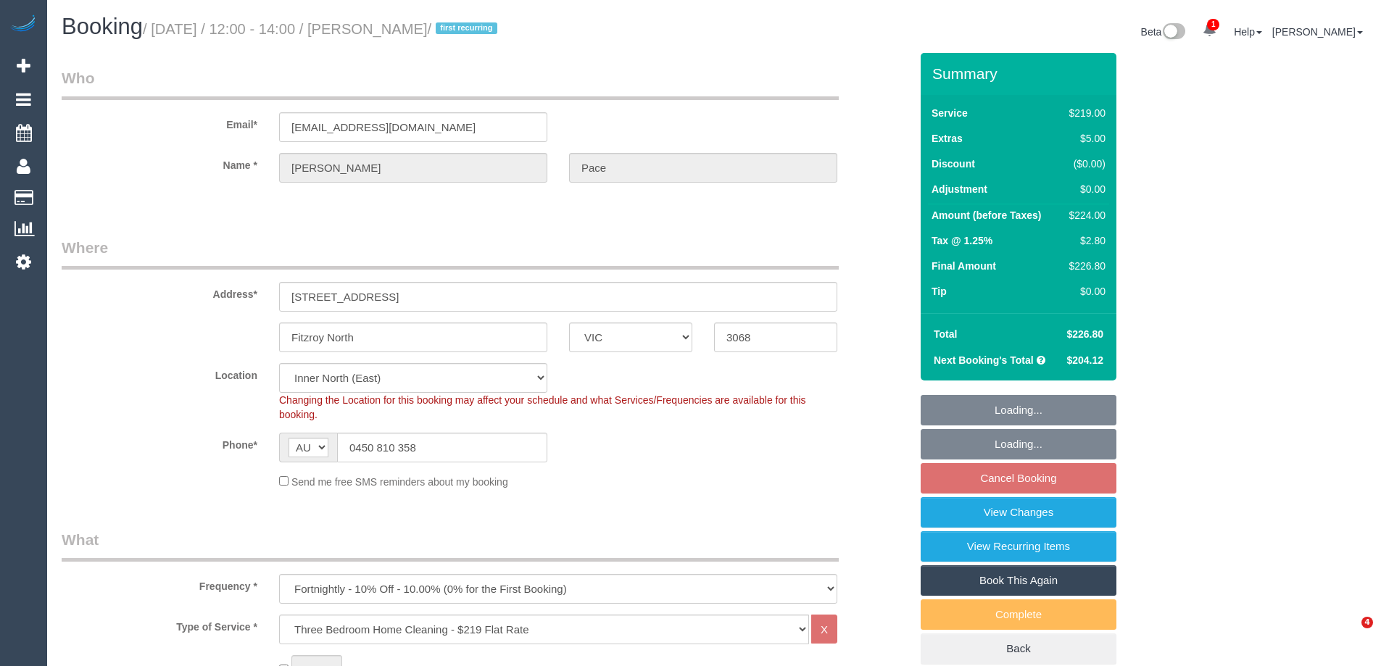
select select "VIC"
select select "string:stripe-pm_1S4uaN2GScqysDRVTctBE4O2"
select select "number:27"
select select "number:14"
select select "number:19"
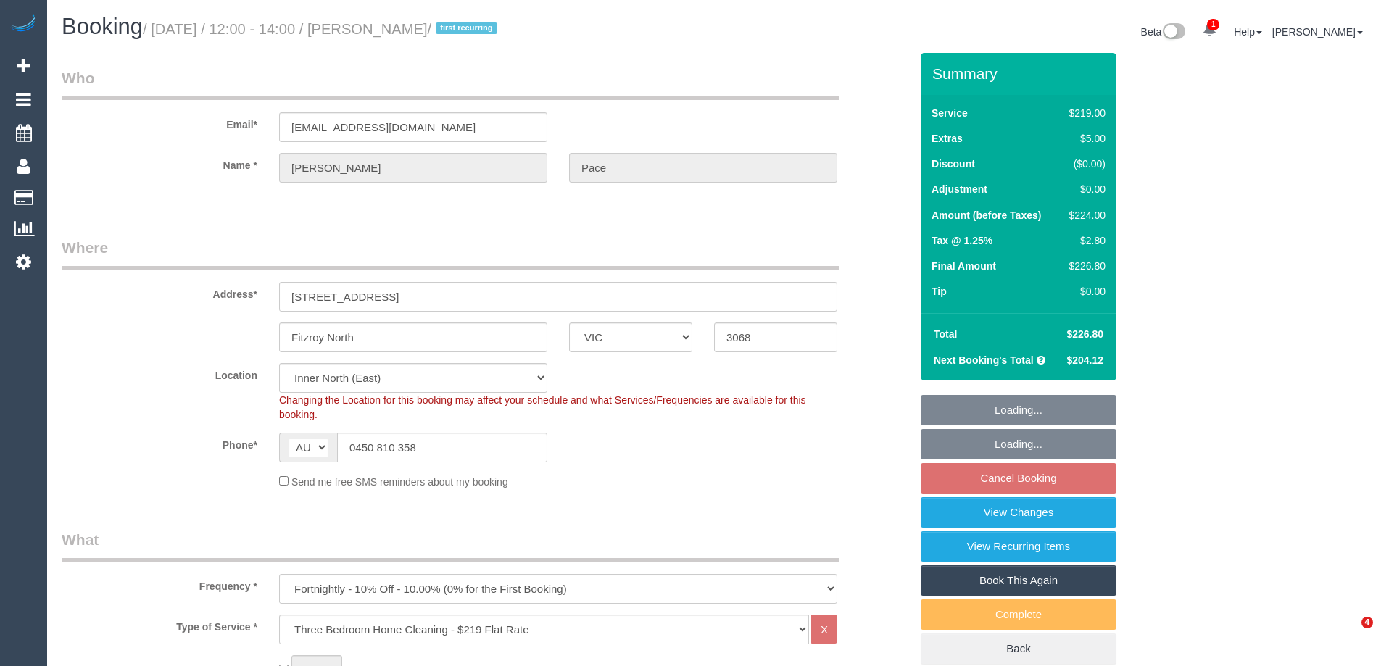
select select "number:22"
select select "number:34"
select select "number:12"
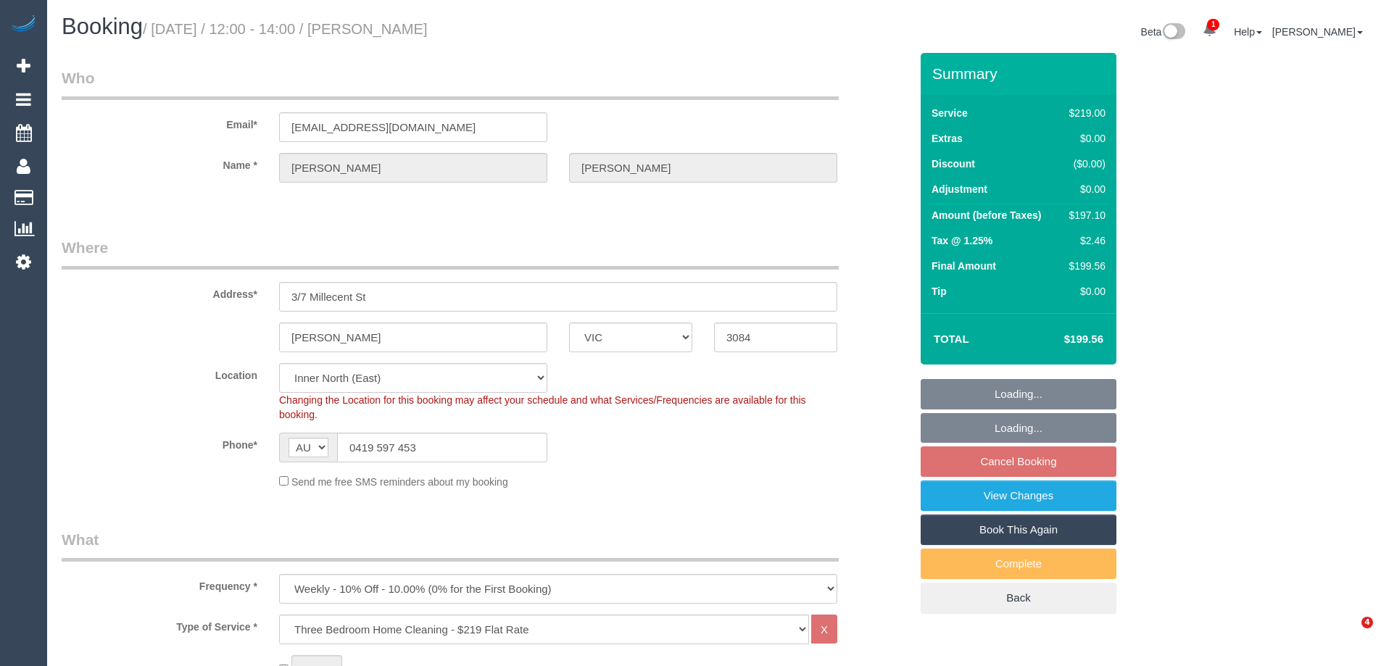
select select "VIC"
select select "number:30"
select select "number:14"
select select "number:18"
select select "number:36"
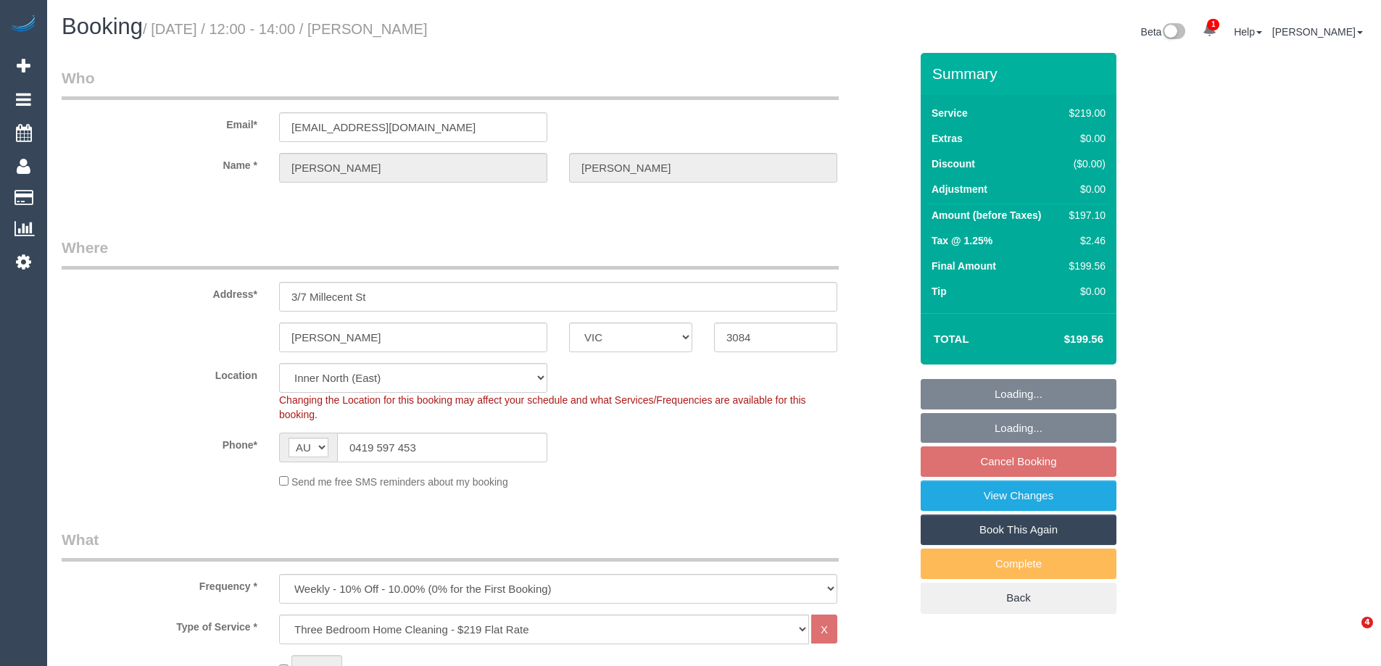
select select "number:33"
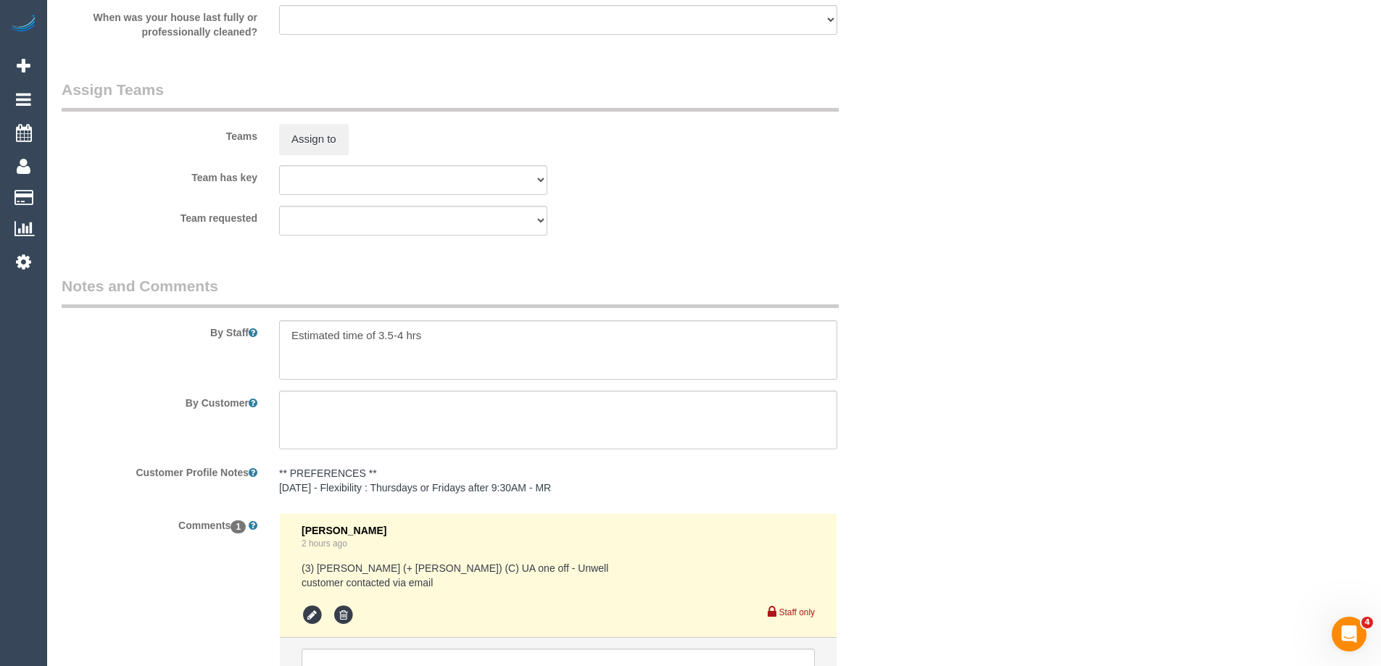
scroll to position [2369, 0]
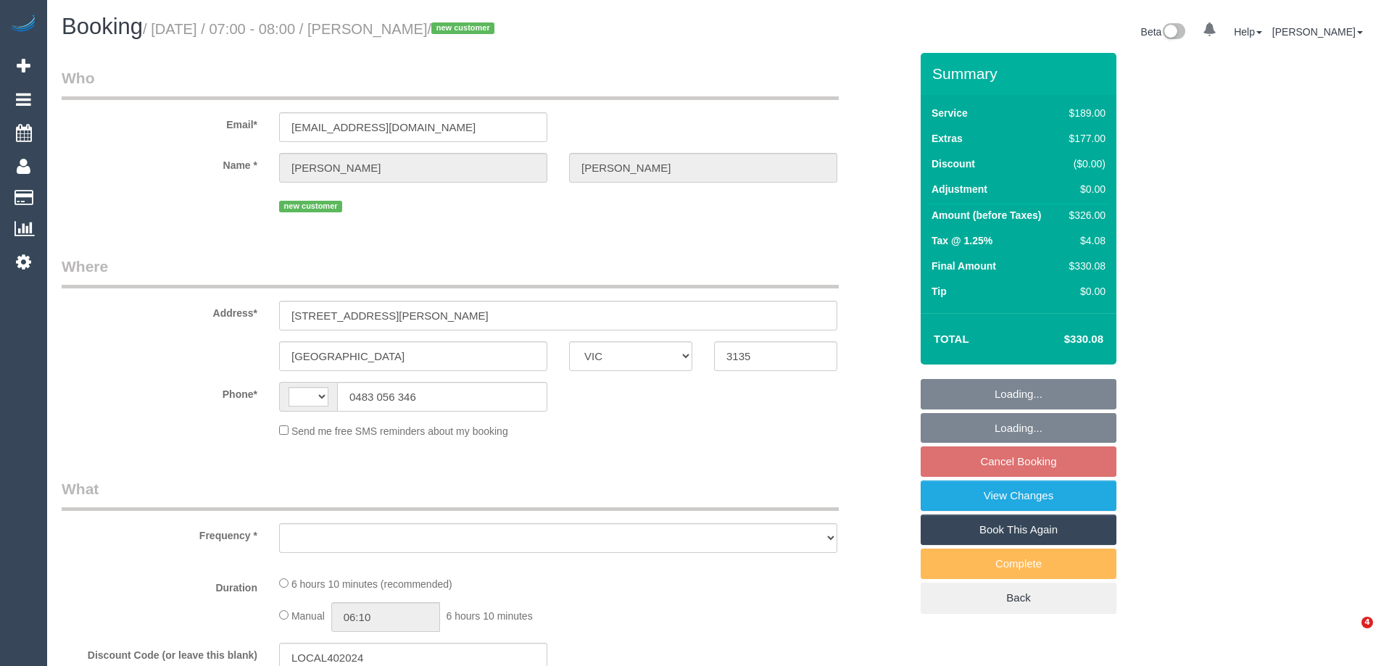
select select "VIC"
select select "string:stripe-pm_1S4jec2GScqysDRVXMtNXlhm"
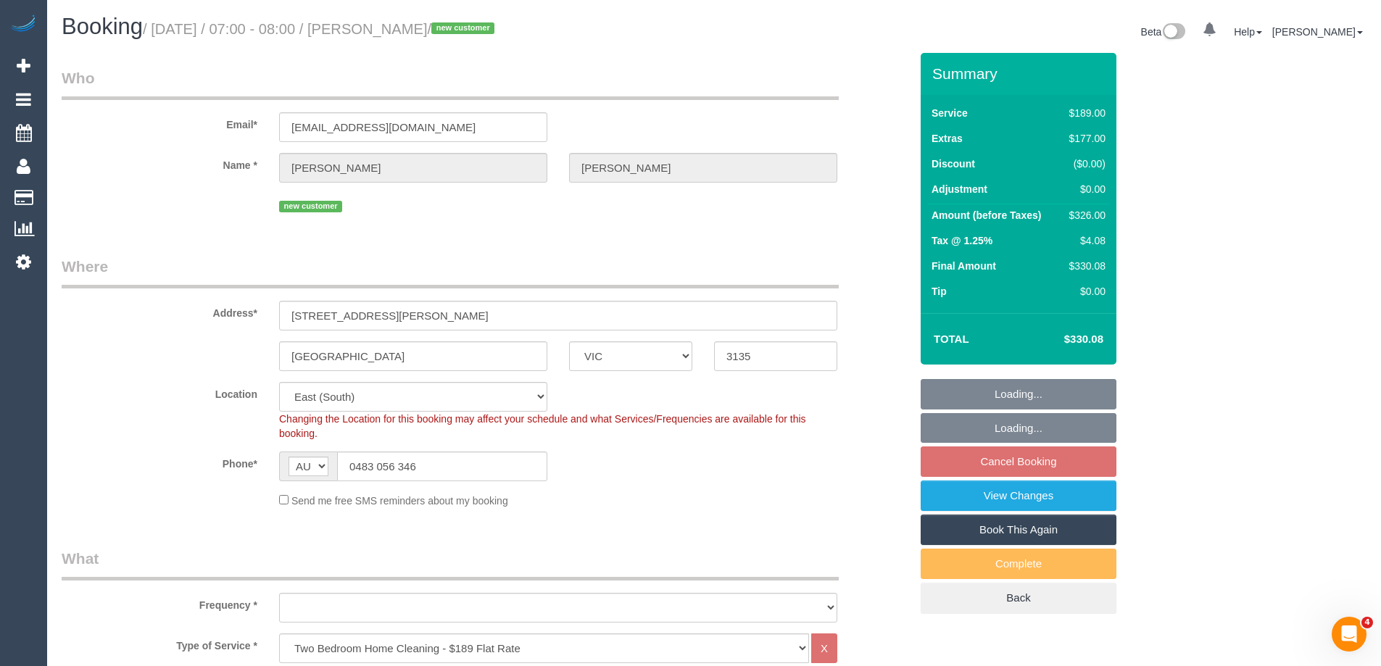
select select "string:AU"
select select "object:789"
select select "number:28"
select select "number:14"
select select "number:18"
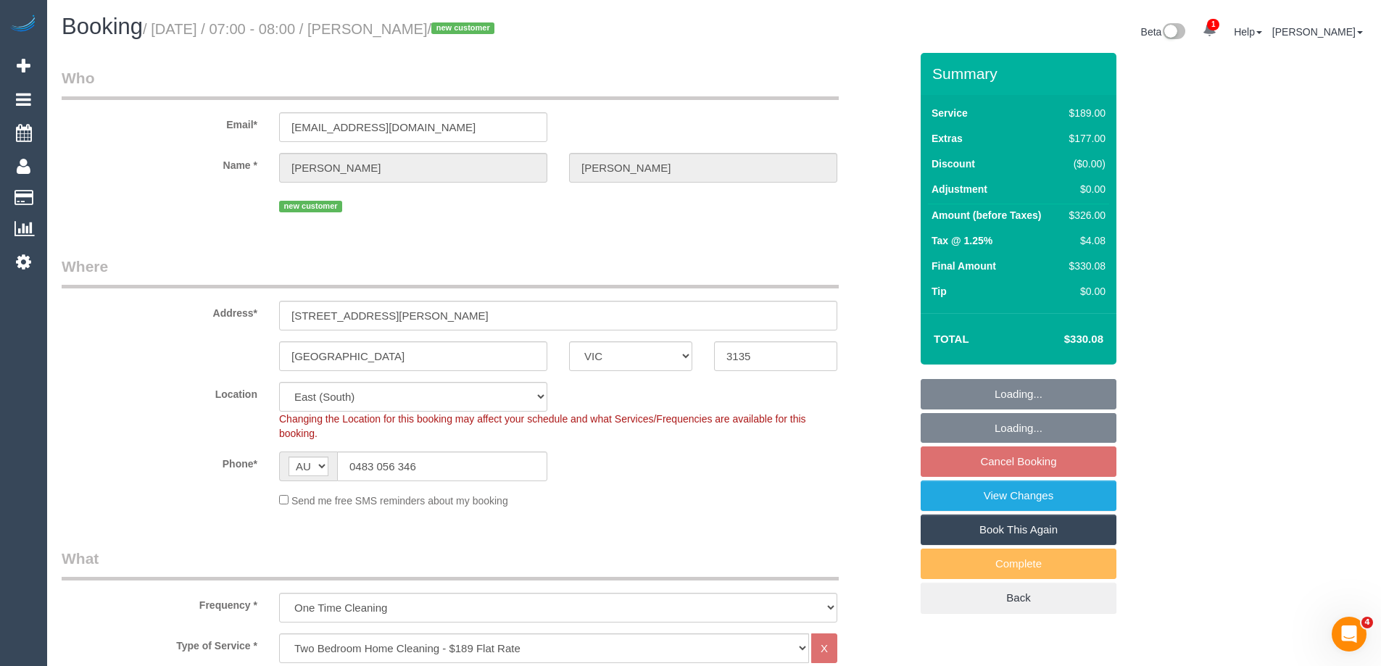
select select "number:23"
select select "number:26"
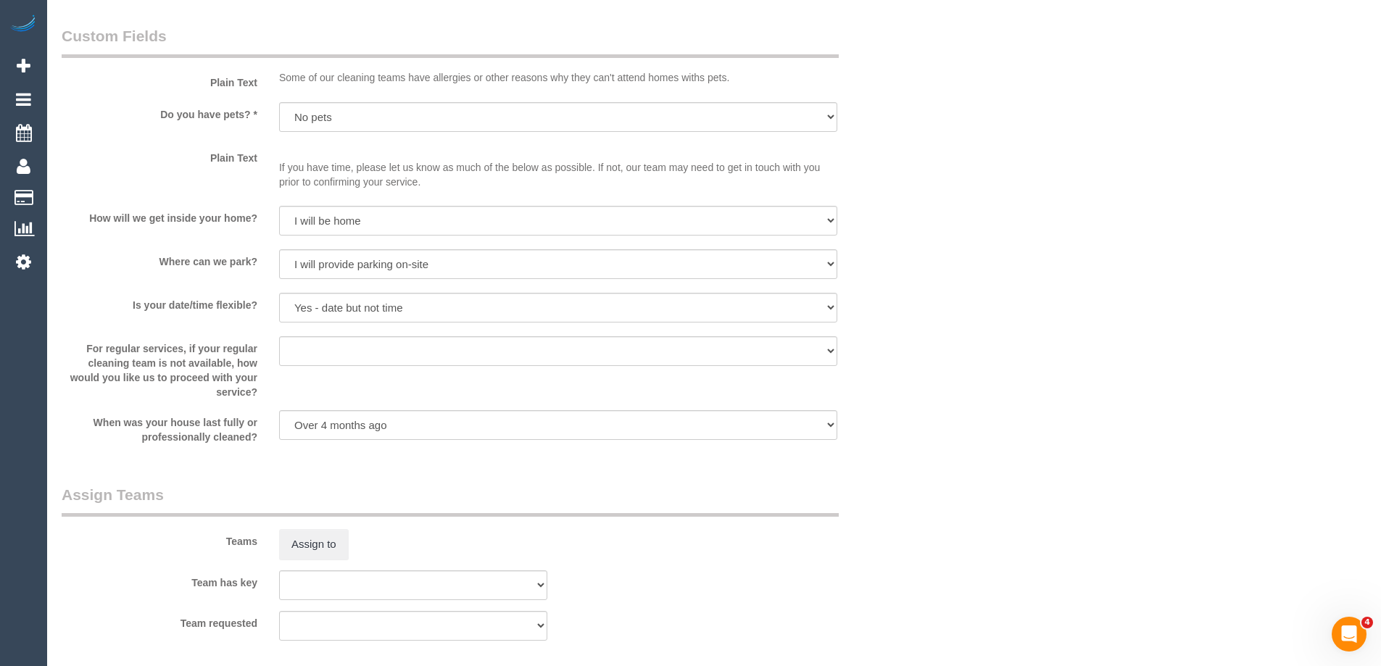
scroll to position [2217, 0]
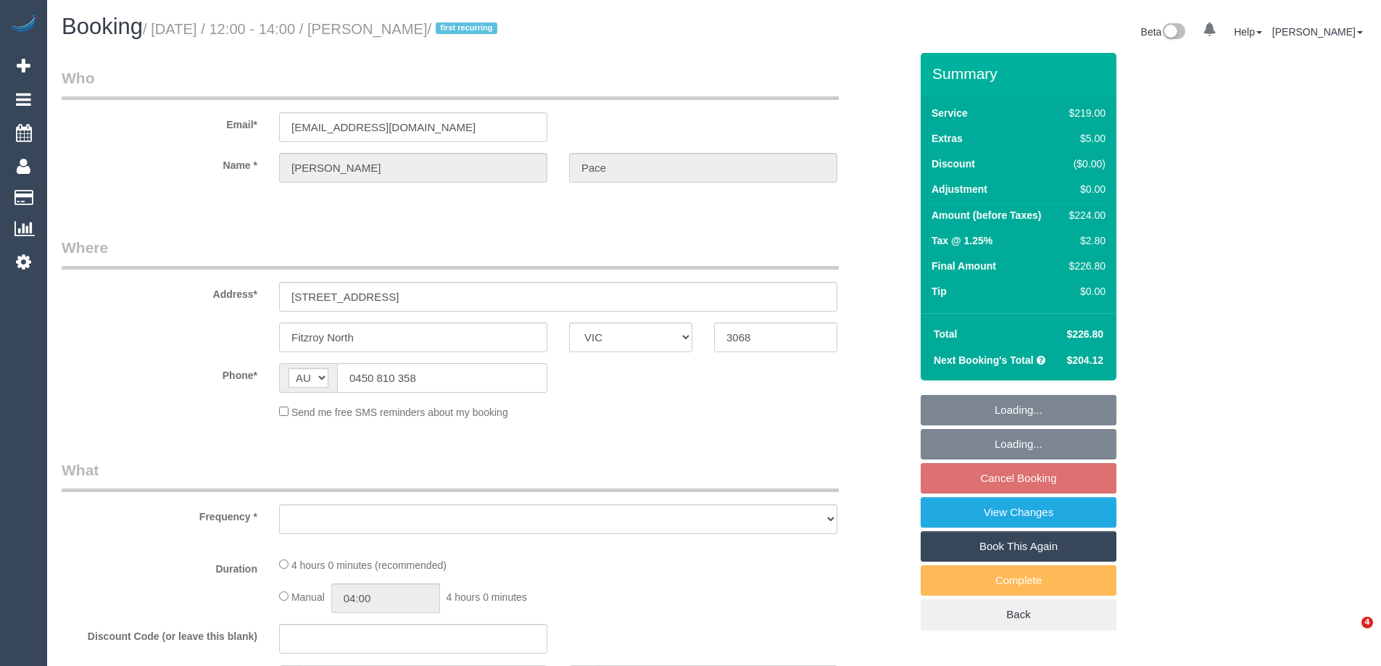
select select "VIC"
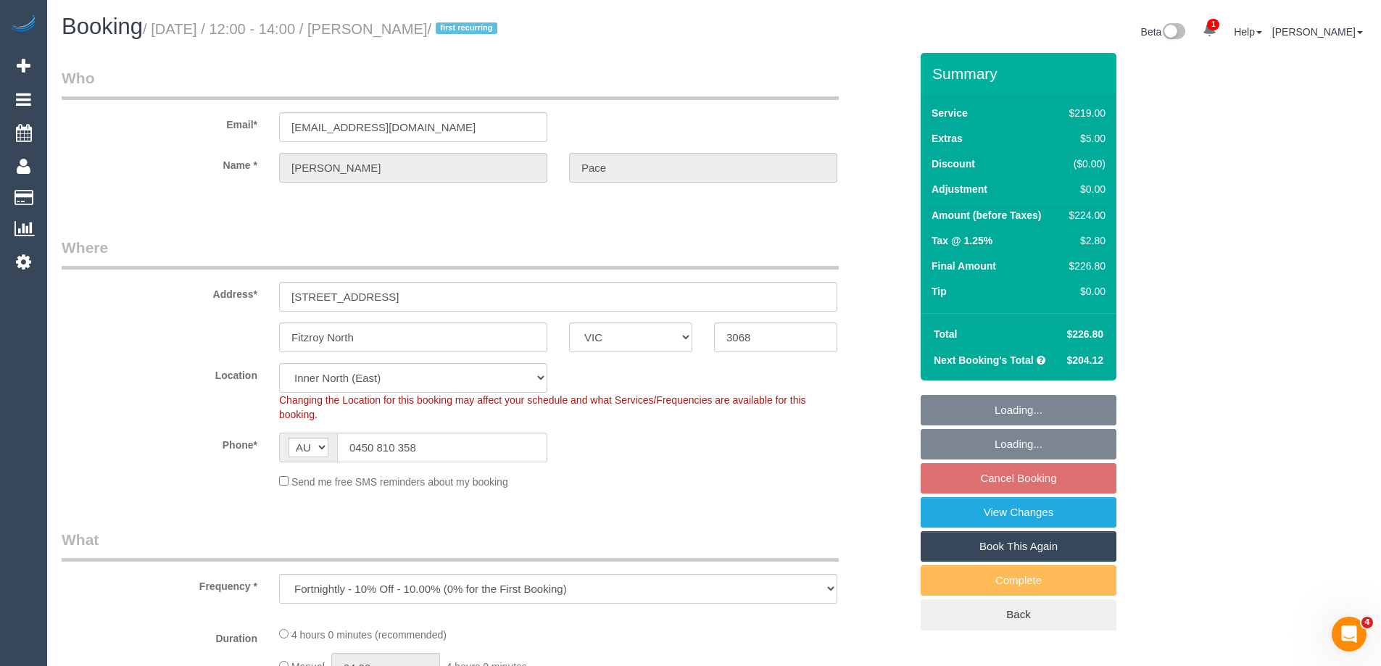
select select "object:705"
select select "string:stripe-pm_1S4uaN2GScqysDRVTctBE4O2"
select select "number:27"
select select "number:14"
select select "number:19"
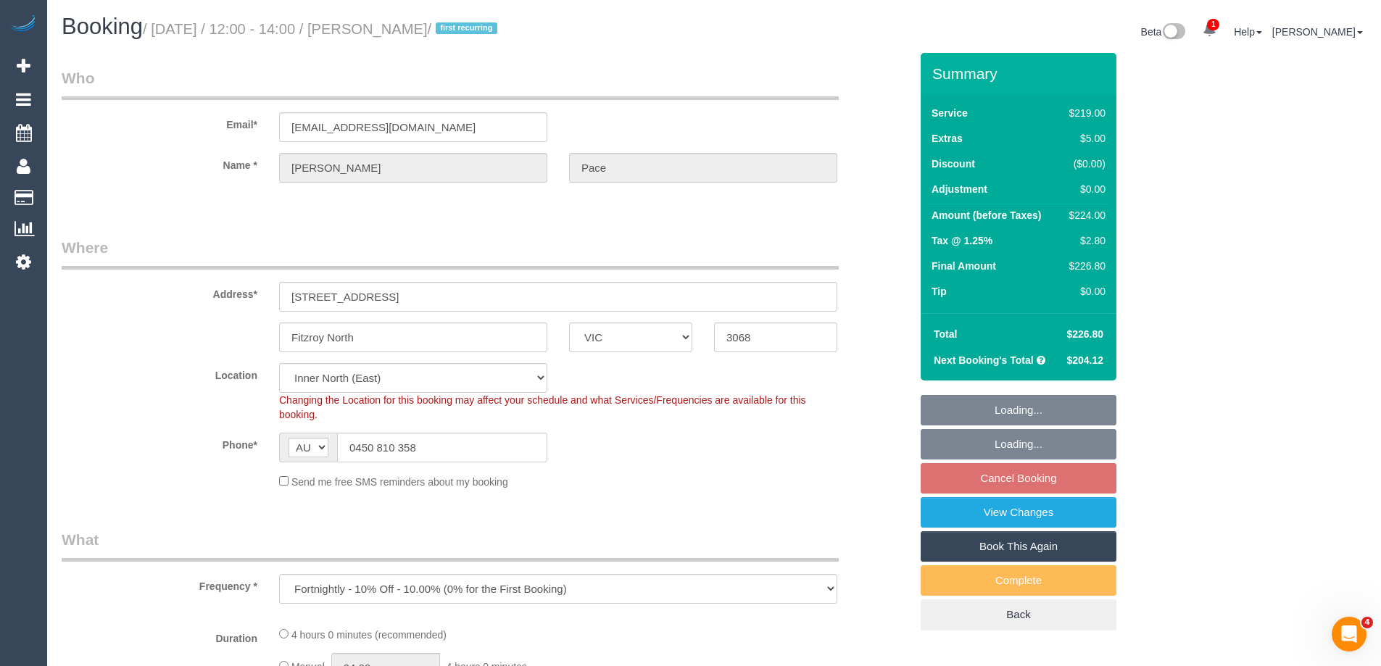
select select "number:22"
select select "number:34"
select select "number:12"
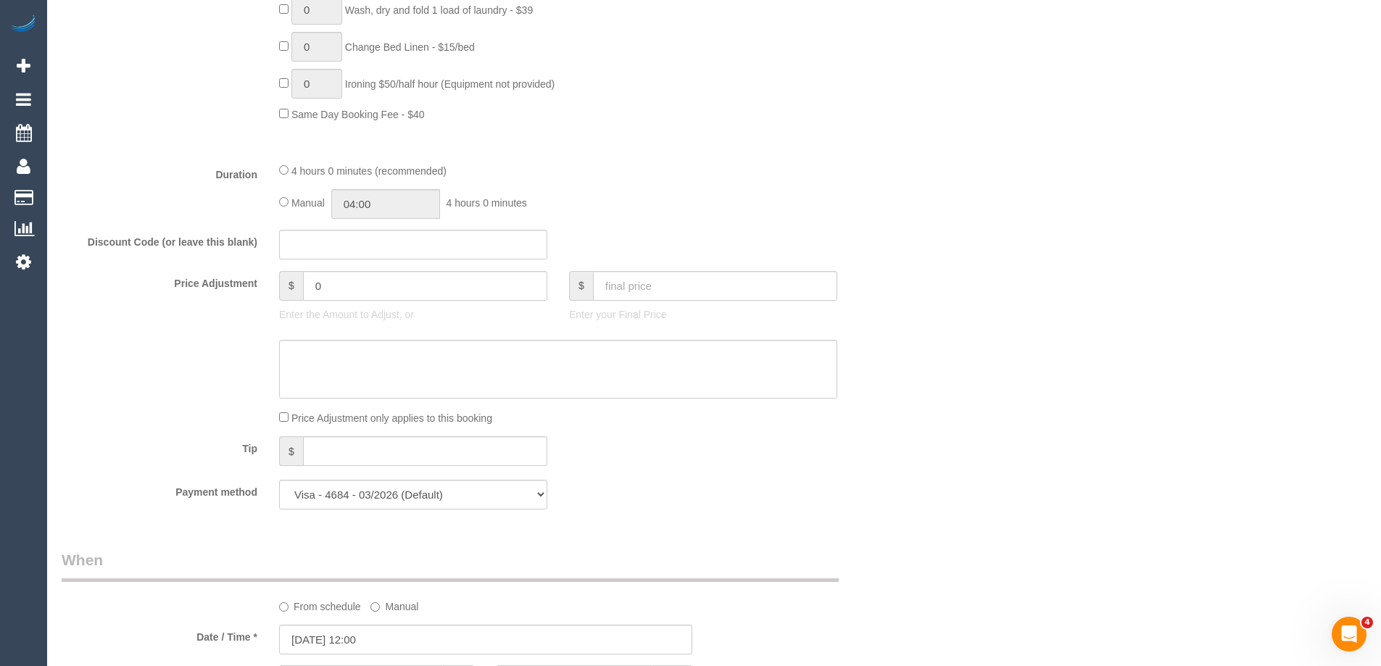
scroll to position [1088, 0]
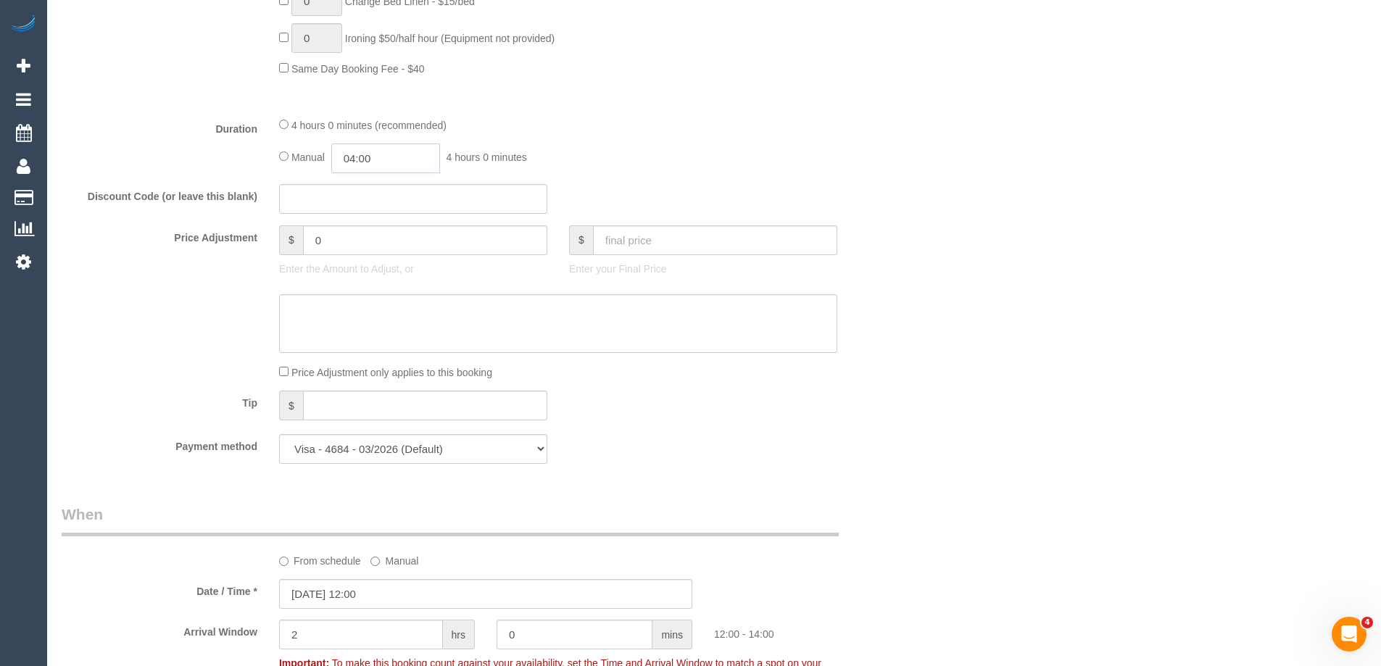
drag, startPoint x: 361, startPoint y: 157, endPoint x: 383, endPoint y: 164, distance: 22.9
click at [362, 157] on input "04:00" at bounding box center [385, 159] width 109 height 30
type input "02:00"
click at [379, 182] on li "02:00" at bounding box center [369, 184] width 65 height 19
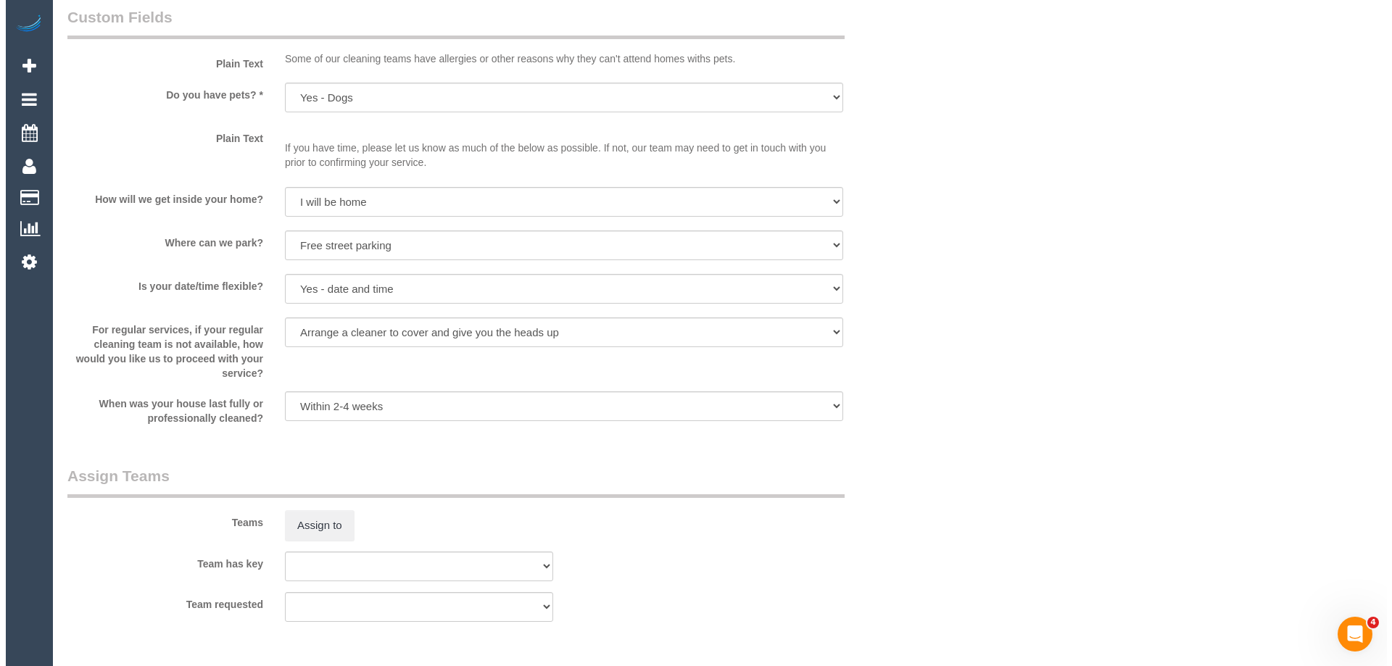
scroll to position [2175, 0]
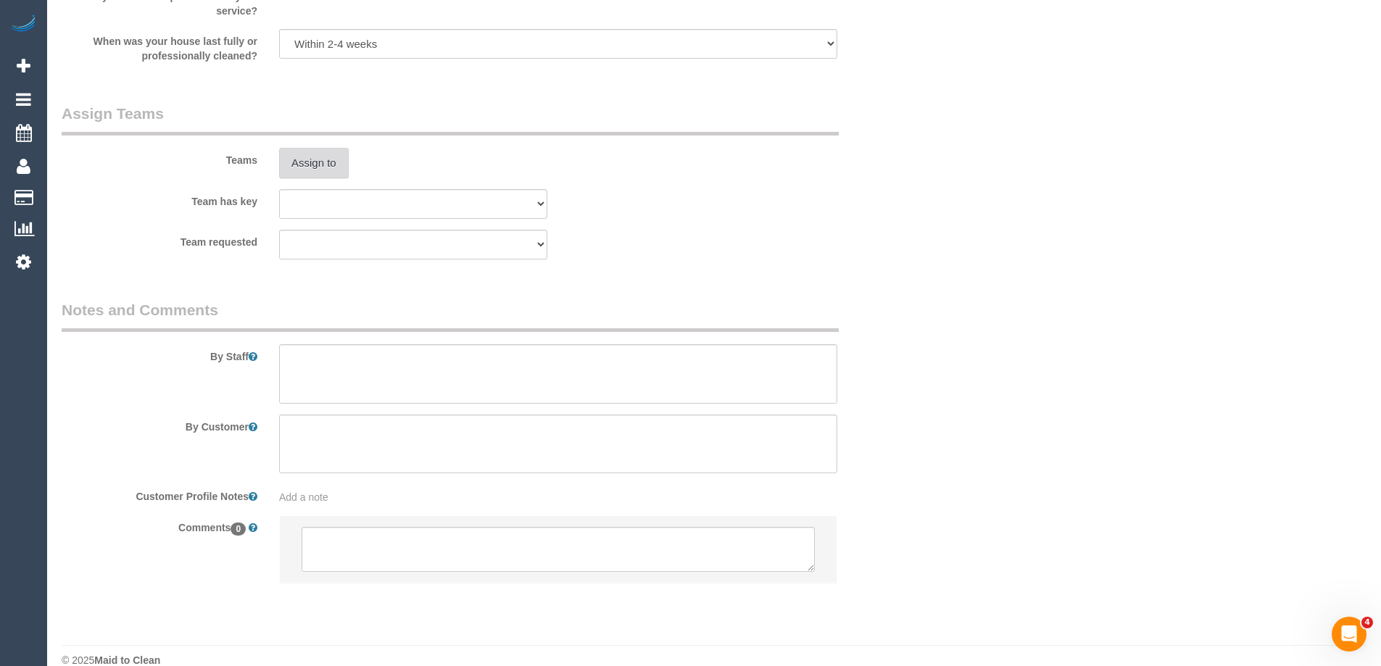
click at [319, 173] on button "Assign to" at bounding box center [314, 163] width 70 height 30
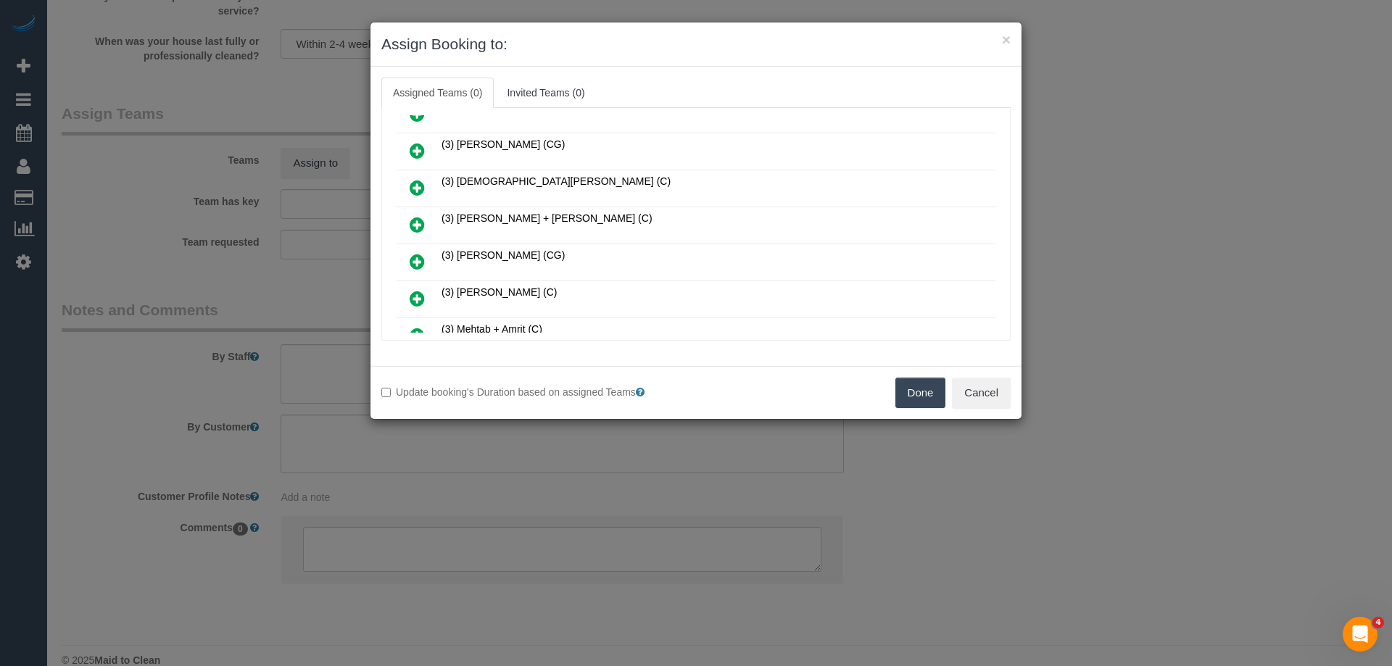
click at [419, 220] on icon at bounding box center [417, 224] width 15 height 17
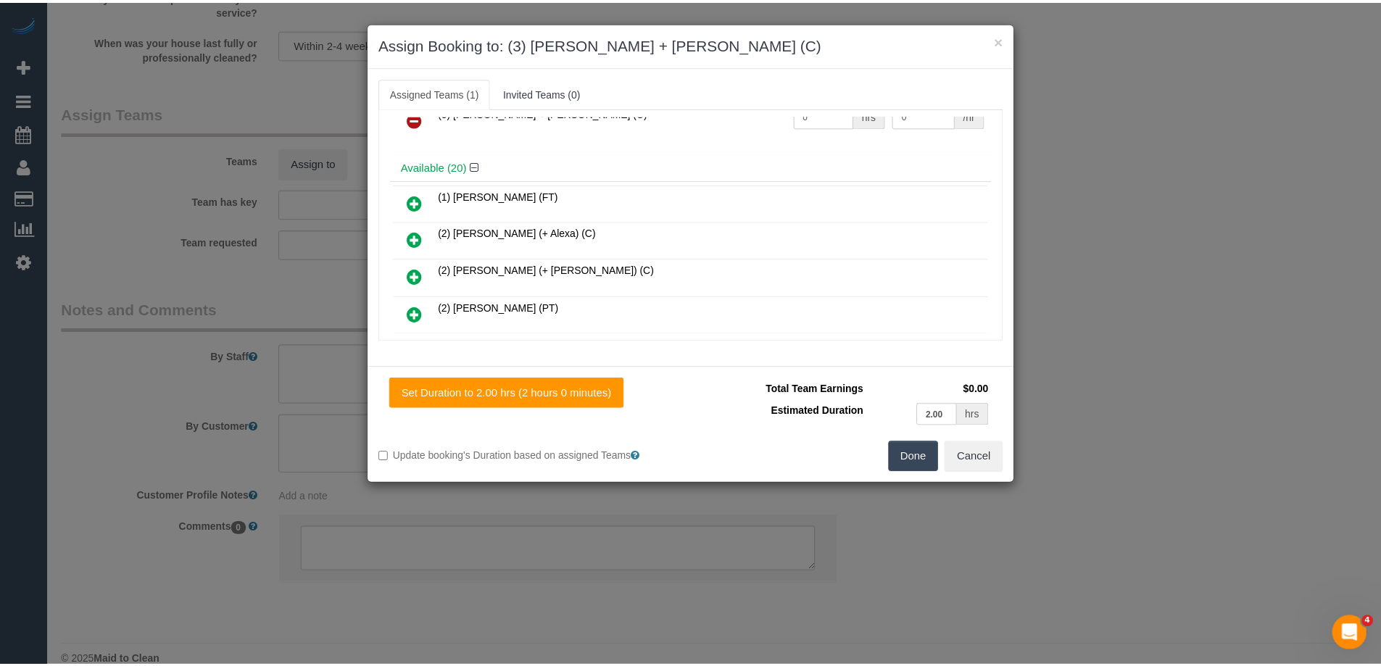
scroll to position [0, 0]
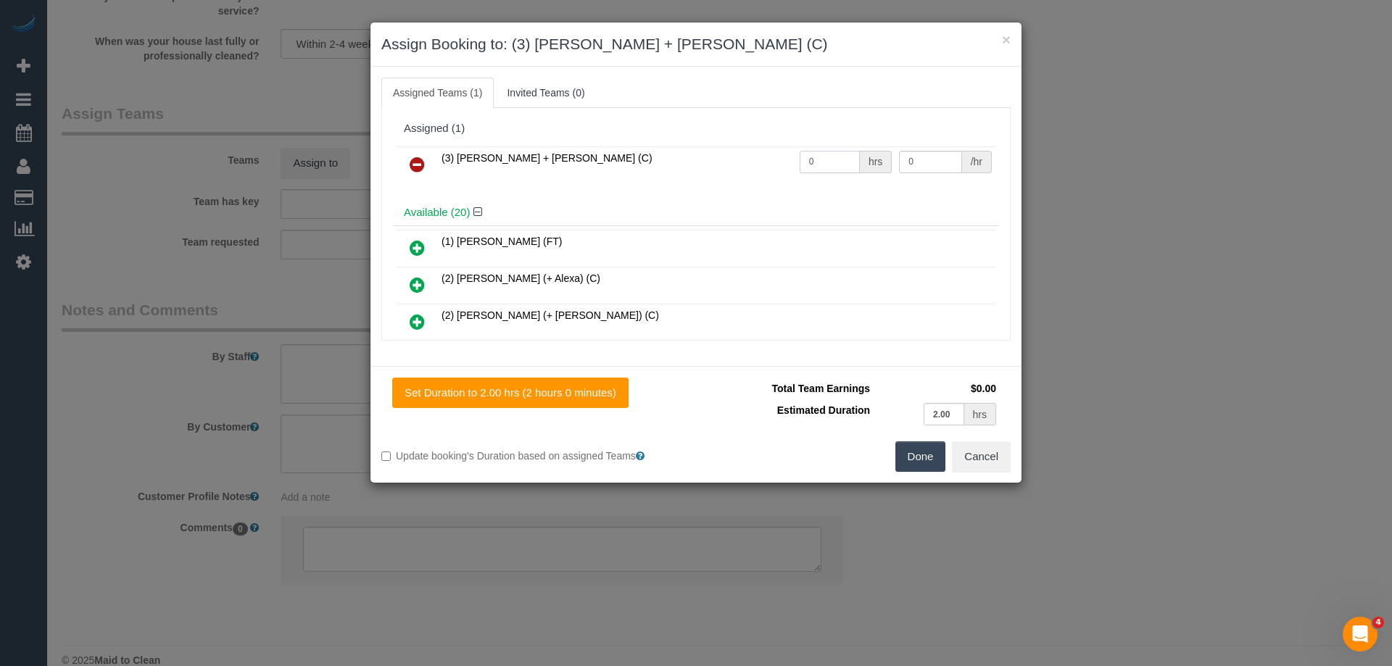
drag, startPoint x: 821, startPoint y: 166, endPoint x: 753, endPoint y: 159, distance: 68.5
click at [753, 159] on tr "(3) Gurdeep + Kamalpreet (C) 0 hrs 0 /hr" at bounding box center [696, 164] width 599 height 37
type input "1"
drag, startPoint x: 836, startPoint y: 162, endPoint x: 819, endPoint y: 161, distance: 16.7
click at [821, 162] on tr "(3) Gurdeep + Kamalpreet (C) 1 hrs 0 /hr" at bounding box center [696, 164] width 599 height 37
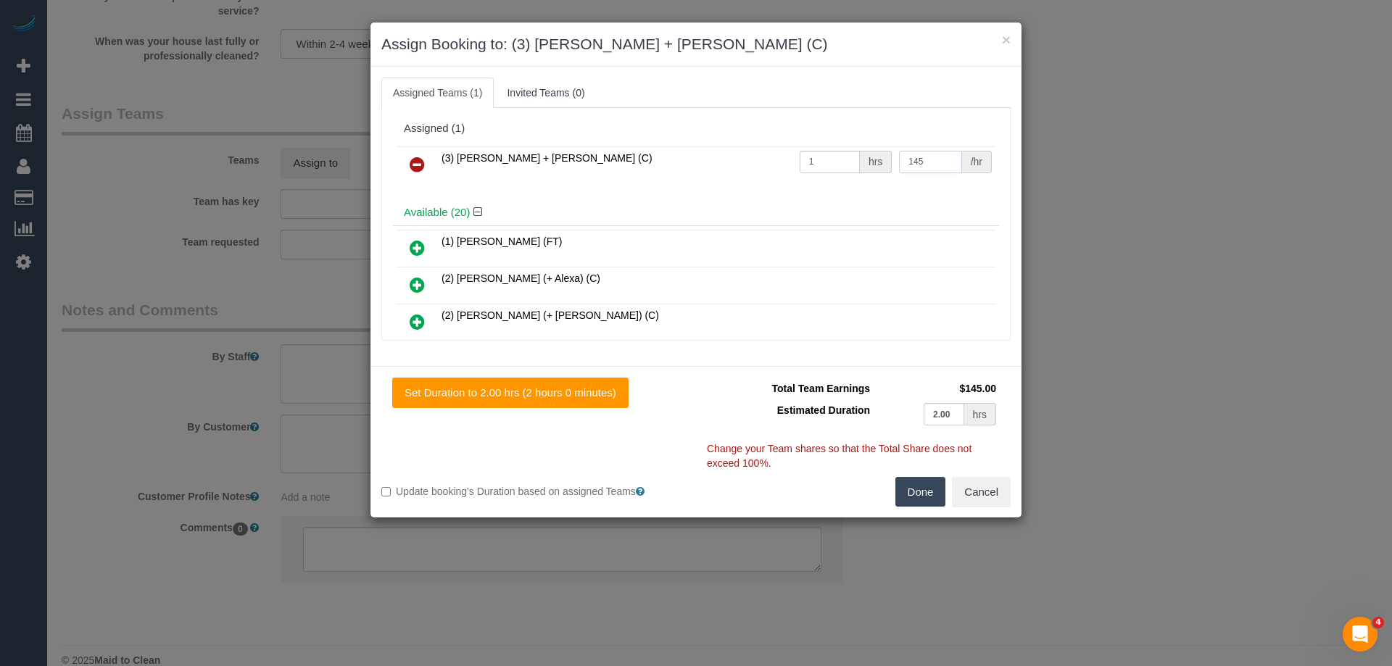
type input "145"
click at [926, 502] on button "Done" at bounding box center [920, 492] width 51 height 30
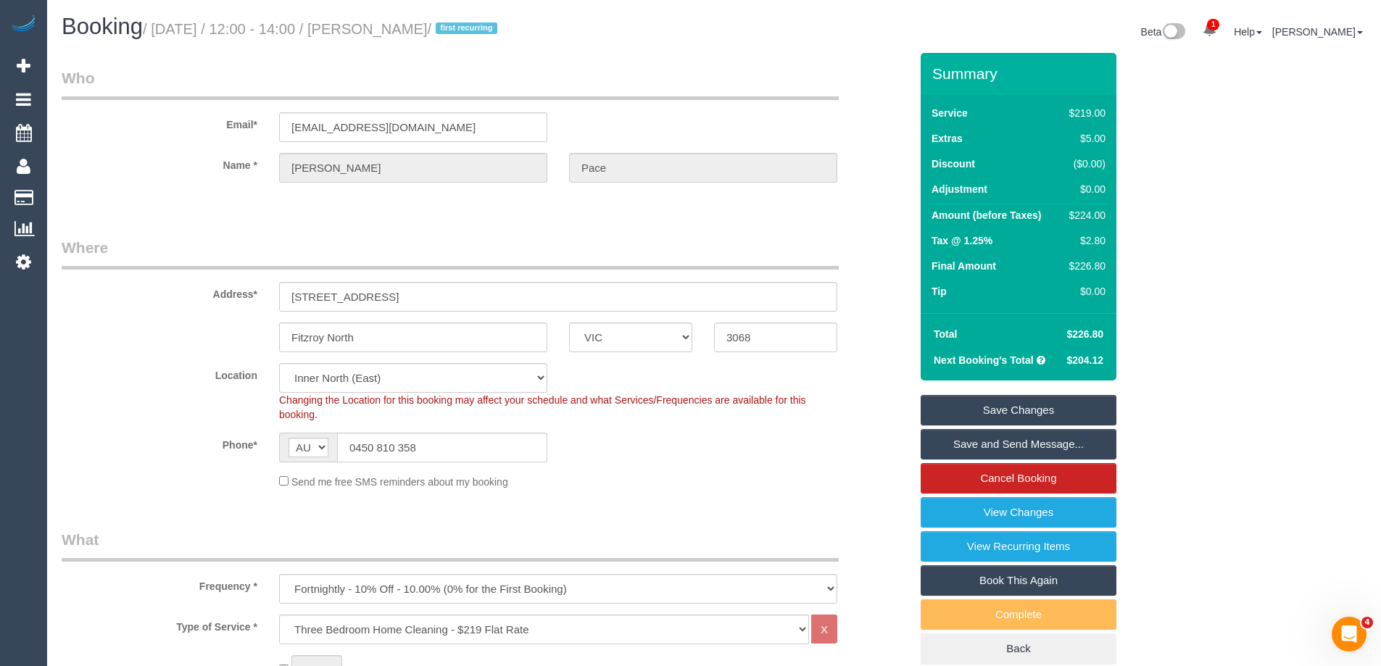
drag, startPoint x: 476, startPoint y: 33, endPoint x: 400, endPoint y: 27, distance: 75.6
click at [400, 27] on small "/ September 11, 2025 / 12:00 - 14:00 / Claire Pace / first recurring" at bounding box center [322, 29] width 359 height 16
copy small "Claire Pace"
click at [970, 408] on link "Save Changes" at bounding box center [1019, 410] width 196 height 30
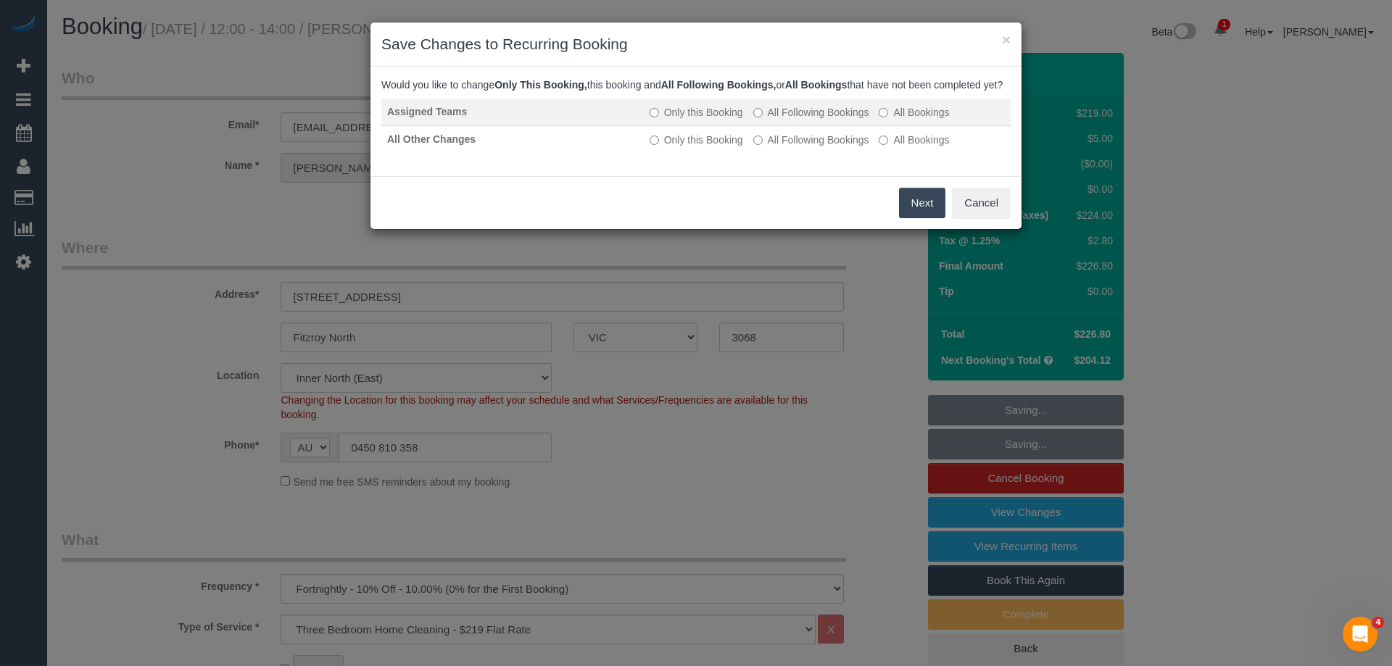
click at [797, 120] on label "All Following Bookings" at bounding box center [811, 112] width 116 height 15
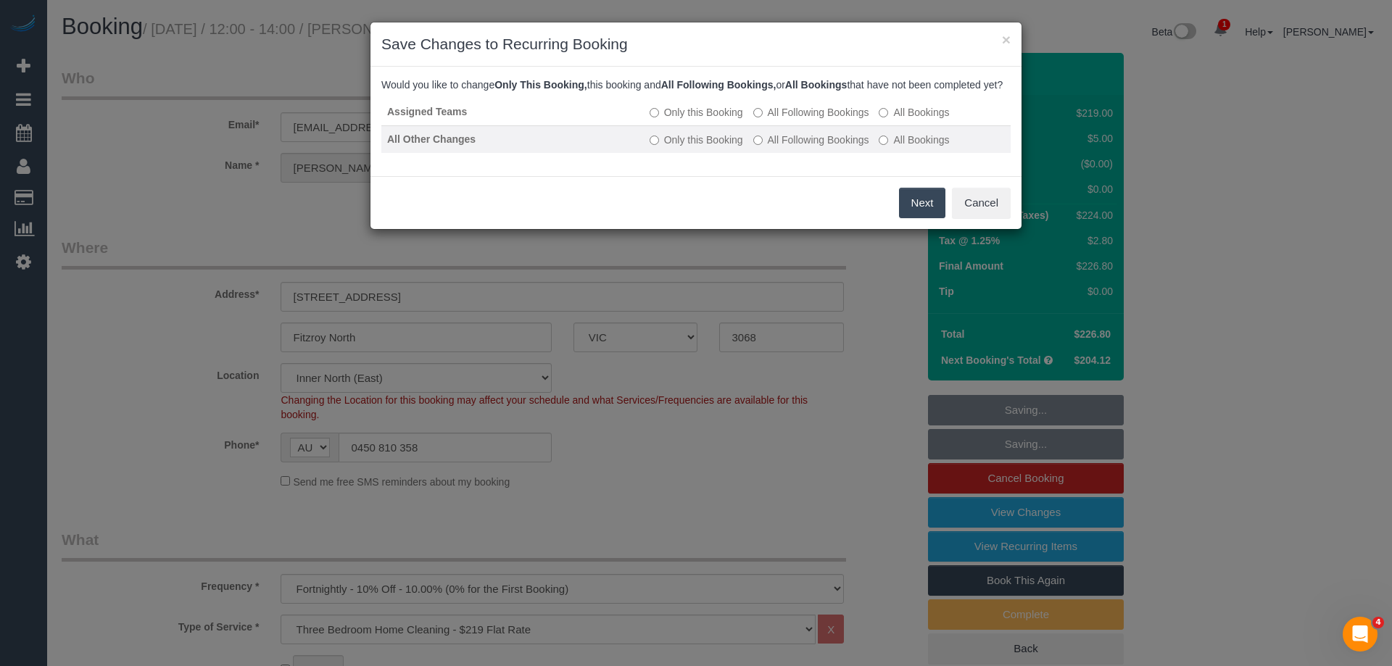
click at [779, 147] on label "All Following Bookings" at bounding box center [811, 140] width 116 height 15
click at [923, 218] on button "Save" at bounding box center [920, 203] width 49 height 30
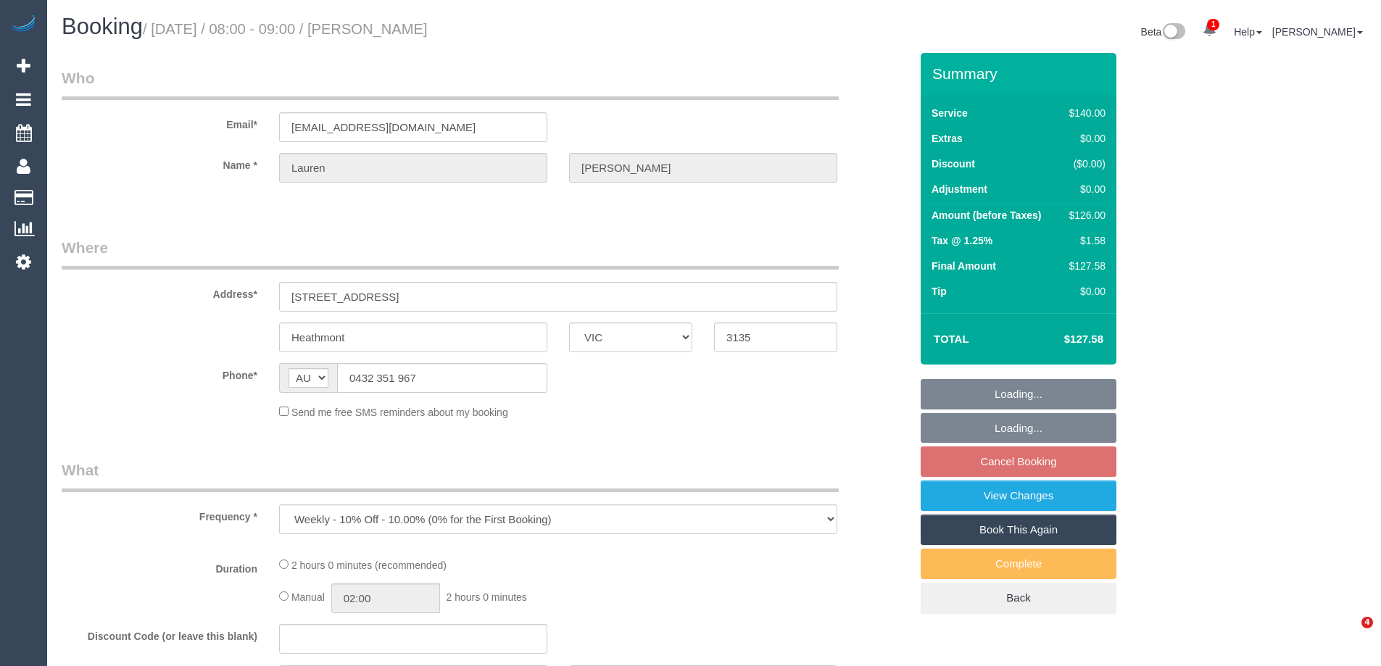
select select "VIC"
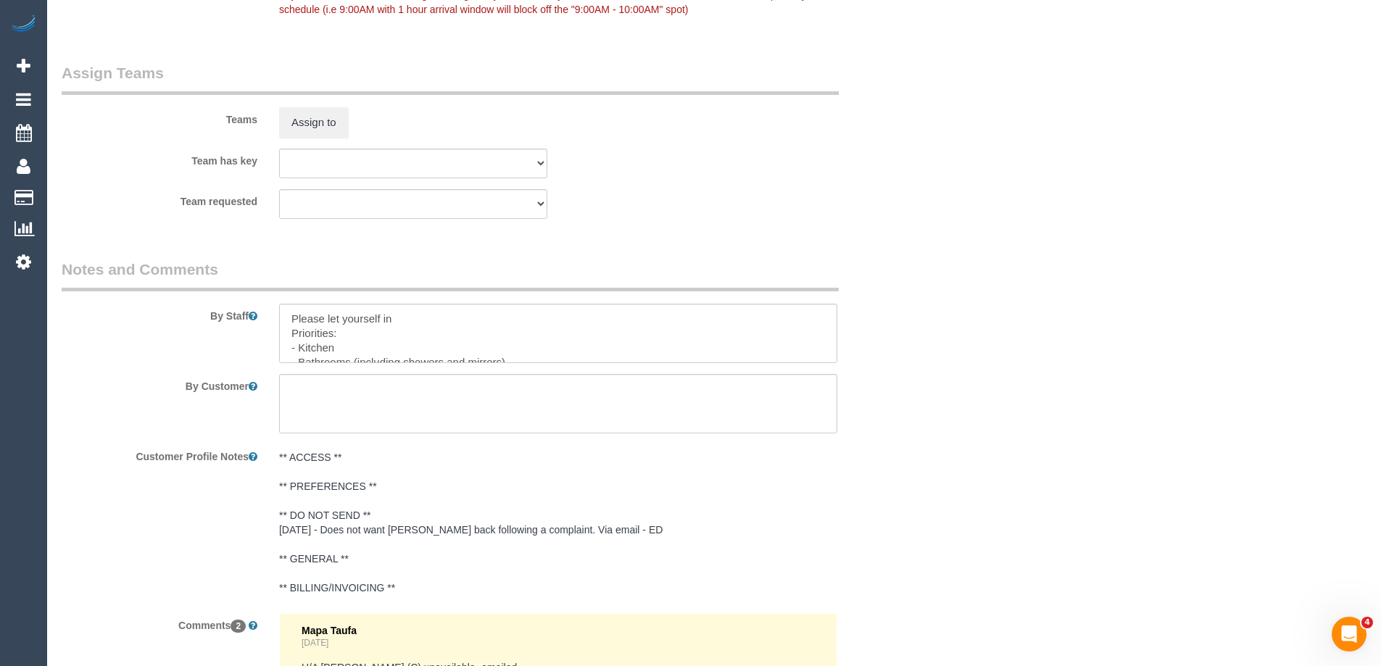
select select "string:stripe-pm_1RJlOR2GScqysDRVUa6Ovh1Q"
select select "number:28"
select select "number:14"
select select "number:19"
select select "number:25"
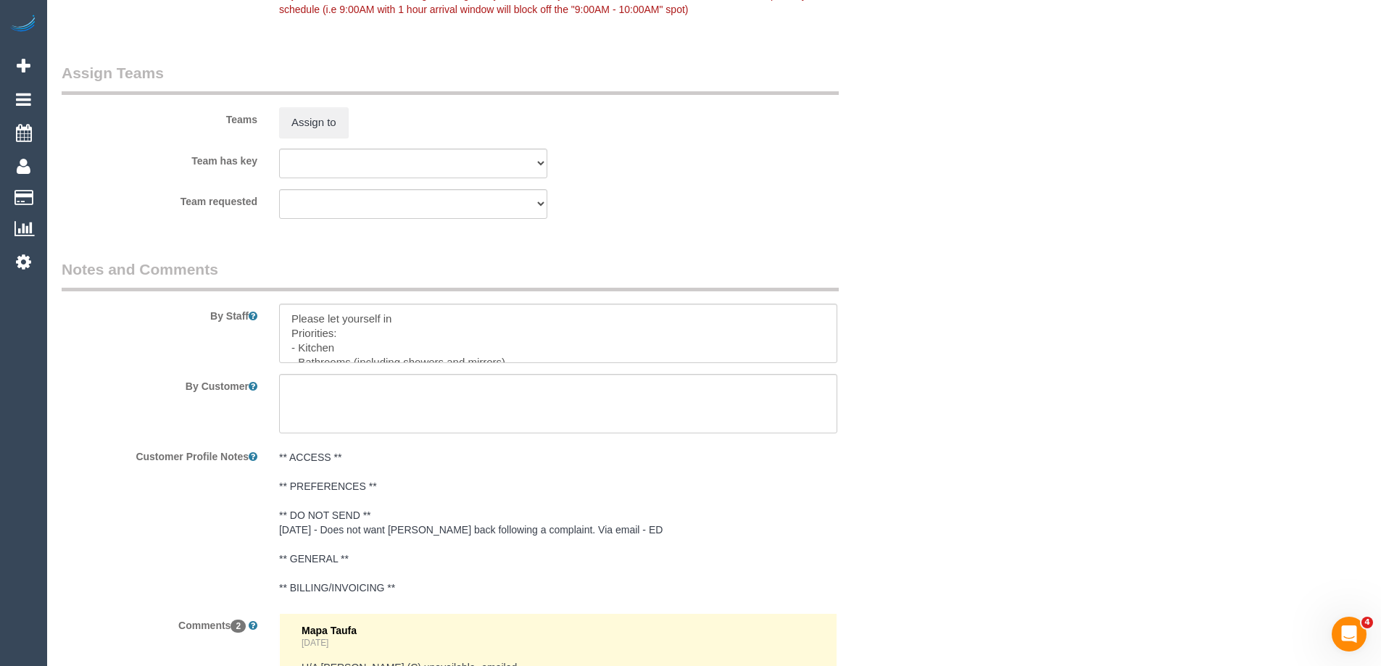
select select "number:34"
select select "number:11"
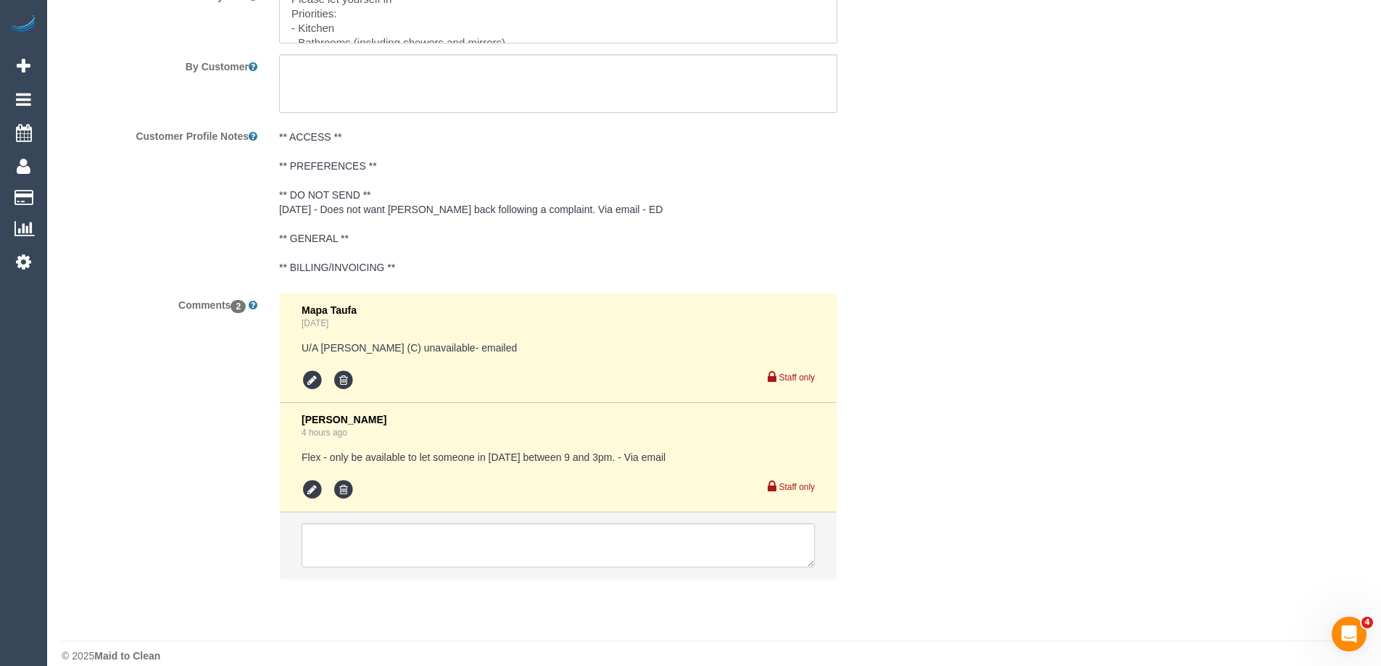
scroll to position [2540, 0]
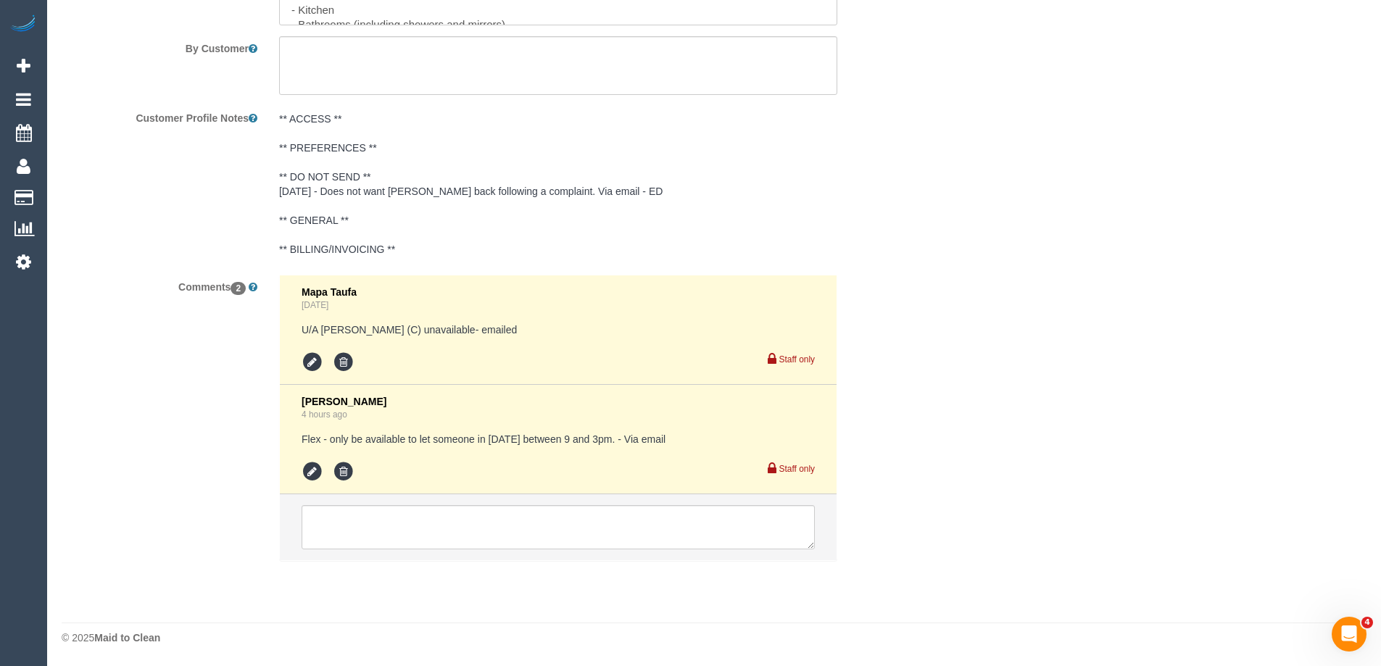
select select "object:1340"
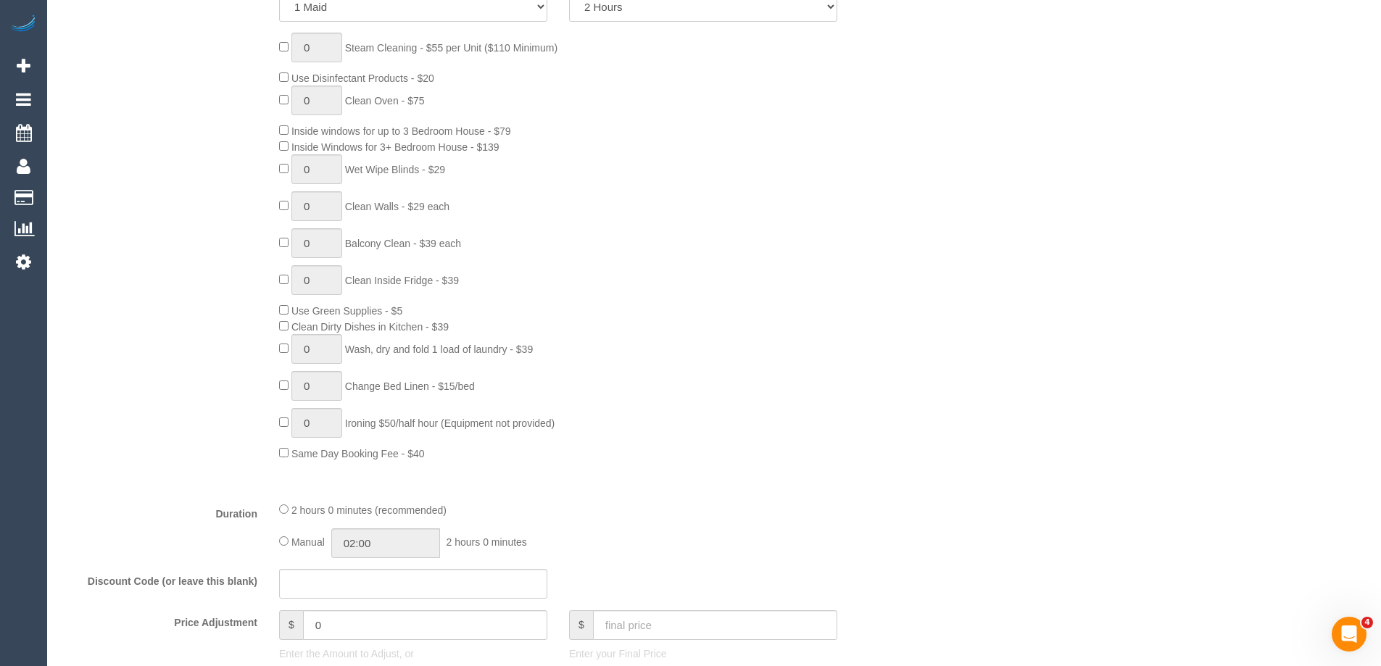
scroll to position [510, 0]
